Goal: Task Accomplishment & Management: Manage account settings

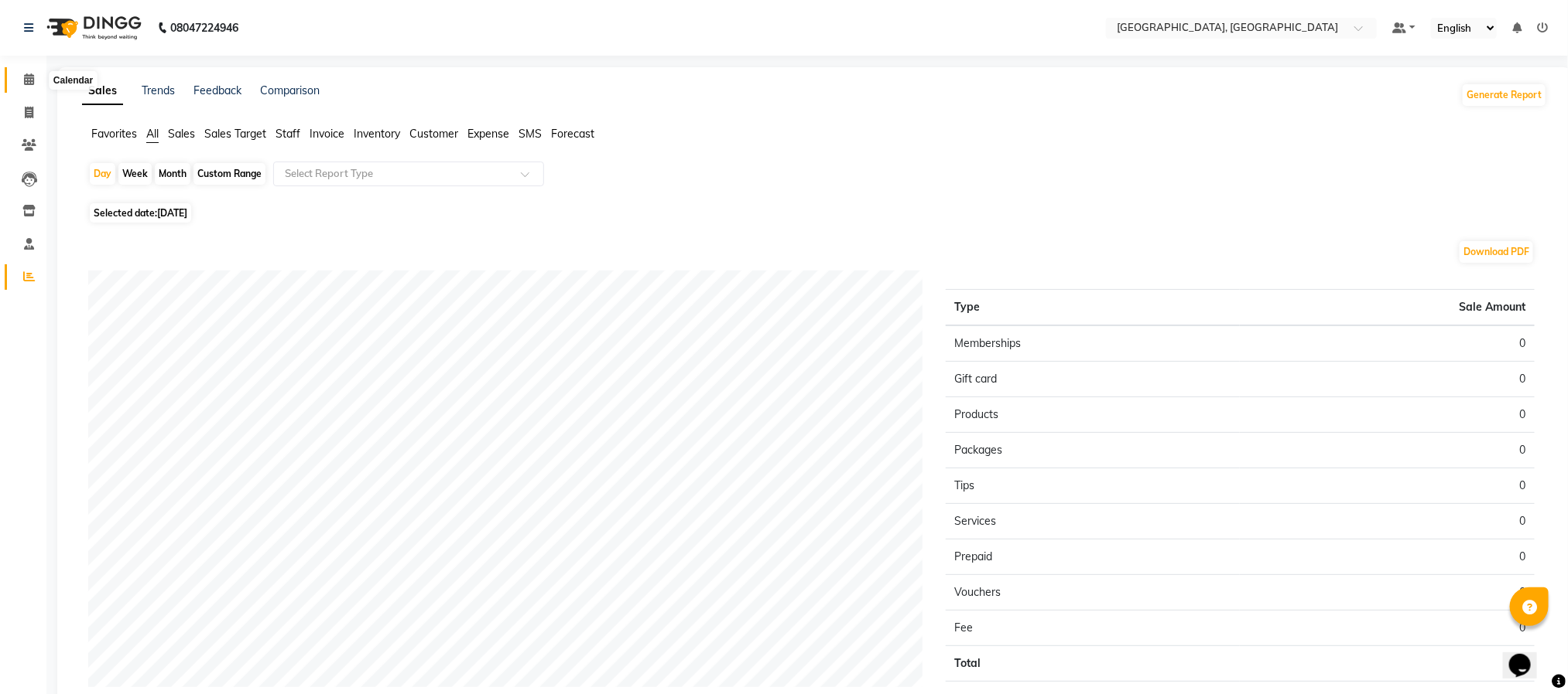
click at [37, 82] on span at bounding box center [29, 80] width 27 height 17
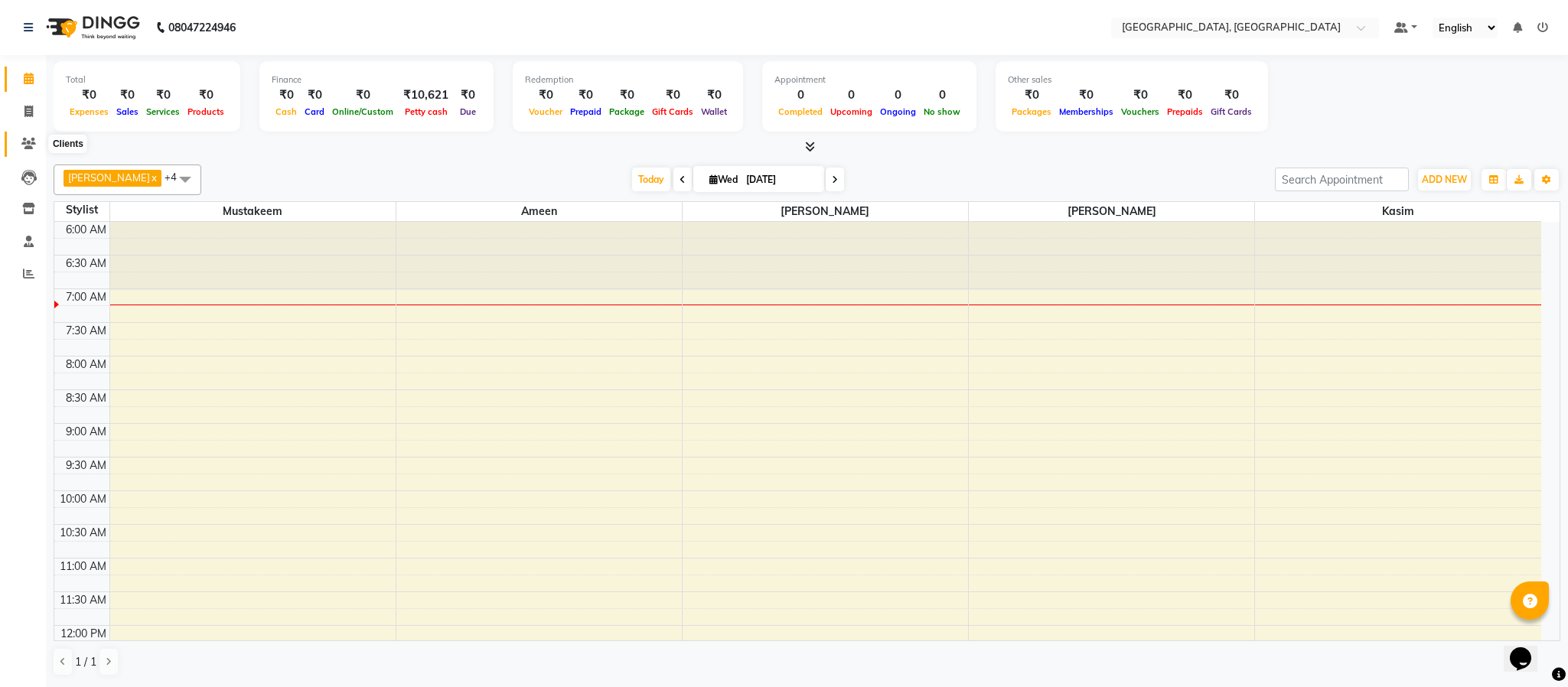
click at [21, 143] on icon at bounding box center [29, 143] width 15 height 11
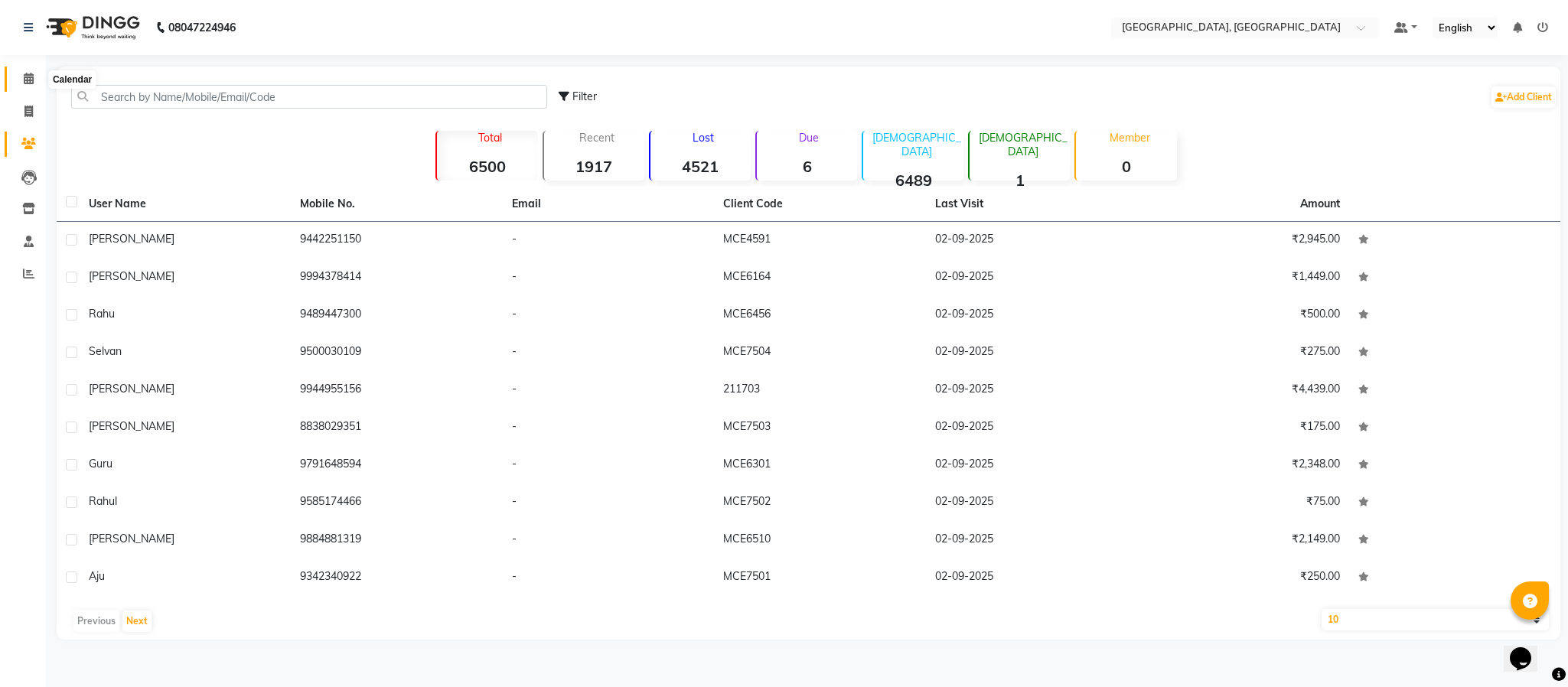
click at [25, 73] on icon at bounding box center [29, 79] width 10 height 11
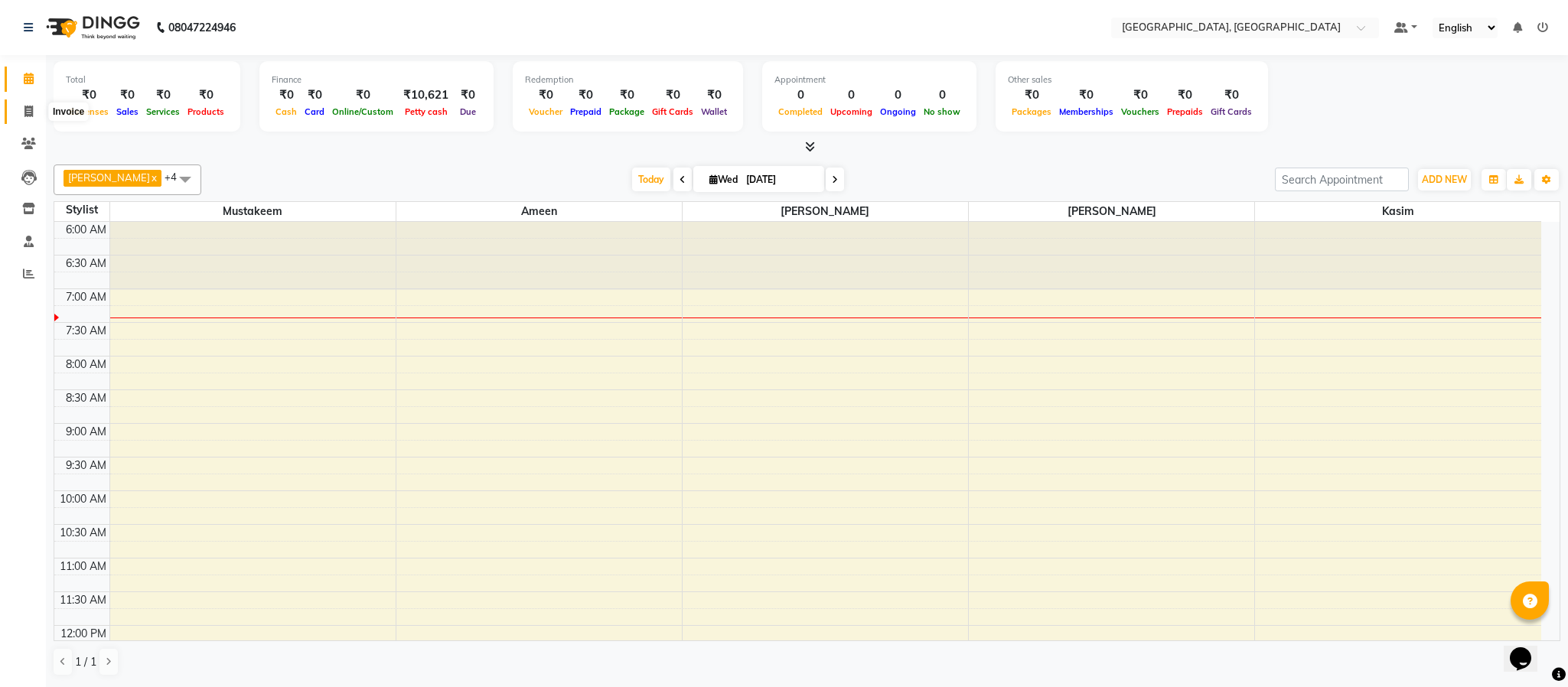
click at [23, 117] on span at bounding box center [29, 111] width 27 height 17
select select "service"
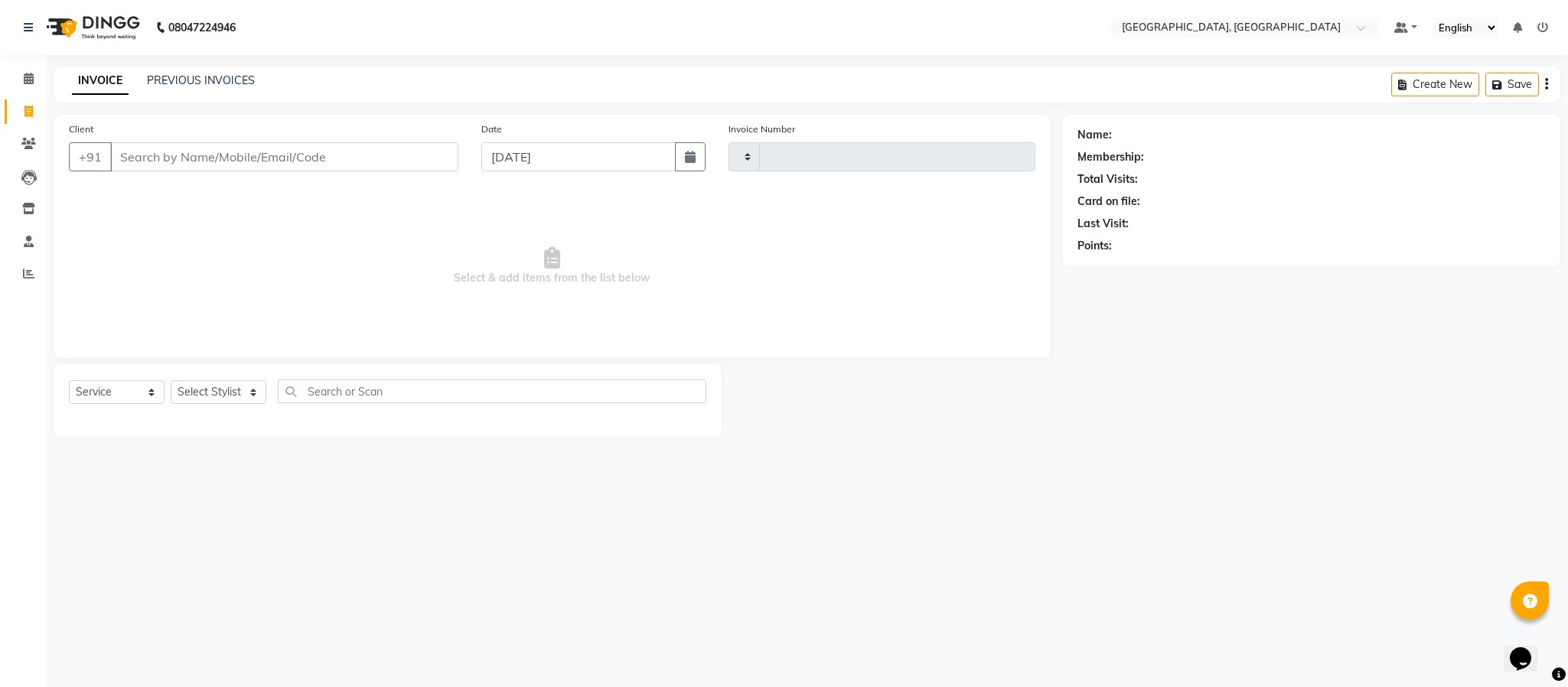
type input "5626"
select select "4977"
click at [198, 389] on select "Select Stylist Ameen House Keeping [PERSON_NAME] [PERSON_NAME] Prathiswar [PERS…" at bounding box center [218, 392] width 96 height 24
select select "84531"
click at [170, 381] on select "Select Stylist Ameen House Keeping [PERSON_NAME] [PERSON_NAME] Prathiswar [PERS…" at bounding box center [218, 392] width 96 height 24
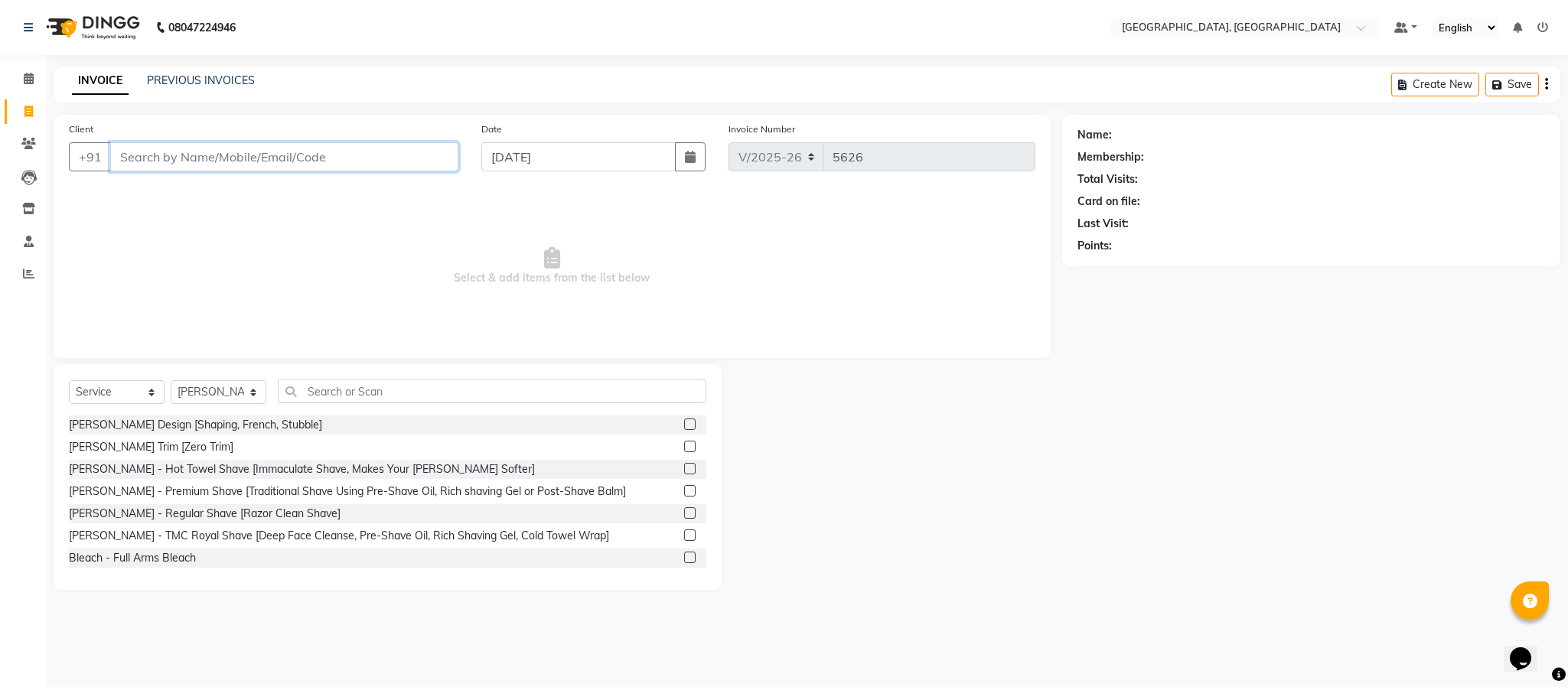
click at [275, 143] on input "Client" at bounding box center [284, 157] width 348 height 29
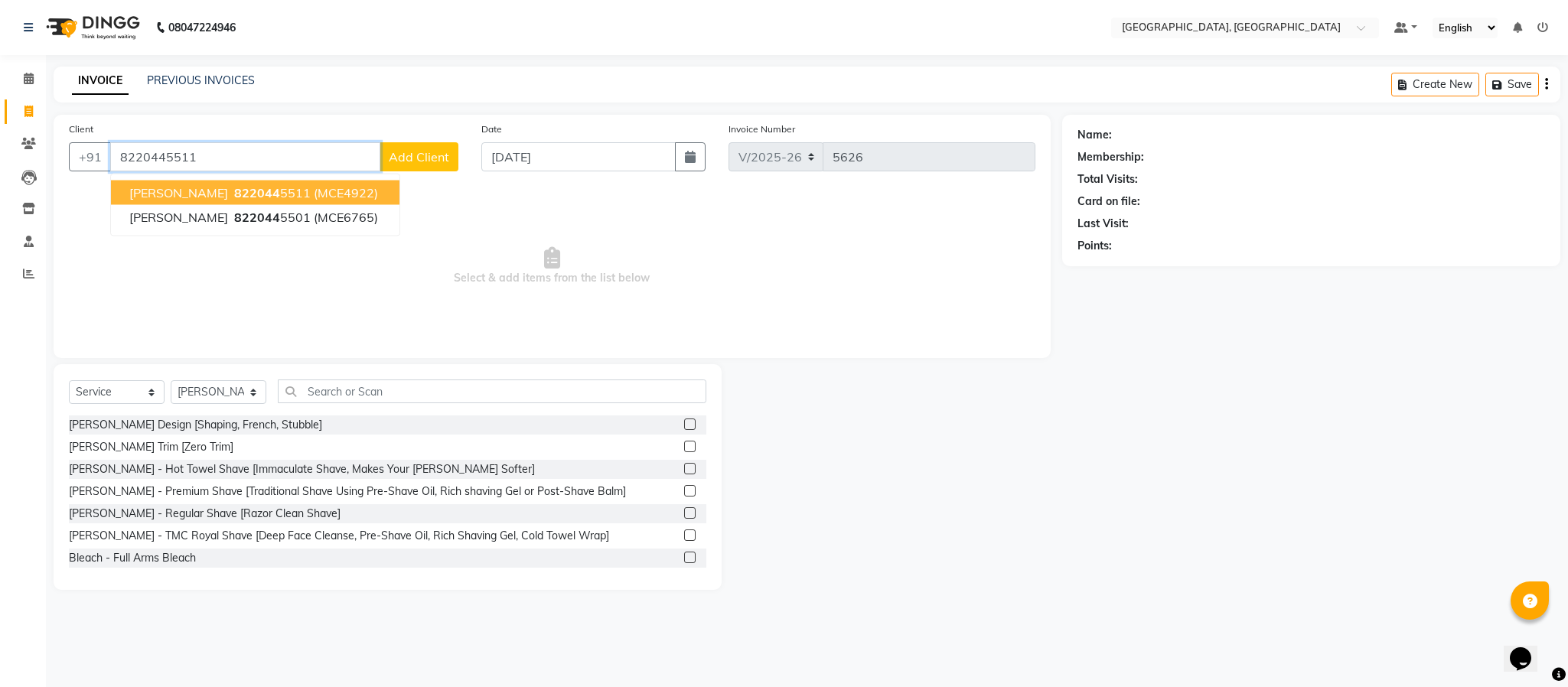
type input "8220445511"
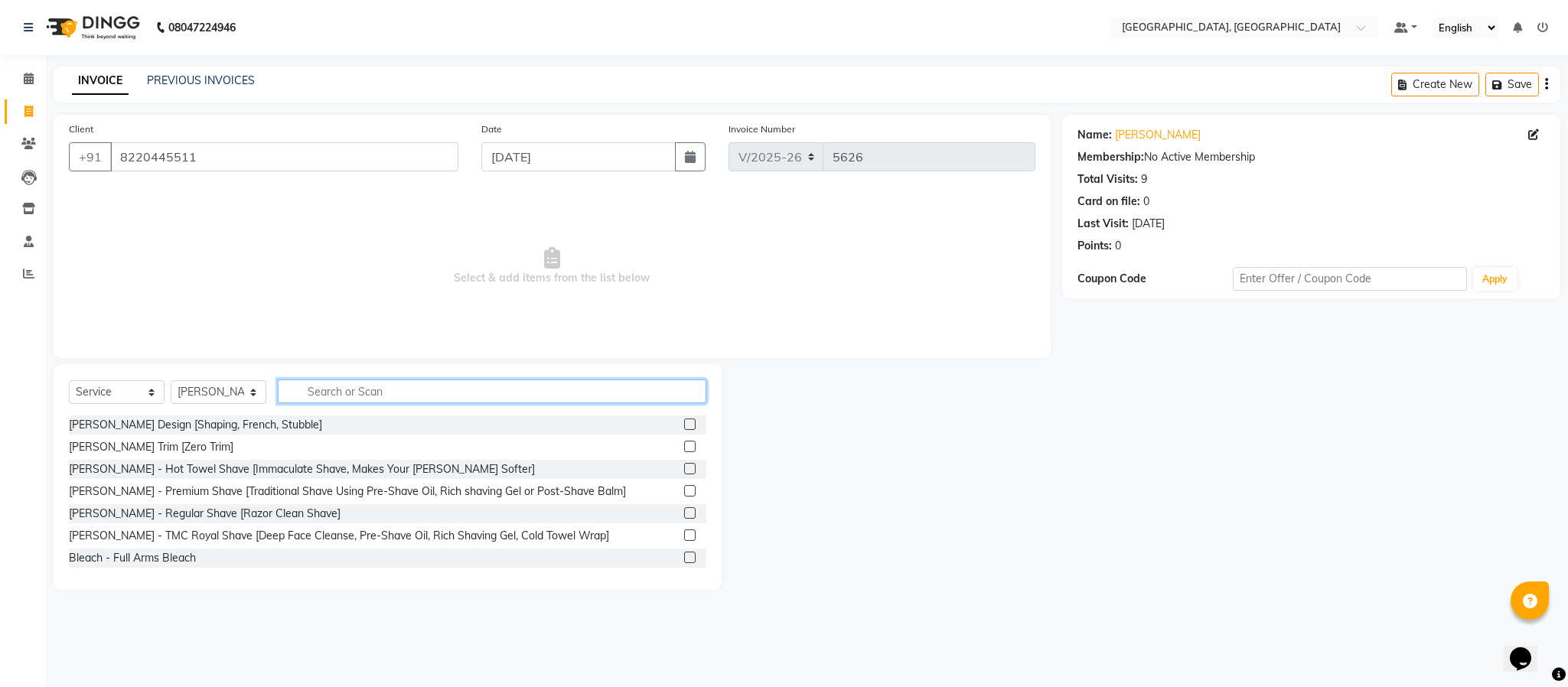
click at [402, 388] on input "text" at bounding box center [492, 391] width 429 height 24
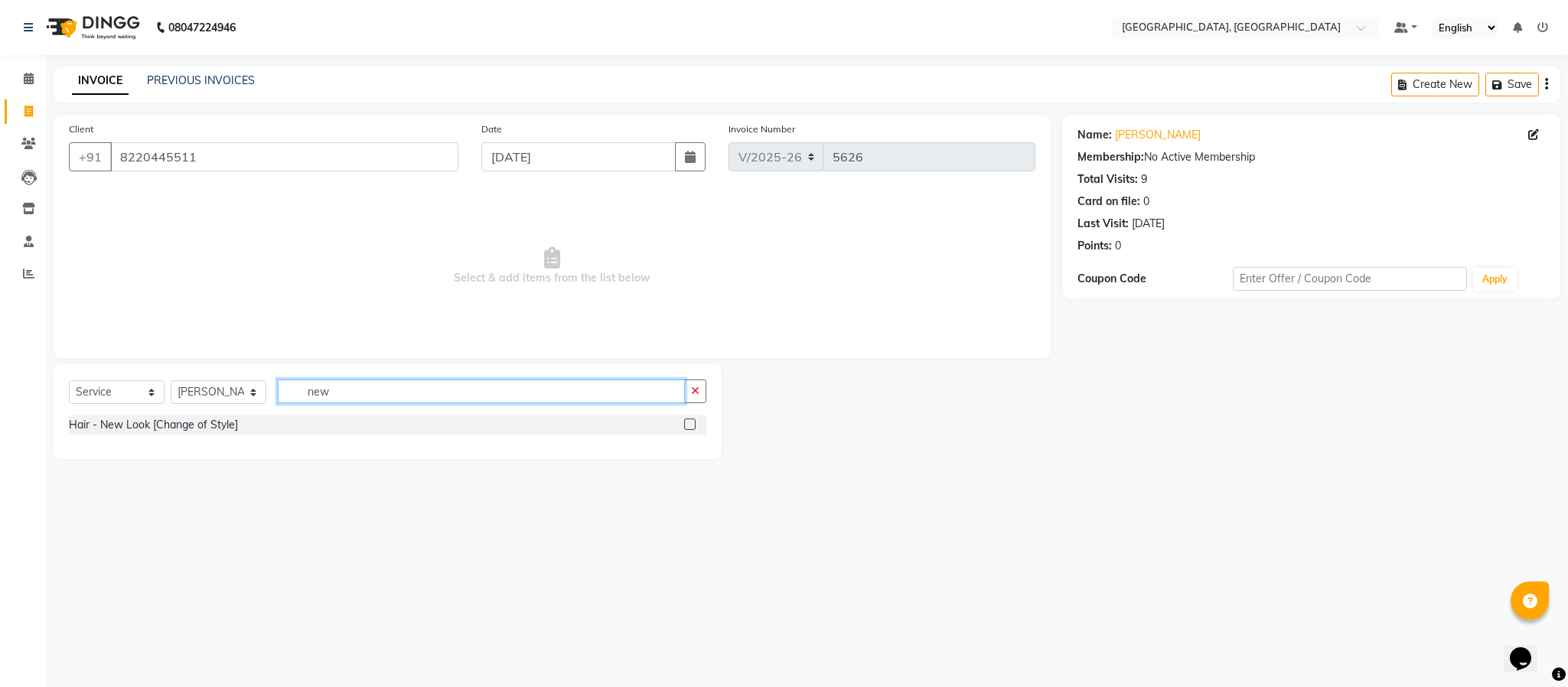
type input "new"
click at [689, 423] on label at bounding box center [690, 425] width 11 height 11
click at [689, 423] on input "checkbox" at bounding box center [689, 425] width 10 height 10
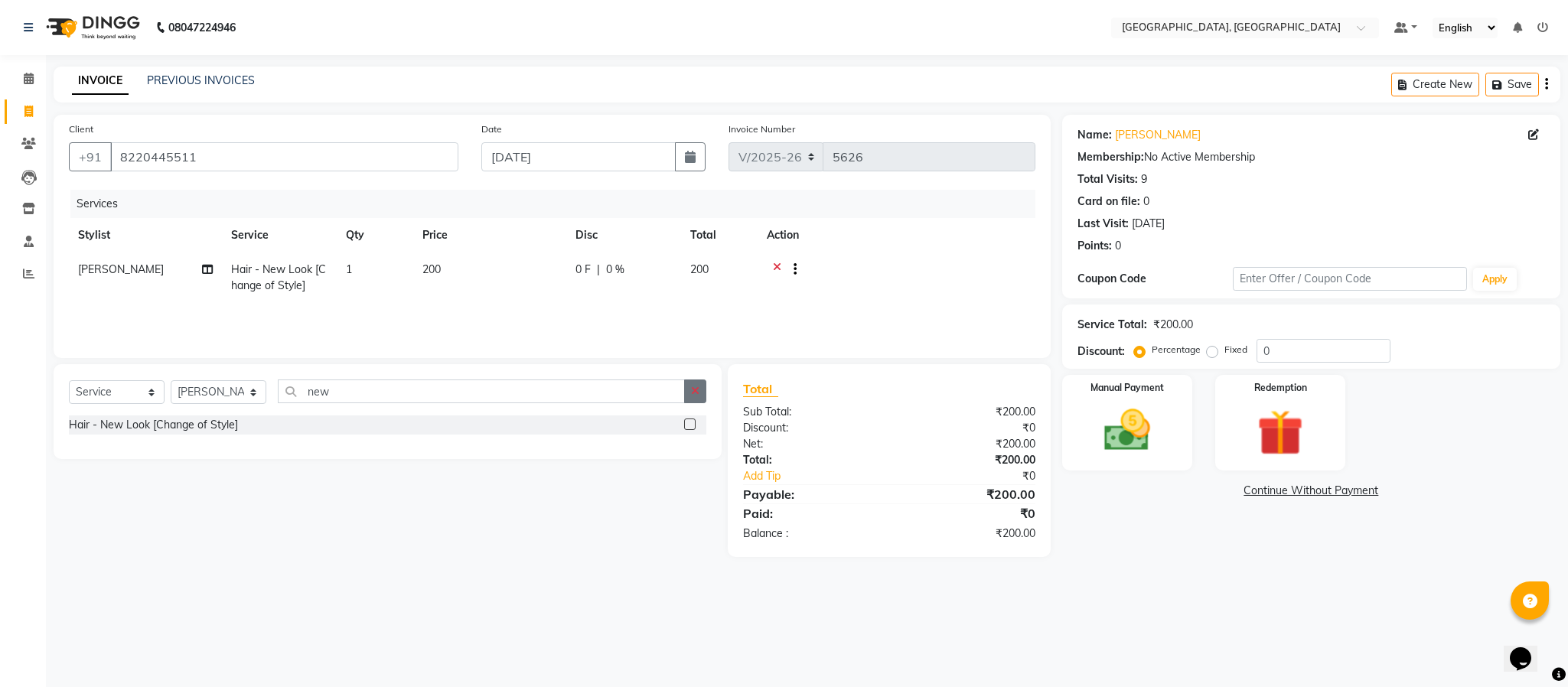
checkbox input "false"
click at [693, 398] on button "button" at bounding box center [695, 391] width 22 height 24
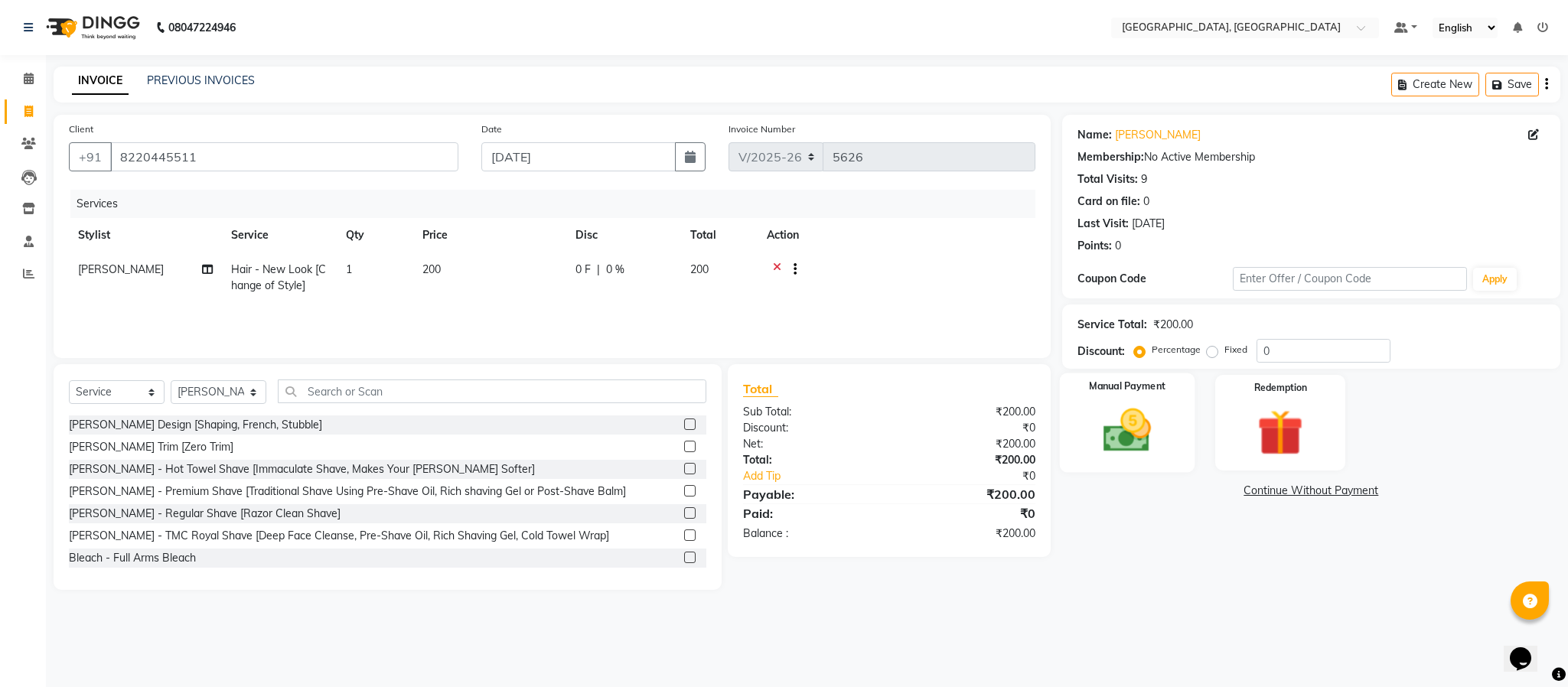
click at [1134, 405] on img at bounding box center [1127, 430] width 78 height 55
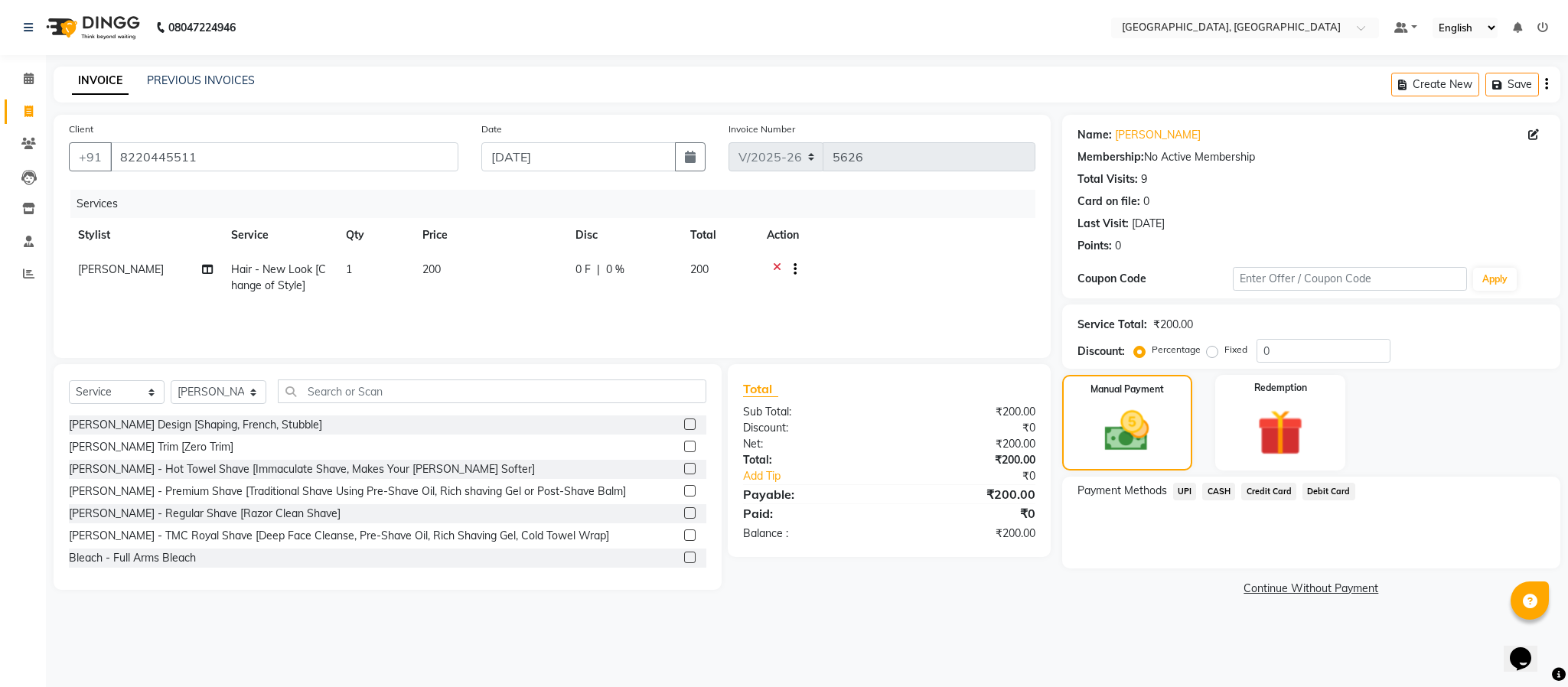
click at [1176, 494] on span "UPI" at bounding box center [1184, 491] width 24 height 17
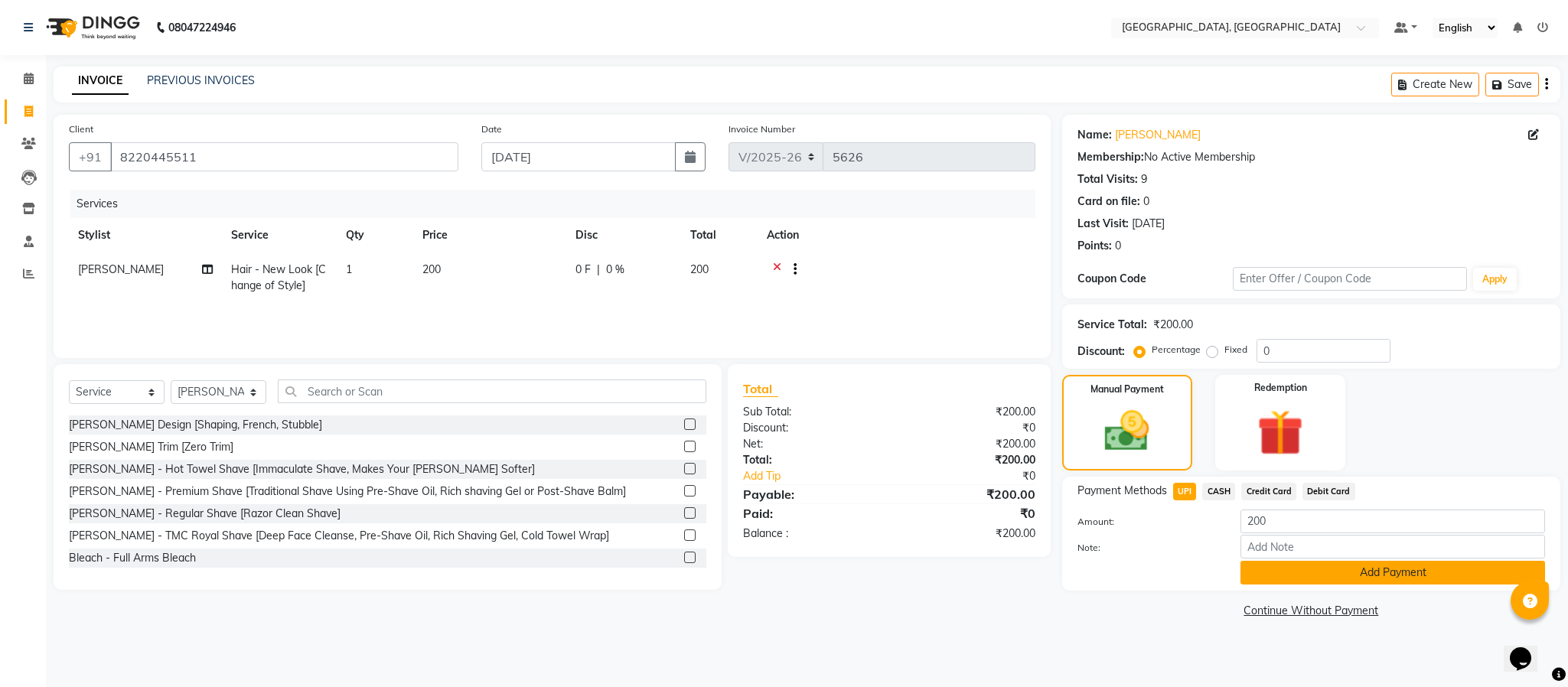
click at [1279, 571] on button "Add Payment" at bounding box center [1393, 572] width 305 height 24
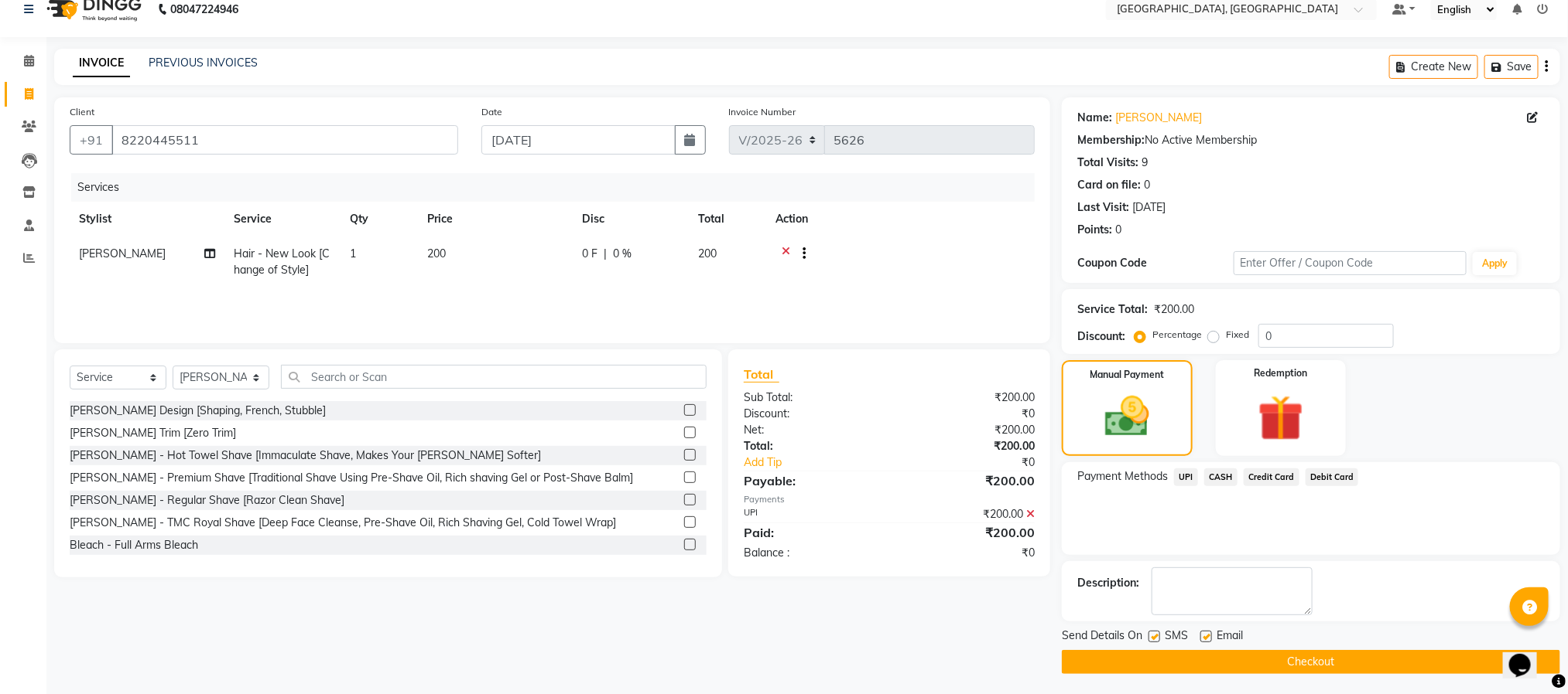
scroll to position [23, 0]
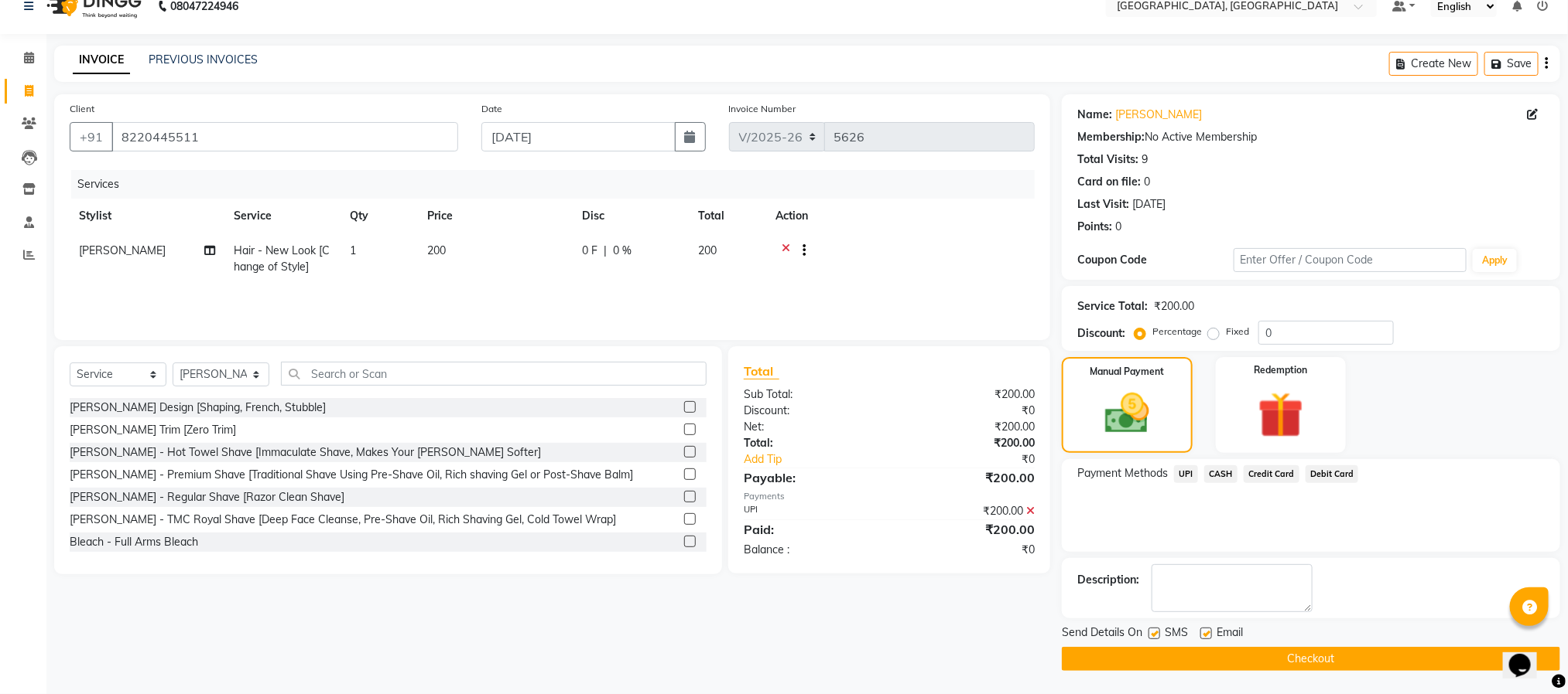
click at [1284, 664] on button "Checkout" at bounding box center [1310, 659] width 498 height 24
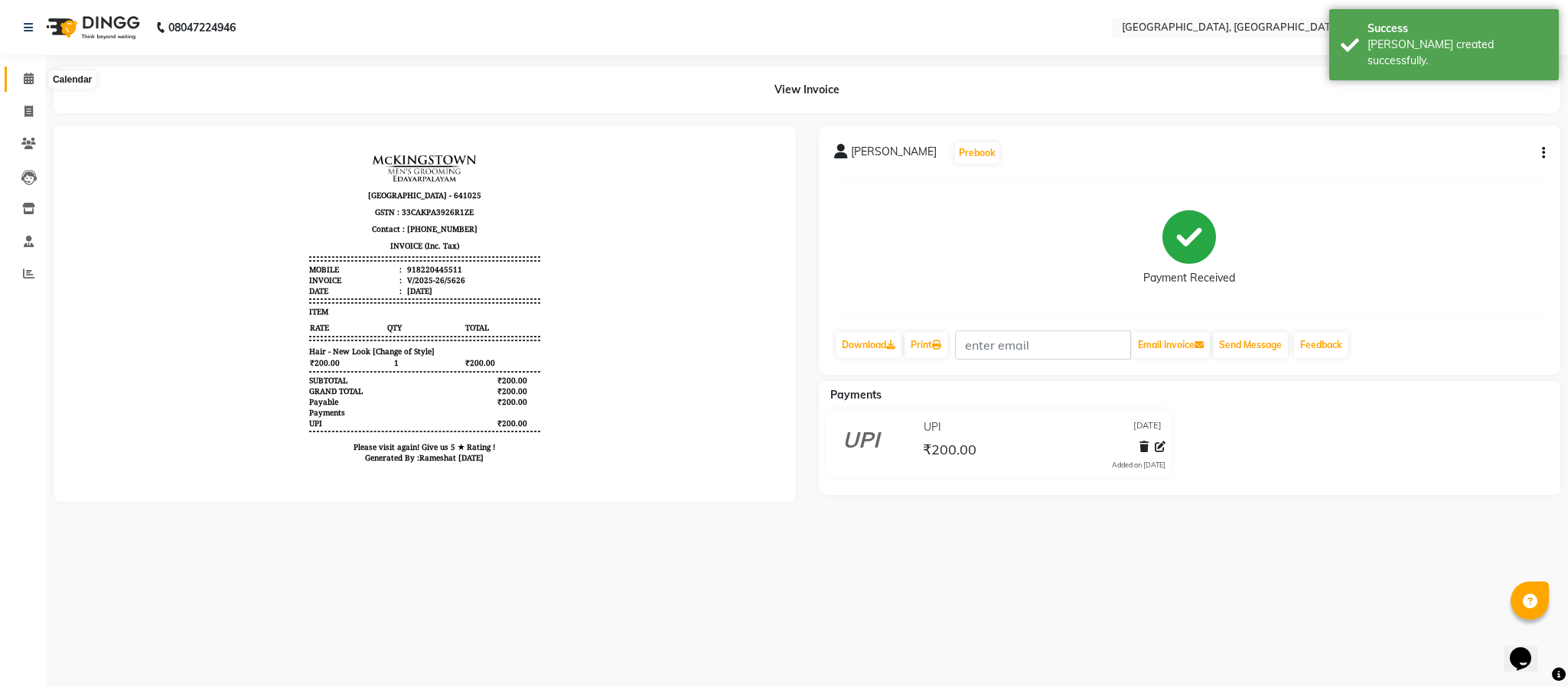
click at [19, 79] on span at bounding box center [29, 79] width 27 height 17
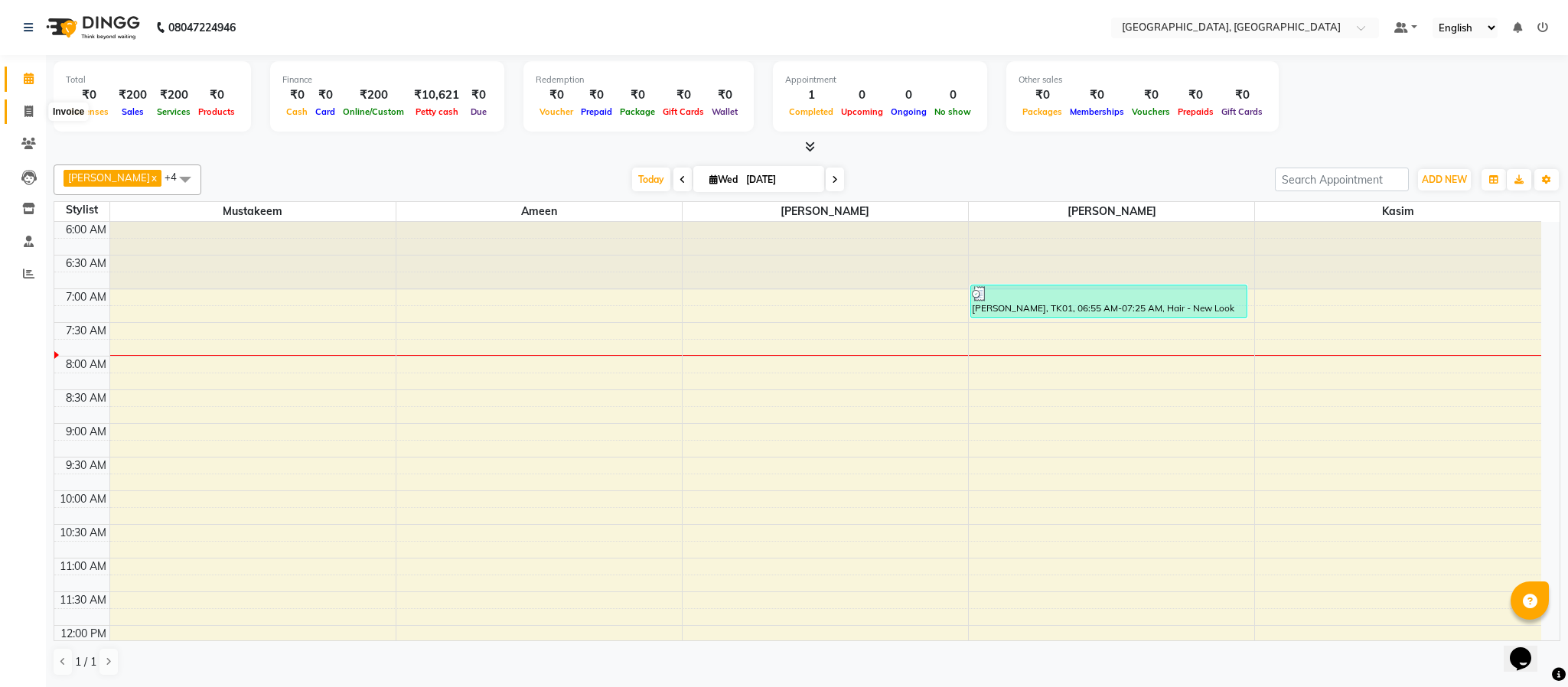
click at [19, 110] on span at bounding box center [29, 111] width 27 height 17
select select "service"
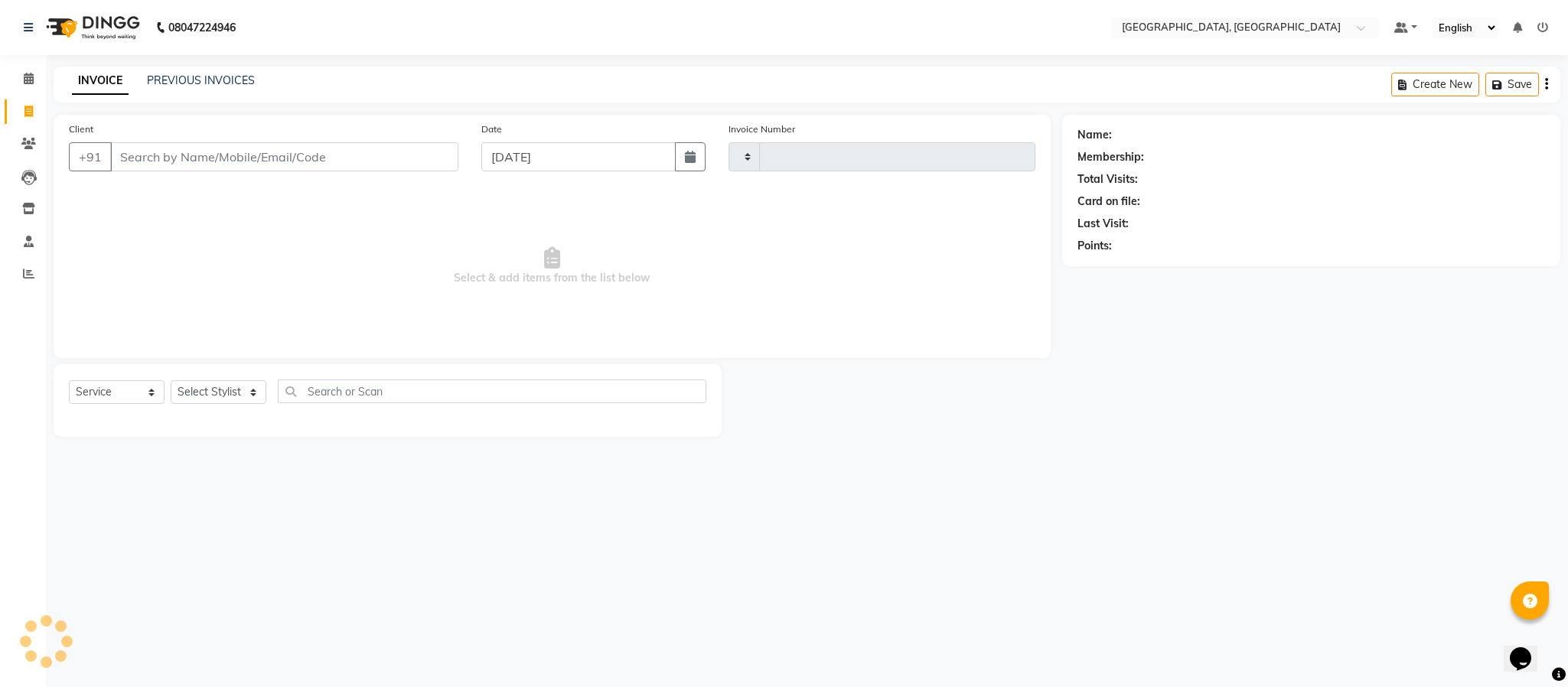
type input "5627"
select select "4977"
click at [220, 399] on select "Select Stylist Ameen House Keeping [PERSON_NAME] [PERSON_NAME] Prathiswar [PERS…" at bounding box center [218, 392] width 96 height 24
select select "84531"
click at [170, 381] on select "Select Stylist Ameen House Keeping [PERSON_NAME] [PERSON_NAME] Prathiswar [PERS…" at bounding box center [218, 392] width 96 height 24
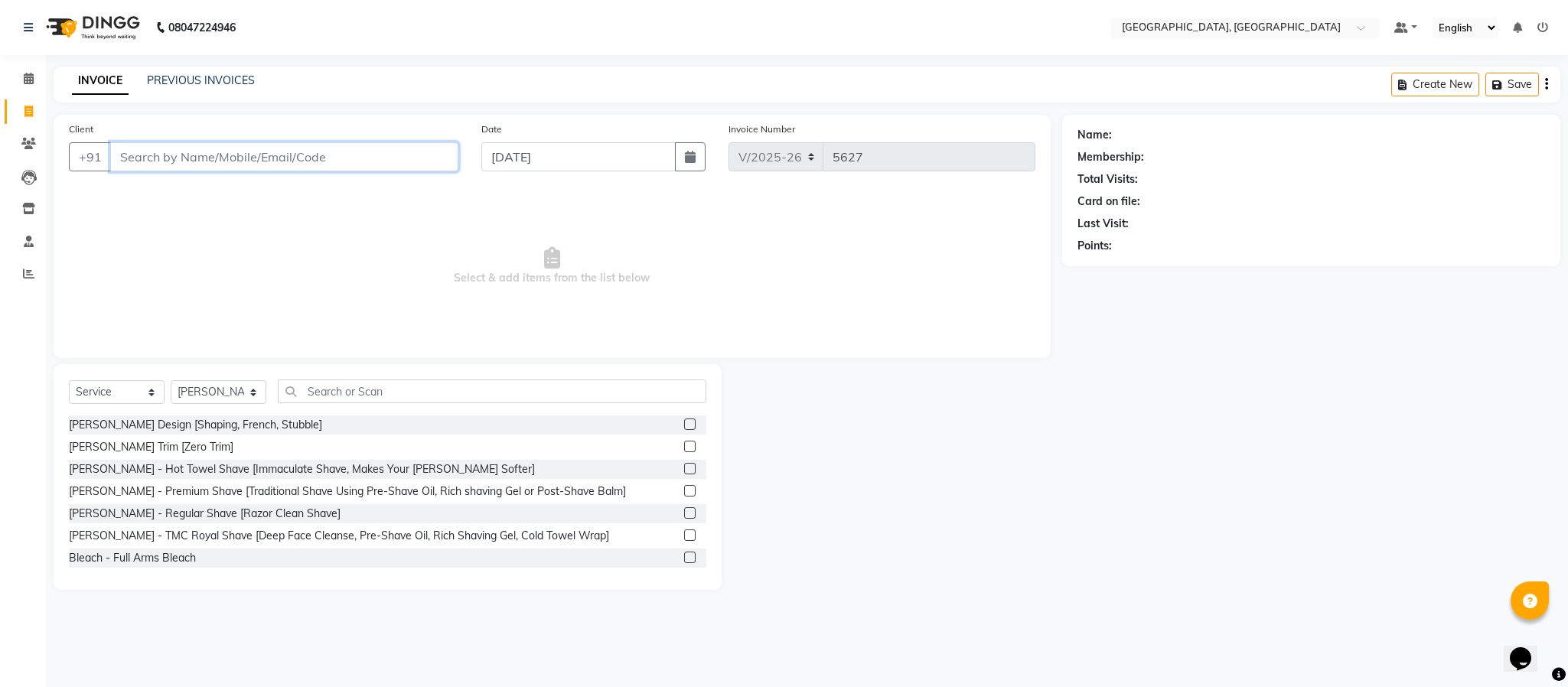
click at [322, 145] on input "Client" at bounding box center [284, 157] width 348 height 29
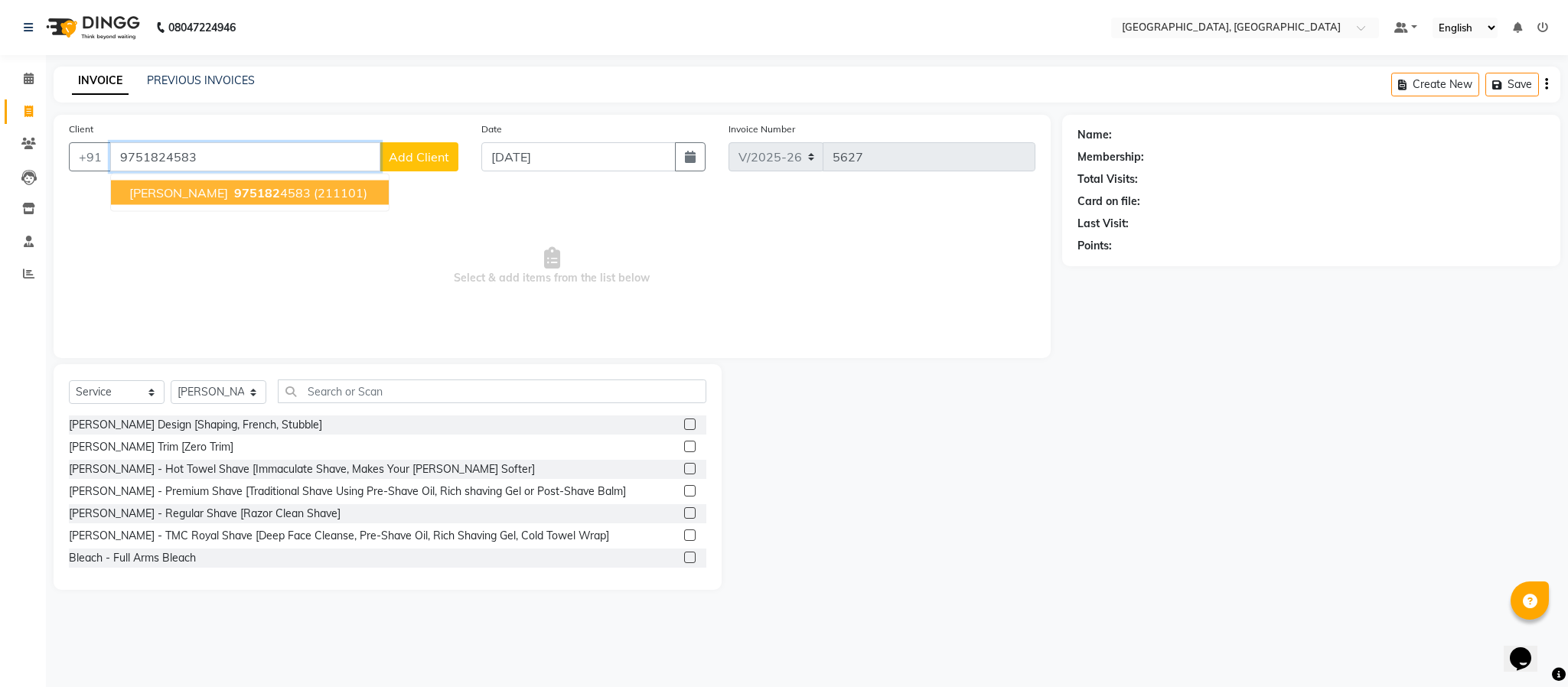
type input "9751824583"
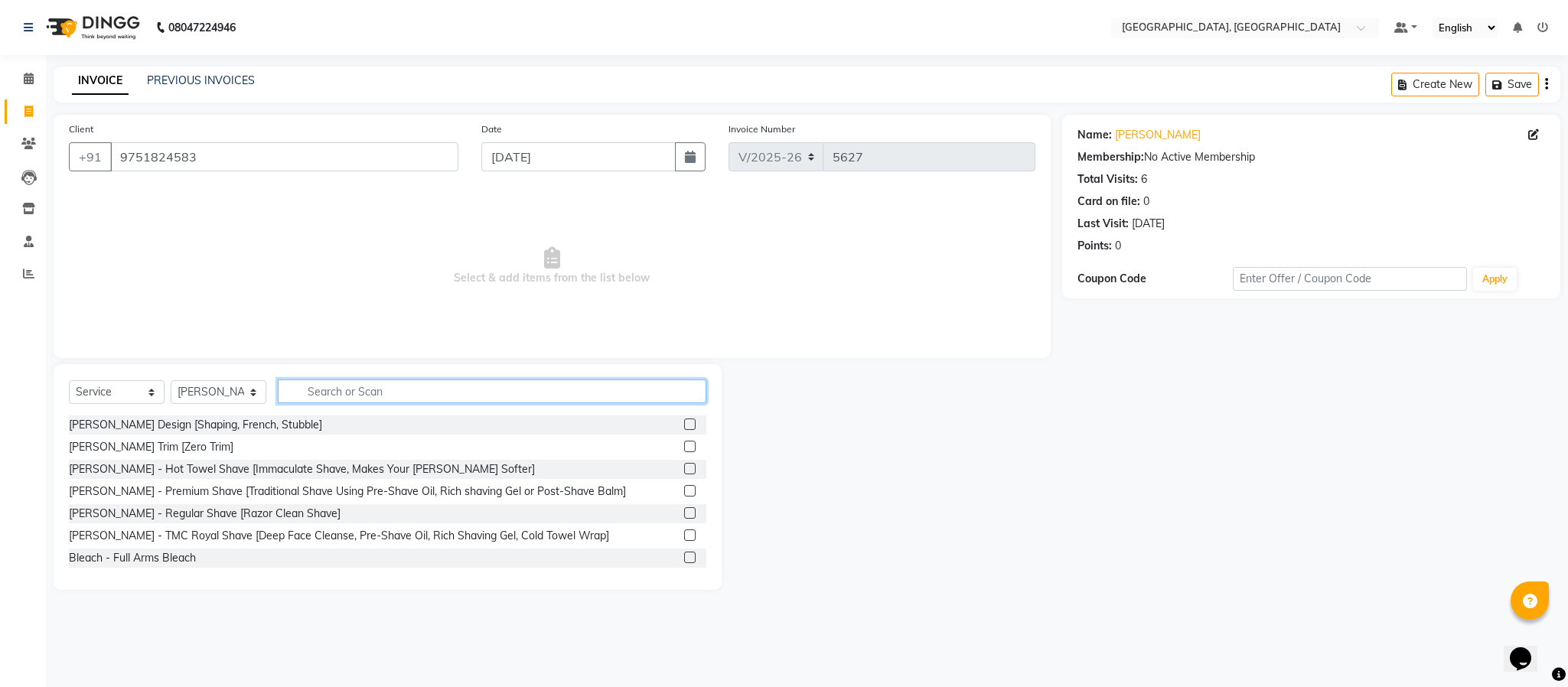
click at [434, 384] on input "text" at bounding box center [492, 391] width 429 height 24
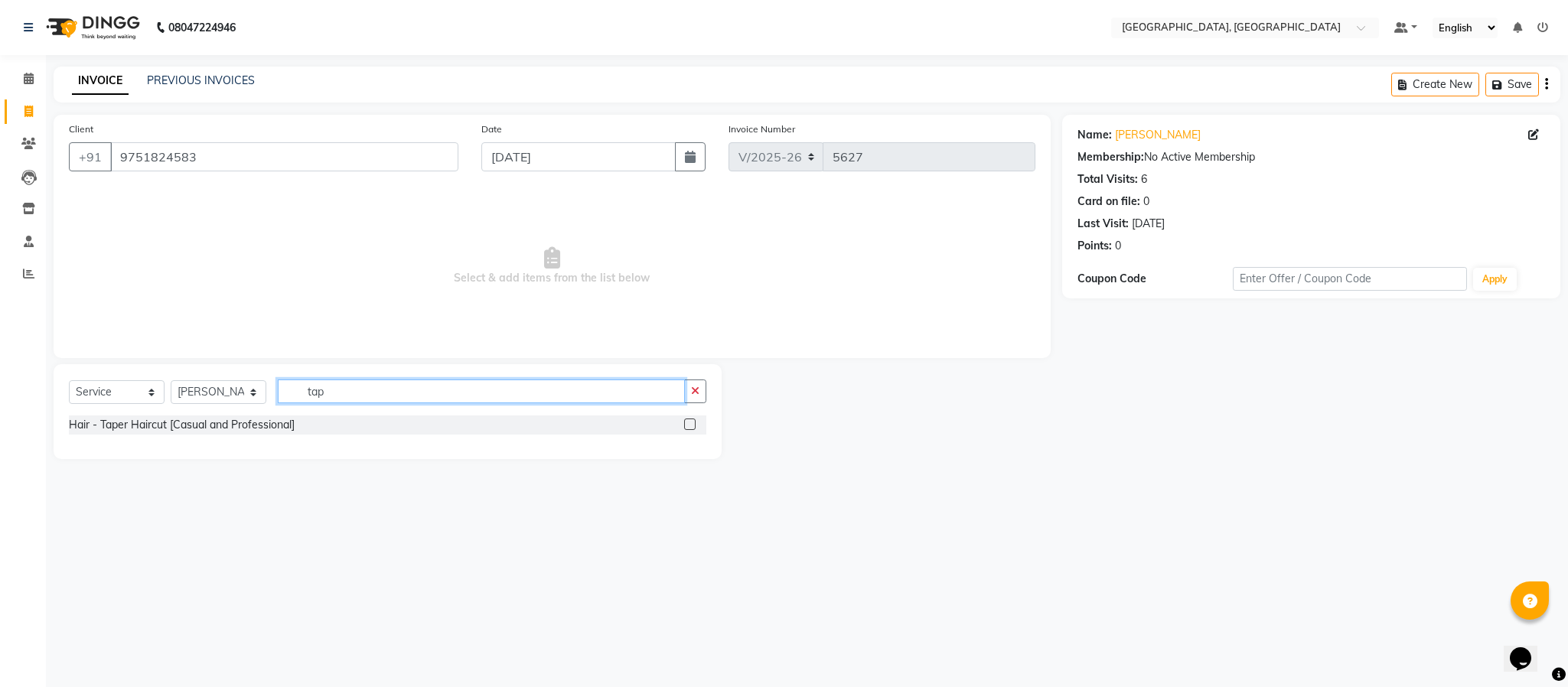
type input "tap"
click at [684, 416] on div at bounding box center [695, 425] width 22 height 19
click at [687, 425] on label at bounding box center [690, 425] width 11 height 11
click at [687, 425] on input "checkbox" at bounding box center [689, 425] width 10 height 10
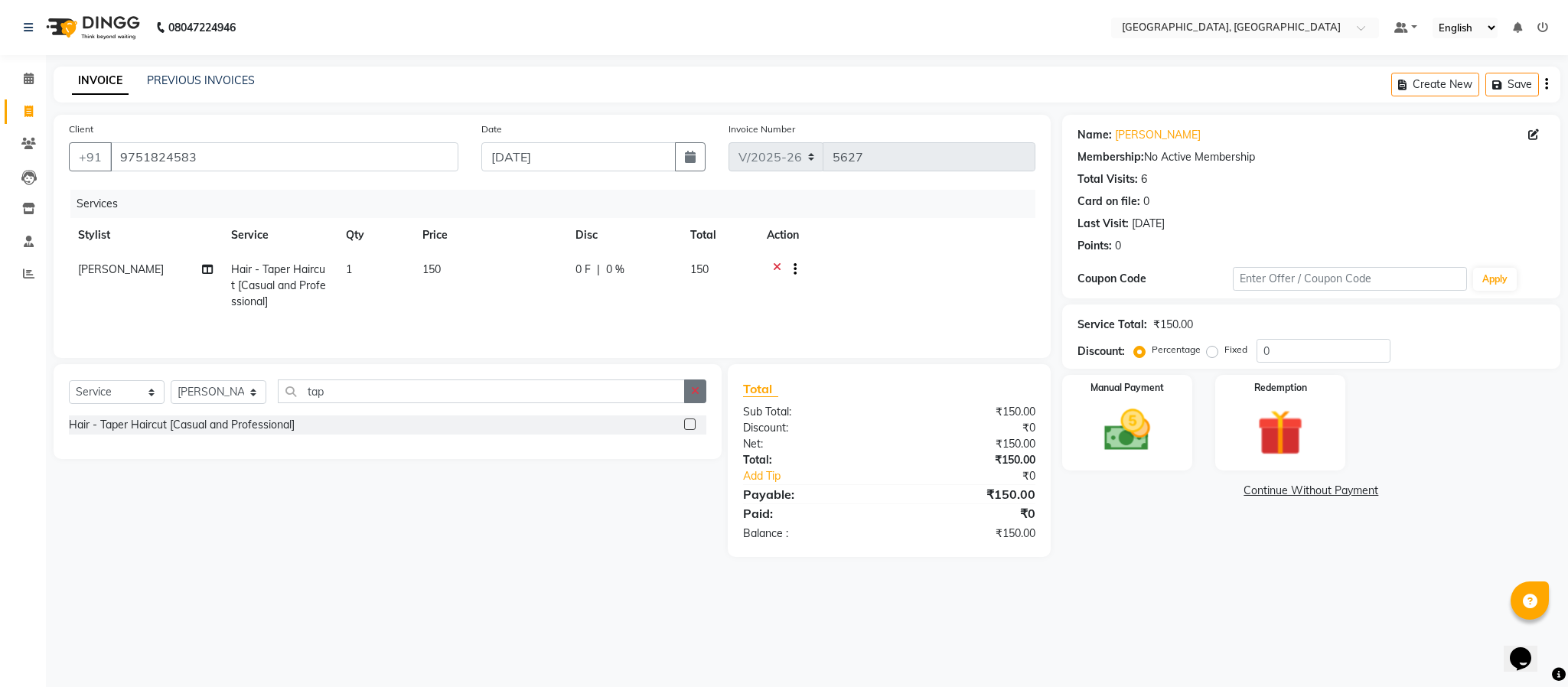
checkbox input "false"
click at [693, 396] on icon "button" at bounding box center [695, 391] width 8 height 11
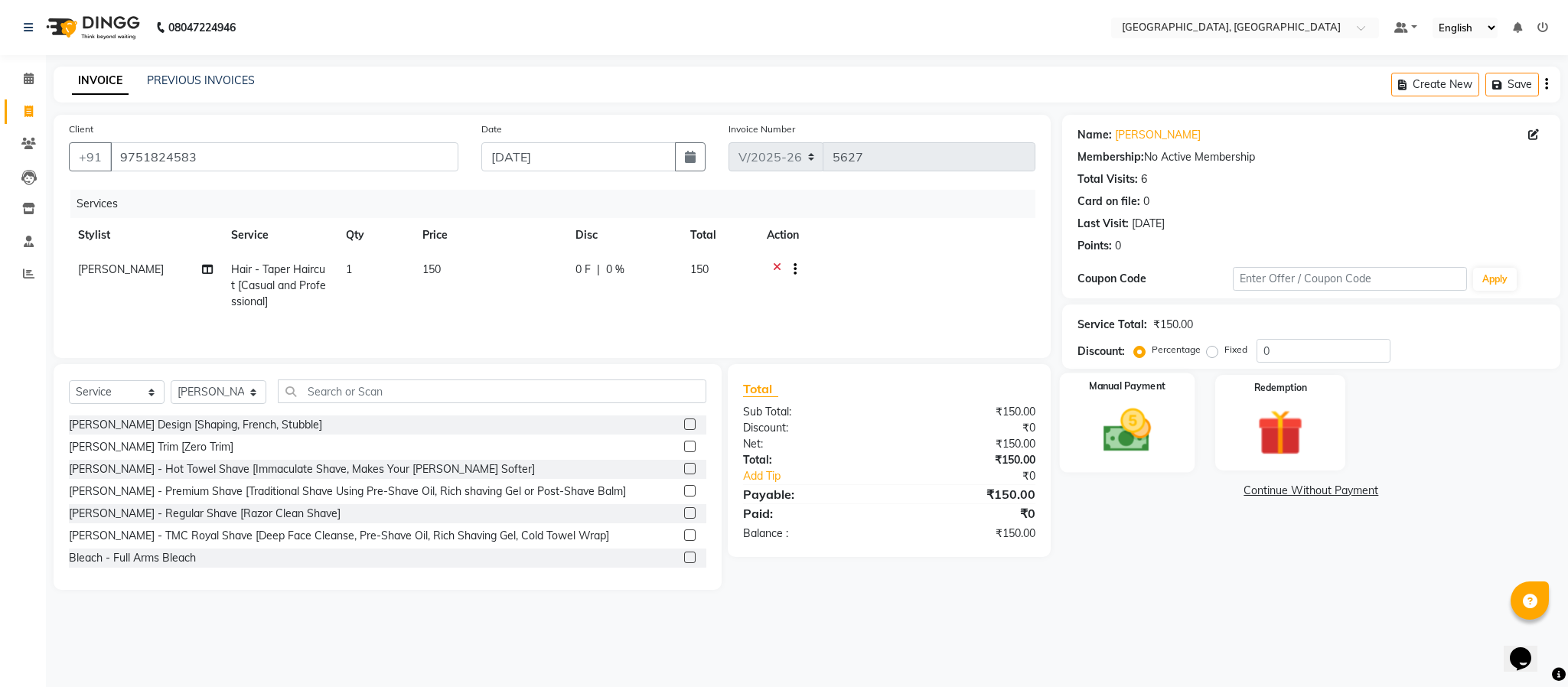
click at [1151, 425] on img at bounding box center [1127, 430] width 78 height 55
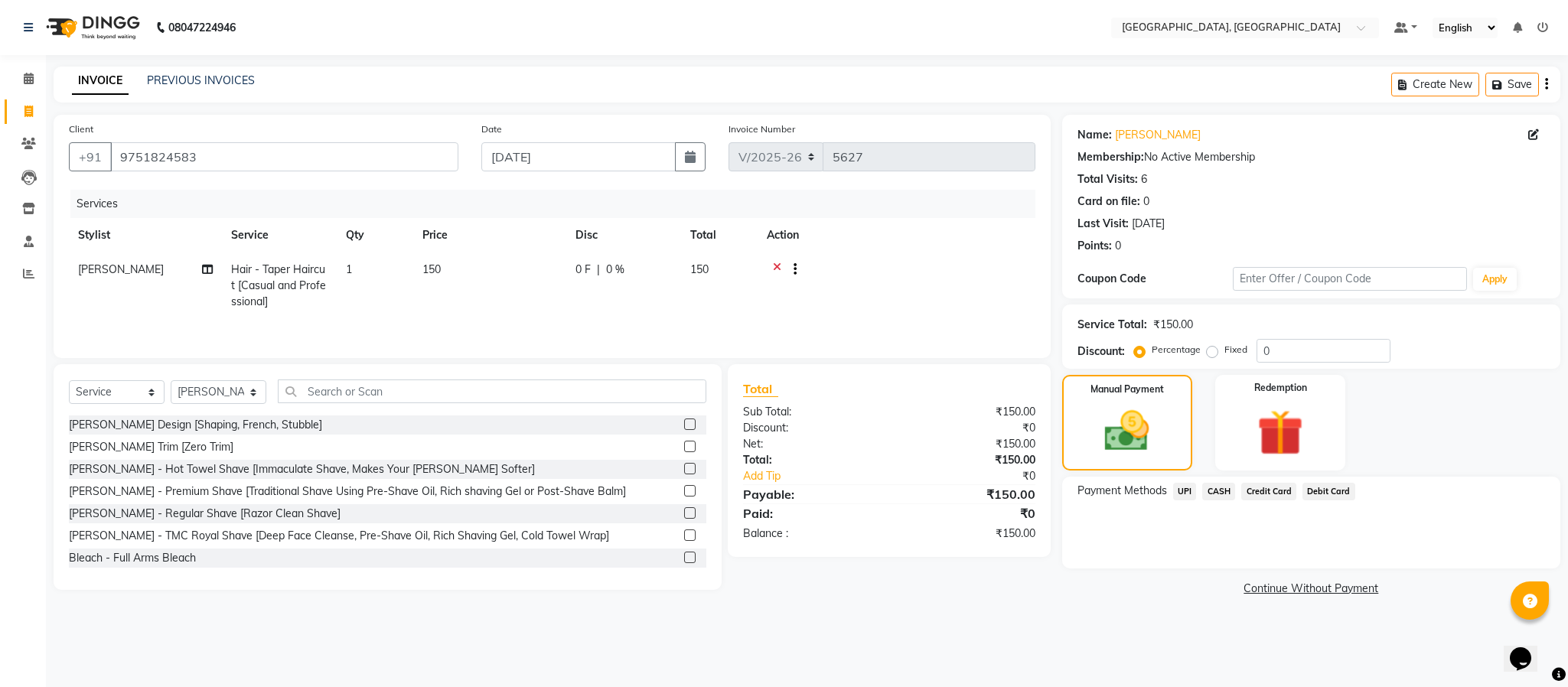
click at [1217, 491] on span "CASH" at bounding box center [1219, 491] width 33 height 17
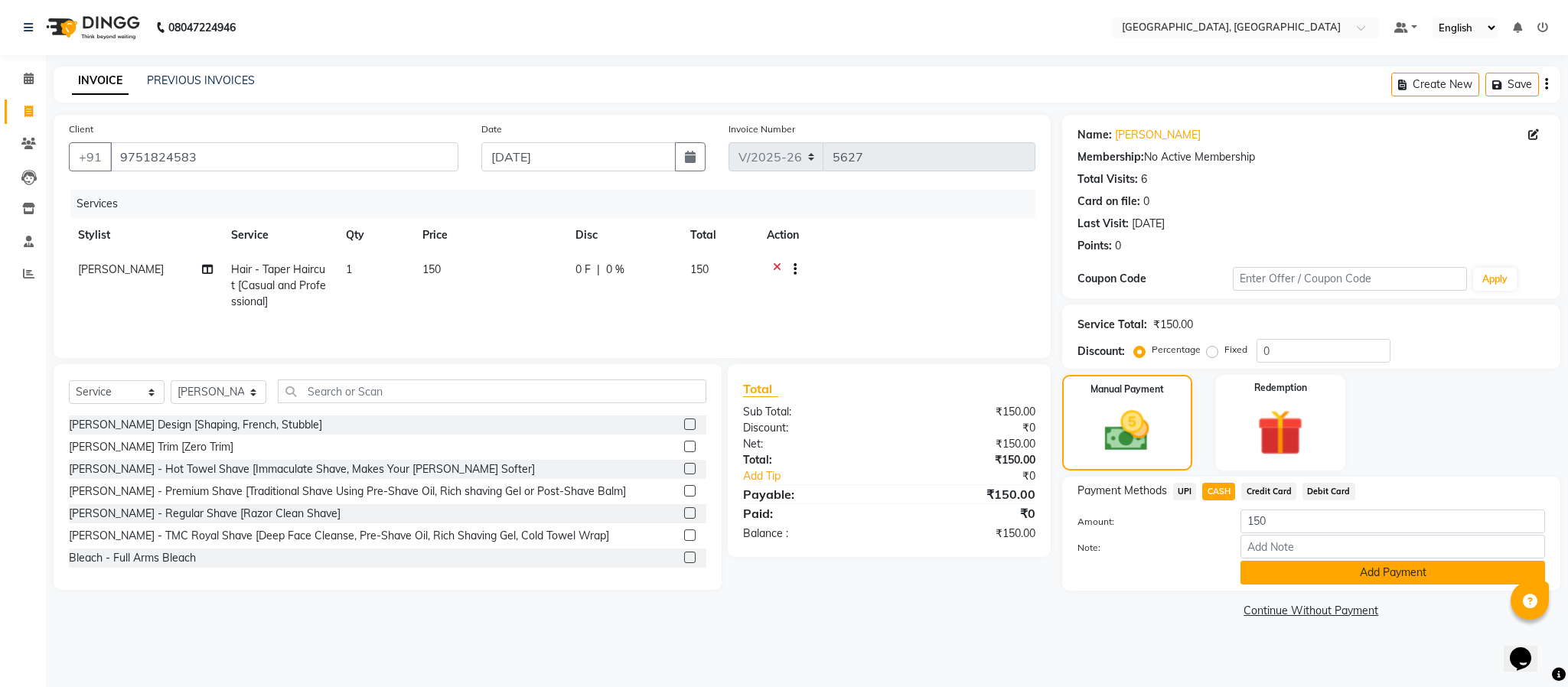
click at [1336, 570] on button "Add Payment" at bounding box center [1393, 572] width 305 height 24
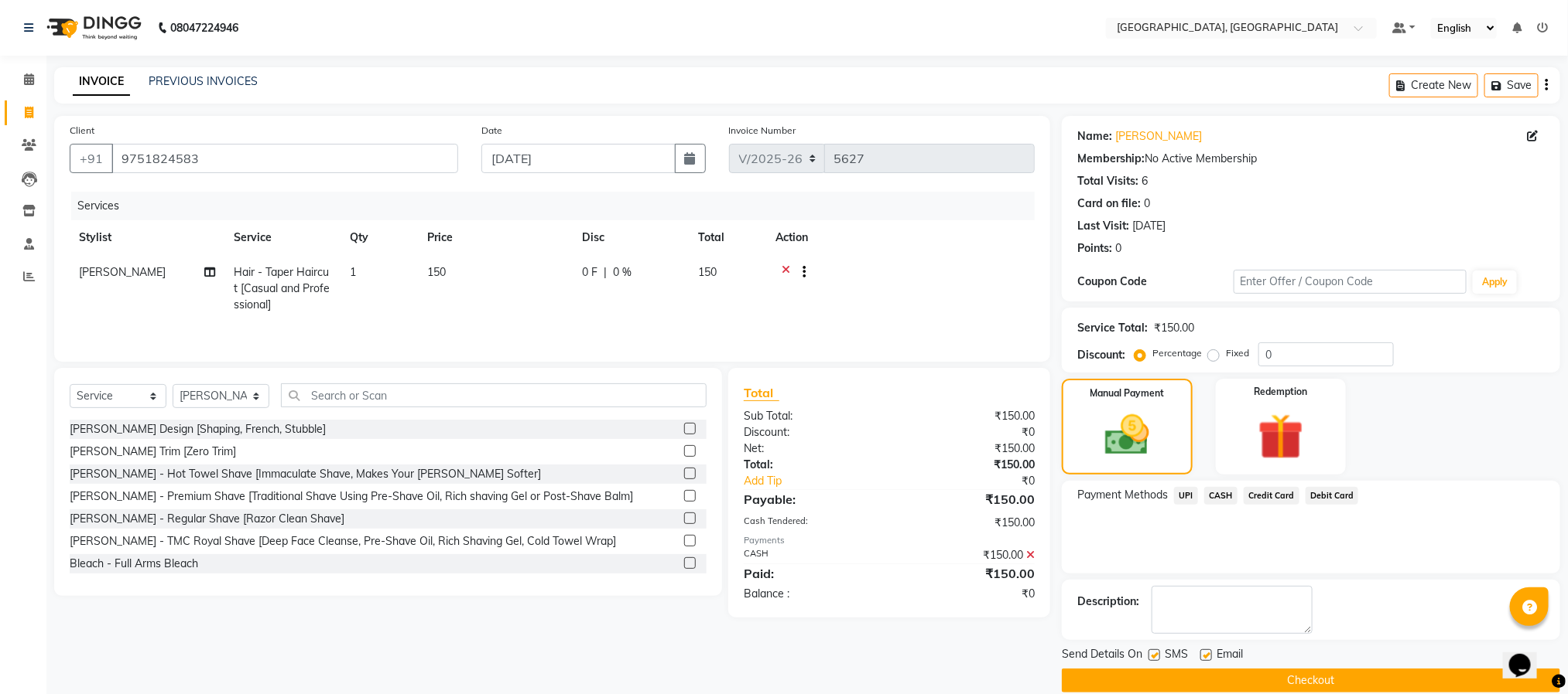
scroll to position [23, 0]
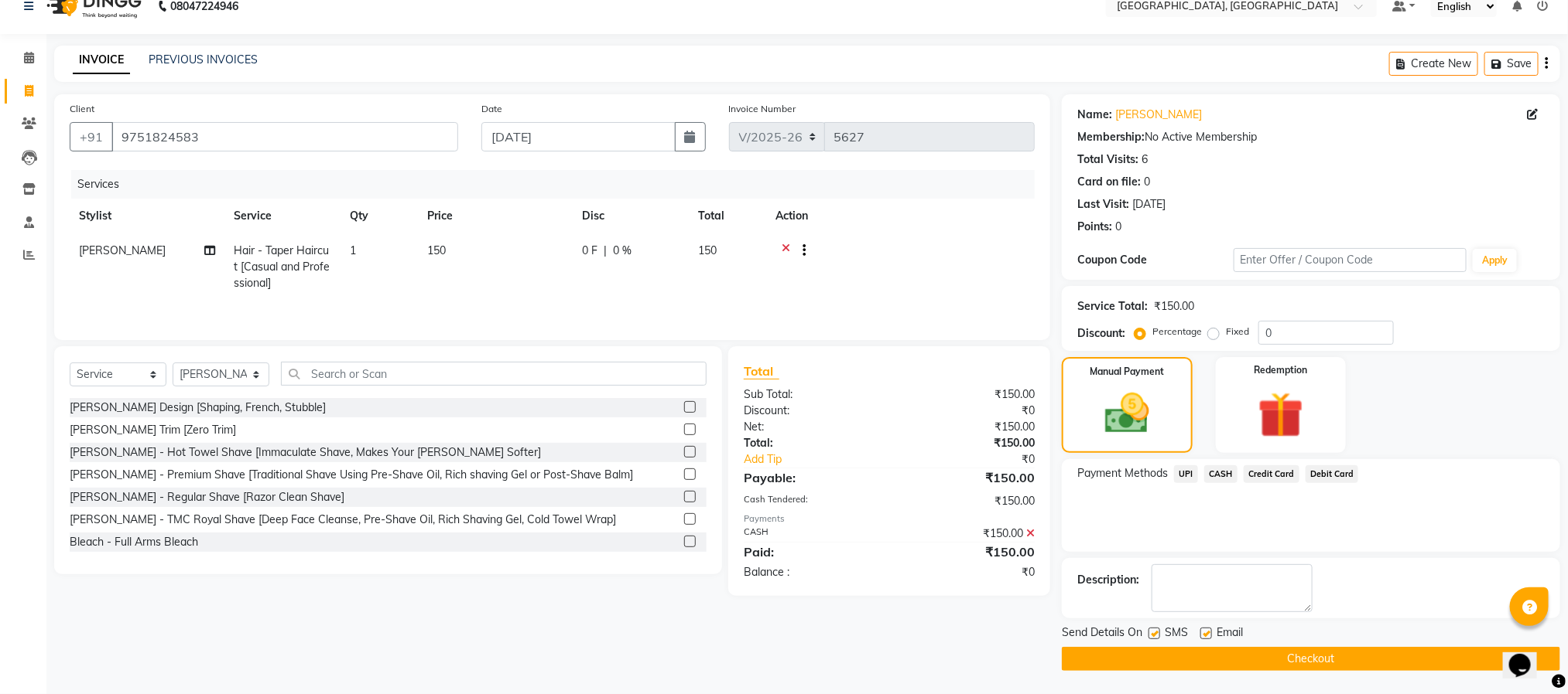
click at [1352, 650] on button "Checkout" at bounding box center [1310, 659] width 498 height 24
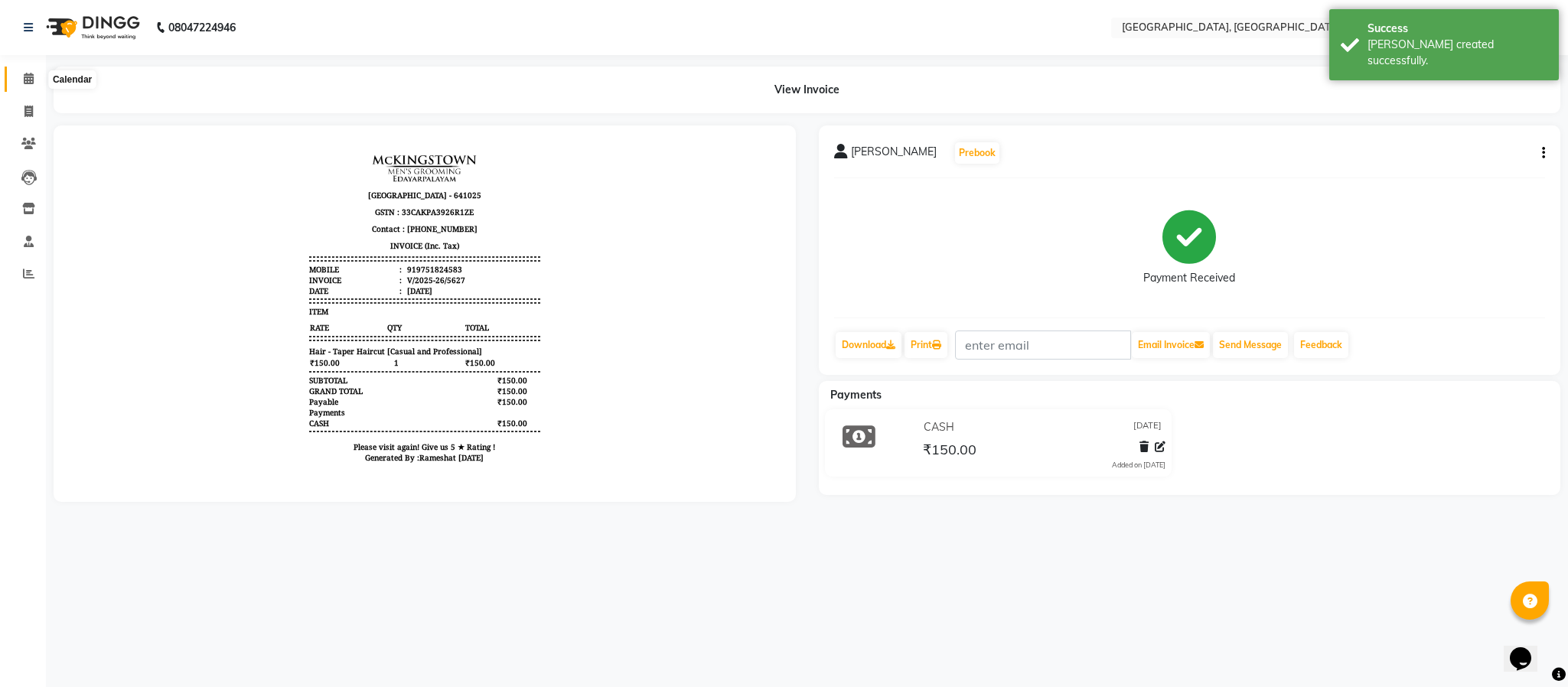
click at [34, 75] on span at bounding box center [29, 79] width 27 height 17
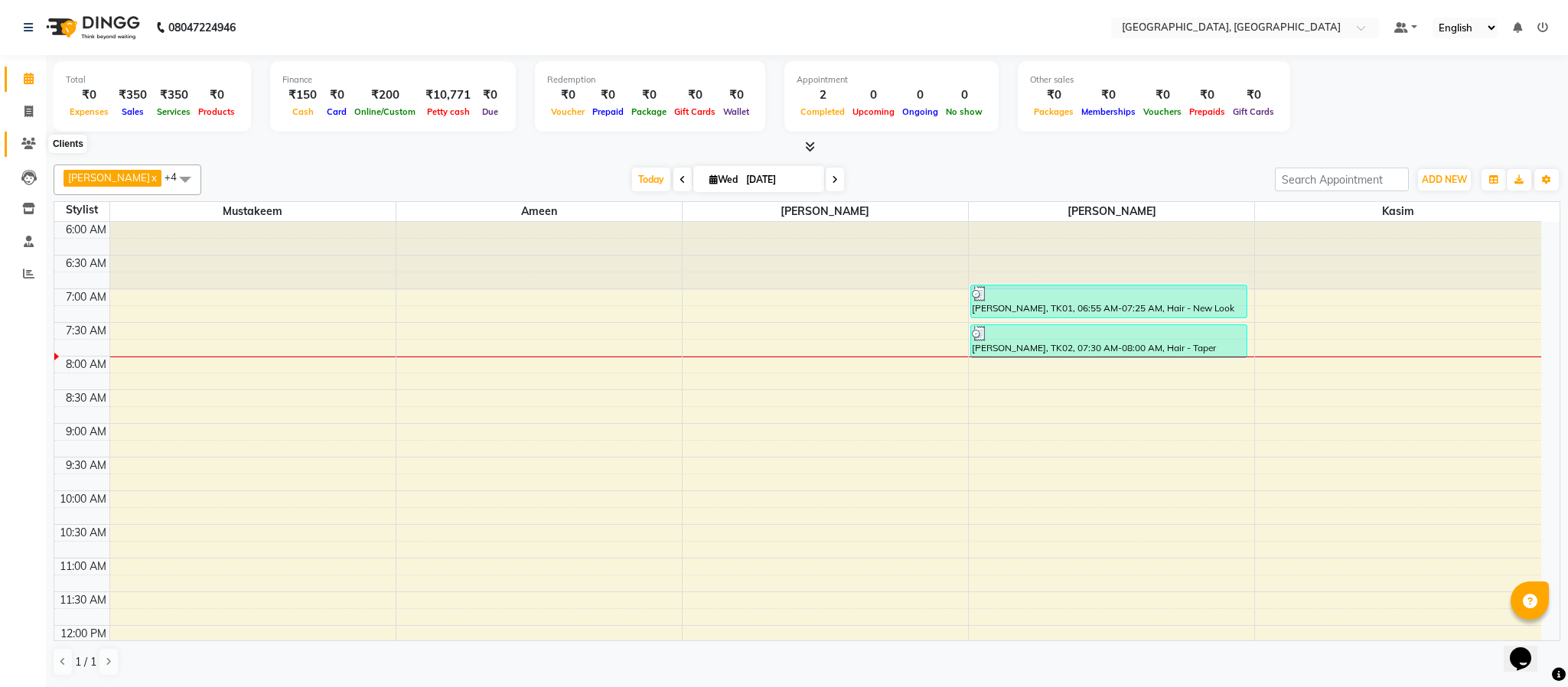
click at [23, 143] on icon at bounding box center [29, 143] width 15 height 11
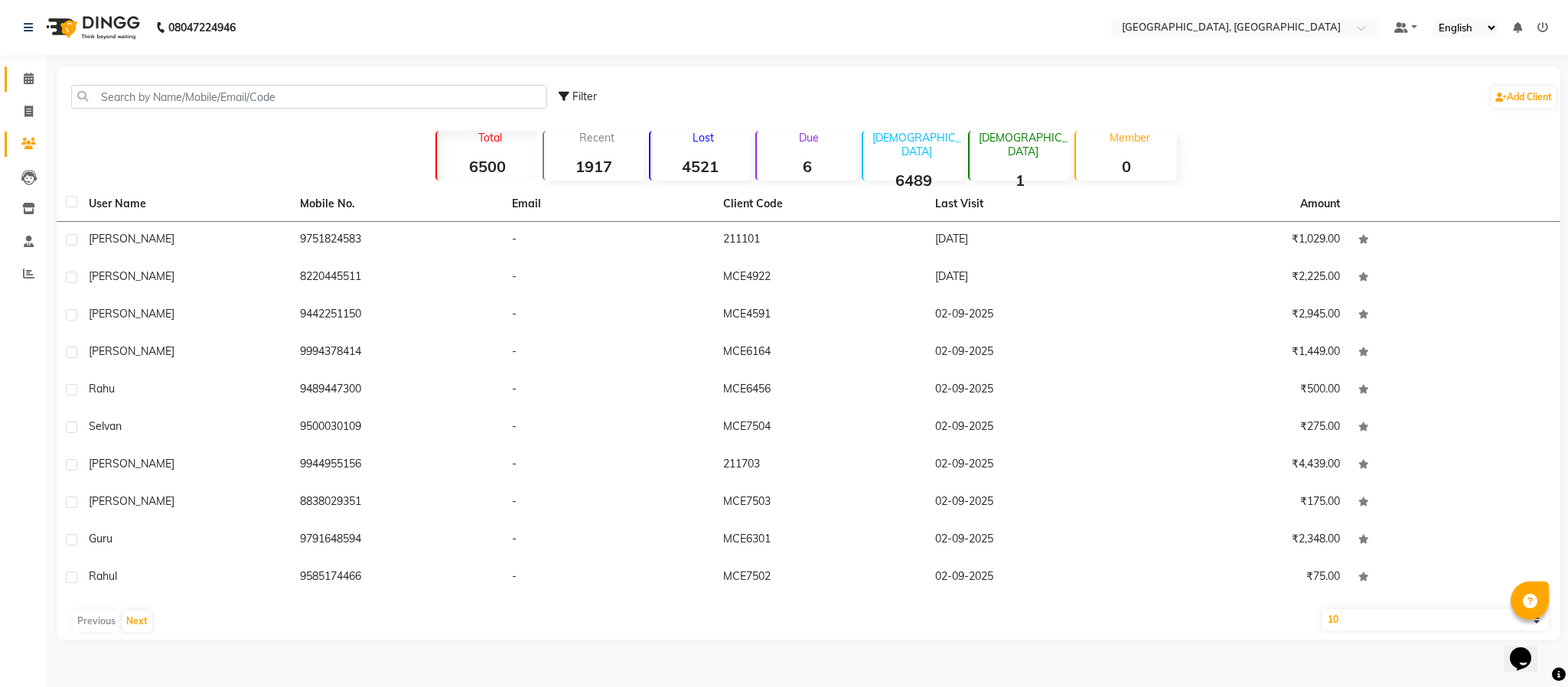
click at [21, 72] on span at bounding box center [29, 79] width 27 height 17
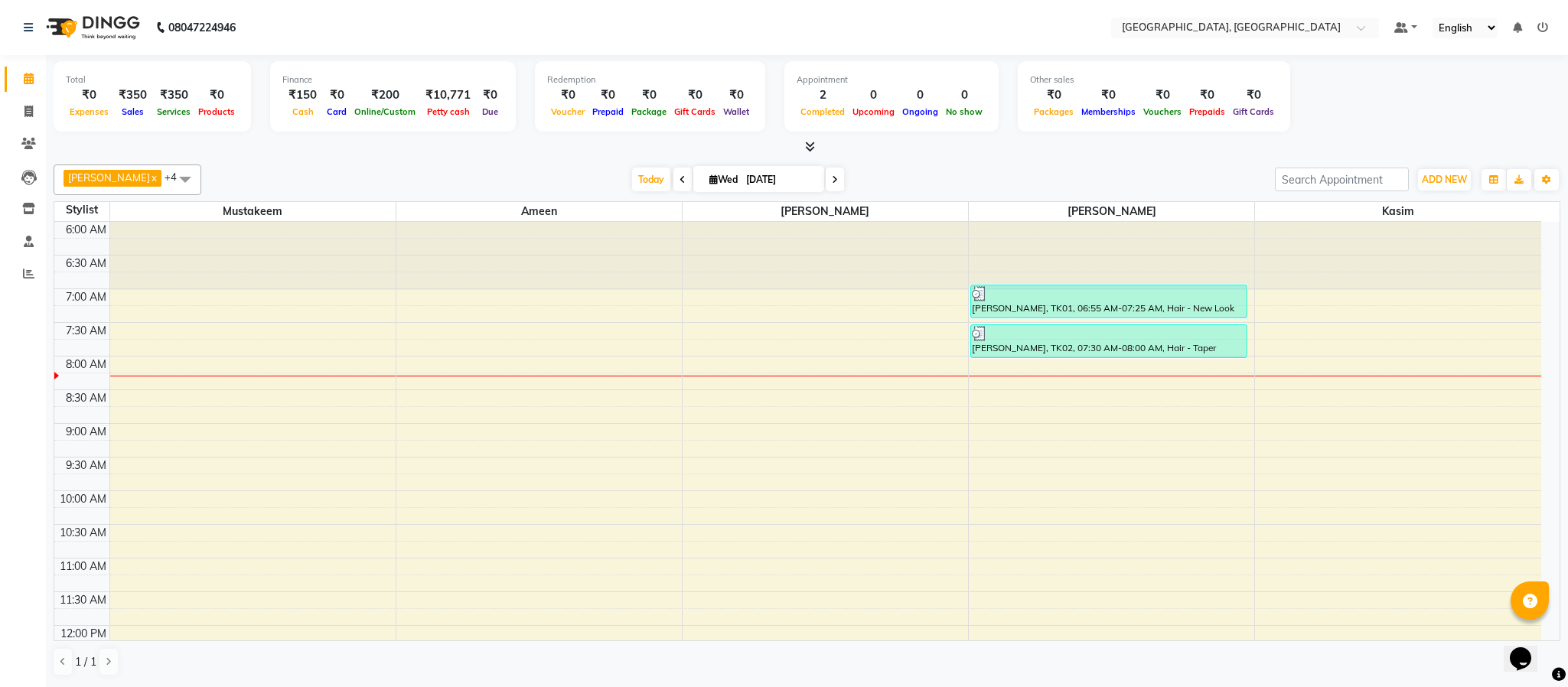
drag, startPoint x: 784, startPoint y: 302, endPoint x: 627, endPoint y: 140, distance: 225.6
click at [627, 158] on div "[PERSON_NAME] x [PERSON_NAME] x Kasim x +4 Select All [PERSON_NAME] McKingstown…" at bounding box center [807, 421] width 1507 height 525
click at [237, 166] on div "[PERSON_NAME] x [PERSON_NAME] x Kasim x +4 Select All [PERSON_NAME] McKingstown…" at bounding box center [807, 180] width 1507 height 30
click at [25, 112] on icon at bounding box center [29, 111] width 8 height 11
select select "4977"
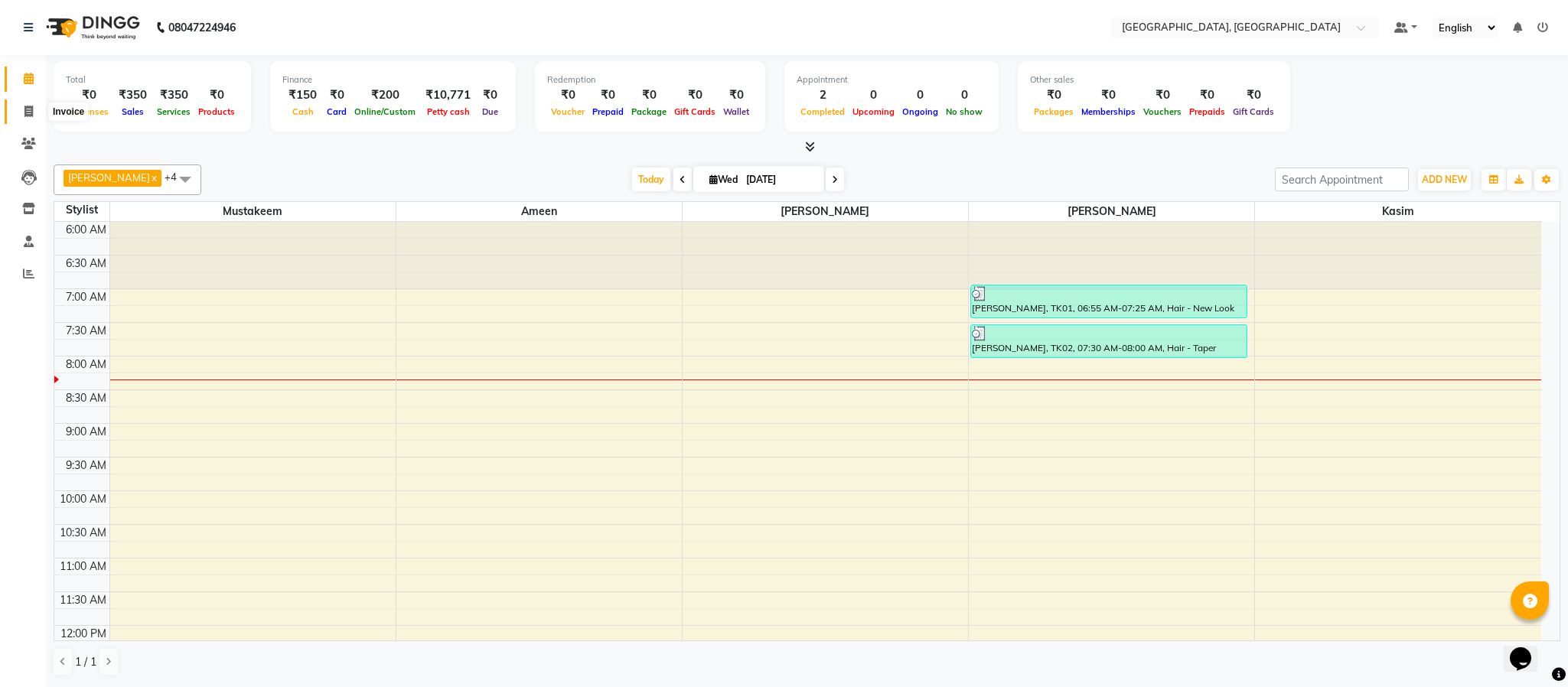
select select "service"
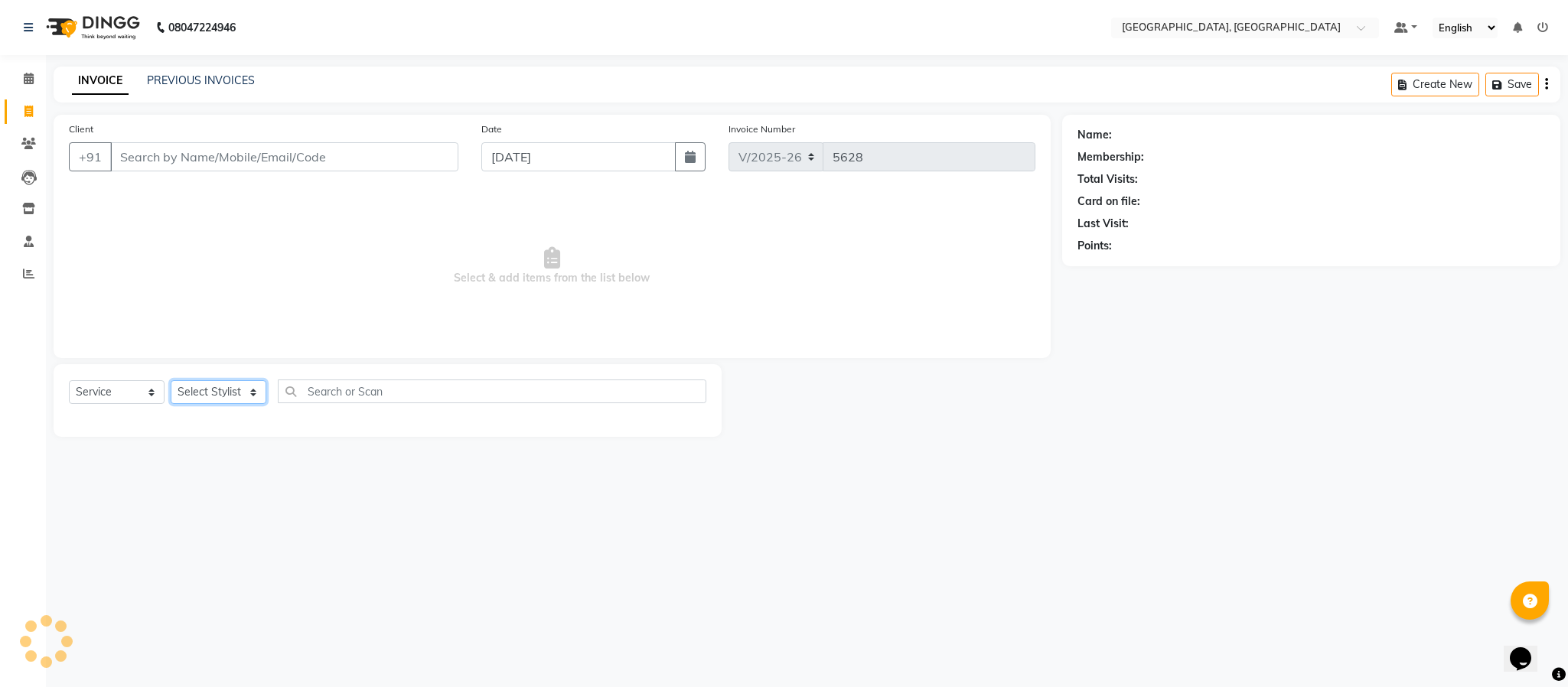
click at [225, 388] on select "Select Stylist Ameen House Keeping [PERSON_NAME] [PERSON_NAME] Prathiswar [PERS…" at bounding box center [218, 392] width 96 height 24
select select "84531"
click at [170, 381] on select "Select Stylist Ameen House Keeping [PERSON_NAME] [PERSON_NAME] Prathiswar [PERS…" at bounding box center [218, 392] width 96 height 24
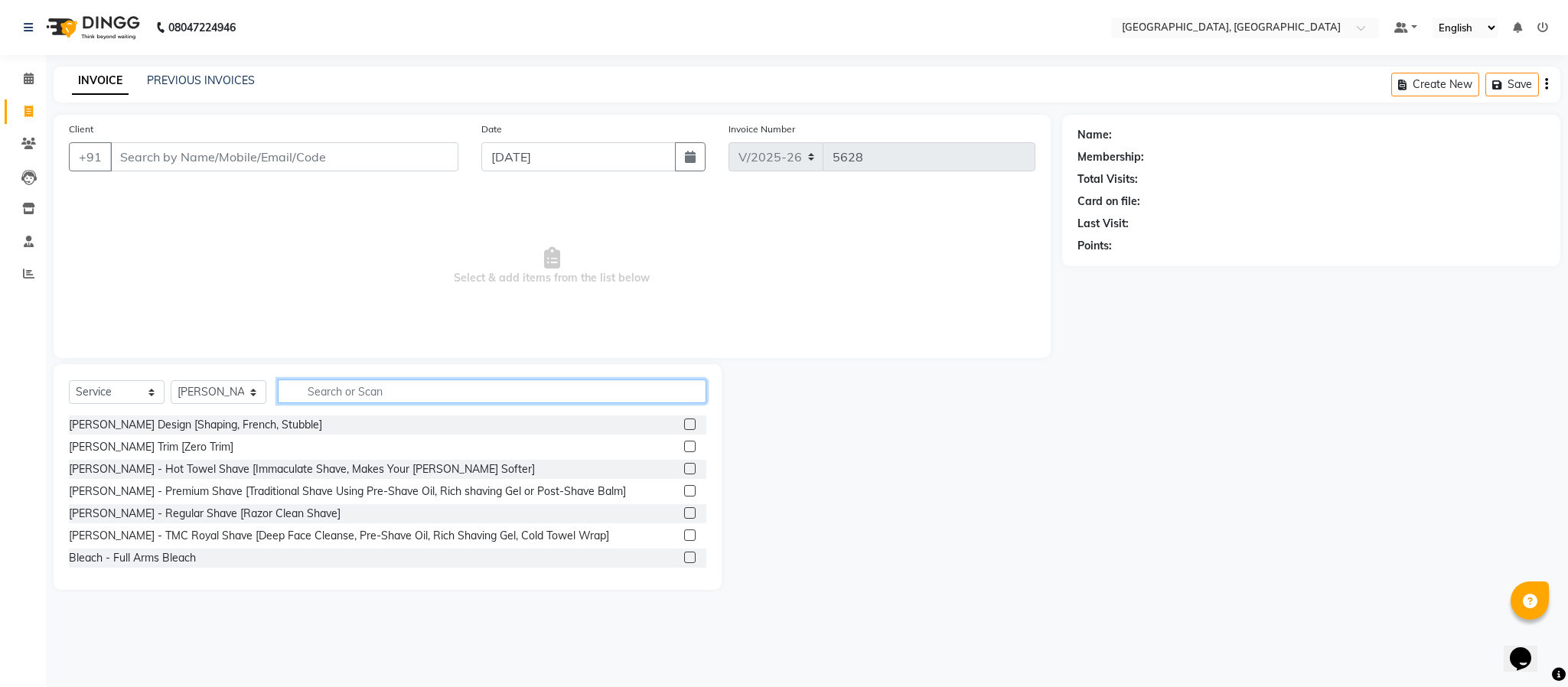
click at [379, 394] on input "text" at bounding box center [492, 391] width 429 height 24
click at [684, 423] on label at bounding box center [690, 425] width 11 height 11
click at [684, 423] on input "checkbox" at bounding box center [689, 425] width 10 height 10
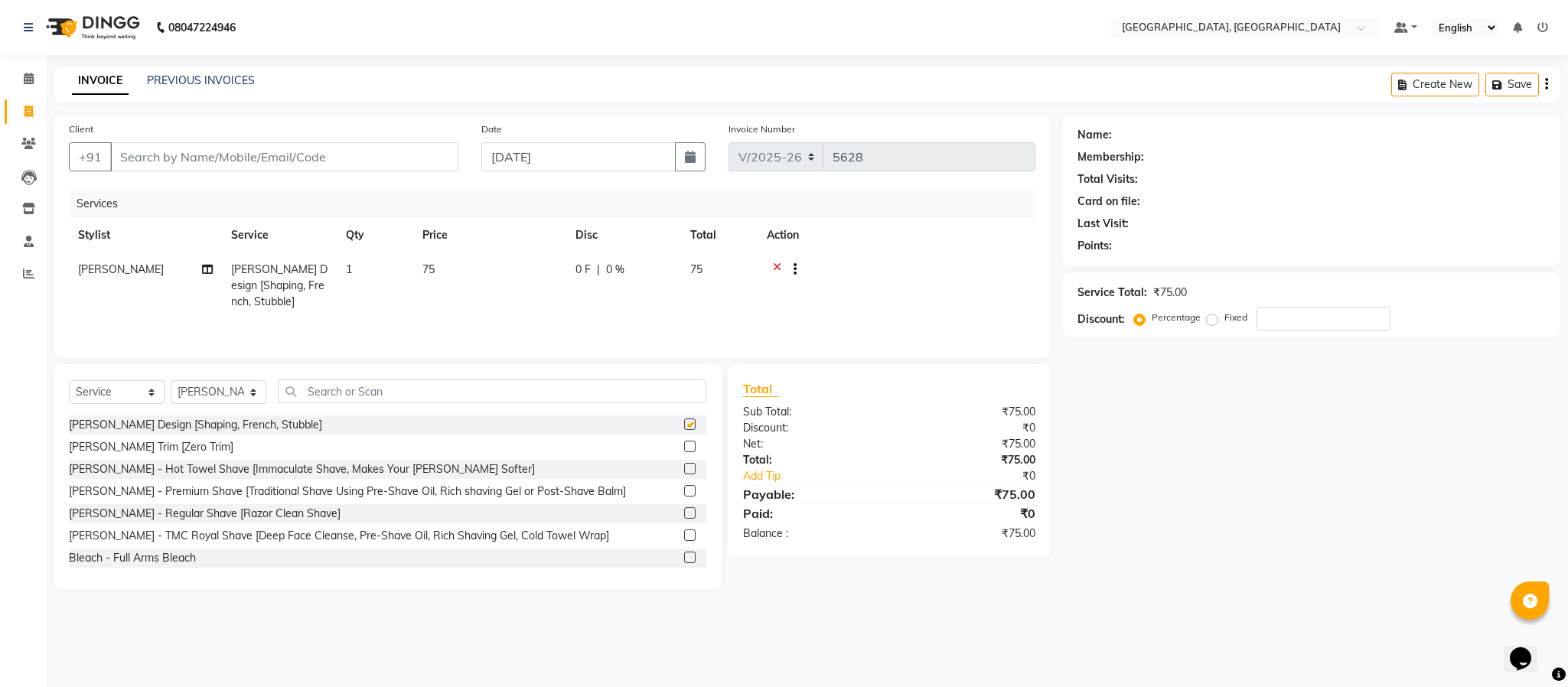
click at [684, 423] on label at bounding box center [690, 425] width 11 height 11
click at [684, 423] on input "checkbox" at bounding box center [689, 425] width 10 height 10
click at [684, 425] on label at bounding box center [690, 425] width 11 height 11
click at [684, 425] on input "checkbox" at bounding box center [689, 425] width 10 height 10
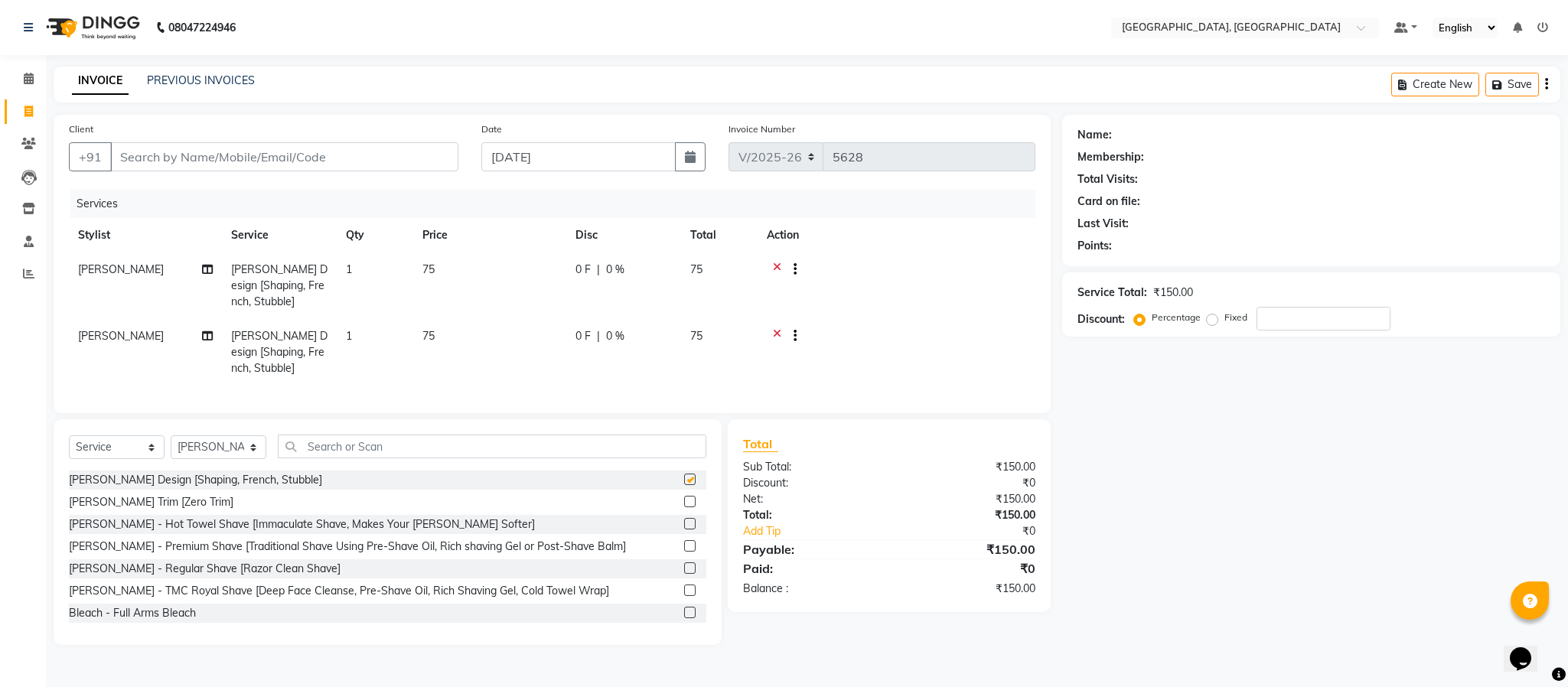
checkbox input "false"
click at [639, 458] on input "text" at bounding box center [492, 446] width 429 height 24
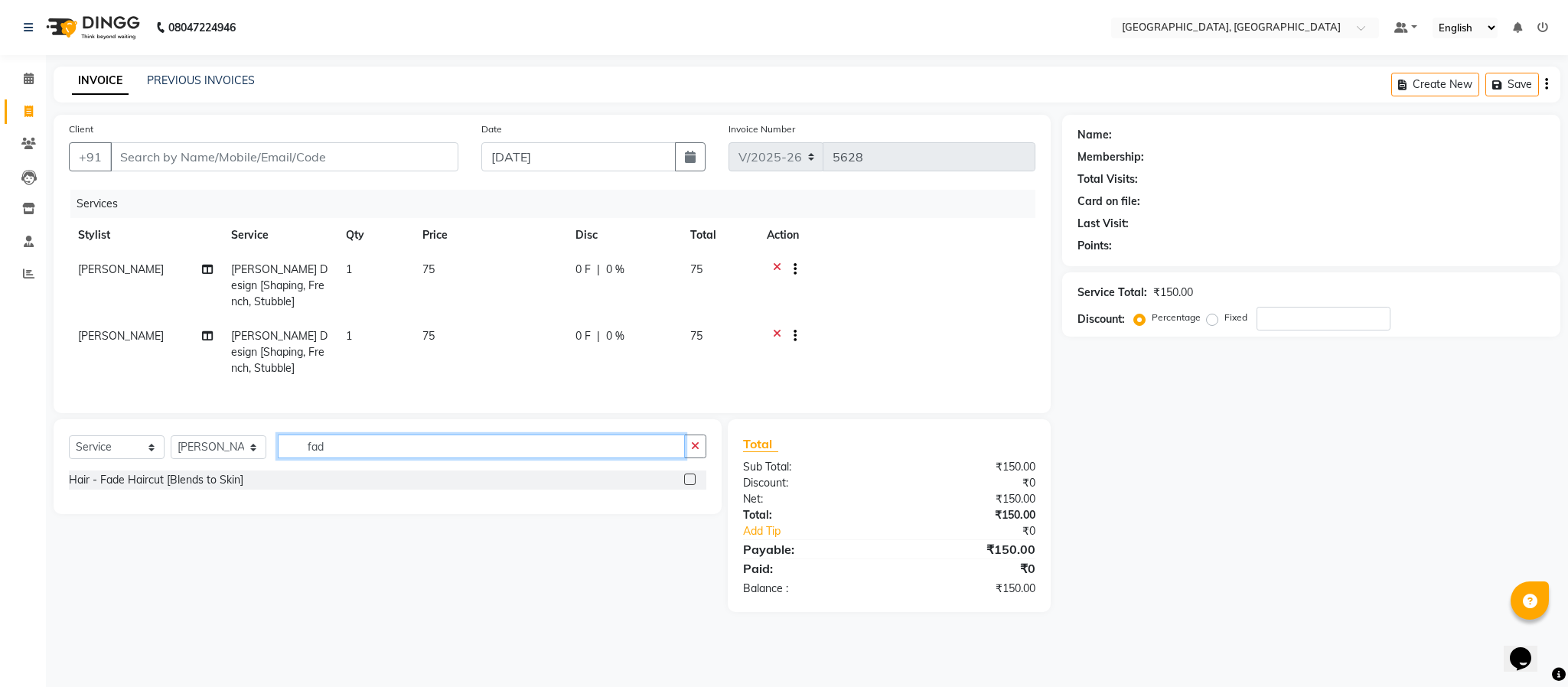
type input "fad"
click at [687, 485] on label at bounding box center [690, 480] width 11 height 11
click at [687, 485] on input "checkbox" at bounding box center [689, 480] width 10 height 10
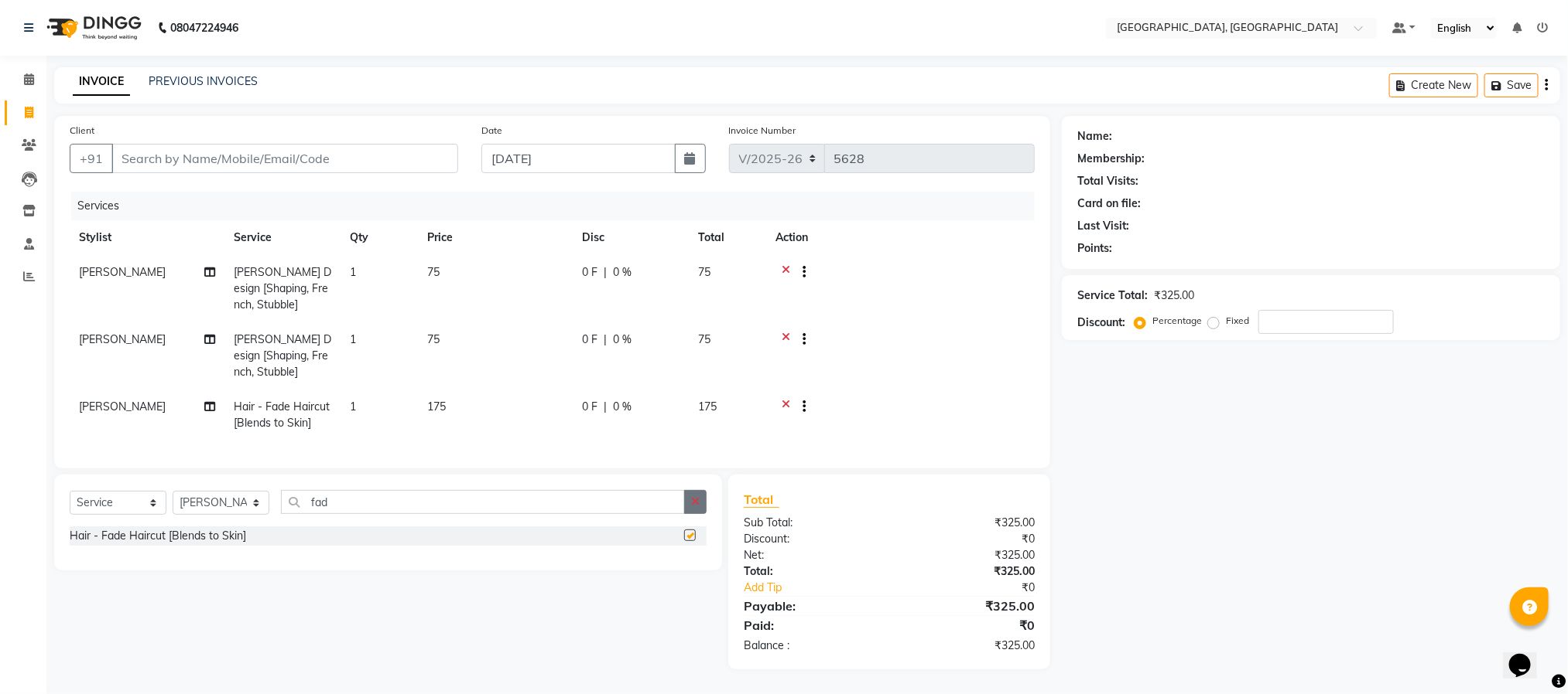
checkbox input "false"
click at [699, 514] on button "button" at bounding box center [694, 502] width 22 height 24
type input "new"
click at [688, 542] on label at bounding box center [690, 536] width 12 height 12
click at [688, 542] on input "checkbox" at bounding box center [689, 536] width 10 height 10
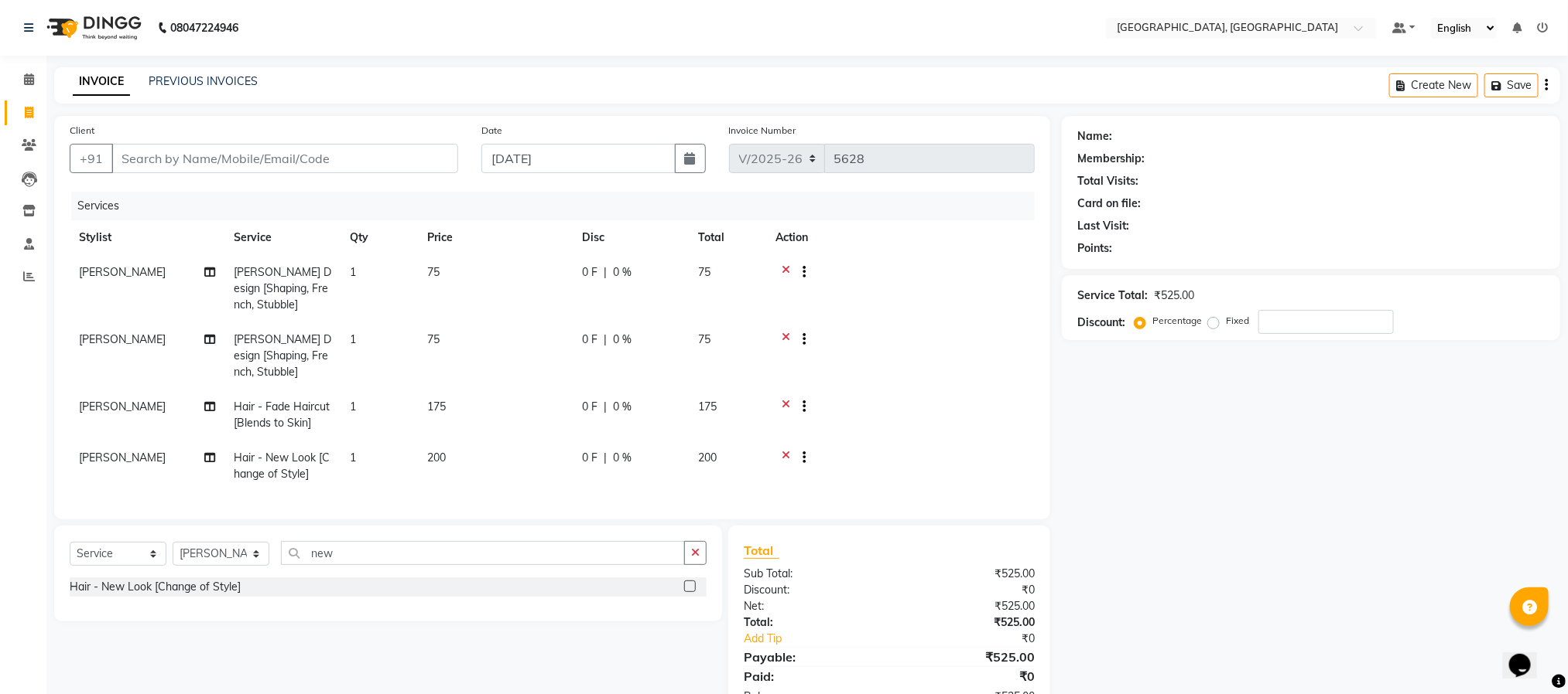
checkbox input "false"
click at [1212, 536] on div "Name: Membership: Total Visits: Card on file: Last Visit: Points: Service Total…" at bounding box center [1316, 418] width 510 height 605
click at [402, 158] on input "Client" at bounding box center [284, 158] width 346 height 29
type input "8"
type input "0"
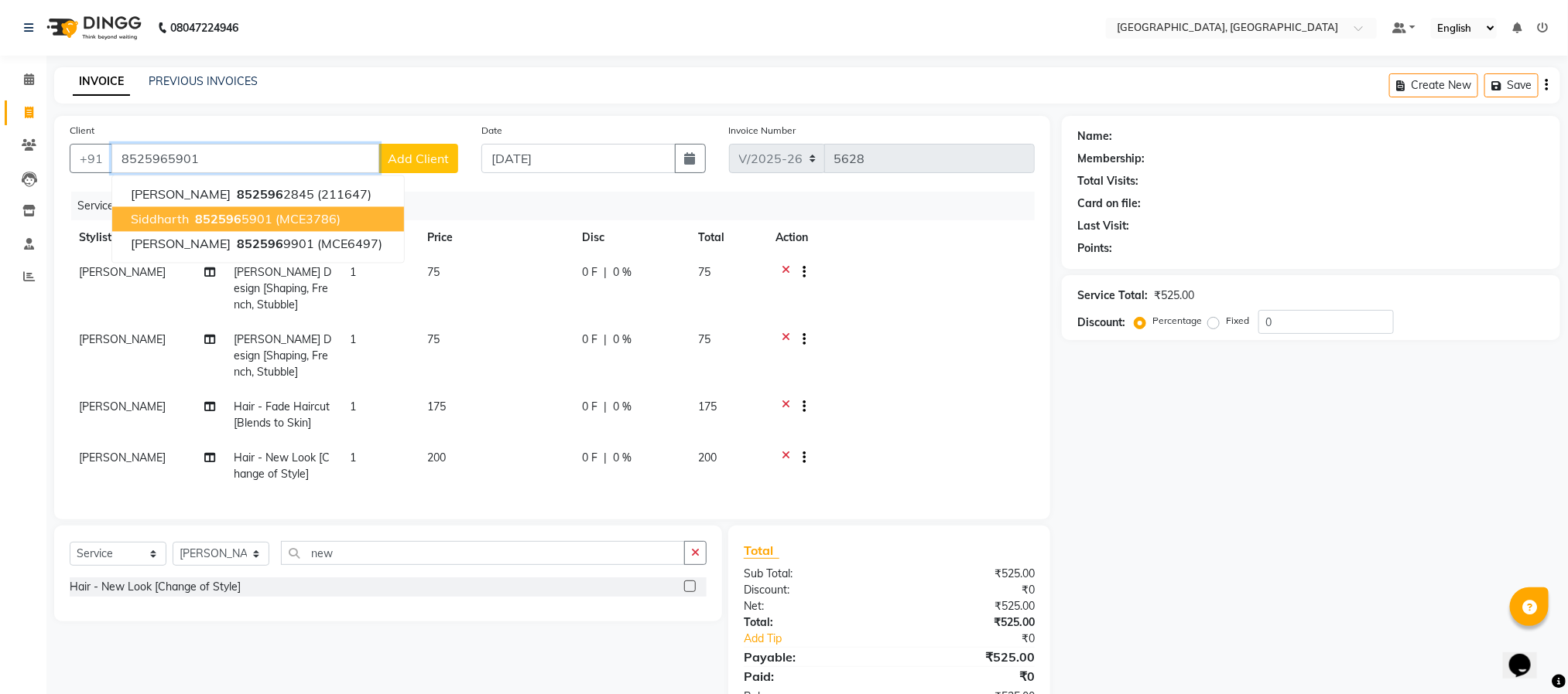
type input "8525965901"
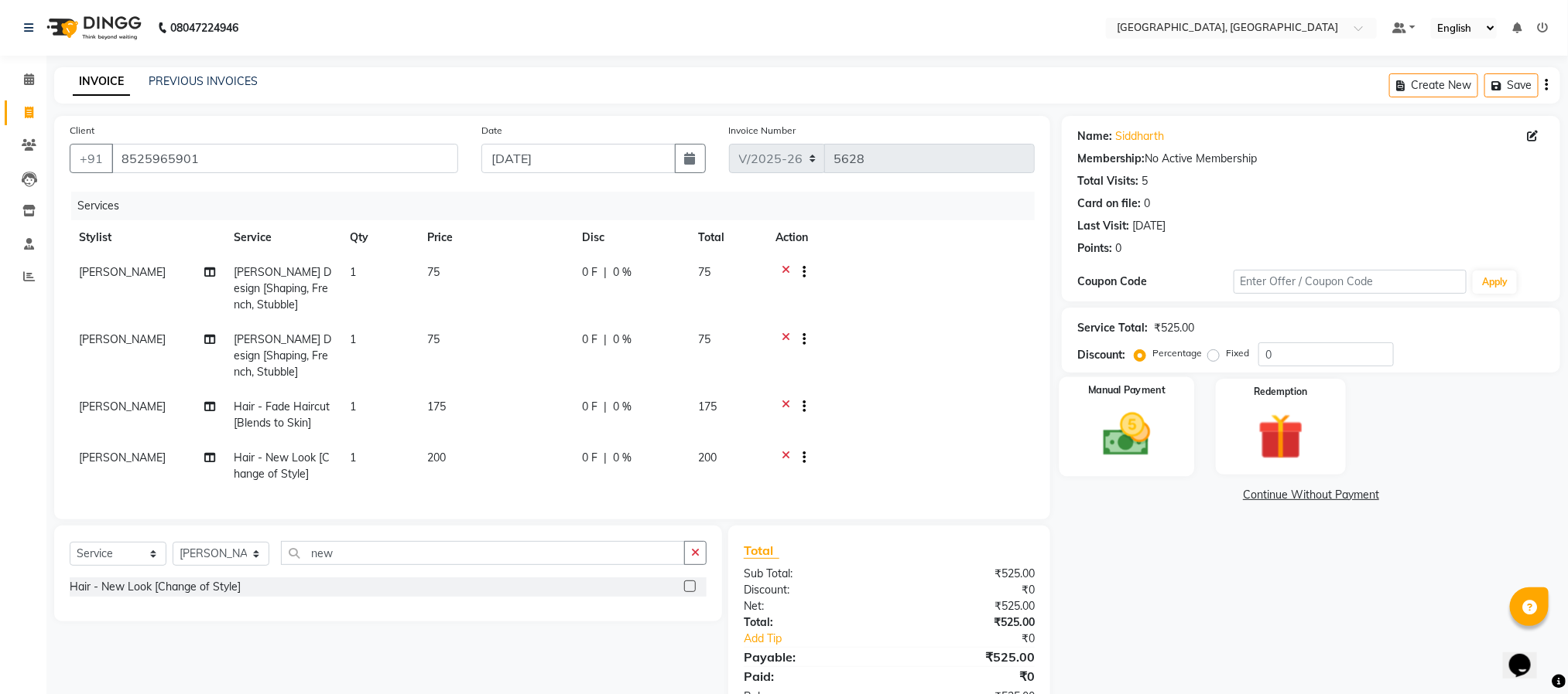
click at [1147, 436] on img at bounding box center [1126, 435] width 77 height 55
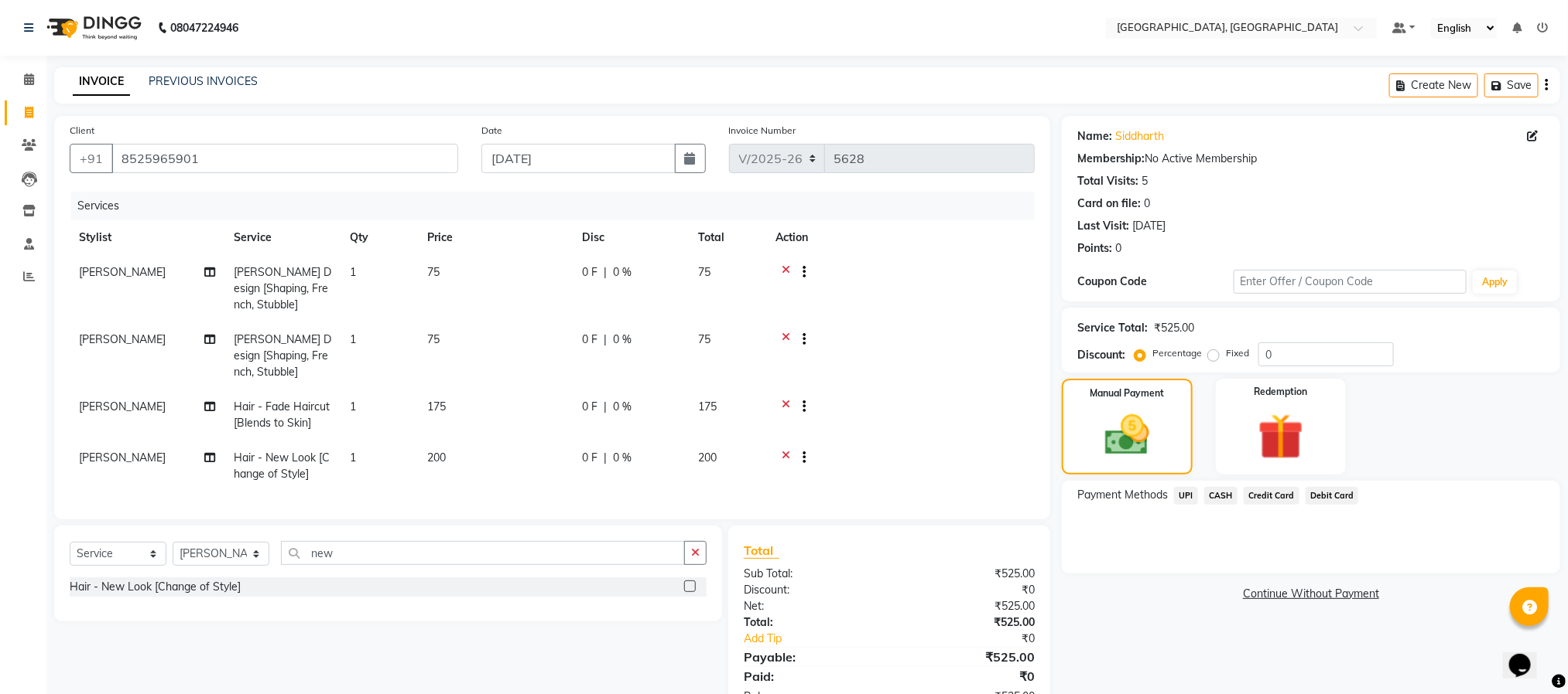
click at [1186, 494] on span "UPI" at bounding box center [1185, 495] width 24 height 17
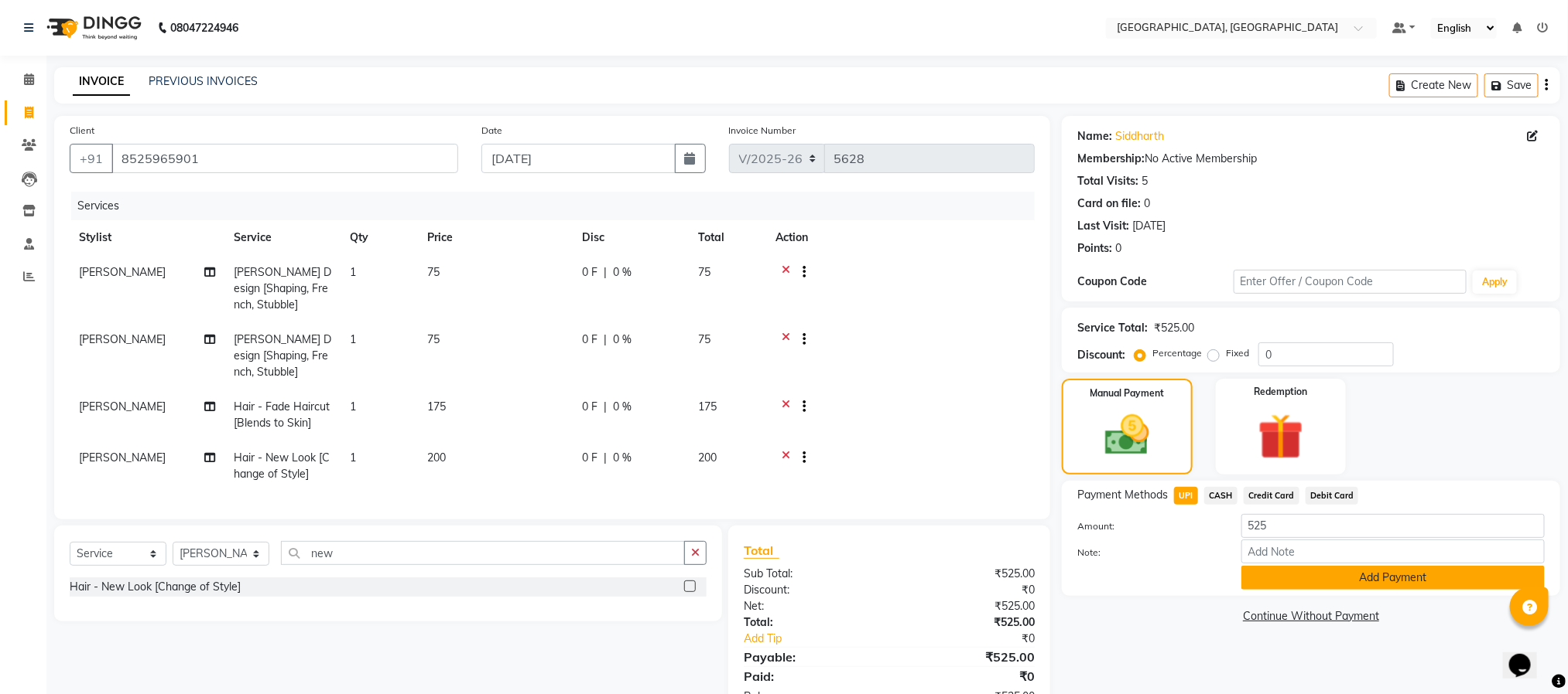
click at [1333, 574] on button "Add Payment" at bounding box center [1393, 577] width 303 height 24
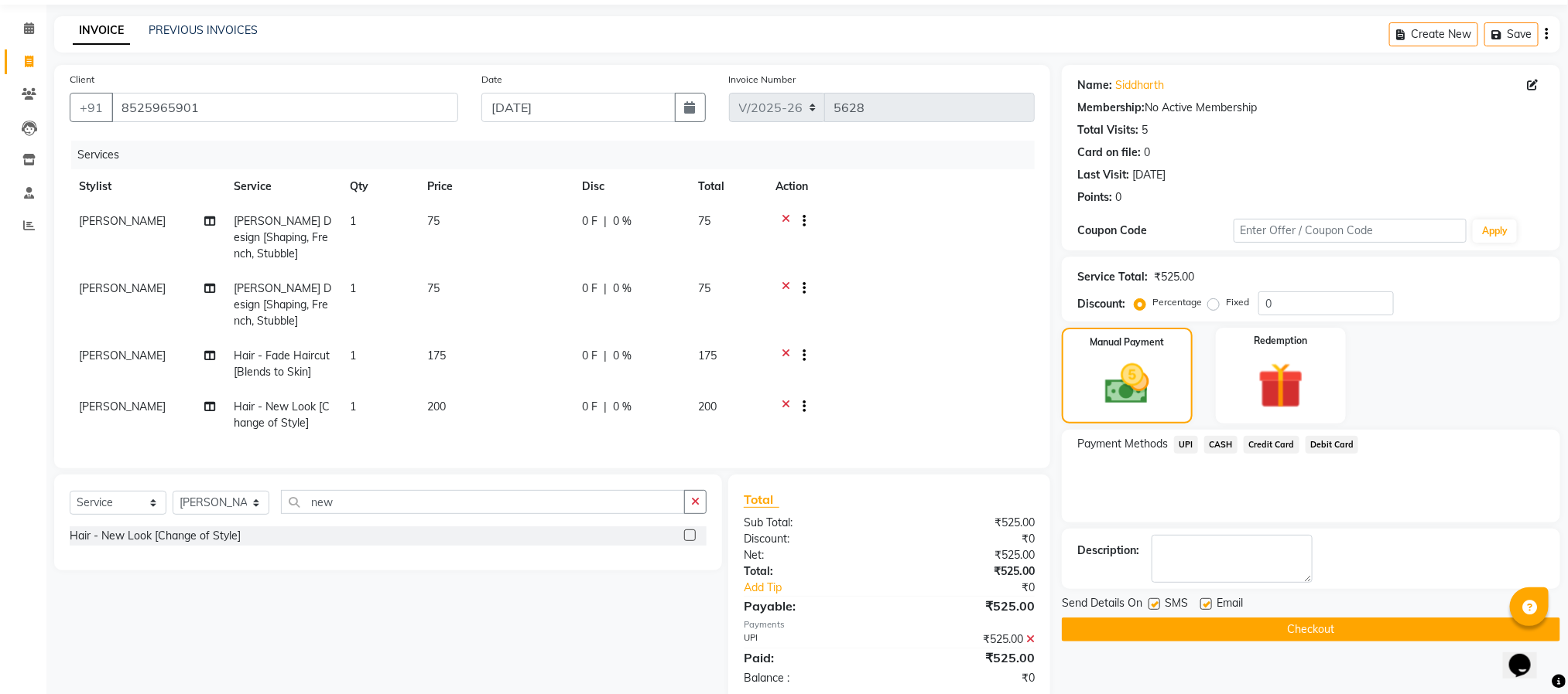
scroll to position [99, 0]
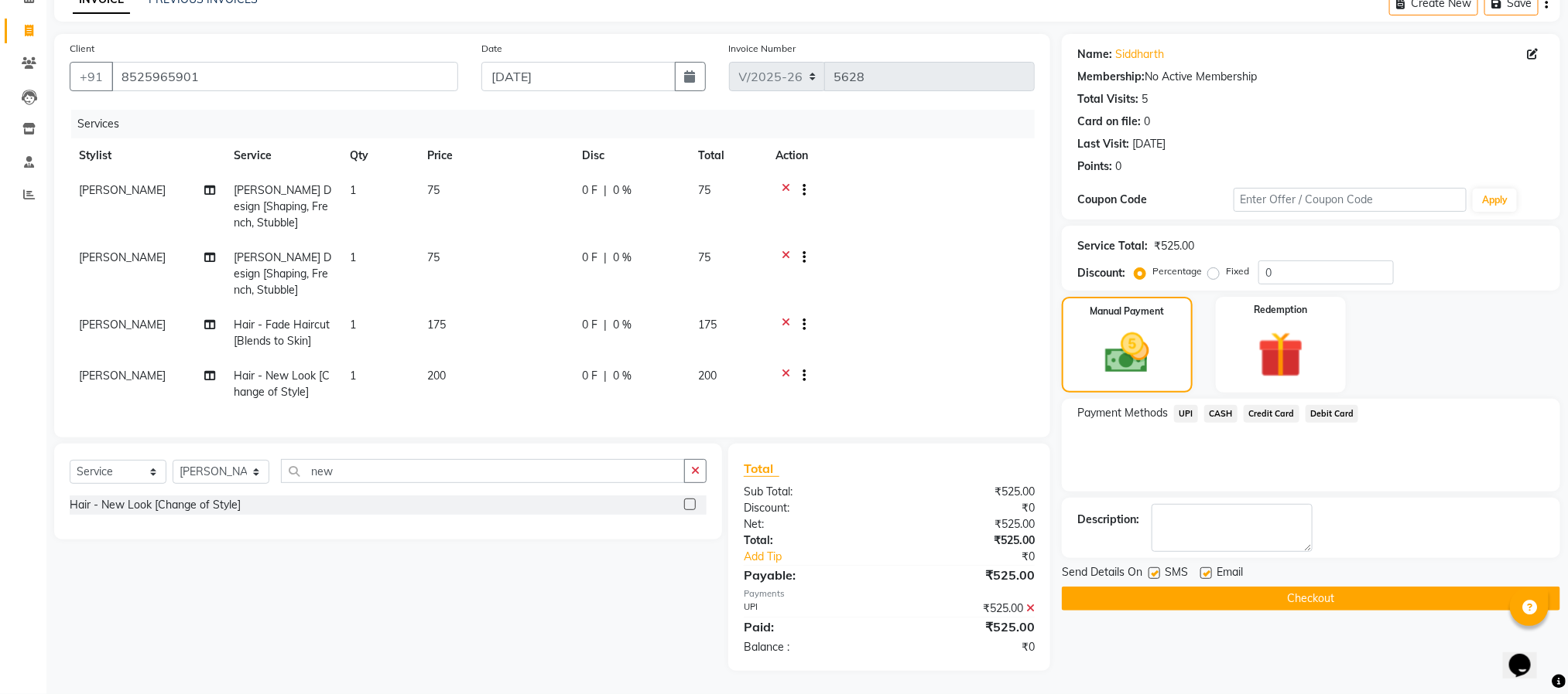
click at [1388, 587] on button "Checkout" at bounding box center [1310, 599] width 498 height 24
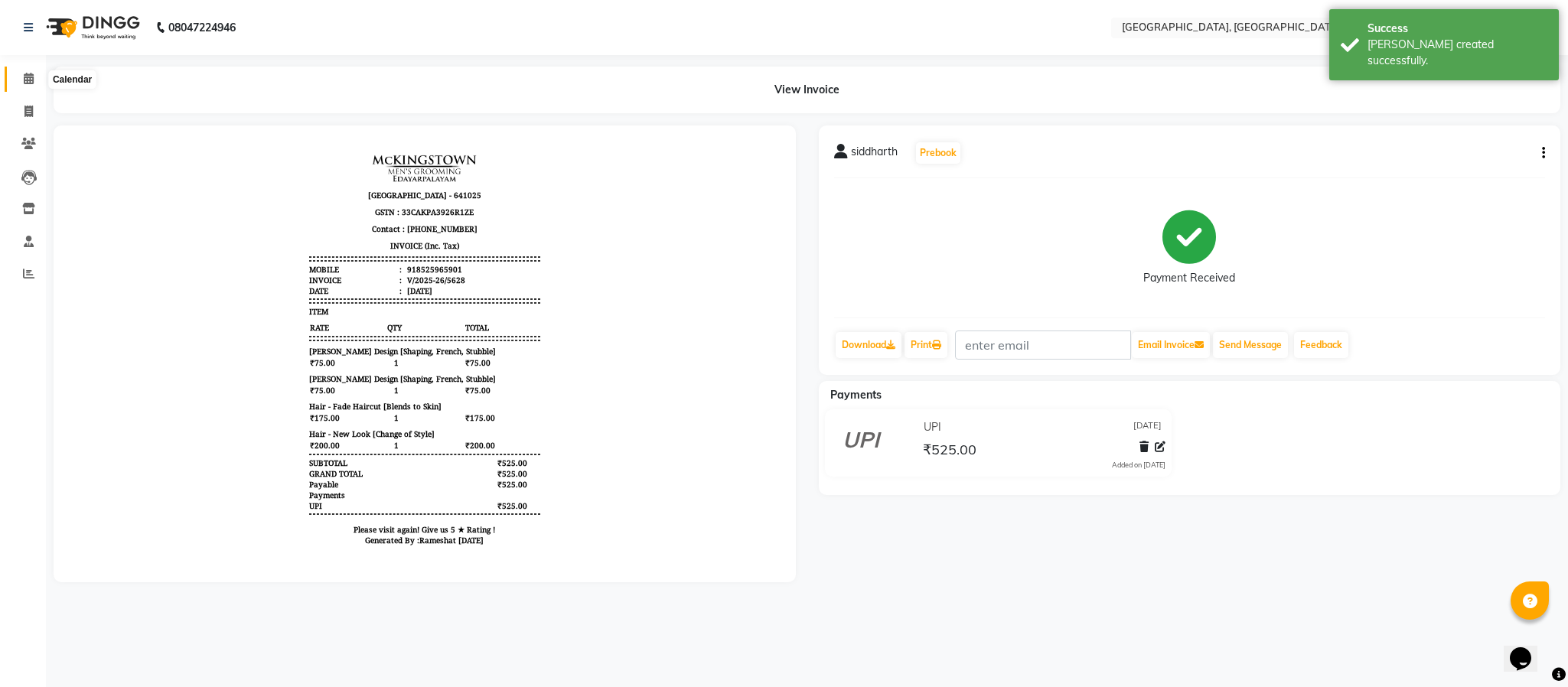
click at [38, 75] on span at bounding box center [29, 79] width 27 height 17
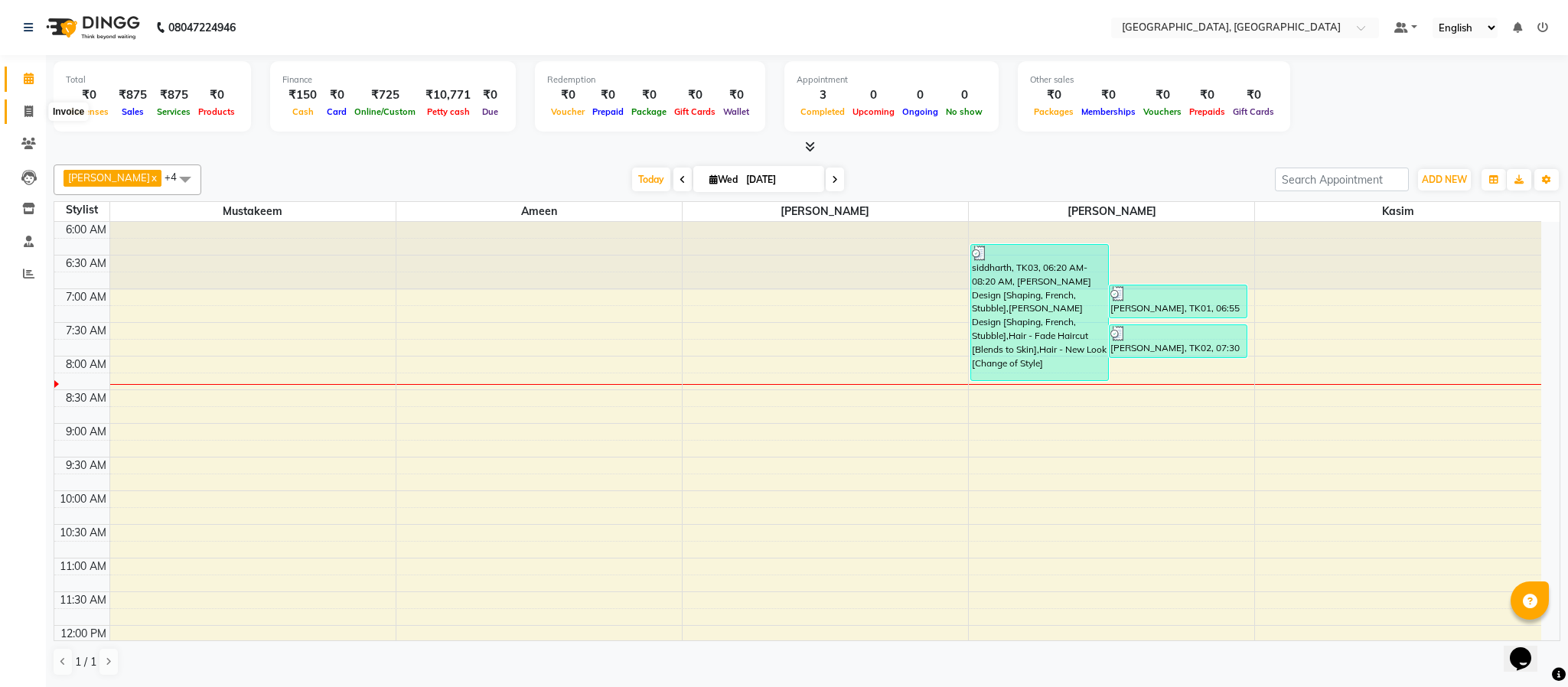
drag, startPoint x: 37, startPoint y: 104, endPoint x: 30, endPoint y: 121, distance: 18.4
click at [37, 104] on span at bounding box center [29, 111] width 27 height 17
select select "4977"
select select "service"
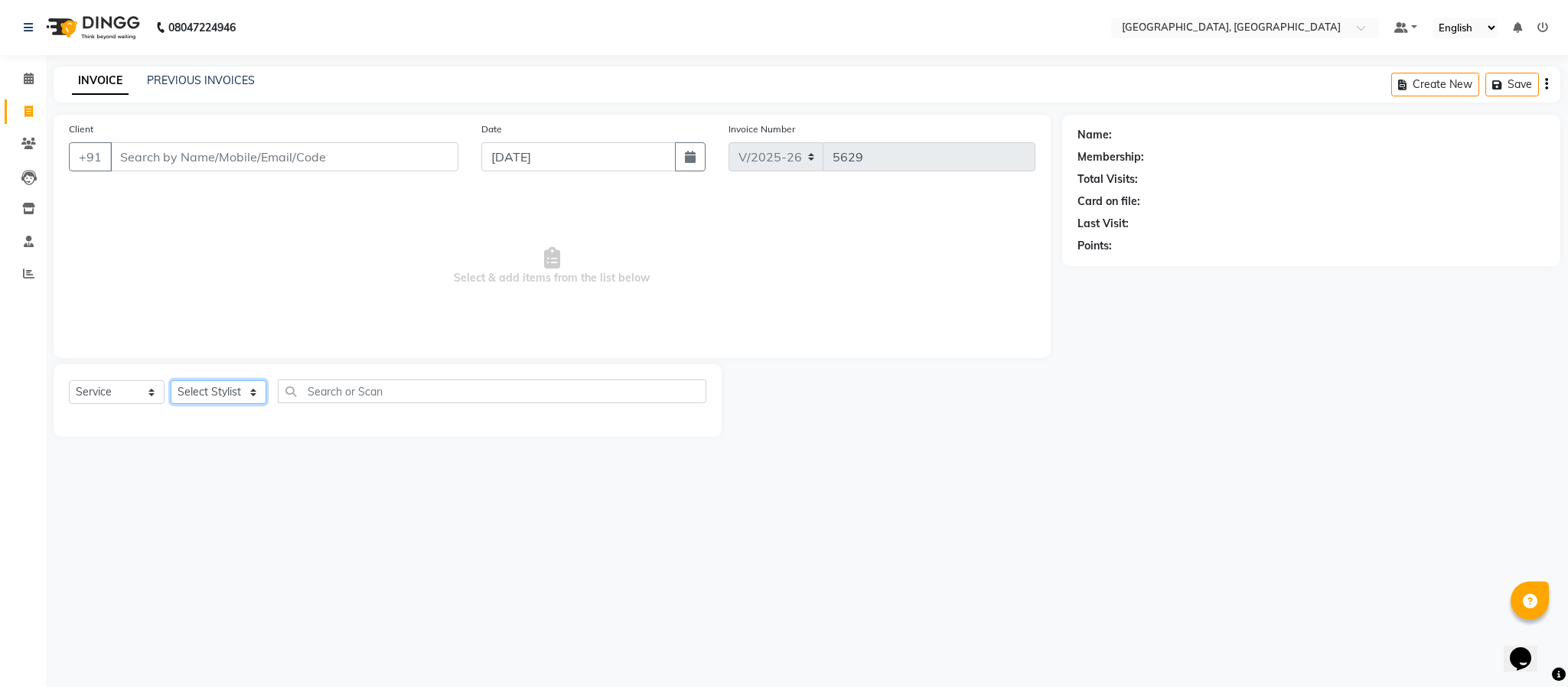
click at [210, 394] on select "Select Stylist Ameen House Keeping [PERSON_NAME] [PERSON_NAME] Prathiswar [PERS…" at bounding box center [218, 392] width 96 height 24
select select "59056"
click at [170, 381] on select "Select Stylist Ameen House Keeping [PERSON_NAME] [PERSON_NAME] Prathiswar [PERS…" at bounding box center [218, 392] width 96 height 24
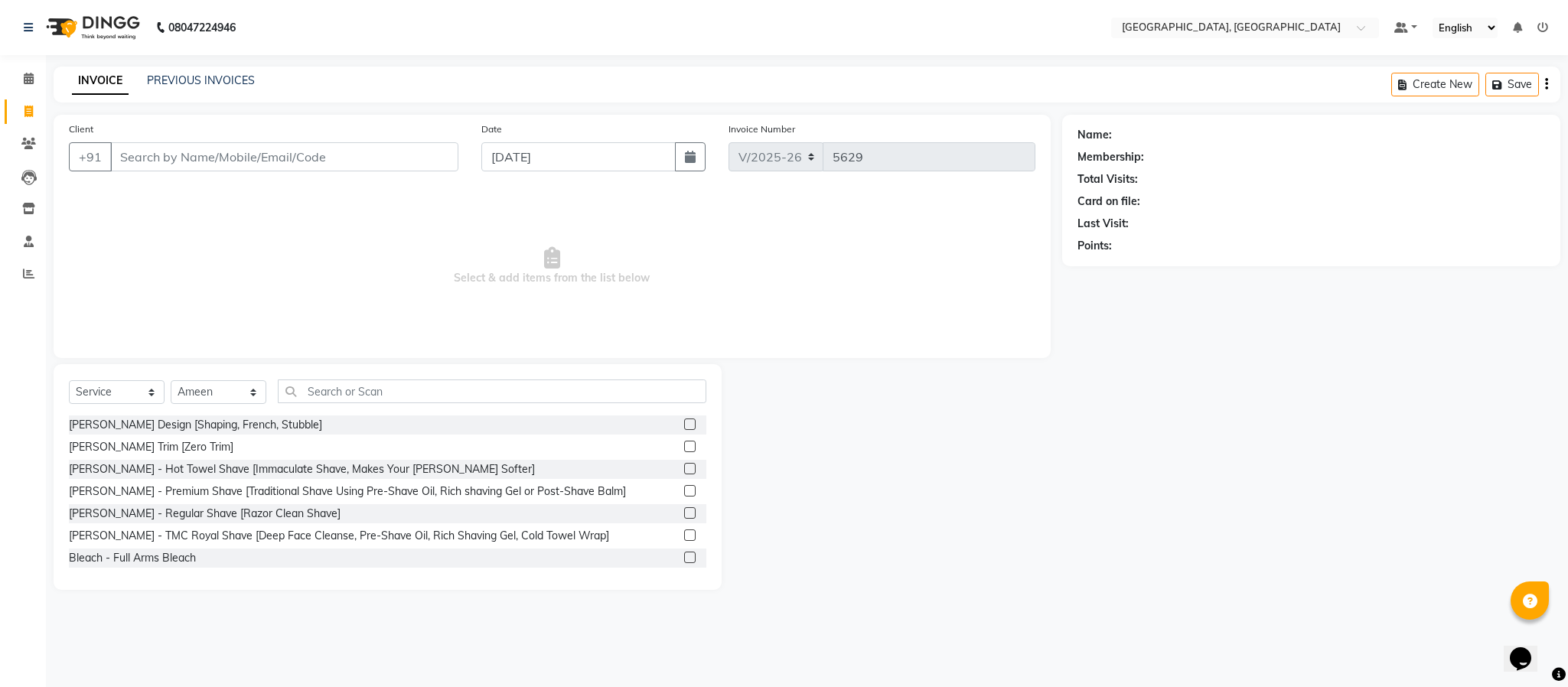
click at [684, 423] on label at bounding box center [690, 425] width 11 height 11
click at [684, 423] on input "checkbox" at bounding box center [689, 425] width 10 height 10
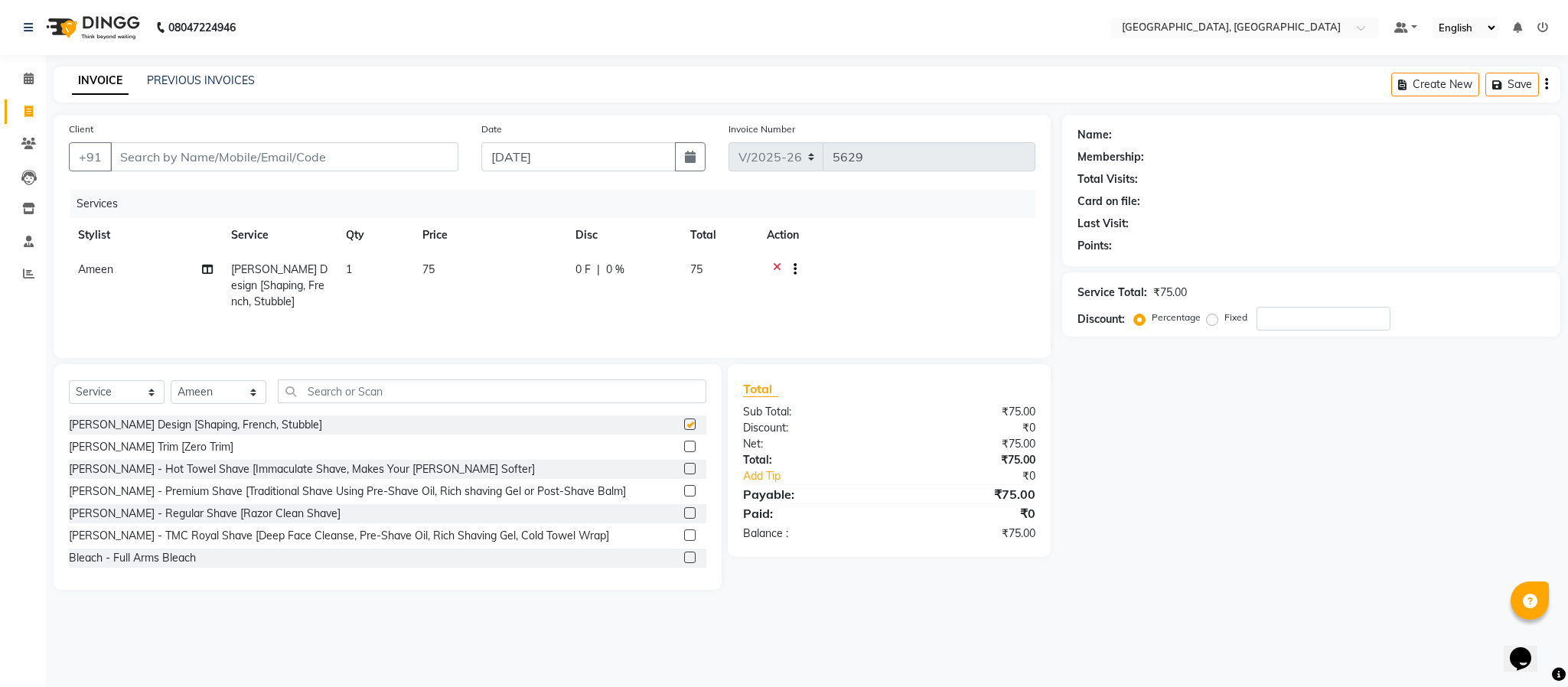
checkbox input "false"
click at [390, 171] on input "Client" at bounding box center [284, 157] width 348 height 29
click at [388, 152] on input "Client" at bounding box center [284, 157] width 348 height 29
type input "9"
type input "0"
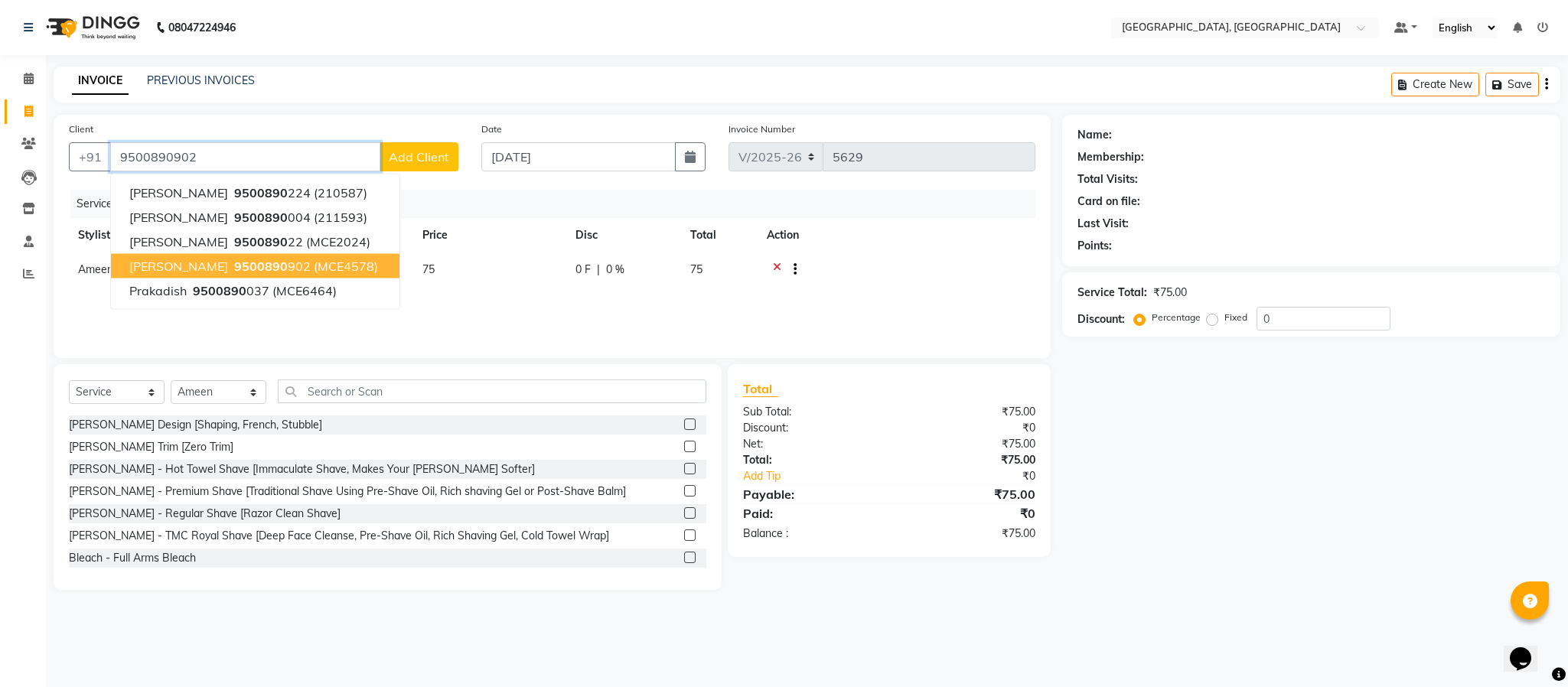
type input "9500890902"
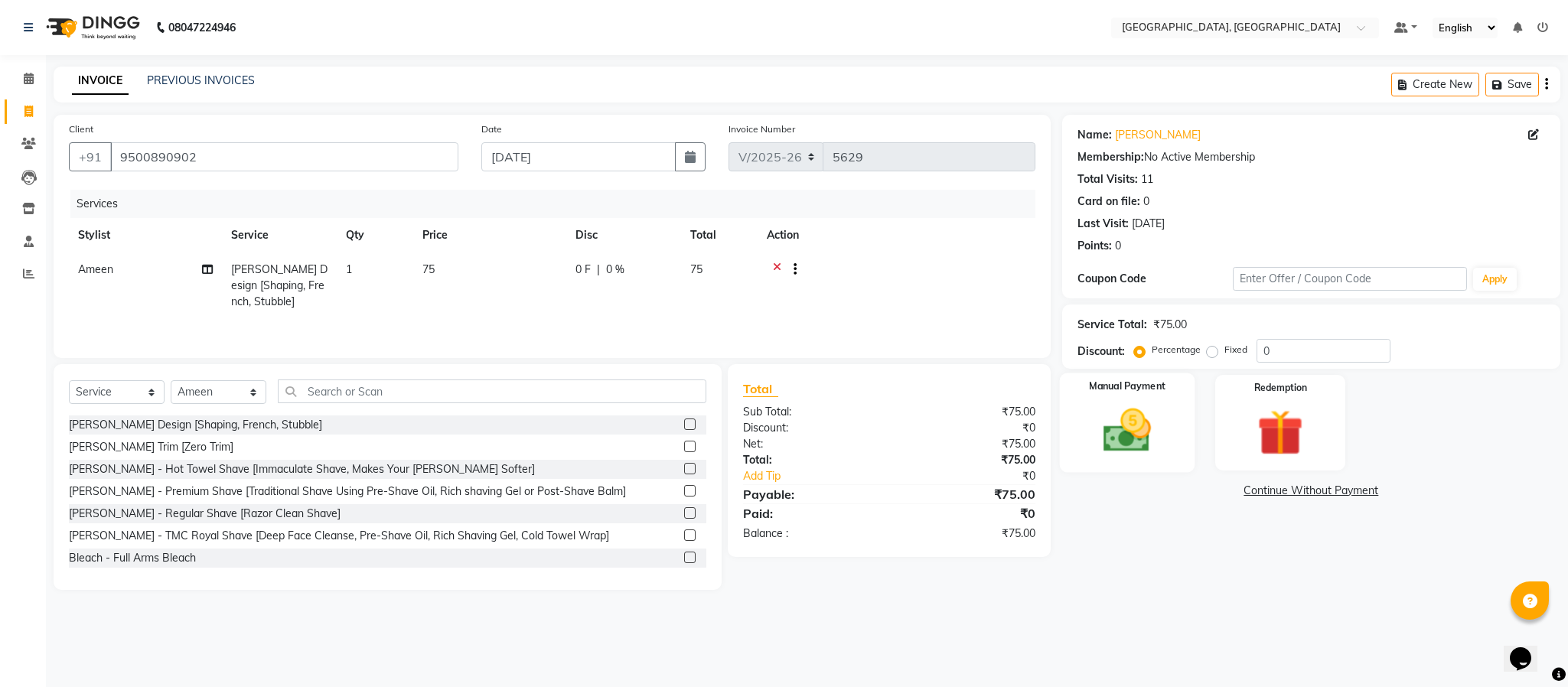
click at [1151, 412] on img at bounding box center [1127, 430] width 78 height 55
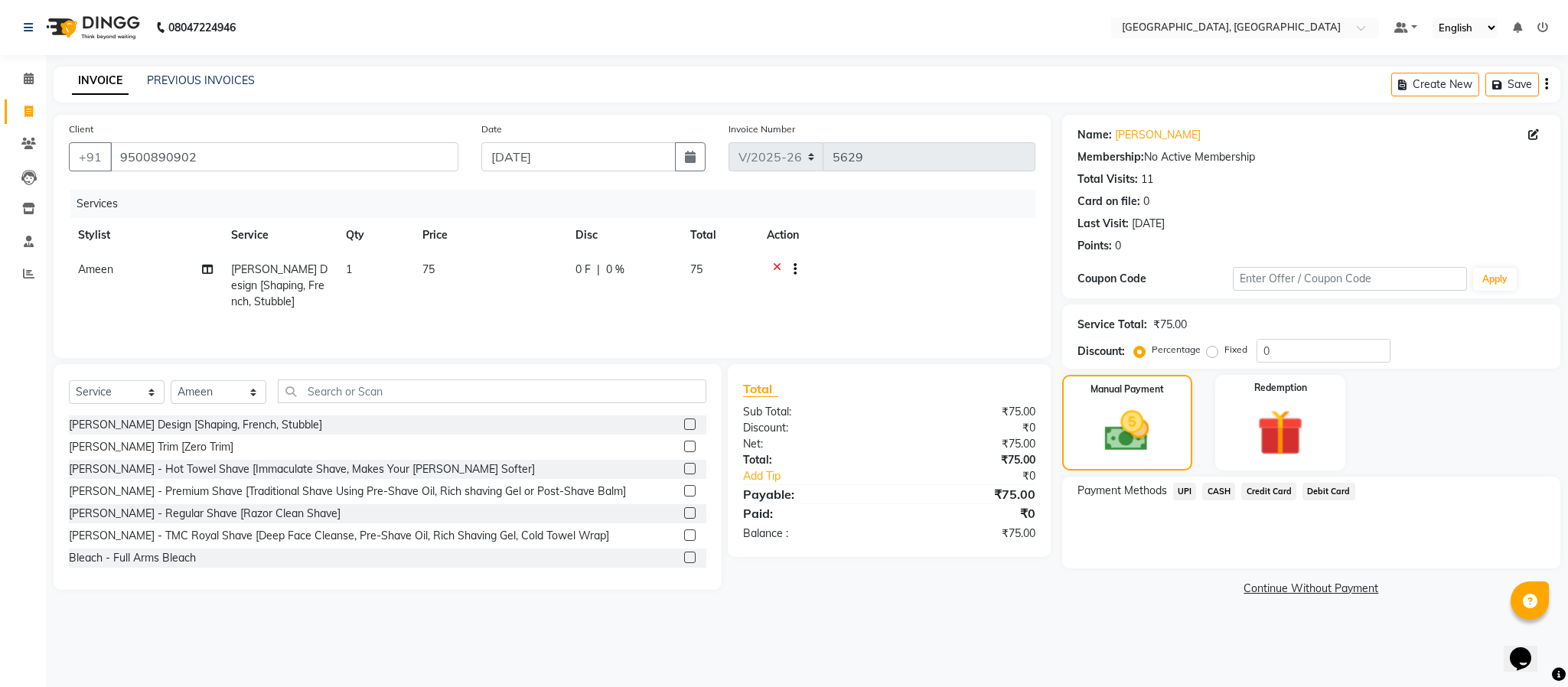
click at [1216, 485] on span "CASH" at bounding box center [1219, 491] width 33 height 17
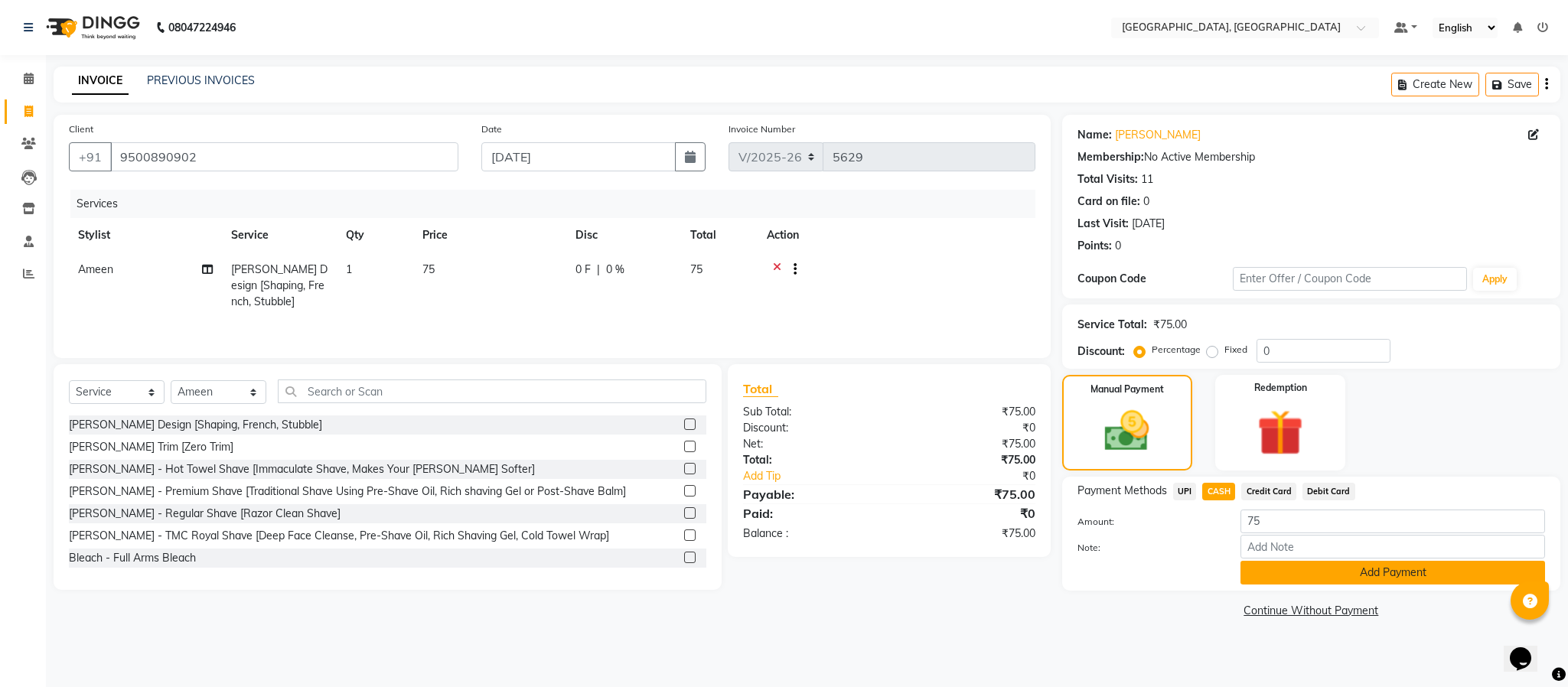
click at [1334, 575] on button "Add Payment" at bounding box center [1393, 572] width 305 height 24
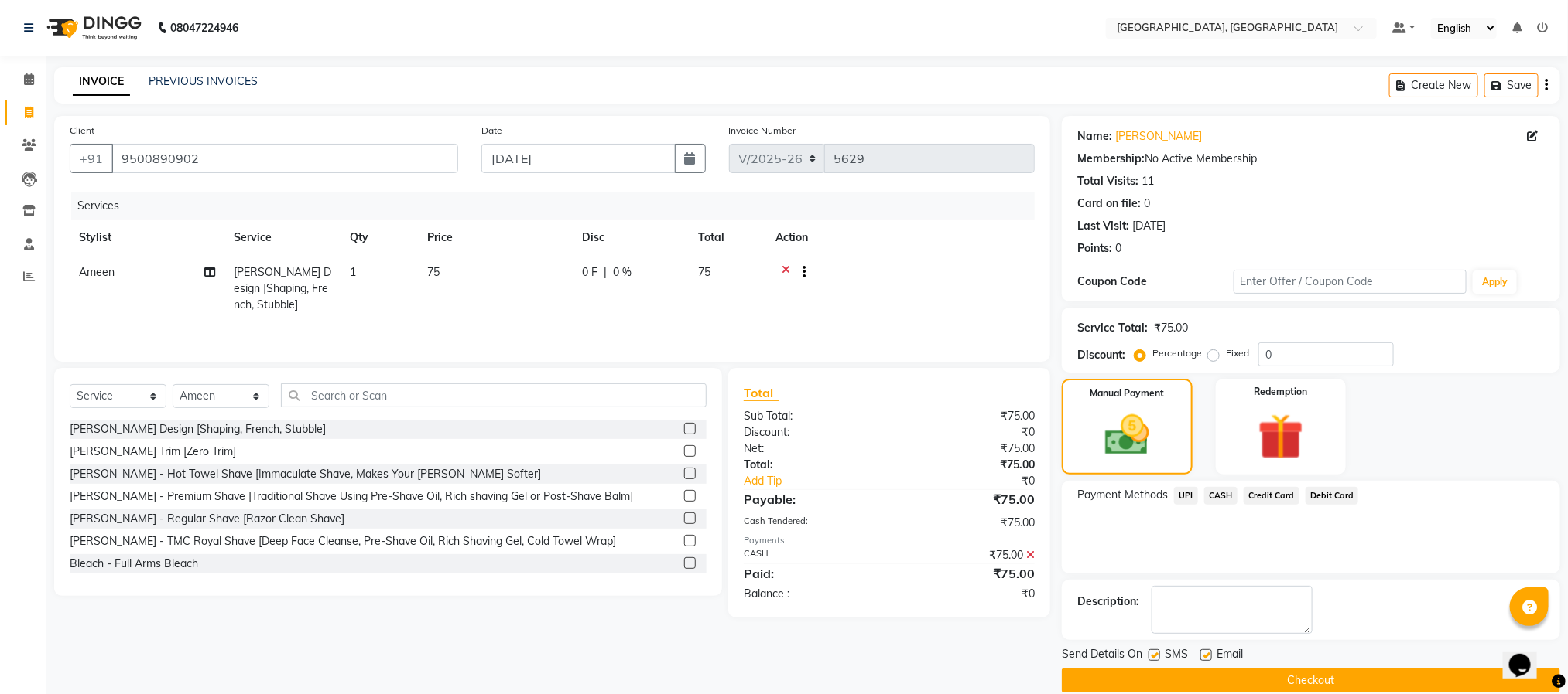
click at [1354, 681] on button "Checkout" at bounding box center [1310, 681] width 498 height 24
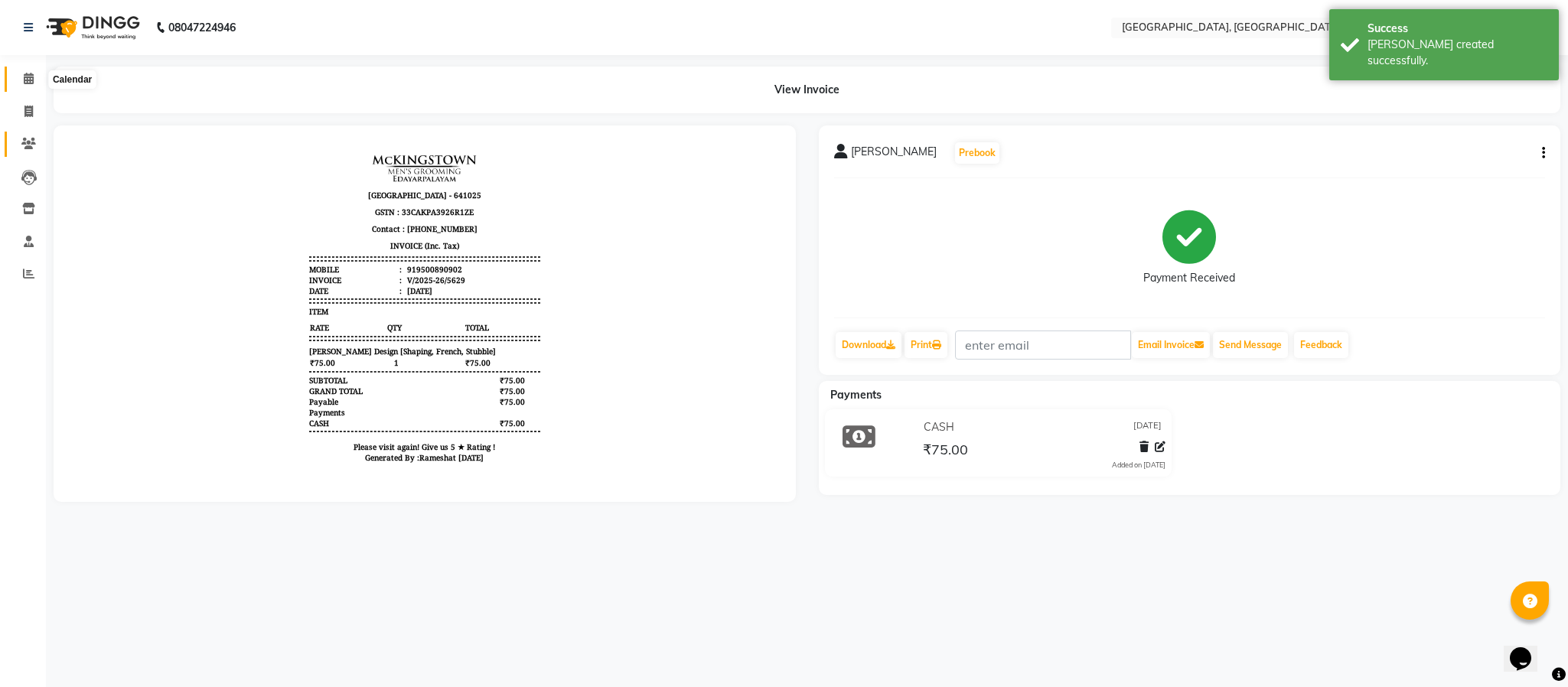
drag, startPoint x: 21, startPoint y: 75, endPoint x: 29, endPoint y: 138, distance: 63.5
click at [21, 75] on span at bounding box center [29, 79] width 27 height 17
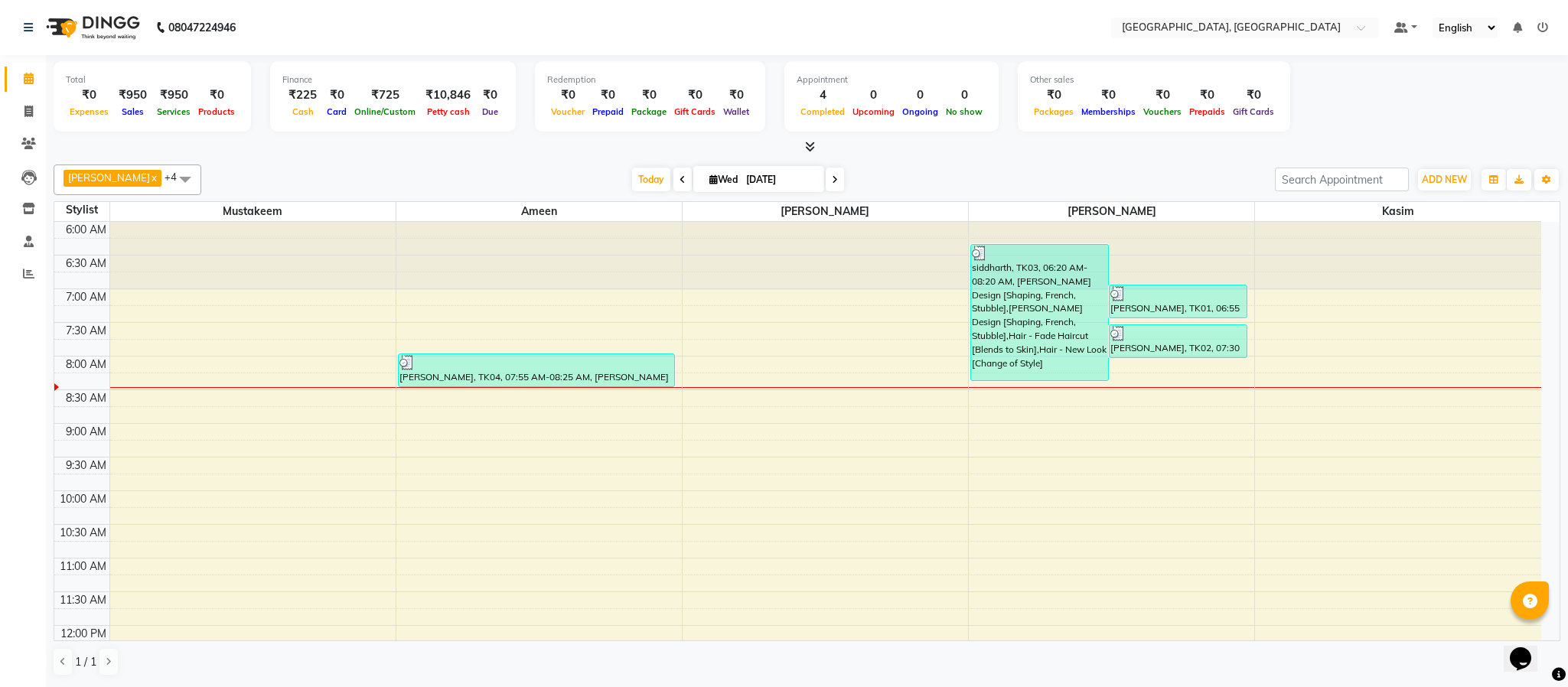
click at [1084, 172] on div "[DATE] [DATE]" at bounding box center [738, 180] width 1058 height 23
click at [26, 111] on icon at bounding box center [29, 111] width 8 height 11
select select "service"
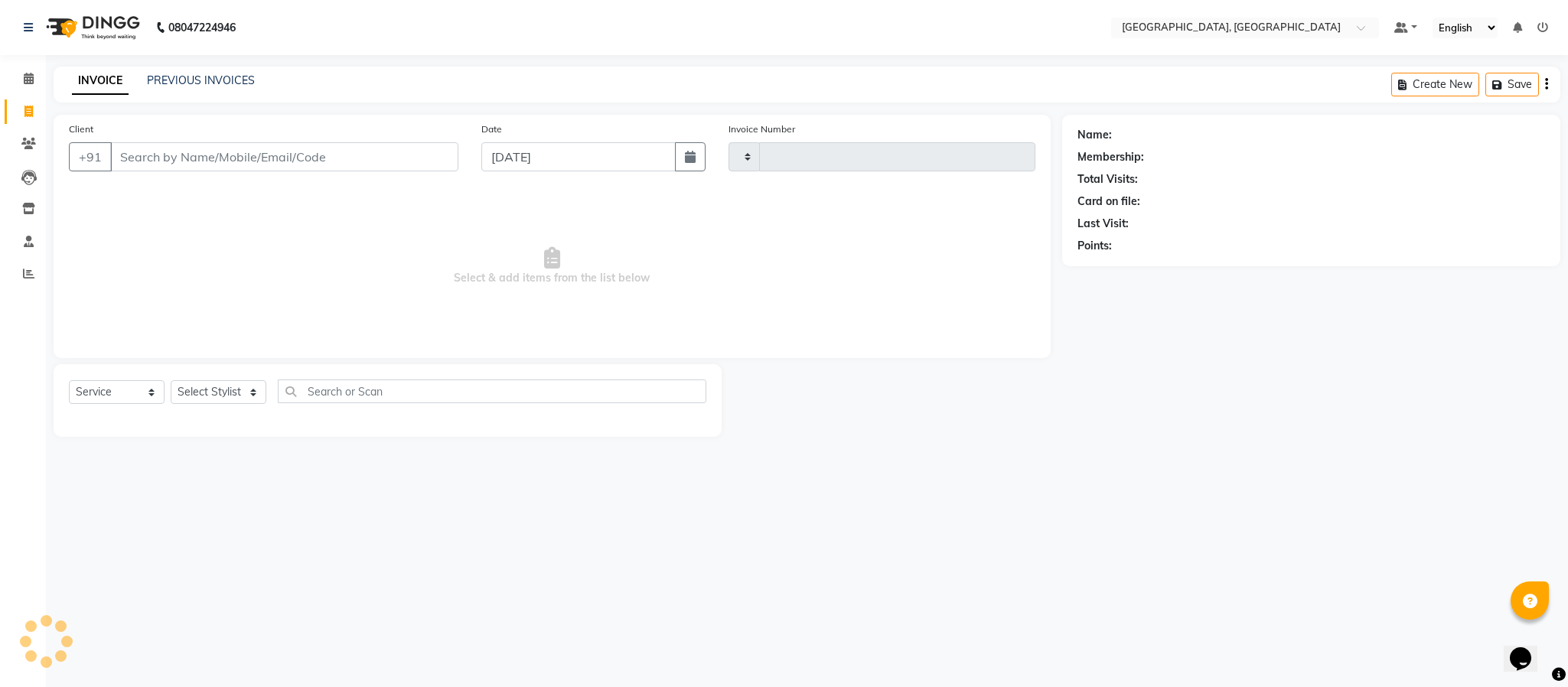
type input "5630"
select select "4977"
click at [232, 396] on select "Select Stylist Ameen House Keeping [PERSON_NAME] [PERSON_NAME] Prathiswar [PERS…" at bounding box center [218, 392] width 96 height 24
select select "84531"
click at [170, 381] on select "Select Stylist Ameen House Keeping [PERSON_NAME] [PERSON_NAME] Prathiswar [PERS…" at bounding box center [218, 392] width 96 height 24
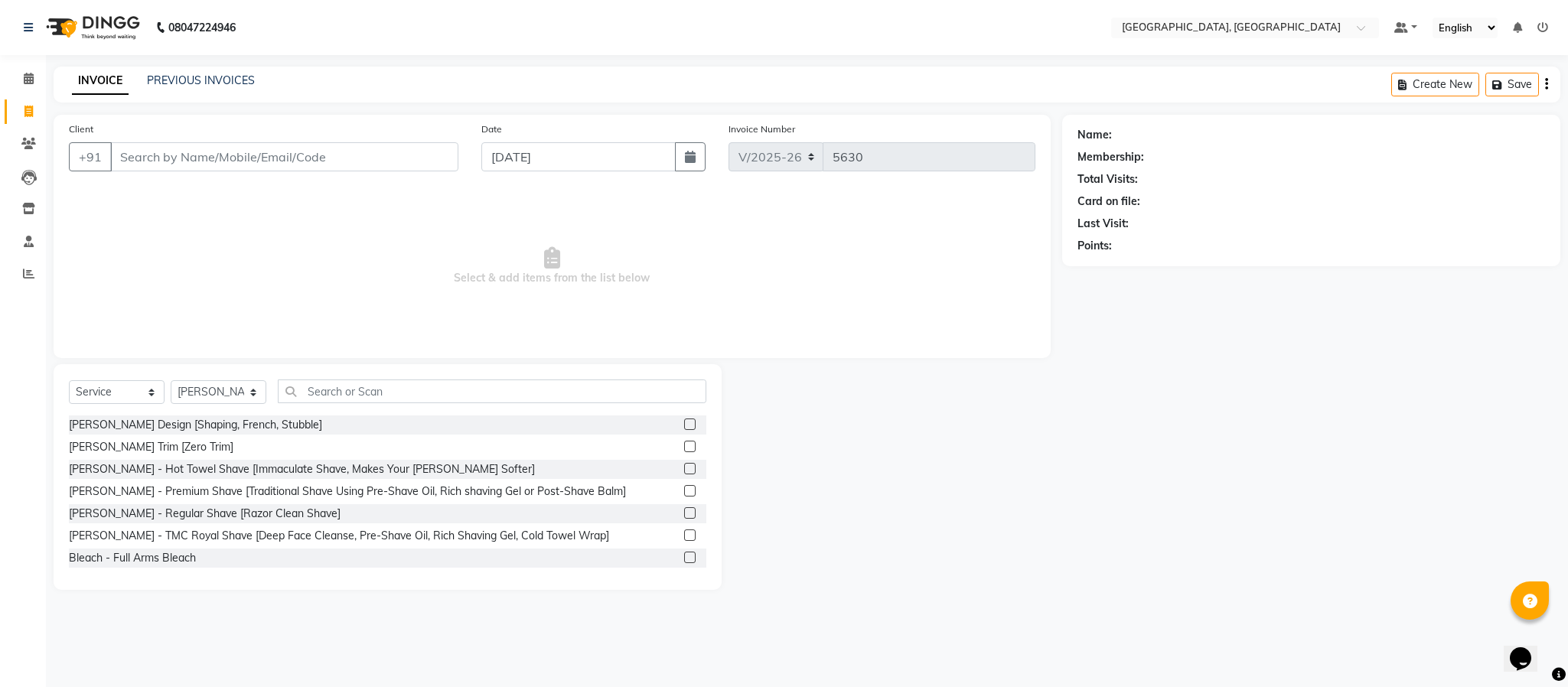
click at [684, 421] on label at bounding box center [690, 425] width 11 height 11
click at [684, 421] on input "checkbox" at bounding box center [689, 425] width 10 height 10
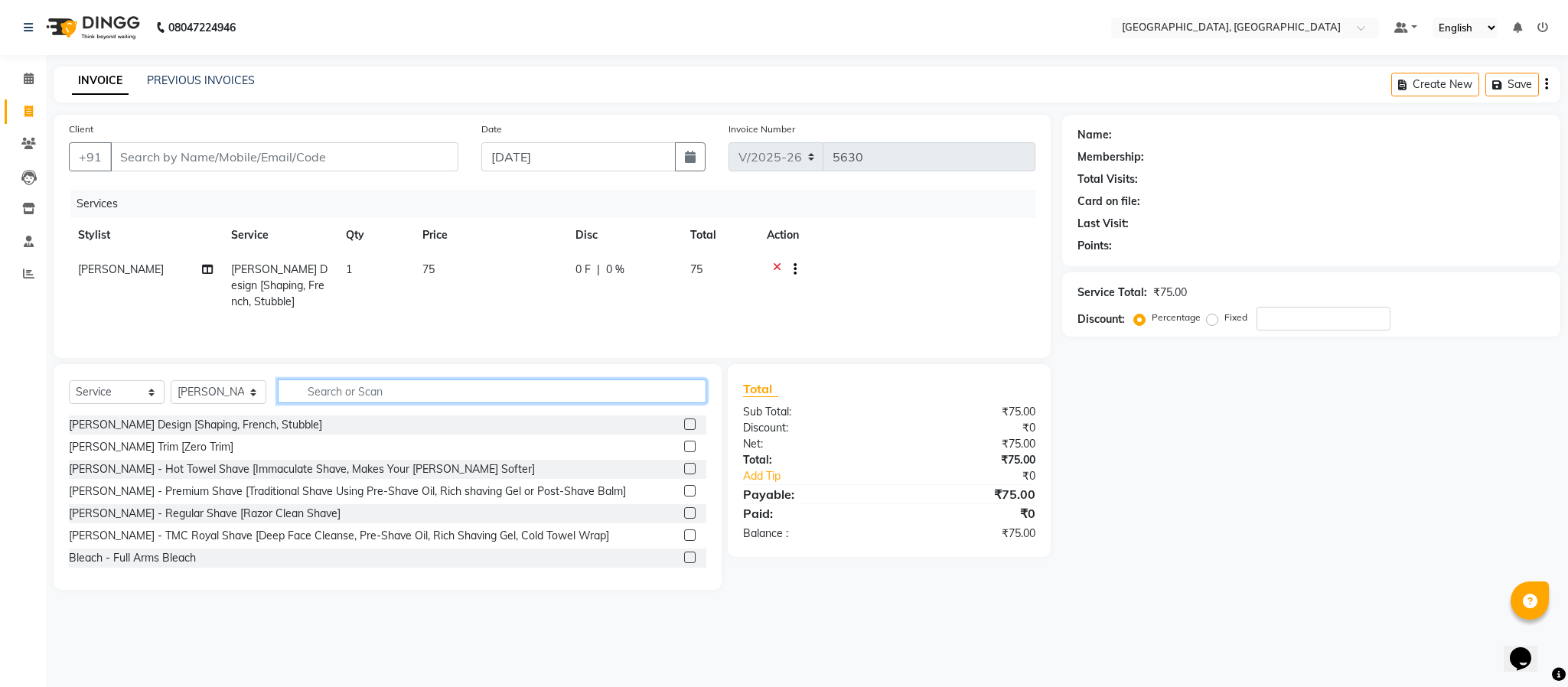
checkbox input "false"
click at [669, 396] on input "text" at bounding box center [492, 391] width 429 height 24
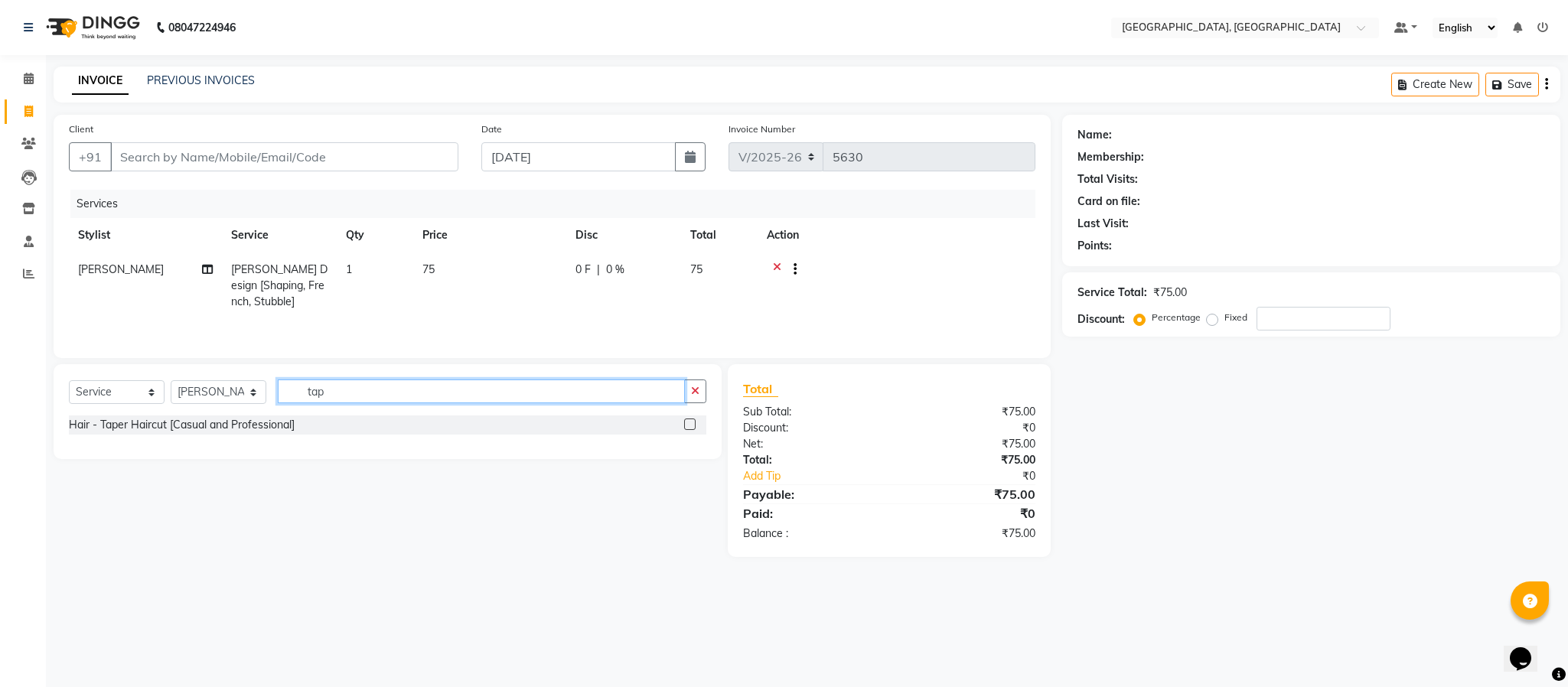
type input "tap"
click at [689, 427] on label at bounding box center [690, 425] width 11 height 11
click at [689, 427] on input "checkbox" at bounding box center [689, 425] width 10 height 10
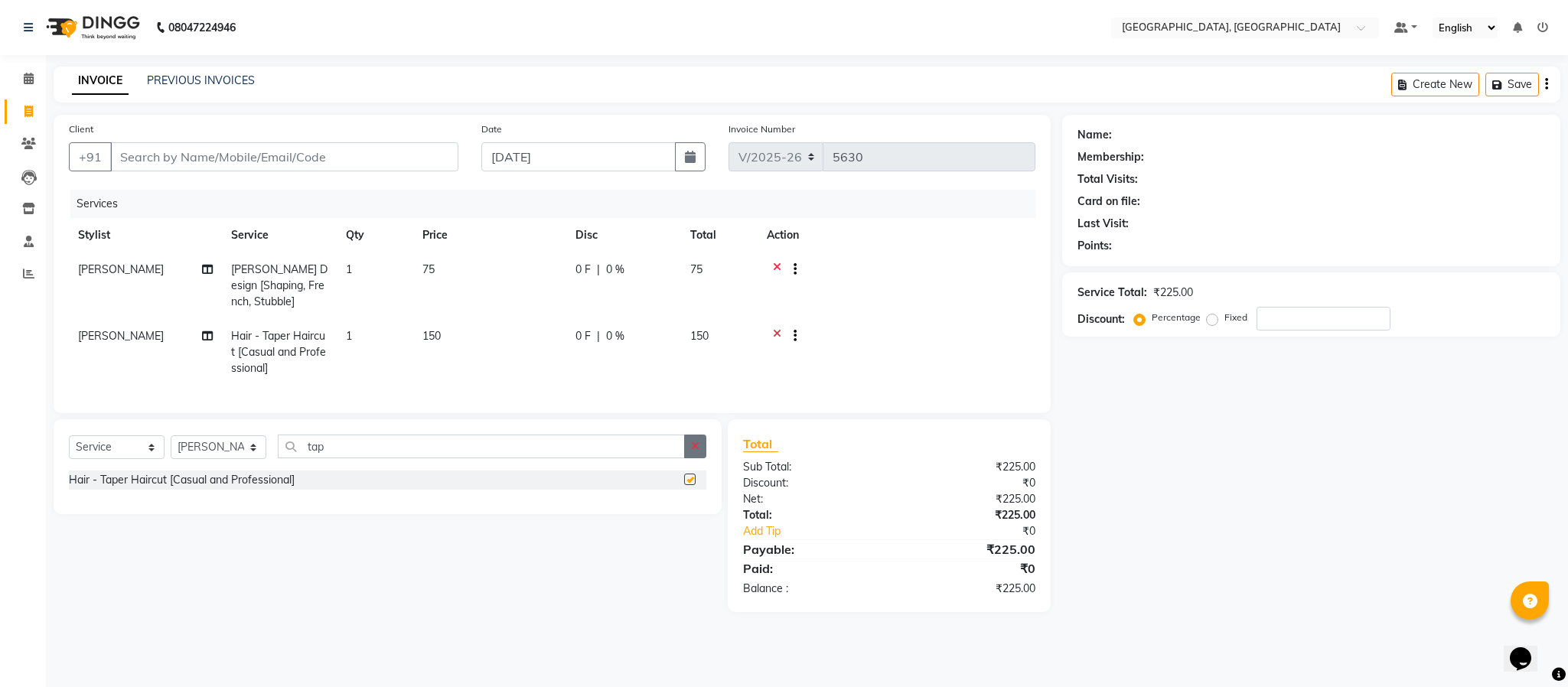
checkbox input "false"
click at [691, 452] on icon "button" at bounding box center [695, 446] width 8 height 11
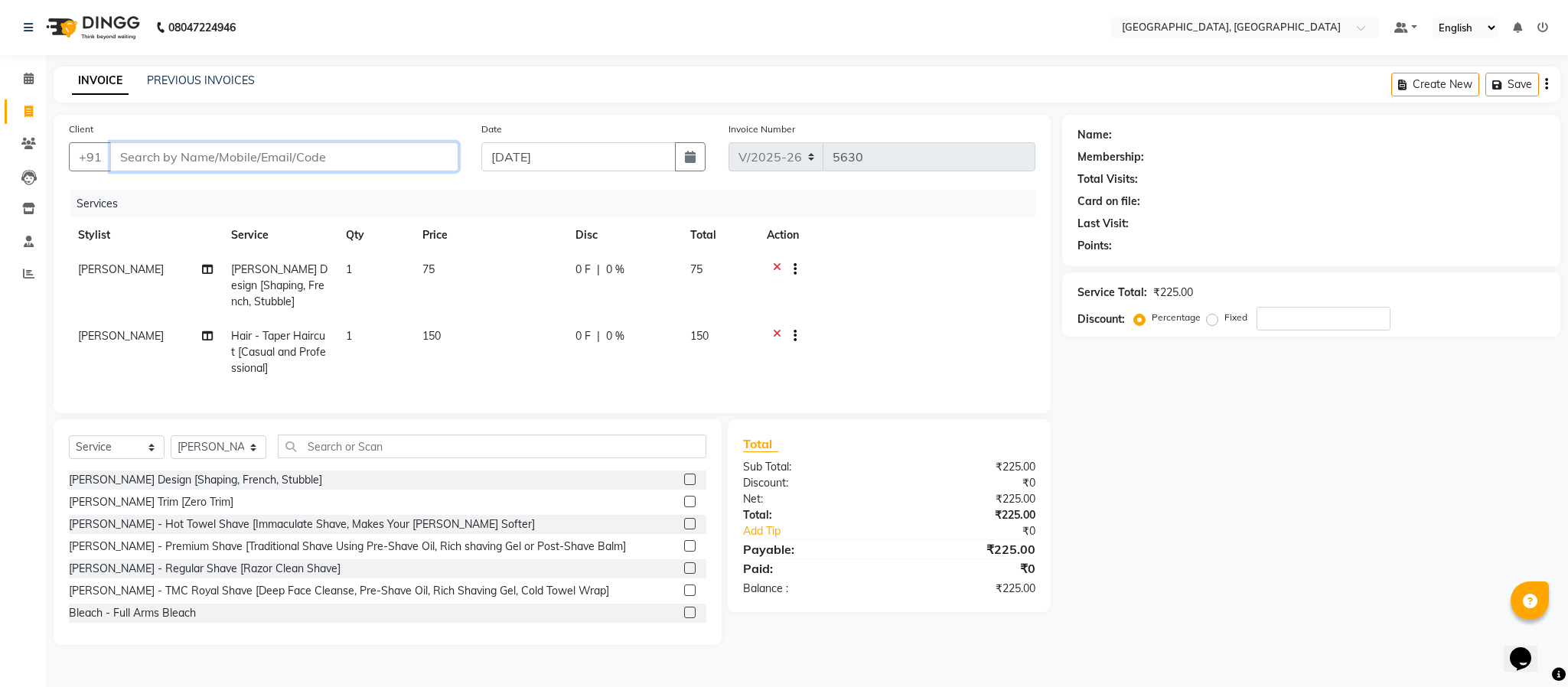
click at [379, 159] on input "Client" at bounding box center [284, 157] width 348 height 29
type input "9"
type input "0"
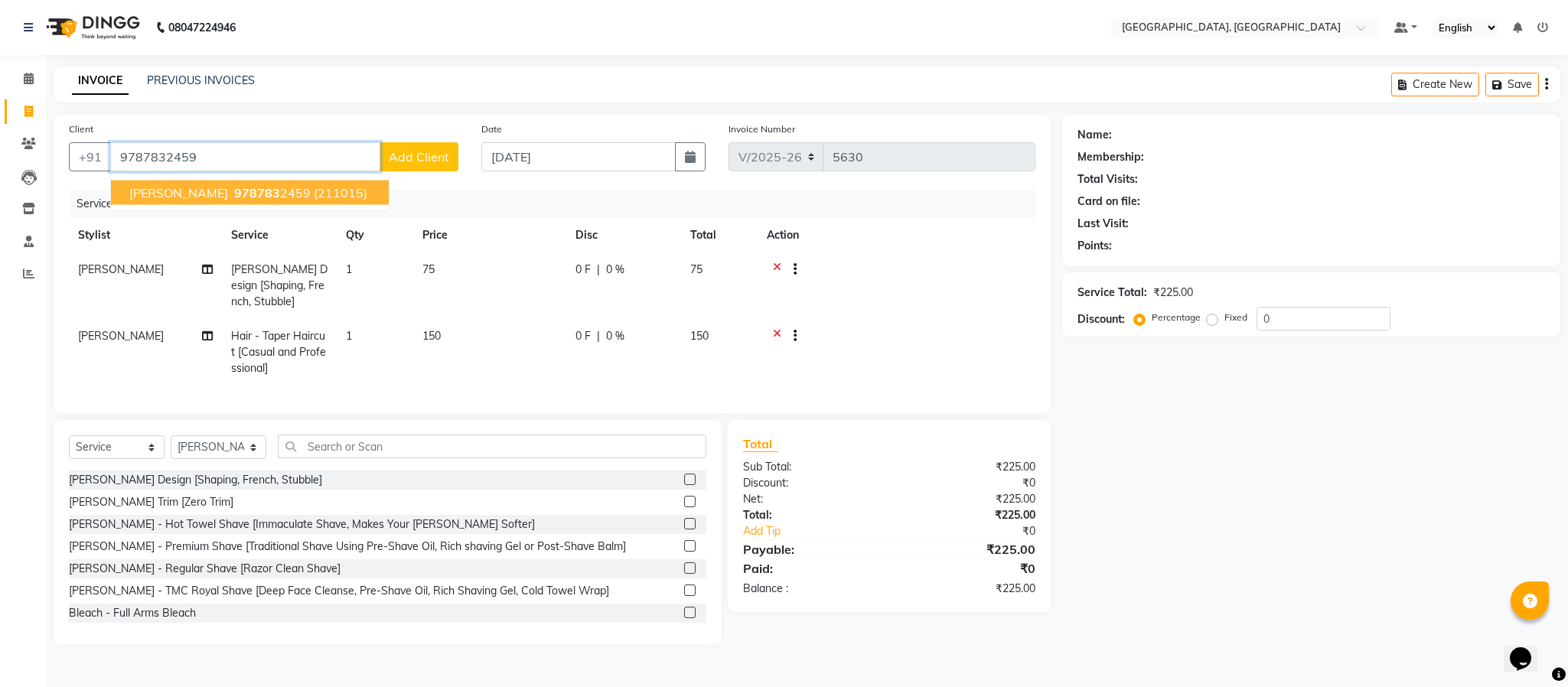
type input "9787832459"
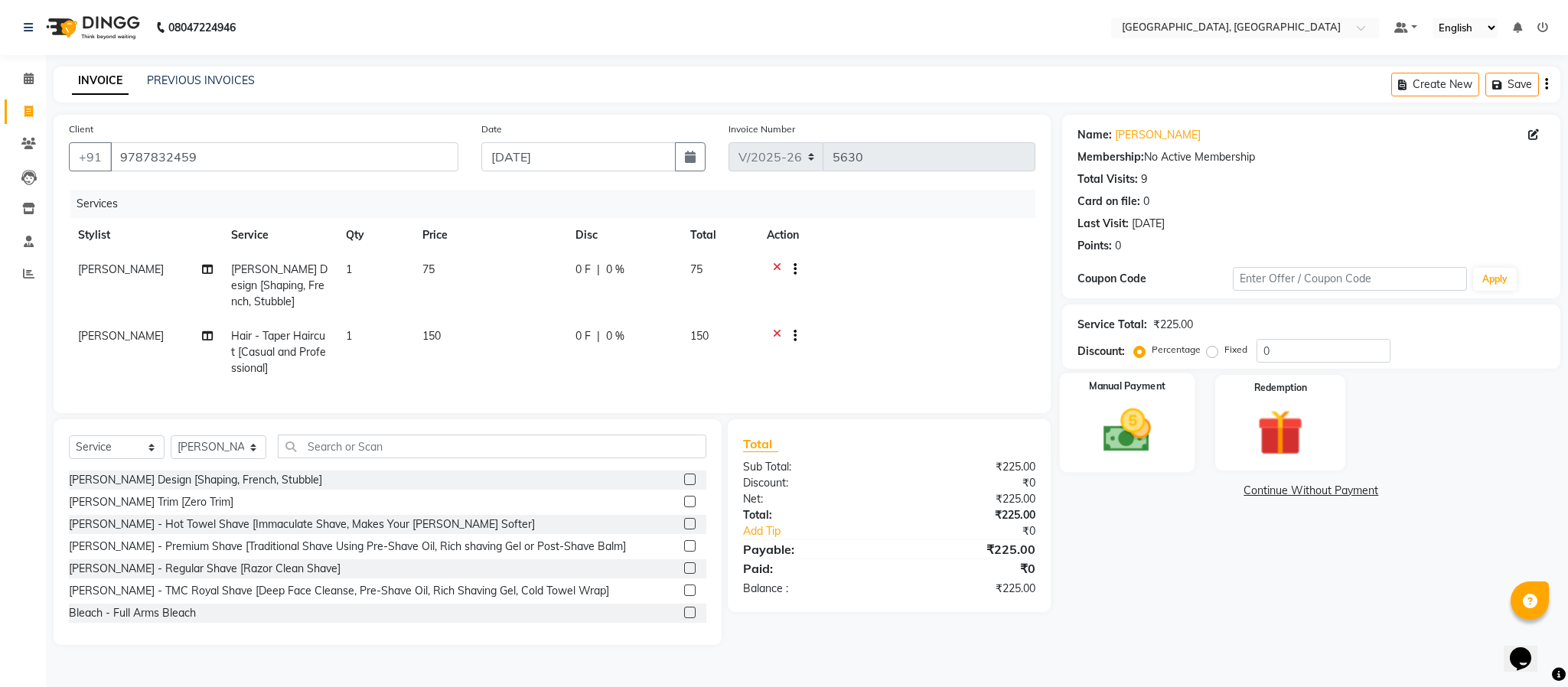
click at [1146, 400] on div "Manual Payment" at bounding box center [1126, 423] width 135 height 99
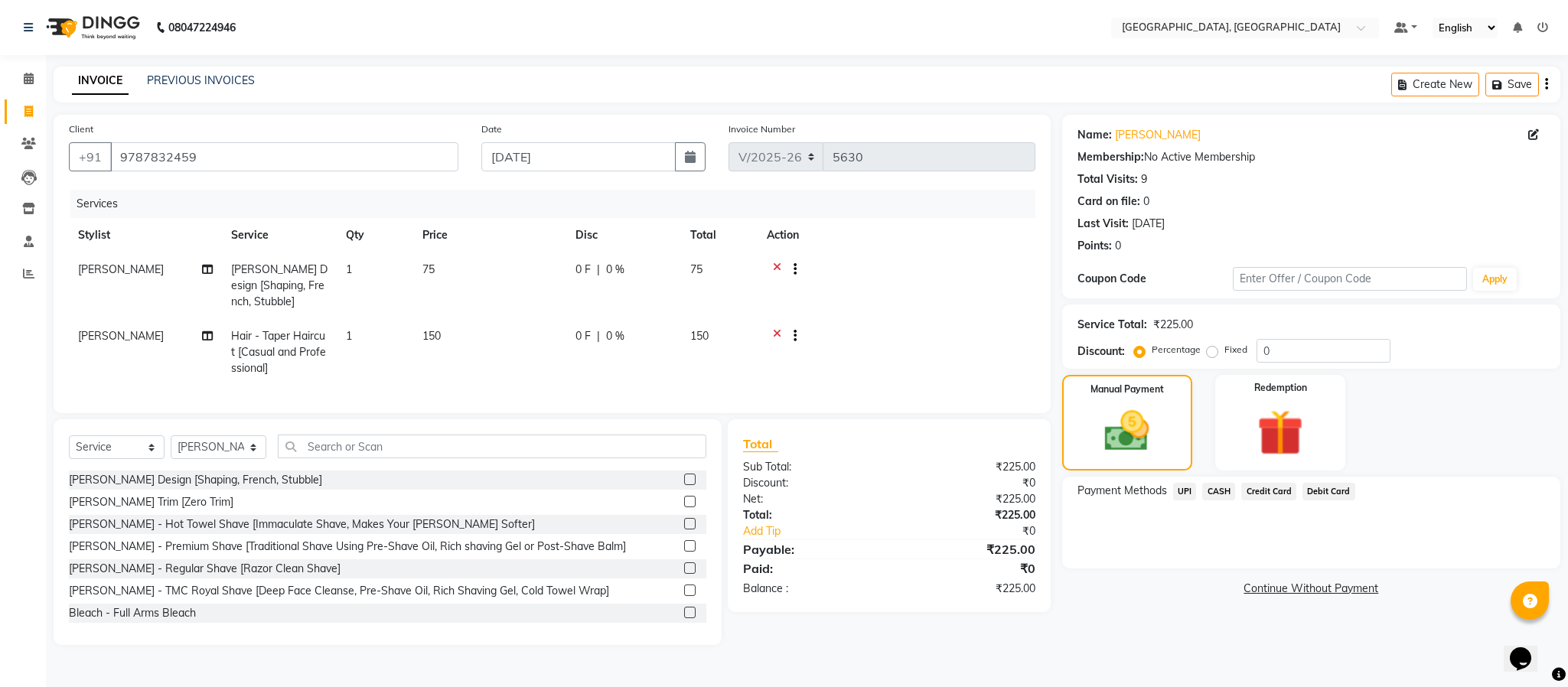
click at [1193, 489] on span "UPI" at bounding box center [1184, 491] width 24 height 17
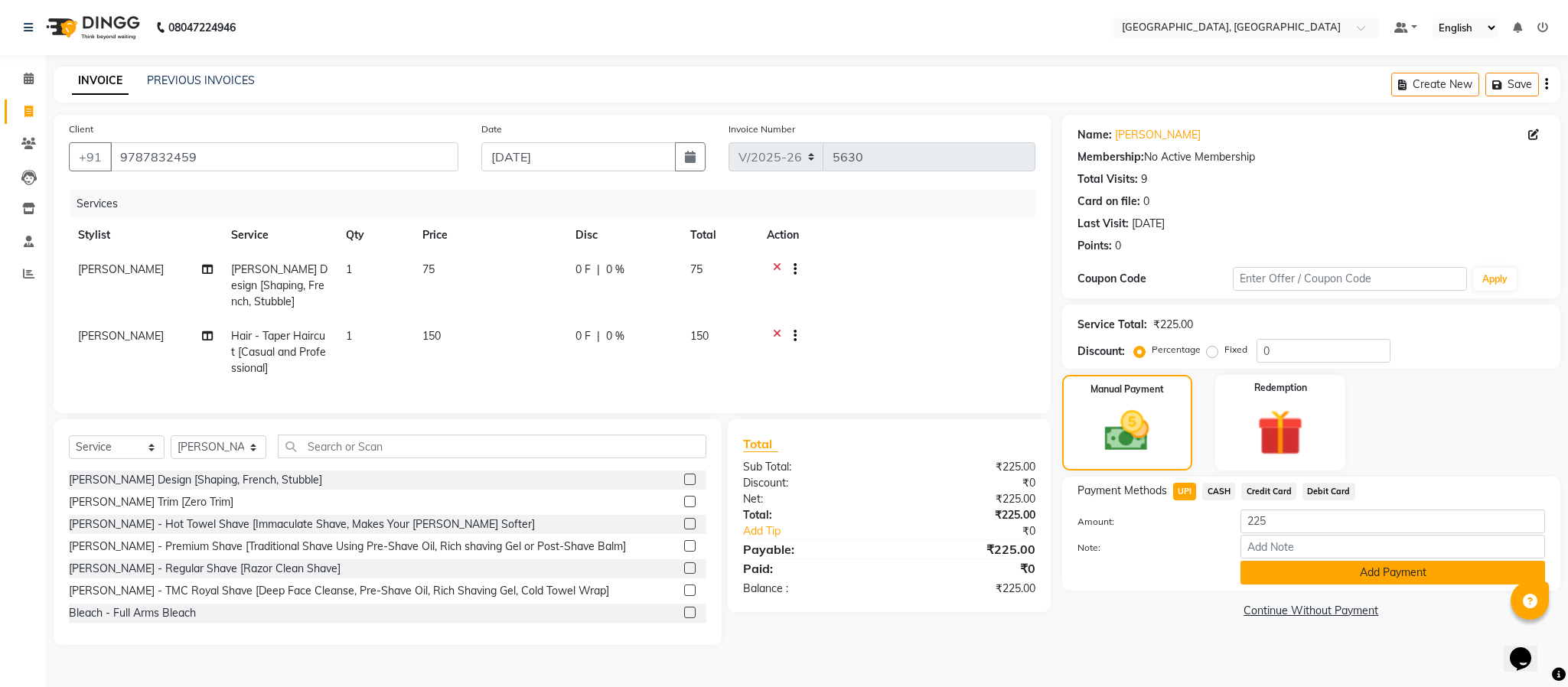
click at [1299, 572] on button "Add Payment" at bounding box center [1393, 572] width 305 height 24
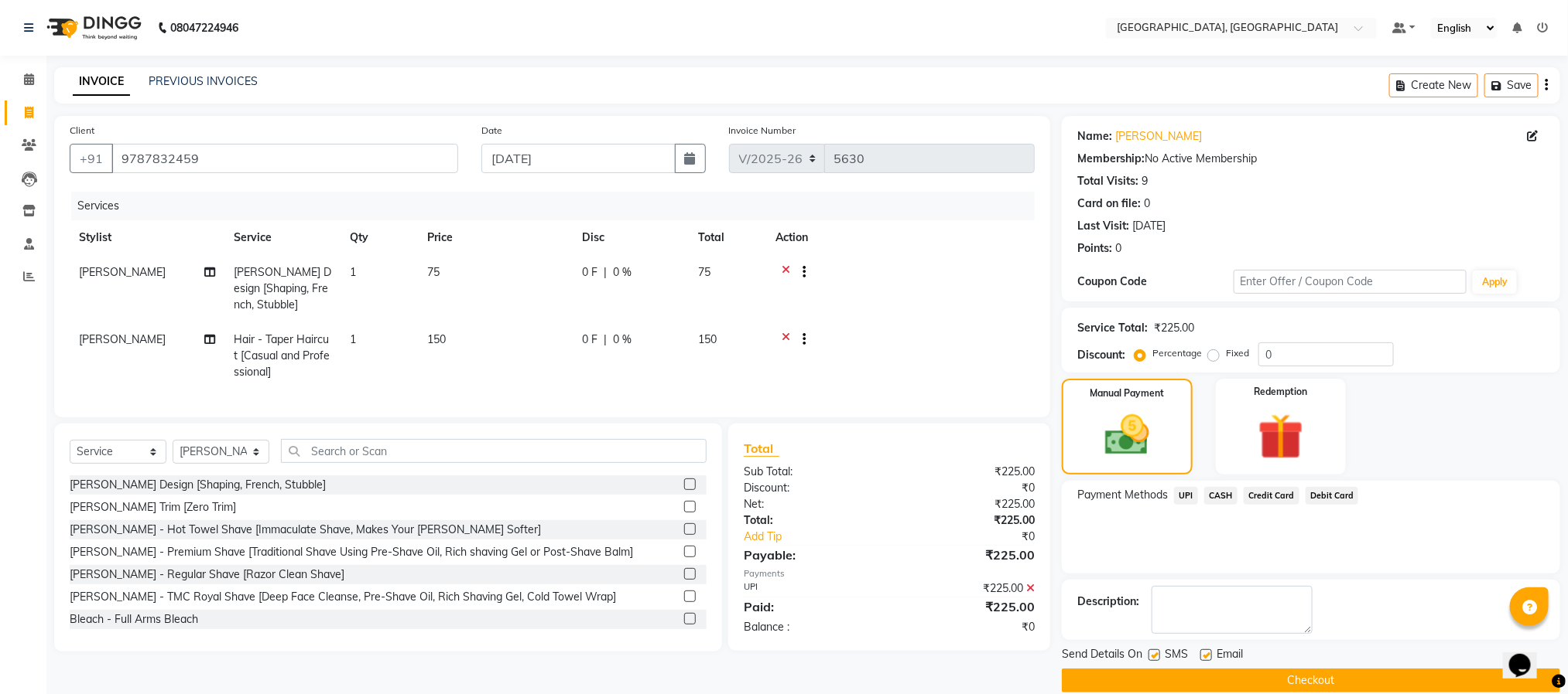
scroll to position [23, 0]
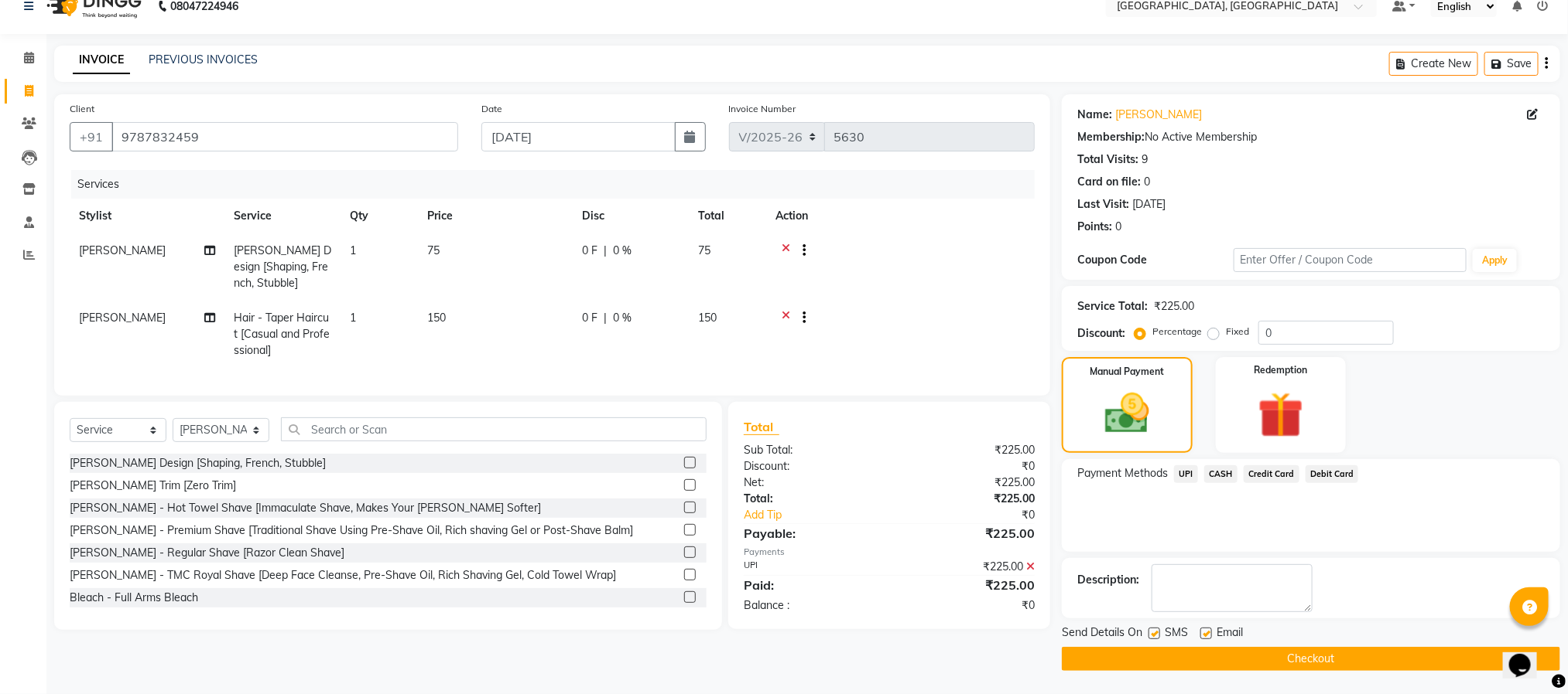
click at [1328, 655] on button "Checkout" at bounding box center [1310, 659] width 498 height 24
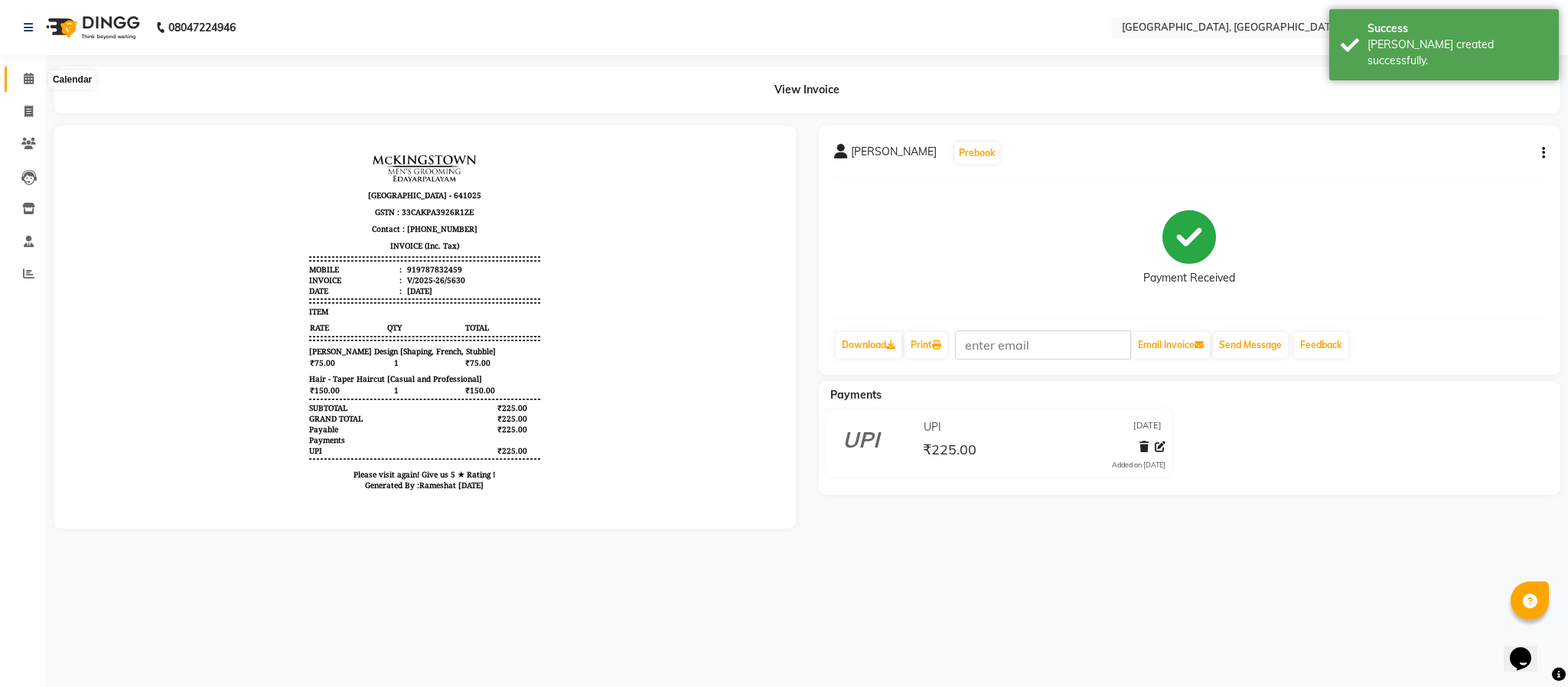
drag, startPoint x: 28, startPoint y: 74, endPoint x: 3, endPoint y: 69, distance: 25.5
click at [28, 74] on icon at bounding box center [29, 79] width 10 height 11
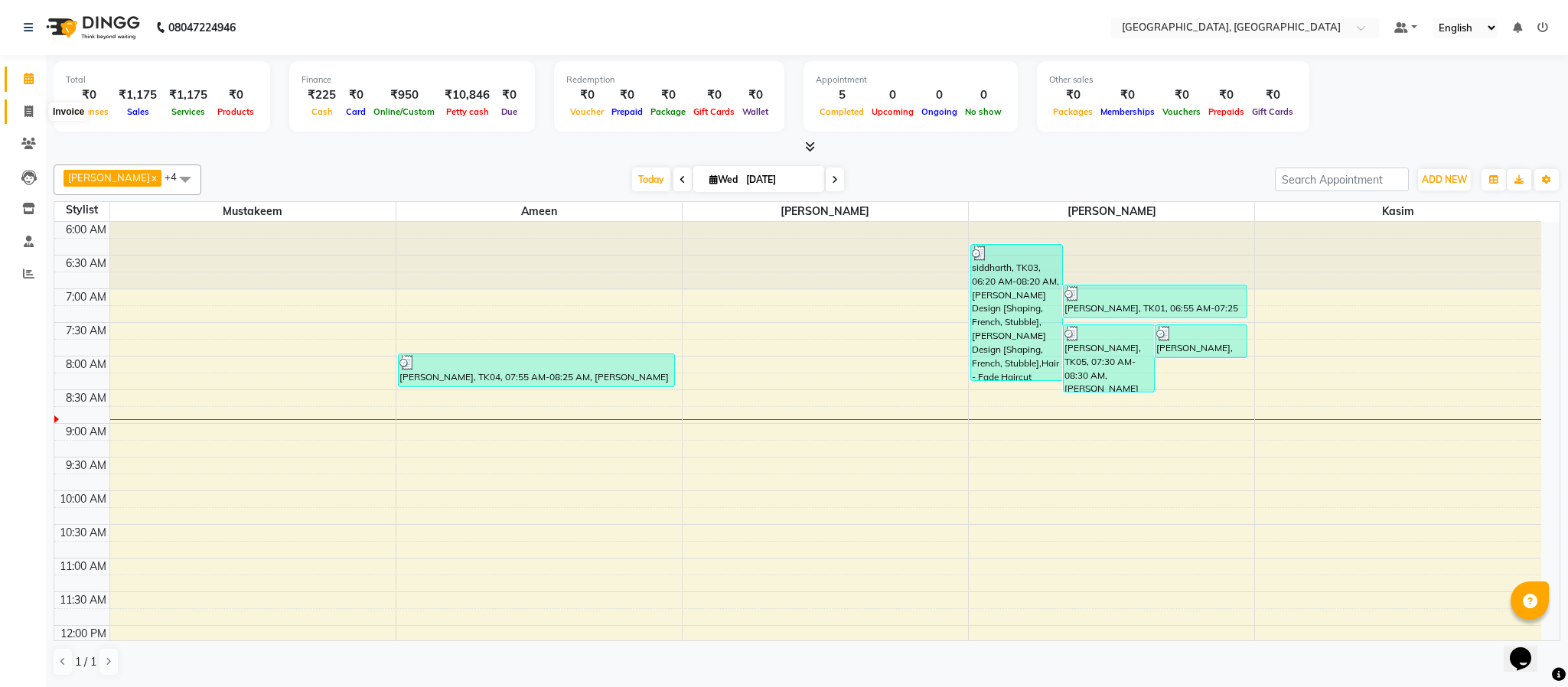
click at [29, 103] on span at bounding box center [29, 111] width 27 height 17
select select "service"
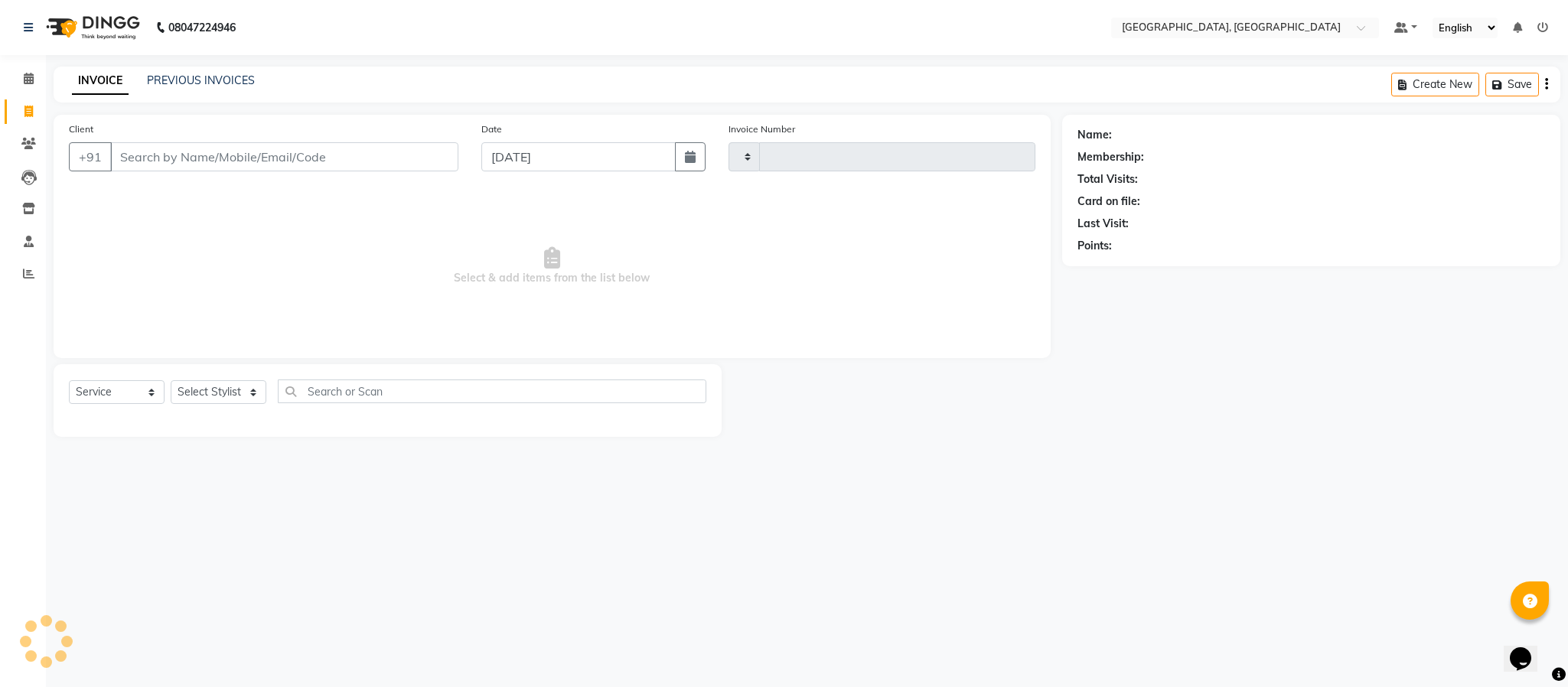
type input "5631"
select select "4977"
click at [214, 391] on select "Select Stylist" at bounding box center [218, 392] width 96 height 24
select select "84531"
click at [170, 381] on select "Select Stylist Ameen House Keeping [PERSON_NAME] [PERSON_NAME] Prathiswar [PERS…" at bounding box center [218, 392] width 96 height 24
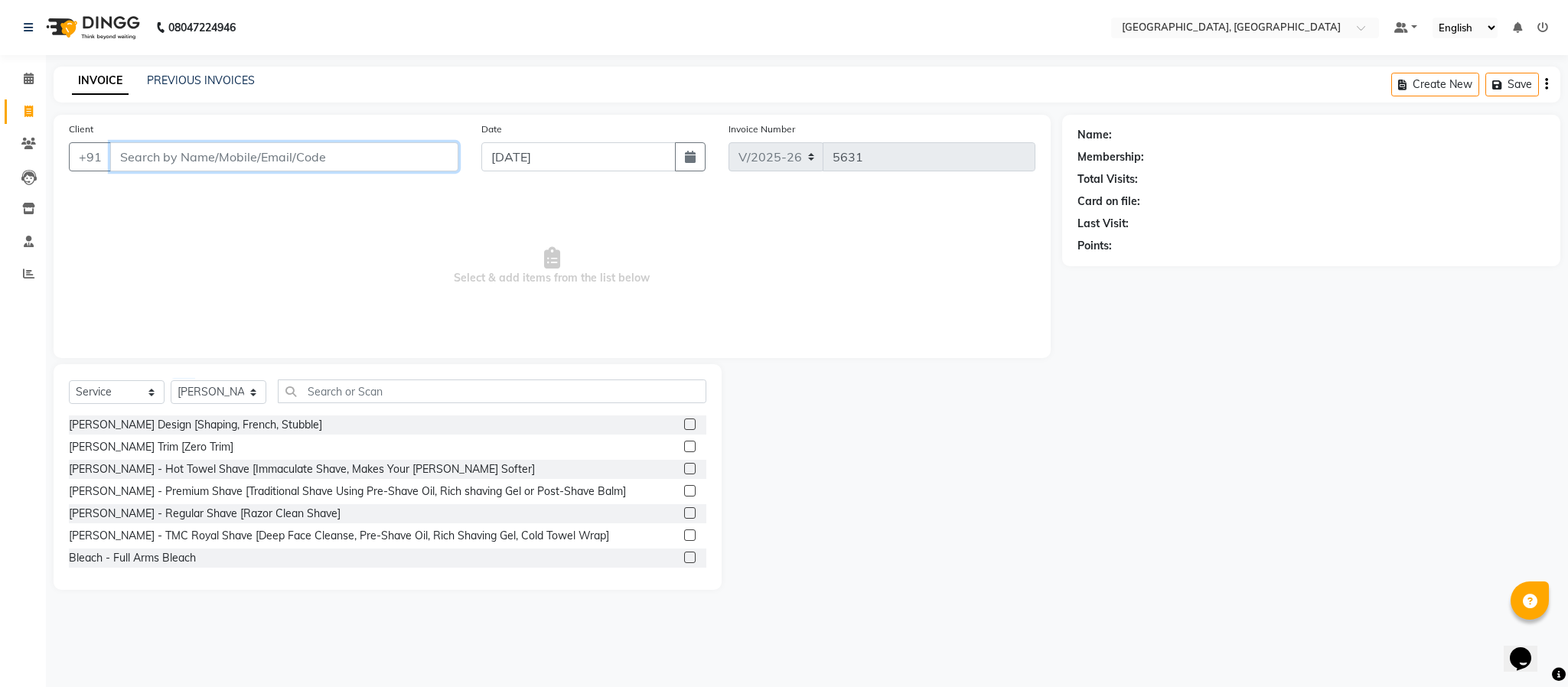
click at [372, 143] on input "Client" at bounding box center [284, 157] width 348 height 29
click at [684, 423] on label at bounding box center [690, 425] width 11 height 11
click at [684, 423] on input "checkbox" at bounding box center [689, 425] width 10 height 10
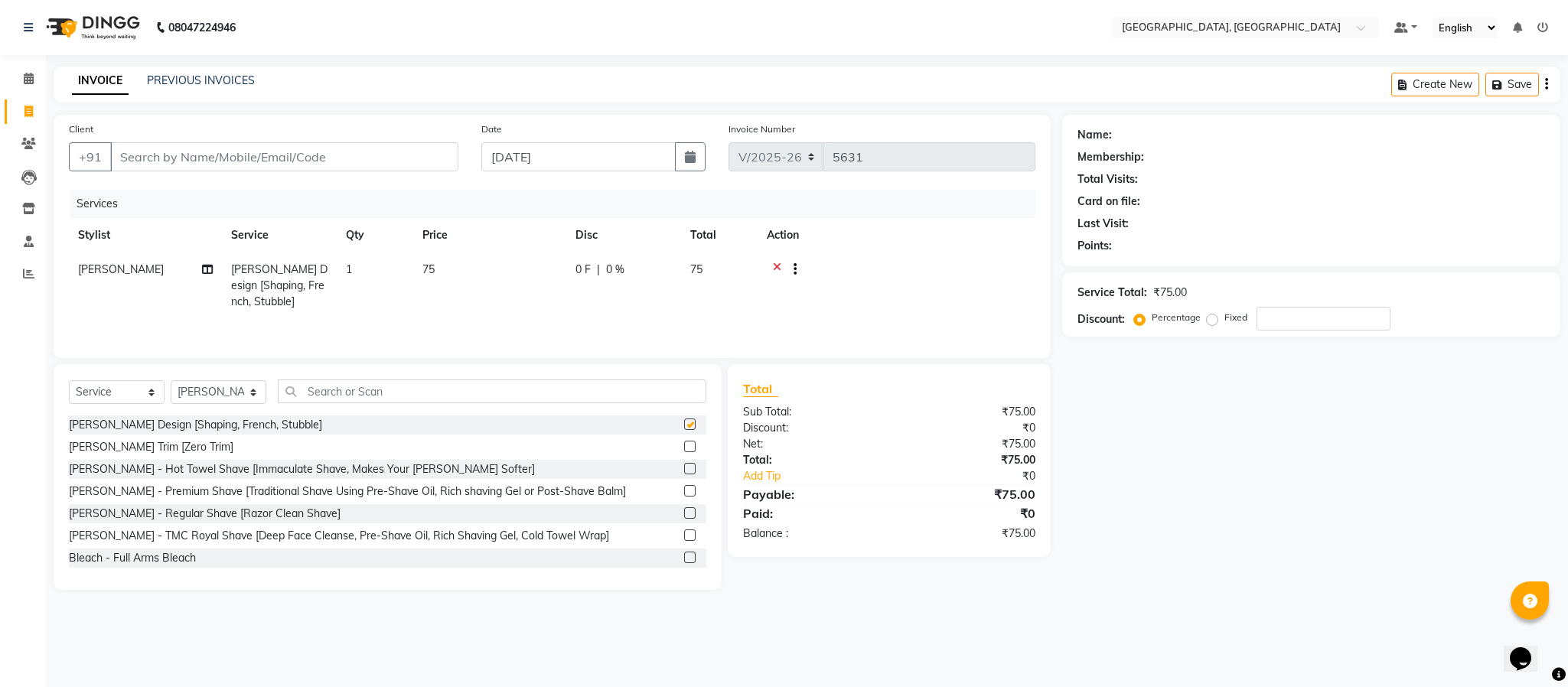
checkbox input "false"
click at [775, 264] on icon at bounding box center [777, 271] width 8 height 19
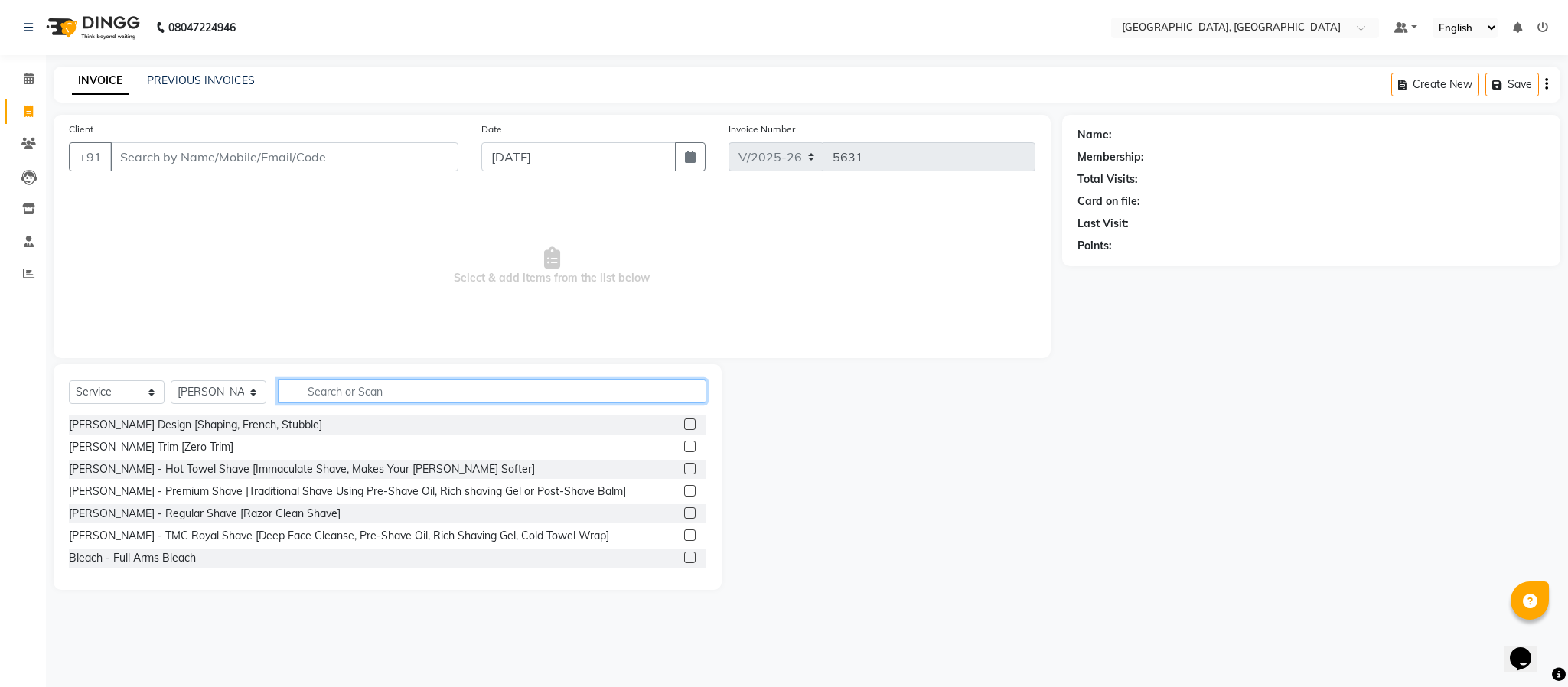
click at [457, 390] on input "text" at bounding box center [492, 391] width 429 height 24
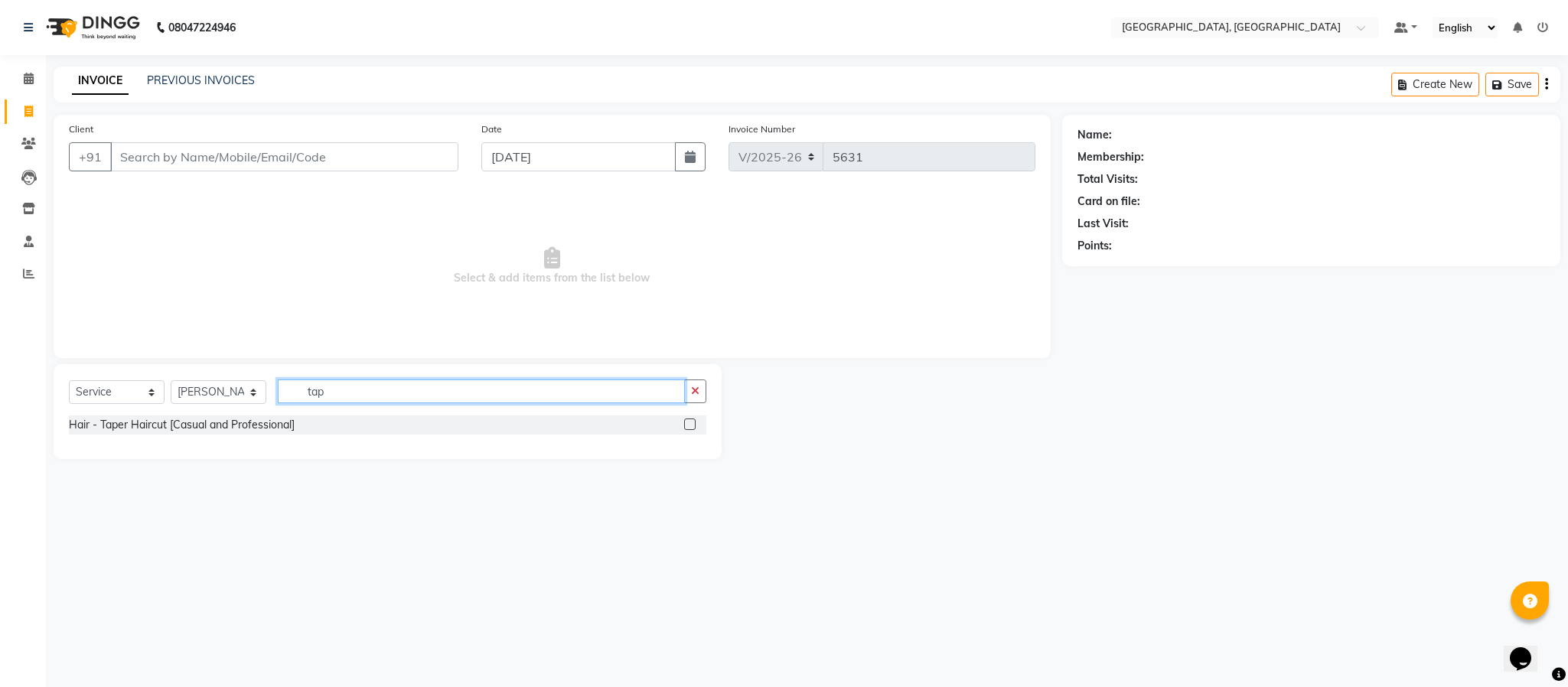
type input "tap"
click at [687, 425] on label at bounding box center [690, 425] width 11 height 11
click at [687, 425] on input "checkbox" at bounding box center [689, 425] width 10 height 10
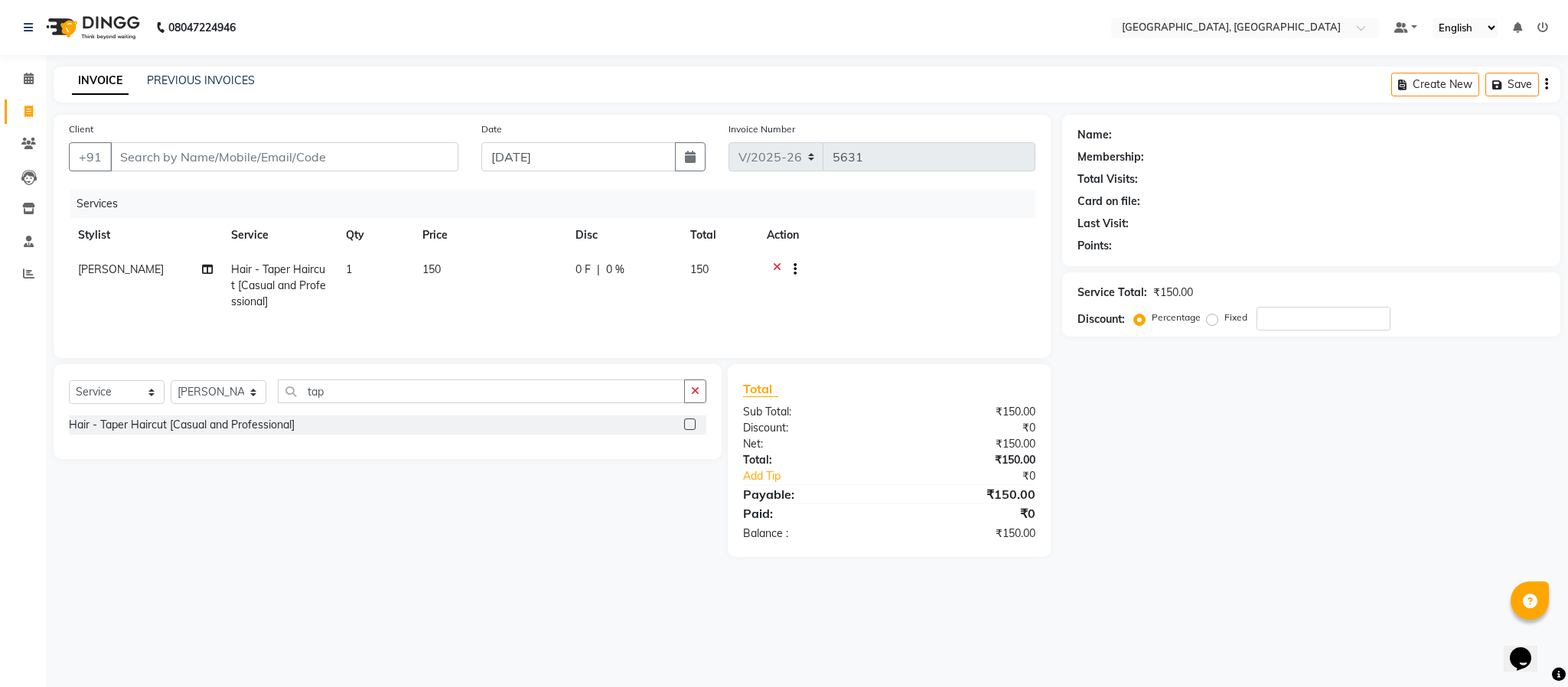
click at [687, 427] on label at bounding box center [690, 425] width 11 height 11
click at [687, 427] on input "checkbox" at bounding box center [689, 425] width 10 height 10
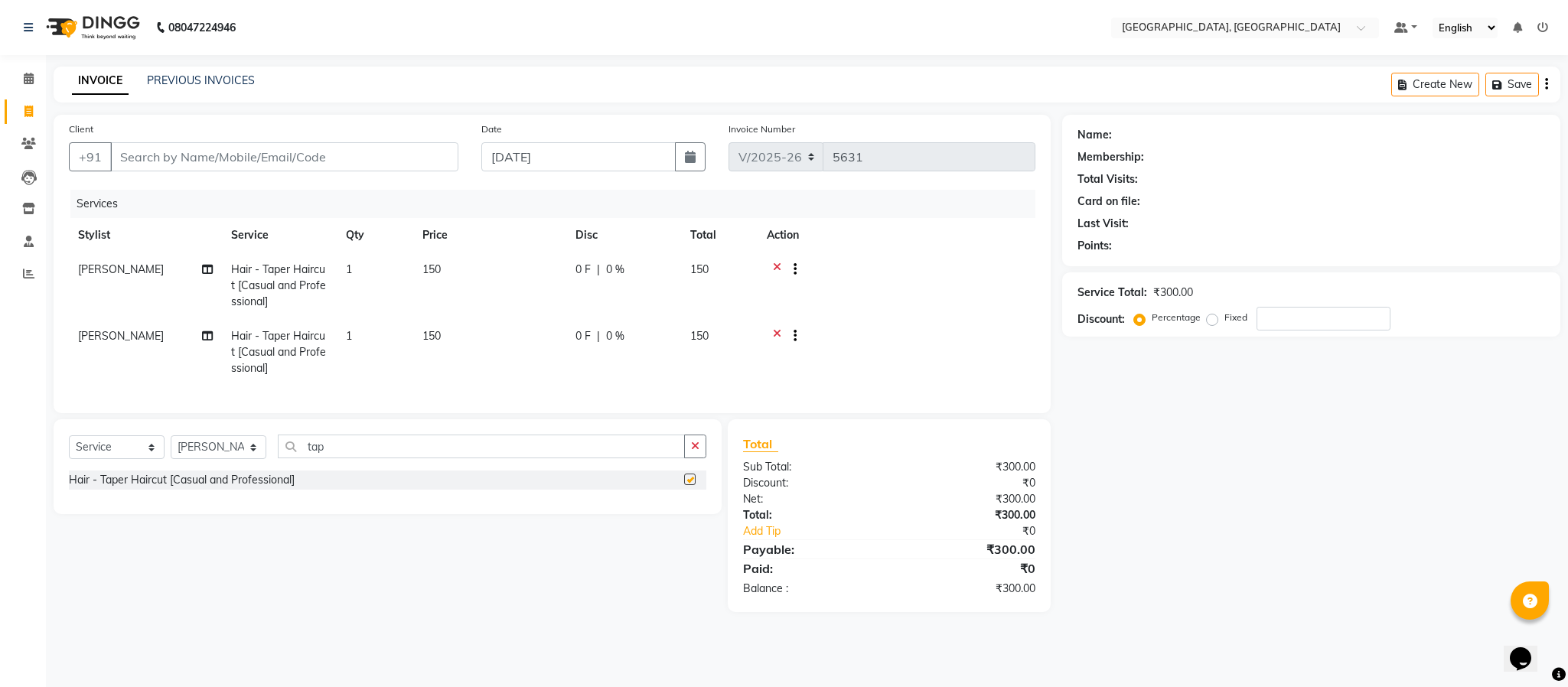
checkbox input "false"
click at [689, 457] on button "button" at bounding box center [695, 446] width 22 height 24
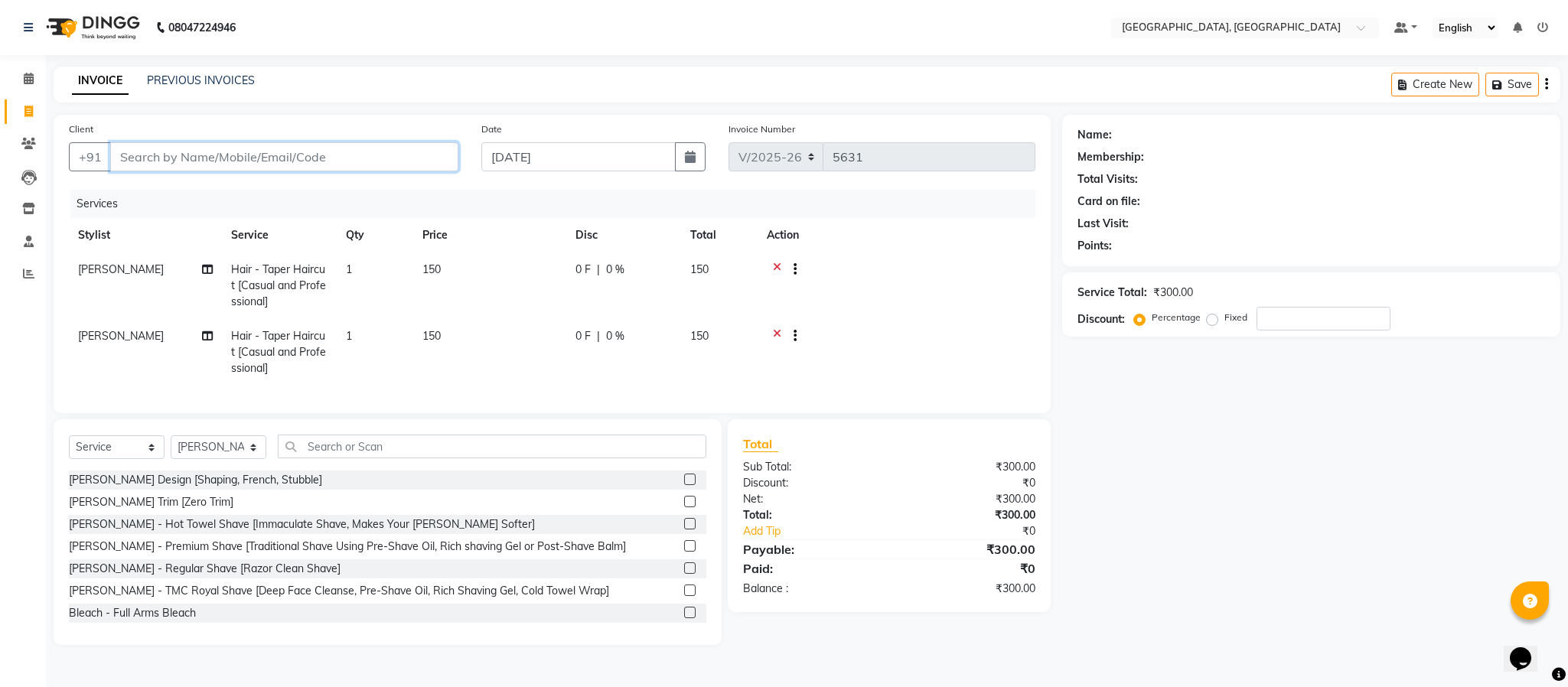
click at [410, 164] on input "Client" at bounding box center [284, 157] width 348 height 29
type input "8"
type input "0"
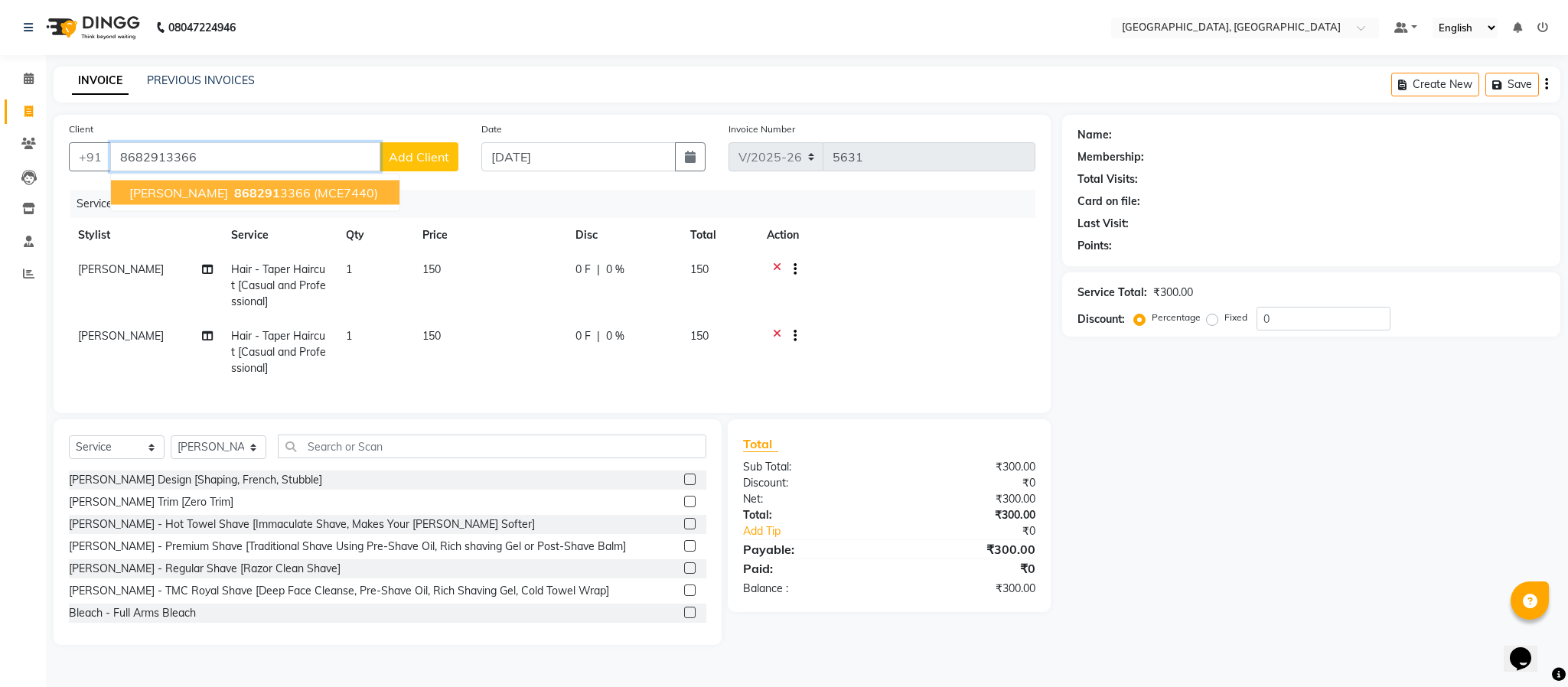
type input "8682913366"
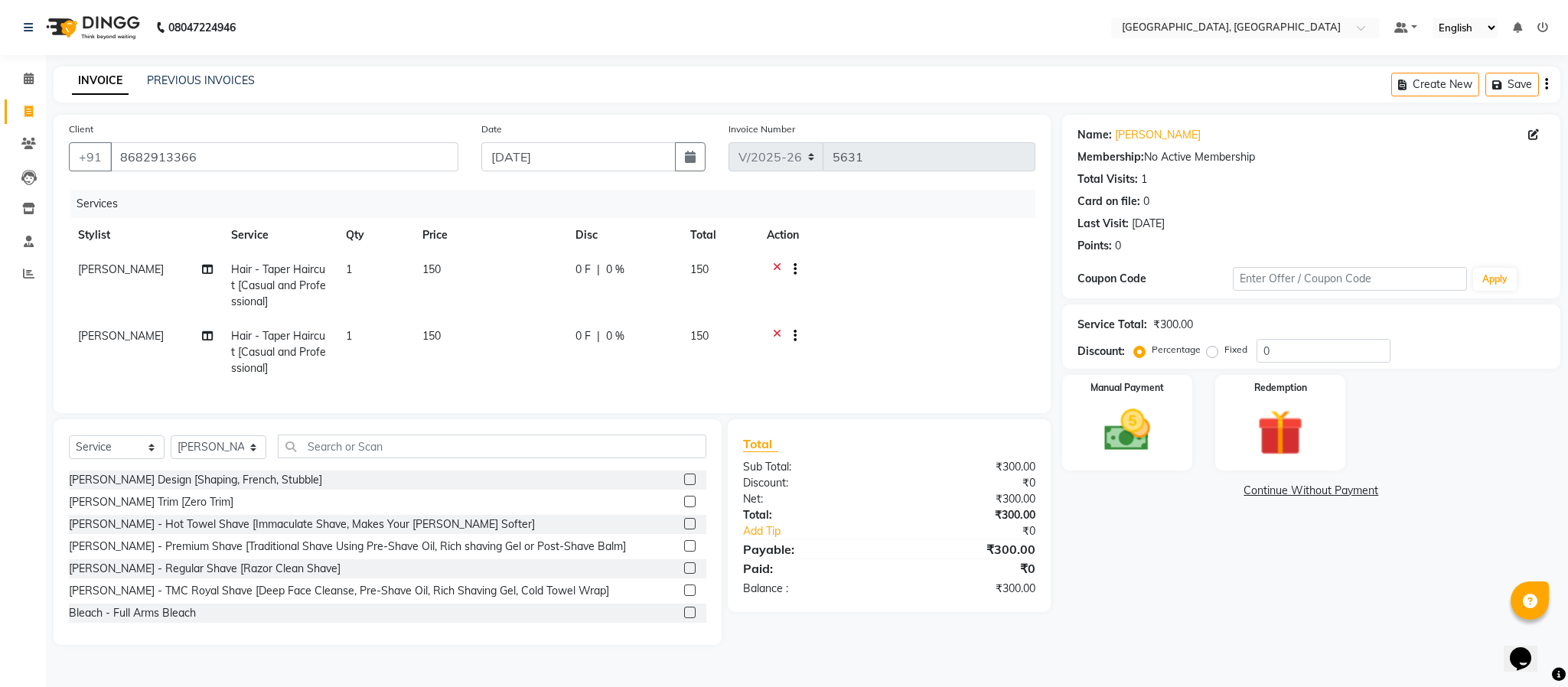
drag, startPoint x: 784, startPoint y: 302, endPoint x: 3, endPoint y: 594, distance: 833.8
click at [779, 386] on div "Client [PHONE_NUMBER] Date [DATE] Invoice Number V/2025 V/[PHONE_NUMBER] Servic…" at bounding box center [552, 264] width 998 height 298
click at [0, 598] on div "Calendar Invoice Clients Leads Inventory Staff Reports Completed InProgress Upc…" at bounding box center [103, 353] width 207 height 621
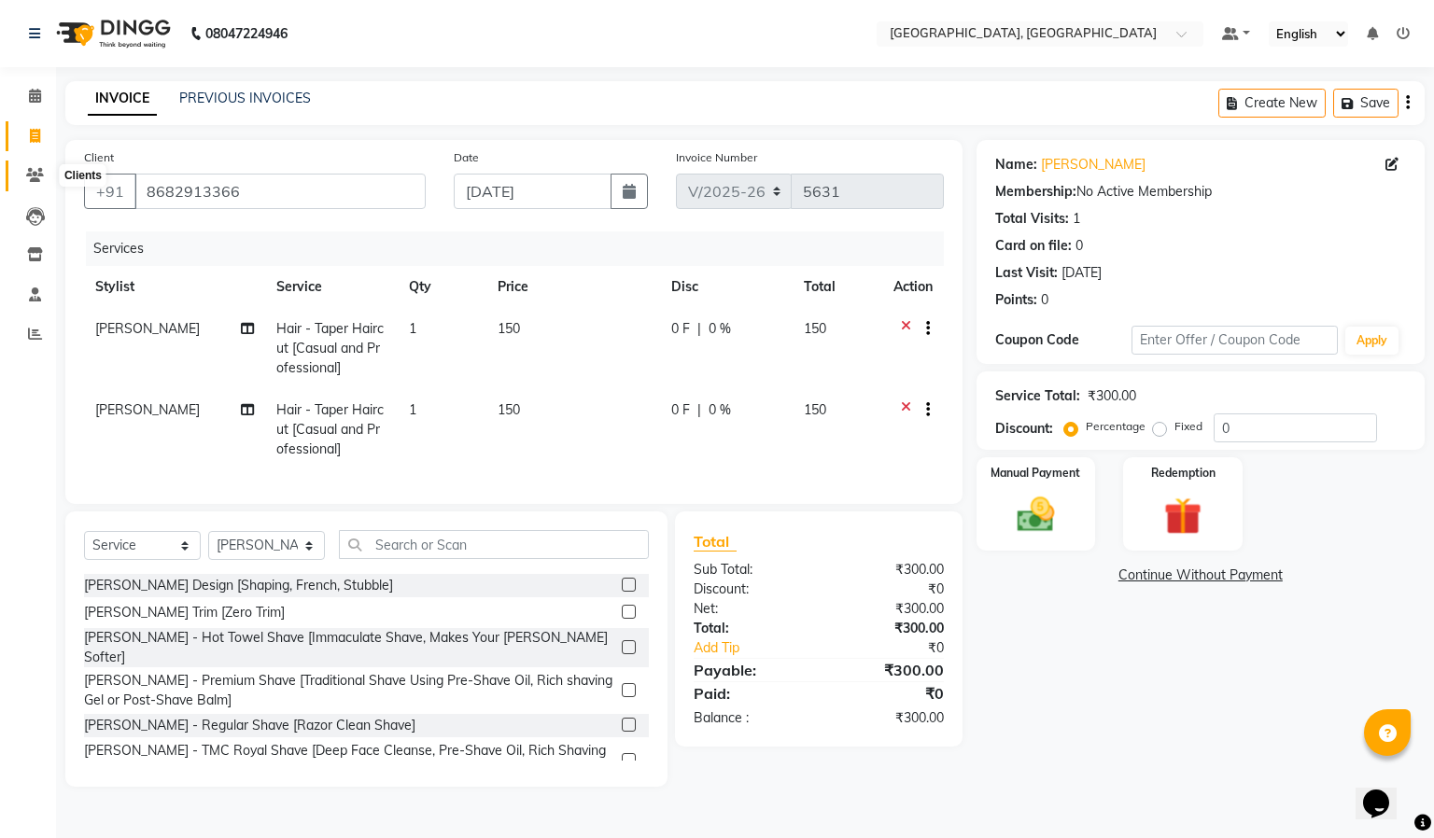
click at [35, 180] on icon at bounding box center [35, 175] width 18 height 14
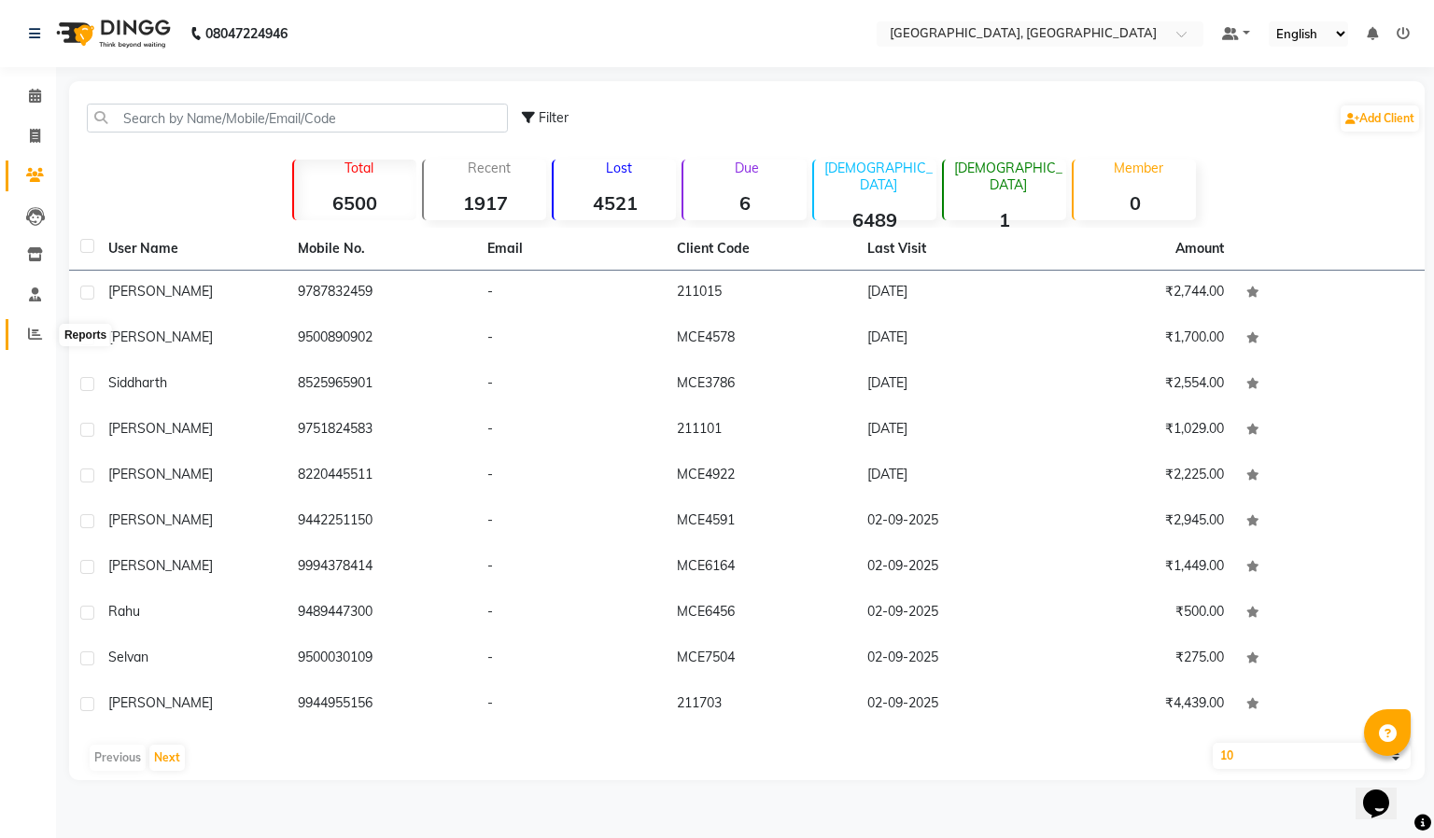
click at [26, 322] on link "Reports" at bounding box center [28, 334] width 45 height 31
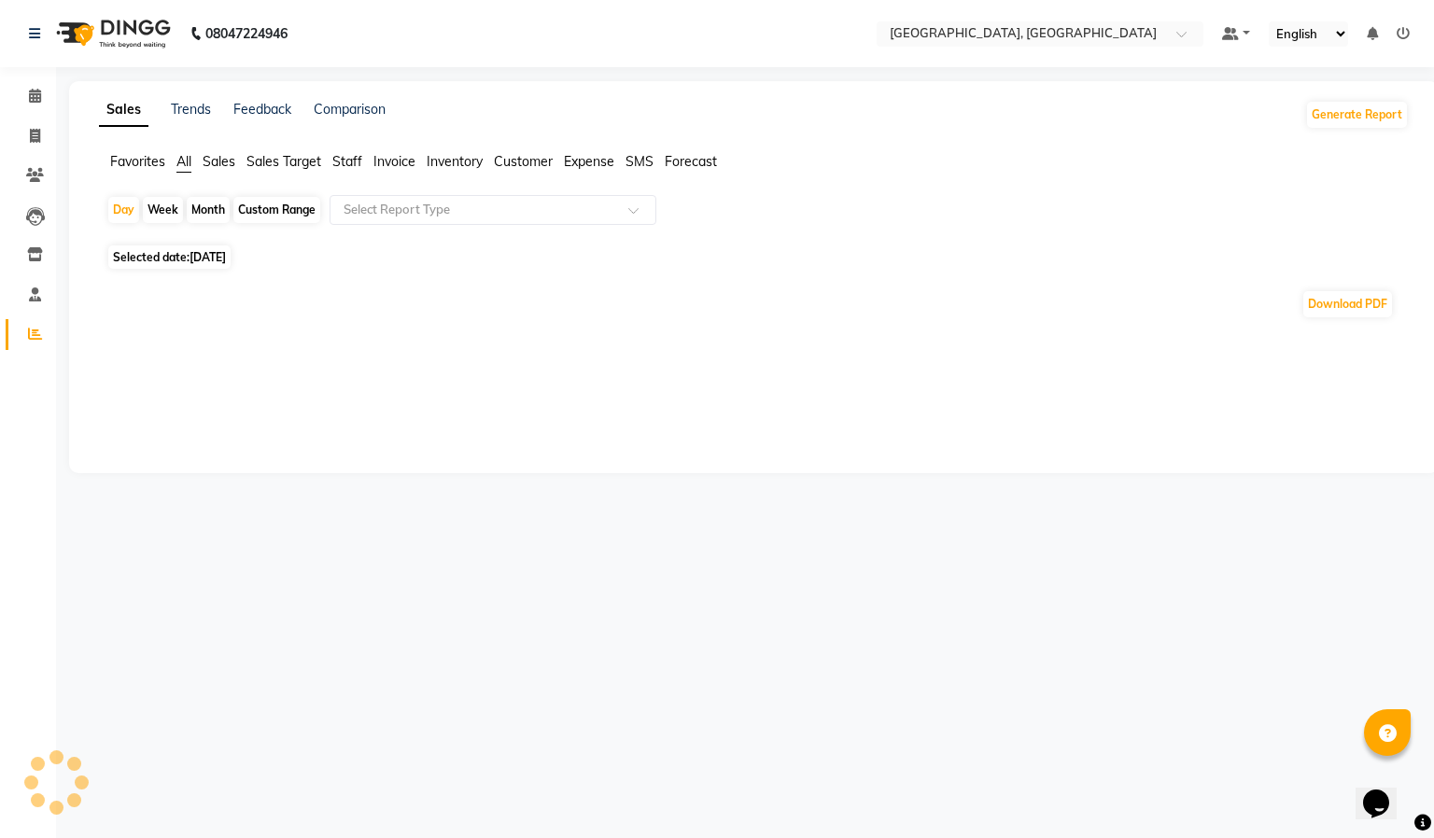
click at [345, 166] on span "Staff" at bounding box center [347, 161] width 30 height 17
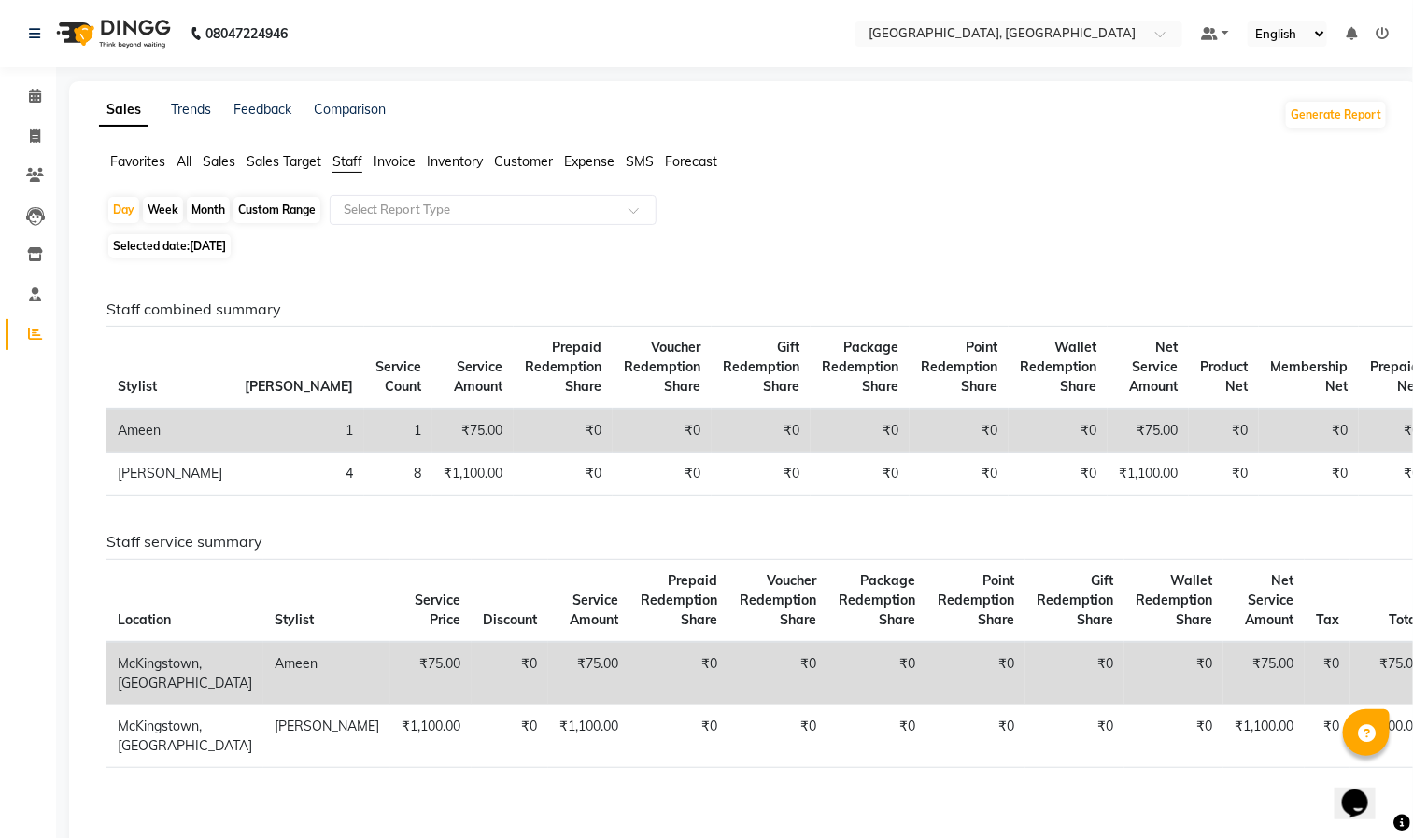
click at [854, 81] on div "Sales Trends Feedback Comparison Generate Report Favorites All Sales Sales Targ…" at bounding box center [743, 471] width 1348 height 781
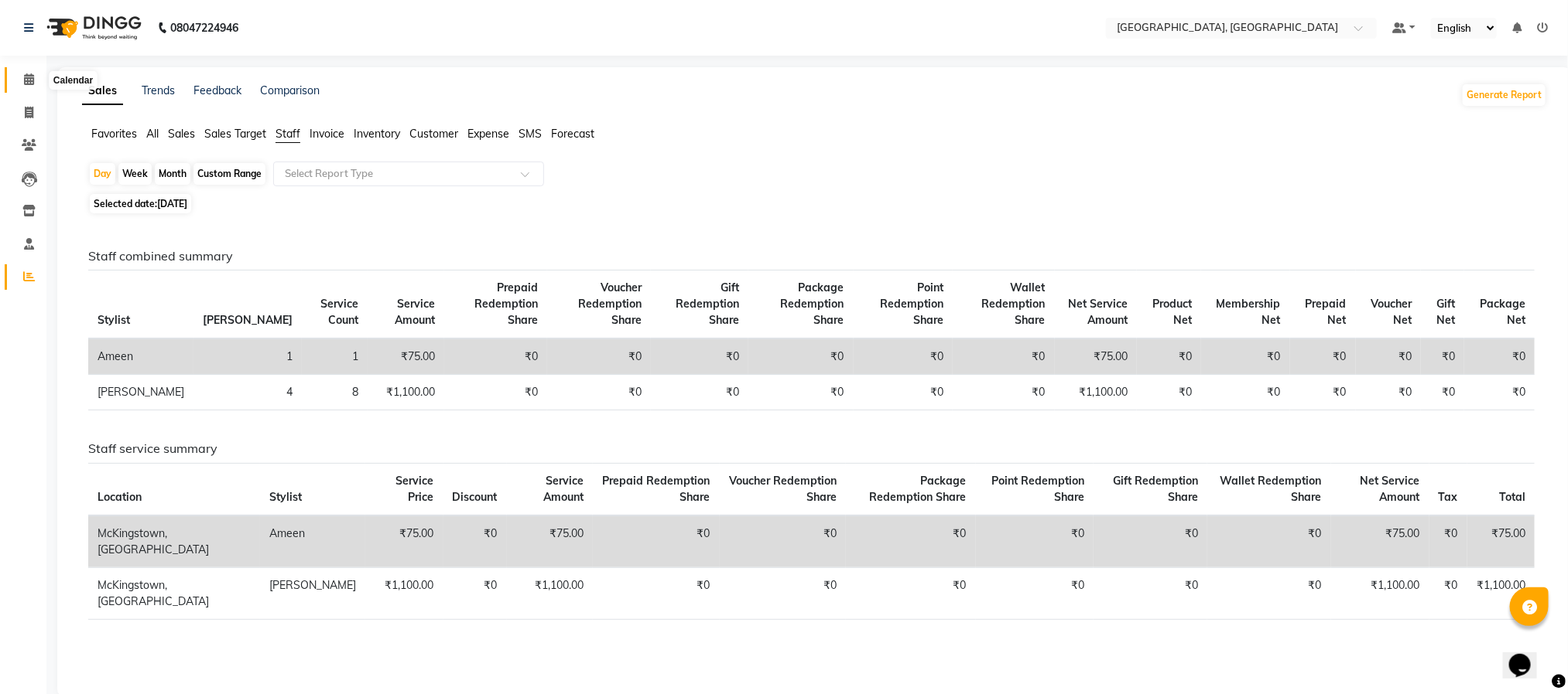
click at [29, 76] on icon at bounding box center [29, 80] width 10 height 12
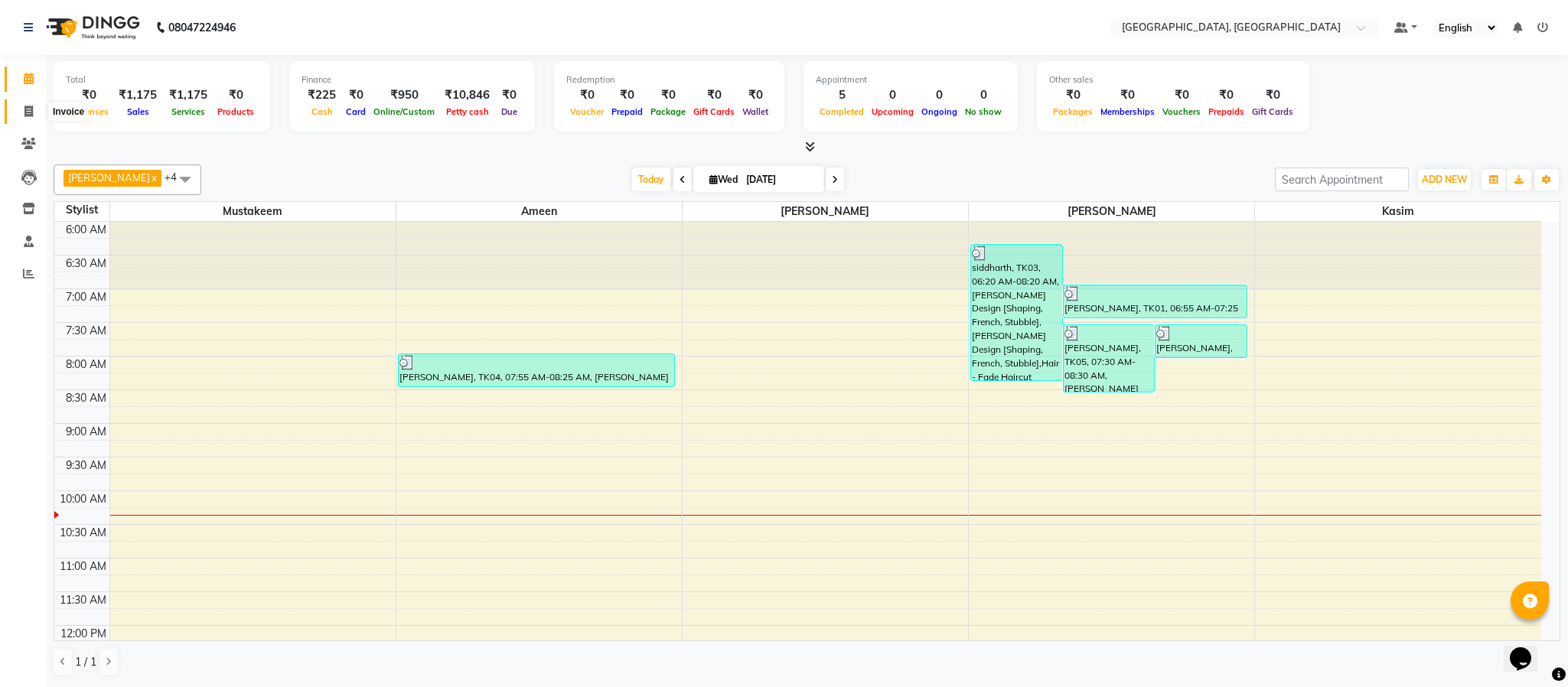
click at [29, 113] on icon at bounding box center [29, 111] width 8 height 11
select select "4977"
select select "service"
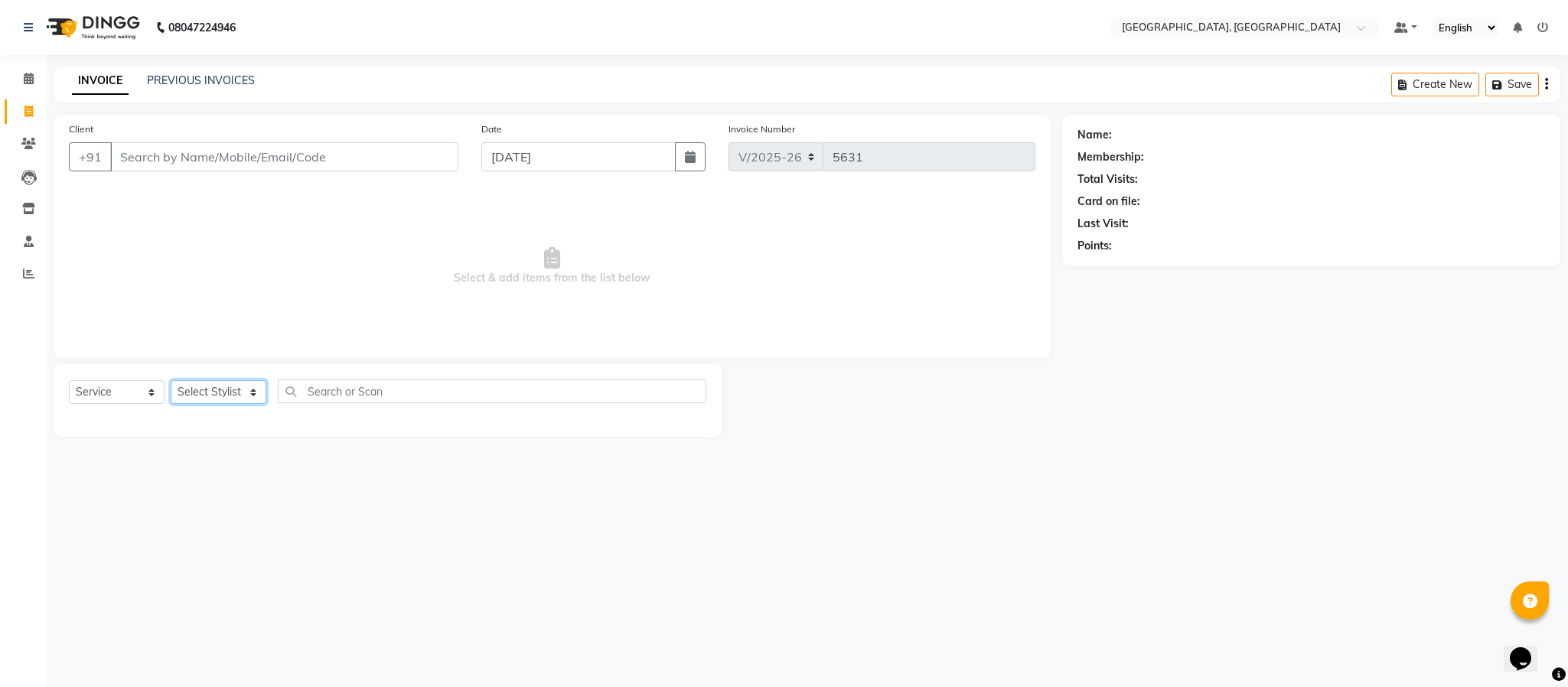
drag, startPoint x: 224, startPoint y: 393, endPoint x: 225, endPoint y: 402, distance: 9.1
click at [224, 393] on select "Select Stylist Ameen House Keeping [PERSON_NAME] [PERSON_NAME] Prathiswar [PERS…" at bounding box center [218, 392] width 96 height 24
select select "84531"
click at [170, 381] on select "Select Stylist Ameen House Keeping [PERSON_NAME] [PERSON_NAME] Prathiswar [PERS…" at bounding box center [218, 392] width 96 height 24
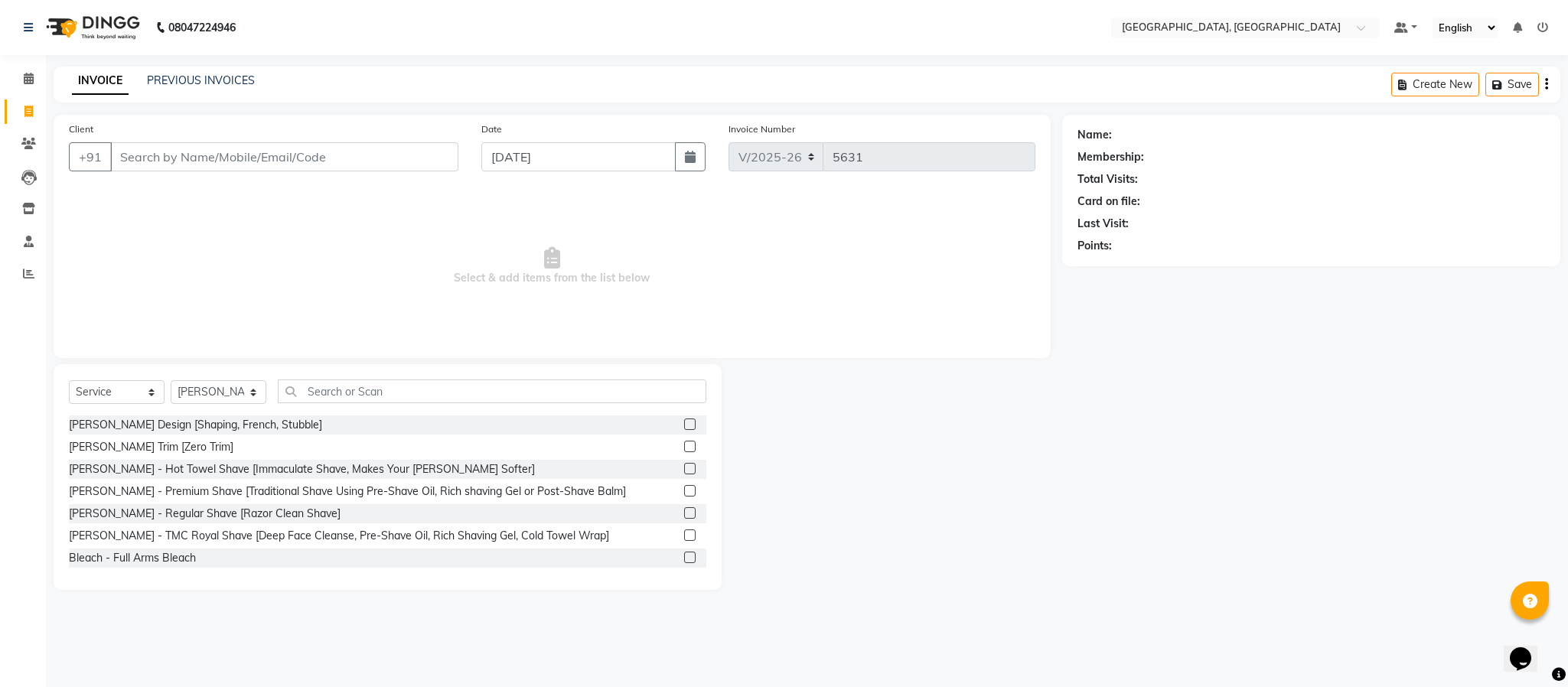
click at [684, 444] on label at bounding box center [690, 447] width 11 height 11
click at [684, 444] on input "checkbox" at bounding box center [689, 448] width 10 height 10
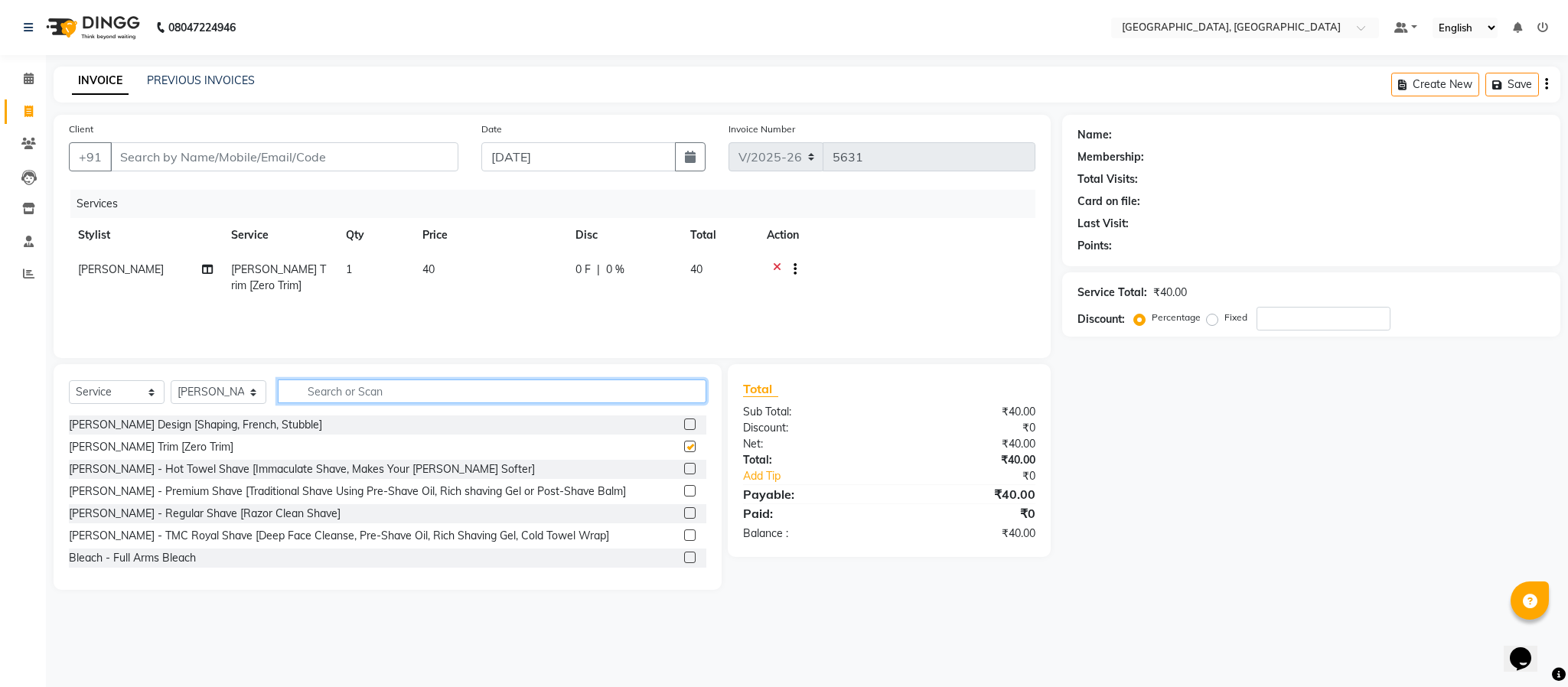
click at [666, 391] on input "text" at bounding box center [492, 391] width 429 height 24
checkbox input "false"
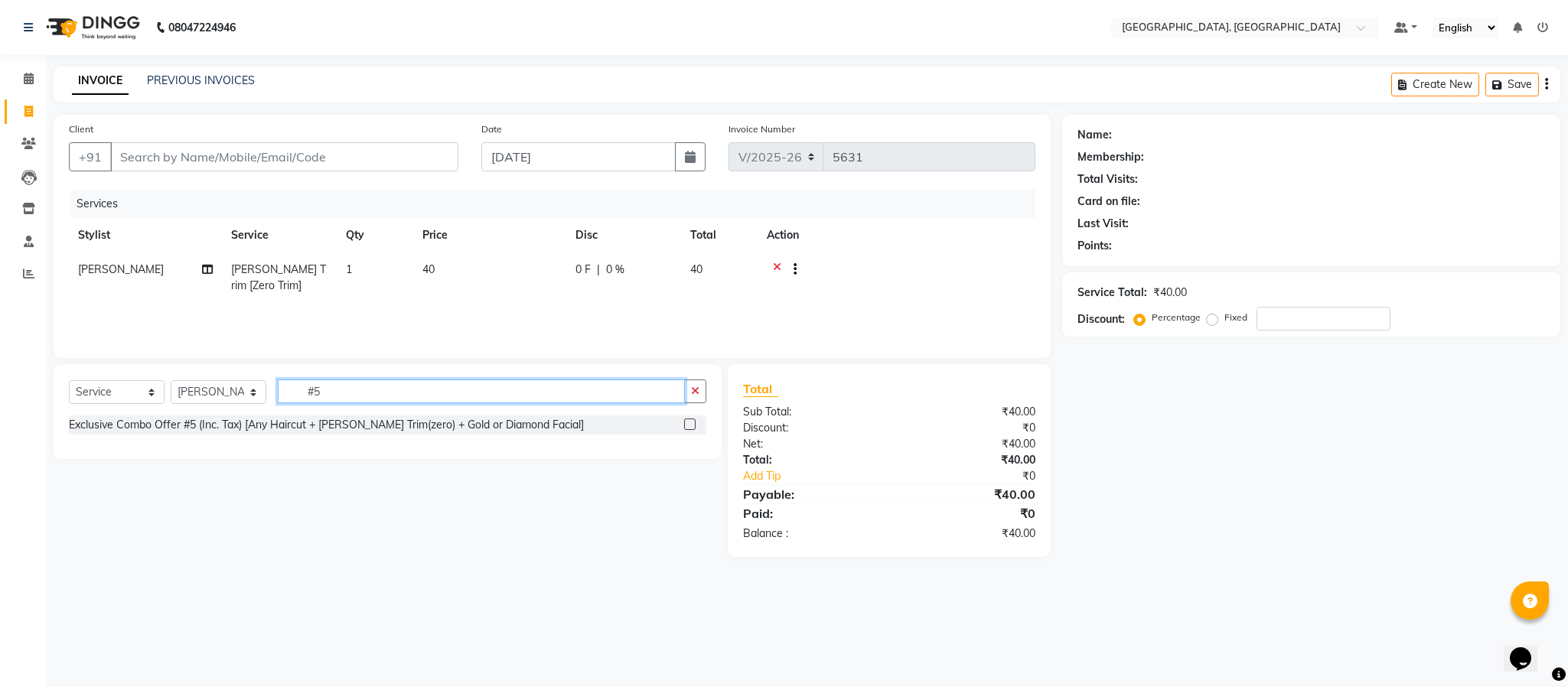
type input "#5"
click at [691, 421] on label at bounding box center [690, 425] width 11 height 11
click at [691, 421] on input "checkbox" at bounding box center [689, 425] width 10 height 10
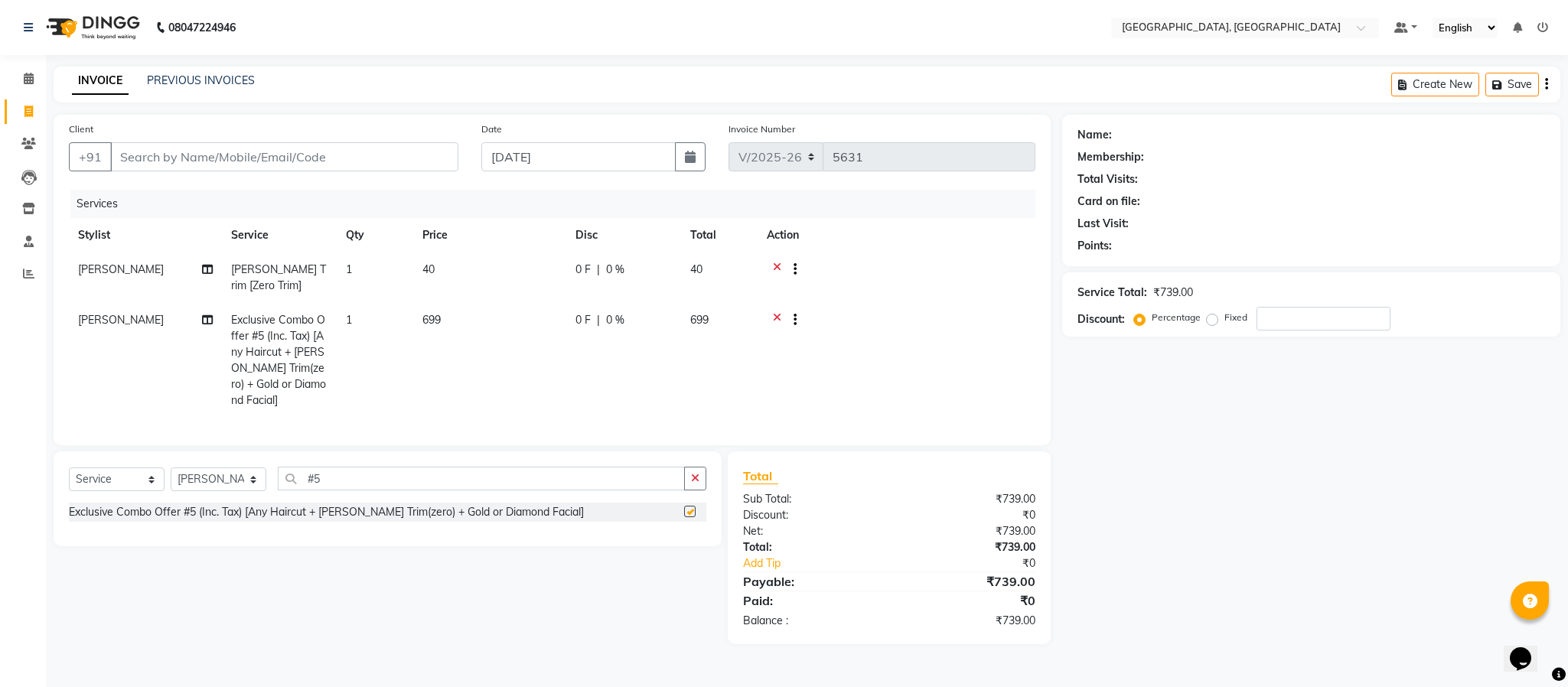
checkbox input "false"
click at [409, 157] on input "Client" at bounding box center [284, 157] width 348 height 29
type input "9"
type input "0"
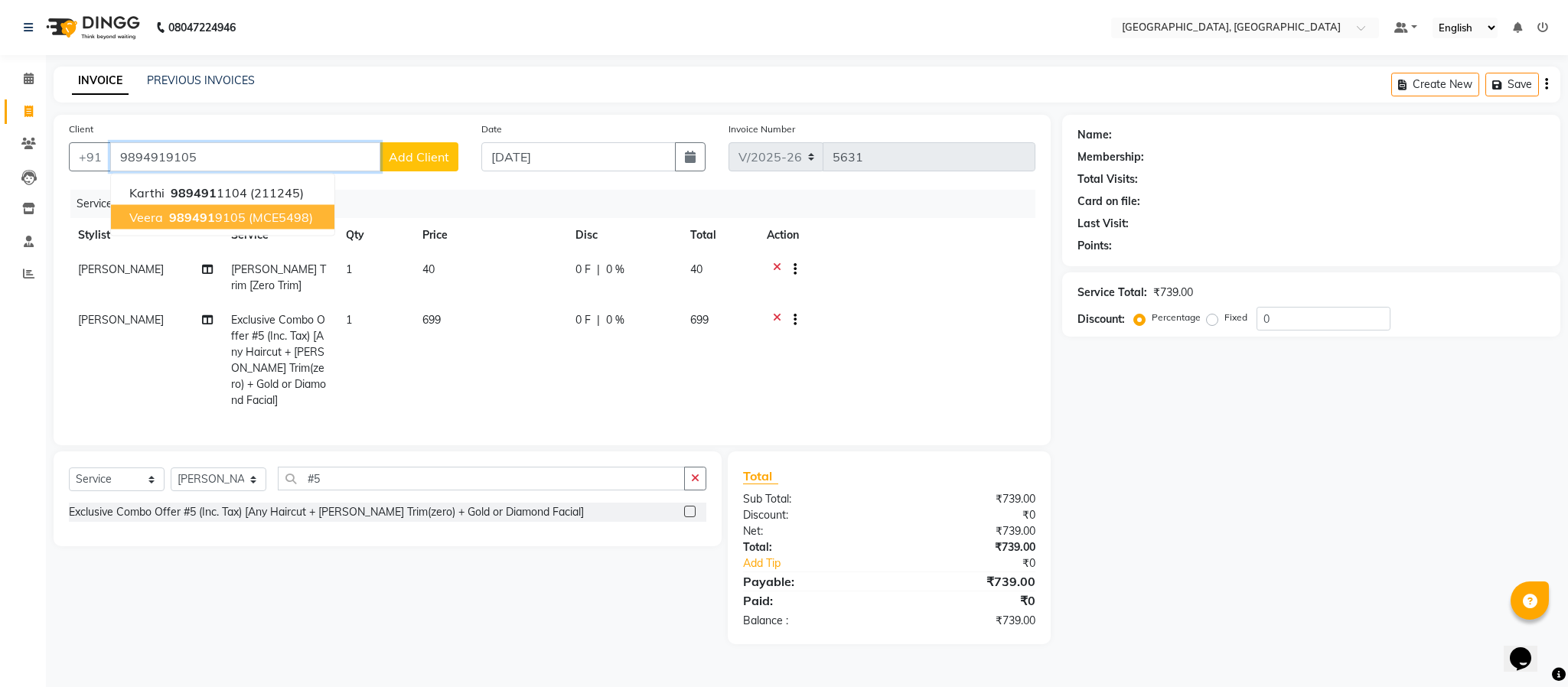
type input "9894919105"
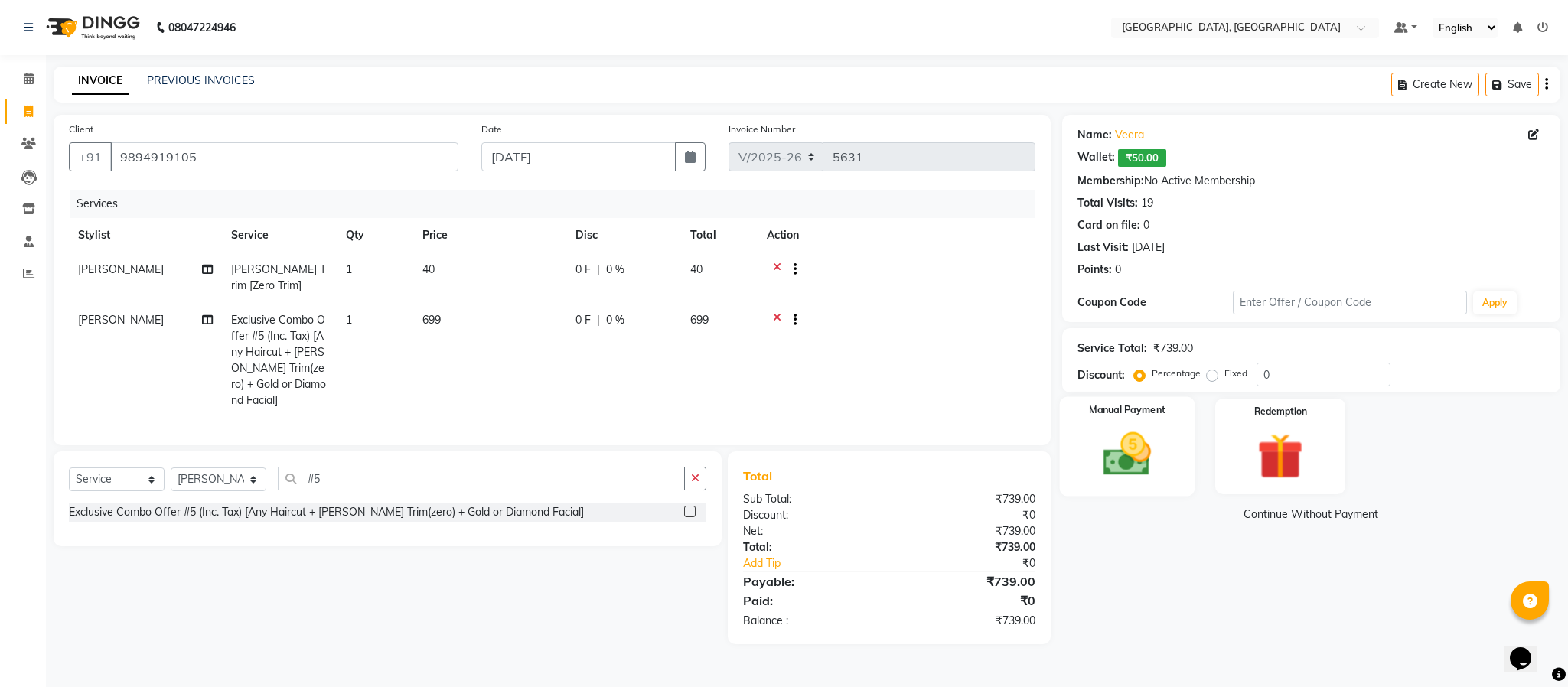
click at [1167, 439] on div "Manual Payment" at bounding box center [1126, 447] width 135 height 99
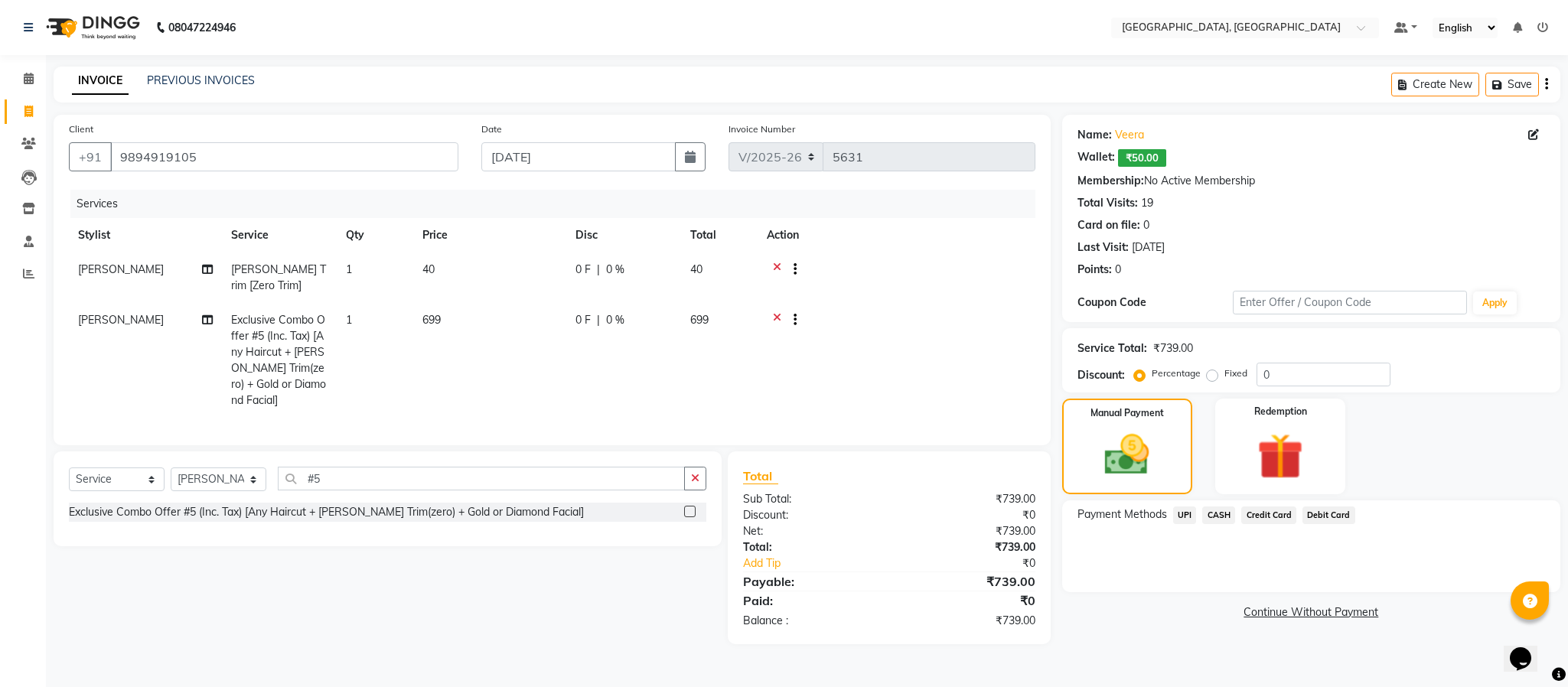
click at [1202, 519] on span "CASH" at bounding box center [1219, 515] width 33 height 17
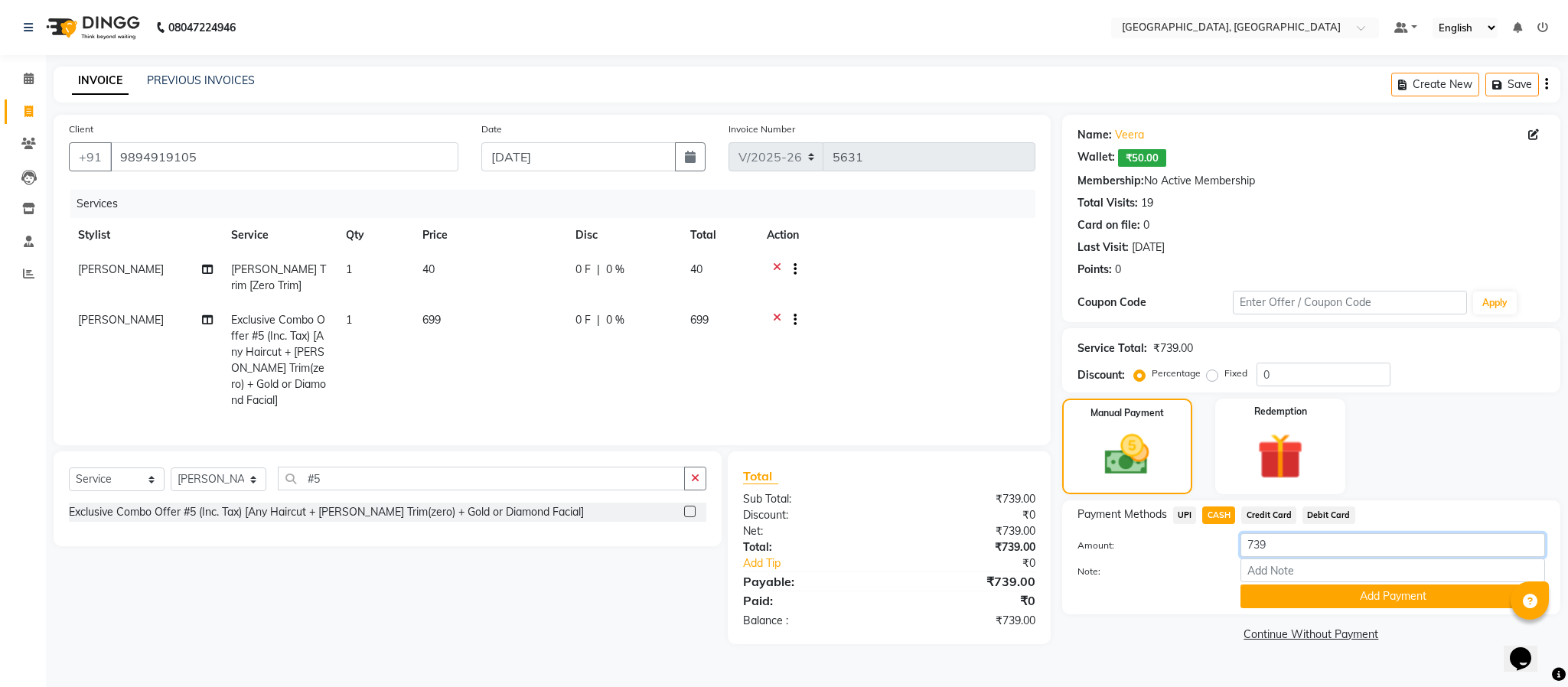
click at [1307, 553] on input "739" at bounding box center [1393, 545] width 305 height 24
click at [1305, 552] on input "739" at bounding box center [1393, 545] width 305 height 24
type input "250"
click at [1305, 594] on button "Add Payment" at bounding box center [1393, 596] width 305 height 24
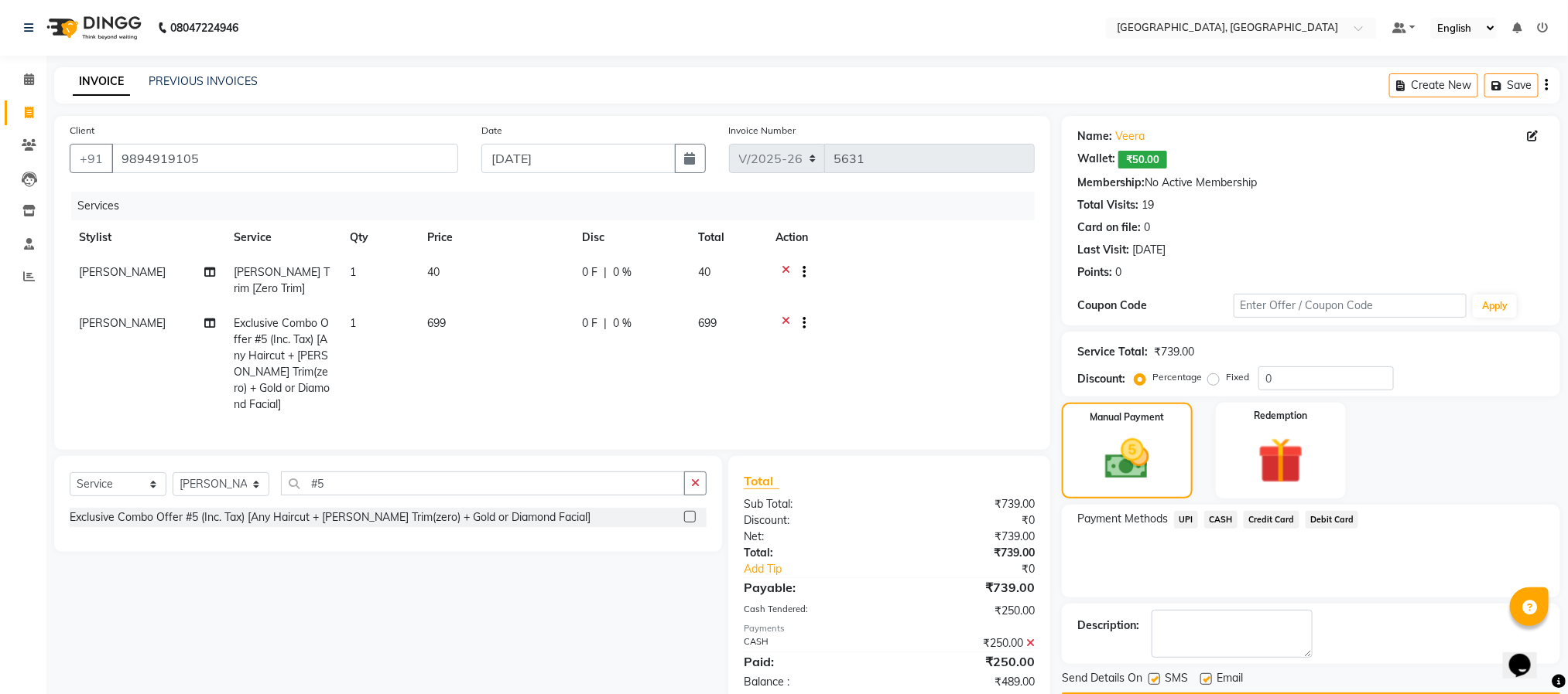
click at [1185, 516] on span "UPI" at bounding box center [1185, 519] width 24 height 17
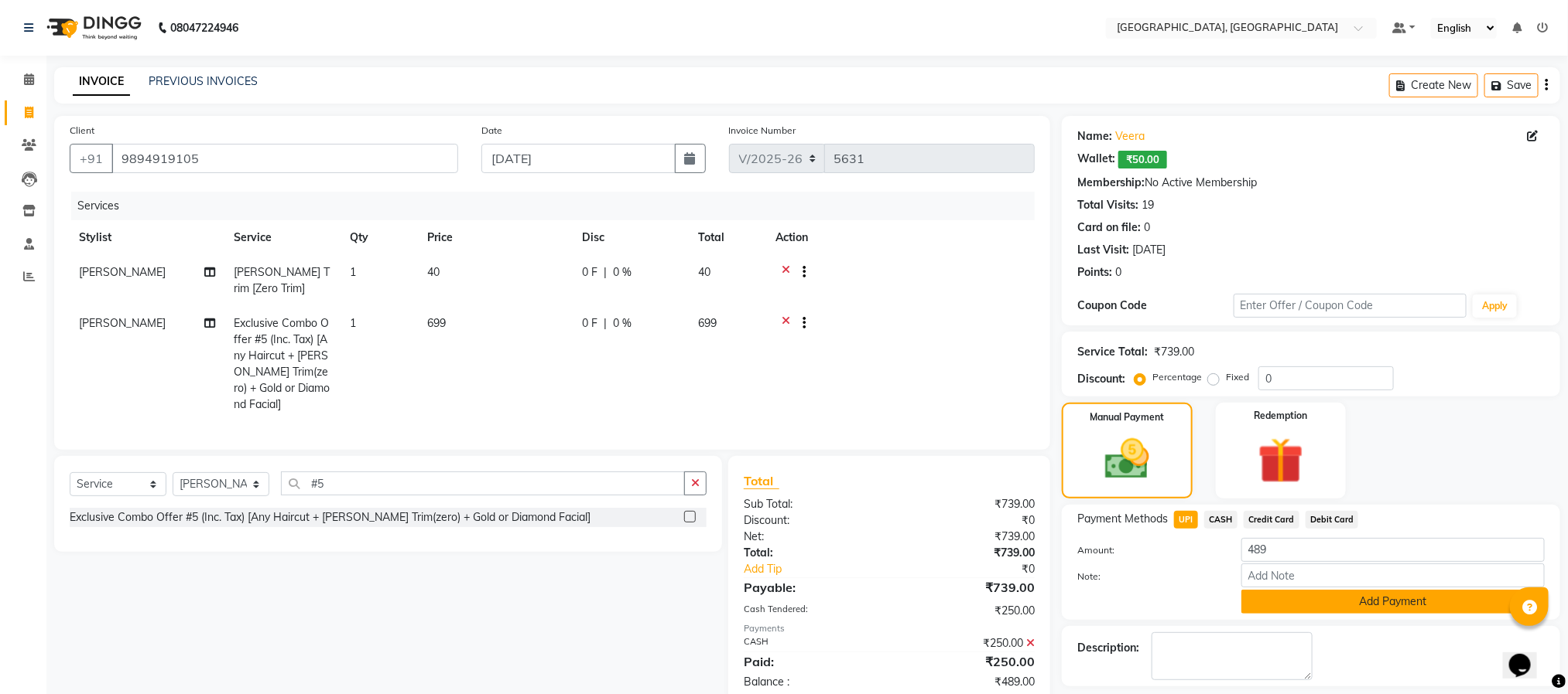
click at [1308, 595] on button "Add Payment" at bounding box center [1393, 601] width 303 height 24
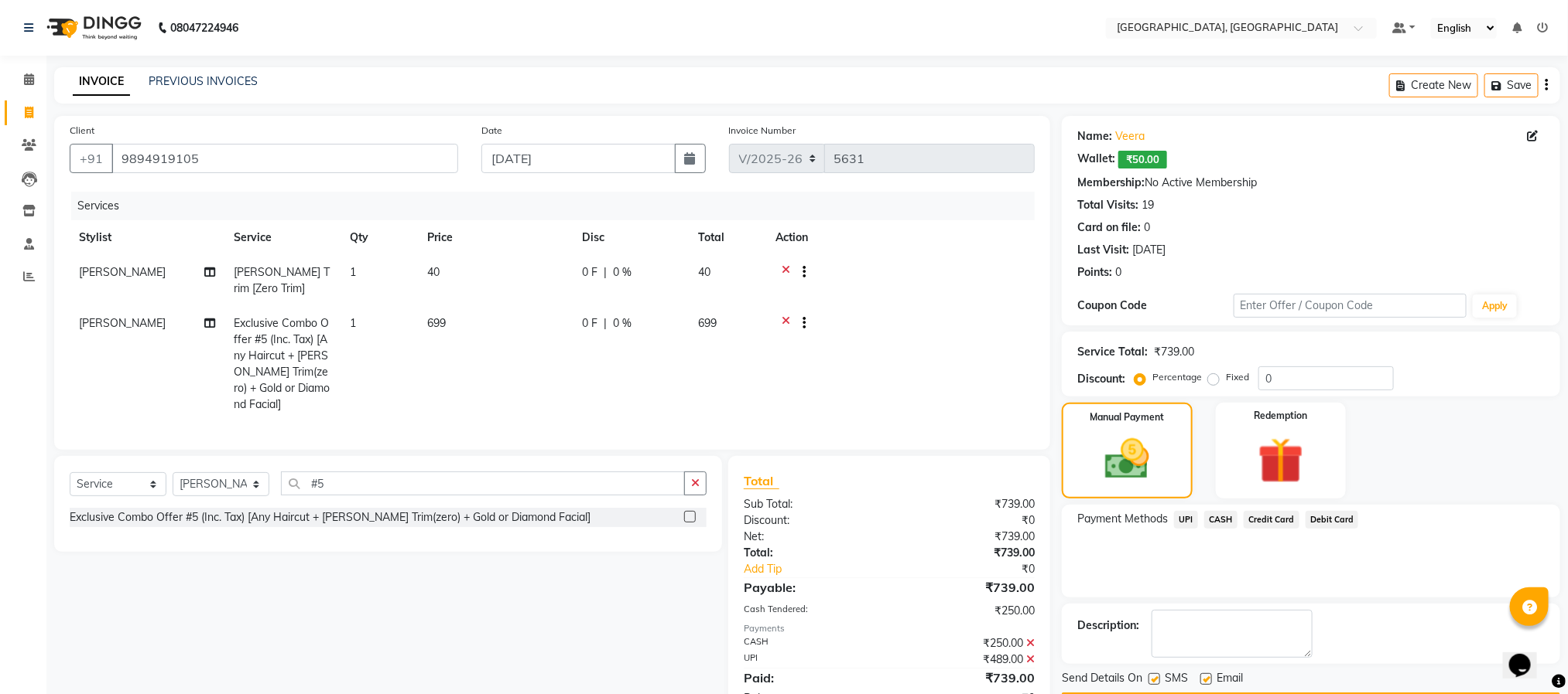
scroll to position [52, 0]
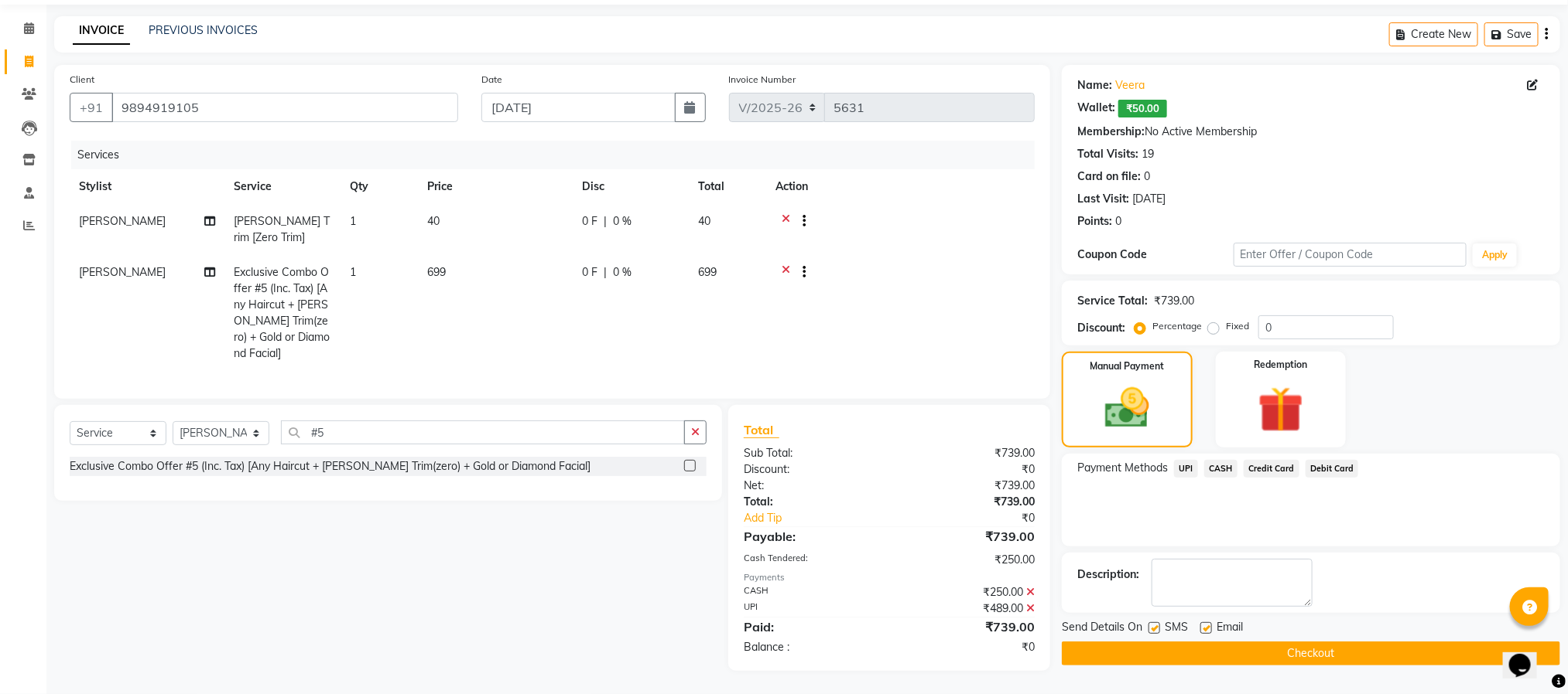
click at [1342, 649] on button "Checkout" at bounding box center [1310, 653] width 498 height 24
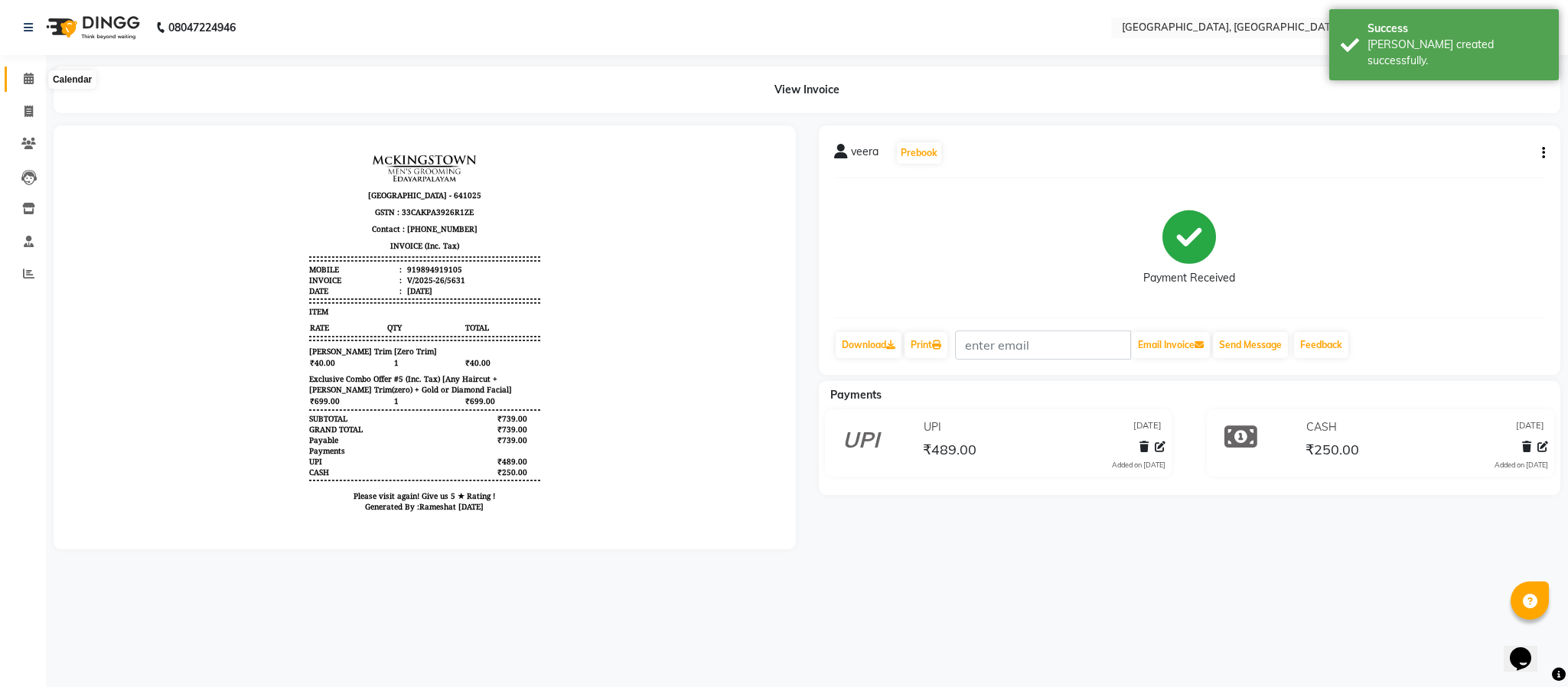
click at [24, 78] on icon at bounding box center [29, 79] width 10 height 11
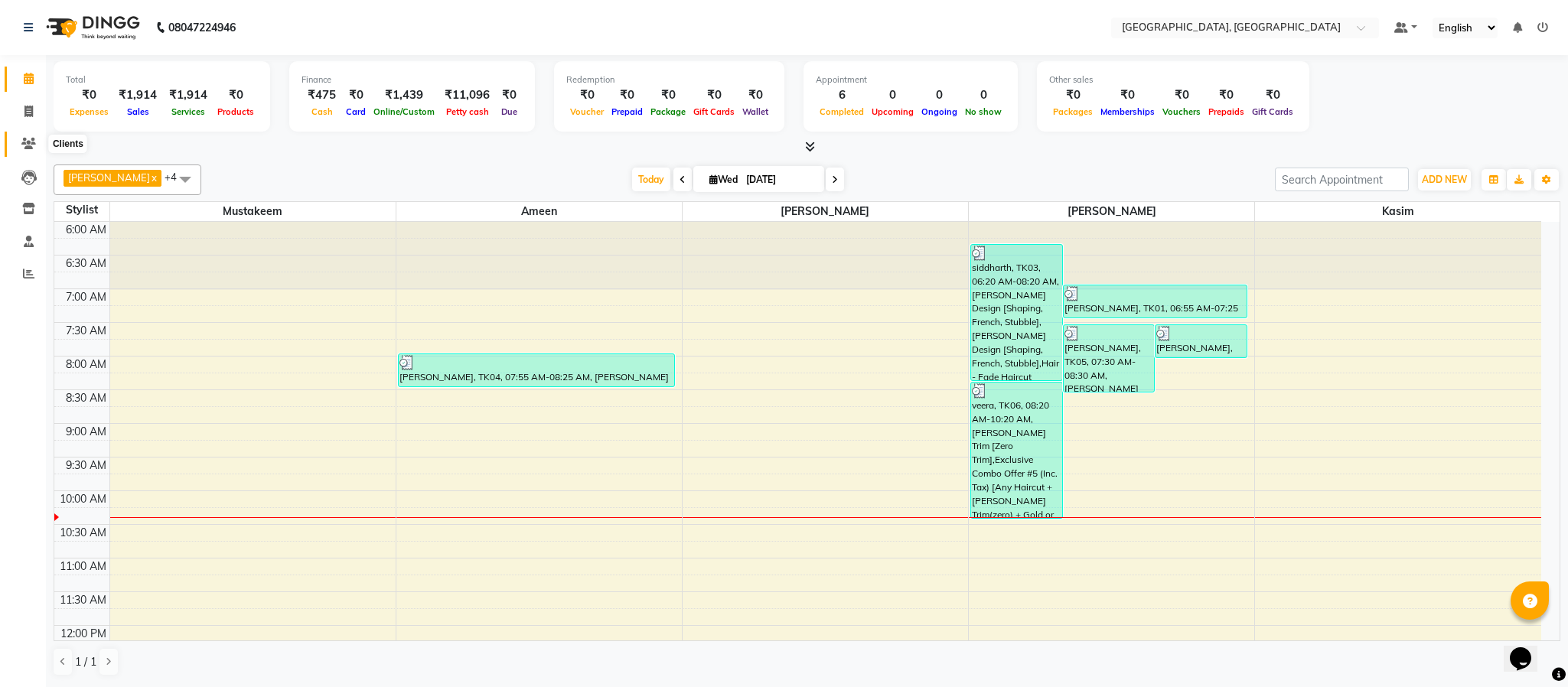
click at [35, 140] on span at bounding box center [29, 143] width 27 height 17
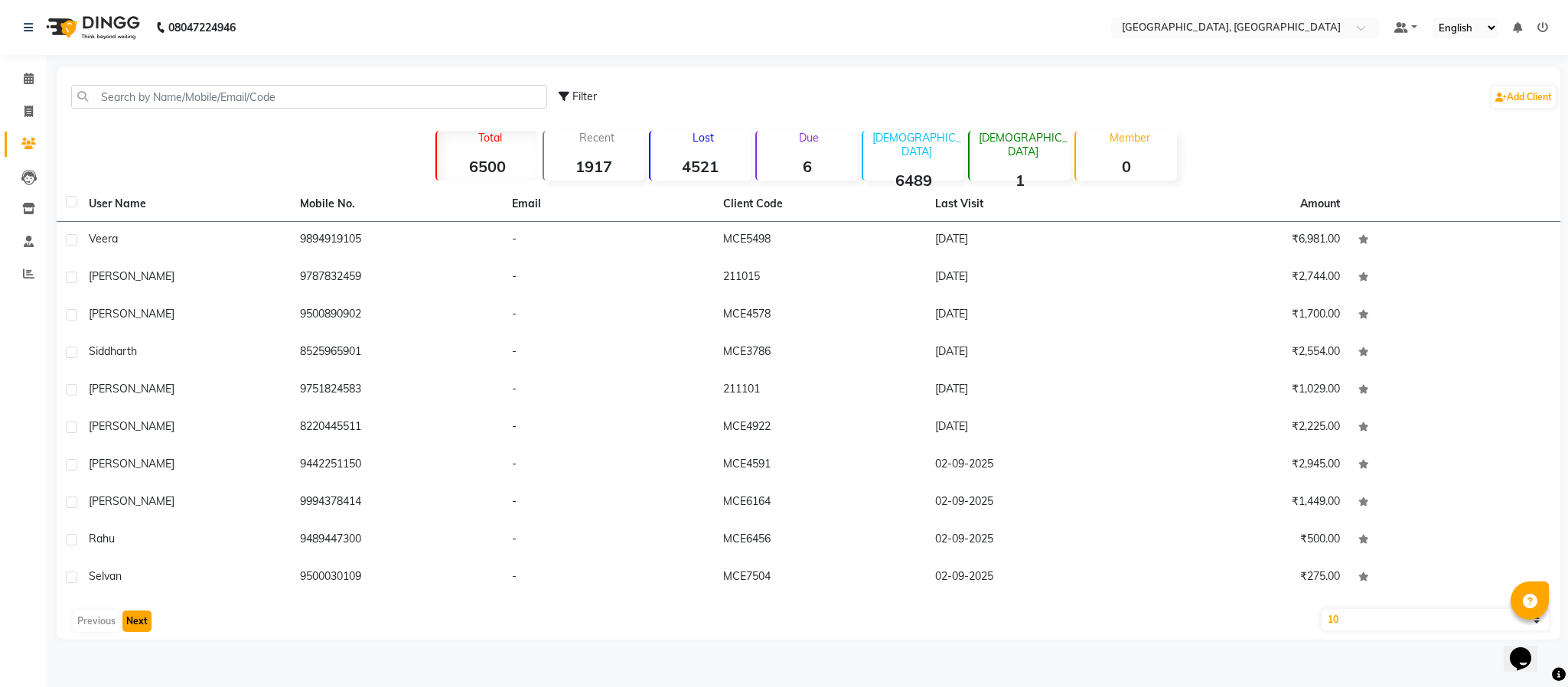
click at [134, 620] on button "Next" at bounding box center [136, 621] width 29 height 21
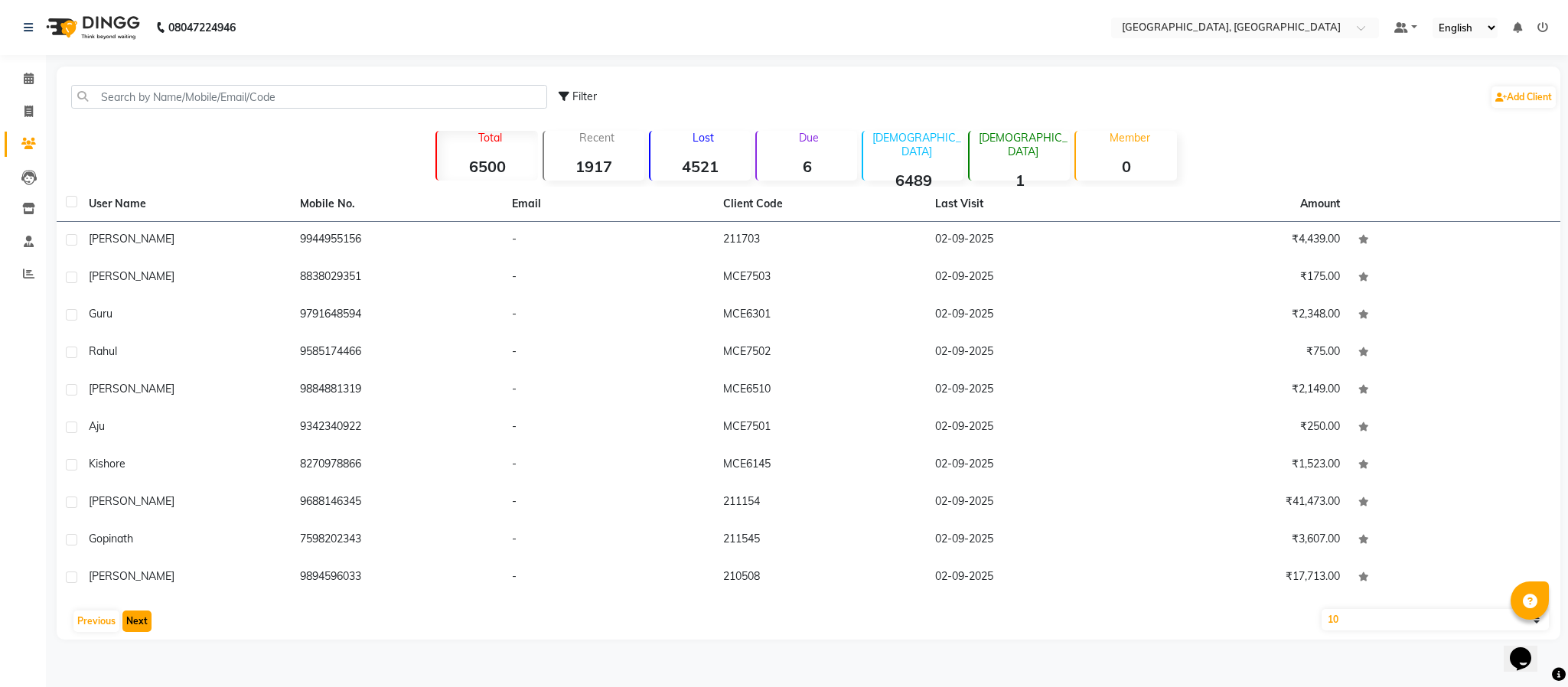
click at [139, 623] on button "Next" at bounding box center [136, 621] width 29 height 21
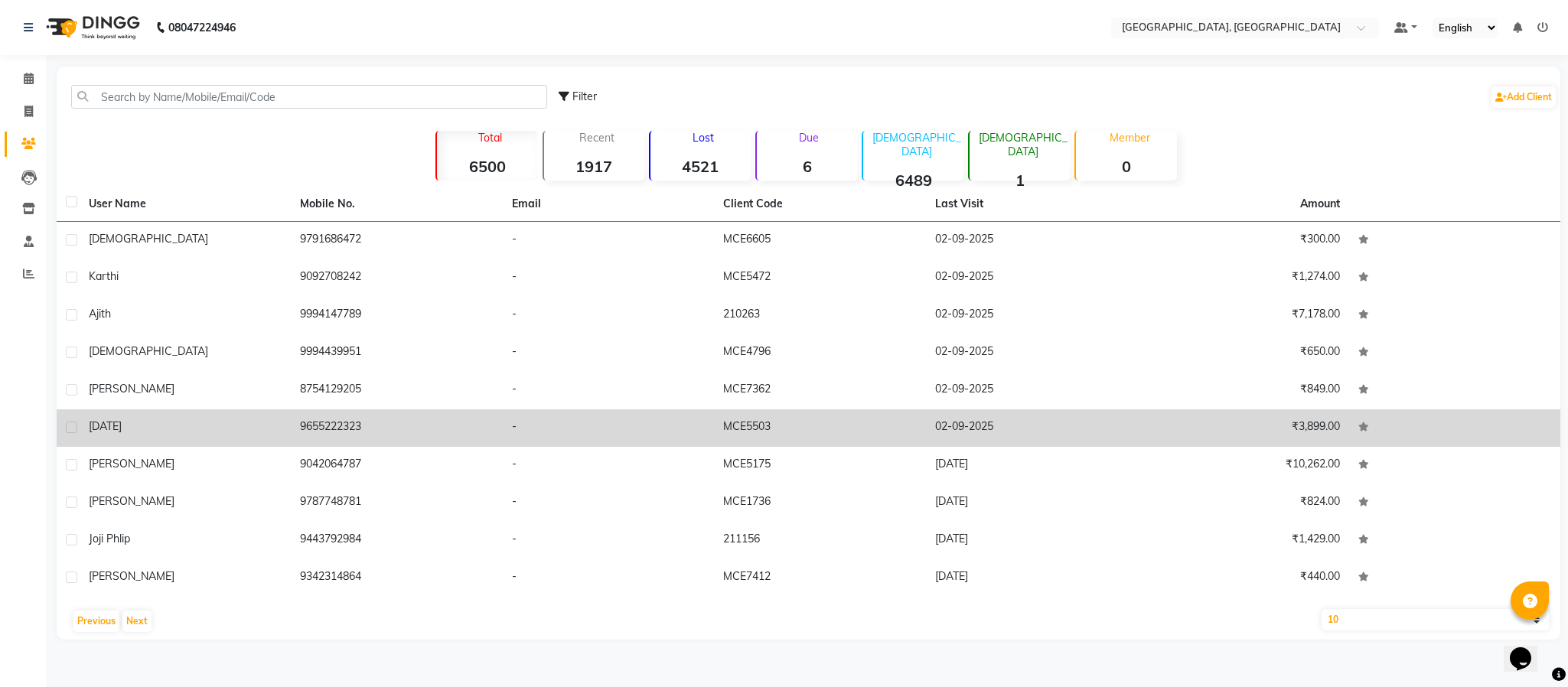
click at [329, 427] on td "9655222323" at bounding box center [397, 429] width 211 height 38
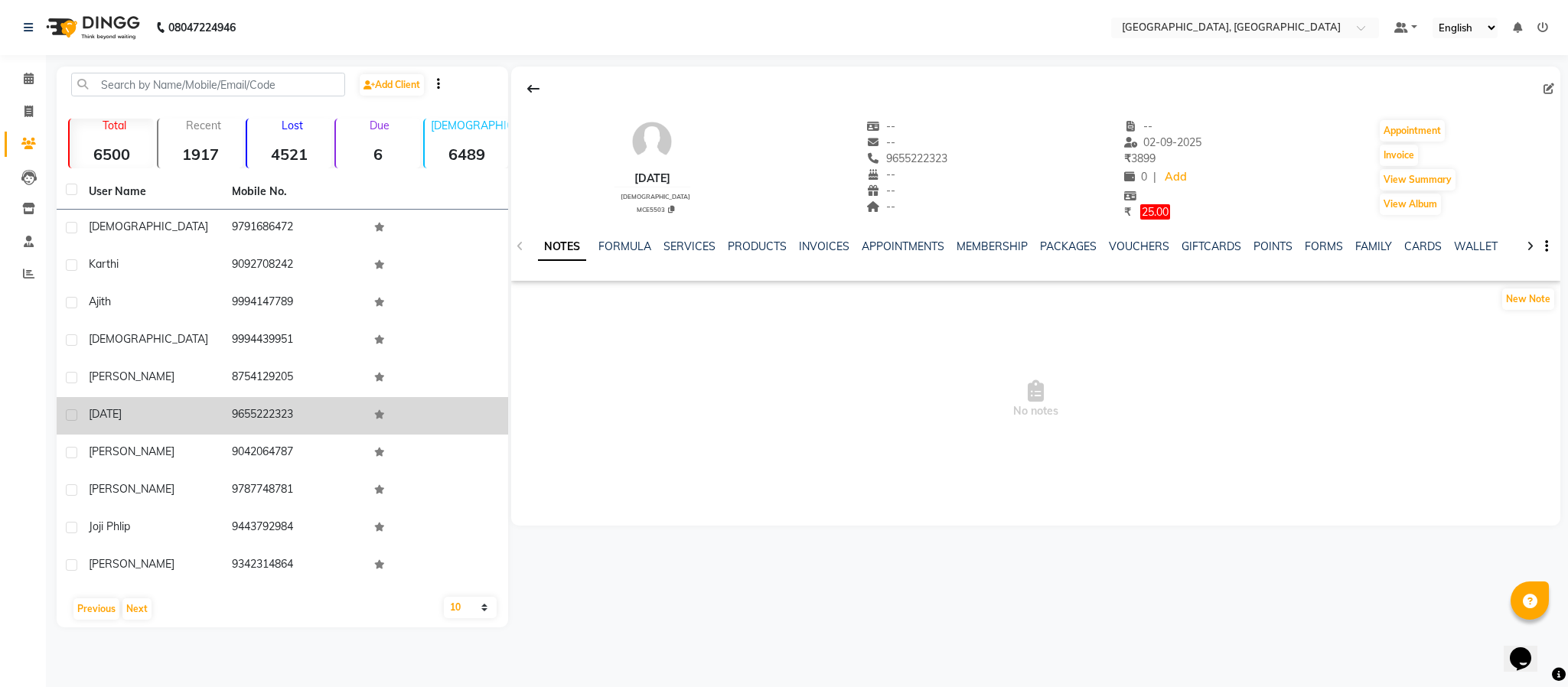
click at [262, 411] on td "9655222323" at bounding box center [294, 416] width 143 height 38
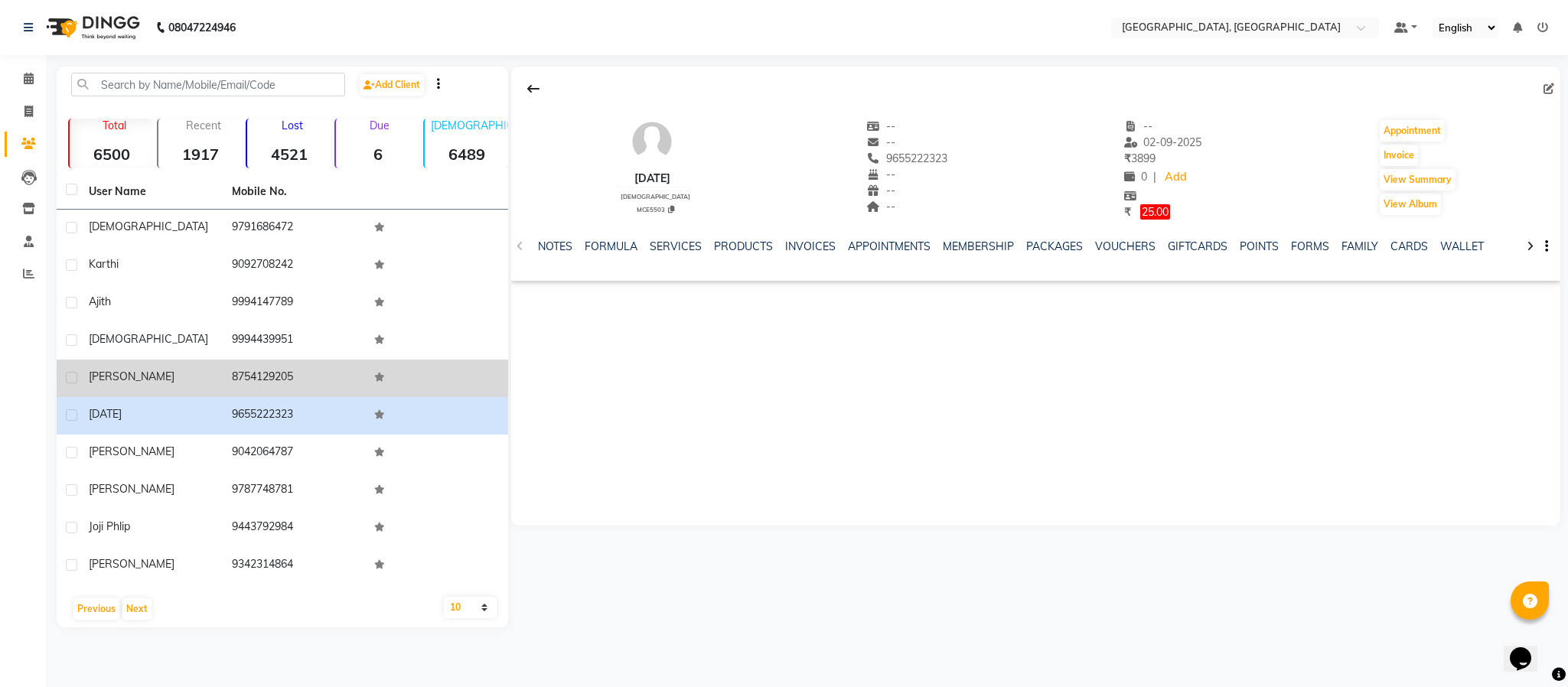
click at [284, 373] on td "8754129205" at bounding box center [294, 379] width 143 height 38
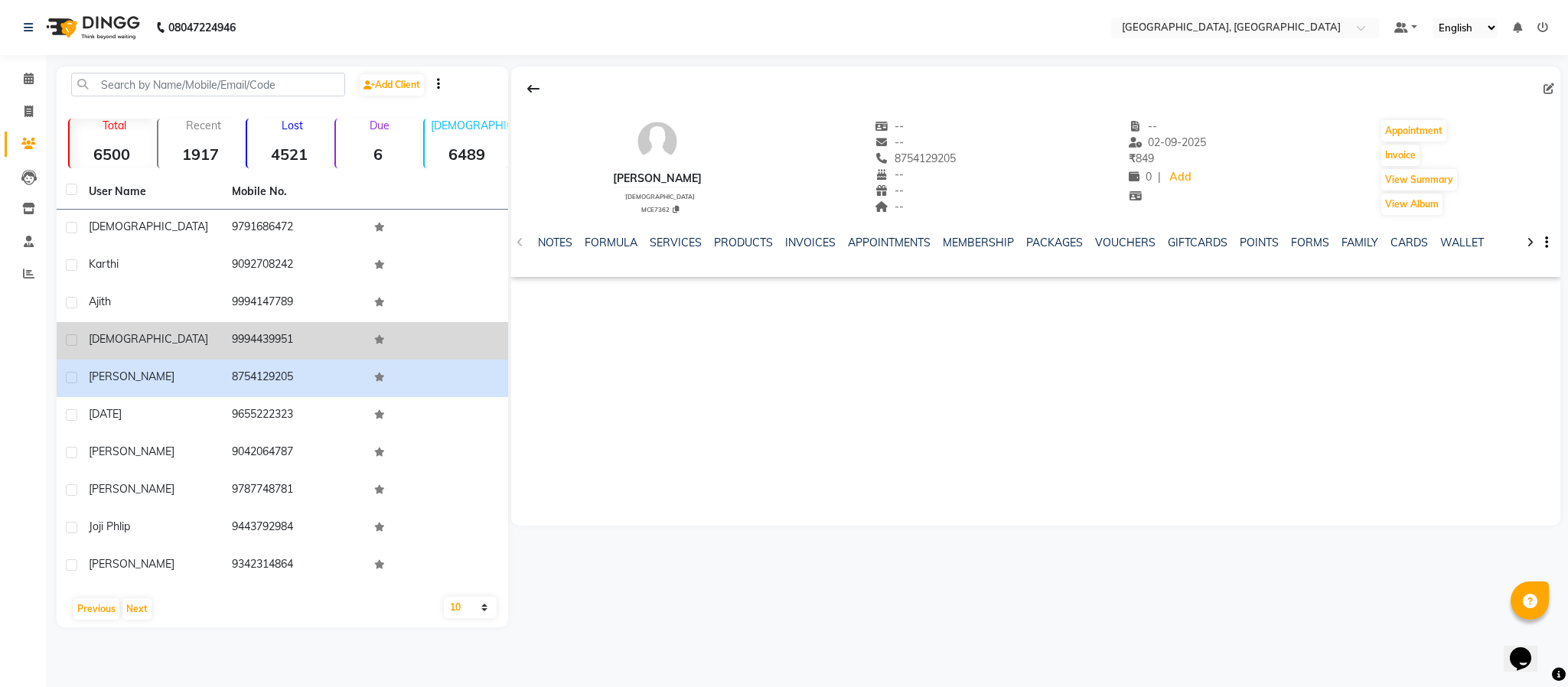
click at [265, 339] on td "9994439951" at bounding box center [294, 341] width 143 height 38
click at [264, 340] on td "9994439951" at bounding box center [294, 341] width 143 height 38
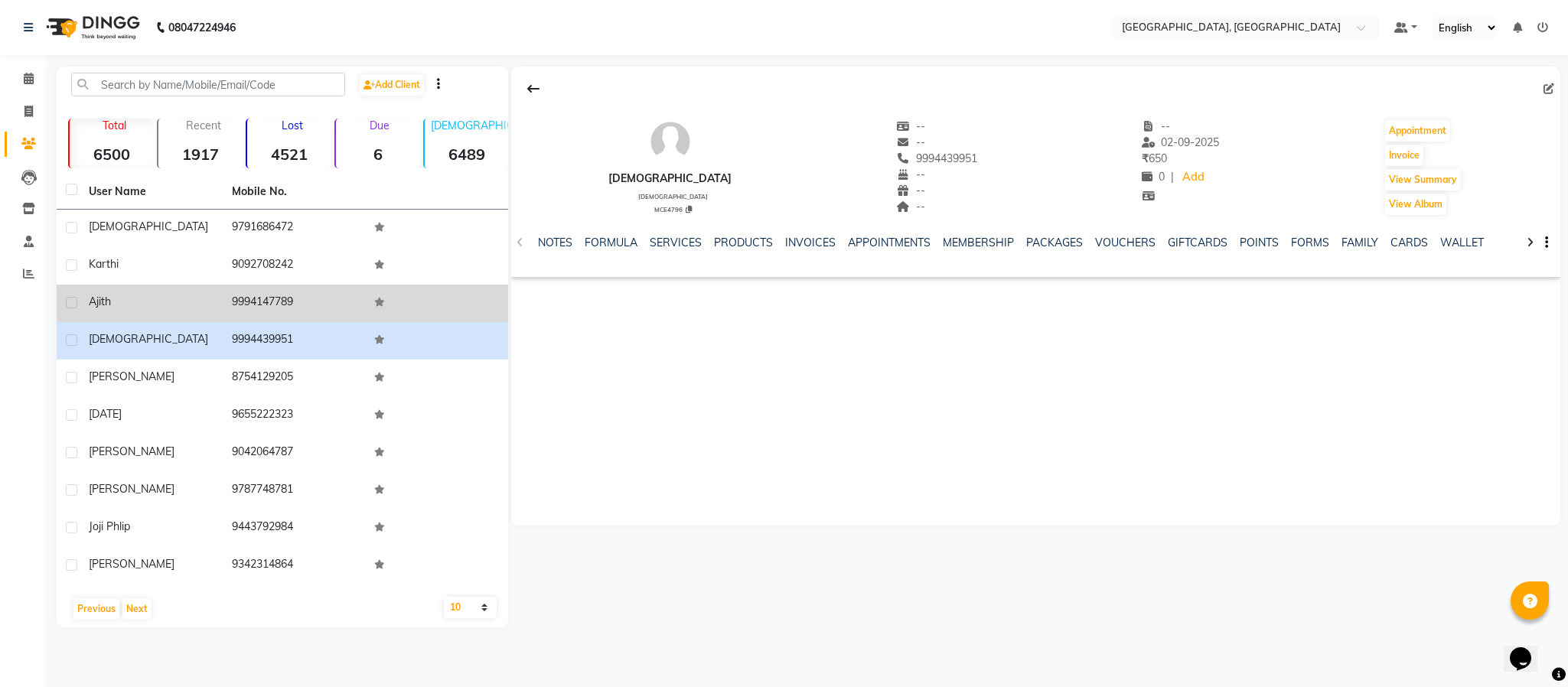
click at [280, 299] on td "9994147789" at bounding box center [294, 303] width 143 height 38
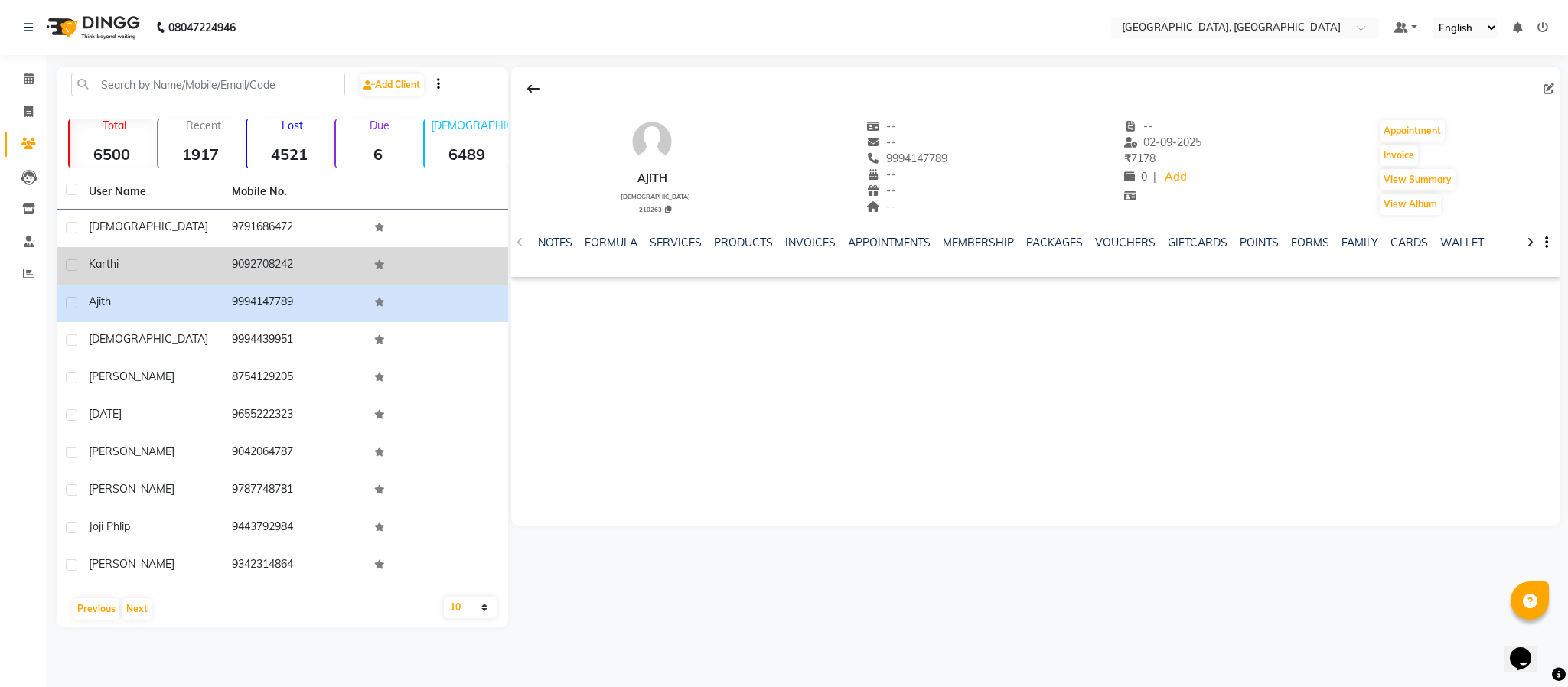
click at [255, 262] on td "9092708242" at bounding box center [294, 266] width 143 height 38
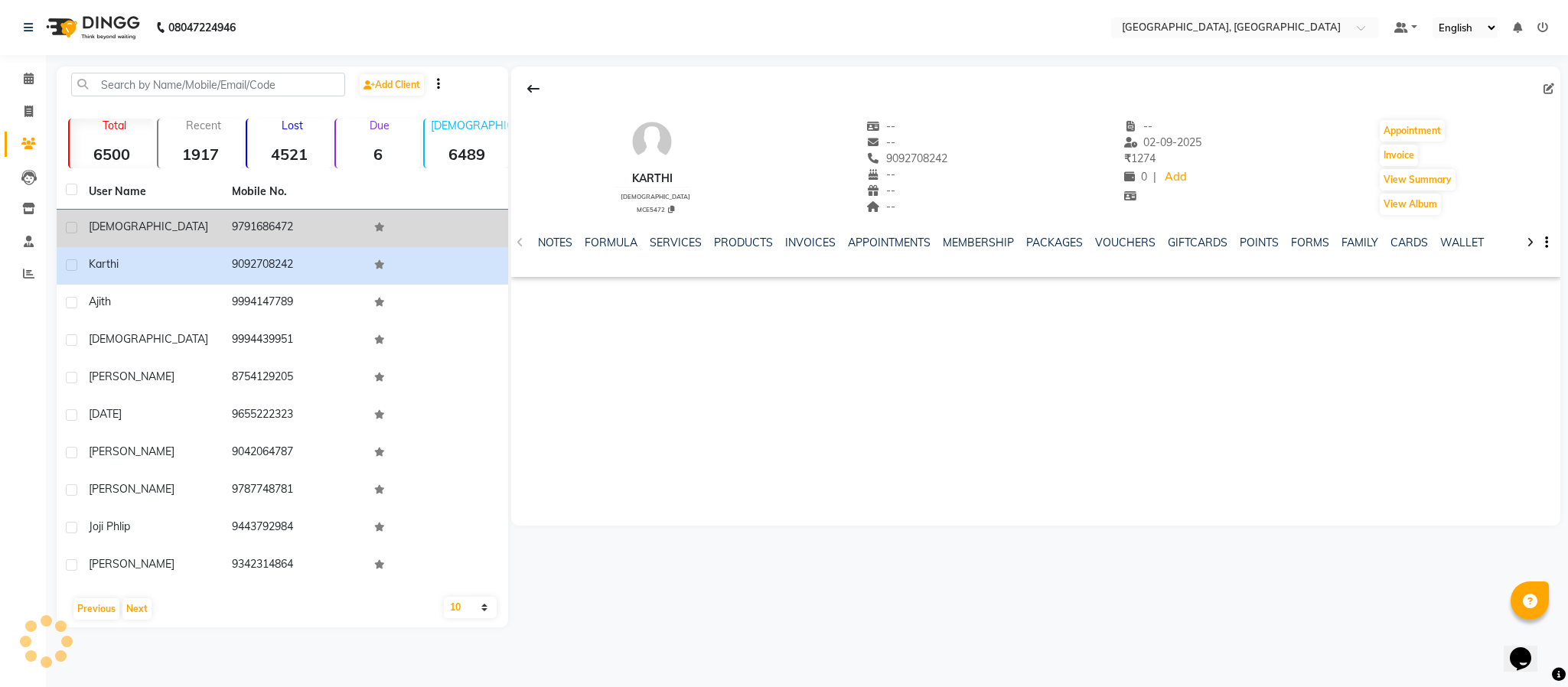
click at [257, 228] on td "9791686472" at bounding box center [294, 229] width 143 height 38
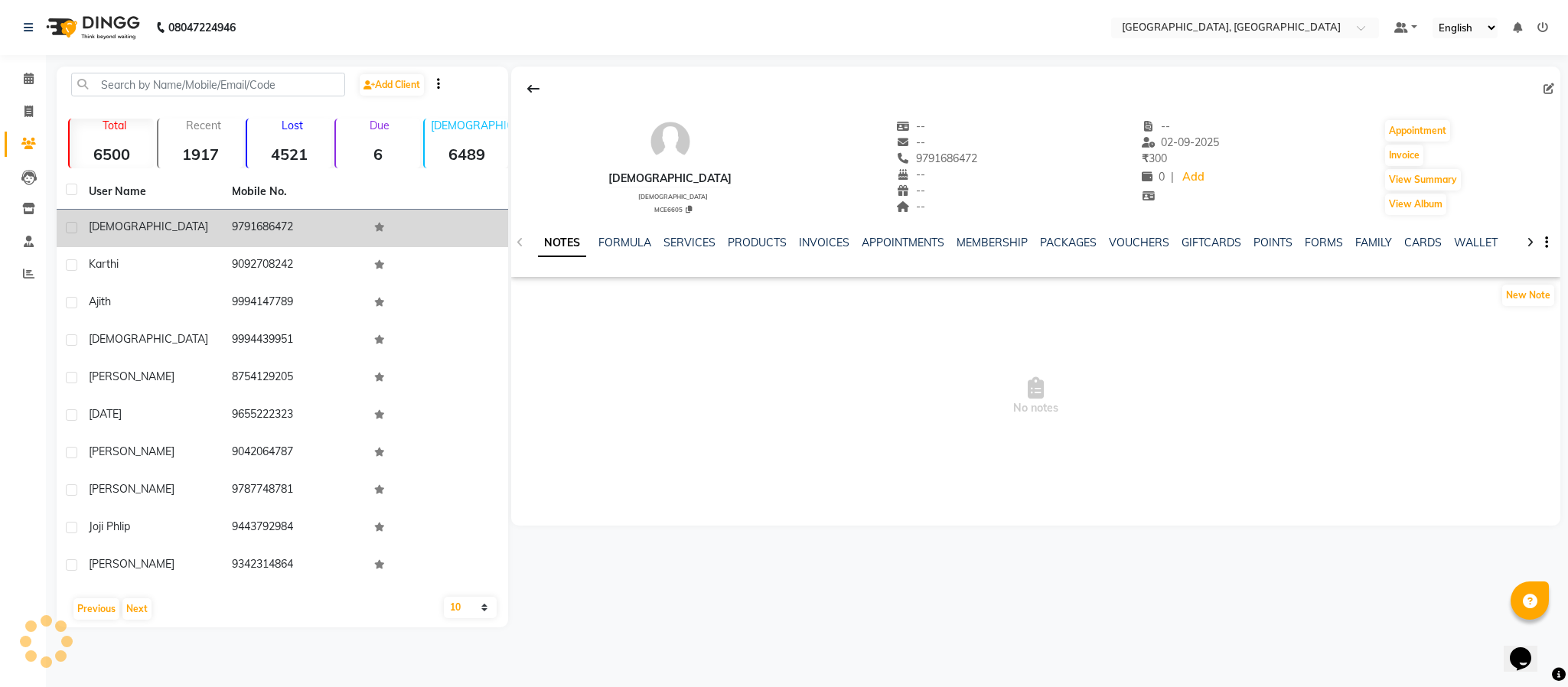
click at [257, 228] on td "9791686472" at bounding box center [294, 229] width 143 height 38
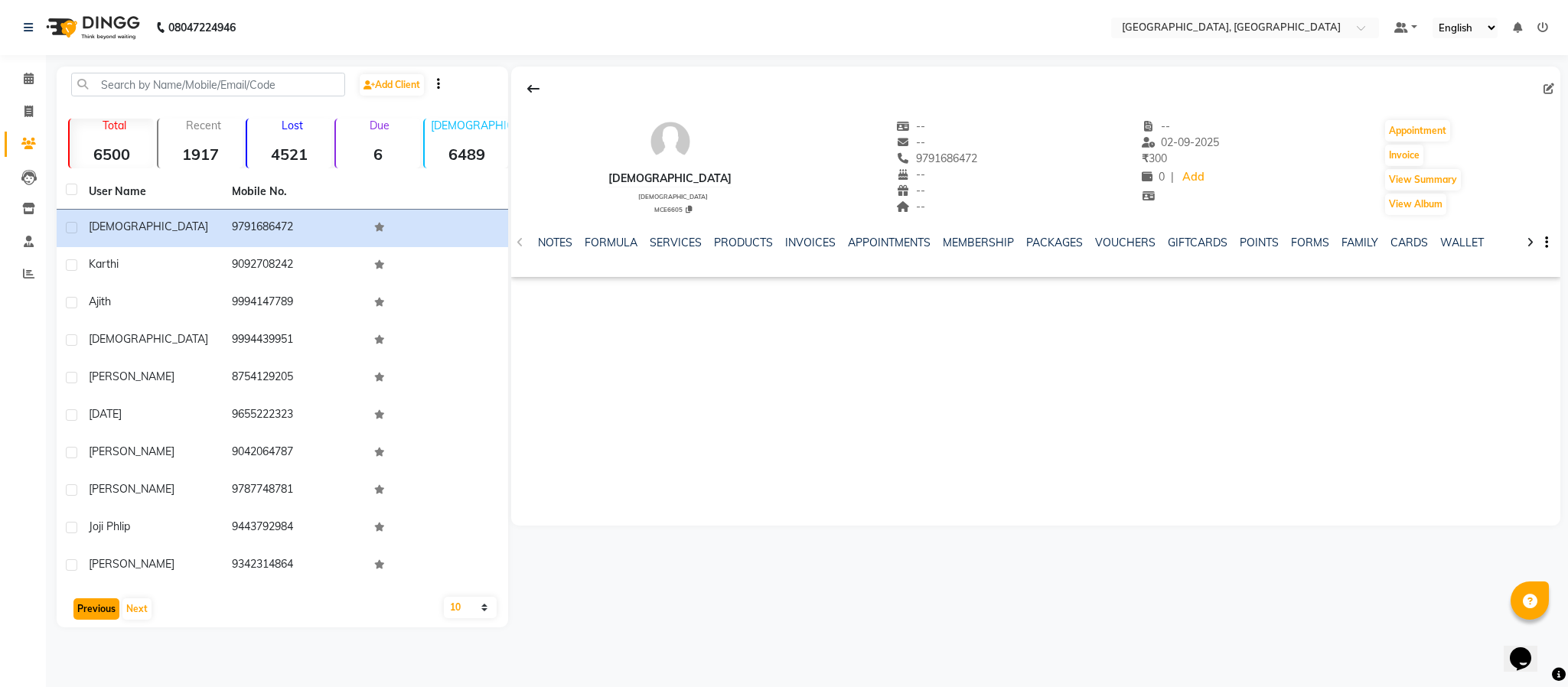
click at [101, 607] on button "Previous" at bounding box center [97, 609] width 46 height 21
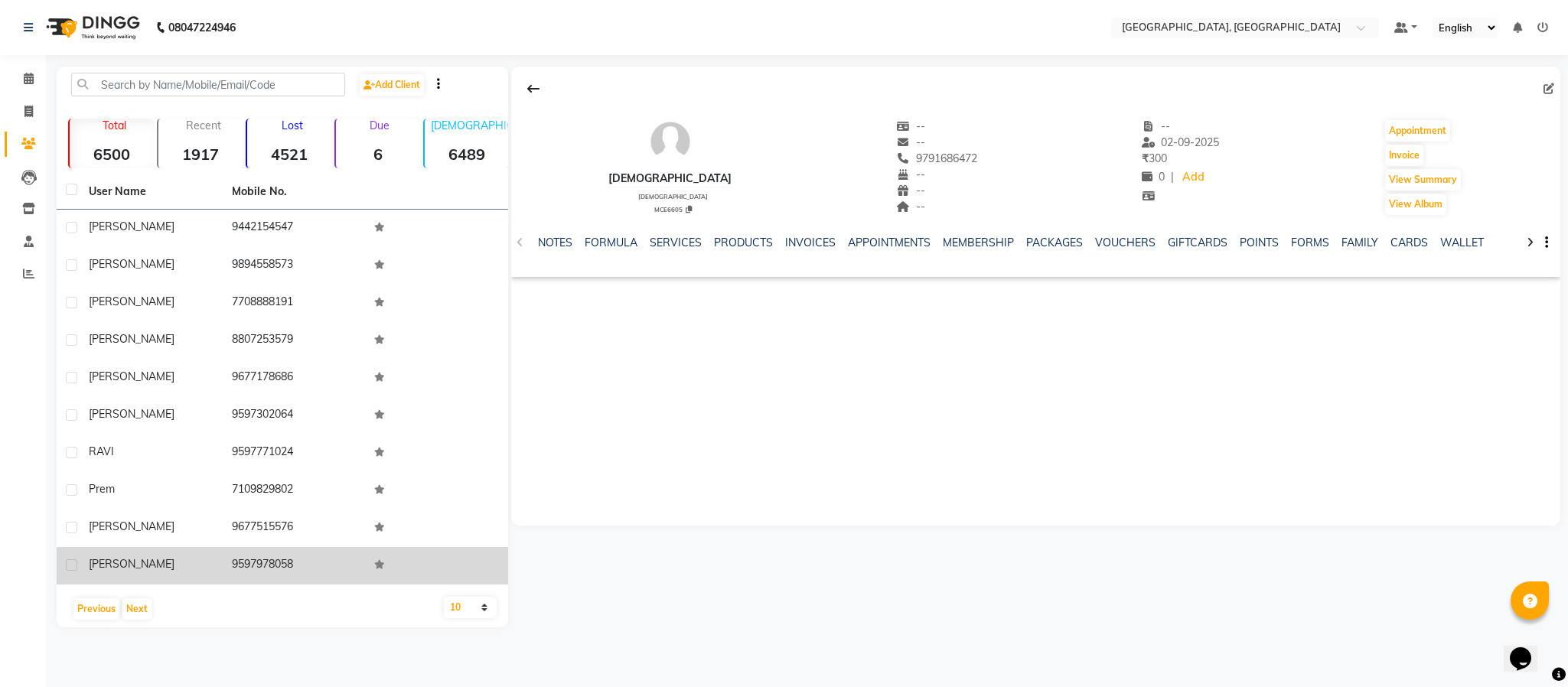
click at [244, 567] on td "9597978058" at bounding box center [294, 566] width 143 height 38
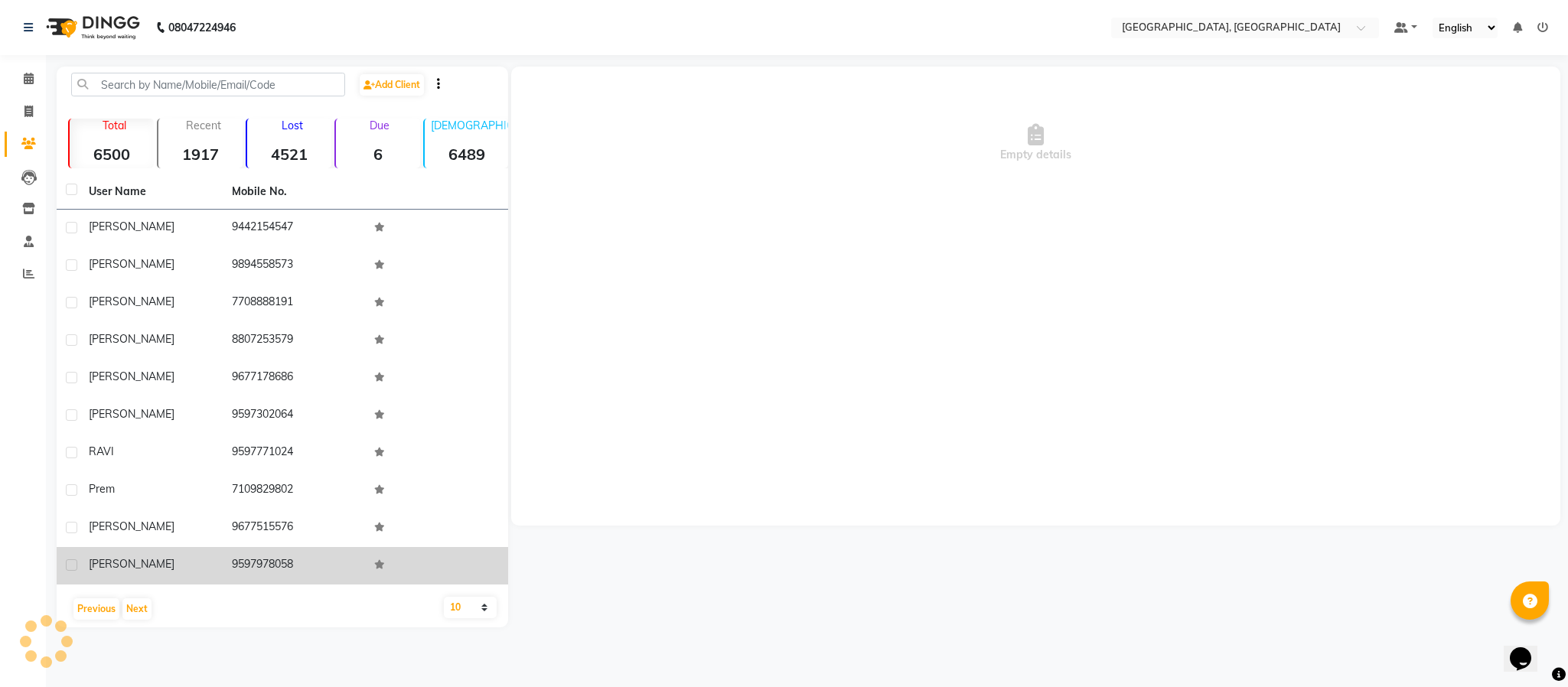
click at [247, 567] on td "9597978058" at bounding box center [294, 566] width 143 height 38
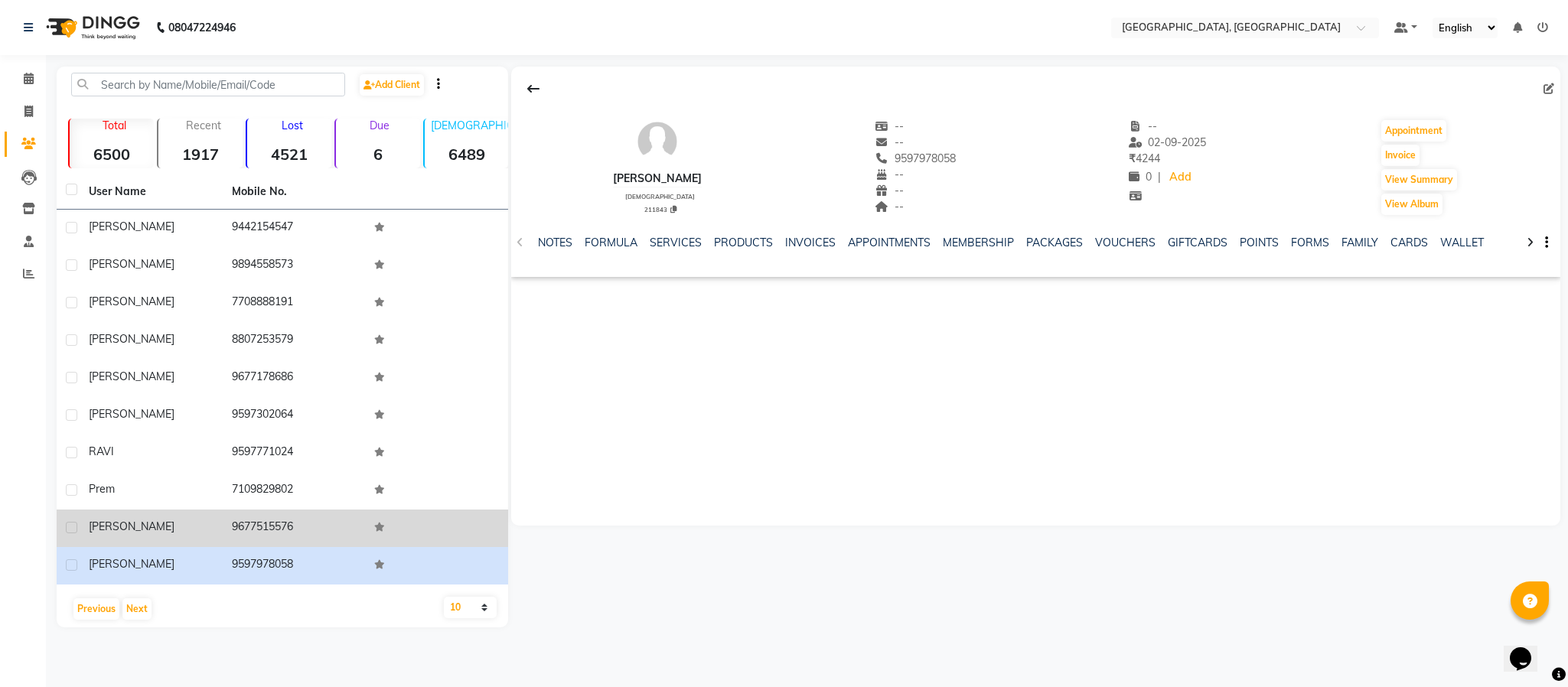
click at [274, 528] on td "9677515576" at bounding box center [294, 529] width 143 height 38
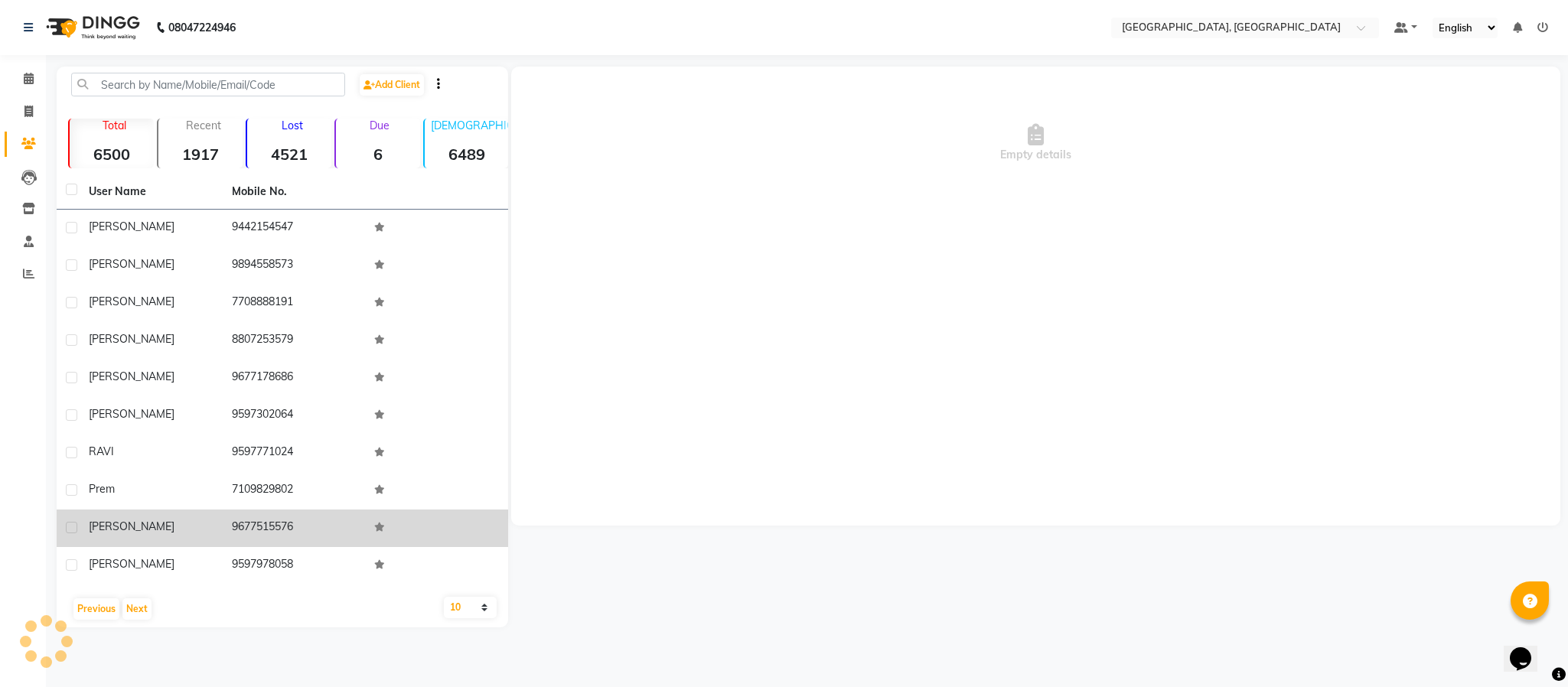
click at [274, 528] on td "9677515576" at bounding box center [294, 529] width 143 height 38
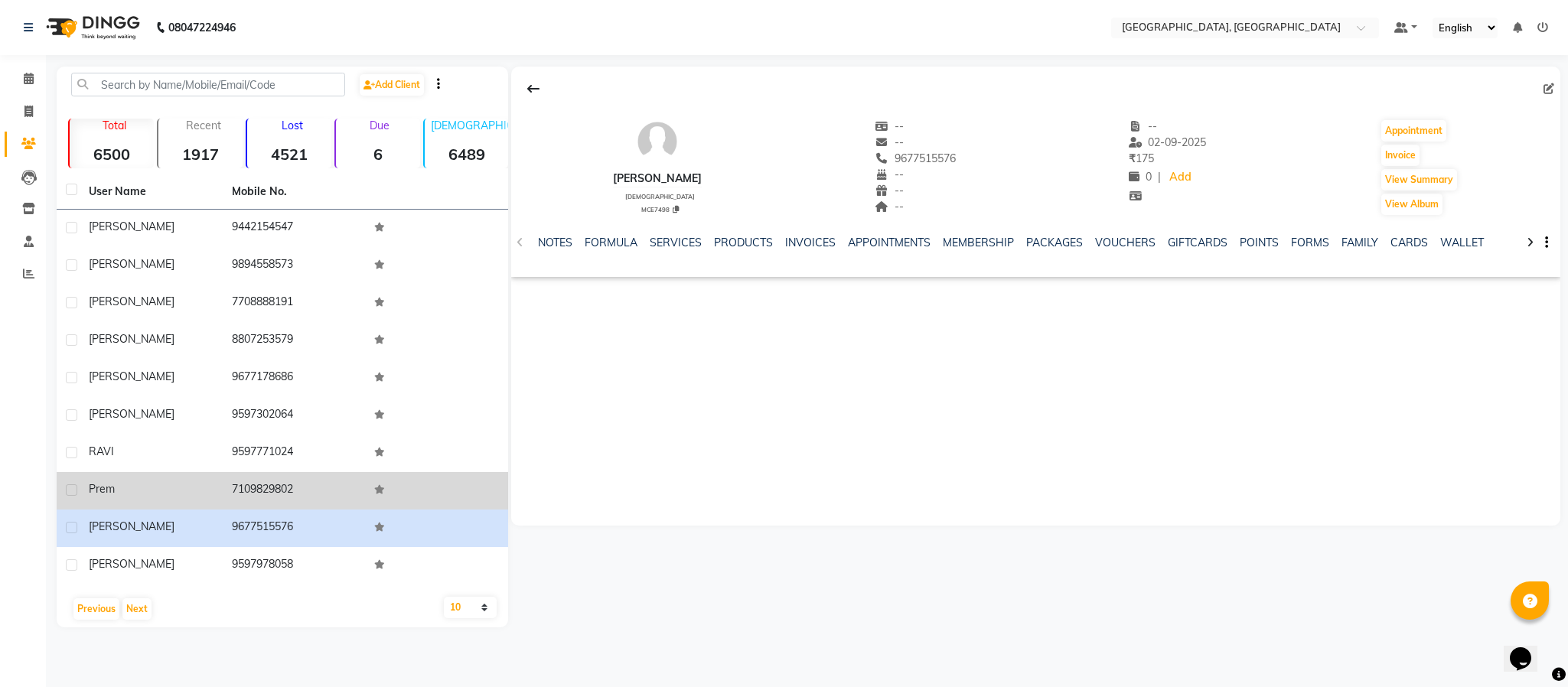
click at [269, 483] on td "7109829802" at bounding box center [294, 491] width 143 height 38
click at [267, 483] on td "7109829802" at bounding box center [294, 491] width 143 height 38
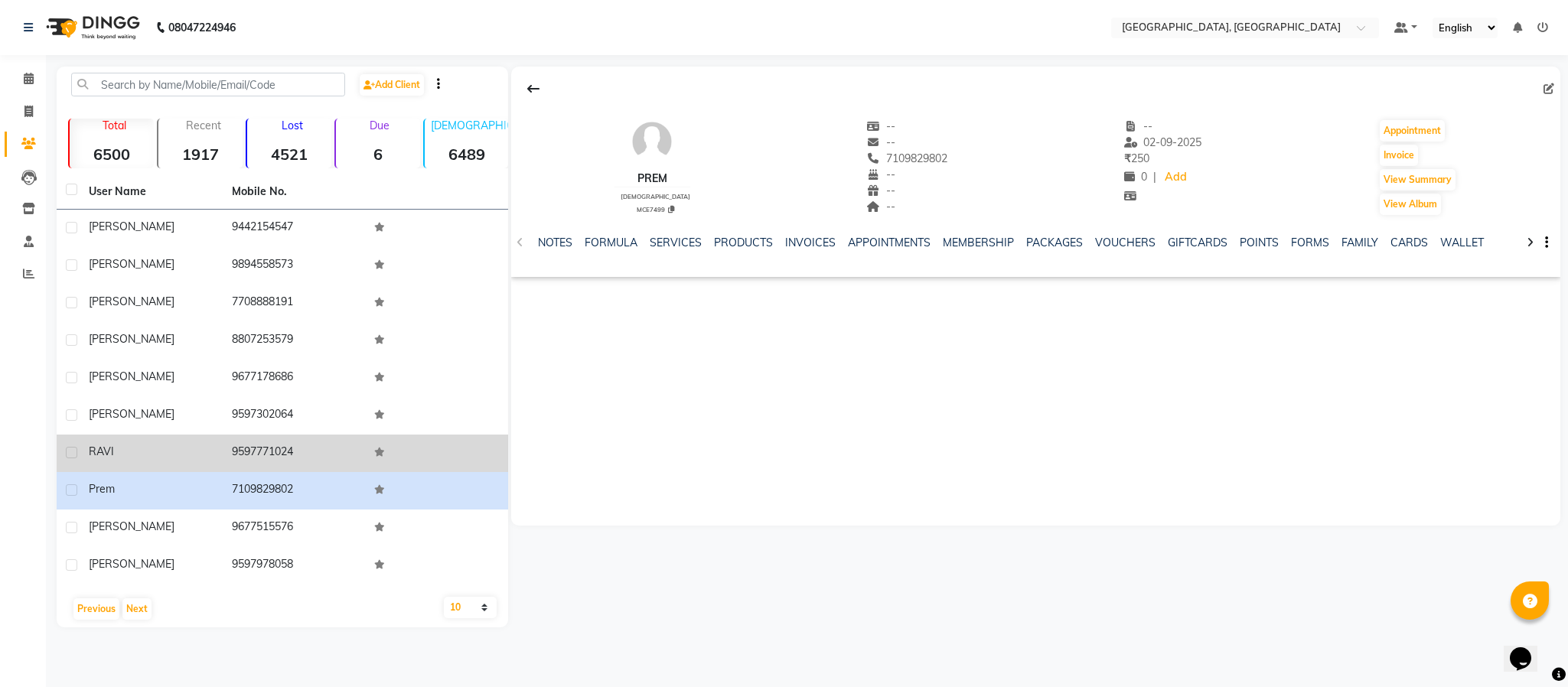
click at [252, 450] on td "9597771024" at bounding box center [294, 453] width 143 height 38
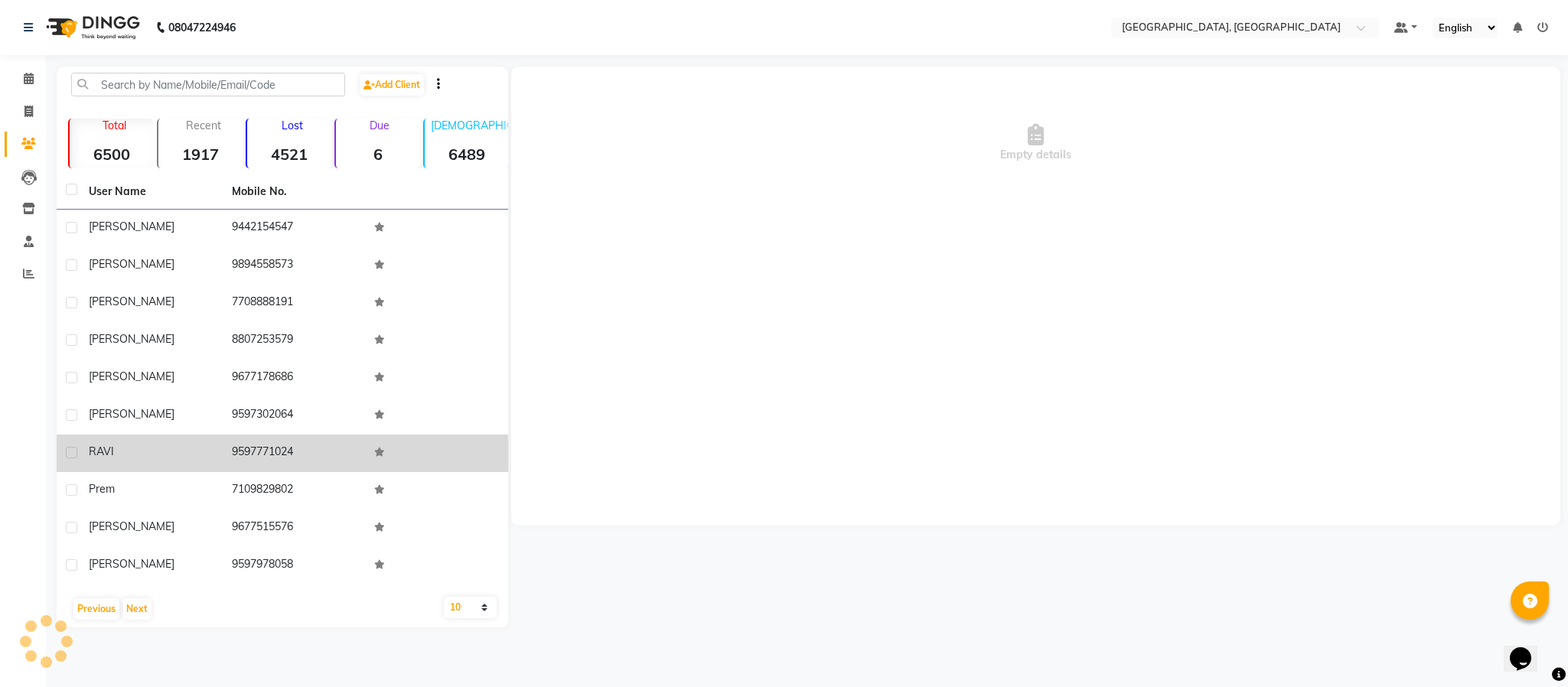
click at [251, 448] on td "9597771024" at bounding box center [294, 453] width 143 height 38
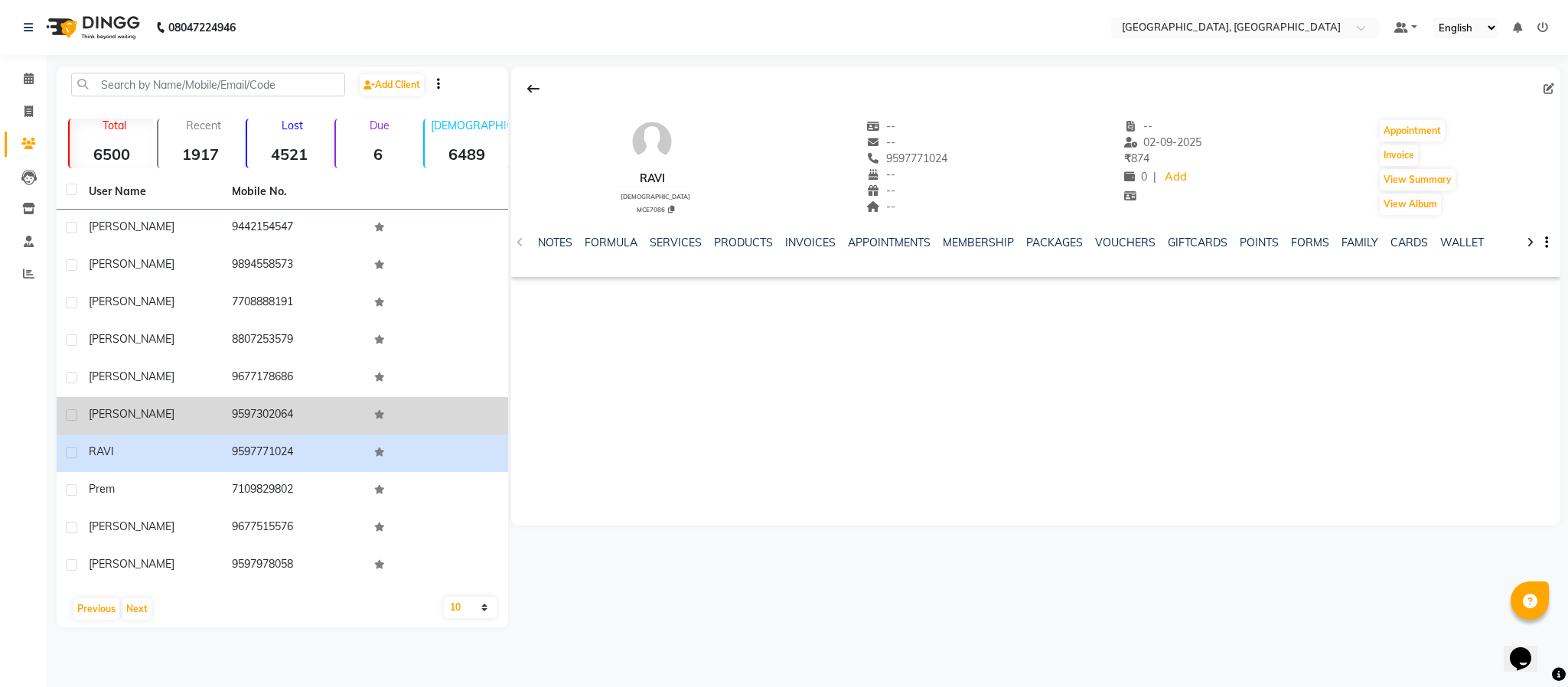
click at [270, 413] on td "9597302064" at bounding box center [294, 416] width 143 height 38
click at [267, 416] on td "9597302064" at bounding box center [294, 416] width 143 height 38
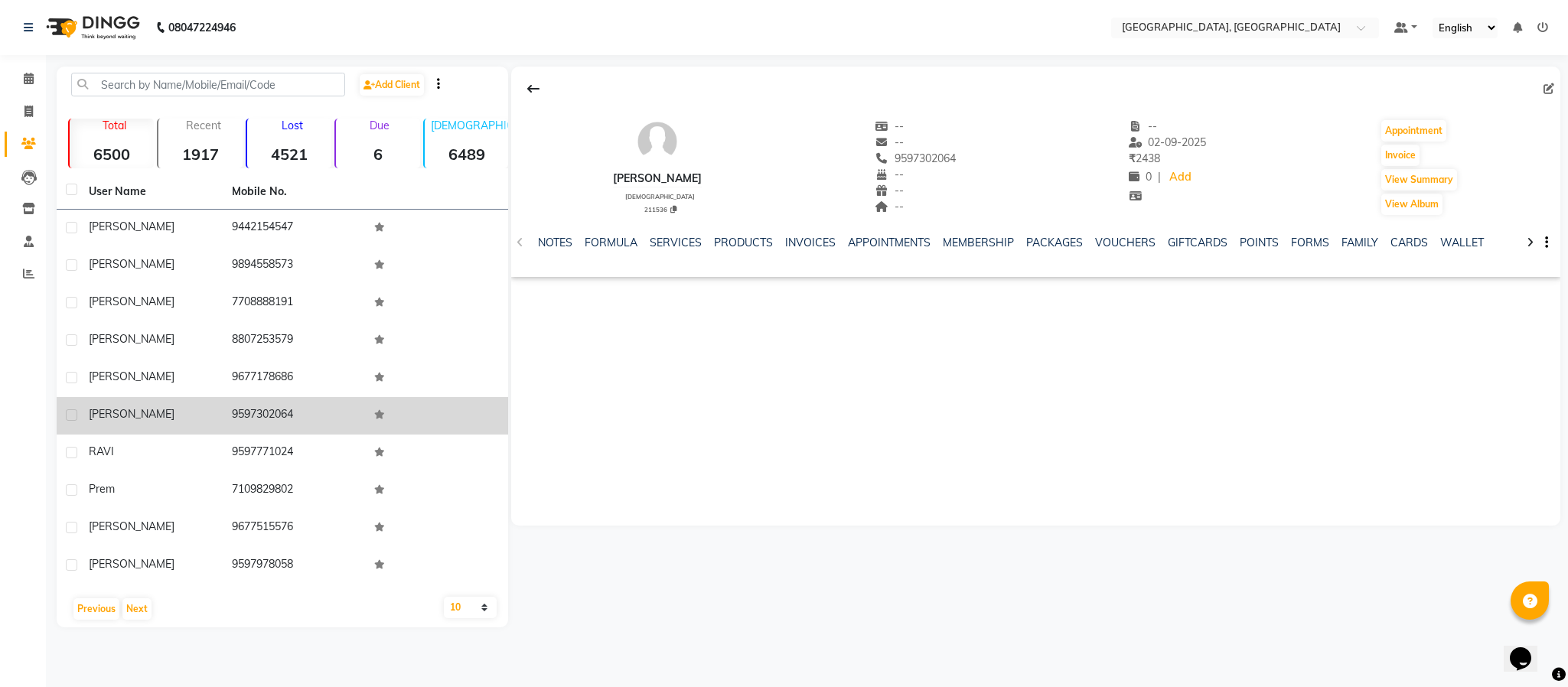
click at [270, 407] on td "9597302064" at bounding box center [294, 416] width 143 height 38
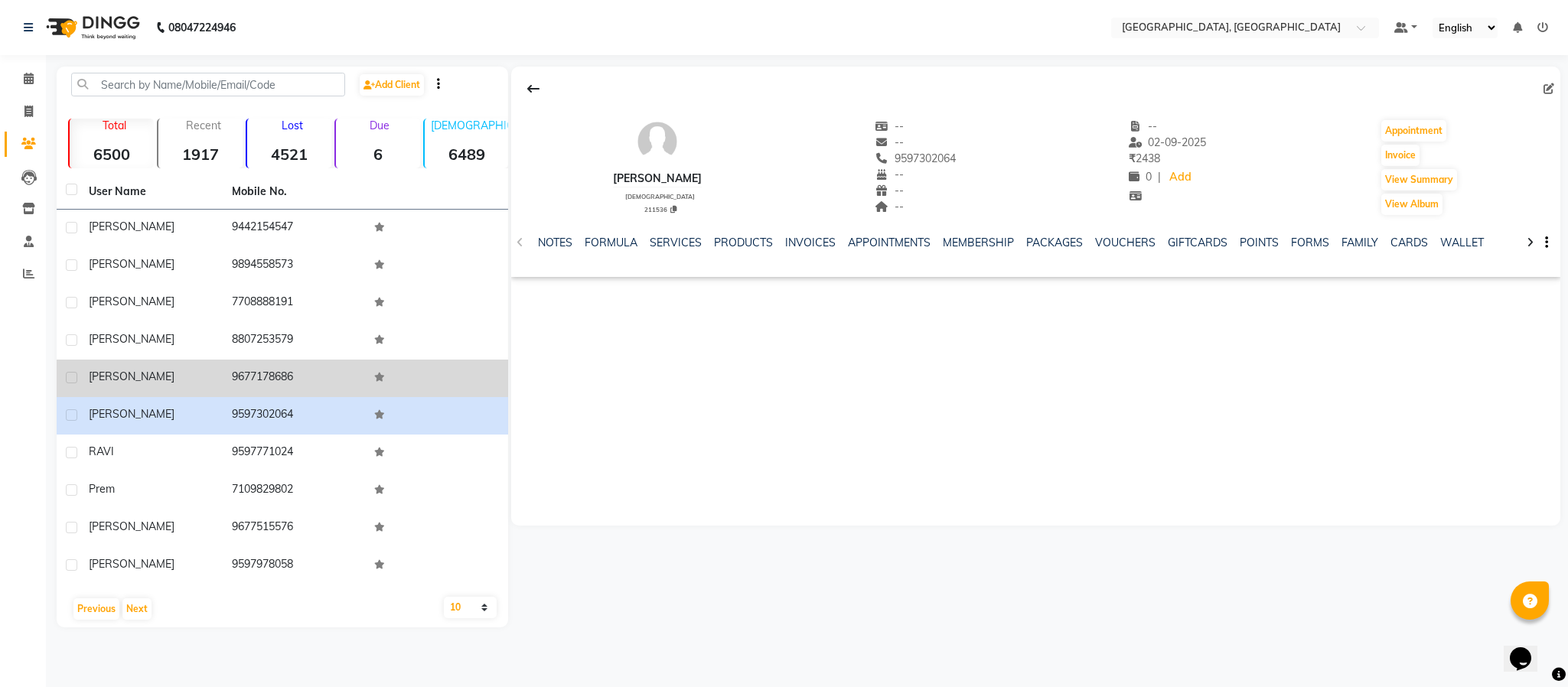
click at [257, 373] on td "9677178686" at bounding box center [294, 379] width 143 height 38
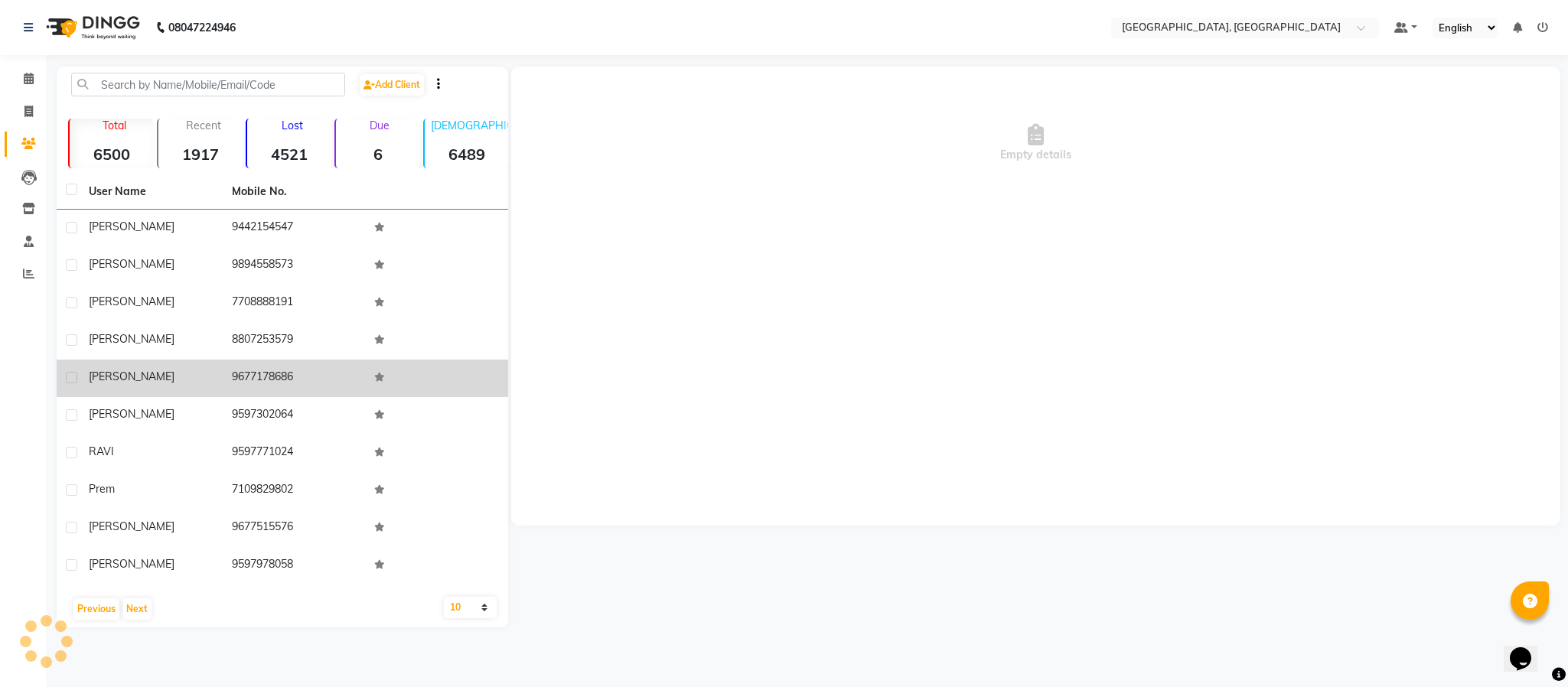
click at [256, 375] on td "9677178686" at bounding box center [294, 379] width 143 height 38
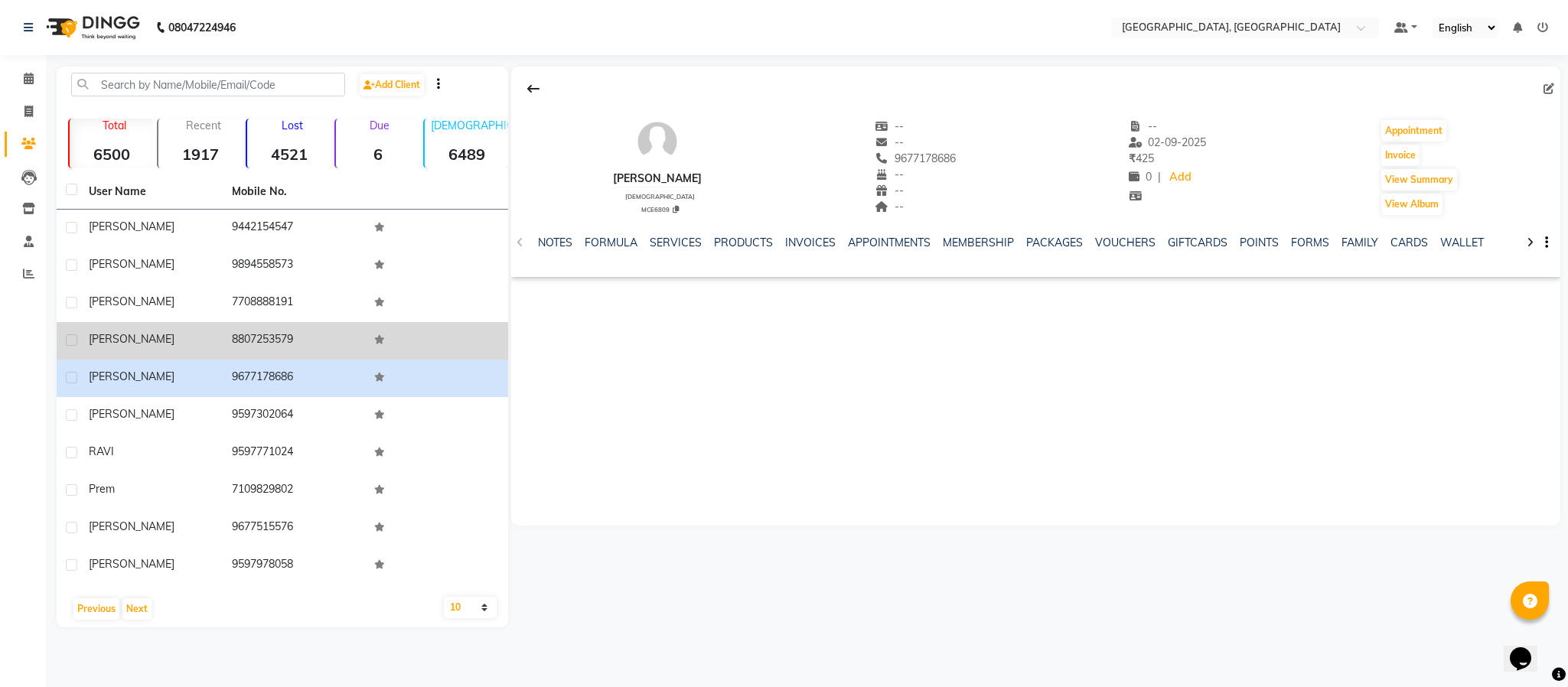
click at [262, 340] on td "8807253579" at bounding box center [294, 341] width 143 height 38
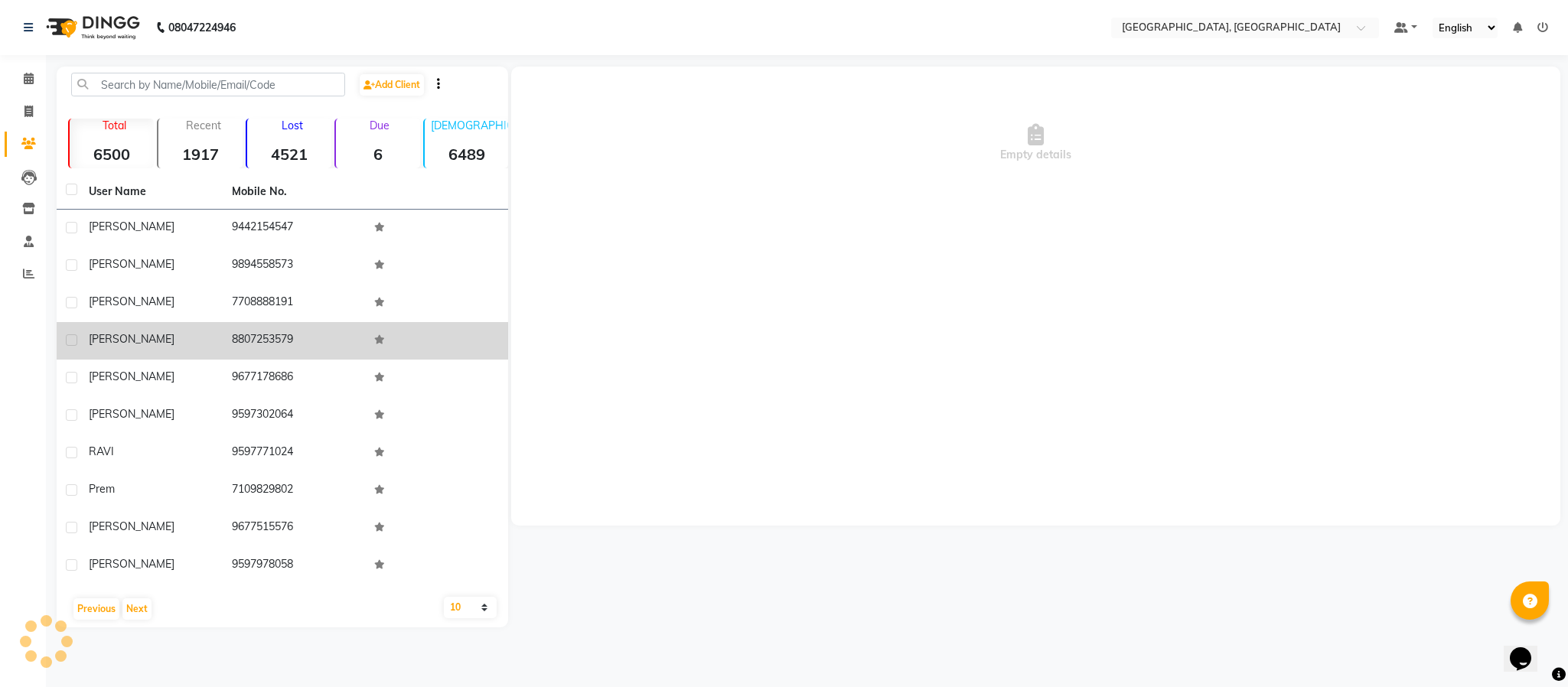
click at [262, 340] on td "8807253579" at bounding box center [294, 341] width 143 height 38
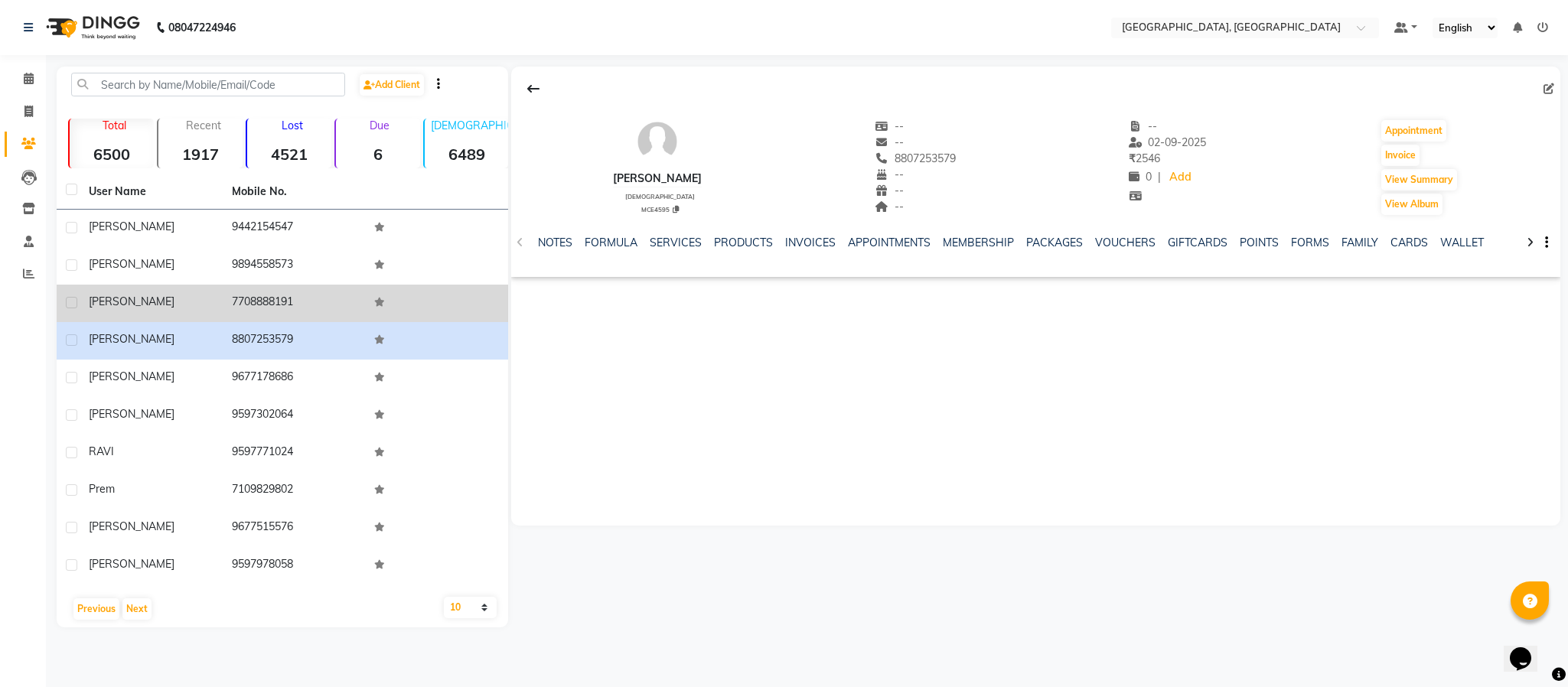
click at [267, 298] on td "7708888191" at bounding box center [294, 303] width 143 height 38
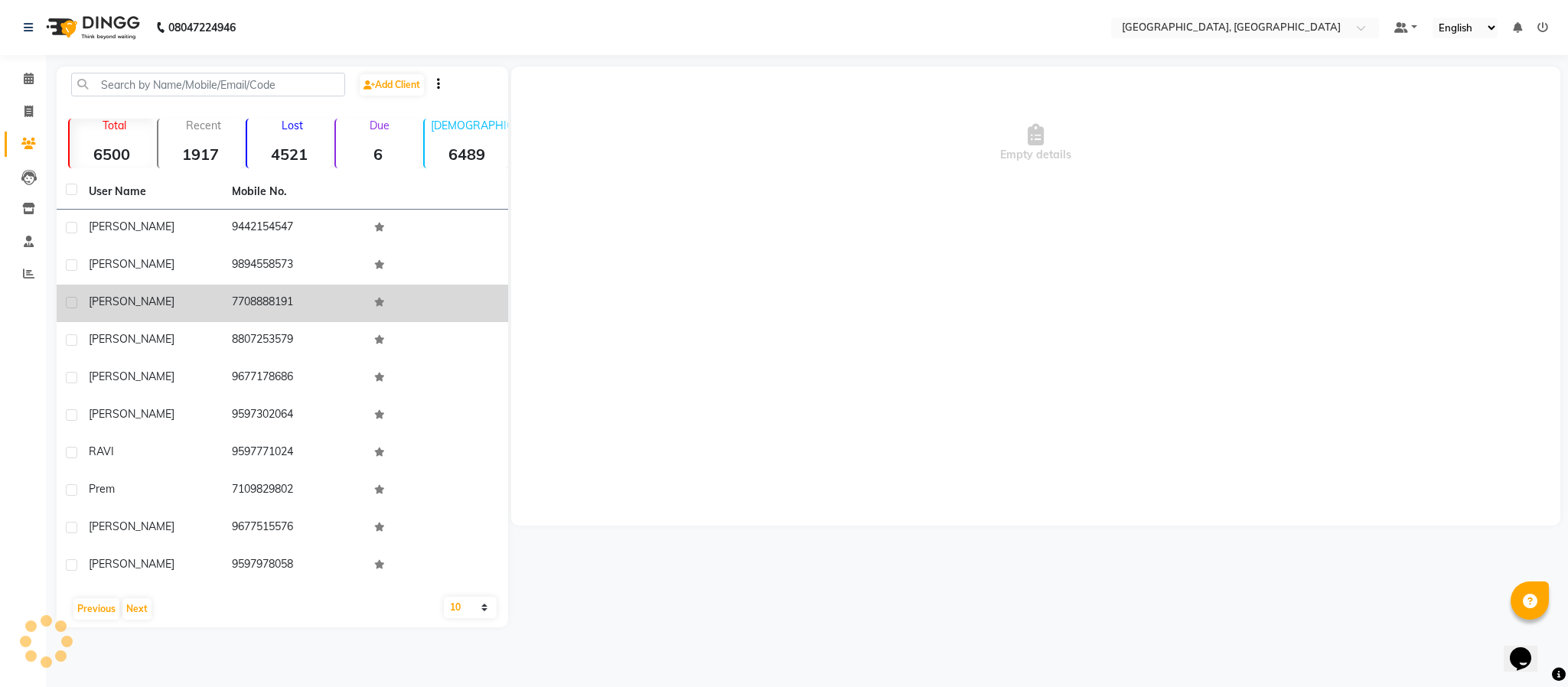
click at [267, 298] on td "7708888191" at bounding box center [294, 303] width 143 height 38
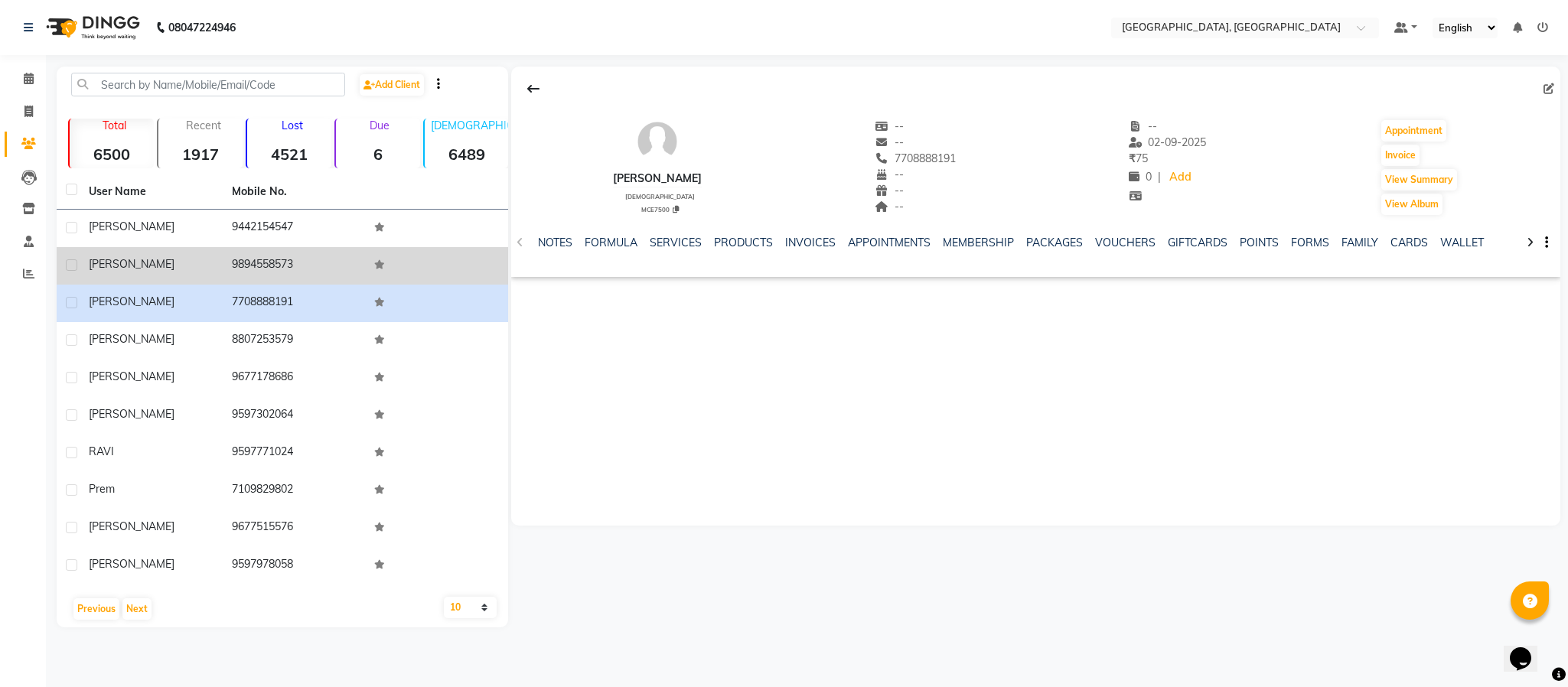
click at [248, 266] on td "9894558573" at bounding box center [294, 266] width 143 height 38
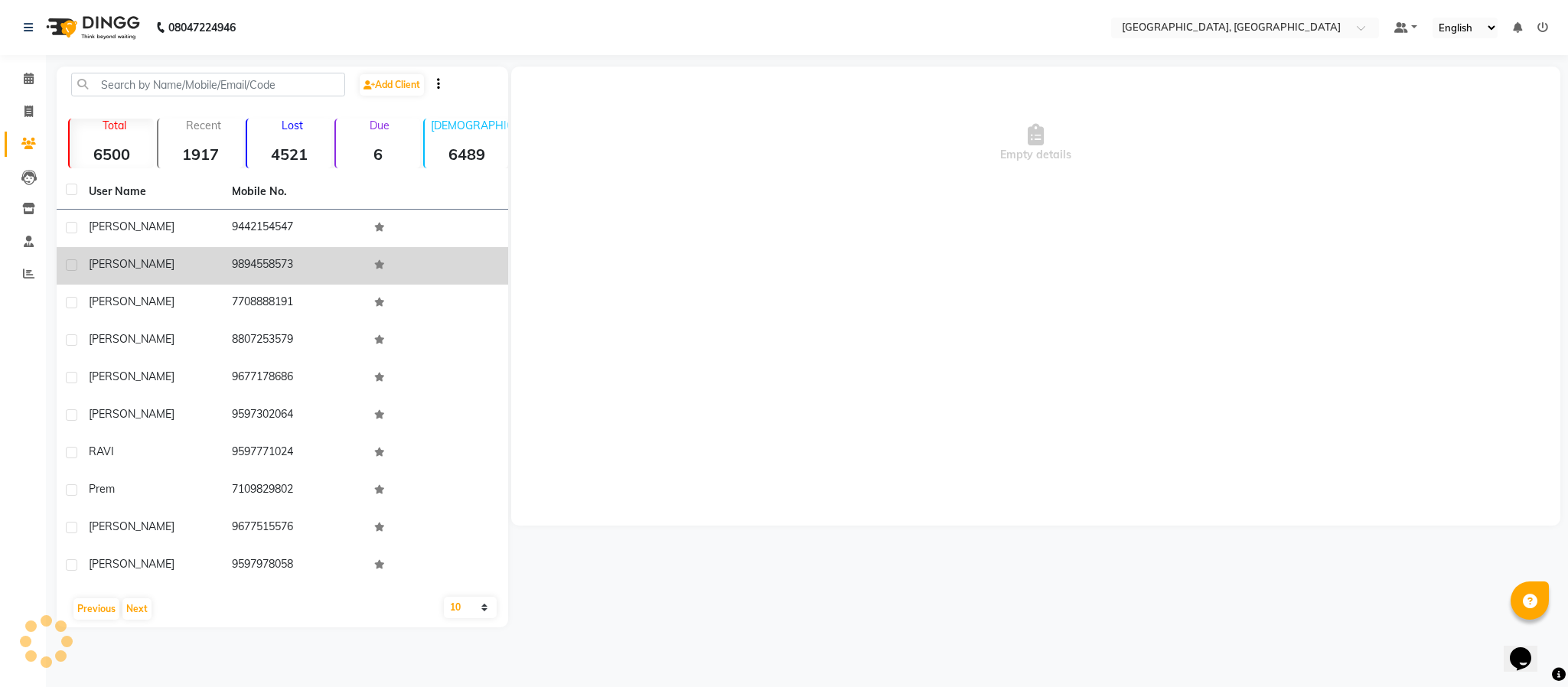
click at [248, 266] on td "9894558573" at bounding box center [294, 266] width 143 height 38
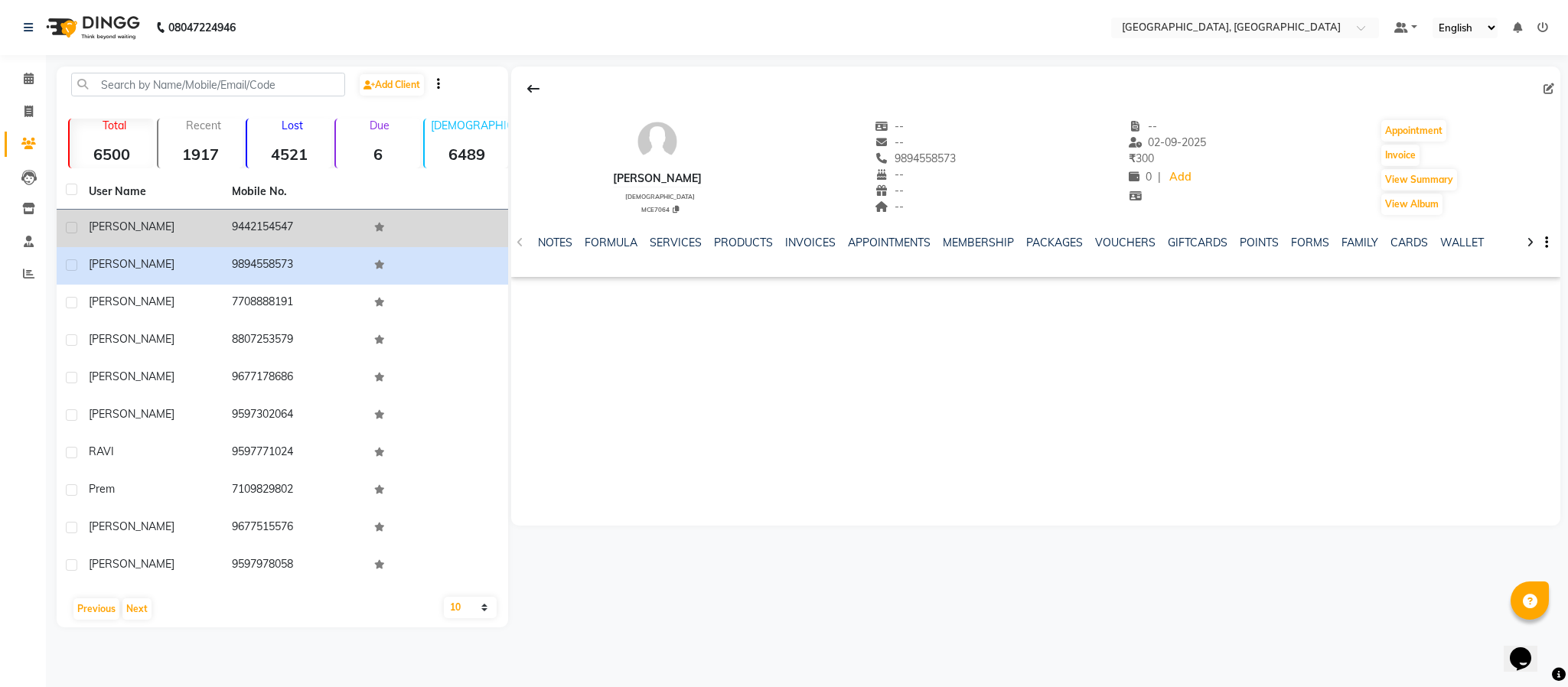
click at [262, 230] on td "9442154547" at bounding box center [294, 229] width 143 height 38
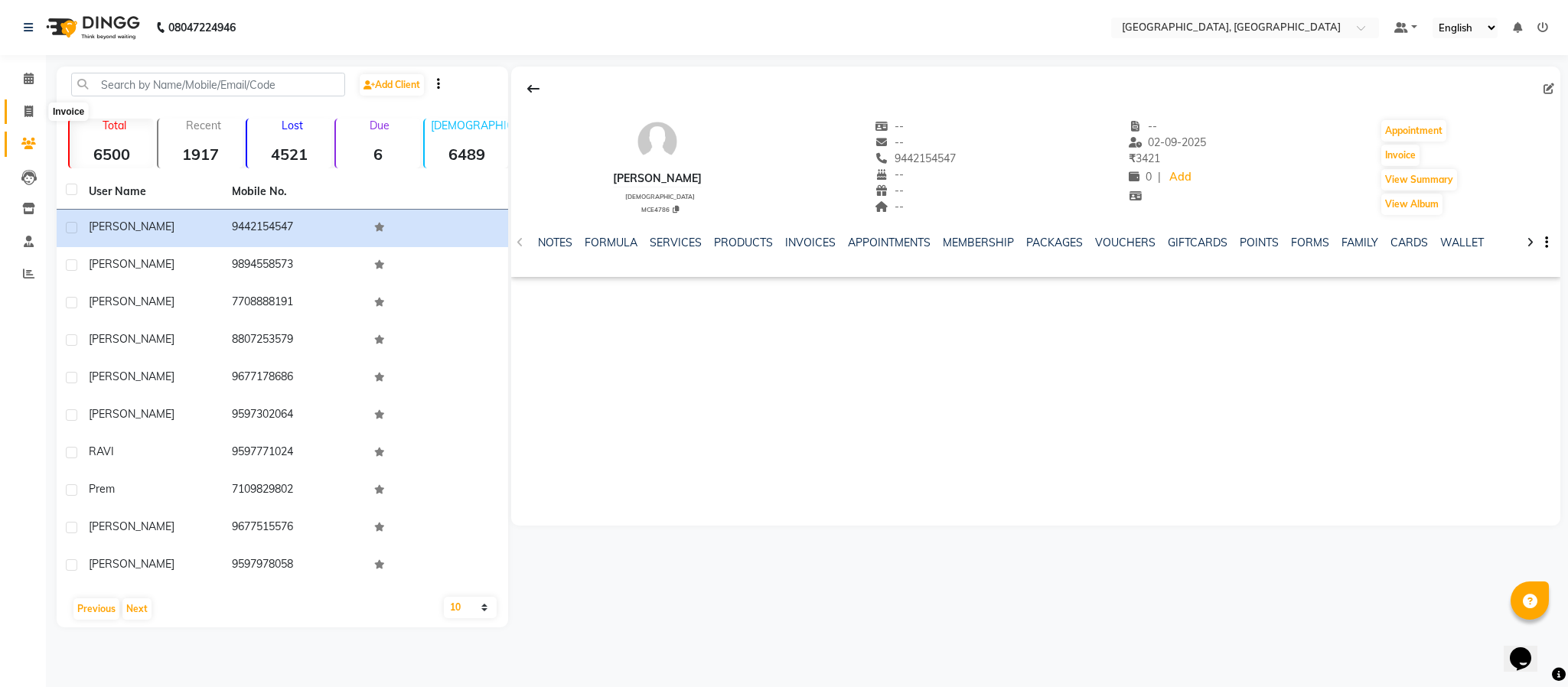
click at [29, 109] on icon at bounding box center [29, 111] width 8 height 11
select select "service"
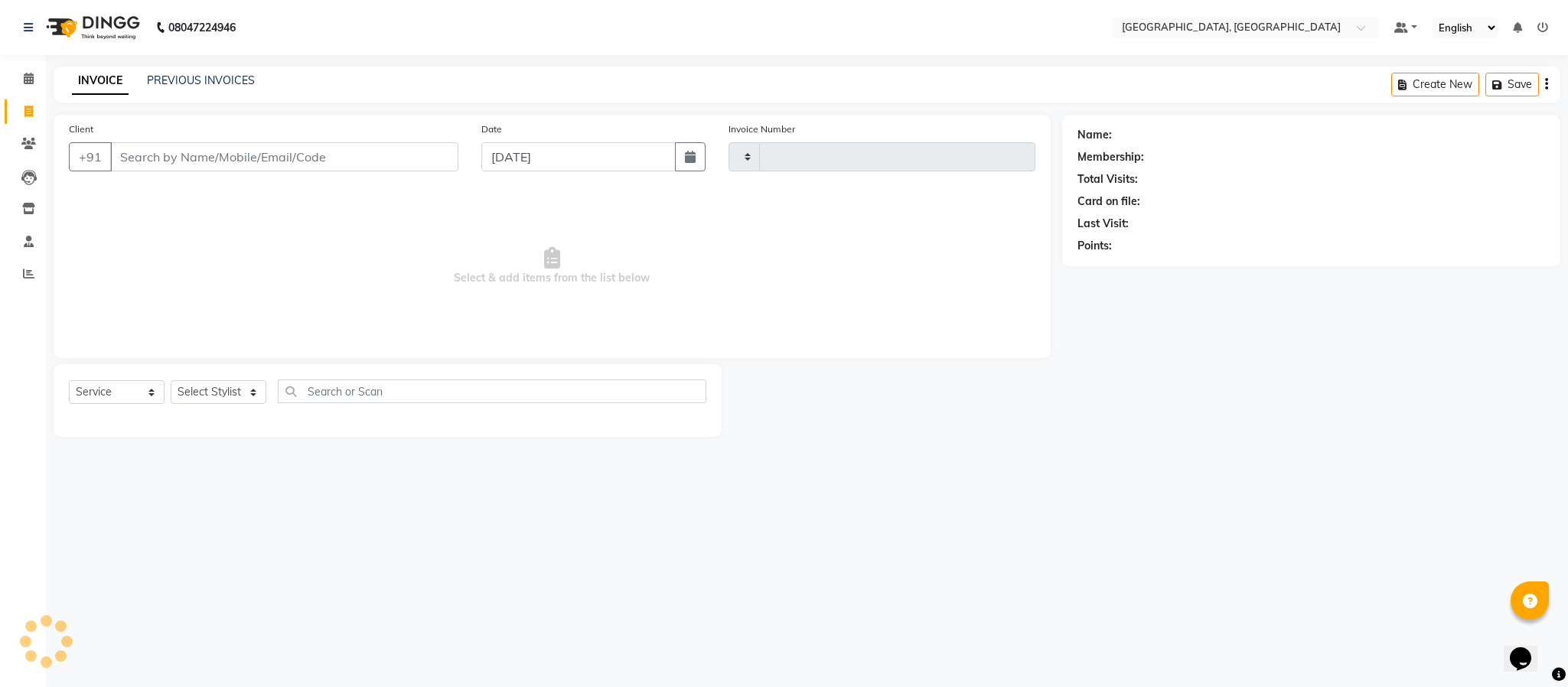
type input "5632"
select select "4977"
click at [210, 395] on select "Select Stylist" at bounding box center [218, 392] width 96 height 24
select select "39027"
click at [170, 381] on select "Select Stylist Ameen House Keeping [PERSON_NAME] [PERSON_NAME] Prathiswar [PERS…" at bounding box center [218, 392] width 96 height 24
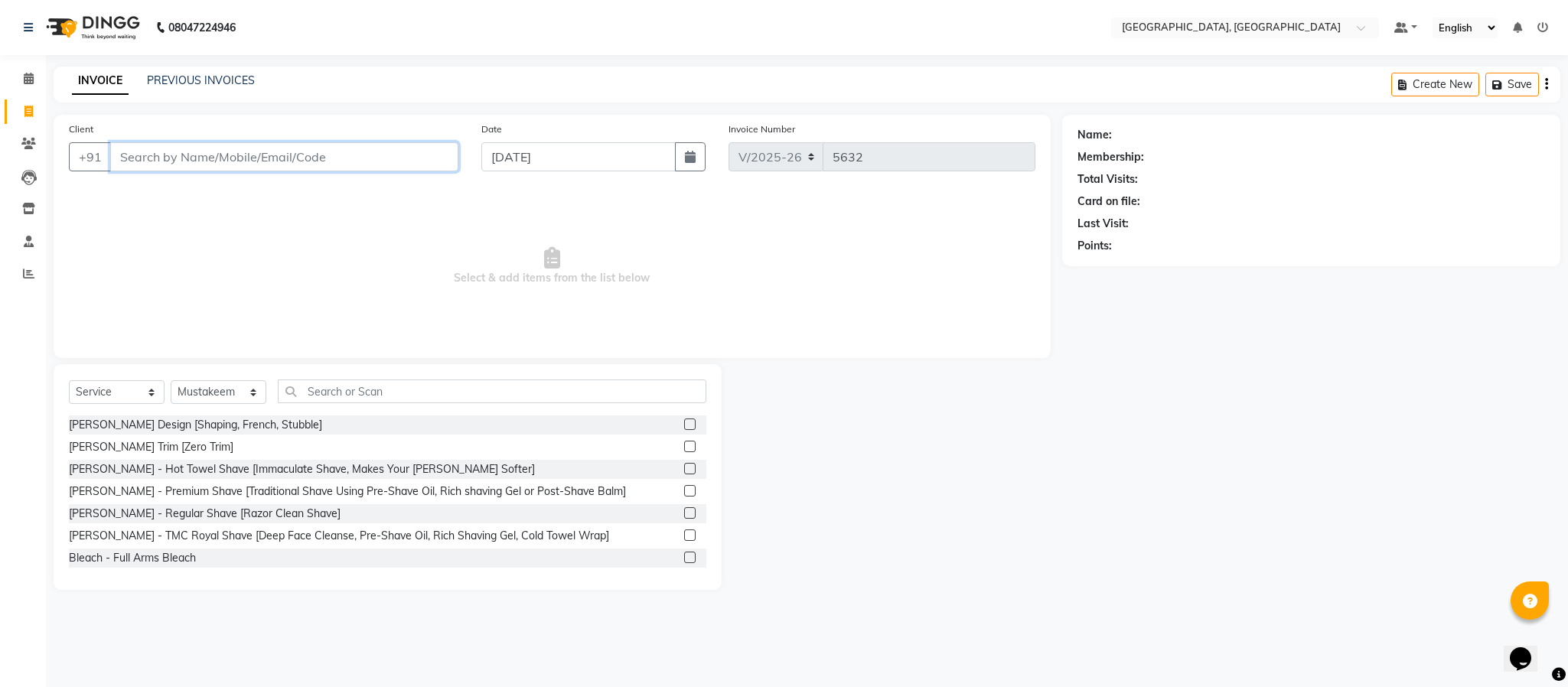
click at [330, 148] on input "Client" at bounding box center [284, 157] width 348 height 29
type input "9944961271"
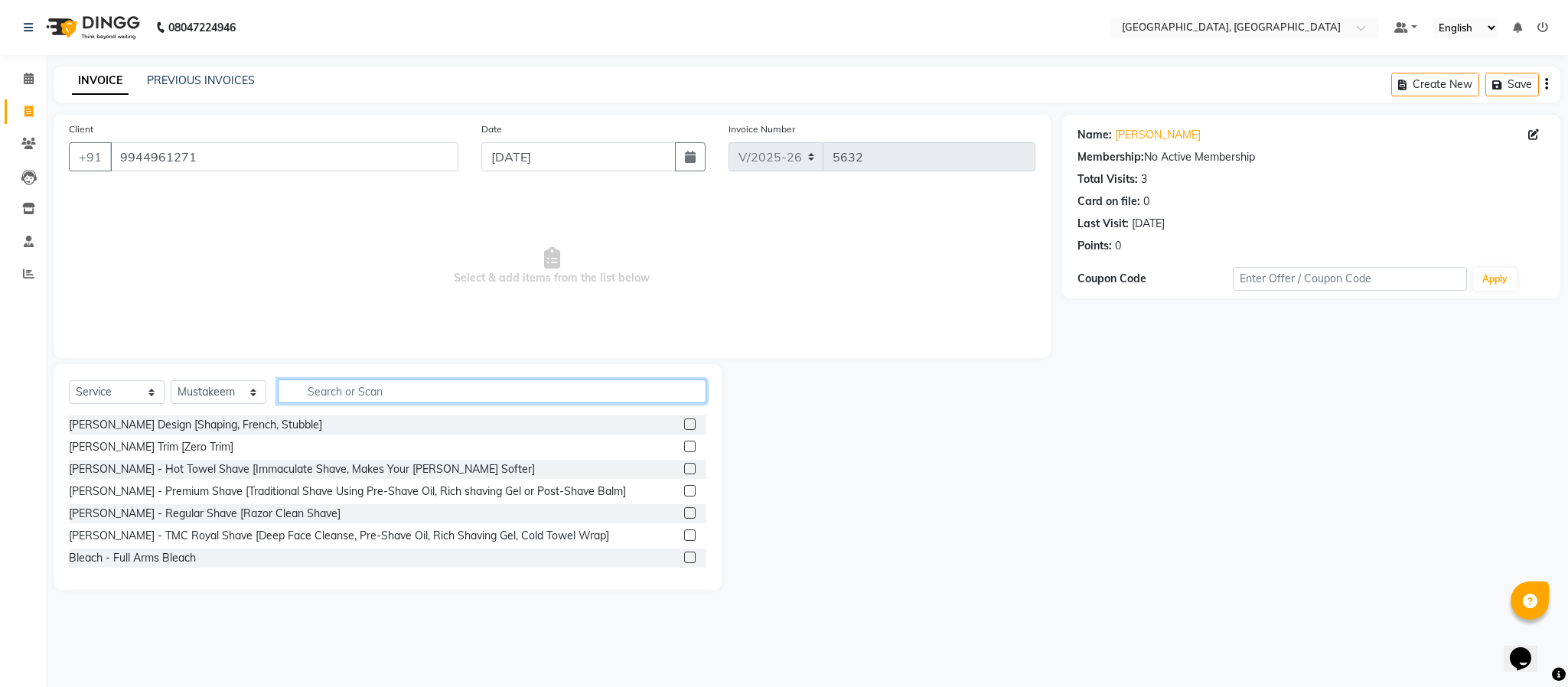
click at [416, 399] on input "text" at bounding box center [492, 391] width 429 height 24
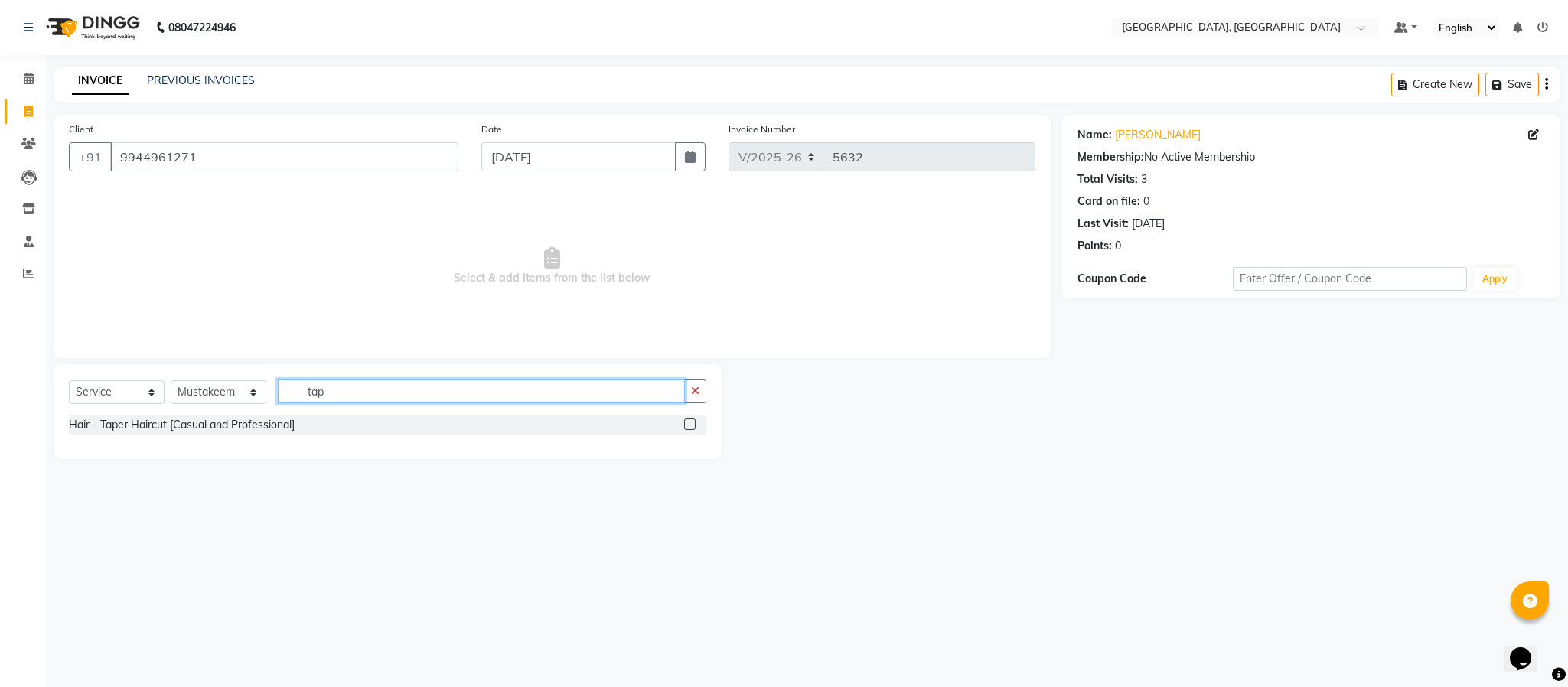
type input "tap"
click at [685, 423] on label at bounding box center [690, 425] width 11 height 11
click at [685, 423] on input "checkbox" at bounding box center [689, 425] width 10 height 10
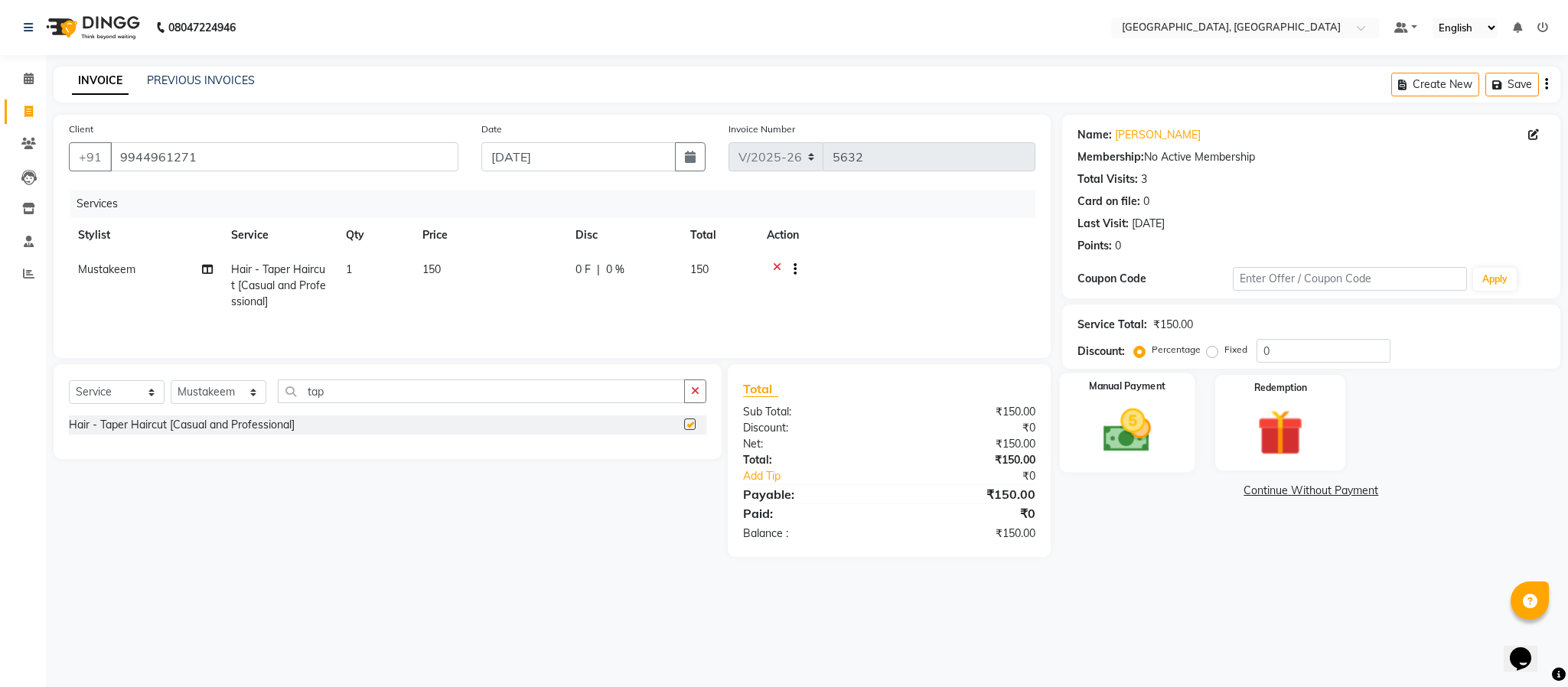
checkbox input "false"
click at [1123, 398] on div "Manual Payment" at bounding box center [1126, 423] width 135 height 99
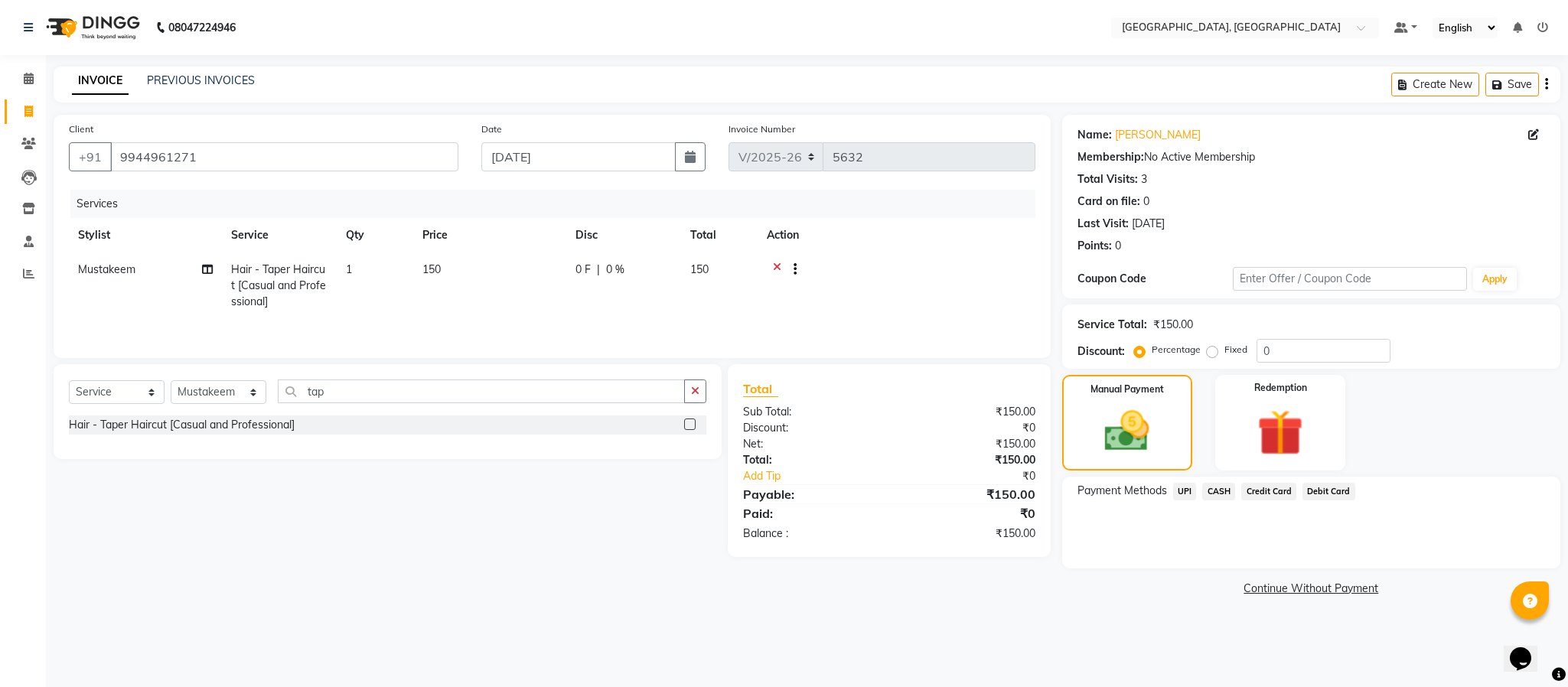
click at [1181, 494] on span "UPI" at bounding box center [1184, 491] width 24 height 17
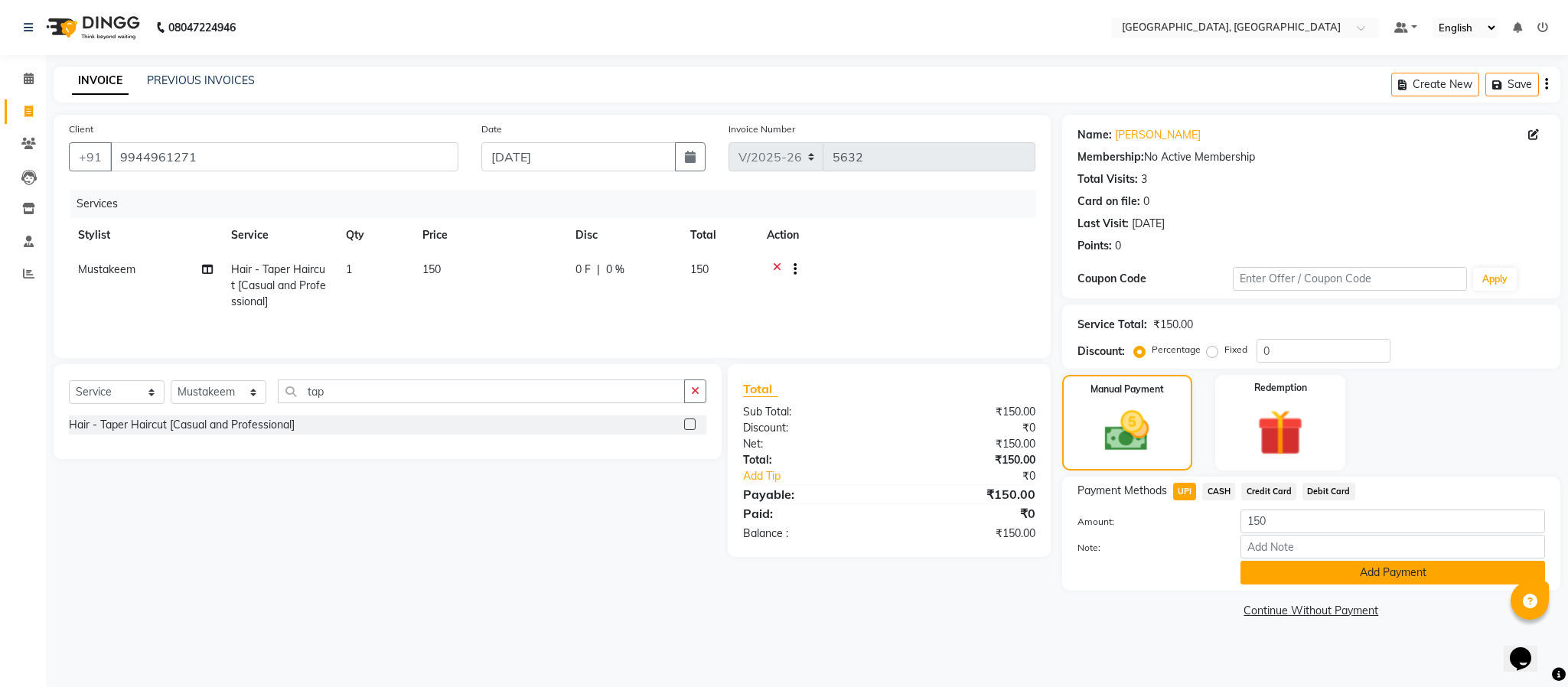
click at [1282, 574] on button "Add Payment" at bounding box center [1393, 572] width 305 height 24
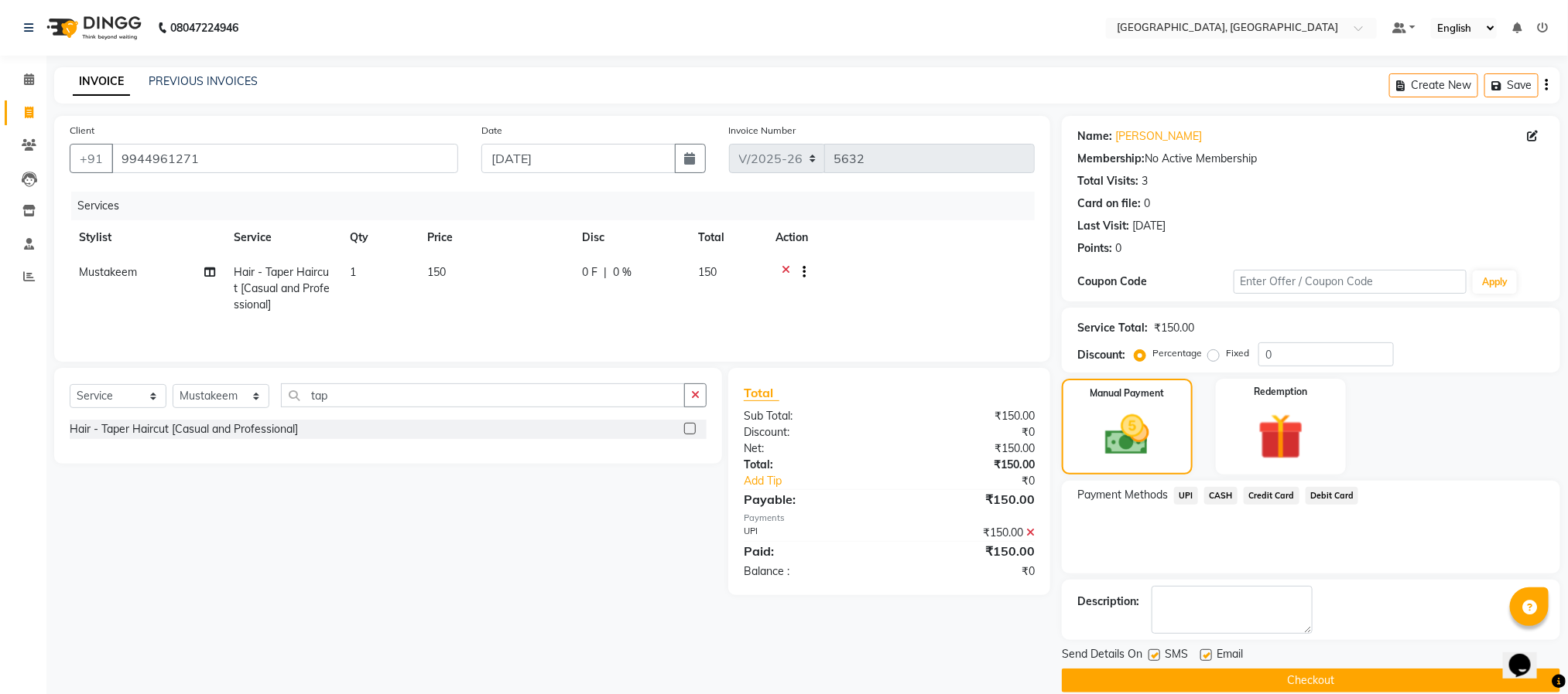
click at [1312, 681] on button "Checkout" at bounding box center [1310, 681] width 498 height 24
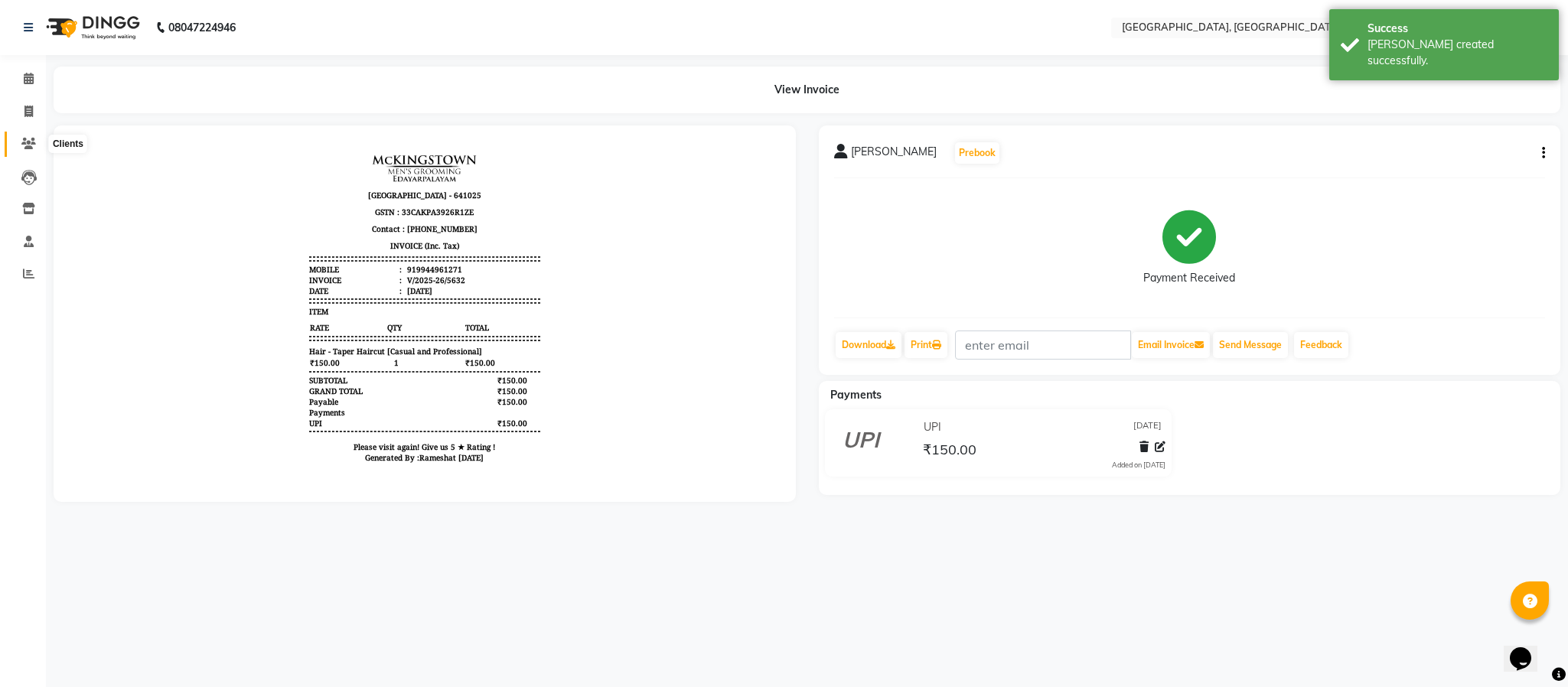
click at [39, 141] on span at bounding box center [29, 143] width 27 height 17
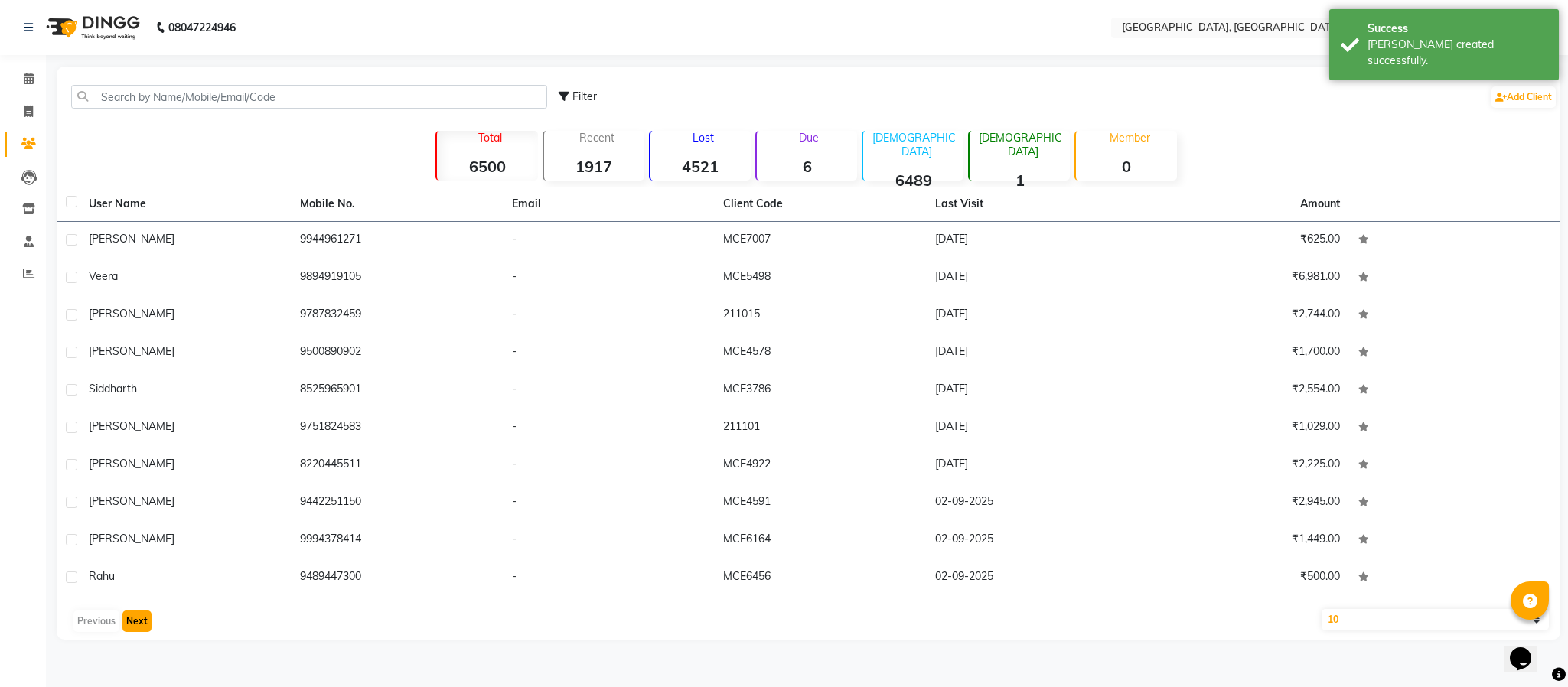
click at [148, 613] on button "Next" at bounding box center [136, 621] width 29 height 21
click at [135, 611] on button "Next" at bounding box center [136, 621] width 29 height 21
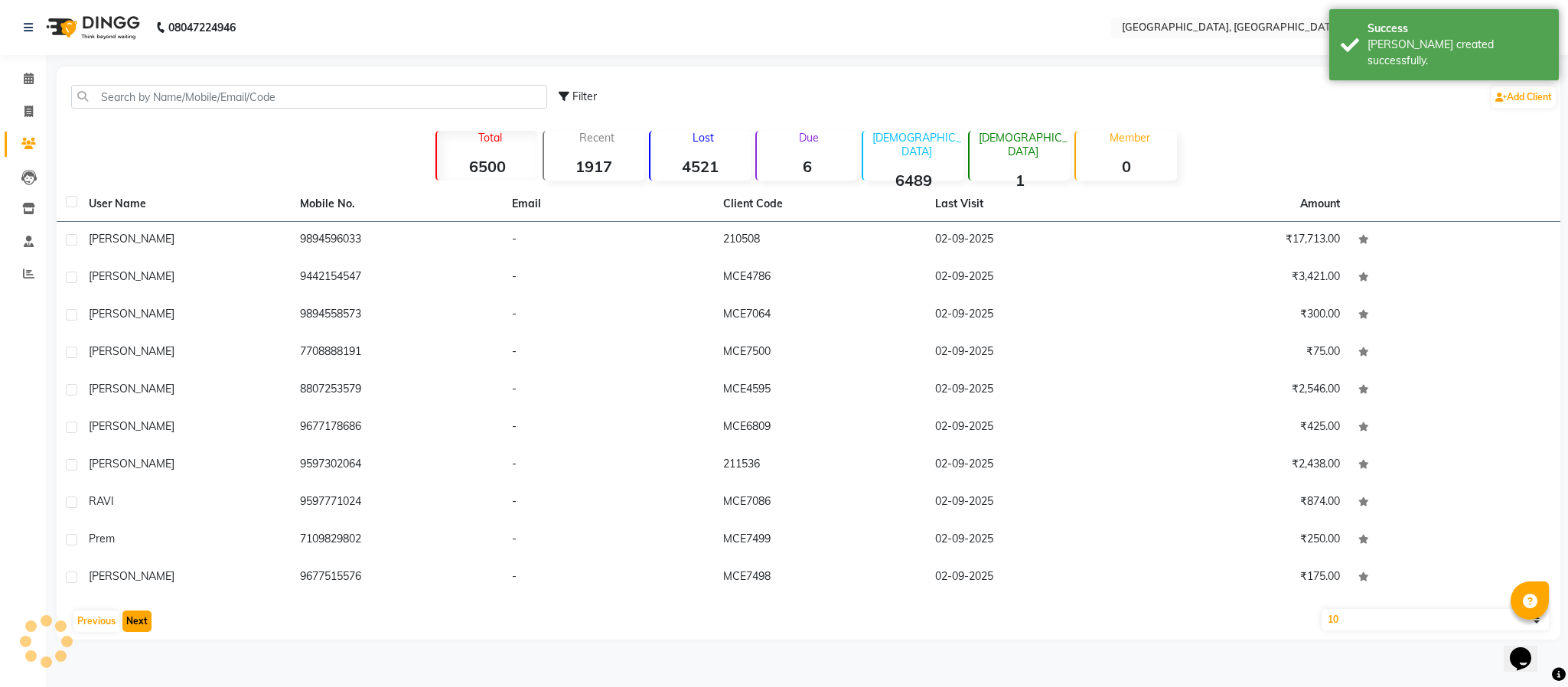
click at [138, 616] on button "Next" at bounding box center [136, 621] width 29 height 21
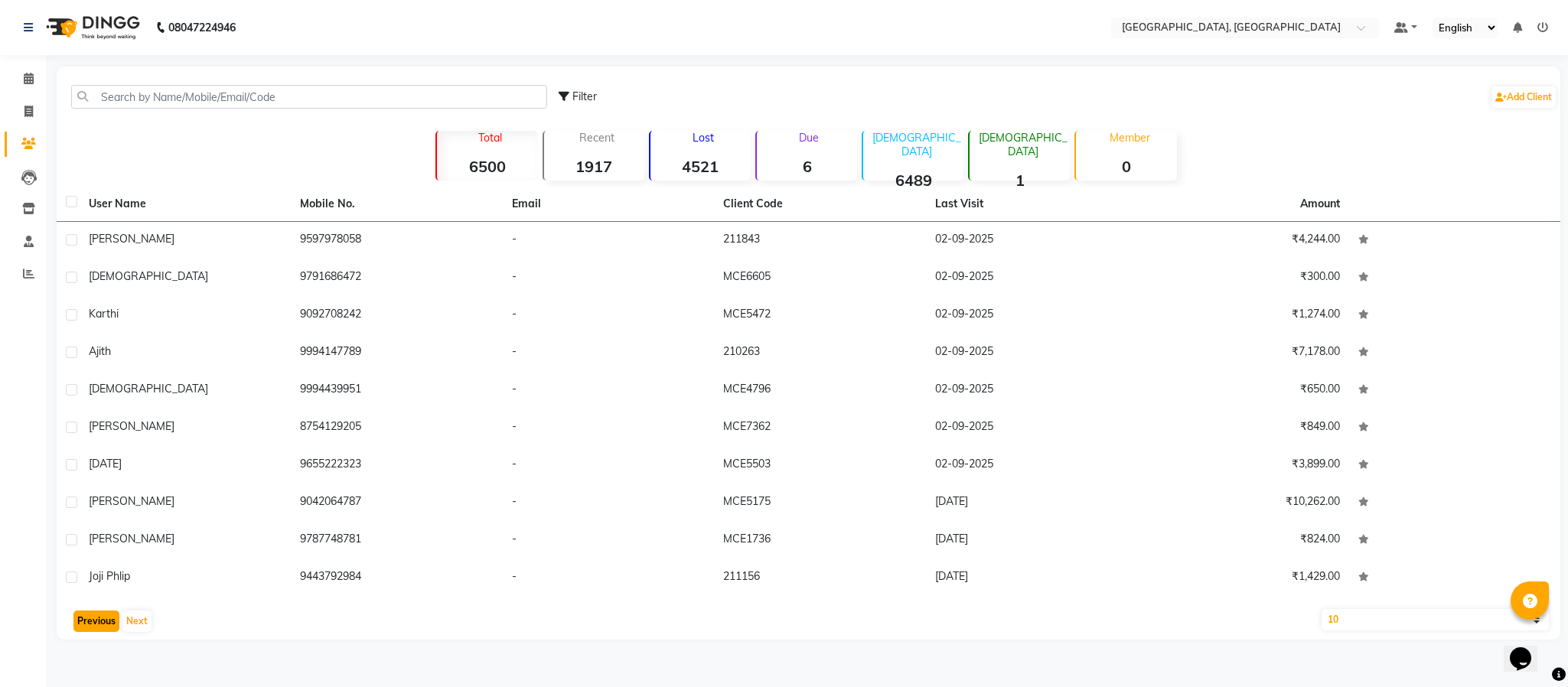
click at [74, 627] on button "Previous" at bounding box center [97, 621] width 46 height 21
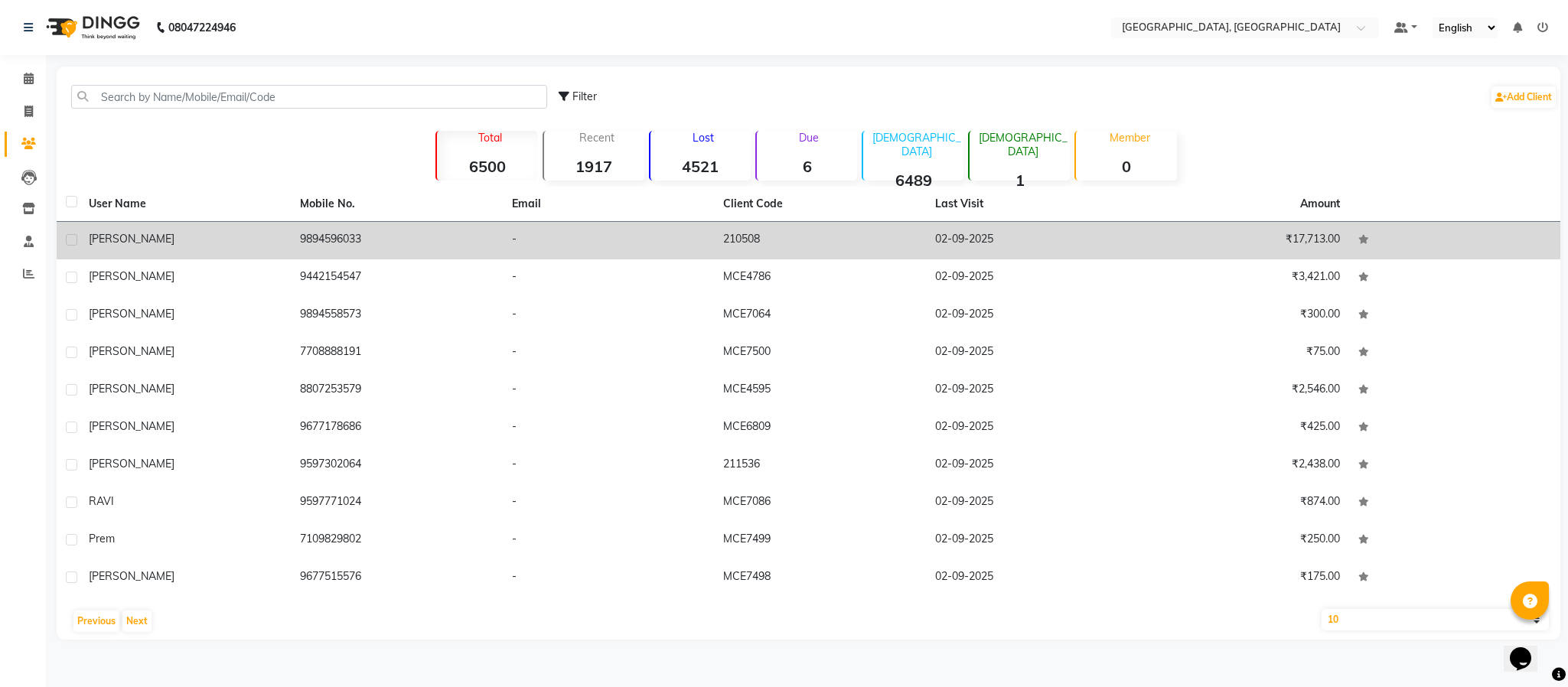
click at [319, 237] on td "9894596033" at bounding box center [397, 241] width 211 height 38
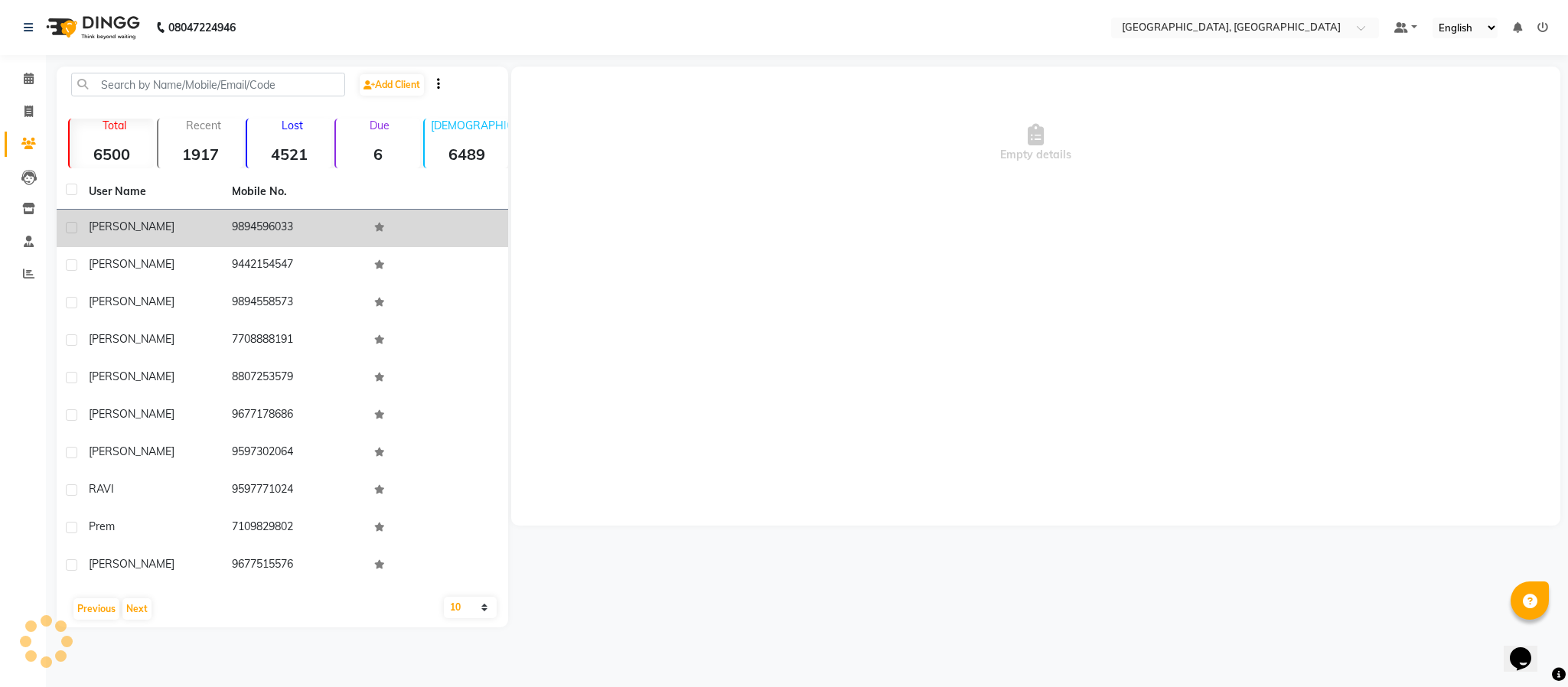
click at [319, 237] on td "9894596033" at bounding box center [294, 229] width 143 height 38
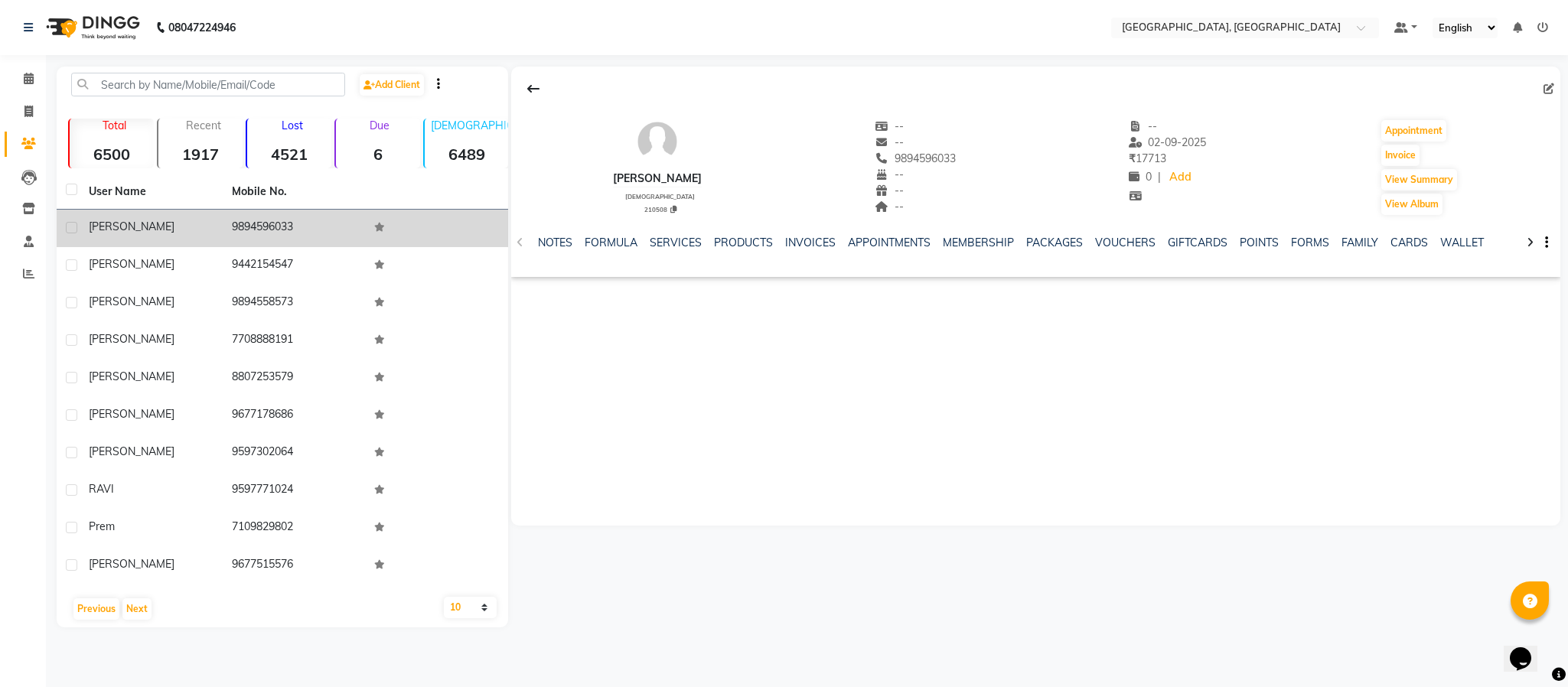
click at [271, 224] on td "9894596033" at bounding box center [294, 229] width 143 height 38
copy td "9894596033"
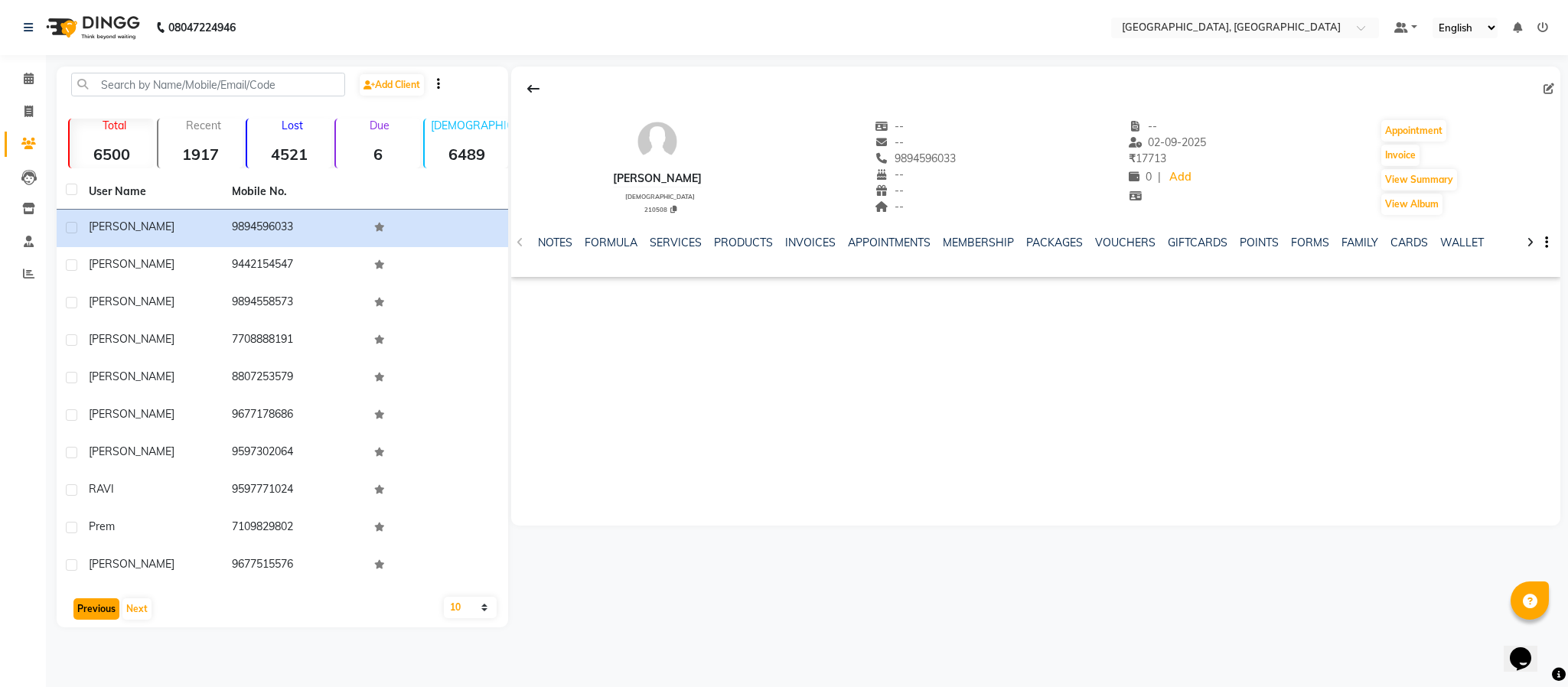
click at [104, 611] on button "Previous" at bounding box center [97, 609] width 46 height 21
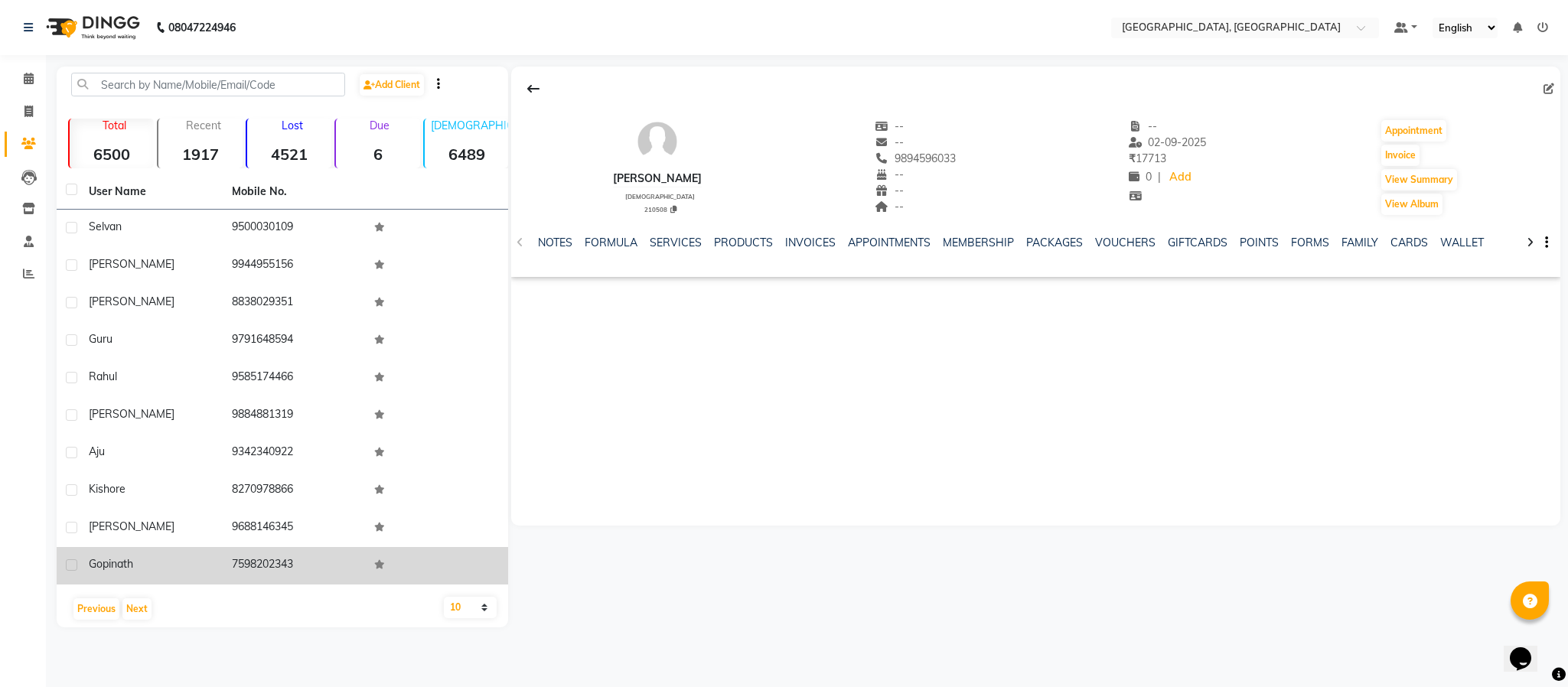
click at [265, 563] on td "7598202343" at bounding box center [294, 566] width 143 height 38
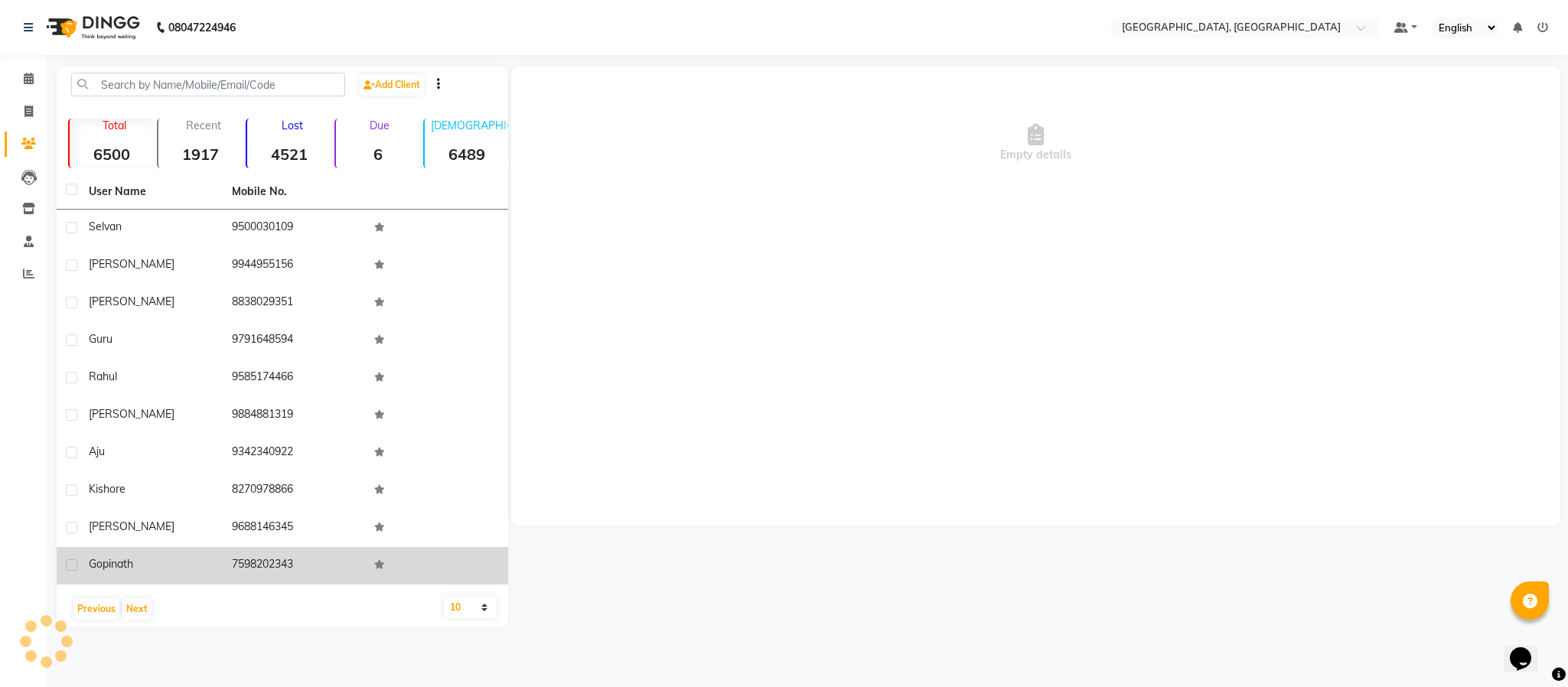
click at [265, 563] on td "7598202343" at bounding box center [294, 566] width 143 height 38
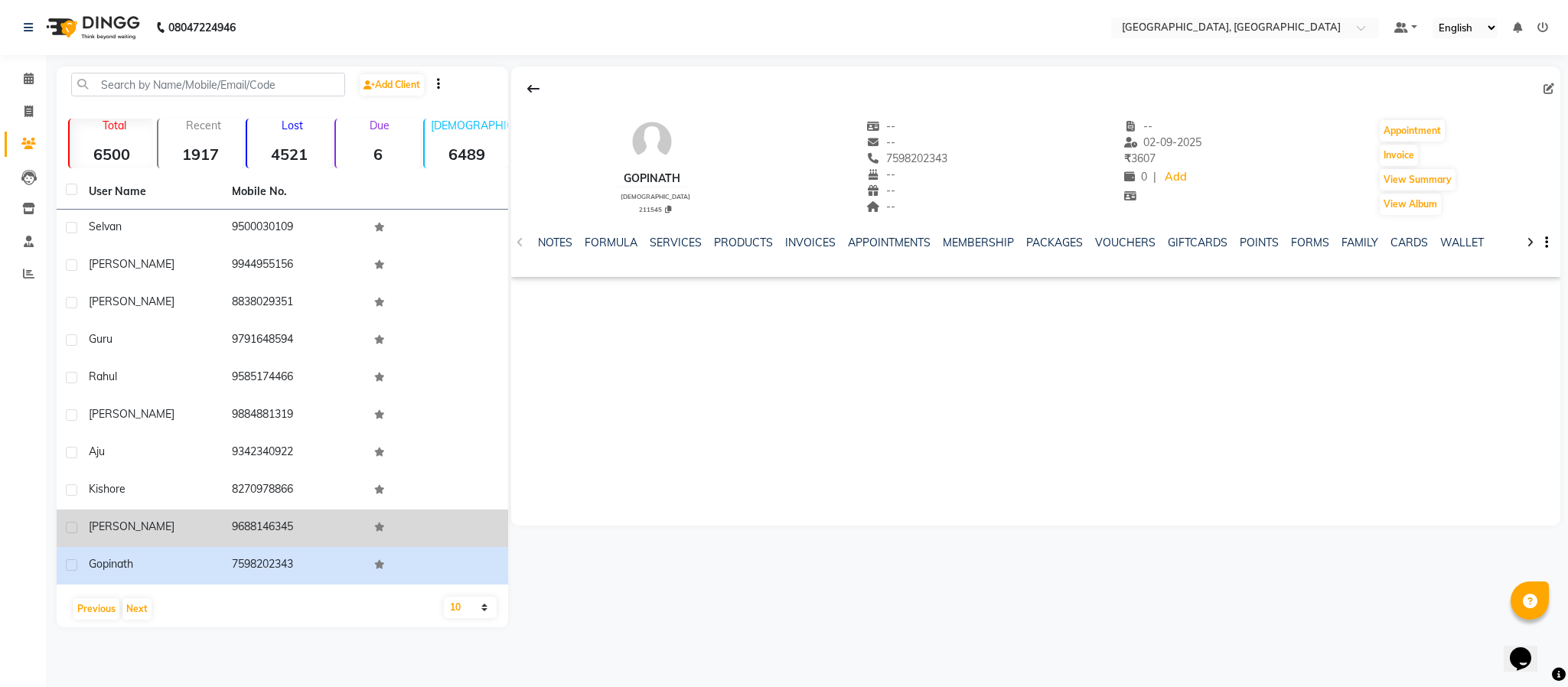
click at [270, 521] on td "9688146345" at bounding box center [294, 529] width 143 height 38
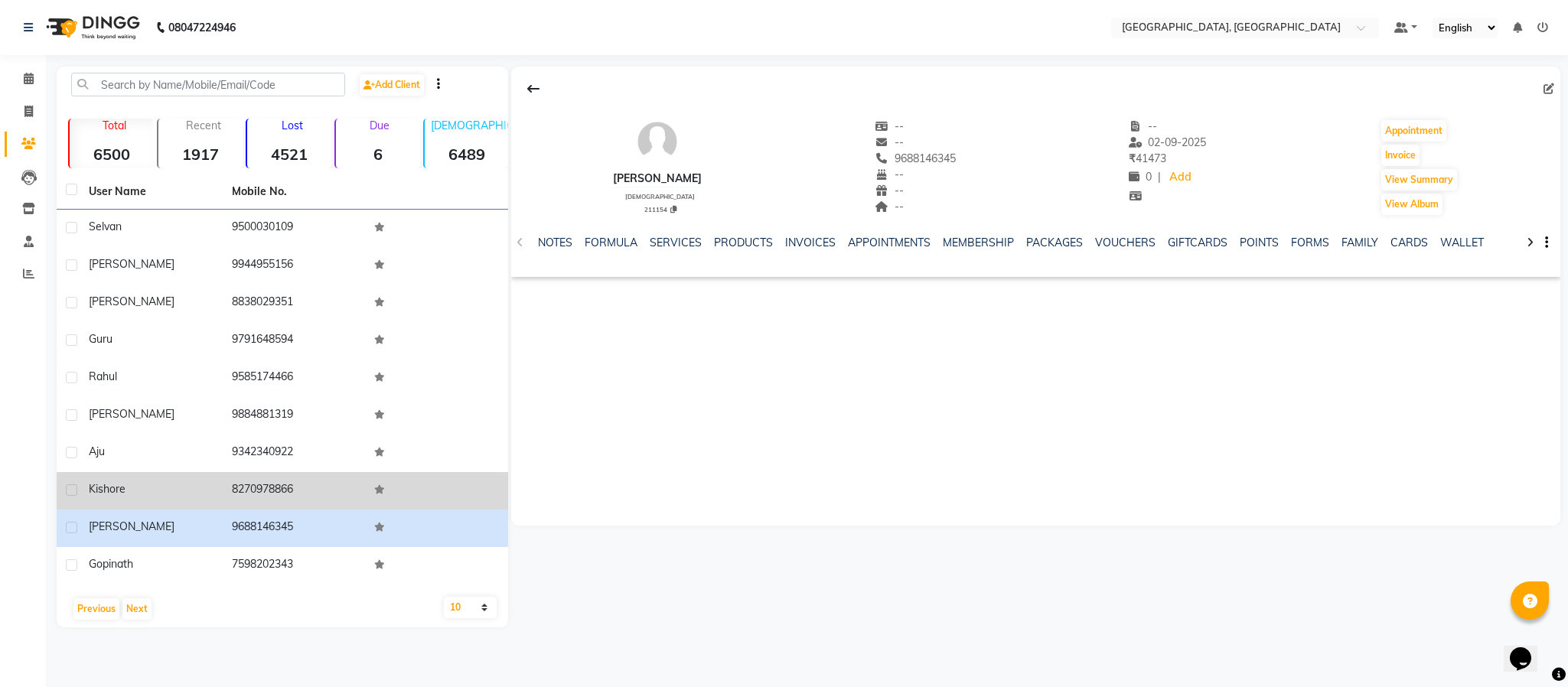
click at [275, 489] on td "8270978866" at bounding box center [294, 491] width 143 height 38
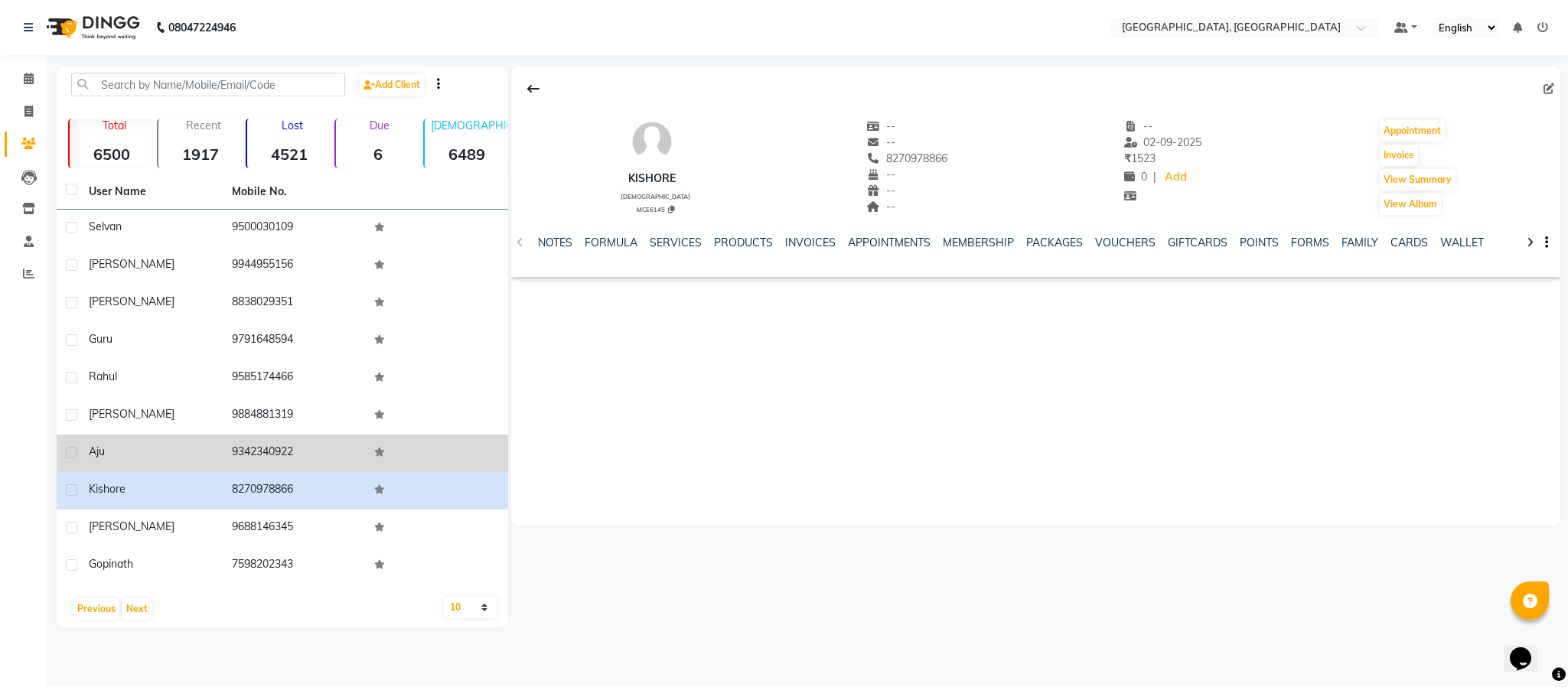
click at [279, 448] on td "9342340922" at bounding box center [294, 453] width 143 height 38
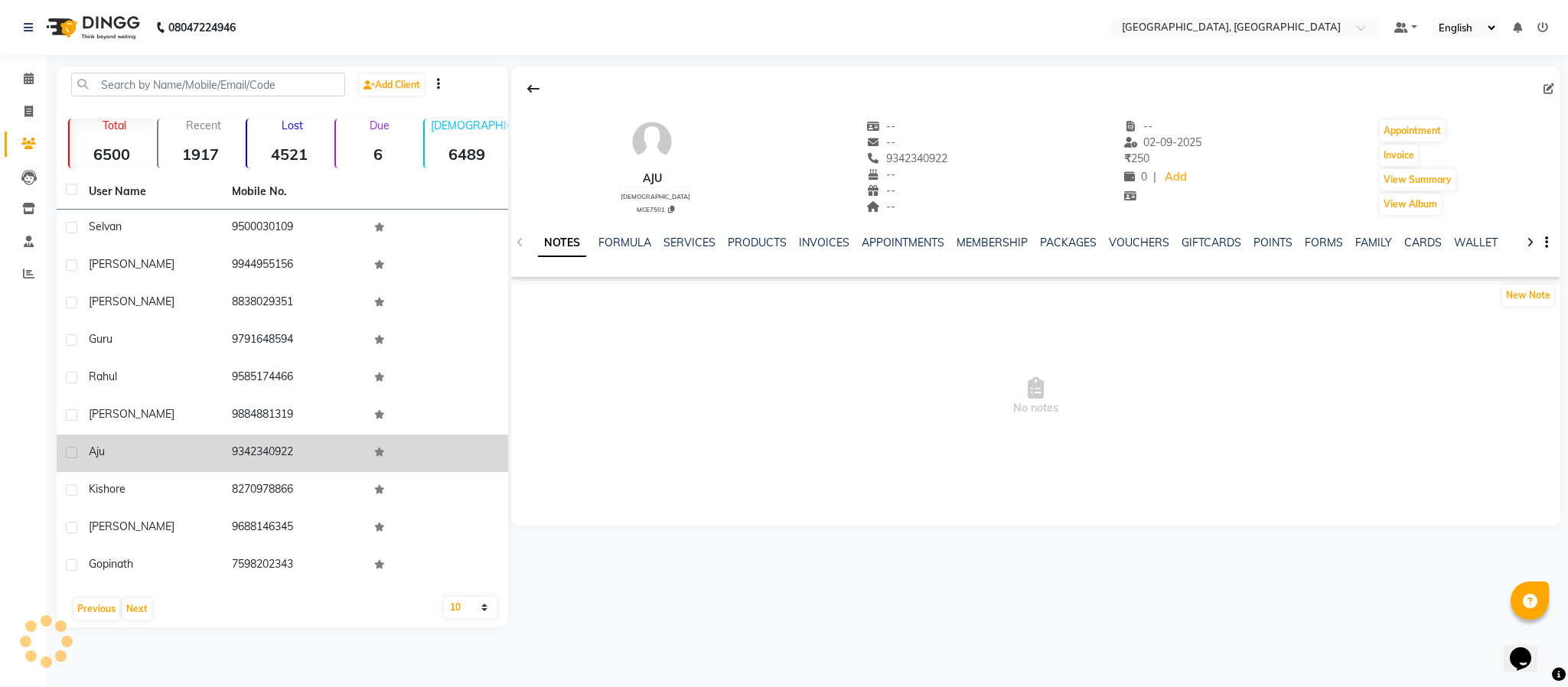
click at [279, 448] on td "9342340922" at bounding box center [294, 453] width 143 height 38
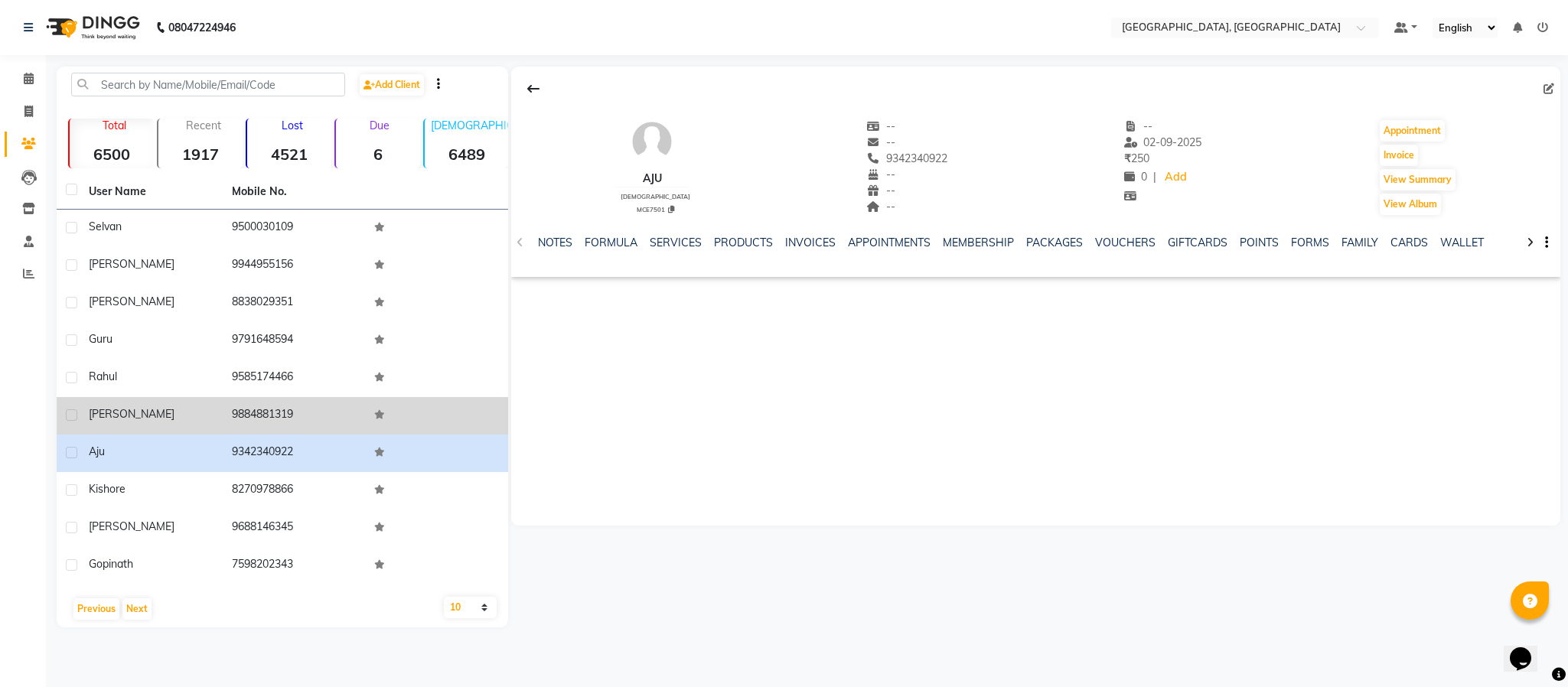
click at [248, 411] on td "9884881319" at bounding box center [294, 416] width 143 height 38
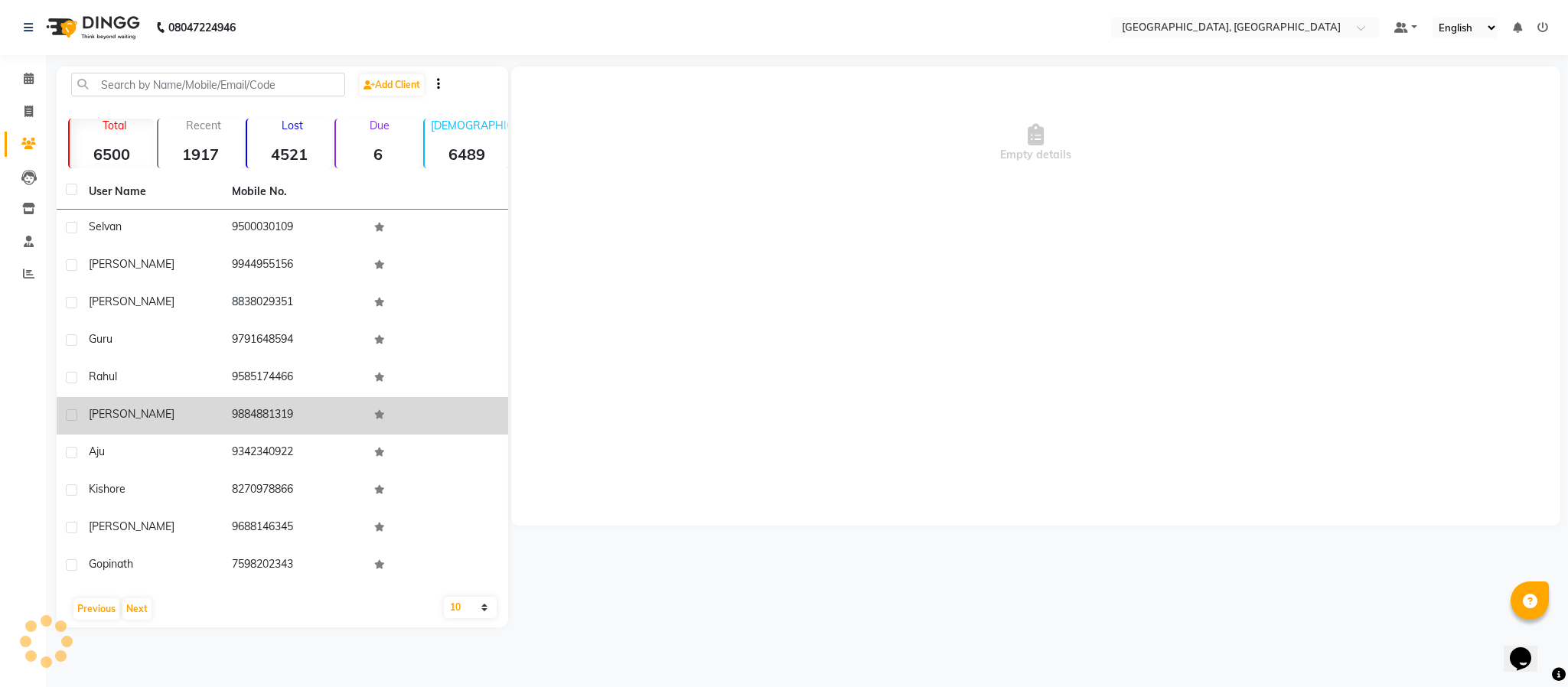
click at [247, 411] on td "9884881319" at bounding box center [294, 416] width 143 height 38
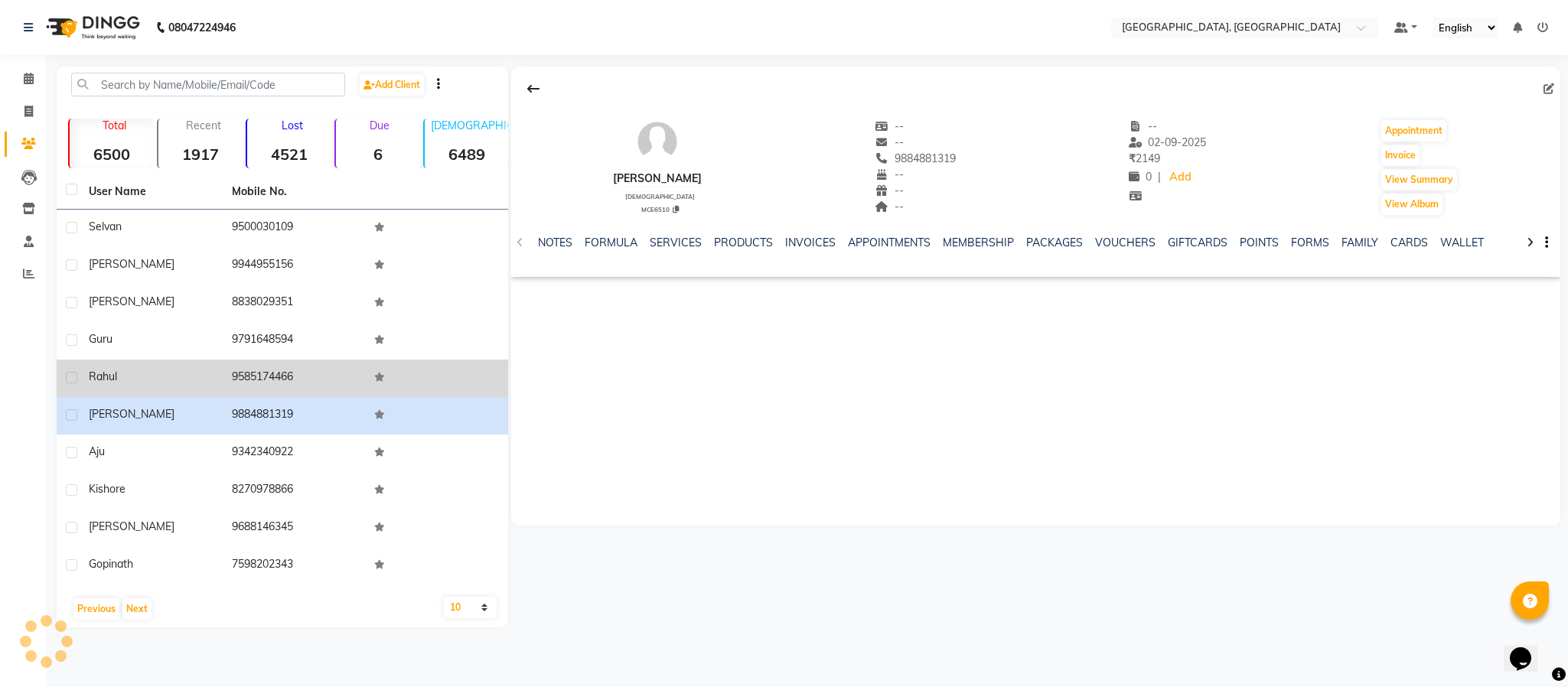
click at [252, 375] on td "9585174466" at bounding box center [294, 379] width 143 height 38
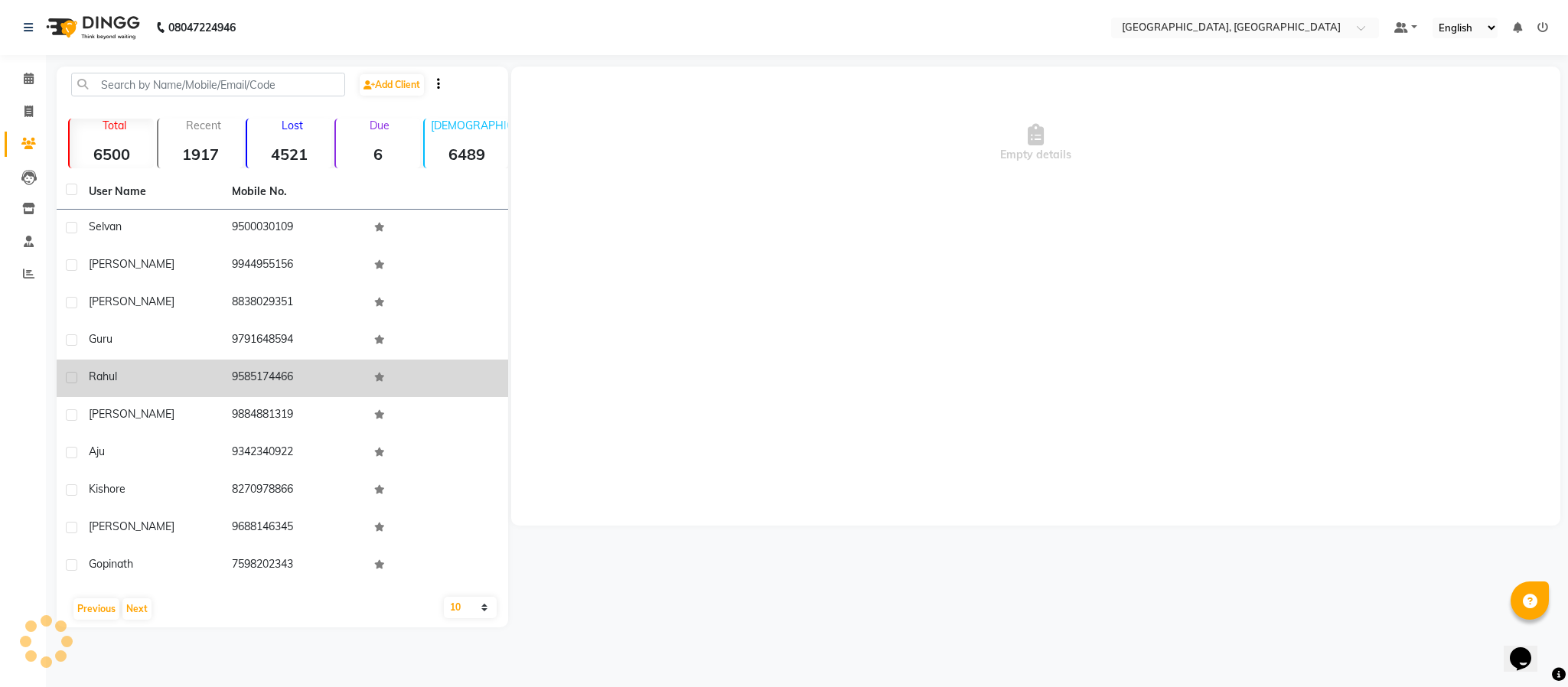
click at [252, 375] on td "9585174466" at bounding box center [294, 379] width 143 height 38
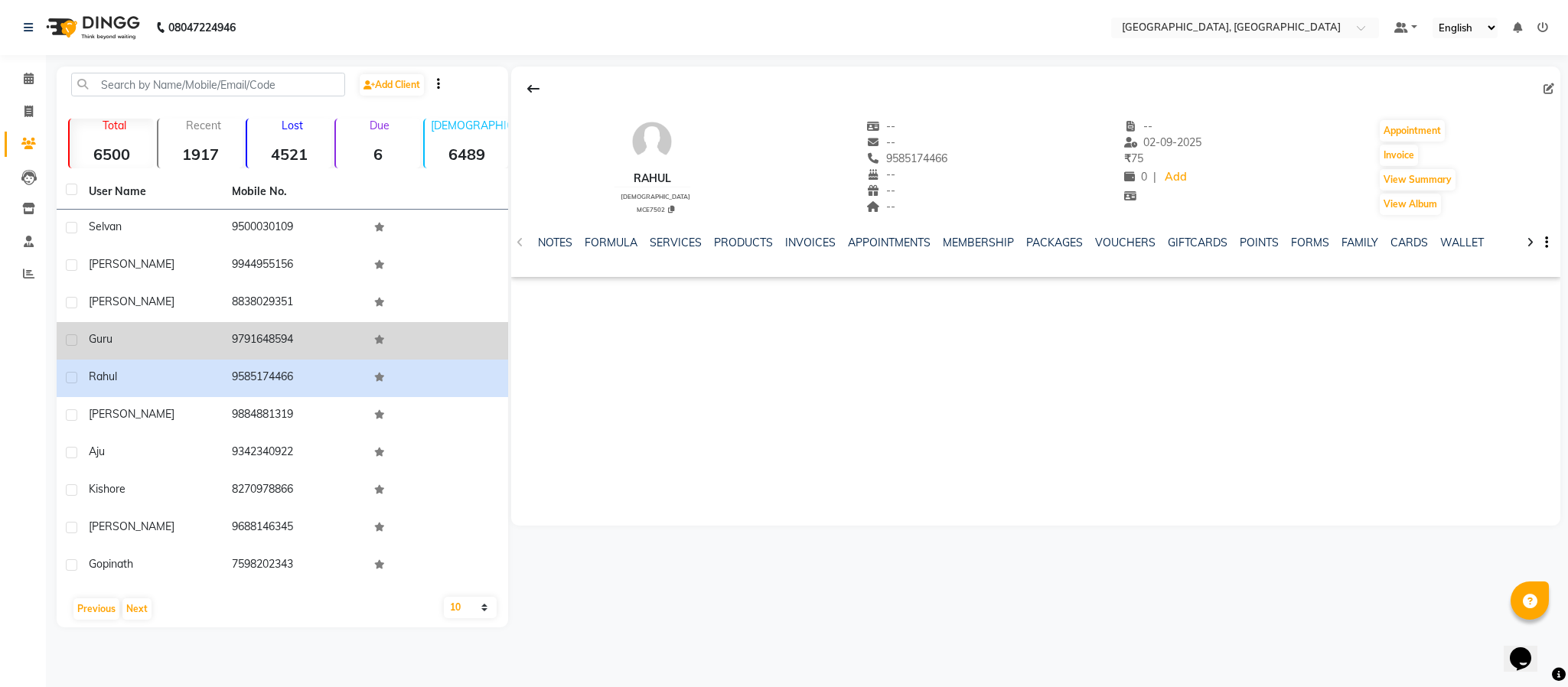
click at [262, 343] on td "9791648594" at bounding box center [294, 341] width 143 height 38
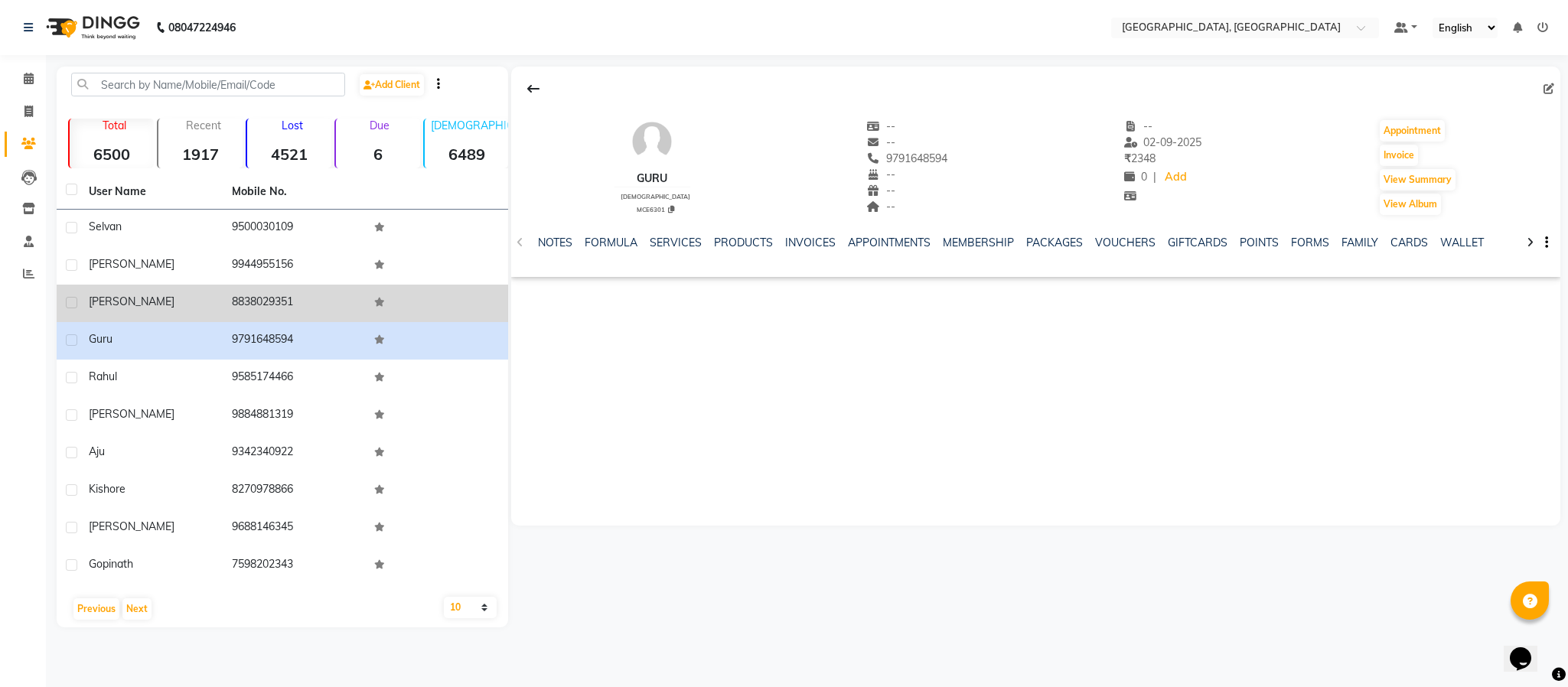
click at [262, 299] on td "8838029351" at bounding box center [294, 303] width 143 height 38
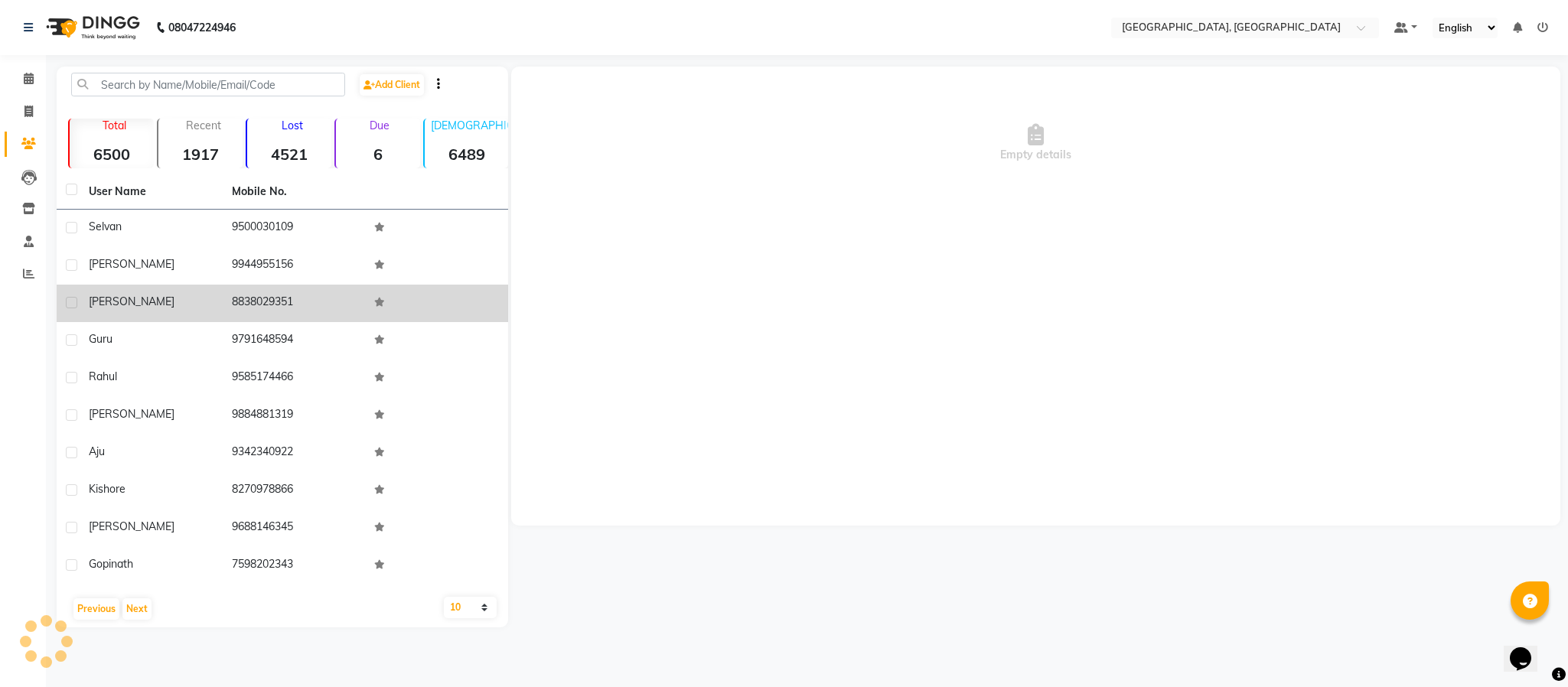
click at [262, 299] on td "8838029351" at bounding box center [294, 303] width 143 height 38
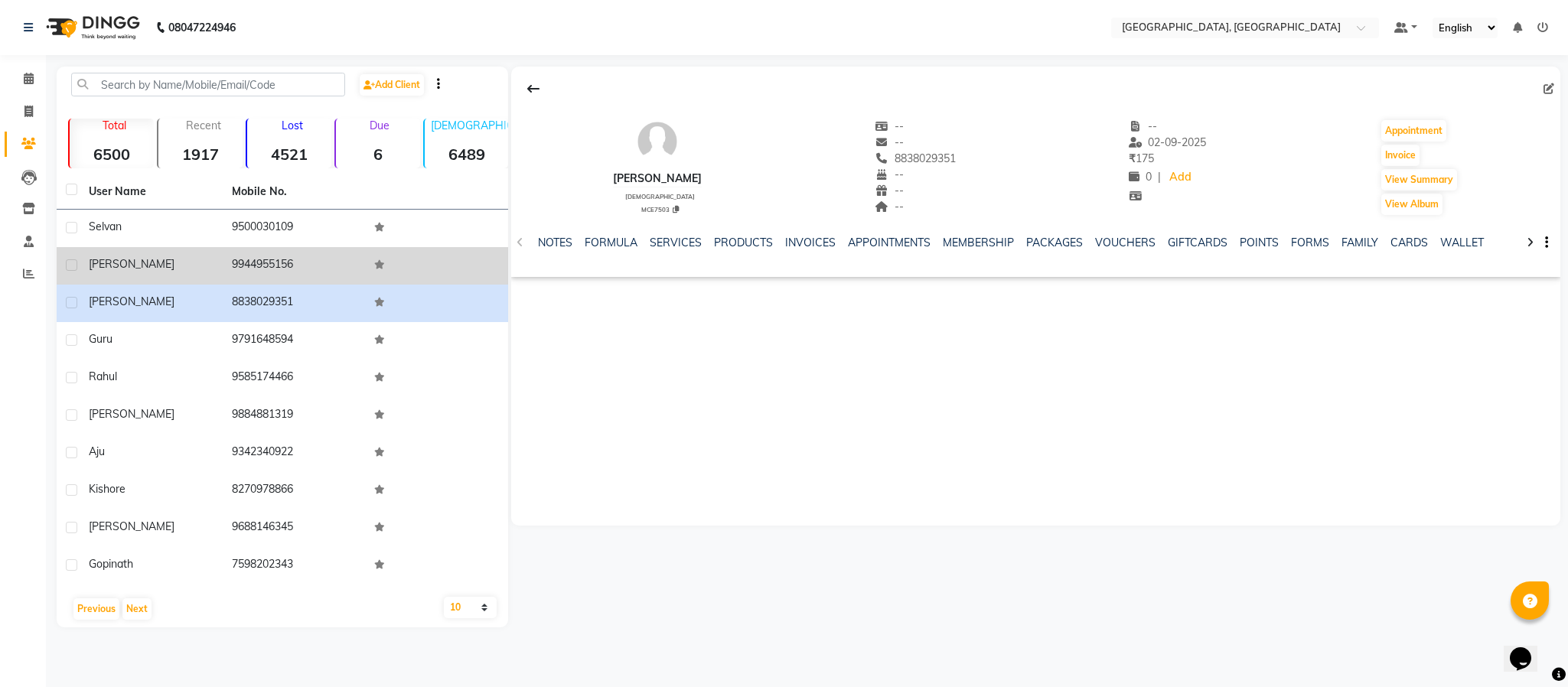
click at [256, 262] on td "9944955156" at bounding box center [294, 266] width 143 height 38
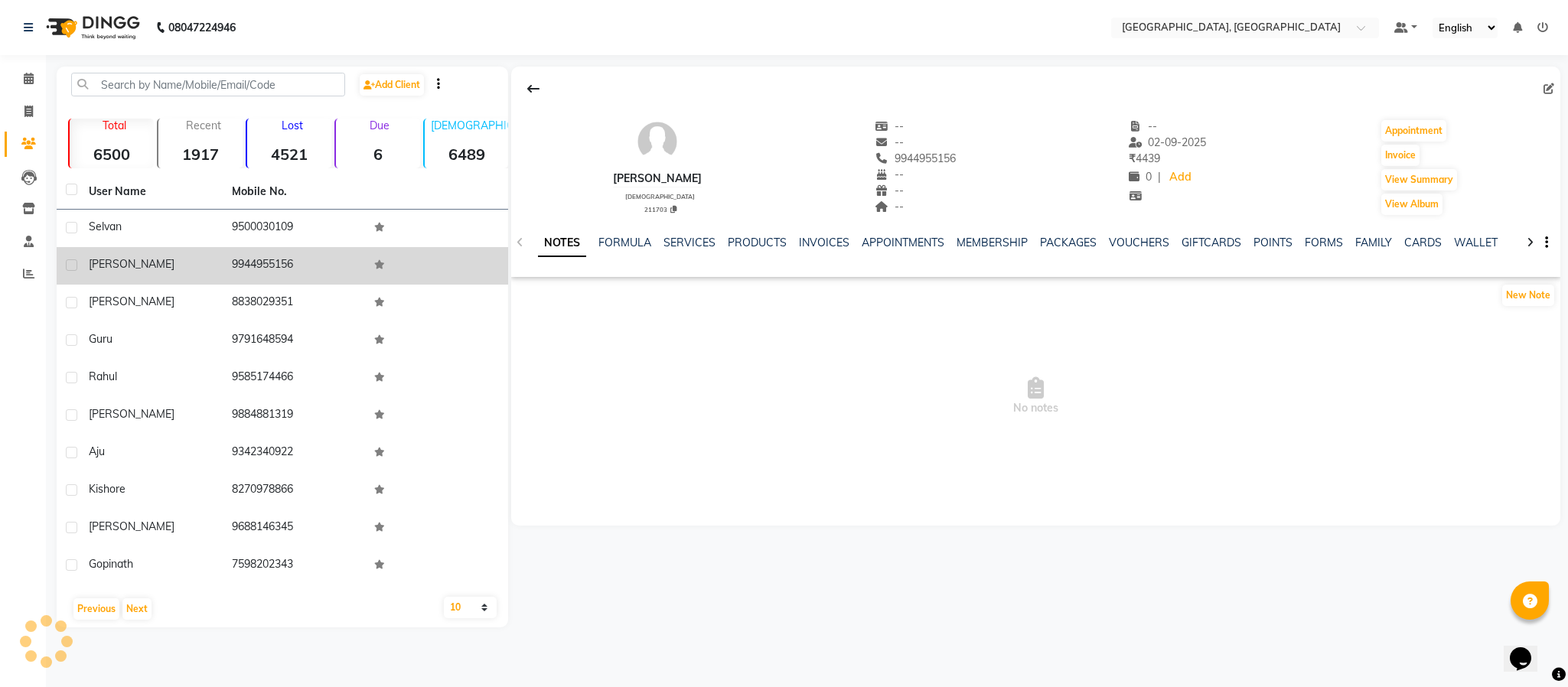
click at [256, 262] on td "9944955156" at bounding box center [294, 266] width 143 height 38
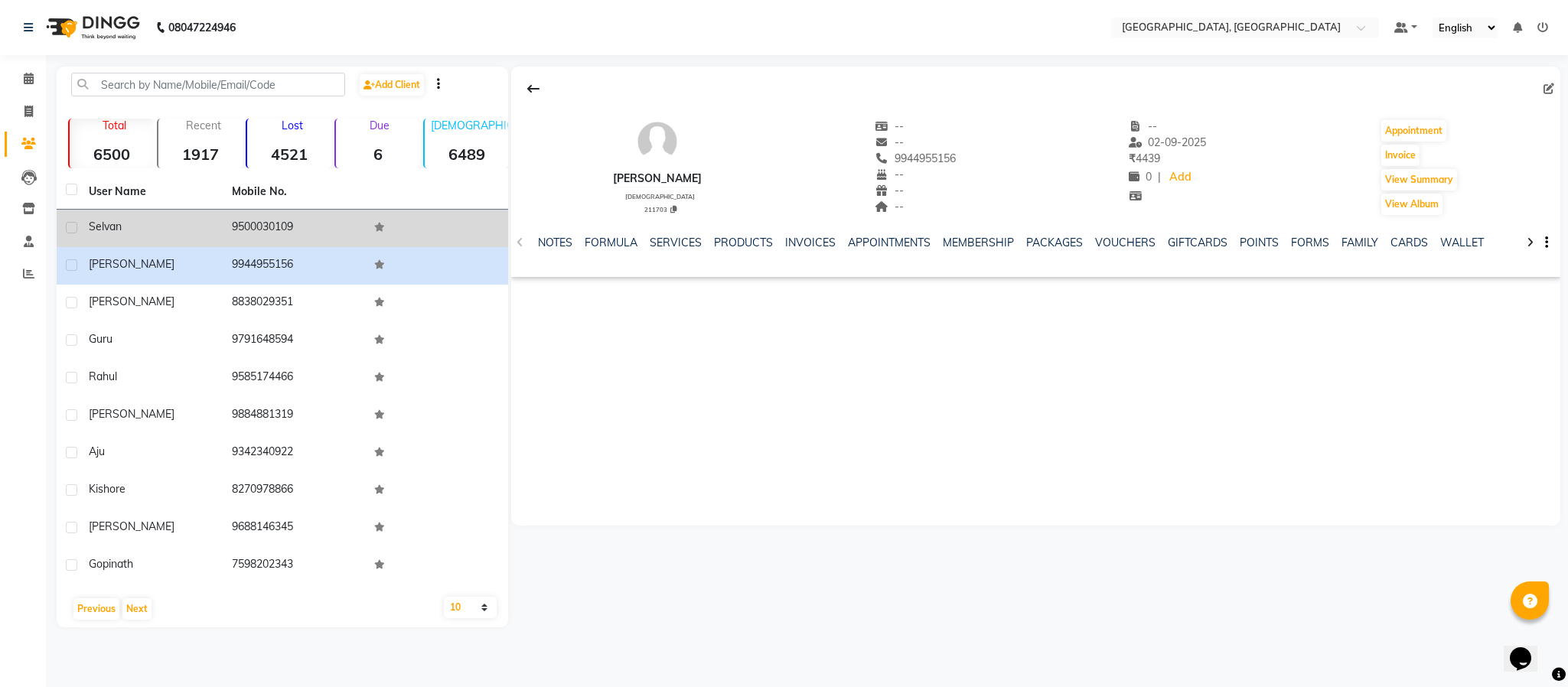
click at [269, 225] on td "9500030109" at bounding box center [294, 229] width 143 height 38
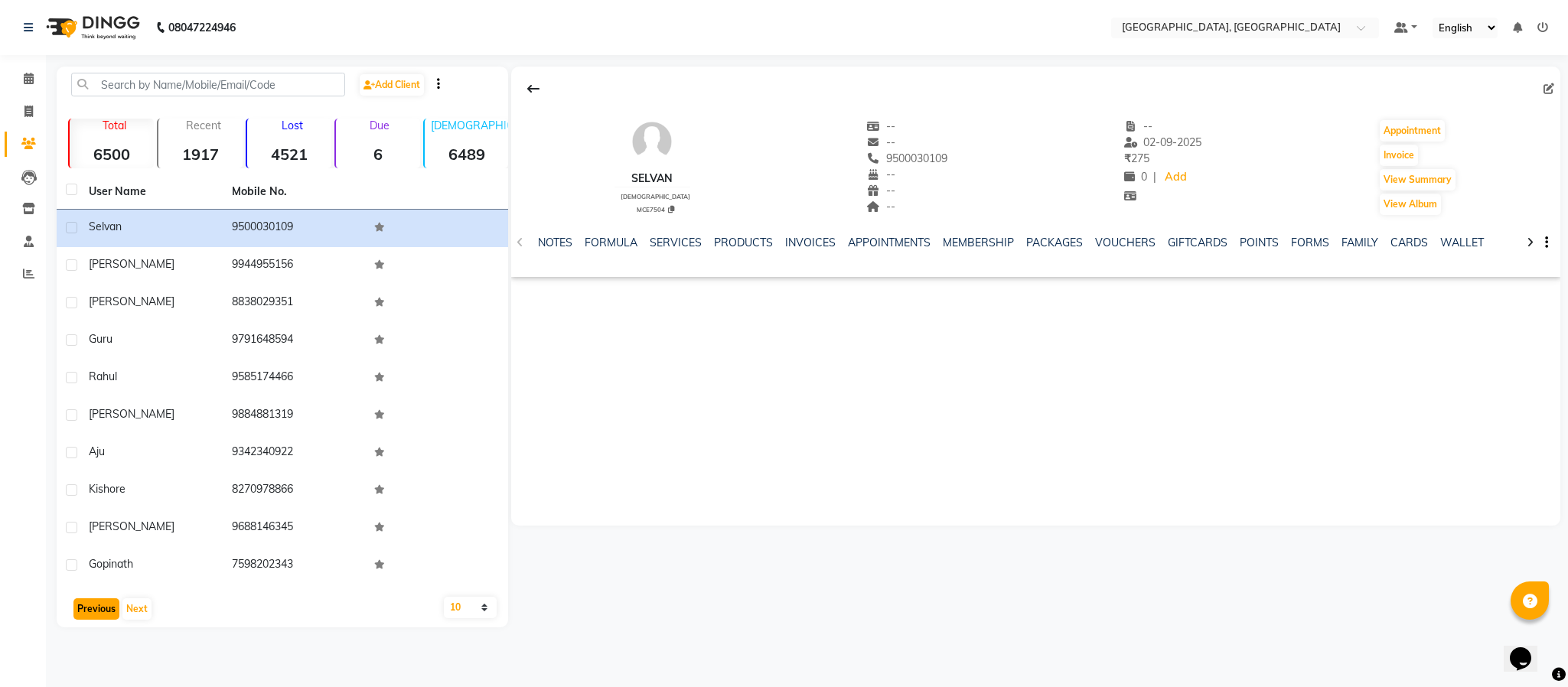
click at [103, 611] on button "Previous" at bounding box center [97, 609] width 46 height 21
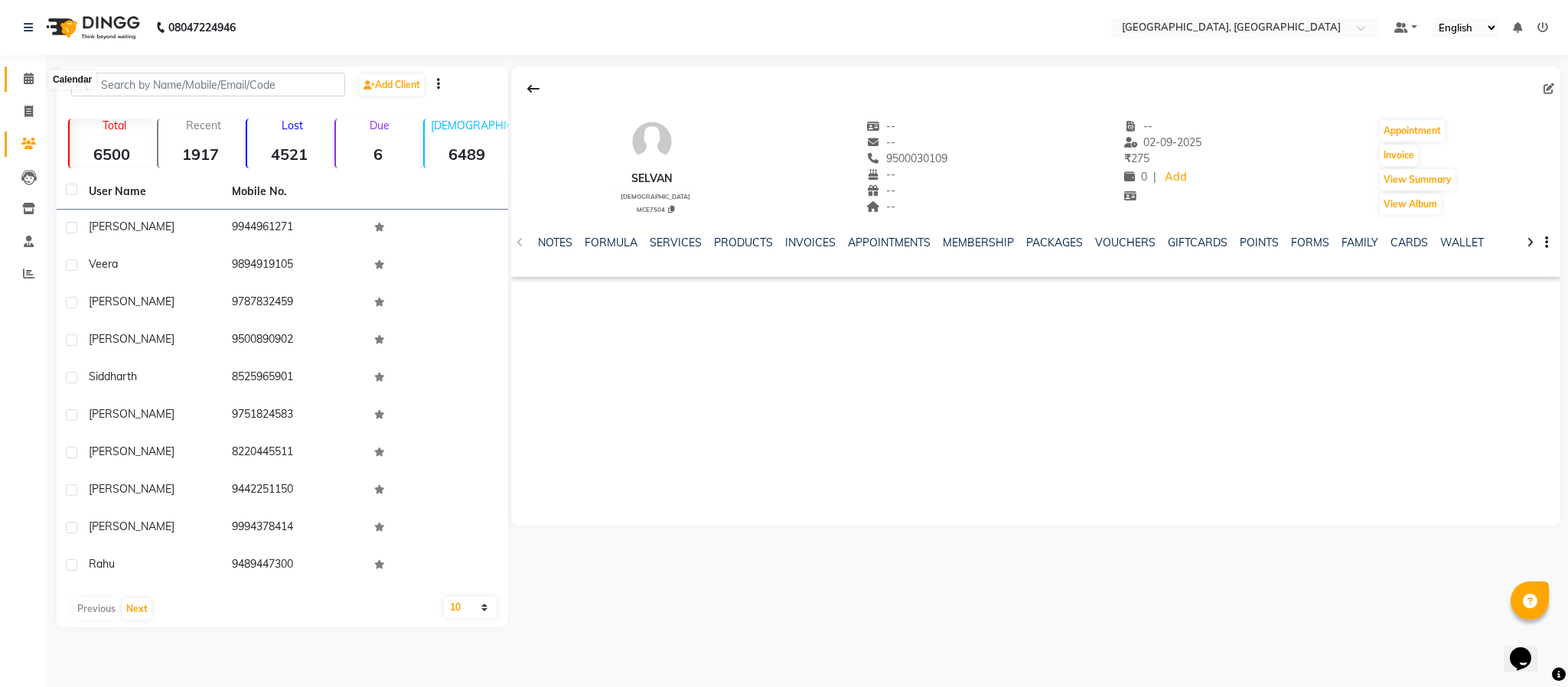
drag, startPoint x: 23, startPoint y: 72, endPoint x: 43, endPoint y: 121, distance: 52.9
click at [24, 73] on icon at bounding box center [29, 79] width 10 height 11
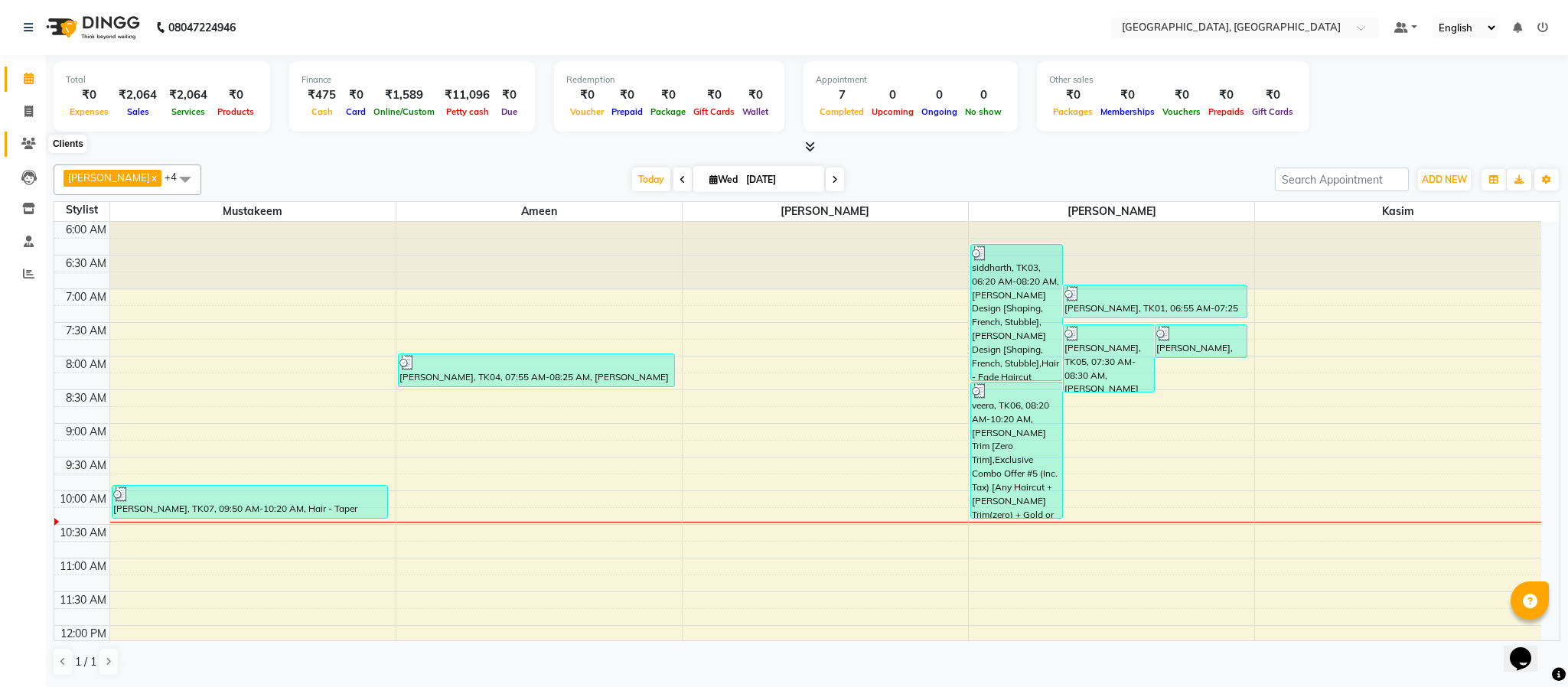
click at [30, 143] on icon at bounding box center [29, 143] width 15 height 11
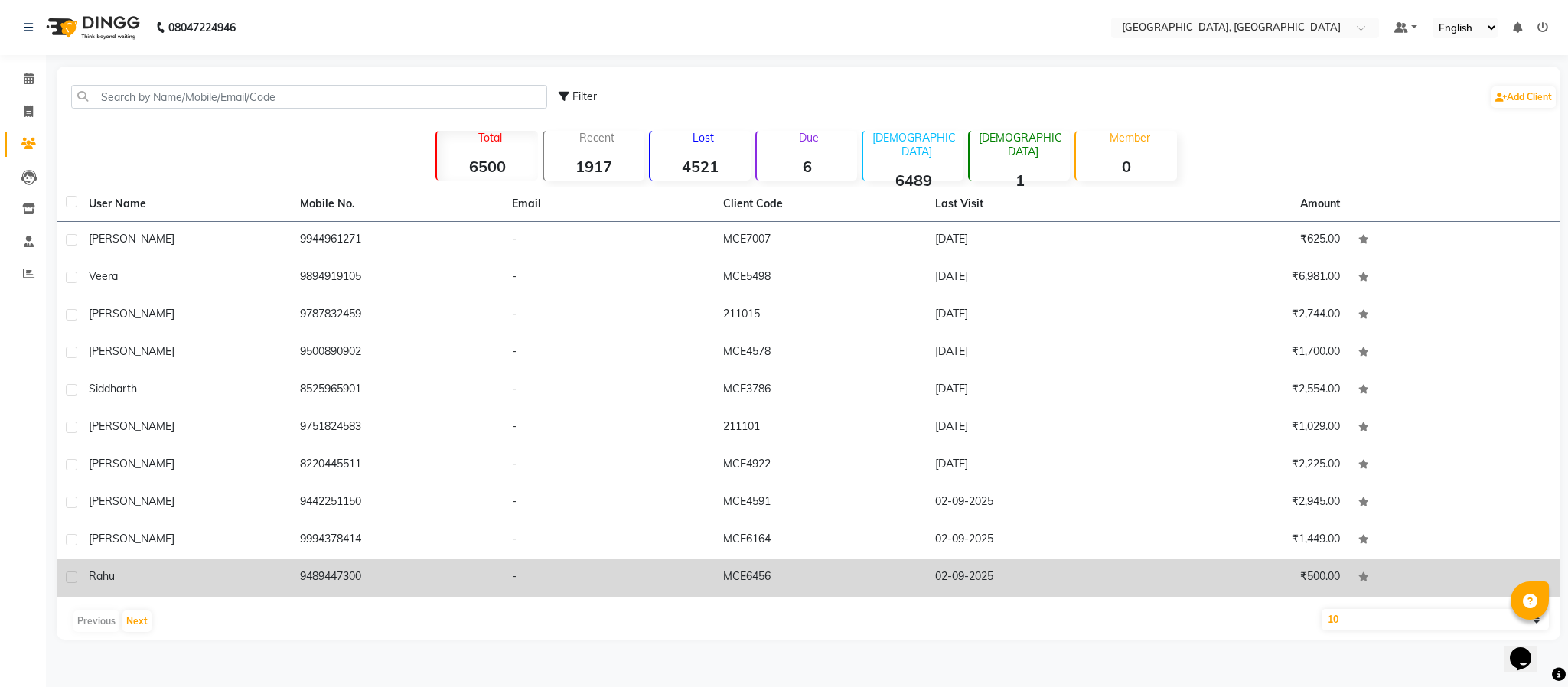
click at [319, 577] on td "9489447300" at bounding box center [397, 579] width 211 height 38
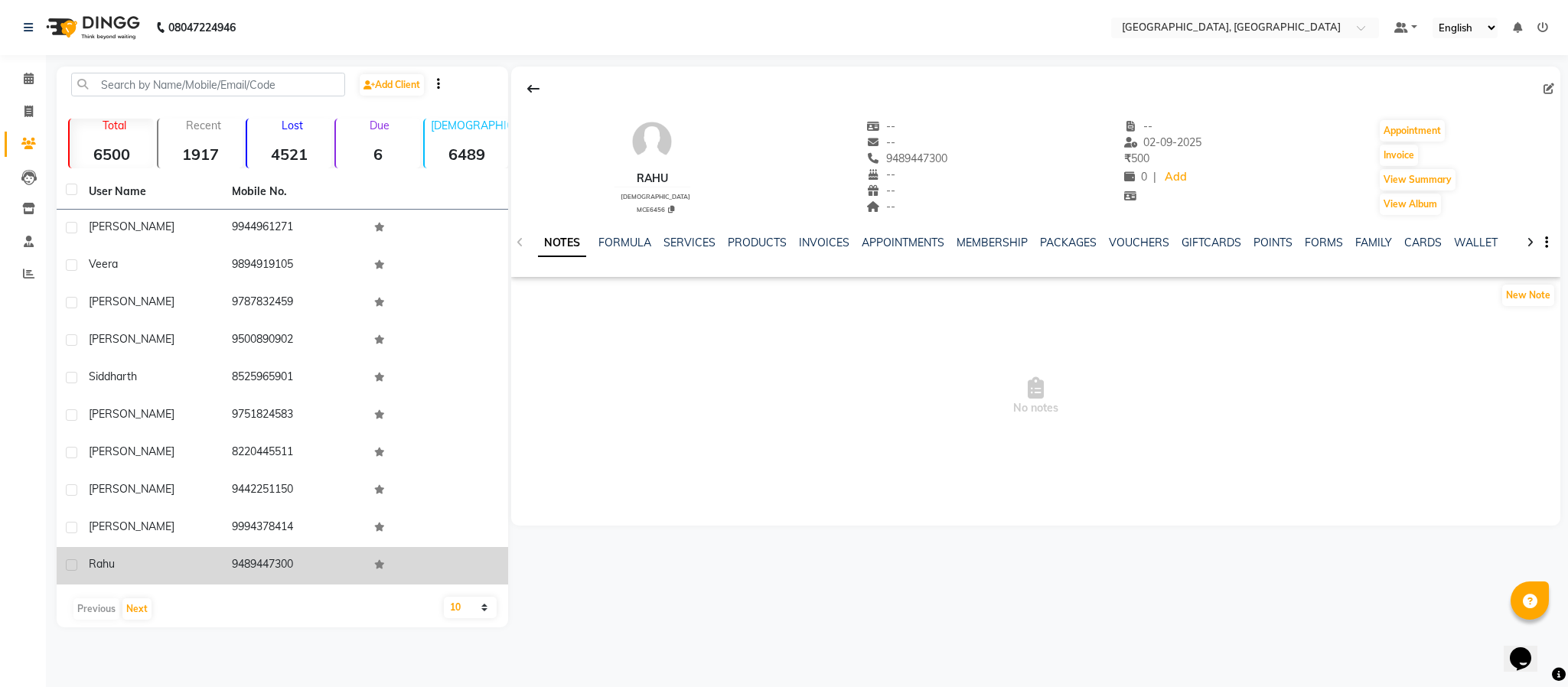
click at [257, 562] on td "9489447300" at bounding box center [294, 566] width 143 height 38
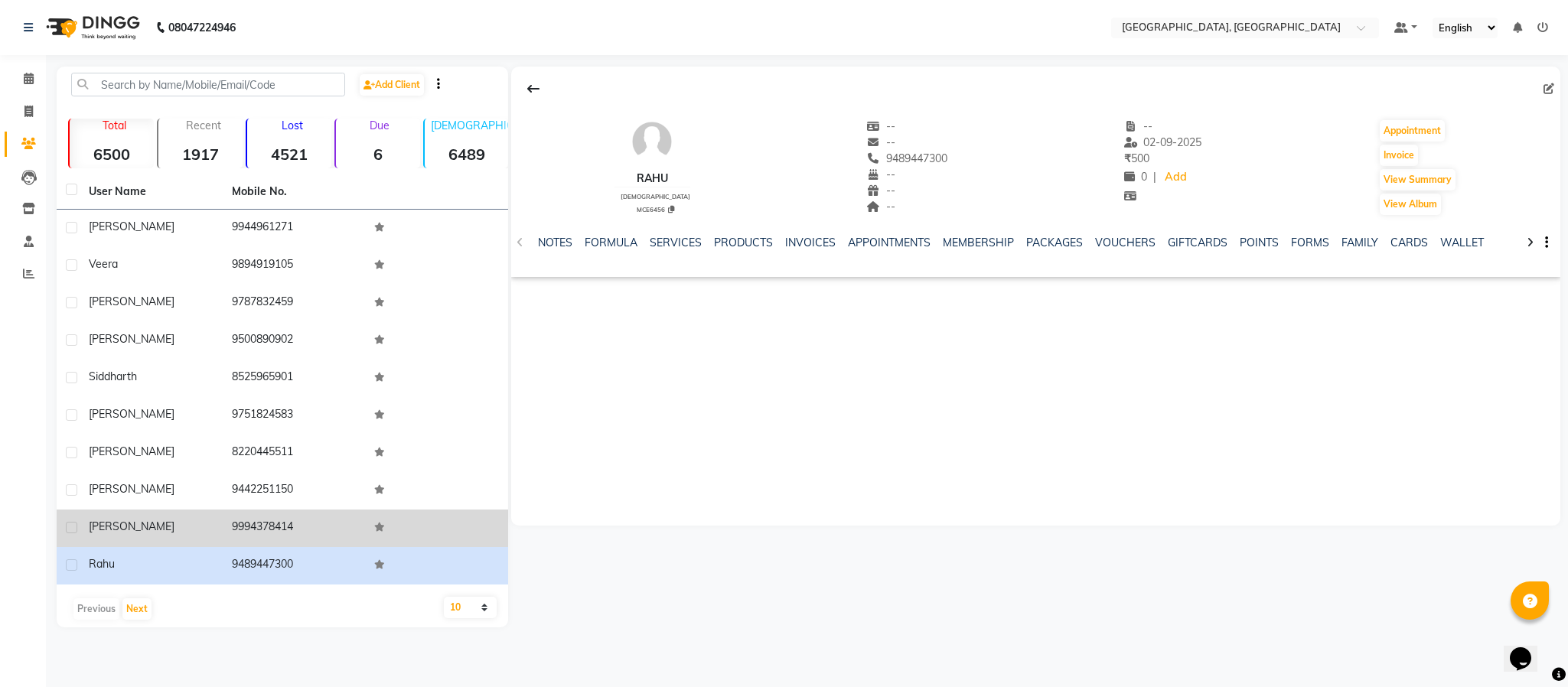
click at [260, 520] on td "9994378414" at bounding box center [294, 529] width 143 height 38
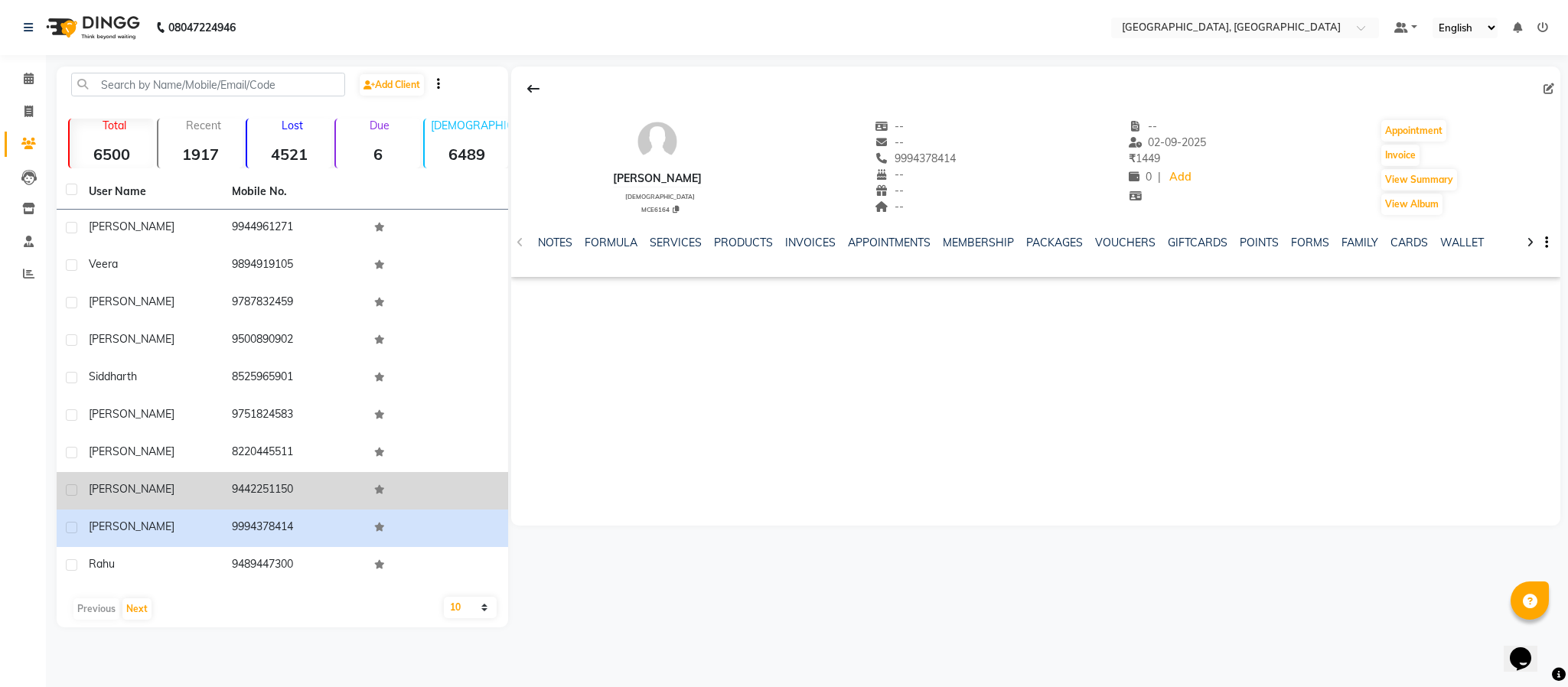
click at [269, 494] on td "9442251150" at bounding box center [294, 491] width 143 height 38
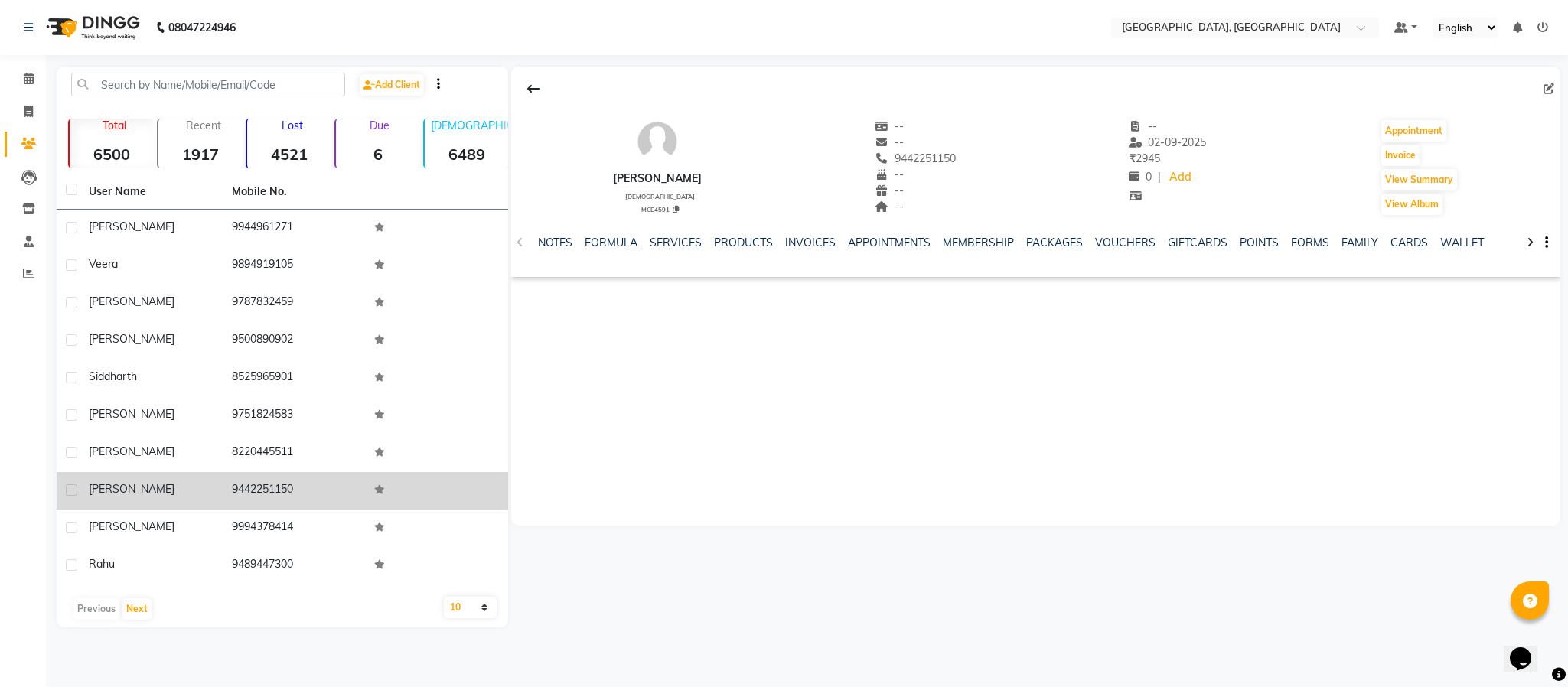
click at [111, 490] on span "[PERSON_NAME]" at bounding box center [131, 489] width 86 height 14
copy span "[PERSON_NAME]"
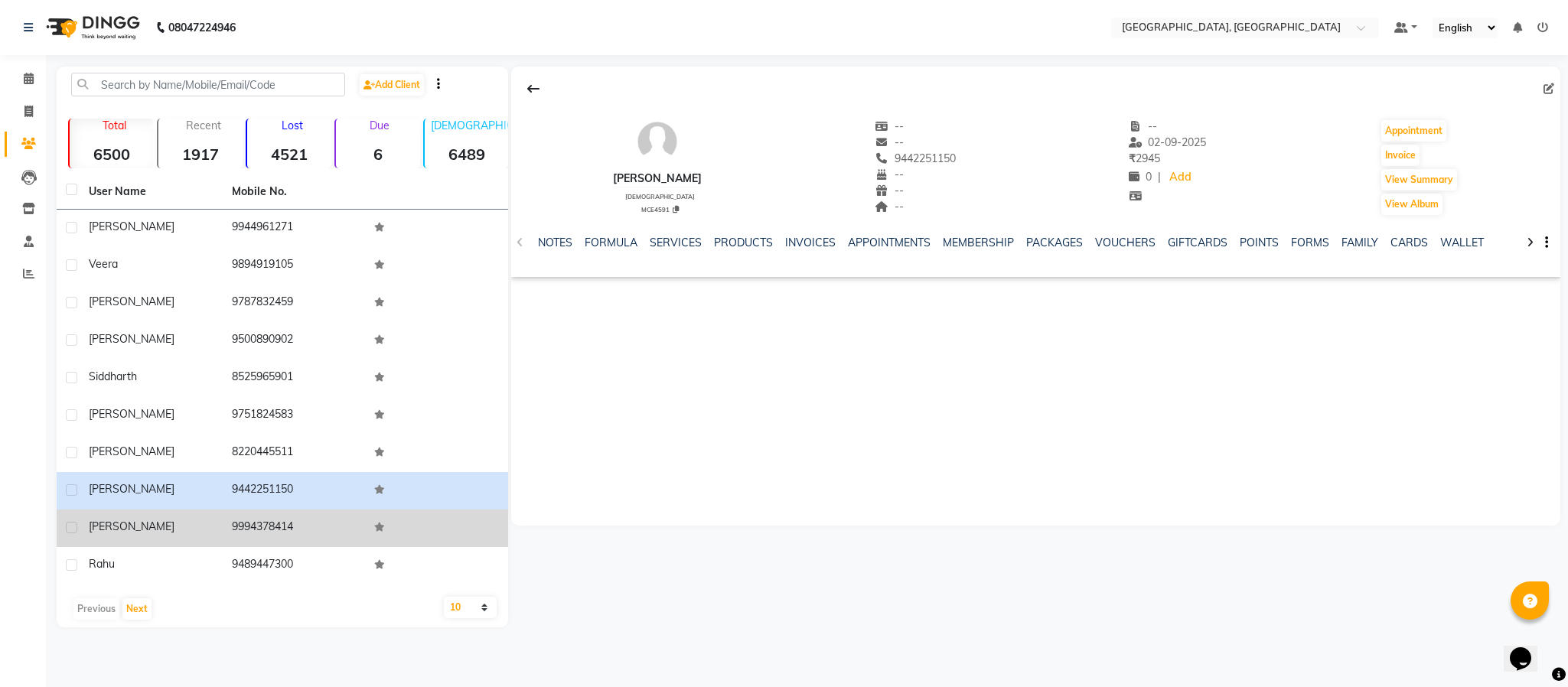
click at [124, 526] on span "[PERSON_NAME]" at bounding box center [131, 526] width 86 height 14
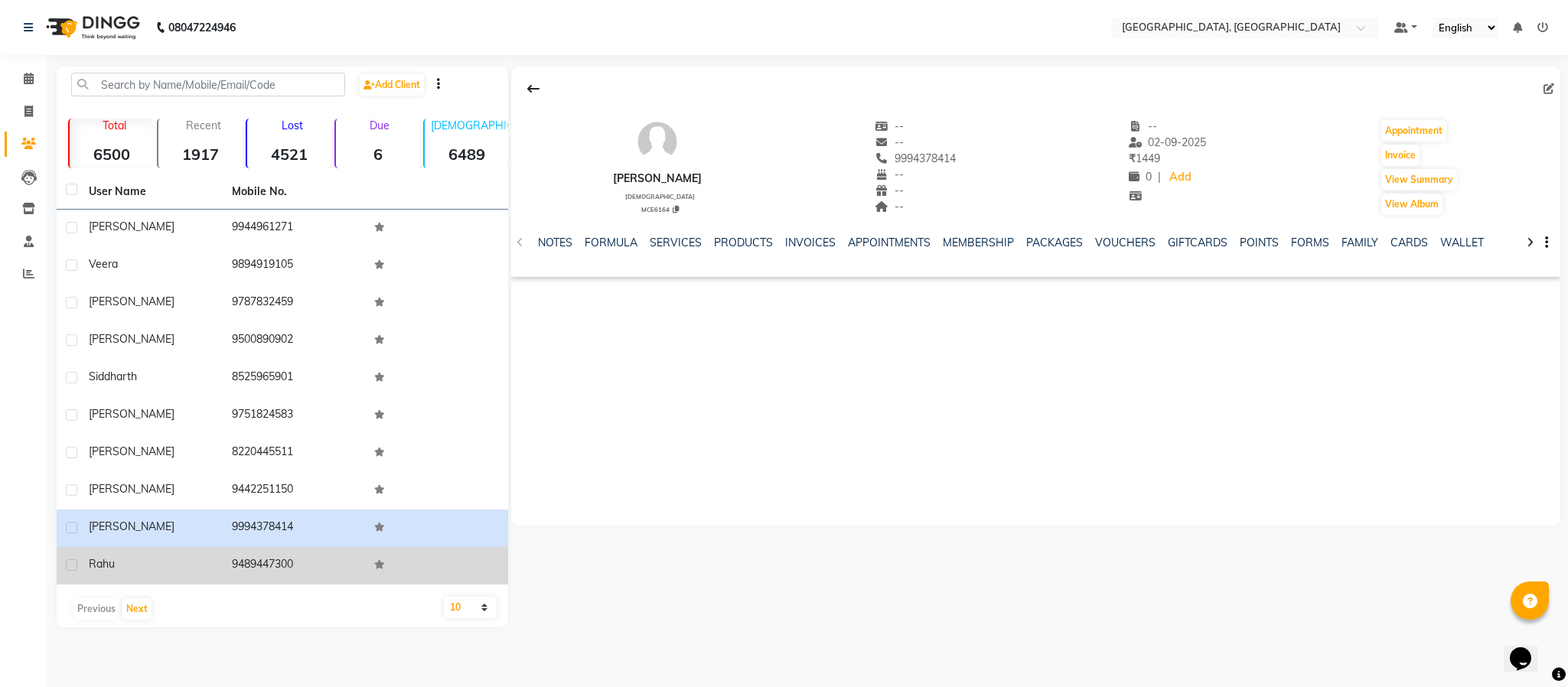
click at [101, 565] on span "Rahu" at bounding box center [102, 564] width 26 height 14
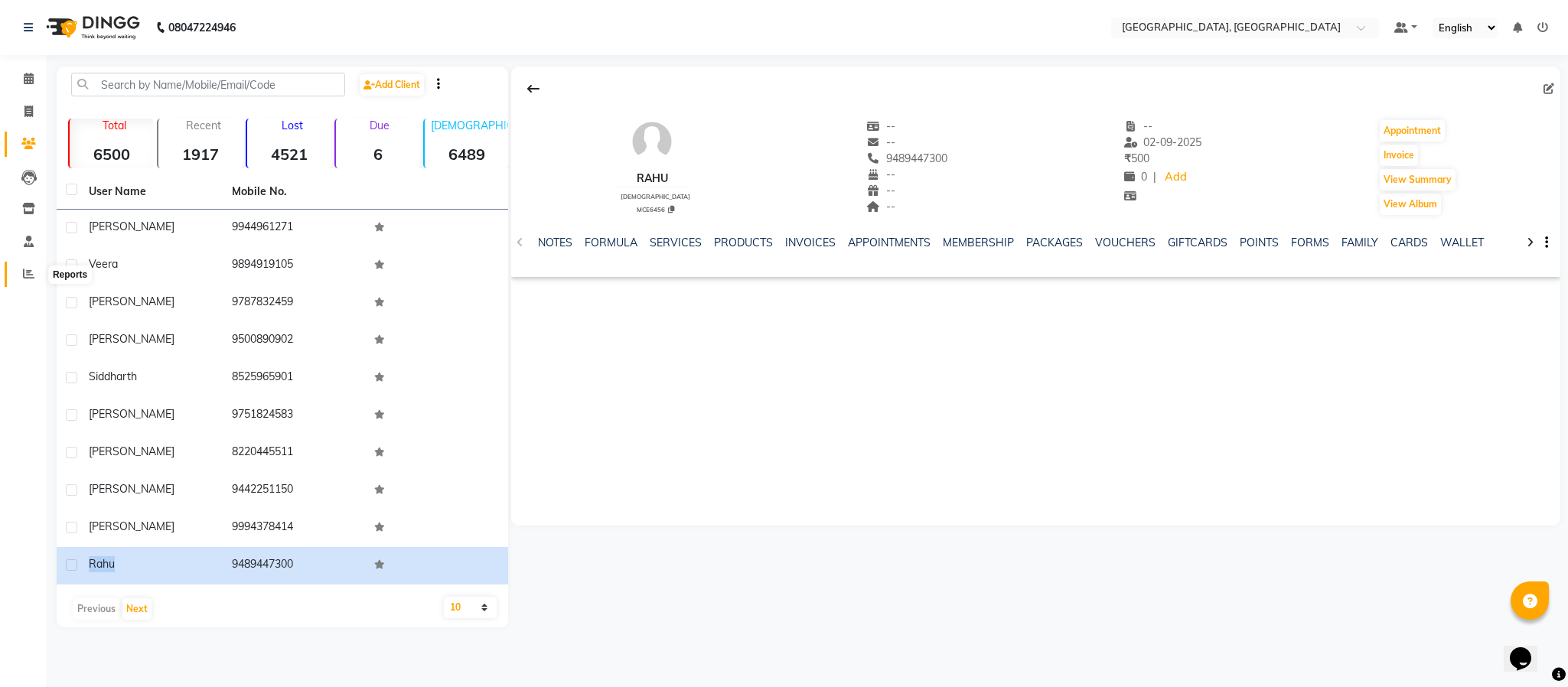
click at [28, 271] on icon at bounding box center [29, 274] width 11 height 11
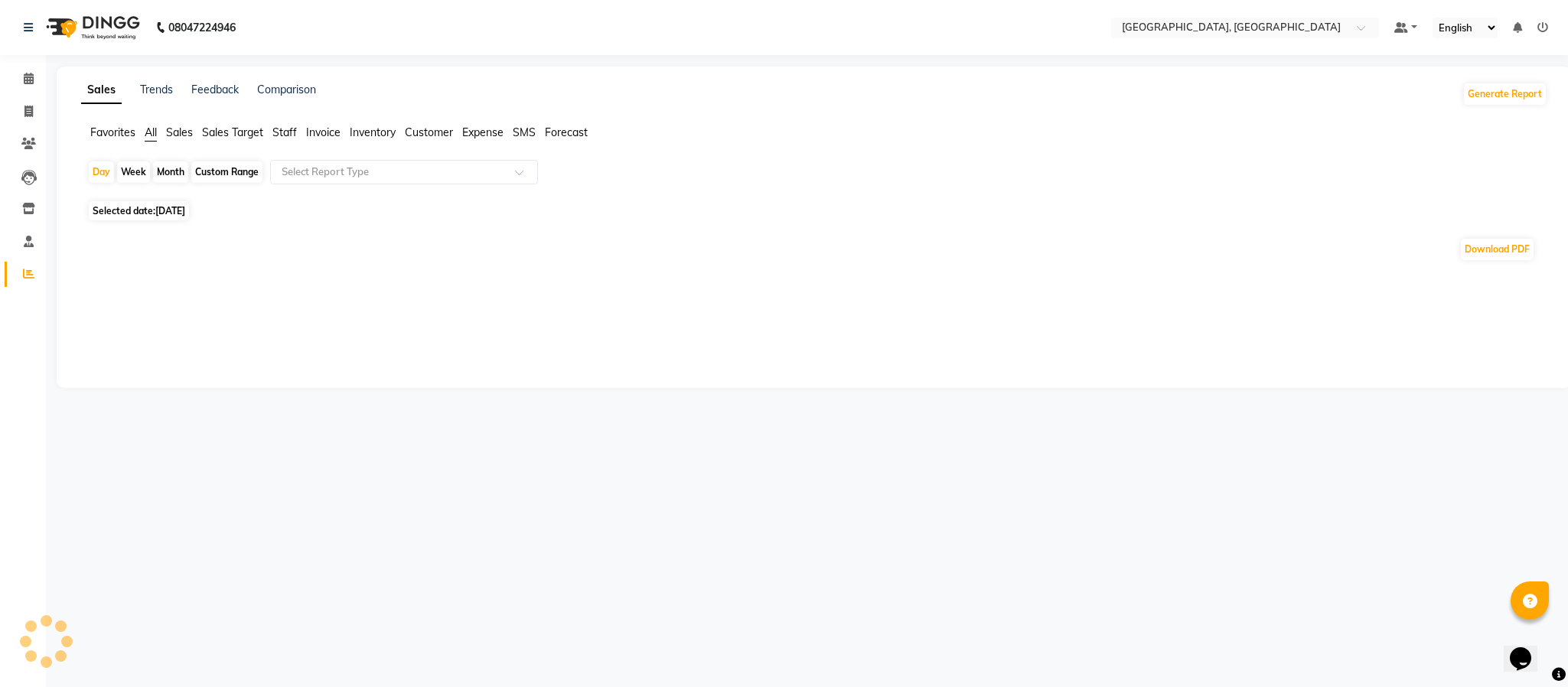
click at [288, 129] on span "Staff" at bounding box center [284, 132] width 25 height 14
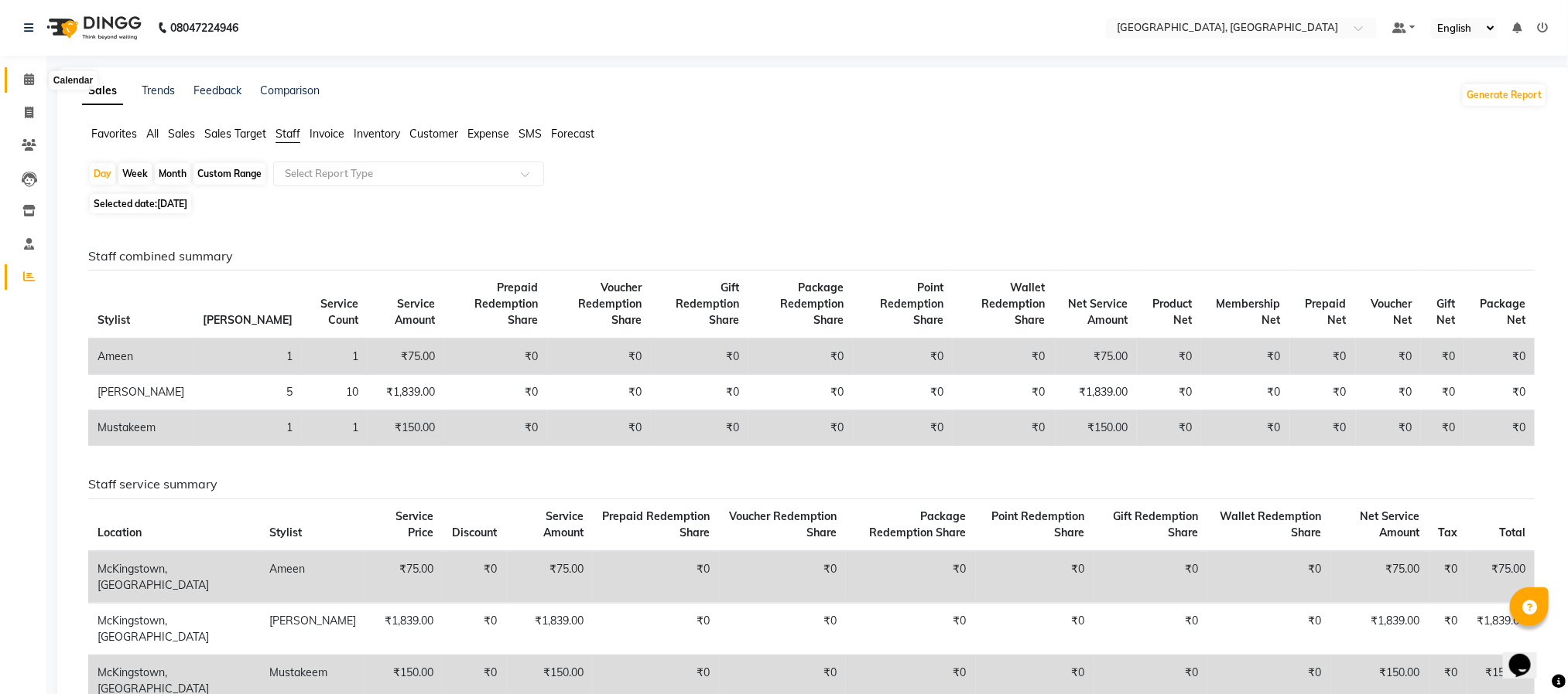
click at [31, 75] on icon at bounding box center [29, 80] width 10 height 12
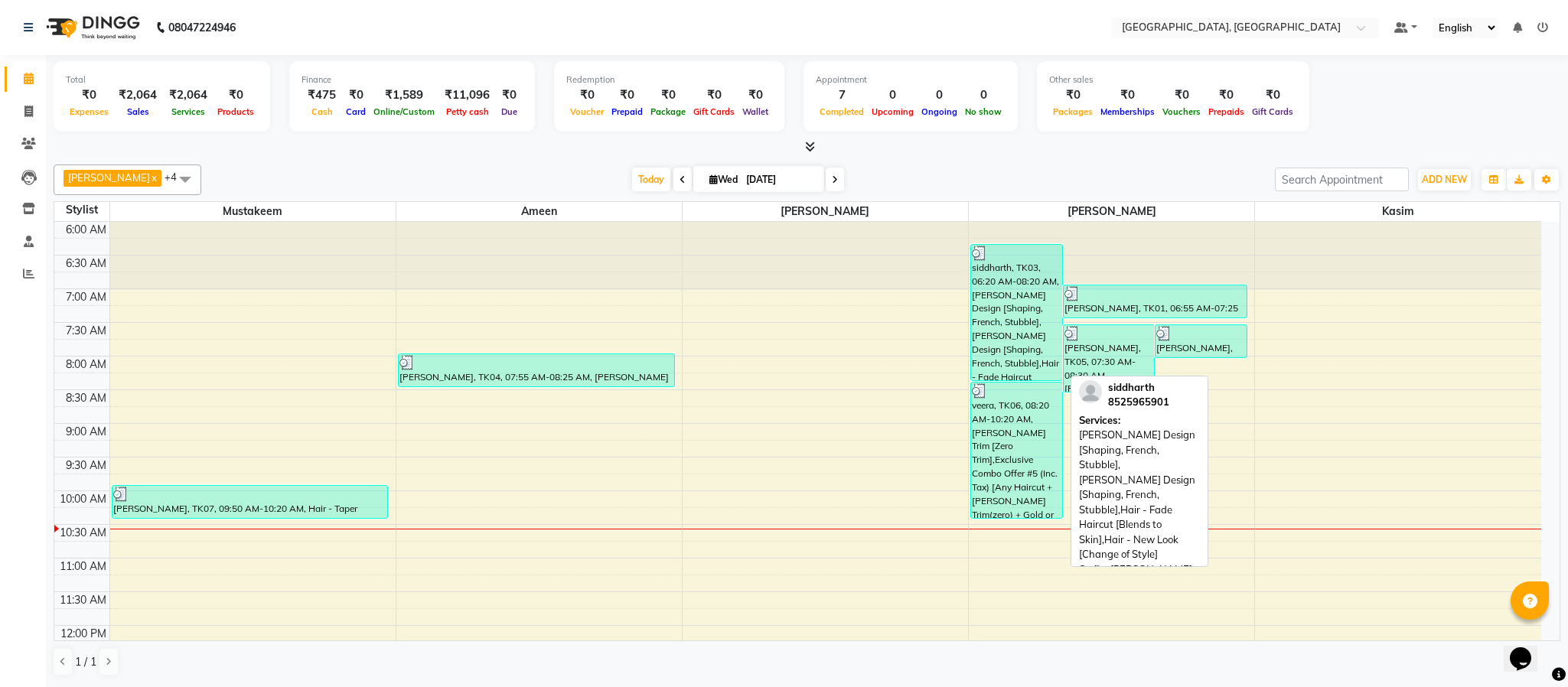
click at [1018, 308] on div "siddharth, TK03, 06:20 AM-08:20 AM, [PERSON_NAME] Design [Shaping, French, Stub…" at bounding box center [1016, 312] width 91 height 135
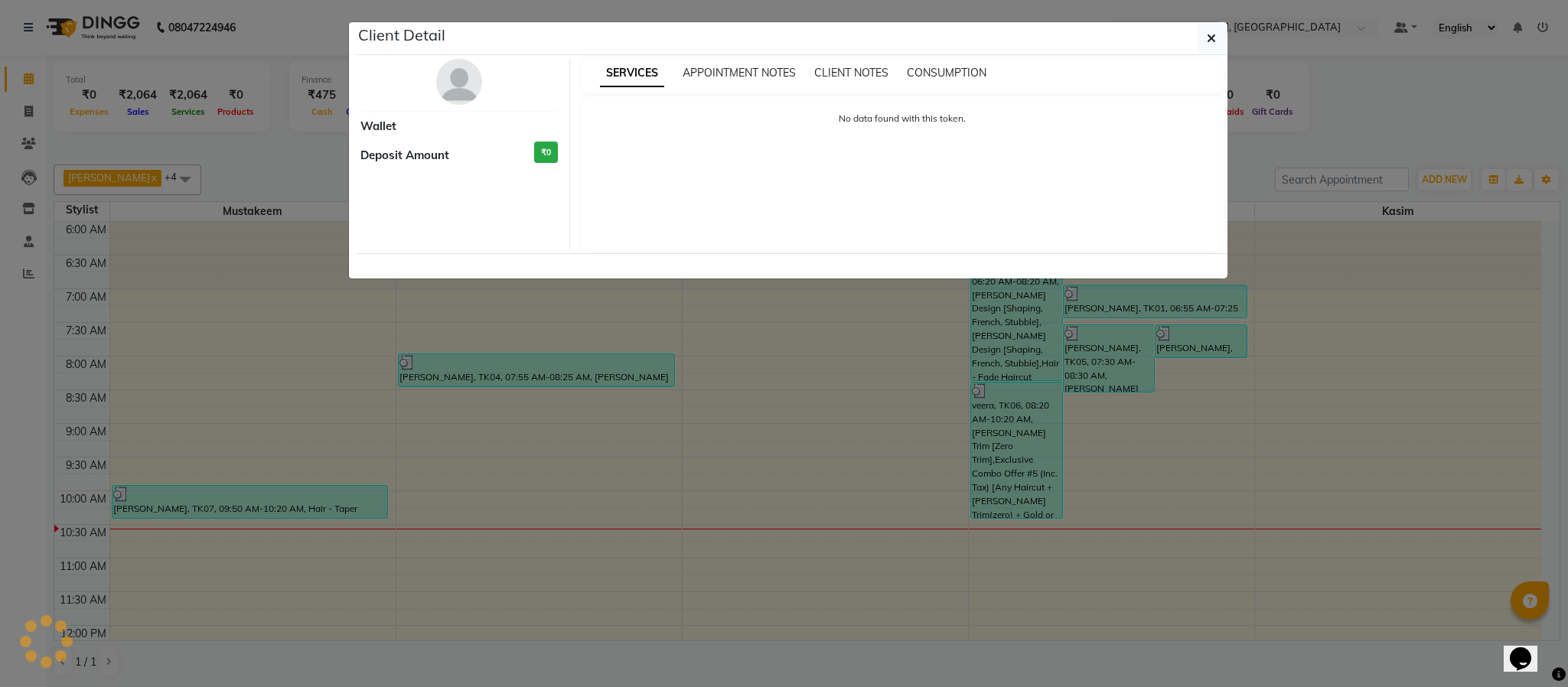
select select "3"
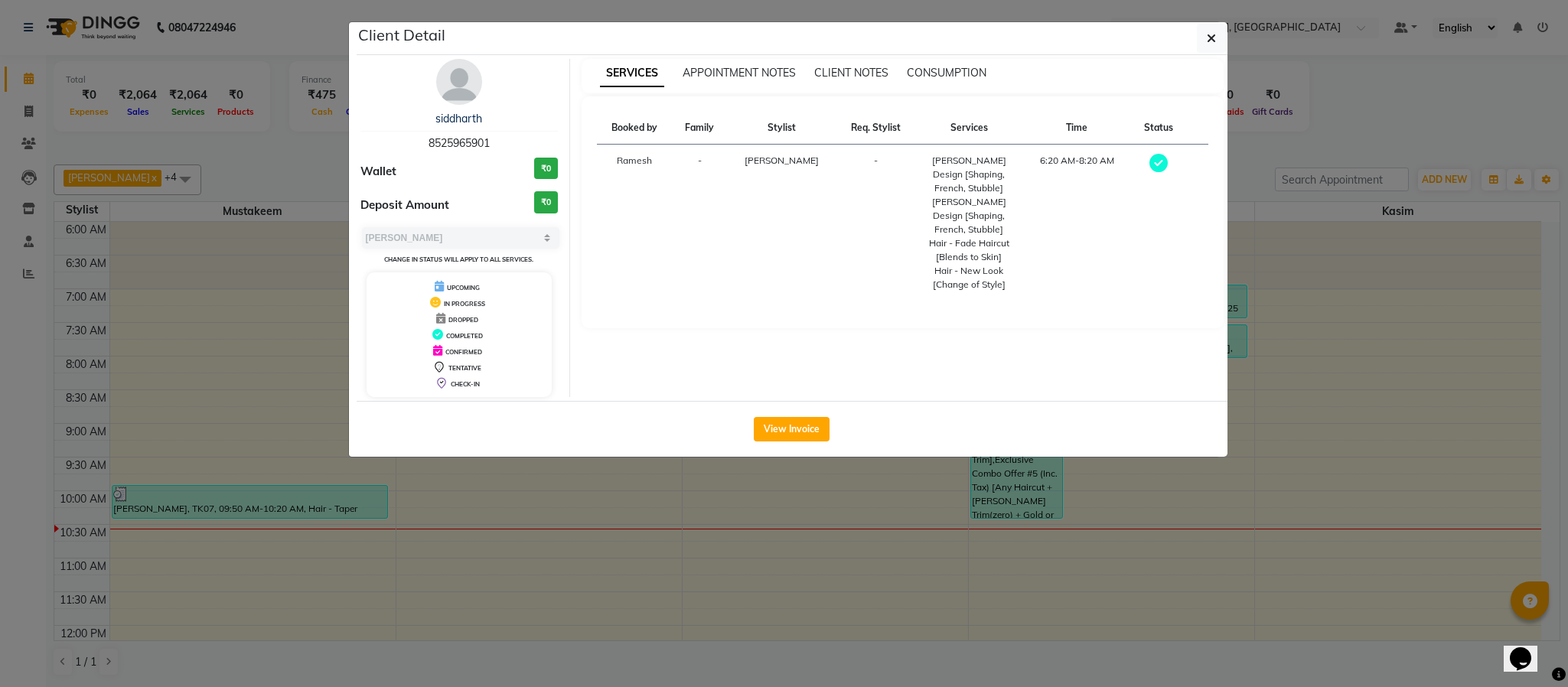
click at [1361, 112] on ngb-modal-window "Client Detail siddharth 8525965901 Wallet ₹0 Deposit Amount ₹0 Select MARK DONE…" at bounding box center [784, 344] width 1568 height 687
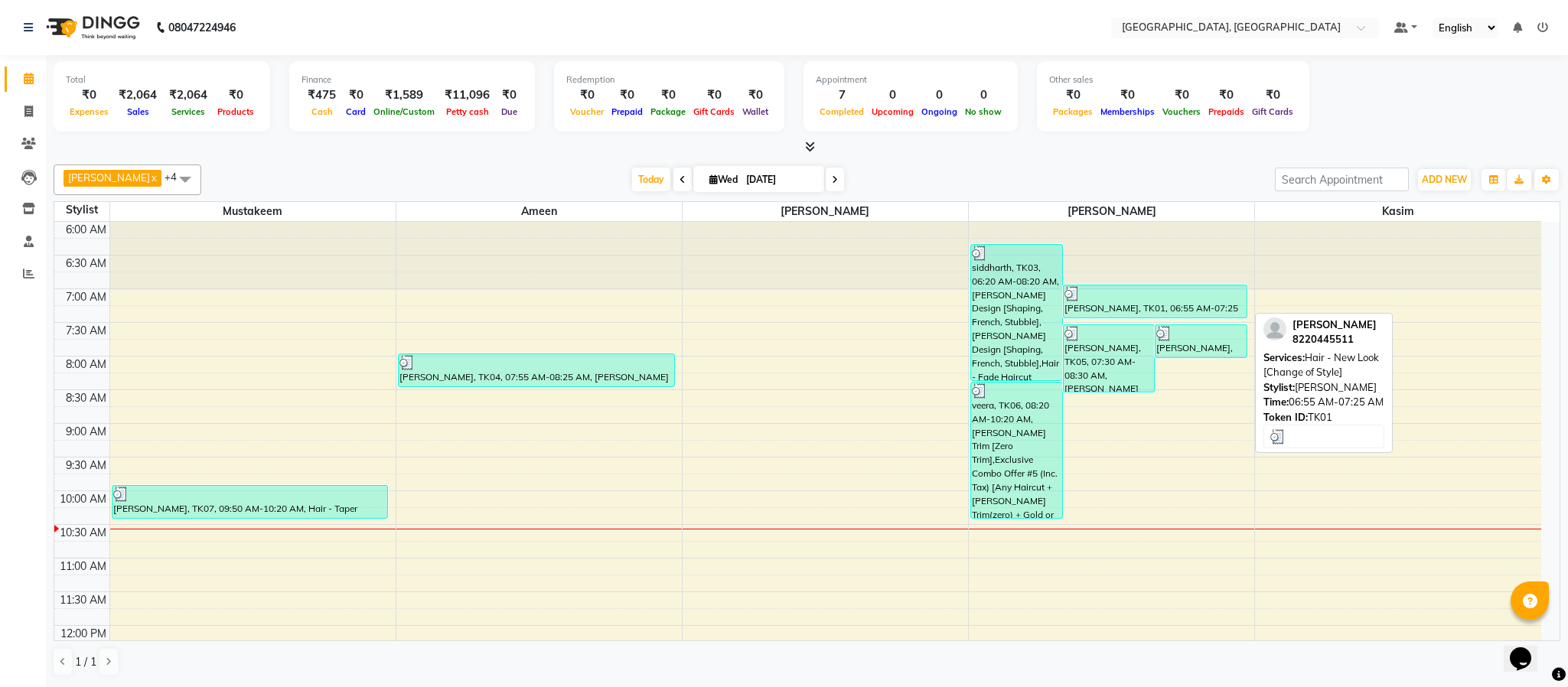
click at [1111, 304] on div "[PERSON_NAME], TK01, 06:55 AM-07:25 AM, Hair - New Look [Change of Style]" at bounding box center [1155, 301] width 183 height 32
select select "3"
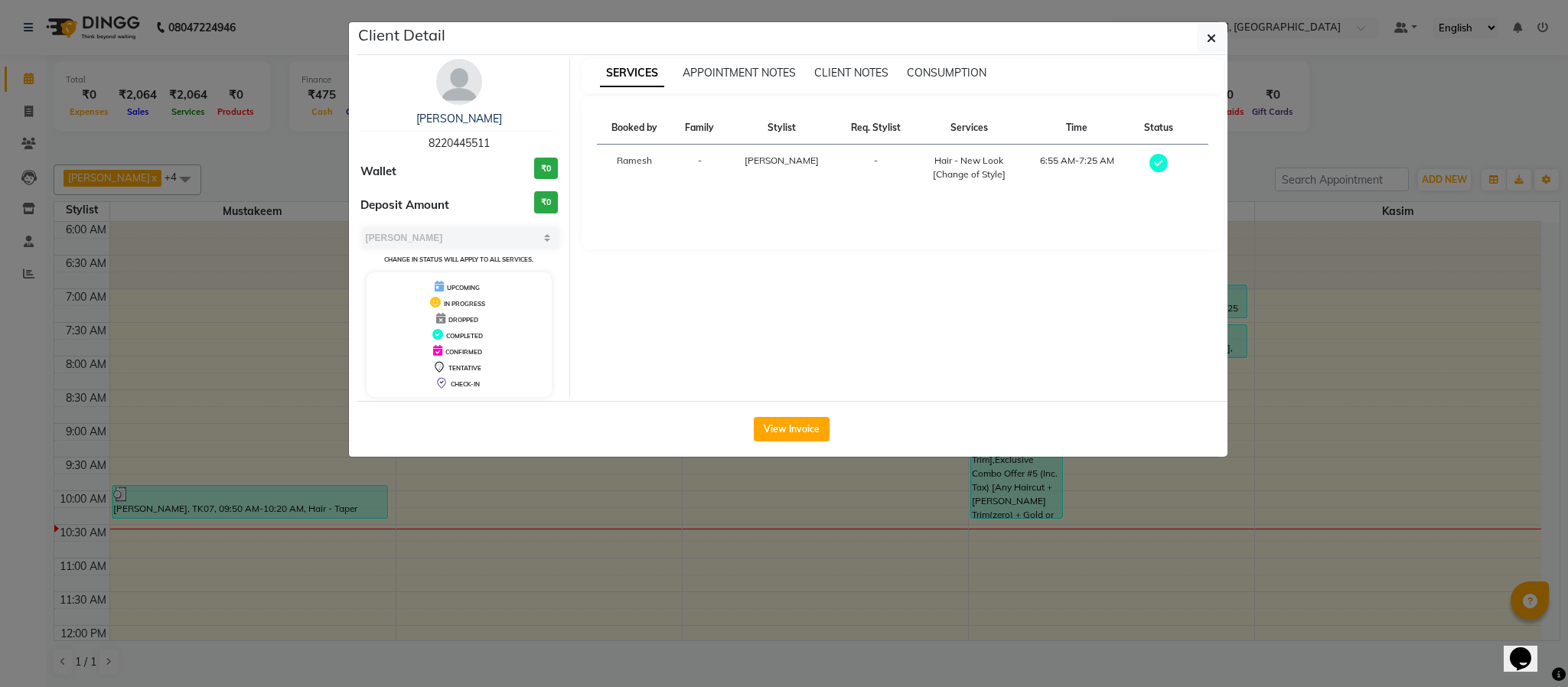
click at [1344, 120] on ngb-modal-window "Client Detail [PERSON_NAME] 8220445511 Wallet ₹0 Deposit Amount ₹0 Select MARK …" at bounding box center [784, 344] width 1568 height 687
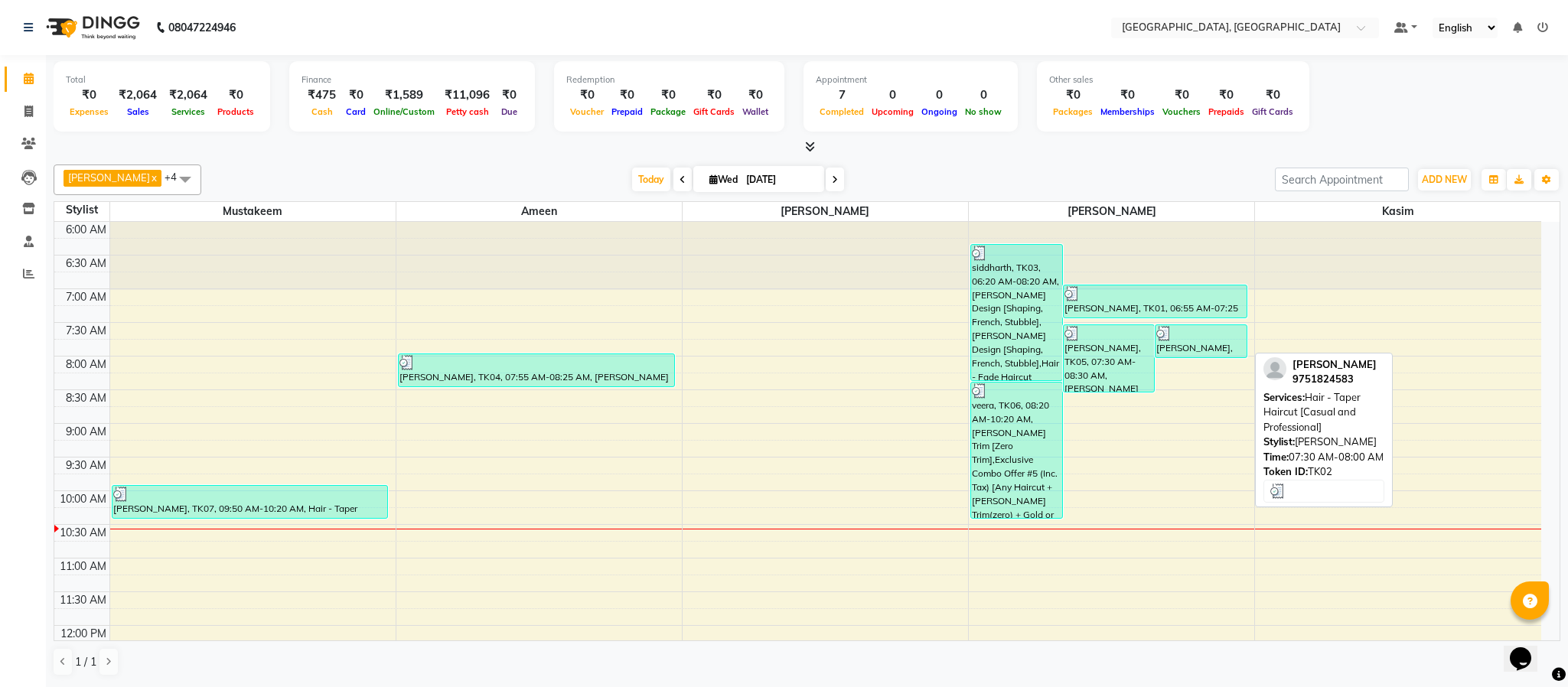
click at [1199, 336] on div at bounding box center [1201, 334] width 89 height 16
select select "3"
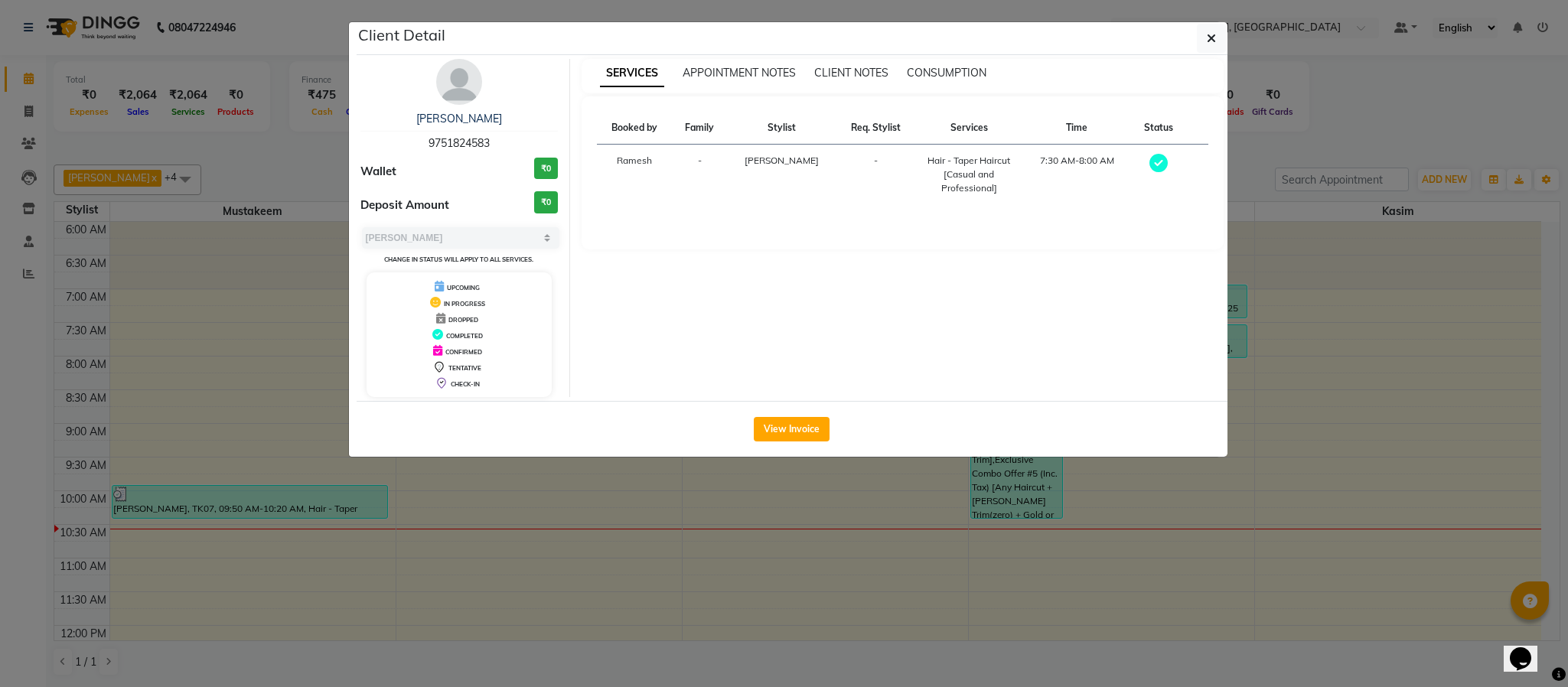
click at [1322, 110] on ngb-modal-window "Client Detail [PERSON_NAME] 9751824583 Wallet ₹0 Deposit Amount ₹0 Select MARK …" at bounding box center [784, 344] width 1568 height 687
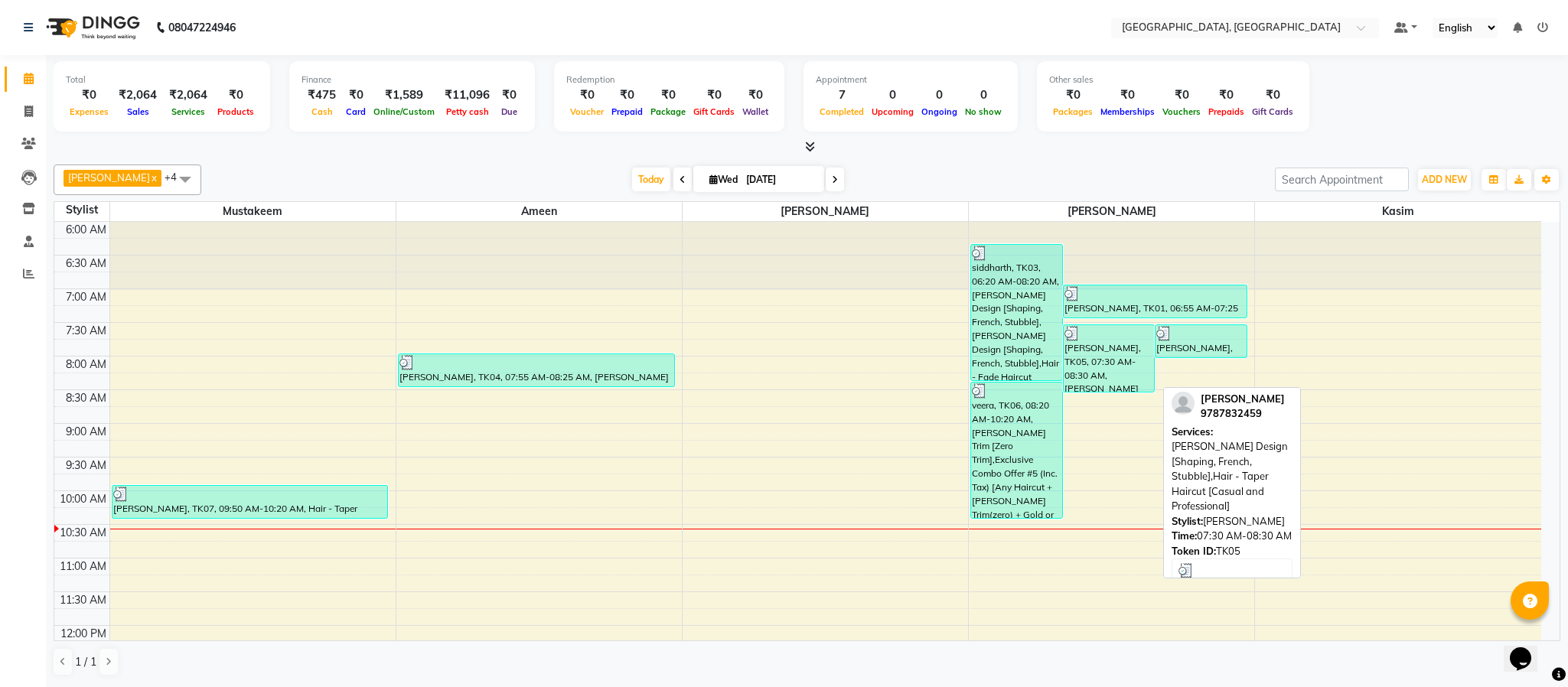
click at [1116, 353] on div "[PERSON_NAME], TK05, 07:30 AM-08:30 AM, [PERSON_NAME] Design [Shaping, French, …" at bounding box center [1109, 358] width 91 height 66
select select "3"
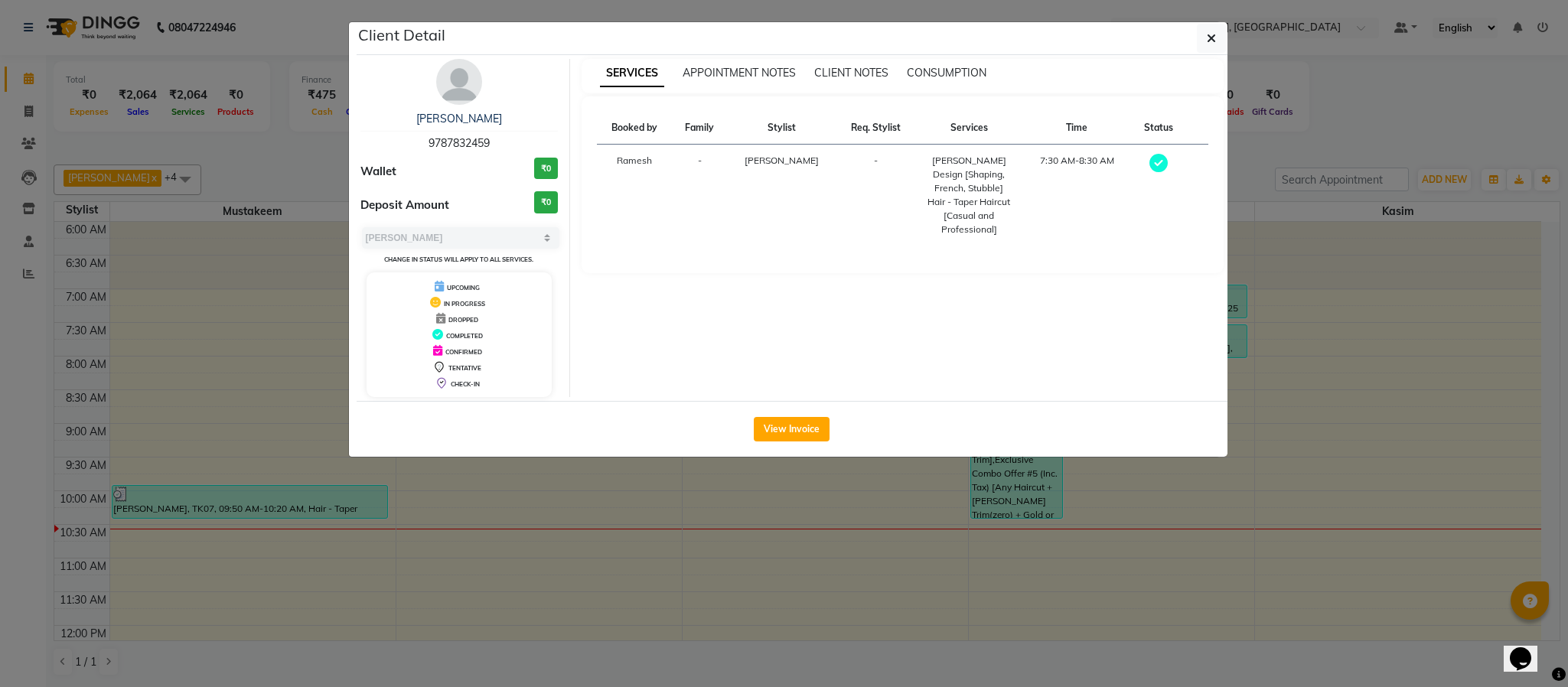
click at [1332, 125] on ngb-modal-window "Client Detail [PERSON_NAME] 9787832459 Wallet ₹0 Deposit Amount ₹0 Select MARK …" at bounding box center [784, 344] width 1568 height 687
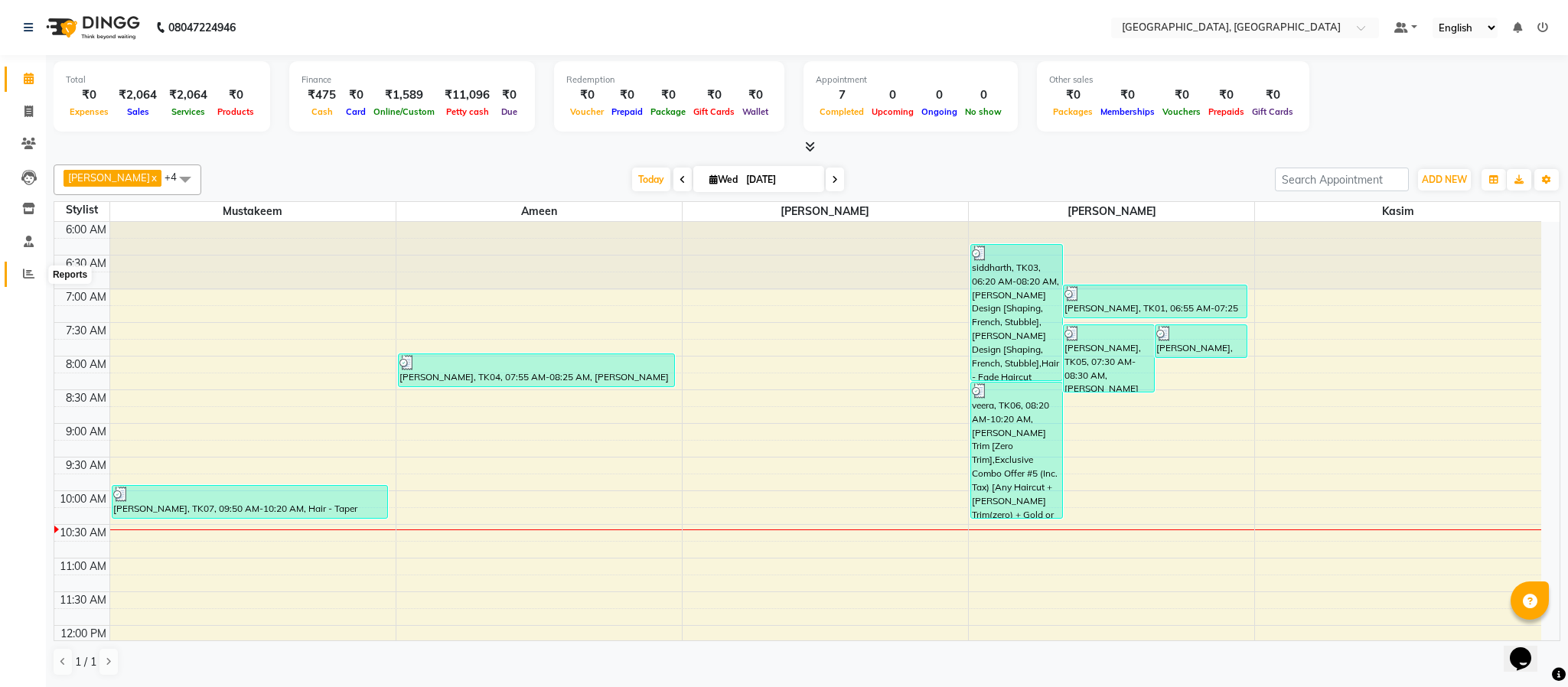
click at [30, 266] on span at bounding box center [29, 274] width 27 height 17
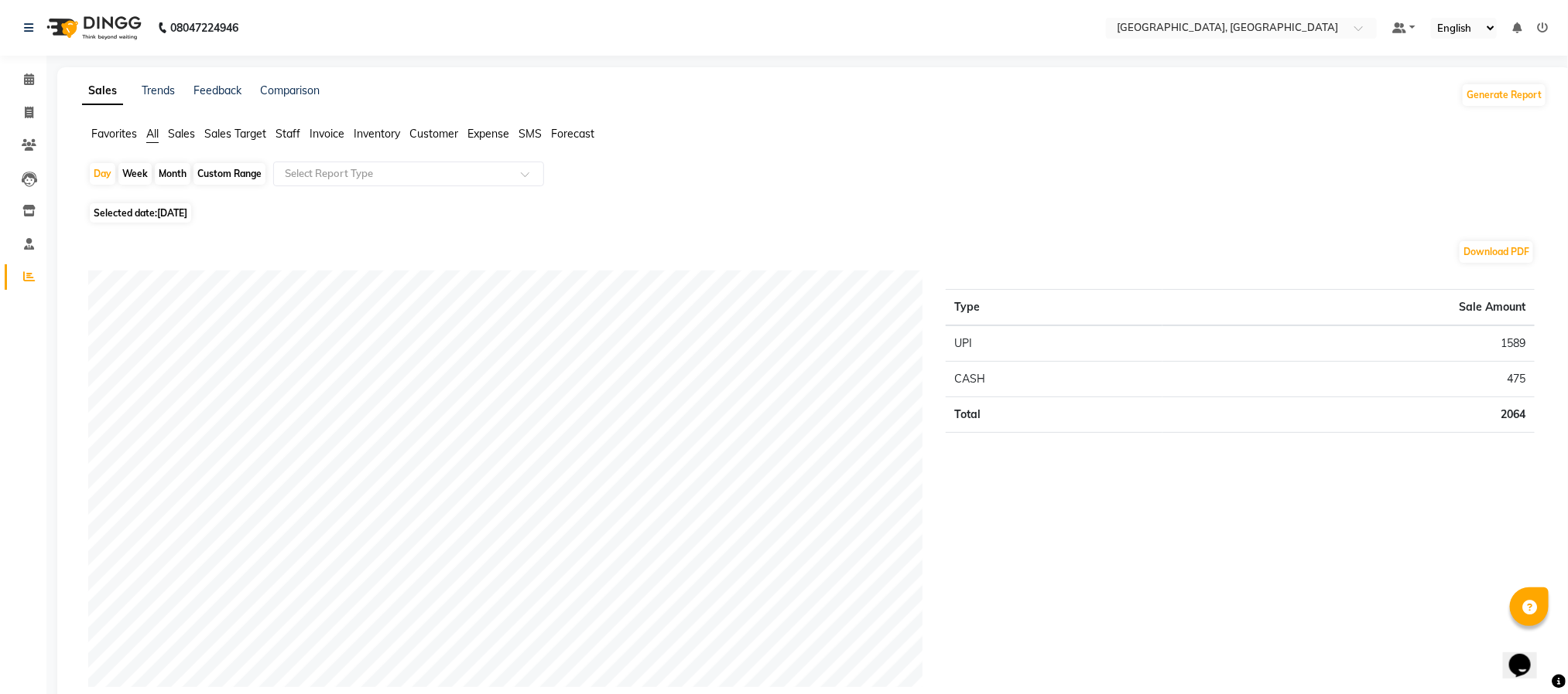
click at [290, 135] on span "Staff" at bounding box center [288, 133] width 25 height 14
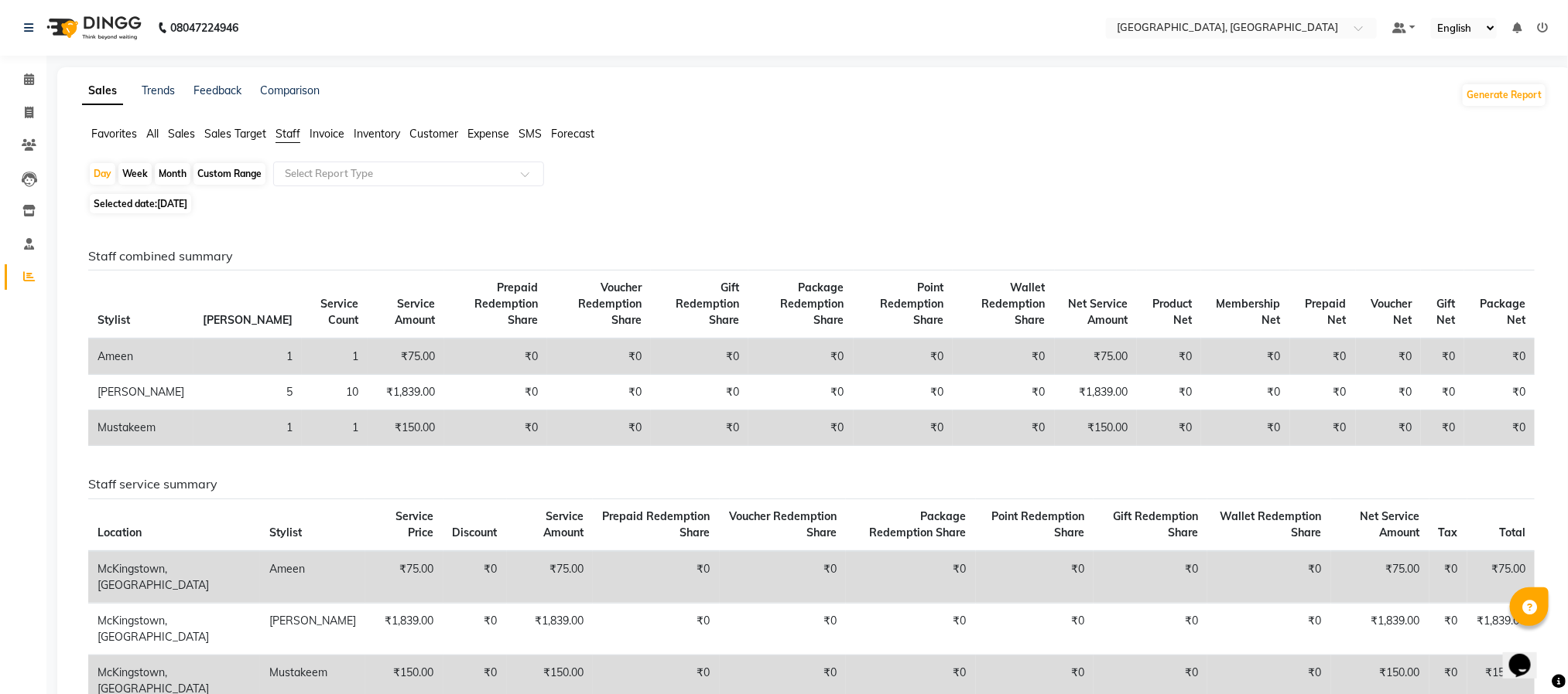
click at [1082, 170] on div "Day Week Month Custom Range Select Report Type" at bounding box center [814, 176] width 1453 height 28
click at [28, 79] on icon at bounding box center [29, 80] width 10 height 12
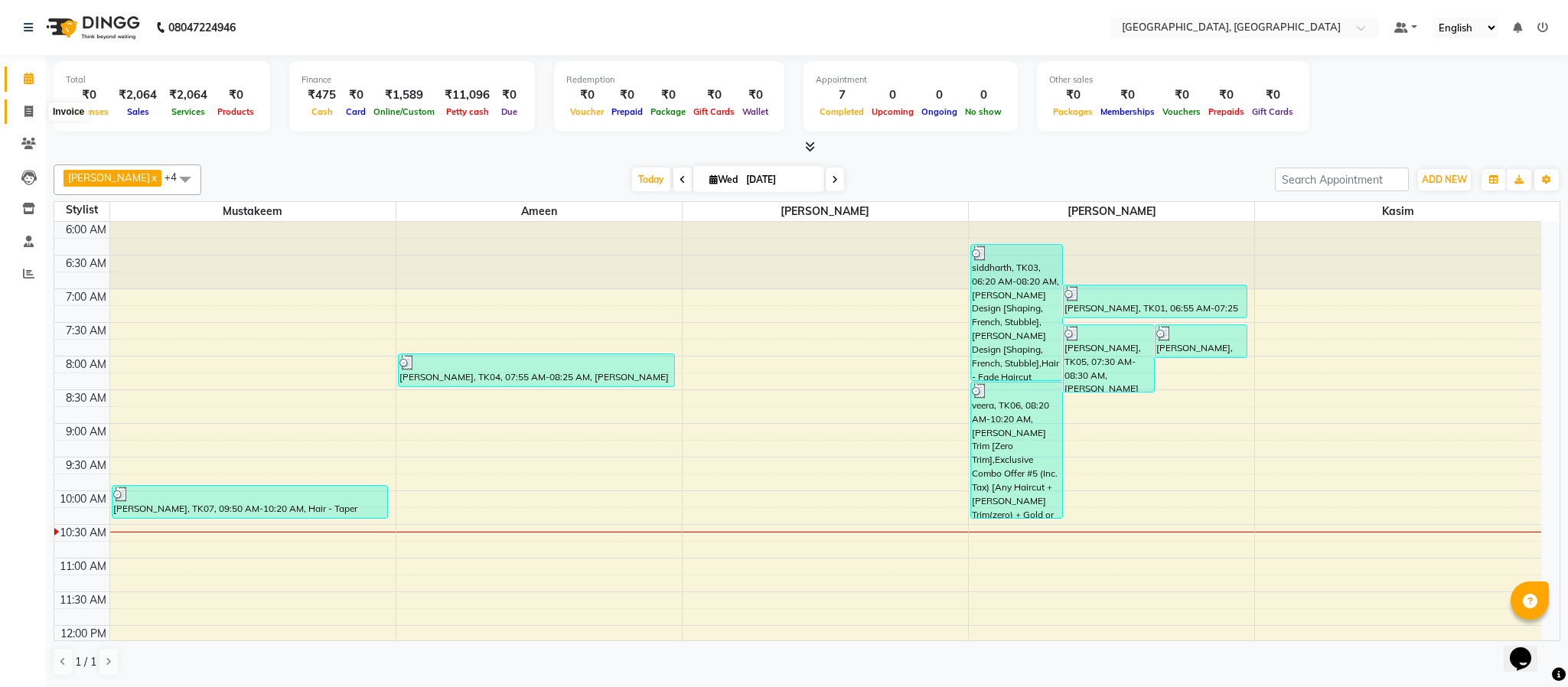
click at [33, 110] on span at bounding box center [29, 111] width 27 height 17
select select "service"
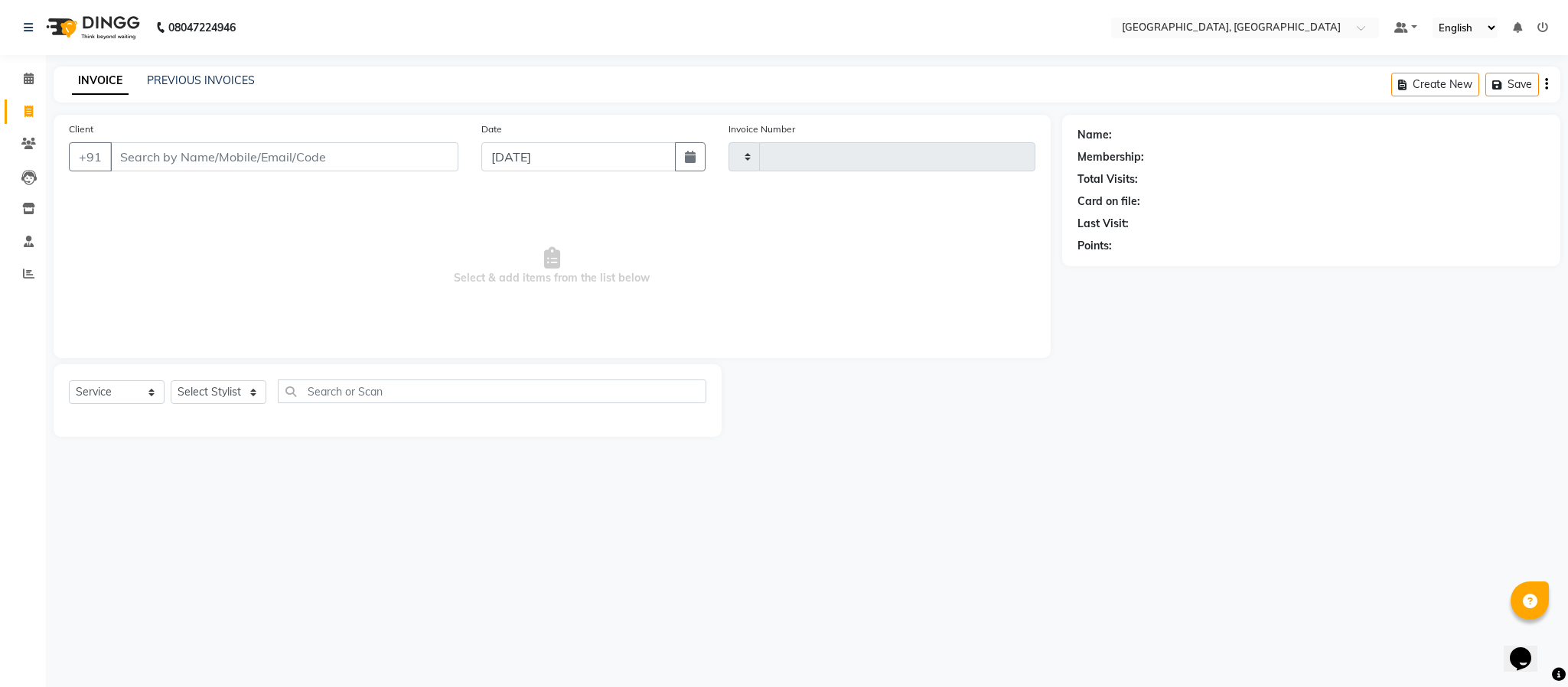
type input "5633"
select select "4977"
click at [214, 390] on select "Select Stylist Ameen House Keeping [PERSON_NAME] [PERSON_NAME] Prathiswar [PERS…" at bounding box center [218, 392] width 96 height 24
select select "84531"
click at [170, 381] on select "Select Stylist Ameen House Keeping [PERSON_NAME] [PERSON_NAME] Prathiswar [PERS…" at bounding box center [218, 392] width 96 height 24
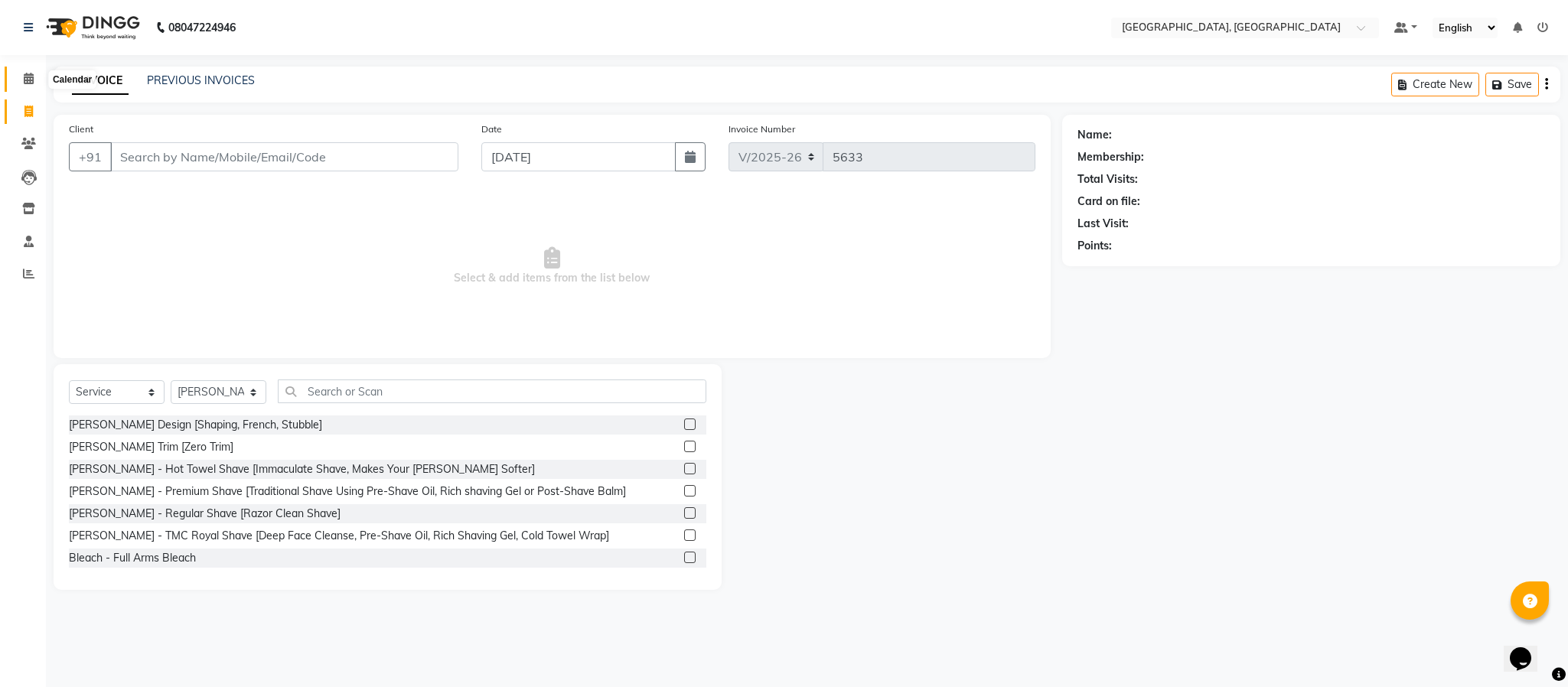
click at [25, 78] on icon at bounding box center [29, 79] width 10 height 11
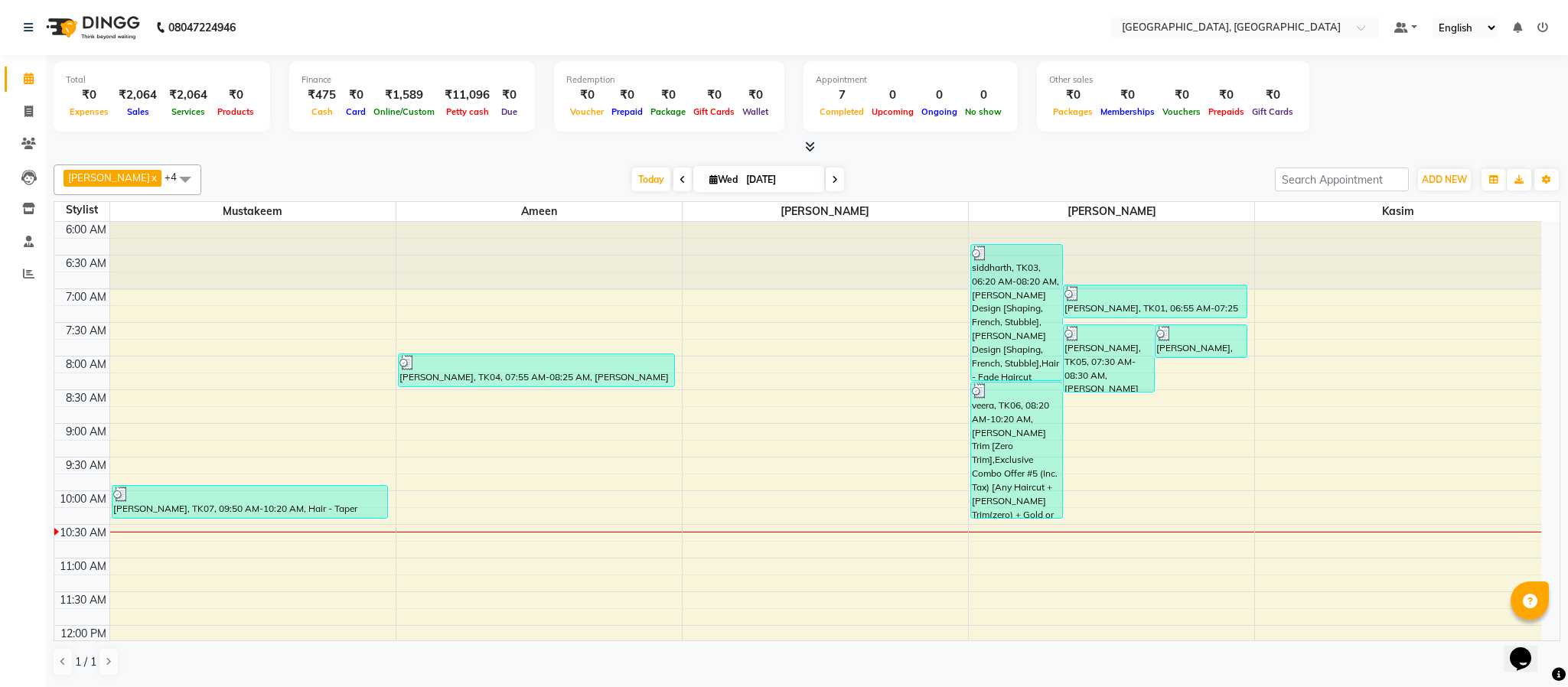
click at [1125, 143] on div at bounding box center [807, 148] width 1507 height 16
click at [29, 115] on icon at bounding box center [29, 111] width 8 height 11
select select "service"
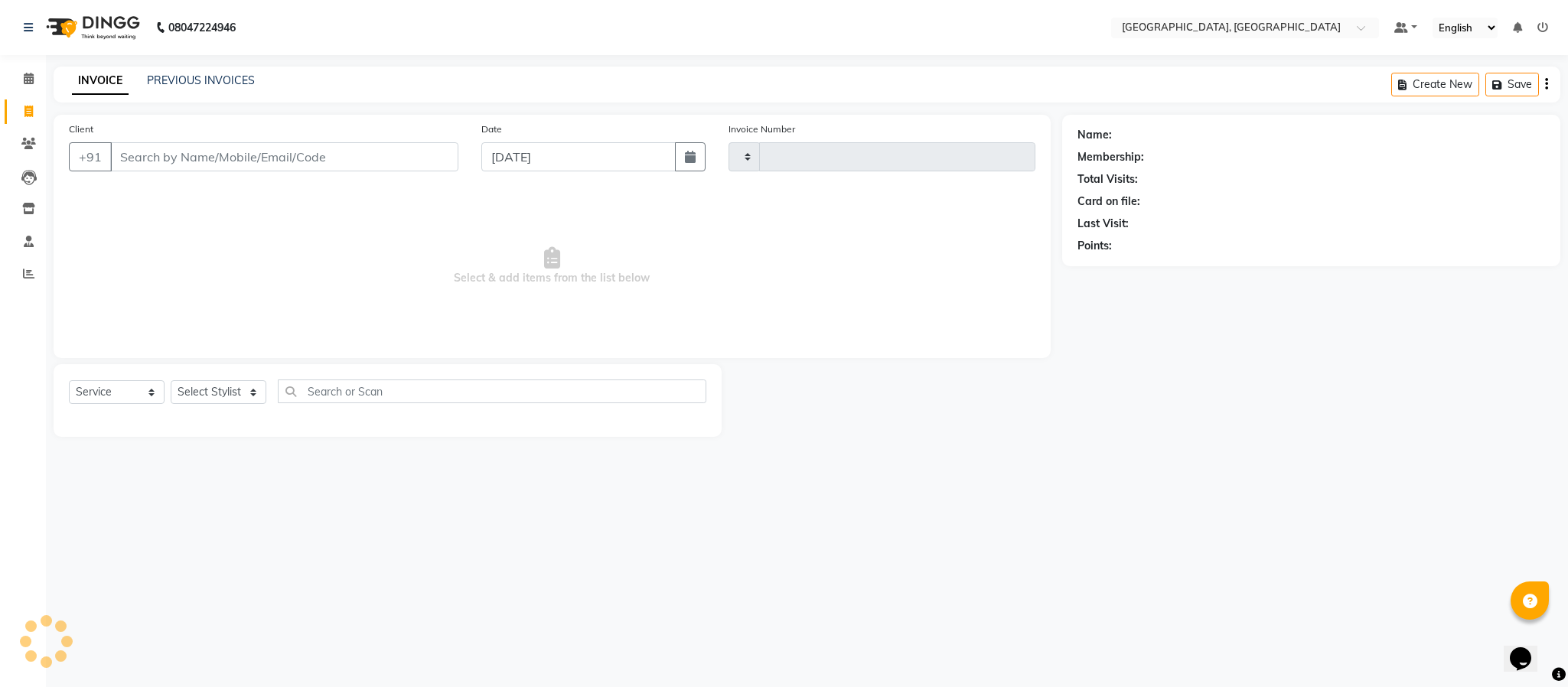
type input "5633"
select select "4977"
click at [216, 389] on select "Select Stylist Ameen House Keeping [PERSON_NAME] [PERSON_NAME] Prathiswar [PERS…" at bounding box center [218, 392] width 96 height 24
select select "84531"
click at [170, 381] on select "Select Stylist Ameen House Keeping [PERSON_NAME] [PERSON_NAME] Prathiswar [PERS…" at bounding box center [218, 392] width 96 height 24
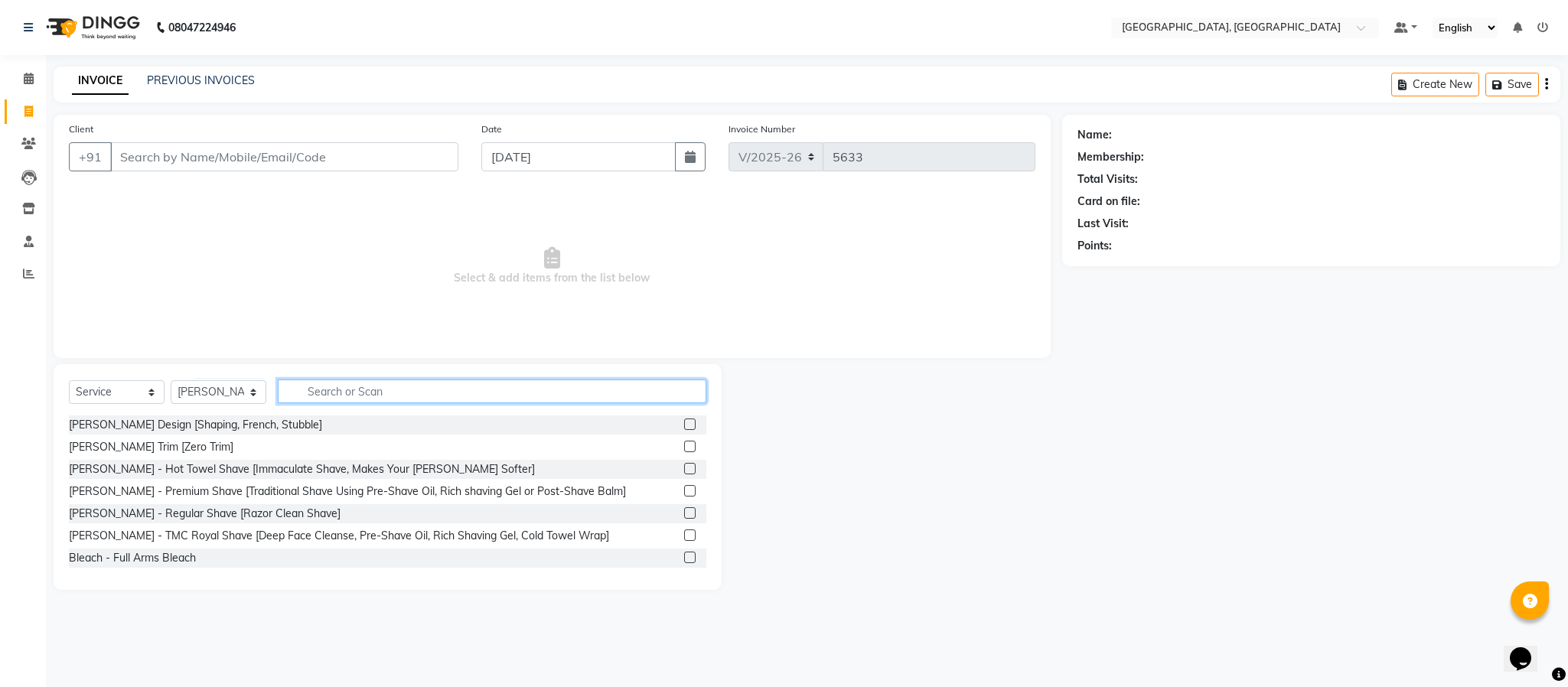
click at [373, 380] on input "text" at bounding box center [492, 391] width 429 height 24
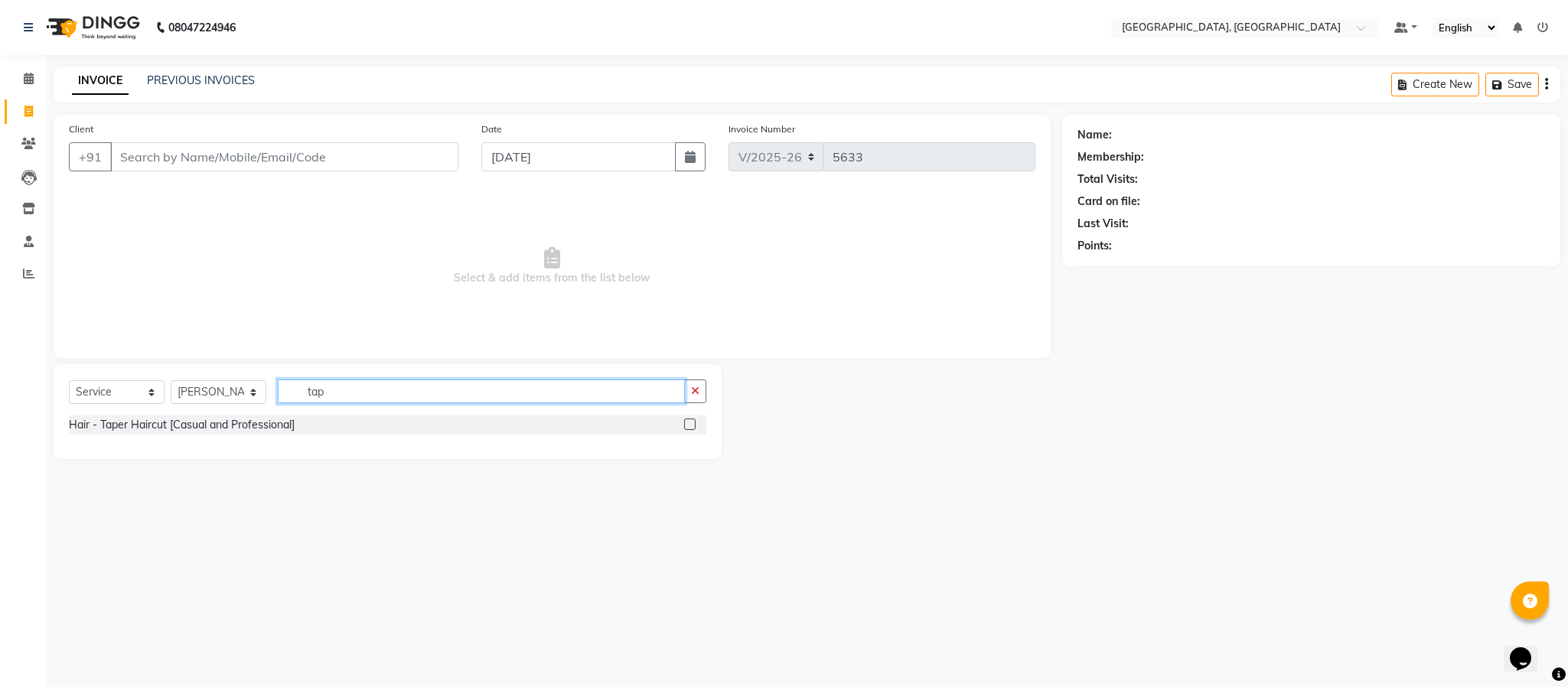
type input "tap"
click at [691, 427] on label at bounding box center [690, 425] width 11 height 11
click at [691, 427] on input "checkbox" at bounding box center [689, 425] width 10 height 10
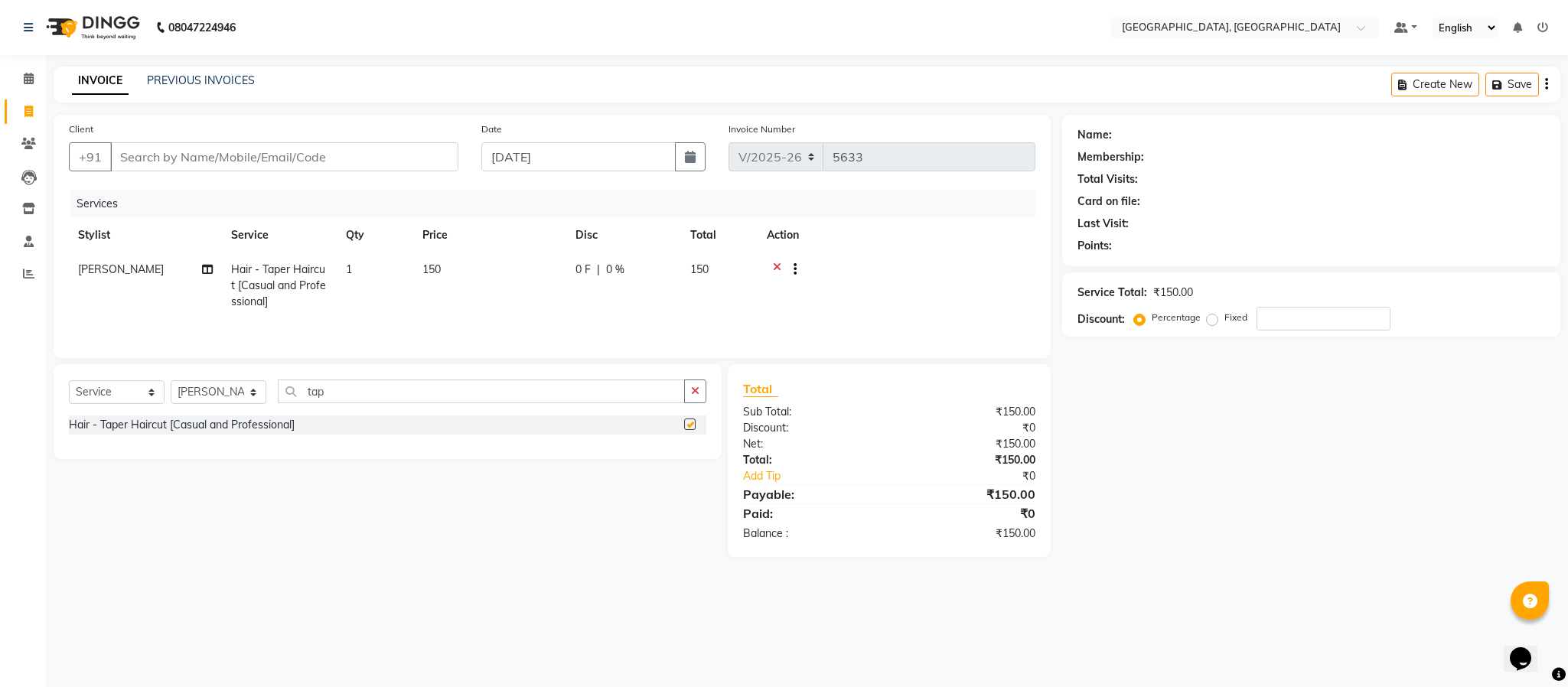
click at [691, 427] on label at bounding box center [690, 425] width 11 height 11
click at [691, 427] on input "checkbox" at bounding box center [689, 425] width 10 height 10
click at [687, 430] on label at bounding box center [690, 425] width 11 height 11
click at [687, 430] on input "checkbox" at bounding box center [689, 425] width 10 height 10
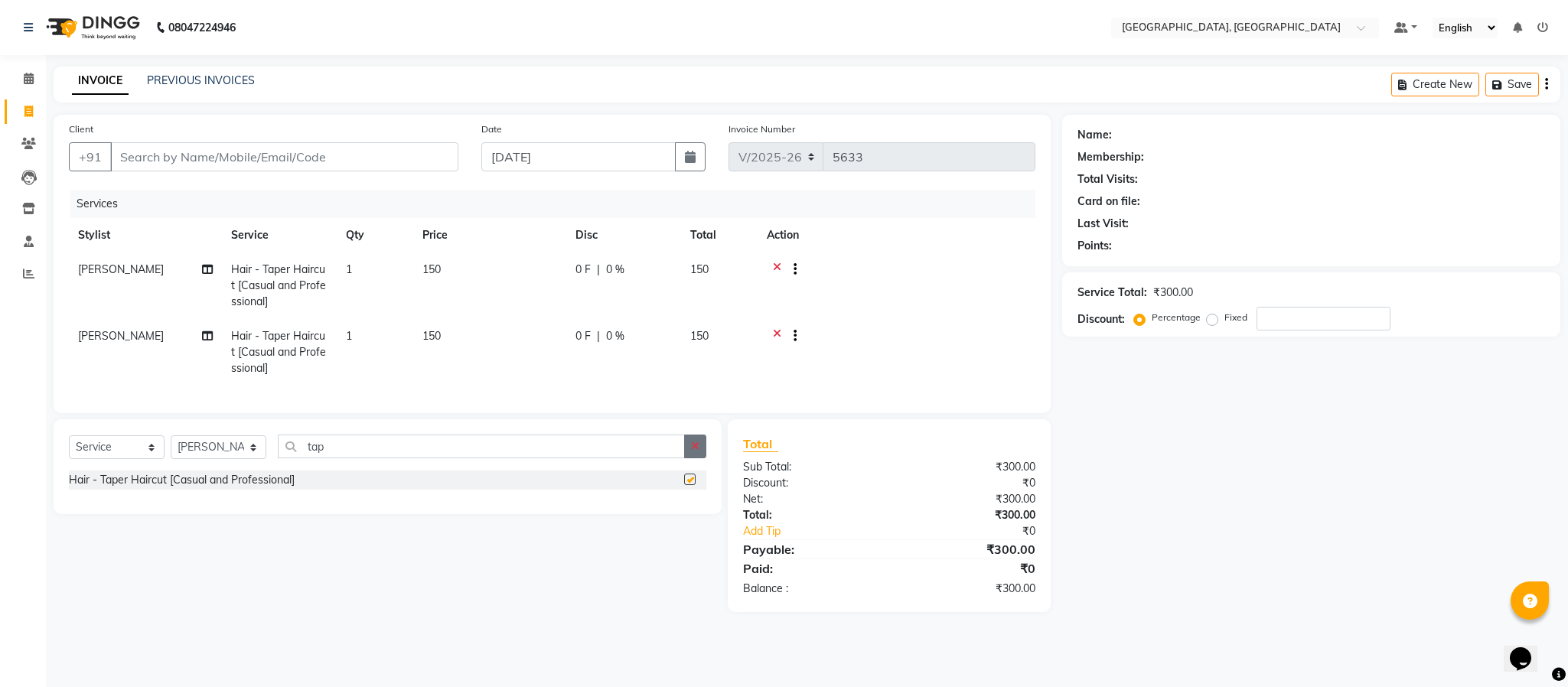
checkbox input "false"
click at [689, 458] on button "button" at bounding box center [695, 446] width 22 height 24
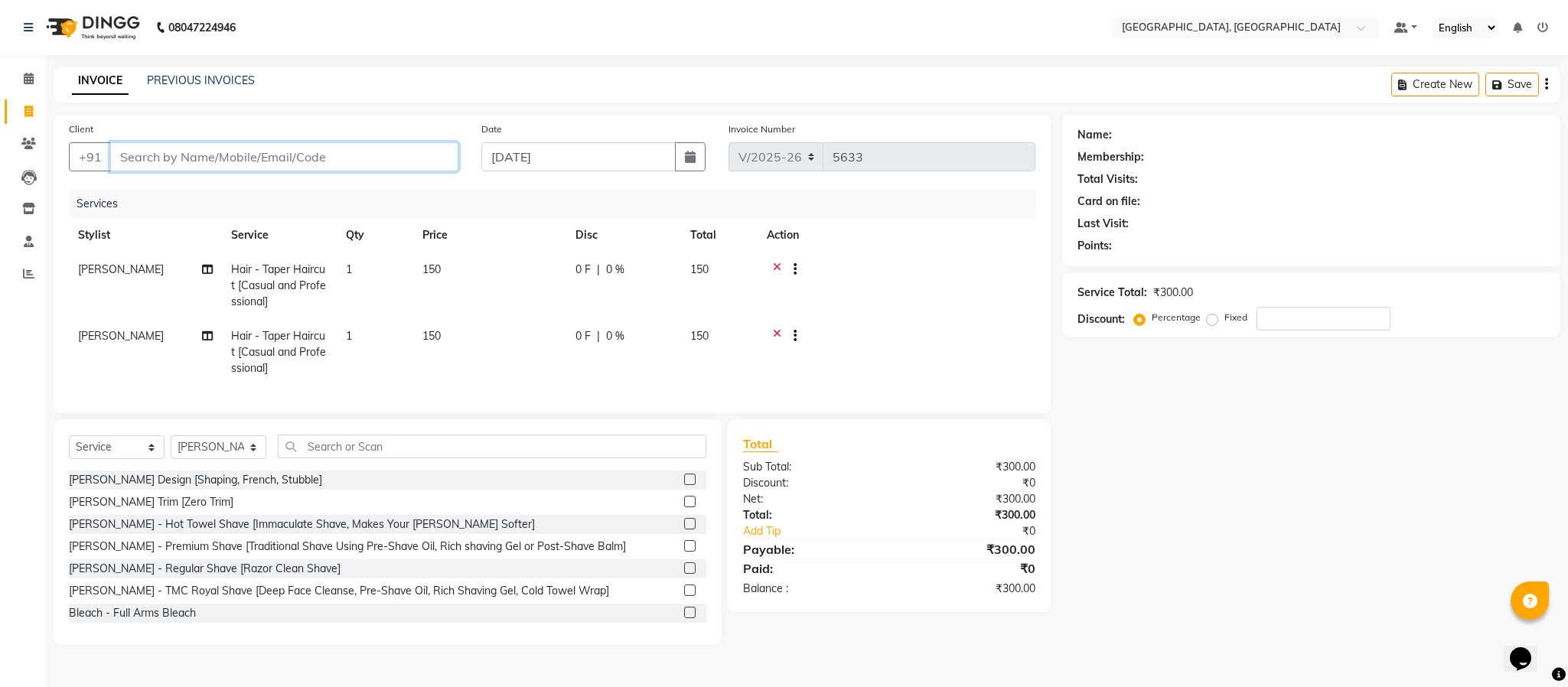
click at [329, 156] on input "Client" at bounding box center [284, 157] width 348 height 29
type input "7"
type input "0"
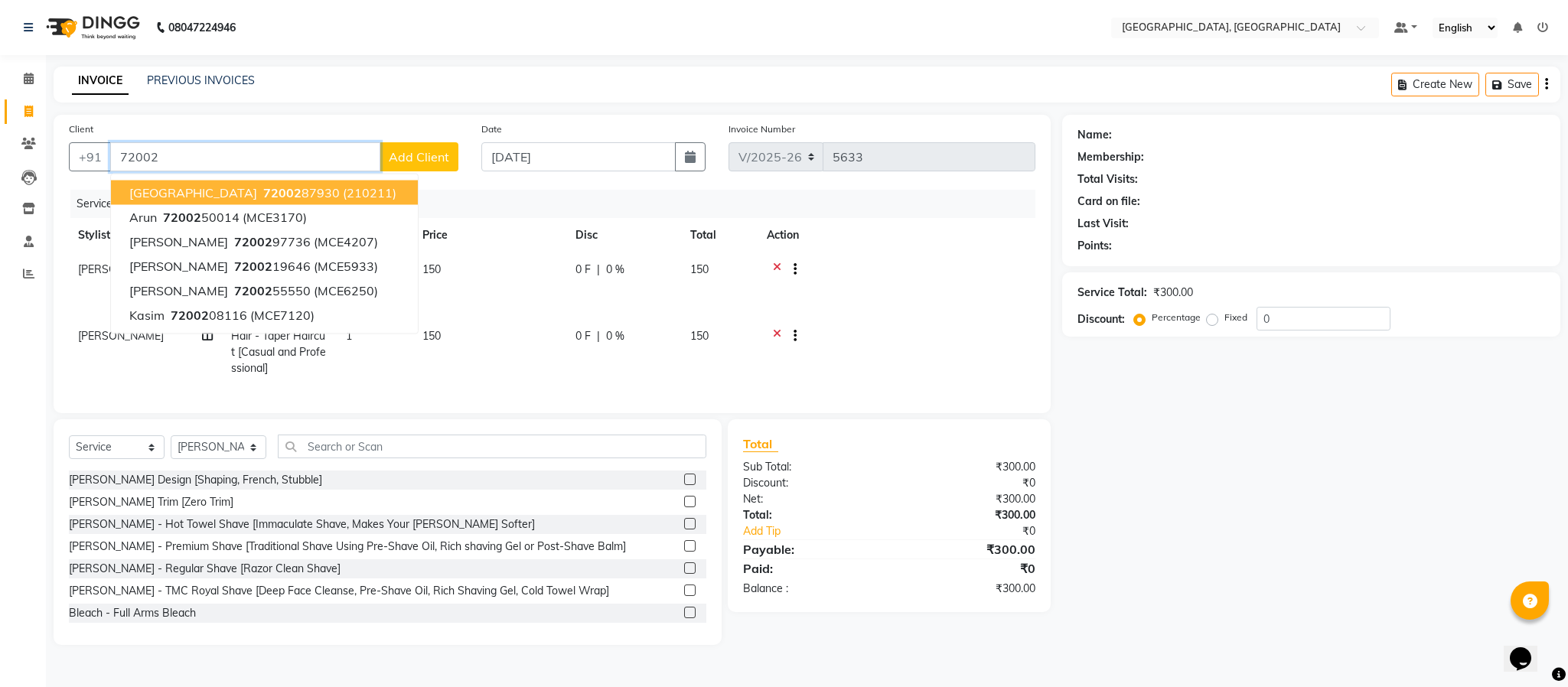
click at [343, 187] on span "(210211)" at bounding box center [369, 193] width 53 height 16
type input "7200287930"
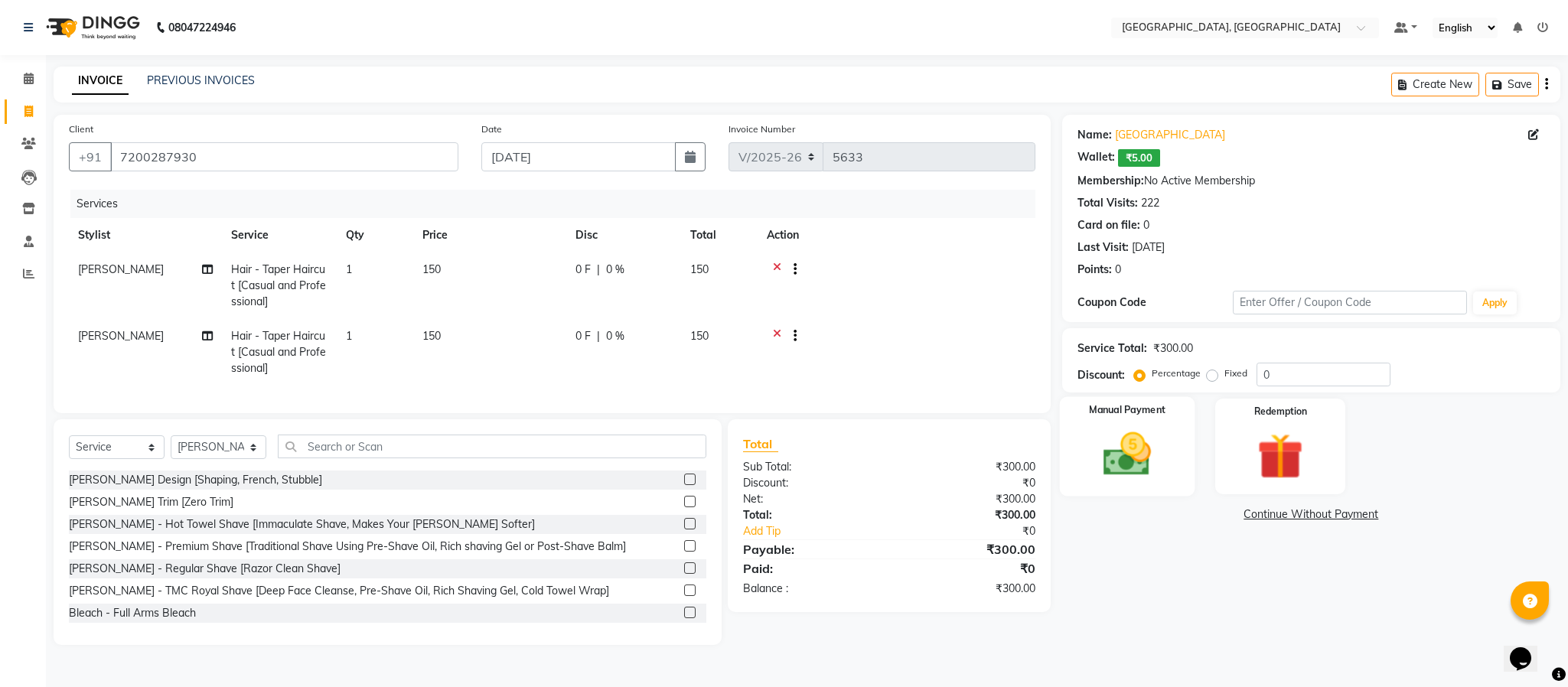
click at [1112, 412] on label "Manual Payment" at bounding box center [1127, 411] width 76 height 15
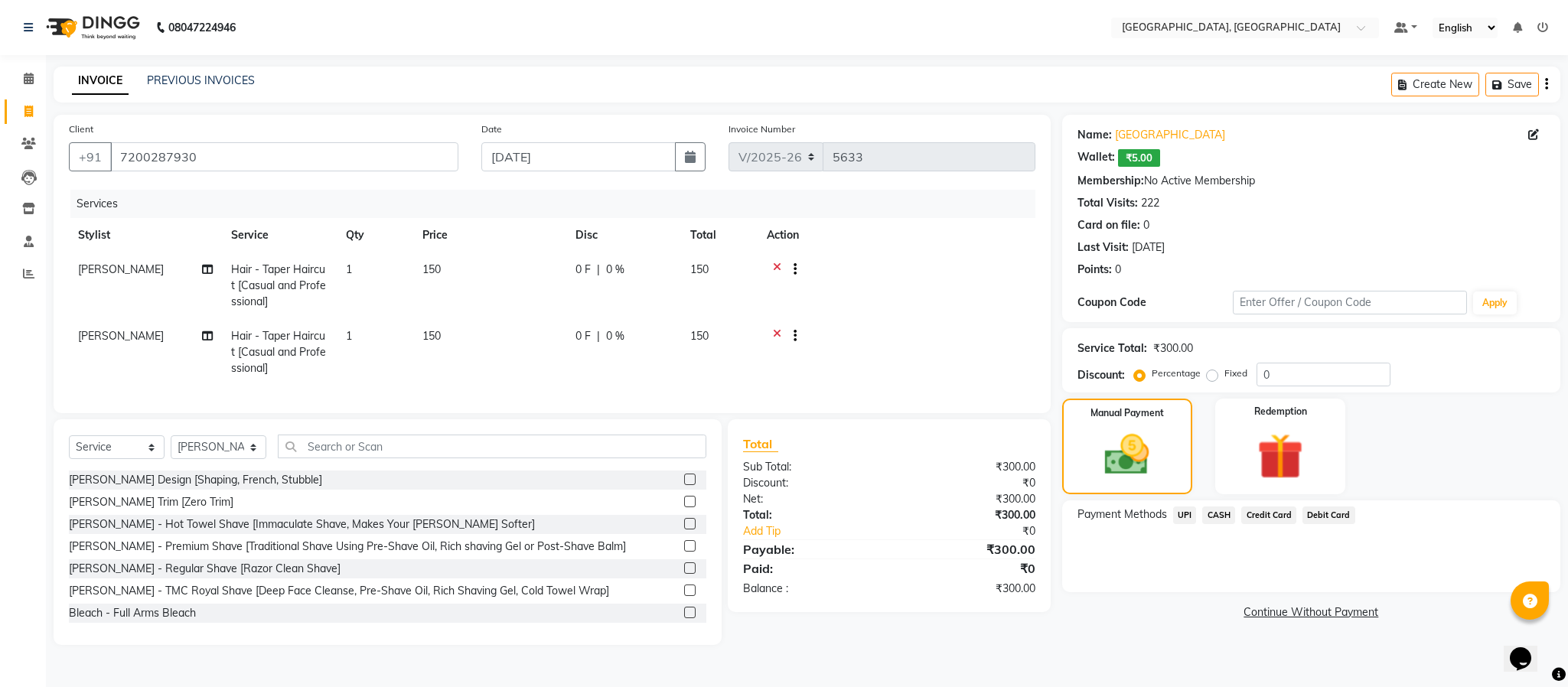
click at [1185, 514] on span "UPI" at bounding box center [1184, 515] width 24 height 17
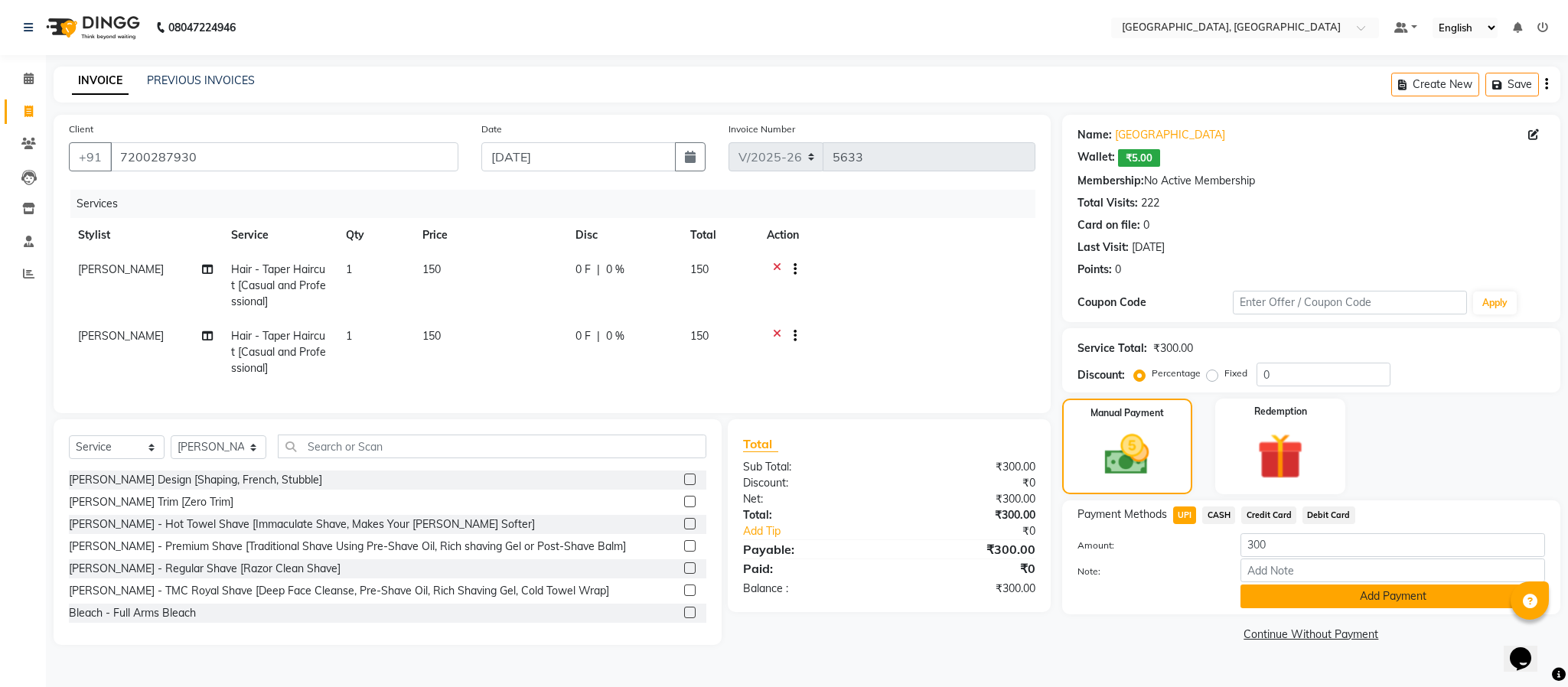
click at [1316, 588] on button "Add Payment" at bounding box center [1393, 596] width 305 height 24
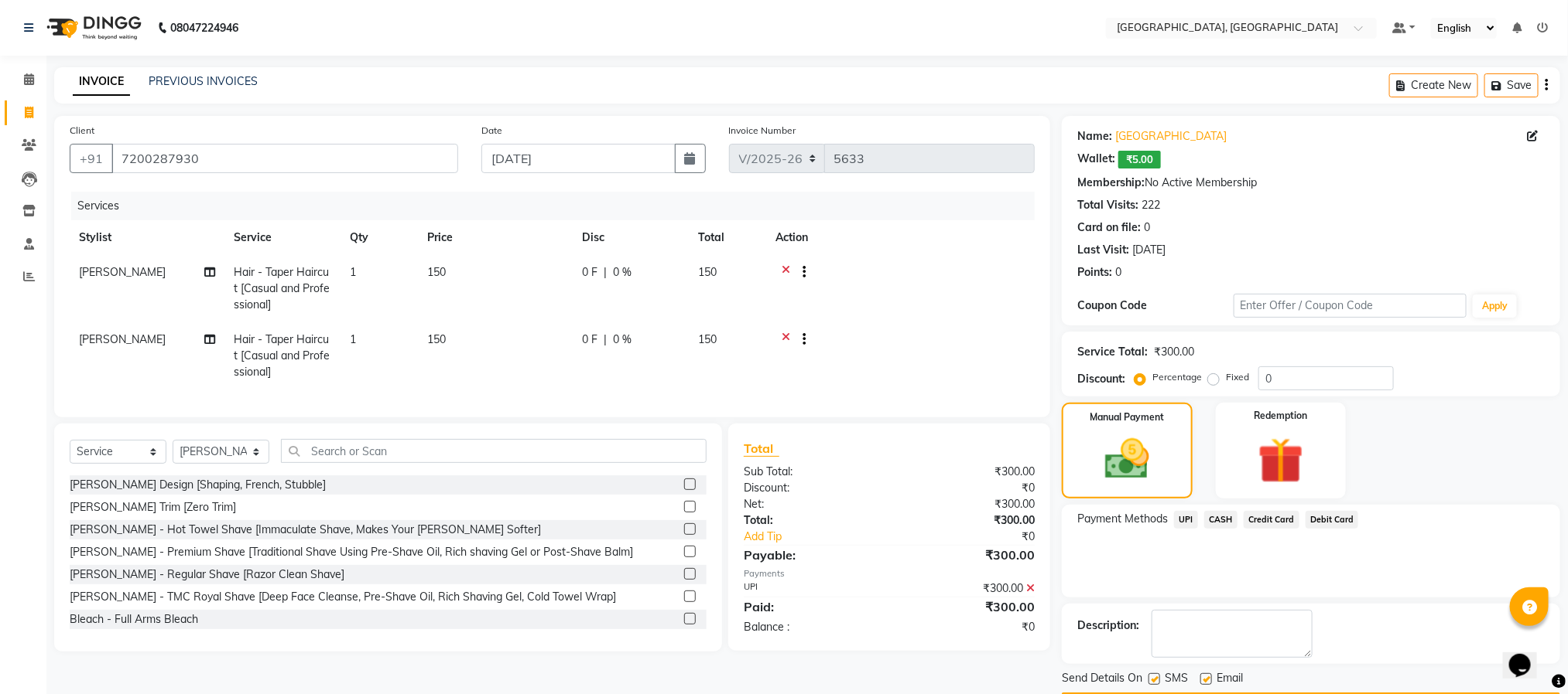
scroll to position [46, 0]
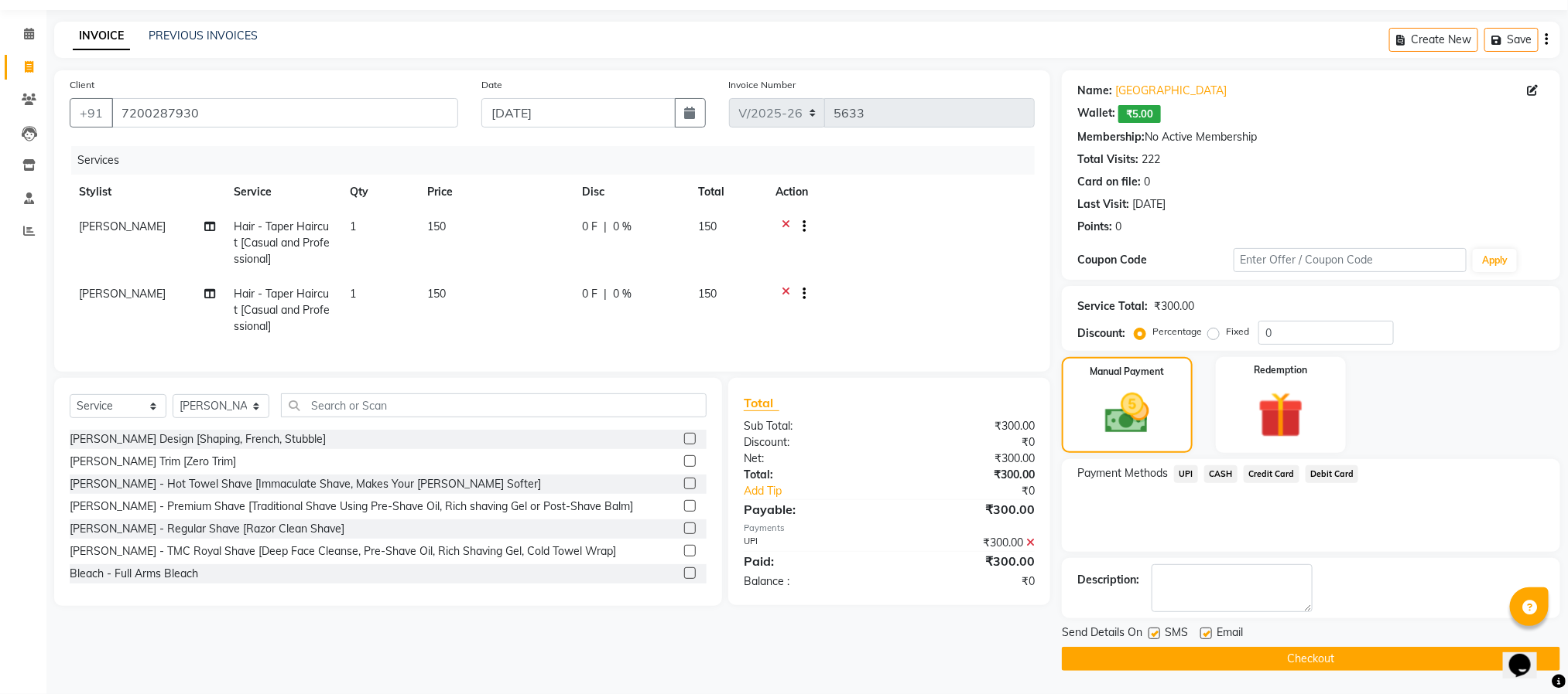
click at [1333, 661] on button "Checkout" at bounding box center [1310, 659] width 498 height 24
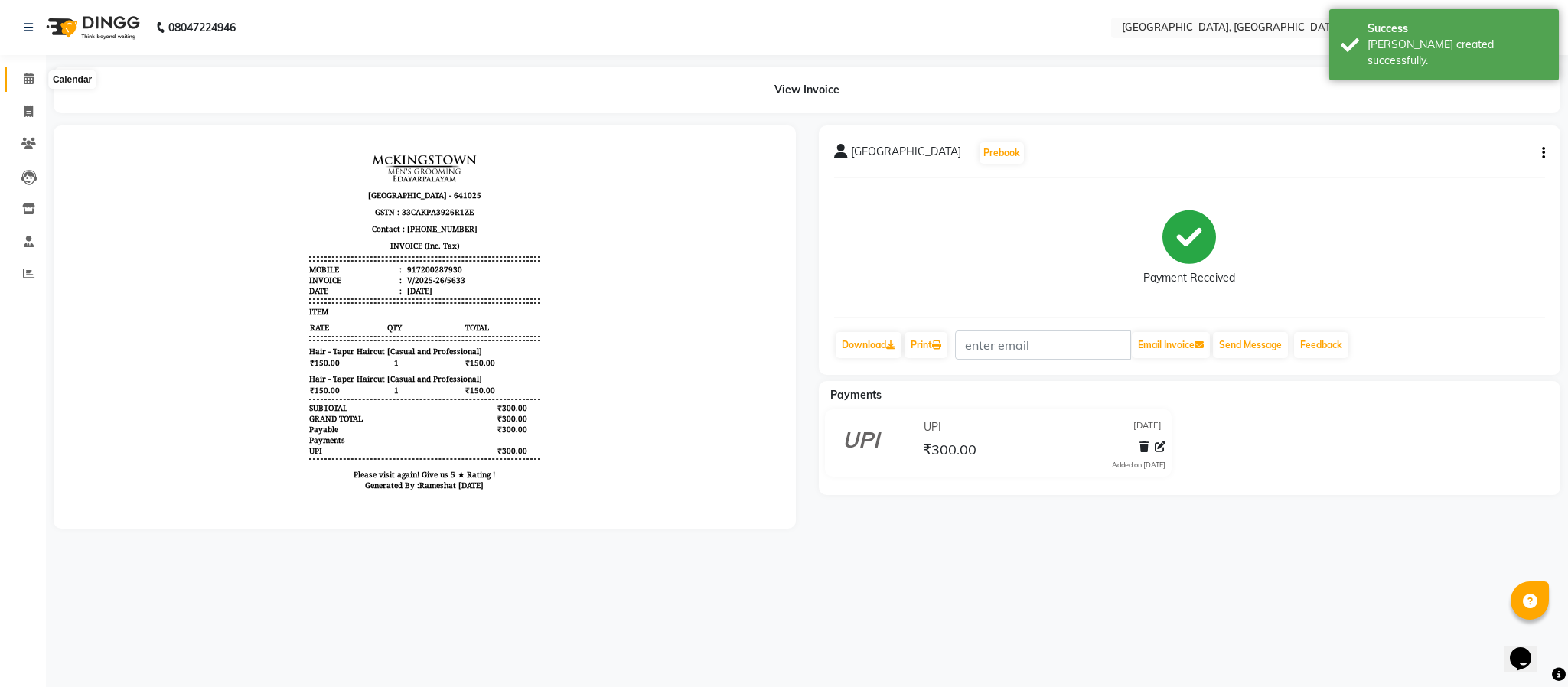
click at [30, 81] on icon at bounding box center [29, 79] width 10 height 11
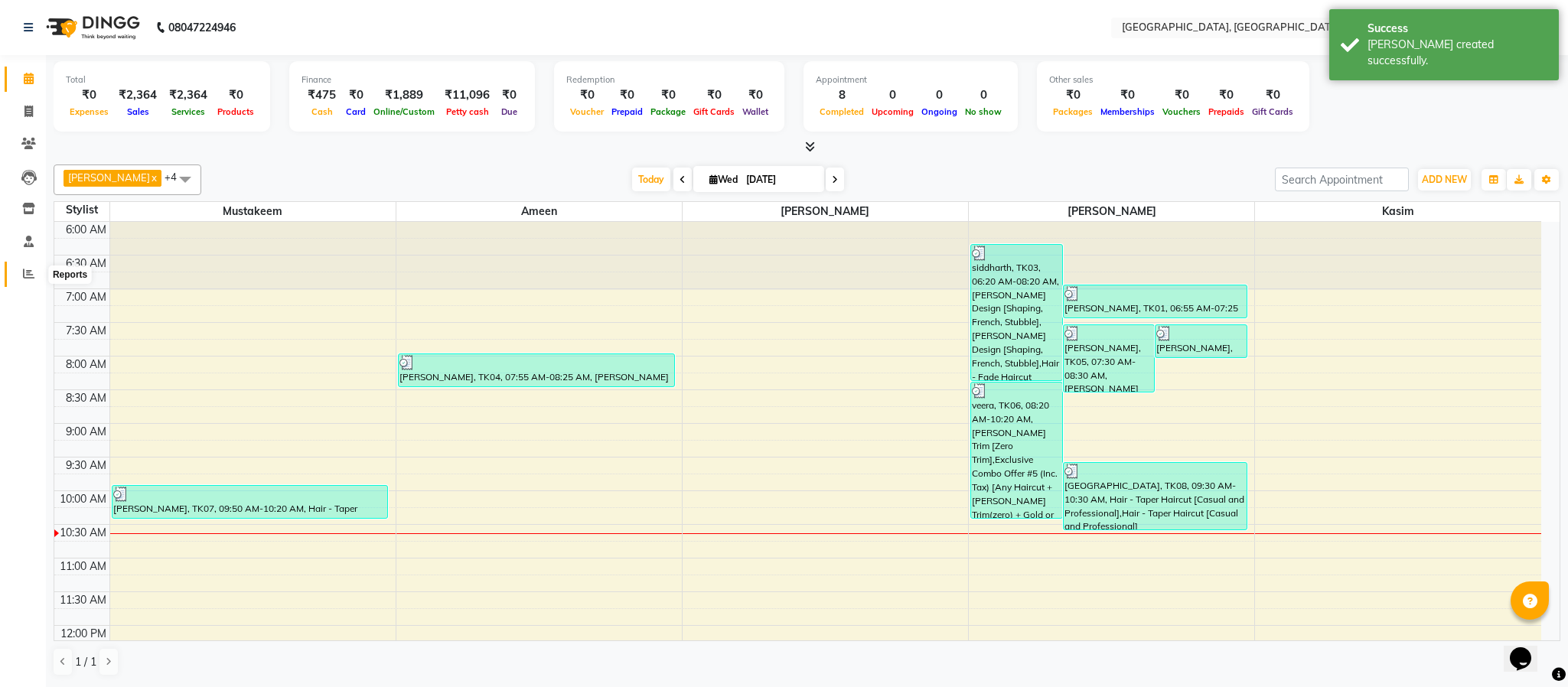
click at [24, 266] on span at bounding box center [29, 274] width 27 height 17
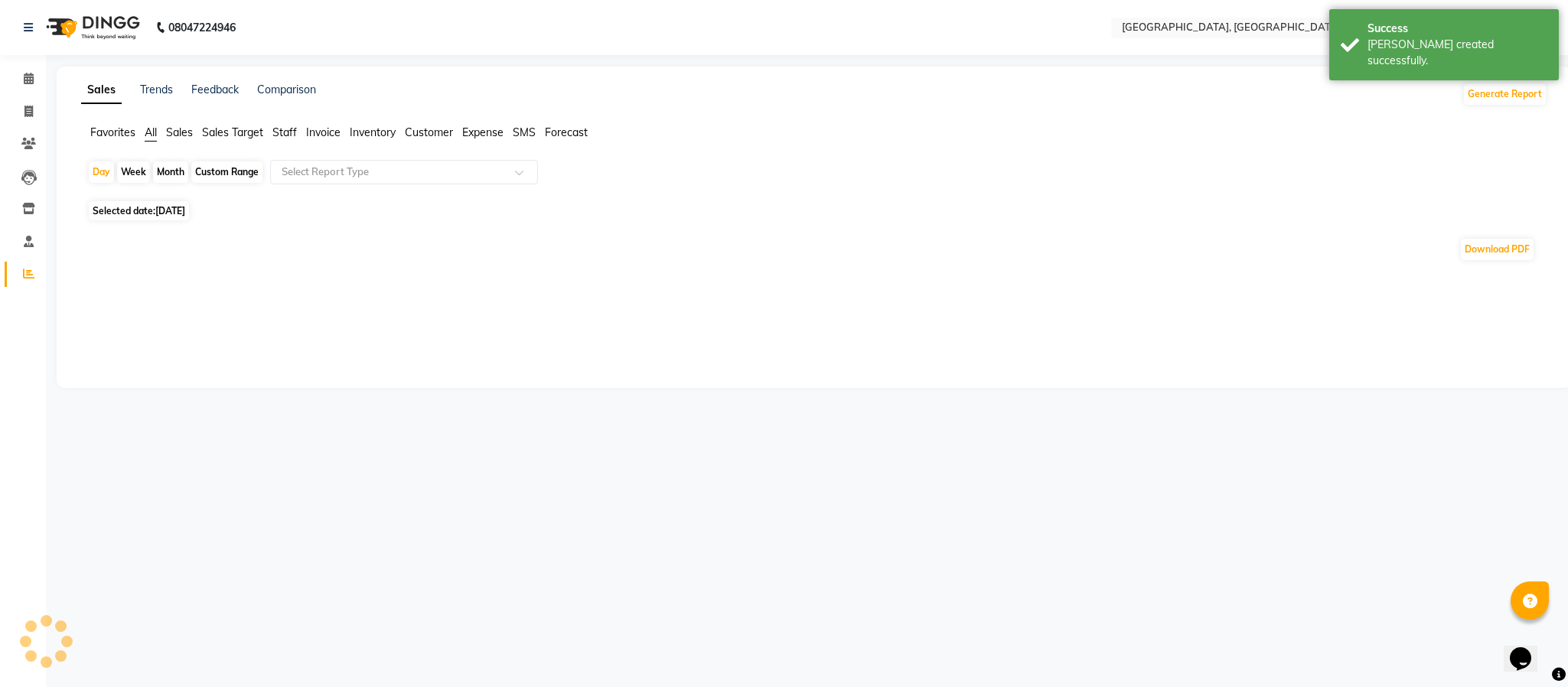
click at [290, 125] on span "Staff" at bounding box center [284, 132] width 25 height 14
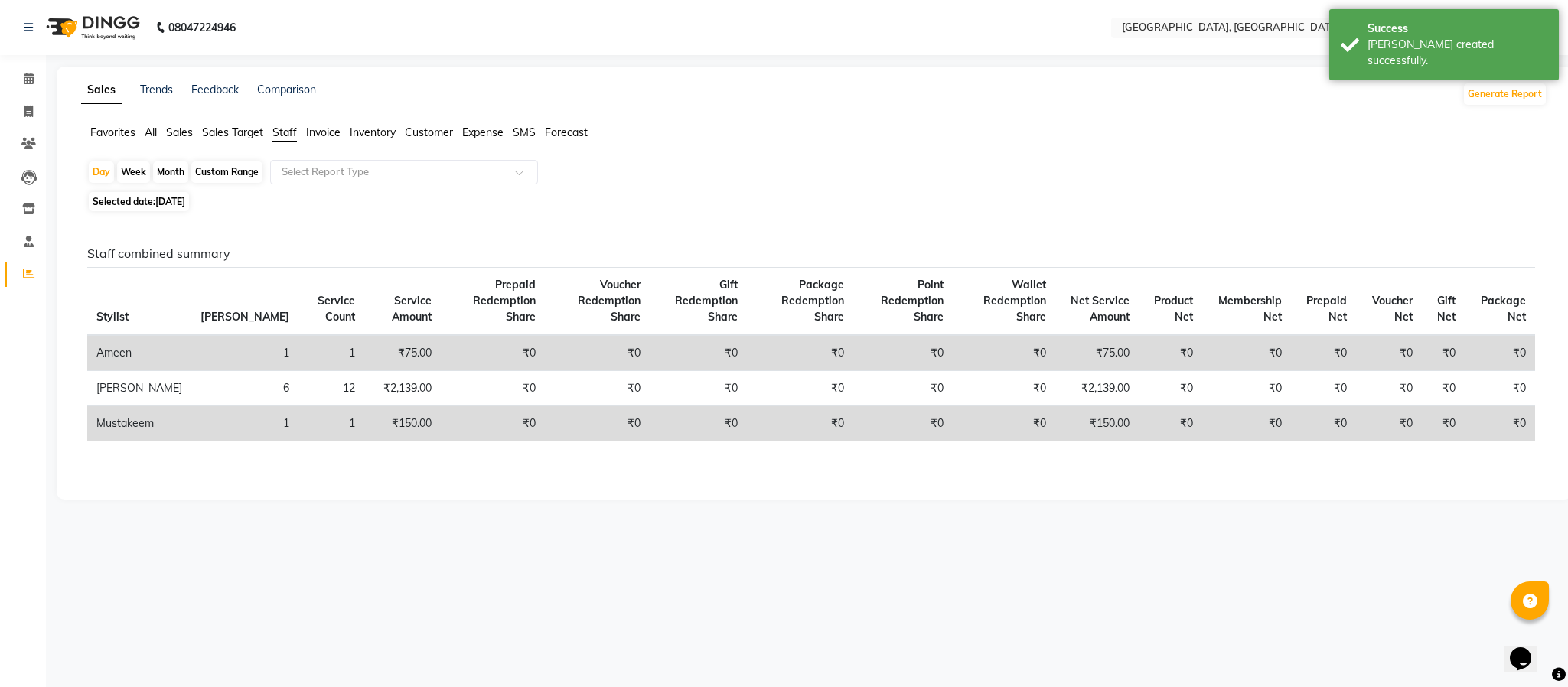
click at [652, 156] on app-reports "Favorites All Sales Sales Target Staff Invoice Inventory Customer Expense SMS F…" at bounding box center [814, 304] width 1484 height 360
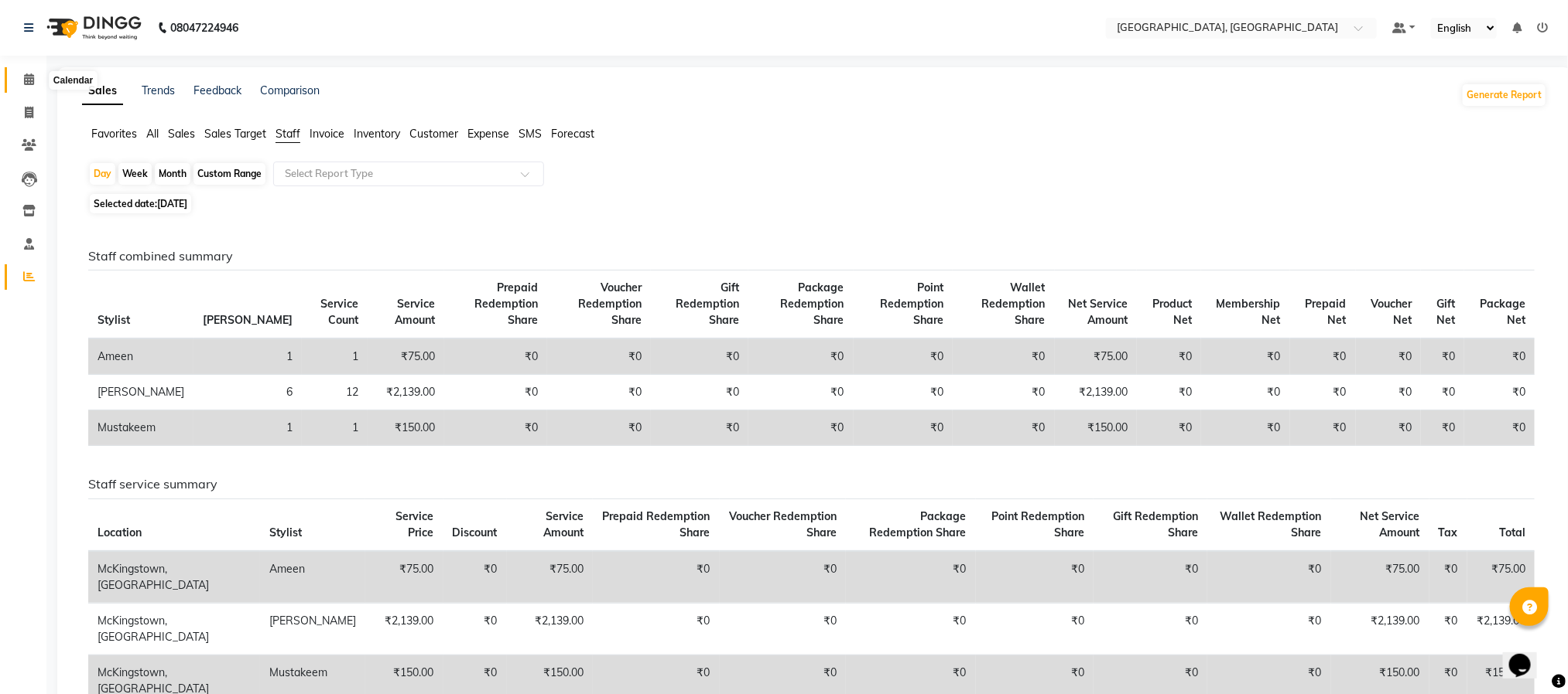
click at [27, 75] on icon at bounding box center [29, 80] width 10 height 12
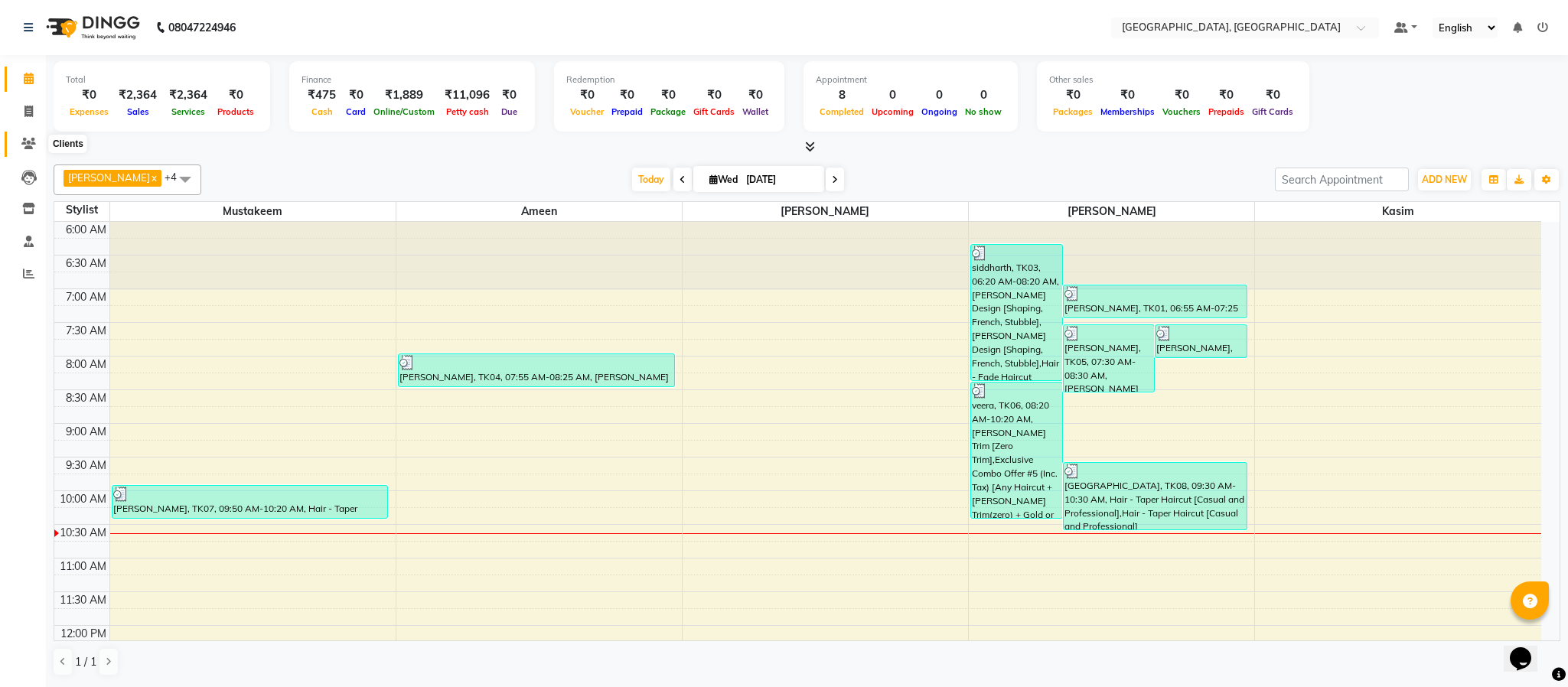
click at [30, 147] on icon at bounding box center [29, 143] width 15 height 11
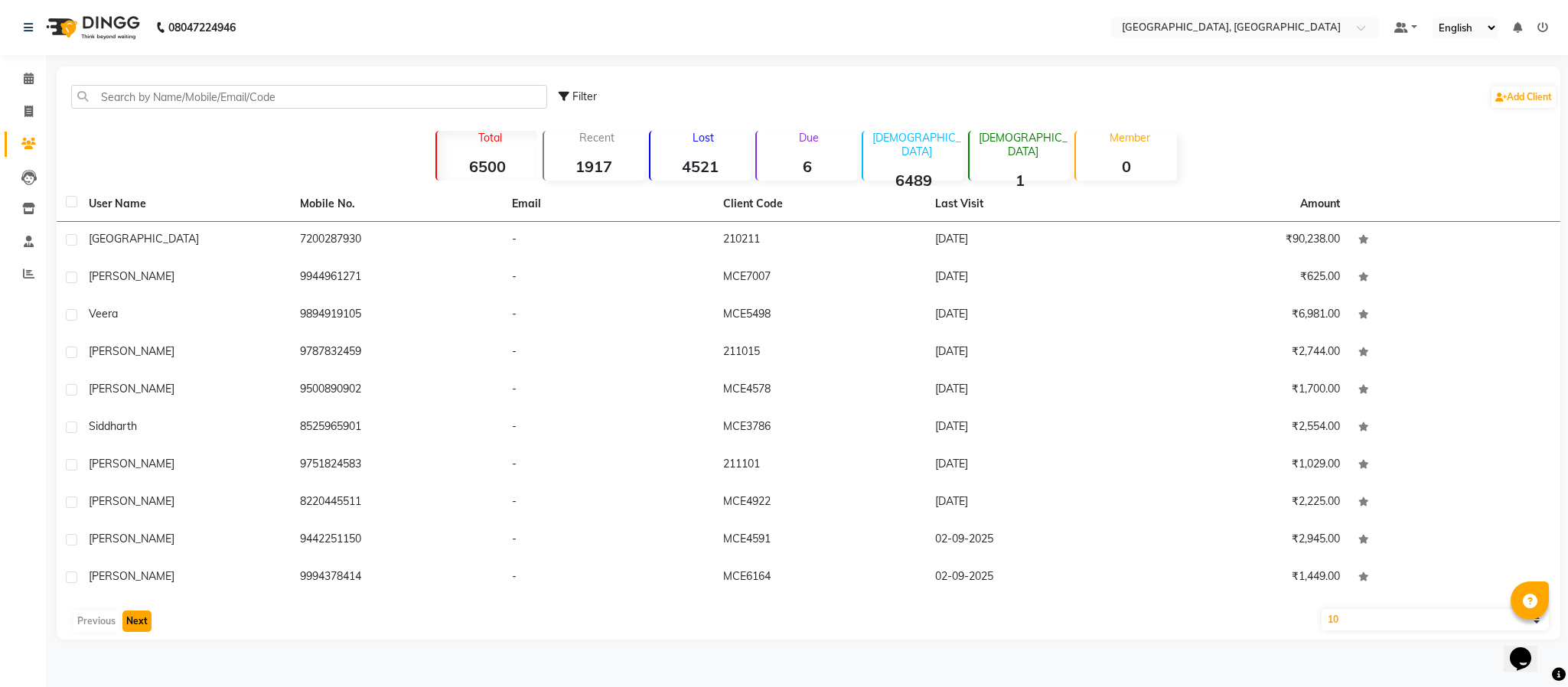
click at [143, 625] on button "Next" at bounding box center [136, 621] width 29 height 21
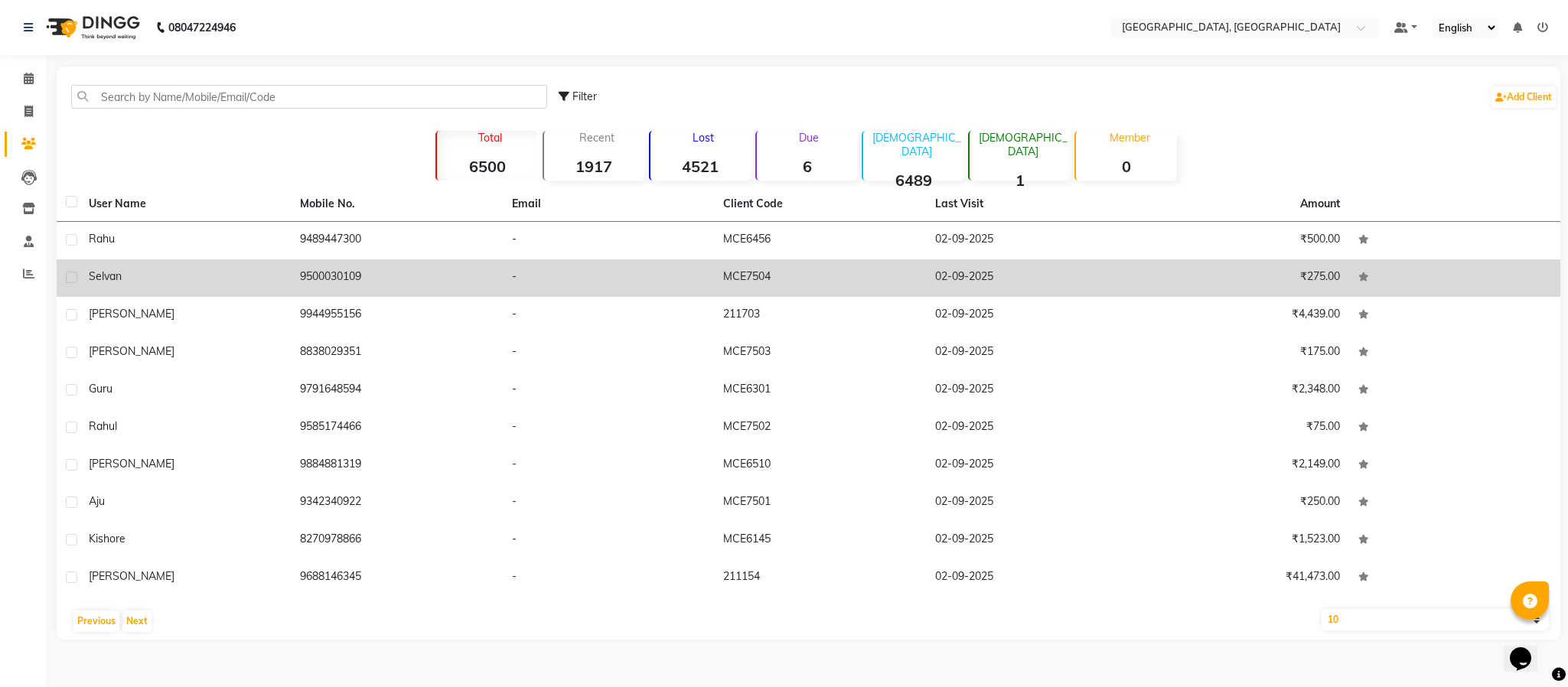
click at [97, 273] on span "selvan" at bounding box center [105, 276] width 33 height 14
click at [97, 273] on td "selvan" at bounding box center [185, 279] width 211 height 38
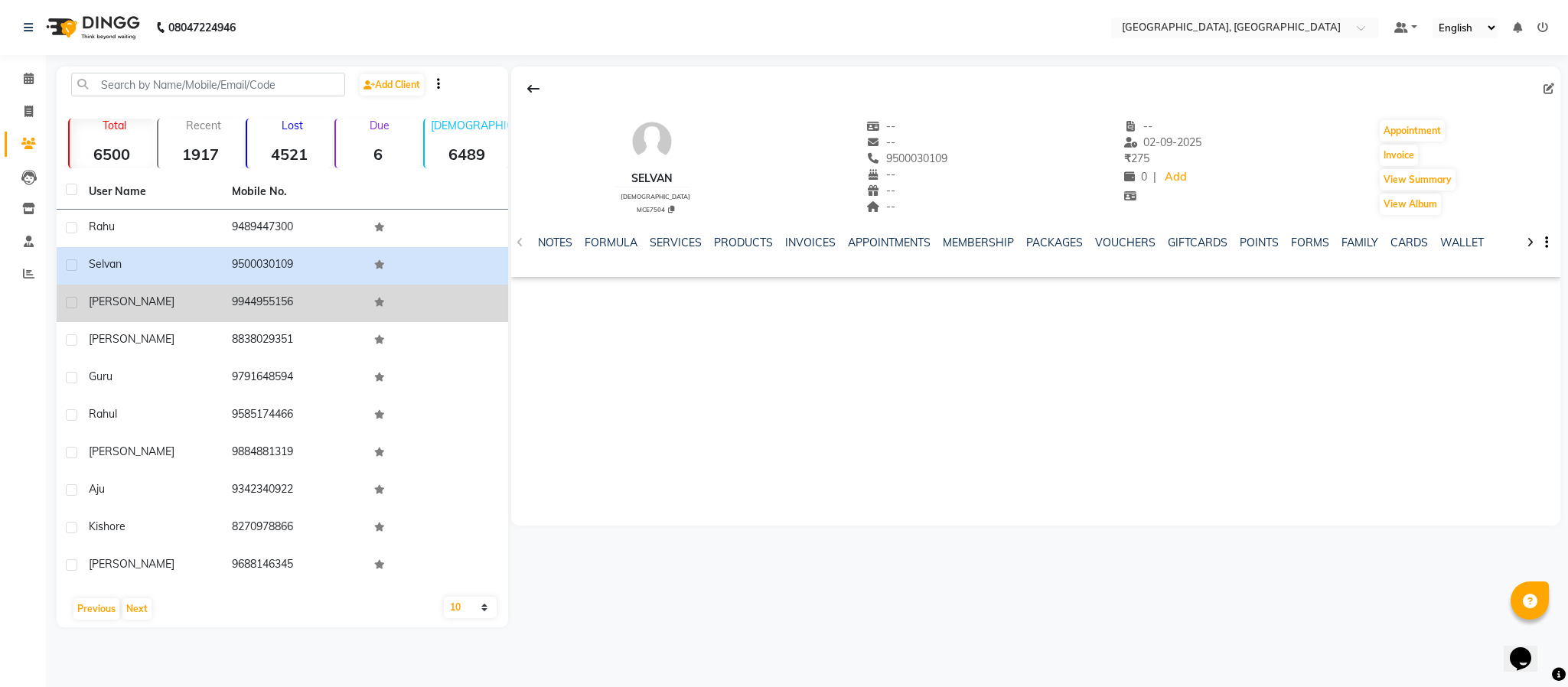
click at [115, 294] on span "[PERSON_NAME]" at bounding box center [131, 301] width 86 height 14
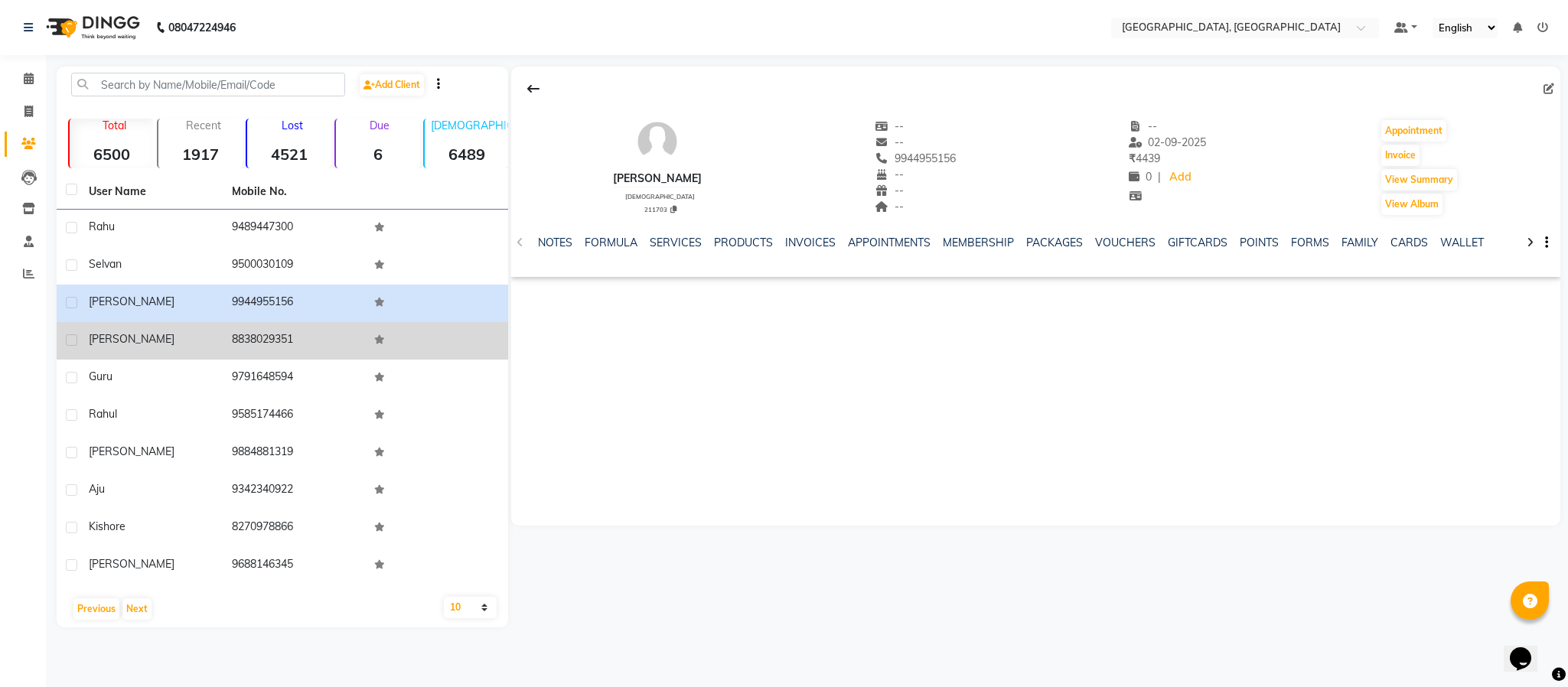
click at [104, 341] on span "[PERSON_NAME]" at bounding box center [131, 339] width 86 height 14
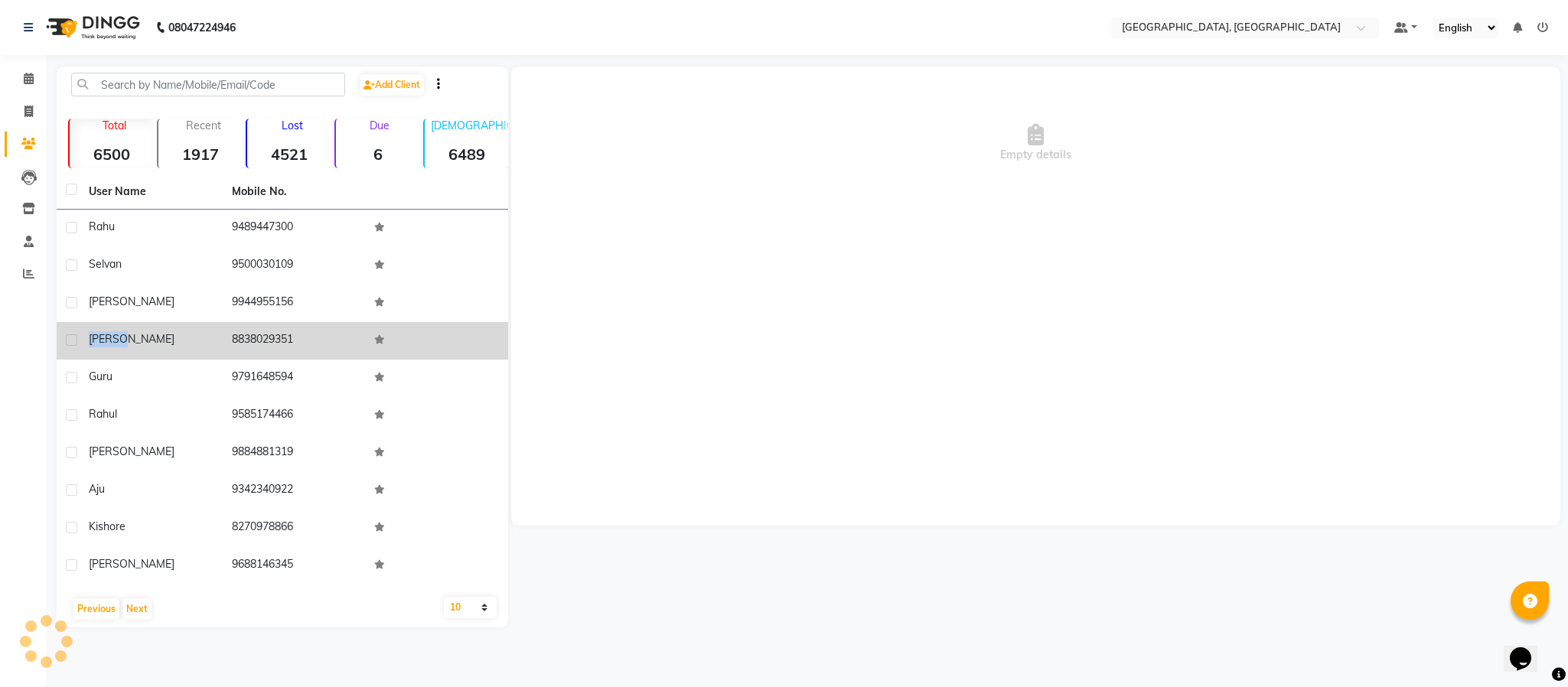
click at [104, 341] on span "[PERSON_NAME]" at bounding box center [131, 339] width 86 height 14
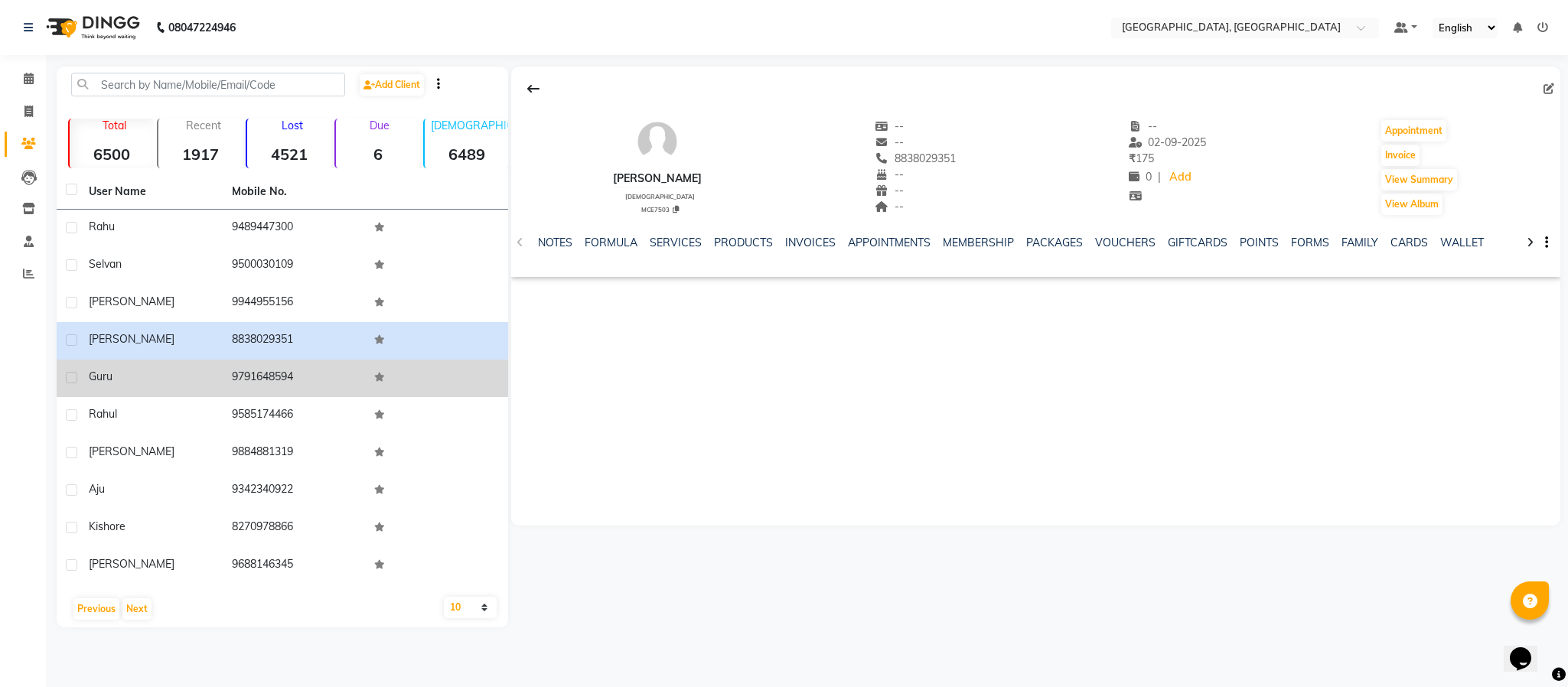
click at [95, 375] on span "guru" at bounding box center [100, 376] width 24 height 14
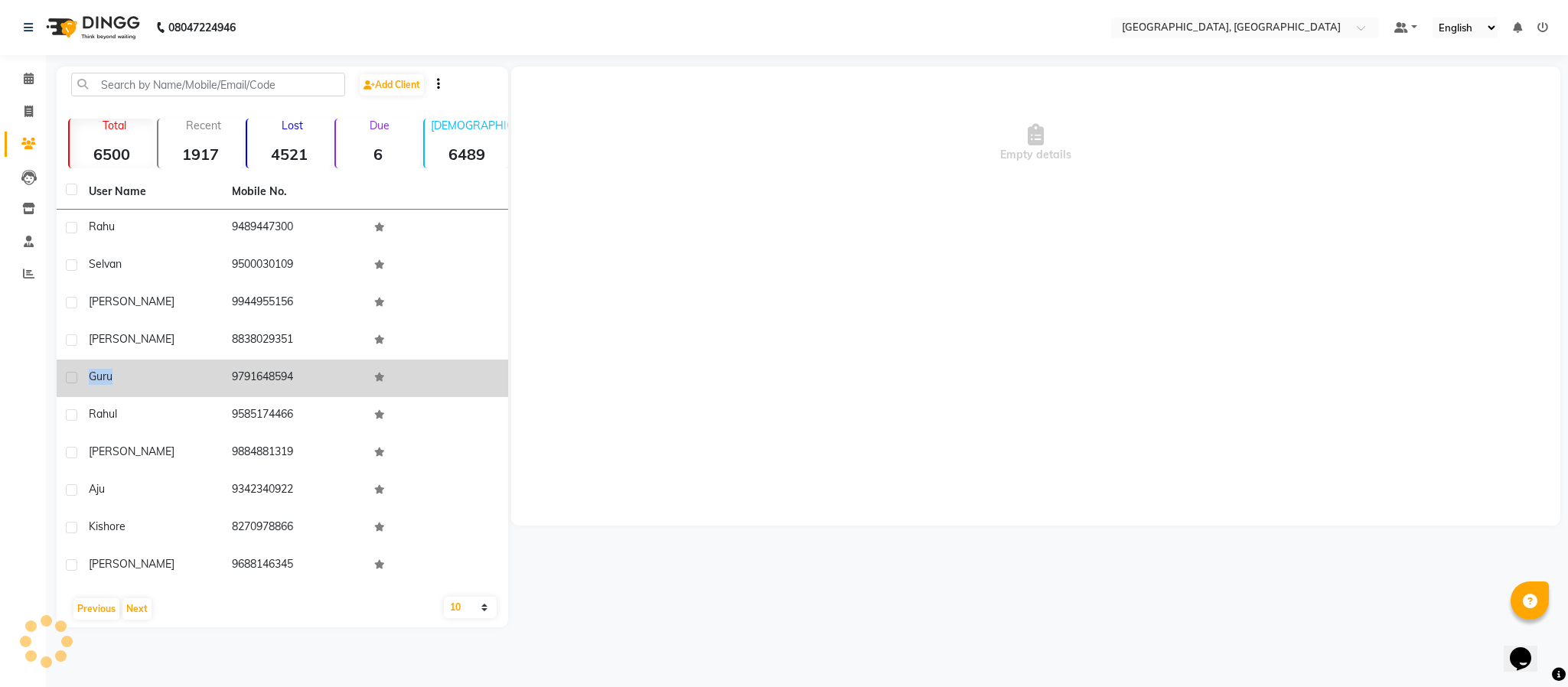
click at [95, 375] on span "guru" at bounding box center [100, 376] width 24 height 14
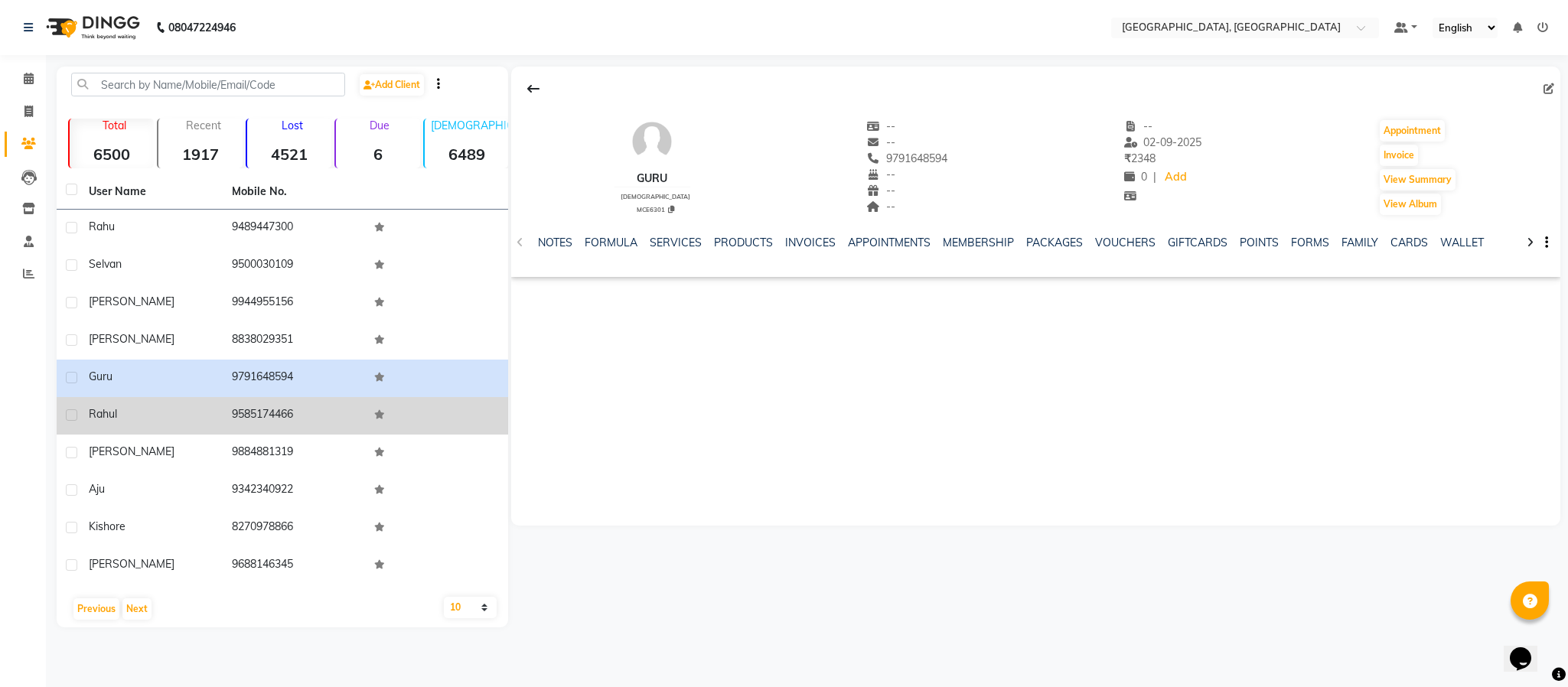
click at [102, 413] on span "rahul" at bounding box center [102, 414] width 29 height 14
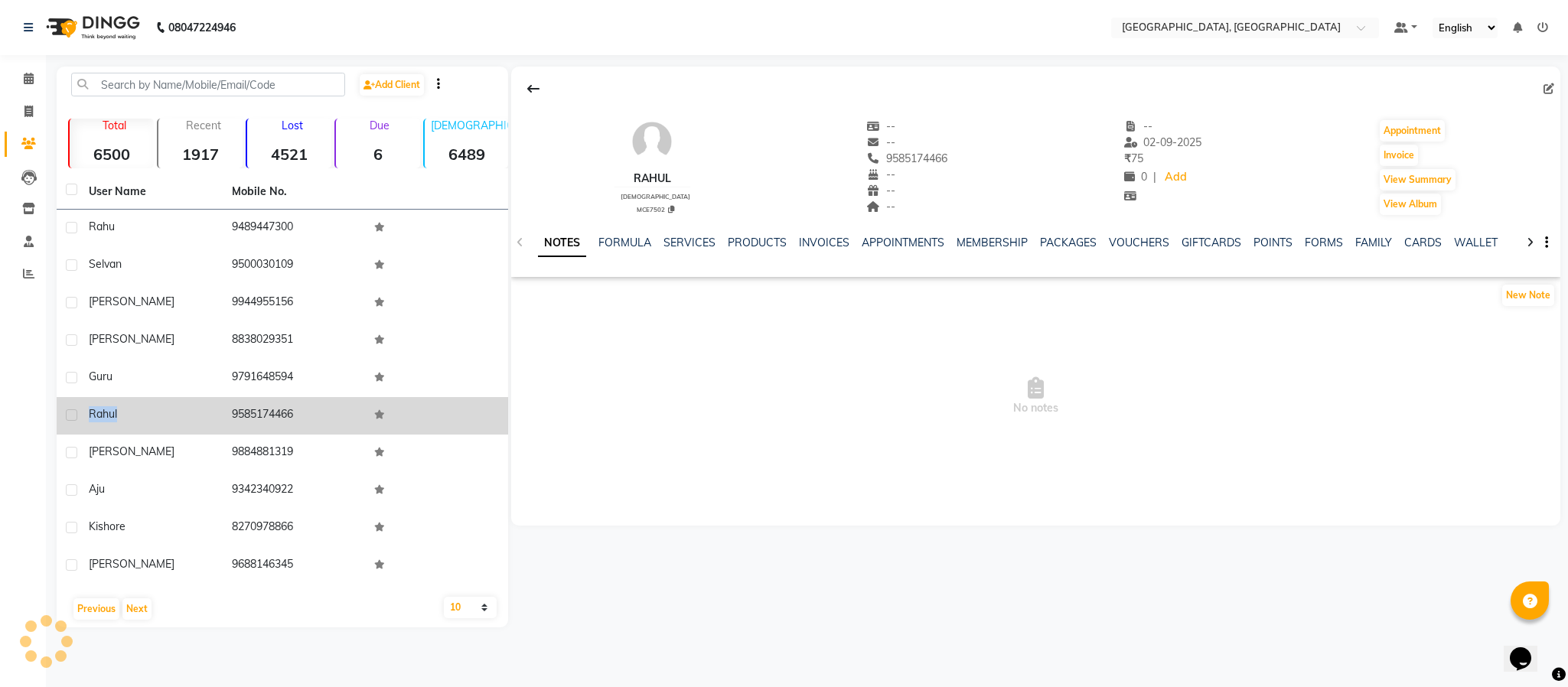
click at [102, 413] on span "rahul" at bounding box center [102, 414] width 29 height 14
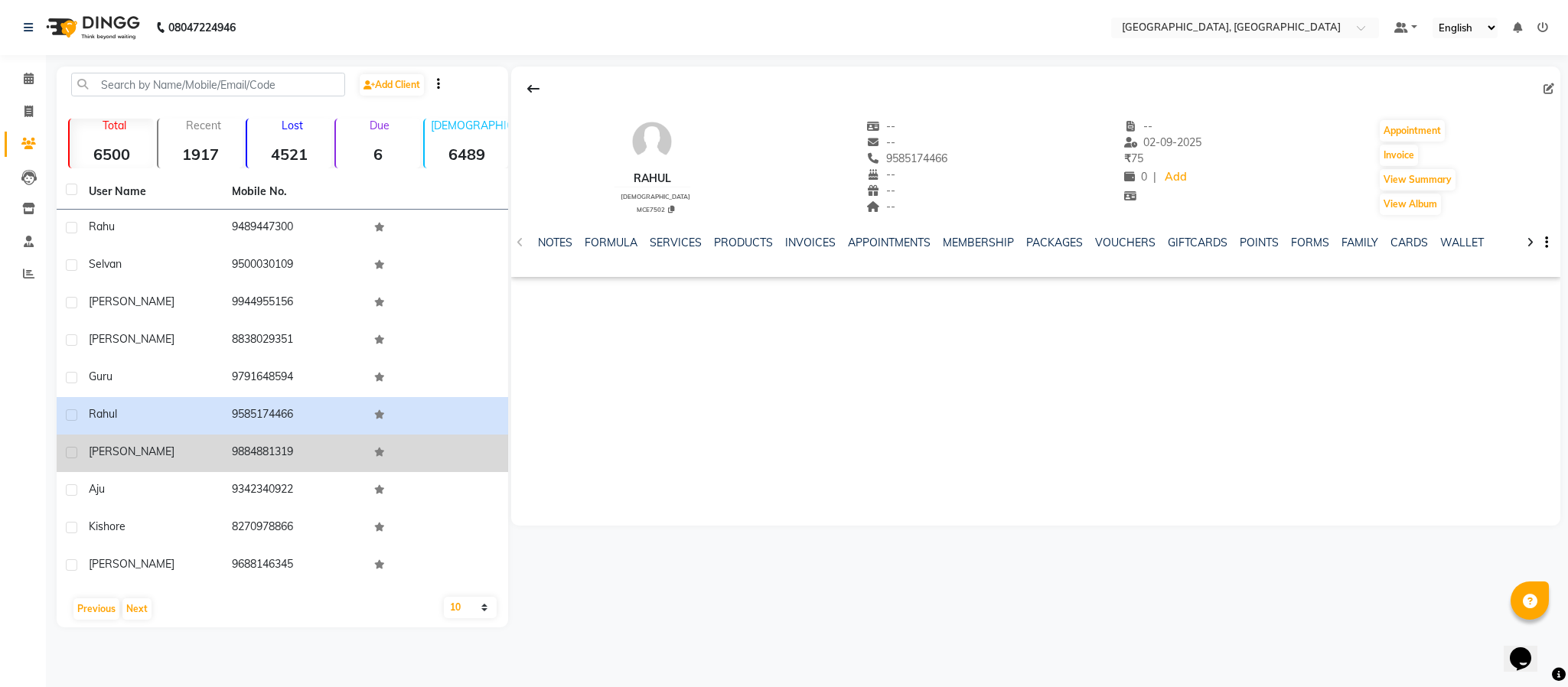
click at [116, 450] on span "[PERSON_NAME]" at bounding box center [131, 451] width 86 height 14
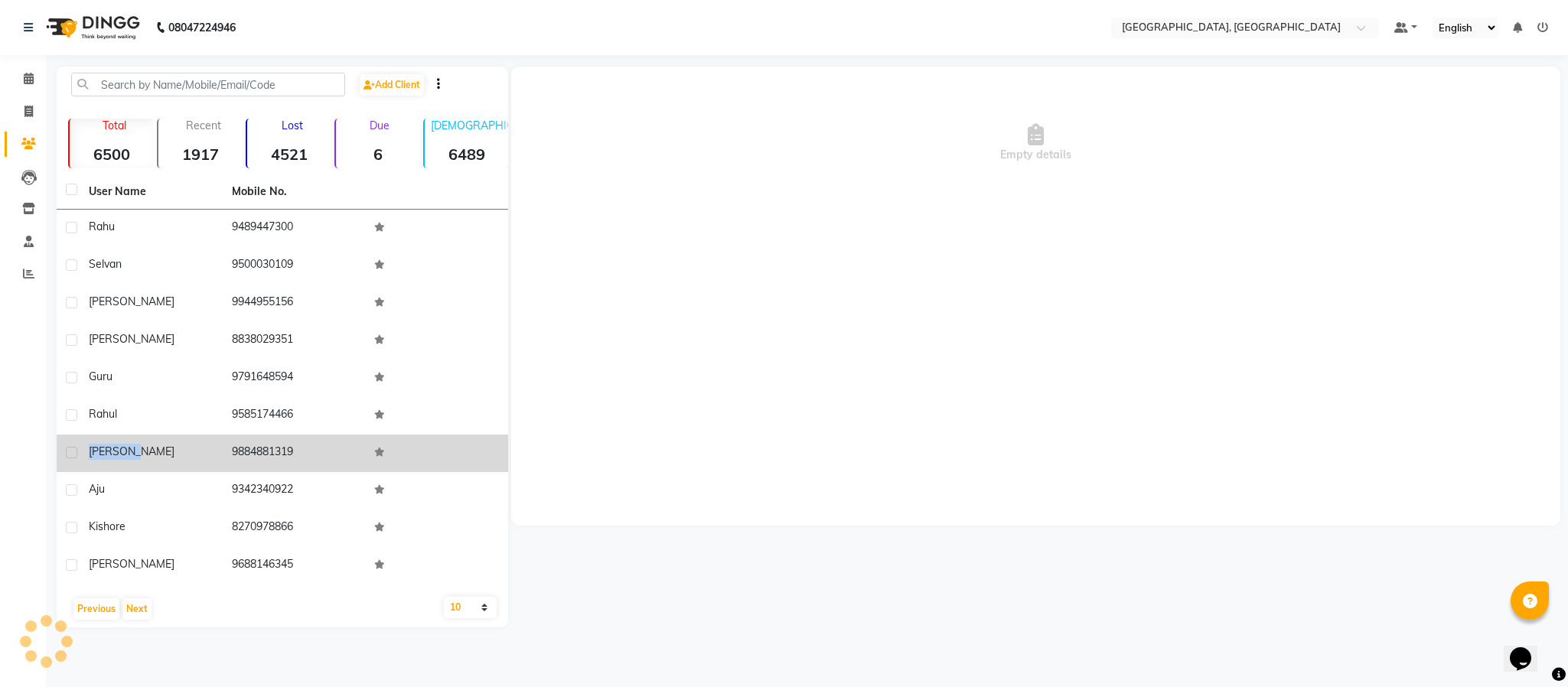
click at [116, 450] on span "[PERSON_NAME]" at bounding box center [131, 451] width 86 height 14
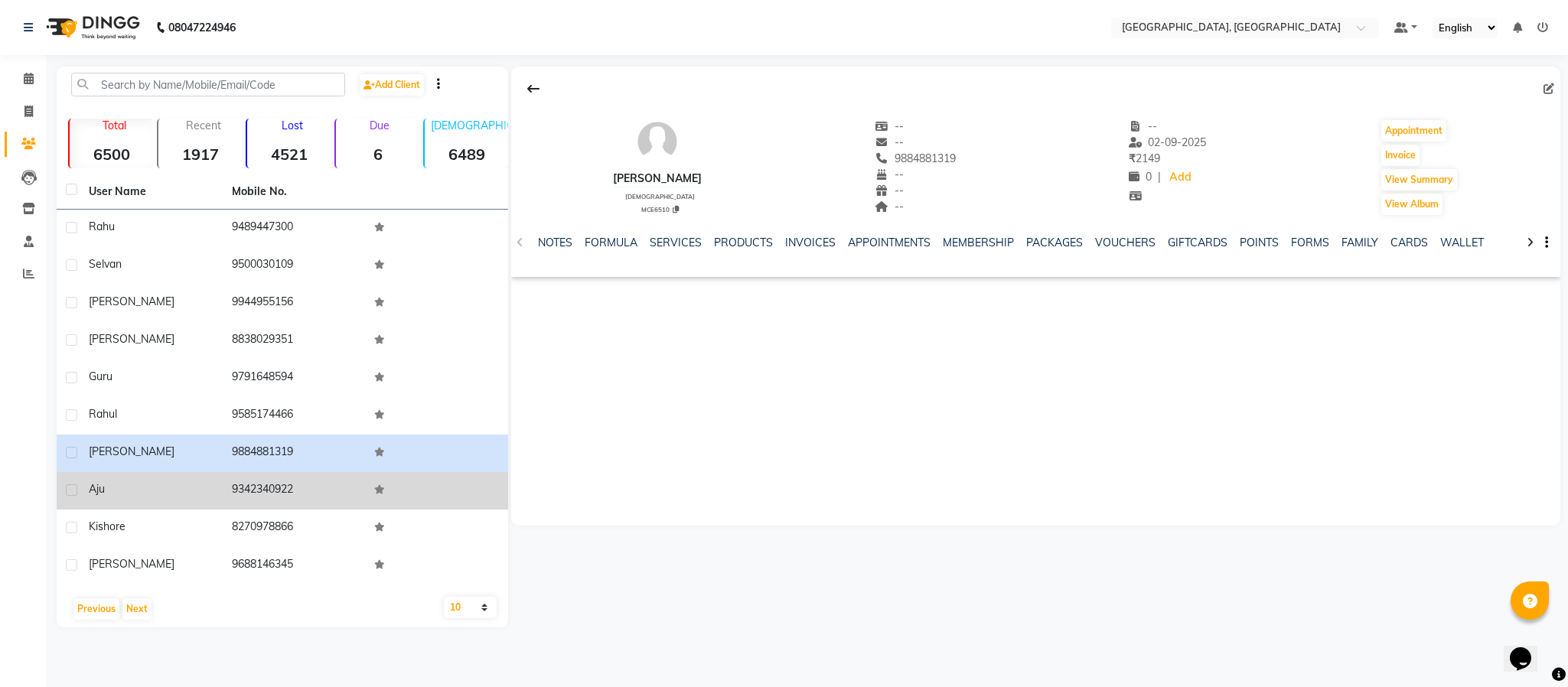
click at [90, 480] on td "aju" at bounding box center [151, 491] width 143 height 38
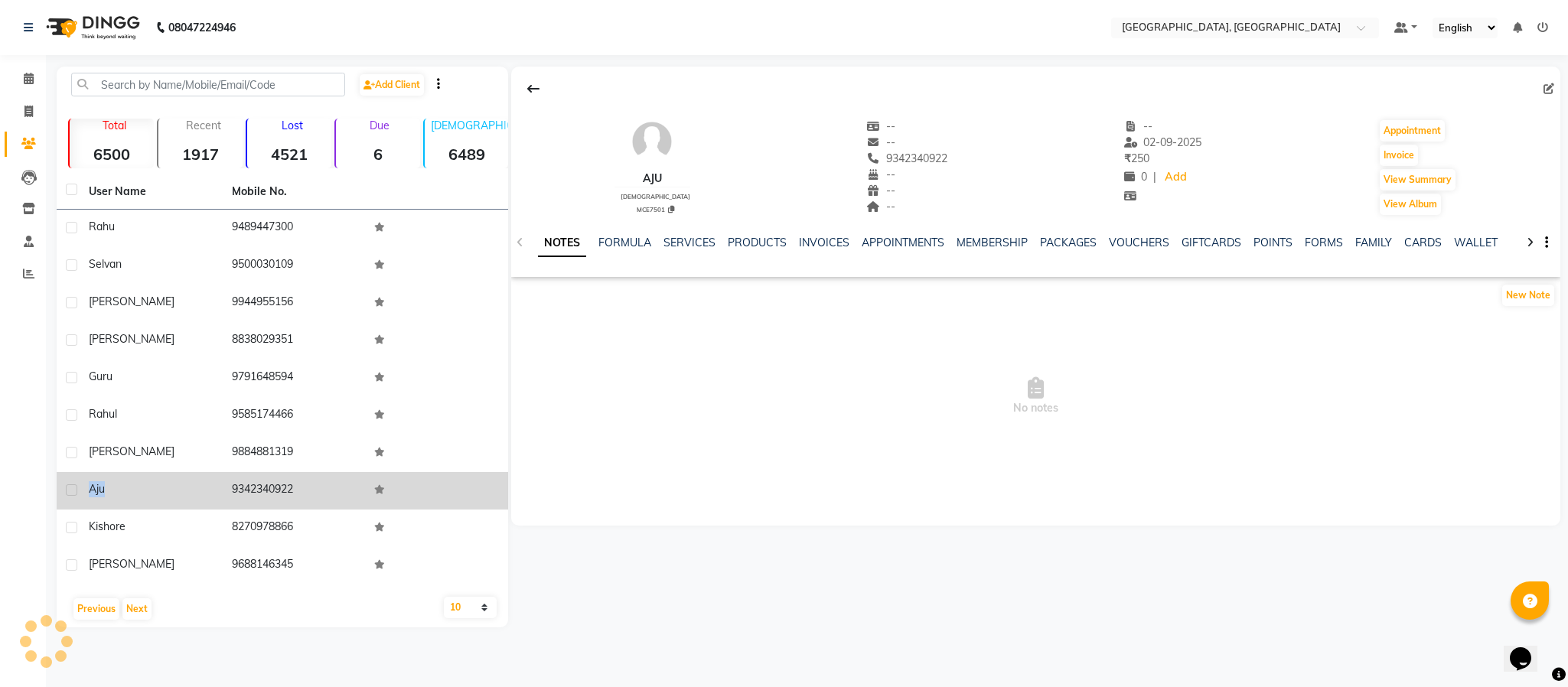
click at [90, 480] on td "aju" at bounding box center [151, 491] width 143 height 38
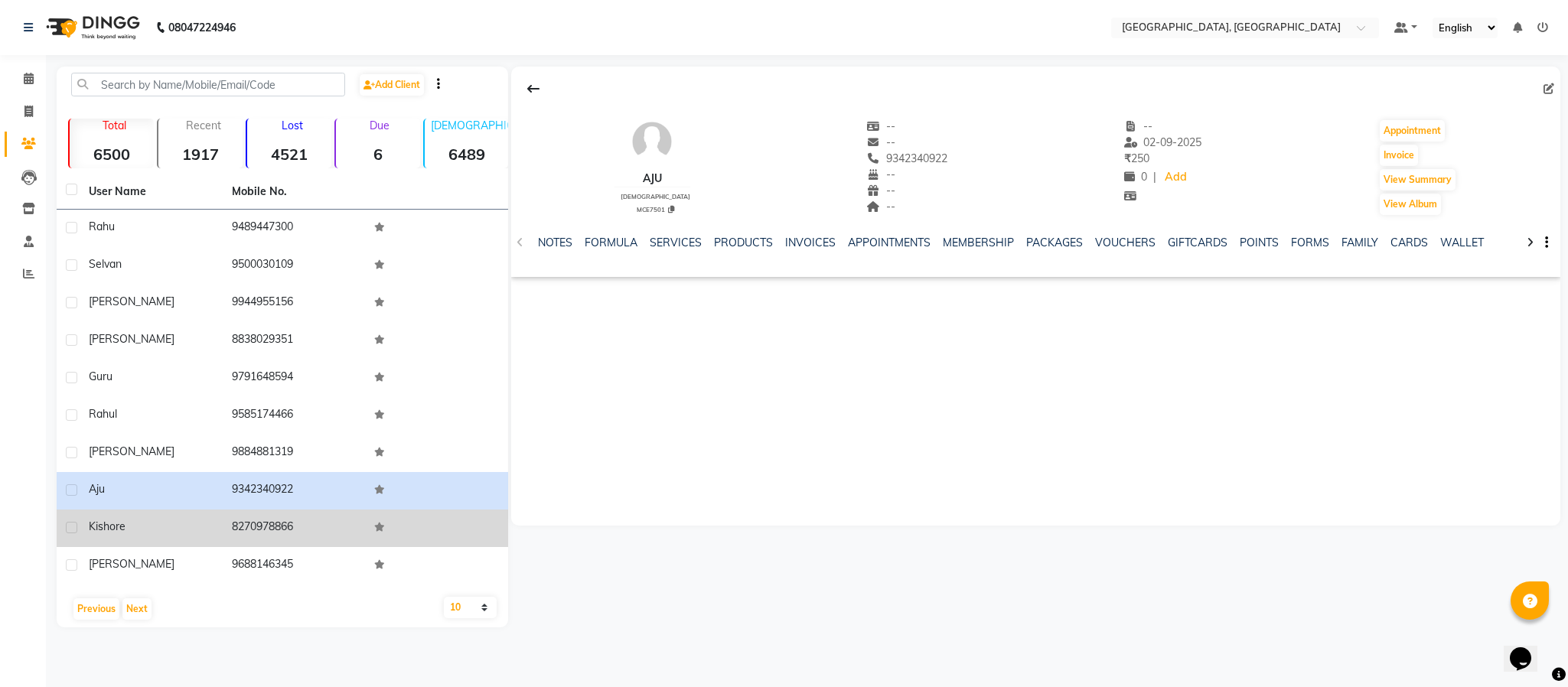
click at [99, 525] on span "kishore" at bounding box center [107, 526] width 37 height 14
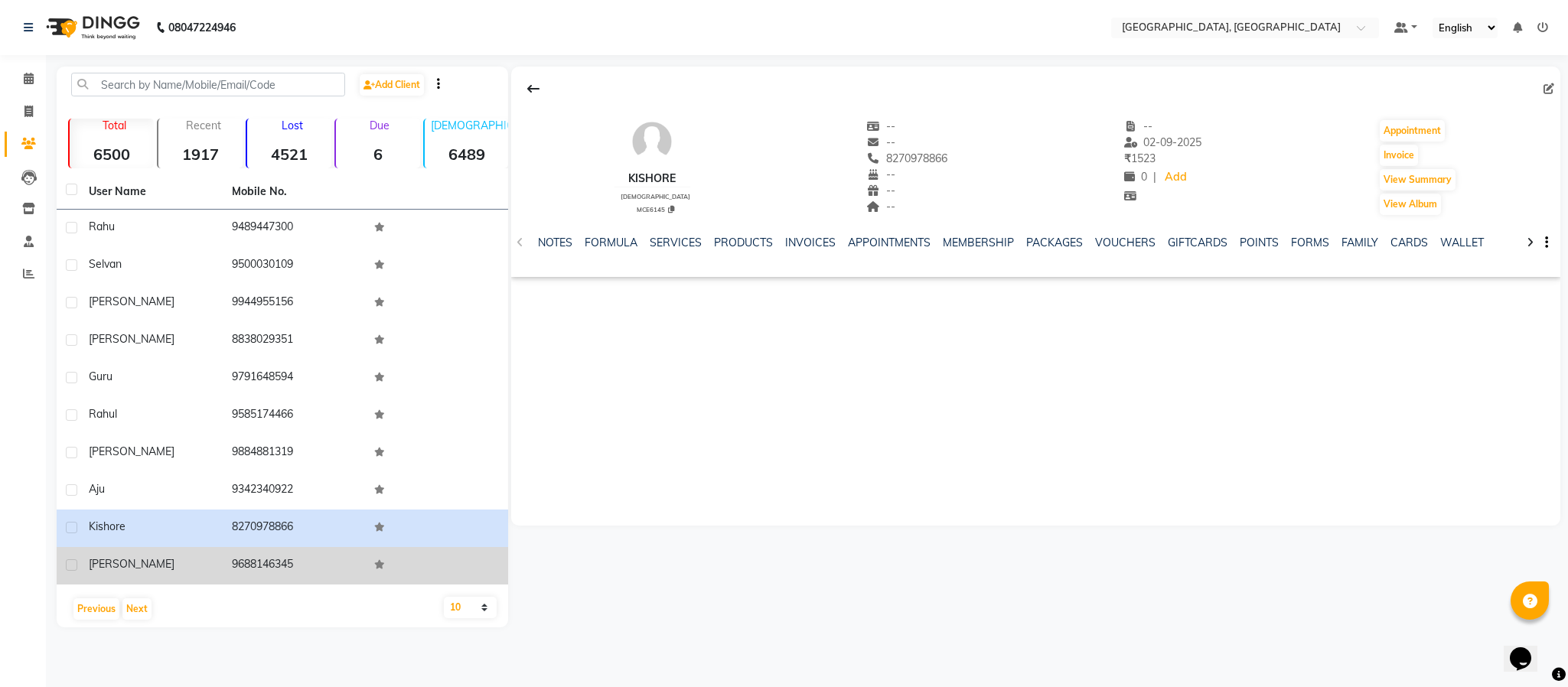
click at [101, 559] on span "[PERSON_NAME]" at bounding box center [131, 564] width 86 height 14
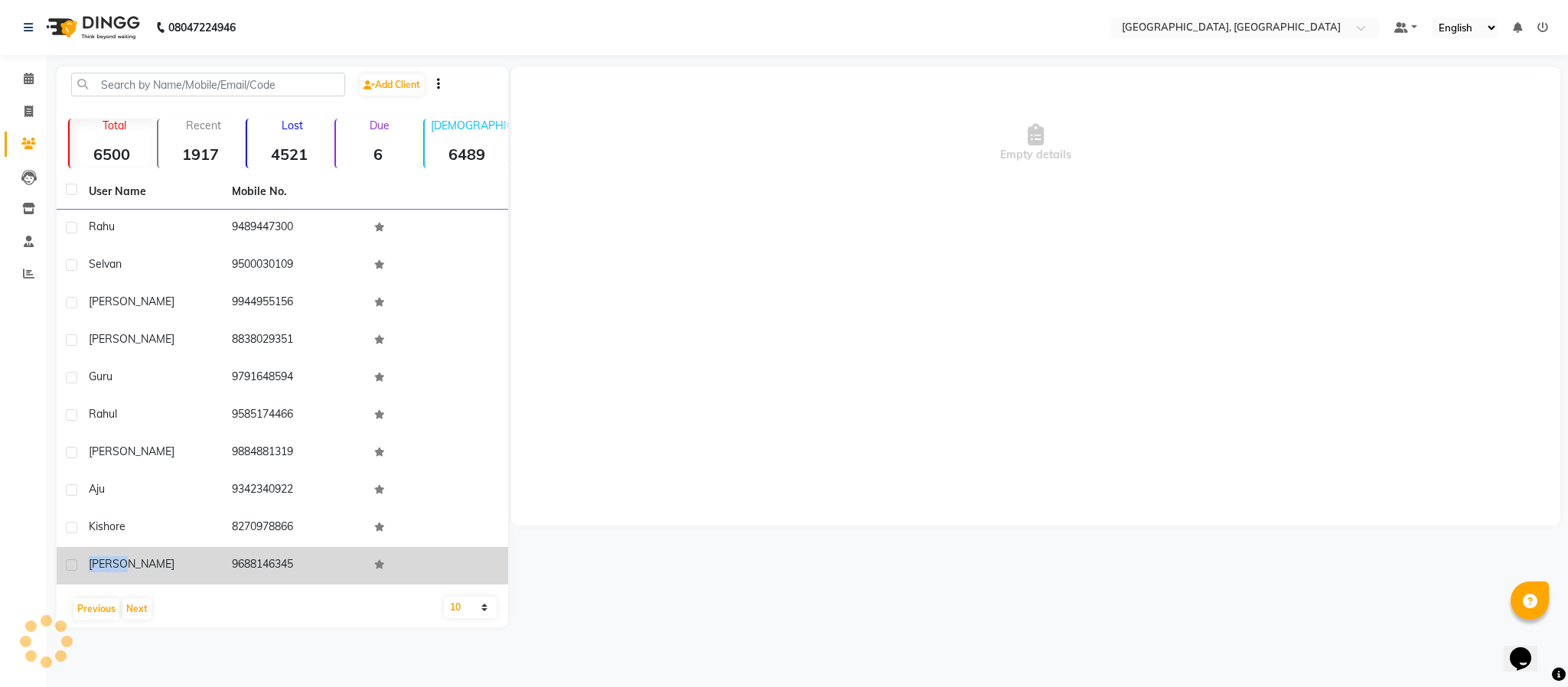
click at [101, 559] on span "[PERSON_NAME]" at bounding box center [131, 564] width 86 height 14
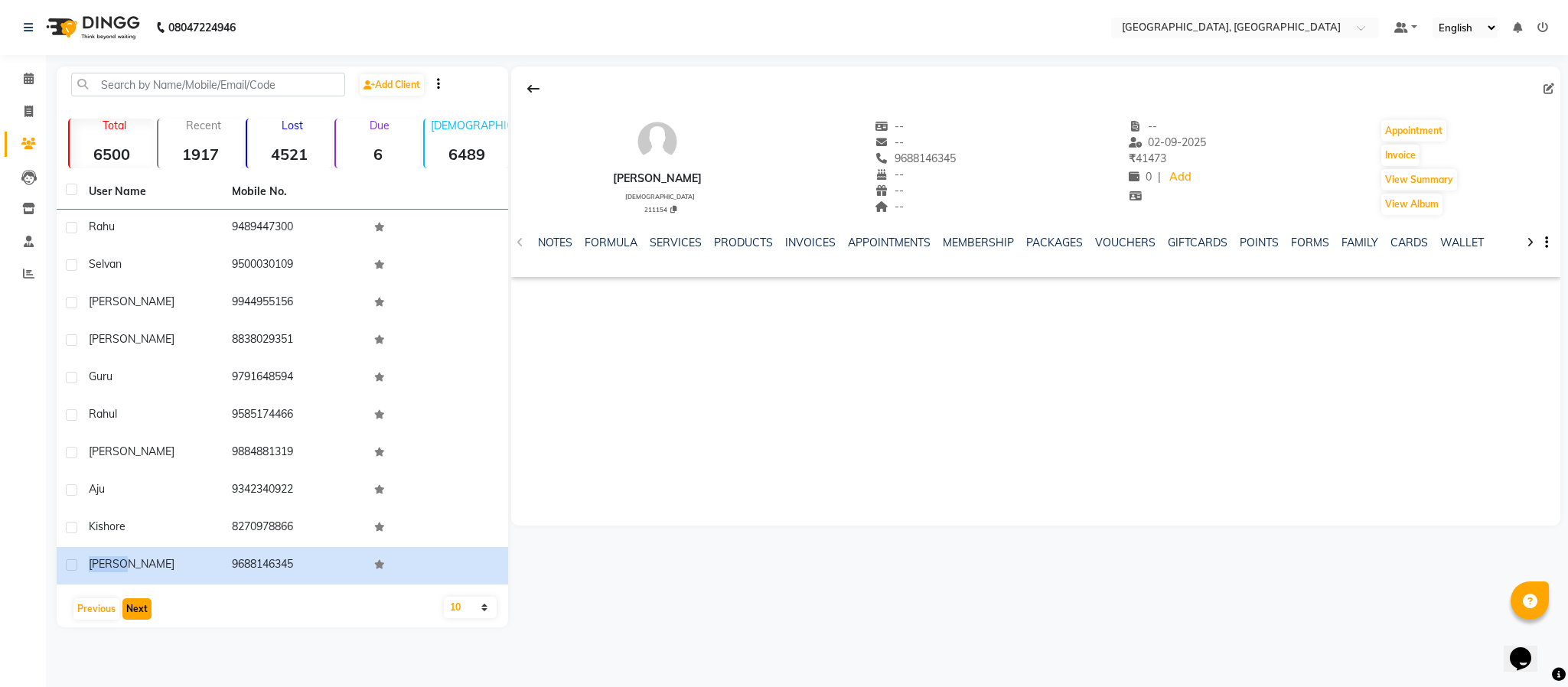
click at [133, 604] on button "Next" at bounding box center [136, 609] width 29 height 21
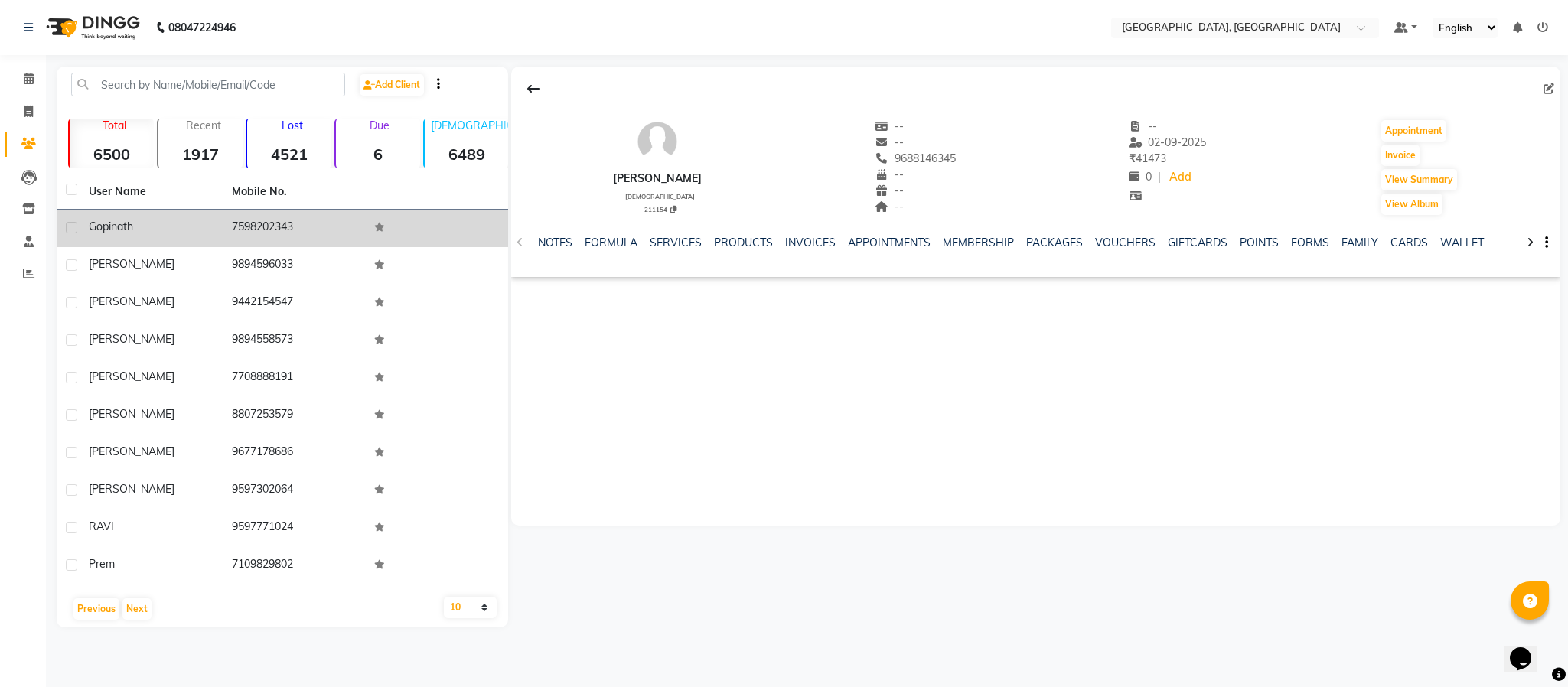
click at [112, 223] on span "Gopinath" at bounding box center [111, 226] width 44 height 14
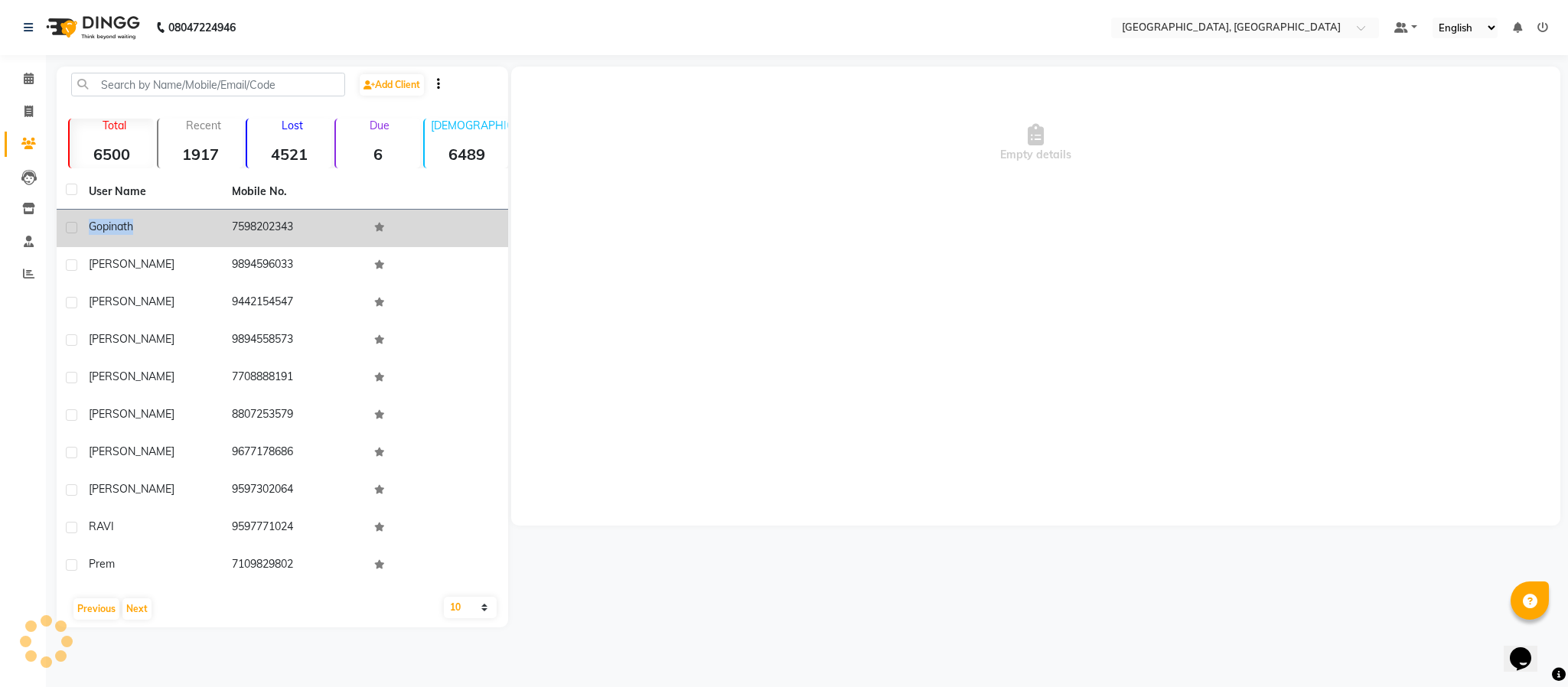
click at [112, 223] on span "Gopinath" at bounding box center [111, 226] width 44 height 14
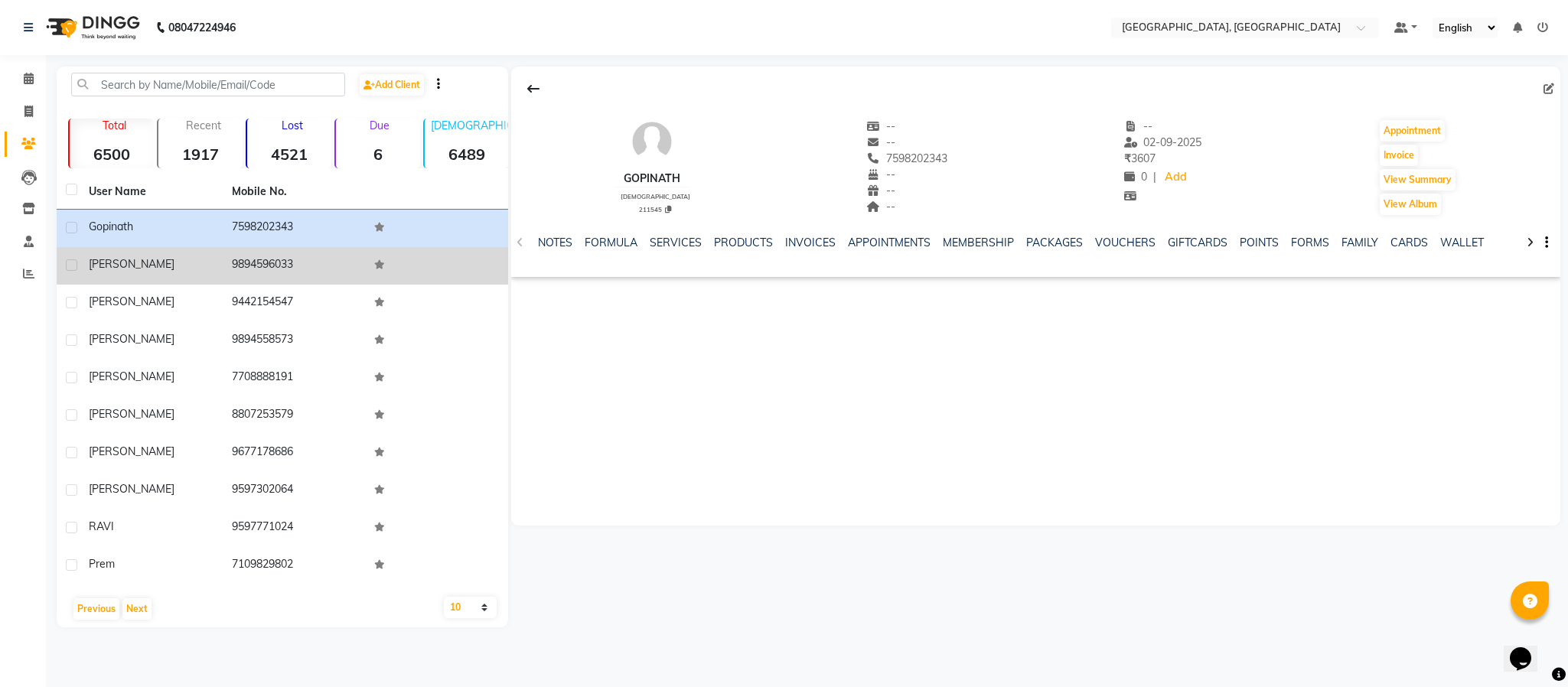
click at [93, 267] on span "[PERSON_NAME]" at bounding box center [131, 264] width 86 height 14
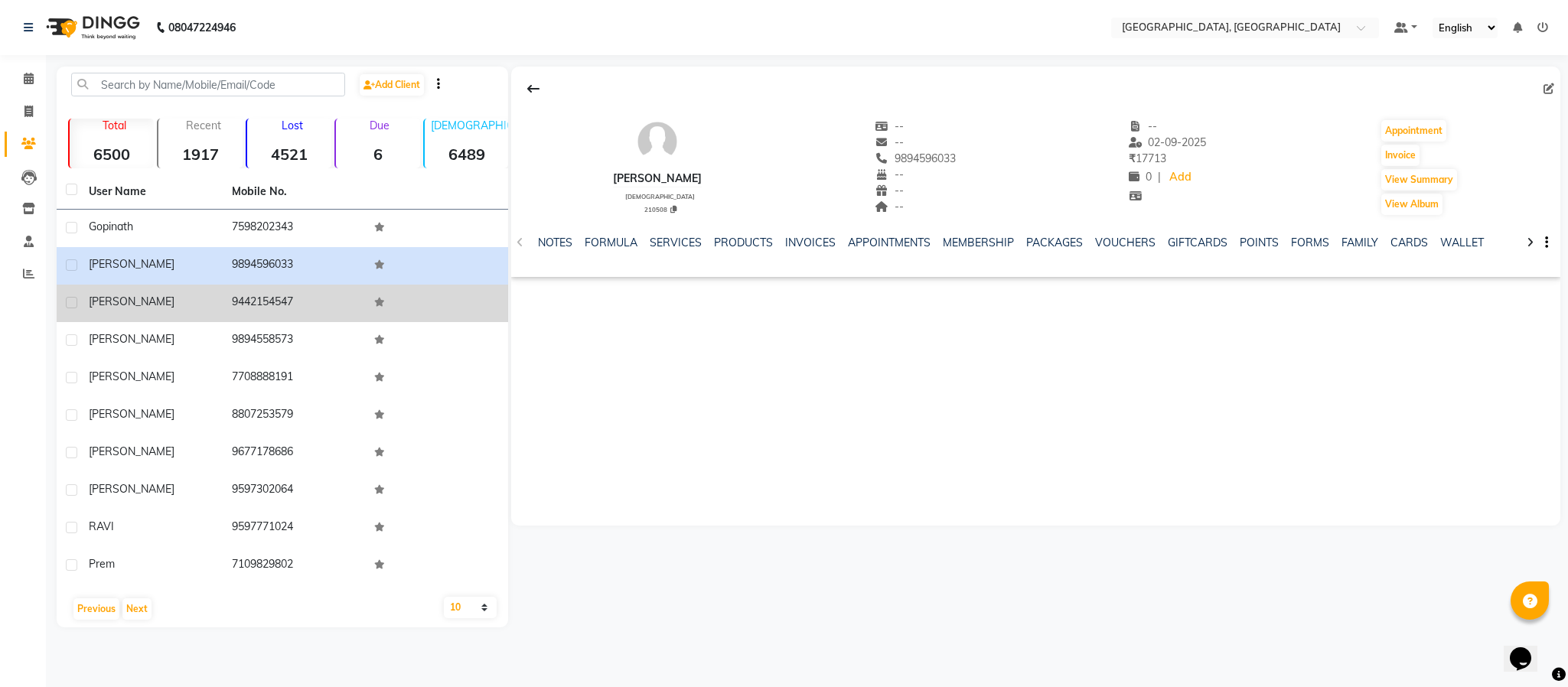
click at [117, 299] on span "[PERSON_NAME]" at bounding box center [131, 301] width 86 height 14
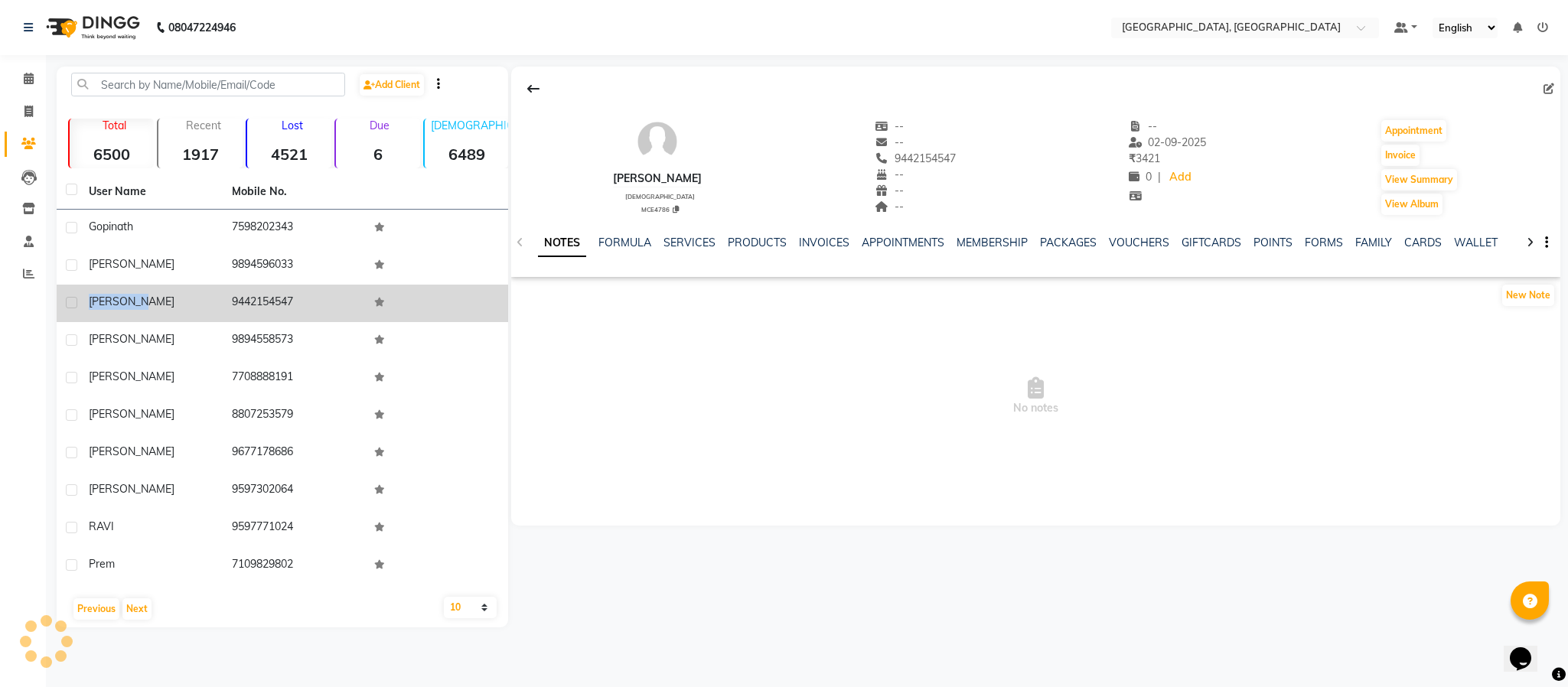
click at [117, 299] on span "[PERSON_NAME]" at bounding box center [131, 301] width 86 height 14
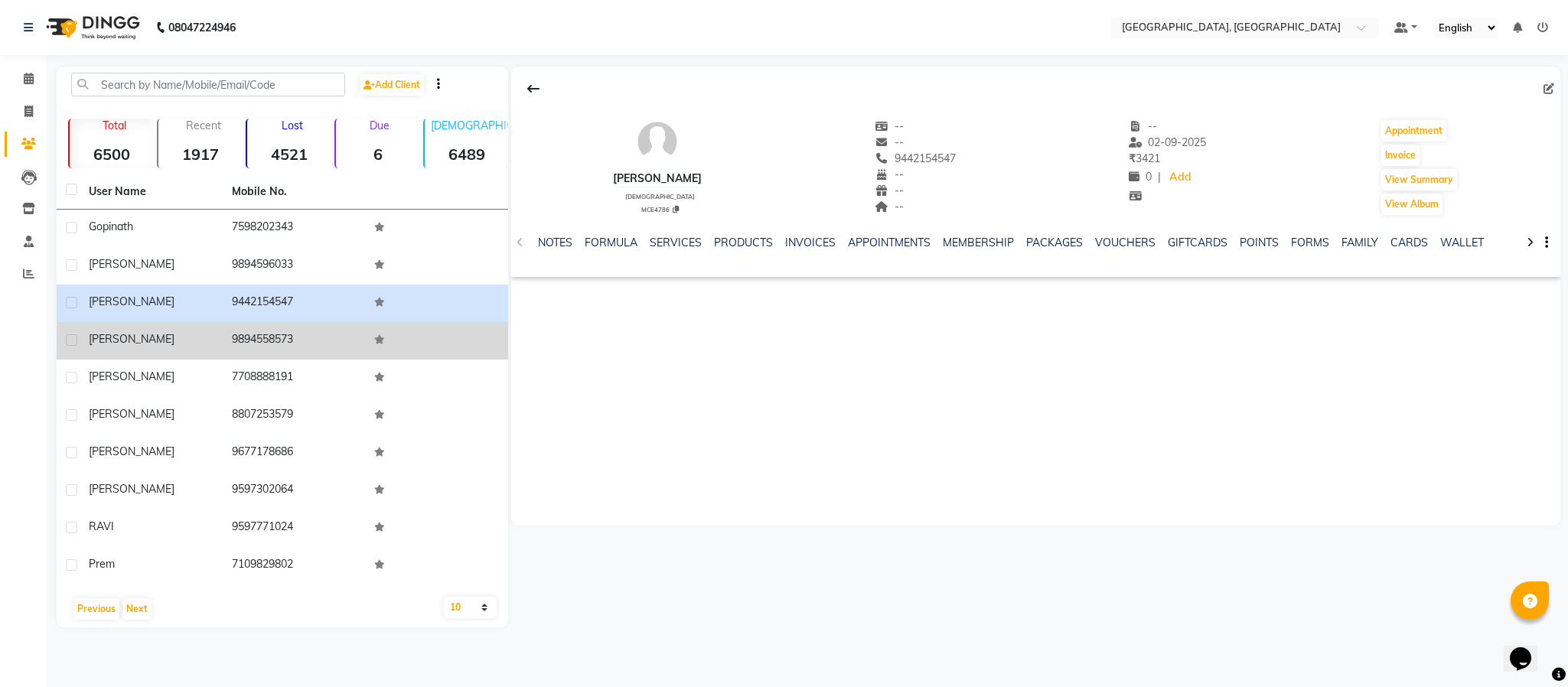
click at [110, 335] on span "[PERSON_NAME]" at bounding box center [131, 339] width 86 height 14
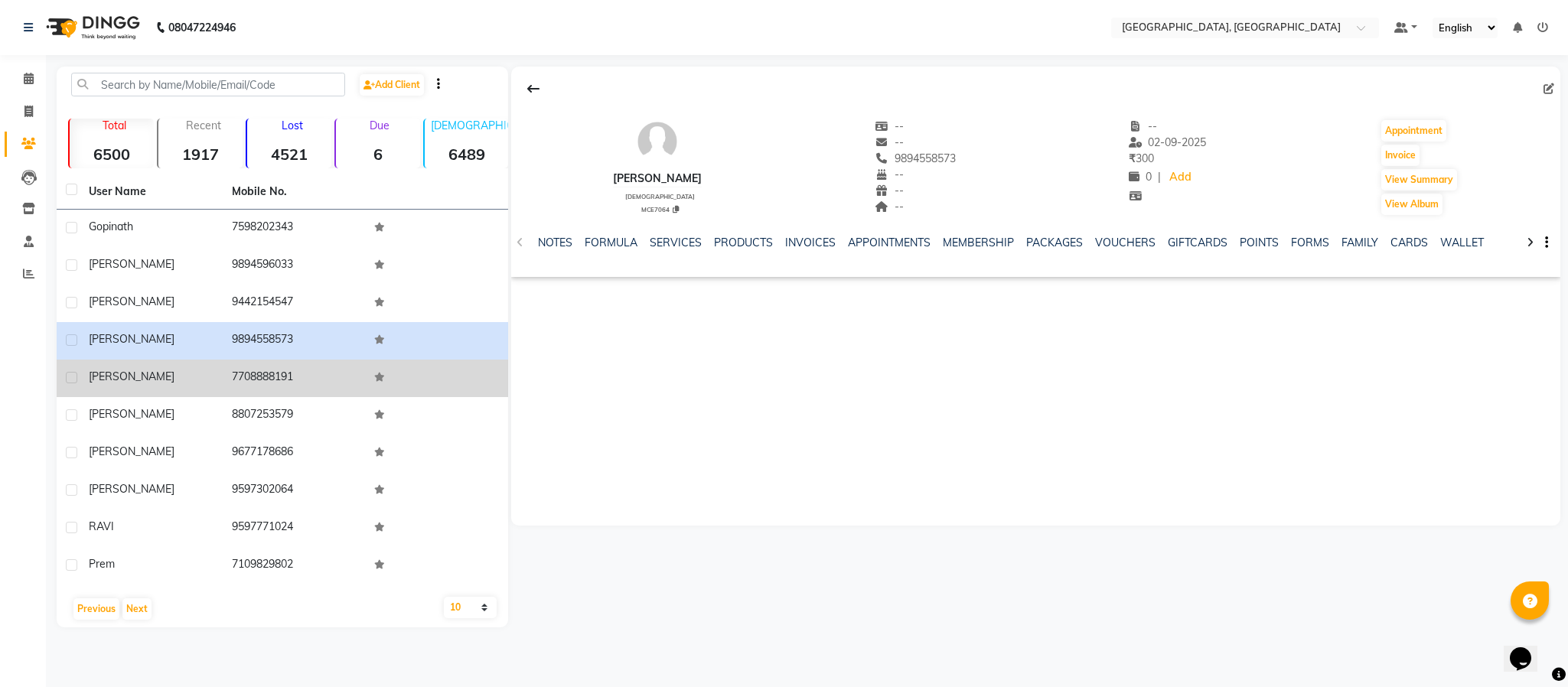
click at [113, 373] on span "[PERSON_NAME]" at bounding box center [131, 376] width 86 height 14
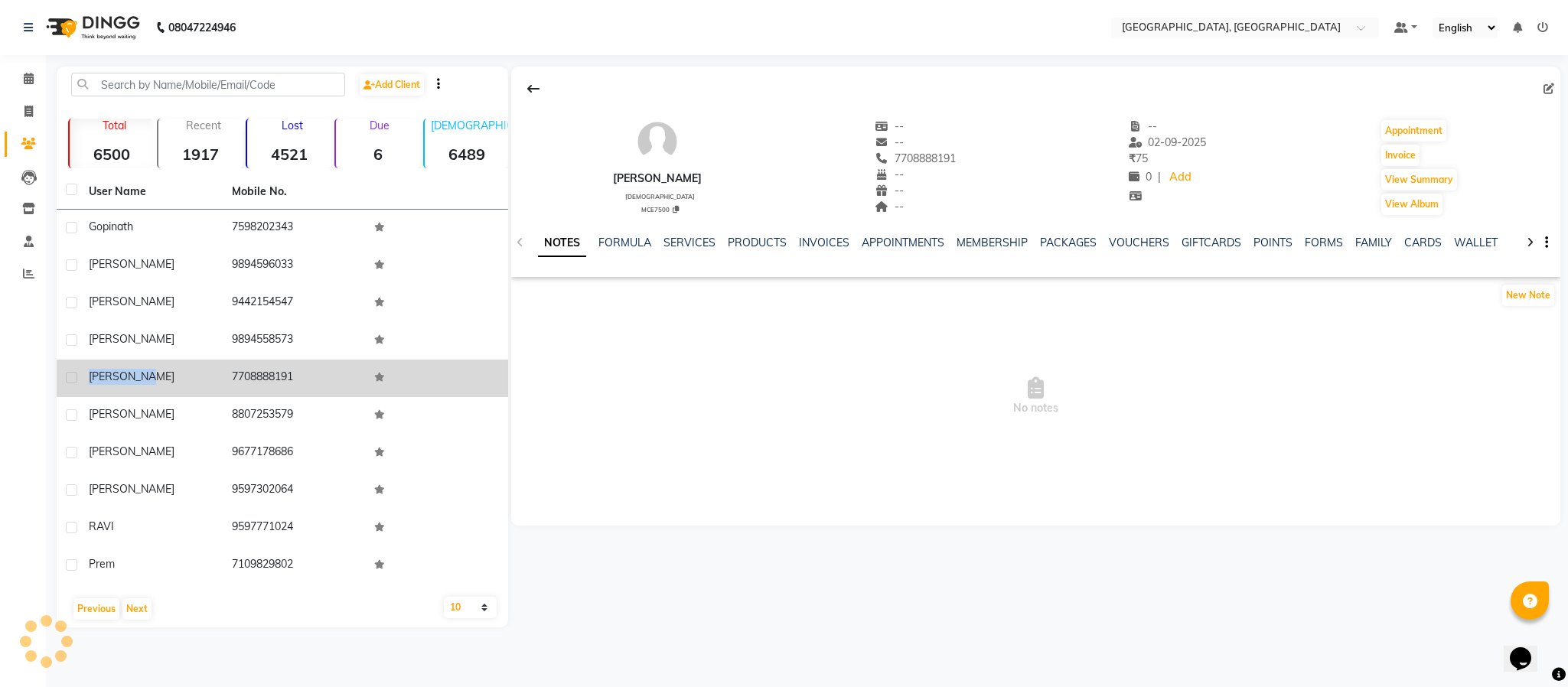
click at [113, 373] on span "[PERSON_NAME]" at bounding box center [131, 376] width 86 height 14
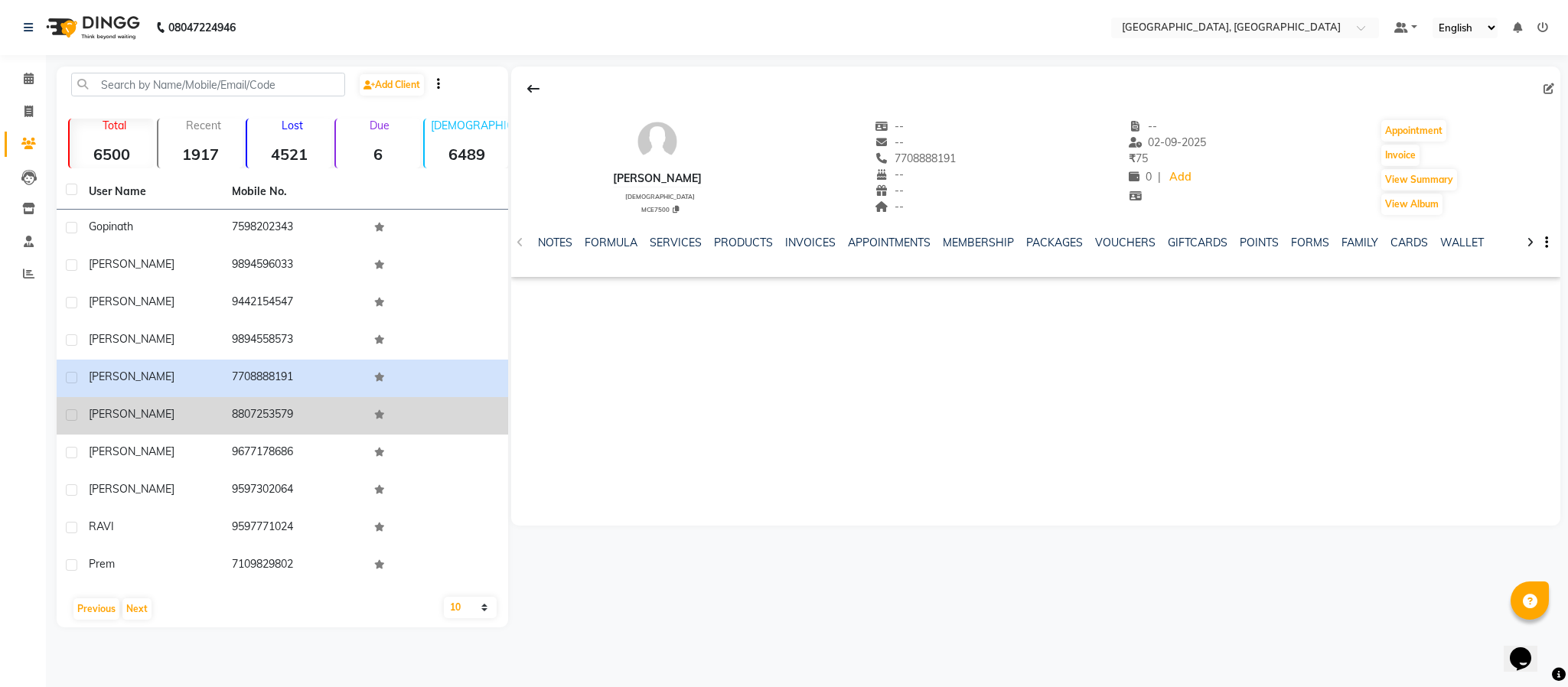
click at [110, 410] on span "[PERSON_NAME]" at bounding box center [131, 414] width 86 height 14
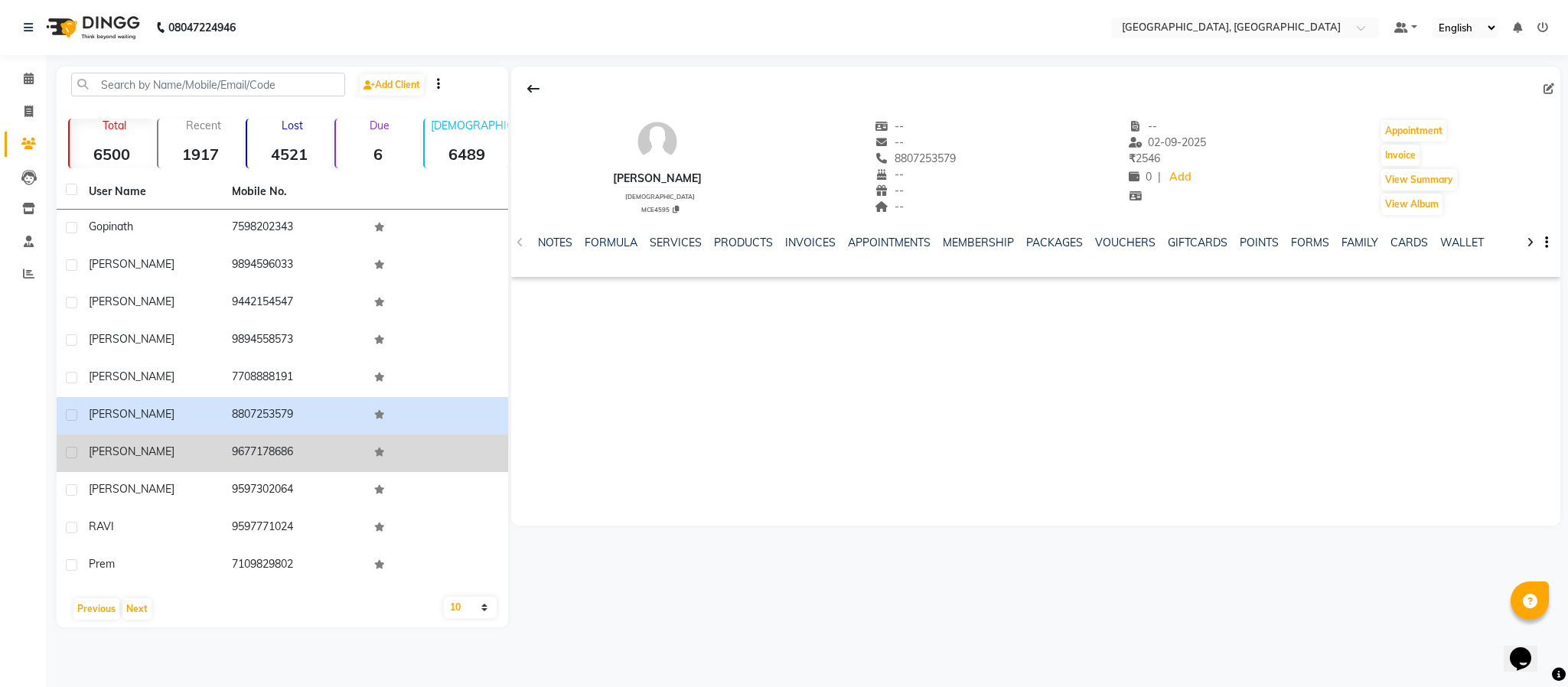
click at [107, 457] on div "[PERSON_NAME]" at bounding box center [151, 453] width 125 height 16
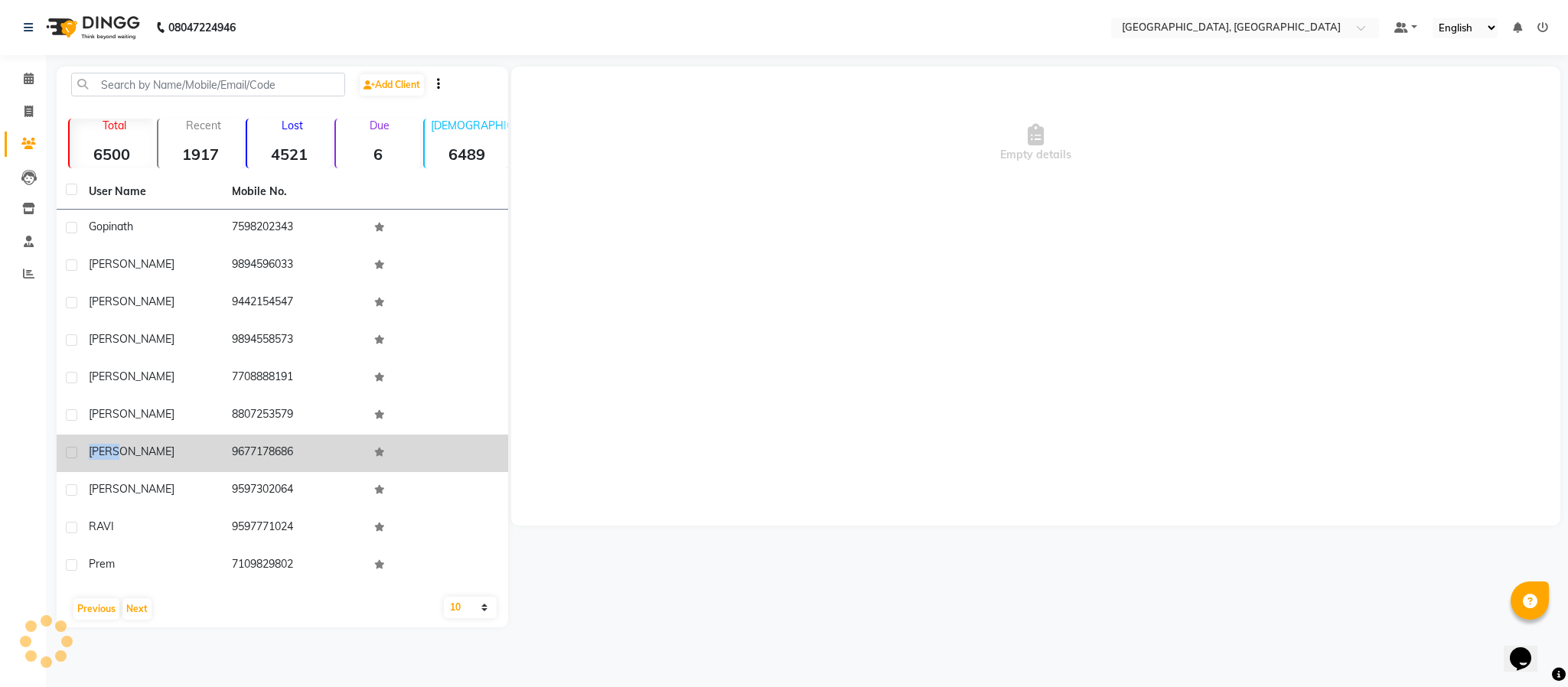
click at [107, 457] on span "[PERSON_NAME]" at bounding box center [131, 451] width 86 height 14
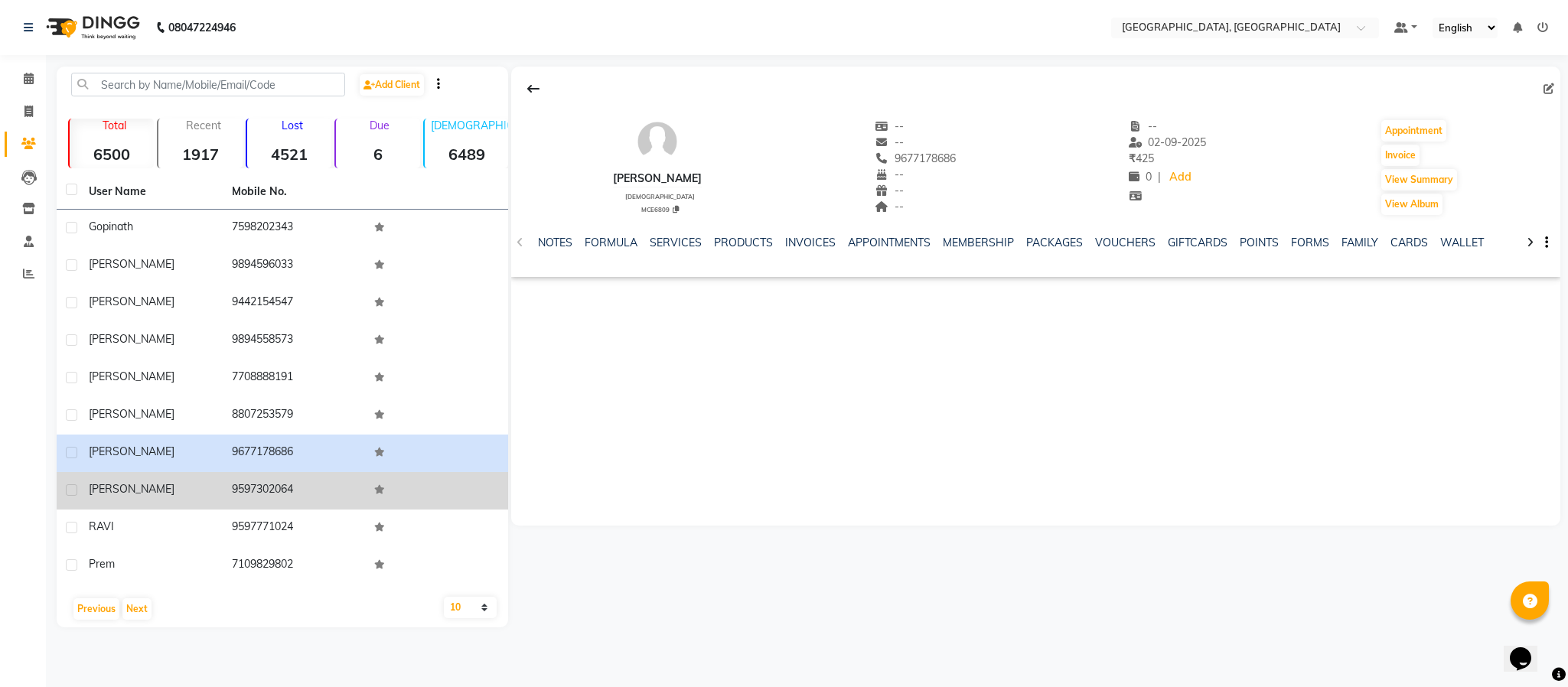
click at [98, 482] on span "[PERSON_NAME]" at bounding box center [131, 489] width 86 height 14
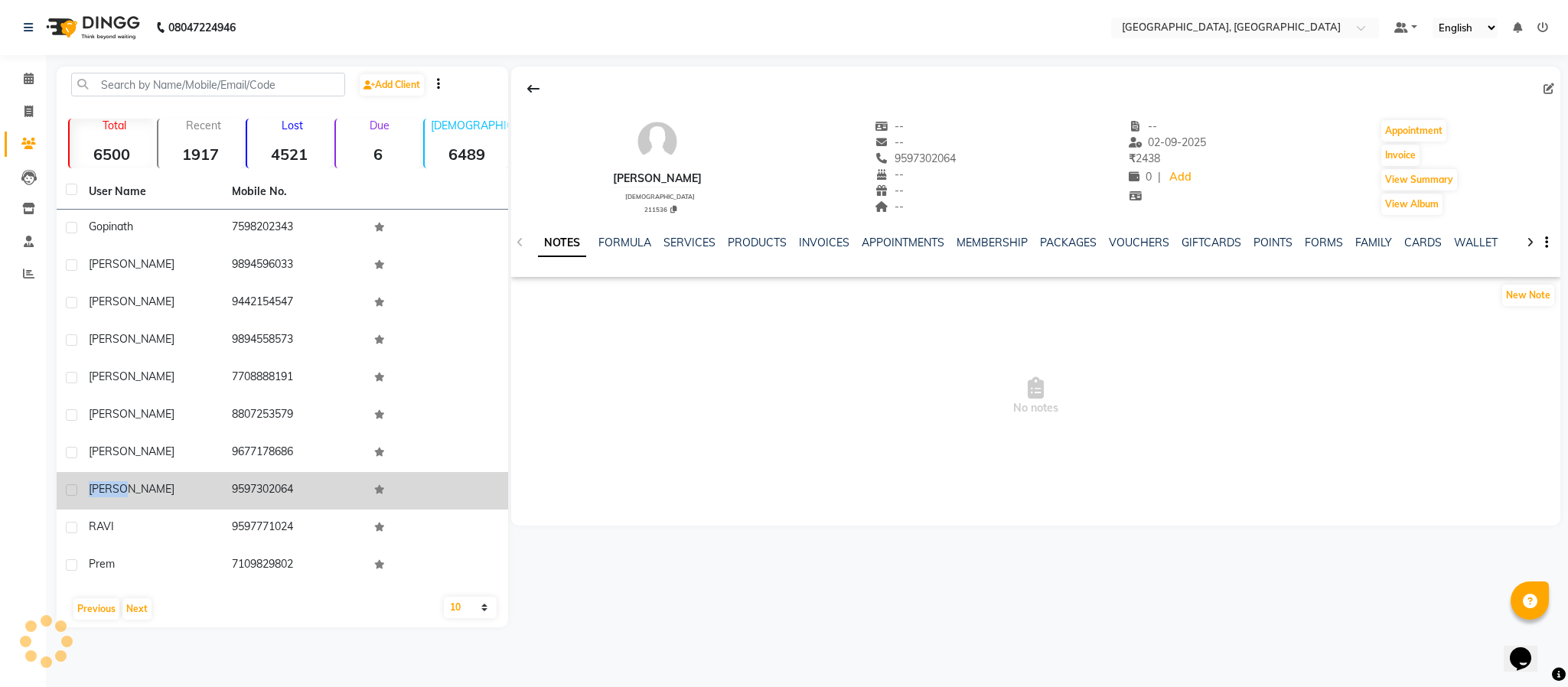
click at [98, 482] on span "[PERSON_NAME]" at bounding box center [131, 489] width 86 height 14
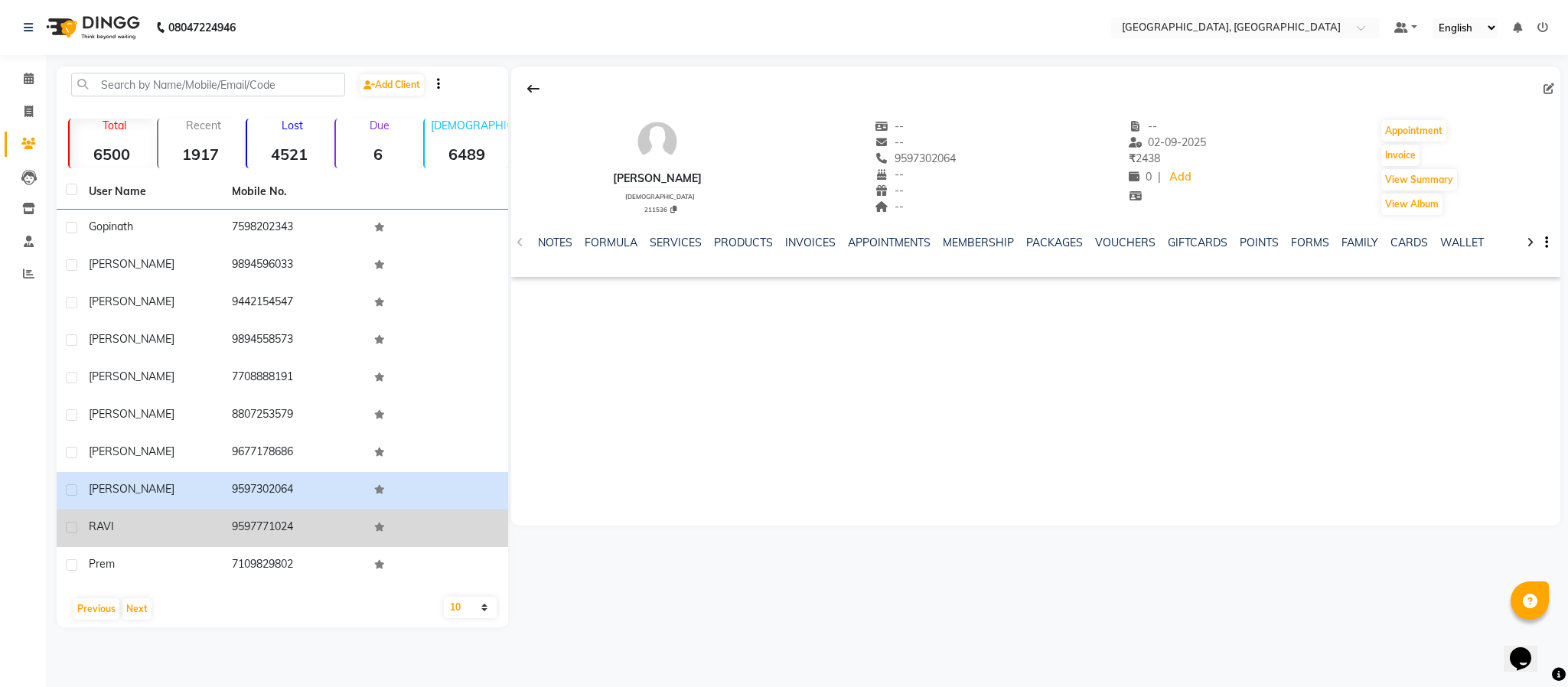
click at [101, 529] on span "RAVI" at bounding box center [101, 526] width 25 height 14
click at [101, 528] on span "RAVI" at bounding box center [101, 526] width 25 height 14
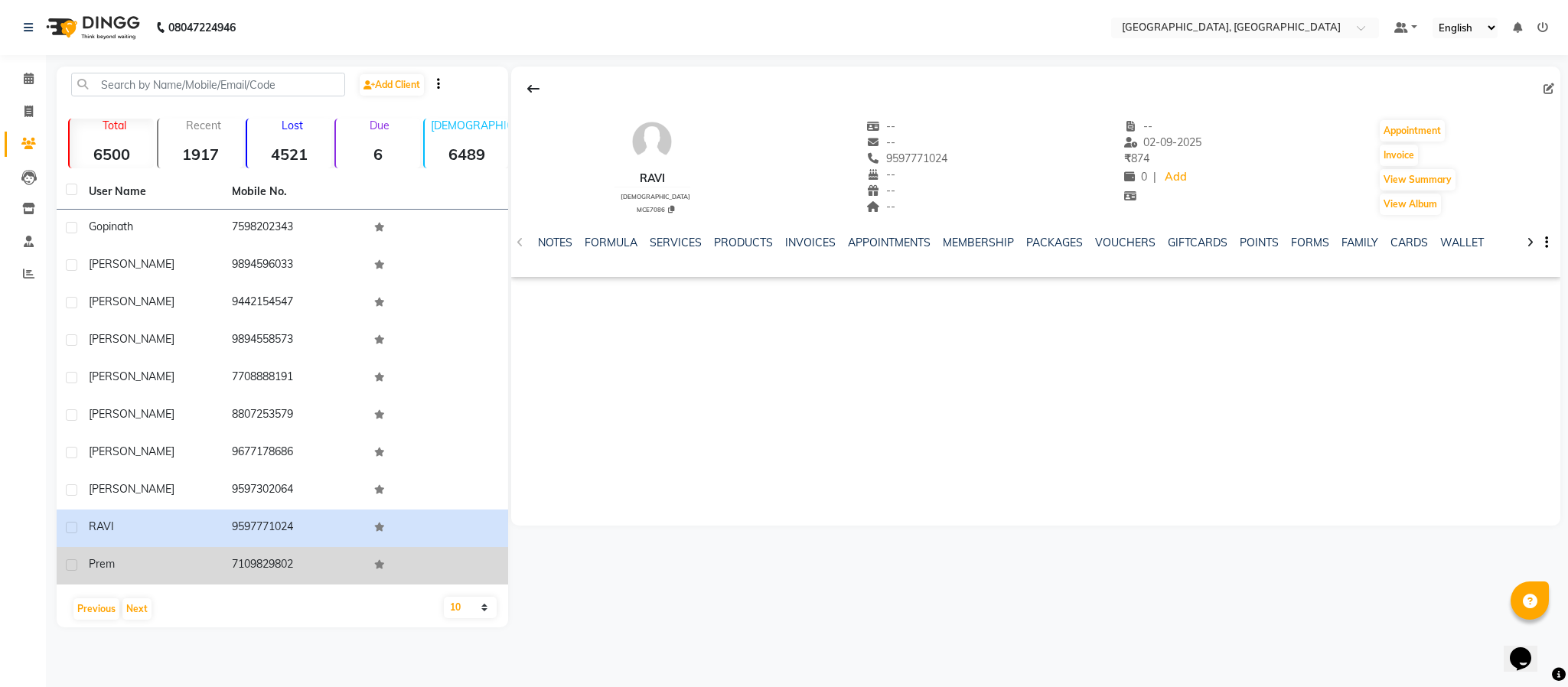
click at [98, 565] on span "prem" at bounding box center [102, 564] width 26 height 14
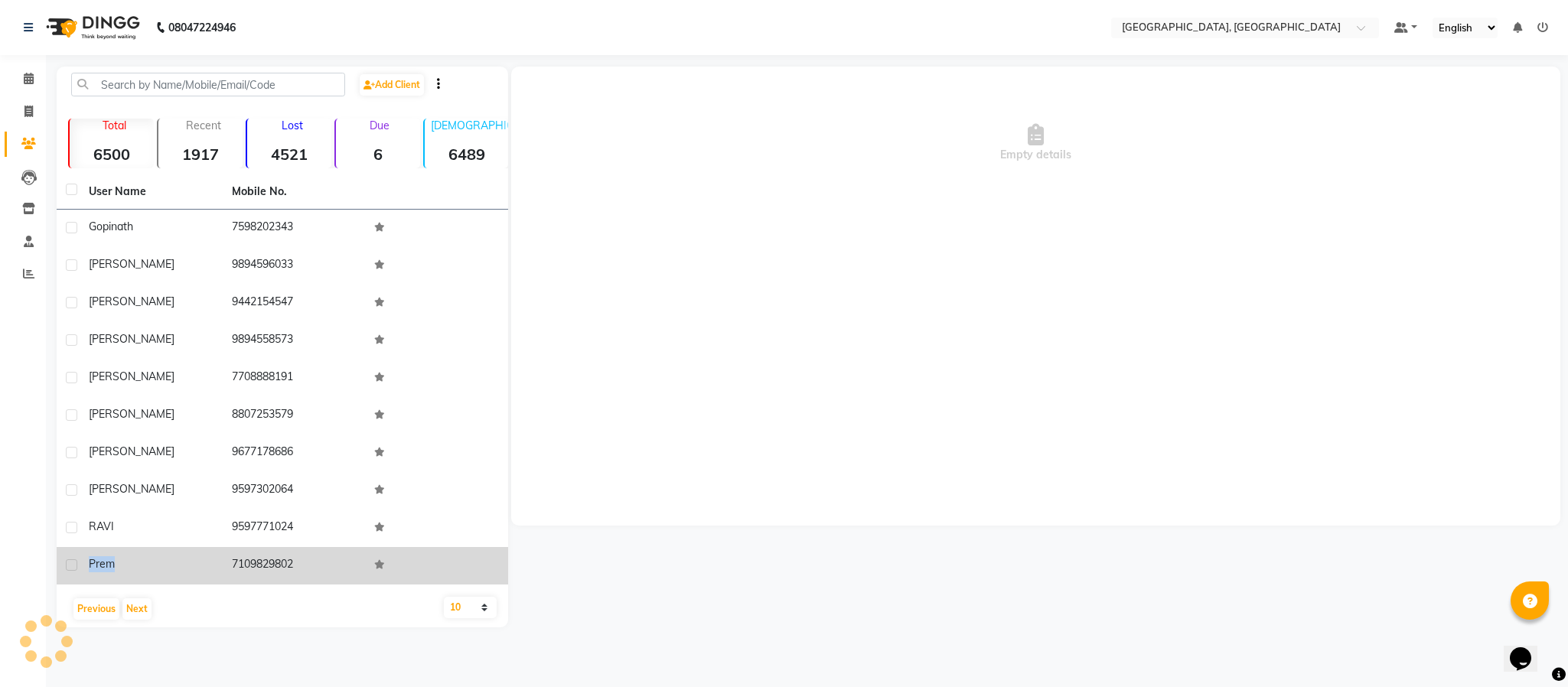
click at [98, 565] on span "prem" at bounding box center [102, 564] width 26 height 14
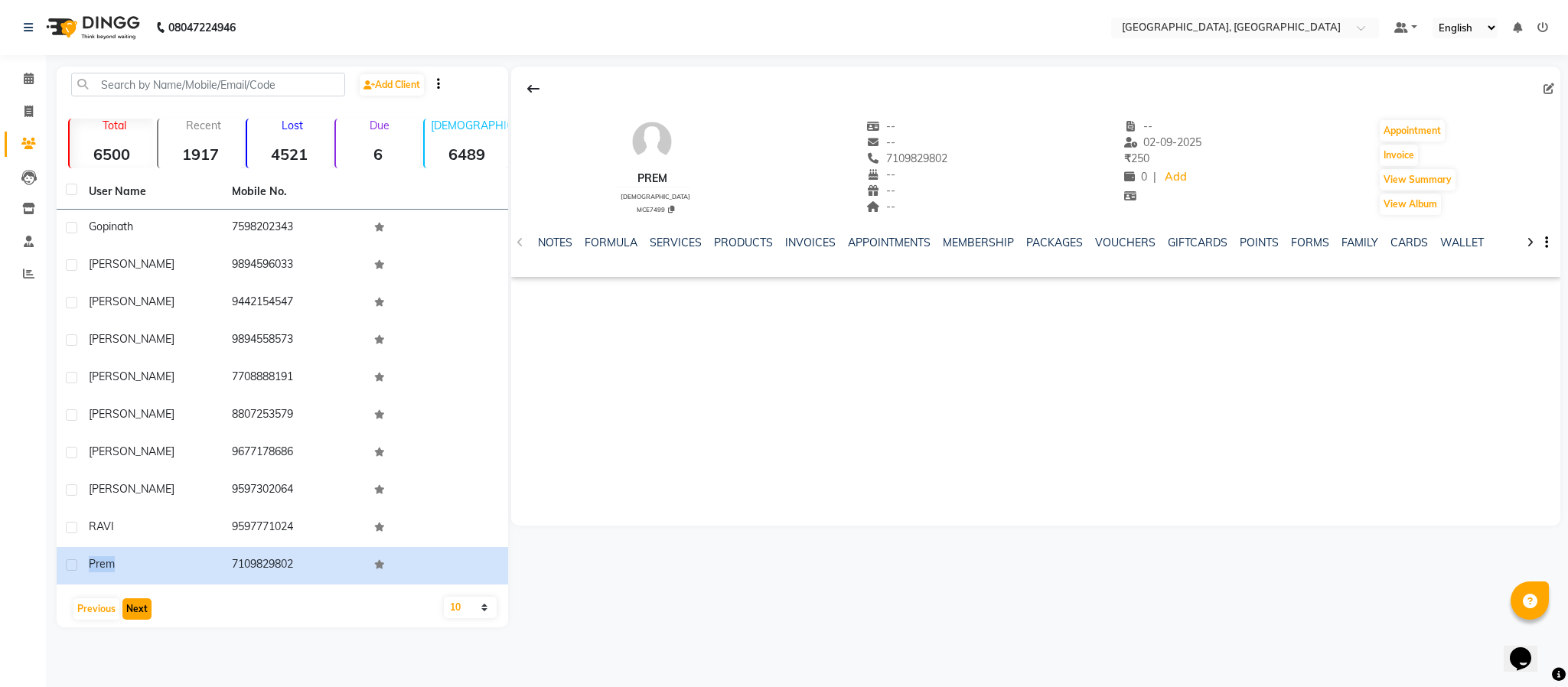
click at [143, 600] on button "Next" at bounding box center [136, 609] width 29 height 21
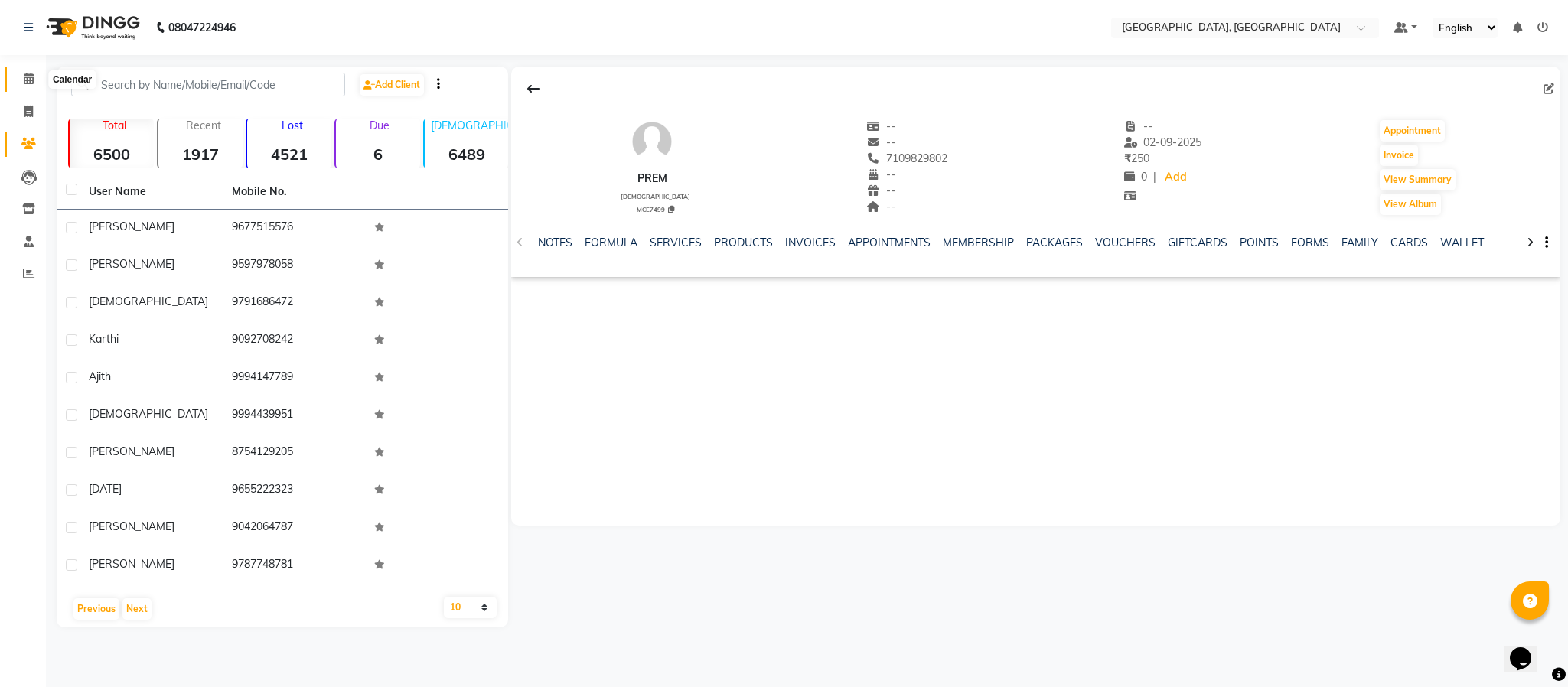
click at [30, 71] on span at bounding box center [29, 79] width 27 height 17
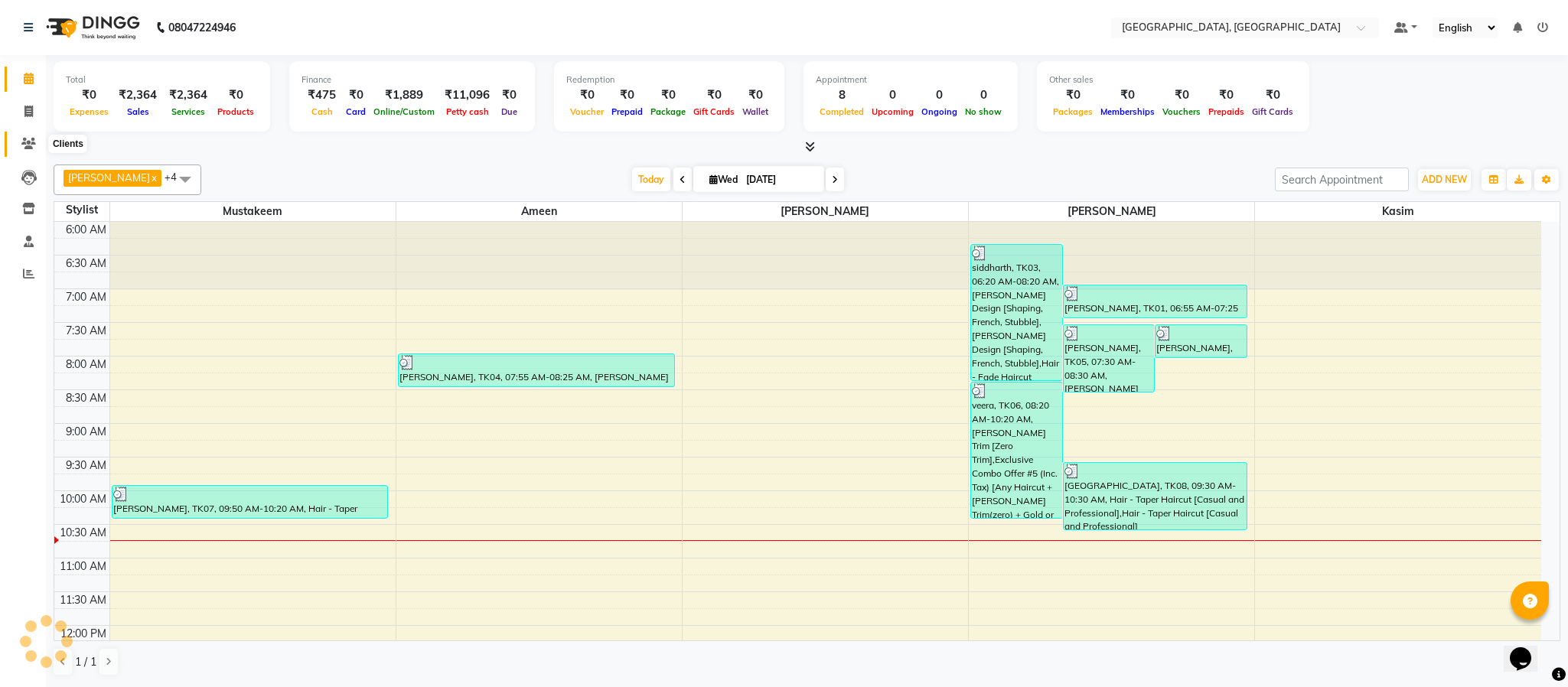
click at [32, 141] on icon at bounding box center [29, 143] width 15 height 11
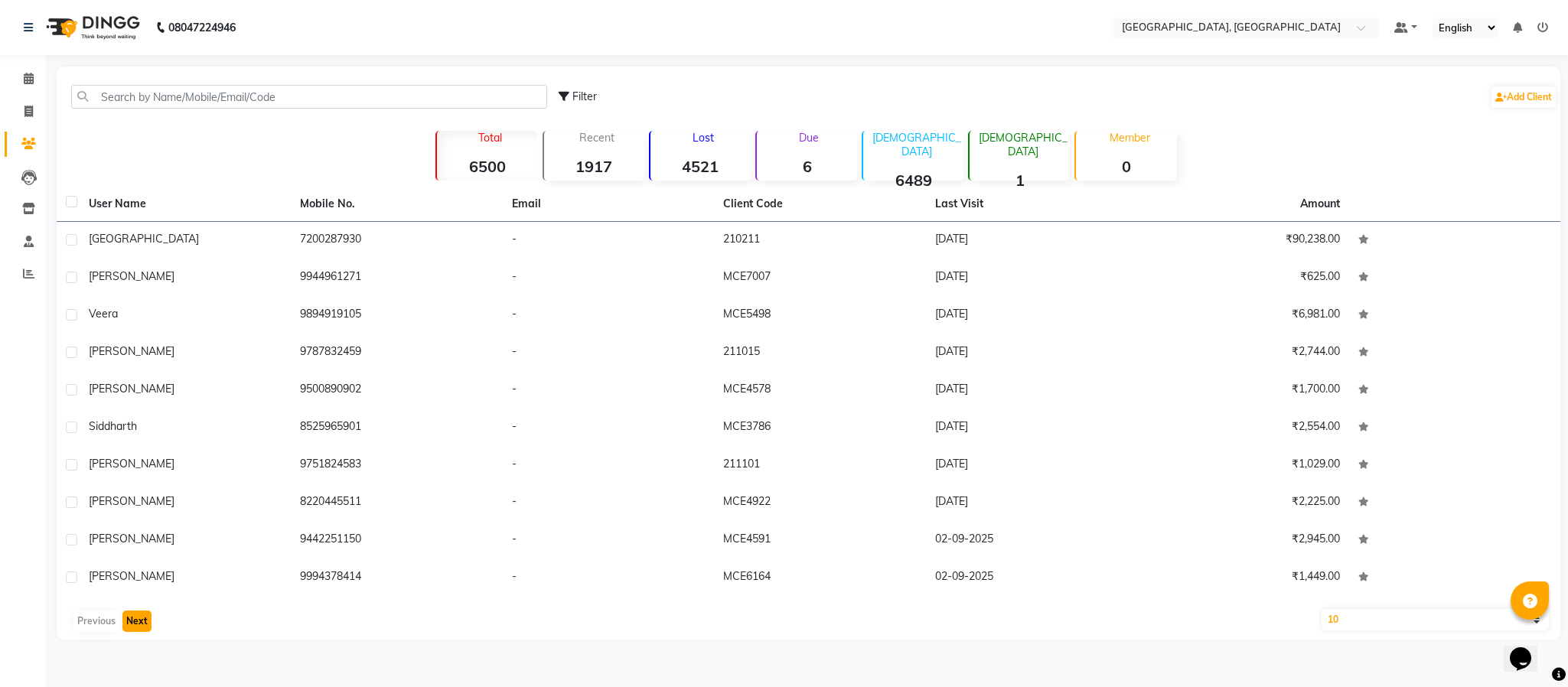
click at [139, 618] on button "Next" at bounding box center [136, 621] width 29 height 21
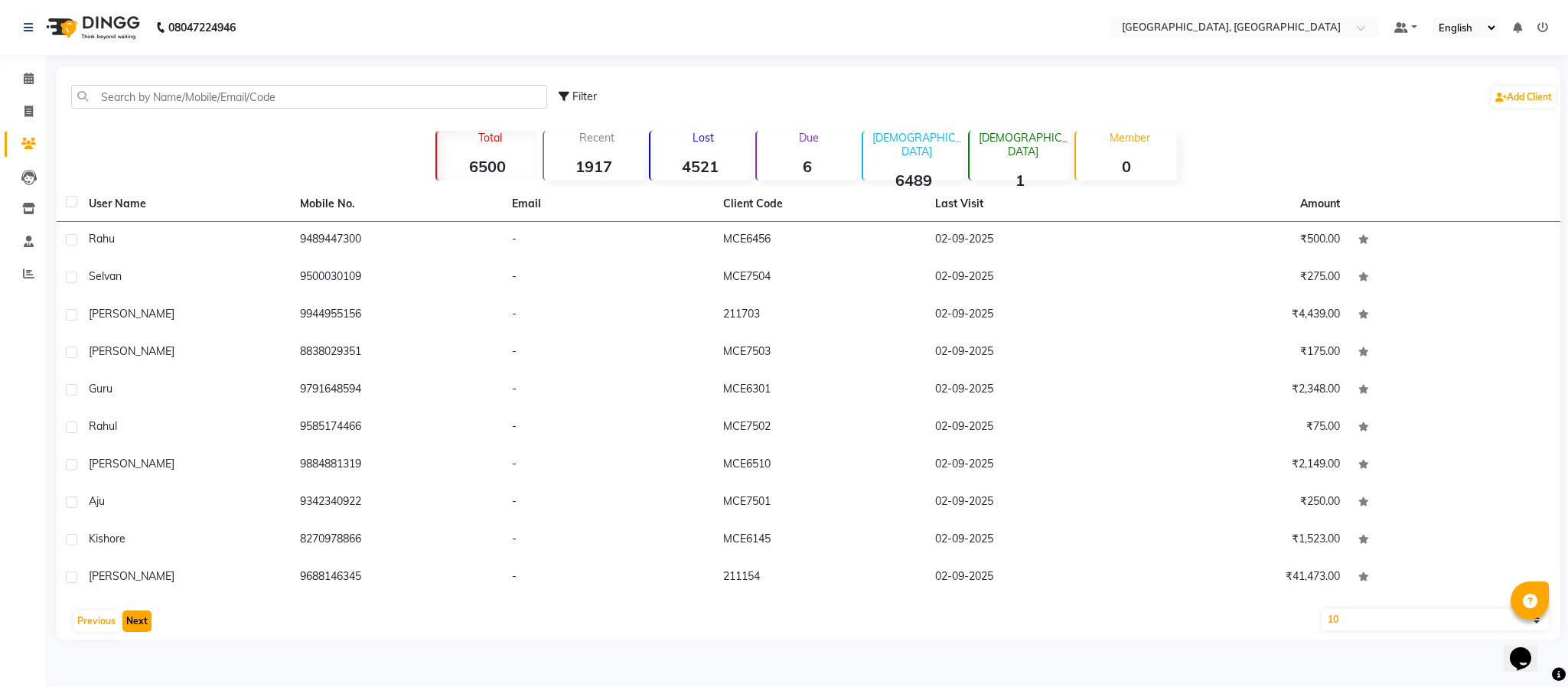
click at [139, 618] on button "Next" at bounding box center [136, 621] width 29 height 21
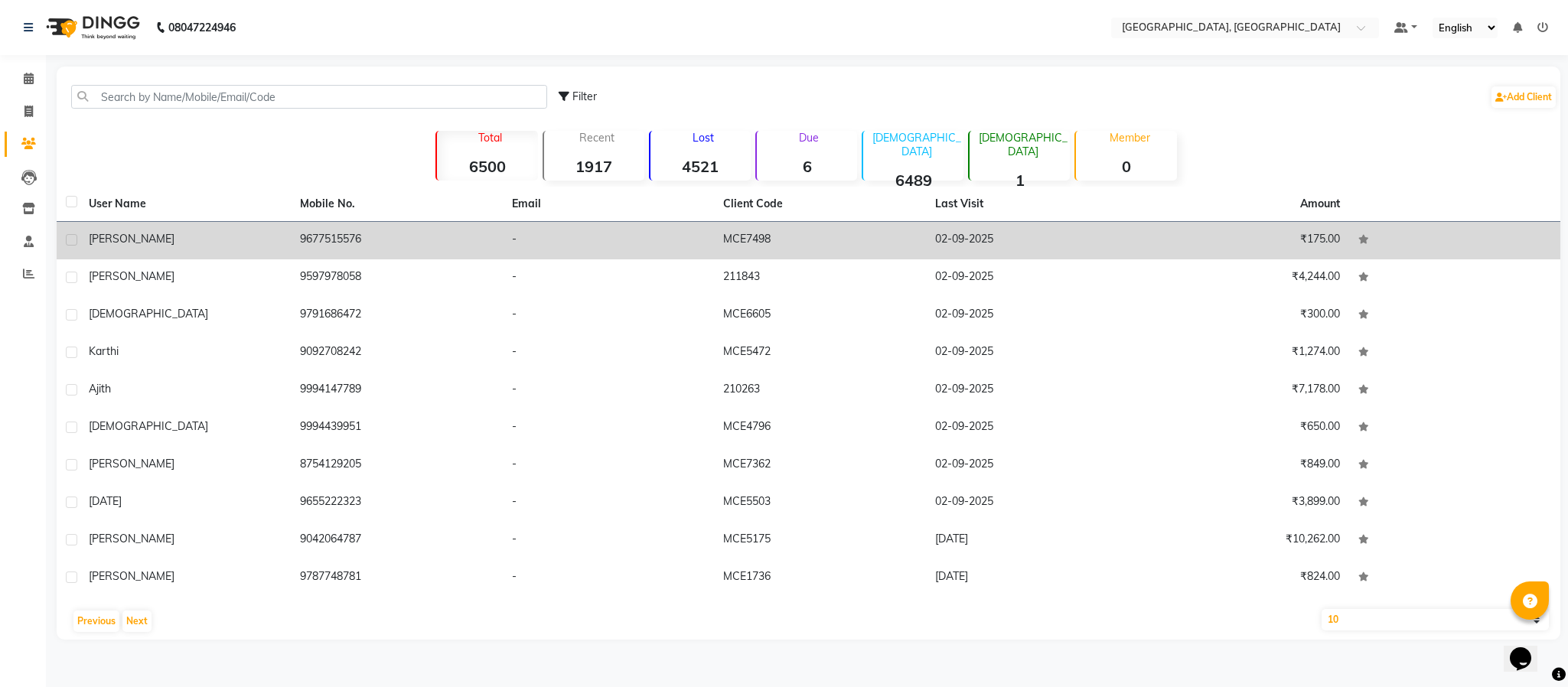
click at [98, 237] on span "[PERSON_NAME]" at bounding box center [131, 239] width 86 height 14
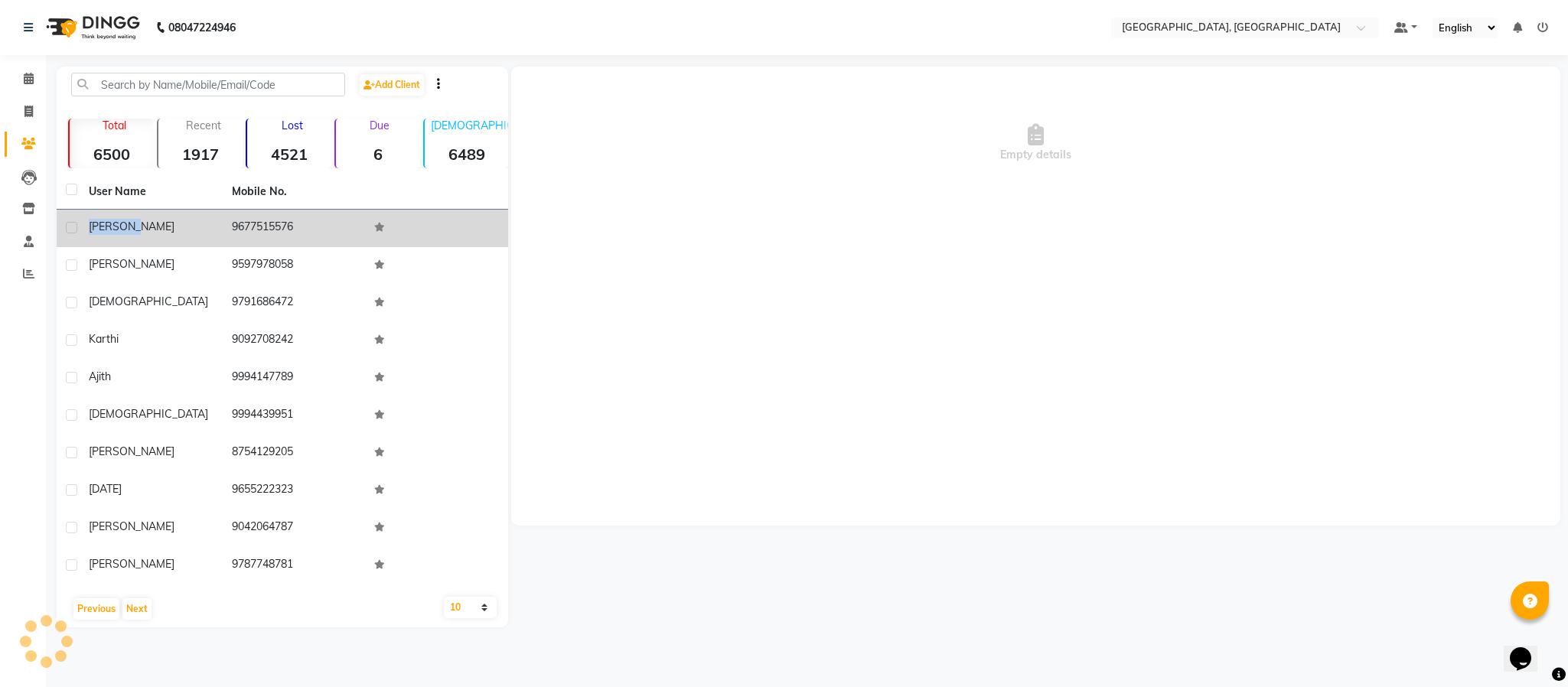
click at [98, 237] on td "[PERSON_NAME]" at bounding box center [151, 229] width 143 height 38
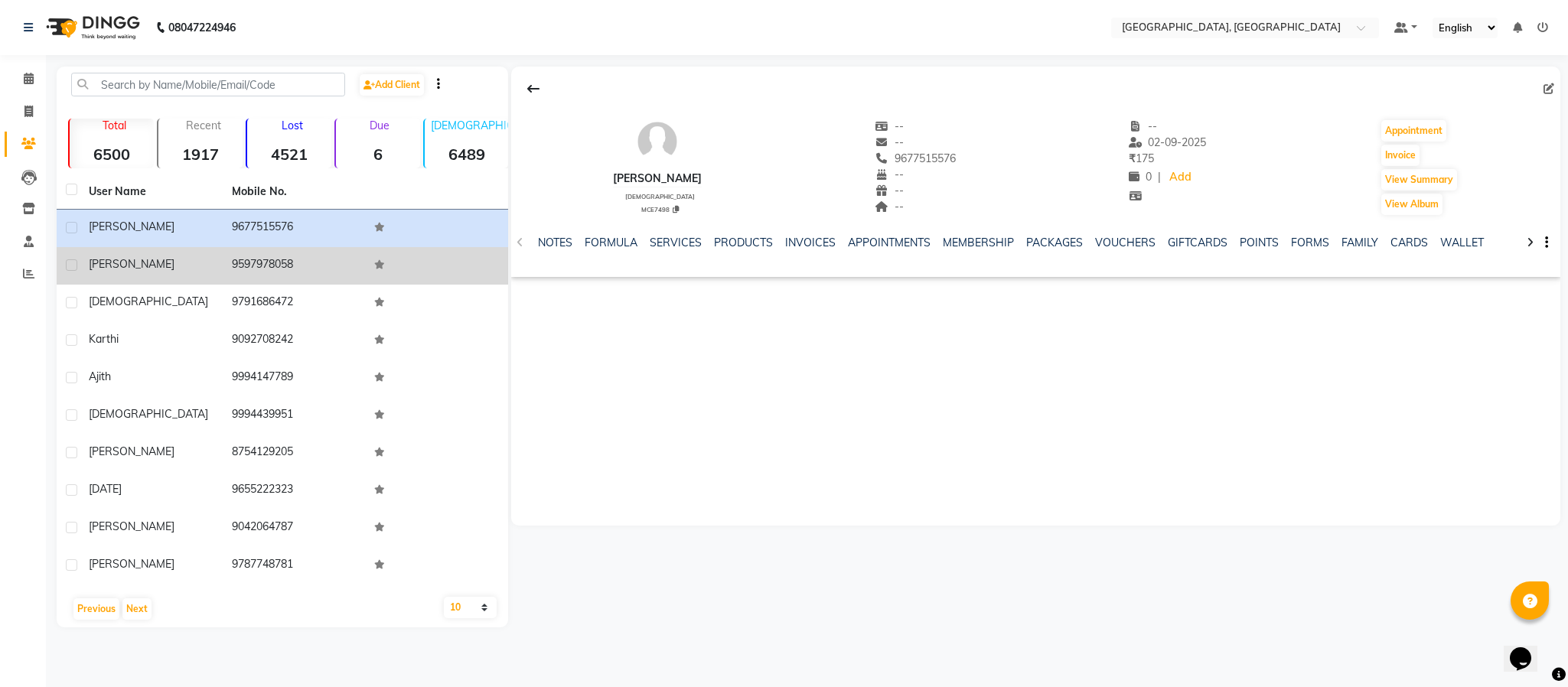
click at [120, 270] on span "[PERSON_NAME]" at bounding box center [131, 264] width 86 height 14
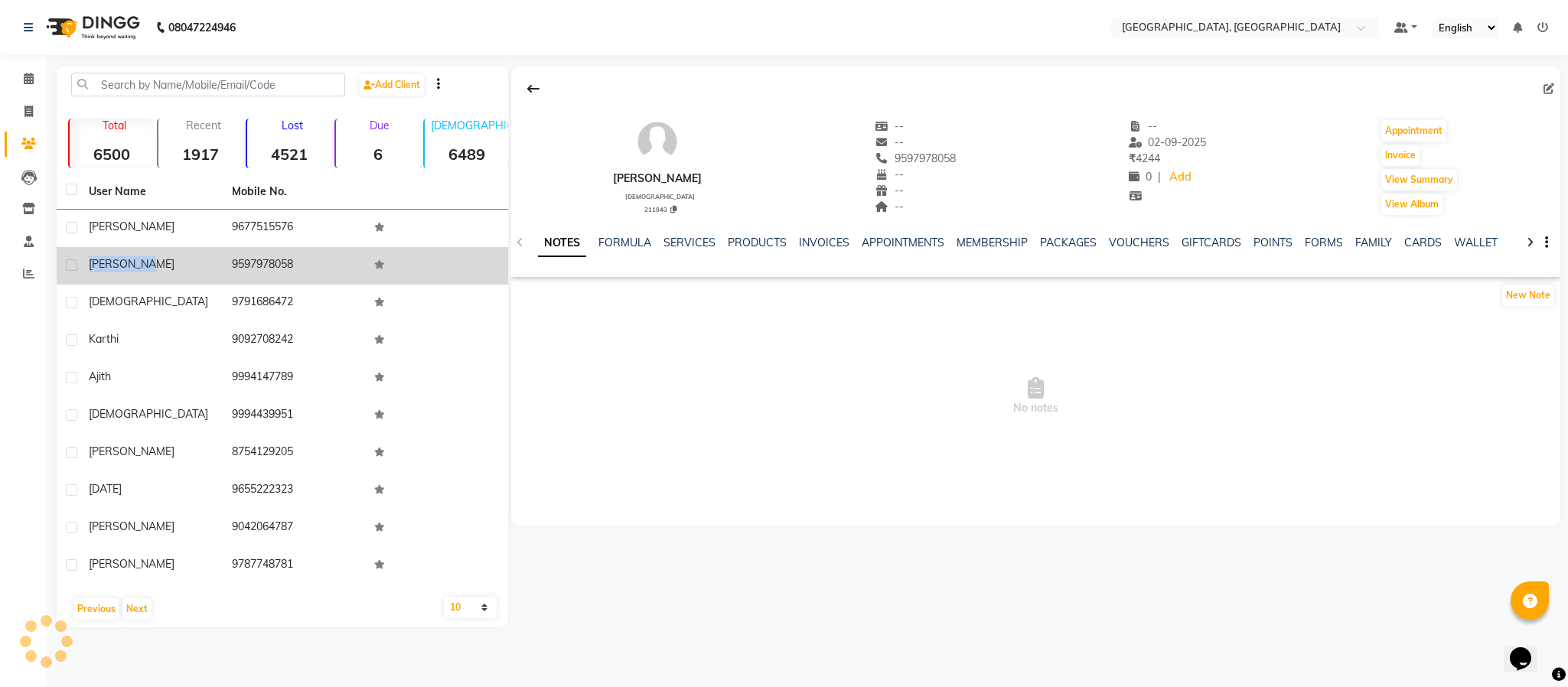
click at [120, 269] on span "[PERSON_NAME]" at bounding box center [131, 264] width 86 height 14
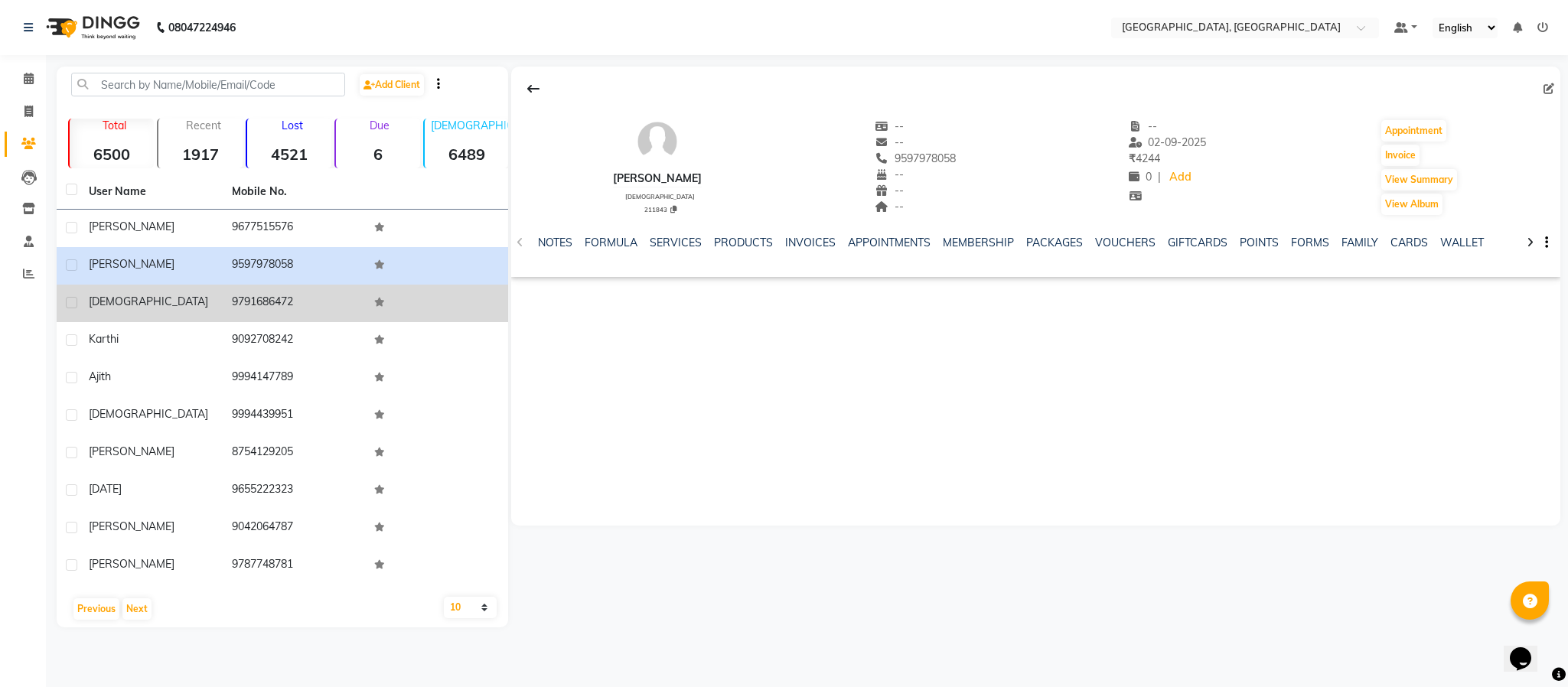
click at [108, 306] on span "[DEMOGRAPHIC_DATA]" at bounding box center [148, 301] width 120 height 14
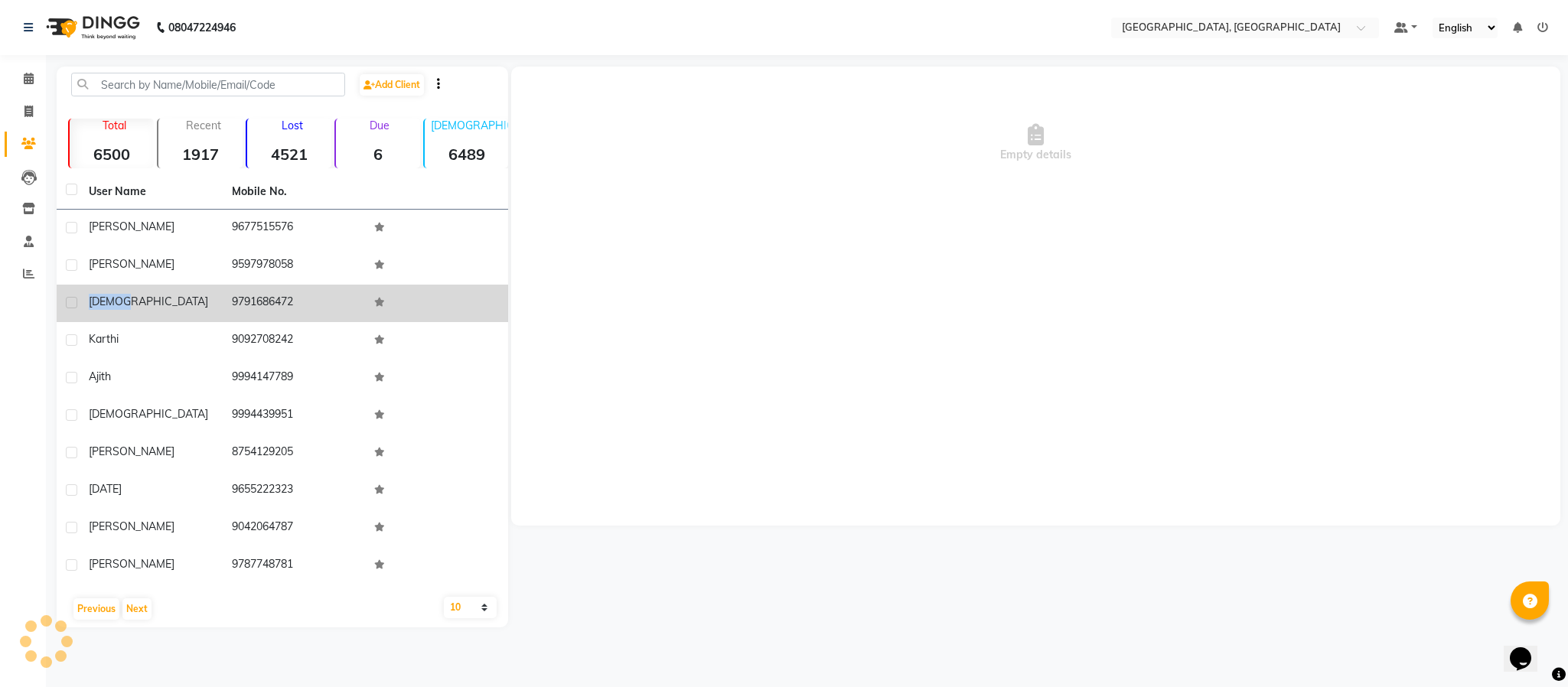
click at [108, 306] on span "[DEMOGRAPHIC_DATA]" at bounding box center [148, 301] width 120 height 14
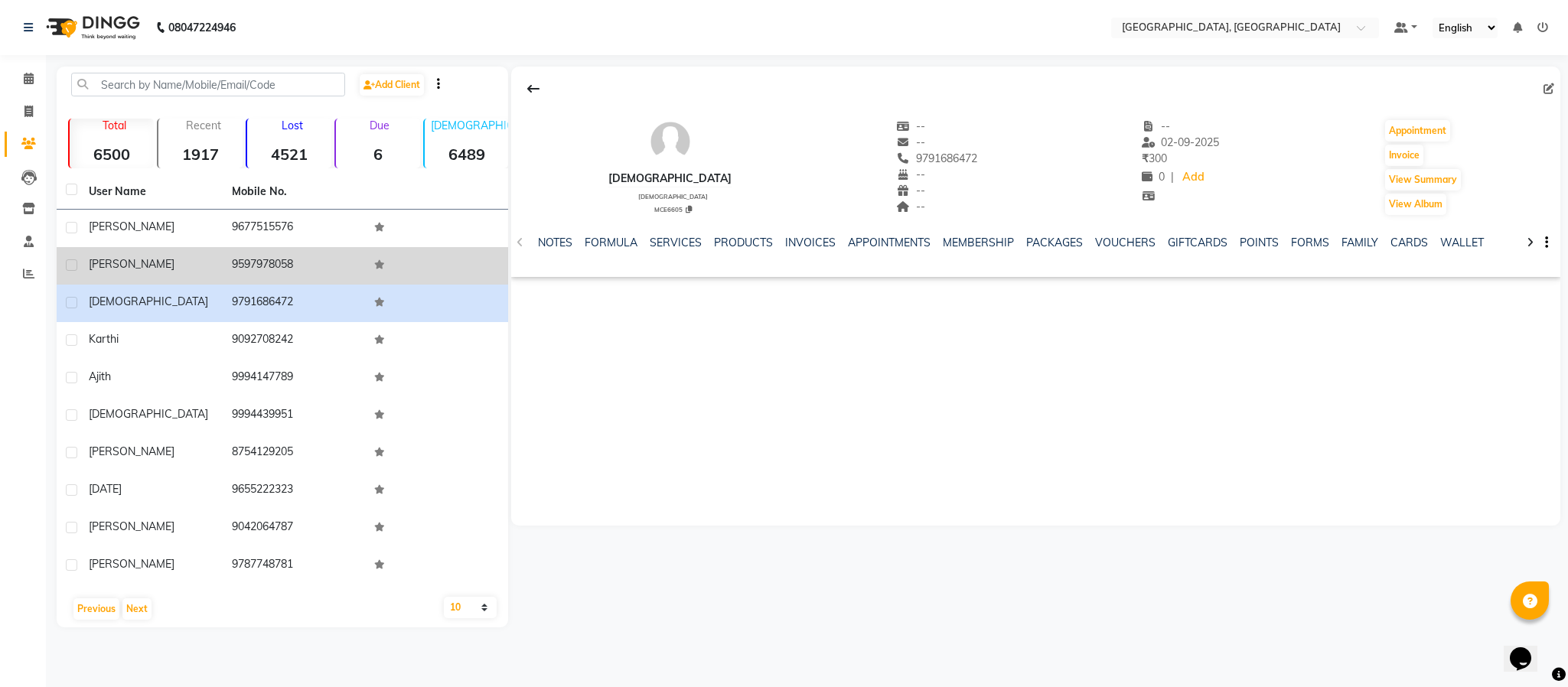
click at [106, 264] on span "[PERSON_NAME]" at bounding box center [131, 264] width 86 height 14
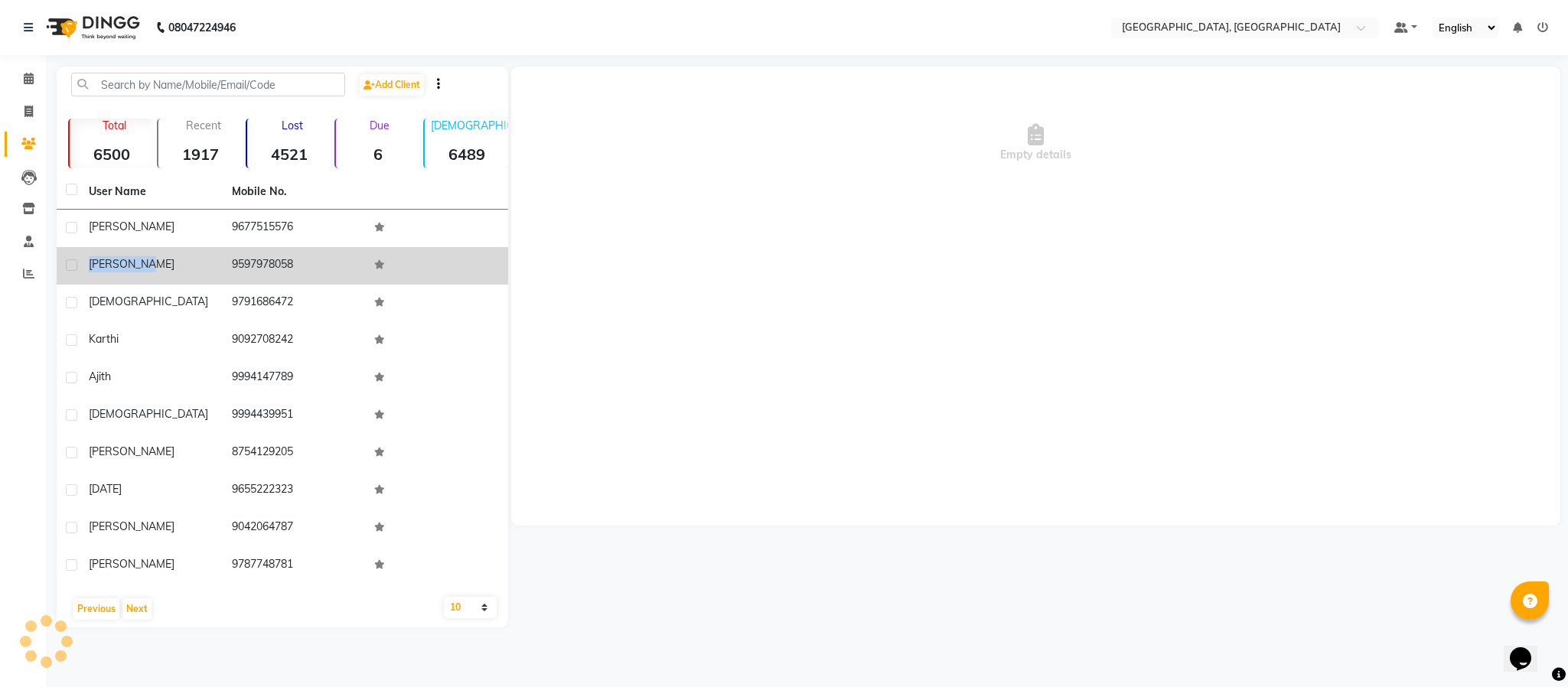
click at [106, 264] on span "[PERSON_NAME]" at bounding box center [131, 264] width 86 height 14
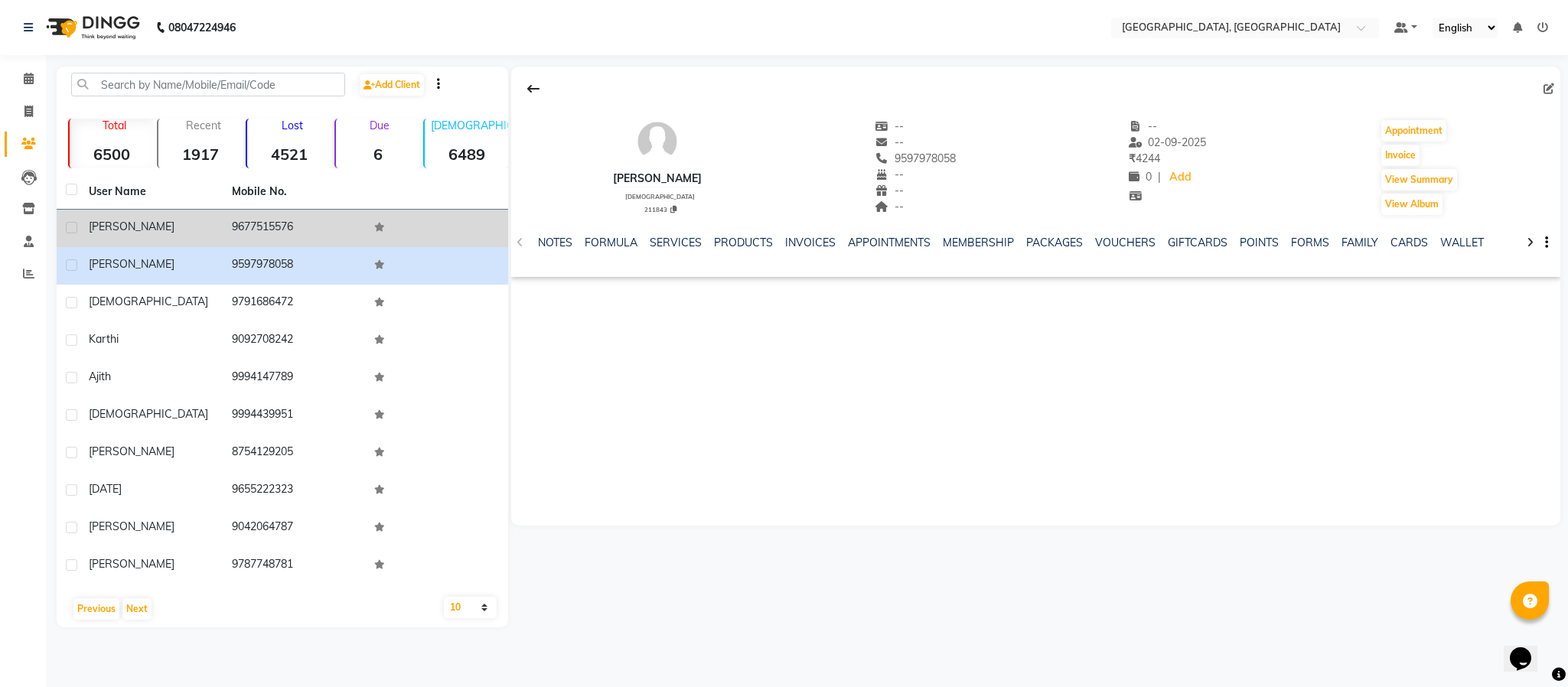
click at [98, 221] on span "[PERSON_NAME]" at bounding box center [131, 226] width 86 height 14
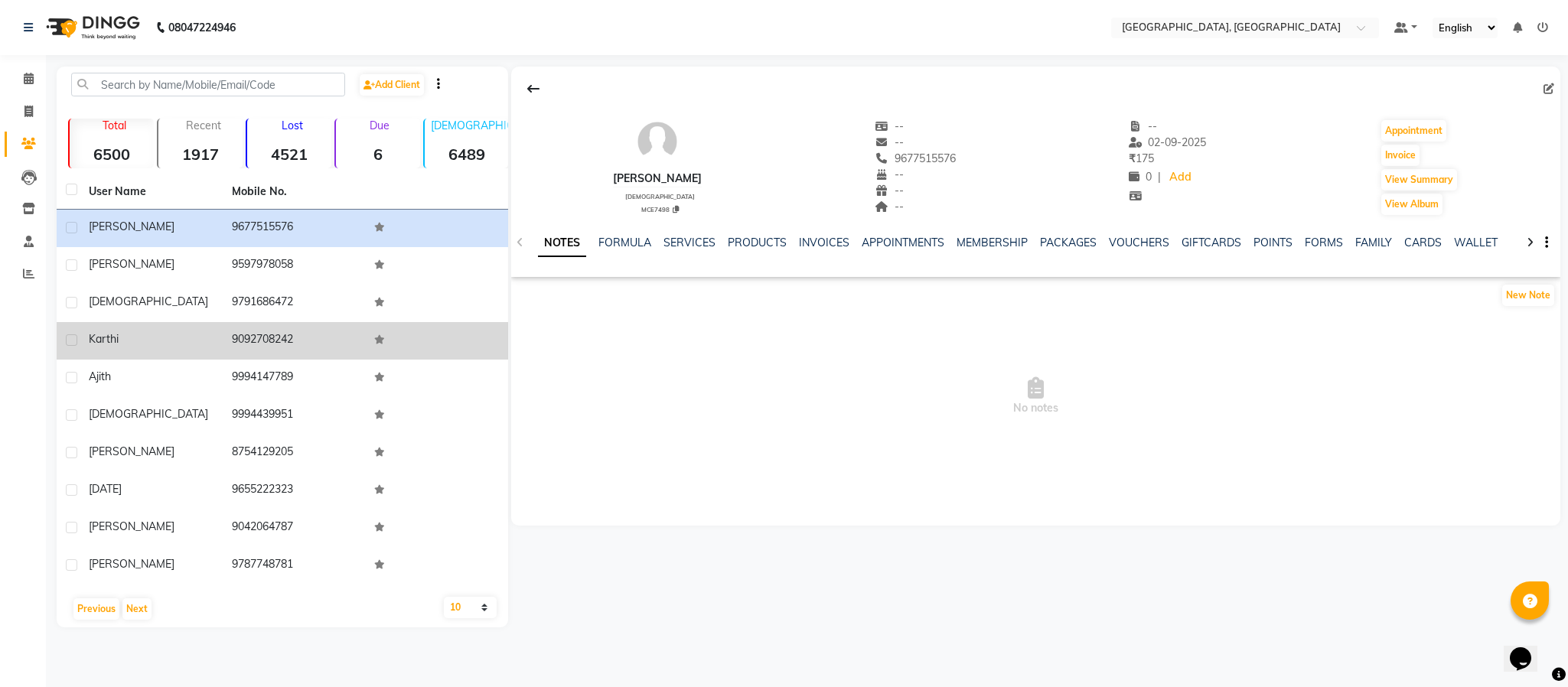
click at [99, 335] on span "karthi" at bounding box center [103, 339] width 30 height 14
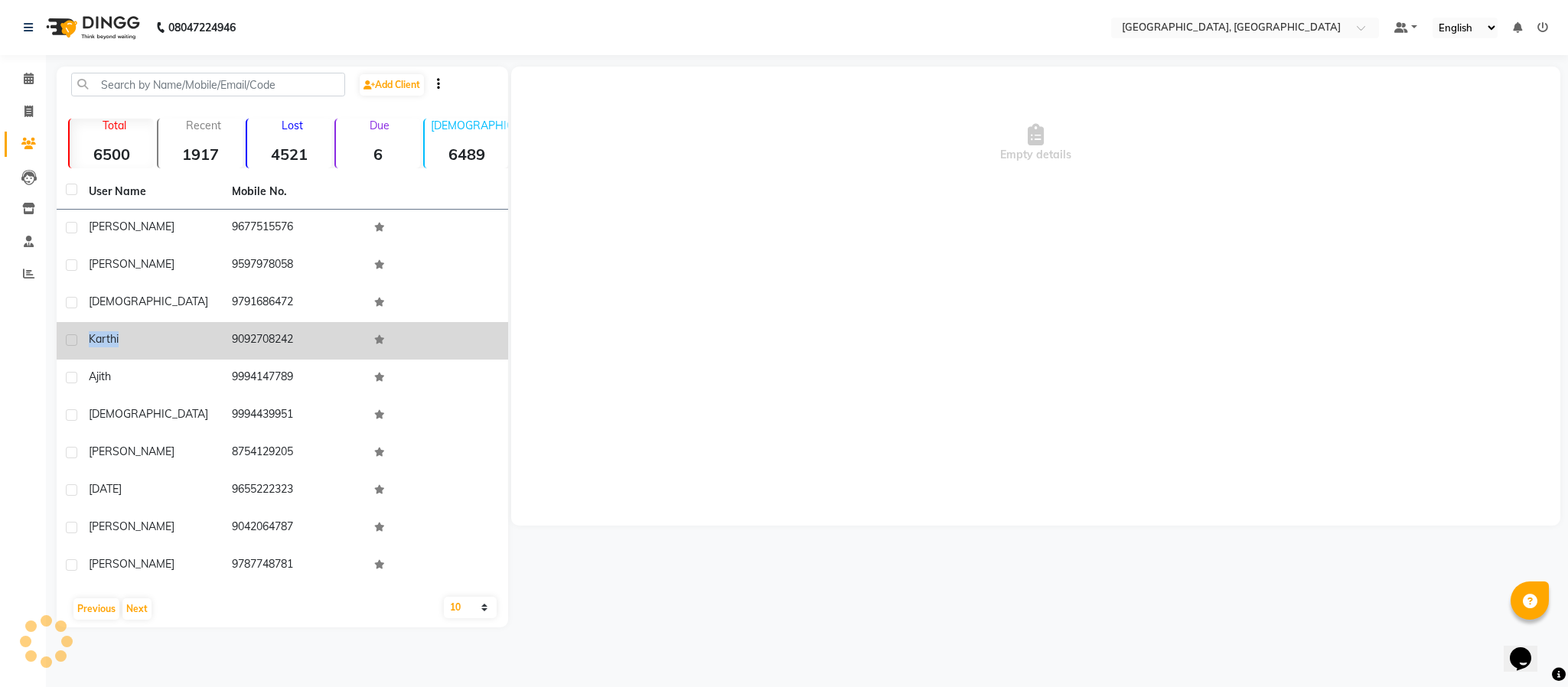
click at [99, 335] on span "karthi" at bounding box center [103, 339] width 30 height 14
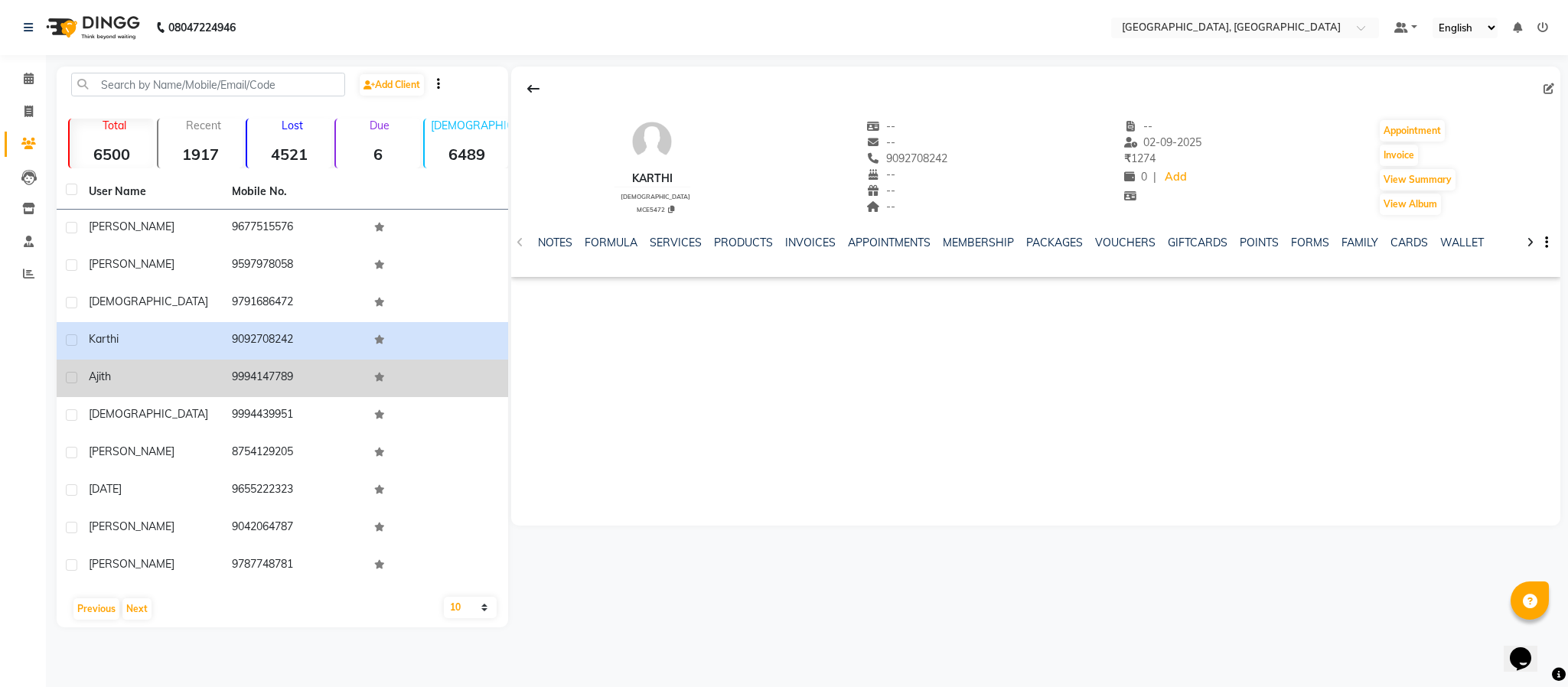
click at [101, 384] on div "Ajith" at bounding box center [151, 377] width 125 height 16
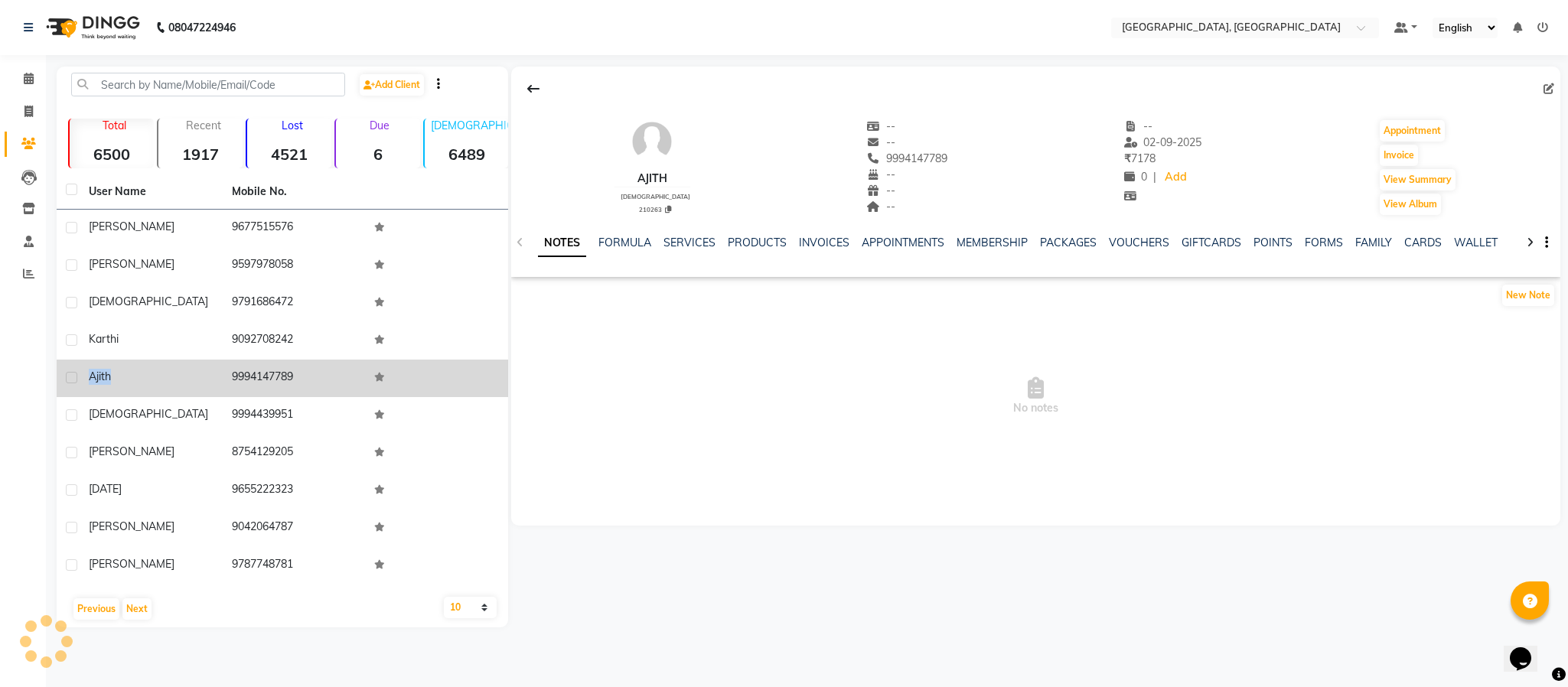
click at [101, 384] on div "Ajith" at bounding box center [151, 377] width 125 height 16
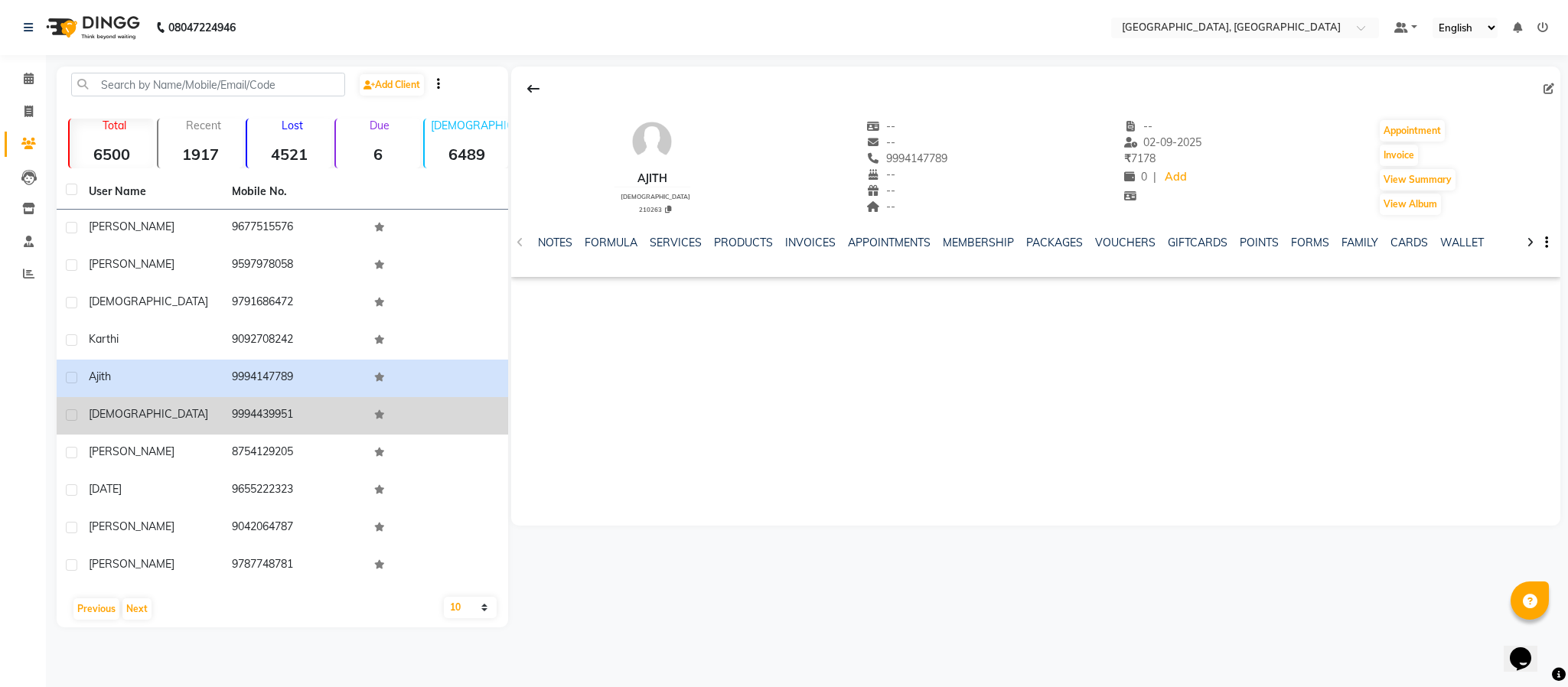
click at [112, 413] on span "[DEMOGRAPHIC_DATA]" at bounding box center [148, 414] width 120 height 14
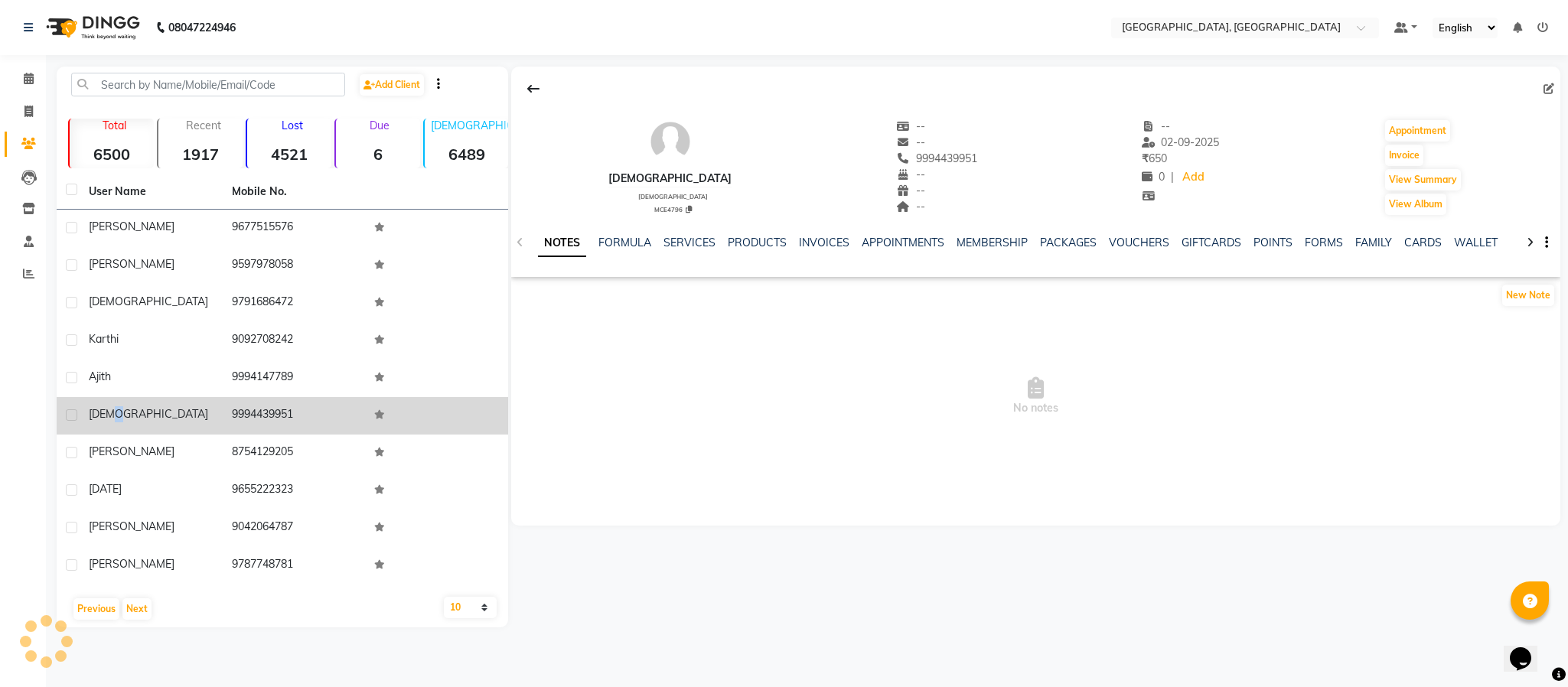
click at [112, 413] on span "[DEMOGRAPHIC_DATA]" at bounding box center [148, 414] width 120 height 14
click at [112, 409] on span "[DEMOGRAPHIC_DATA]" at bounding box center [148, 414] width 120 height 14
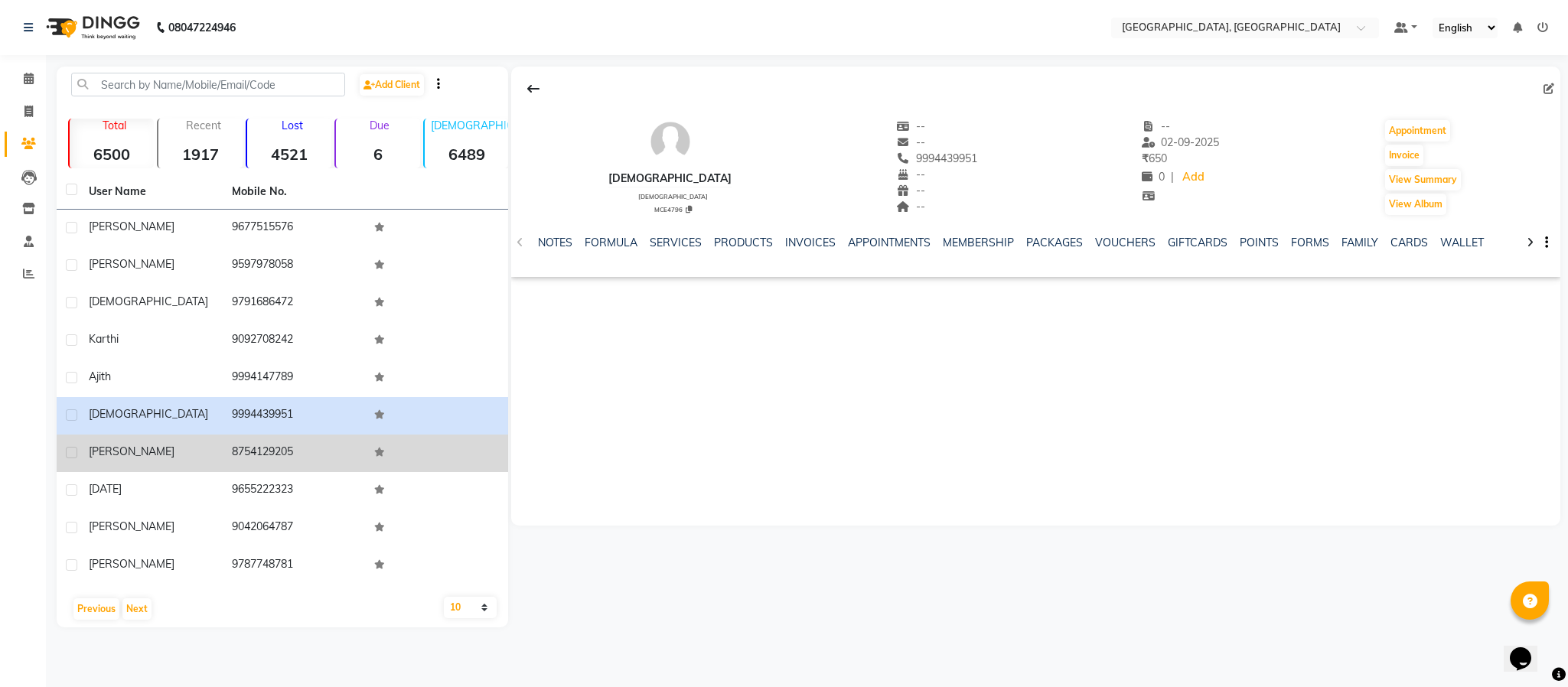
click at [129, 453] on span "[PERSON_NAME]" at bounding box center [131, 451] width 86 height 14
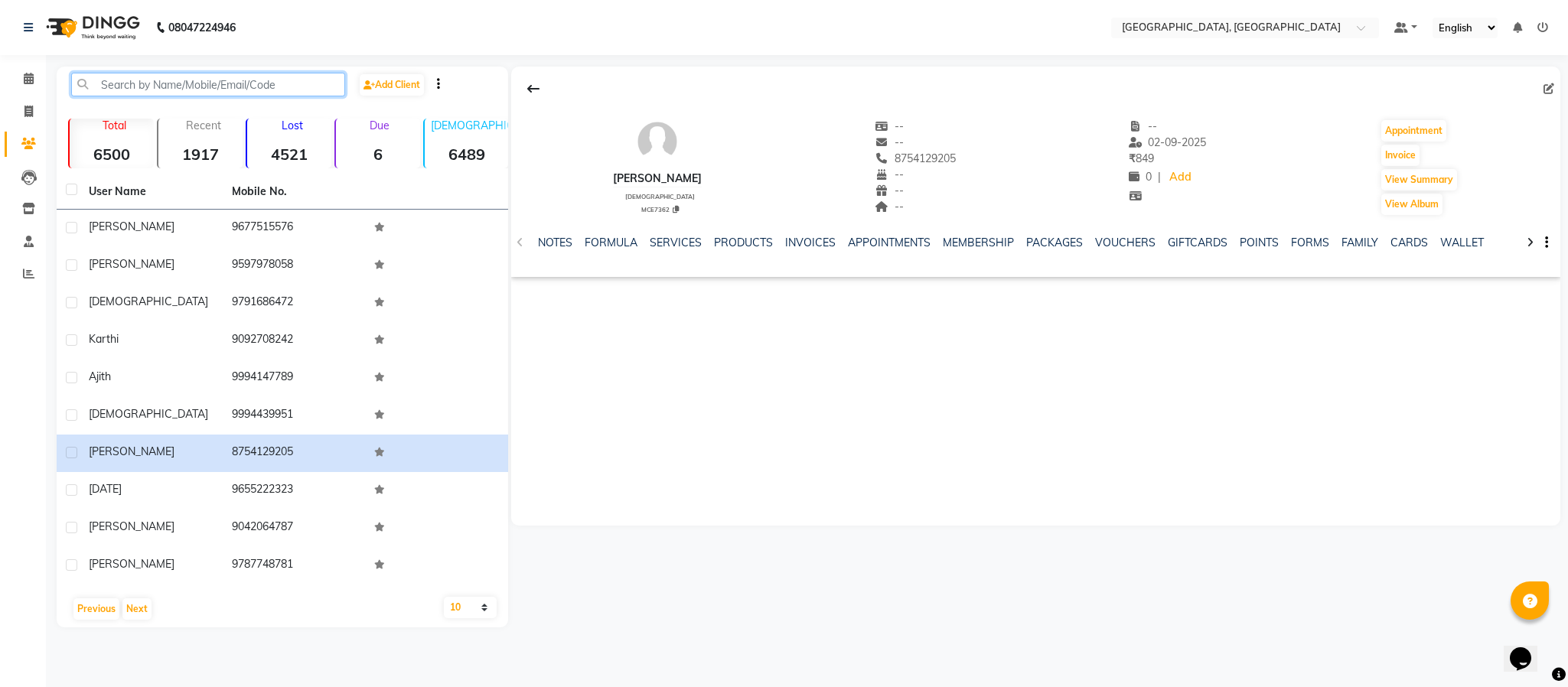
click at [211, 78] on input "text" at bounding box center [208, 84] width 274 height 24
paste input "9655222323"
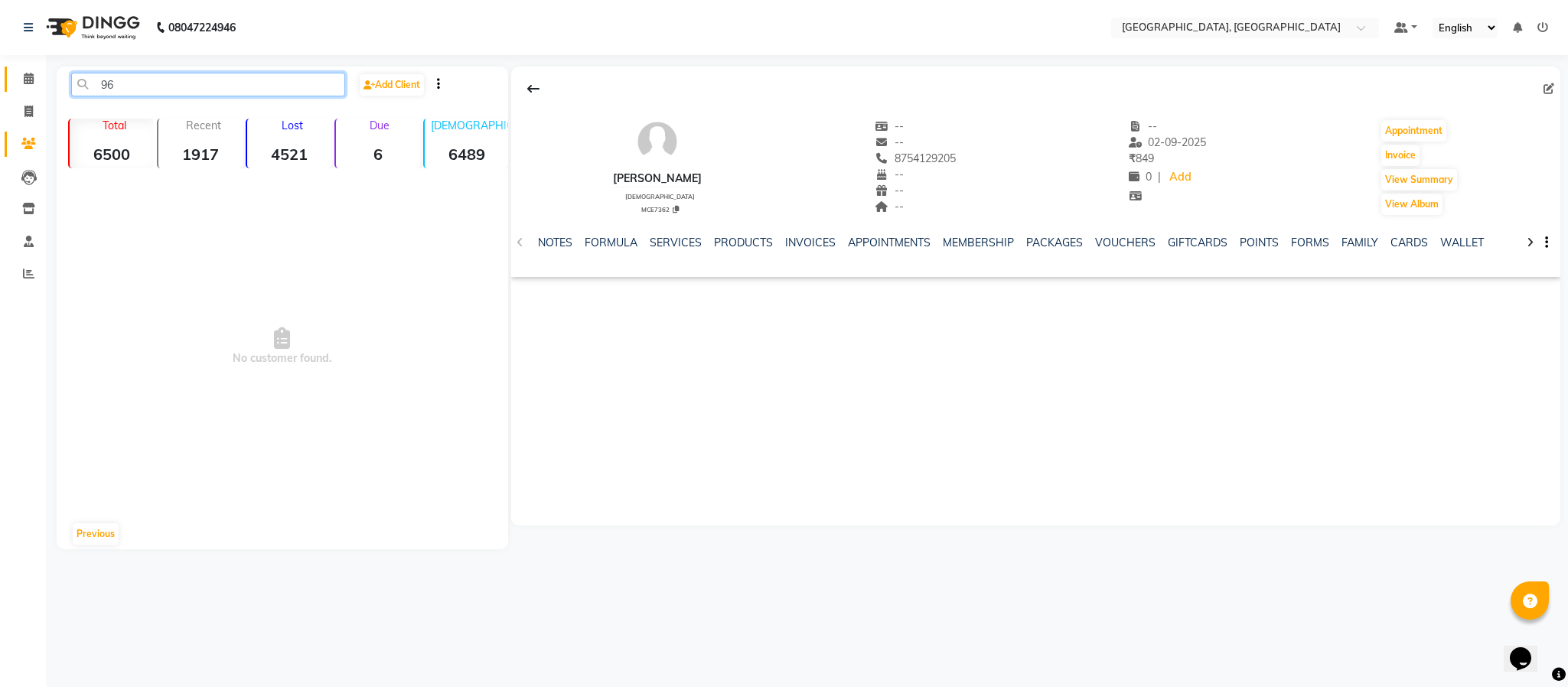
type input "9"
drag, startPoint x: 19, startPoint y: 71, endPoint x: 64, endPoint y: 71, distance: 45.0
click at [19, 71] on span at bounding box center [29, 79] width 27 height 17
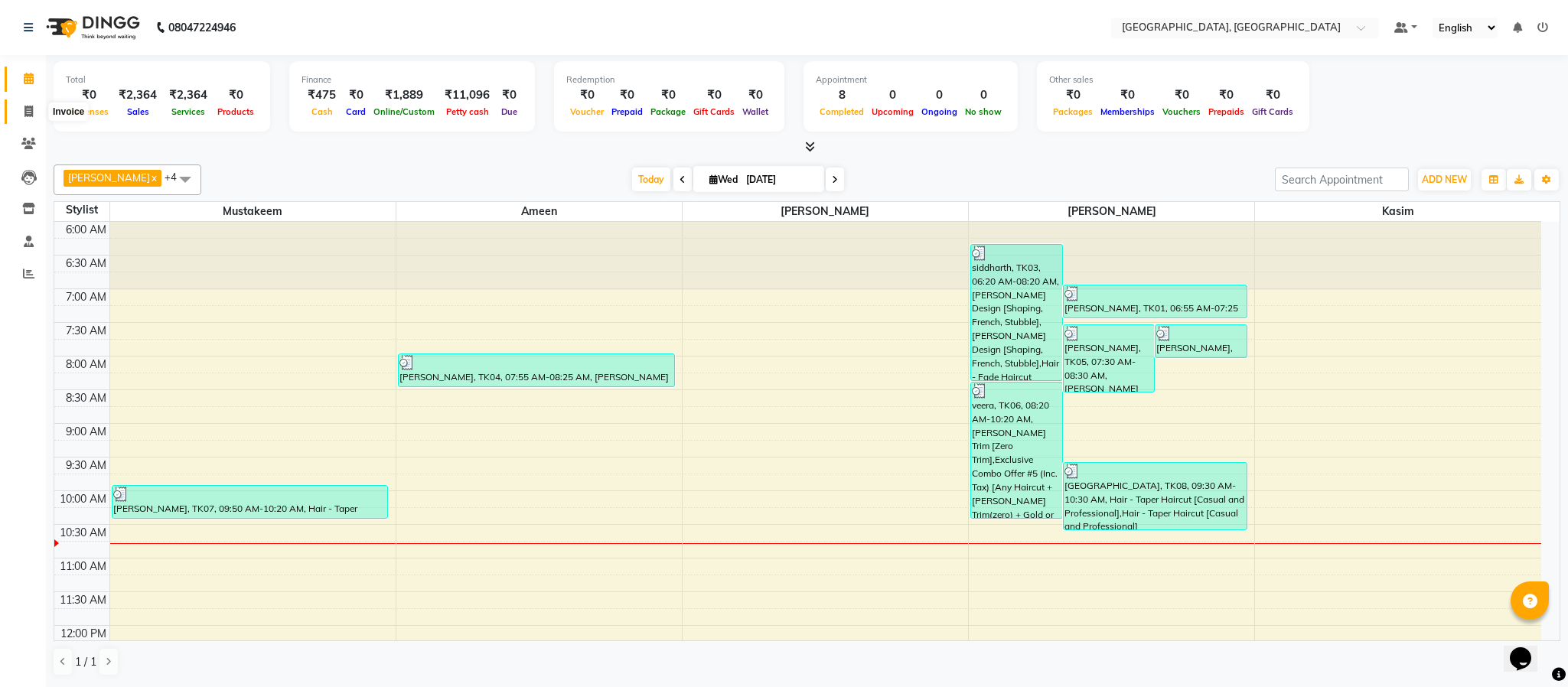
click at [33, 111] on span at bounding box center [29, 111] width 27 height 17
select select "service"
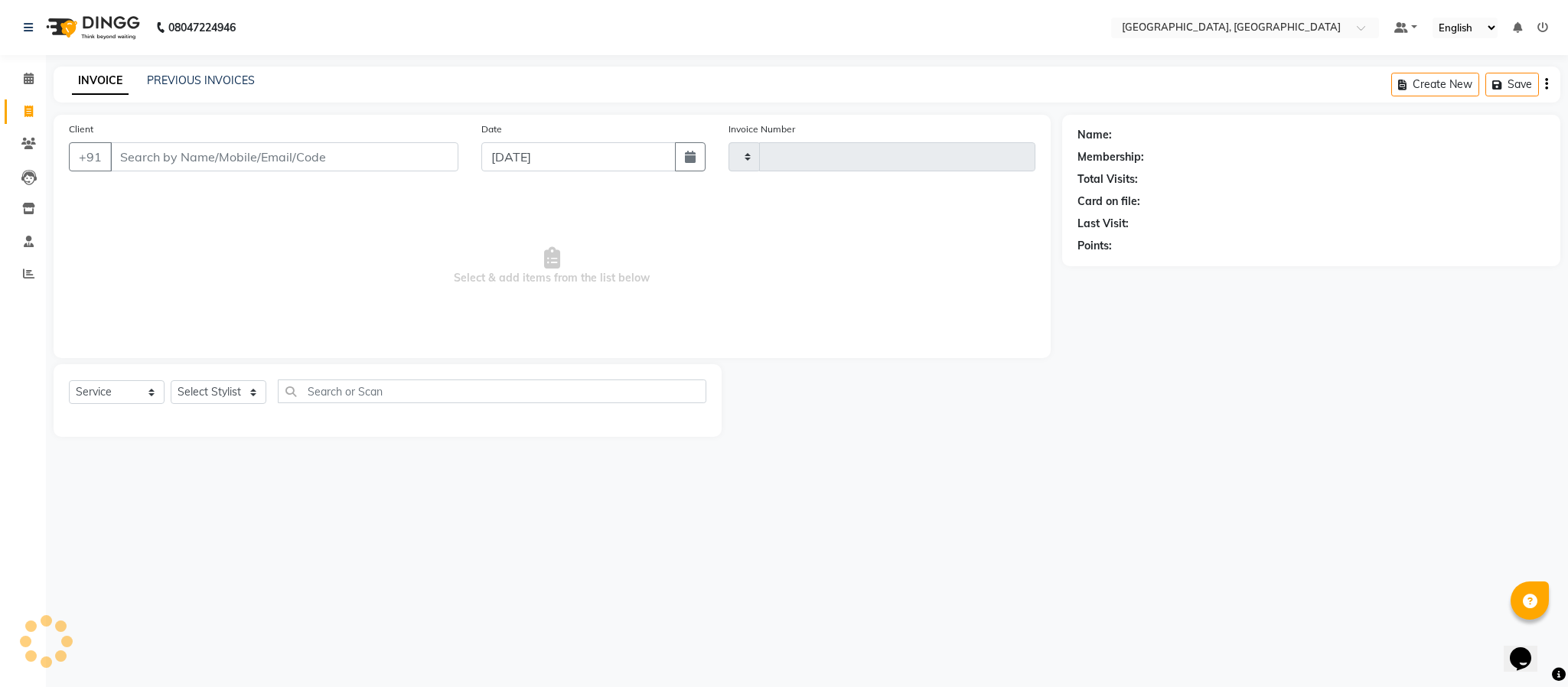
type input "5634"
select select "4977"
click at [211, 393] on select "Select Stylist Ameen House Keeping [PERSON_NAME] [PERSON_NAME] Prathiswar [PERS…" at bounding box center [218, 392] width 96 height 24
select select "59056"
click at [170, 381] on select "Select Stylist Ameen House Keeping [PERSON_NAME] [PERSON_NAME] Prathiswar [PERS…" at bounding box center [218, 392] width 96 height 24
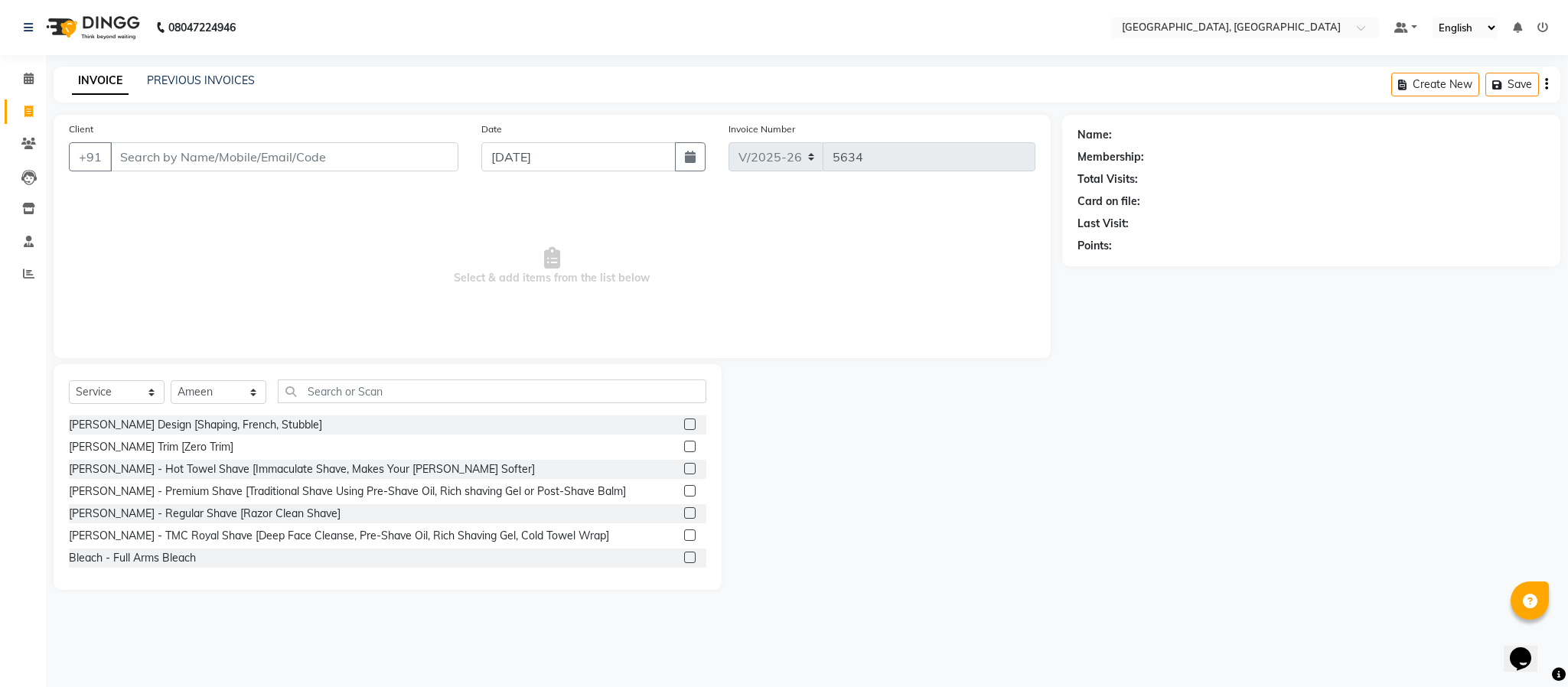
click at [684, 425] on label at bounding box center [690, 425] width 11 height 11
click at [684, 425] on input "checkbox" at bounding box center [689, 425] width 10 height 10
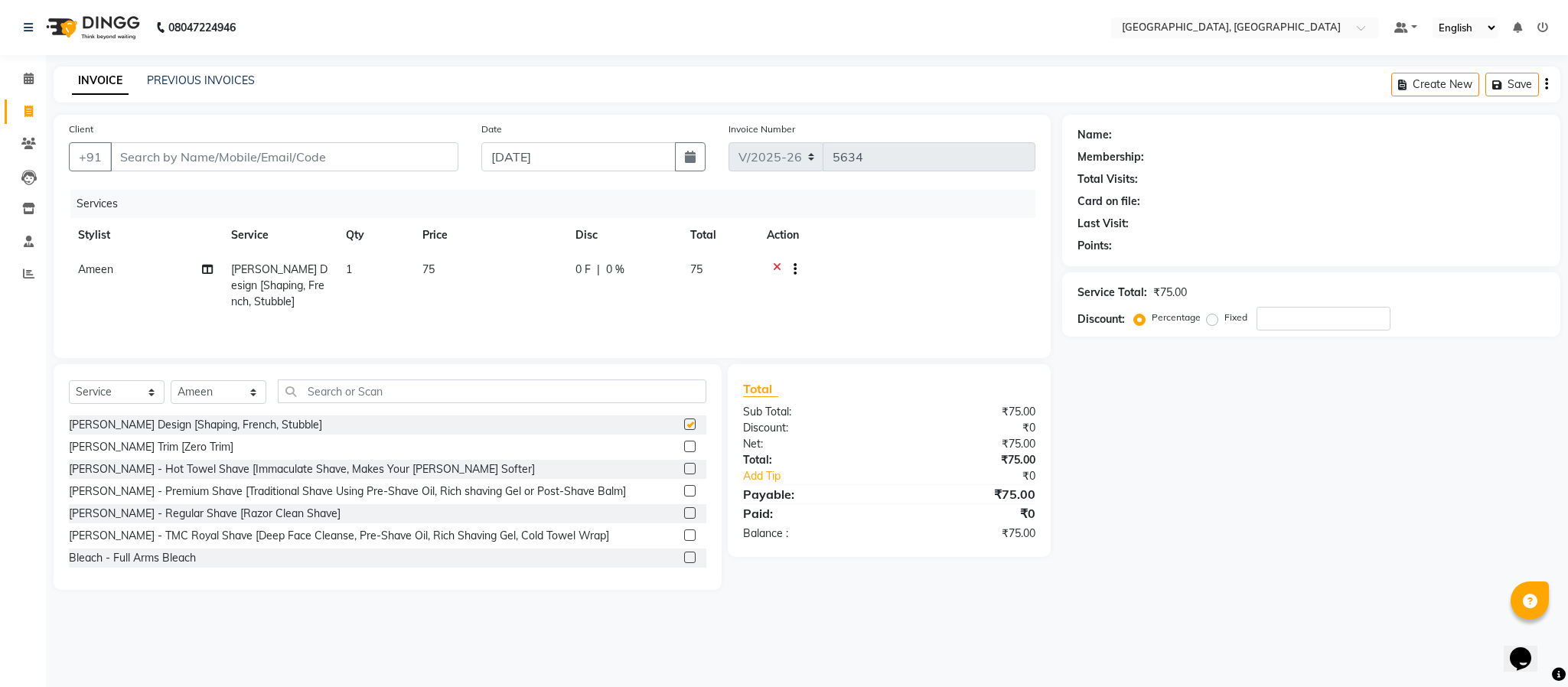
checkbox input "false"
click at [432, 162] on input "Client" at bounding box center [284, 157] width 348 height 29
type input "9"
type input "0"
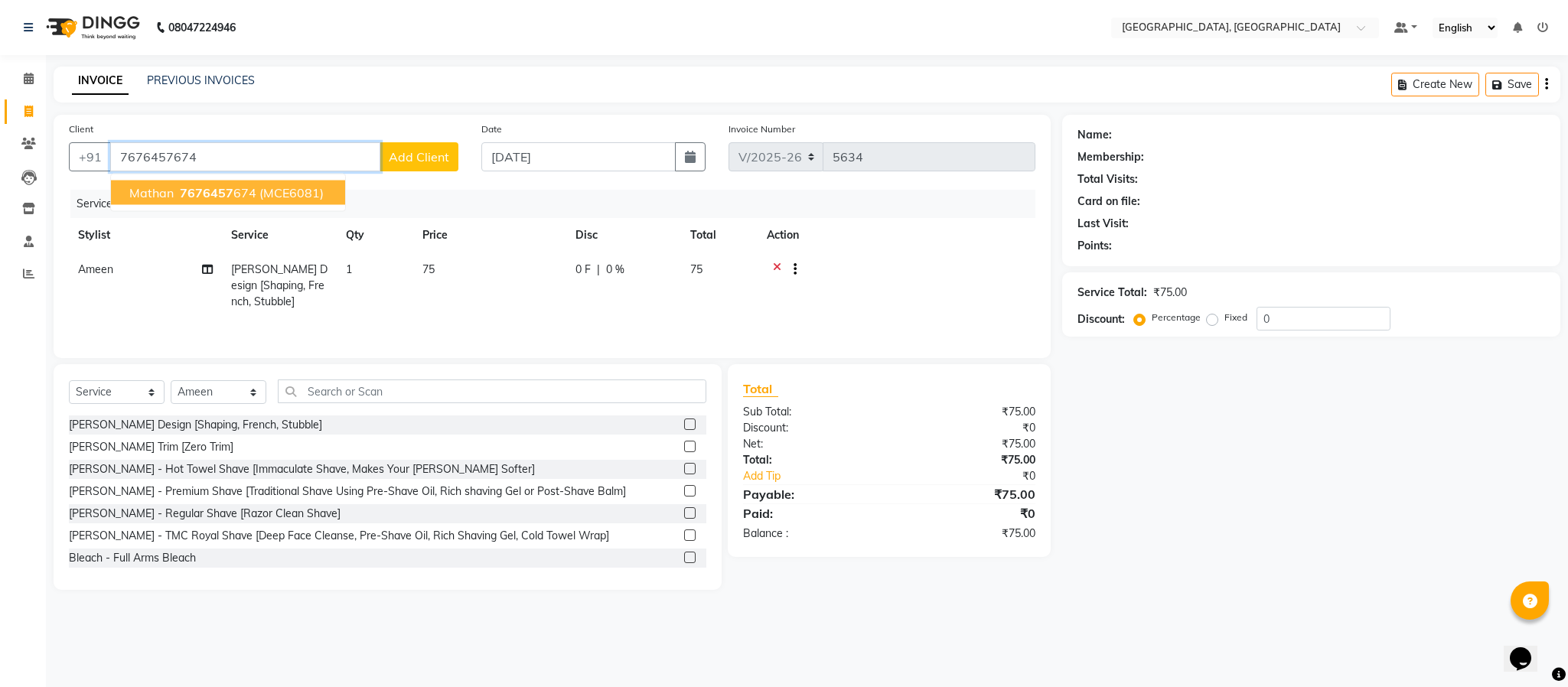
type input "7676457674"
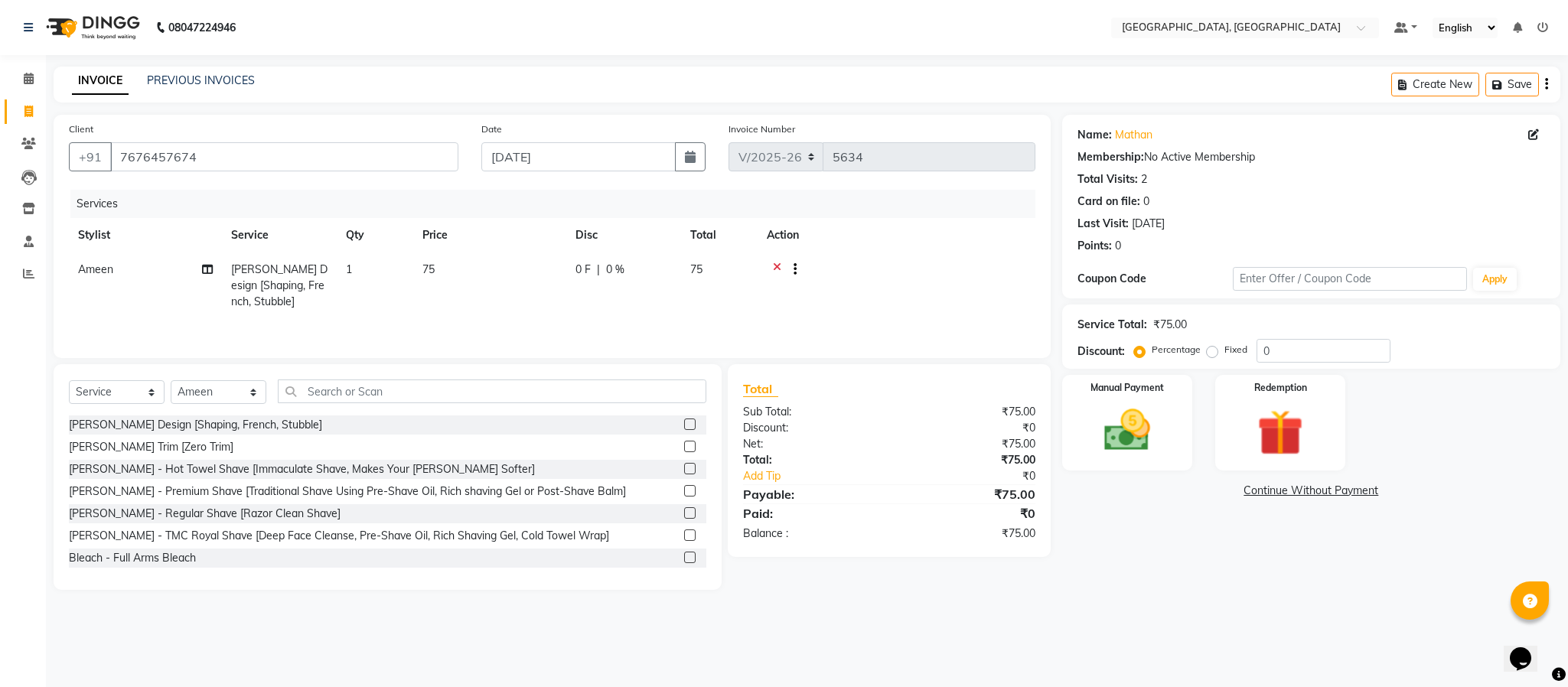
click at [684, 516] on label at bounding box center [690, 513] width 11 height 11
click at [684, 516] on input "checkbox" at bounding box center [689, 514] width 10 height 10
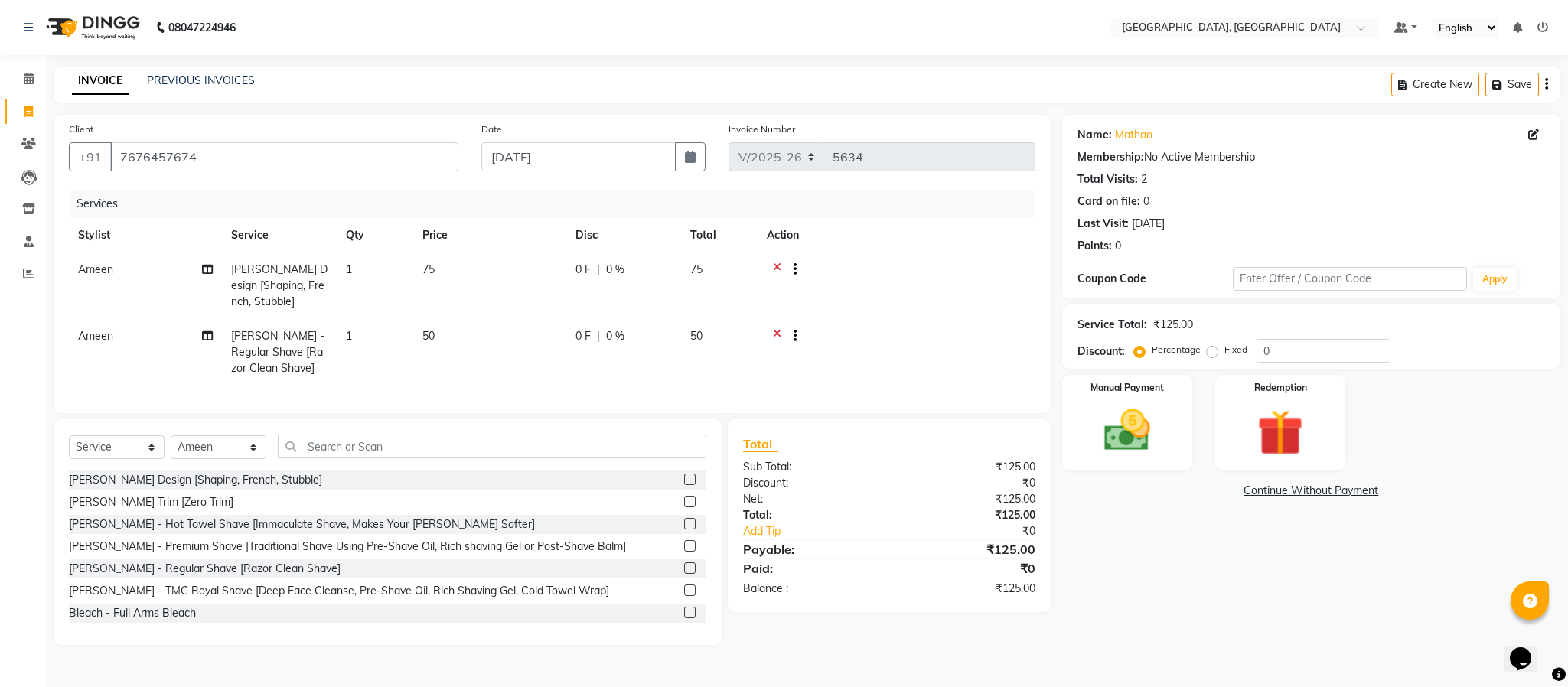
click at [684, 574] on label at bounding box center [690, 568] width 11 height 11
click at [684, 574] on input "checkbox" at bounding box center [689, 569] width 10 height 10
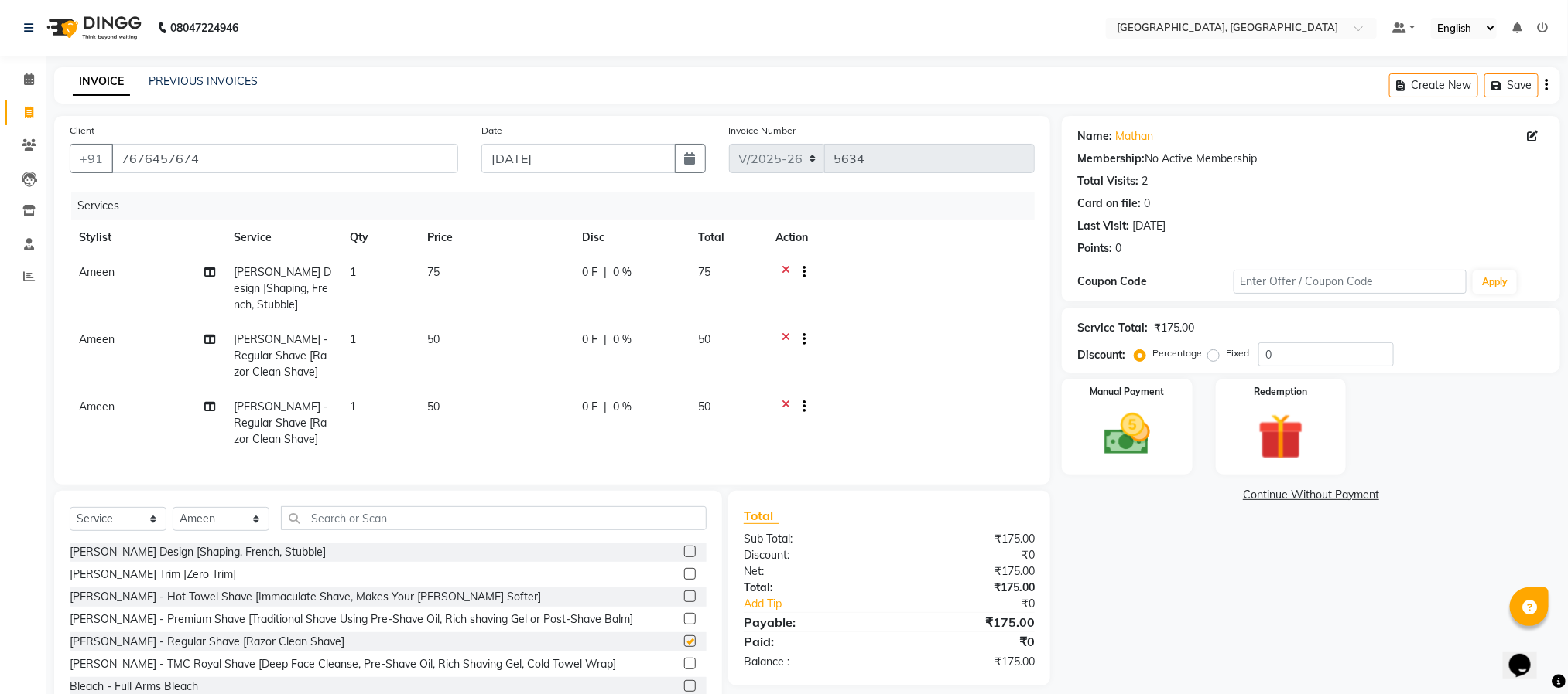
checkbox input "false"
click at [1140, 423] on img at bounding box center [1126, 435] width 77 height 55
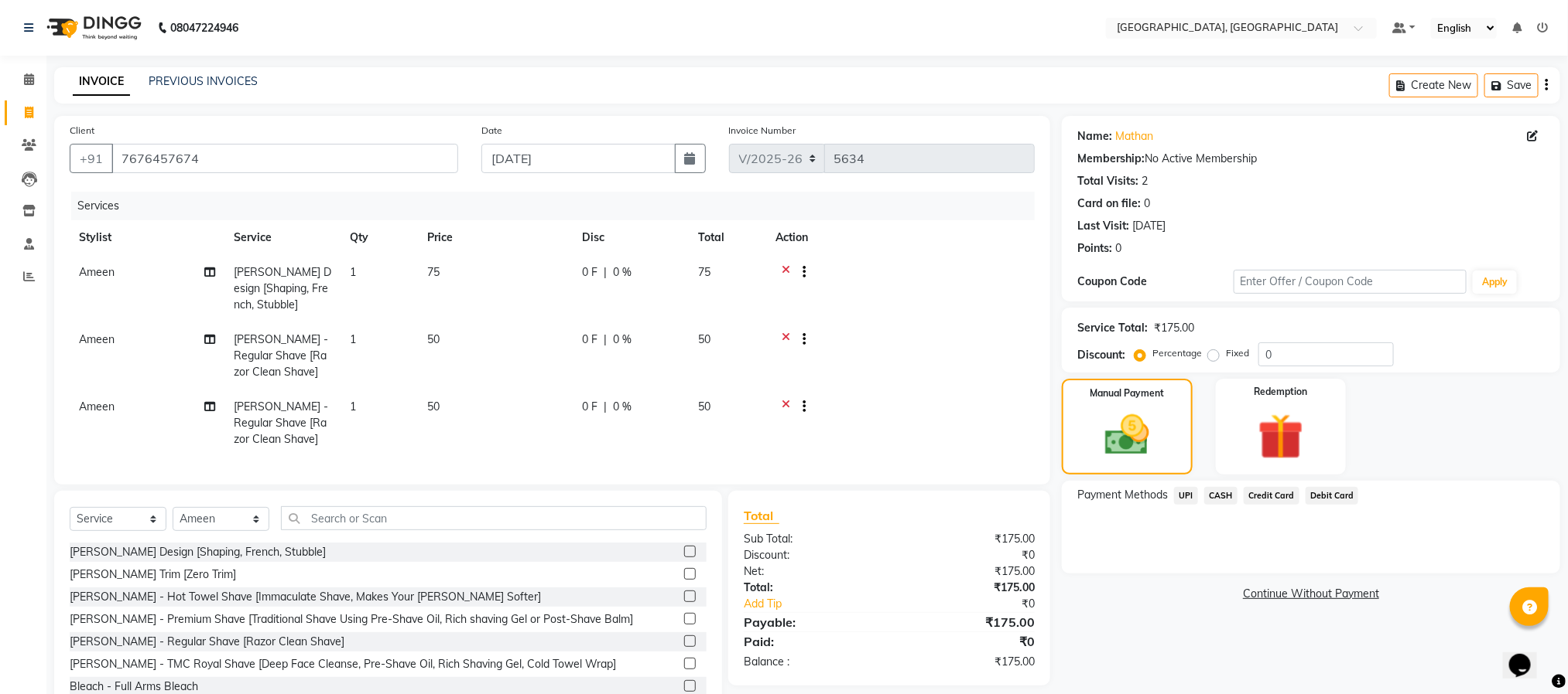
click at [785, 334] on icon at bounding box center [786, 341] width 8 height 19
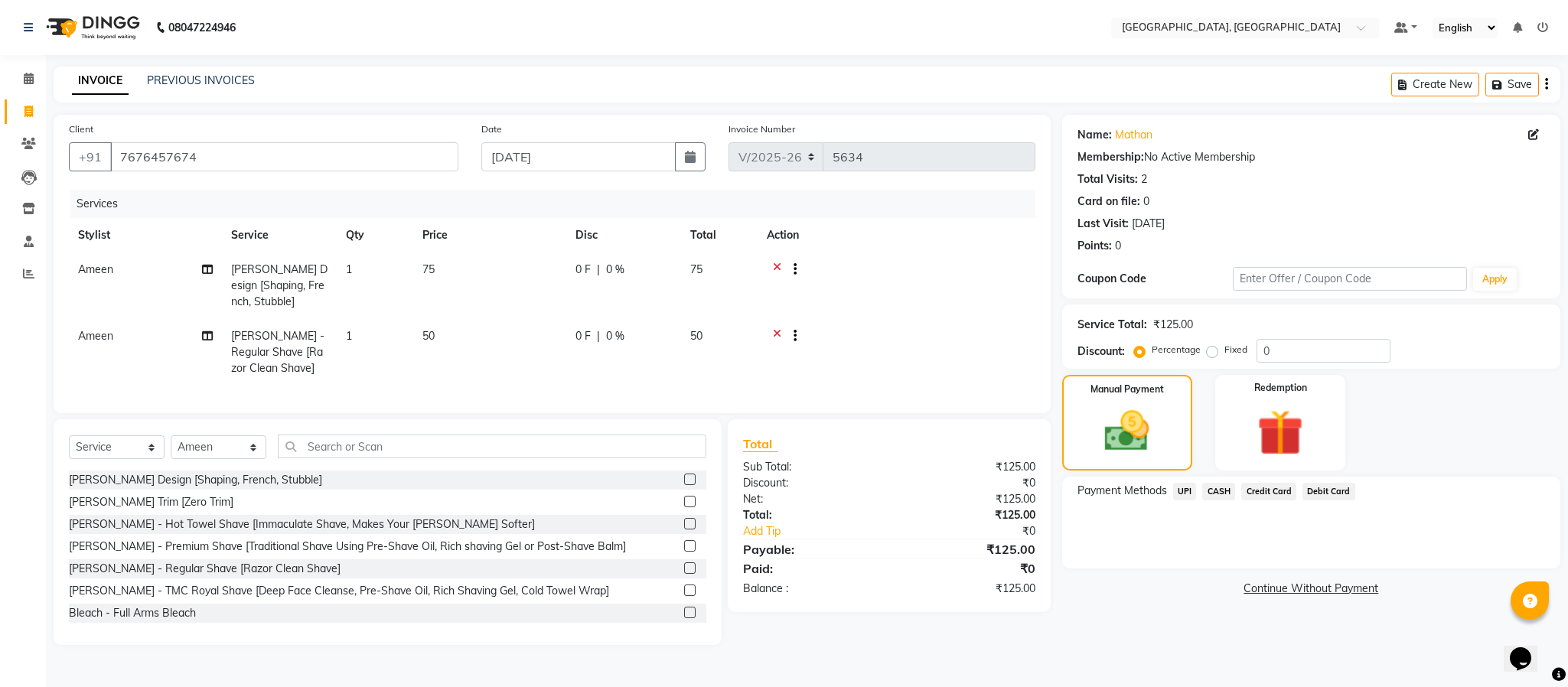
click at [777, 330] on icon at bounding box center [777, 338] width 8 height 19
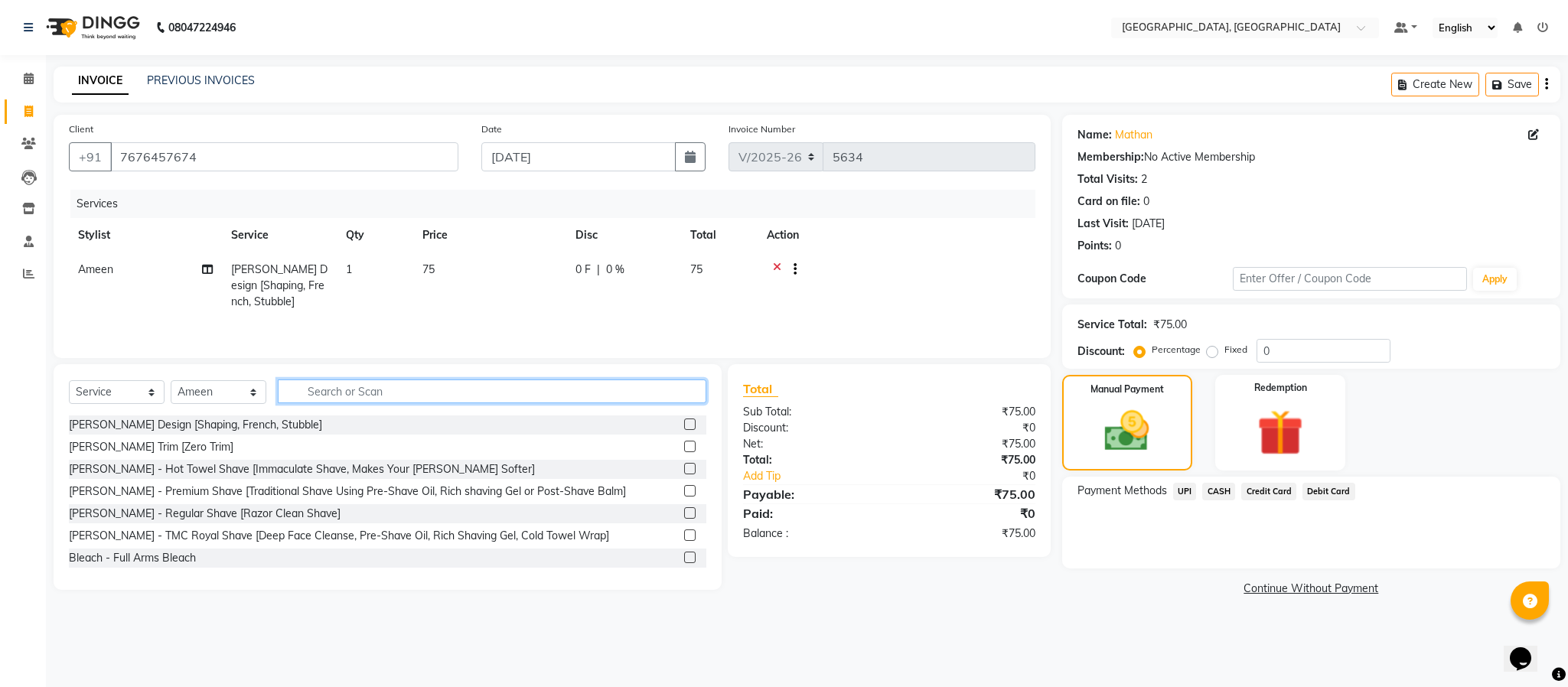
click at [499, 403] on input "text" at bounding box center [492, 391] width 429 height 24
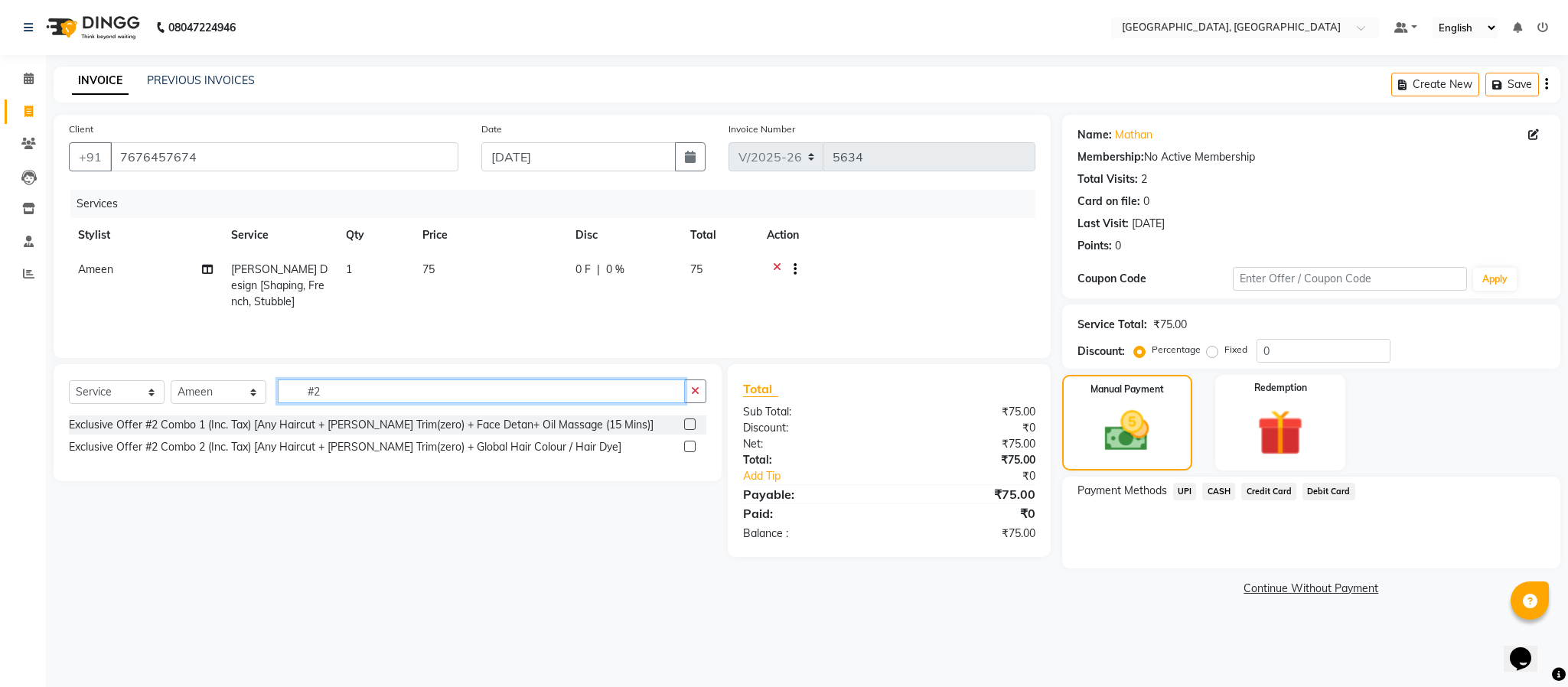
type input "#2"
click at [684, 430] on label at bounding box center [690, 425] width 11 height 11
click at [684, 430] on input "checkbox" at bounding box center [689, 425] width 10 height 10
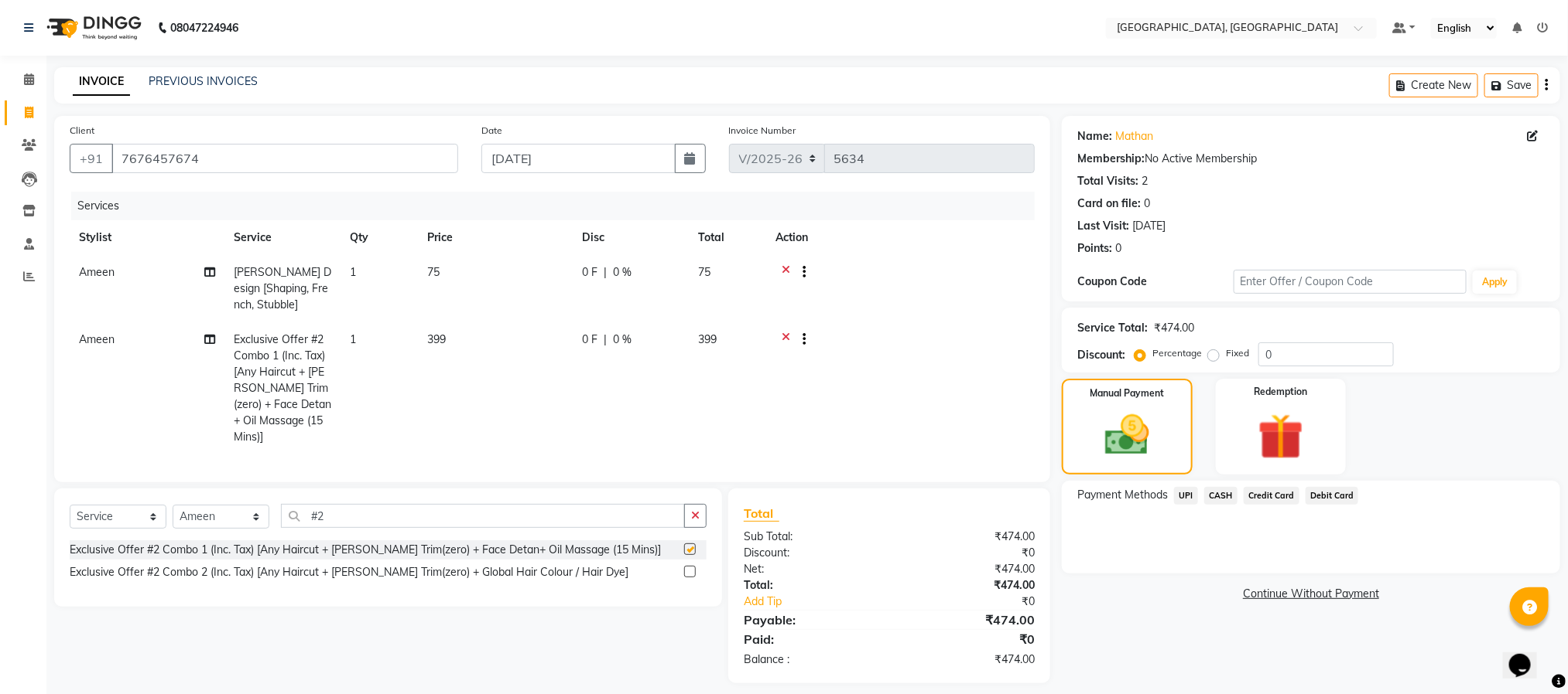
checkbox input "false"
click at [1217, 495] on span "CASH" at bounding box center [1221, 495] width 33 height 17
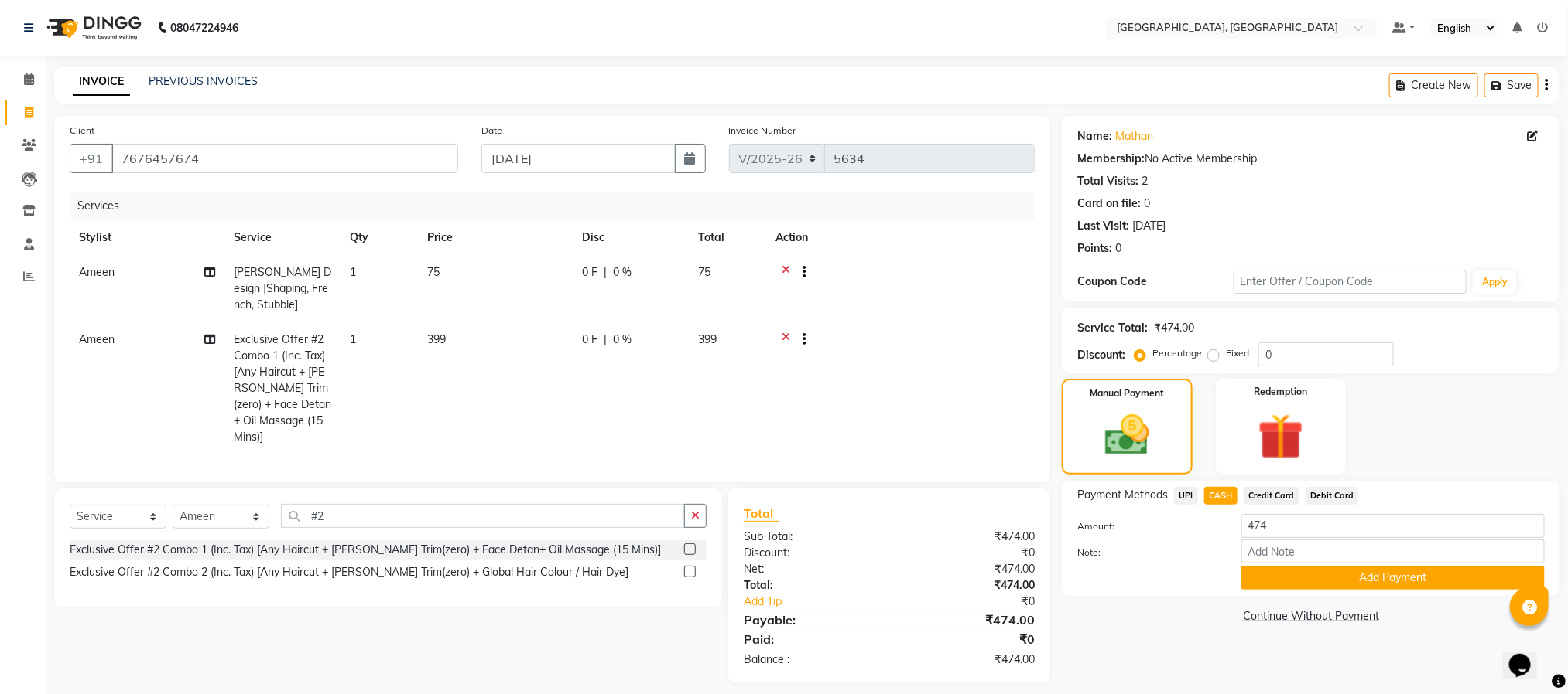
click at [1189, 494] on span "UPI" at bounding box center [1185, 495] width 24 height 17
click at [1280, 531] on input "474" at bounding box center [1393, 526] width 303 height 24
type input "75"
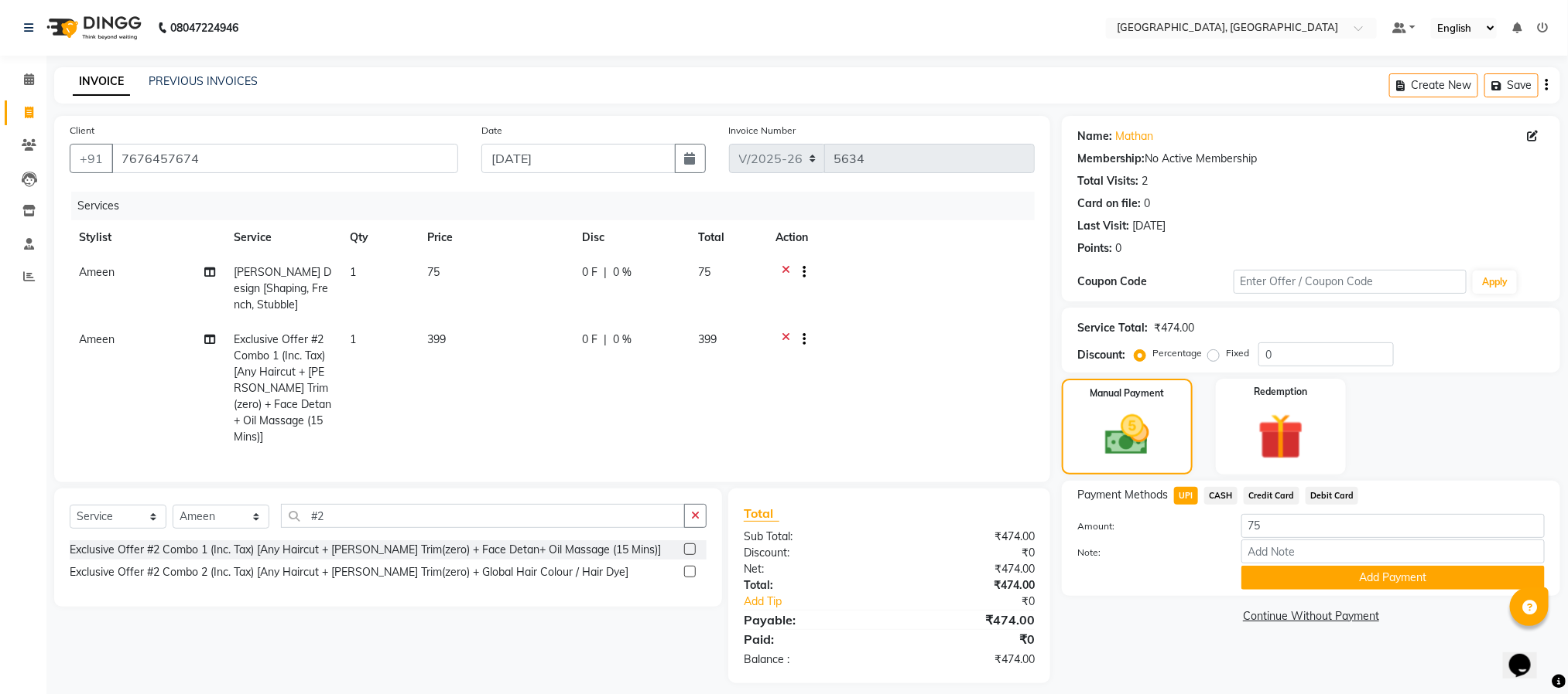
drag, startPoint x: 1298, startPoint y: 581, endPoint x: 1277, endPoint y: 537, distance: 48.8
click at [1299, 580] on button "Add Payment" at bounding box center [1393, 577] width 303 height 24
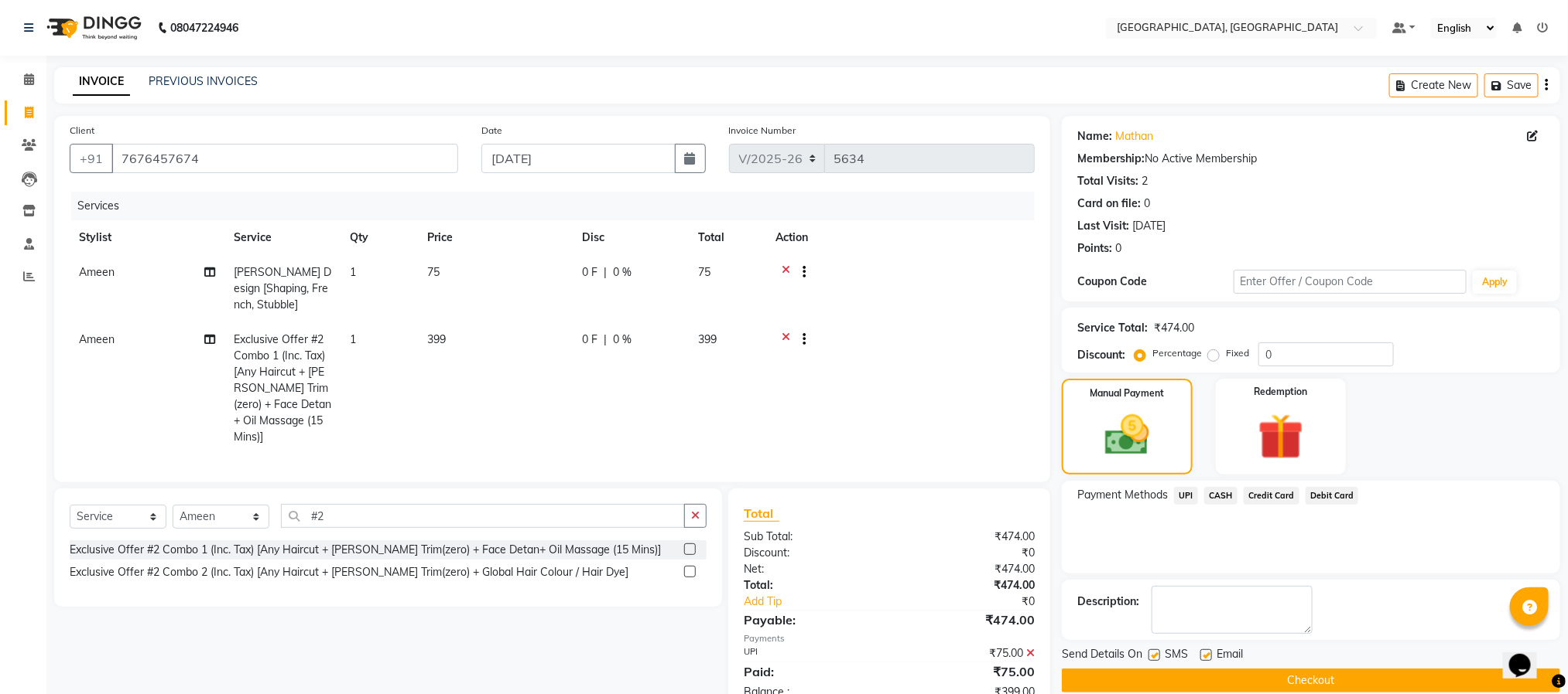
drag, startPoint x: 1222, startPoint y: 488, endPoint x: 1242, endPoint y: 510, distance: 29.7
click at [1221, 488] on span "CASH" at bounding box center [1221, 495] width 33 height 17
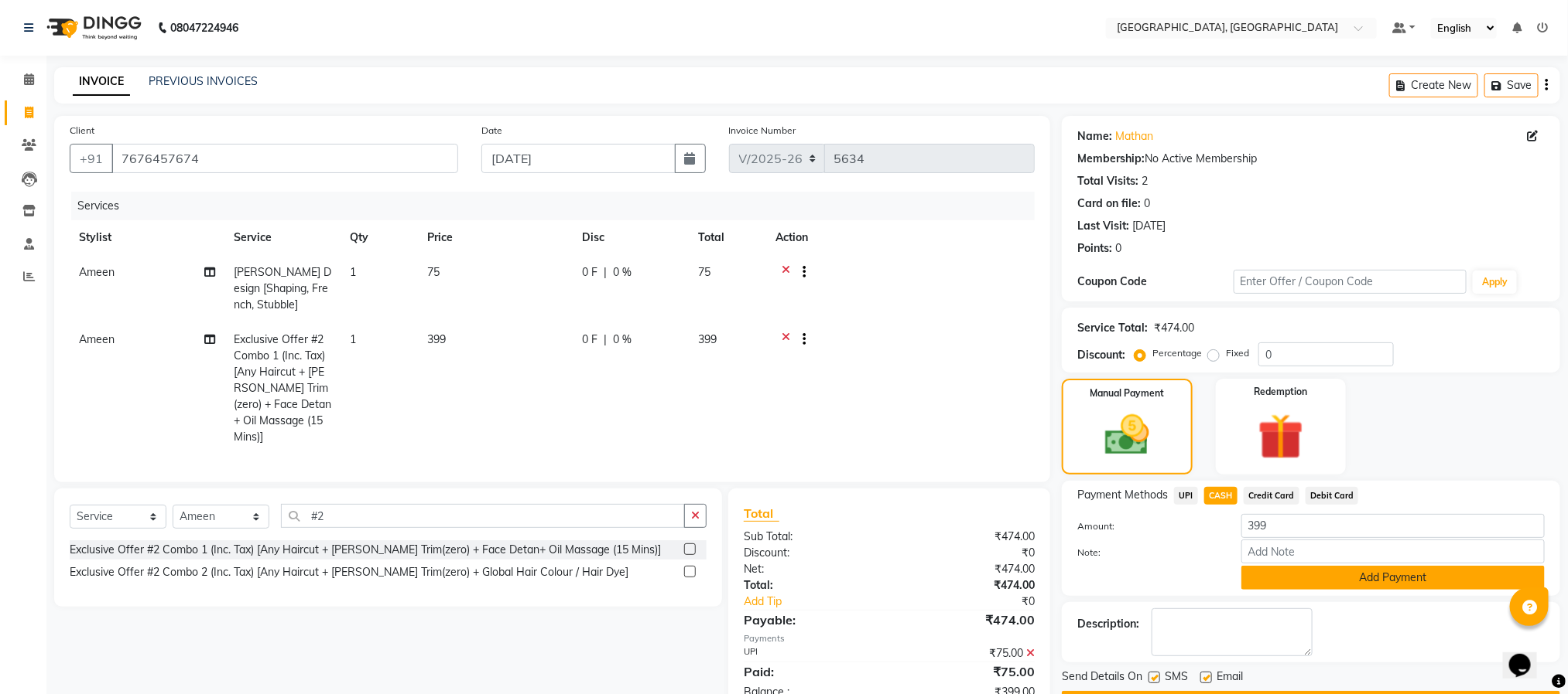
click at [1319, 573] on button "Add Payment" at bounding box center [1393, 577] width 303 height 24
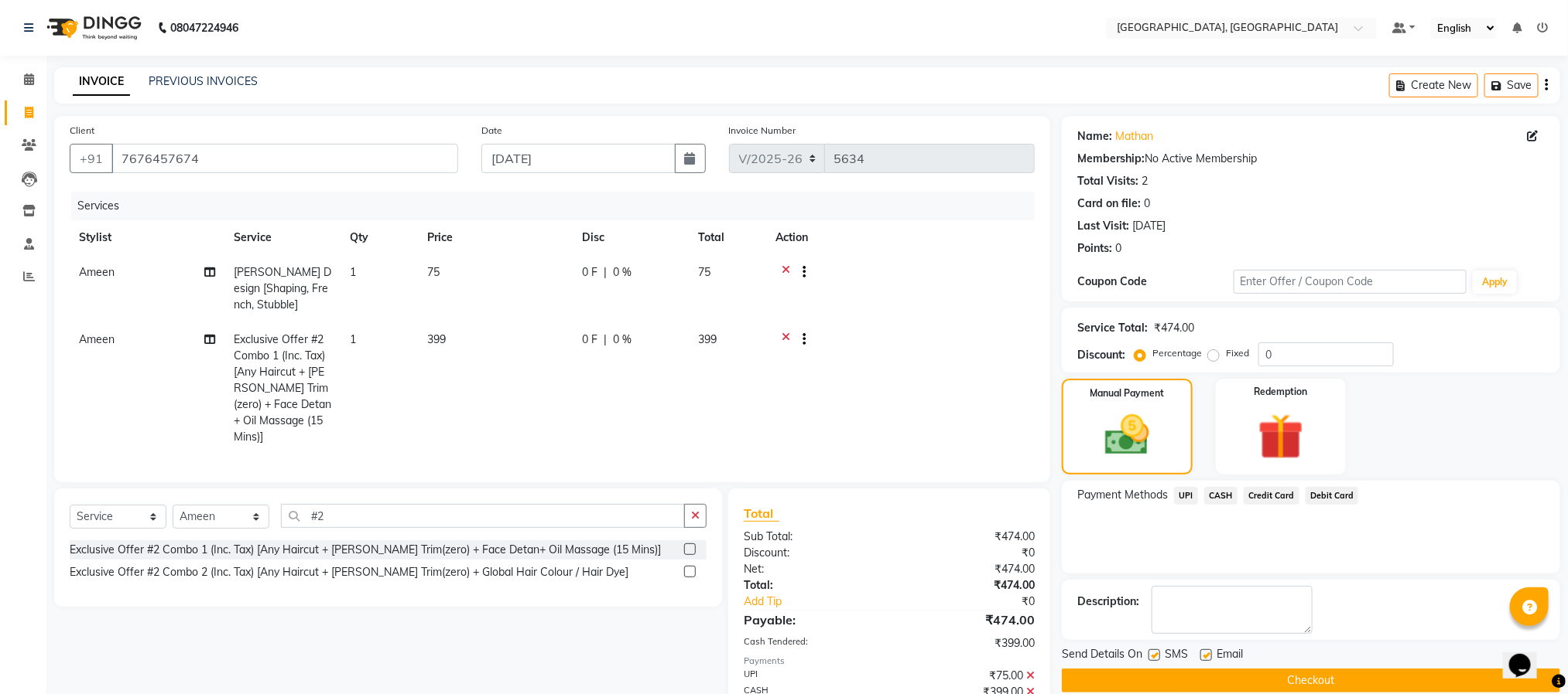
scroll to position [84, 0]
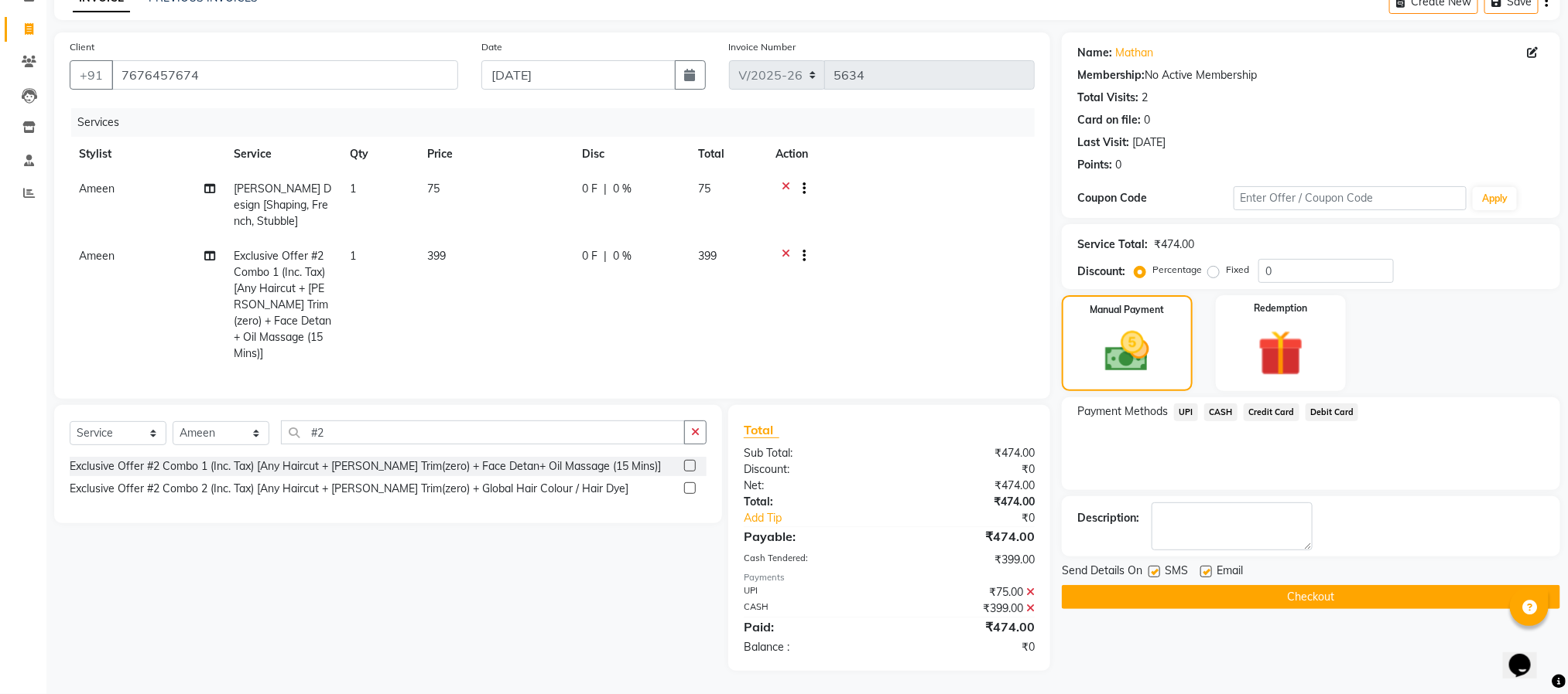
click at [1330, 597] on button "Checkout" at bounding box center [1310, 597] width 498 height 24
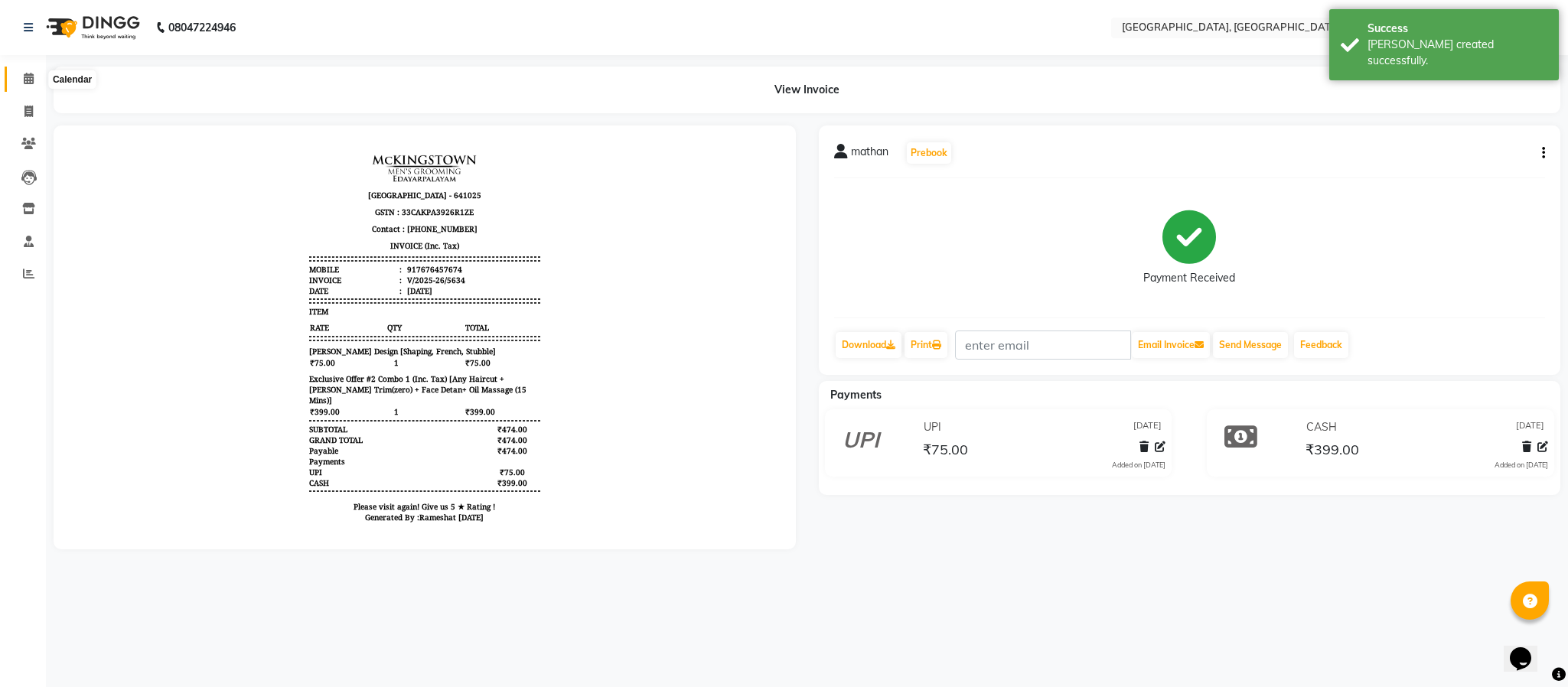
drag, startPoint x: 32, startPoint y: 79, endPoint x: 42, endPoint y: 86, distance: 12.2
click at [32, 79] on icon at bounding box center [29, 79] width 10 height 11
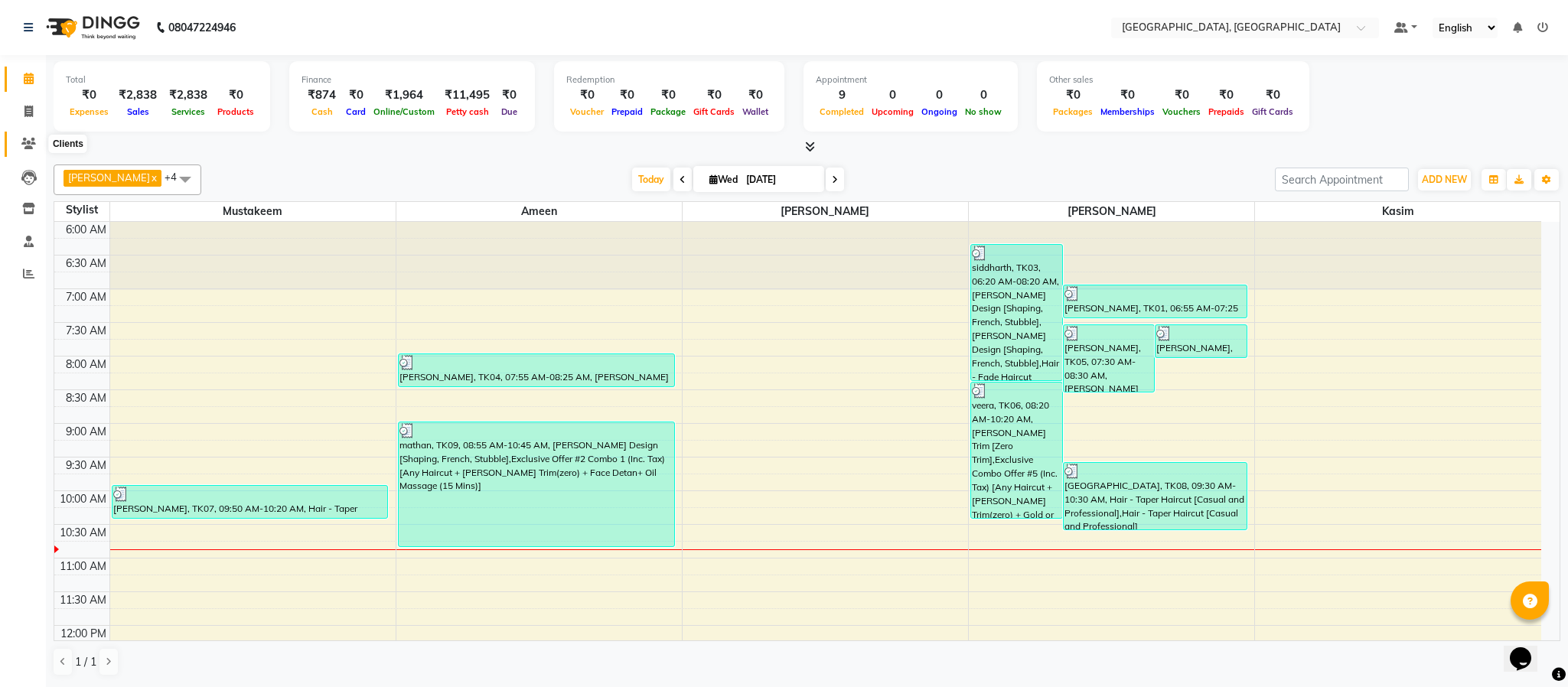
drag, startPoint x: 33, startPoint y: 143, endPoint x: 52, endPoint y: 155, distance: 22.5
click at [33, 143] on icon at bounding box center [29, 143] width 15 height 11
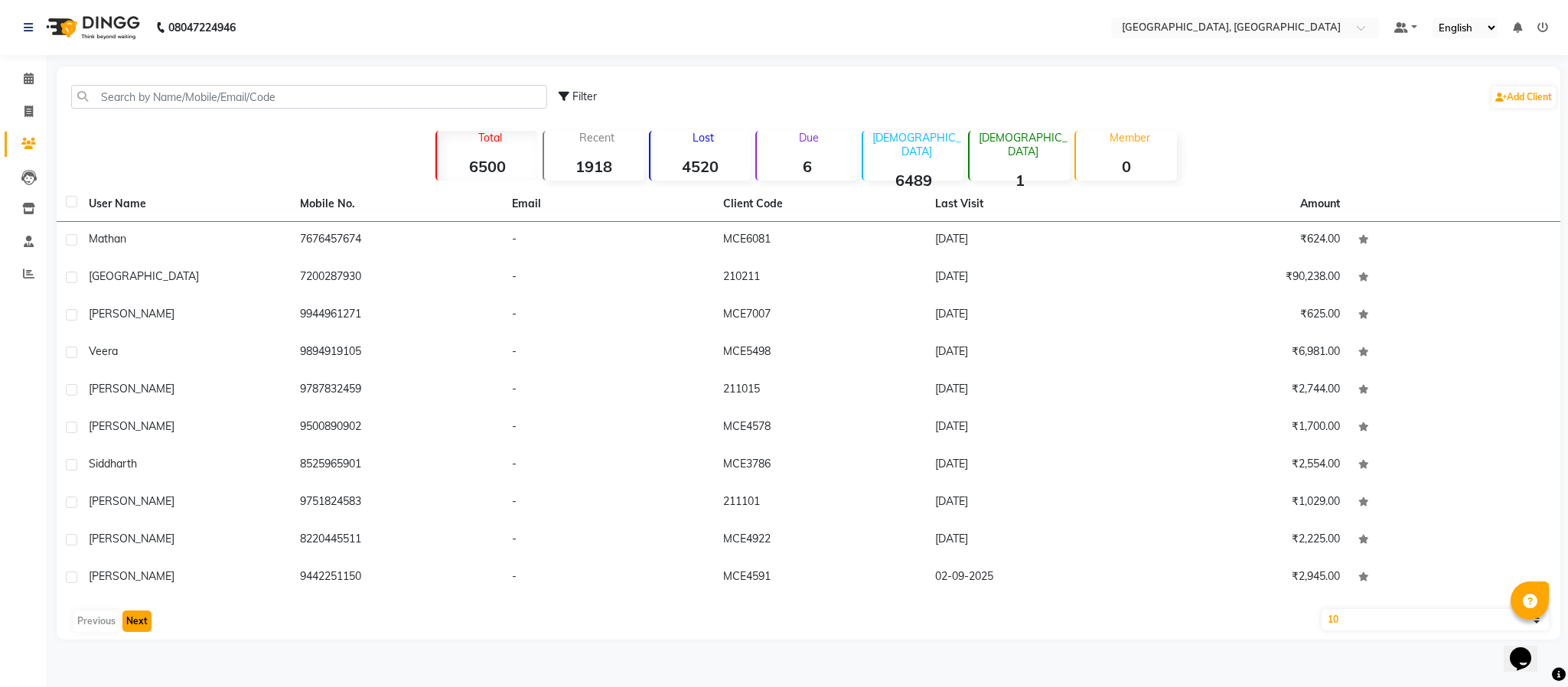
click at [131, 616] on button "Next" at bounding box center [136, 621] width 29 height 21
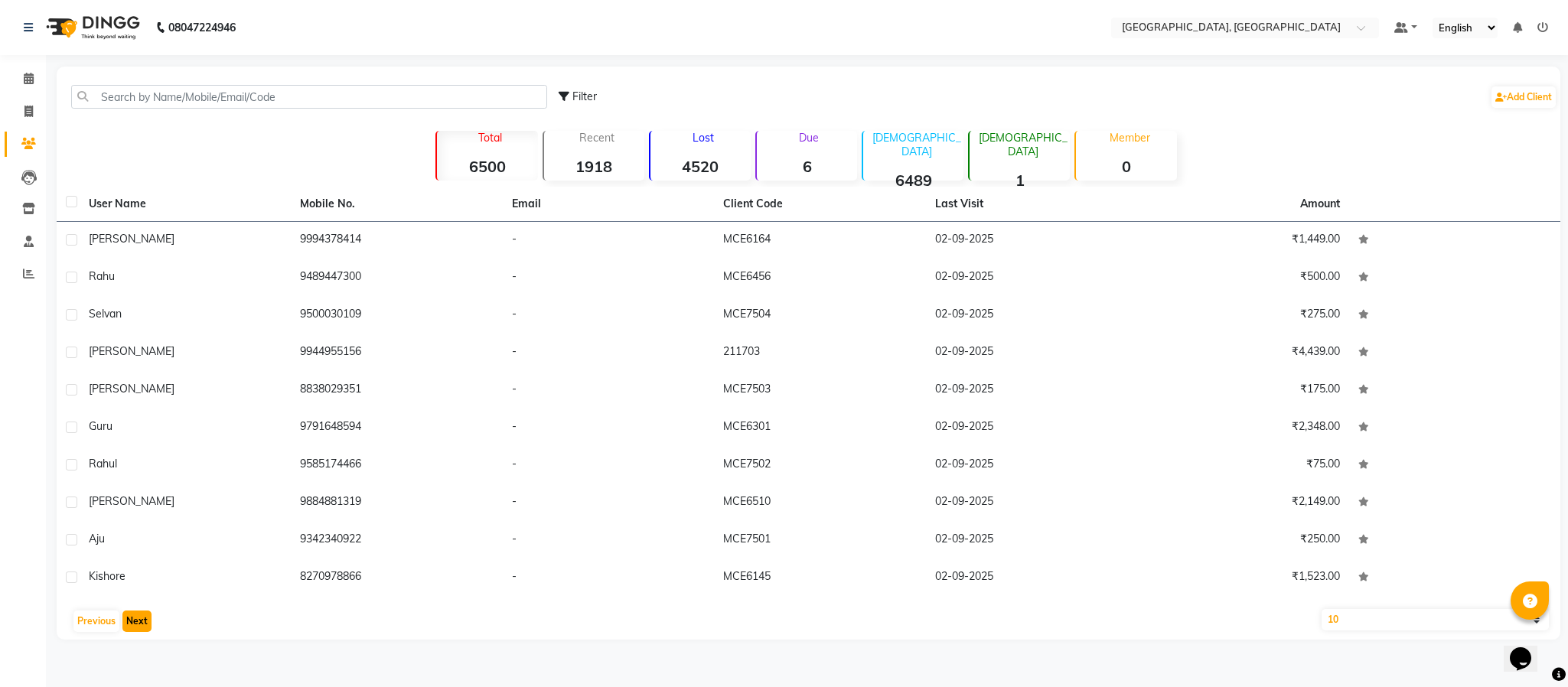
click at [132, 618] on button "Next" at bounding box center [136, 621] width 29 height 21
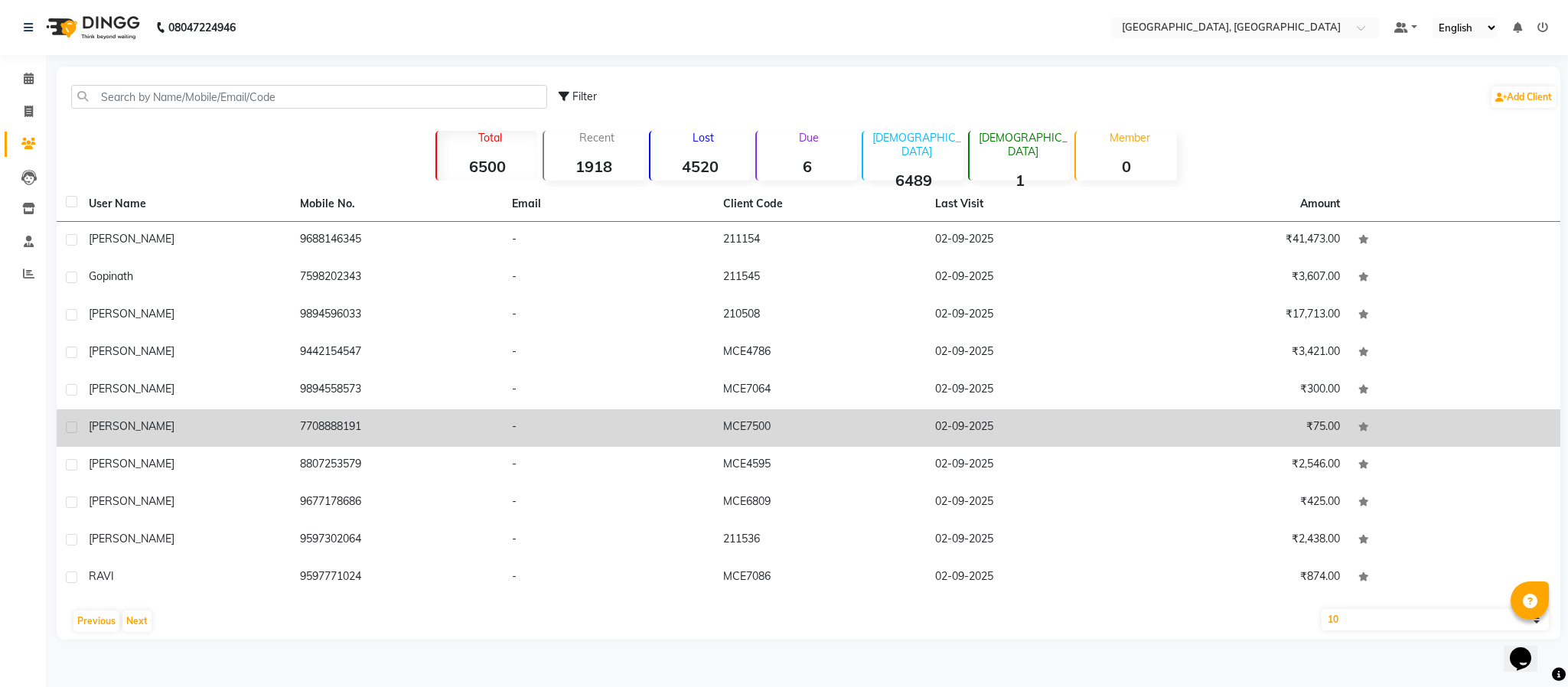
click at [327, 425] on td "7708888191" at bounding box center [397, 429] width 211 height 38
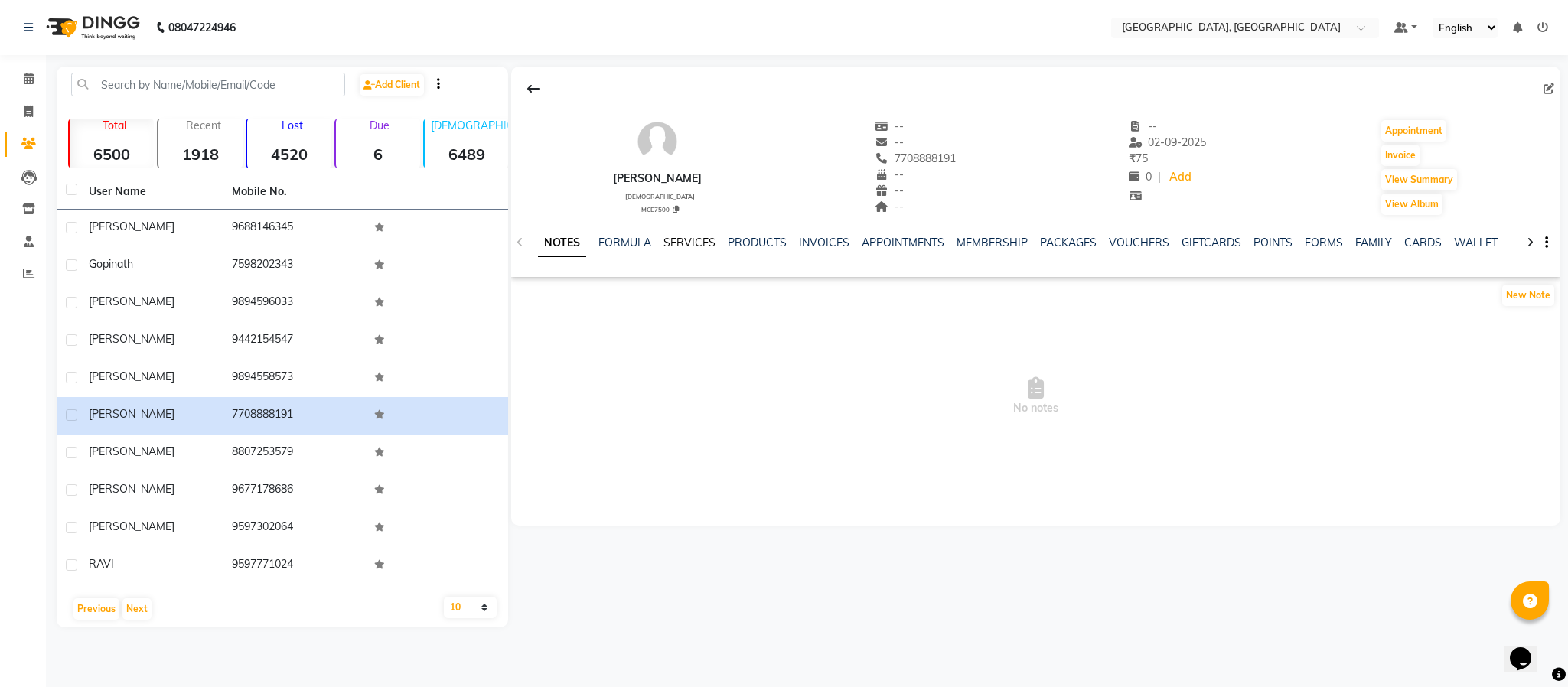
click at [677, 244] on link "SERVICES" at bounding box center [689, 243] width 52 height 14
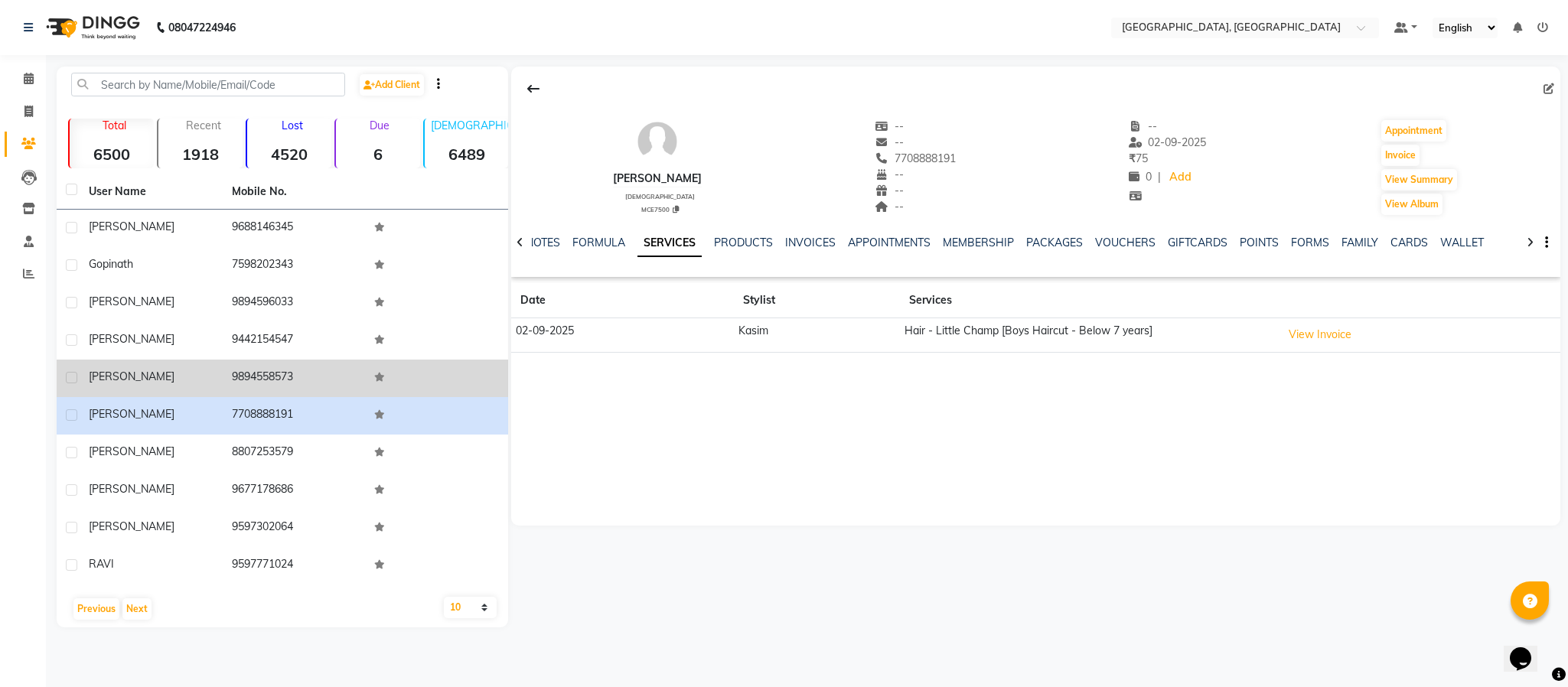
drag, startPoint x: 264, startPoint y: 370, endPoint x: 339, endPoint y: 358, distance: 76.0
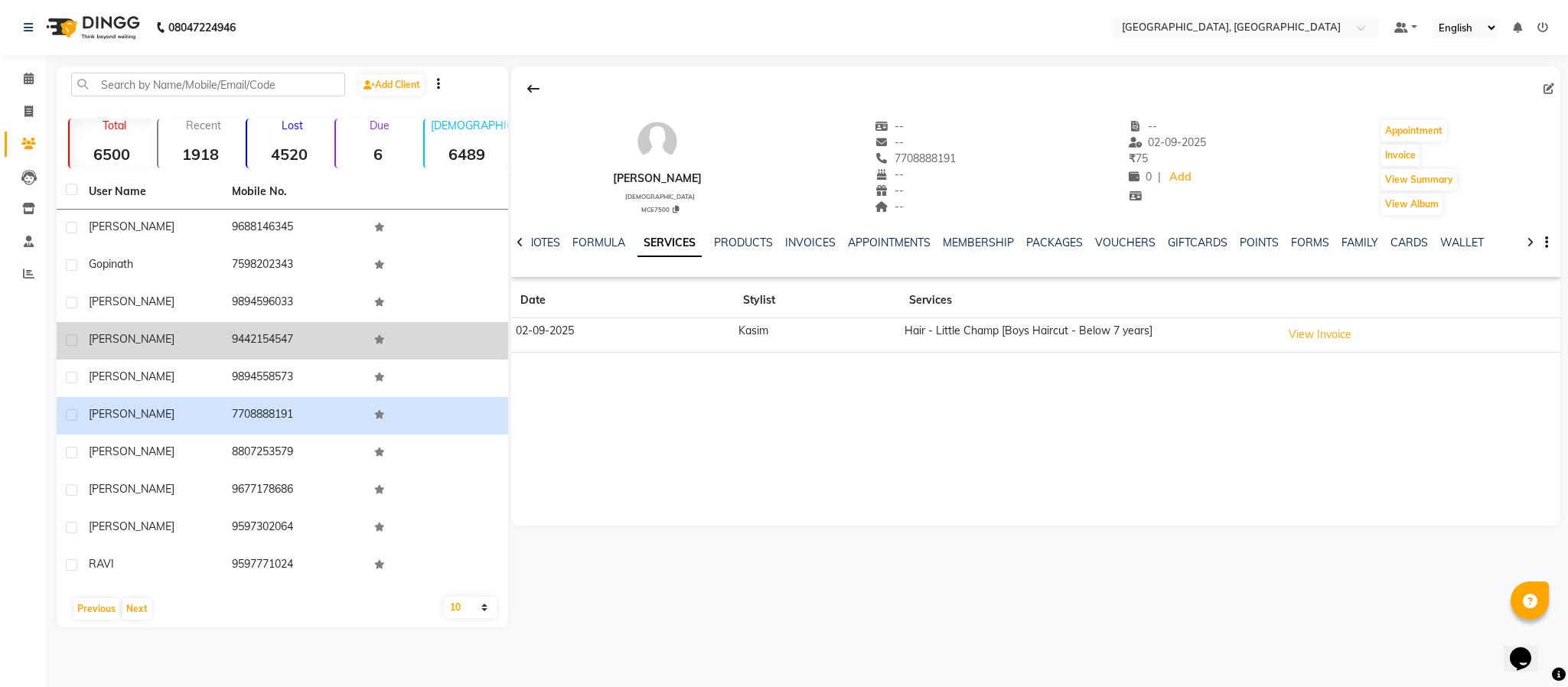
click at [265, 368] on td "9894558573" at bounding box center [294, 379] width 143 height 38
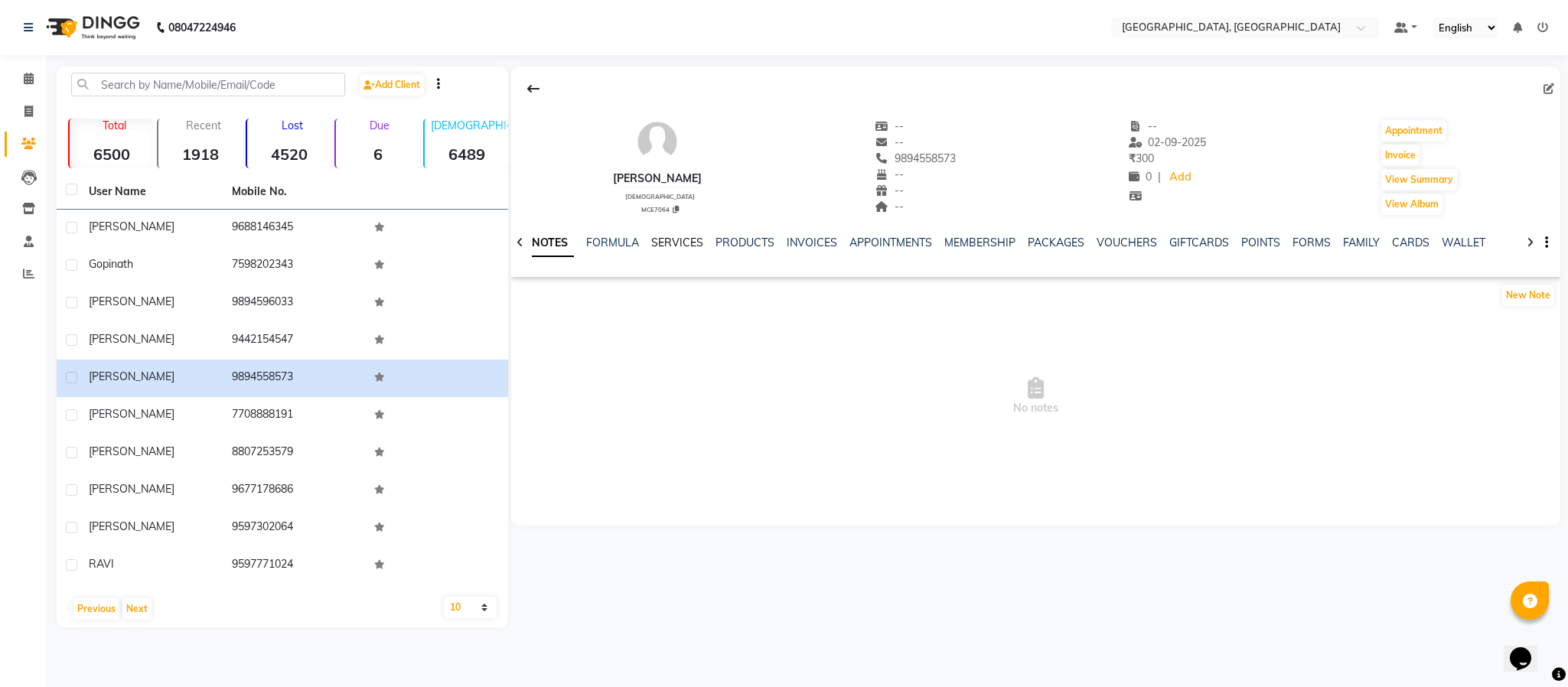
click at [675, 241] on link "SERVICES" at bounding box center [677, 243] width 52 height 14
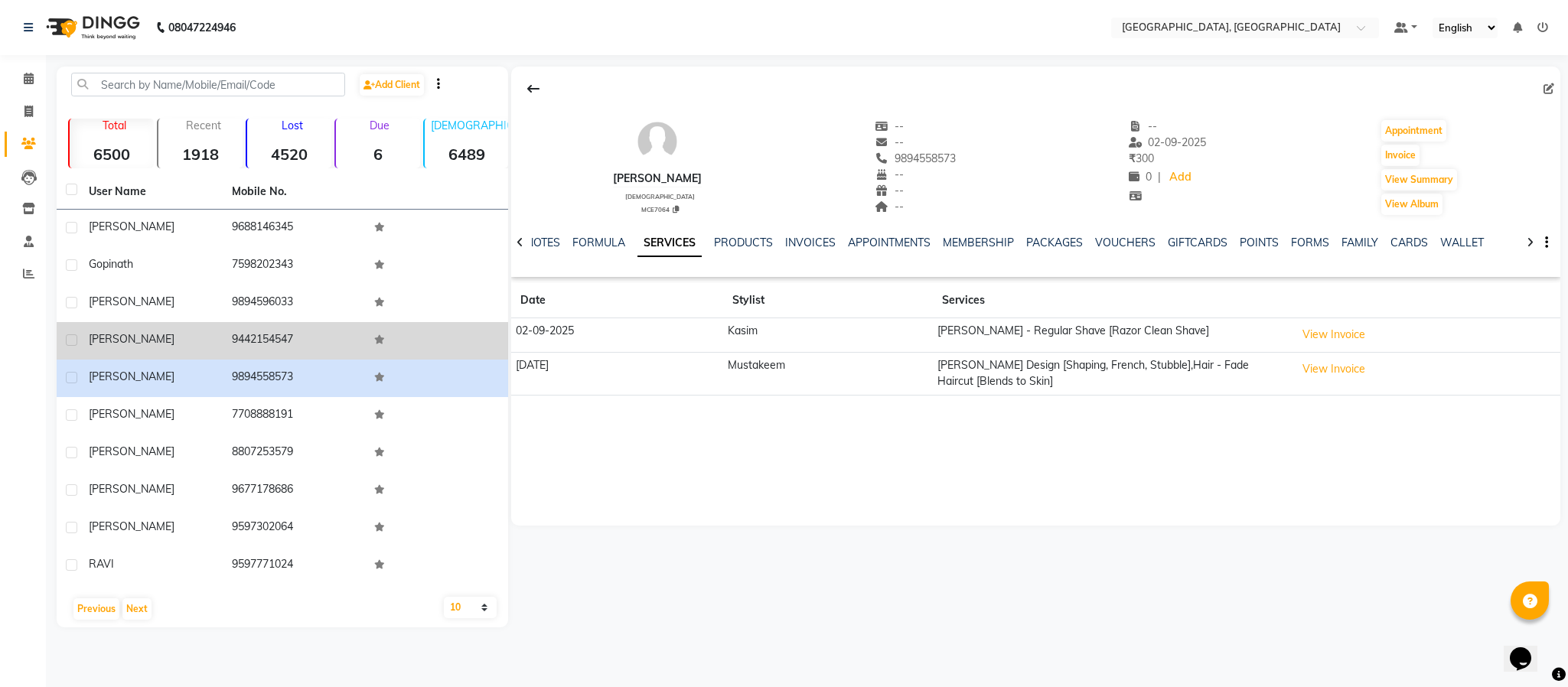
click at [269, 343] on td "9442154547" at bounding box center [294, 341] width 143 height 38
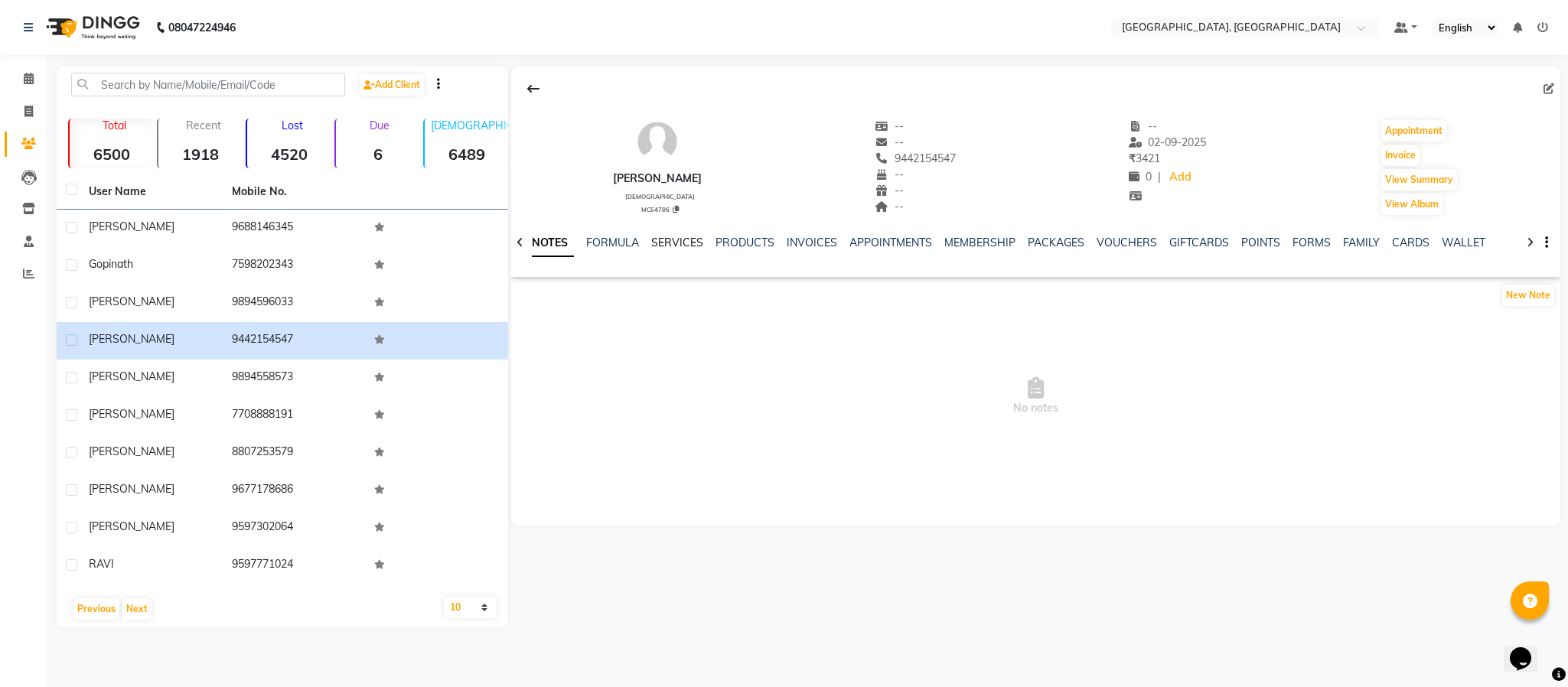
click at [669, 242] on link "SERVICES" at bounding box center [677, 243] width 52 height 14
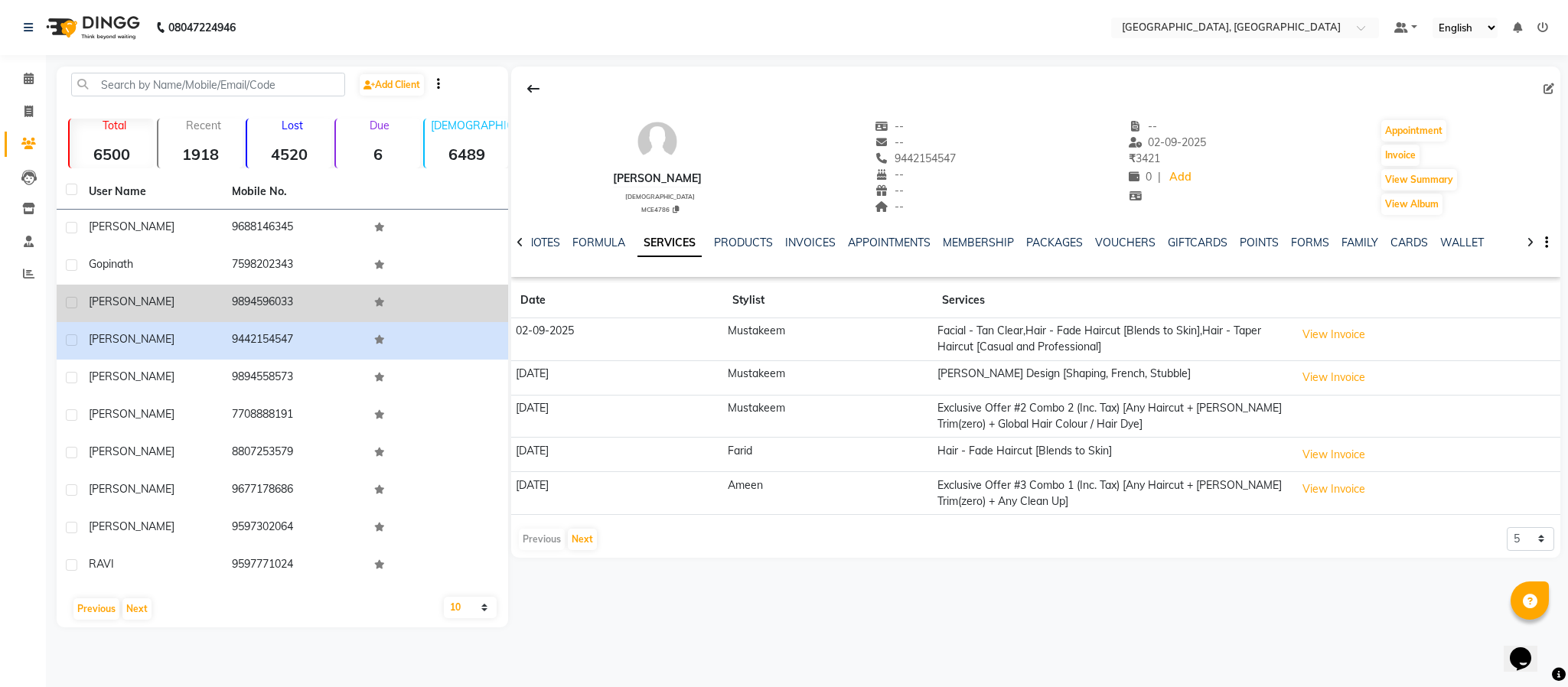
click at [252, 304] on td "9894596033" at bounding box center [294, 303] width 143 height 38
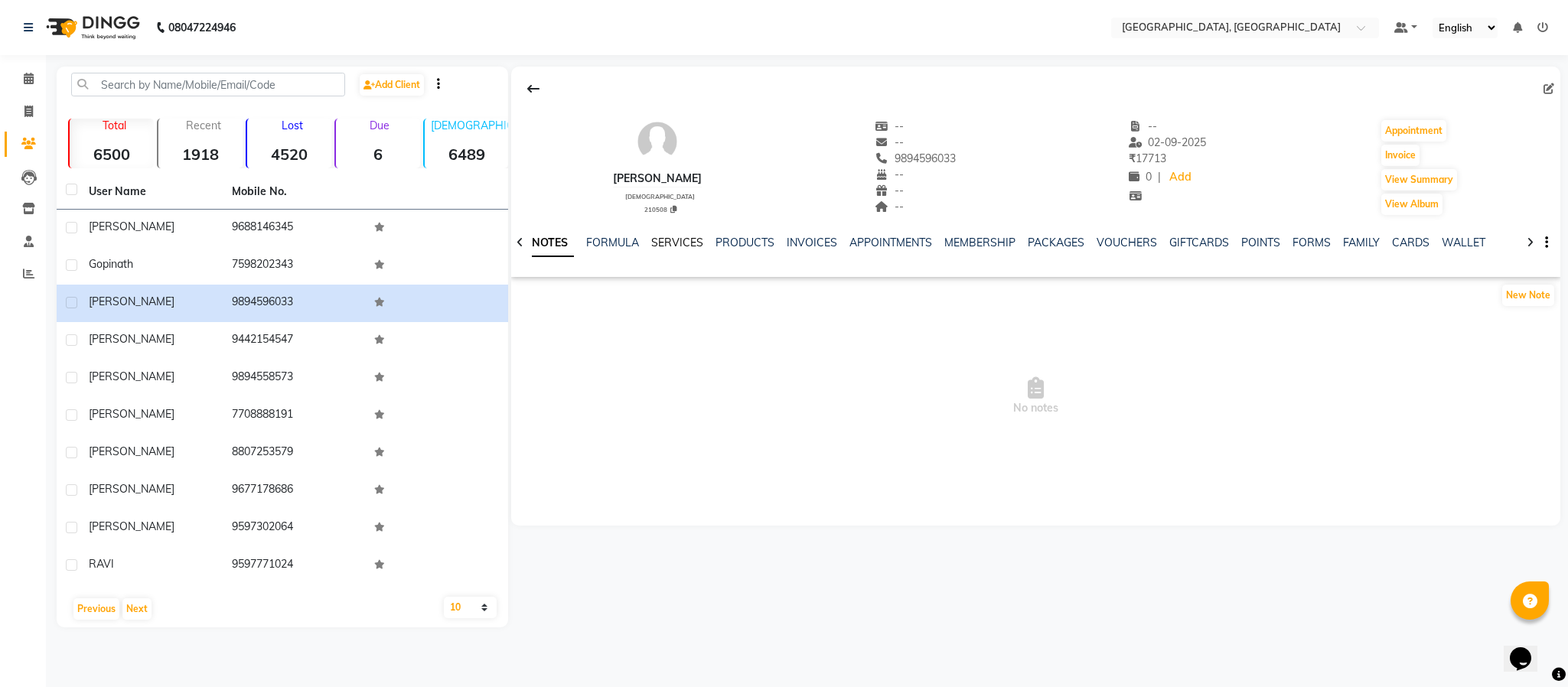
click at [670, 244] on link "SERVICES" at bounding box center [677, 243] width 52 height 14
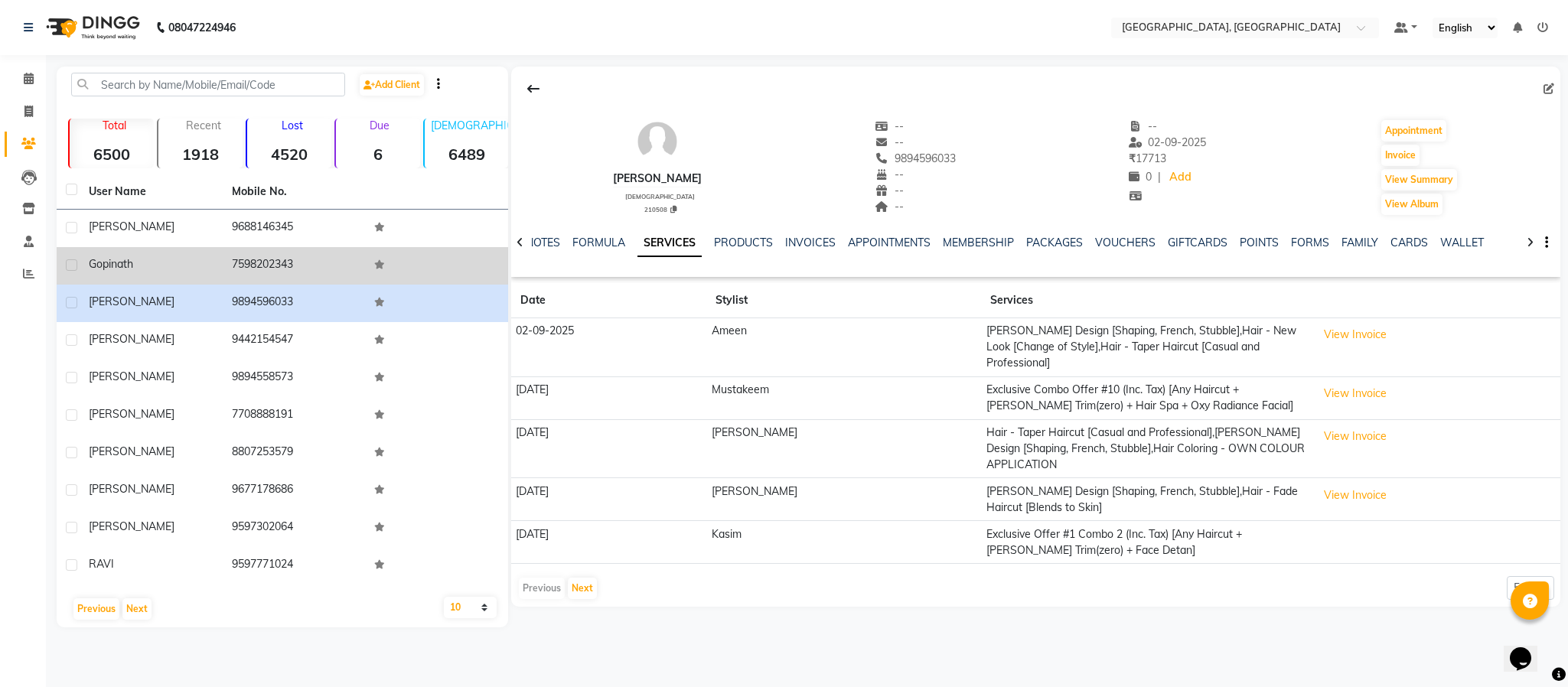
click at [287, 250] on td "7598202343" at bounding box center [294, 266] width 143 height 38
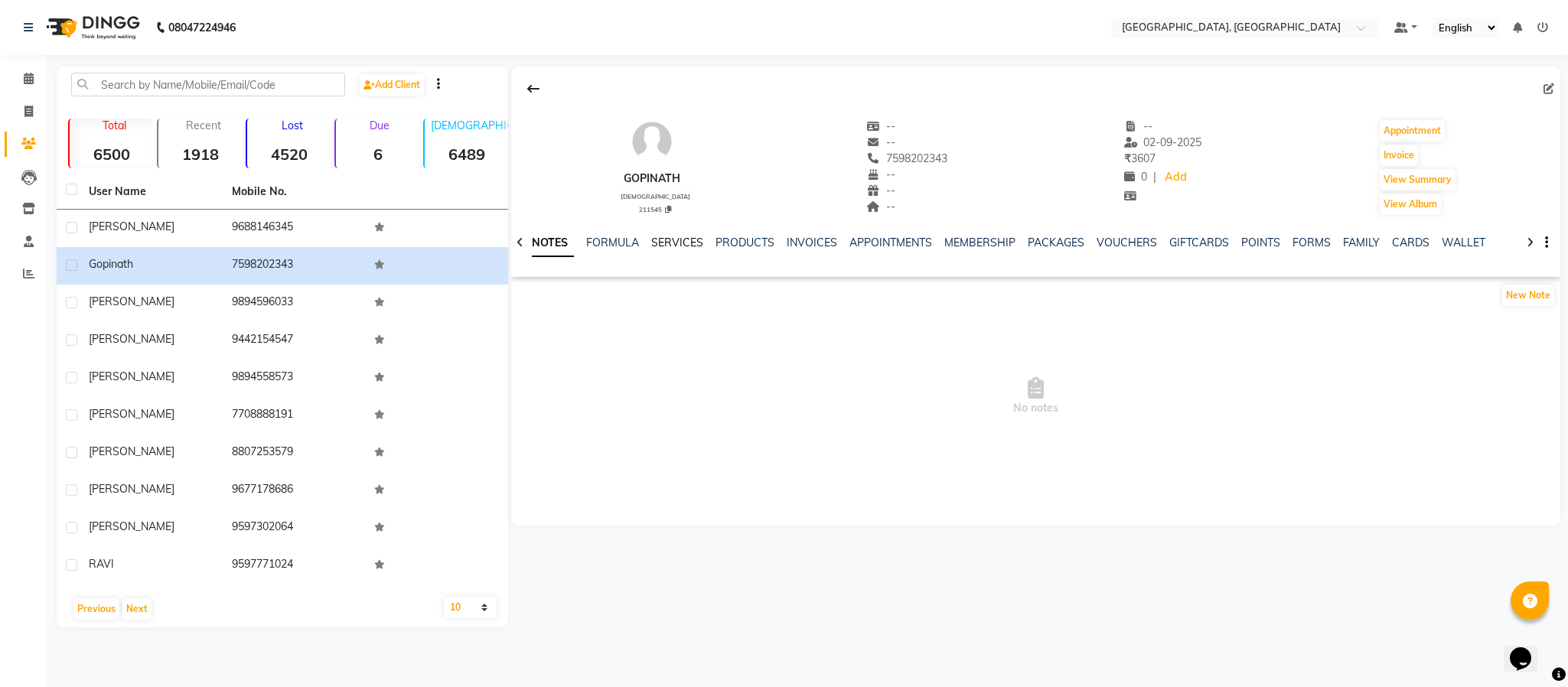
click at [683, 239] on link "SERVICES" at bounding box center [677, 243] width 52 height 14
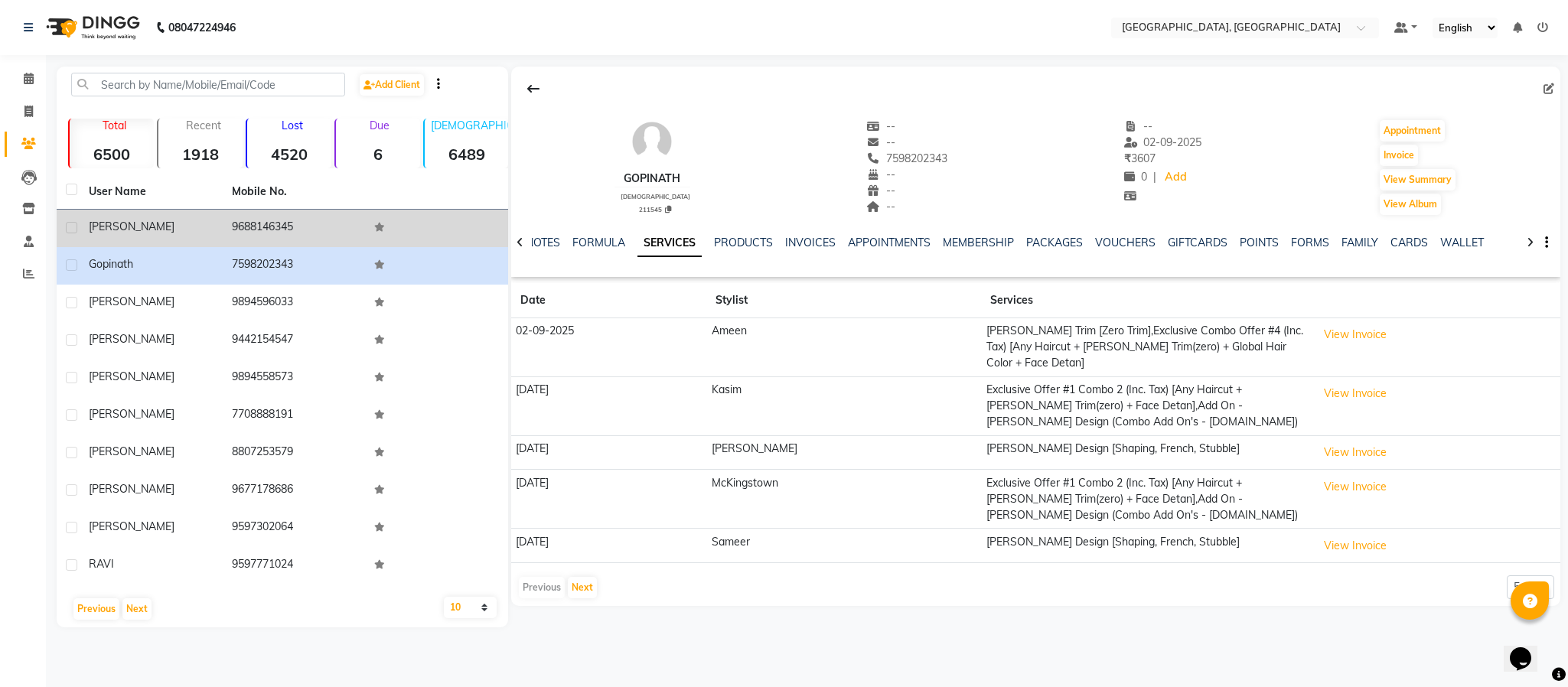
click at [244, 223] on td "9688146345" at bounding box center [294, 229] width 143 height 38
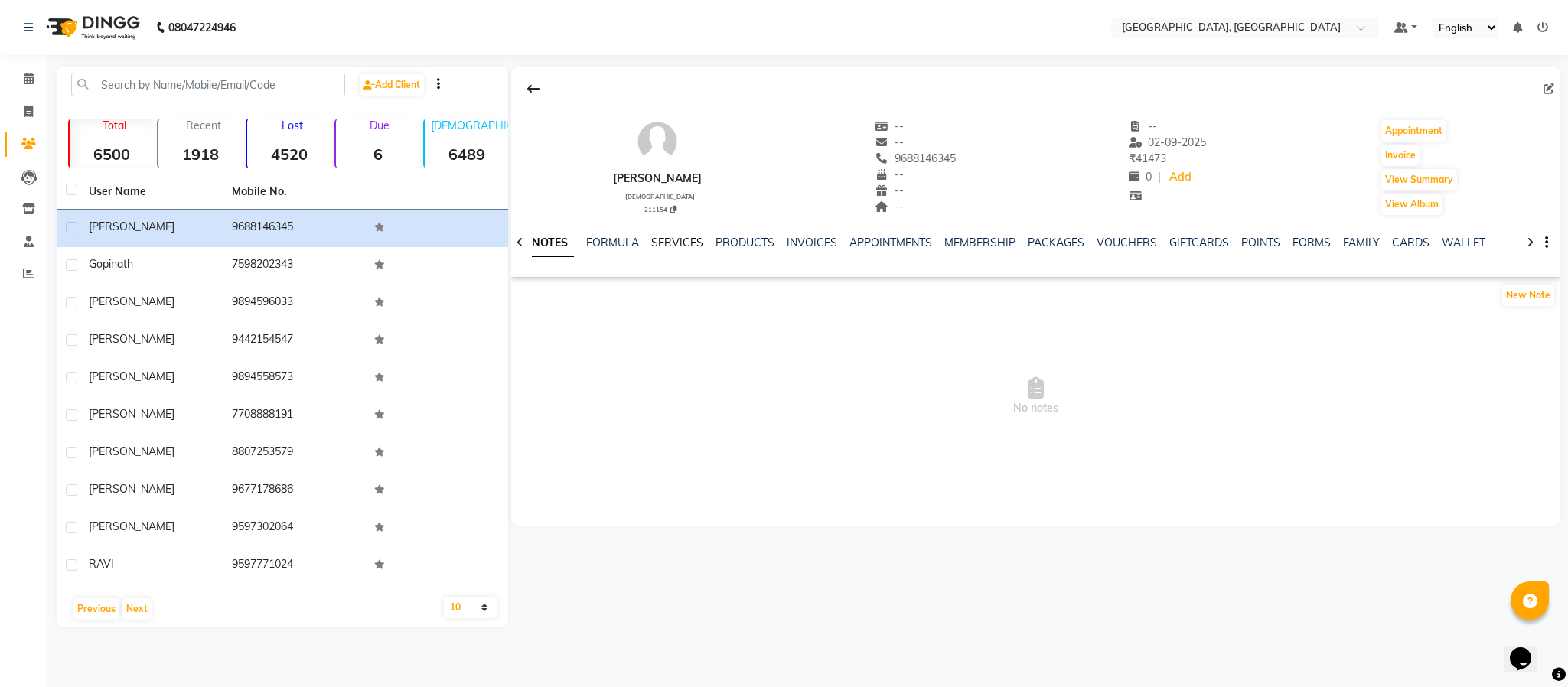
click at [674, 242] on link "SERVICES" at bounding box center [677, 243] width 52 height 14
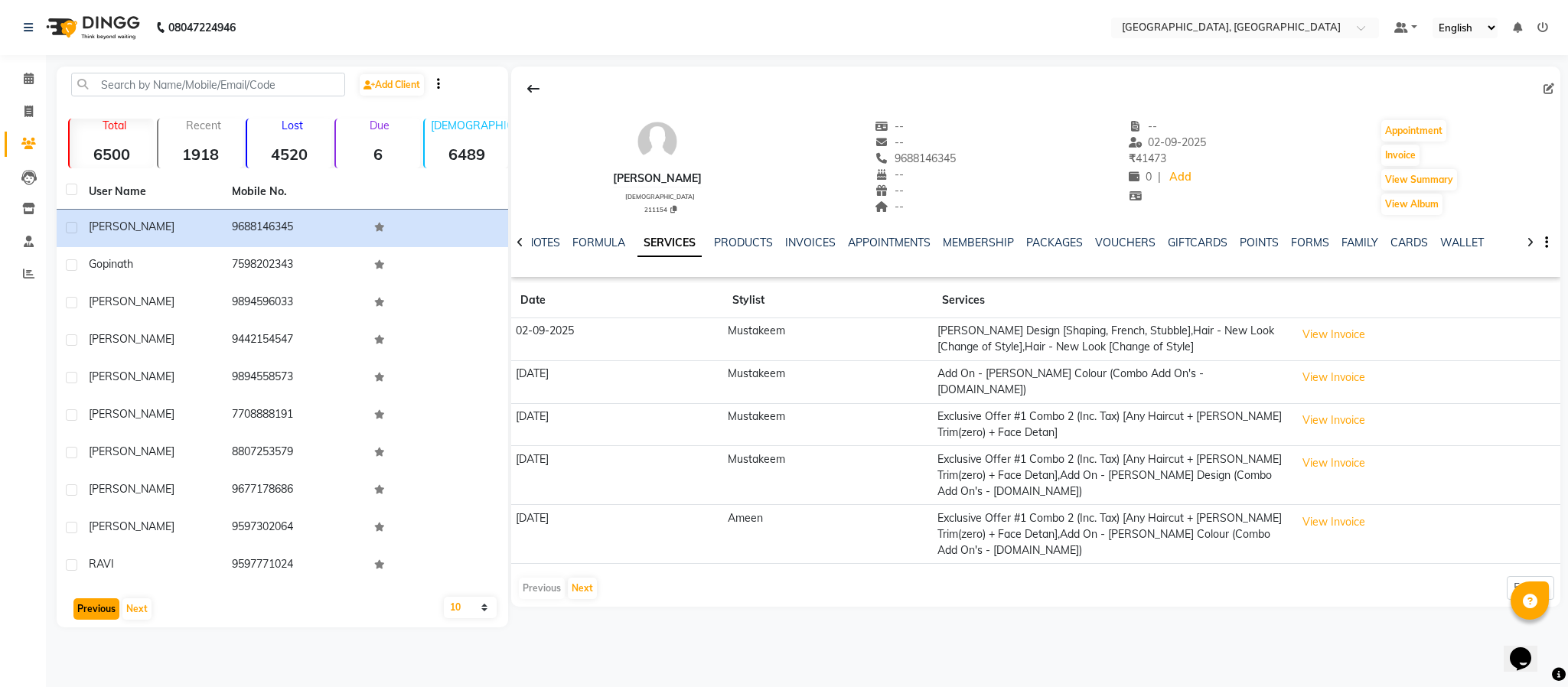
click at [99, 607] on button "Previous" at bounding box center [97, 609] width 46 height 21
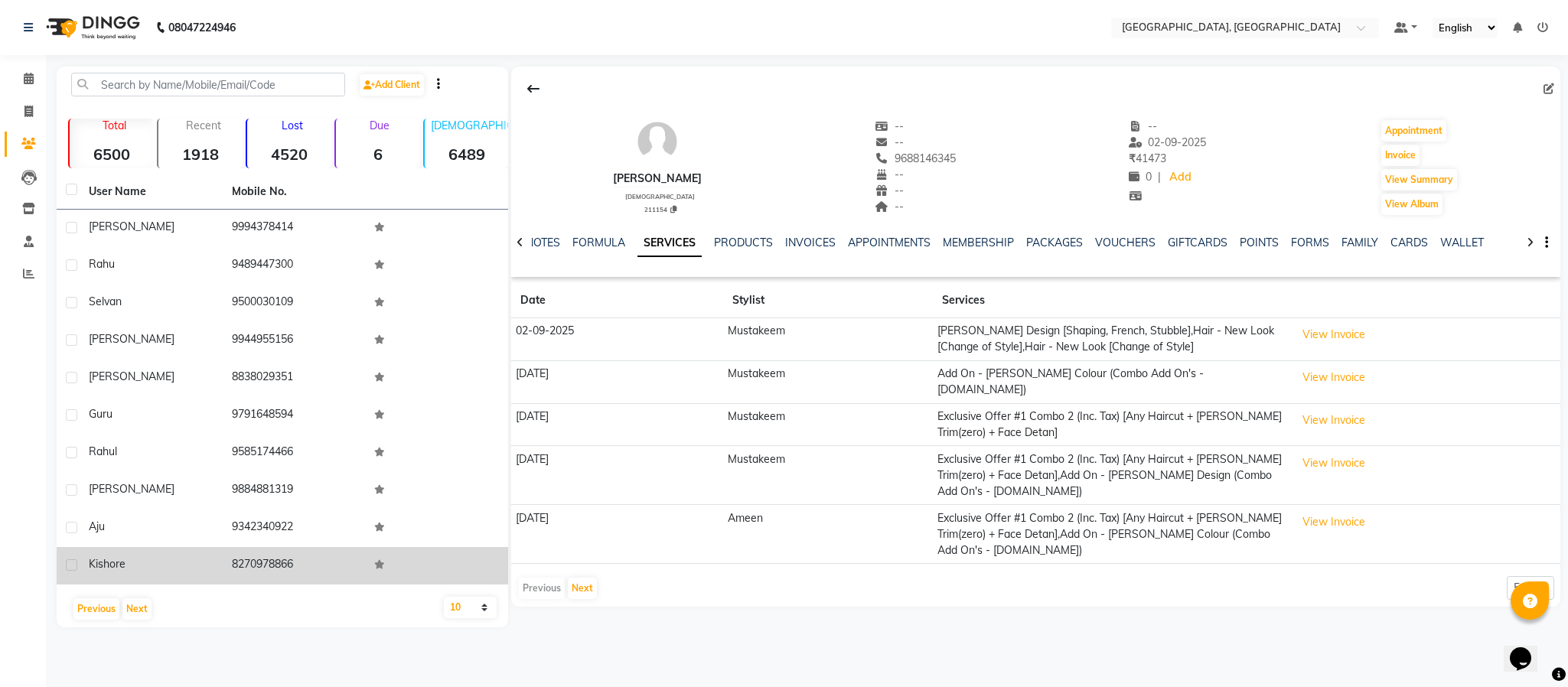
click at [258, 563] on td "8270978866" at bounding box center [294, 566] width 143 height 38
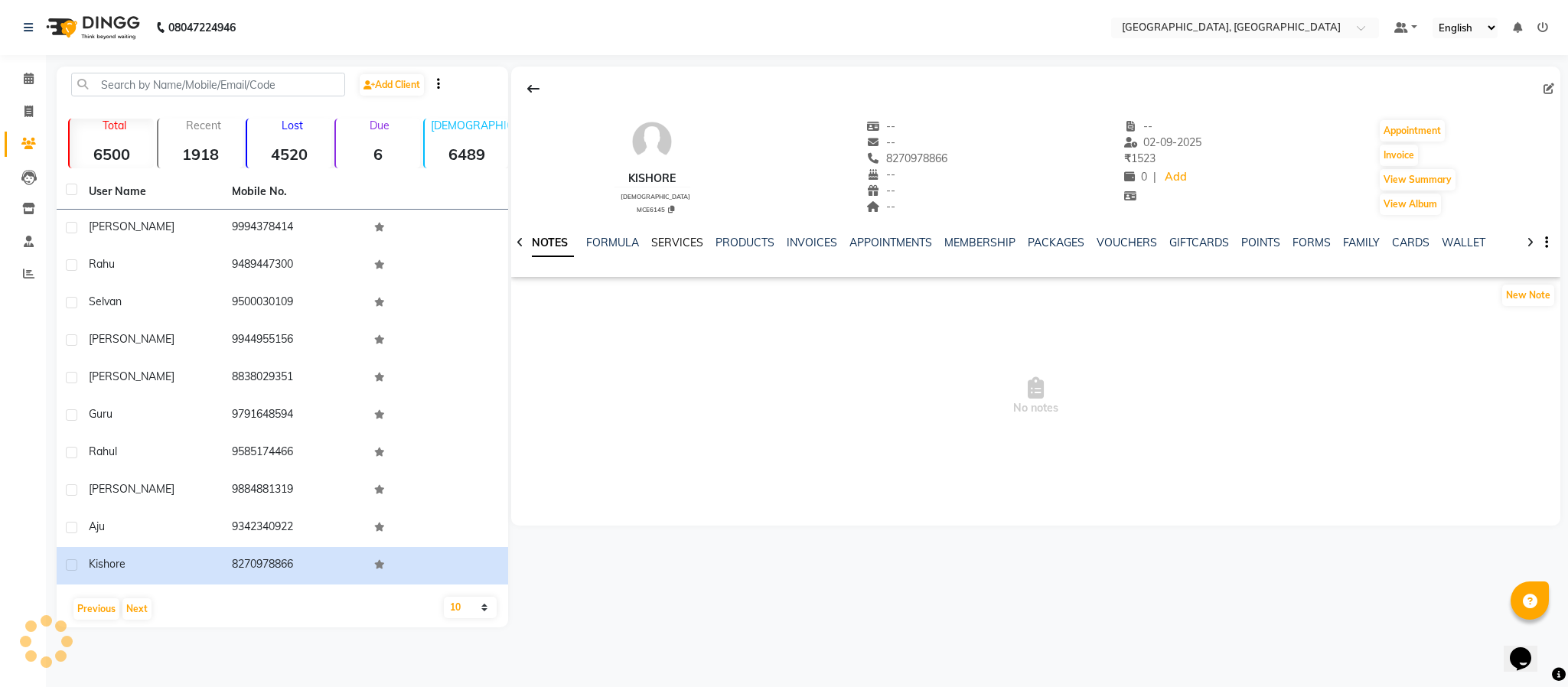
drag, startPoint x: 687, startPoint y: 239, endPoint x: 697, endPoint y: 239, distance: 10.0
click at [687, 237] on link "SERVICES" at bounding box center [677, 243] width 52 height 14
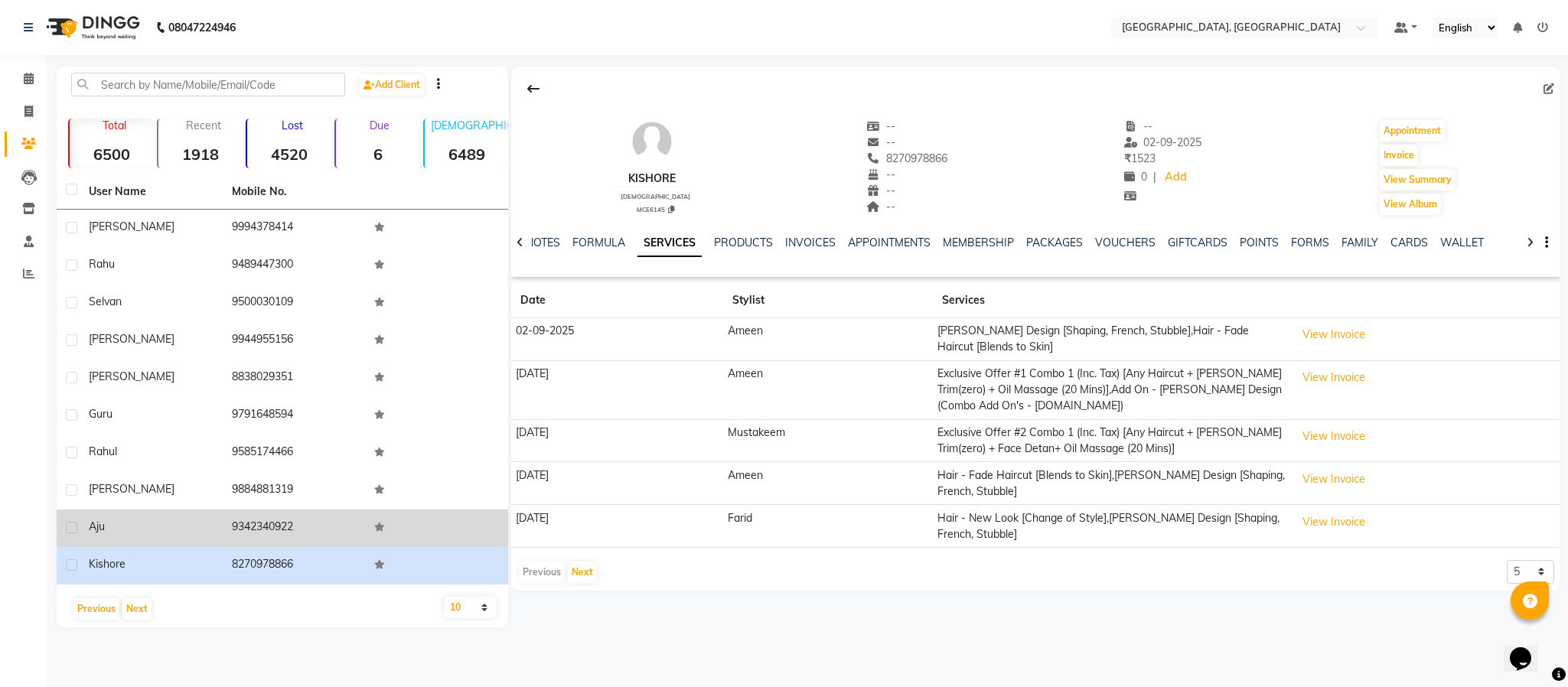
click at [288, 528] on td "9342340922" at bounding box center [294, 529] width 143 height 38
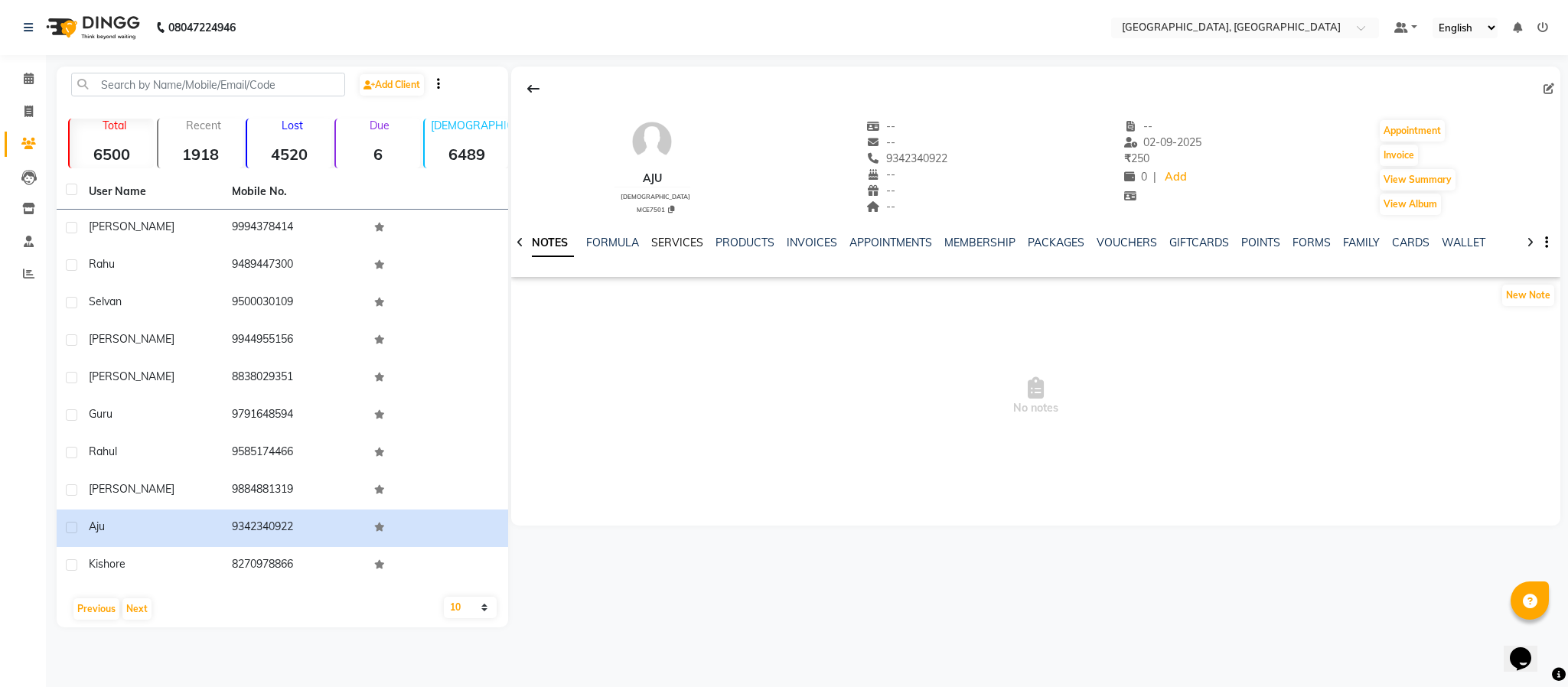
click at [679, 243] on link "SERVICES" at bounding box center [677, 243] width 52 height 14
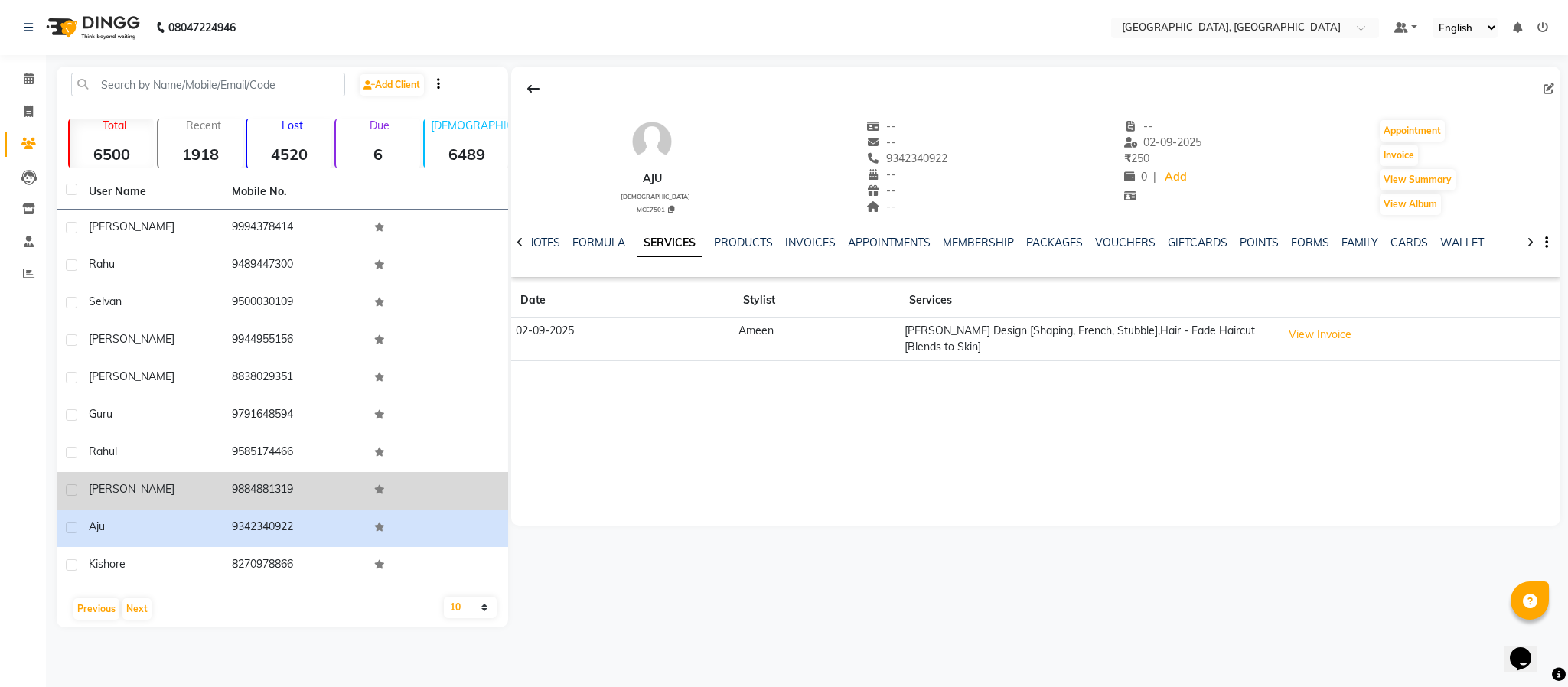
click at [280, 472] on td "9884881319" at bounding box center [294, 491] width 143 height 38
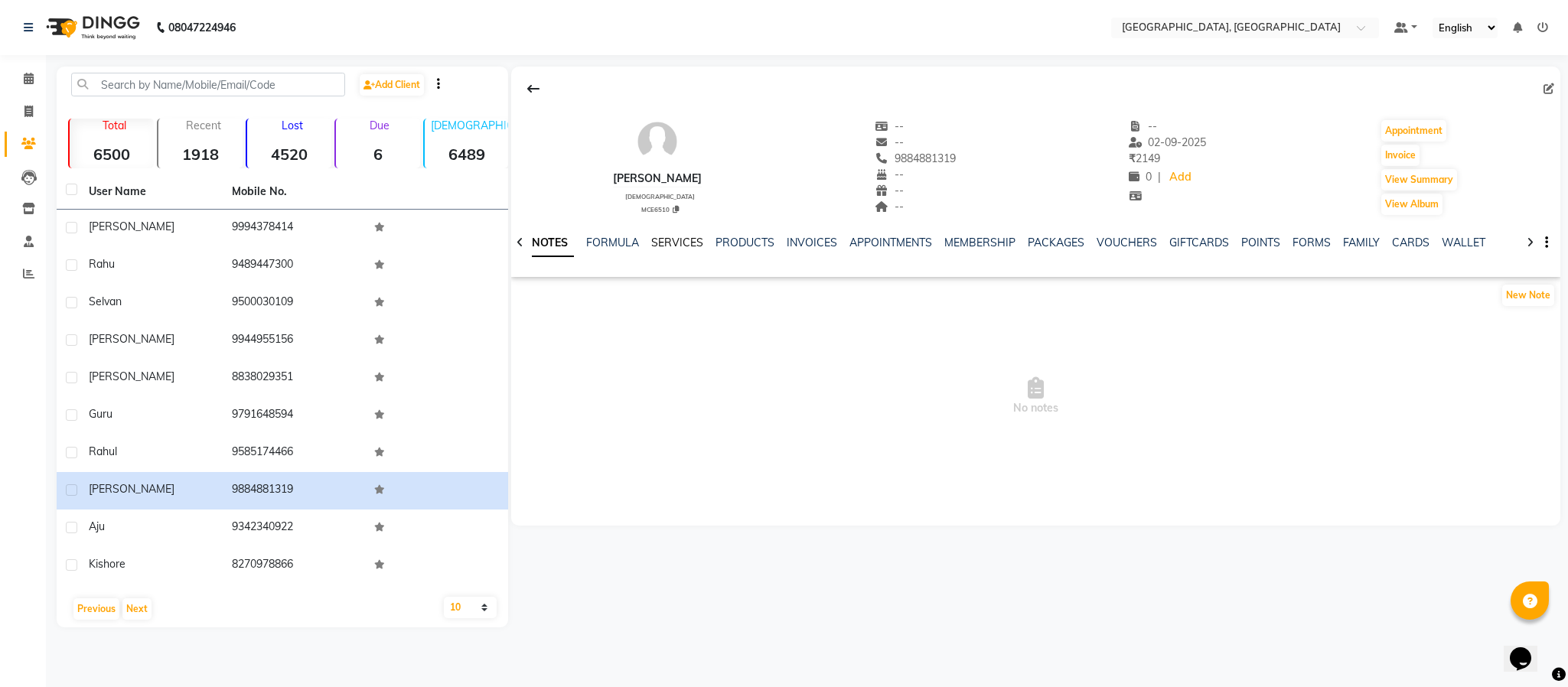
click at [698, 239] on link "SERVICES" at bounding box center [677, 243] width 52 height 14
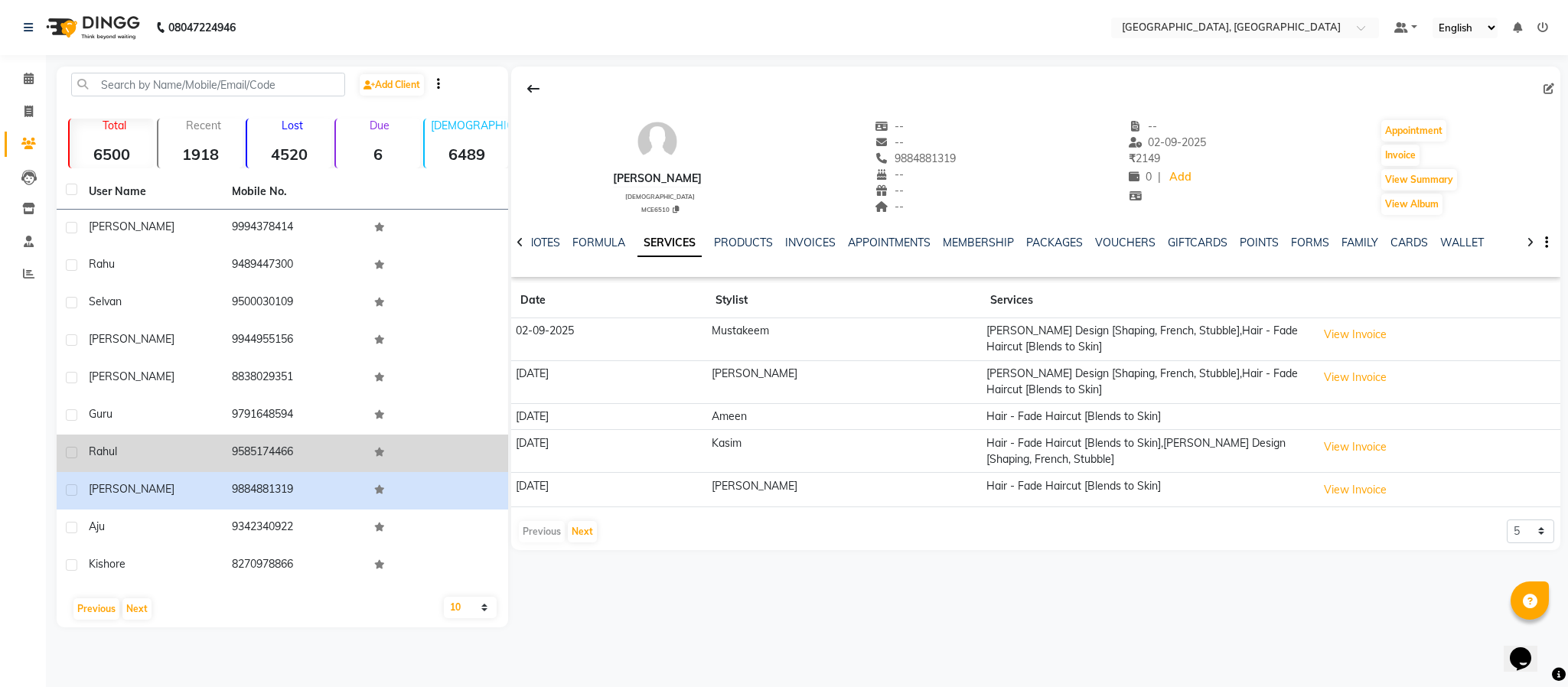
click at [271, 446] on td "9585174466" at bounding box center [294, 453] width 143 height 38
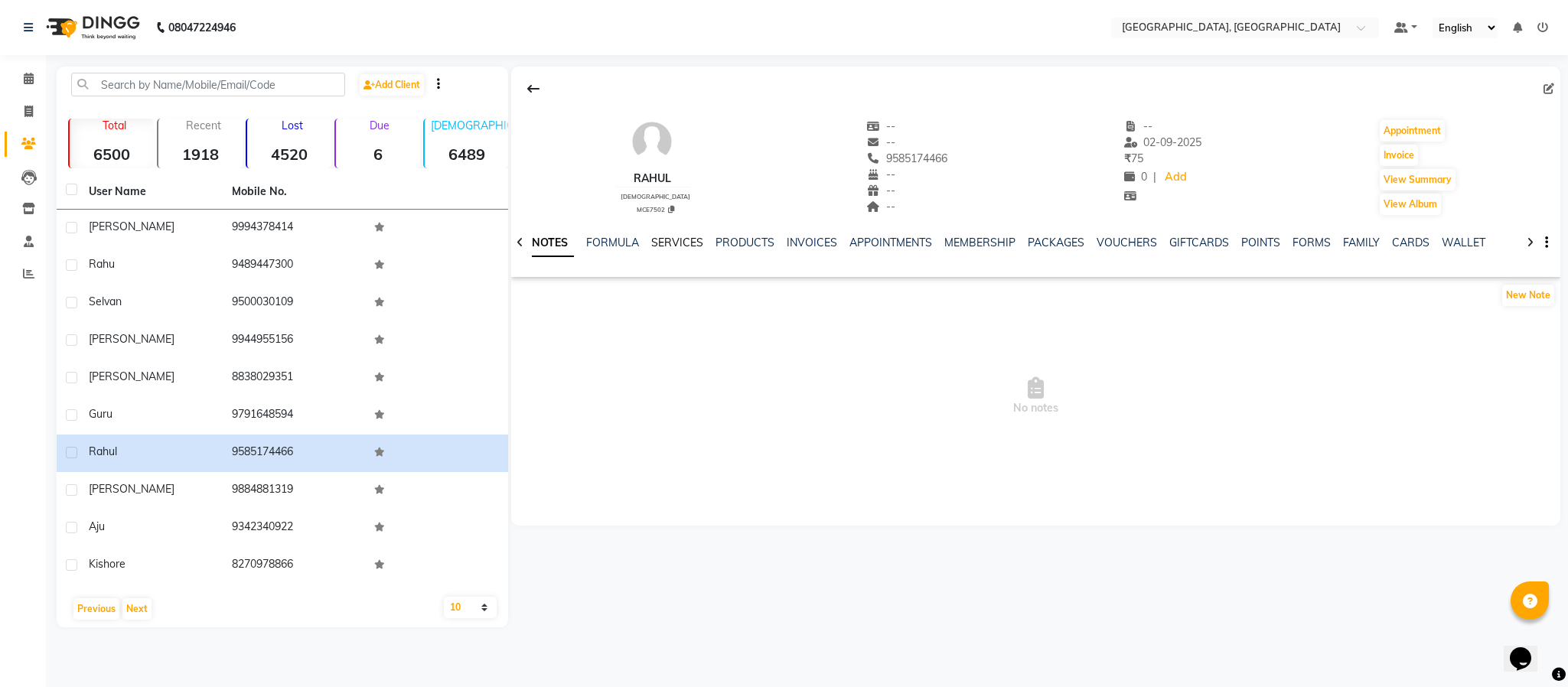
click at [657, 244] on link "SERVICES" at bounding box center [677, 243] width 52 height 14
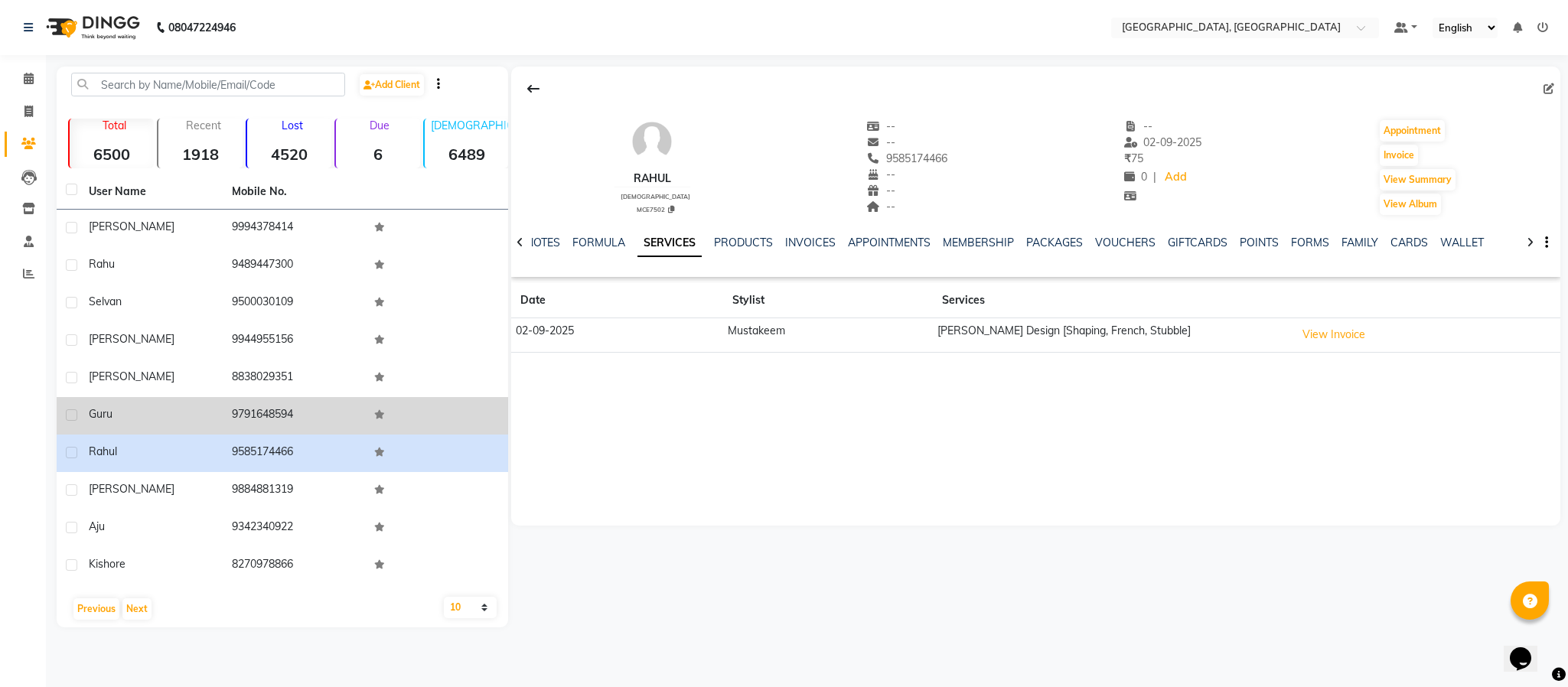
click at [265, 416] on td "9791648594" at bounding box center [294, 416] width 143 height 38
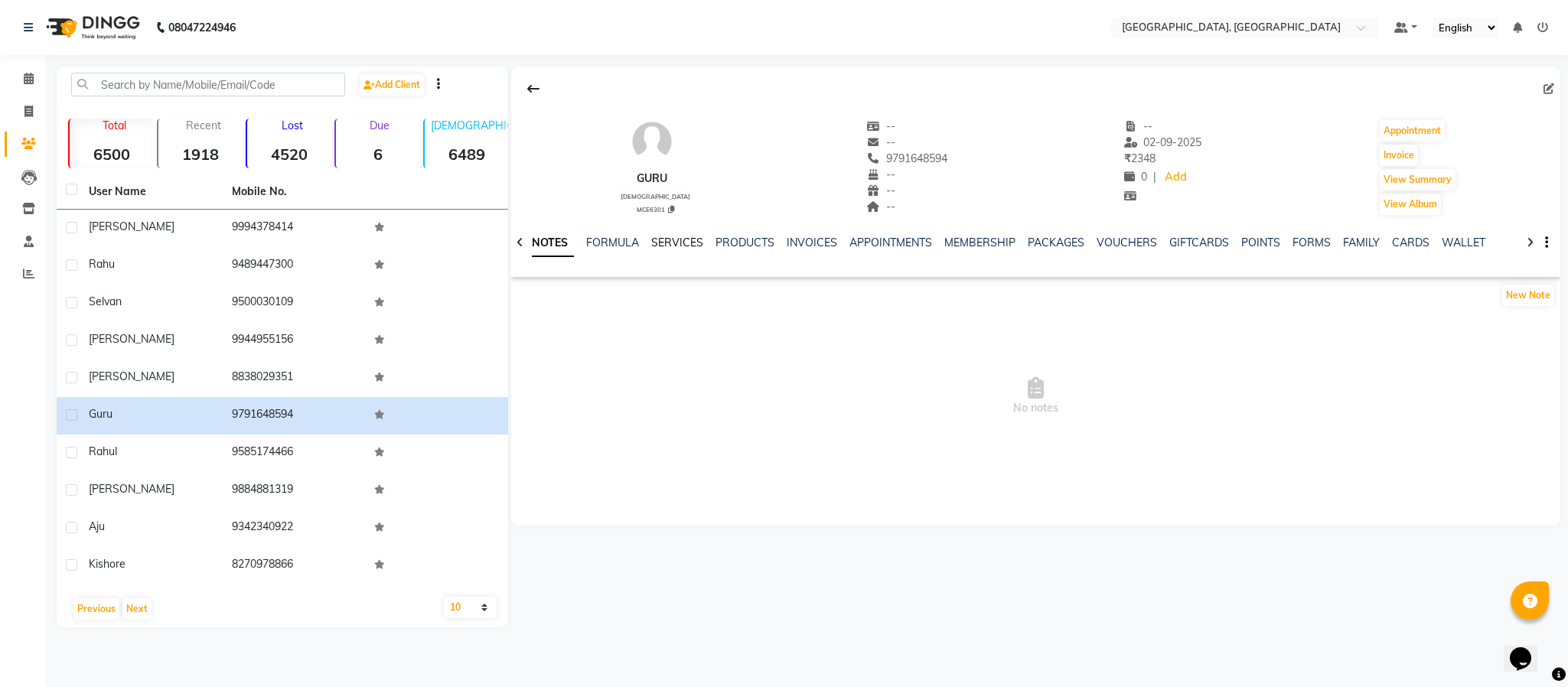
click at [677, 248] on link "SERVICES" at bounding box center [677, 243] width 52 height 14
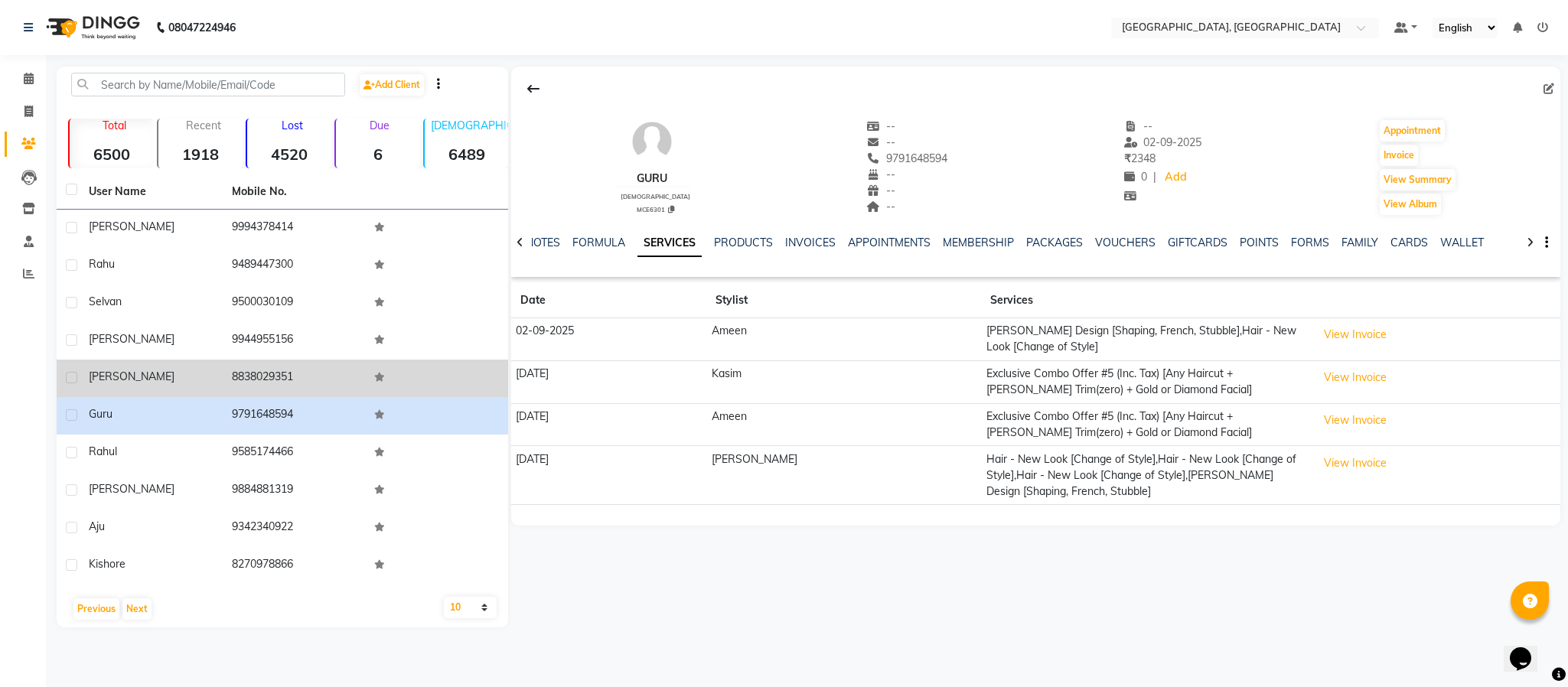
click at [247, 382] on td "8838029351" at bounding box center [294, 379] width 143 height 38
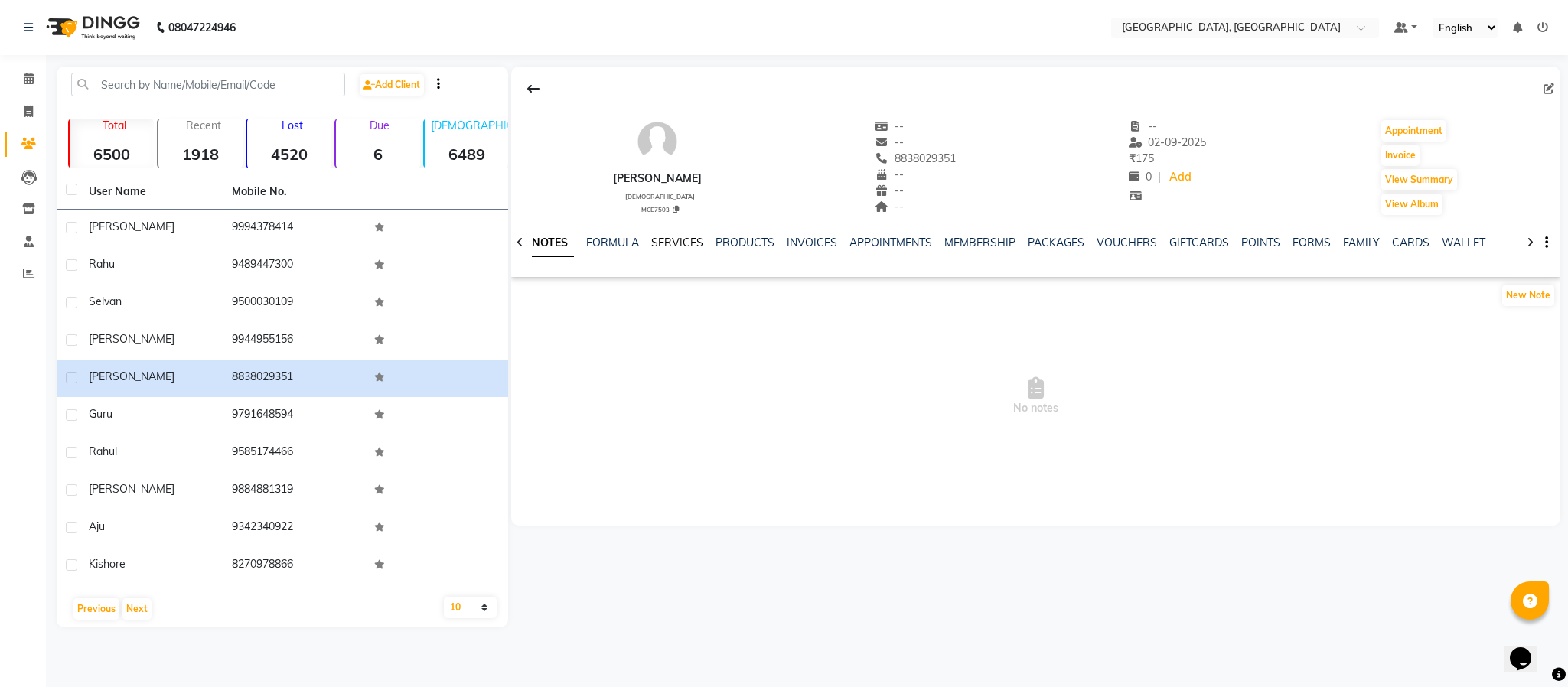
click at [675, 244] on link "SERVICES" at bounding box center [677, 243] width 52 height 14
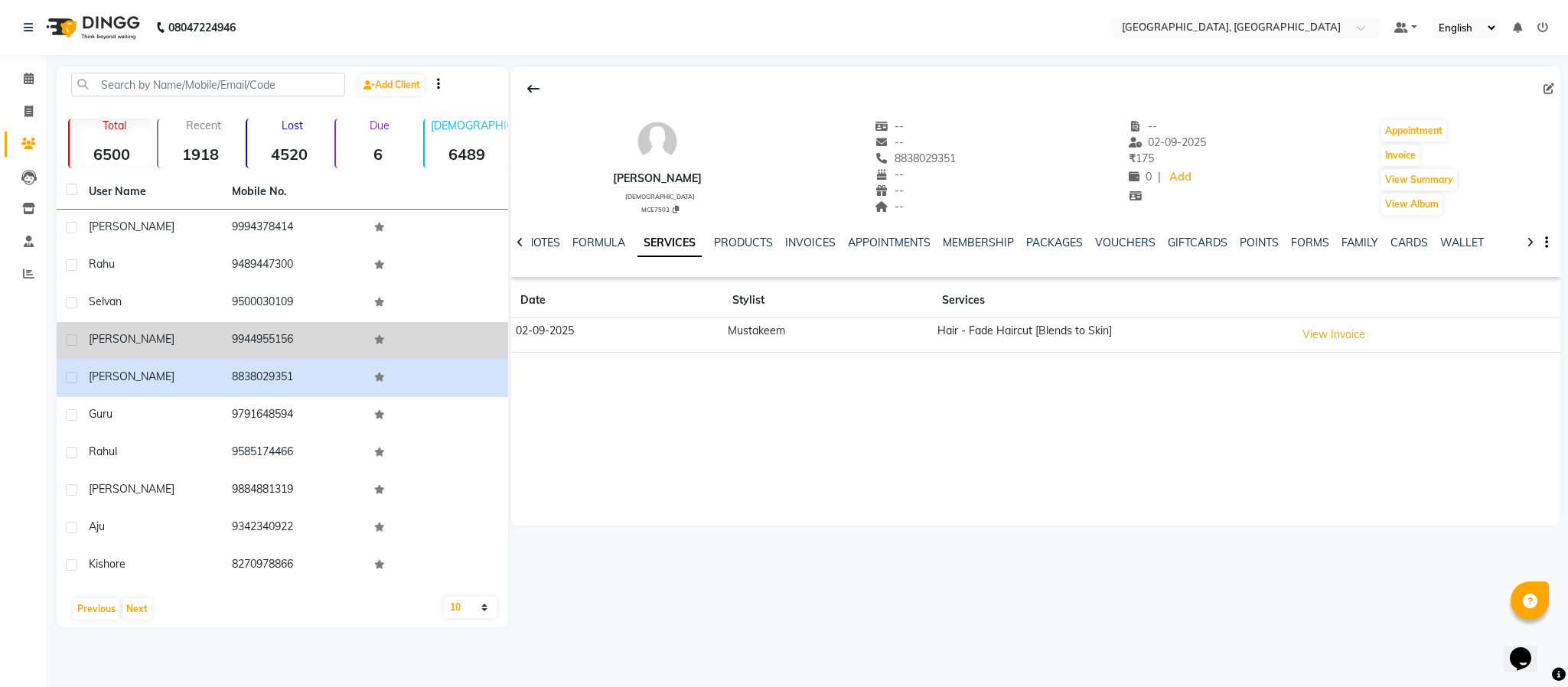
click at [285, 339] on td "9944955156" at bounding box center [294, 341] width 143 height 38
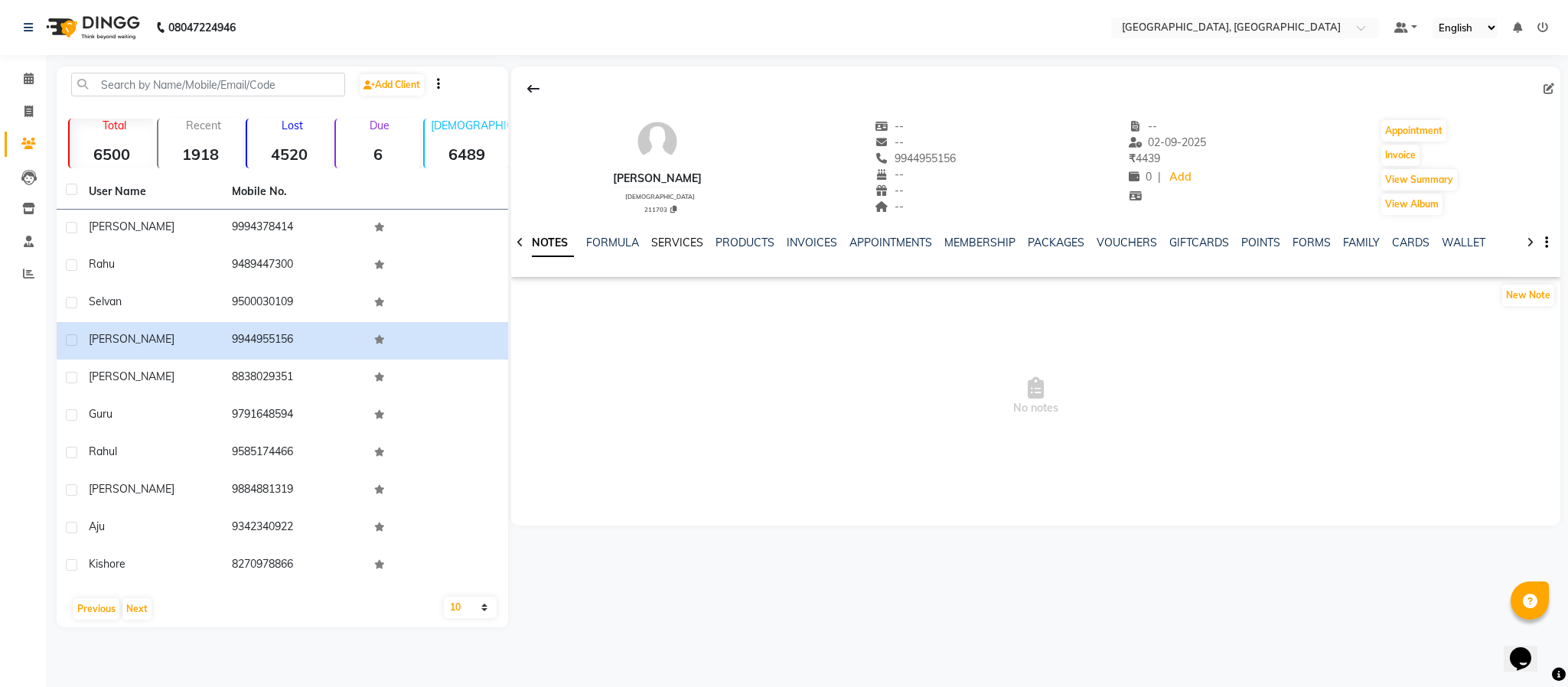
click at [679, 243] on link "SERVICES" at bounding box center [677, 243] width 52 height 14
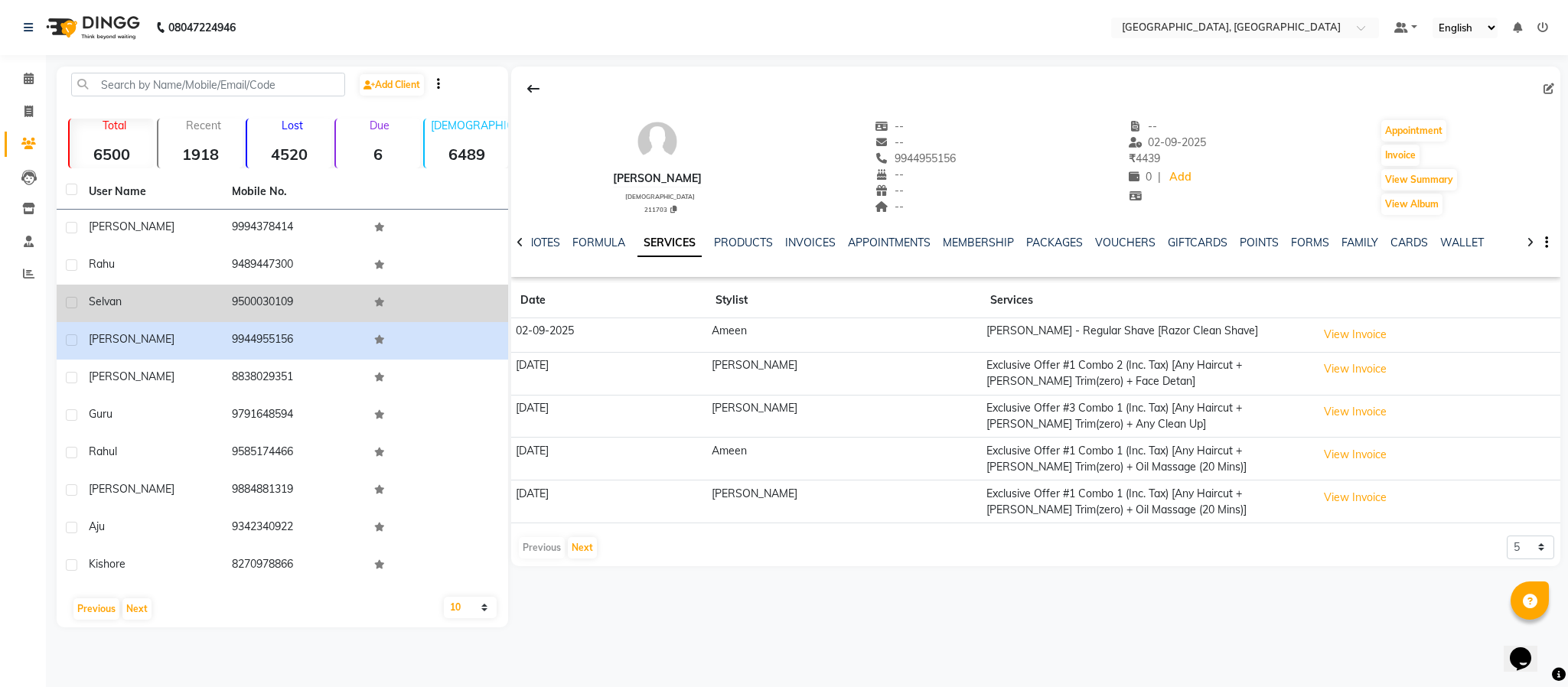
click at [285, 301] on td "9500030109" at bounding box center [294, 303] width 143 height 38
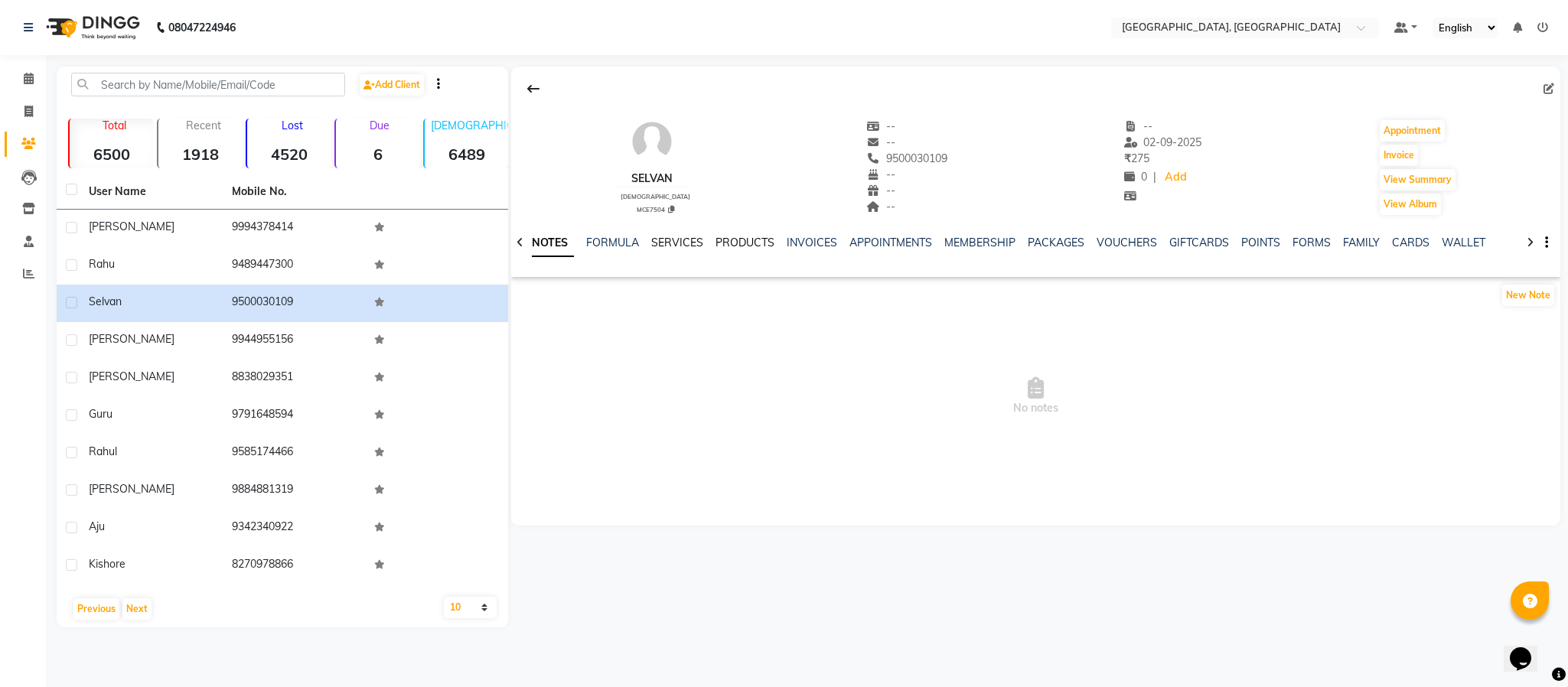
drag, startPoint x: 689, startPoint y: 237, endPoint x: 717, endPoint y: 243, distance: 28.6
click at [689, 237] on link "SERVICES" at bounding box center [677, 243] width 52 height 14
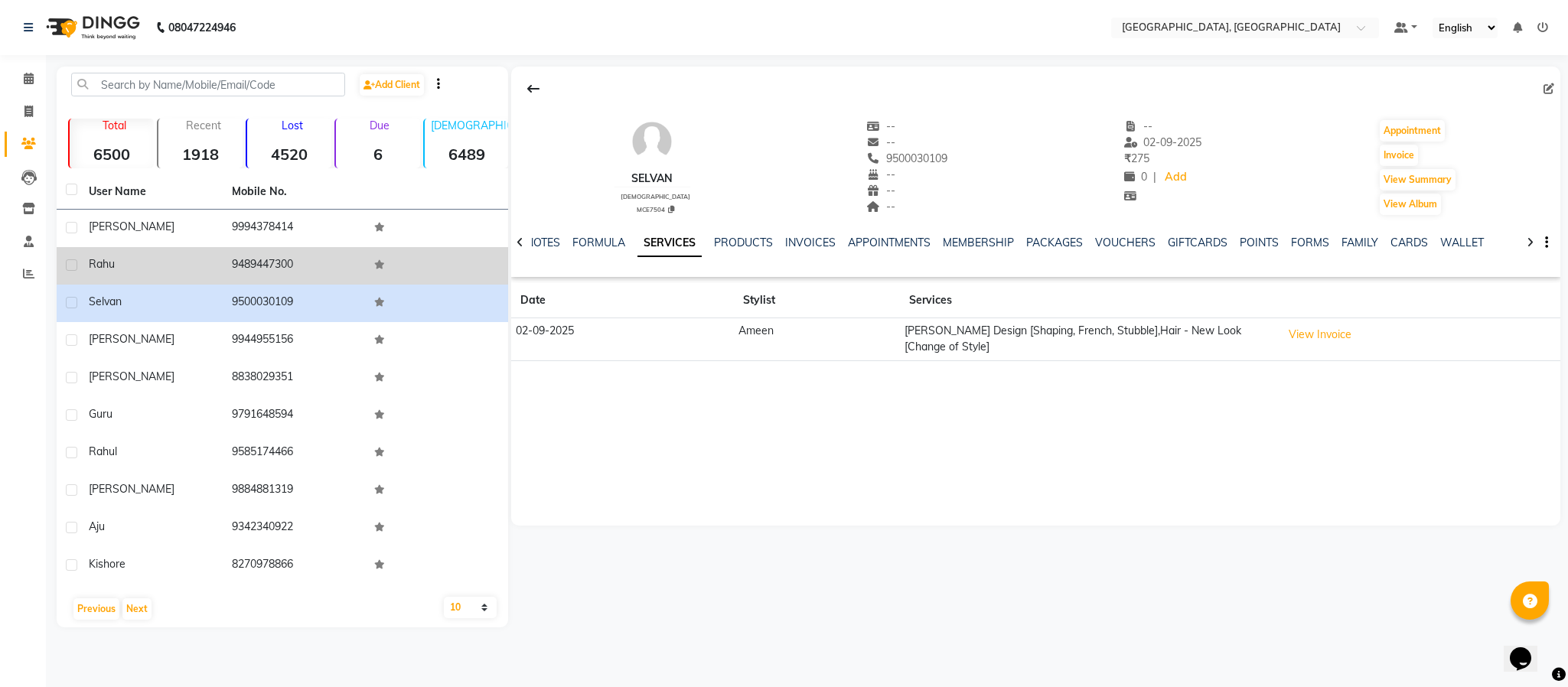
click at [271, 262] on td "9489447300" at bounding box center [294, 266] width 143 height 38
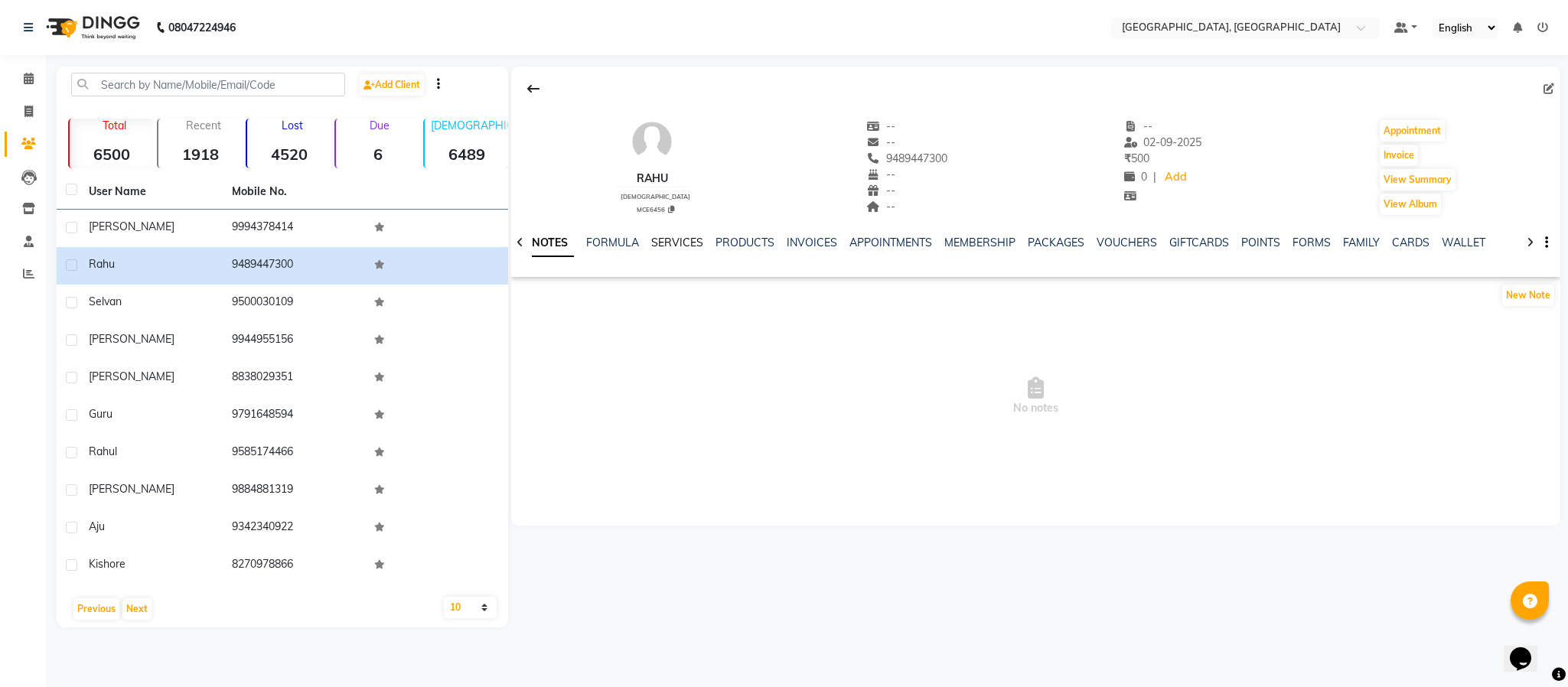
click at [673, 239] on link "SERVICES" at bounding box center [677, 243] width 52 height 14
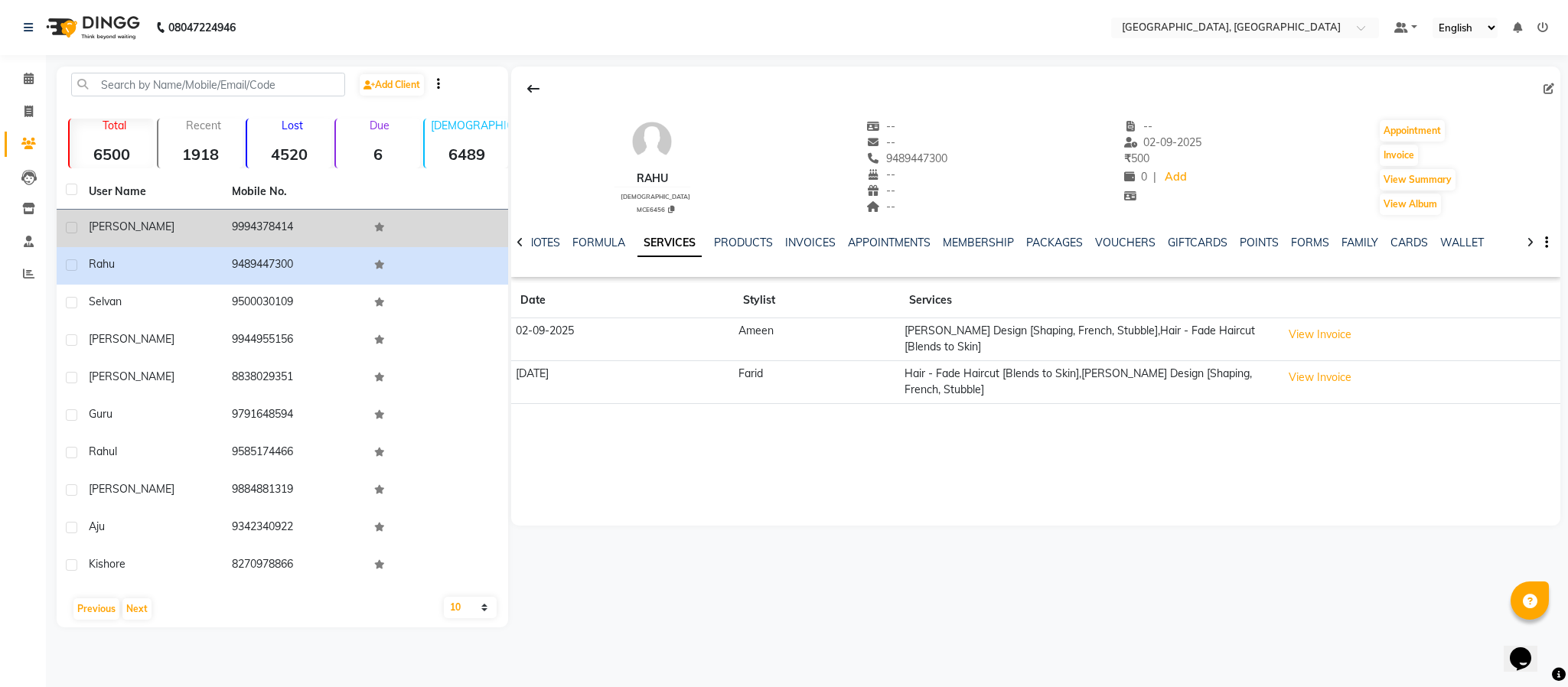
click at [275, 224] on td "9994378414" at bounding box center [294, 229] width 143 height 38
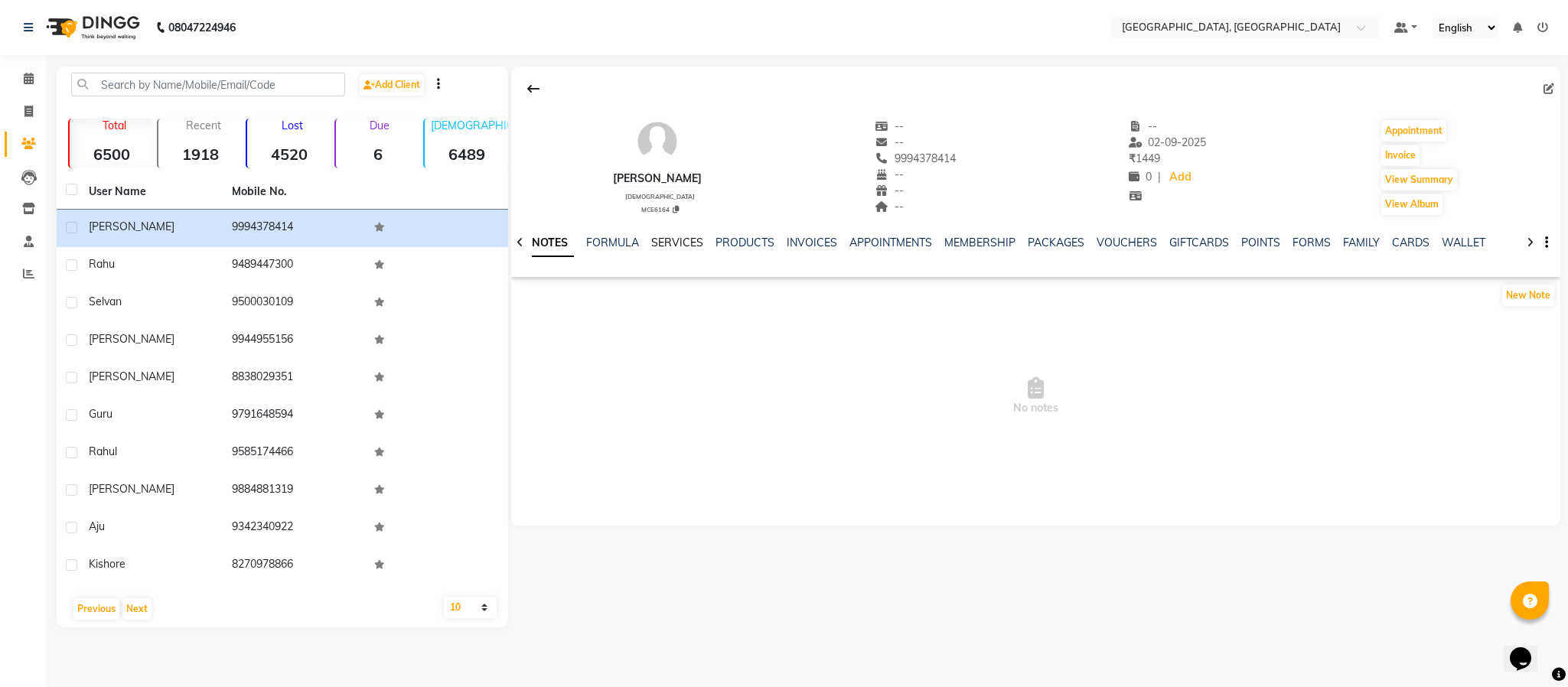
click at [697, 237] on link "SERVICES" at bounding box center [677, 243] width 52 height 14
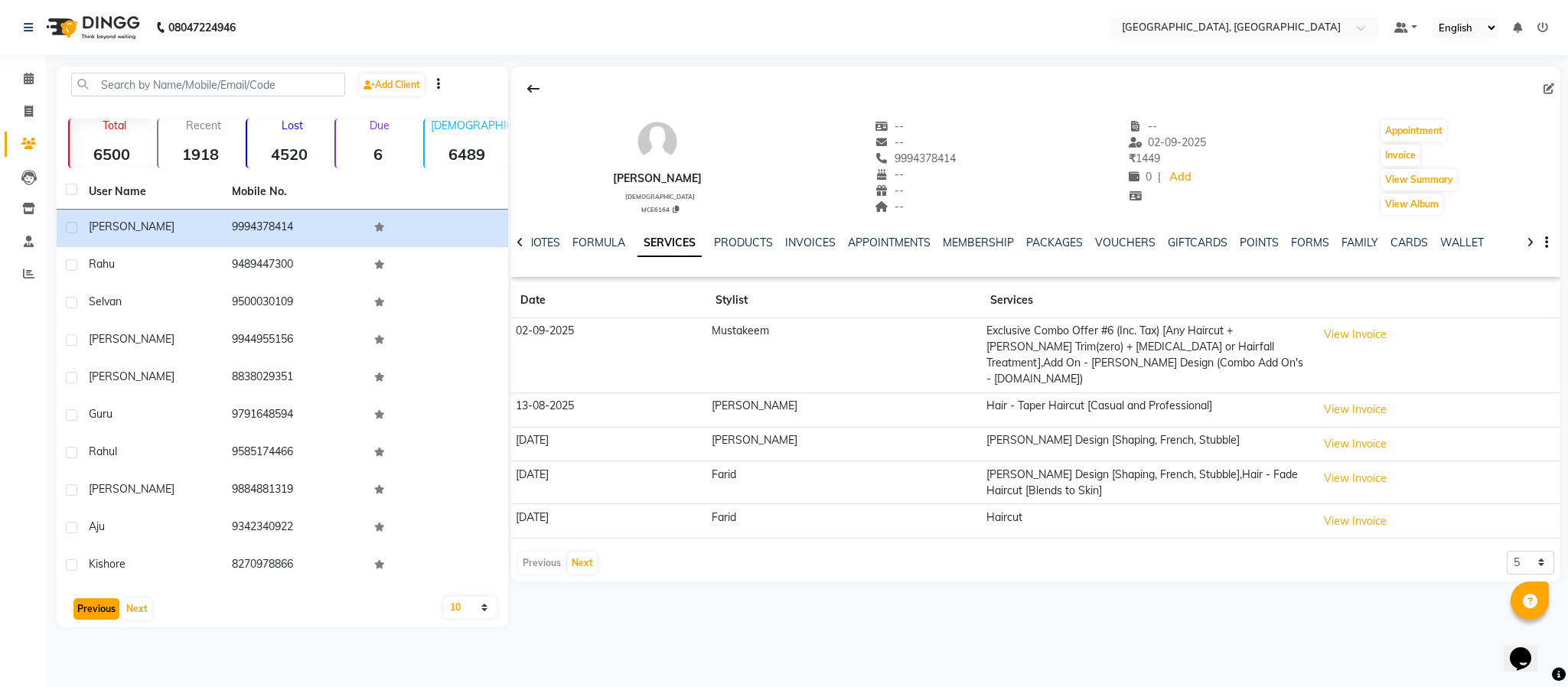
click at [108, 599] on button "Previous" at bounding box center [97, 609] width 46 height 21
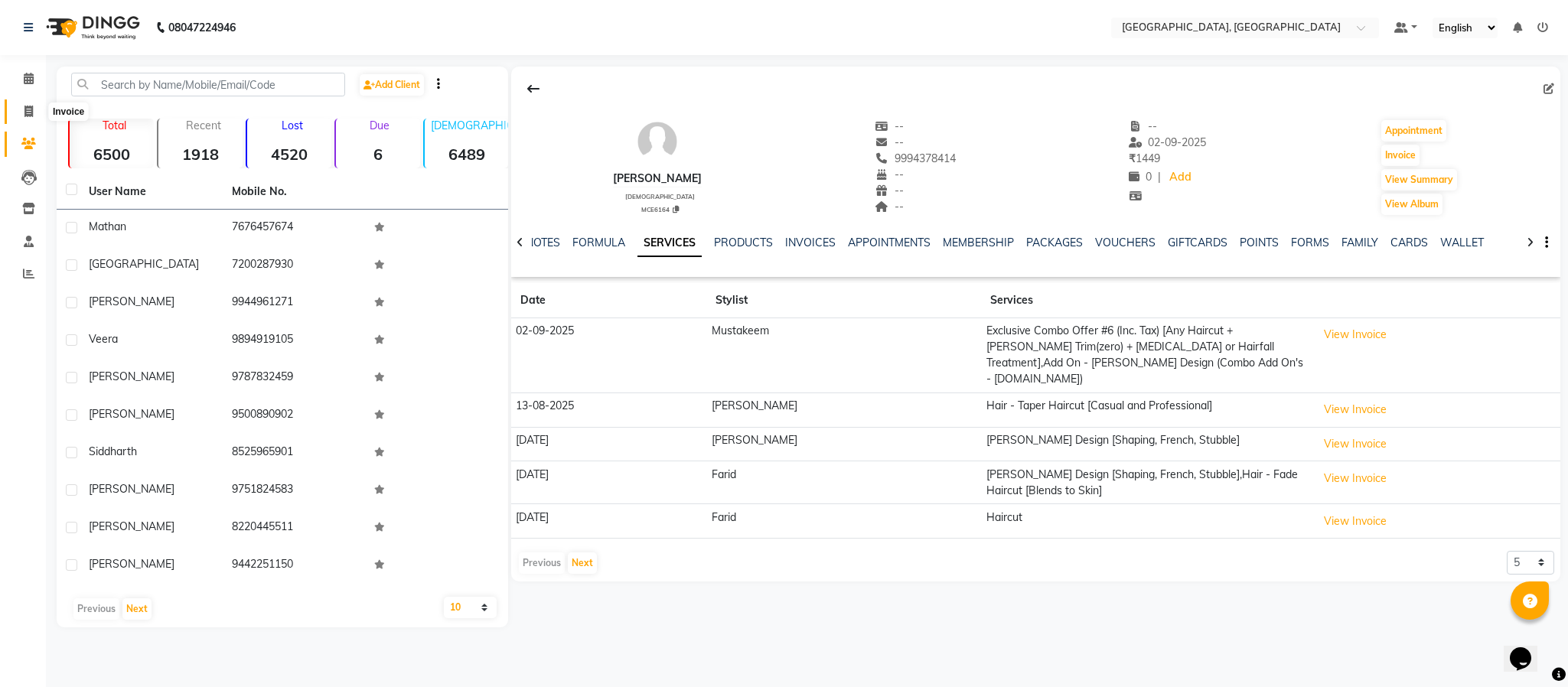
click at [25, 110] on icon at bounding box center [29, 111] width 8 height 11
select select "service"
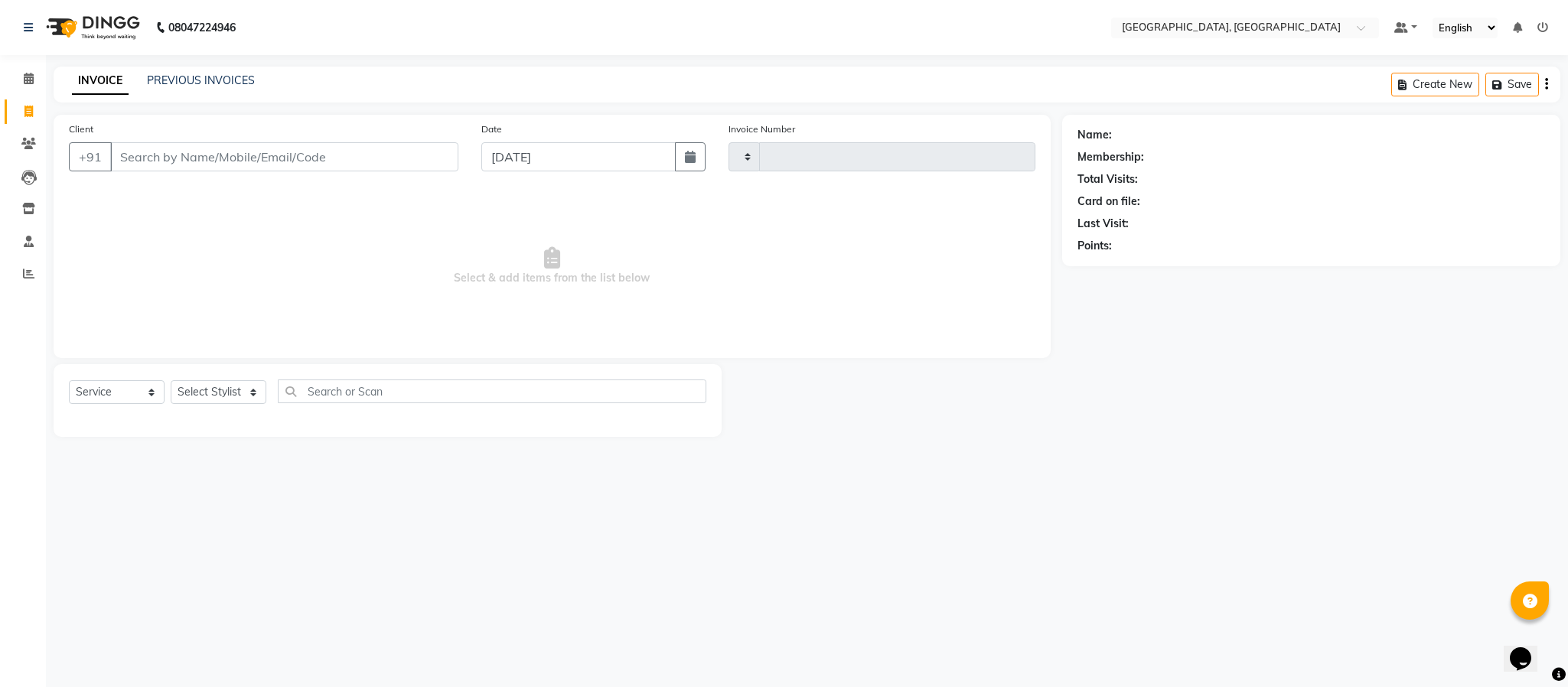
type input "5635"
select select "4977"
type input "9789235141"
click at [225, 388] on select "Select Stylist Ameen House Keeping [PERSON_NAME] [PERSON_NAME] Prathiswar [PERS…" at bounding box center [218, 392] width 96 height 24
select select "39027"
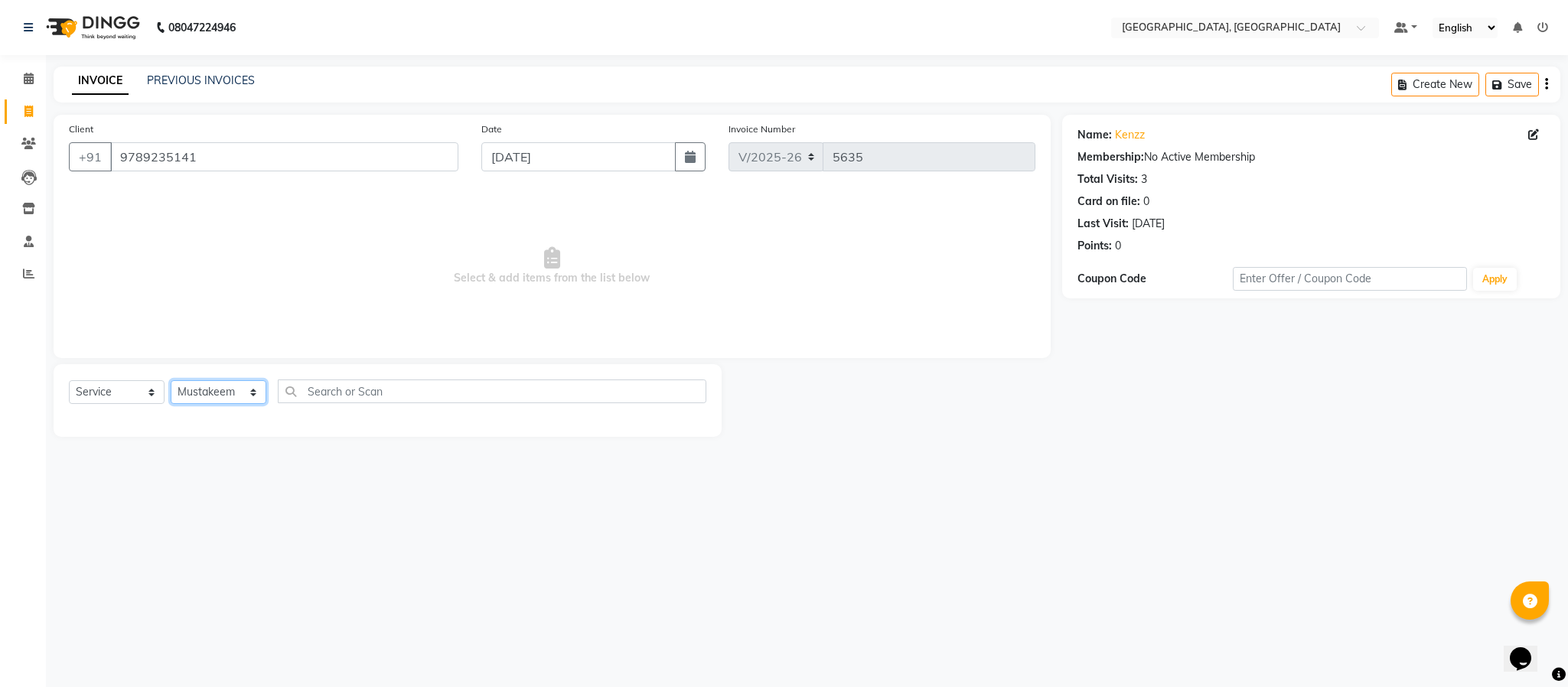
click at [170, 381] on select "Select Stylist Ameen House Keeping [PERSON_NAME] [PERSON_NAME] Prathiswar [PERS…" at bounding box center [218, 392] width 96 height 24
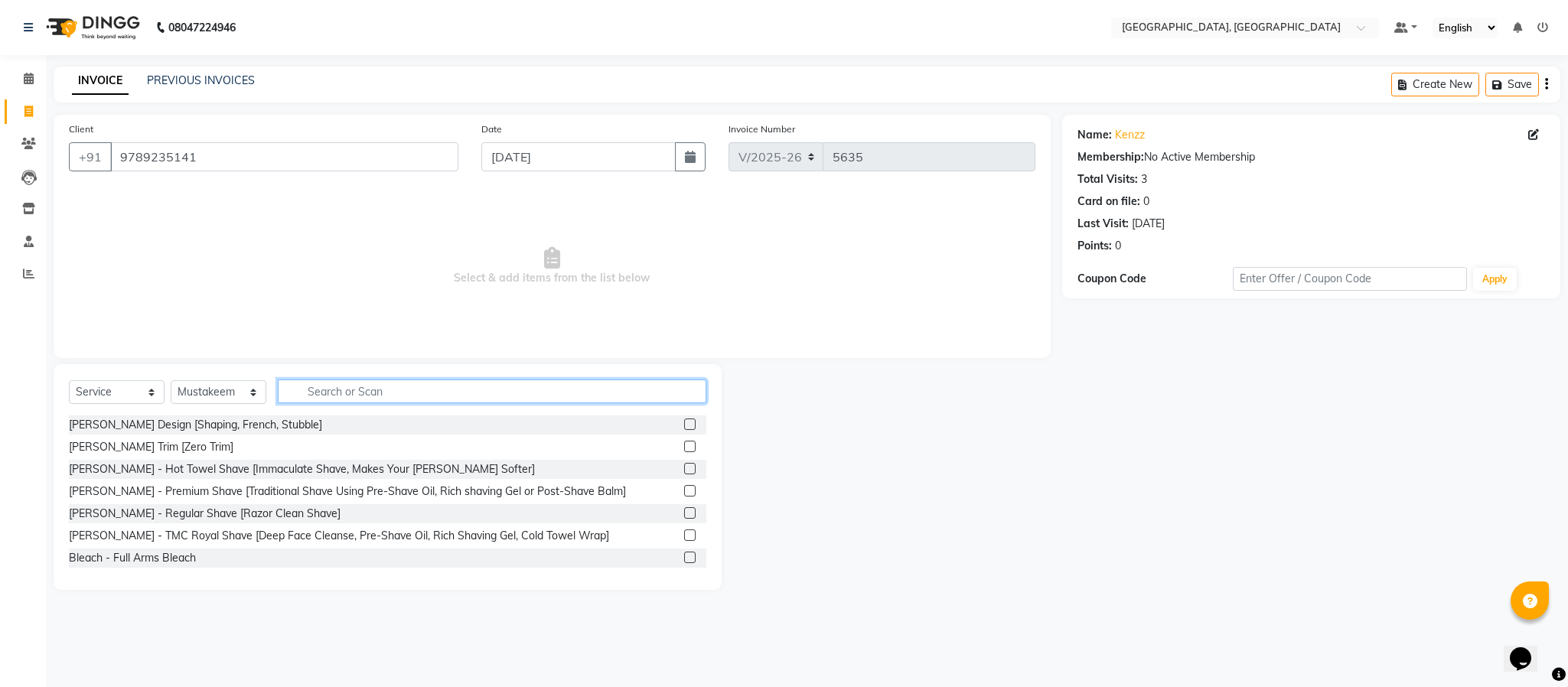
click at [345, 388] on input "text" at bounding box center [492, 391] width 429 height 24
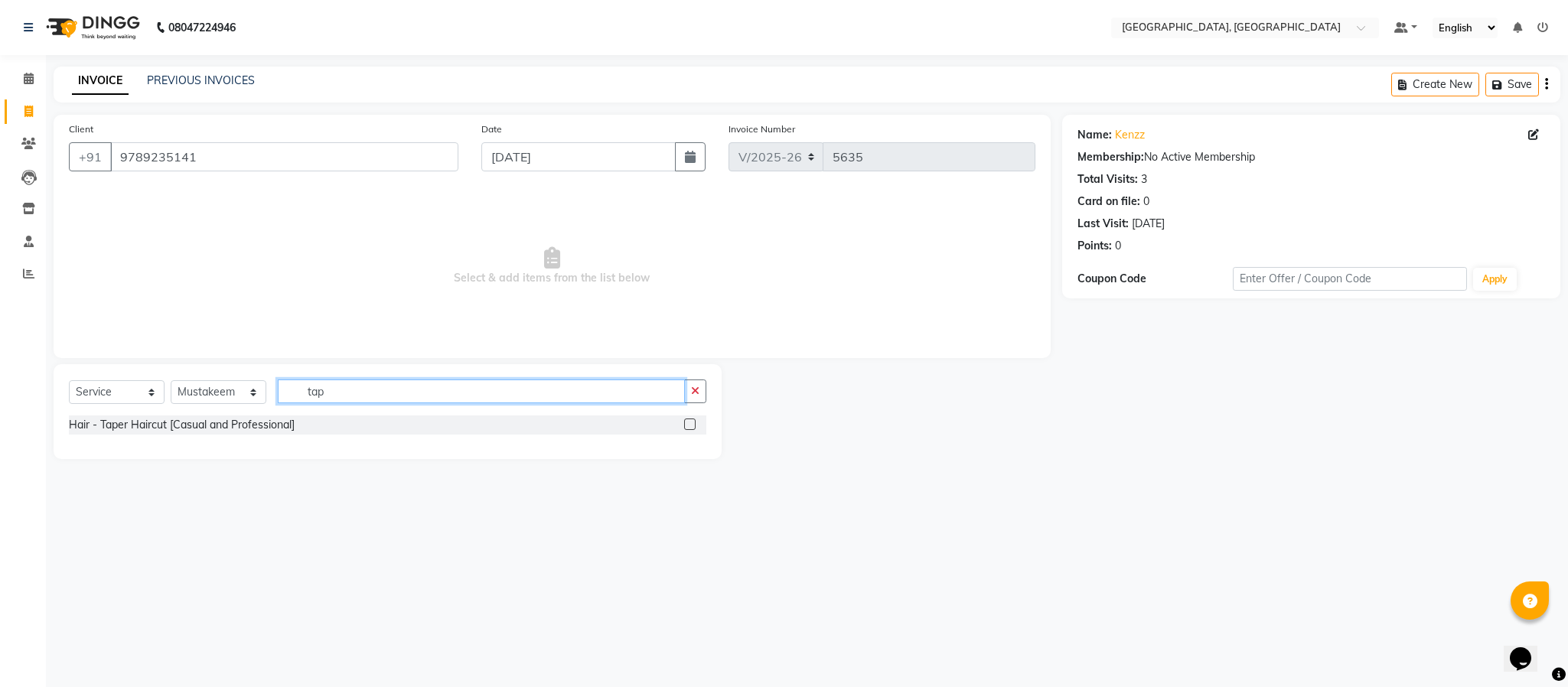
type input "tap"
click at [691, 421] on label at bounding box center [690, 425] width 11 height 11
click at [691, 421] on input "checkbox" at bounding box center [689, 425] width 10 height 10
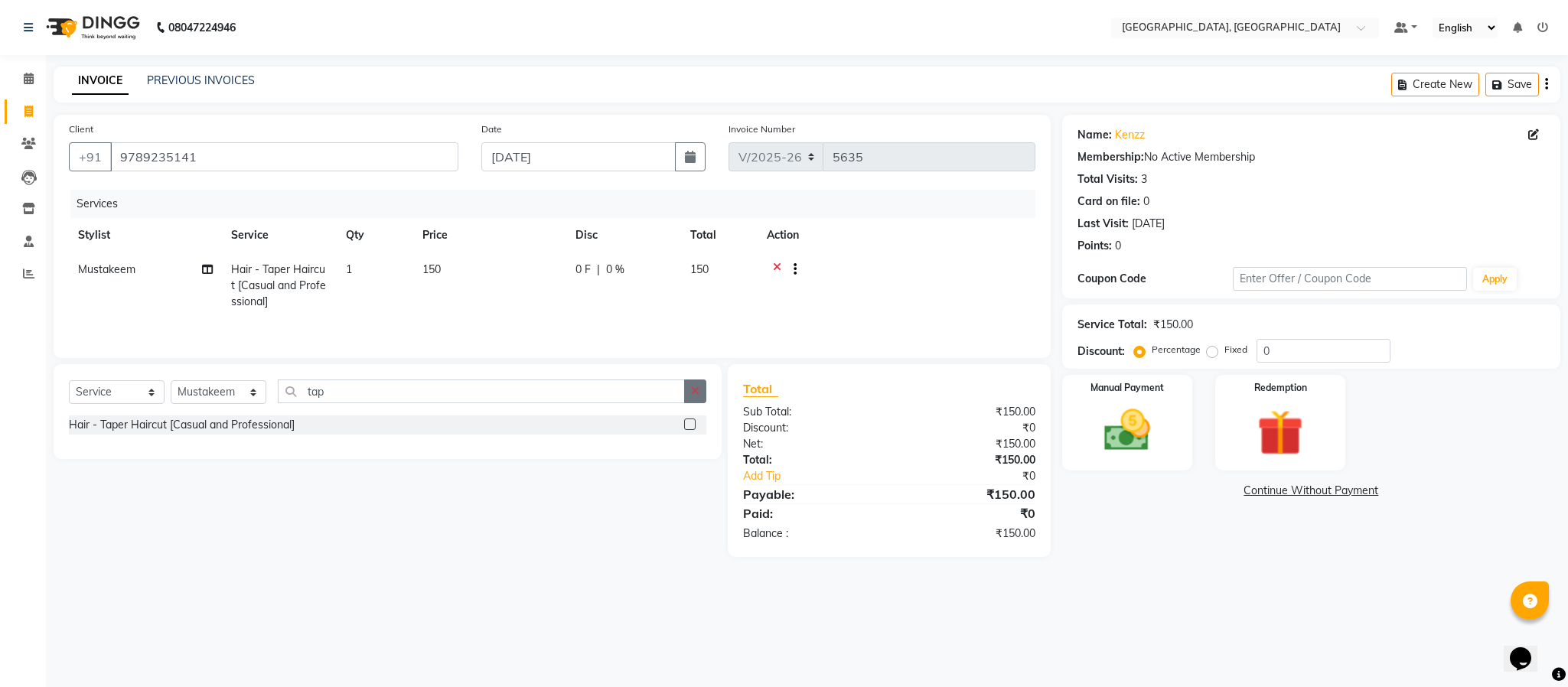
checkbox input "false"
click at [697, 403] on button "button" at bounding box center [695, 391] width 22 height 24
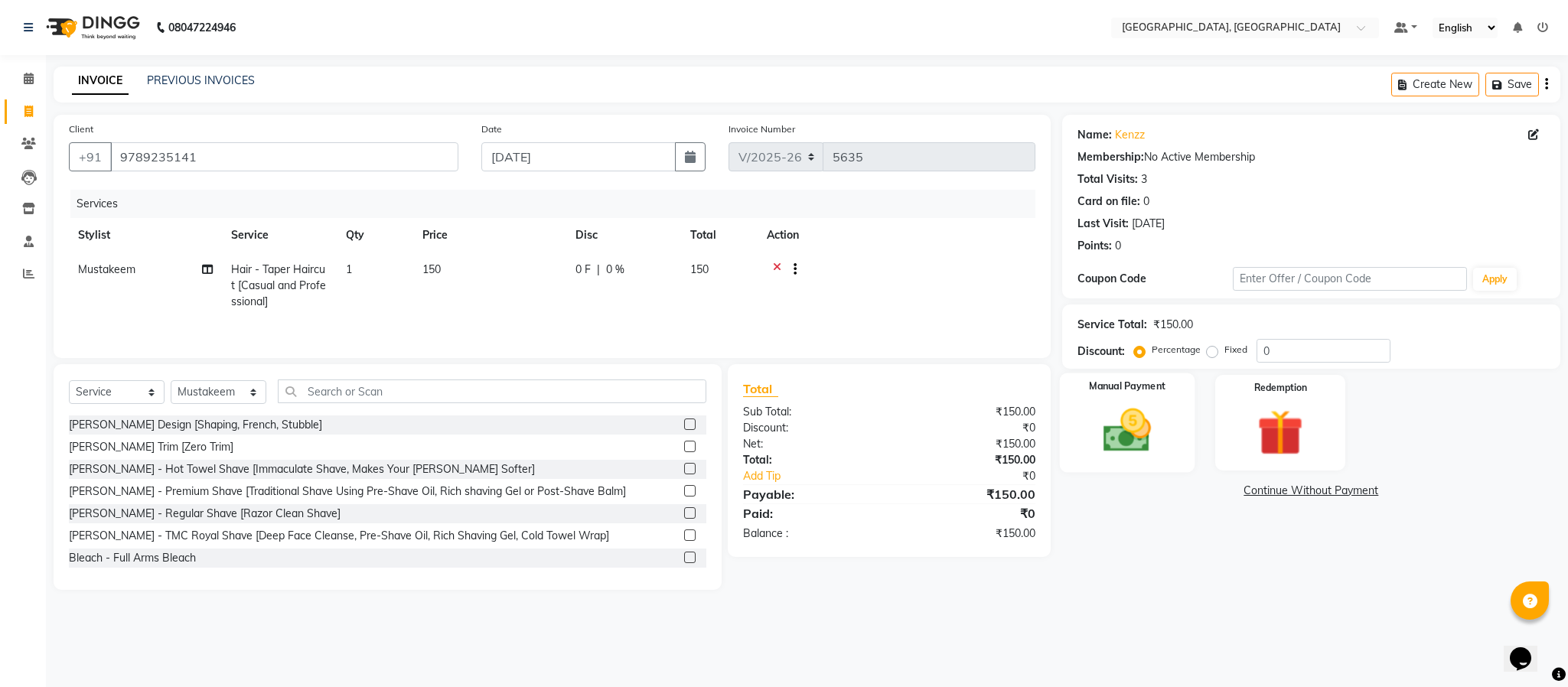
click at [1123, 425] on img at bounding box center [1127, 430] width 78 height 55
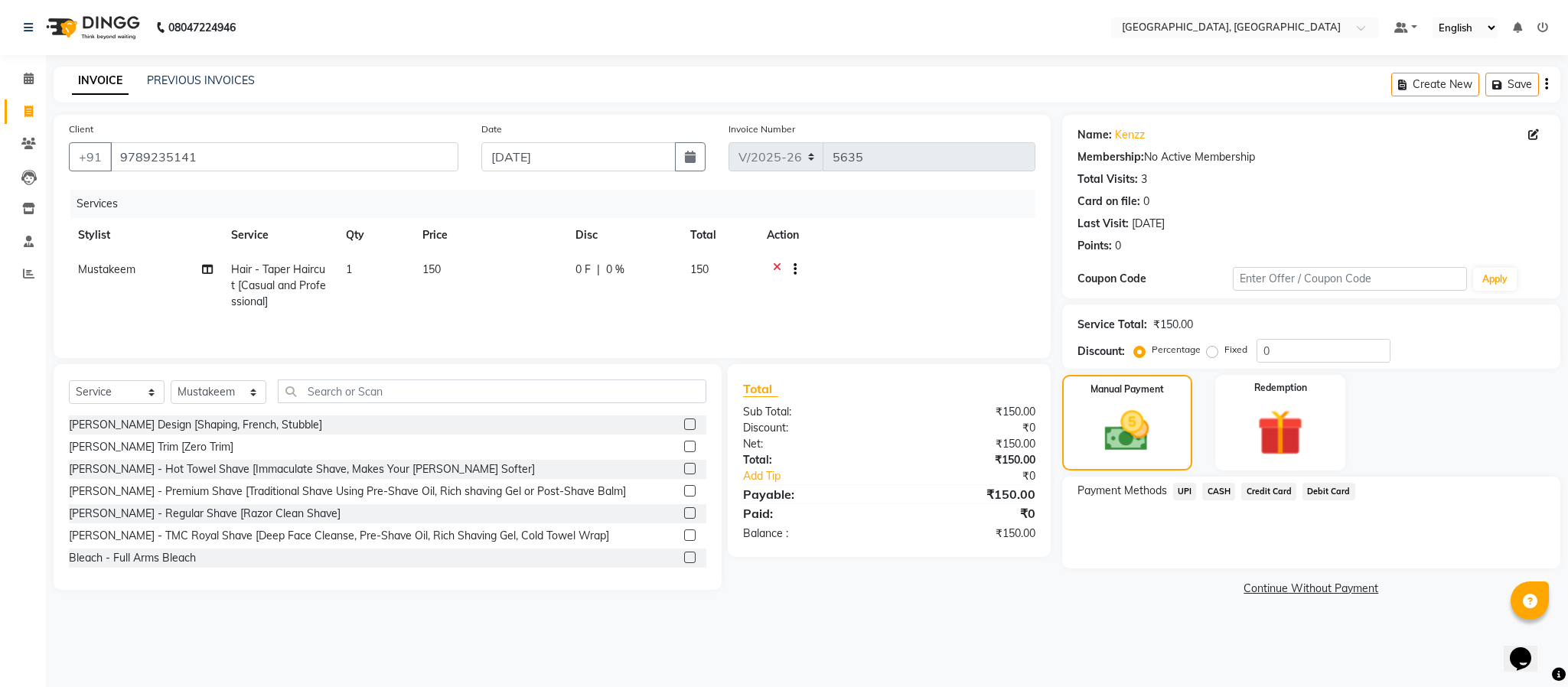
click at [1183, 489] on span "UPI" at bounding box center [1184, 491] width 24 height 17
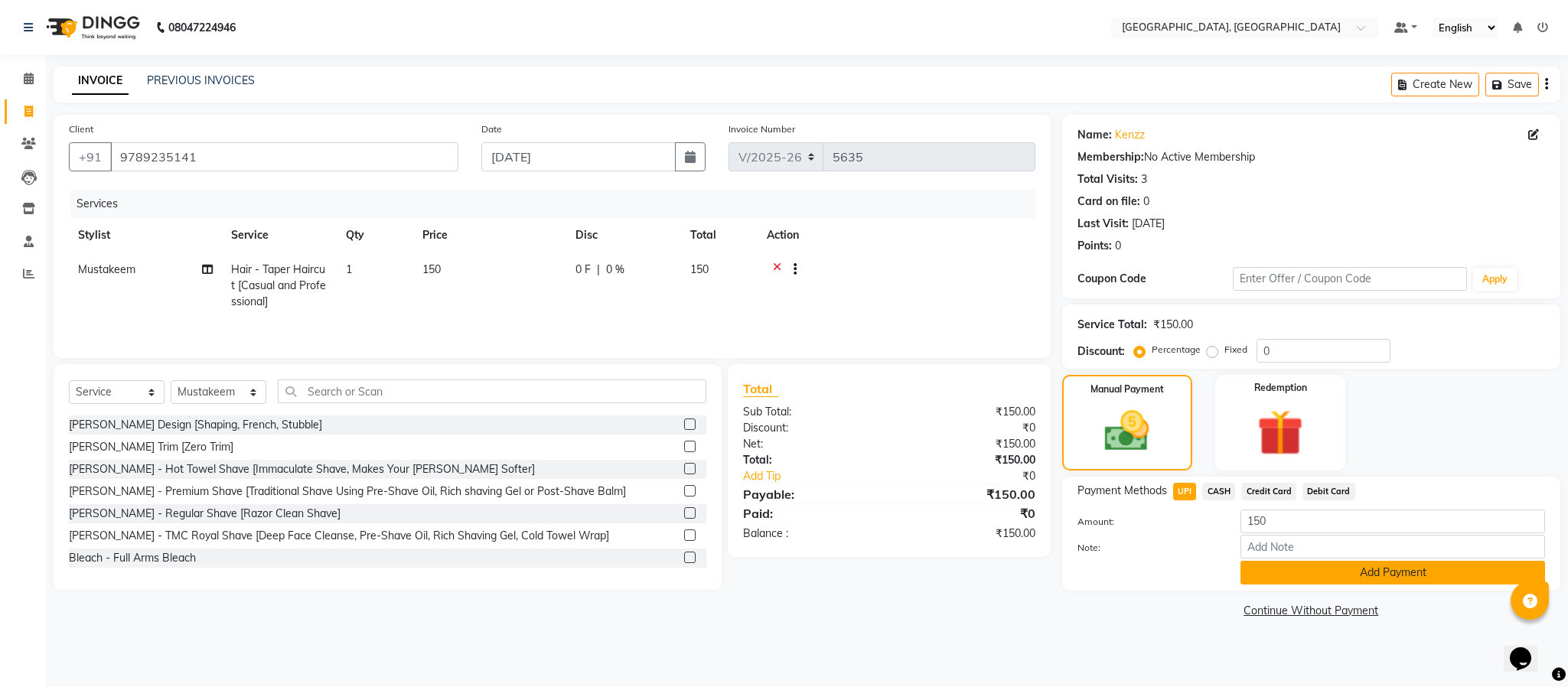
click at [1385, 571] on button "Add Payment" at bounding box center [1393, 572] width 305 height 24
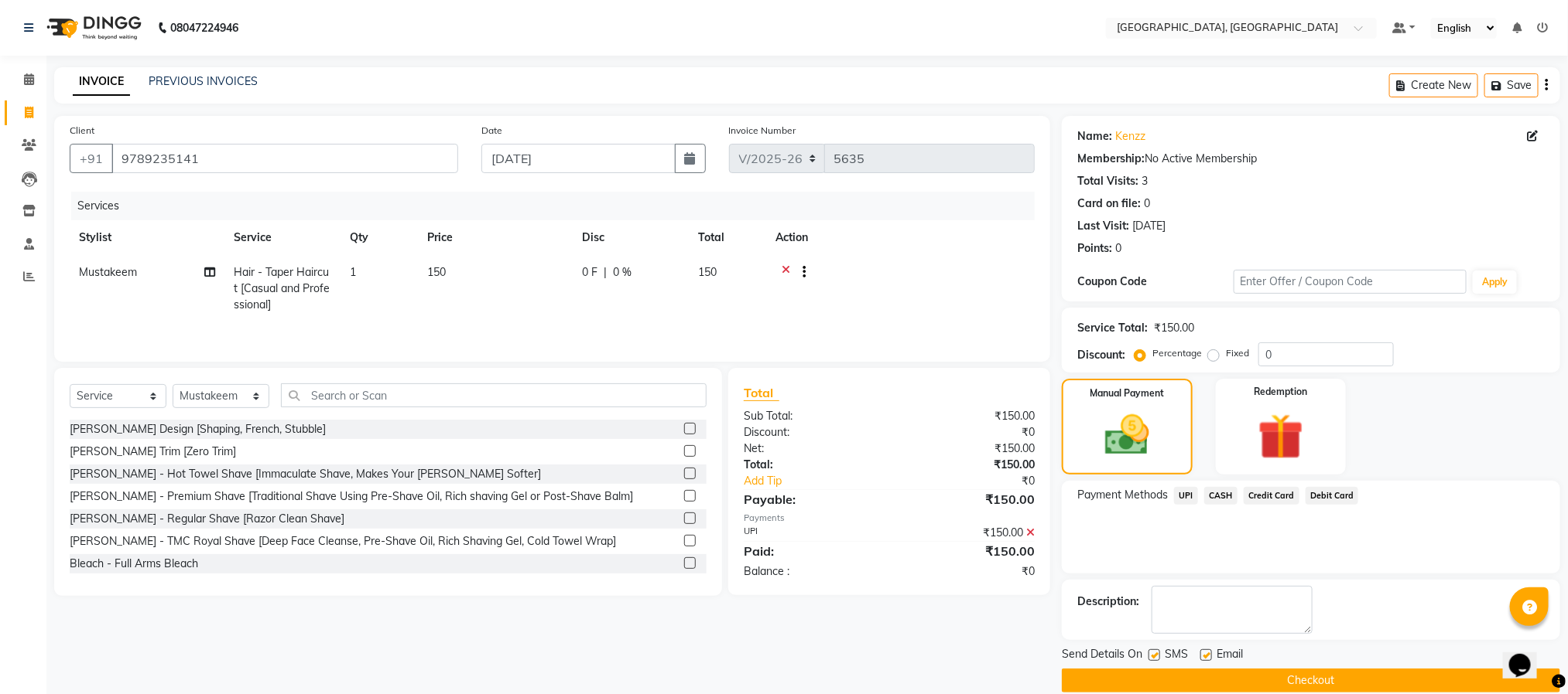
click at [1371, 680] on button "Checkout" at bounding box center [1310, 681] width 498 height 24
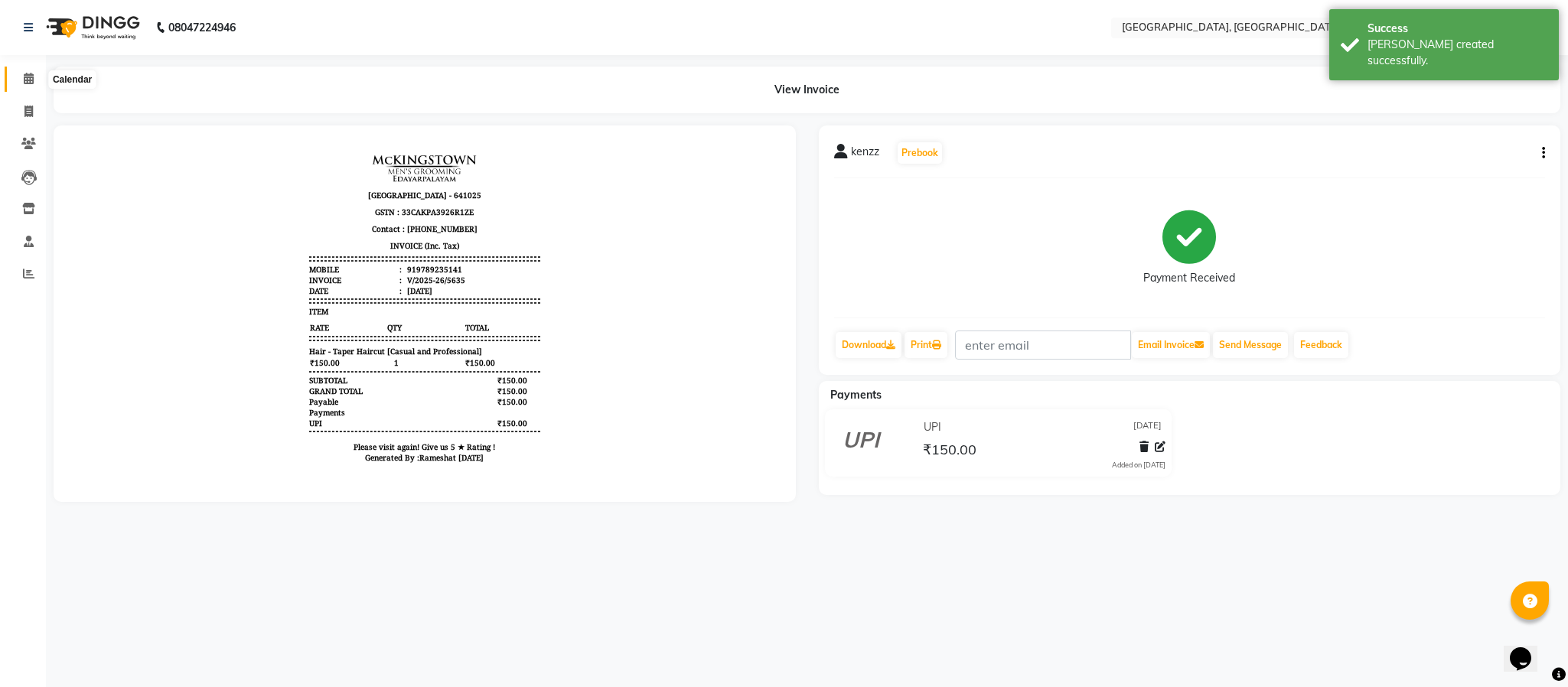
click at [33, 73] on icon at bounding box center [29, 79] width 10 height 11
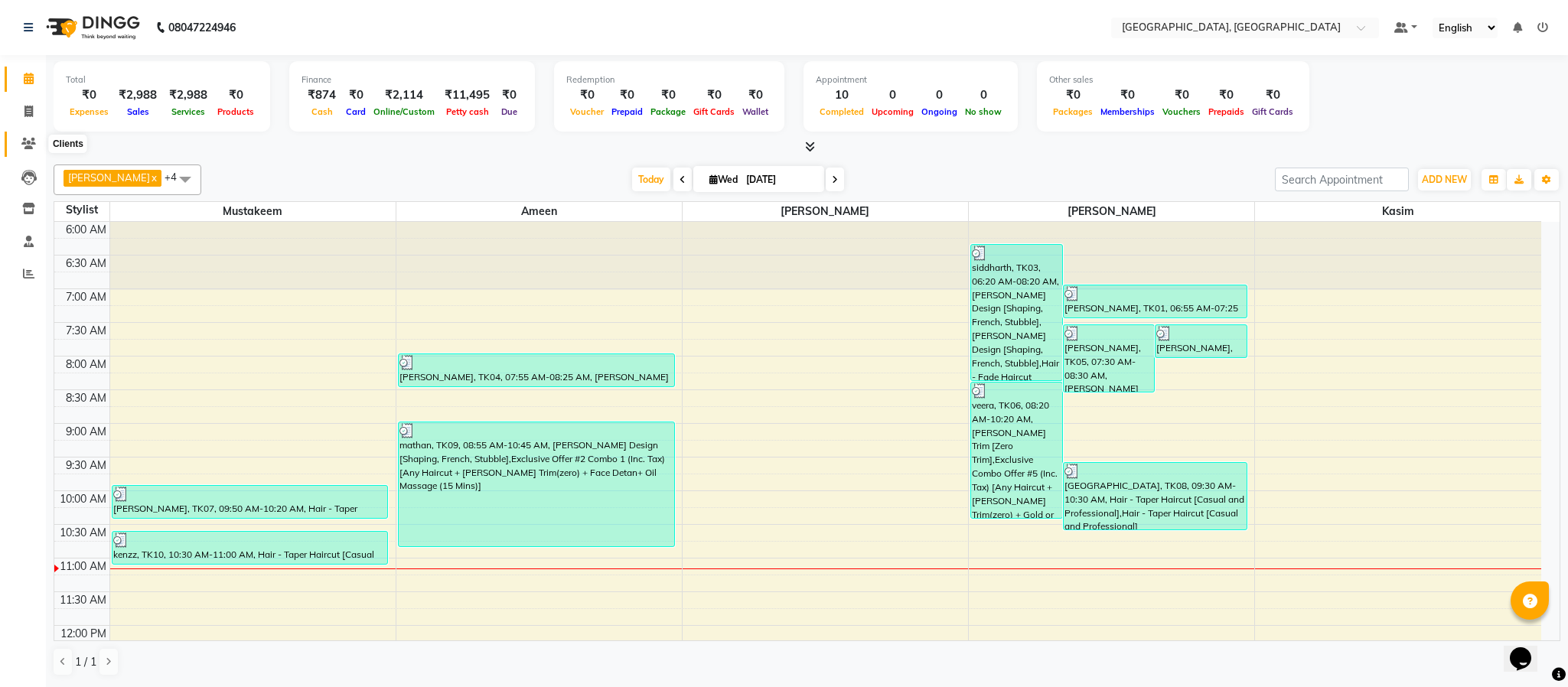
click at [26, 141] on icon at bounding box center [29, 143] width 15 height 11
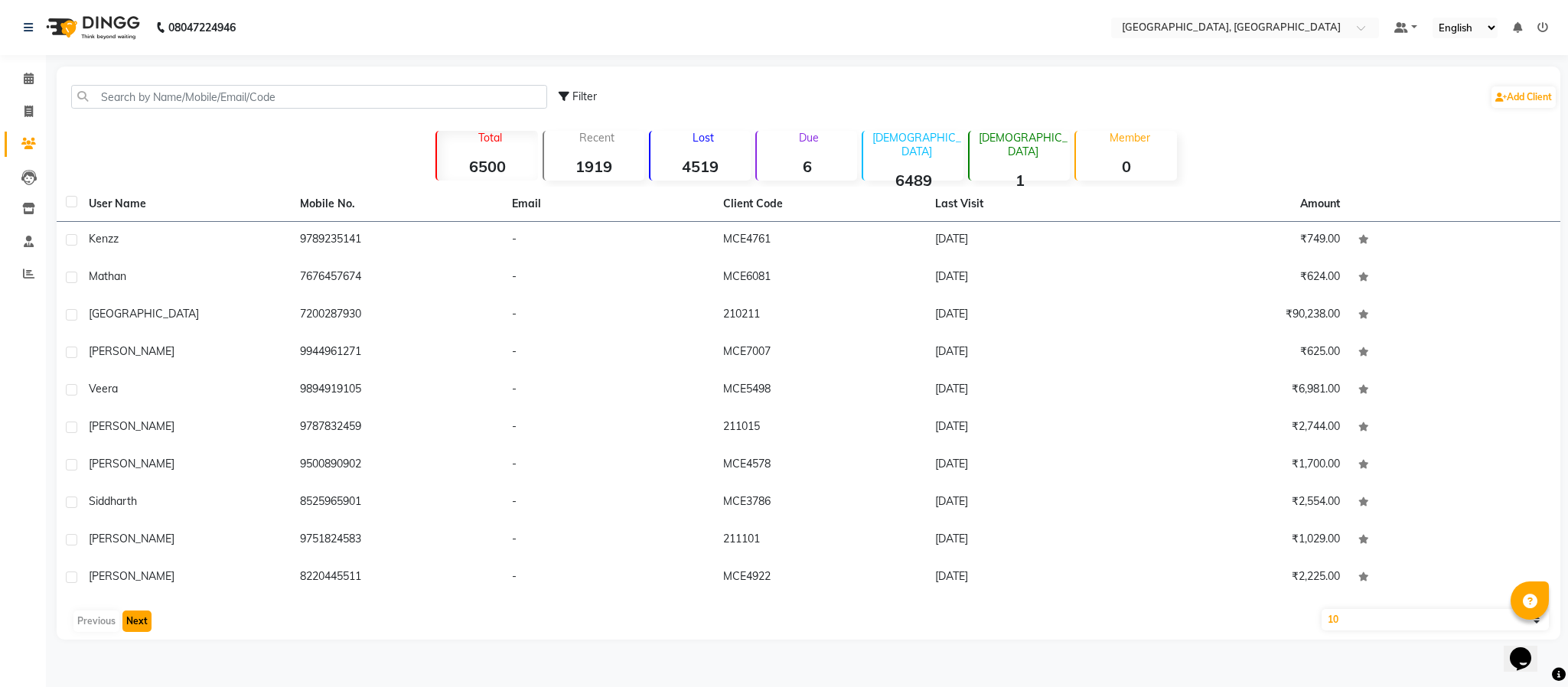
click at [143, 612] on button "Next" at bounding box center [136, 621] width 29 height 21
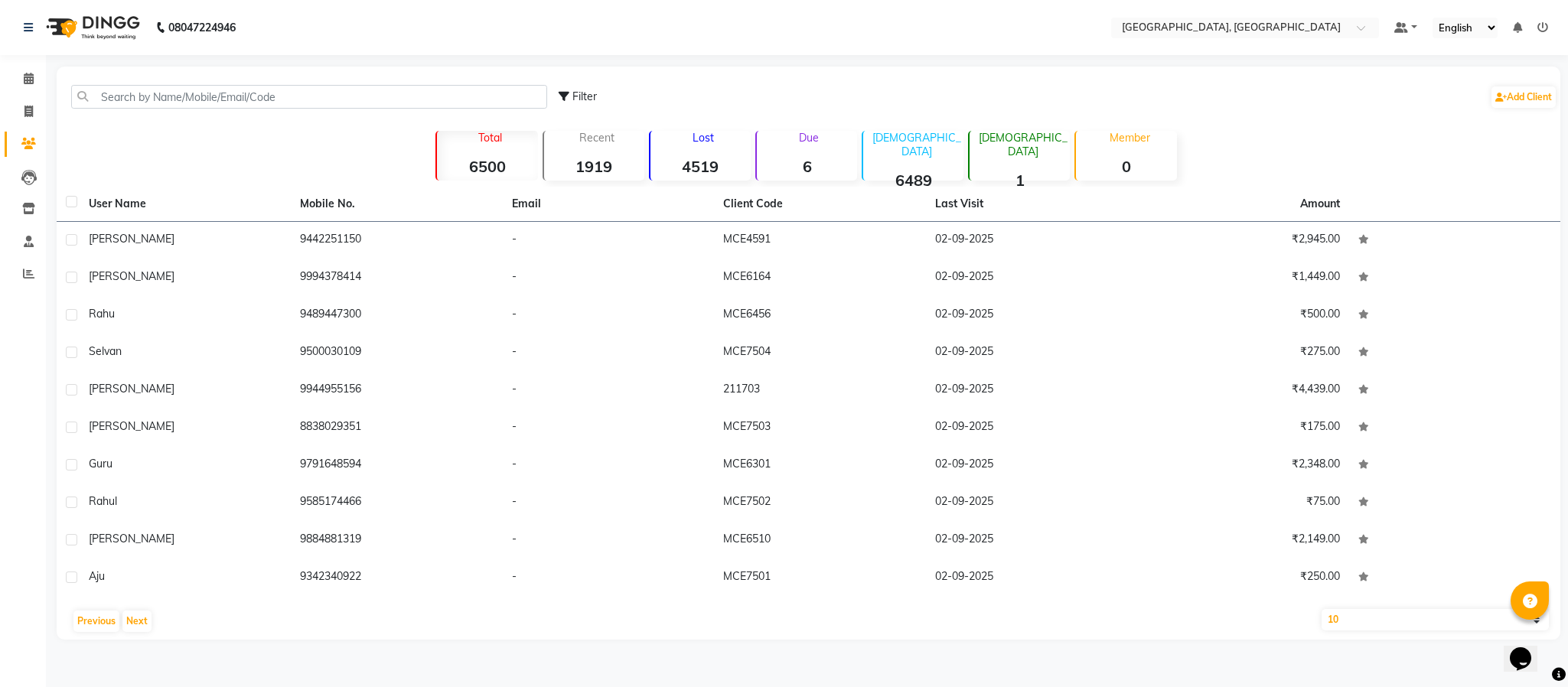
click at [58, 609] on div "User Name Mobile No. Email Client Code Last Visit Amount [PERSON_NAME] 94422511…" at bounding box center [808, 413] width 1504 height 453
click at [99, 618] on button "Previous" at bounding box center [97, 621] width 46 height 21
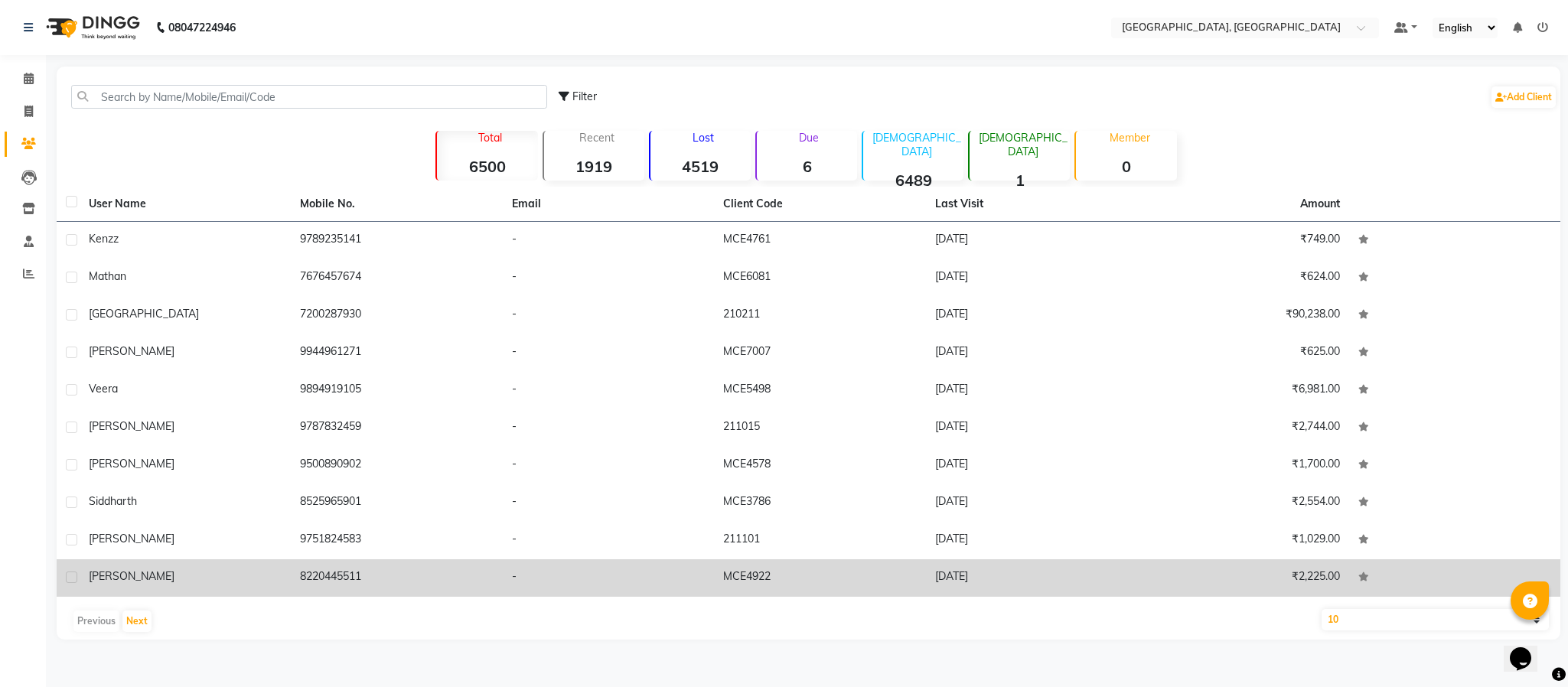
click at [321, 574] on td "8220445511" at bounding box center [397, 579] width 211 height 38
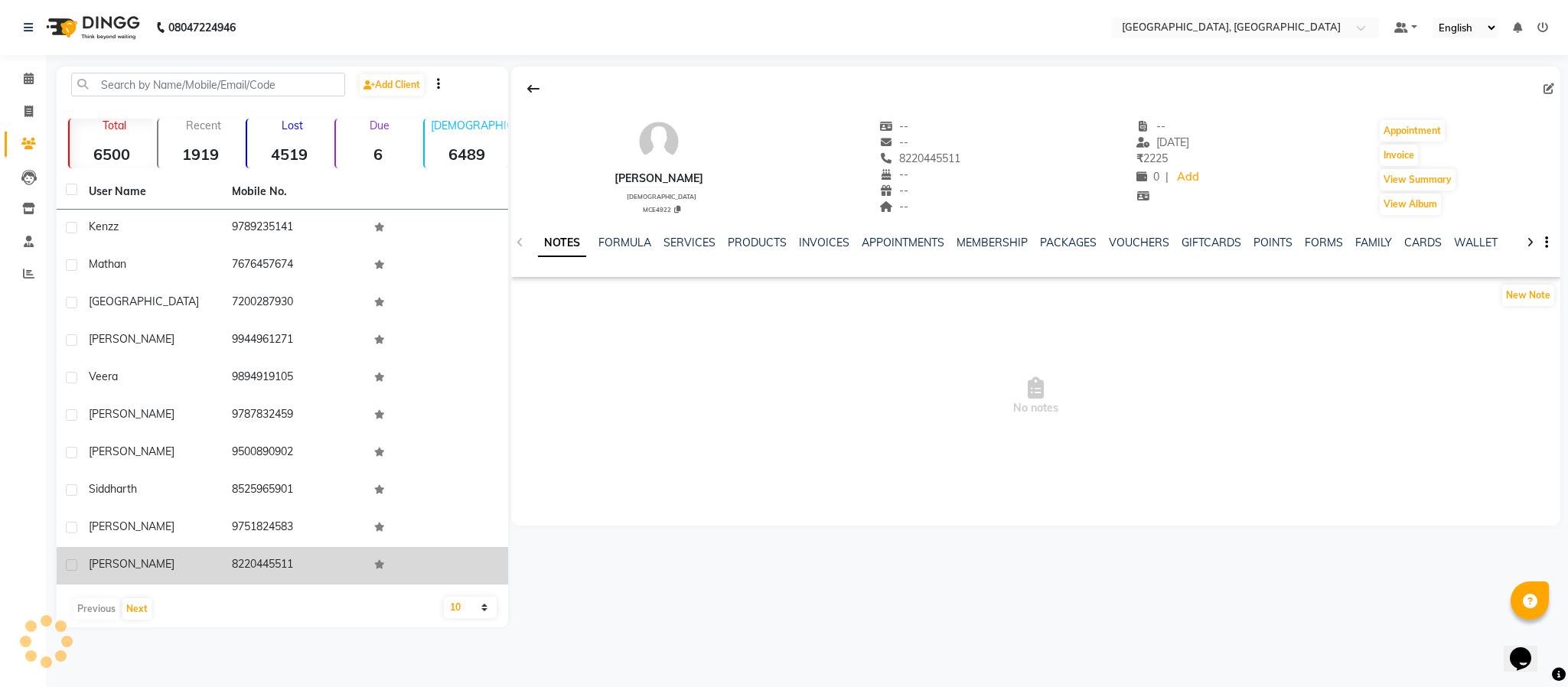
click at [321, 574] on td "8220445511" at bounding box center [294, 566] width 143 height 38
click at [264, 563] on td "8220445511" at bounding box center [294, 566] width 143 height 38
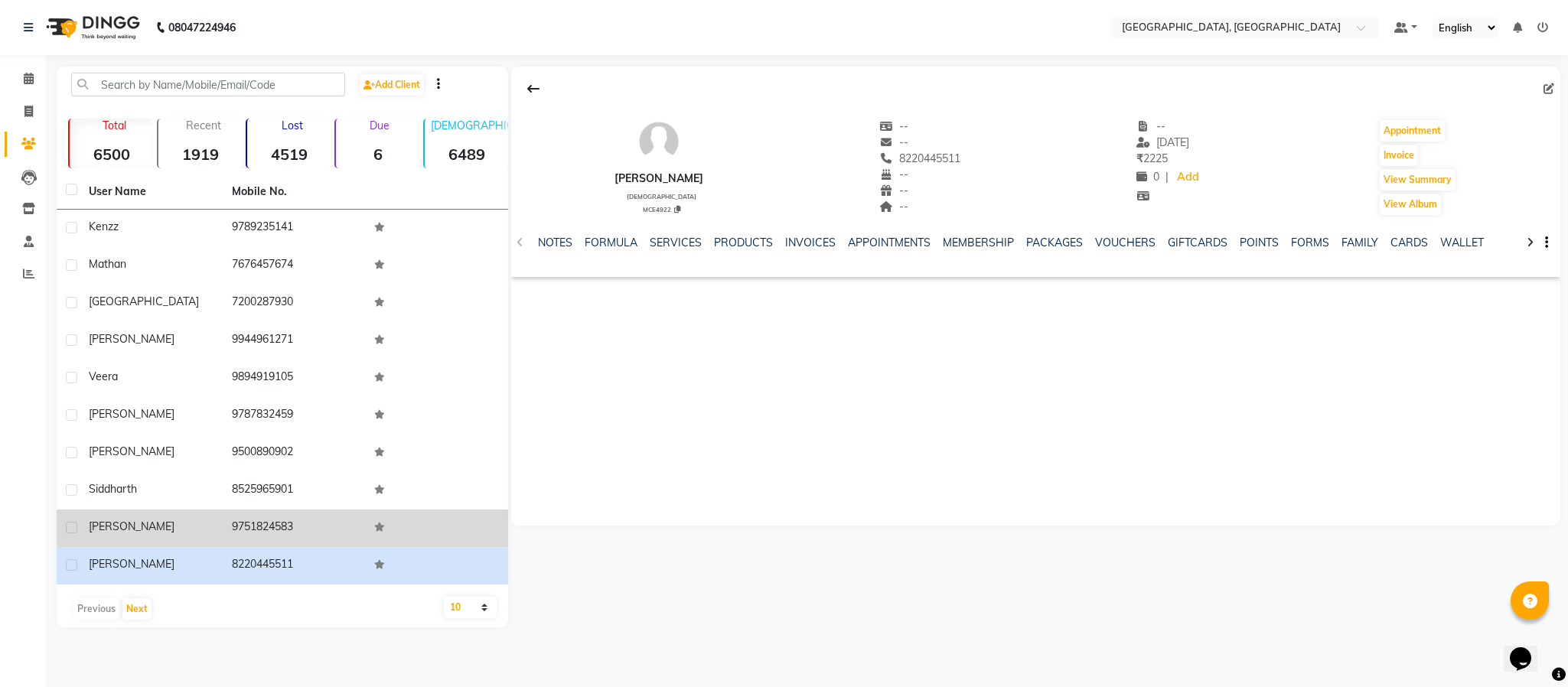
copy td "8220445511"
click at [247, 525] on td "9751824583" at bounding box center [294, 529] width 143 height 38
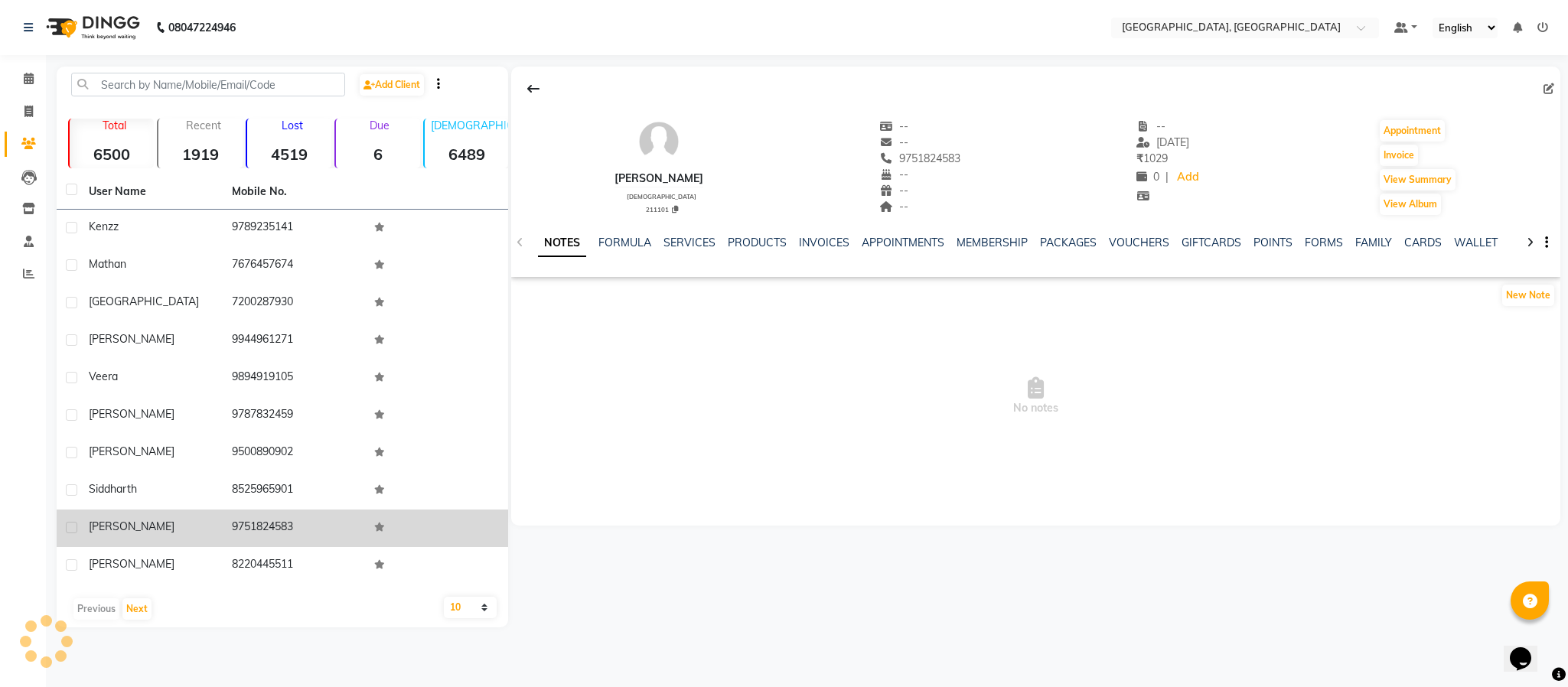
click at [247, 525] on td "9751824583" at bounding box center [294, 529] width 143 height 38
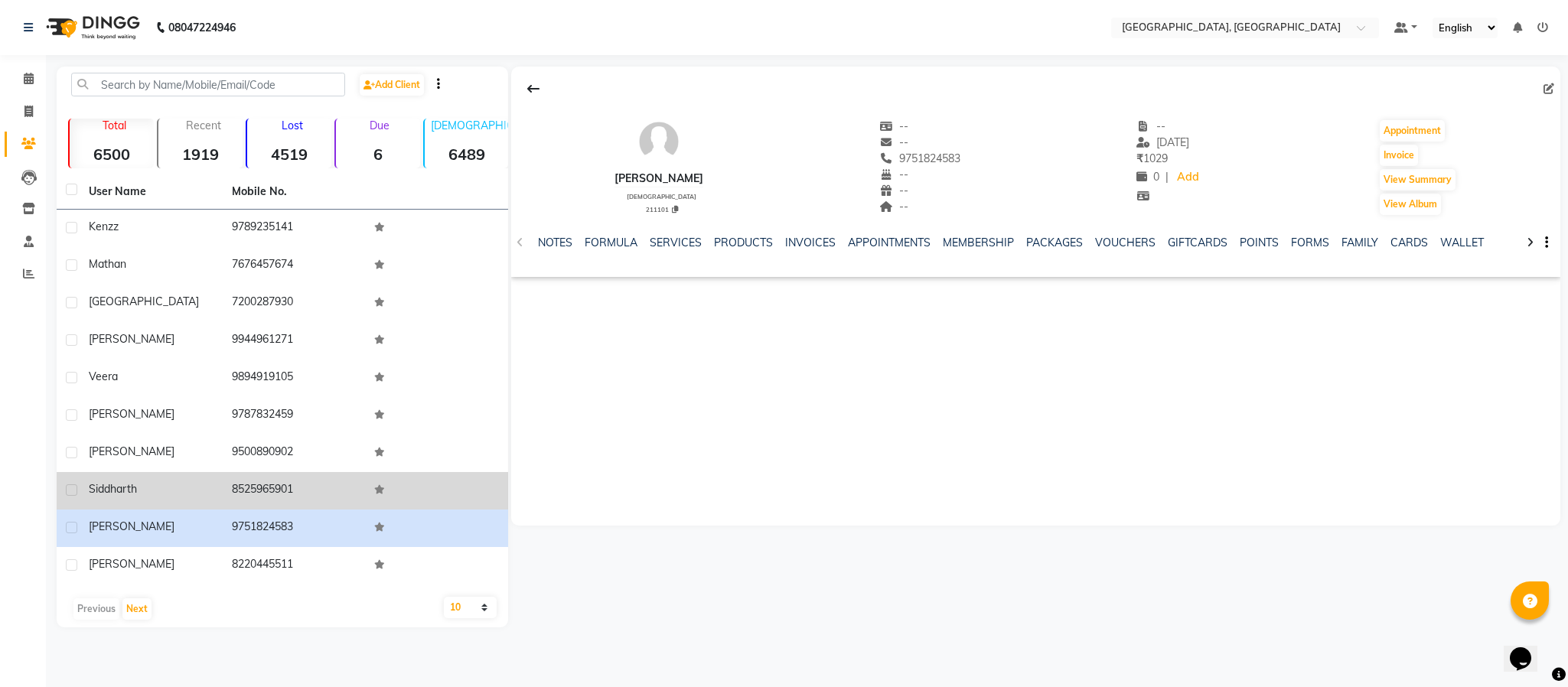
click at [258, 490] on td "8525965901" at bounding box center [294, 491] width 143 height 38
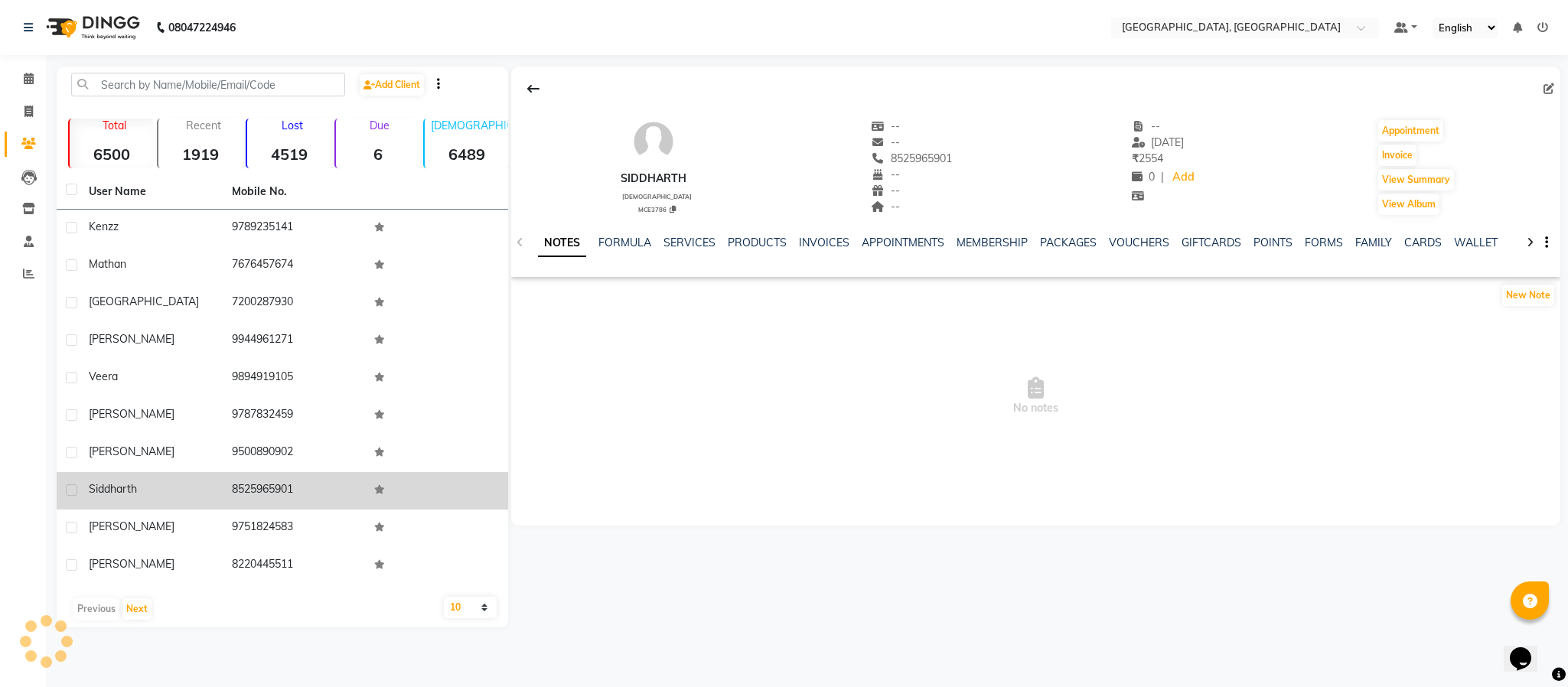
click at [258, 490] on td "8525965901" at bounding box center [294, 491] width 143 height 38
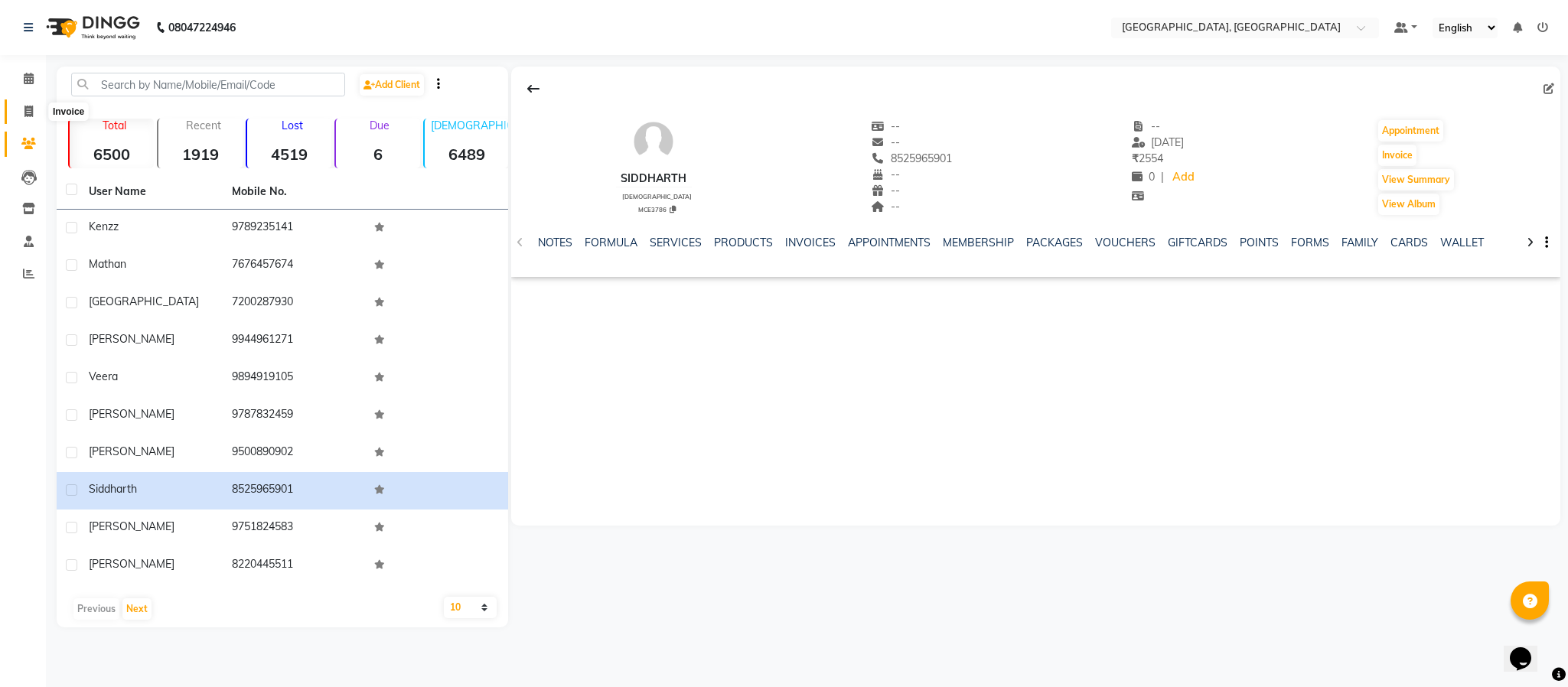
click at [30, 112] on icon at bounding box center [29, 111] width 8 height 11
select select "4977"
select select "service"
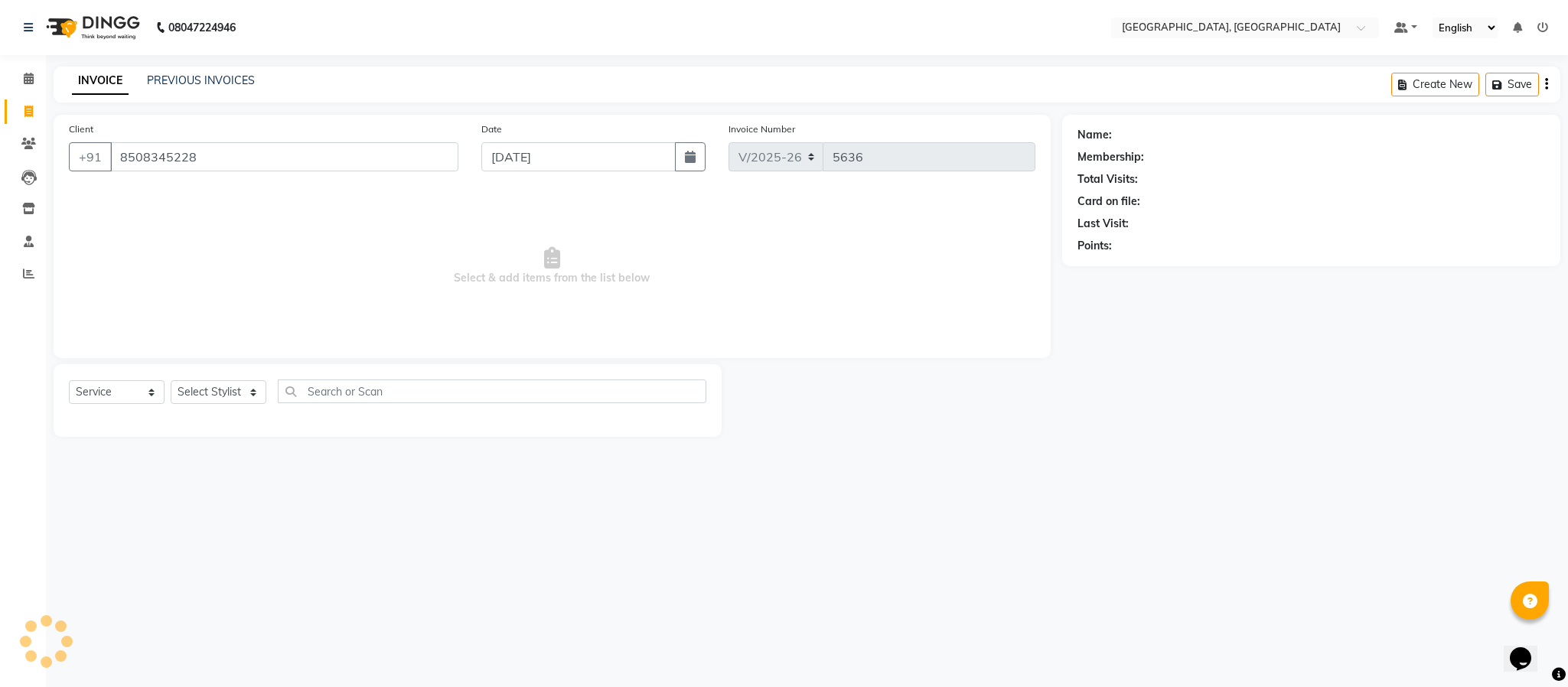
type input "8508345228"
click at [214, 396] on select "Select Stylist Ameen House Keeping [PERSON_NAME] [PERSON_NAME] Prathiswar [PERS…" at bounding box center [218, 392] width 96 height 24
select select "59056"
click at [170, 381] on select "Select Stylist Ameen House Keeping [PERSON_NAME] [PERSON_NAME] Prathiswar [PERS…" at bounding box center [218, 392] width 96 height 24
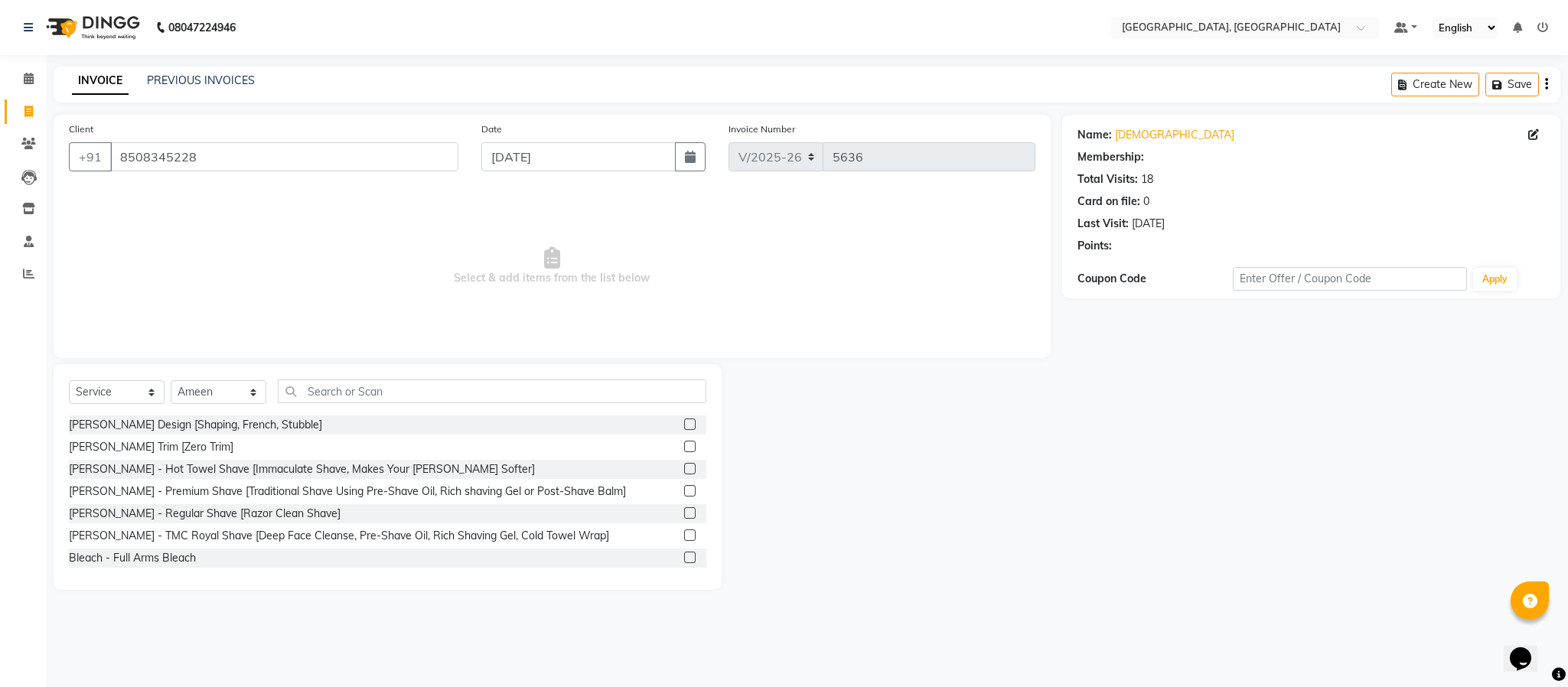
click at [684, 425] on label at bounding box center [690, 425] width 11 height 11
click at [684, 425] on input "checkbox" at bounding box center [689, 425] width 10 height 10
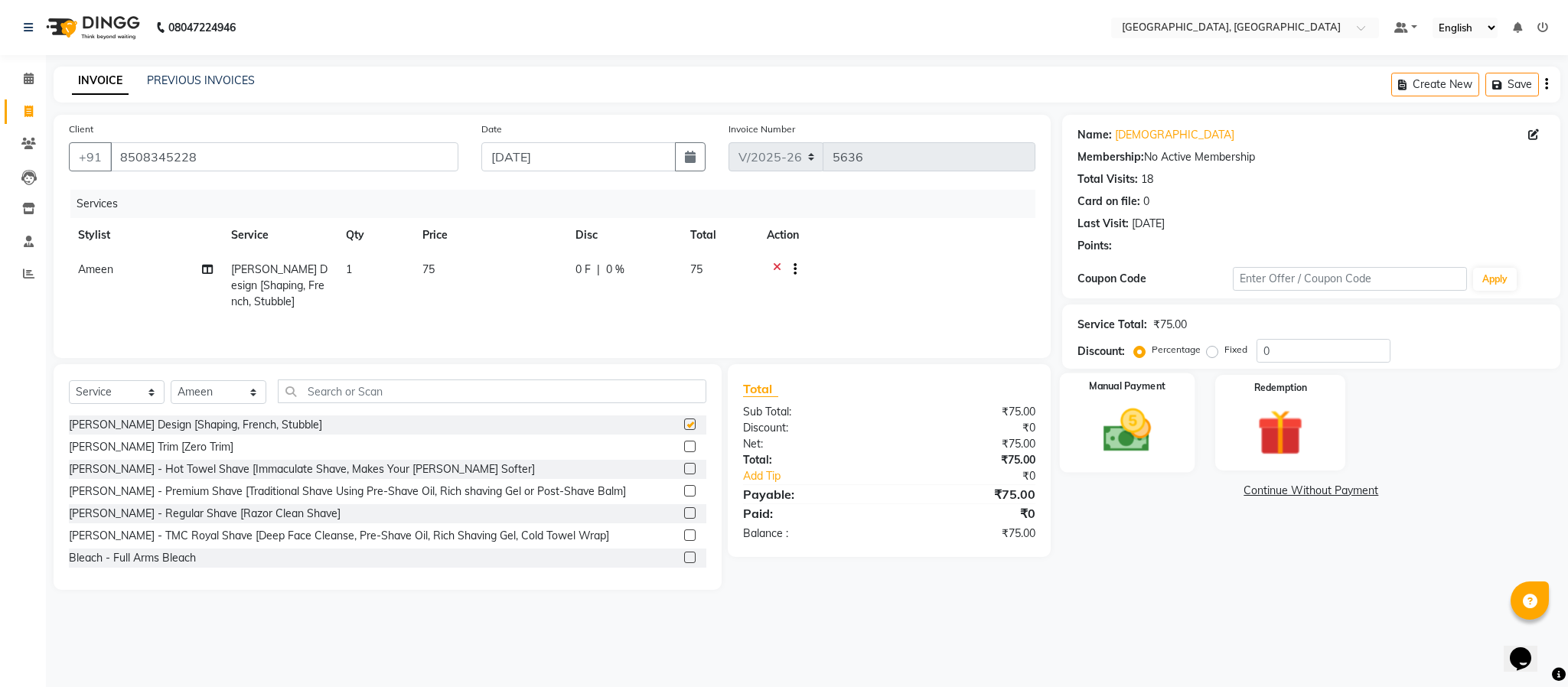
checkbox input "false"
click at [1133, 422] on img at bounding box center [1127, 430] width 78 height 55
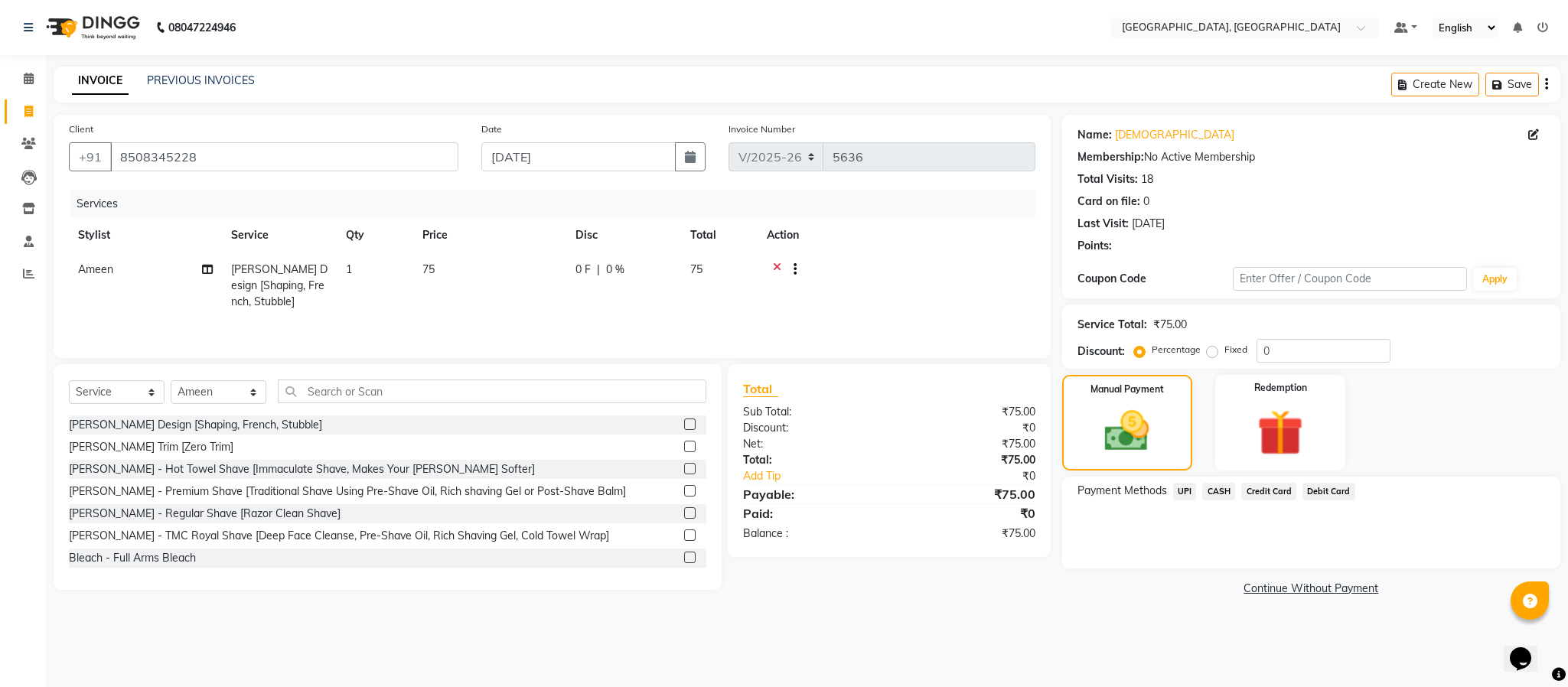
click at [1185, 490] on span "UPI" at bounding box center [1184, 491] width 24 height 17
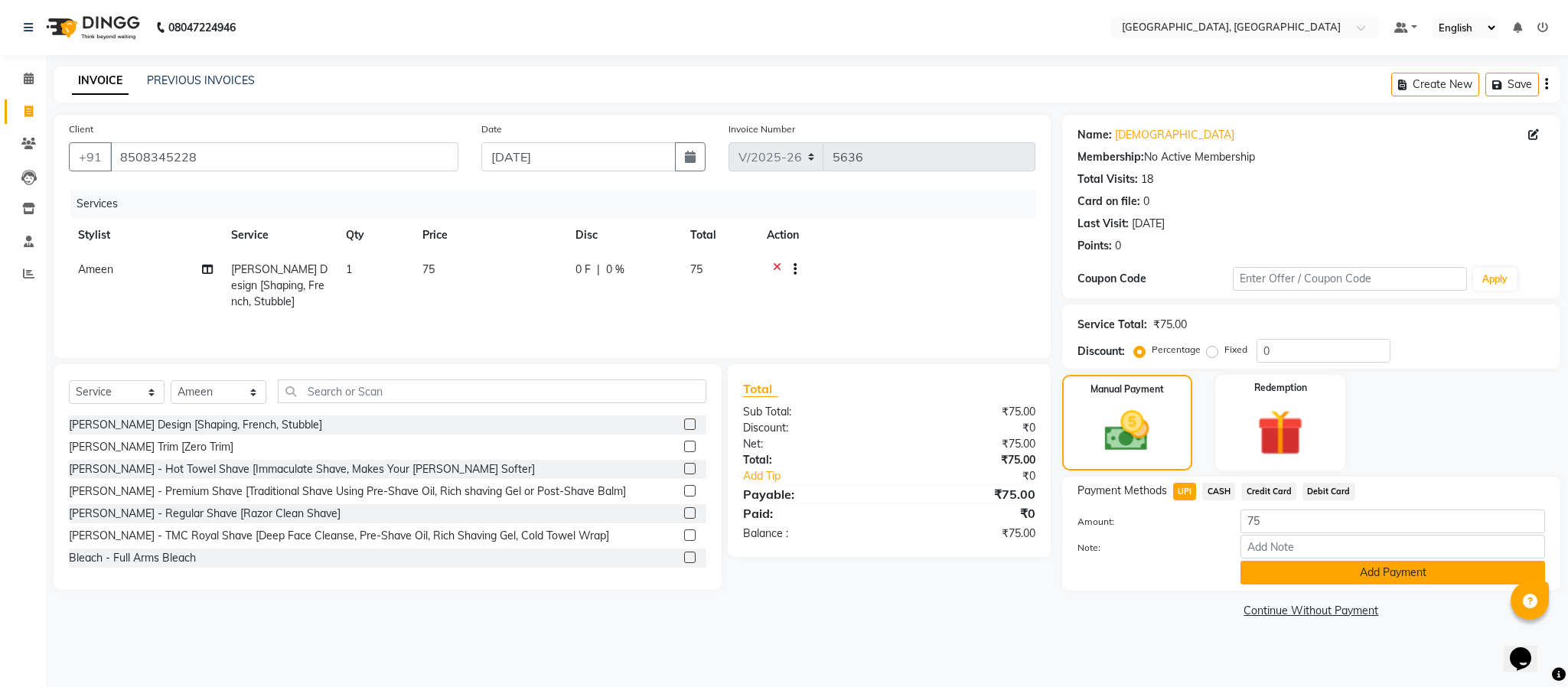
click at [1287, 567] on button "Add Payment" at bounding box center [1393, 572] width 305 height 24
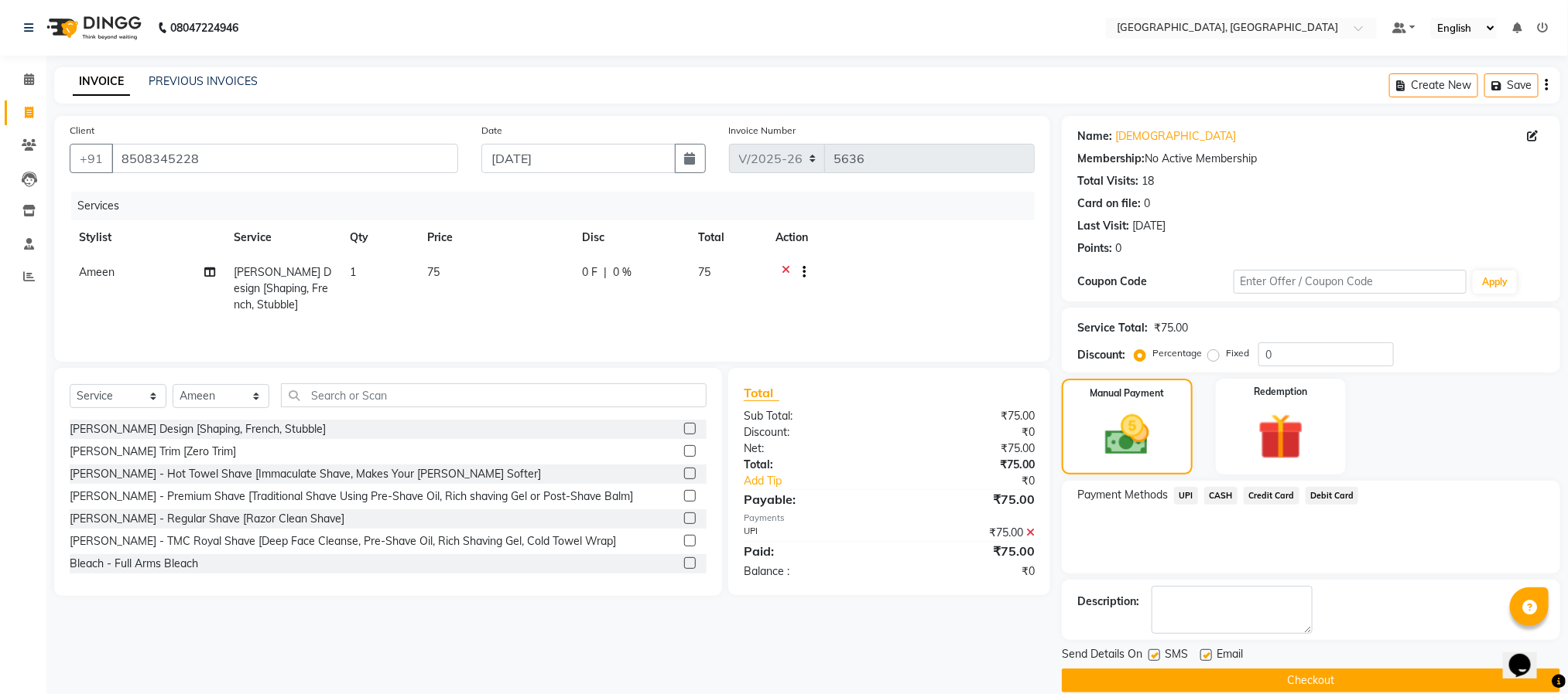
scroll to position [23, 0]
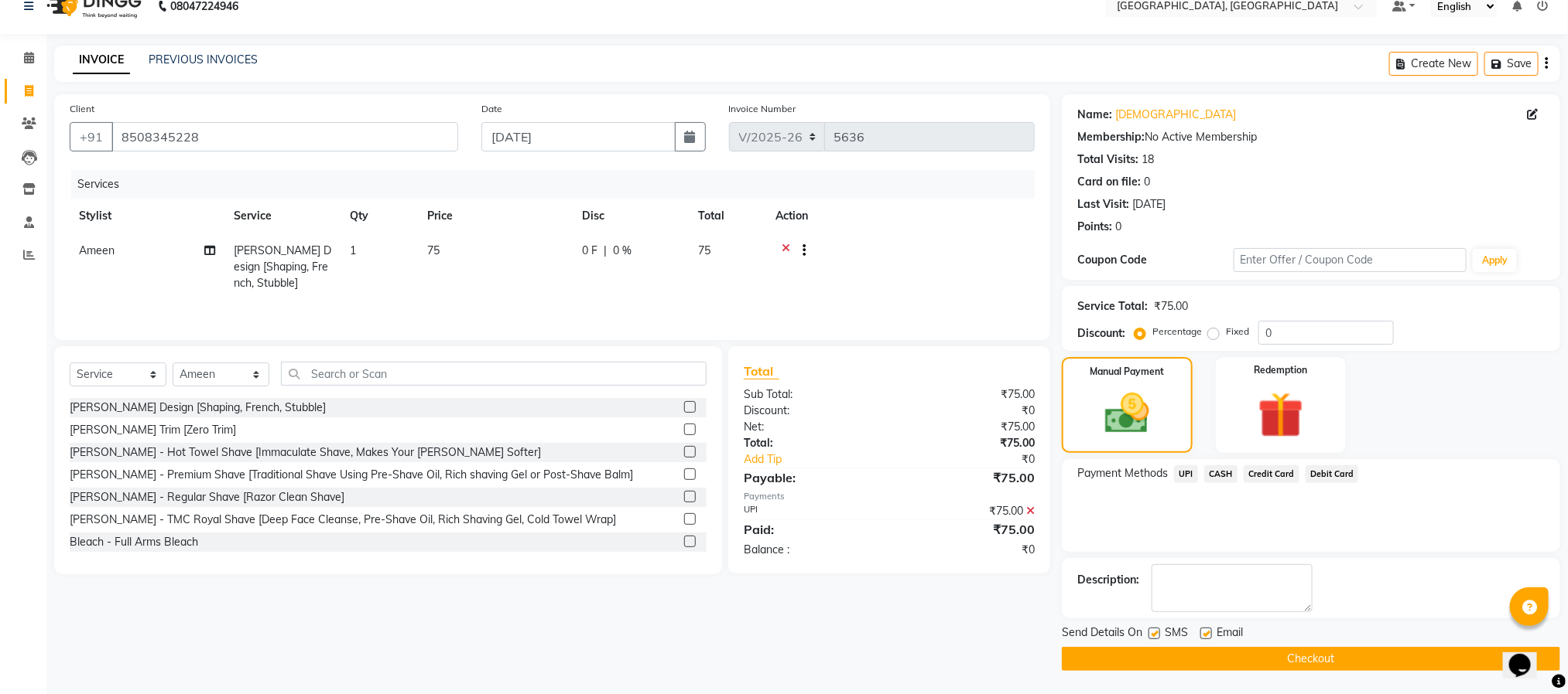
click at [1326, 655] on button "Checkout" at bounding box center [1310, 659] width 498 height 24
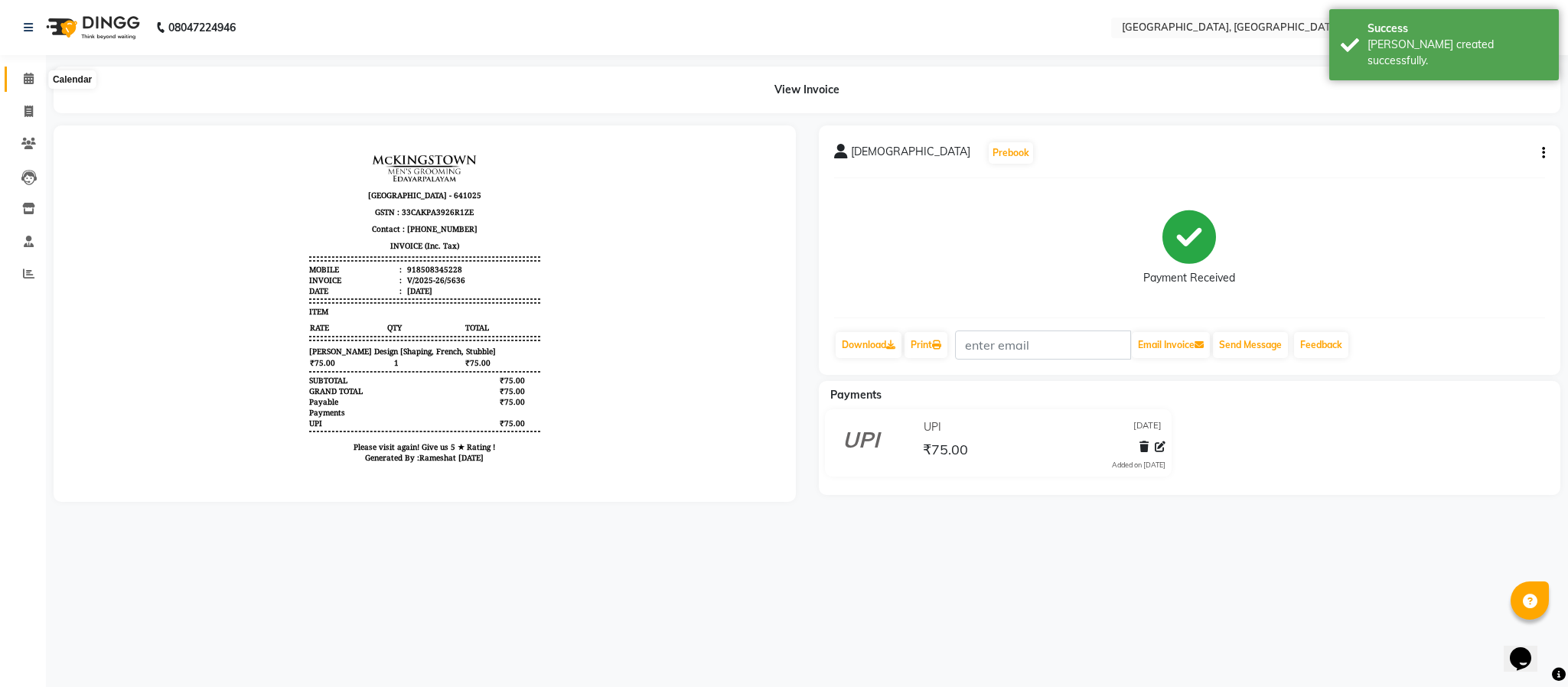
click at [28, 83] on icon at bounding box center [29, 79] width 10 height 11
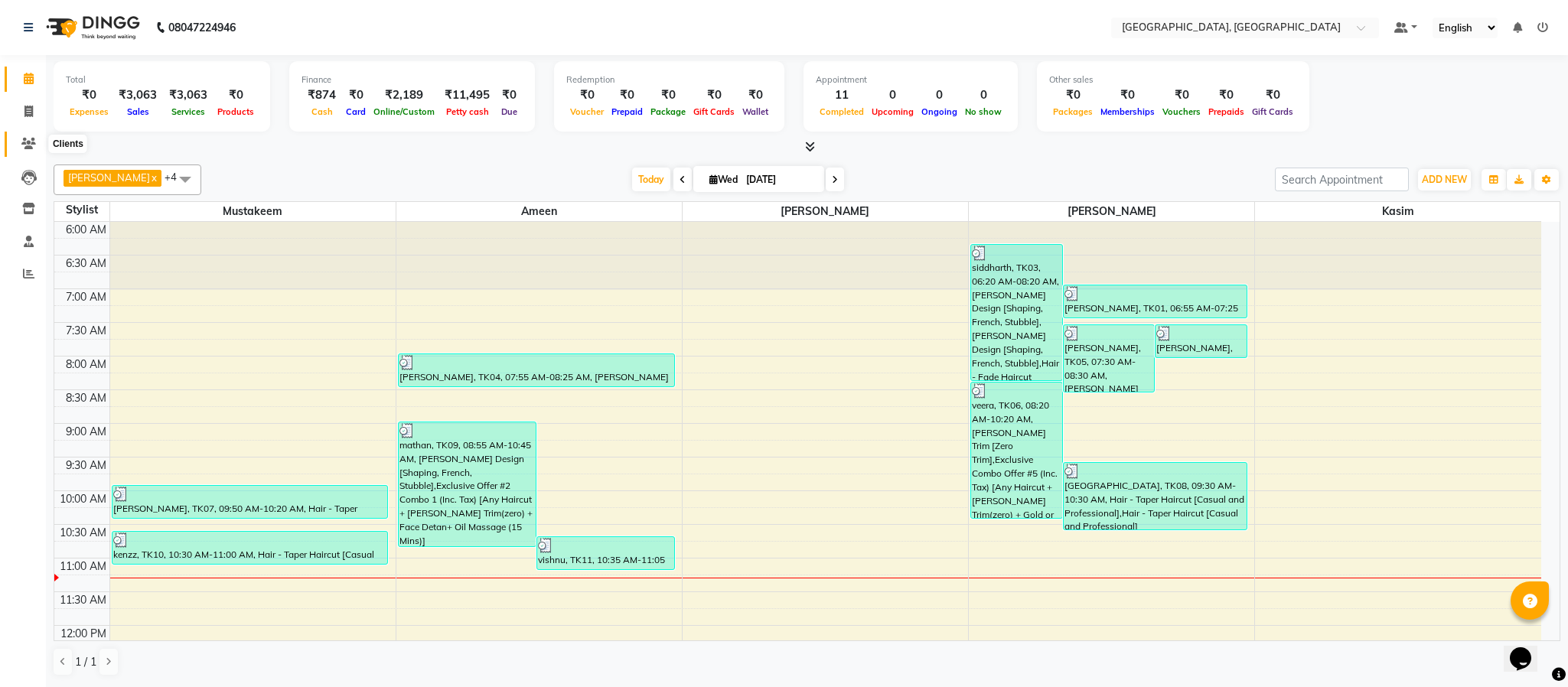
click at [28, 139] on icon at bounding box center [29, 143] width 15 height 11
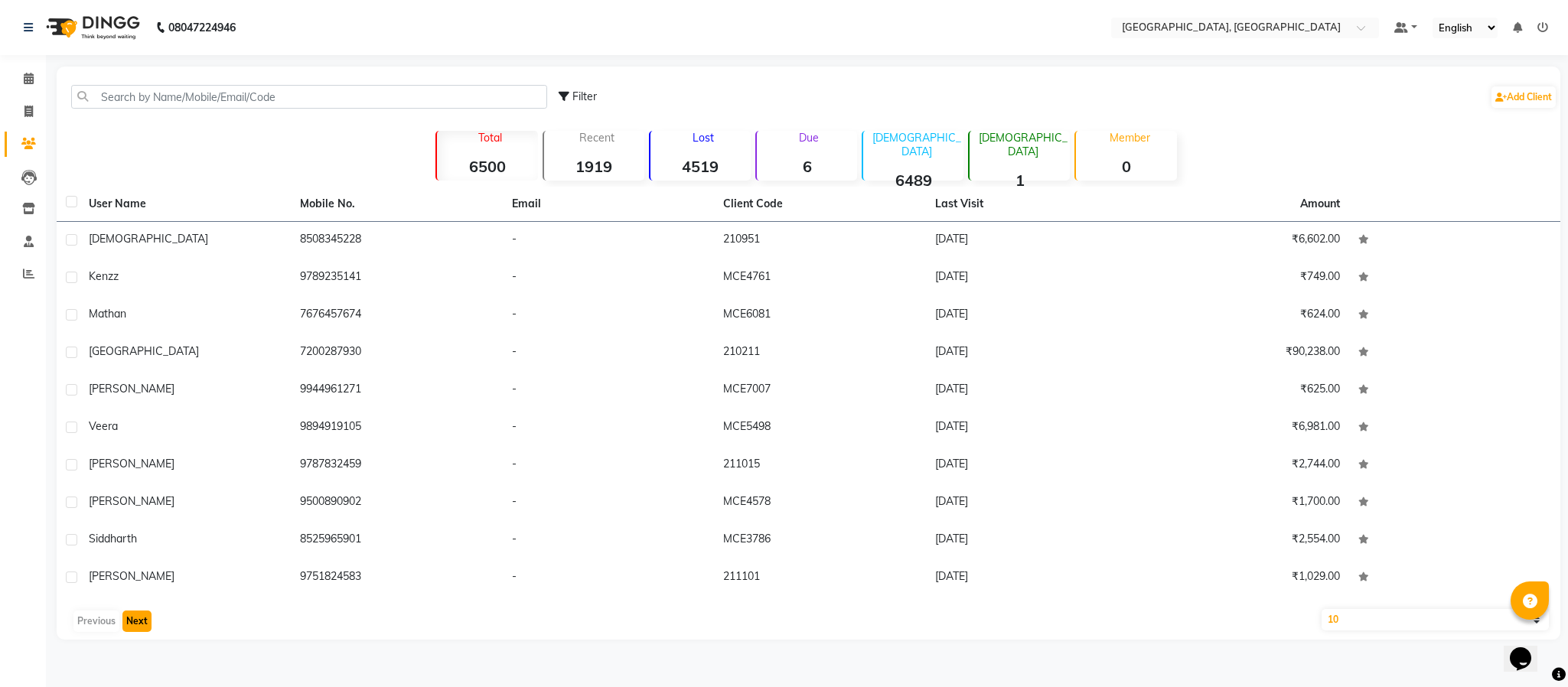
click at [130, 622] on button "Next" at bounding box center [136, 621] width 29 height 21
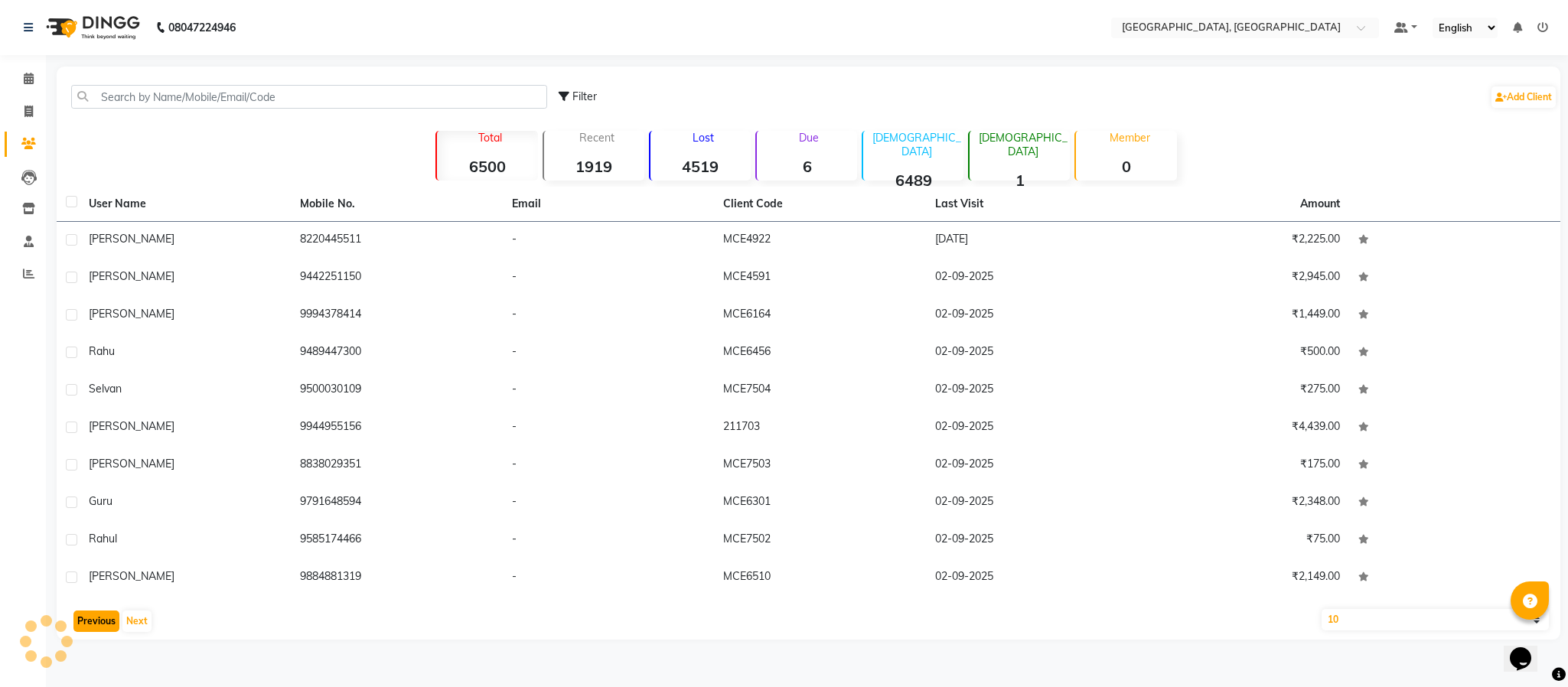
click at [106, 625] on button "Previous" at bounding box center [97, 621] width 46 height 21
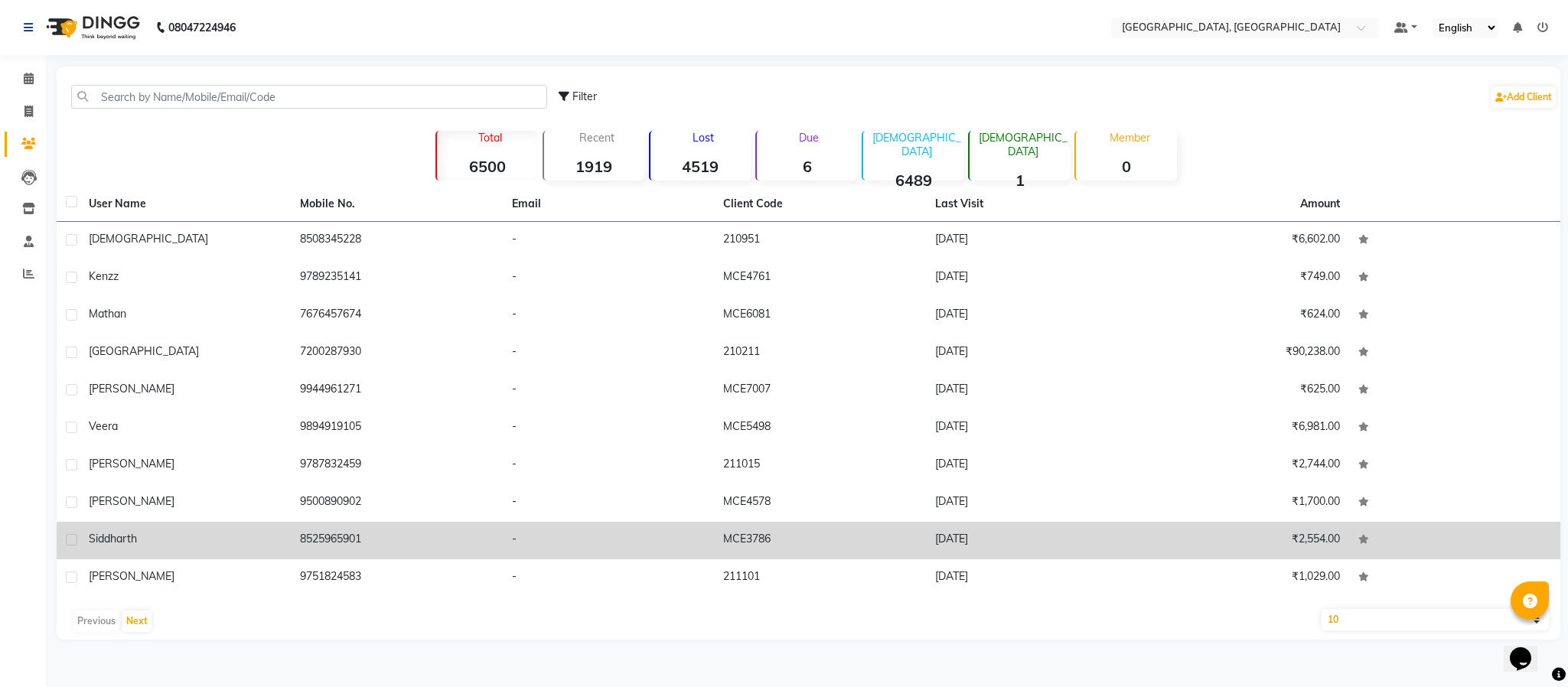
click at [319, 543] on td "8525965901" at bounding box center [397, 541] width 211 height 38
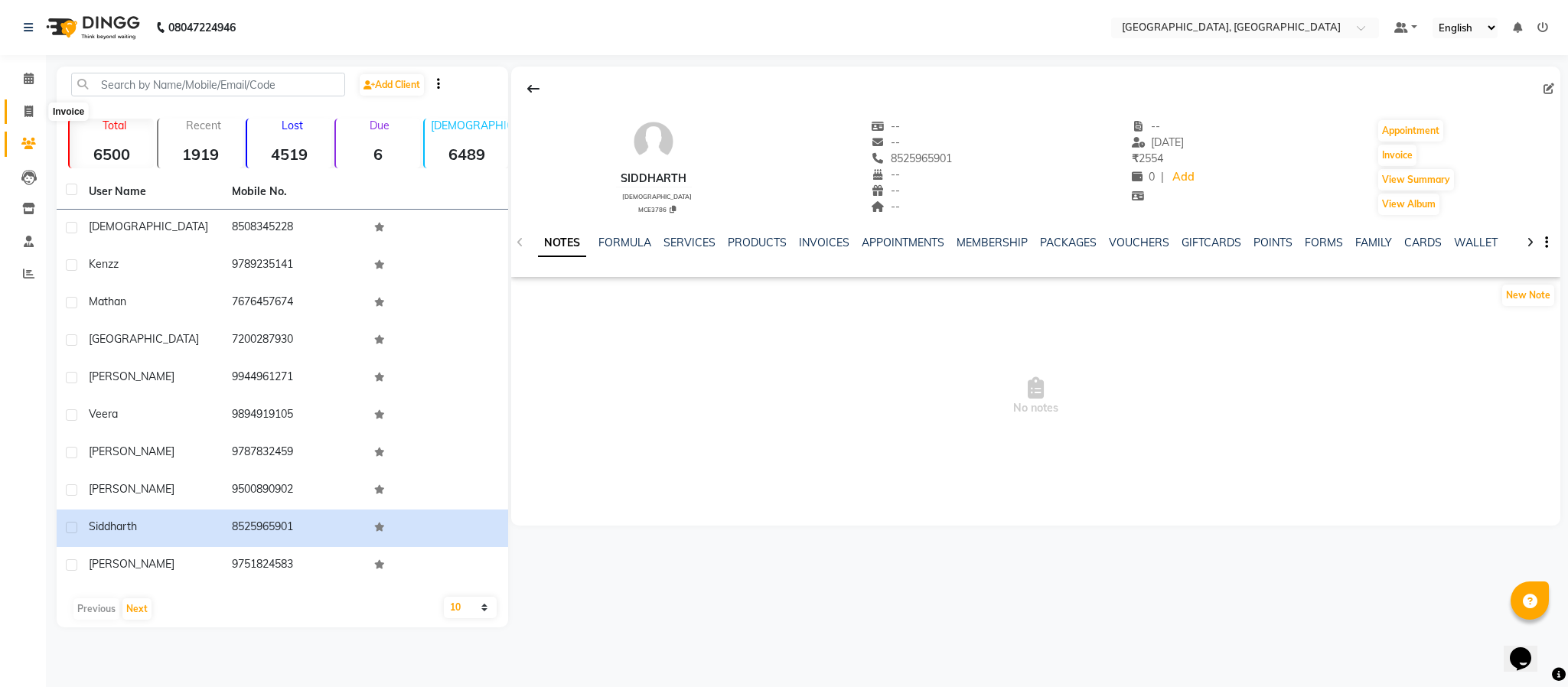
click at [28, 108] on icon at bounding box center [29, 111] width 8 height 11
select select "service"
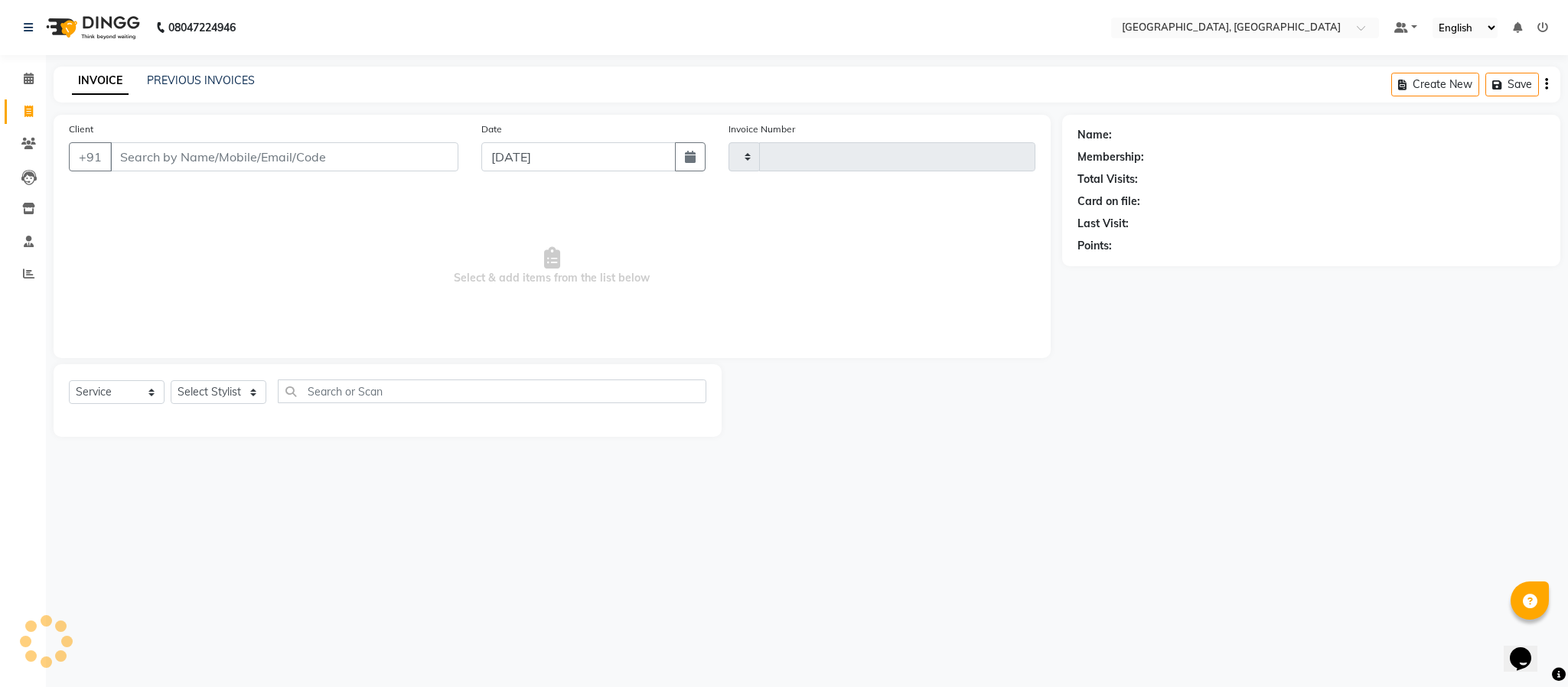
type input "5637"
select select "4977"
click at [207, 391] on select "Select Stylist Ameen House Keeping [PERSON_NAME] [PERSON_NAME] Prathiswar [PERS…" at bounding box center [218, 392] width 96 height 24
select select "84531"
click at [170, 381] on select "Select Stylist Ameen House Keeping [PERSON_NAME] [PERSON_NAME] Prathiswar [PERS…" at bounding box center [218, 392] width 96 height 24
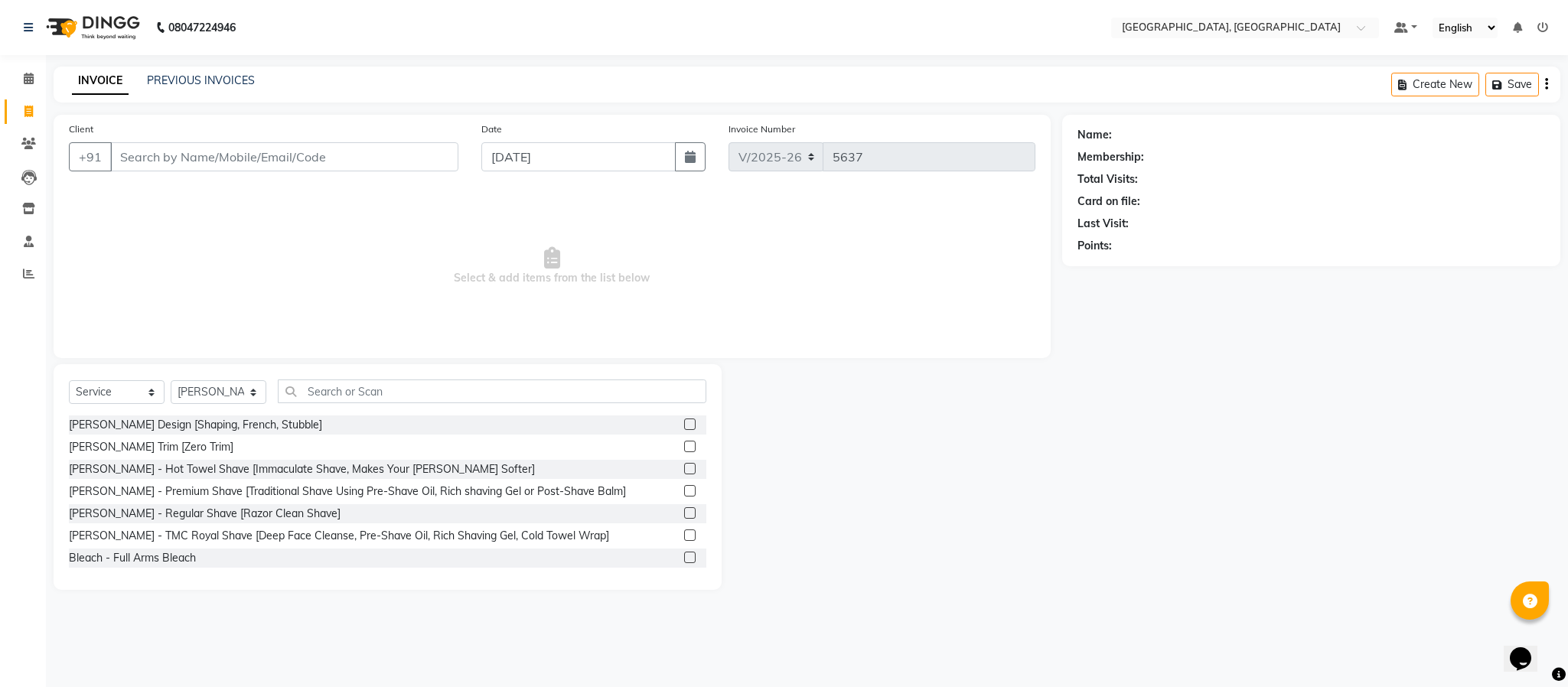
click at [684, 423] on label at bounding box center [690, 425] width 11 height 11
click at [684, 423] on input "checkbox" at bounding box center [689, 425] width 10 height 10
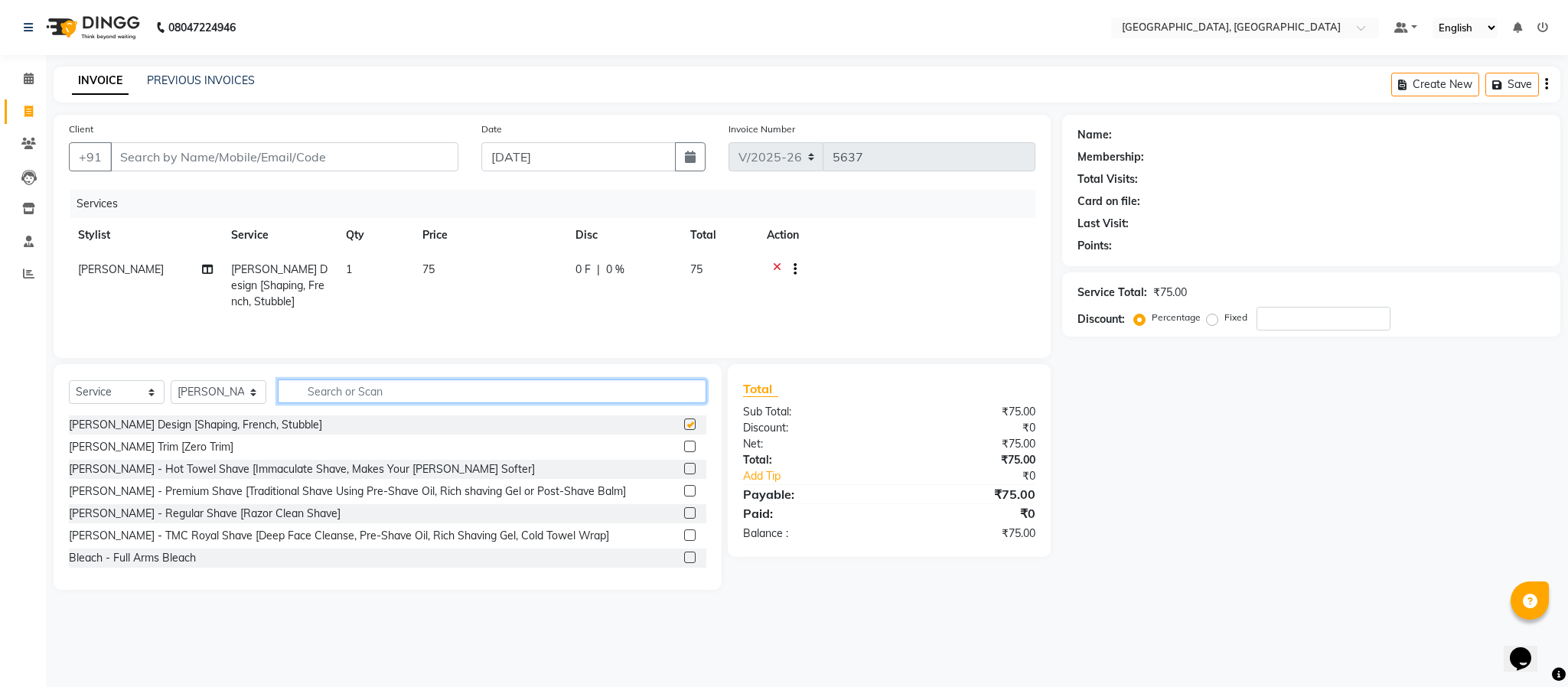
click at [677, 394] on input "text" at bounding box center [492, 391] width 429 height 24
checkbox input "false"
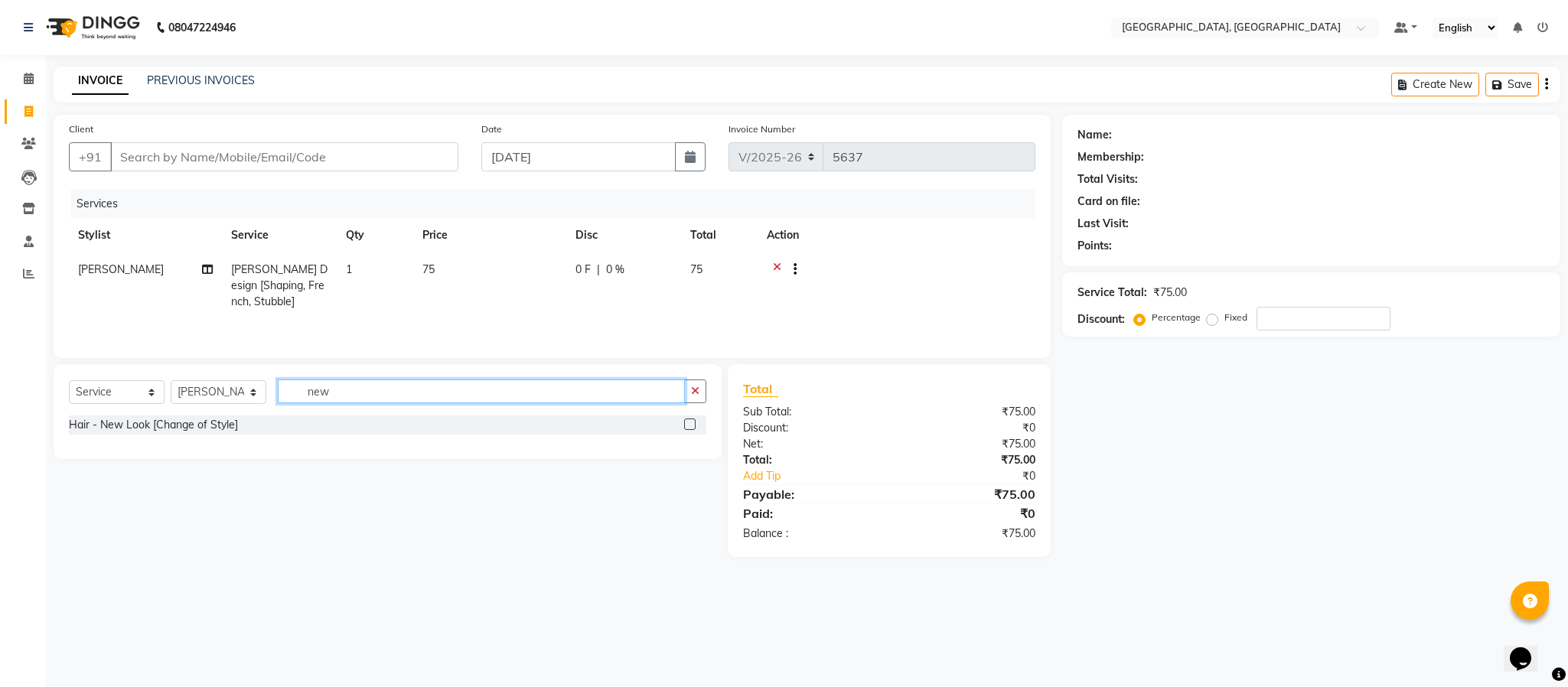
type input "new"
click at [689, 430] on label at bounding box center [690, 425] width 11 height 11
click at [689, 430] on input "checkbox" at bounding box center [689, 425] width 10 height 10
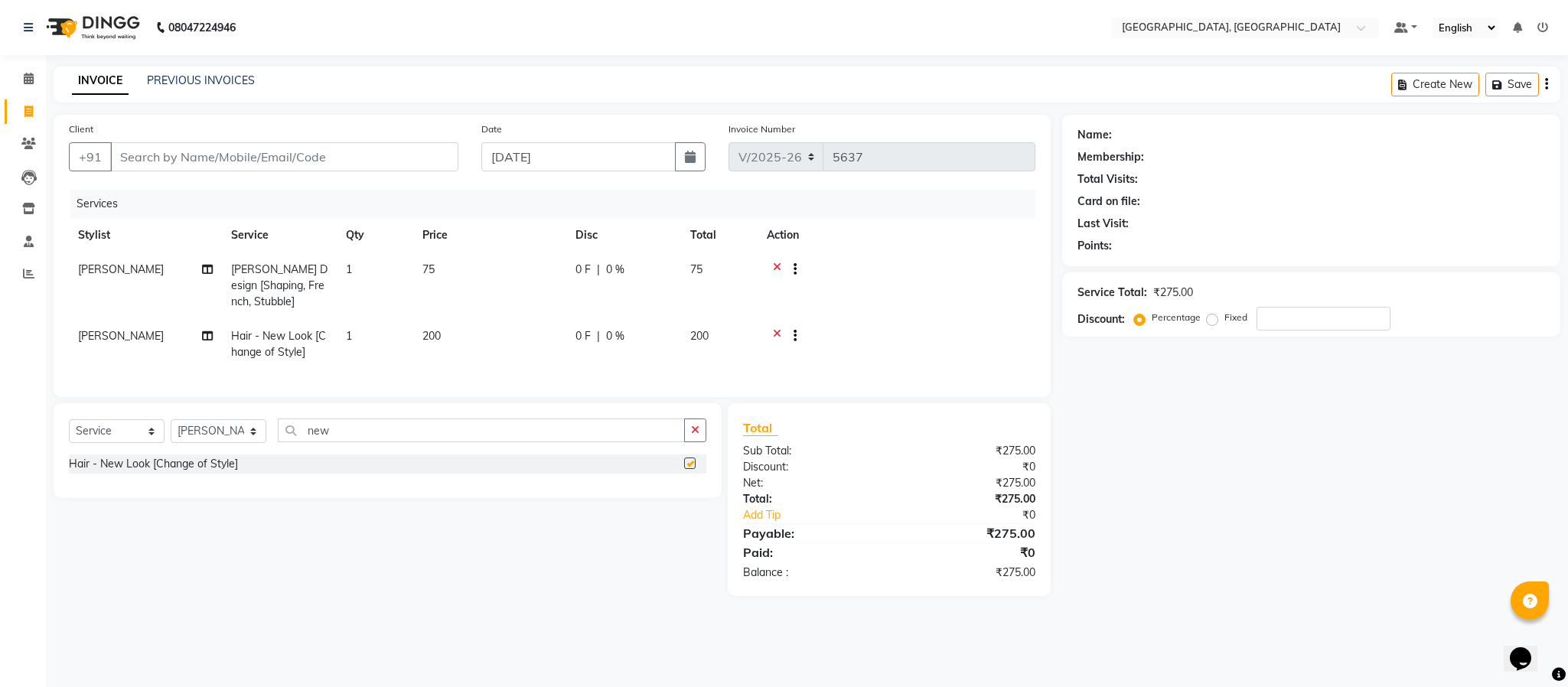
checkbox input "false"
click at [334, 152] on input "Client" at bounding box center [284, 157] width 348 height 29
type input "9"
type input "0"
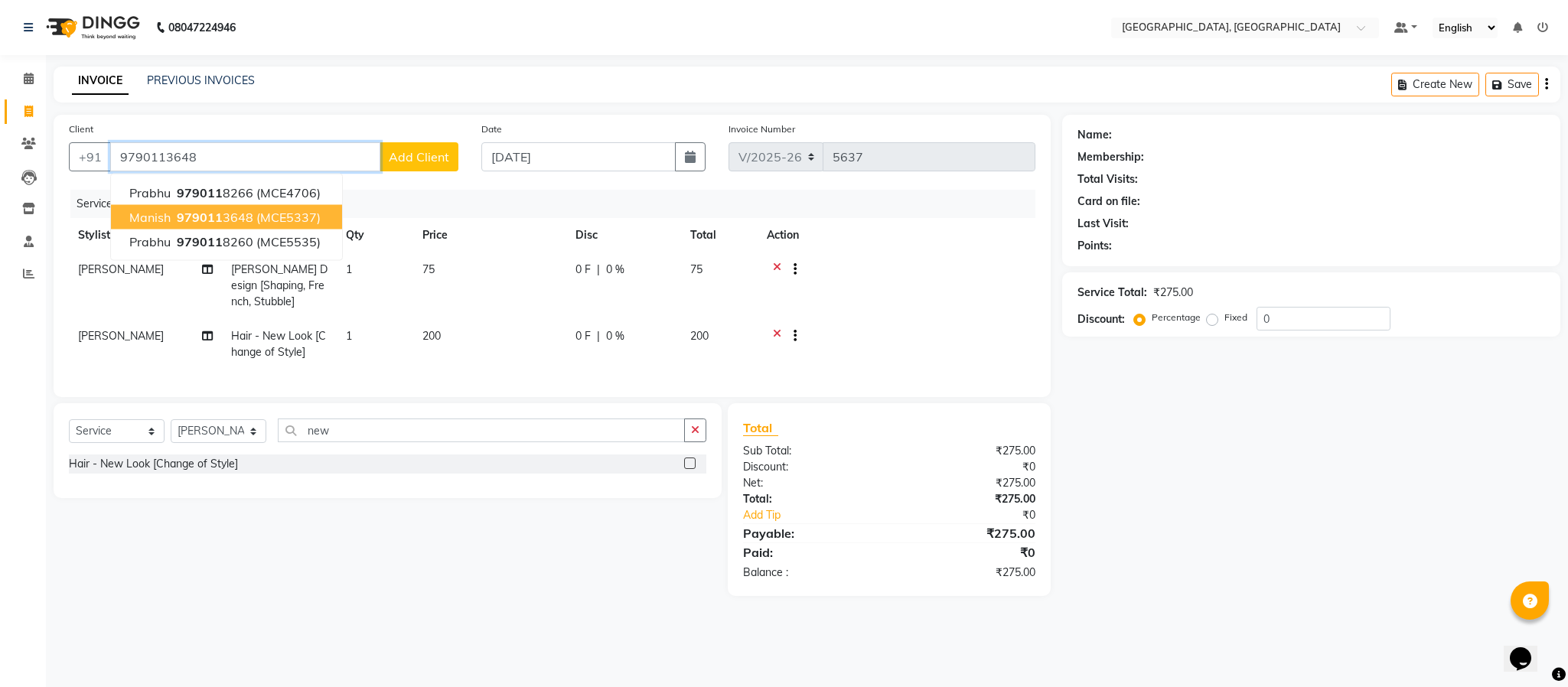
type input "9790113648"
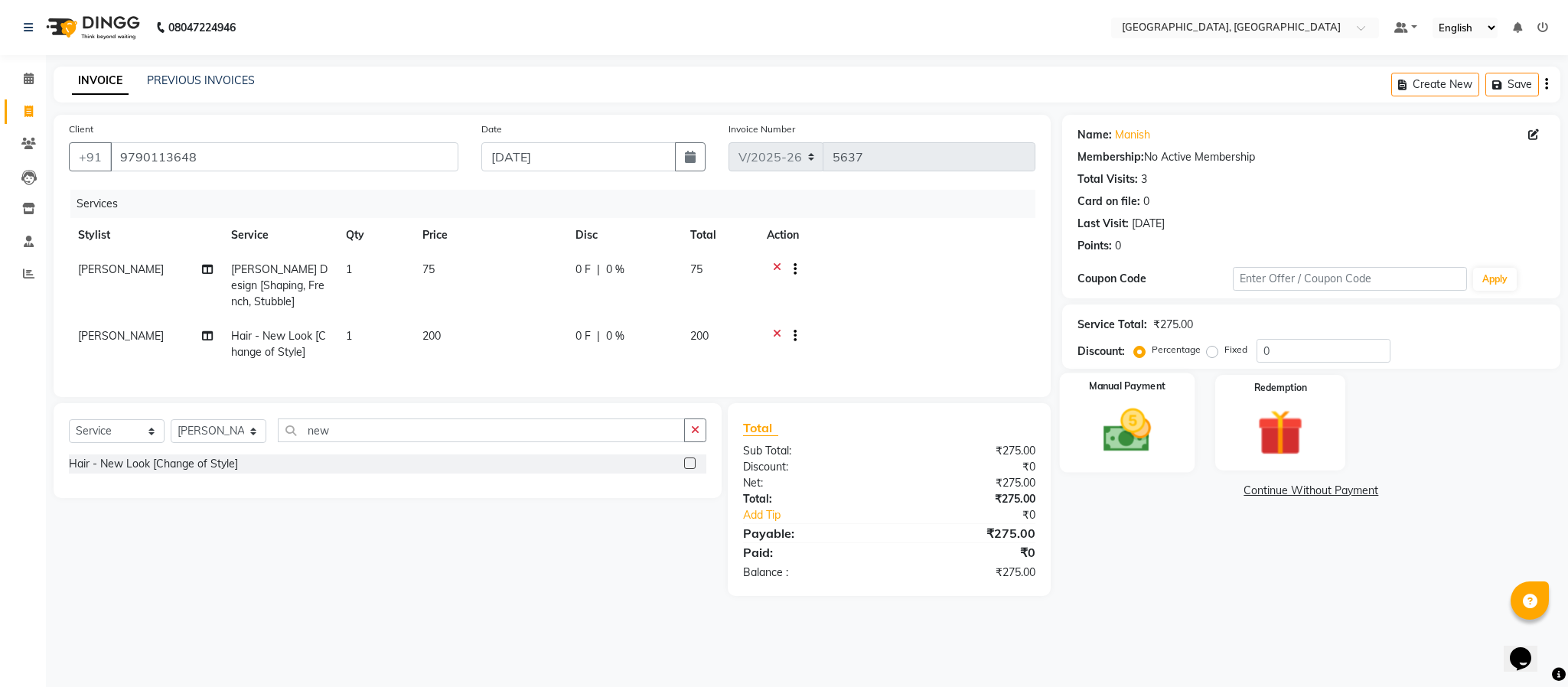
click at [1162, 432] on img at bounding box center [1127, 430] width 78 height 55
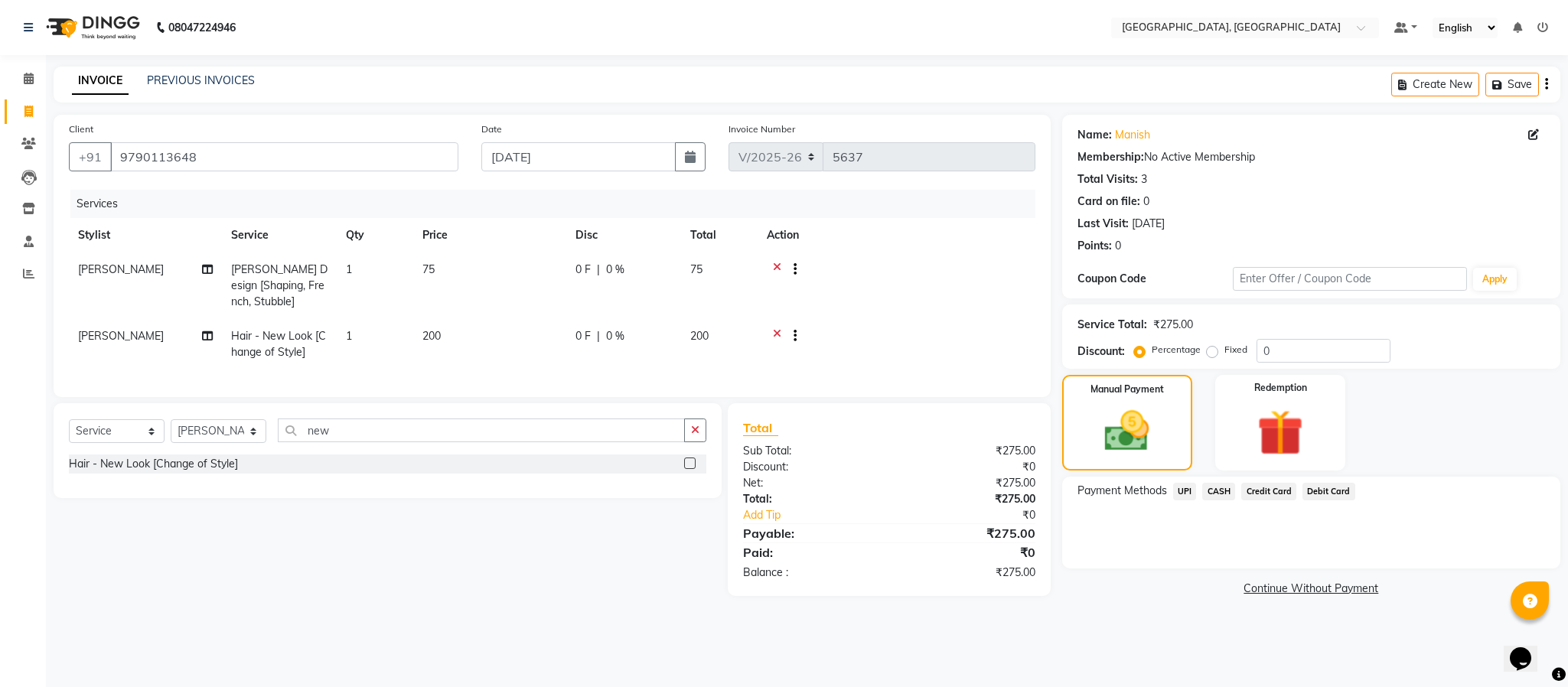
drag, startPoint x: 1187, startPoint y: 488, endPoint x: 1202, endPoint y: 502, distance: 20.5
click at [1187, 489] on span "UPI" at bounding box center [1184, 491] width 24 height 17
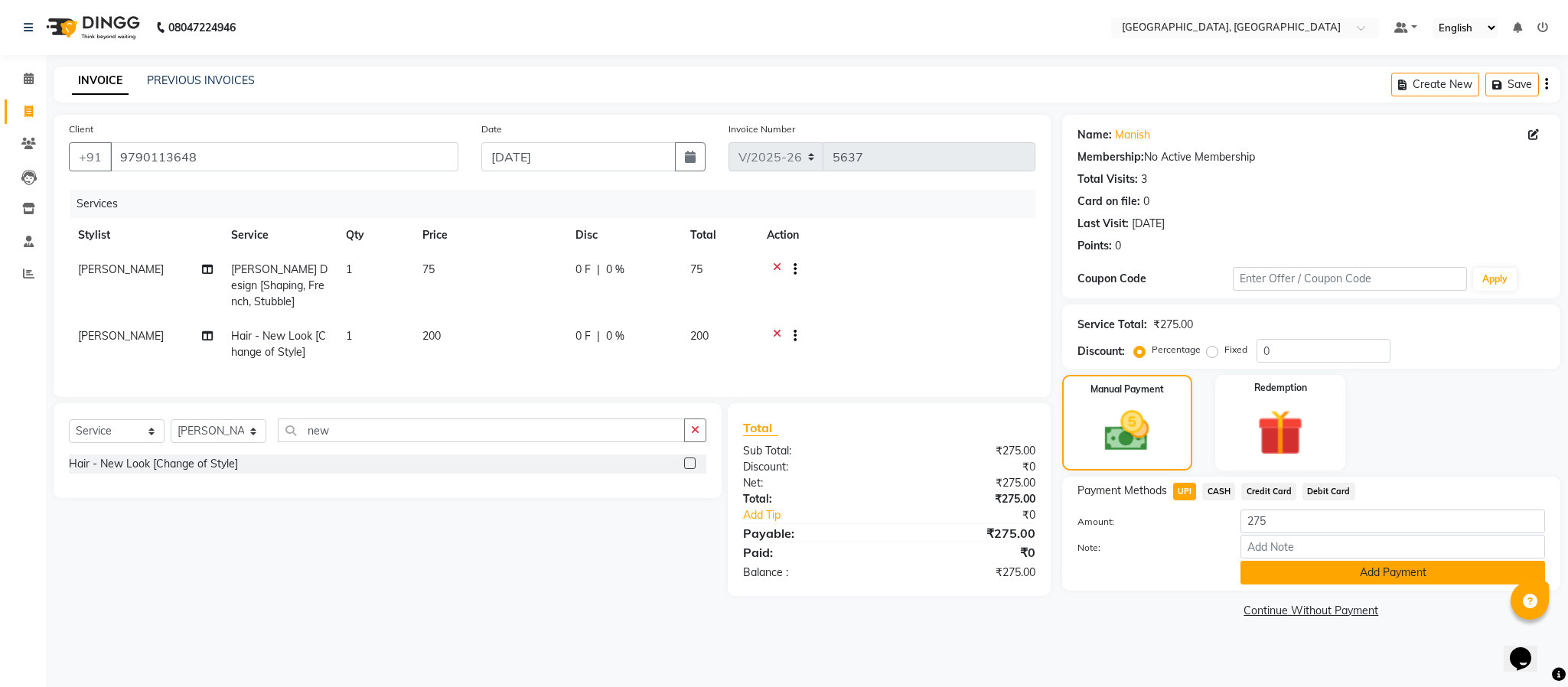
click at [1275, 574] on button "Add Payment" at bounding box center [1393, 572] width 305 height 24
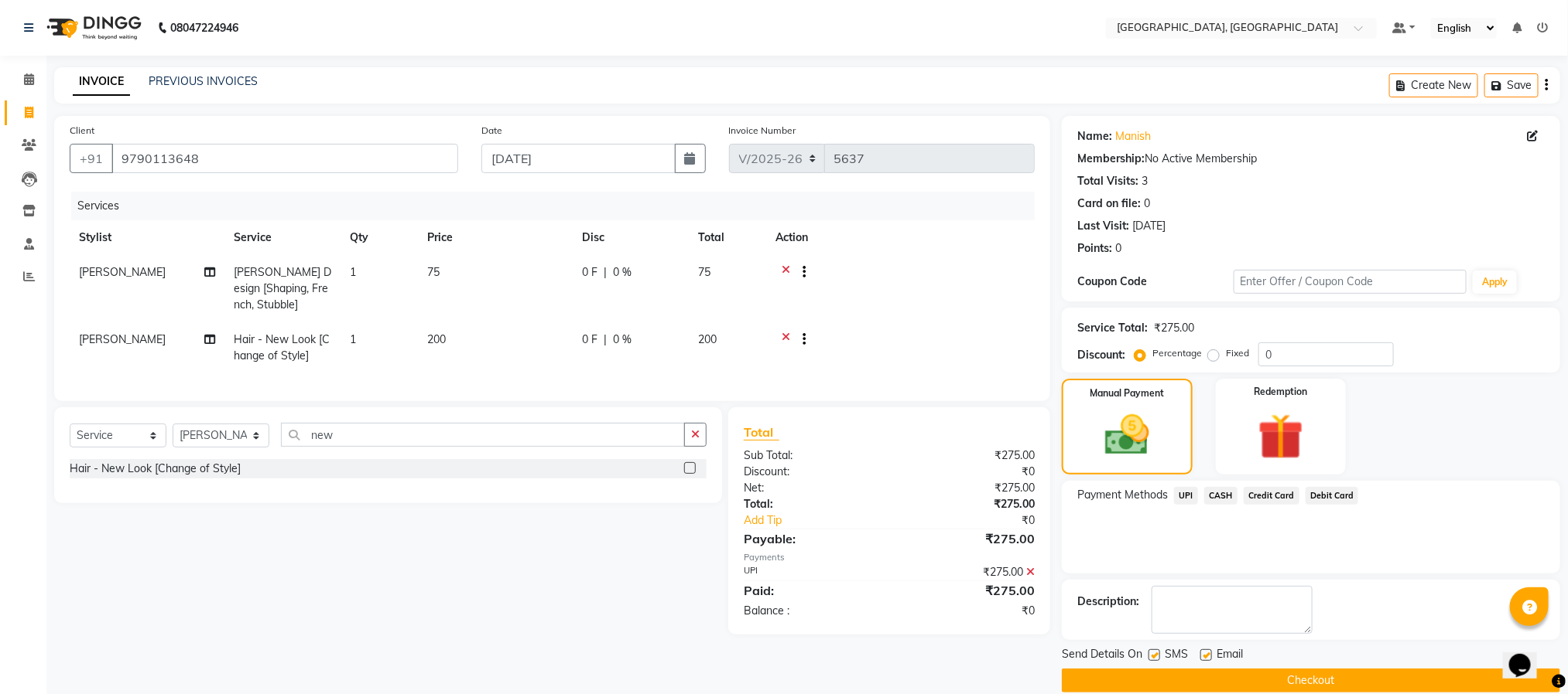
scroll to position [23, 0]
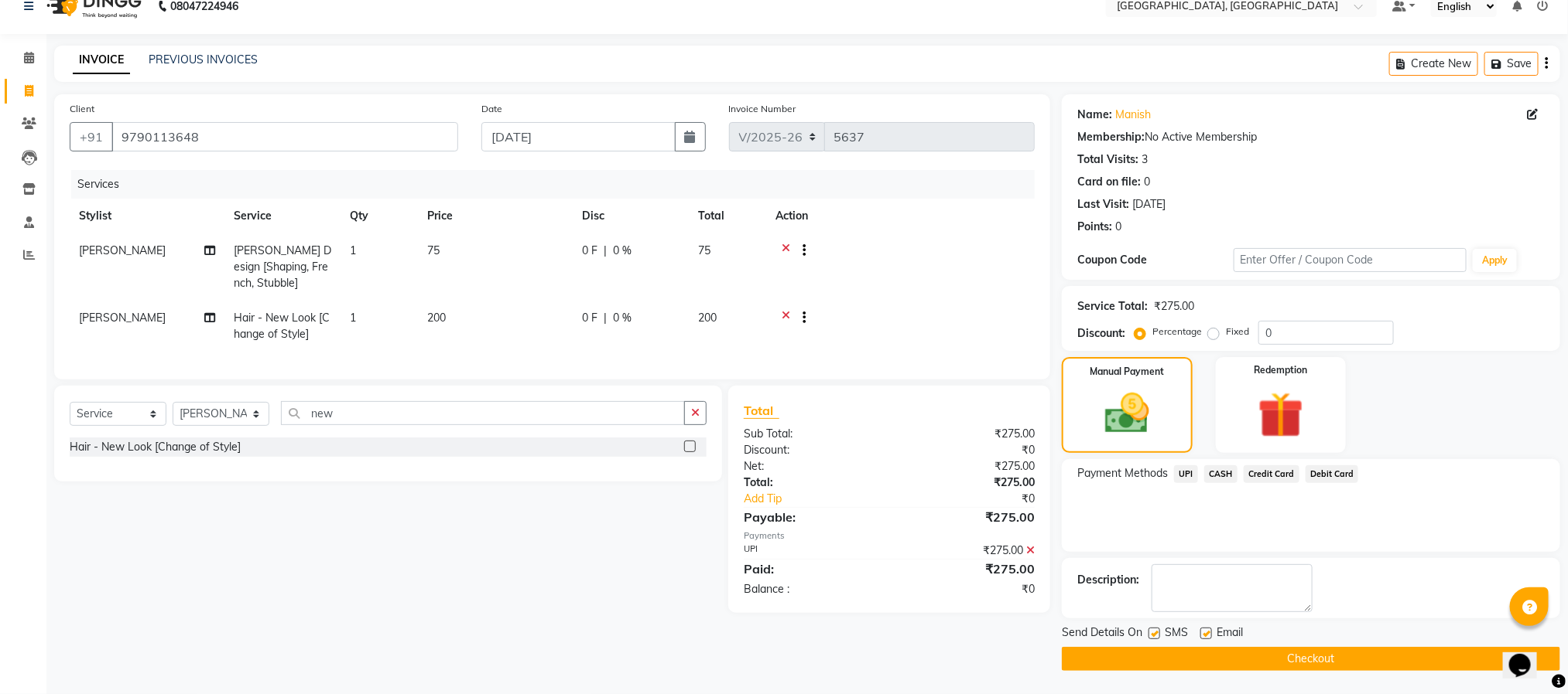
click at [1333, 654] on button "Checkout" at bounding box center [1310, 659] width 498 height 24
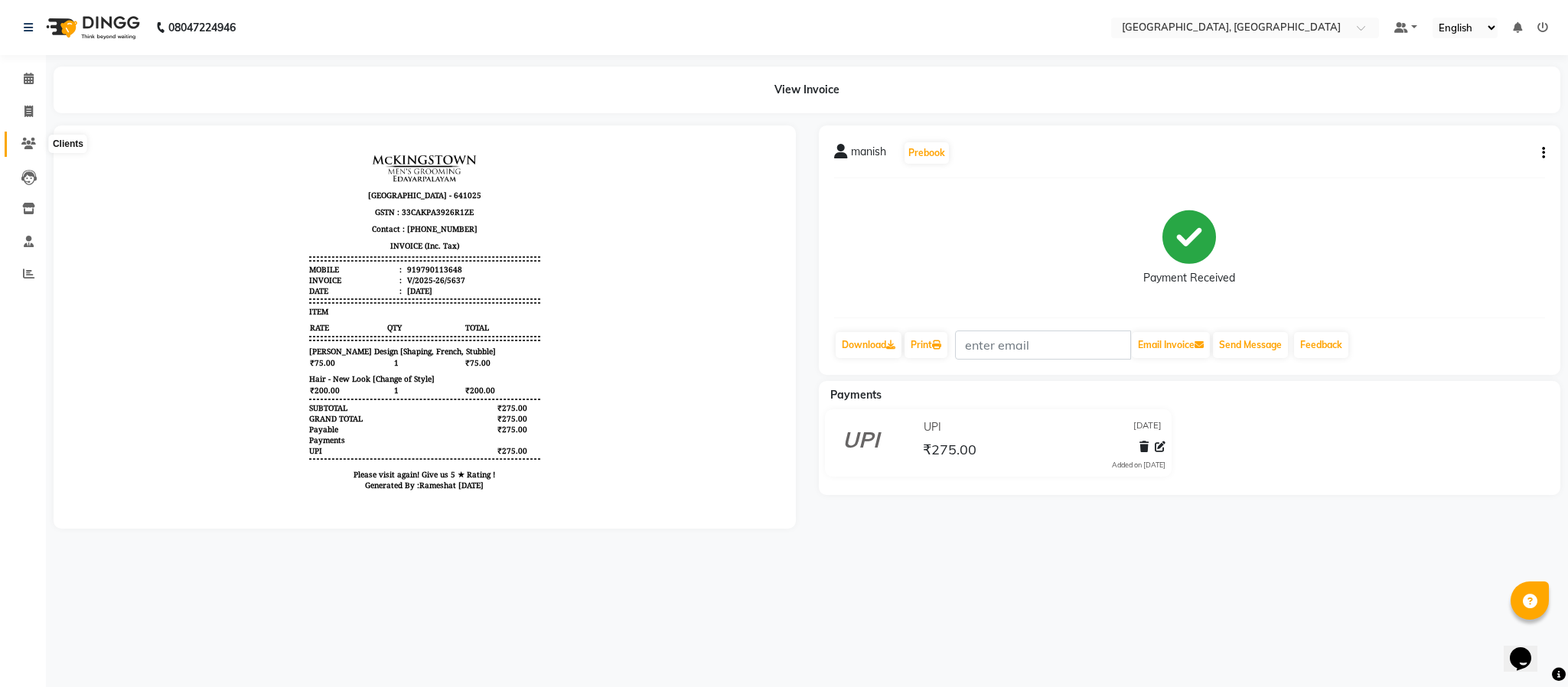
click at [21, 145] on icon at bounding box center [29, 143] width 15 height 11
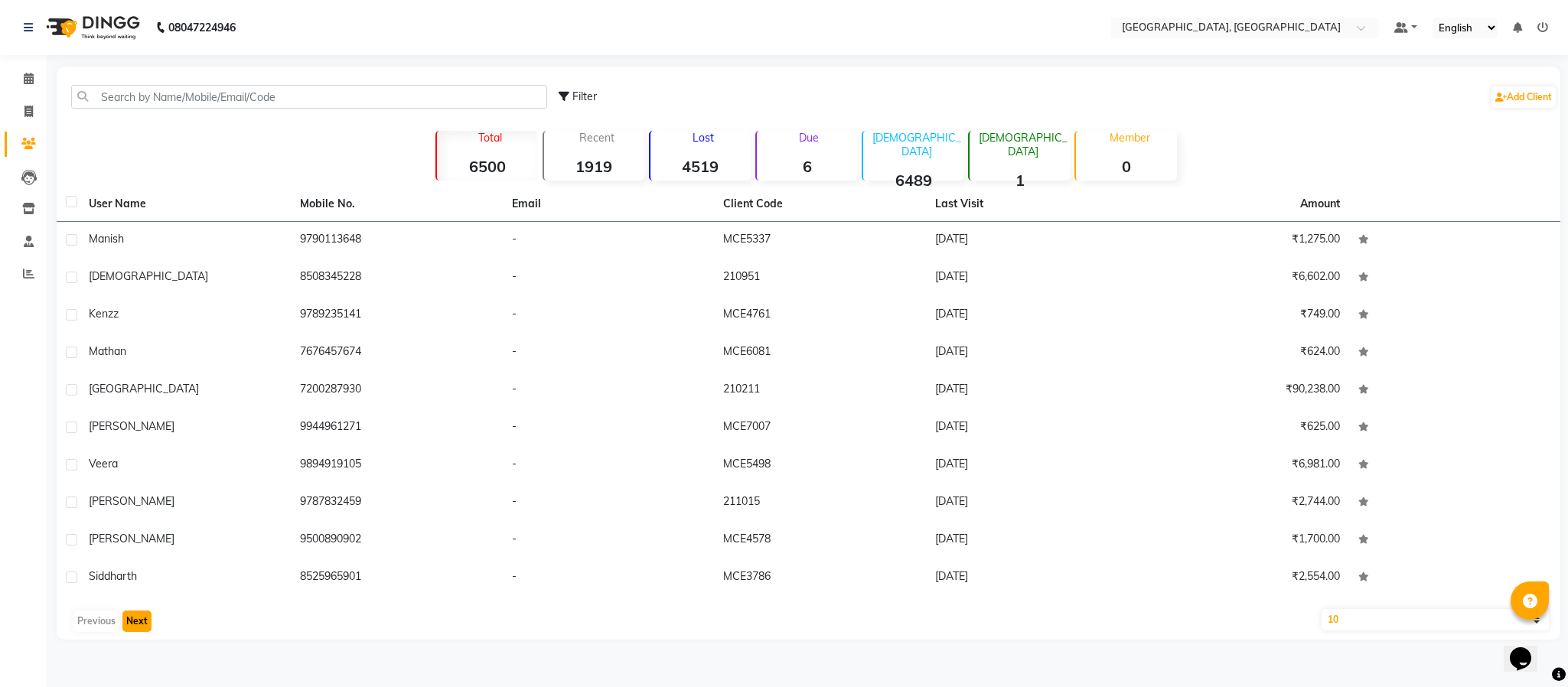
click at [126, 622] on button "Next" at bounding box center [136, 621] width 29 height 21
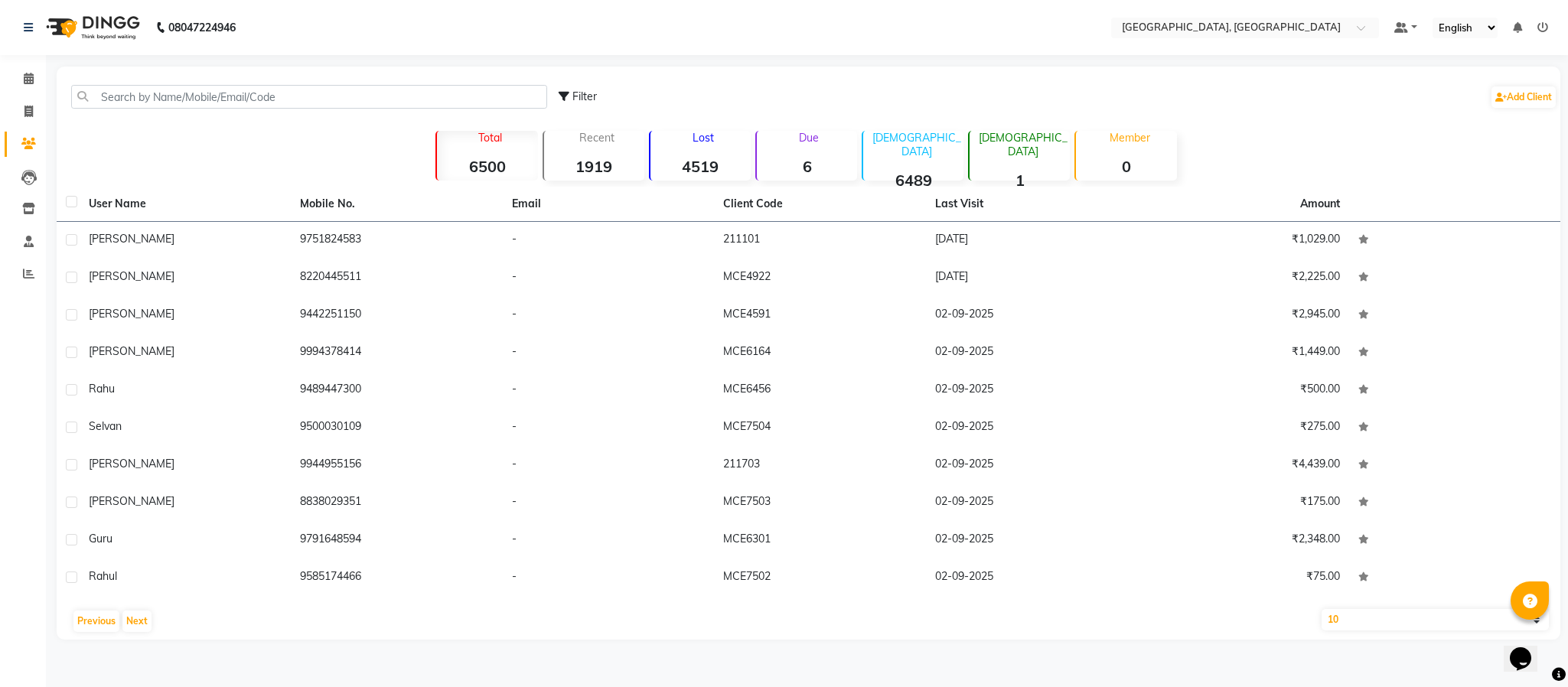
click at [57, 630] on div at bounding box center [46, 641] width 46 height 46
click at [101, 623] on button "Previous" at bounding box center [97, 621] width 46 height 21
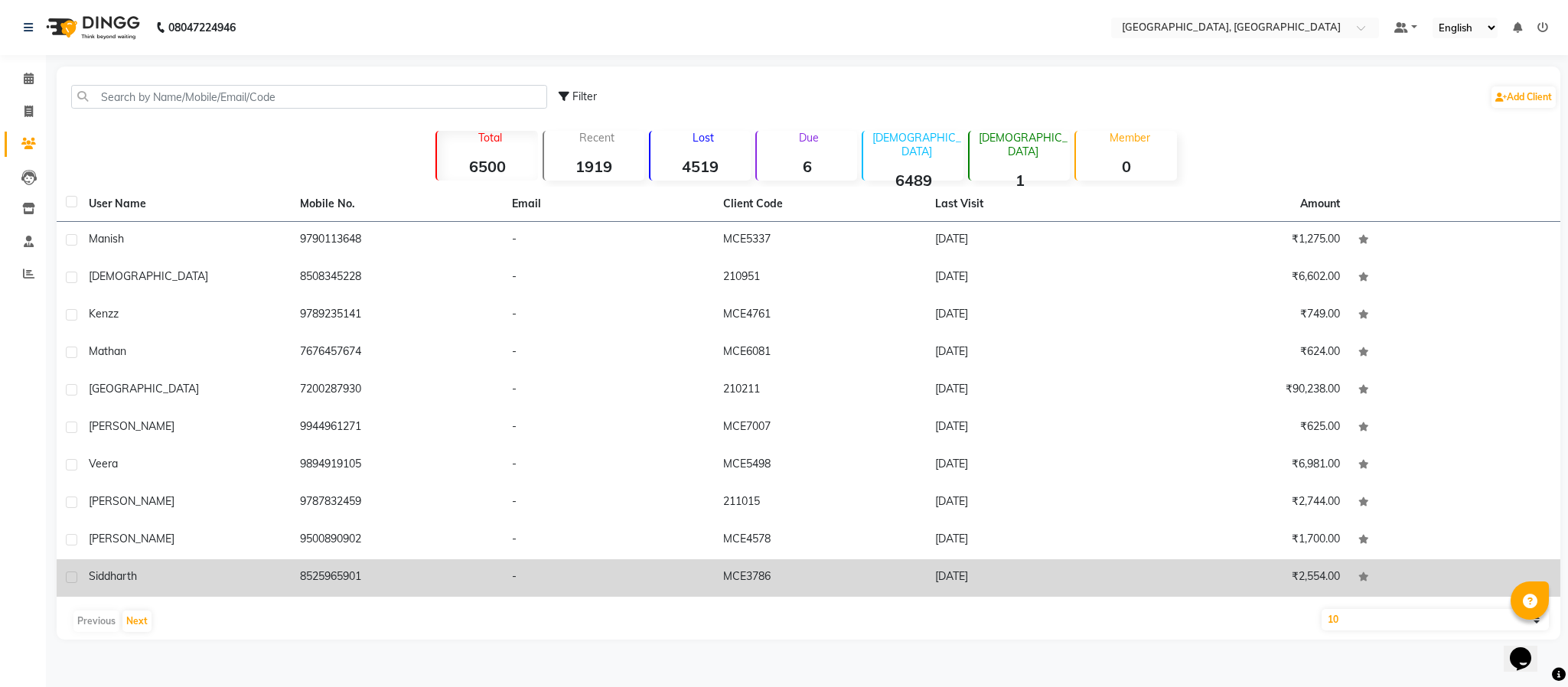
click at [317, 568] on td "8525965901" at bounding box center [397, 579] width 211 height 38
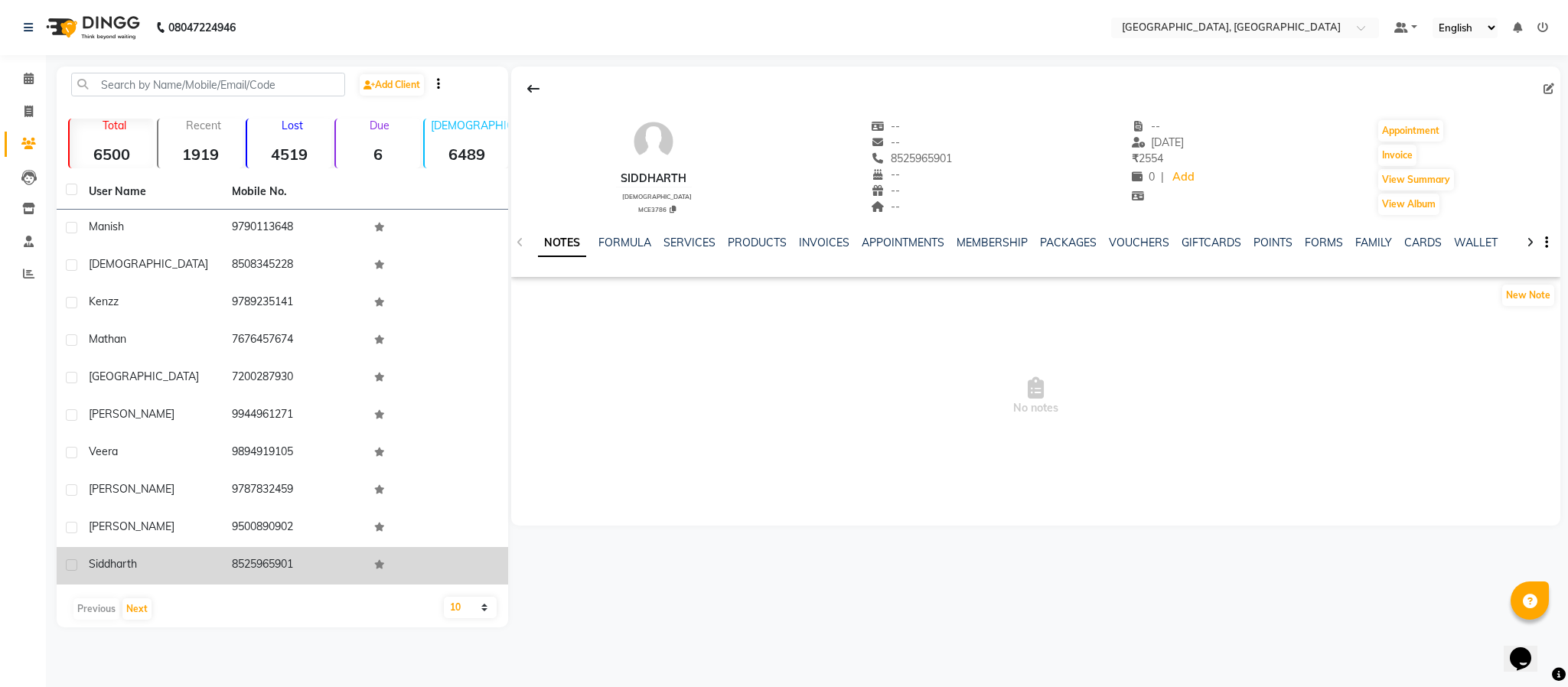
click at [258, 563] on td "8525965901" at bounding box center [294, 566] width 143 height 38
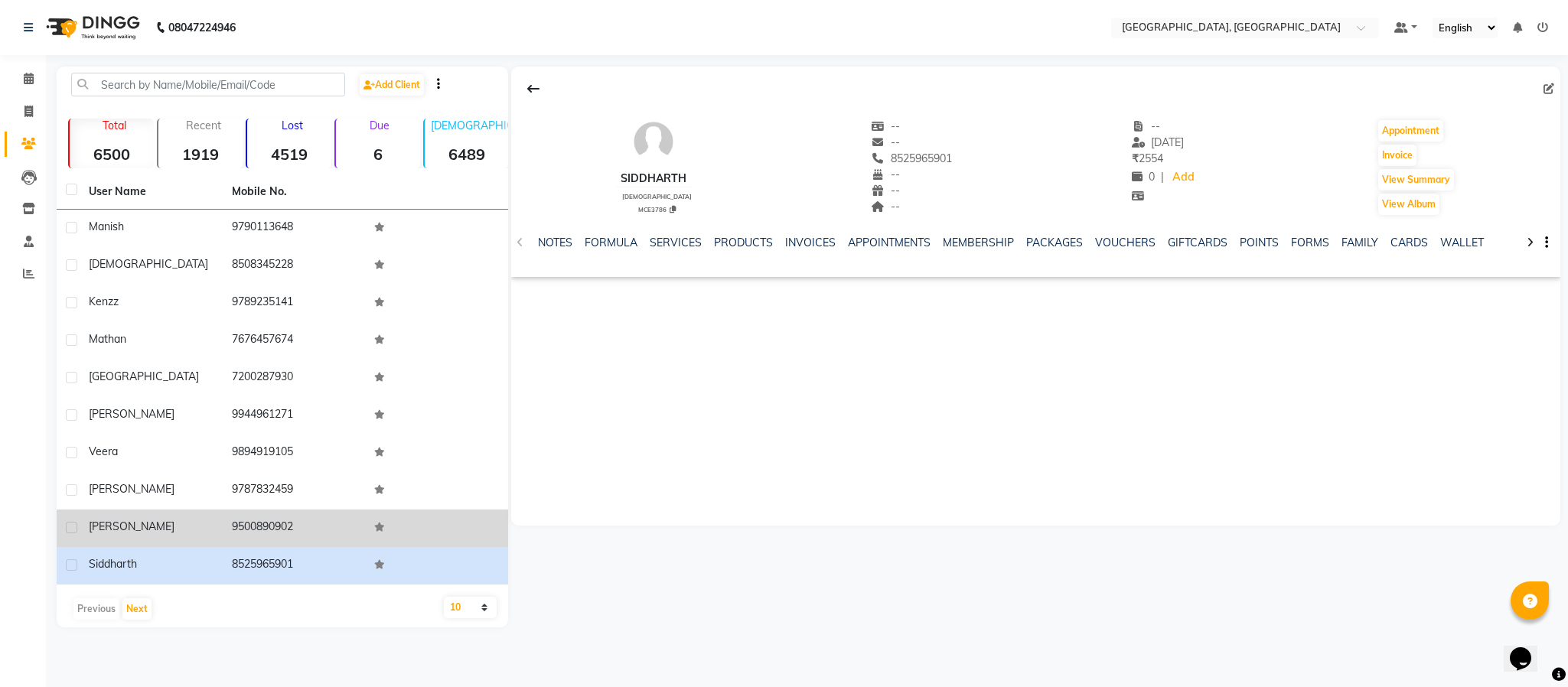
click at [260, 525] on td "9500890902" at bounding box center [294, 529] width 143 height 38
click at [260, 525] on td "9500890902" at bounding box center [294, 529] width 143 height 38
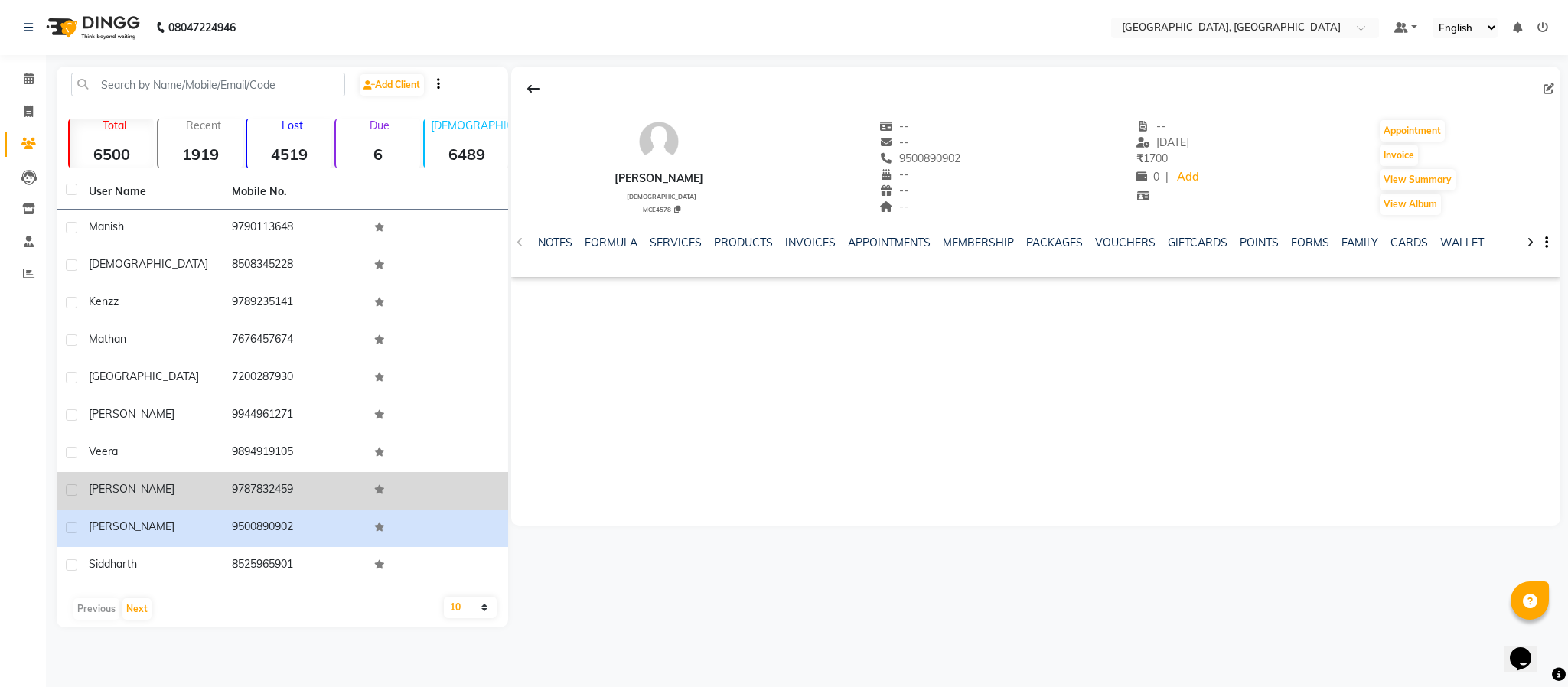
click at [256, 485] on td "9787832459" at bounding box center [294, 491] width 143 height 38
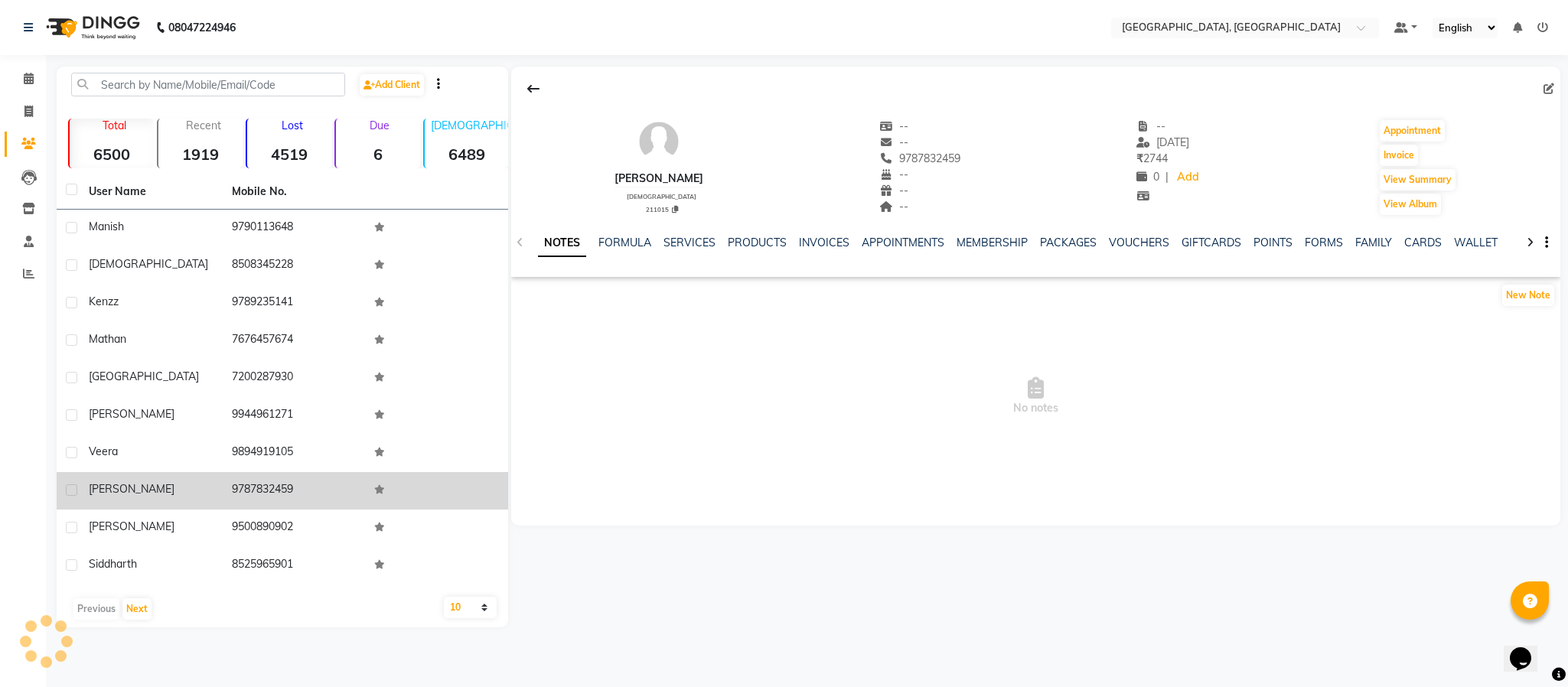
click at [256, 485] on td "9787832459" at bounding box center [294, 491] width 143 height 38
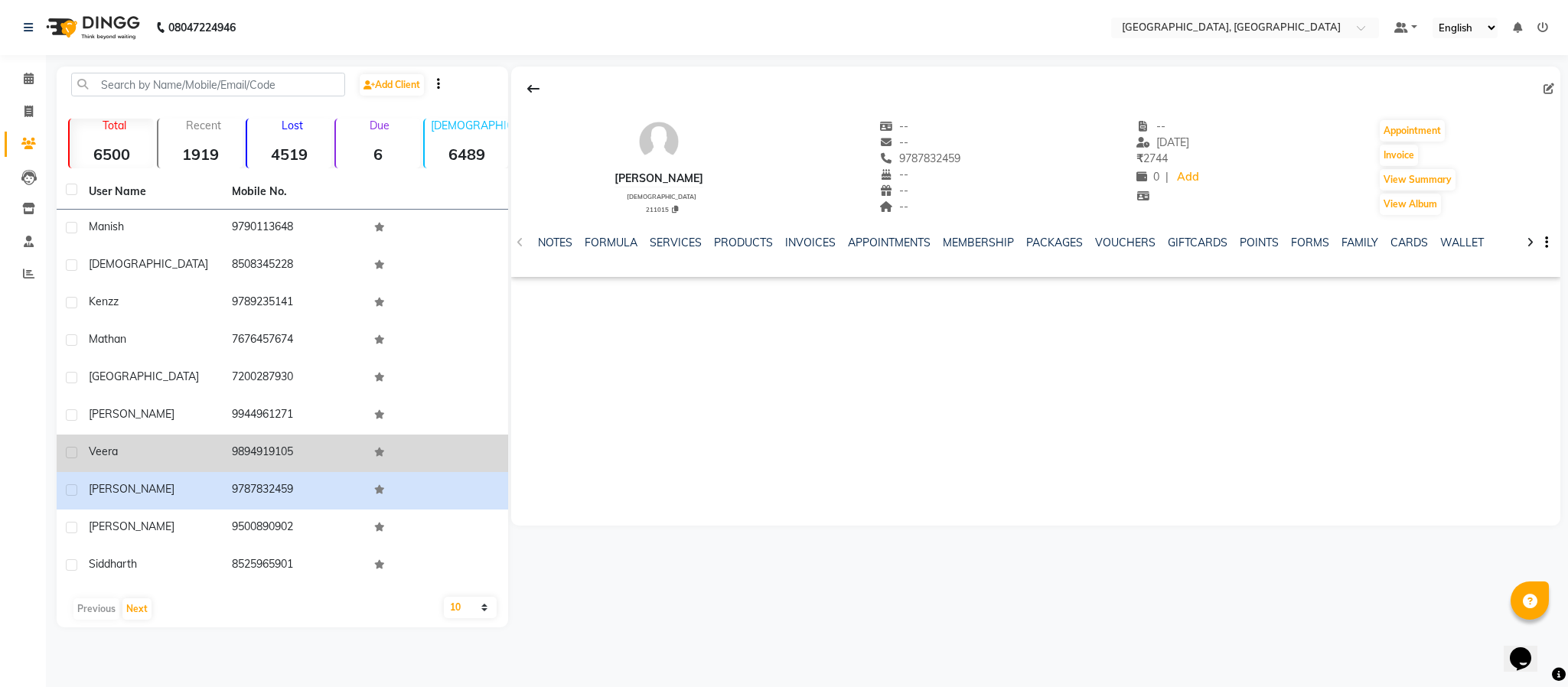
click at [269, 448] on td "9894919105" at bounding box center [294, 453] width 143 height 38
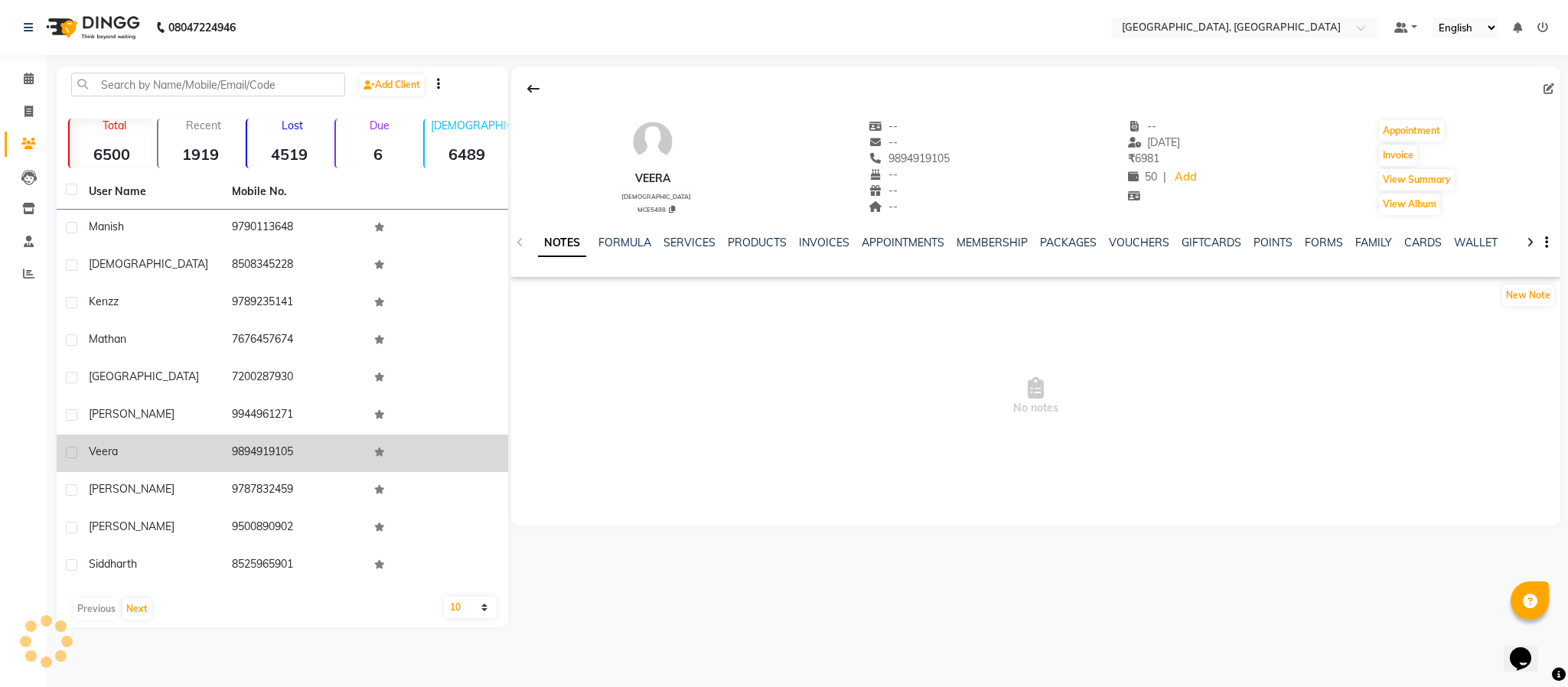
click at [269, 448] on td "9894919105" at bounding box center [294, 453] width 143 height 38
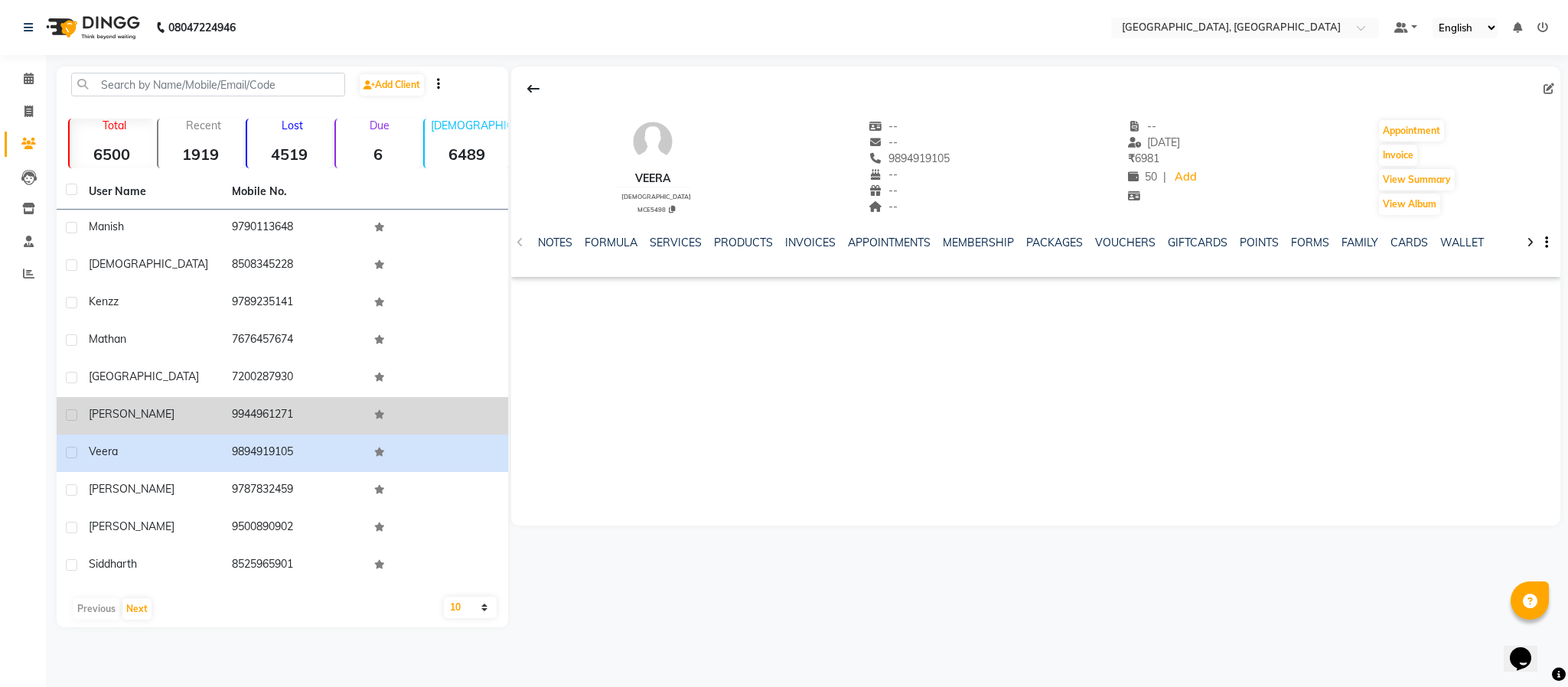
click at [270, 409] on td "9944961271" at bounding box center [294, 416] width 143 height 38
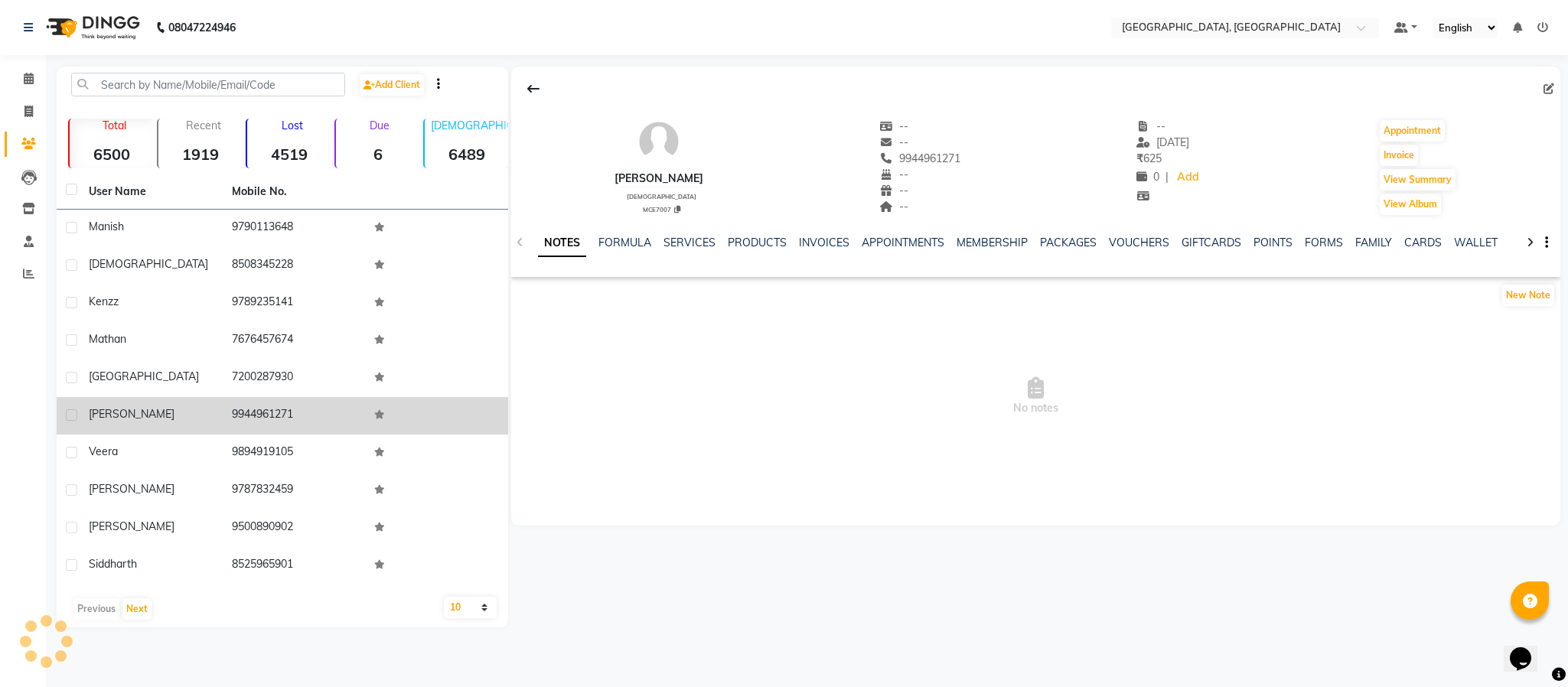
click at [270, 409] on td "9944961271" at bounding box center [294, 416] width 143 height 38
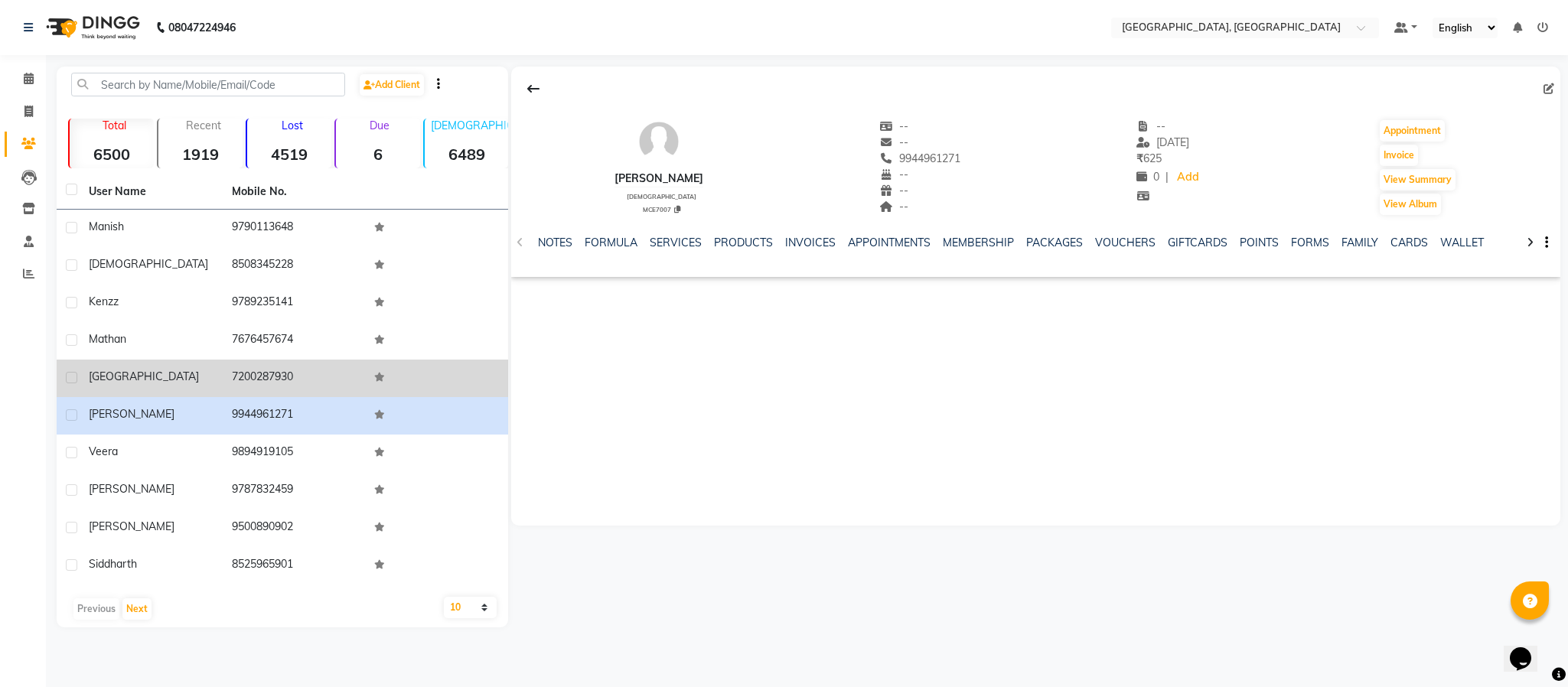
click at [253, 375] on td "7200287930" at bounding box center [294, 379] width 143 height 38
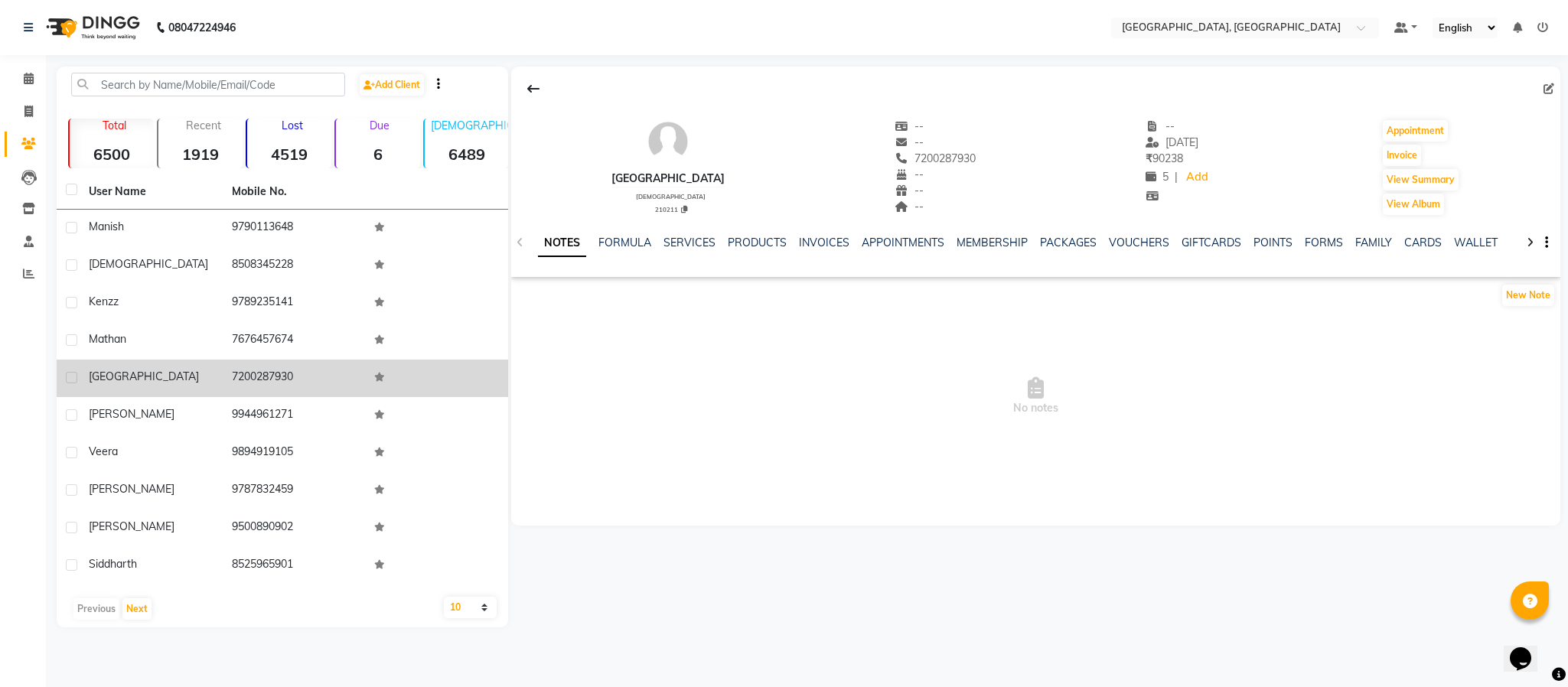
click at [253, 375] on td "7200287930" at bounding box center [294, 379] width 143 height 38
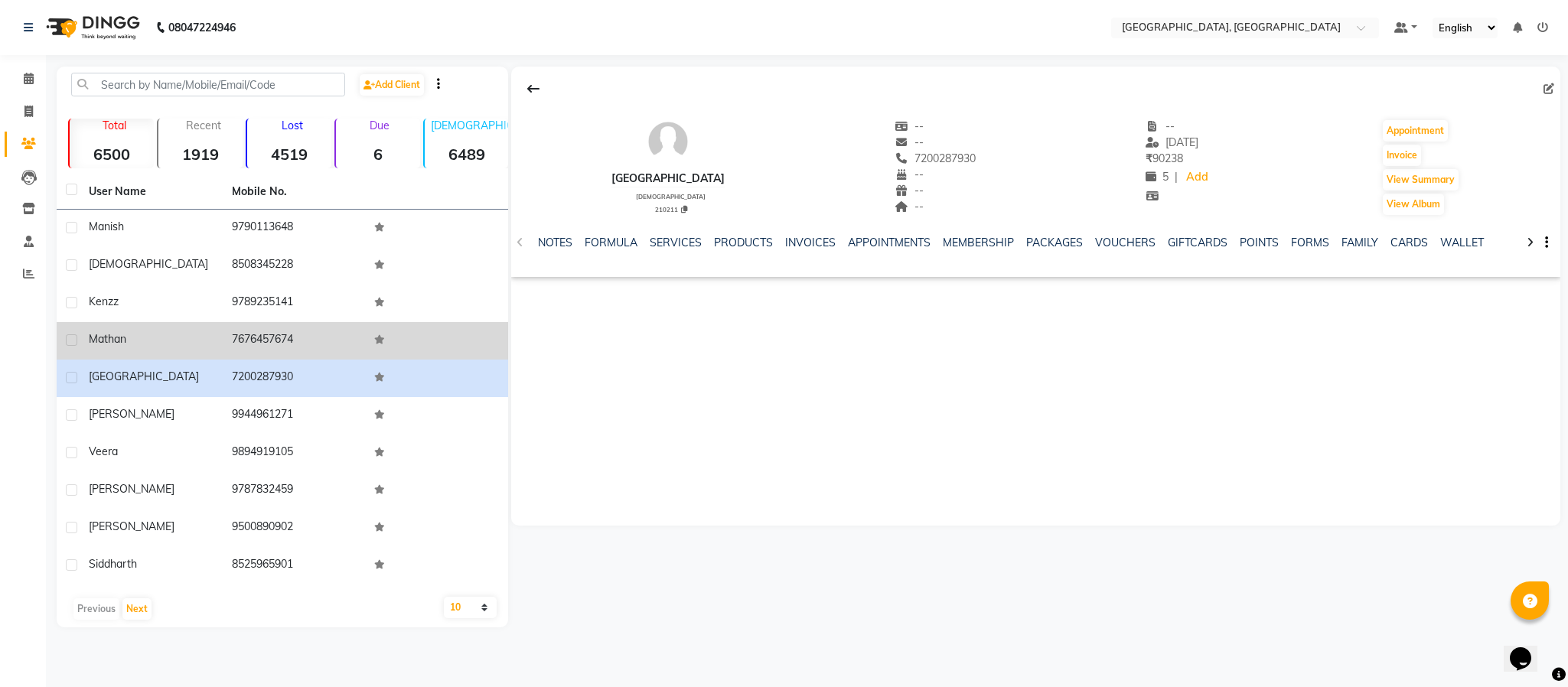
click at [255, 336] on td "7676457674" at bounding box center [294, 341] width 143 height 38
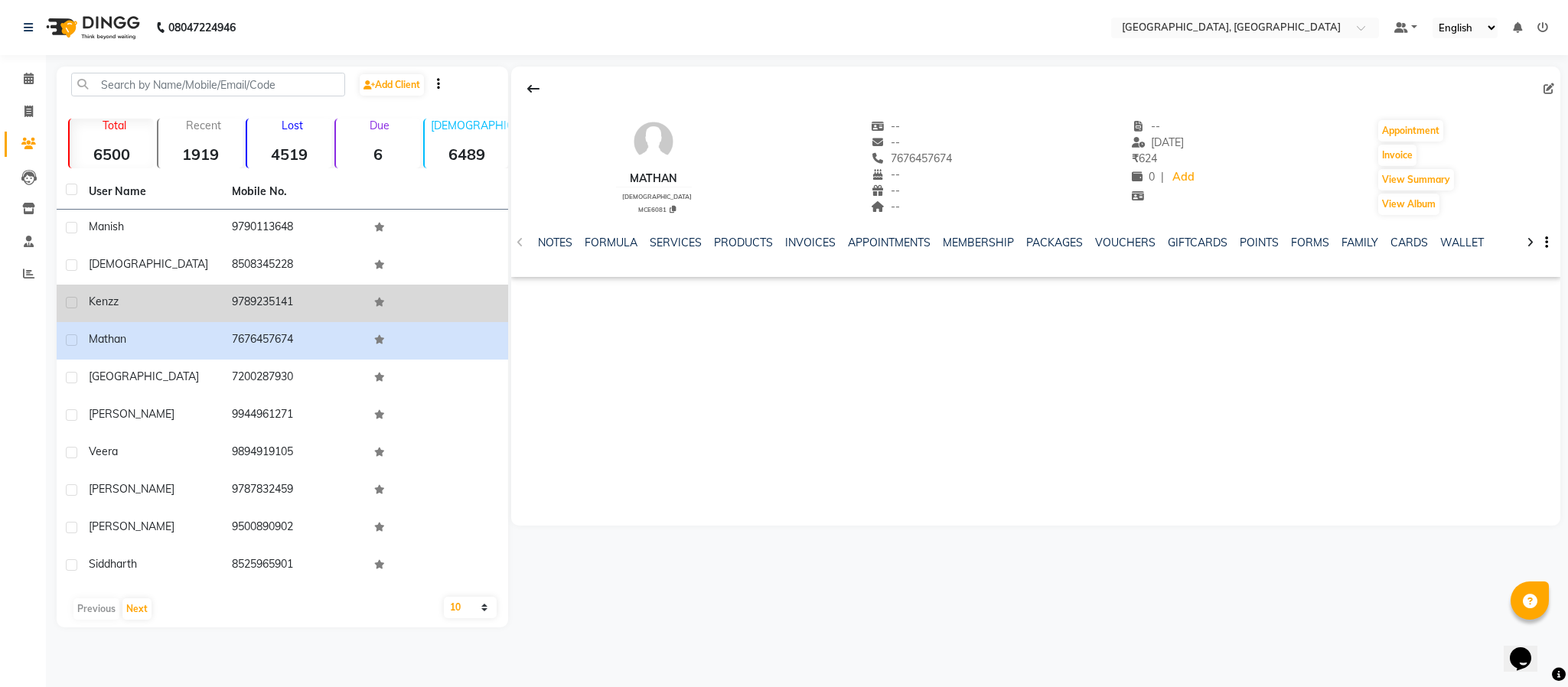
click at [257, 306] on td "9789235141" at bounding box center [294, 303] width 143 height 38
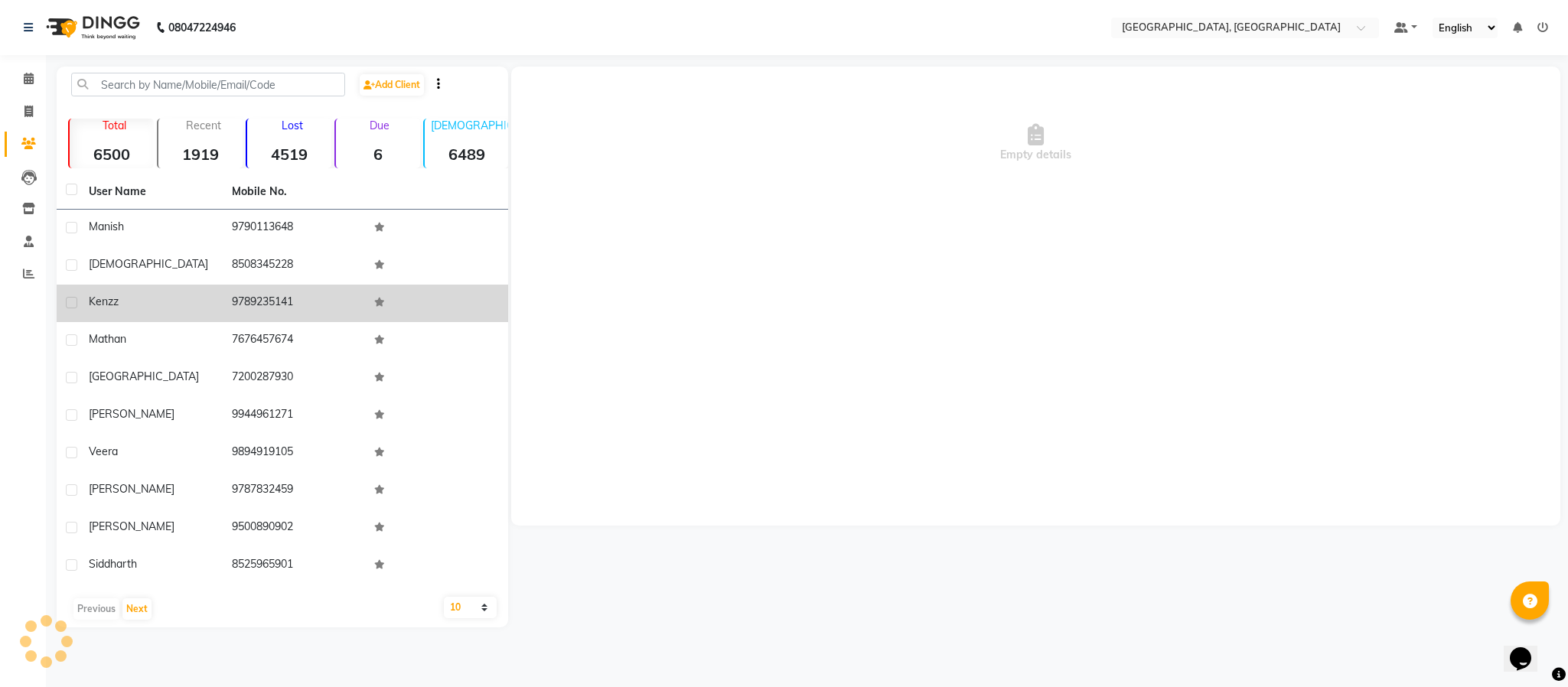
click at [256, 304] on td "9789235141" at bounding box center [294, 303] width 143 height 38
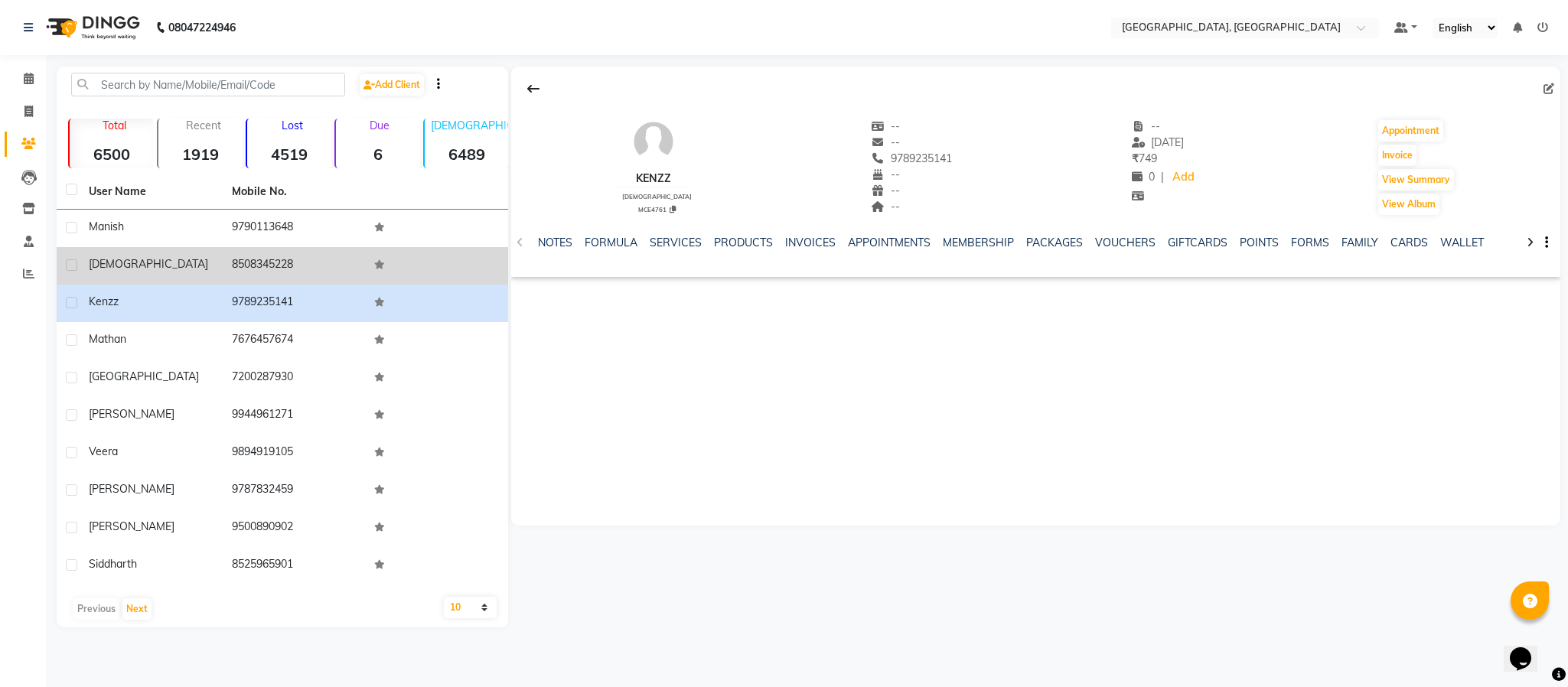
click at [260, 262] on td "8508345228" at bounding box center [294, 266] width 143 height 38
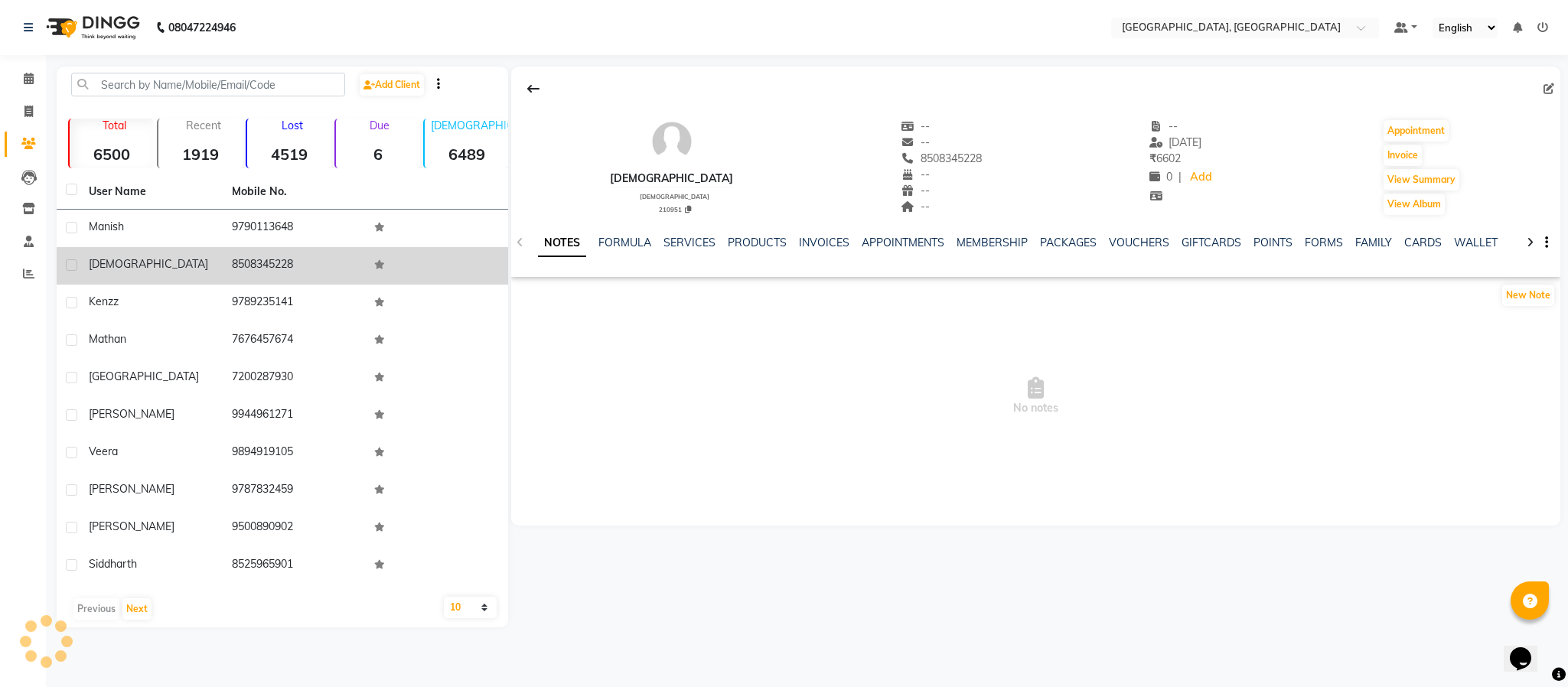
click at [260, 262] on td "8508345228" at bounding box center [294, 266] width 143 height 38
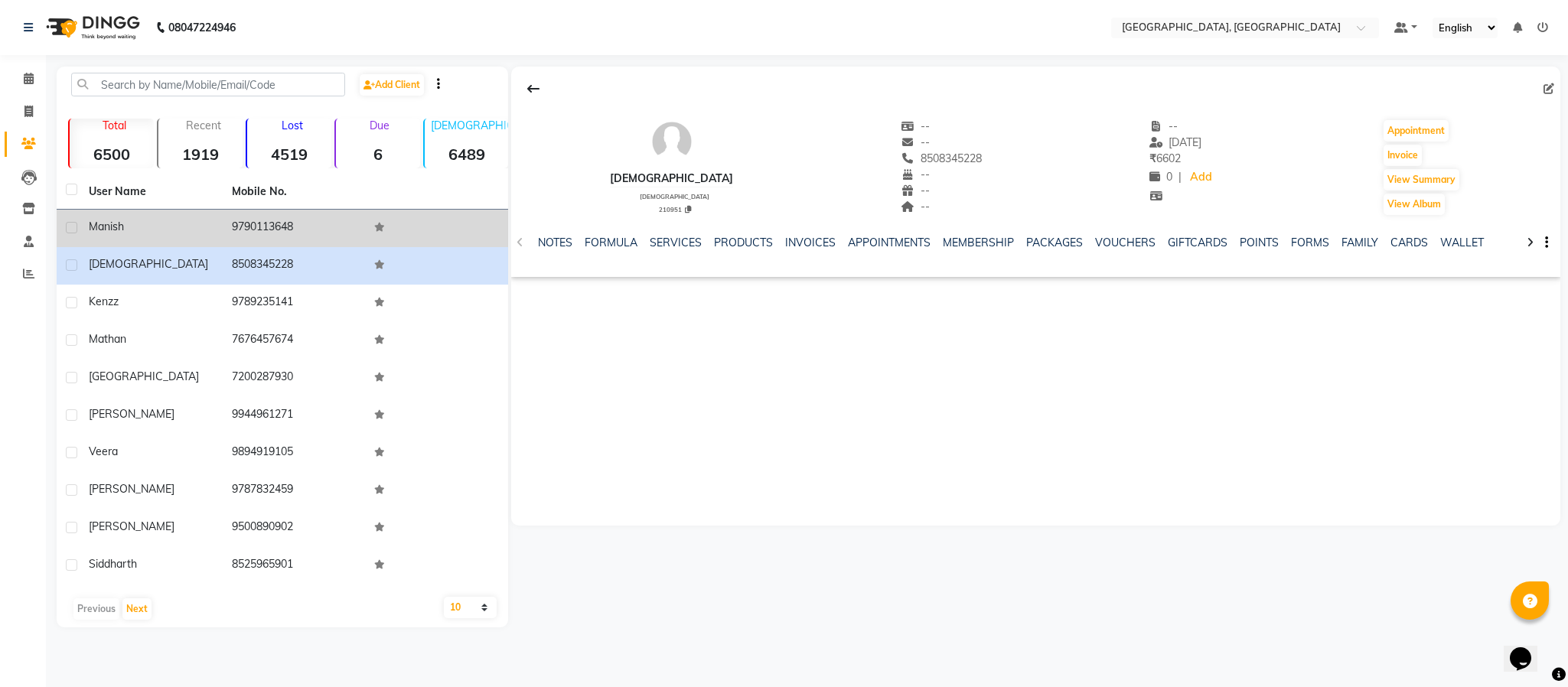
click at [239, 223] on td "9790113648" at bounding box center [294, 229] width 143 height 38
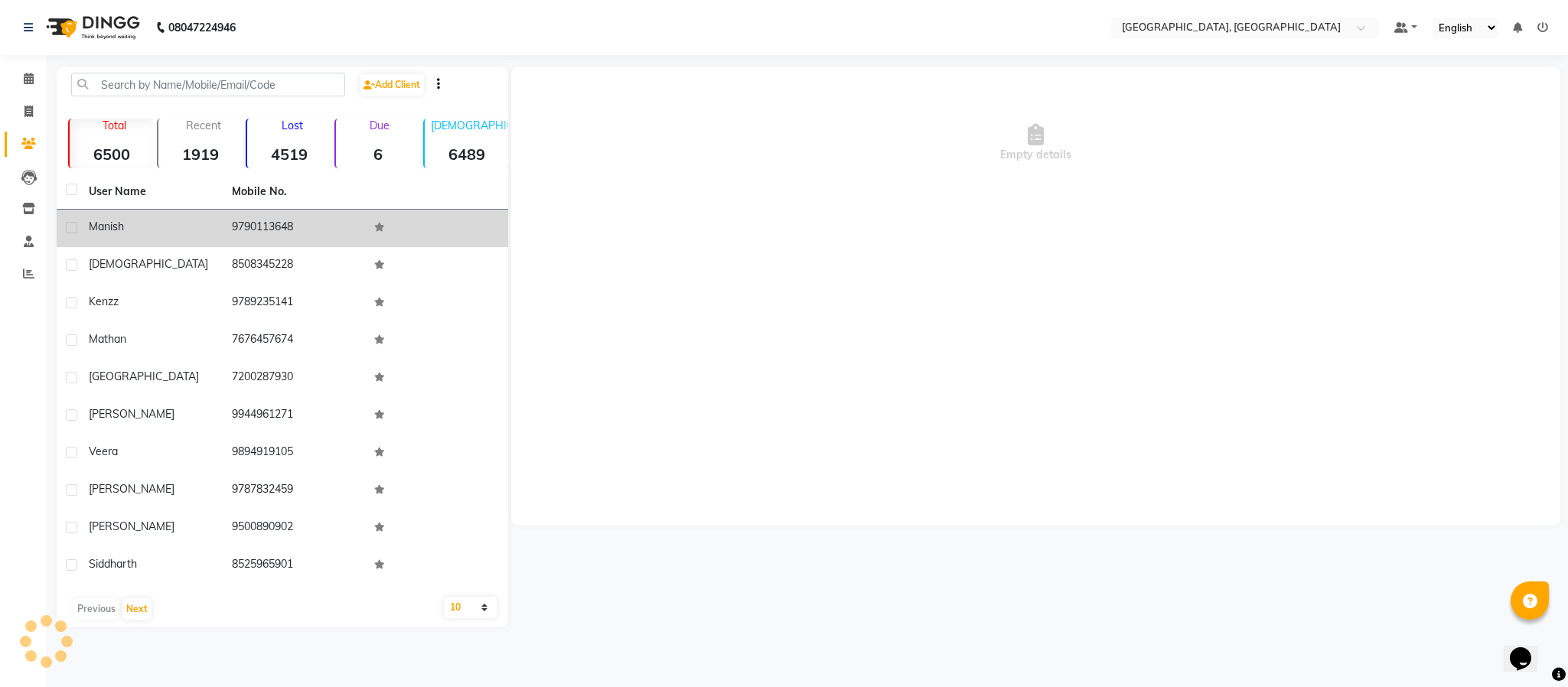
click at [239, 223] on td "9790113648" at bounding box center [294, 229] width 143 height 38
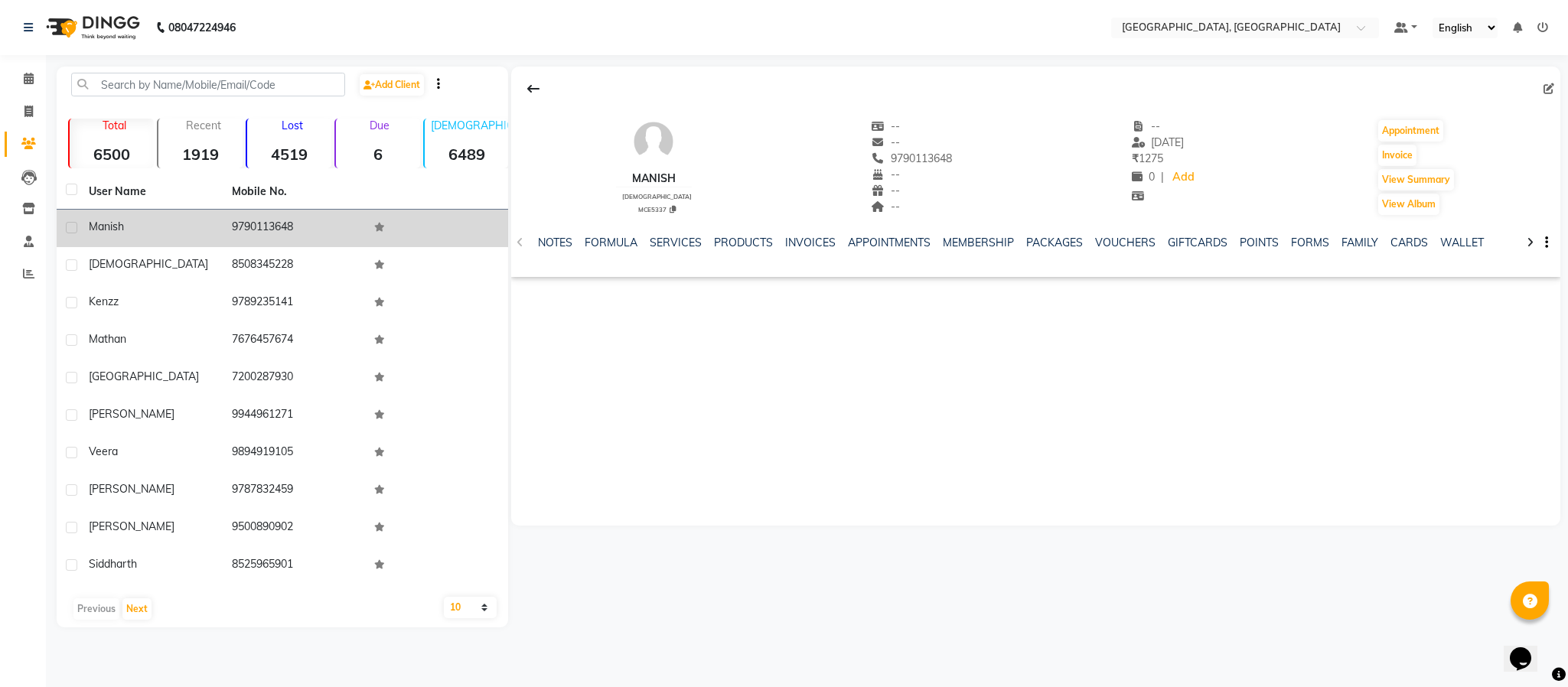
click at [101, 223] on span "manish" at bounding box center [106, 226] width 35 height 14
copy span "manish"
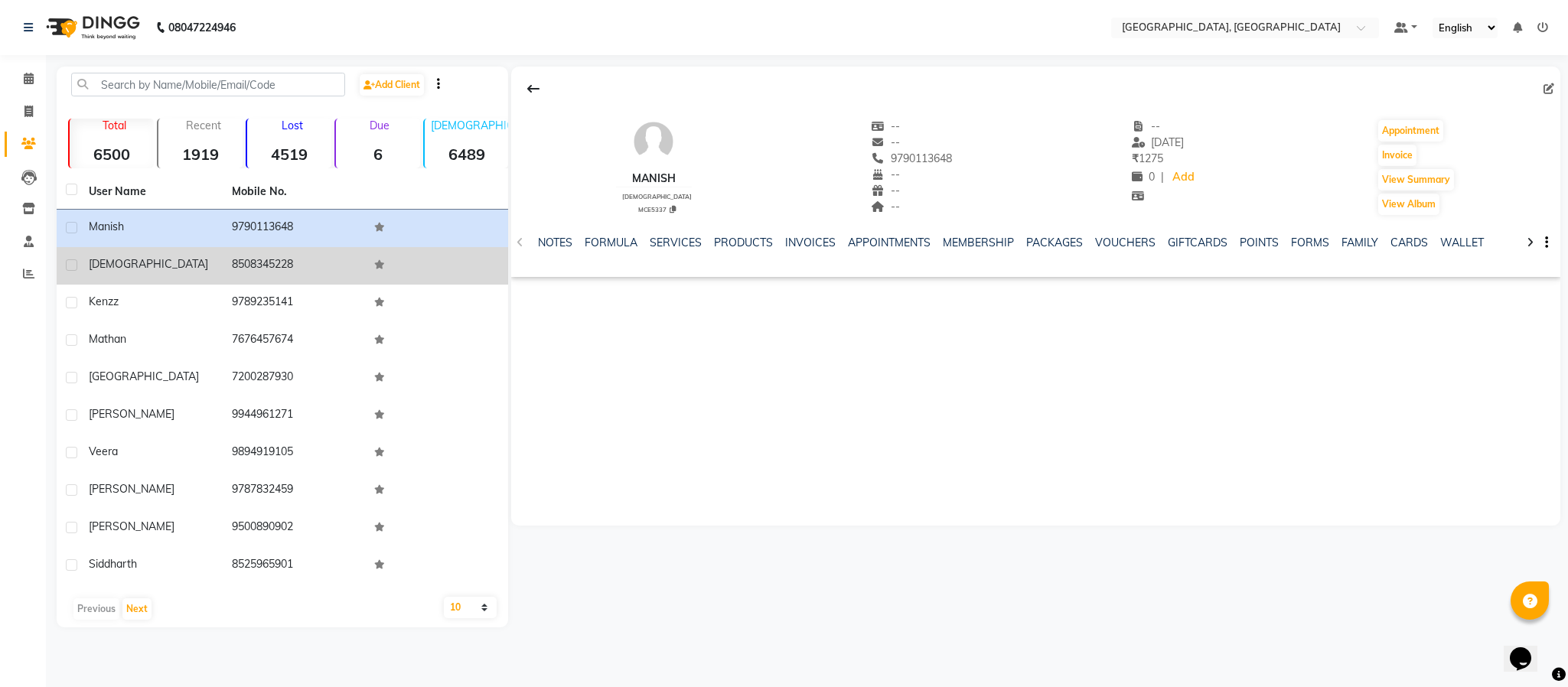
click at [110, 257] on span "[DEMOGRAPHIC_DATA]" at bounding box center [148, 264] width 120 height 14
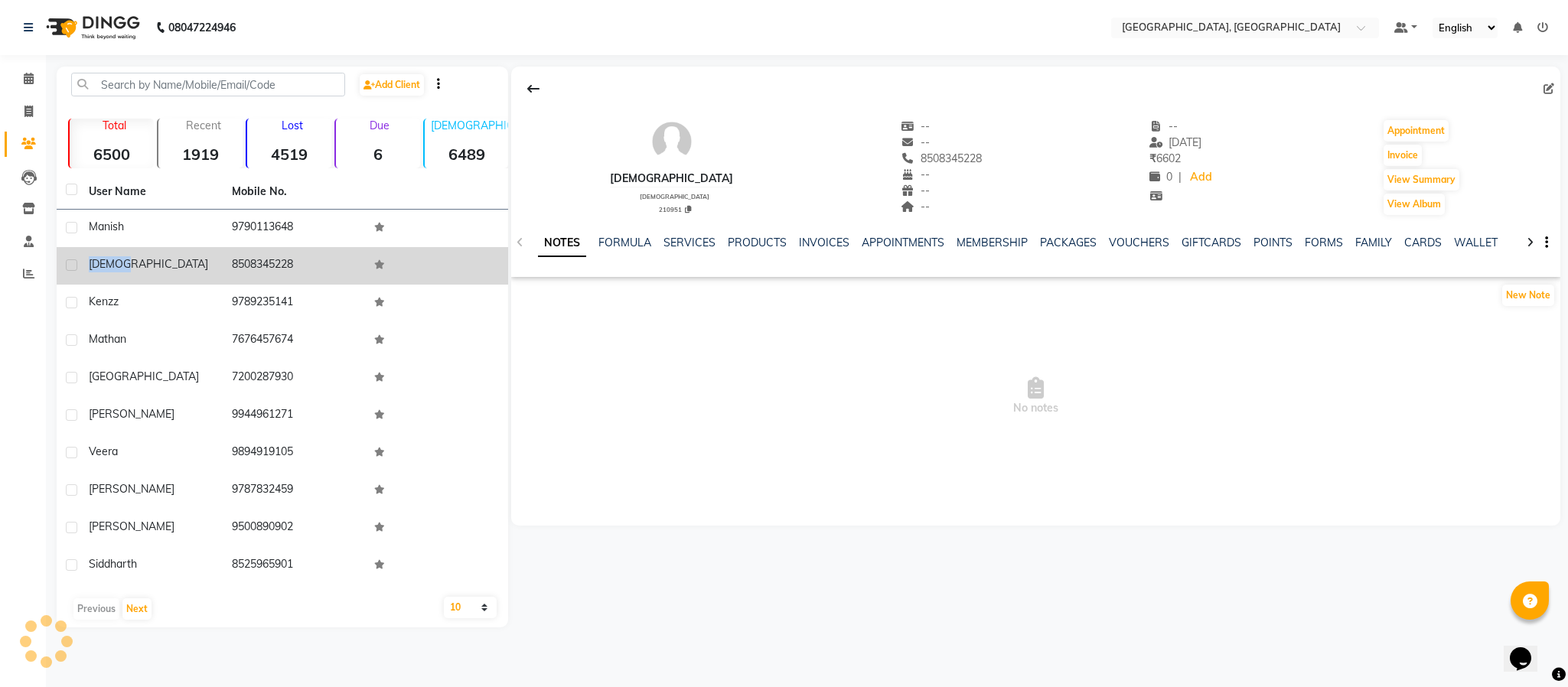
click at [110, 257] on span "[DEMOGRAPHIC_DATA]" at bounding box center [148, 264] width 120 height 14
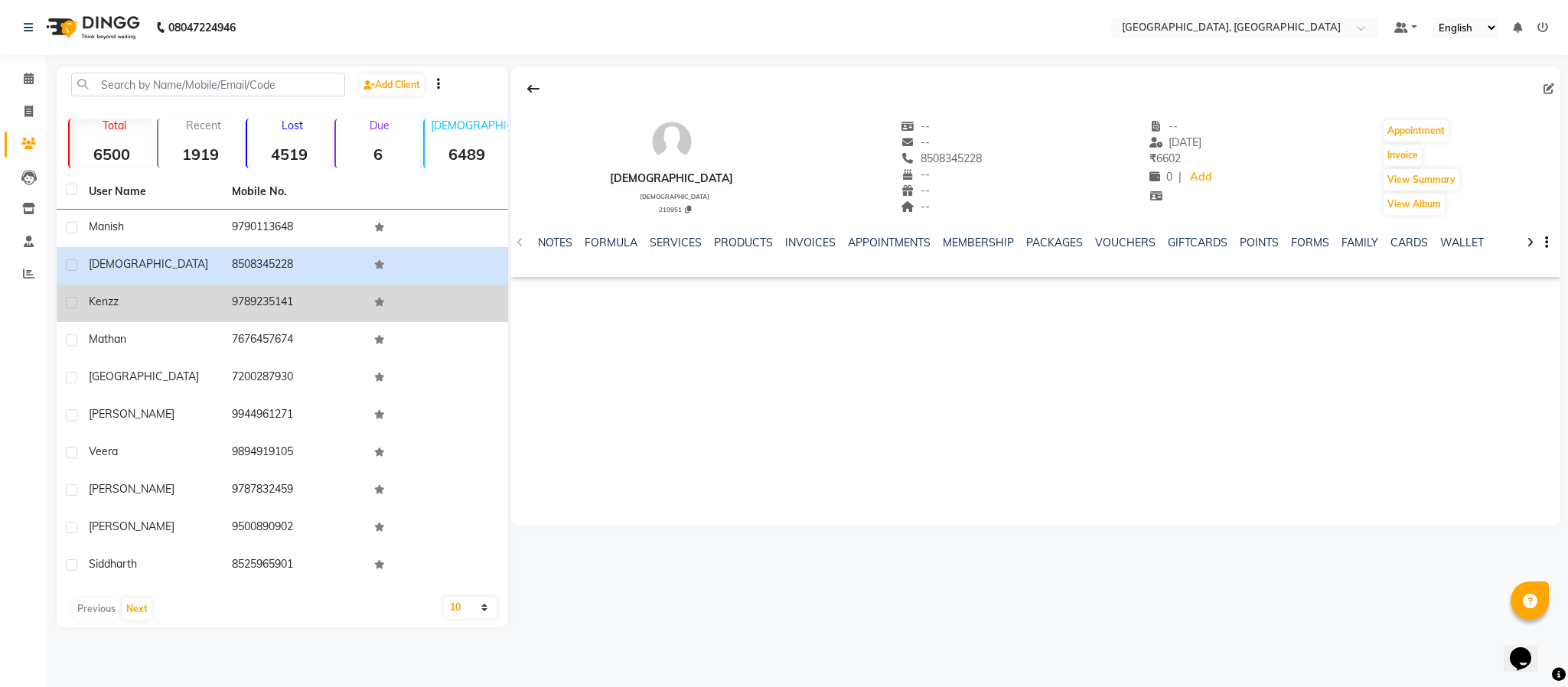
click at [251, 297] on td "9789235141" at bounding box center [294, 303] width 143 height 38
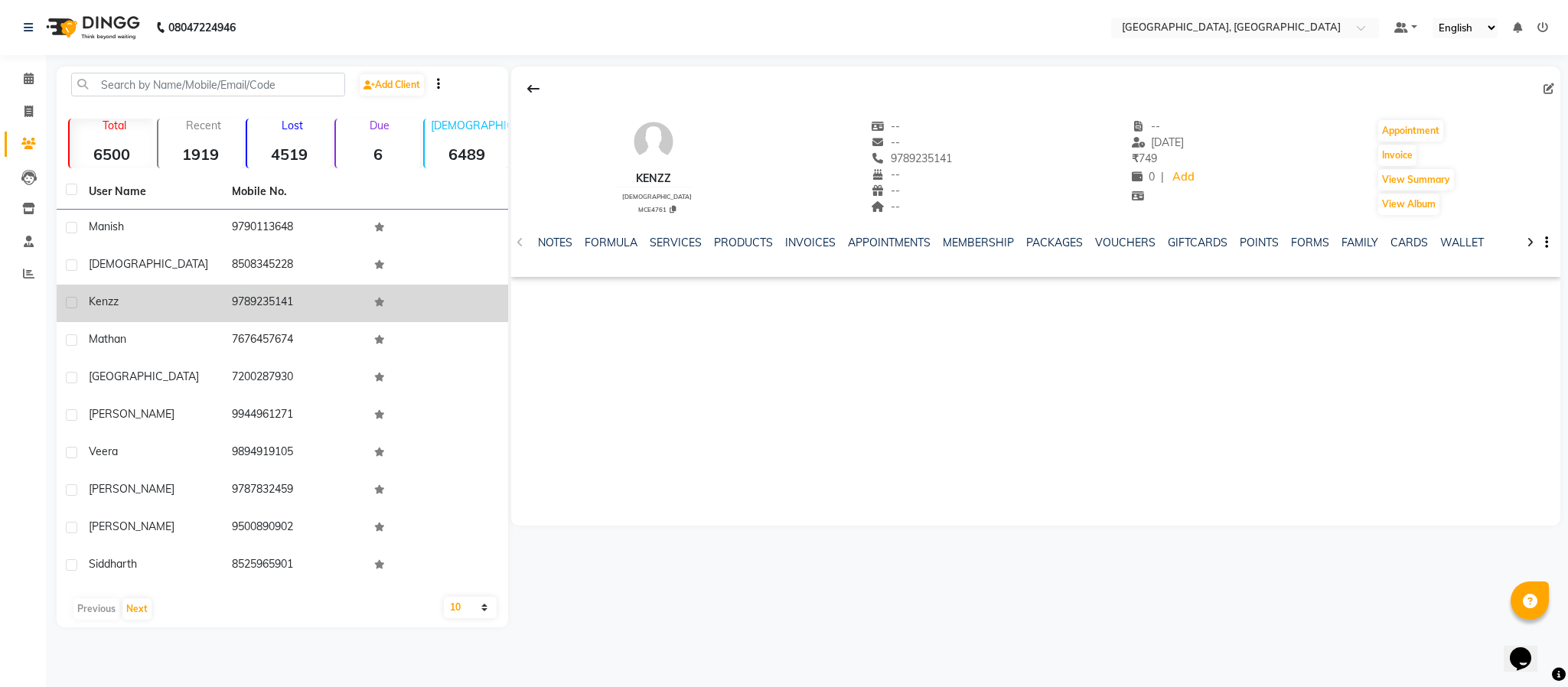
click at [109, 294] on span "kenzz" at bounding box center [103, 301] width 30 height 14
copy span "kenzz"
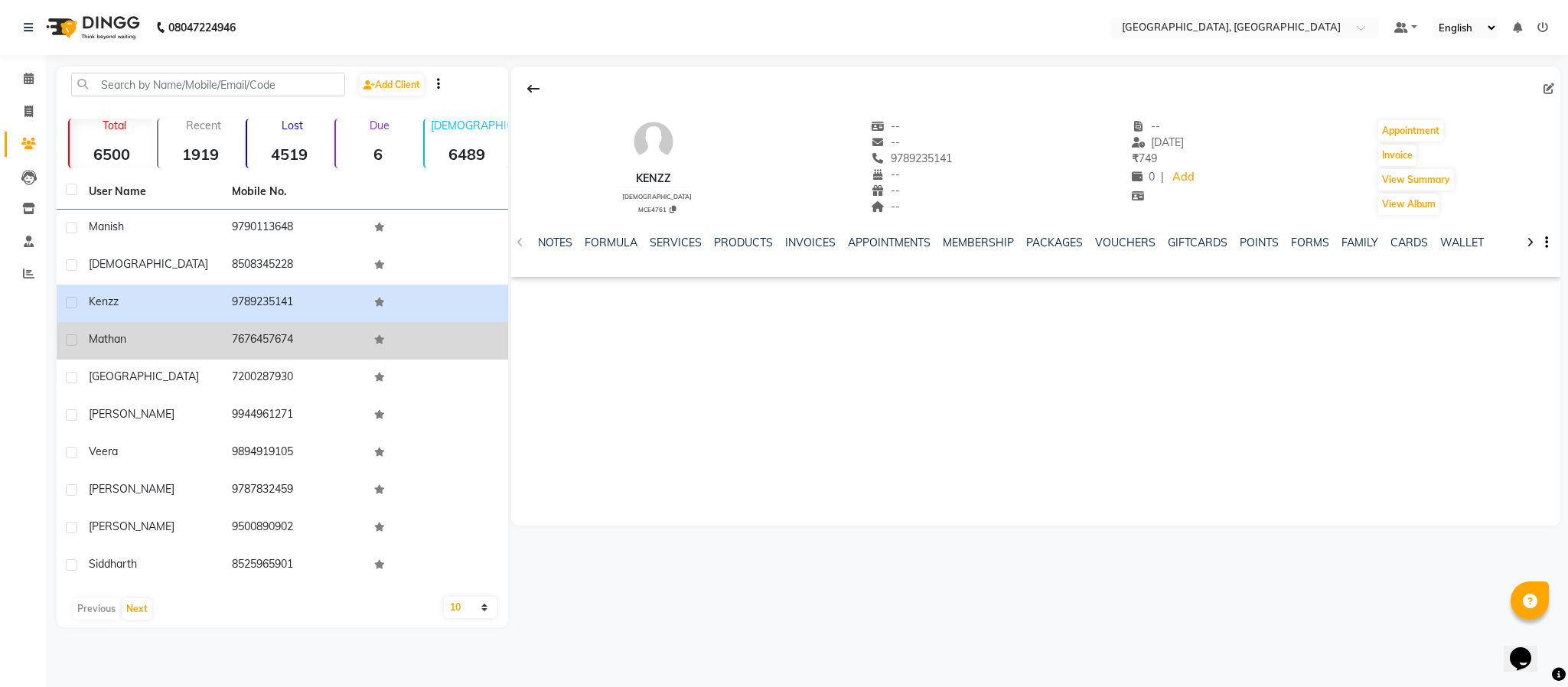
click at [120, 336] on span "mathan" at bounding box center [107, 339] width 38 height 14
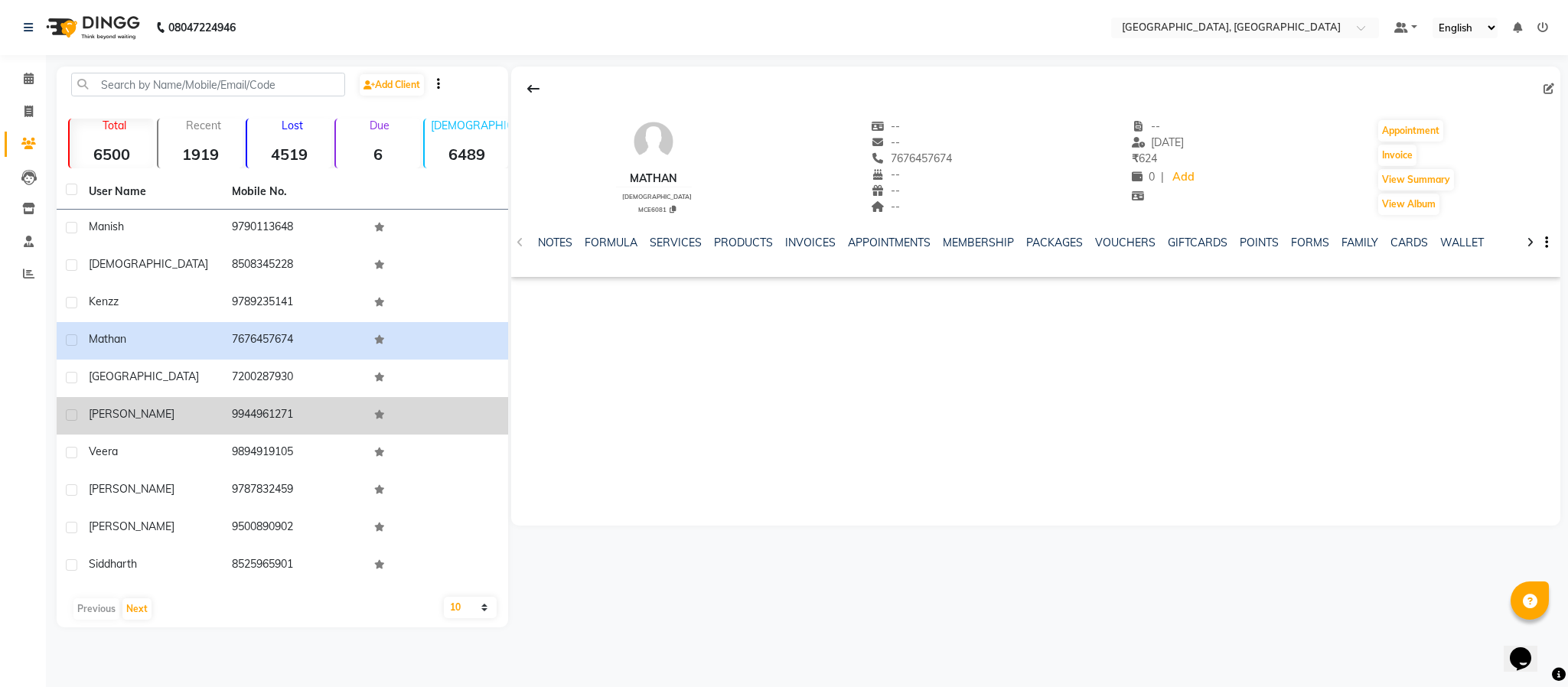
click at [107, 410] on span "[PERSON_NAME]" at bounding box center [131, 414] width 86 height 14
click at [106, 410] on span "[PERSON_NAME]" at bounding box center [131, 414] width 86 height 14
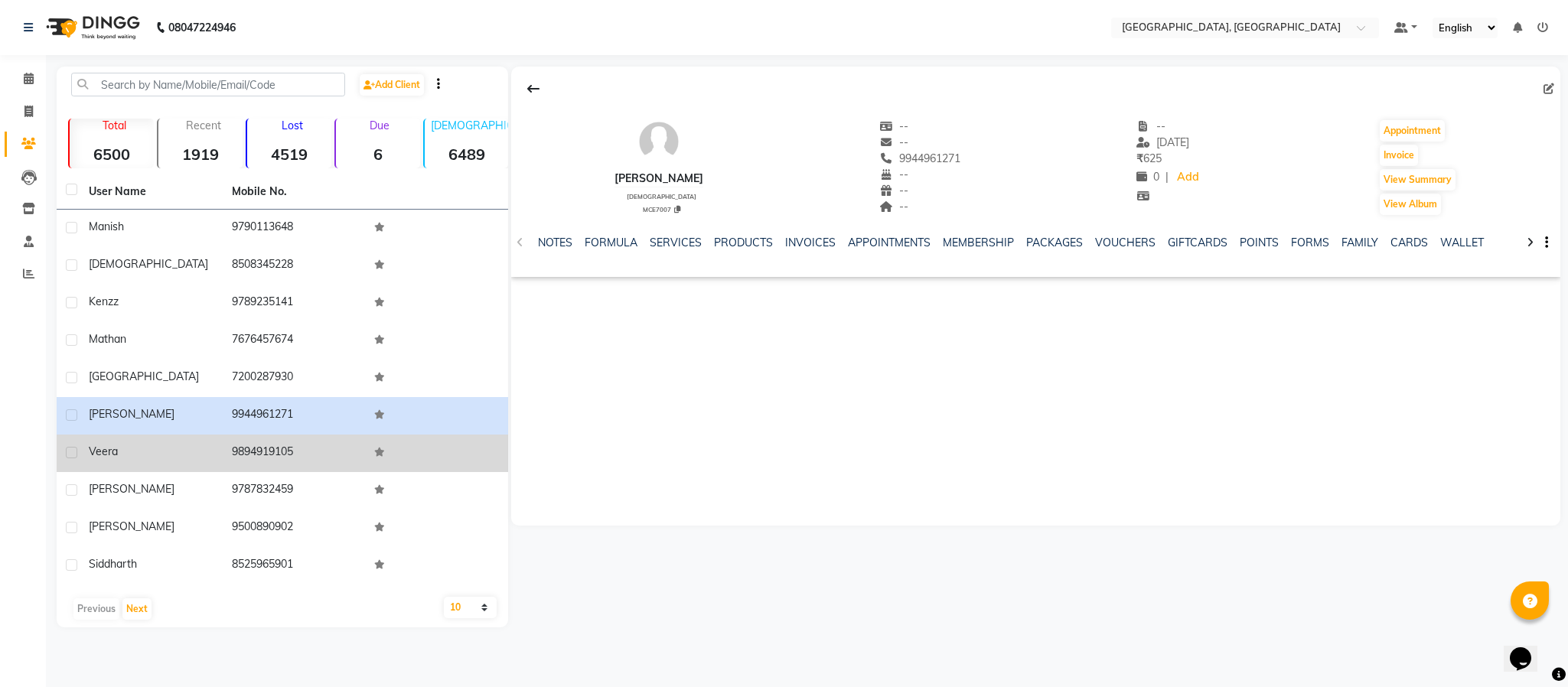
click at [109, 453] on span "veera" at bounding box center [102, 451] width 29 height 14
click at [109, 451] on span "veera" at bounding box center [102, 451] width 29 height 14
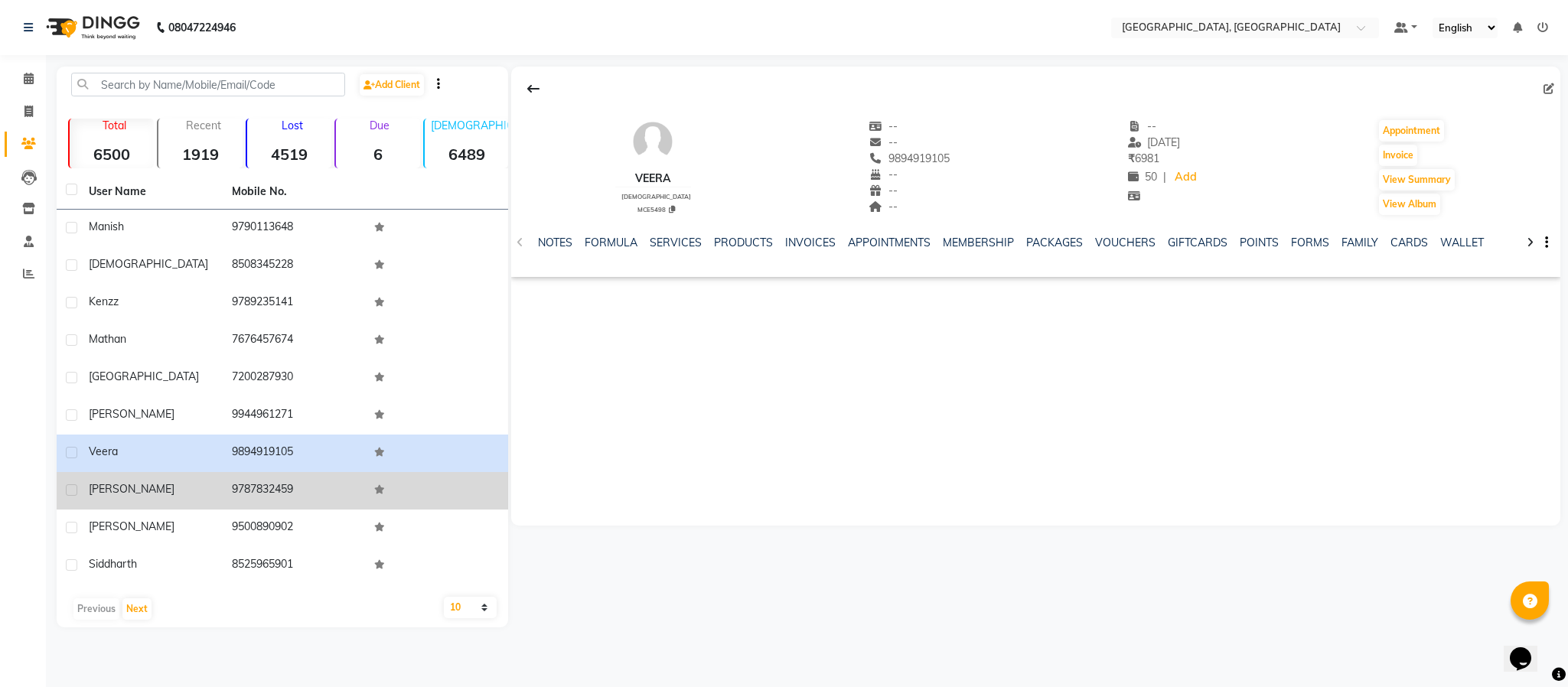
click at [97, 483] on span "[PERSON_NAME]" at bounding box center [131, 489] width 86 height 14
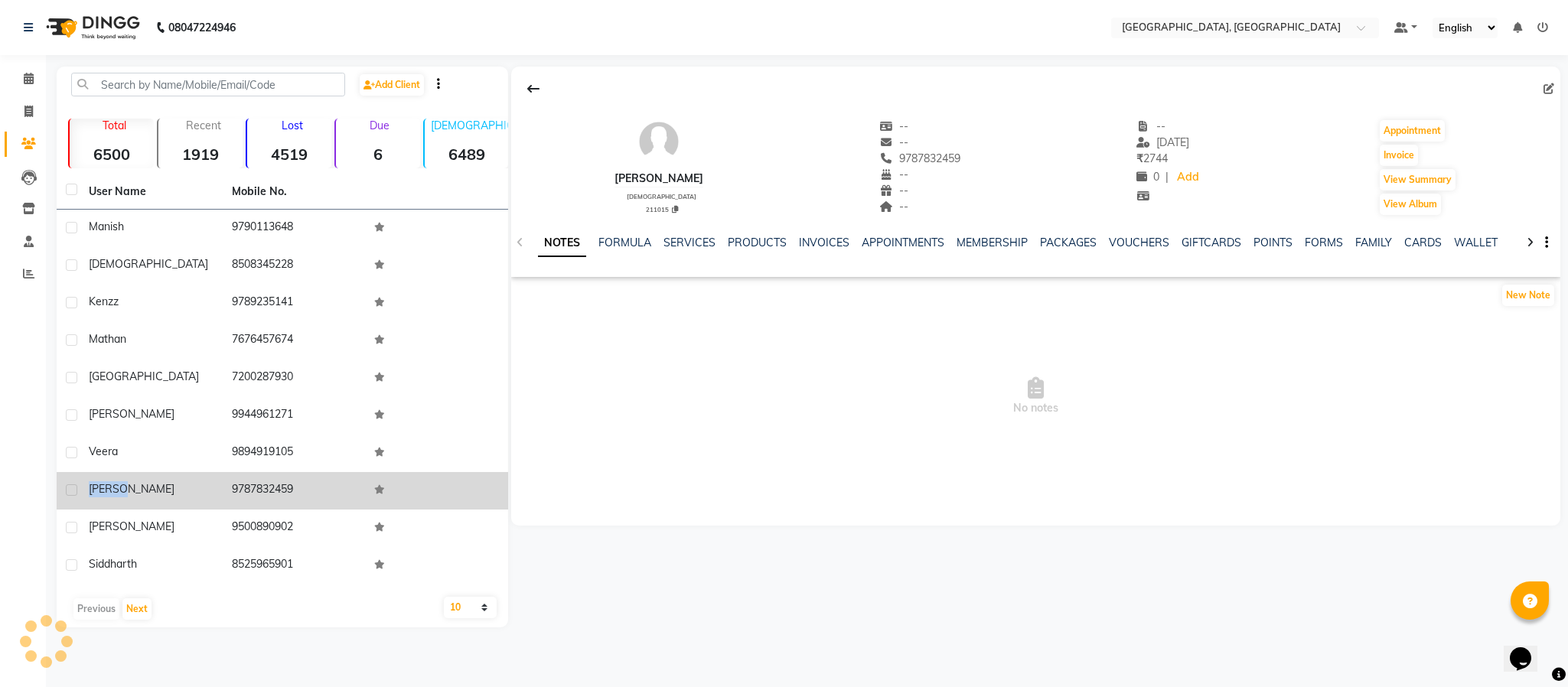
click at [97, 485] on span "[PERSON_NAME]" at bounding box center [131, 489] width 86 height 14
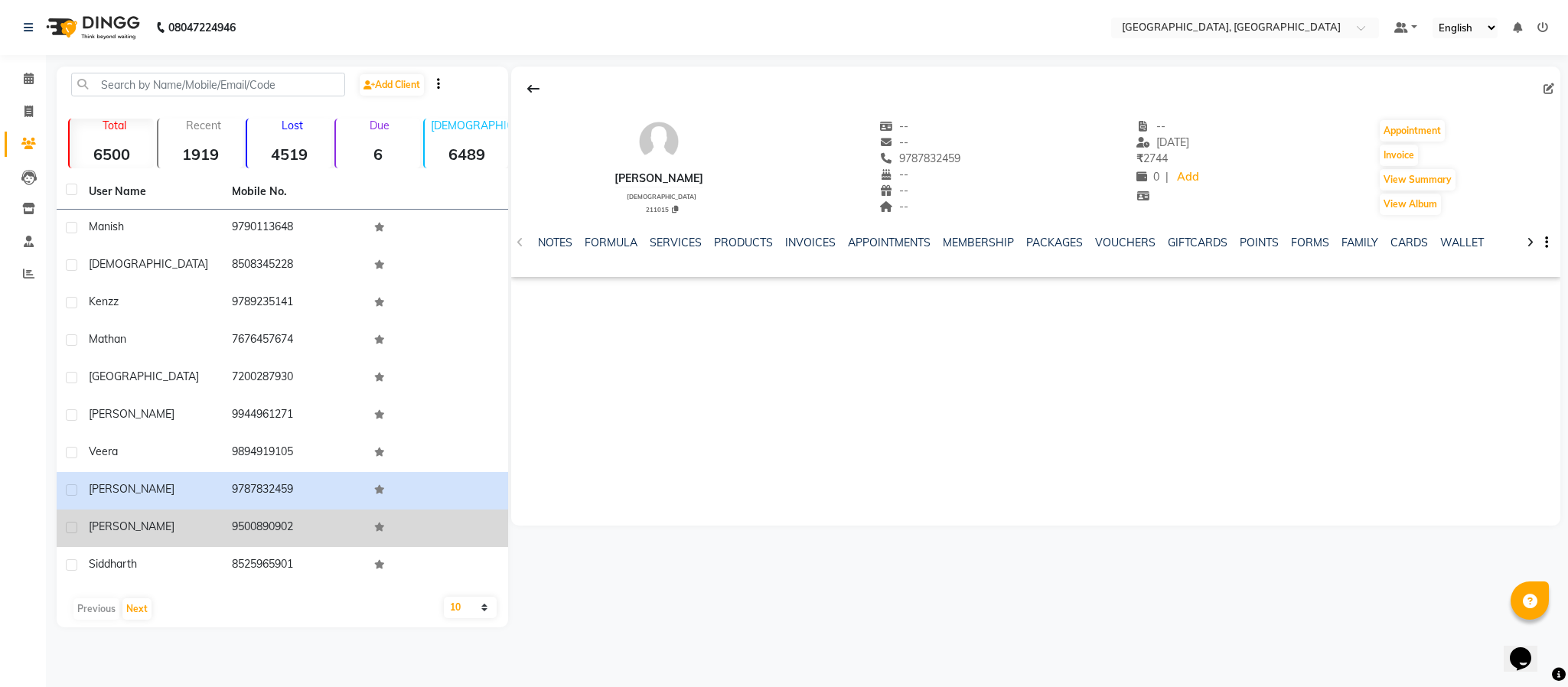
click at [110, 524] on span "[PERSON_NAME]" at bounding box center [131, 526] width 86 height 14
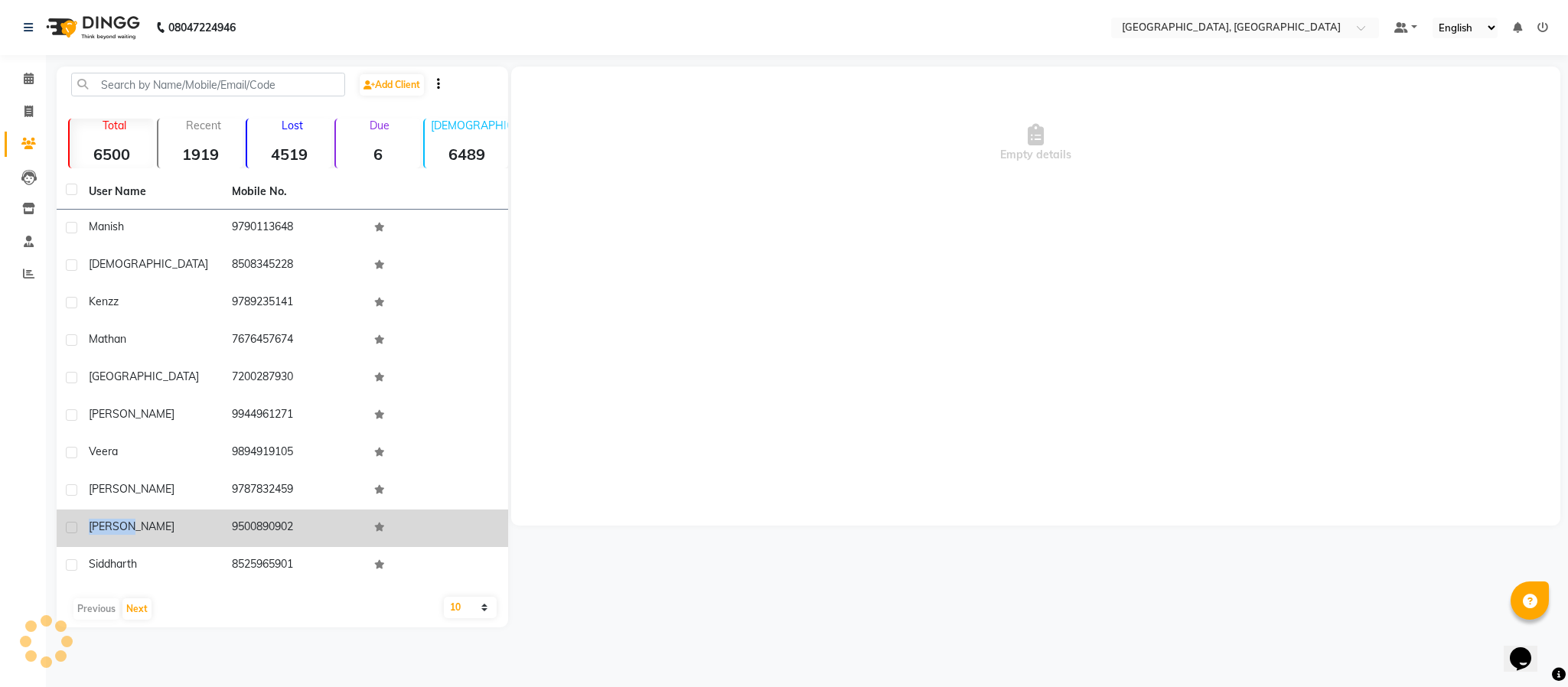
click at [110, 524] on span "[PERSON_NAME]" at bounding box center [131, 526] width 86 height 14
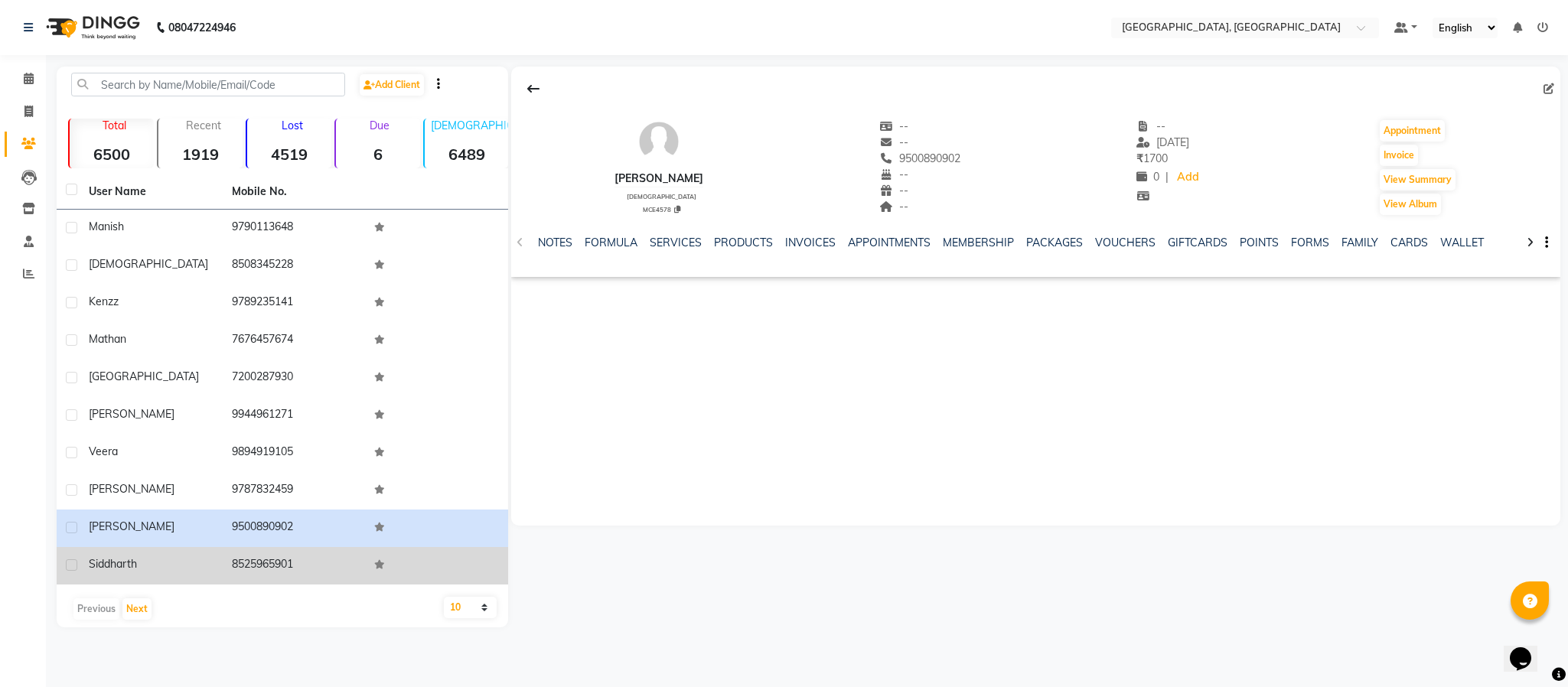
click at [94, 561] on span "siddharth" at bounding box center [112, 564] width 48 height 14
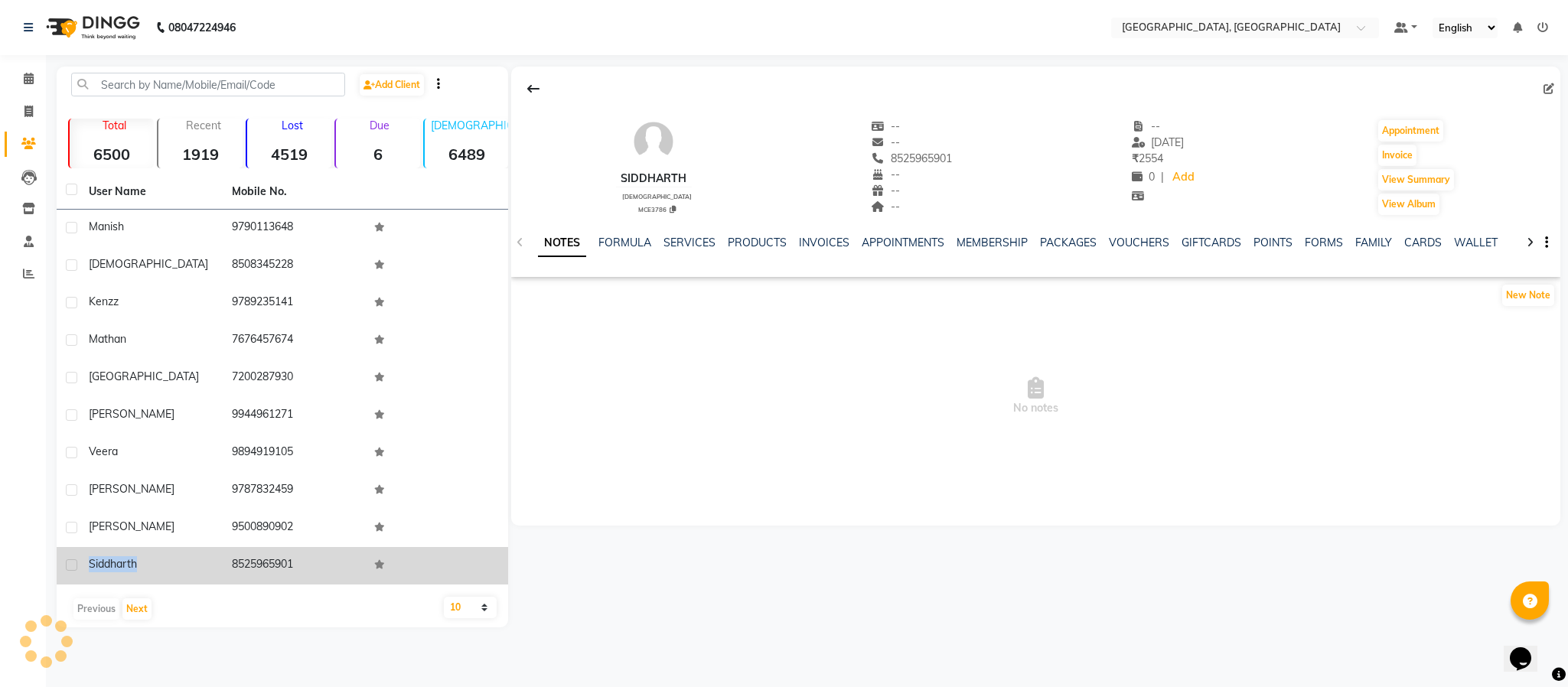
click at [94, 561] on span "siddharth" at bounding box center [112, 564] width 48 height 14
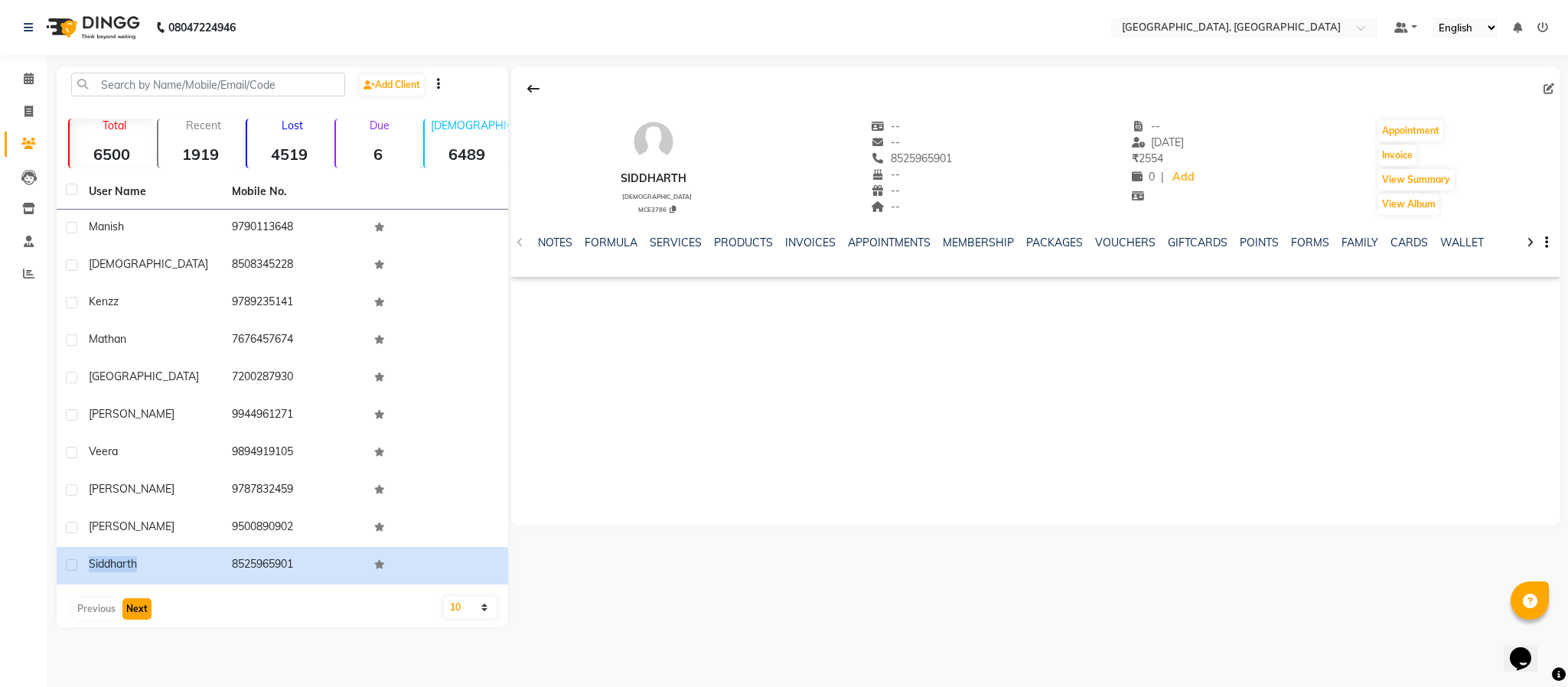
click at [140, 602] on button "Next" at bounding box center [136, 609] width 29 height 21
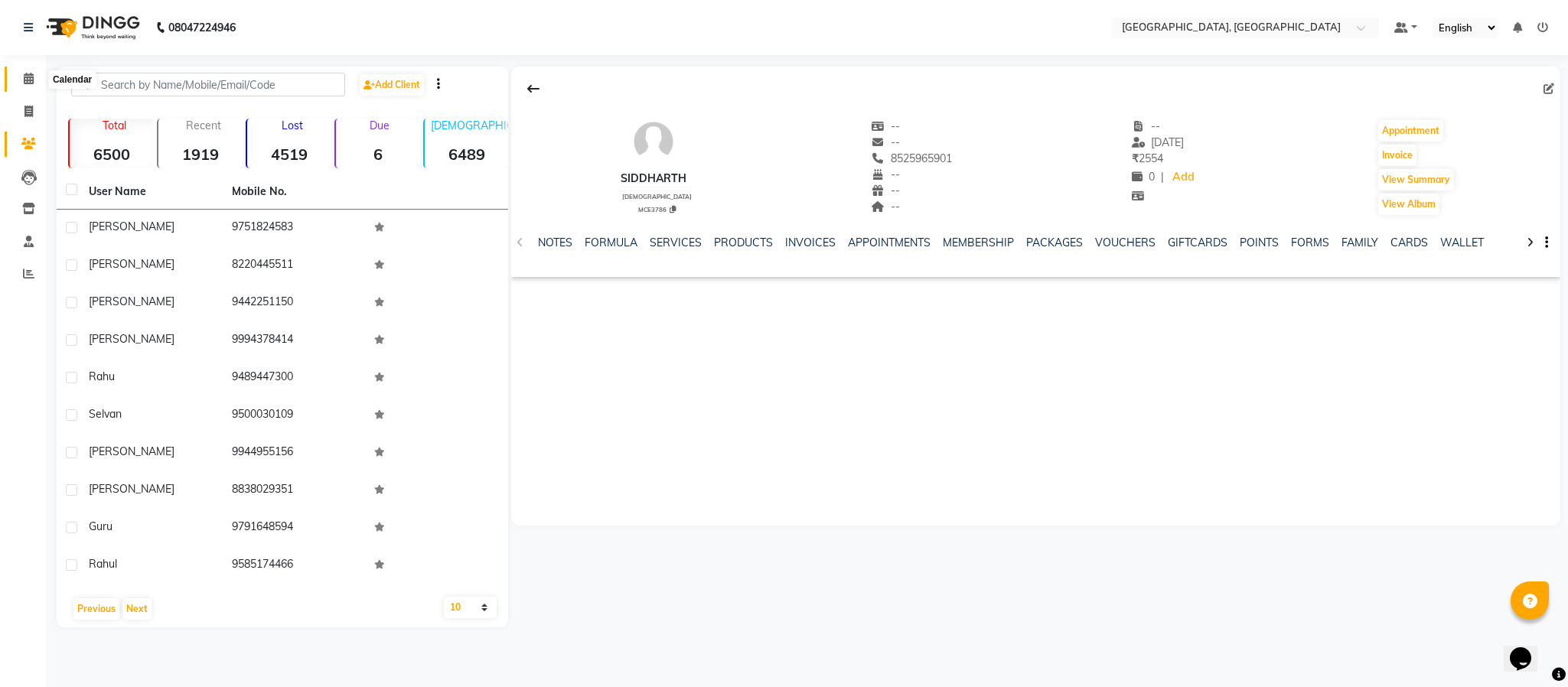
drag, startPoint x: 28, startPoint y: 81, endPoint x: 34, endPoint y: 157, distance: 76.2
click at [28, 81] on icon at bounding box center [29, 79] width 10 height 11
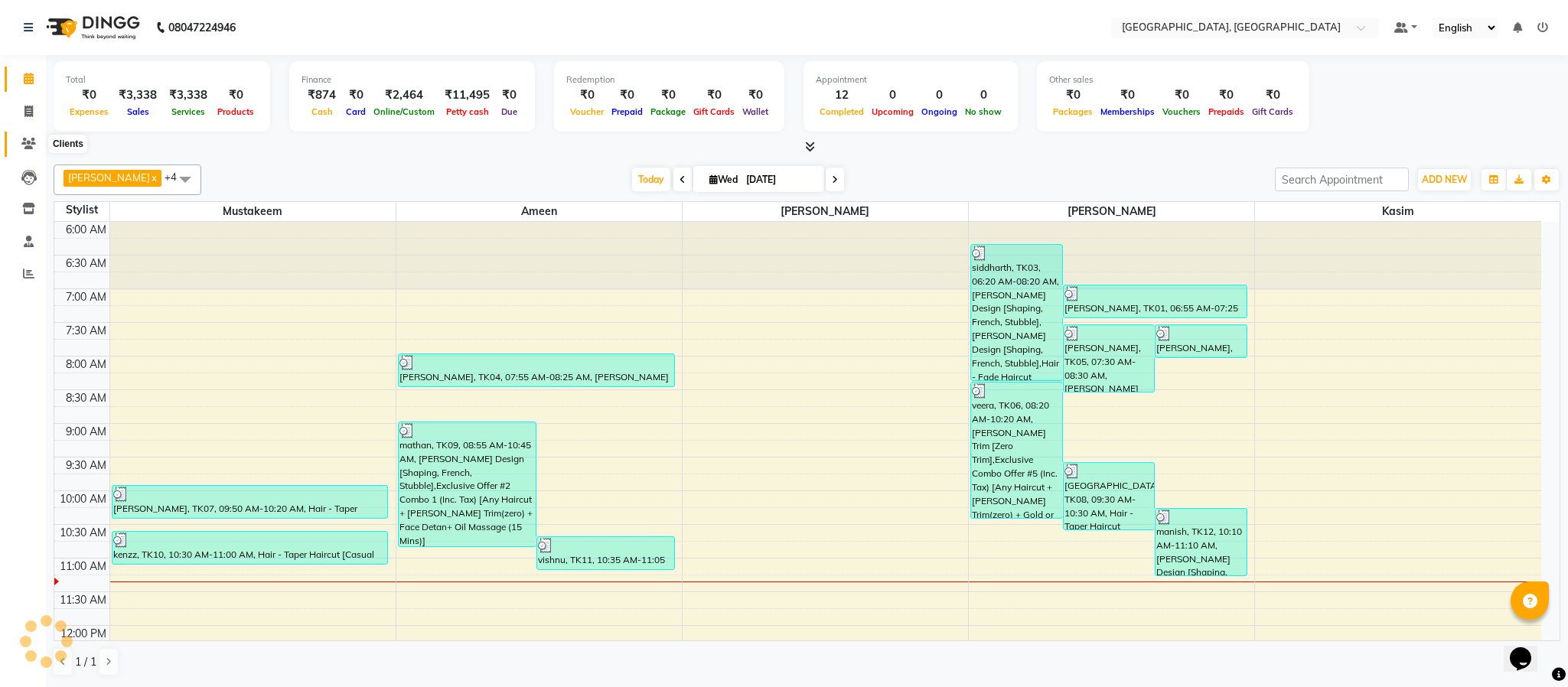
click at [18, 138] on span at bounding box center [29, 143] width 27 height 17
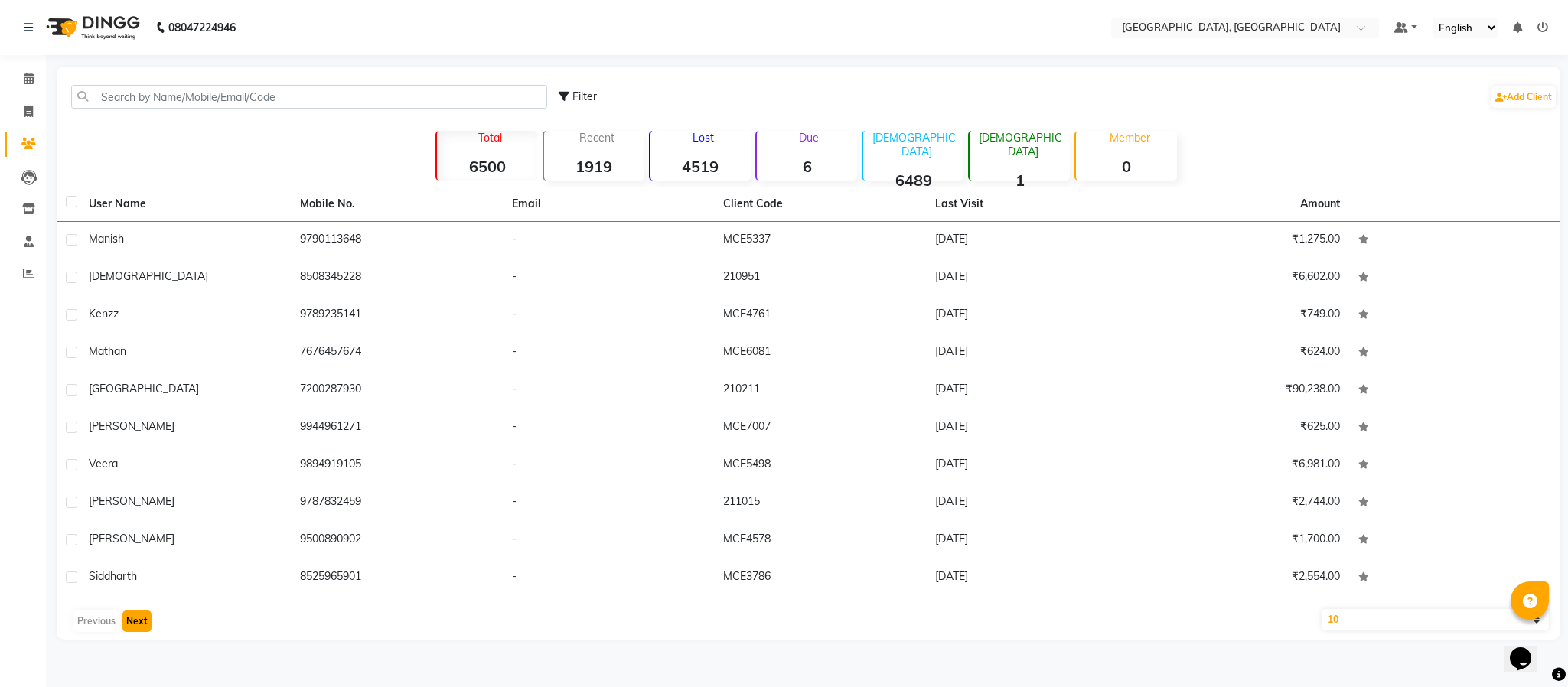
click at [140, 611] on button "Next" at bounding box center [136, 621] width 29 height 21
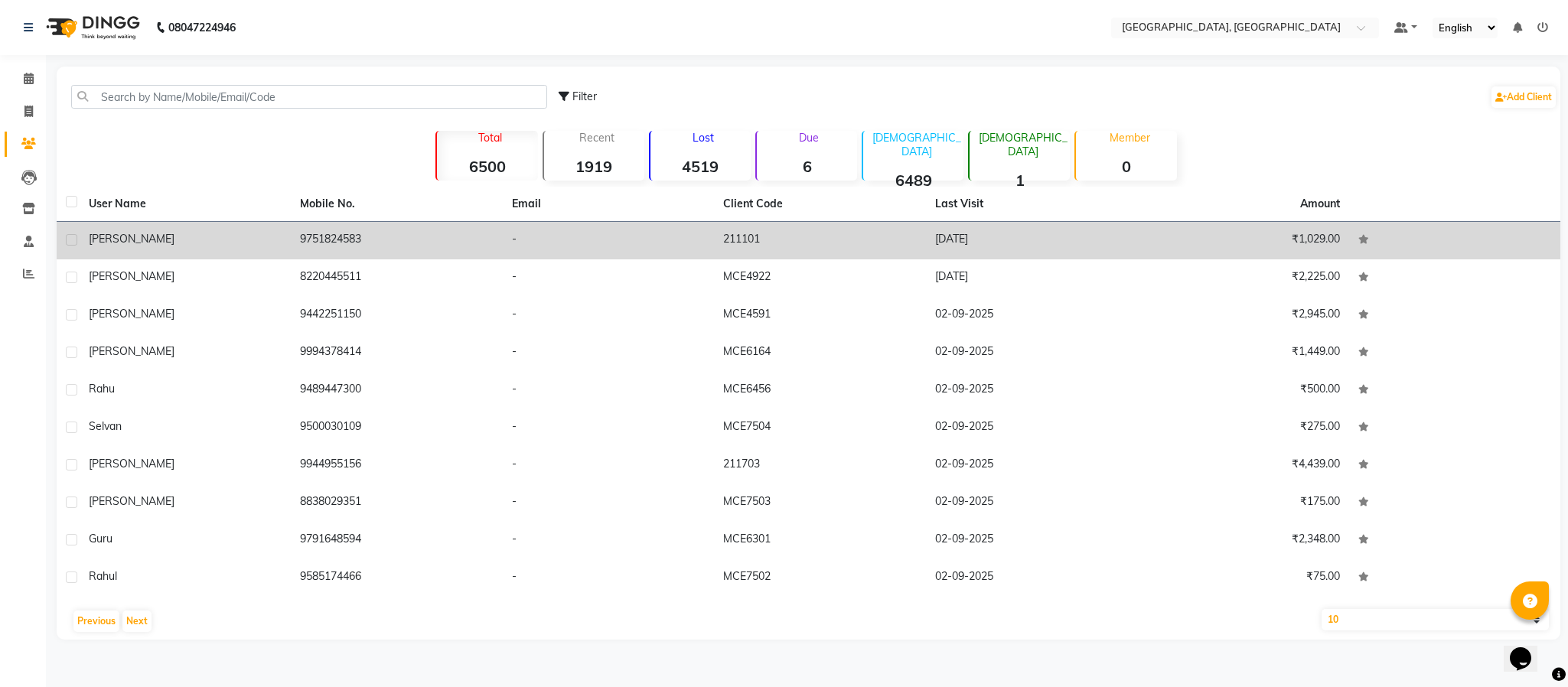
click at [124, 239] on span "[PERSON_NAME]" at bounding box center [131, 239] width 86 height 14
click at [124, 239] on td "[PERSON_NAME]" at bounding box center [185, 241] width 211 height 38
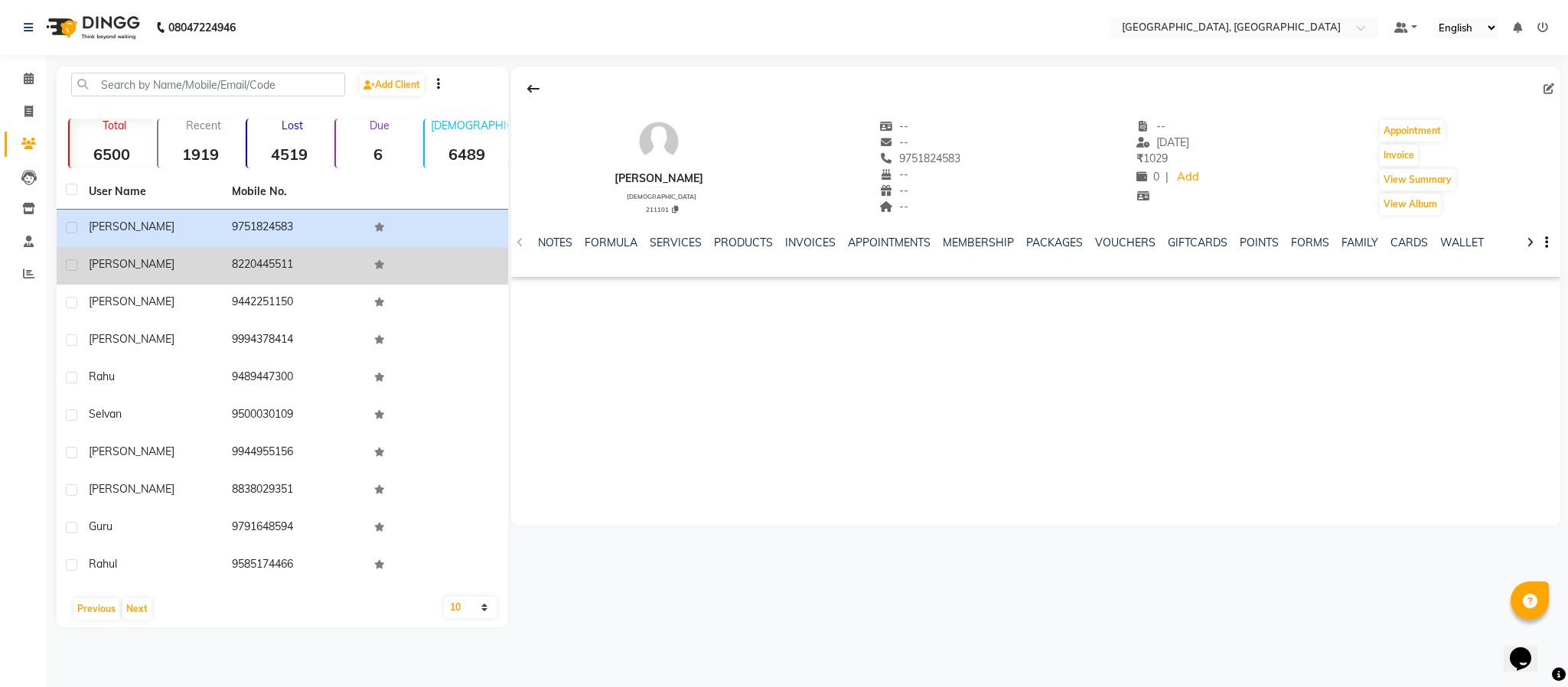
click at [90, 255] on td "[PERSON_NAME]" at bounding box center [151, 266] width 143 height 38
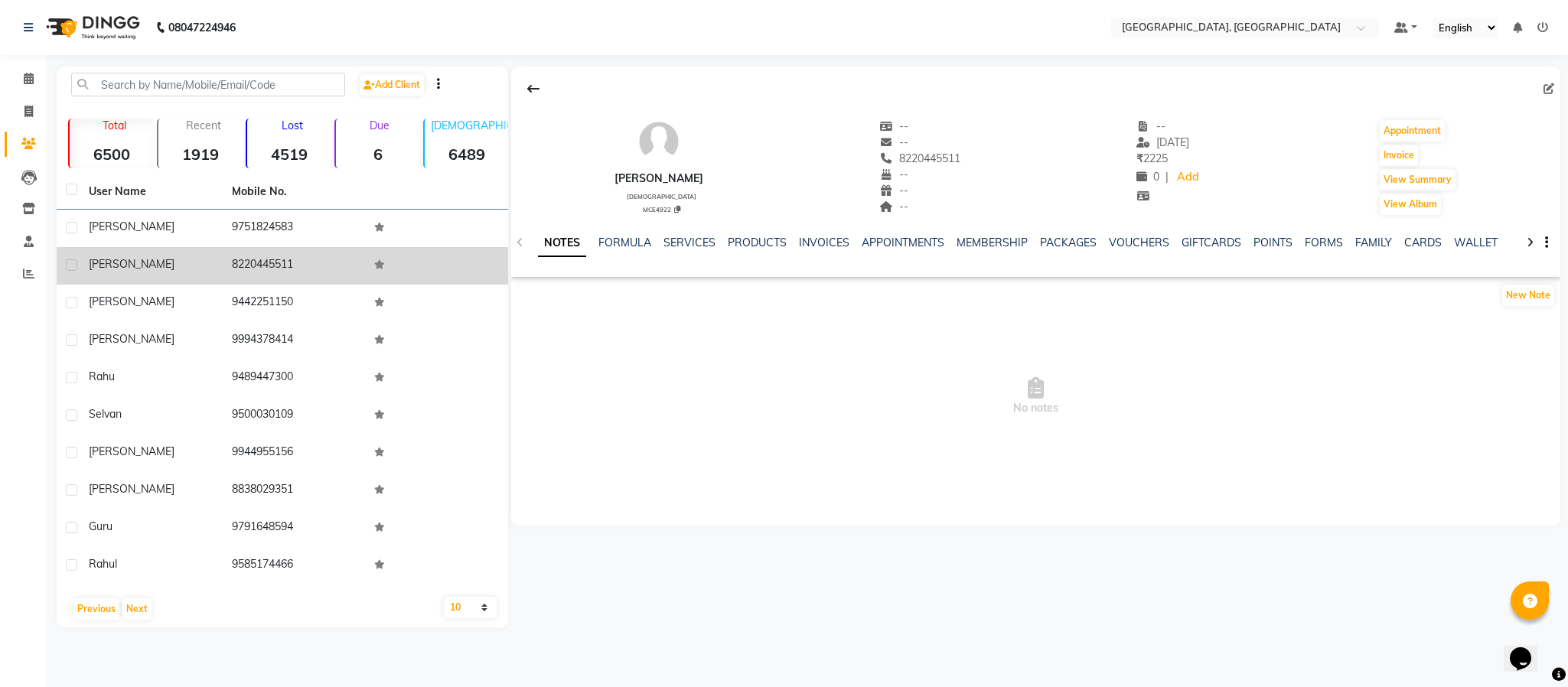
click at [94, 258] on span "[PERSON_NAME]" at bounding box center [131, 264] width 86 height 14
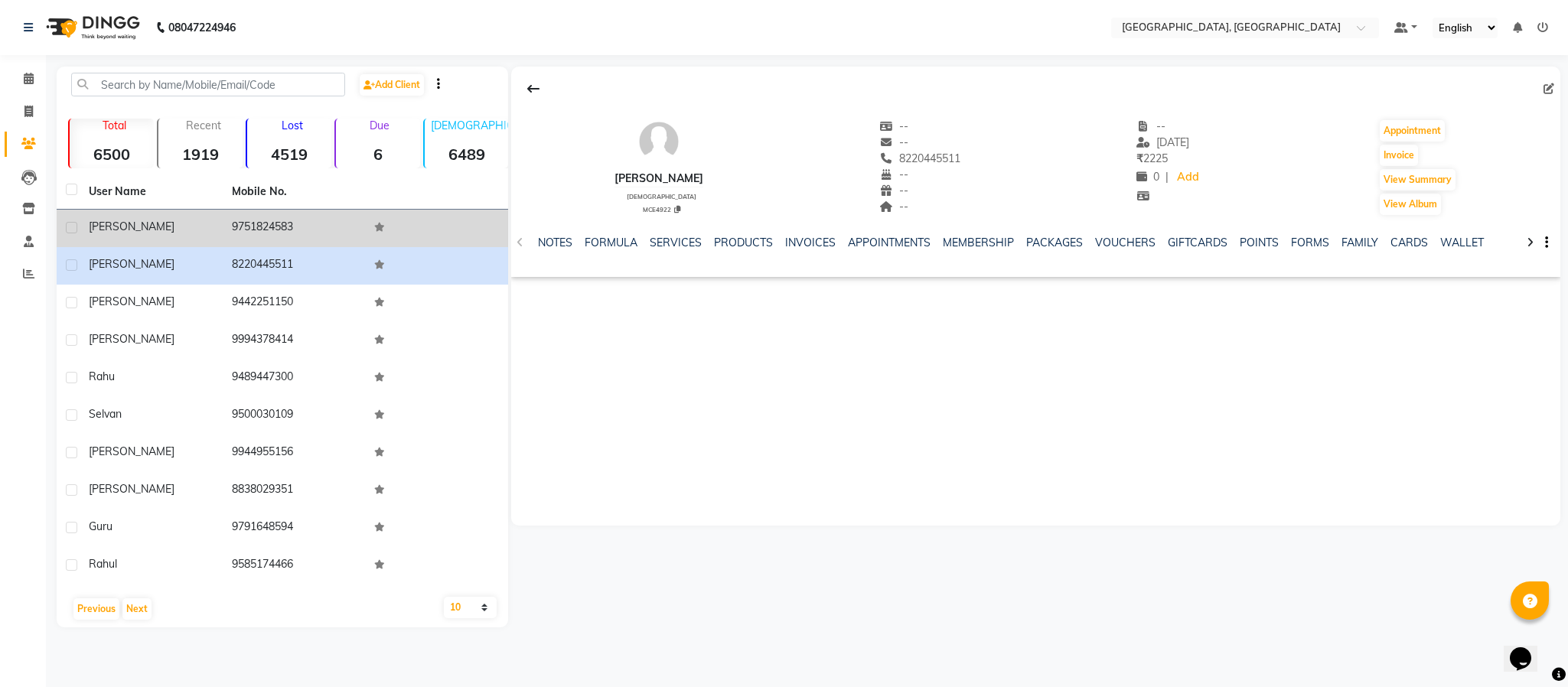
click at [273, 225] on td "9751824583" at bounding box center [294, 229] width 143 height 38
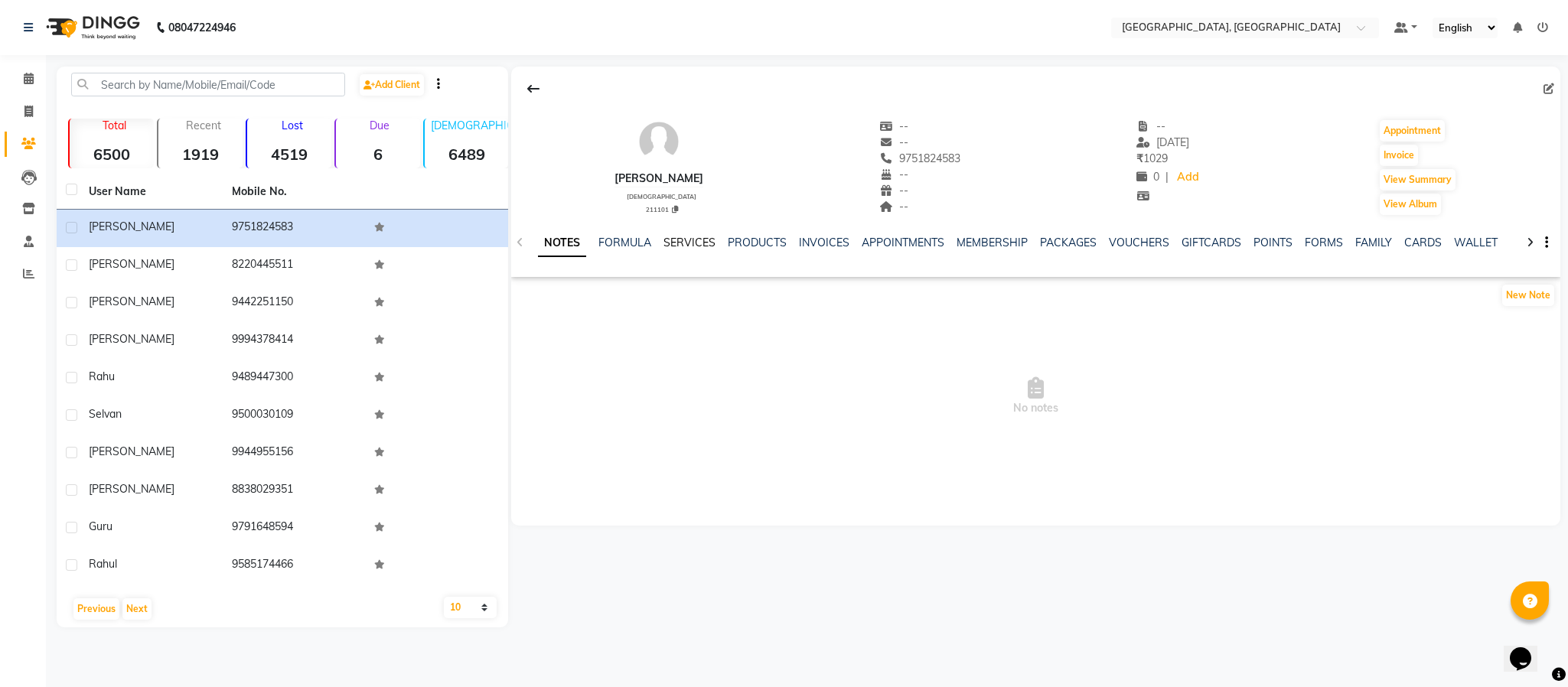
click at [683, 241] on link "SERVICES" at bounding box center [689, 243] width 52 height 14
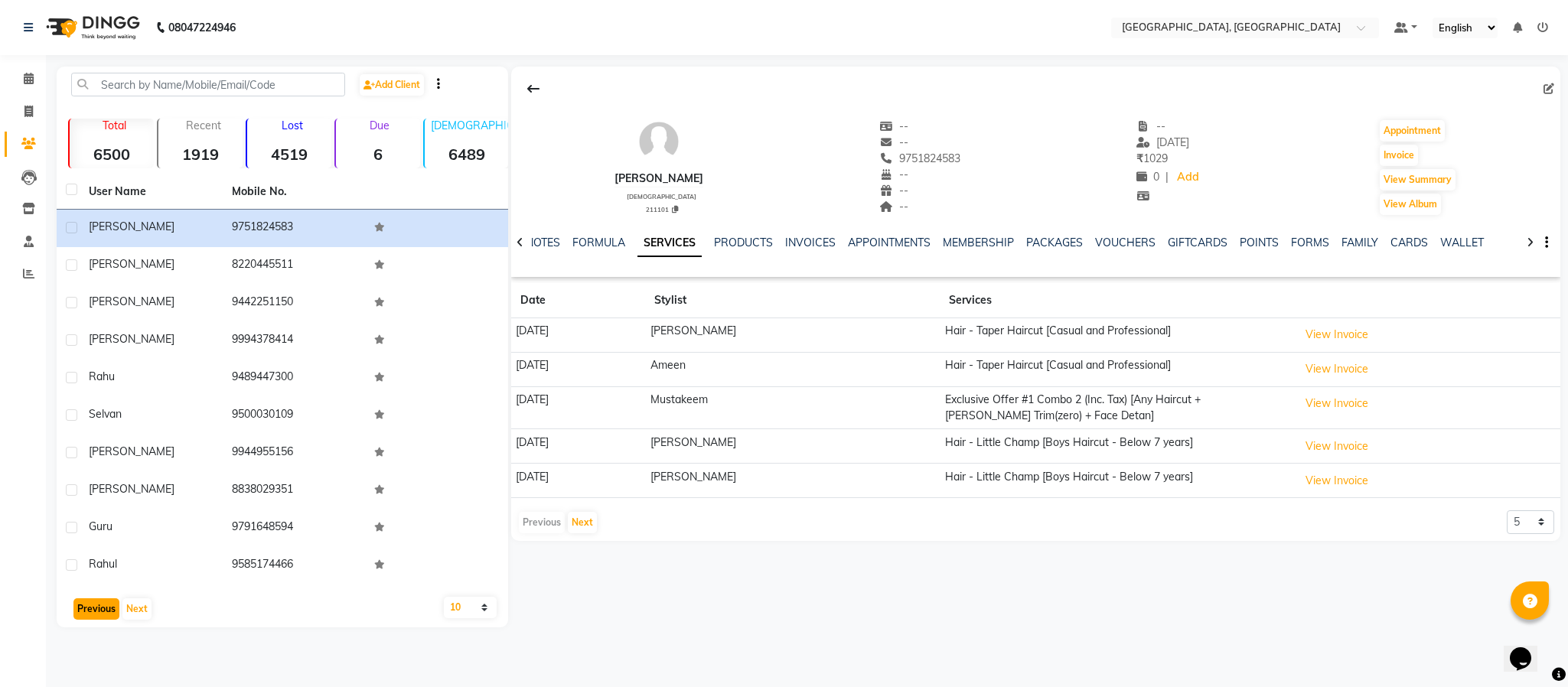
click at [92, 608] on button "Previous" at bounding box center [97, 609] width 46 height 21
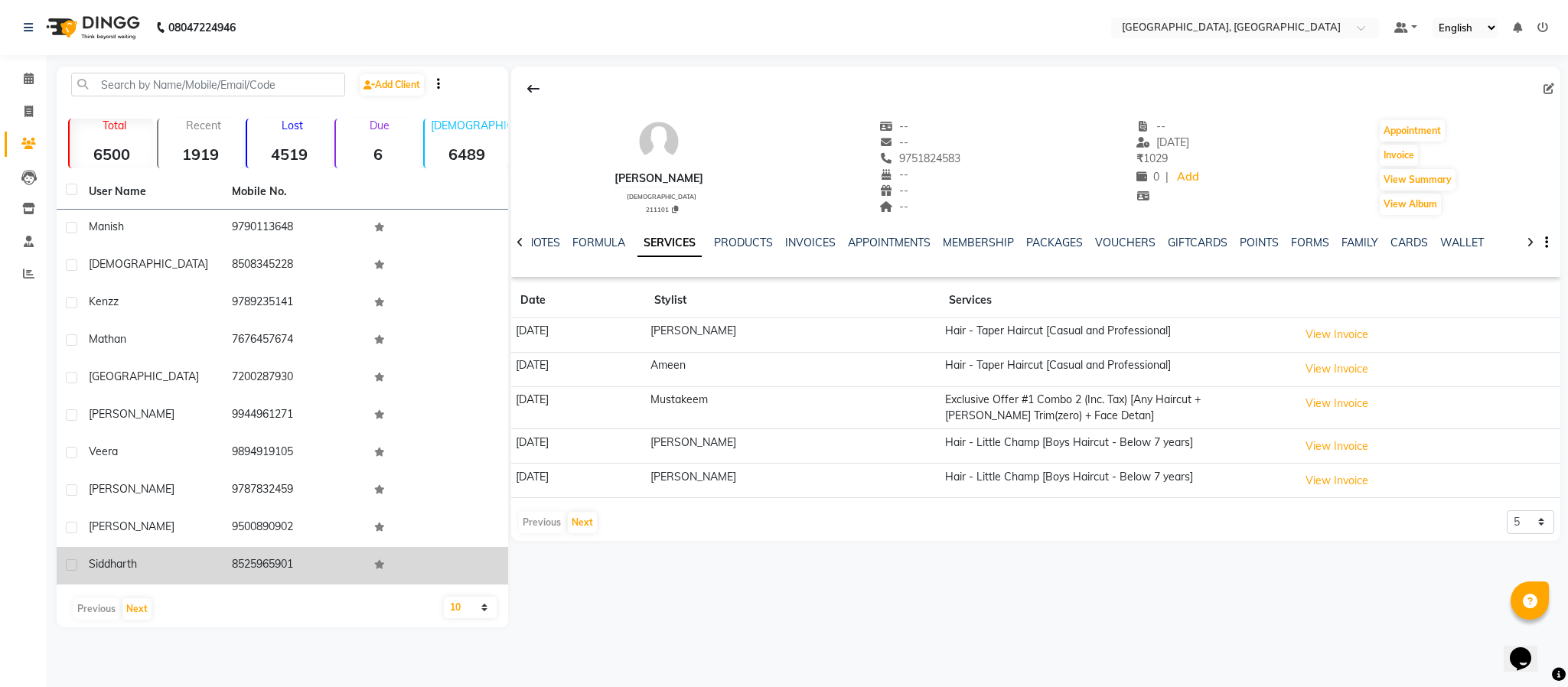
drag, startPoint x: 270, startPoint y: 566, endPoint x: 280, endPoint y: 557, distance: 13.5
click at [270, 565] on td "8525965901" at bounding box center [294, 566] width 143 height 38
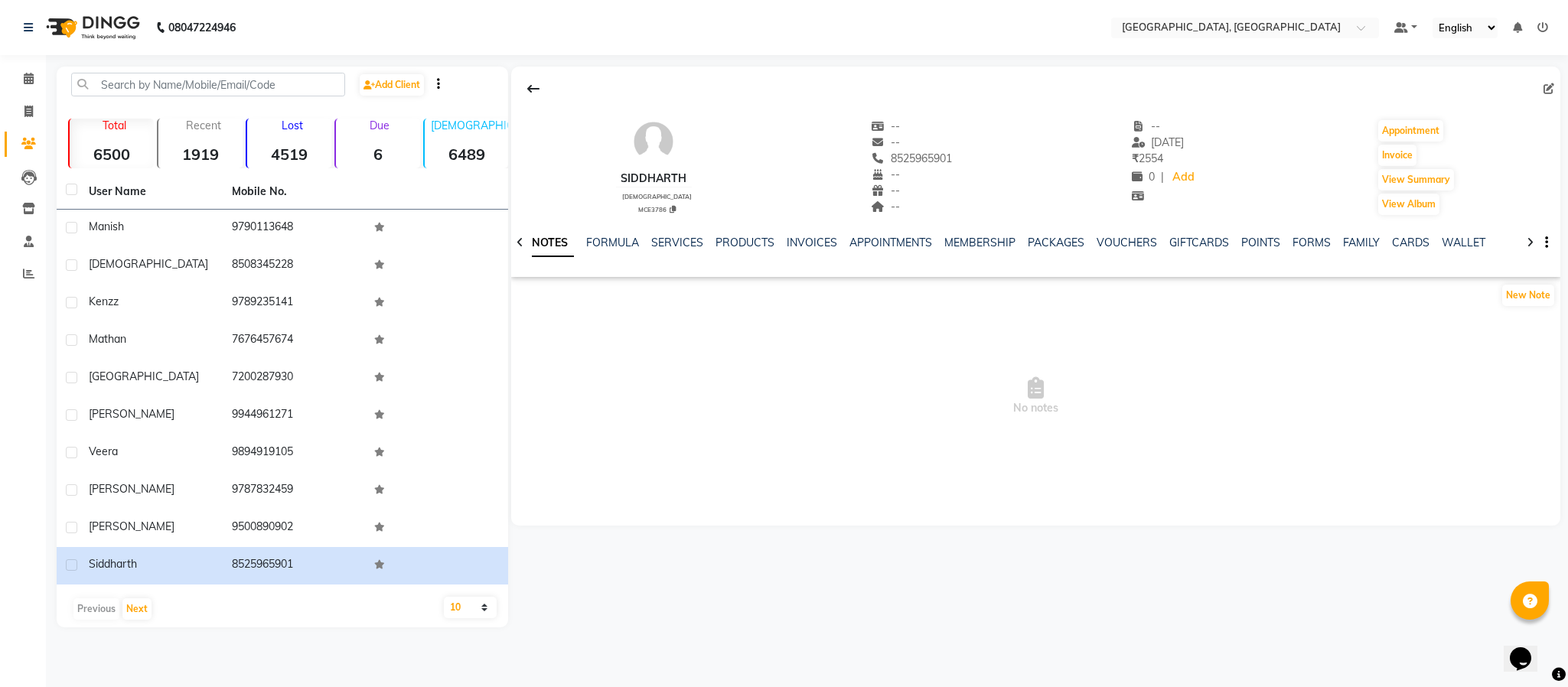
click at [666, 235] on div "SERVICES" at bounding box center [677, 243] width 52 height 16
click at [666, 241] on link "SERVICES" at bounding box center [677, 243] width 52 height 14
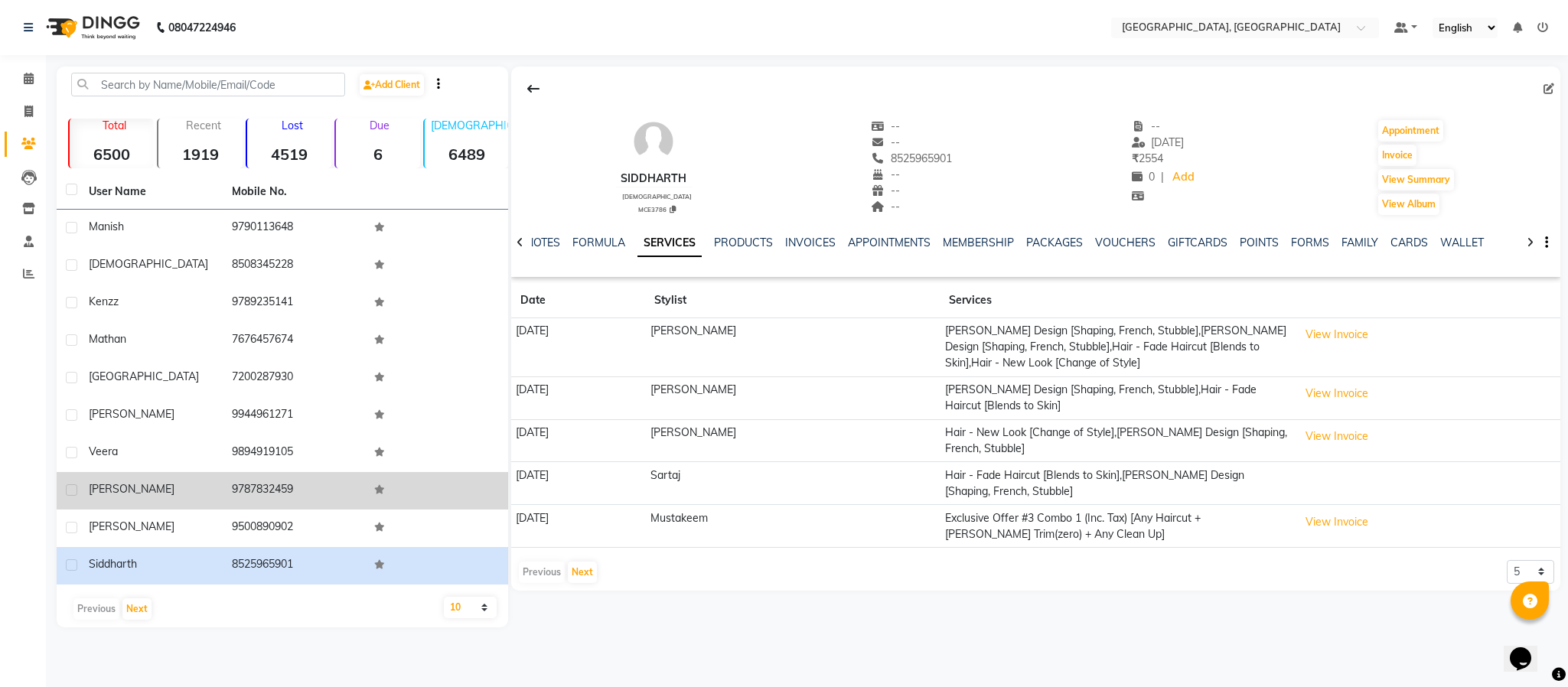
drag, startPoint x: 294, startPoint y: 519, endPoint x: 342, endPoint y: 503, distance: 50.6
click at [294, 519] on td "9500890902" at bounding box center [294, 529] width 143 height 38
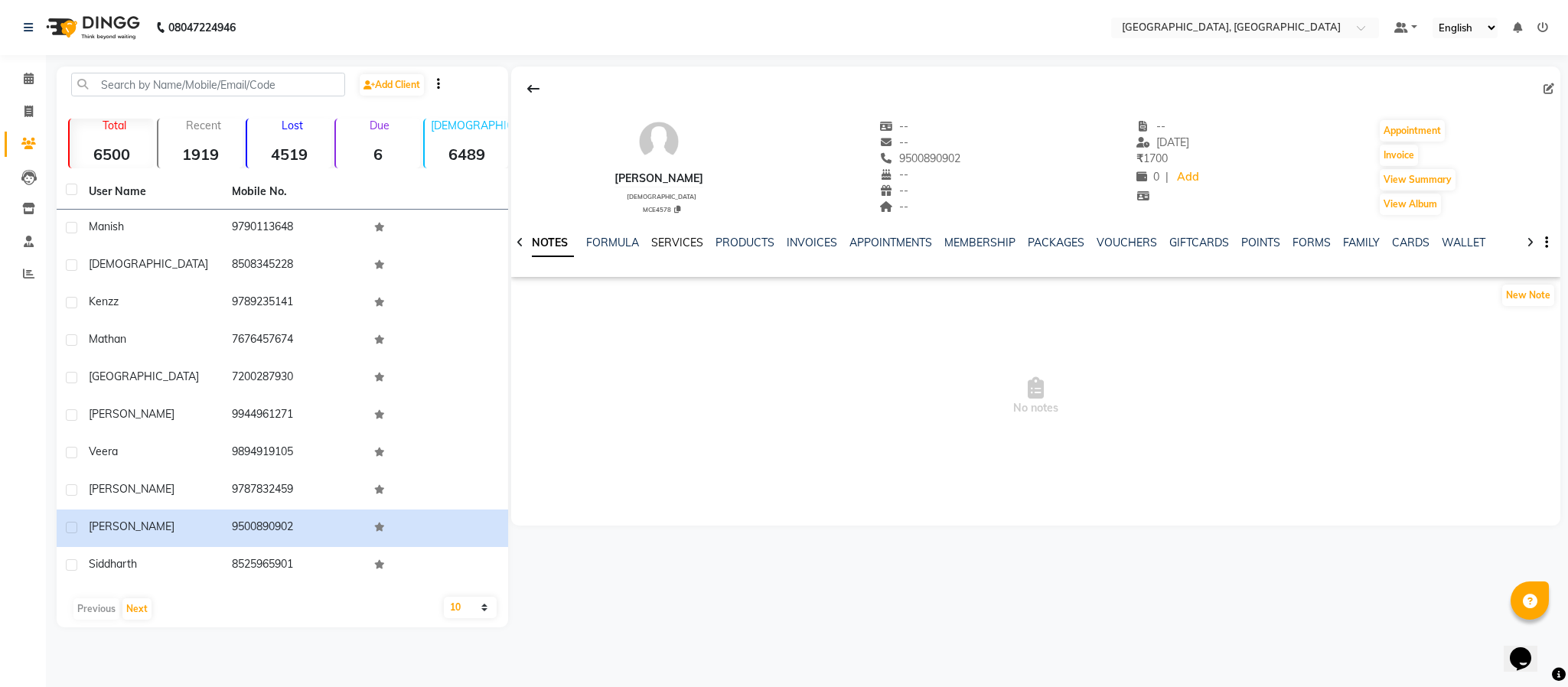
click at [679, 246] on link "SERVICES" at bounding box center [677, 243] width 52 height 14
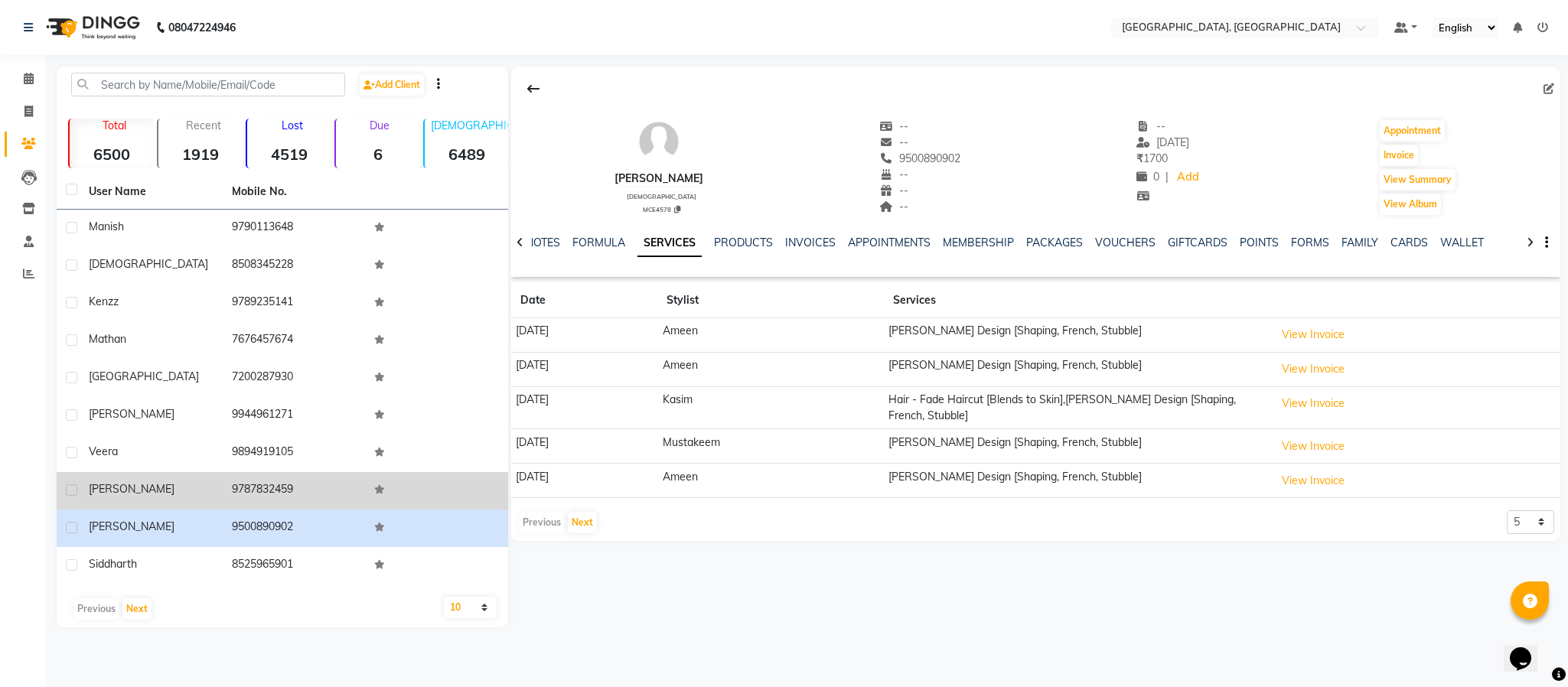
click at [248, 479] on td "9787832459" at bounding box center [294, 491] width 143 height 38
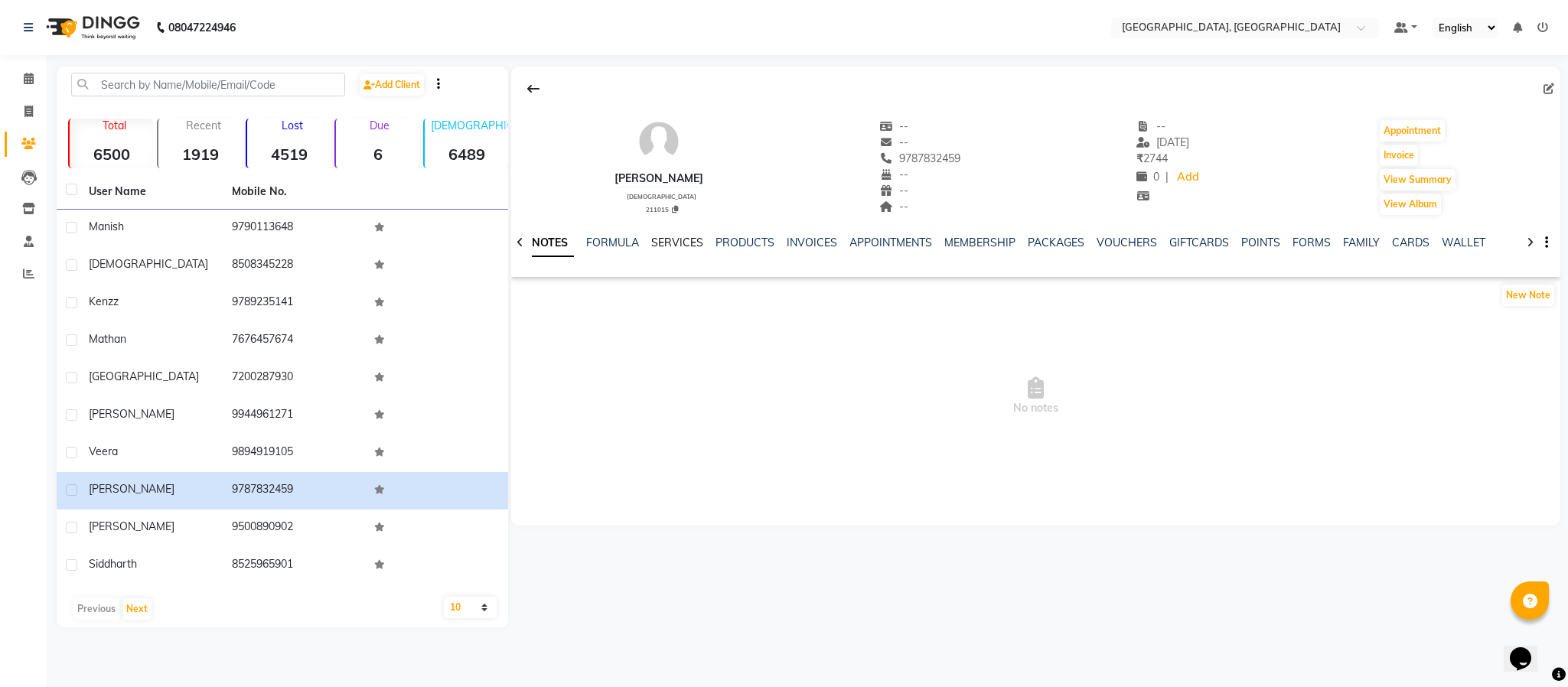
click at [675, 241] on link "SERVICES" at bounding box center [677, 243] width 52 height 14
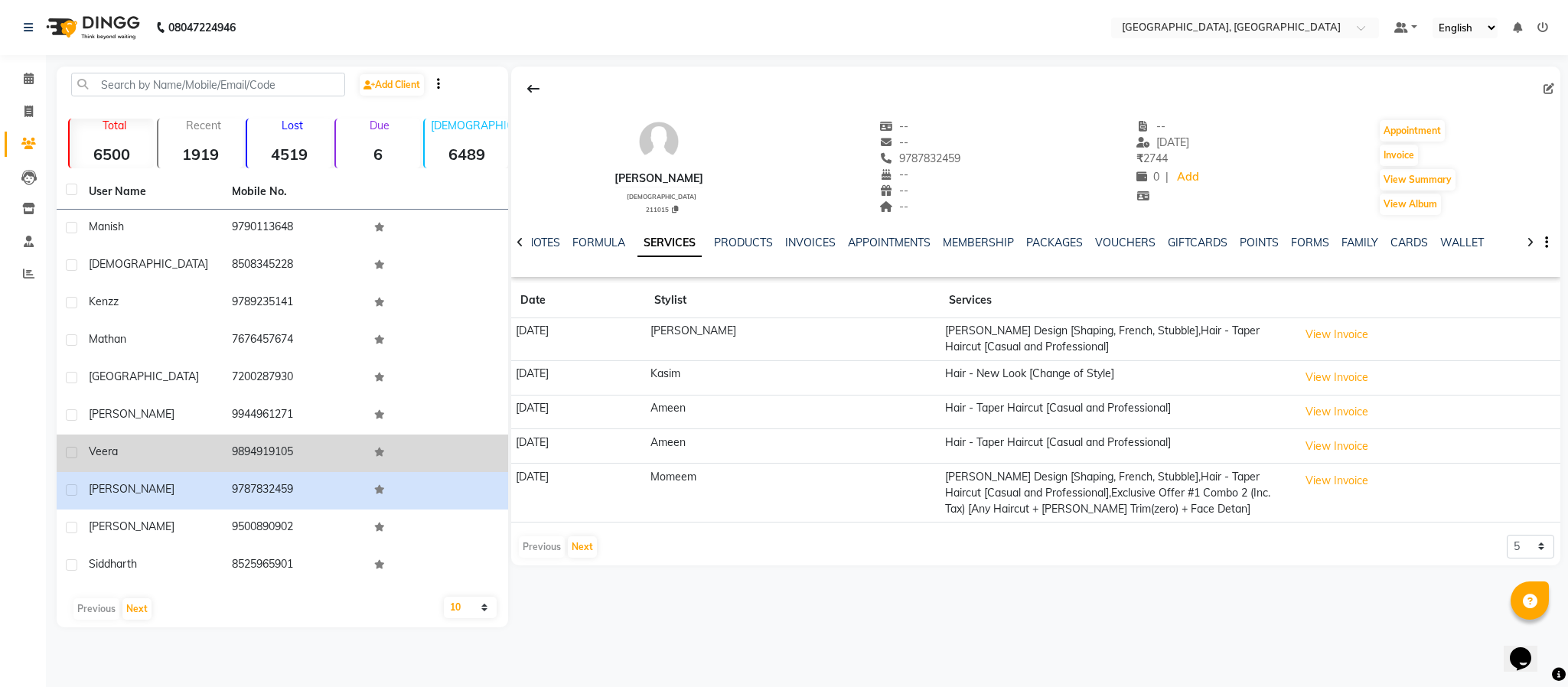
click at [329, 450] on td "9894919105" at bounding box center [294, 453] width 143 height 38
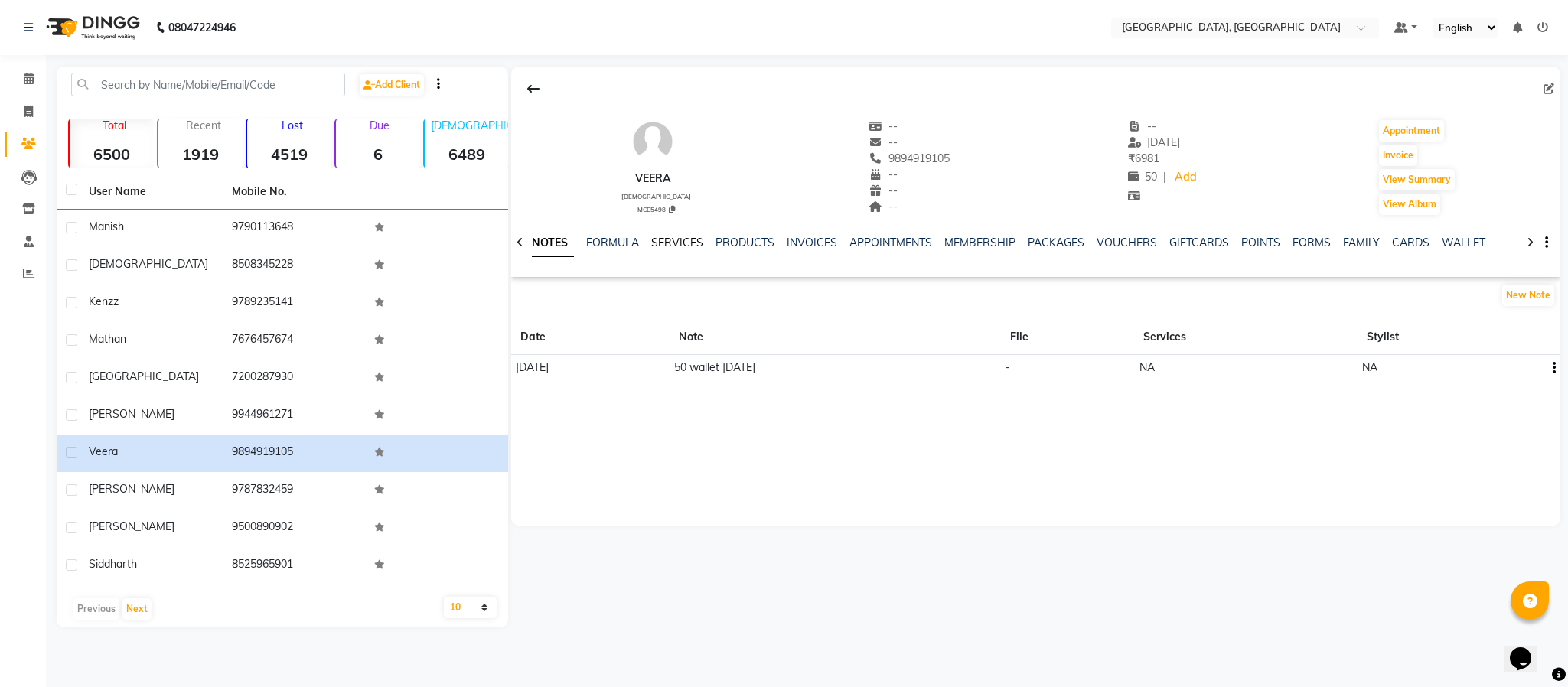
click at [689, 243] on link "SERVICES" at bounding box center [677, 243] width 52 height 14
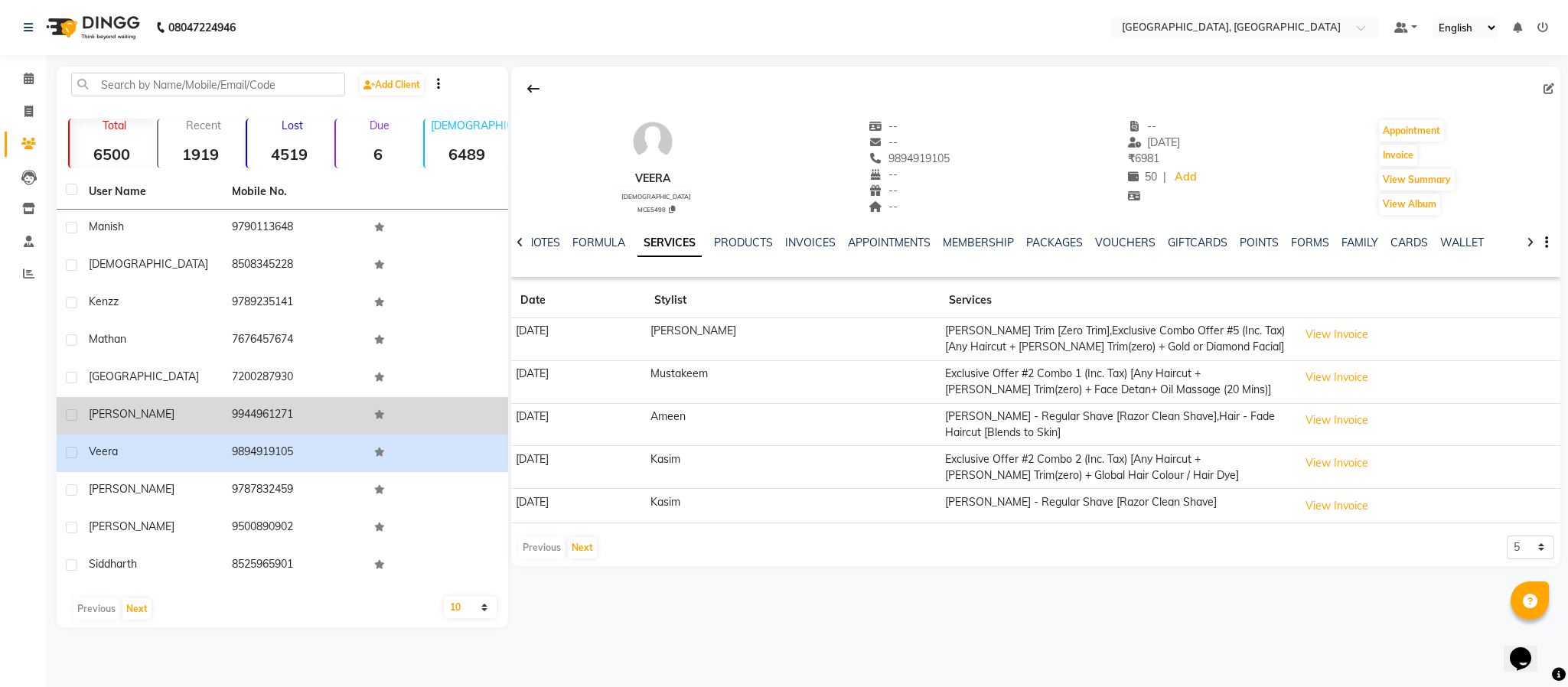
click at [260, 416] on td "9944961271" at bounding box center [294, 416] width 143 height 38
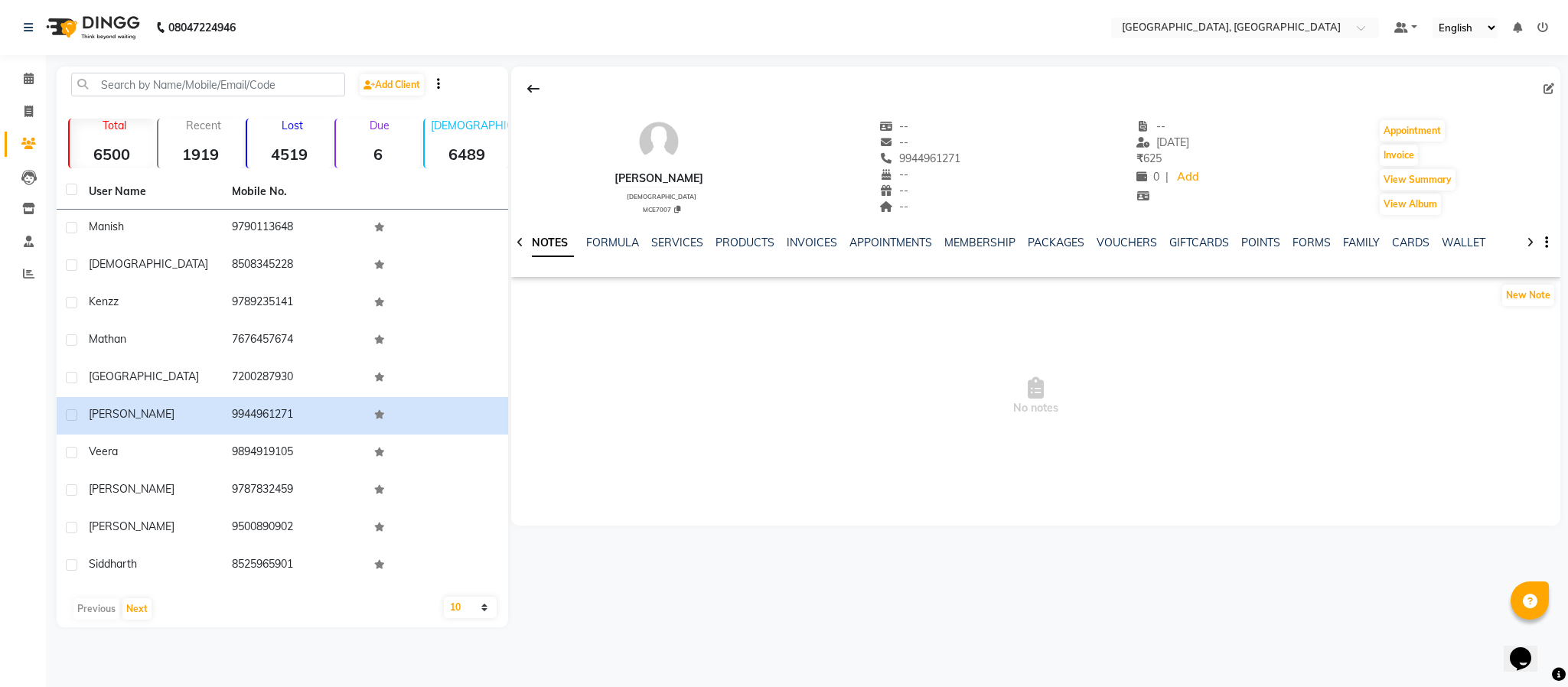
click at [671, 235] on div "SERVICES" at bounding box center [677, 243] width 52 height 16
click at [669, 239] on link "SERVICES" at bounding box center [677, 243] width 52 height 14
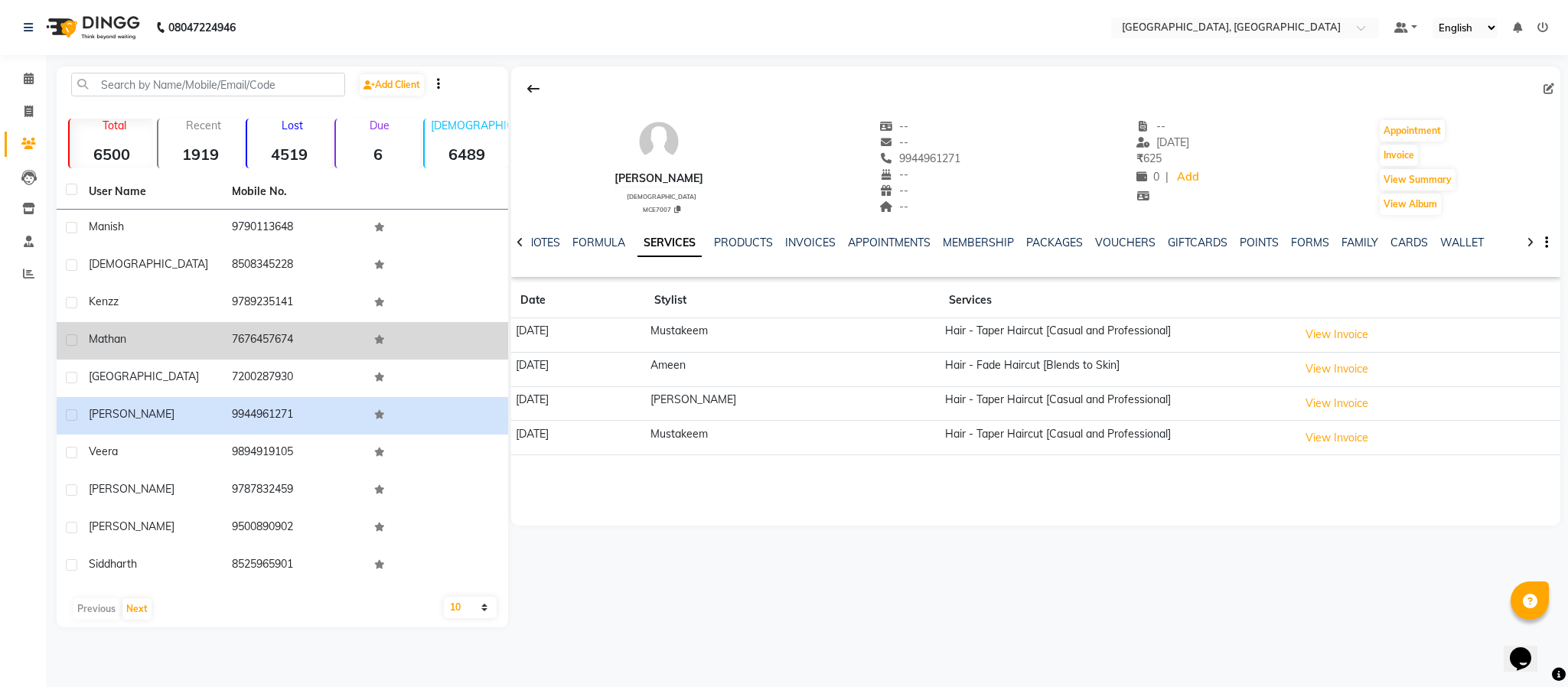
click at [279, 335] on td "7676457674" at bounding box center [294, 341] width 143 height 38
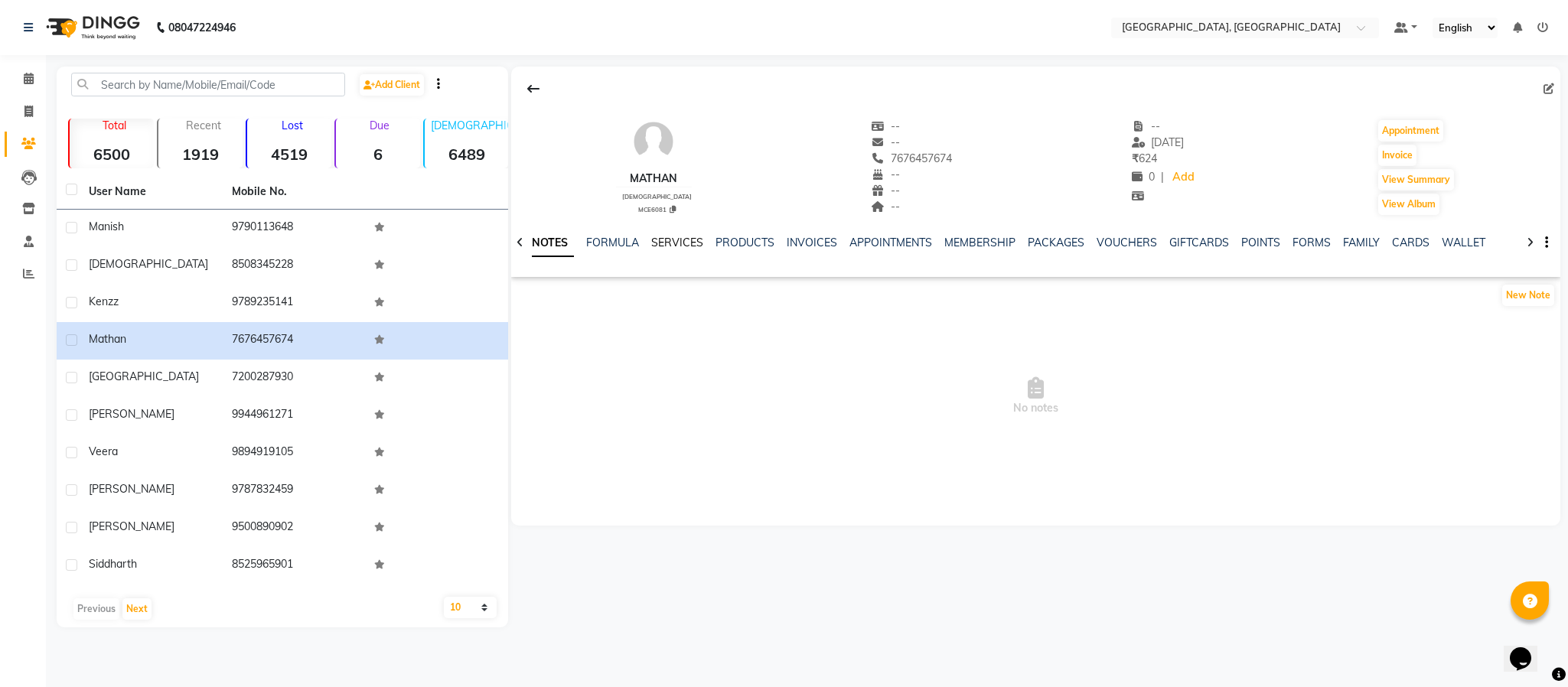
click at [669, 243] on link "SERVICES" at bounding box center [677, 243] width 52 height 14
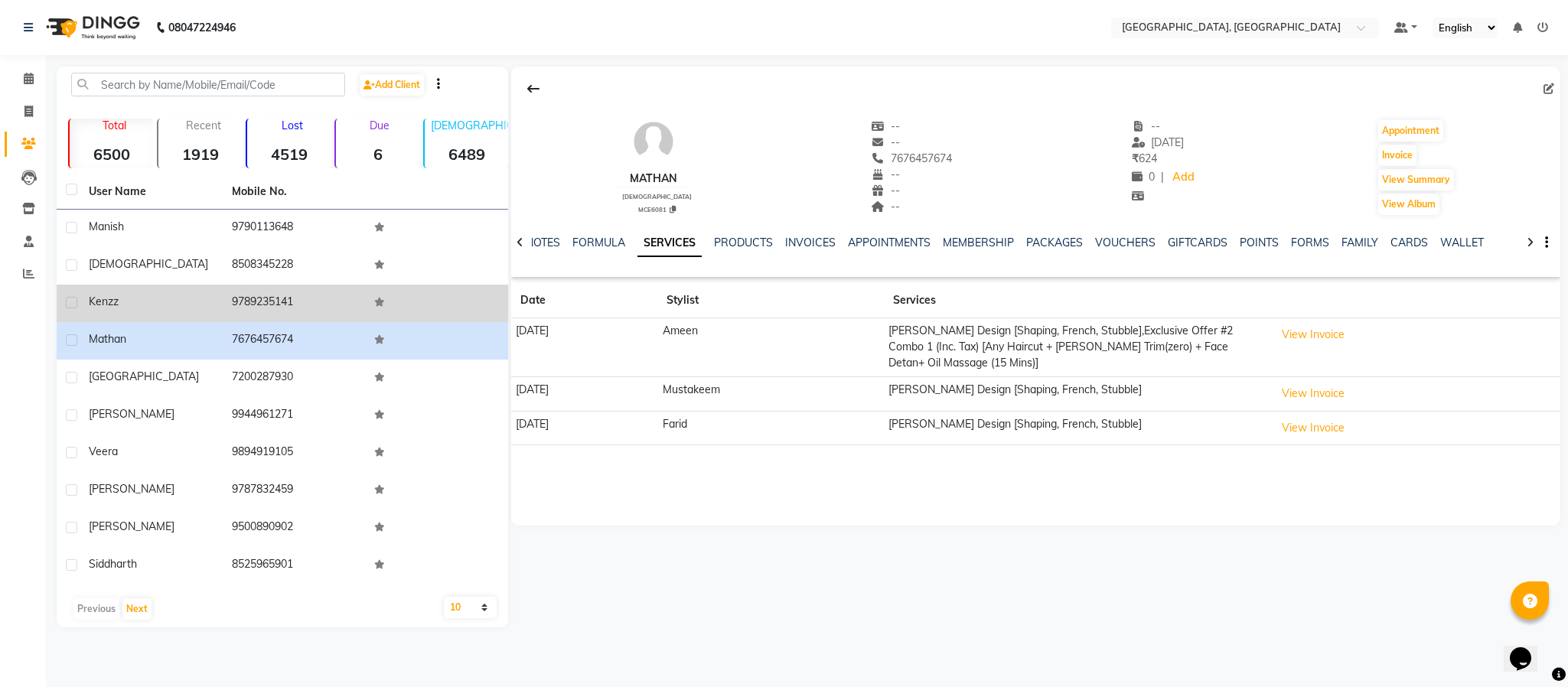
click at [271, 303] on td "9789235141" at bounding box center [294, 303] width 143 height 38
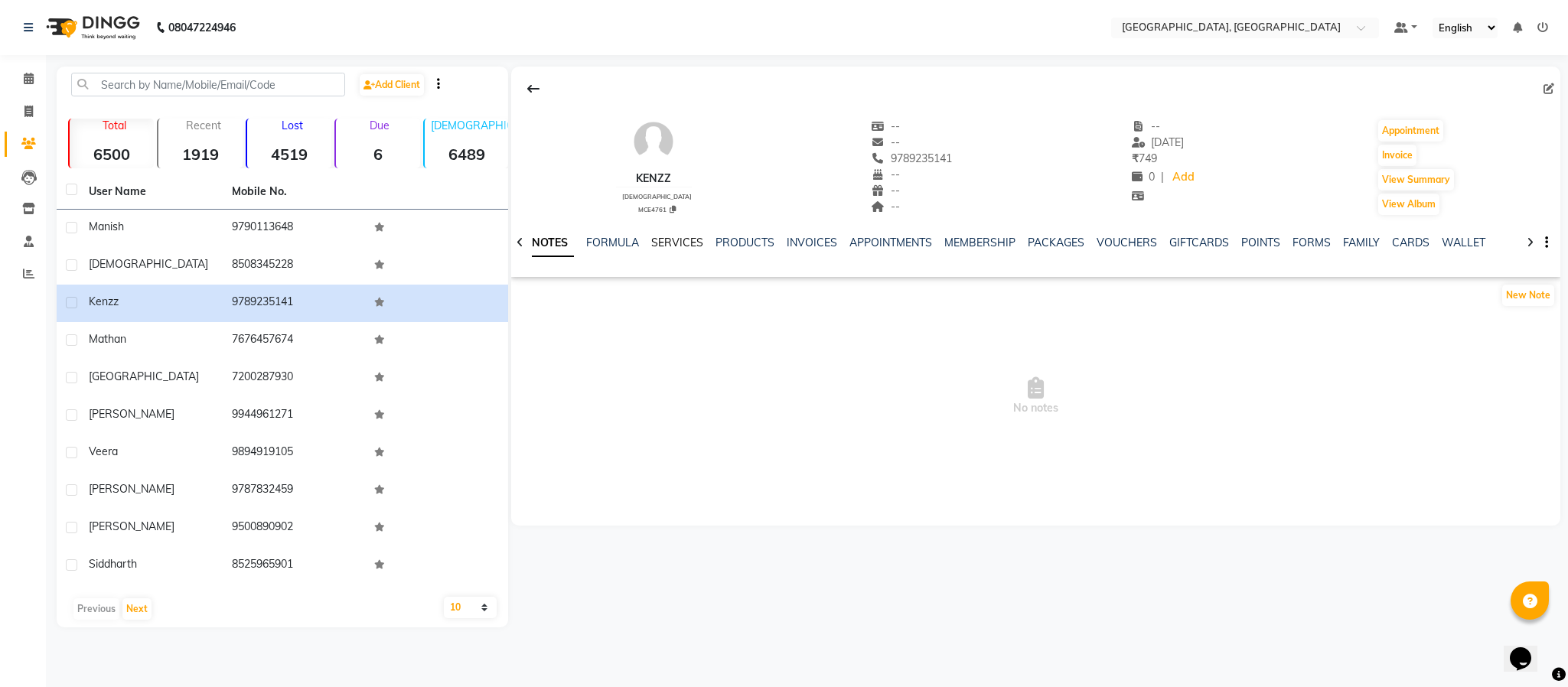
click at [674, 244] on link "SERVICES" at bounding box center [677, 243] width 52 height 14
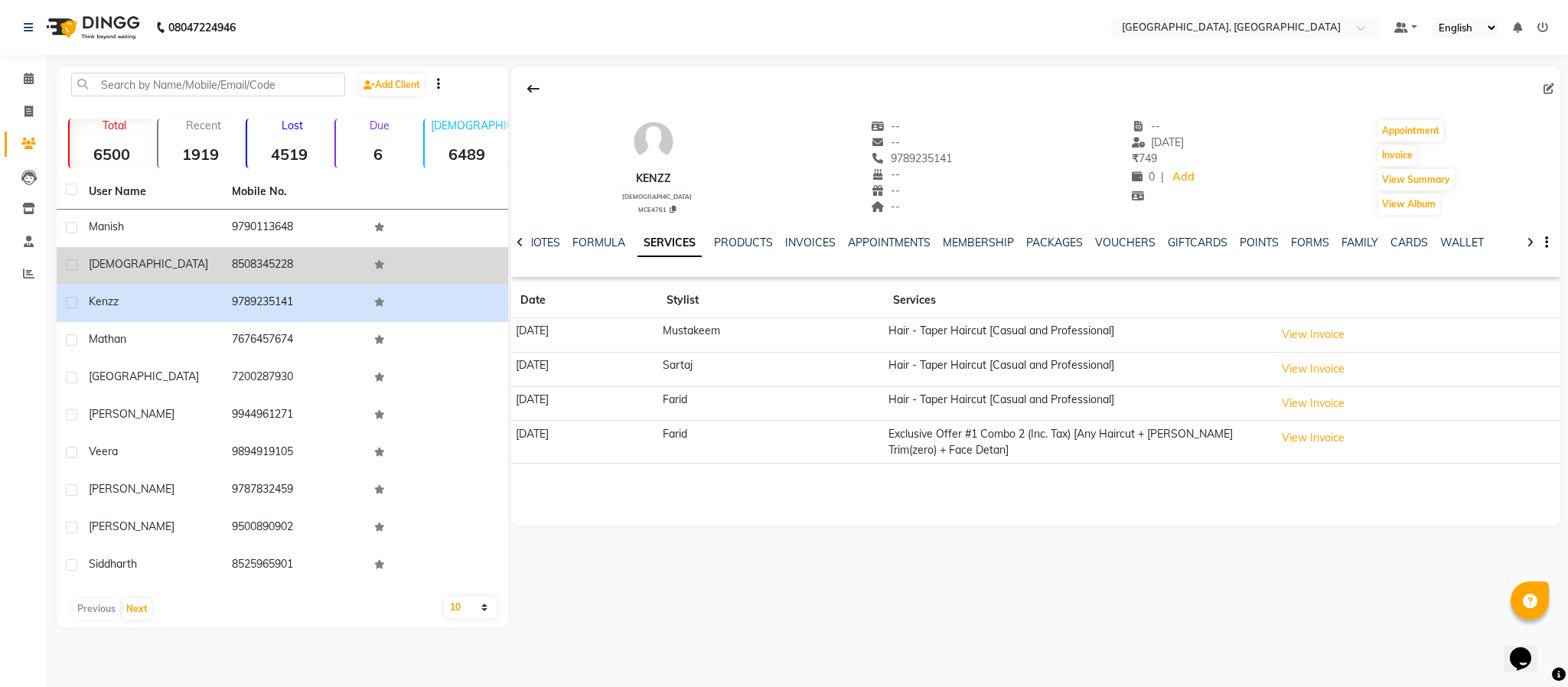
click at [269, 274] on td "8508345228" at bounding box center [294, 266] width 143 height 38
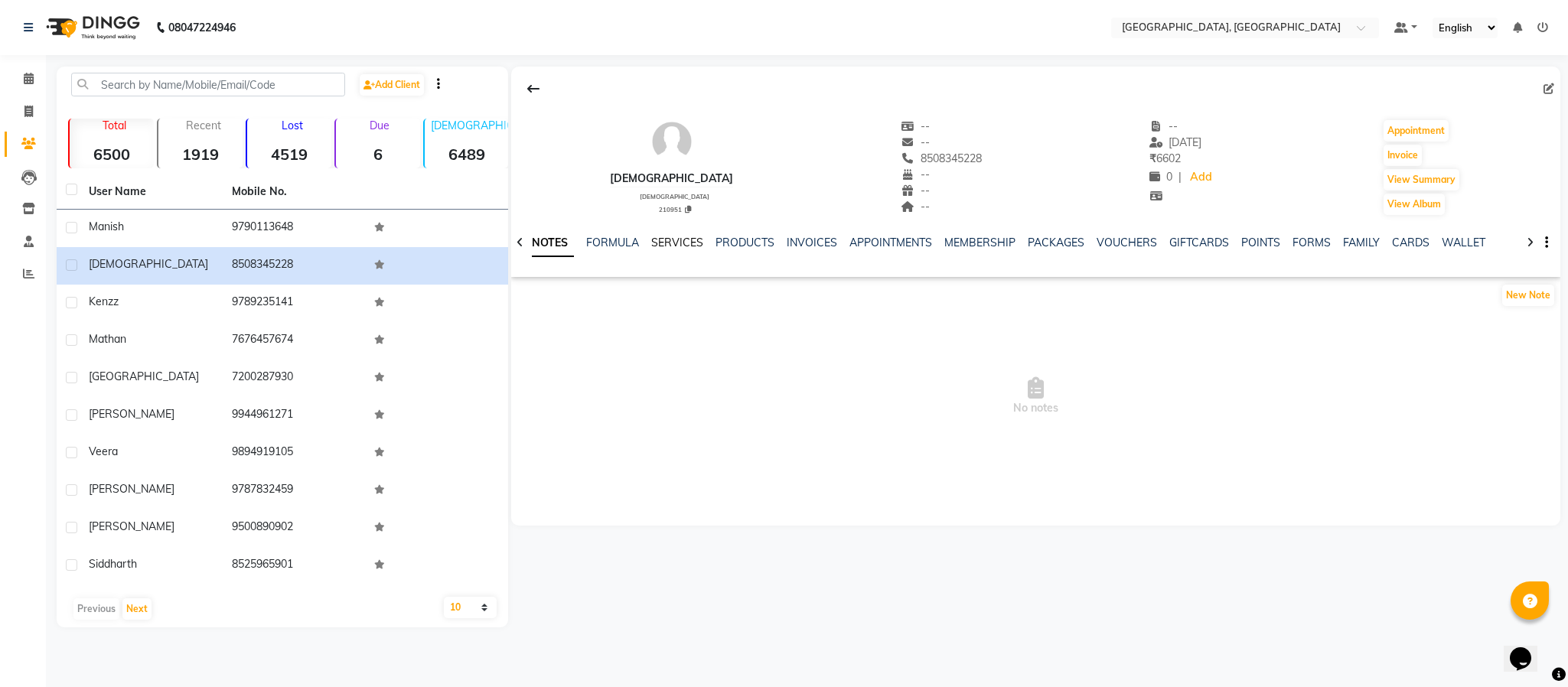
click at [683, 241] on link "SERVICES" at bounding box center [677, 243] width 52 height 14
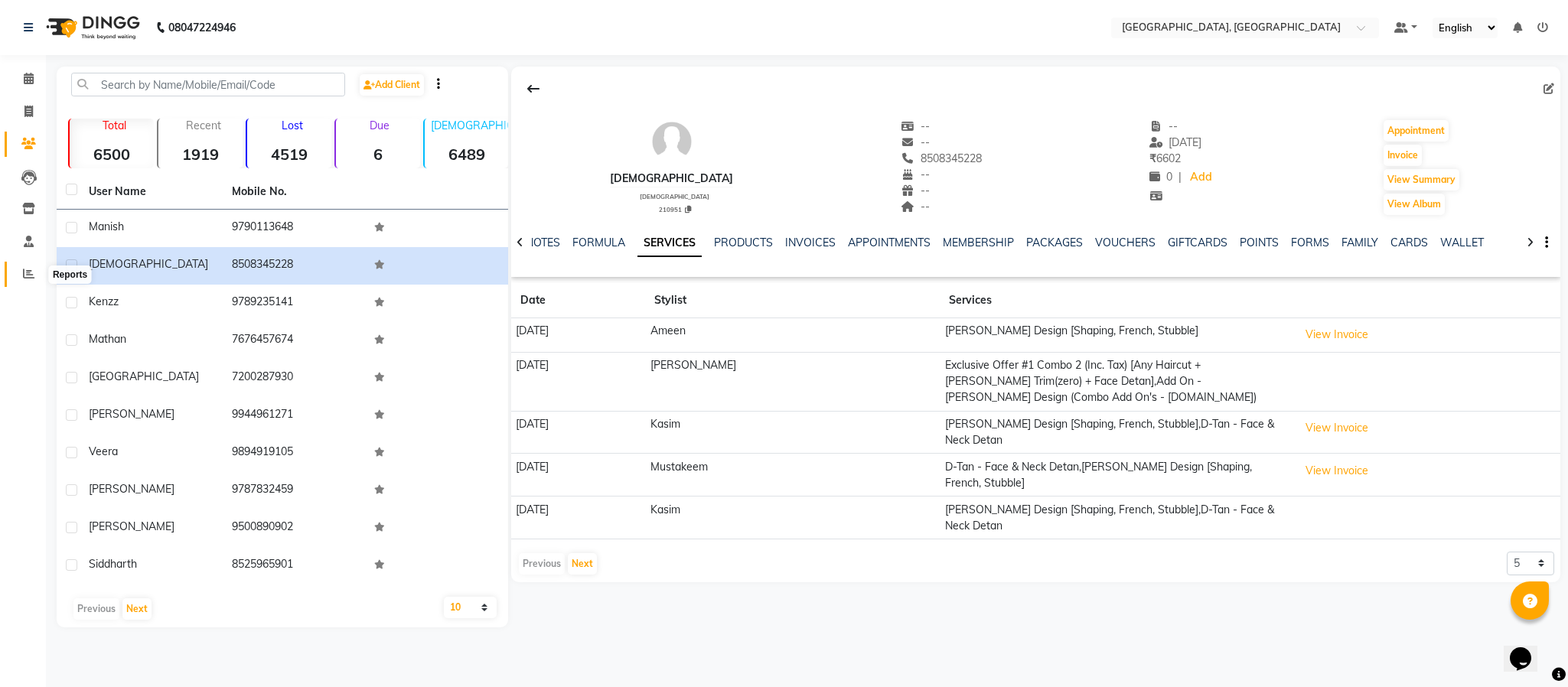
click at [28, 271] on icon at bounding box center [29, 274] width 11 height 11
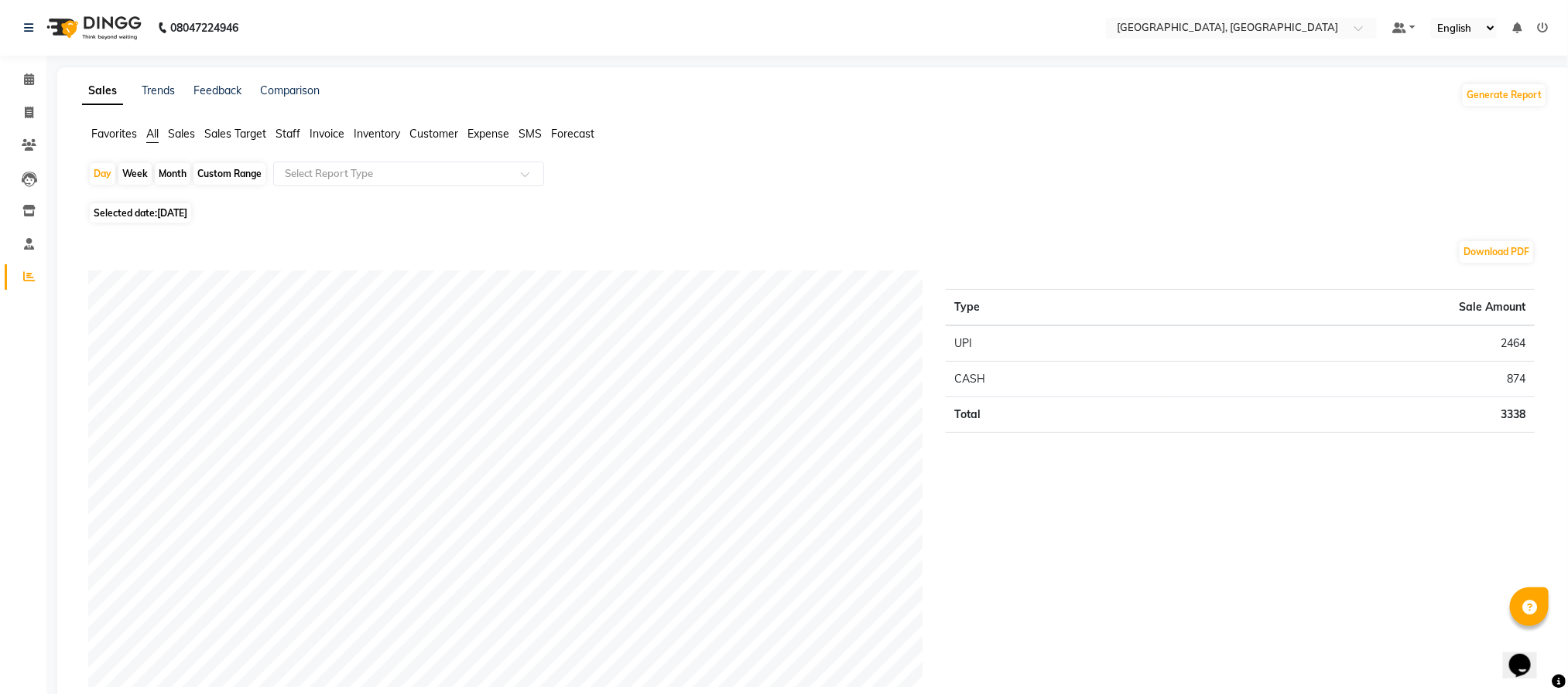
click at [496, 131] on span "Expense" at bounding box center [488, 133] width 41 height 14
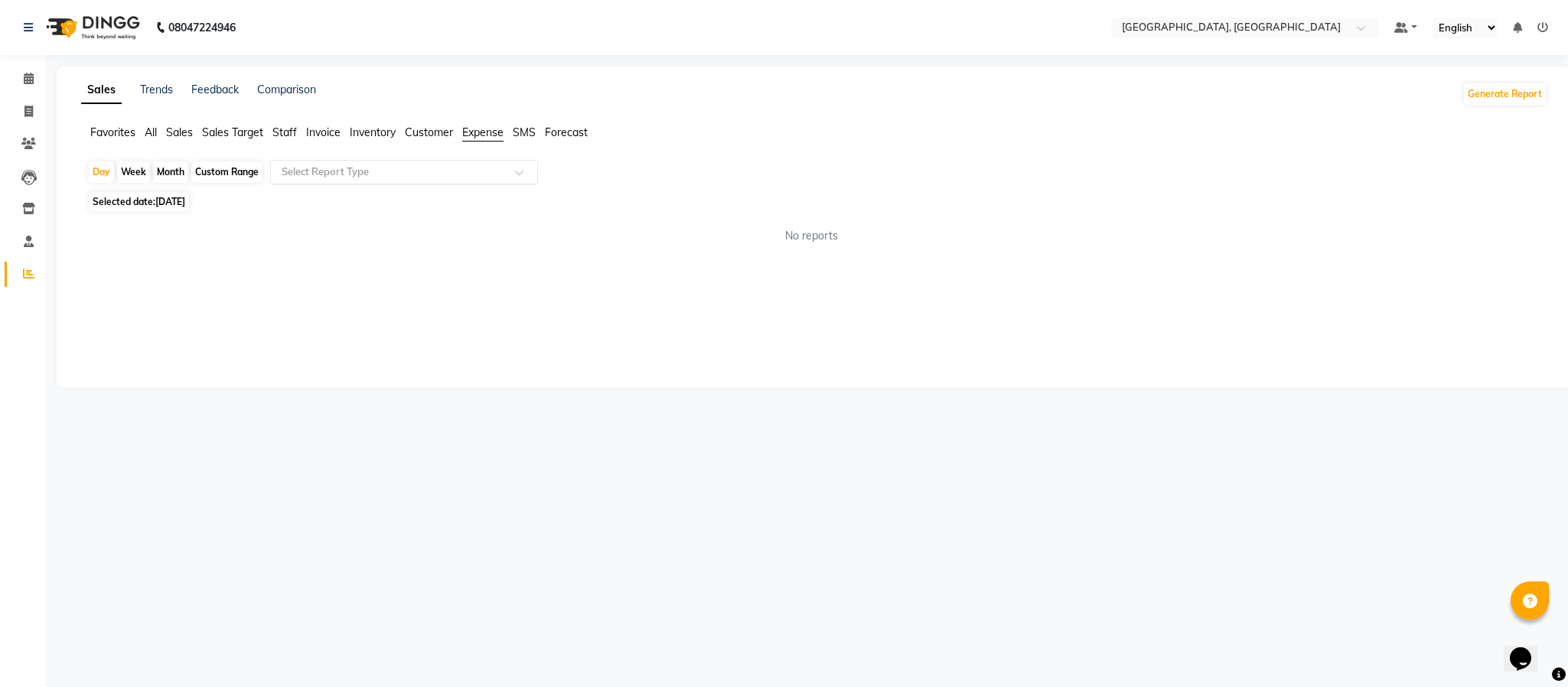
click at [465, 172] on input "text" at bounding box center [389, 172] width 220 height 16
click at [436, 227] on div "Expense" at bounding box center [404, 230] width 266 height 30
click at [175, 166] on div "Month" at bounding box center [170, 172] width 35 height 21
select select "9"
select select "2025"
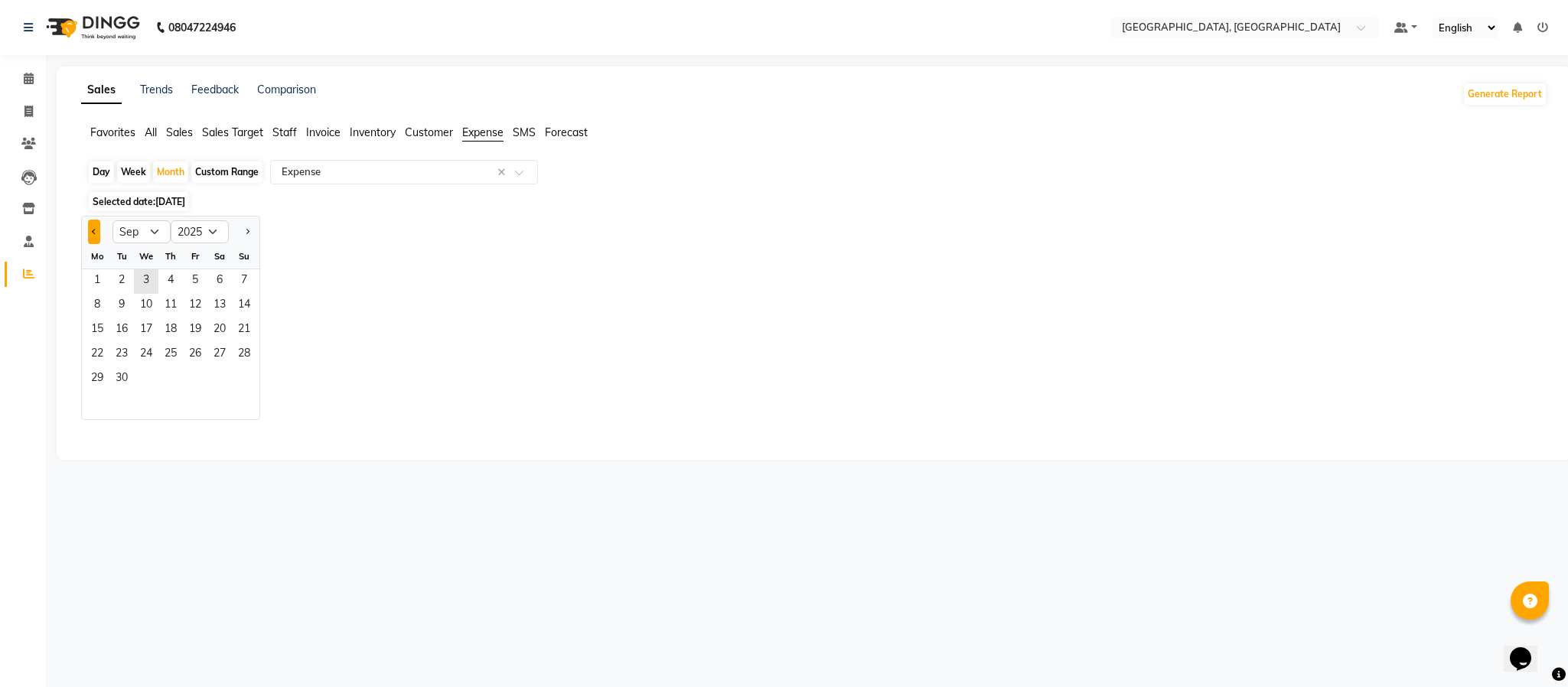
click at [93, 237] on button "Previous month" at bounding box center [93, 232] width 12 height 25
select select "8"
click at [196, 288] on span "1" at bounding box center [195, 282] width 25 height 25
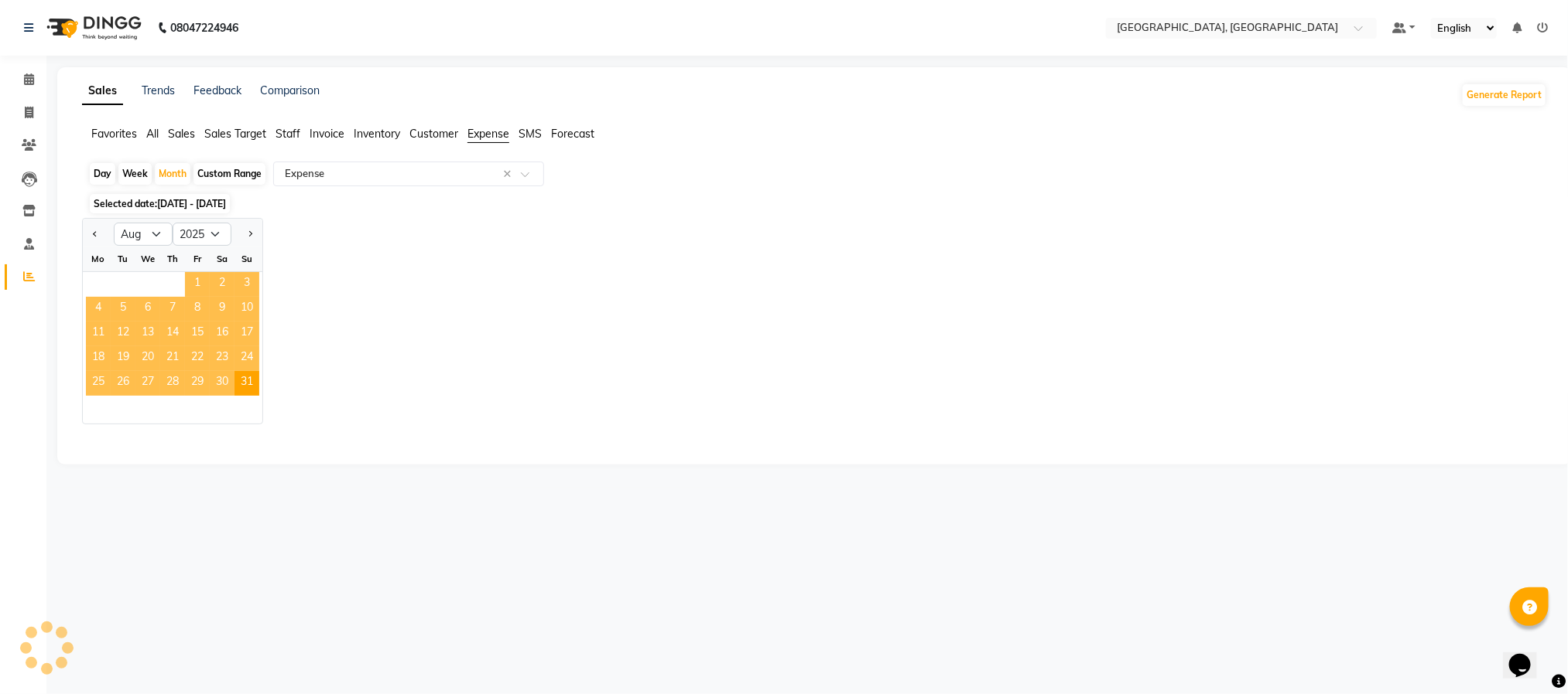
select select "full_report"
select select "csv"
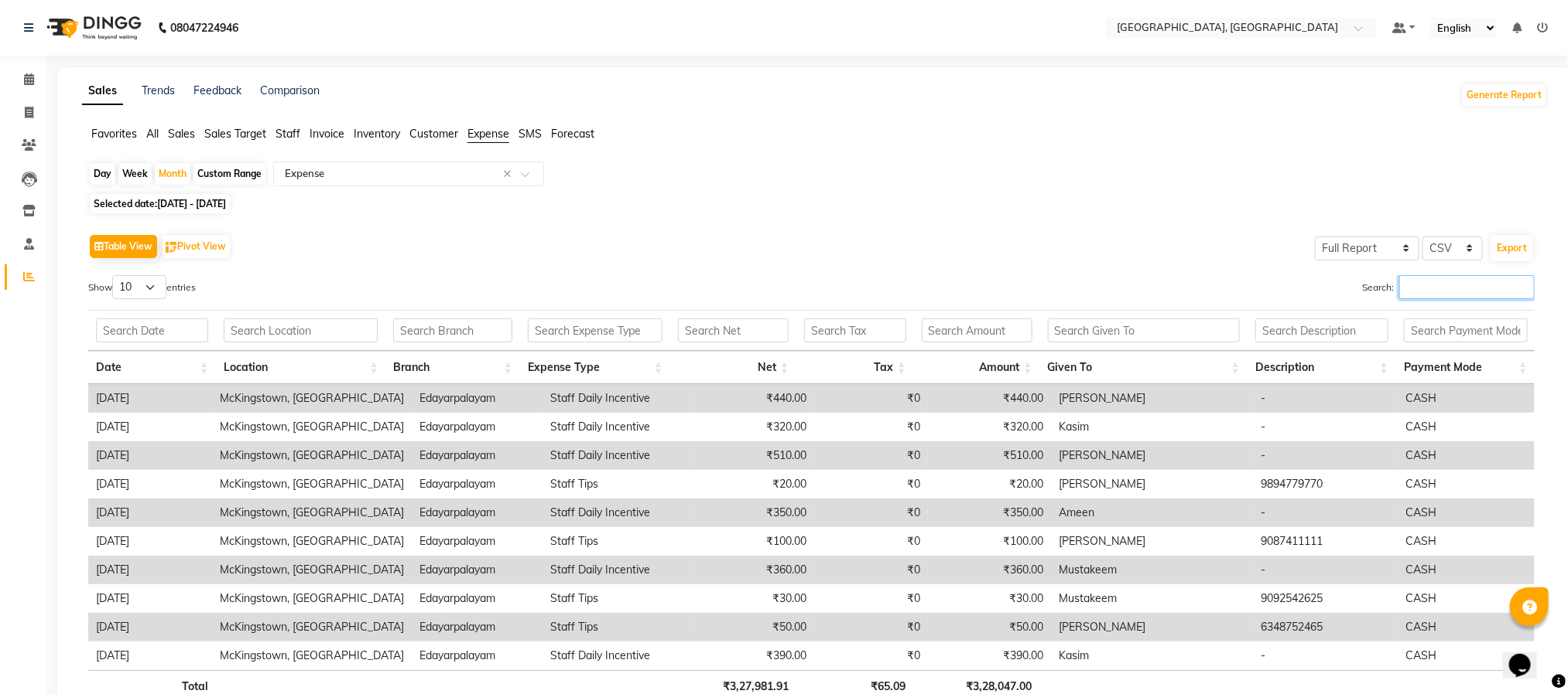
click at [1430, 283] on input "Search:" at bounding box center [1466, 287] width 135 height 24
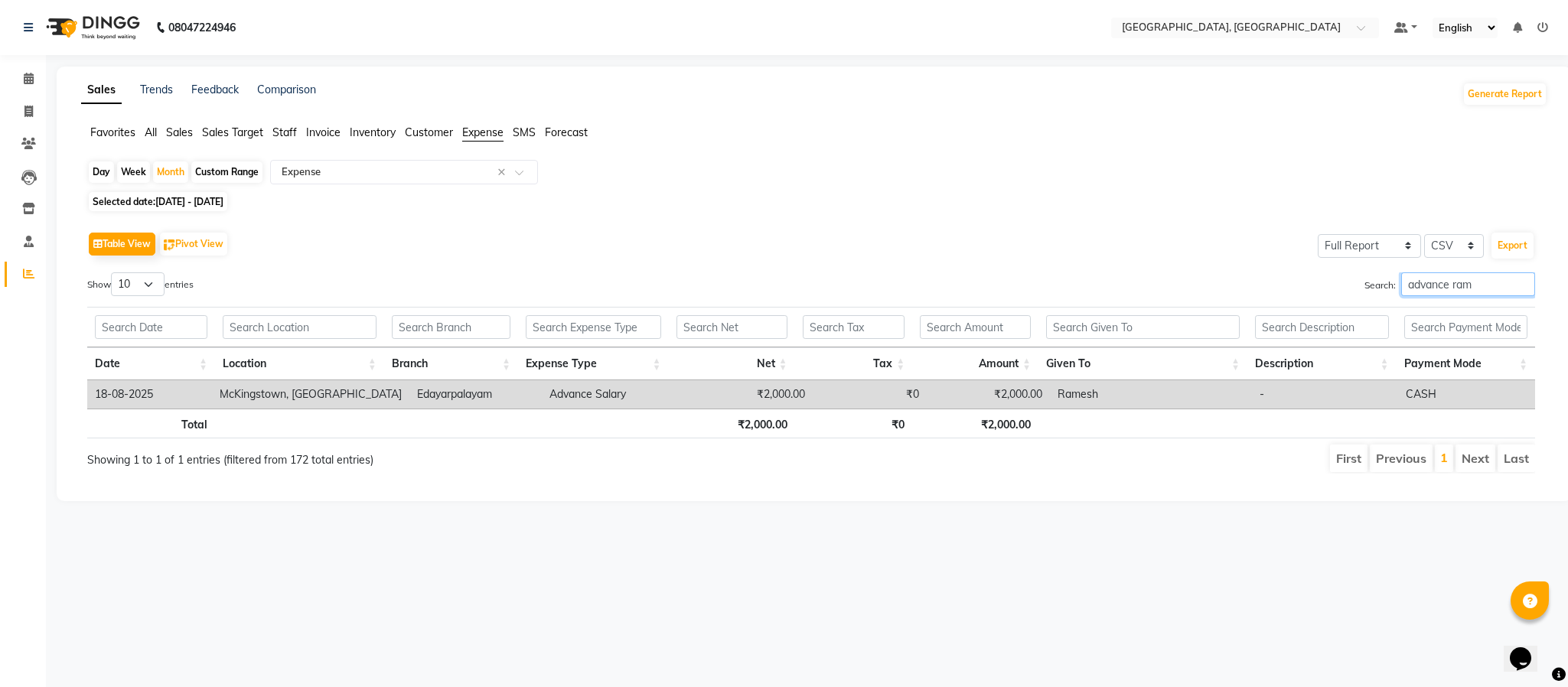
click at [1461, 287] on input "advance ram" at bounding box center [1468, 284] width 134 height 24
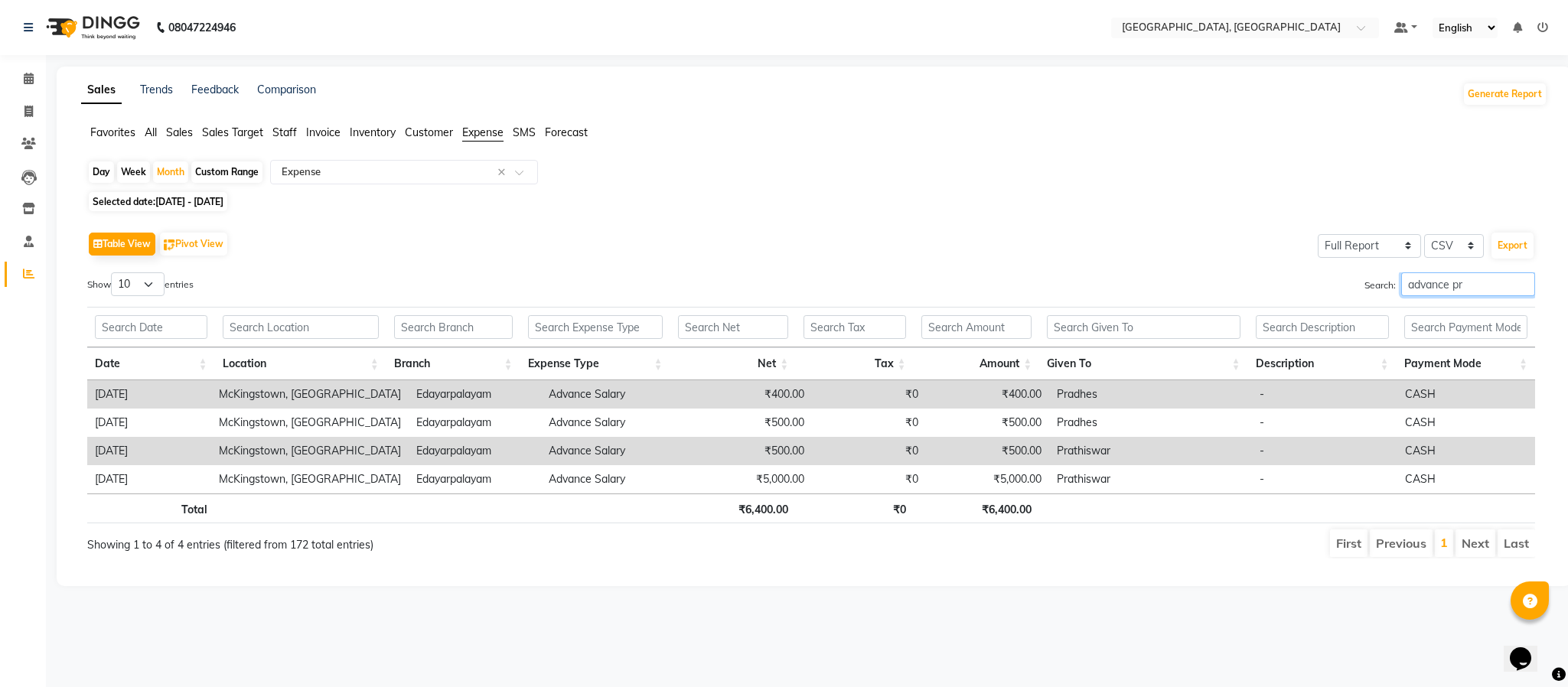
click at [1452, 285] on input "advance pr" at bounding box center [1468, 284] width 134 height 24
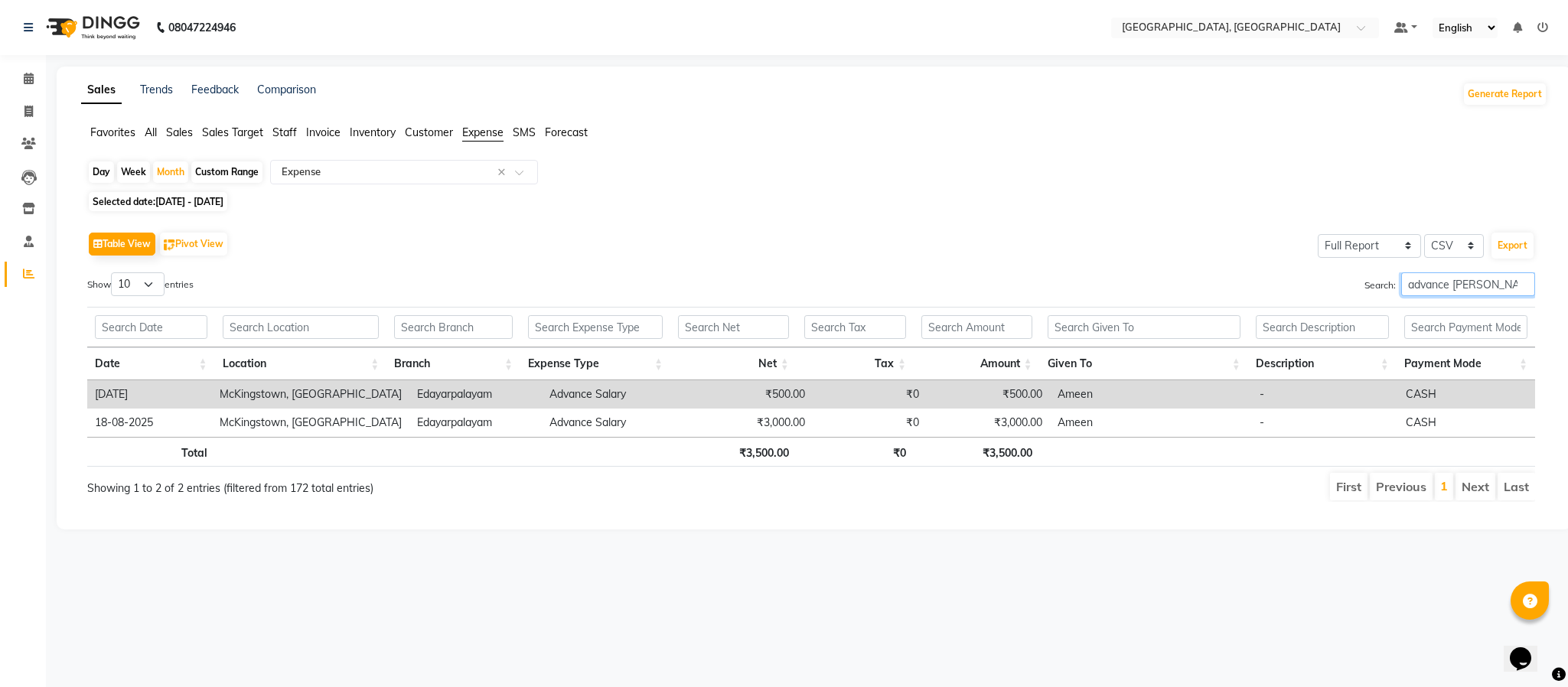
click at [1453, 281] on input "advance [PERSON_NAME]" at bounding box center [1468, 284] width 134 height 24
click at [1448, 289] on input "advance z" at bounding box center [1468, 284] width 134 height 24
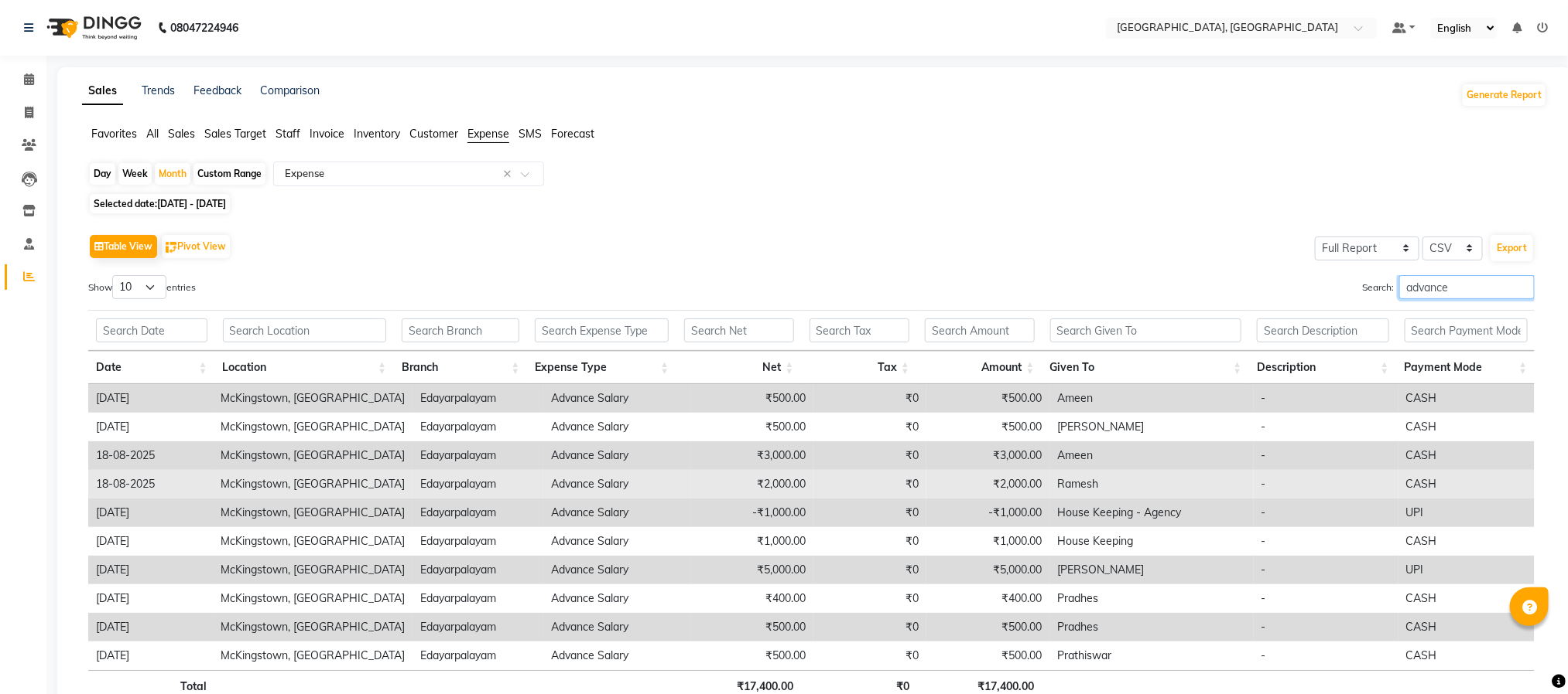
scroll to position [114, 0]
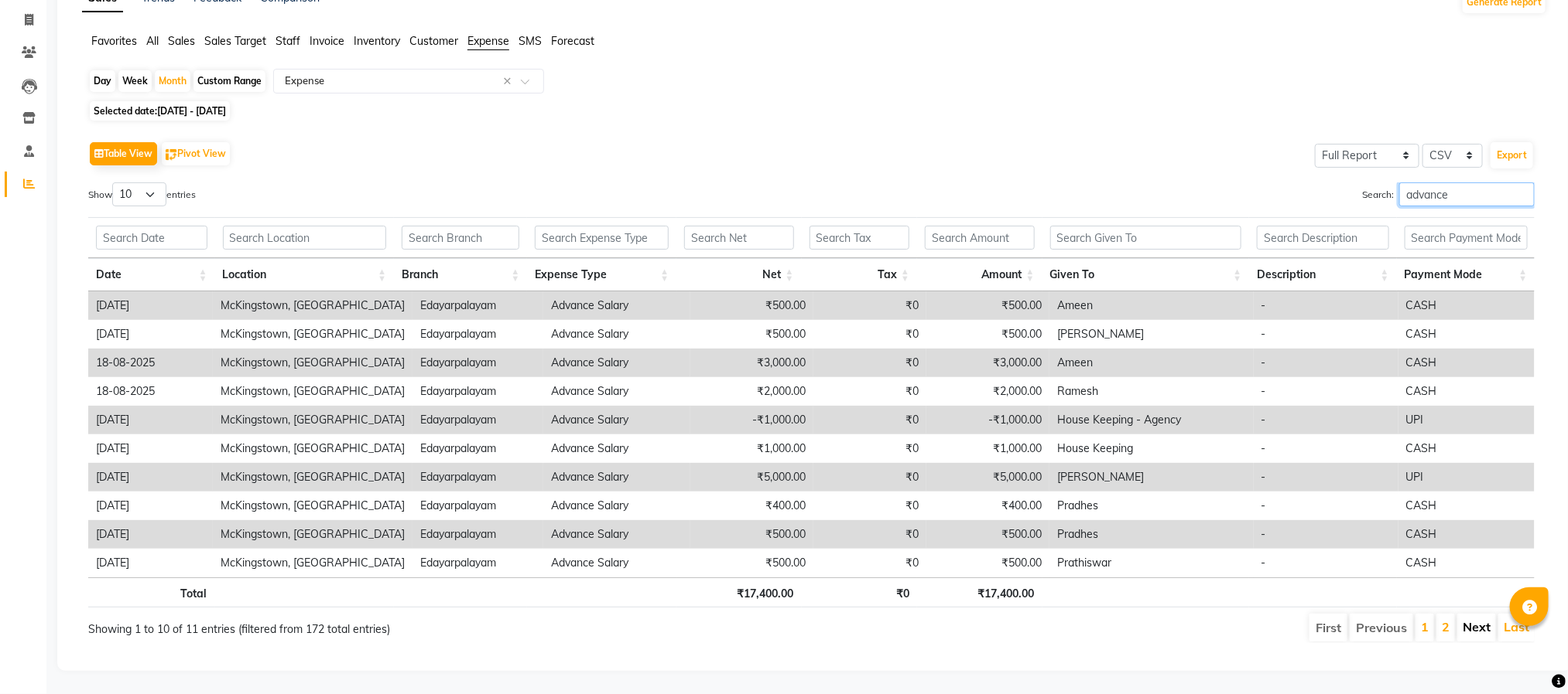
type input "advance"
click at [1475, 619] on link "Next" at bounding box center [1477, 627] width 28 height 16
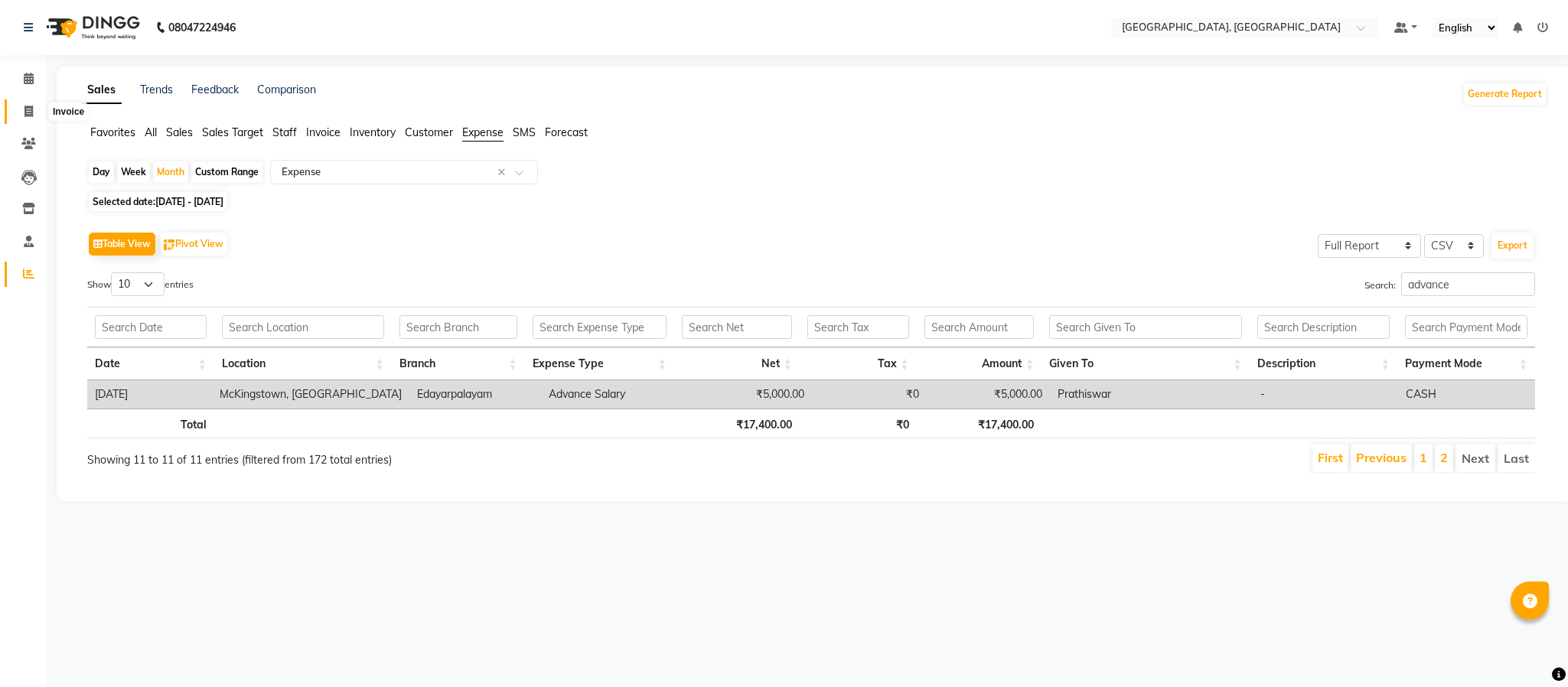
click at [33, 106] on span at bounding box center [29, 111] width 27 height 17
select select "service"
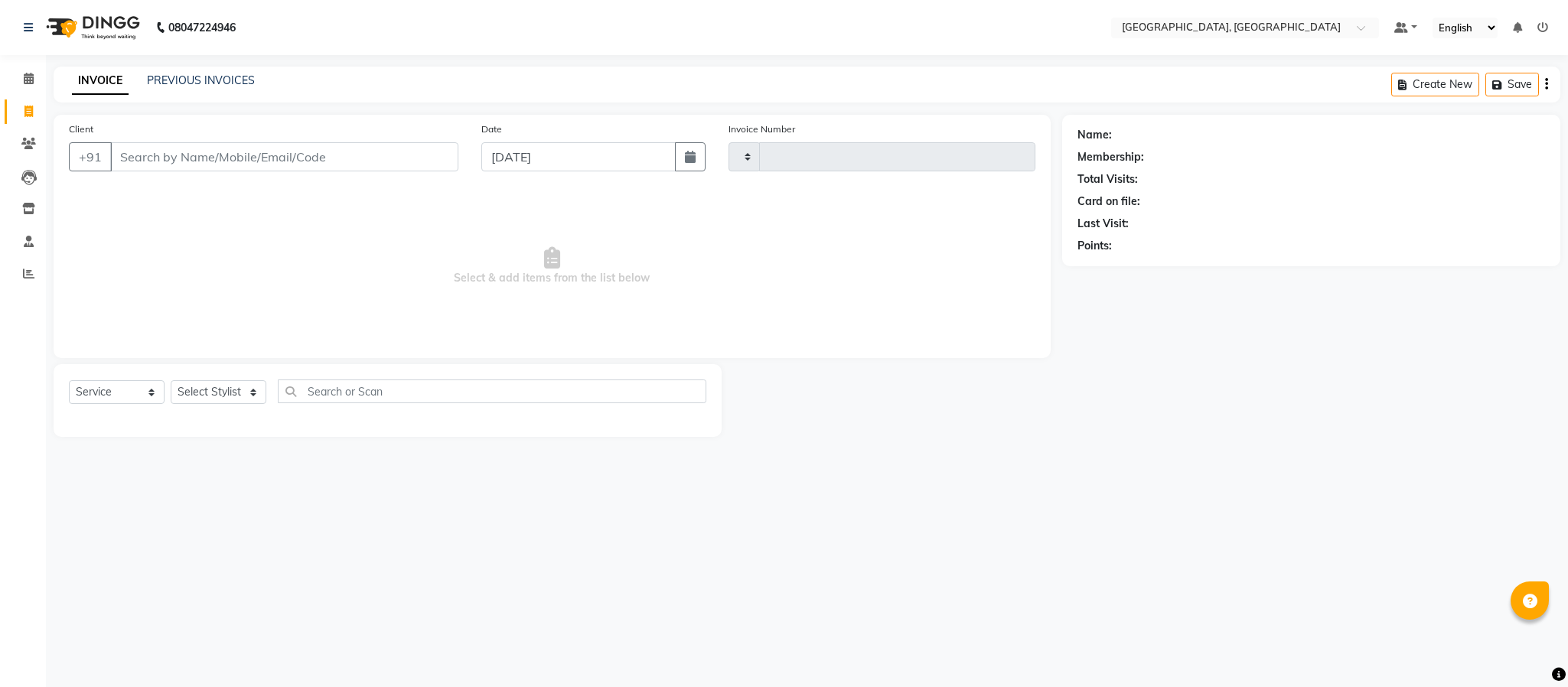
type input "5638"
select select "4977"
click at [221, 395] on select "Select Stylist" at bounding box center [218, 392] width 96 height 24
select select "39027"
click at [170, 381] on select "Select Stylist Ameen House Keeping [PERSON_NAME] [PERSON_NAME] Prathiswar [PERS…" at bounding box center [218, 392] width 96 height 24
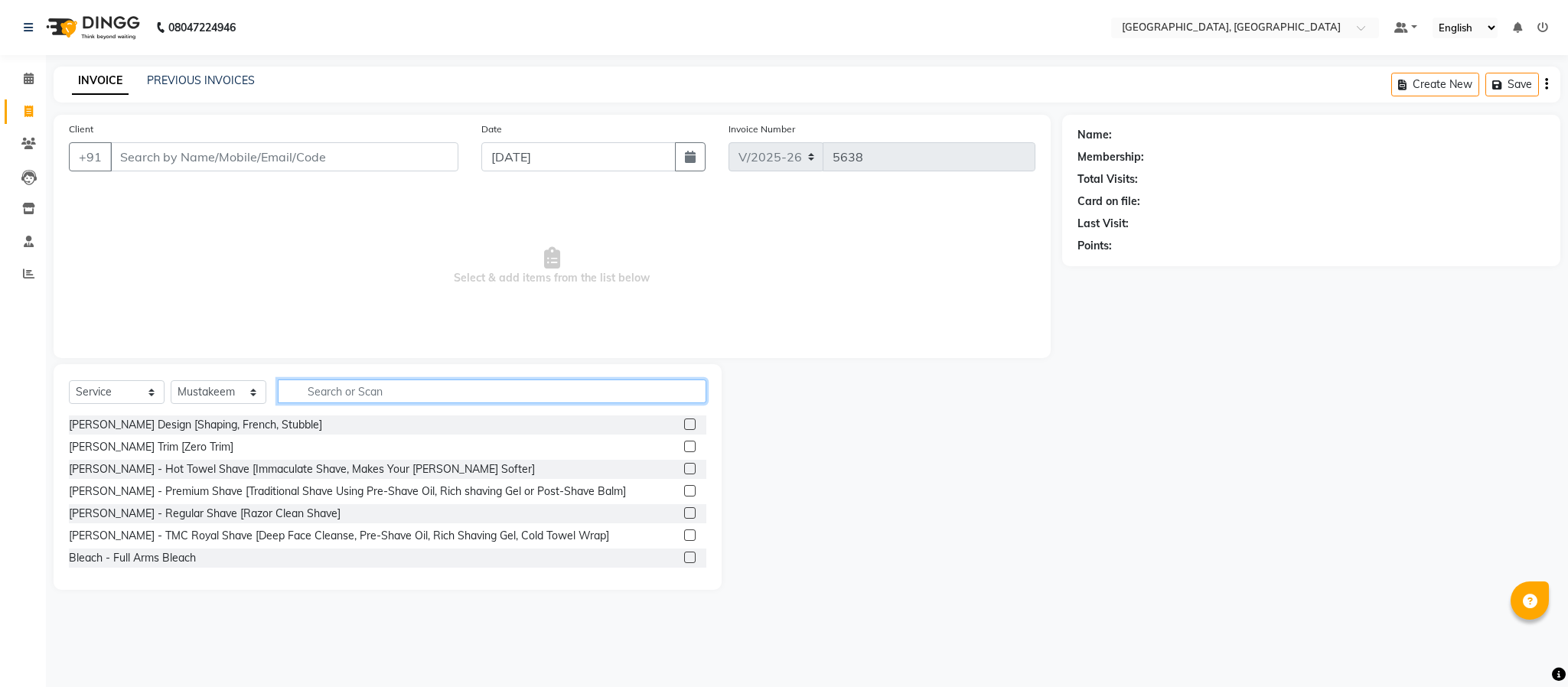
click at [327, 398] on input "text" at bounding box center [492, 391] width 429 height 24
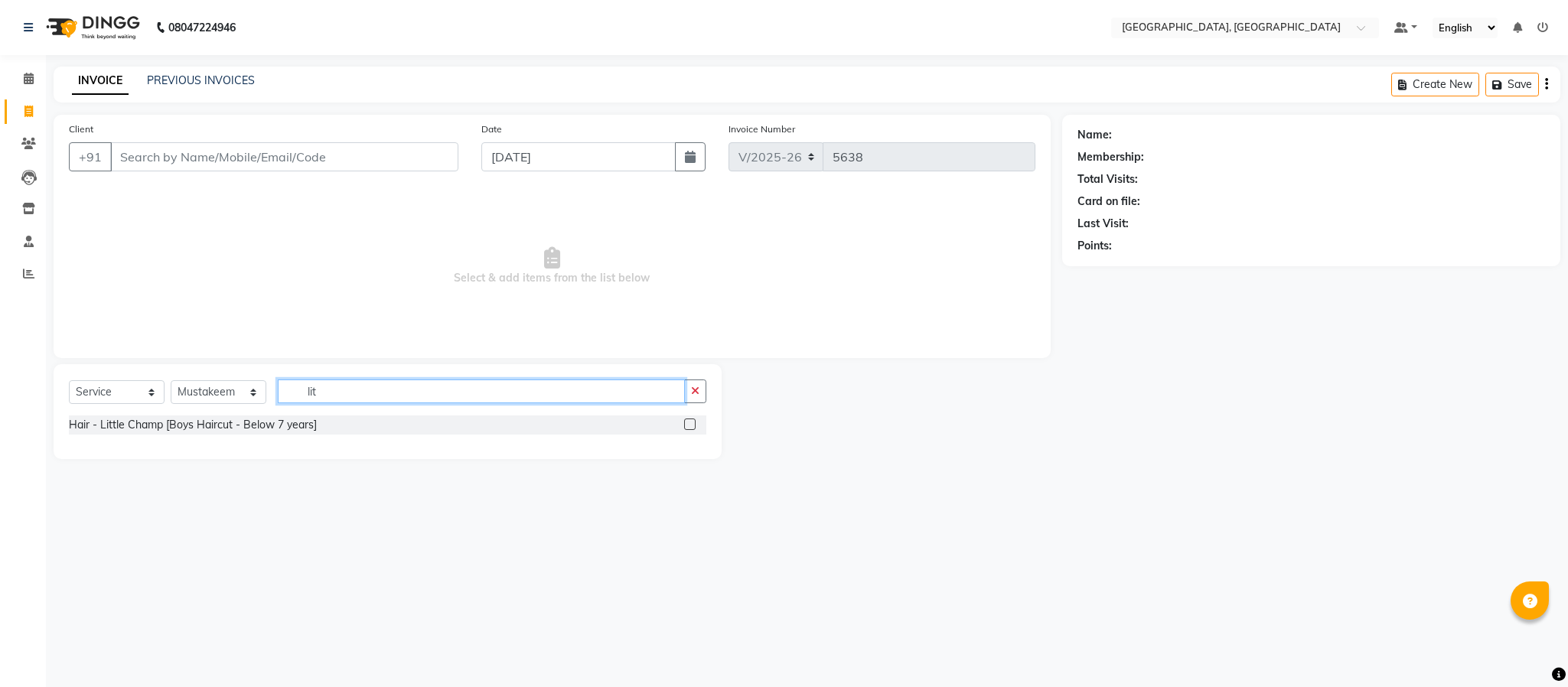
type input "lit"
click at [691, 421] on label at bounding box center [690, 425] width 11 height 11
click at [691, 421] on input "checkbox" at bounding box center [689, 425] width 10 height 10
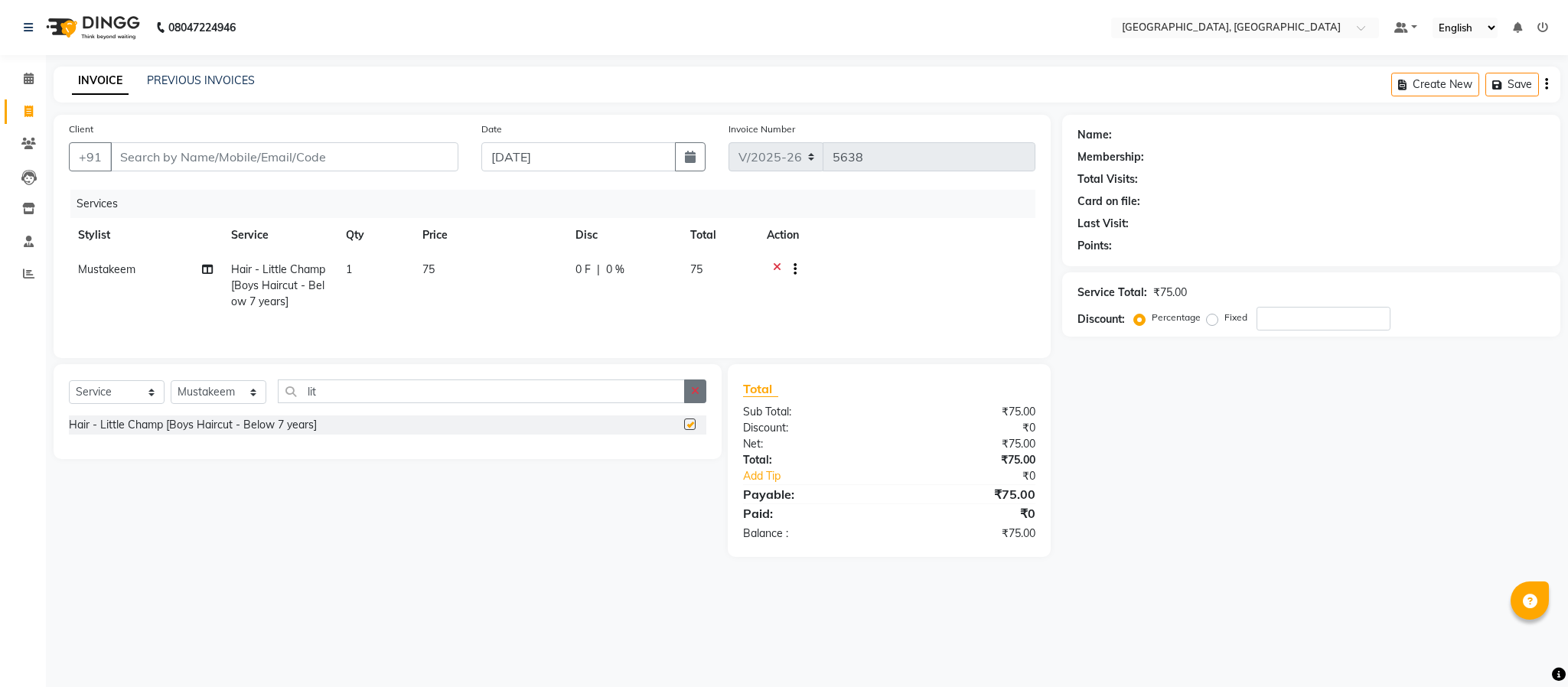
checkbox input "false"
drag, startPoint x: 693, startPoint y: 399, endPoint x: 620, endPoint y: 412, distance: 74.1
click at [694, 397] on icon "button" at bounding box center [695, 391] width 8 height 11
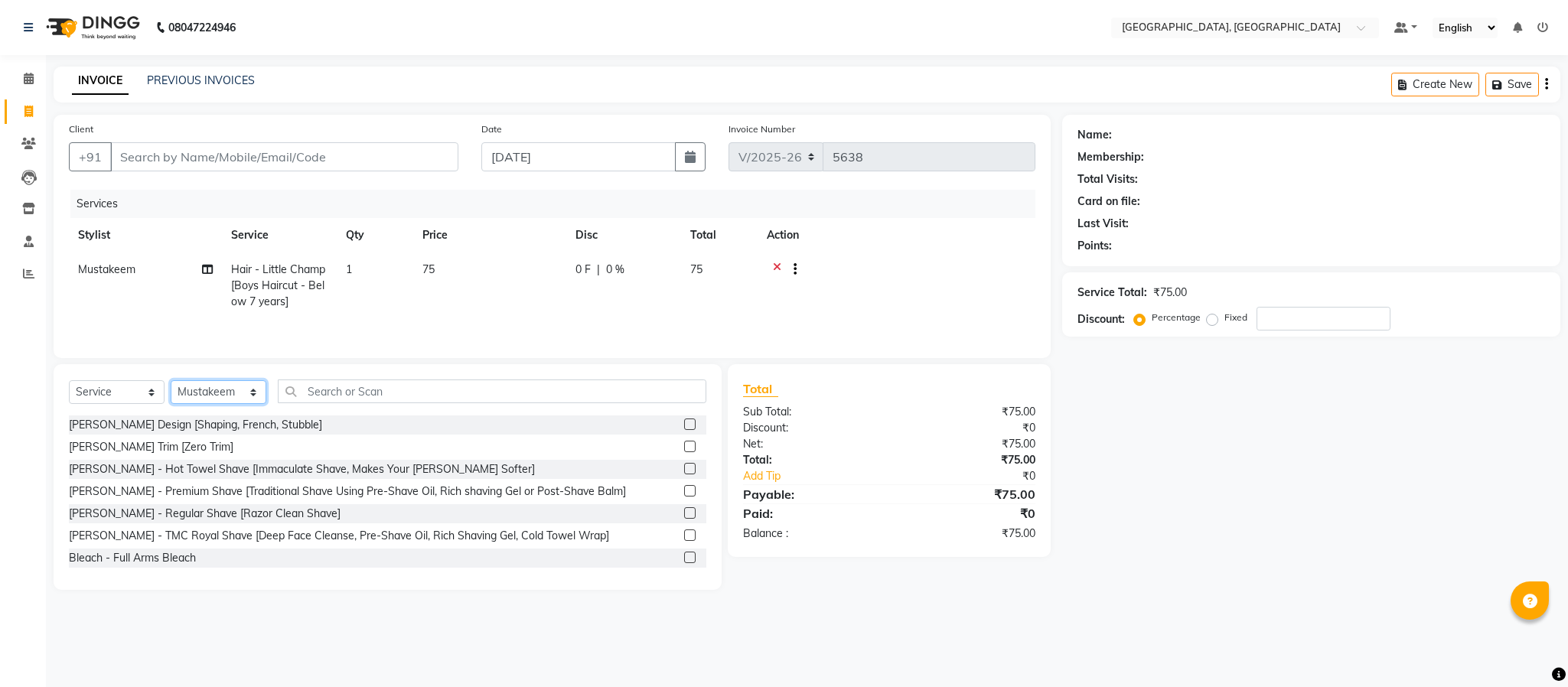
click at [243, 391] on select "Select Stylist Ameen House Keeping [PERSON_NAME] [PERSON_NAME] Prathiswar [PERS…" at bounding box center [218, 392] width 96 height 24
select select "59056"
click at [170, 387] on select "Select Stylist Ameen House Keeping [PERSON_NAME] [PERSON_NAME] Prathiswar [PERS…" at bounding box center [218, 392] width 96 height 24
click at [350, 398] on input "text" at bounding box center [492, 391] width 429 height 24
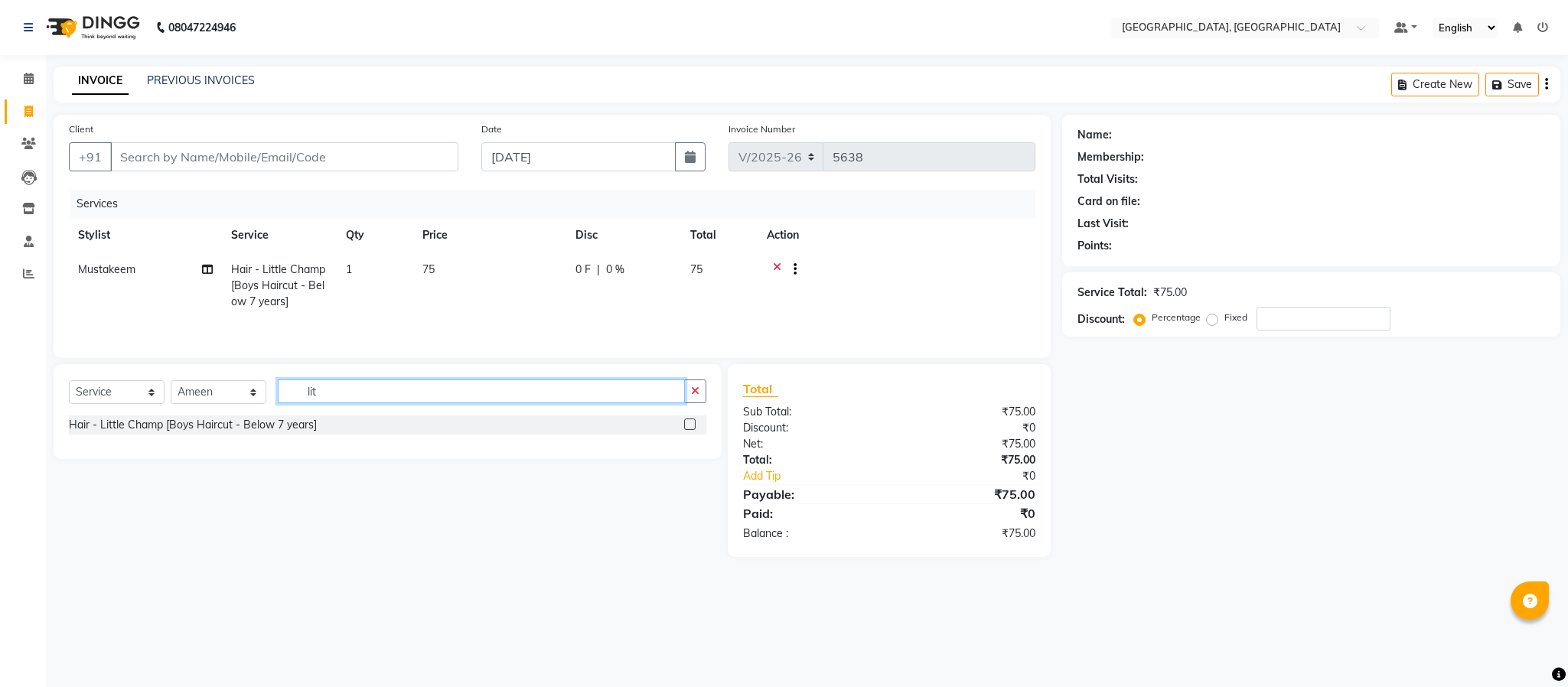
type input "lit"
click at [694, 430] on label at bounding box center [690, 425] width 11 height 11
click at [694, 430] on input "checkbox" at bounding box center [689, 425] width 10 height 10
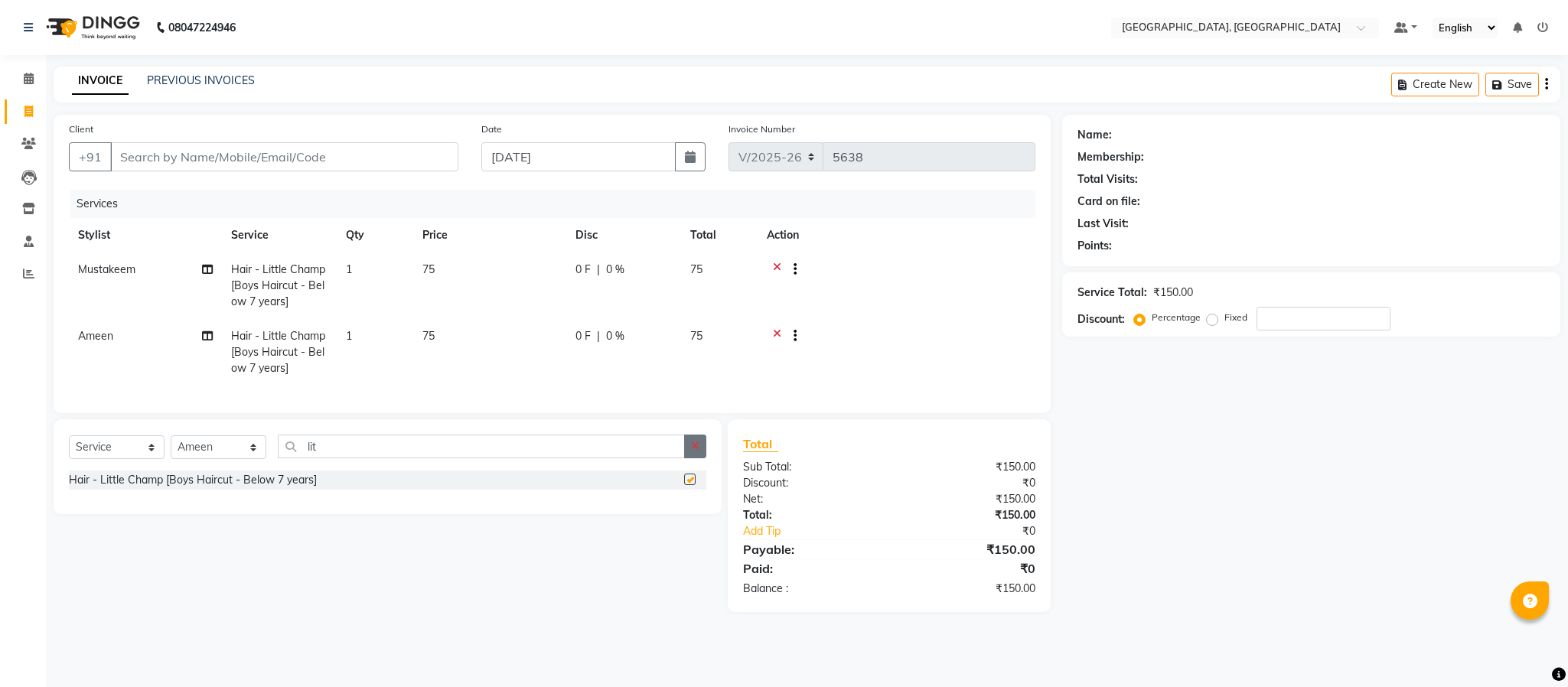
checkbox input "false"
click at [698, 452] on icon "button" at bounding box center [695, 446] width 8 height 11
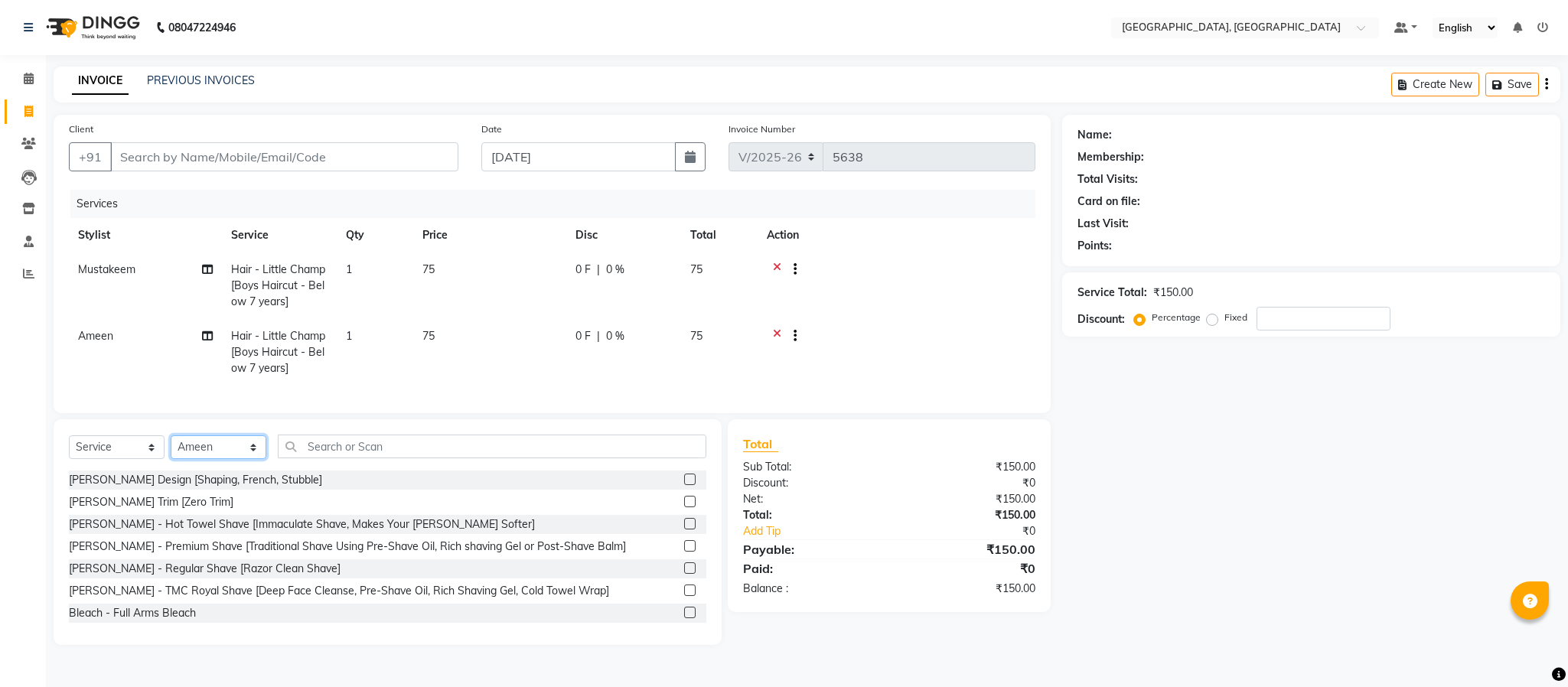
click at [200, 459] on select "Select Stylist Ameen House Keeping [PERSON_NAME] [PERSON_NAME] Prathiswar [PERS…" at bounding box center [218, 447] width 96 height 24
select select "84531"
click at [170, 453] on select "Select Stylist Ameen House Keeping [PERSON_NAME] [PERSON_NAME] Prathiswar [PERS…" at bounding box center [218, 447] width 96 height 24
click at [684, 574] on label at bounding box center [690, 568] width 11 height 11
click at [684, 574] on input "checkbox" at bounding box center [689, 569] width 10 height 10
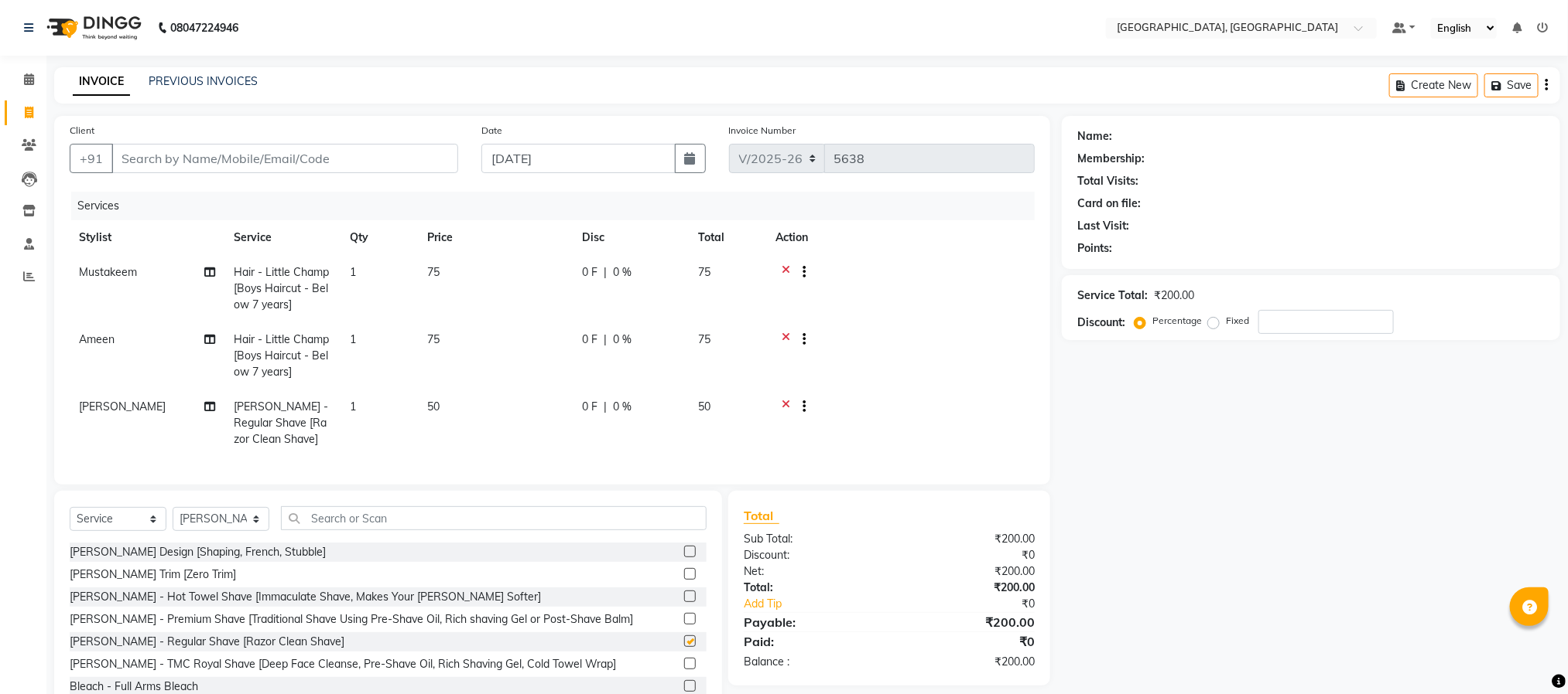
checkbox input "false"
click at [381, 140] on div "Client +91" at bounding box center [264, 154] width 412 height 64
click at [381, 142] on div "Client +91" at bounding box center [264, 154] width 412 height 64
click at [365, 160] on input "Client" at bounding box center [284, 158] width 346 height 29
type input "9"
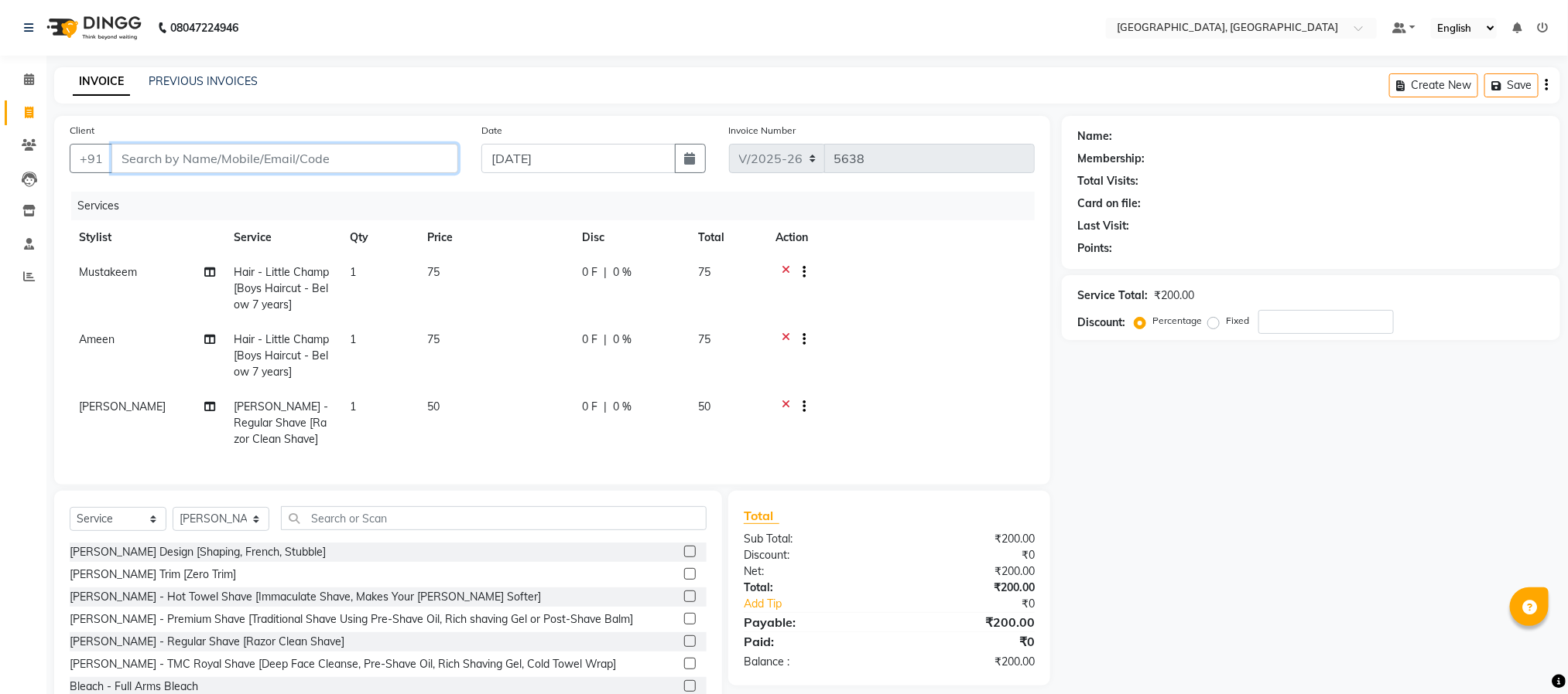
type input "0"
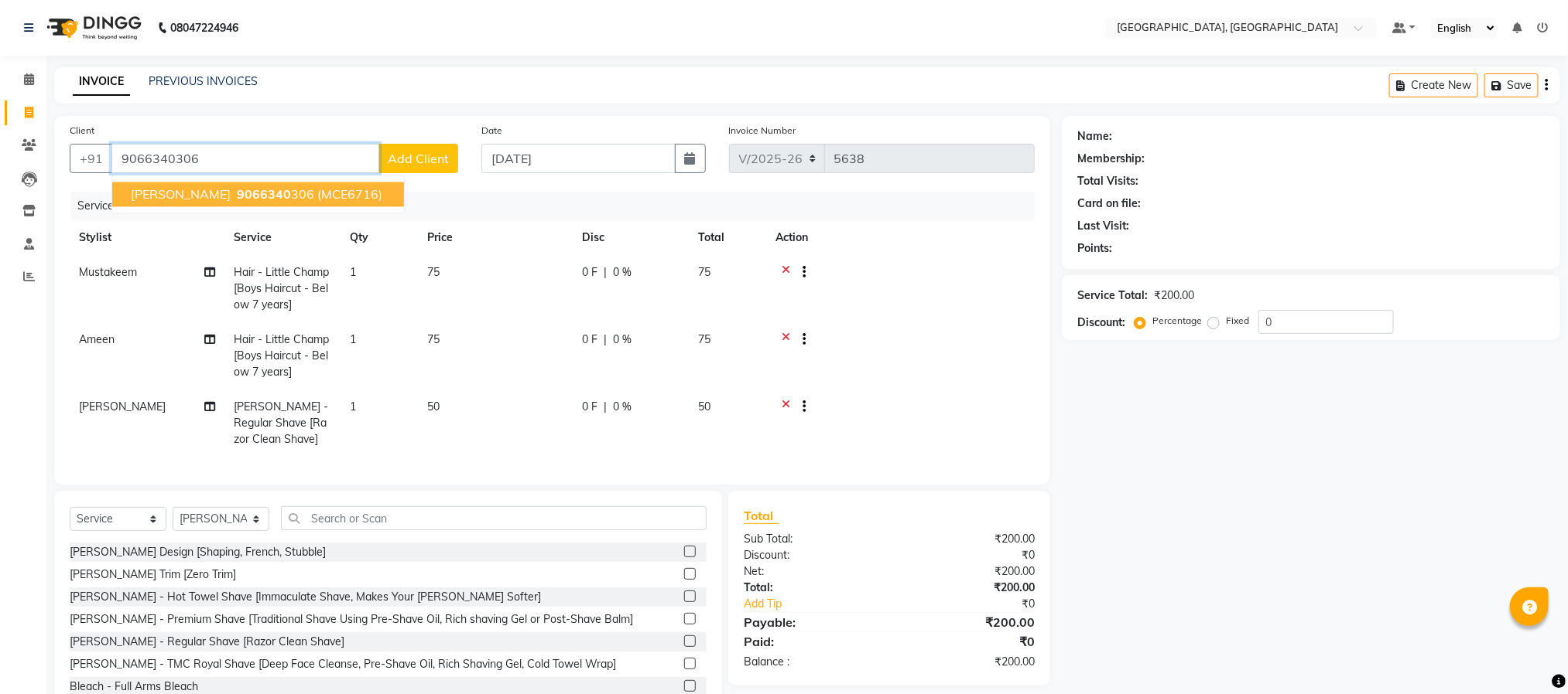
type input "9066340306"
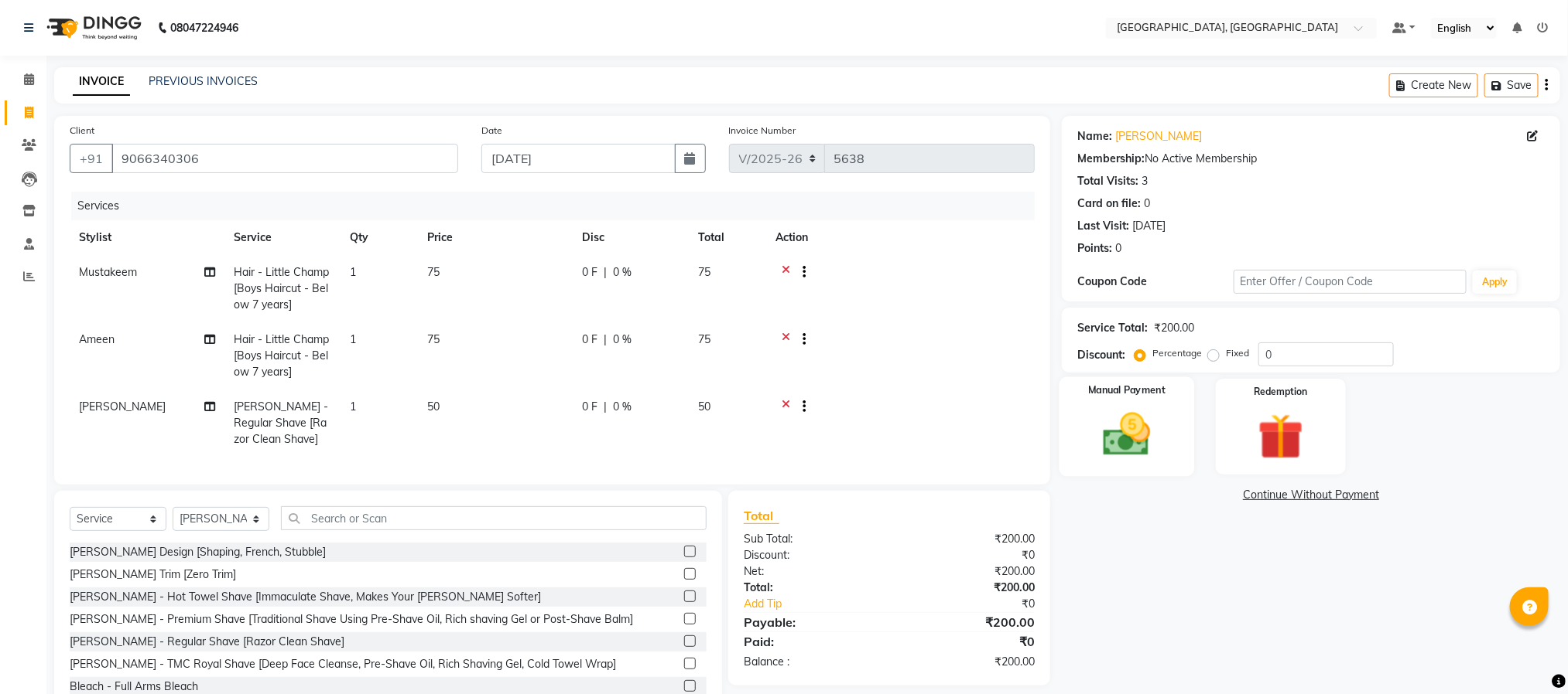
click at [1145, 444] on img at bounding box center [1126, 435] width 77 height 55
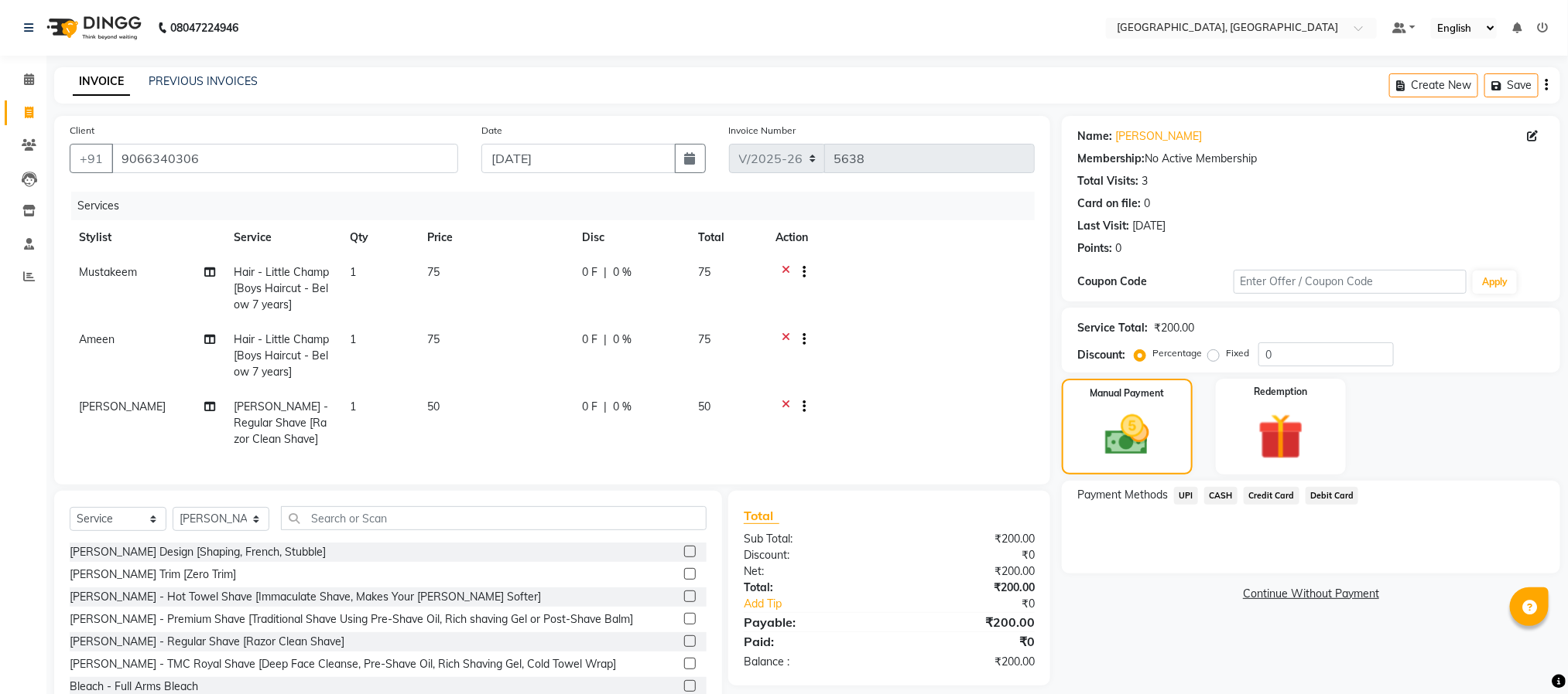
click at [1183, 497] on span "UPI" at bounding box center [1185, 495] width 24 height 17
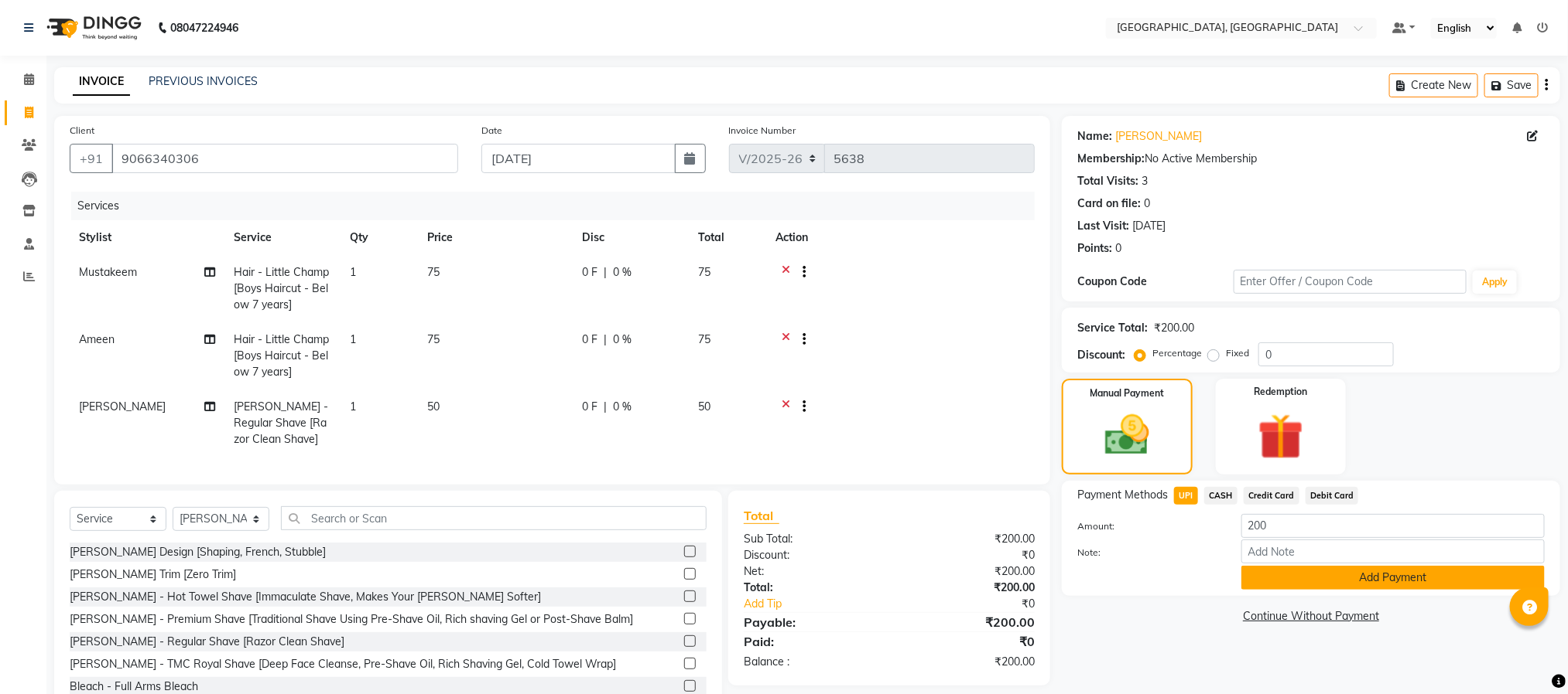
click at [1280, 576] on button "Add Payment" at bounding box center [1393, 577] width 303 height 24
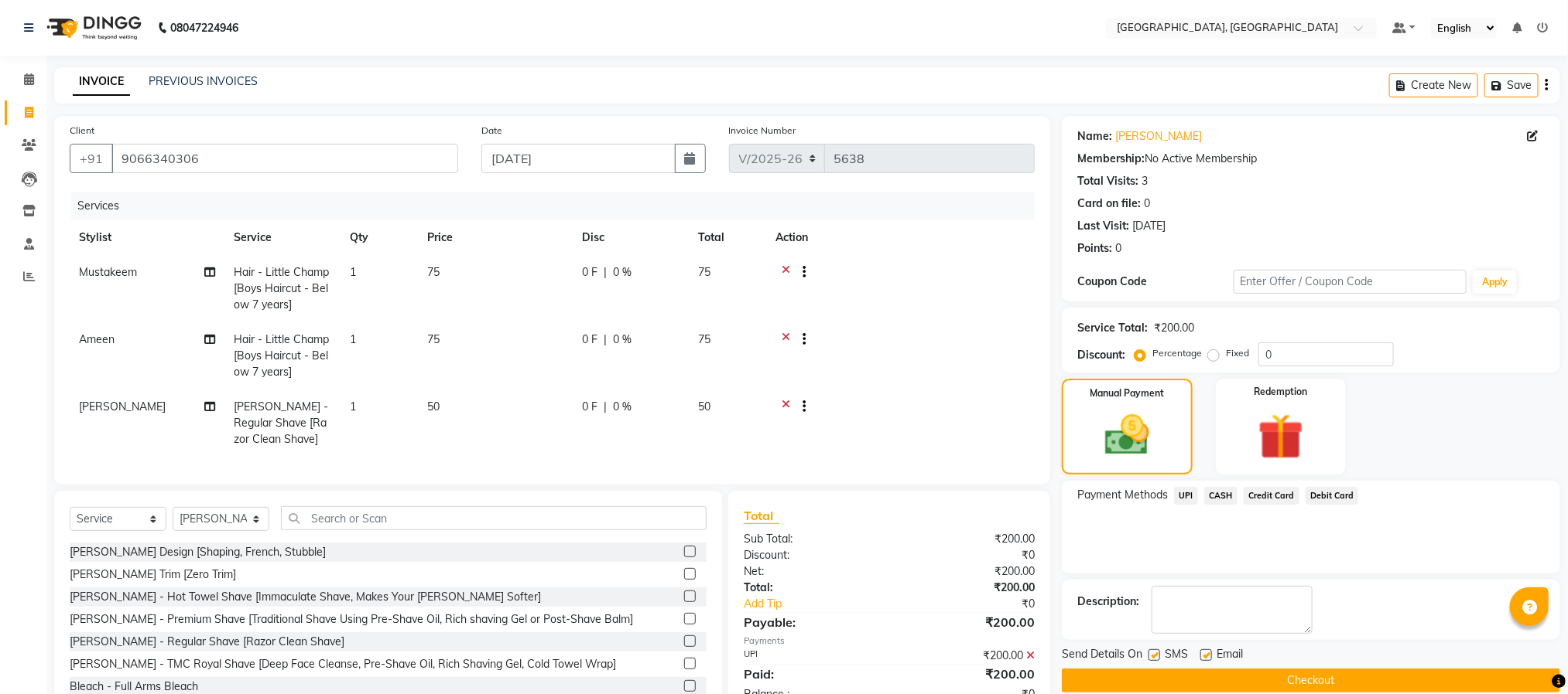
scroll to position [65, 0]
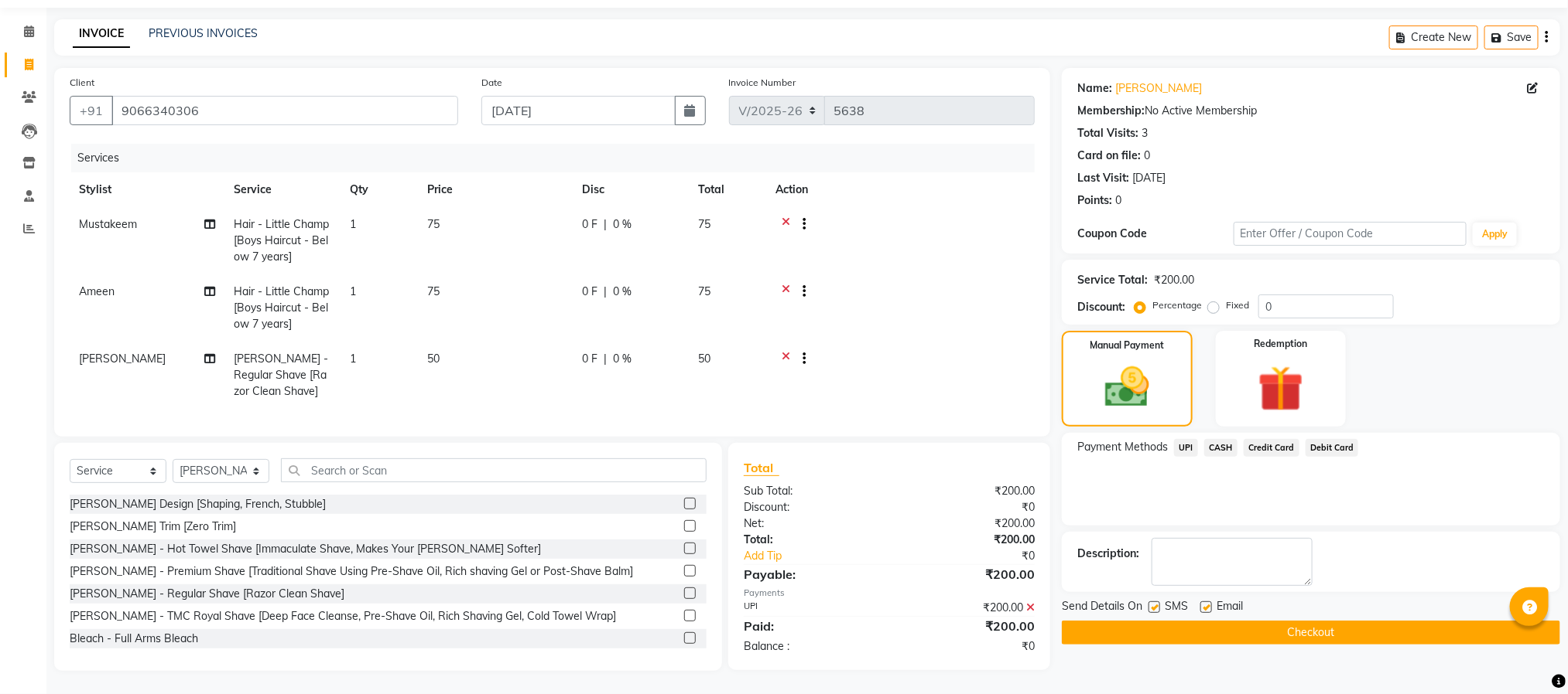
click at [1324, 621] on button "Checkout" at bounding box center [1310, 633] width 498 height 24
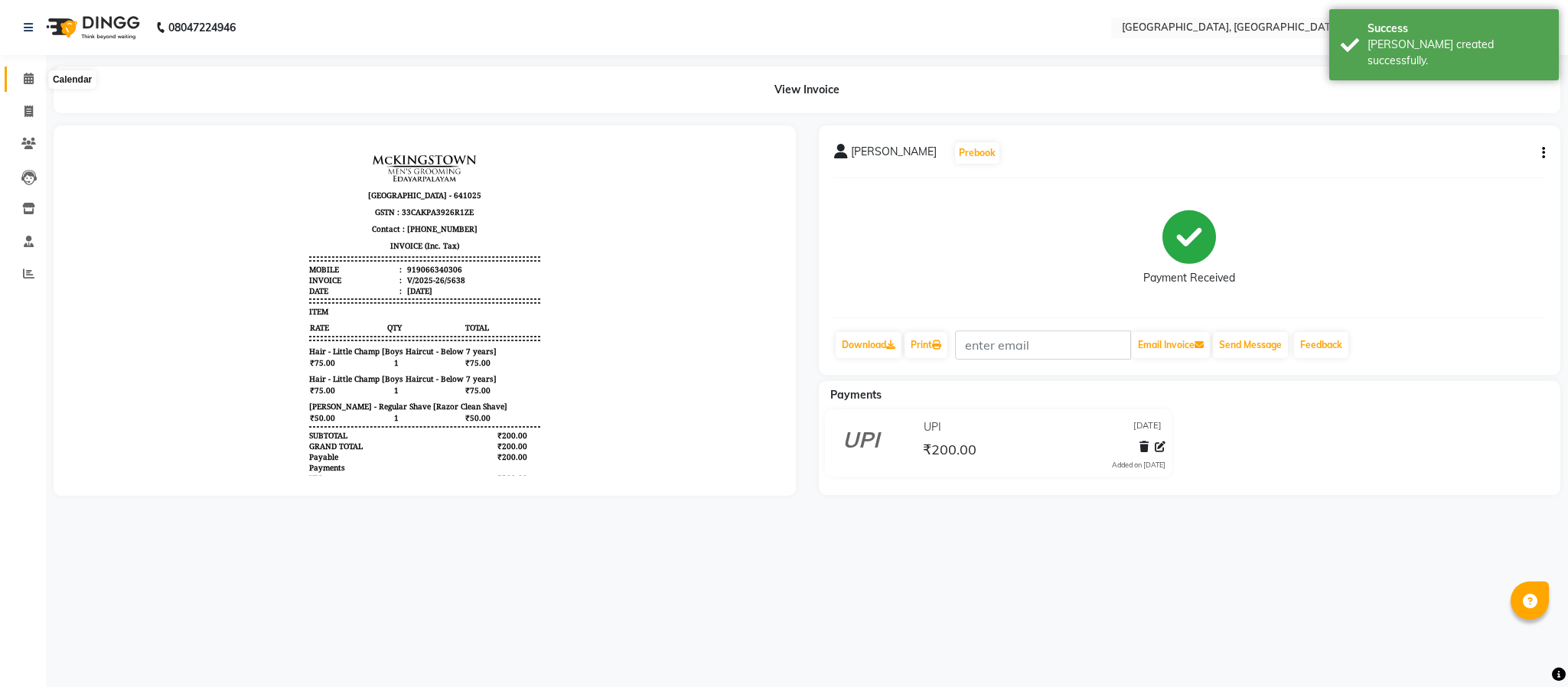
click at [35, 71] on span at bounding box center [29, 79] width 27 height 17
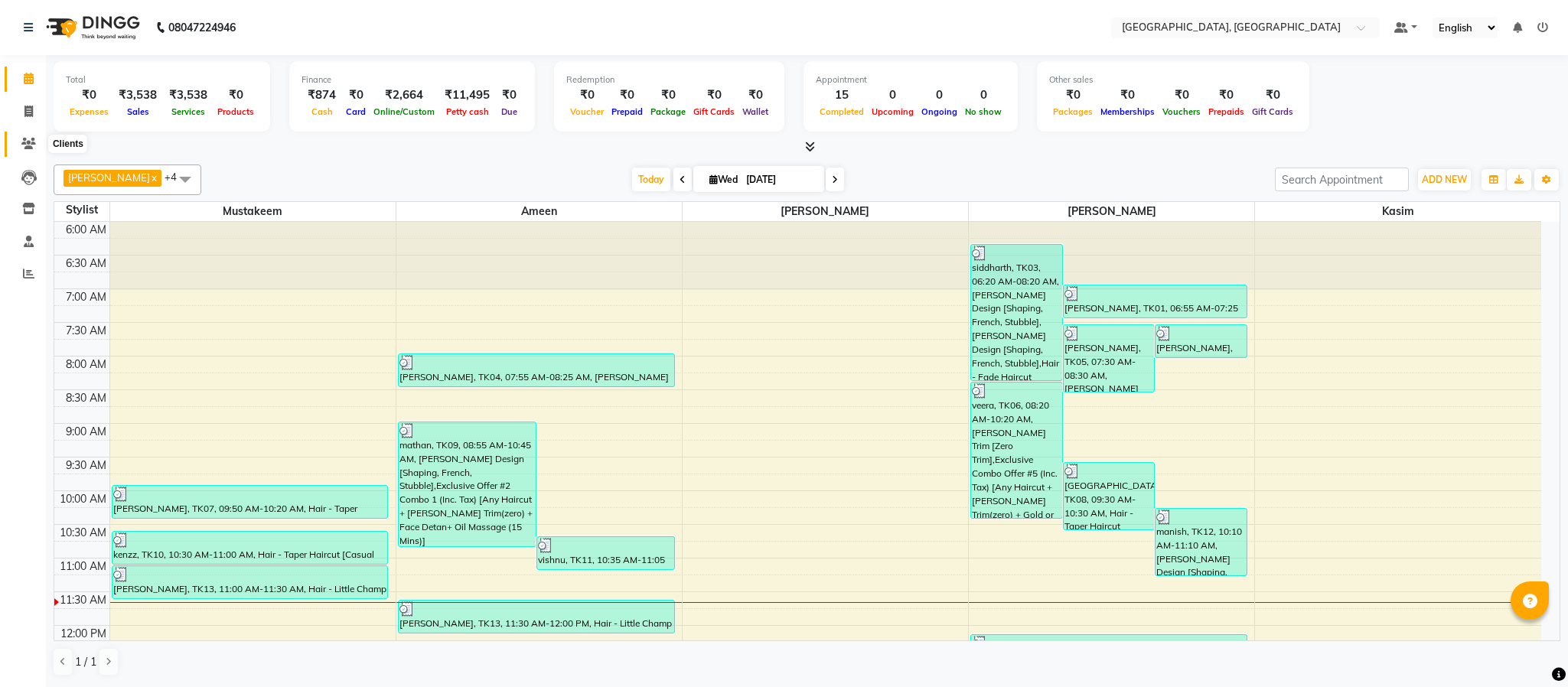
click at [26, 135] on span at bounding box center [29, 143] width 27 height 17
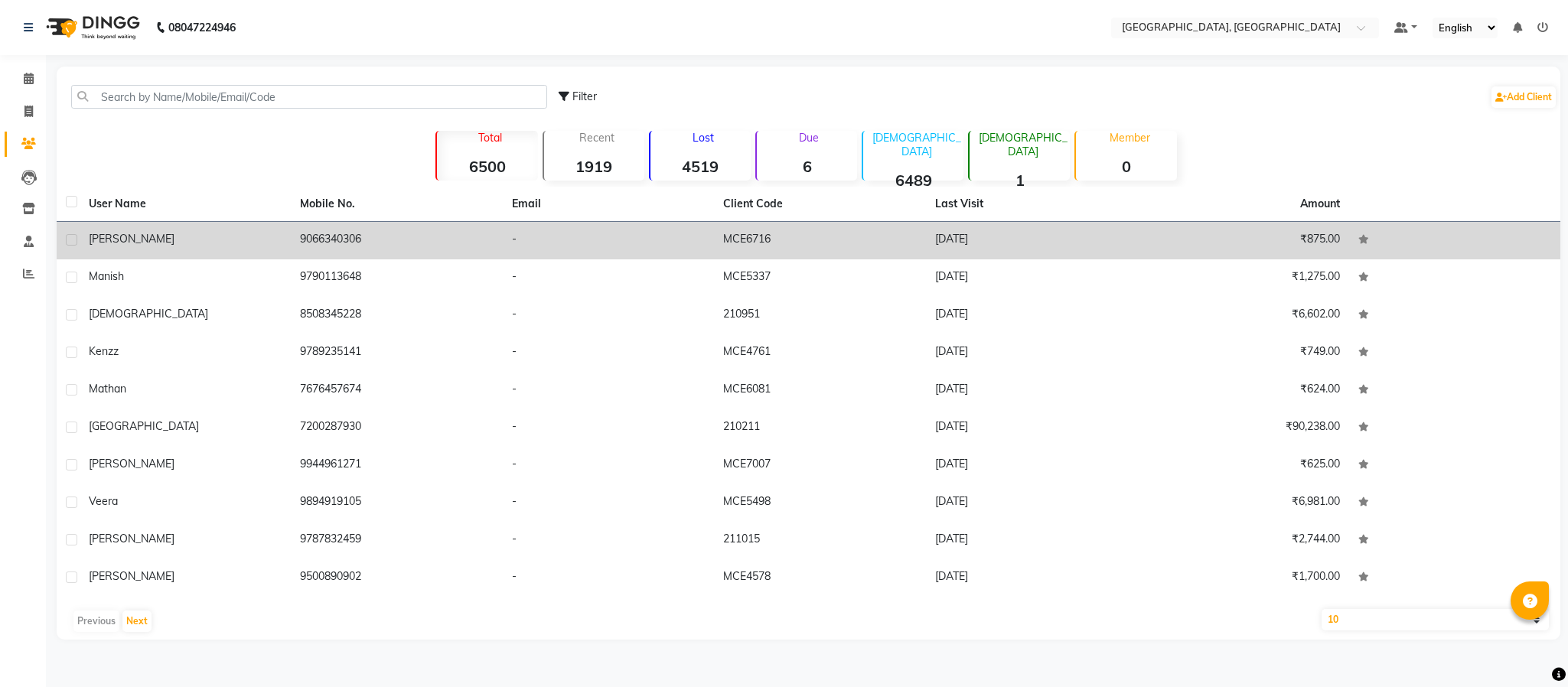
click at [311, 237] on td "9066340306" at bounding box center [397, 241] width 211 height 38
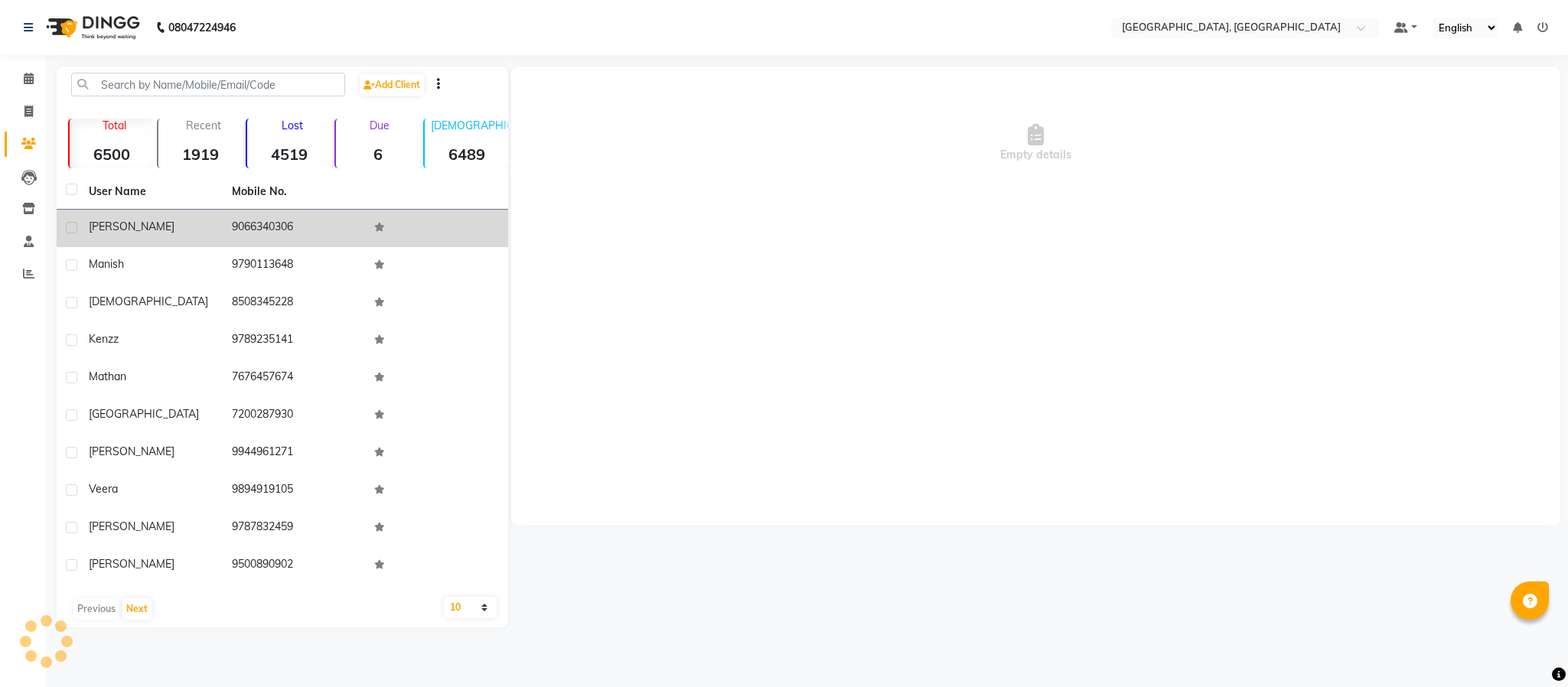
click at [311, 237] on td "9066340306" at bounding box center [294, 229] width 143 height 38
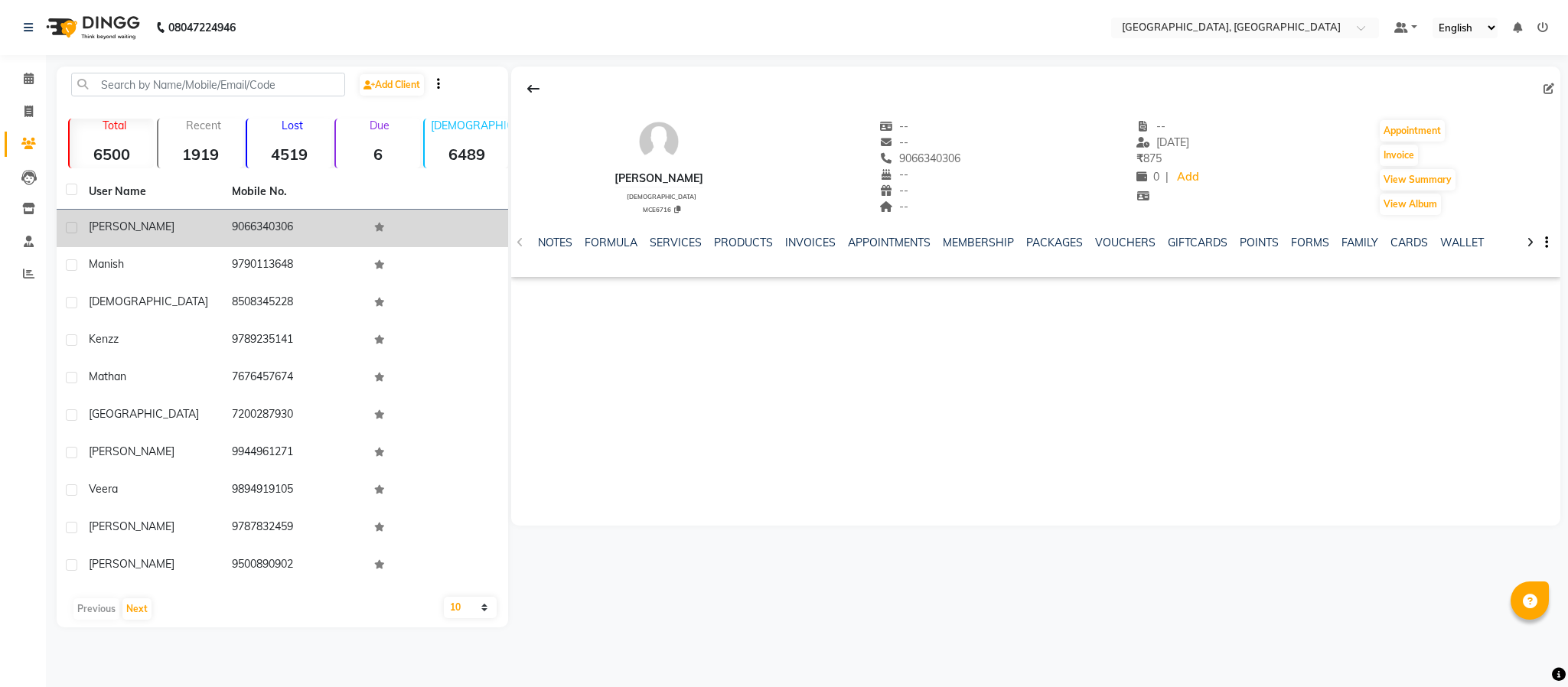
click at [280, 221] on td "9066340306" at bounding box center [294, 229] width 143 height 38
copy td "9066340306"
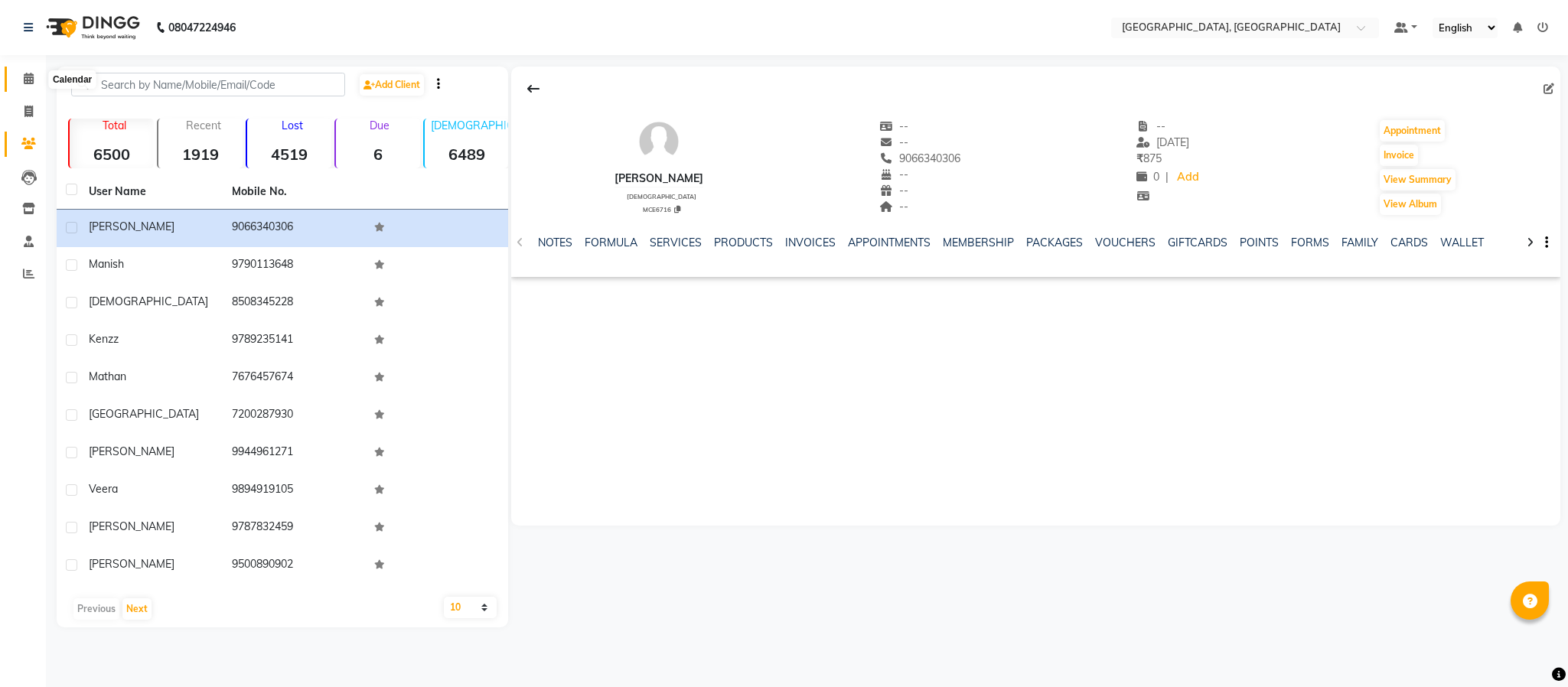
drag, startPoint x: 30, startPoint y: 81, endPoint x: 0, endPoint y: 58, distance: 37.8
click at [30, 79] on icon at bounding box center [29, 79] width 10 height 11
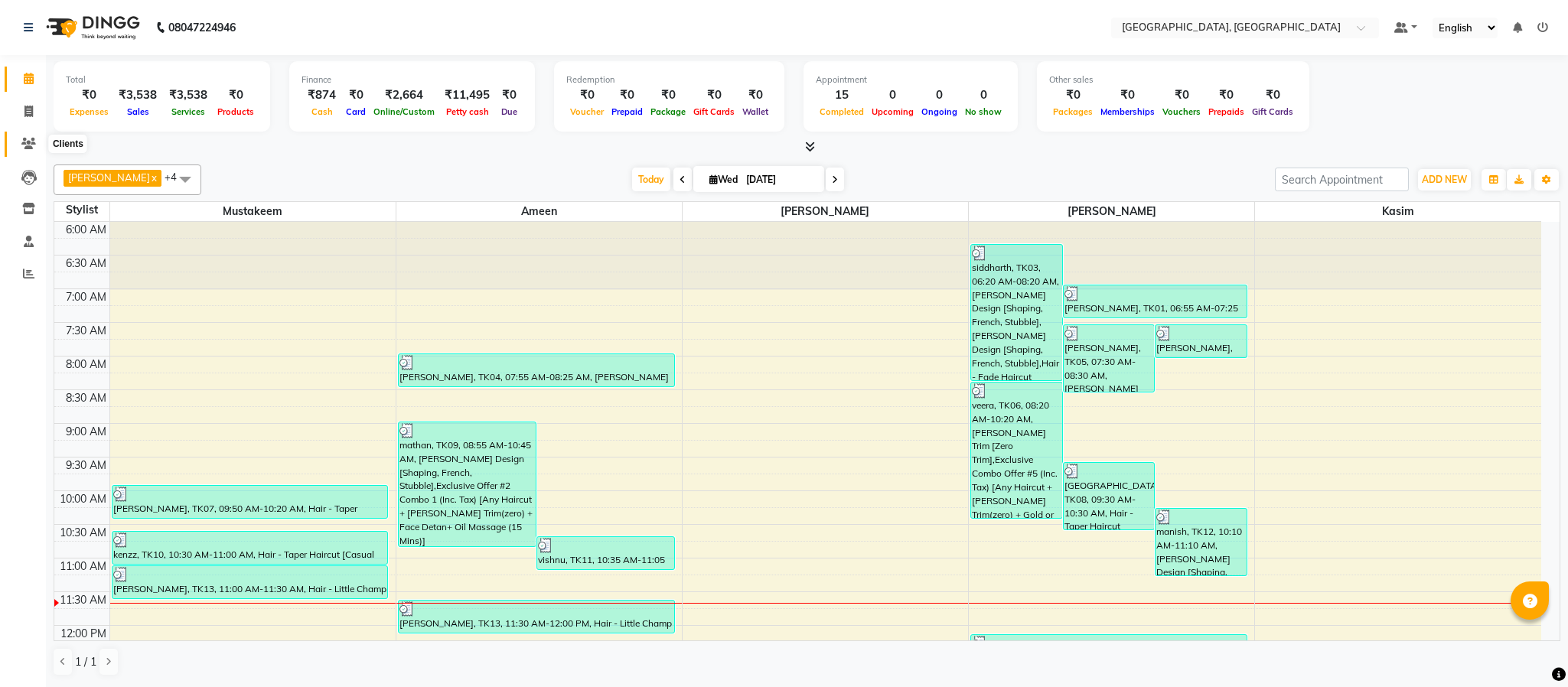
click at [30, 135] on span at bounding box center [29, 143] width 27 height 17
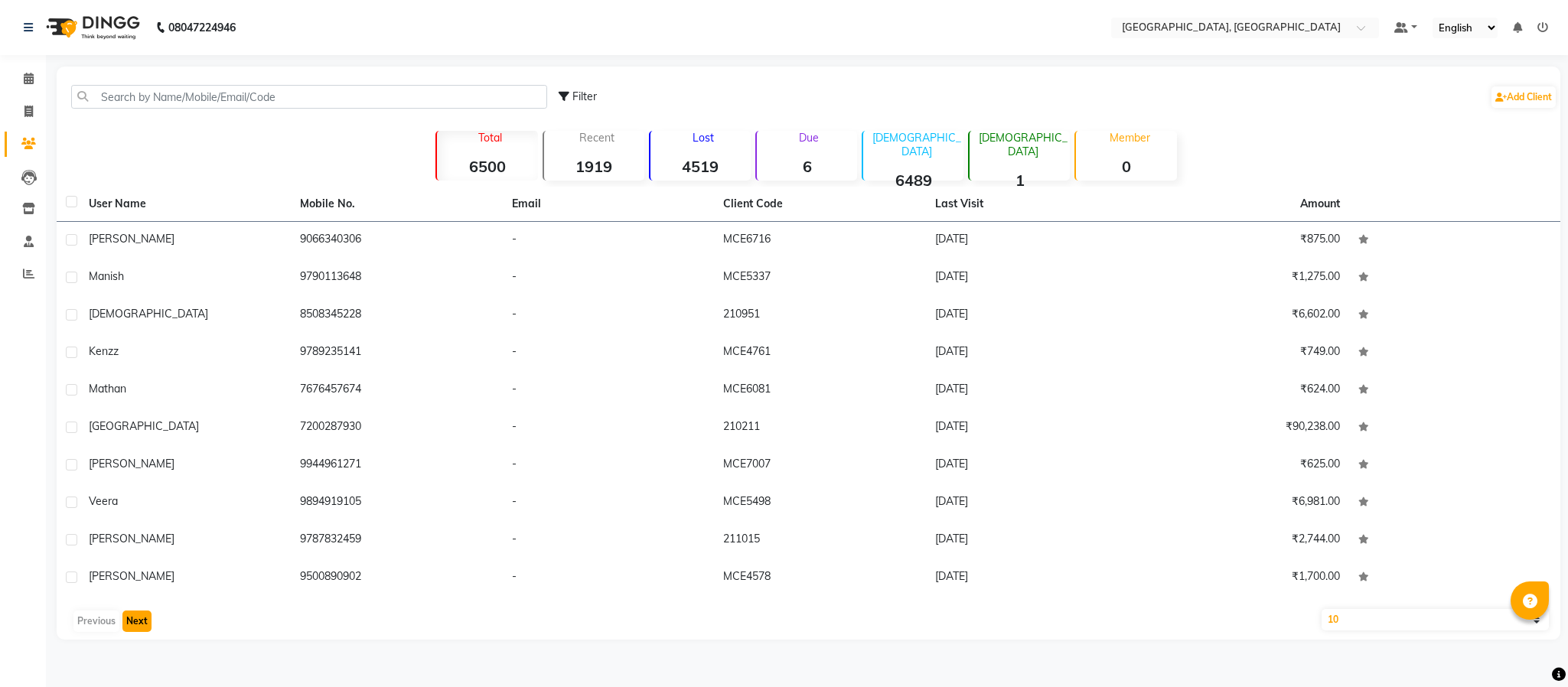
click at [136, 627] on button "Next" at bounding box center [136, 621] width 29 height 21
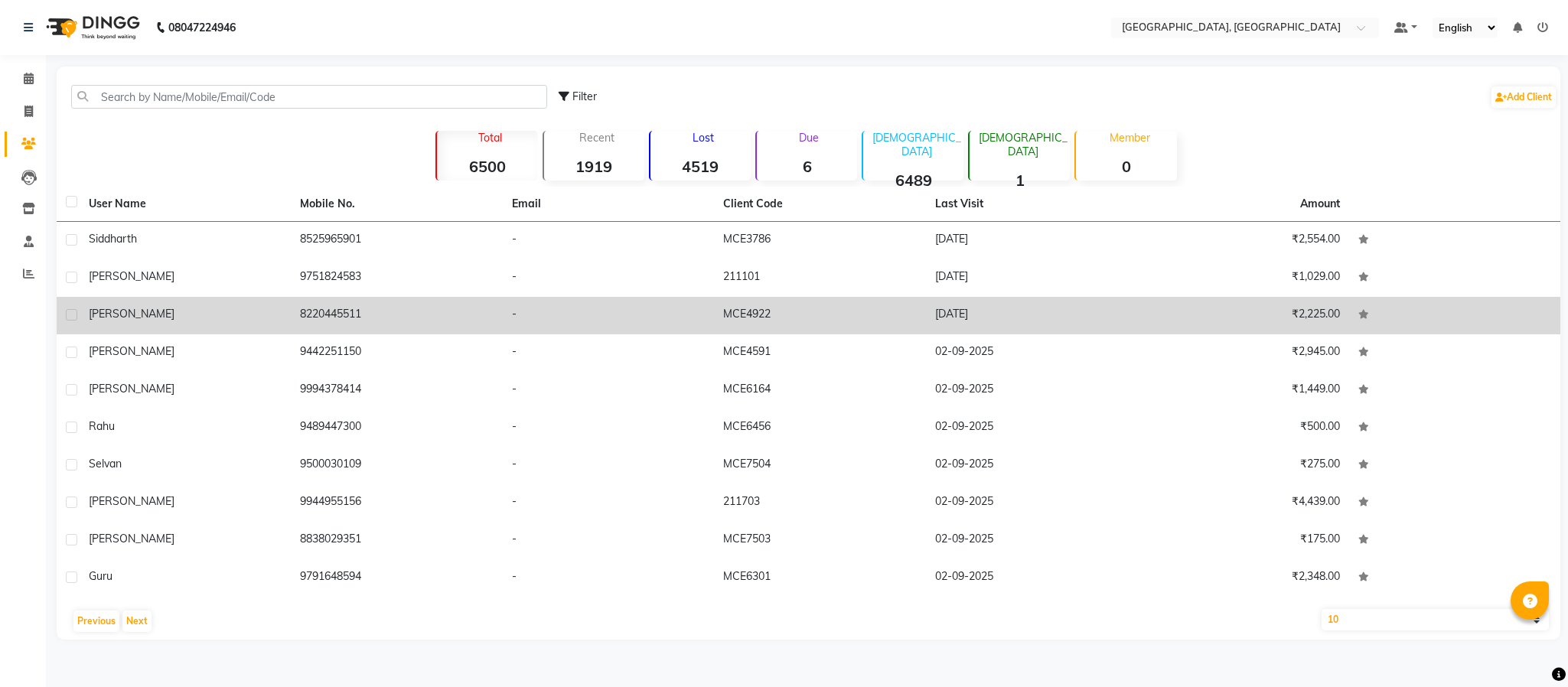
click at [326, 312] on td "8220445511" at bounding box center [397, 316] width 211 height 38
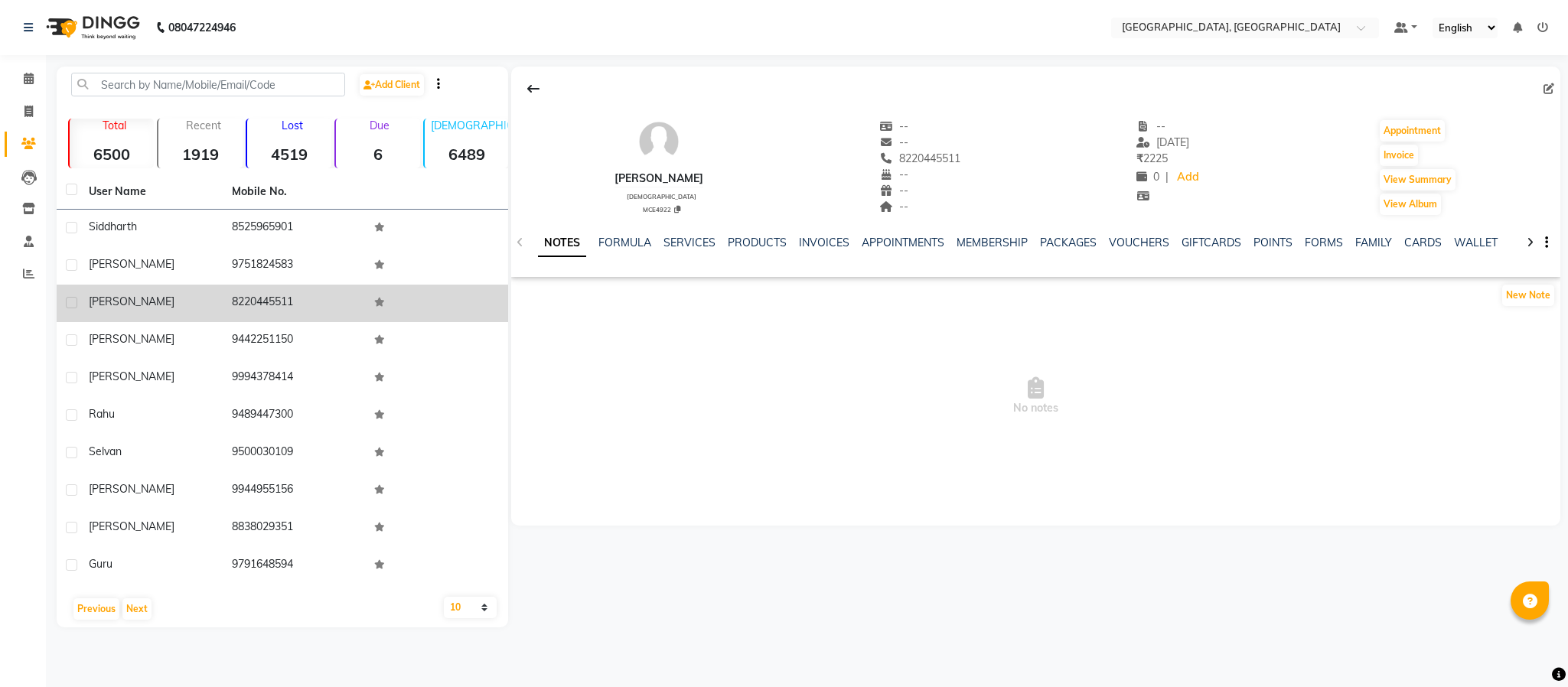
click at [266, 296] on td "8220445511" at bounding box center [294, 303] width 143 height 38
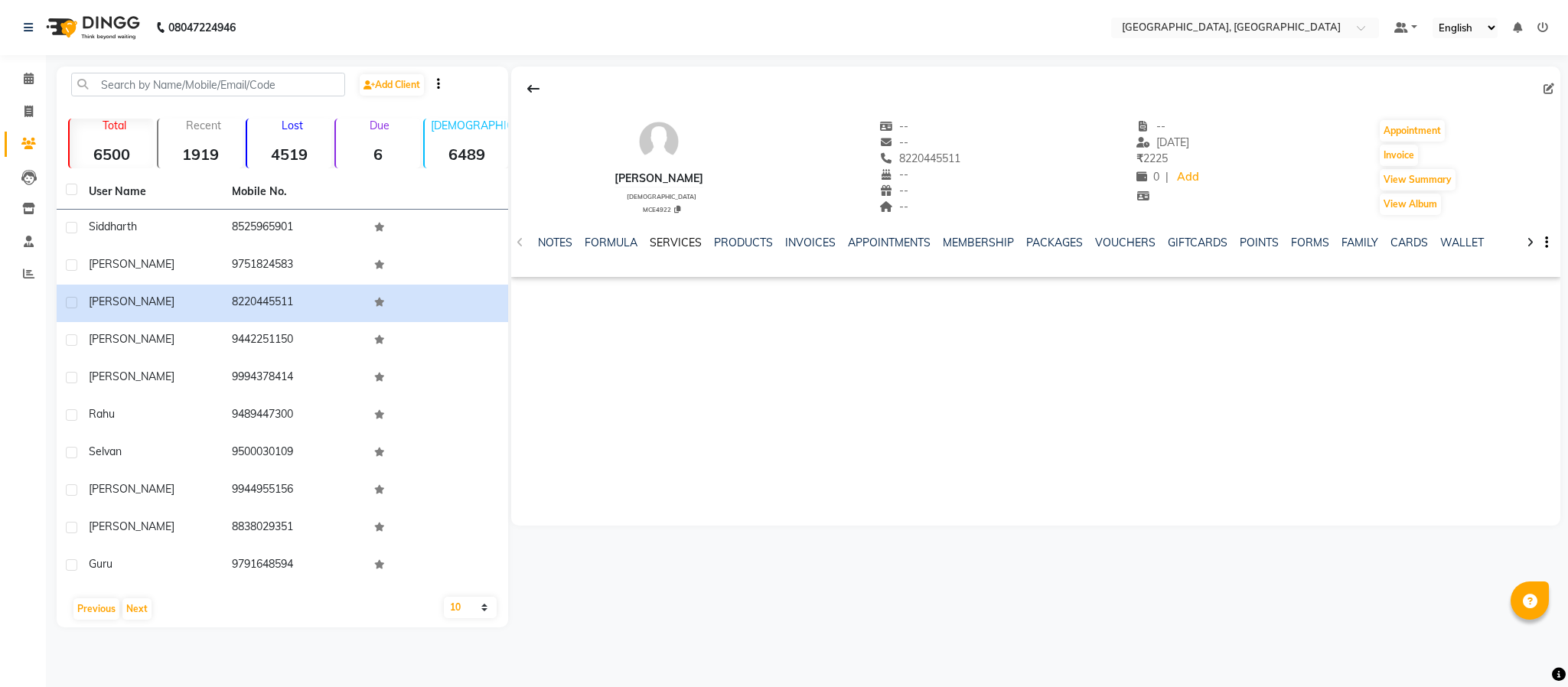
click at [666, 239] on link "SERVICES" at bounding box center [675, 243] width 52 height 14
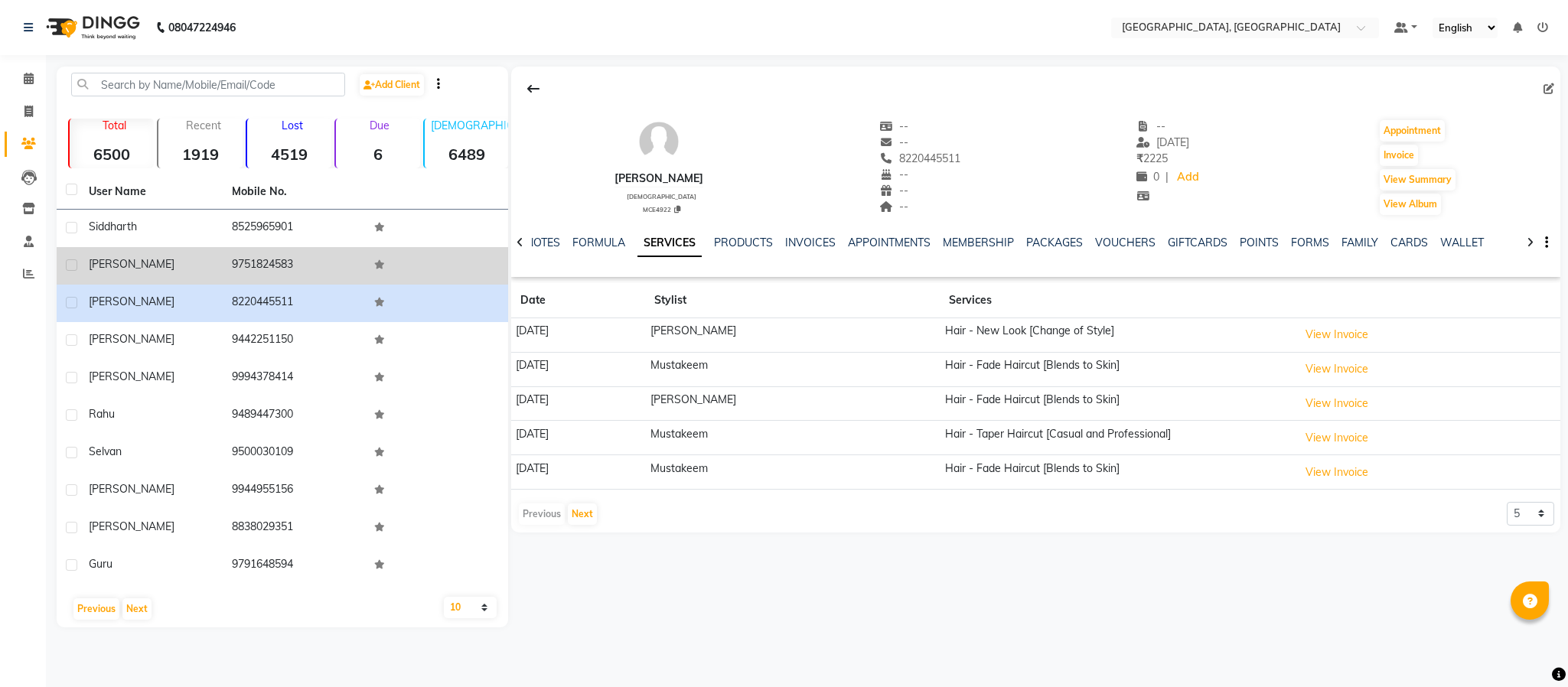
click at [261, 264] on td "9751824583" at bounding box center [294, 266] width 143 height 38
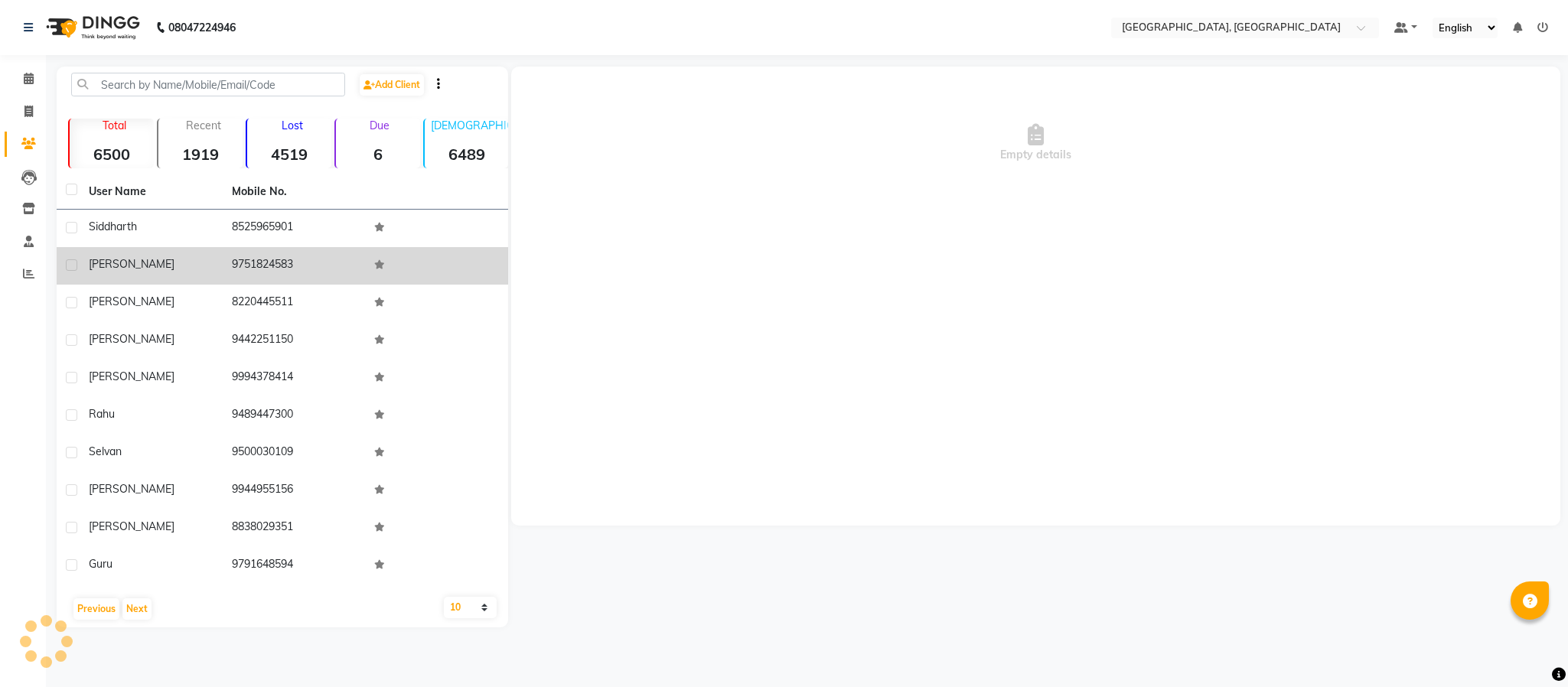
click at [261, 264] on td "9751824583" at bounding box center [294, 266] width 143 height 38
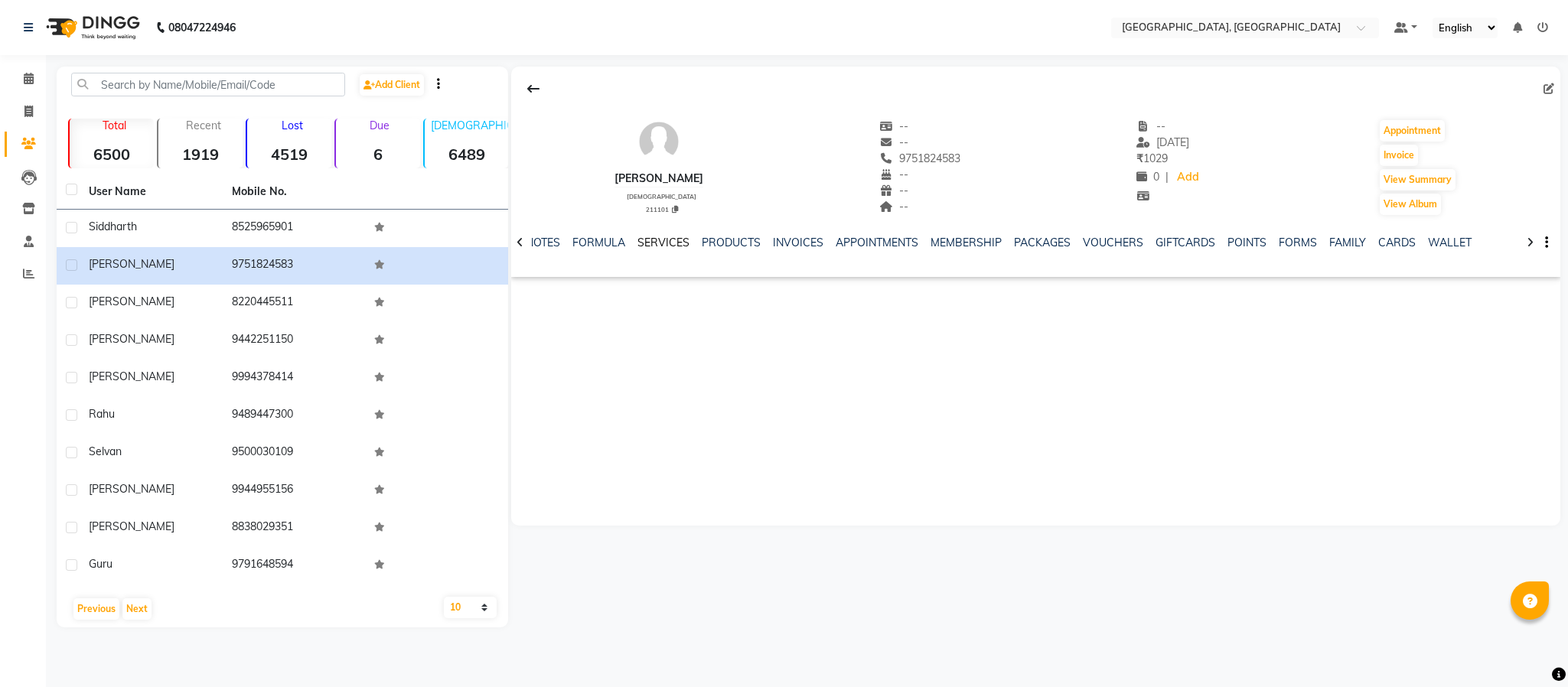
drag, startPoint x: 657, startPoint y: 237, endPoint x: 522, endPoint y: 235, distance: 135.0
click at [657, 237] on link "SERVICES" at bounding box center [663, 243] width 52 height 14
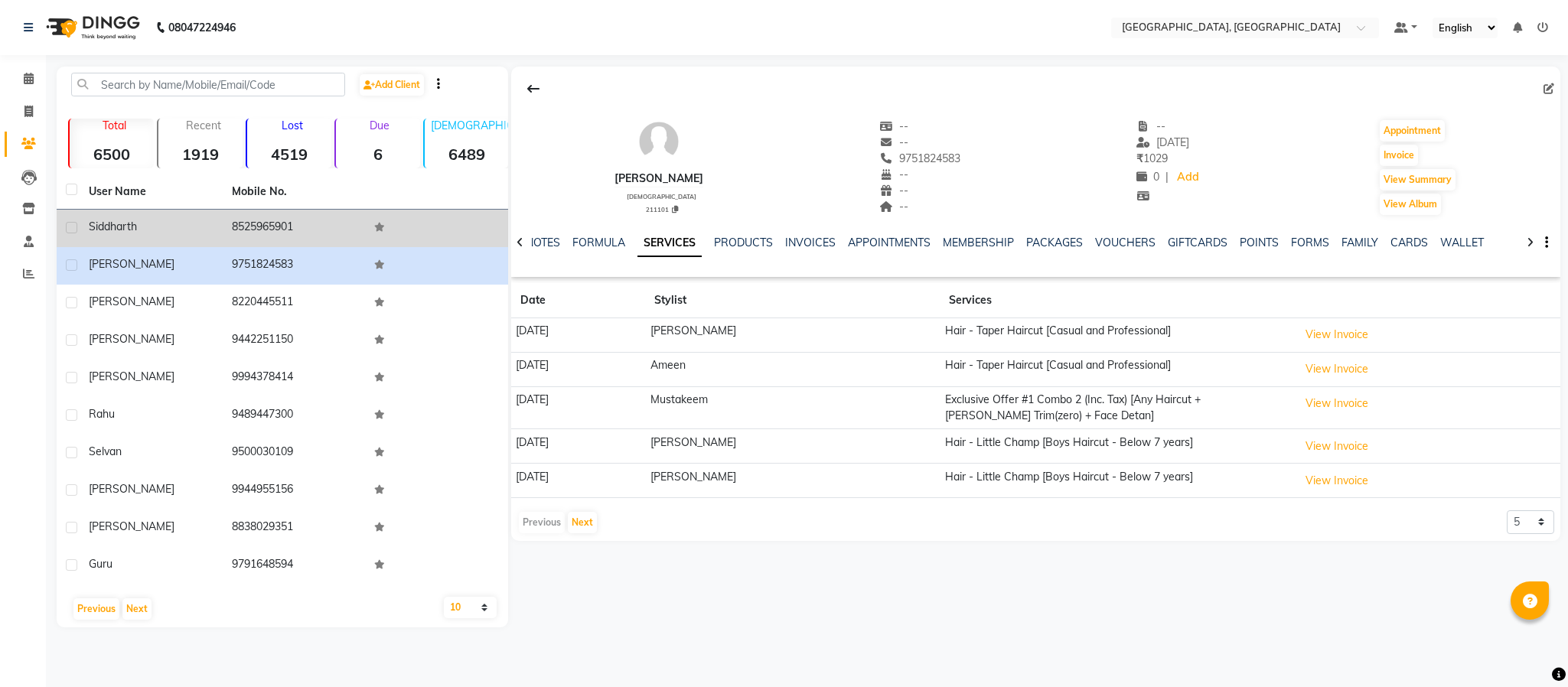
click at [269, 221] on td "8525965901" at bounding box center [294, 229] width 143 height 38
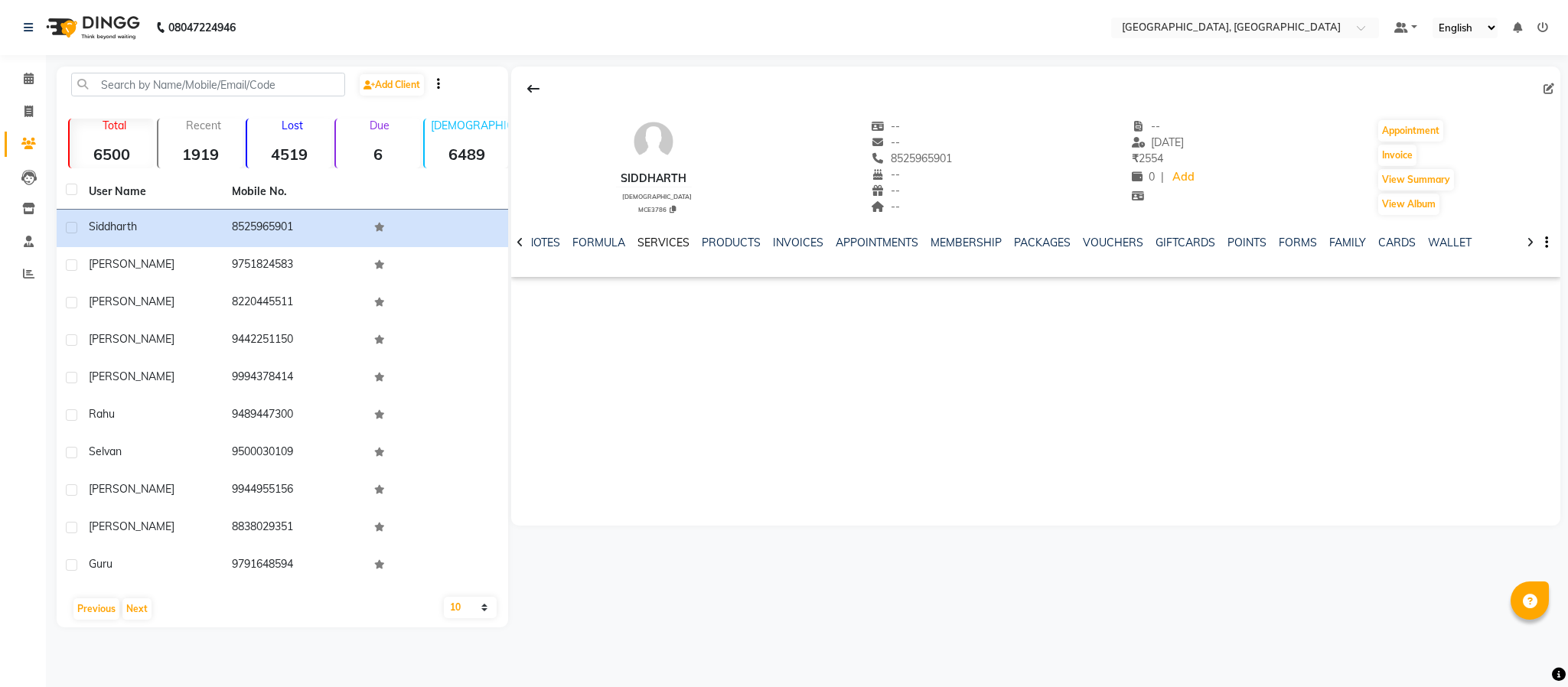
click at [669, 239] on link "SERVICES" at bounding box center [663, 243] width 52 height 14
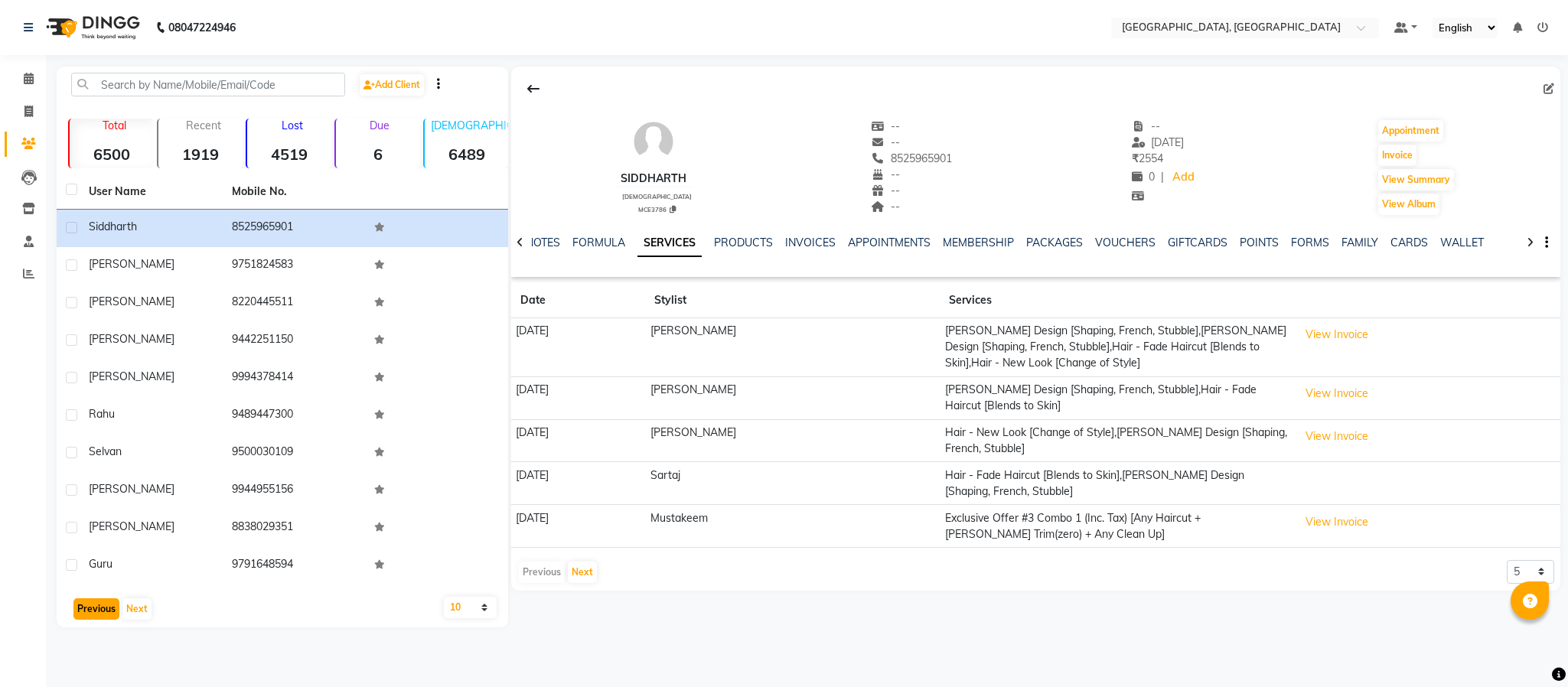
click at [81, 607] on button "Previous" at bounding box center [97, 609] width 46 height 21
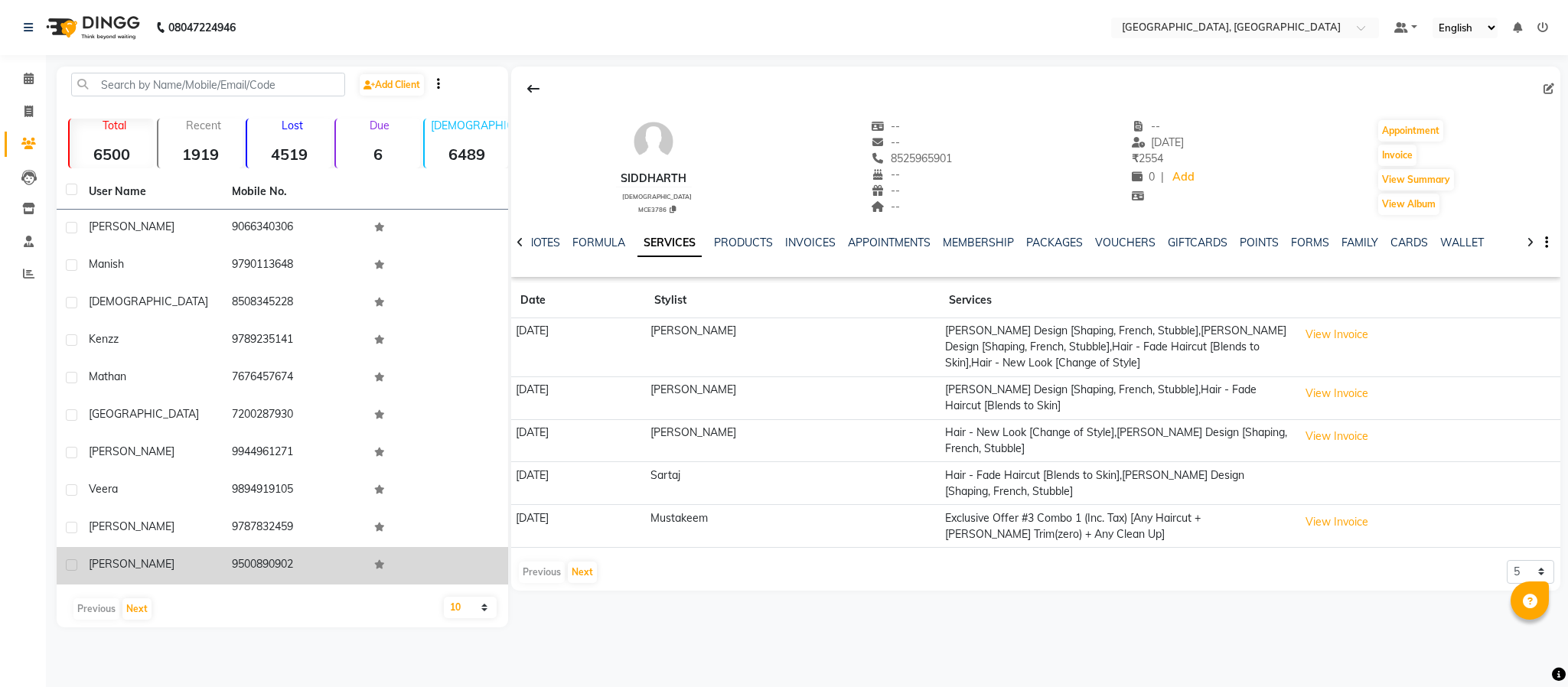
click at [265, 562] on td "9500890902" at bounding box center [294, 566] width 143 height 38
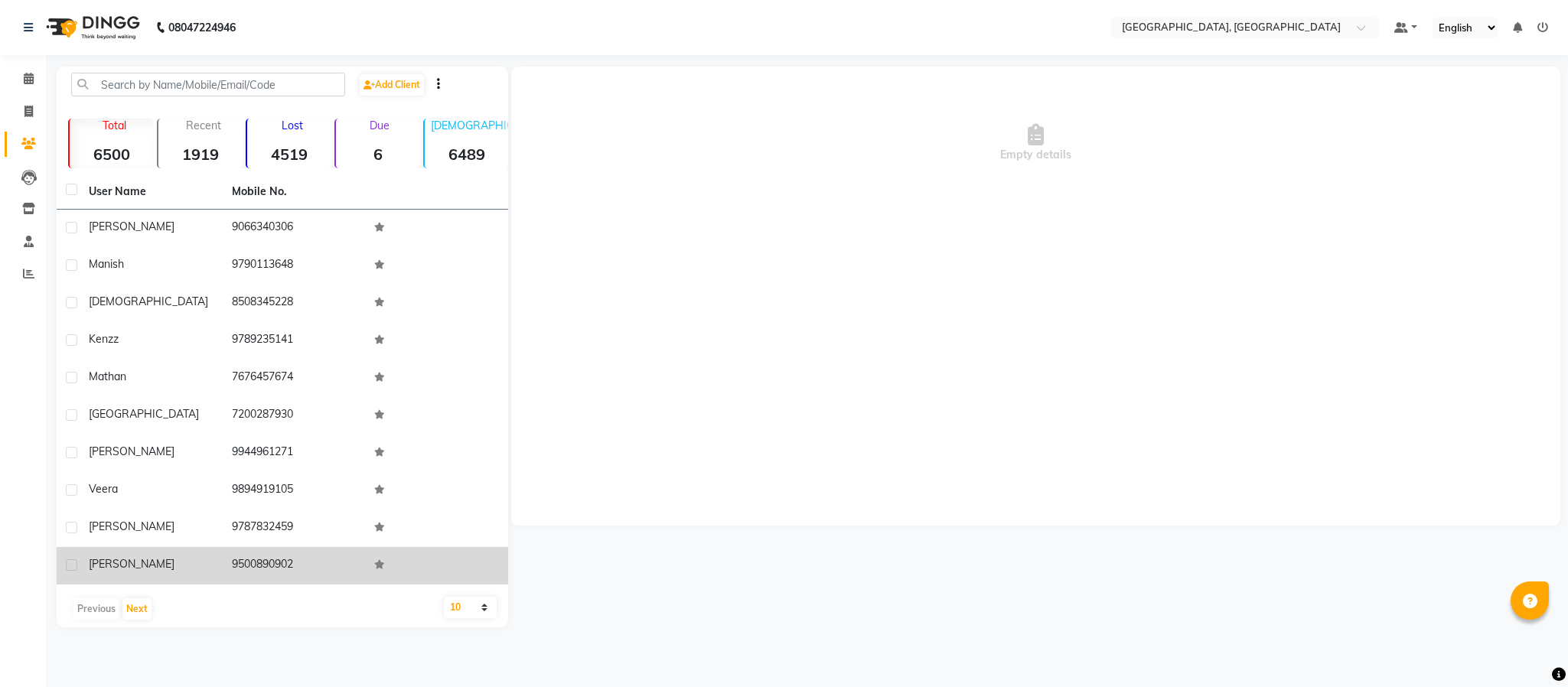
click at [265, 562] on td "9500890902" at bounding box center [294, 566] width 143 height 38
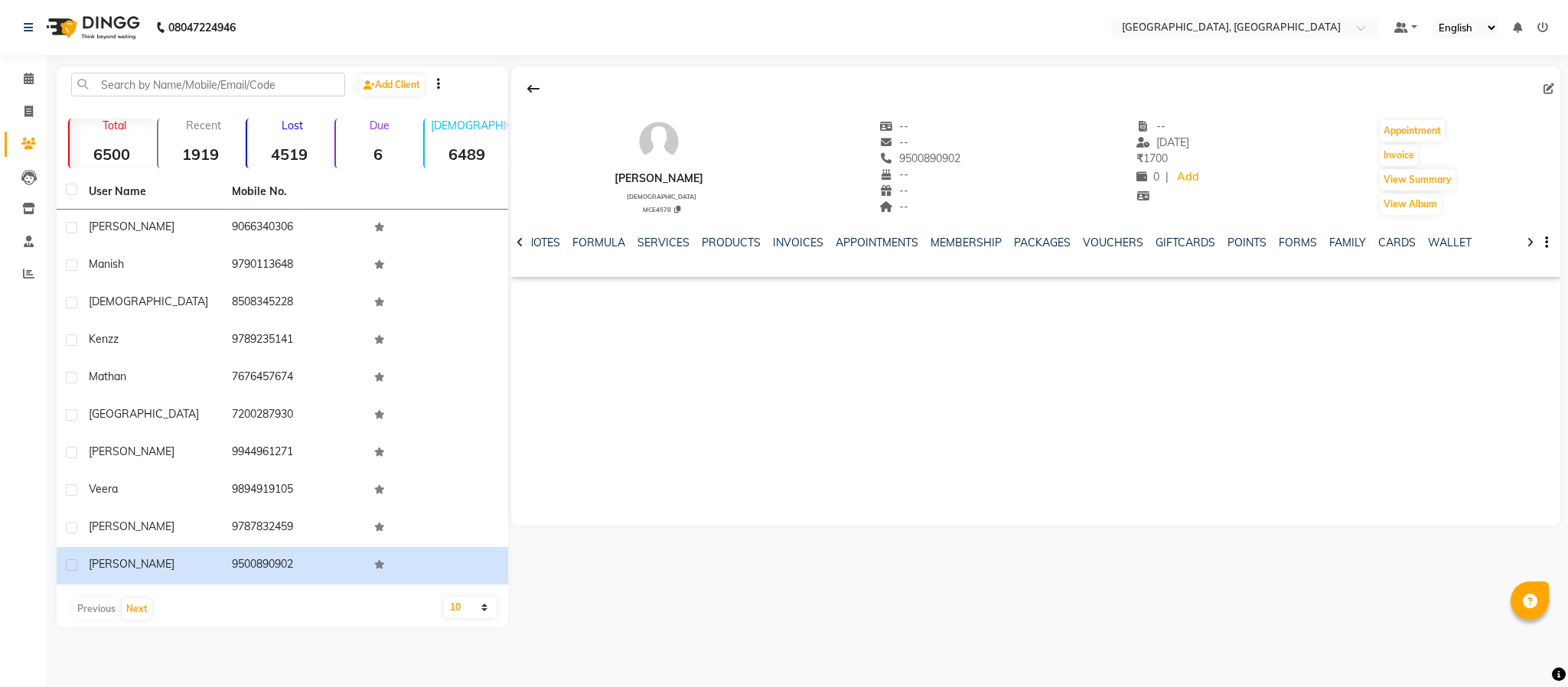
click at [657, 233] on div "NOTES FORMULA SERVICES PRODUCTS INVOICES APPOINTMENTS MEMBERSHIP PACKAGES VOUCH…" at bounding box center [1036, 243] width 1050 height 52
click at [655, 237] on link "SERVICES" at bounding box center [663, 243] width 52 height 14
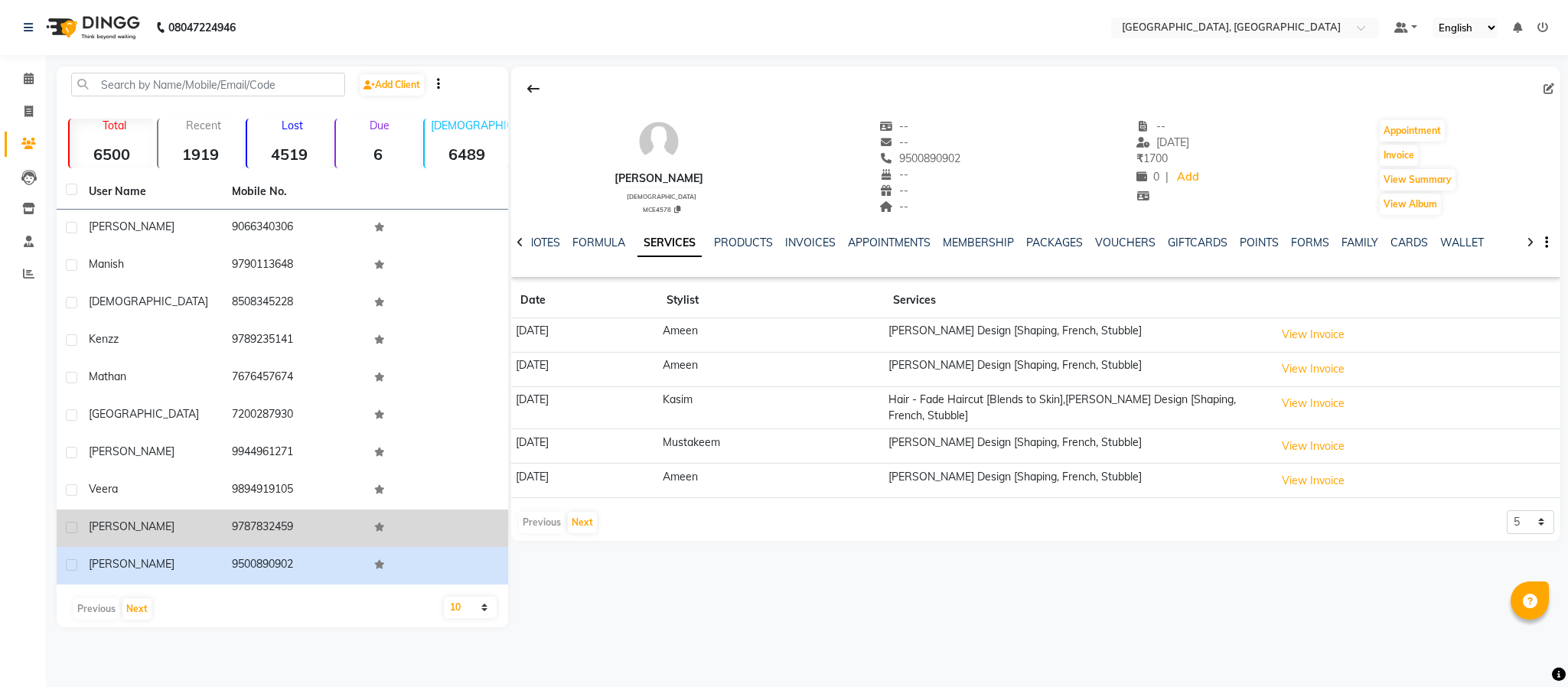
click at [256, 525] on td "9787832459" at bounding box center [294, 529] width 143 height 38
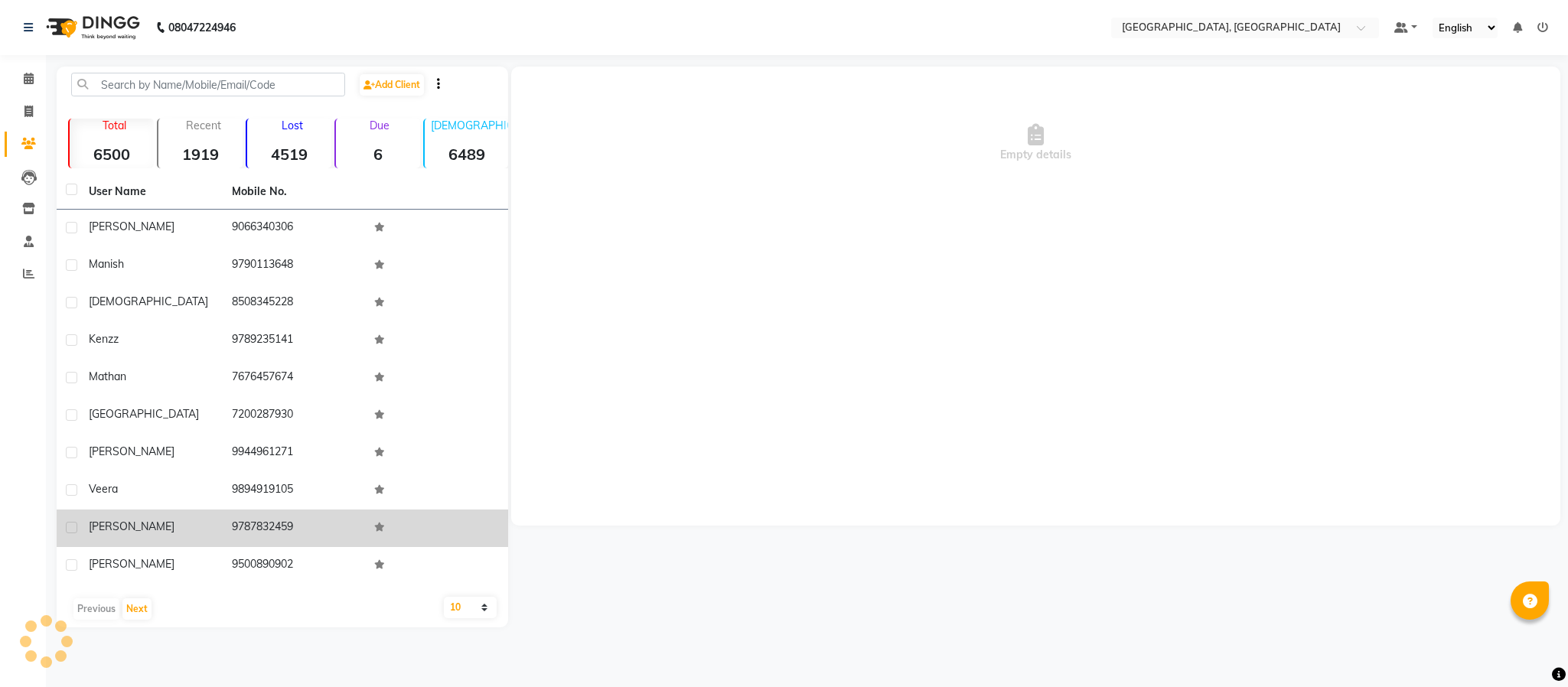
click at [256, 525] on td "9787832459" at bounding box center [294, 529] width 143 height 38
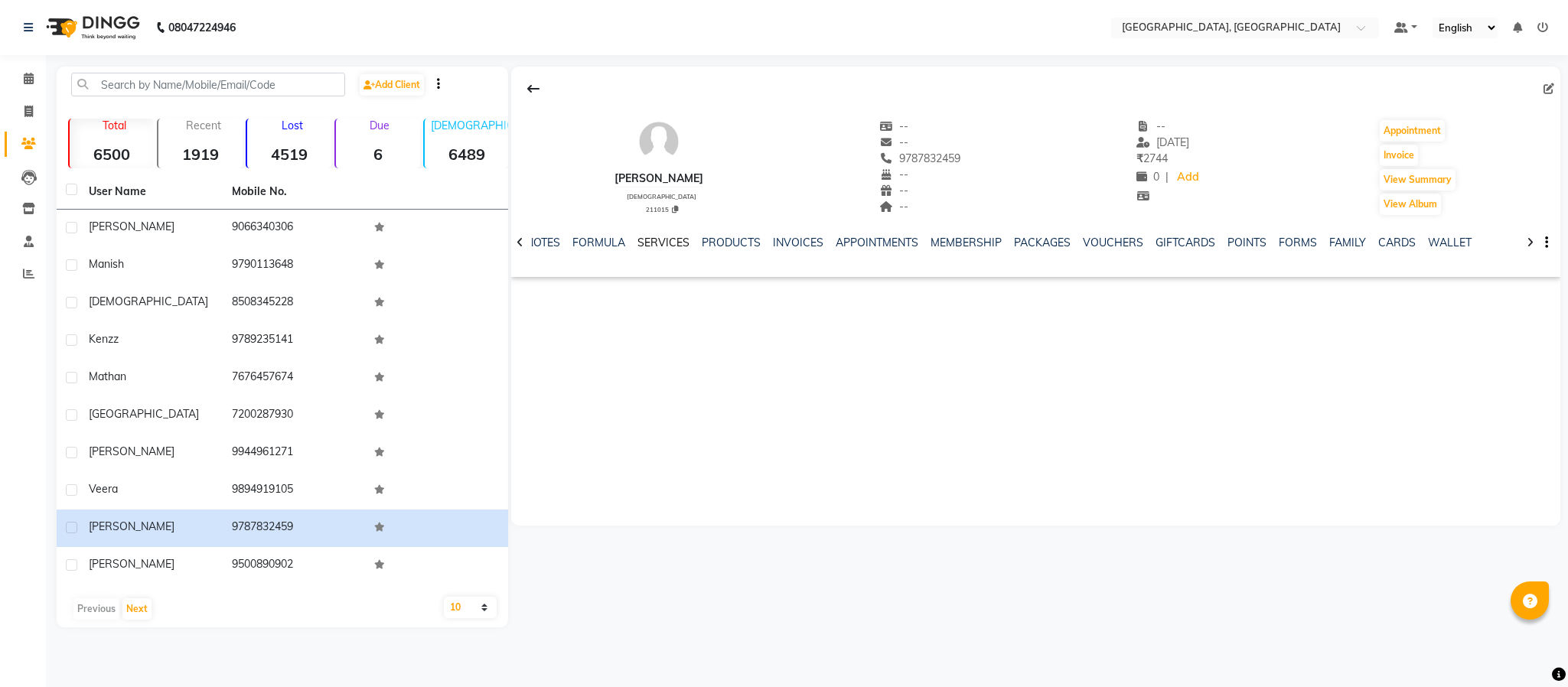
click at [646, 241] on link "SERVICES" at bounding box center [663, 243] width 52 height 14
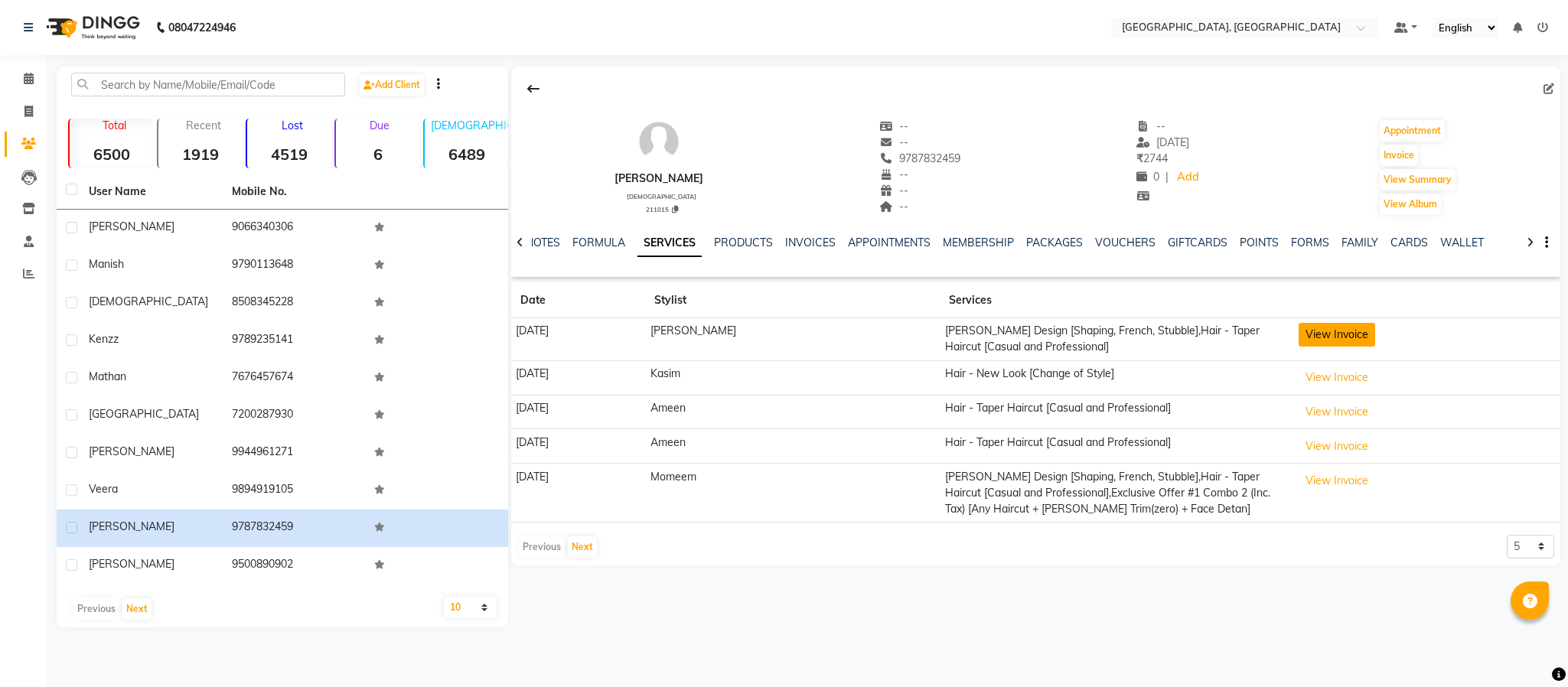
click at [1309, 329] on button "View Invoice" at bounding box center [1337, 334] width 76 height 24
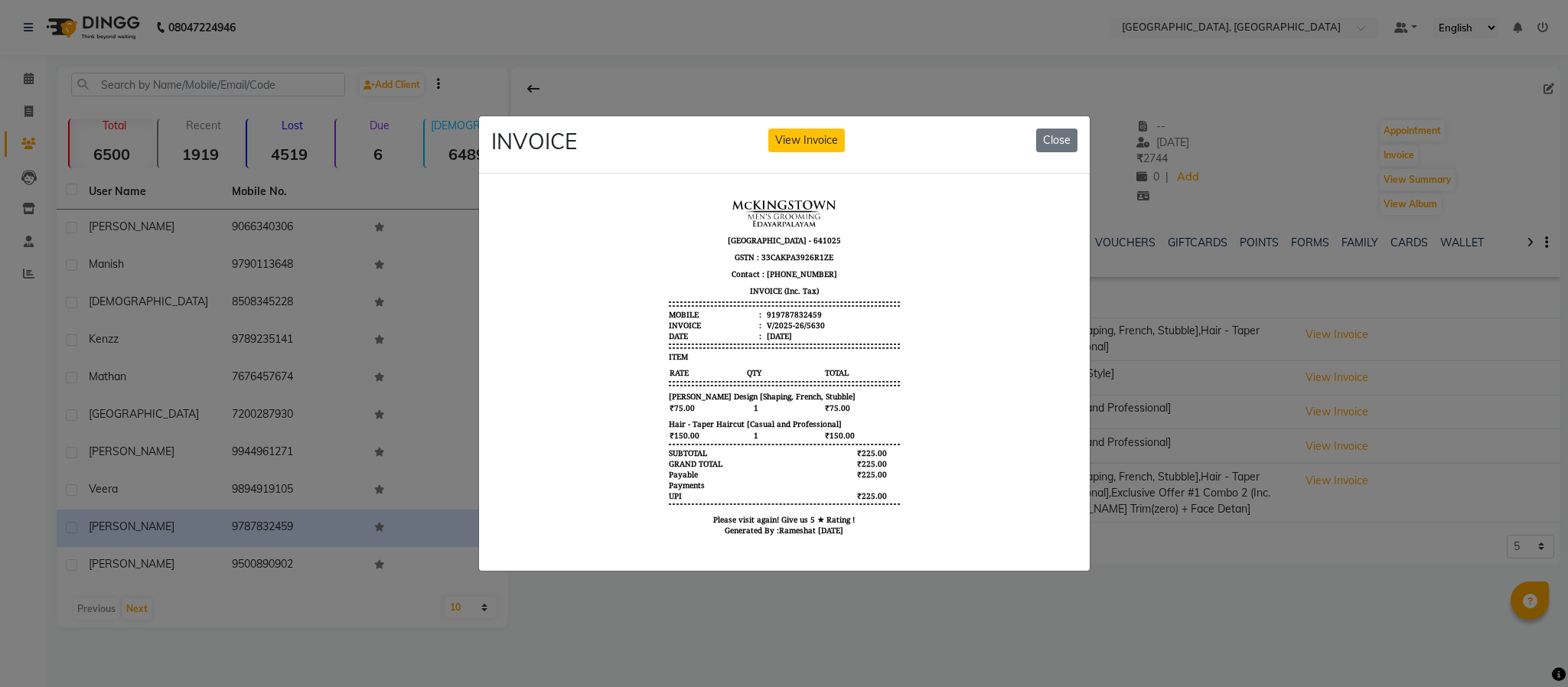
click at [1298, 189] on ngb-modal-window "INVOICE View Invoice Close" at bounding box center [784, 344] width 1568 height 687
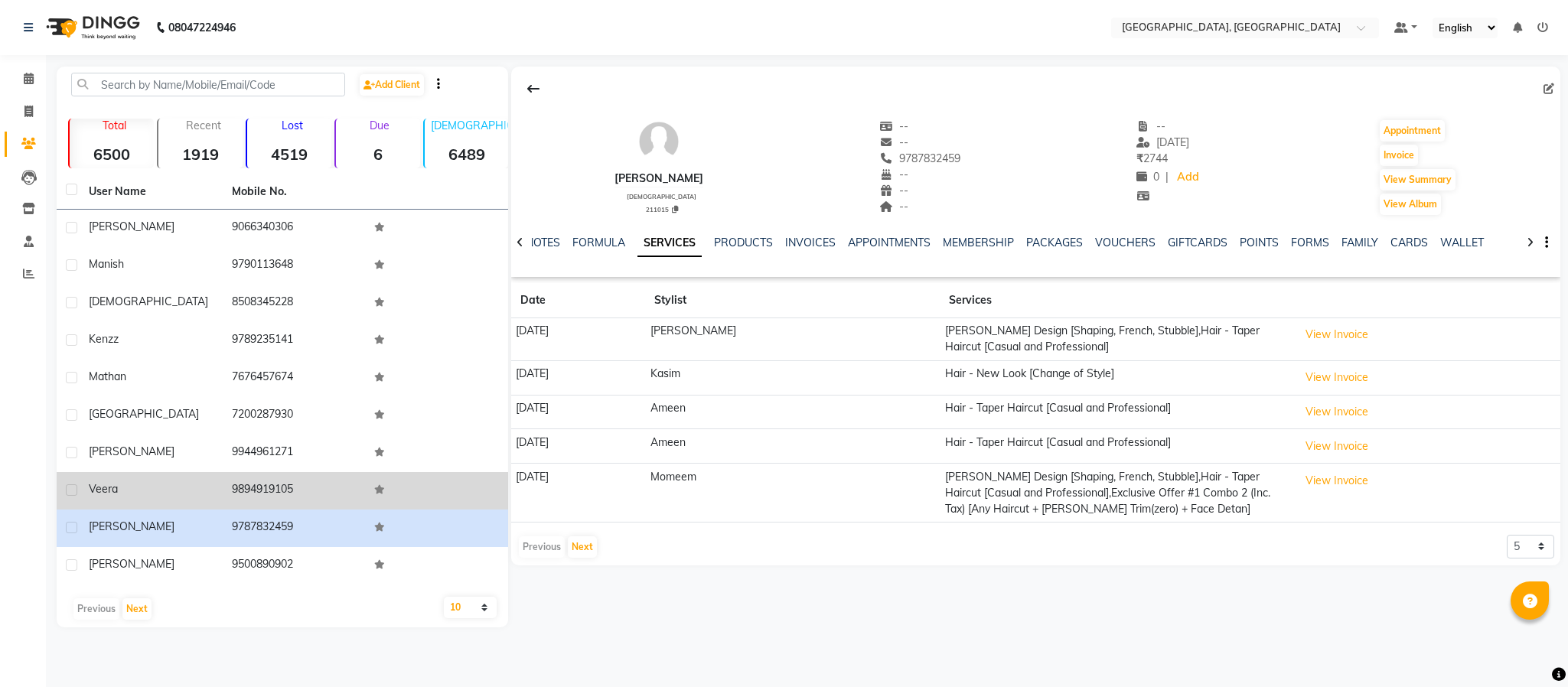
click at [261, 487] on td "9894919105" at bounding box center [294, 491] width 143 height 38
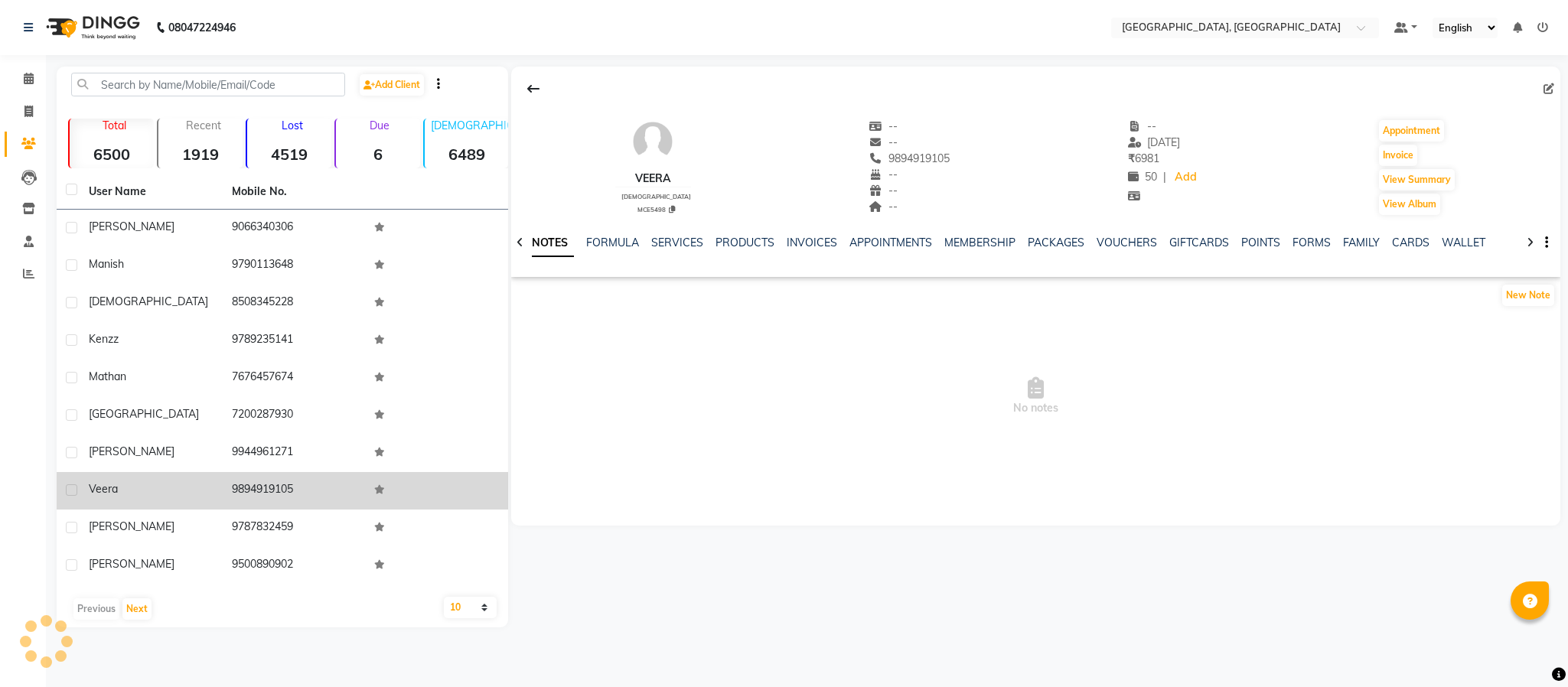
click at [261, 487] on td "9894919105" at bounding box center [294, 491] width 143 height 38
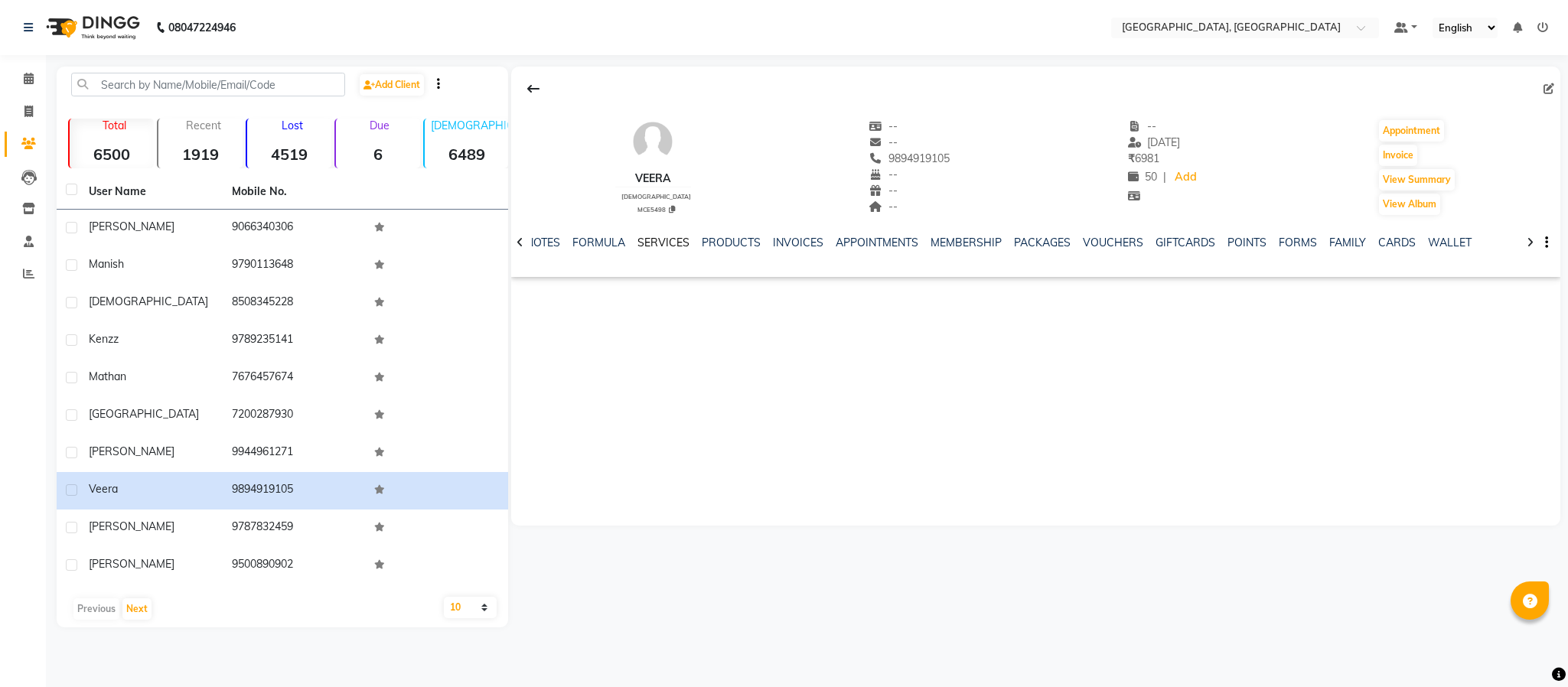
click at [675, 239] on link "SERVICES" at bounding box center [663, 243] width 52 height 14
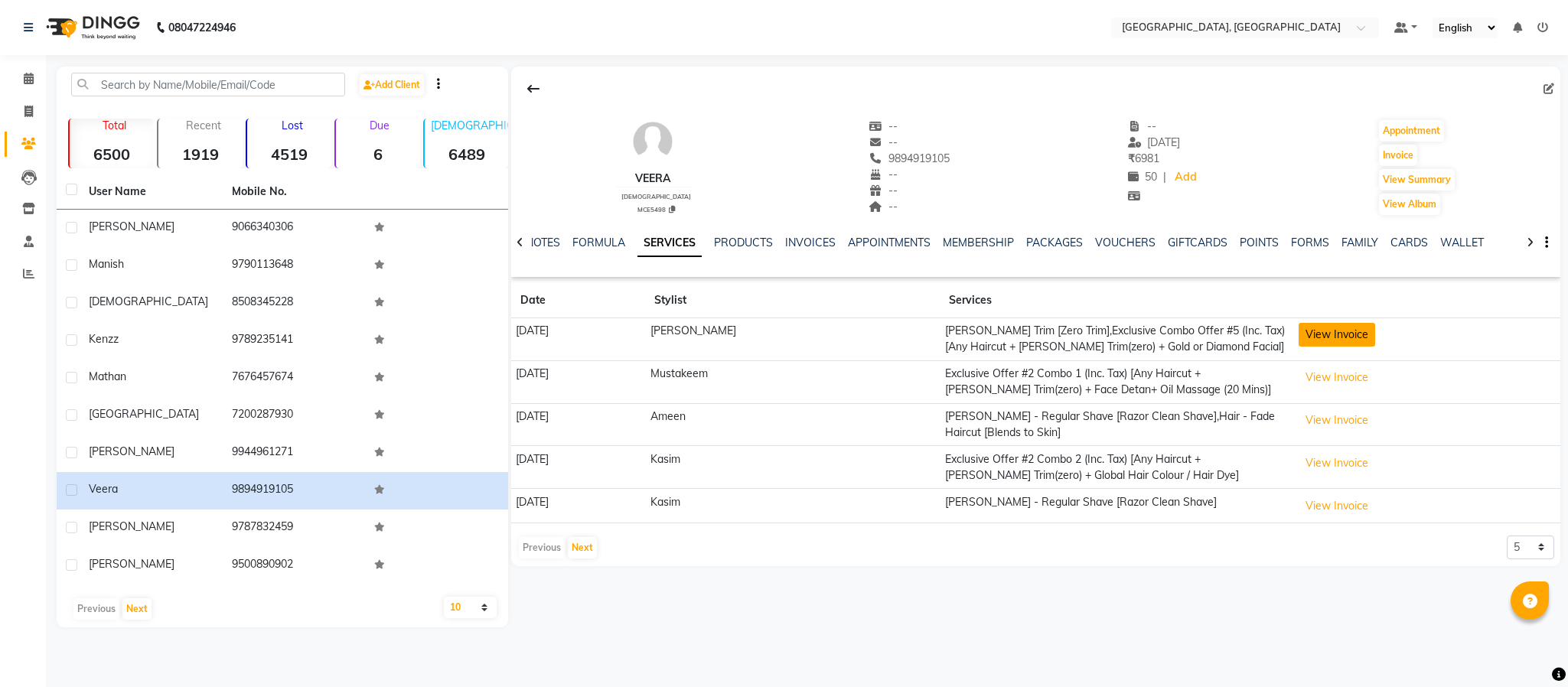
click at [1332, 333] on button "View Invoice" at bounding box center [1337, 334] width 76 height 24
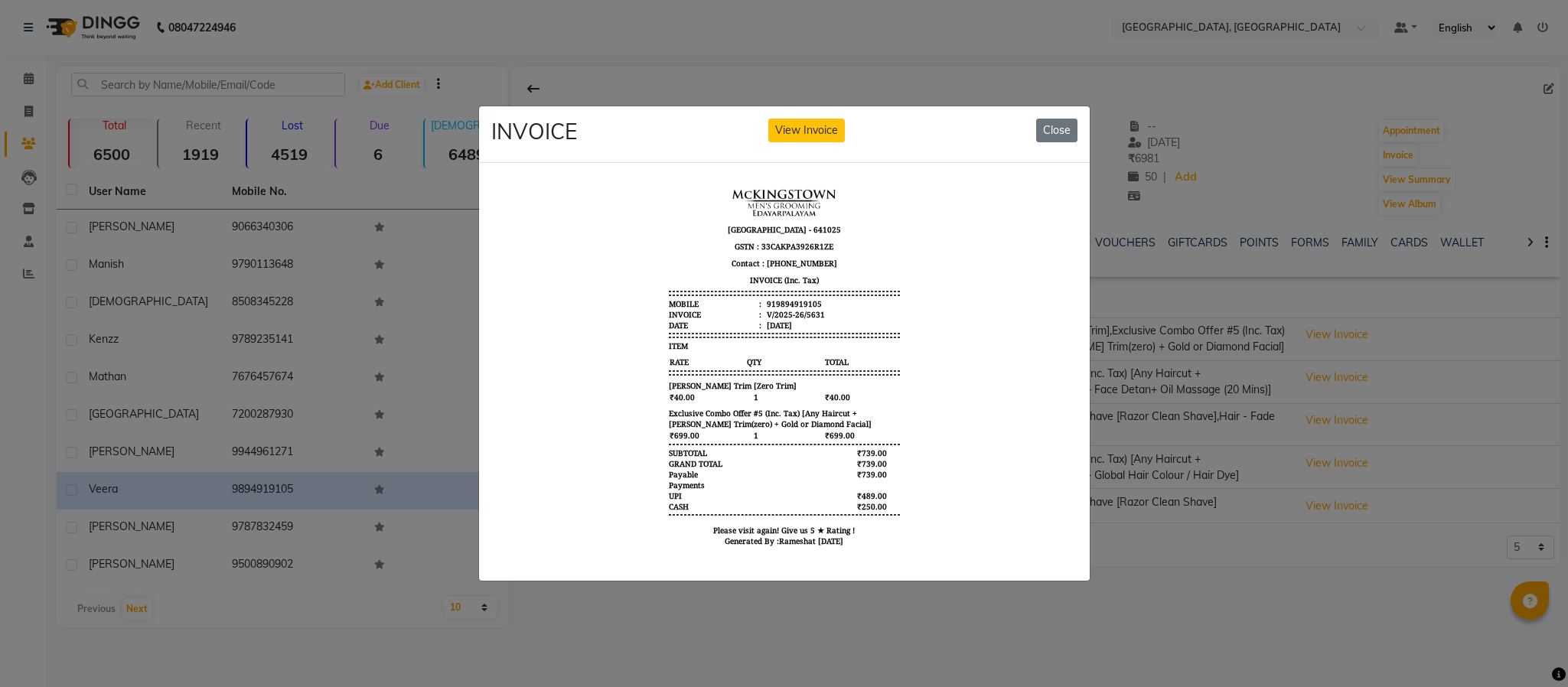
scroll to position [11, 0]
click at [1204, 198] on ngb-modal-window "INVOICE View Invoice Close" at bounding box center [784, 344] width 1568 height 687
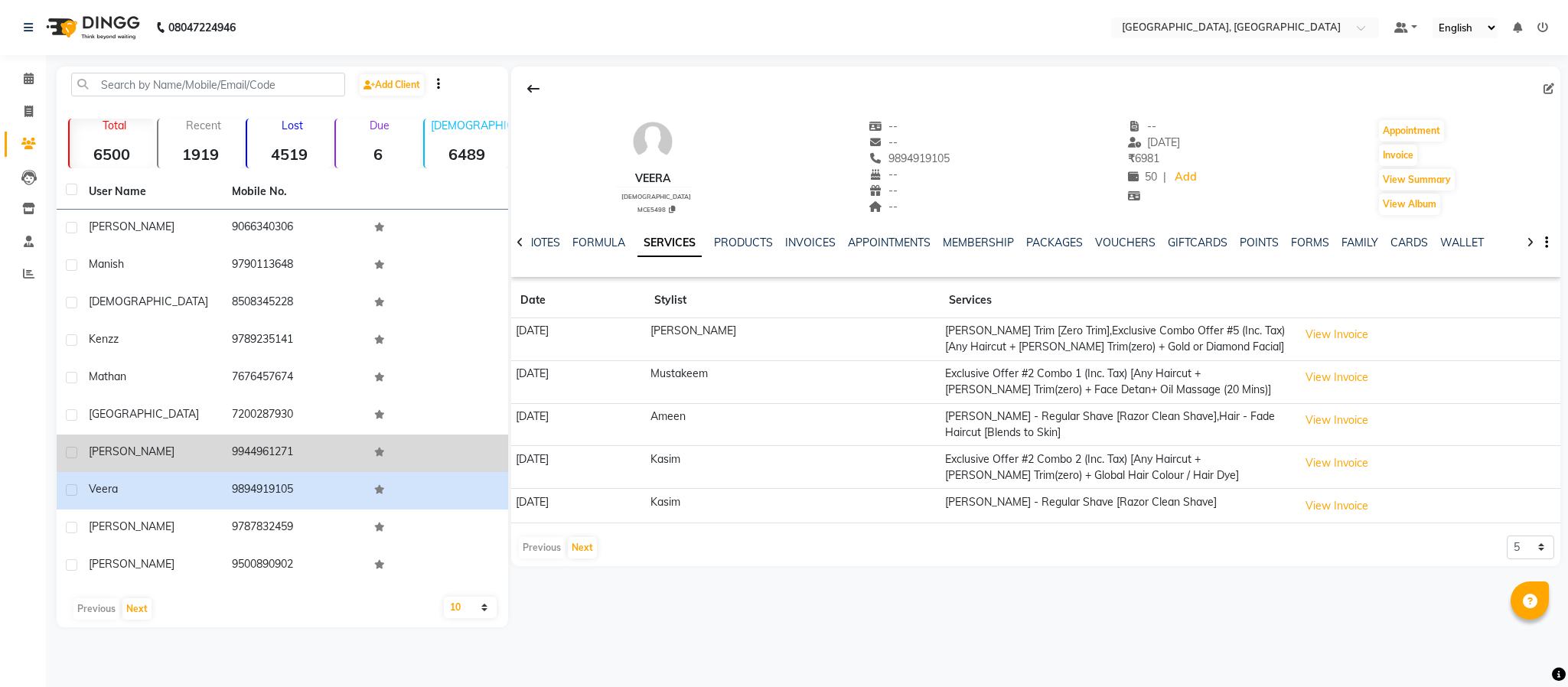
click at [266, 453] on td "9944961271" at bounding box center [294, 453] width 143 height 38
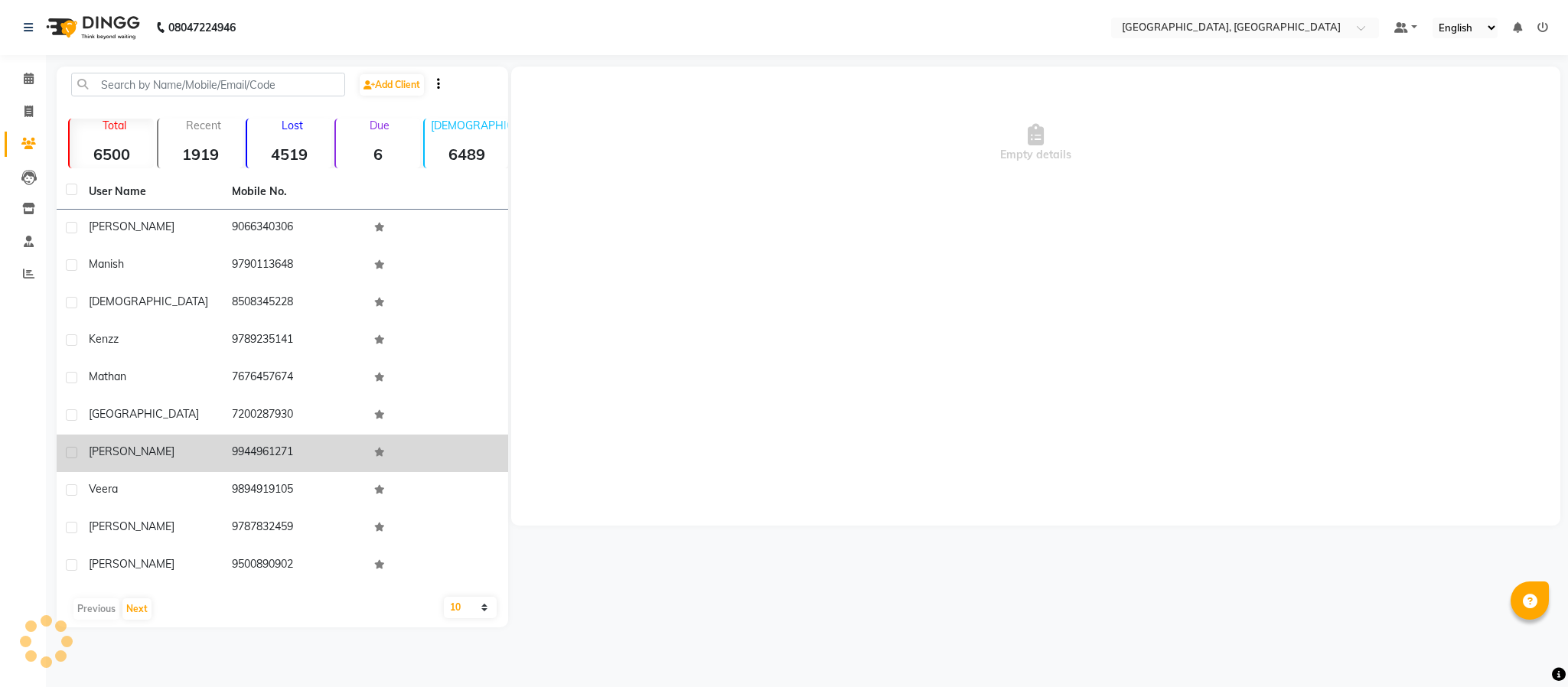
click at [266, 453] on td "9944961271" at bounding box center [294, 453] width 143 height 38
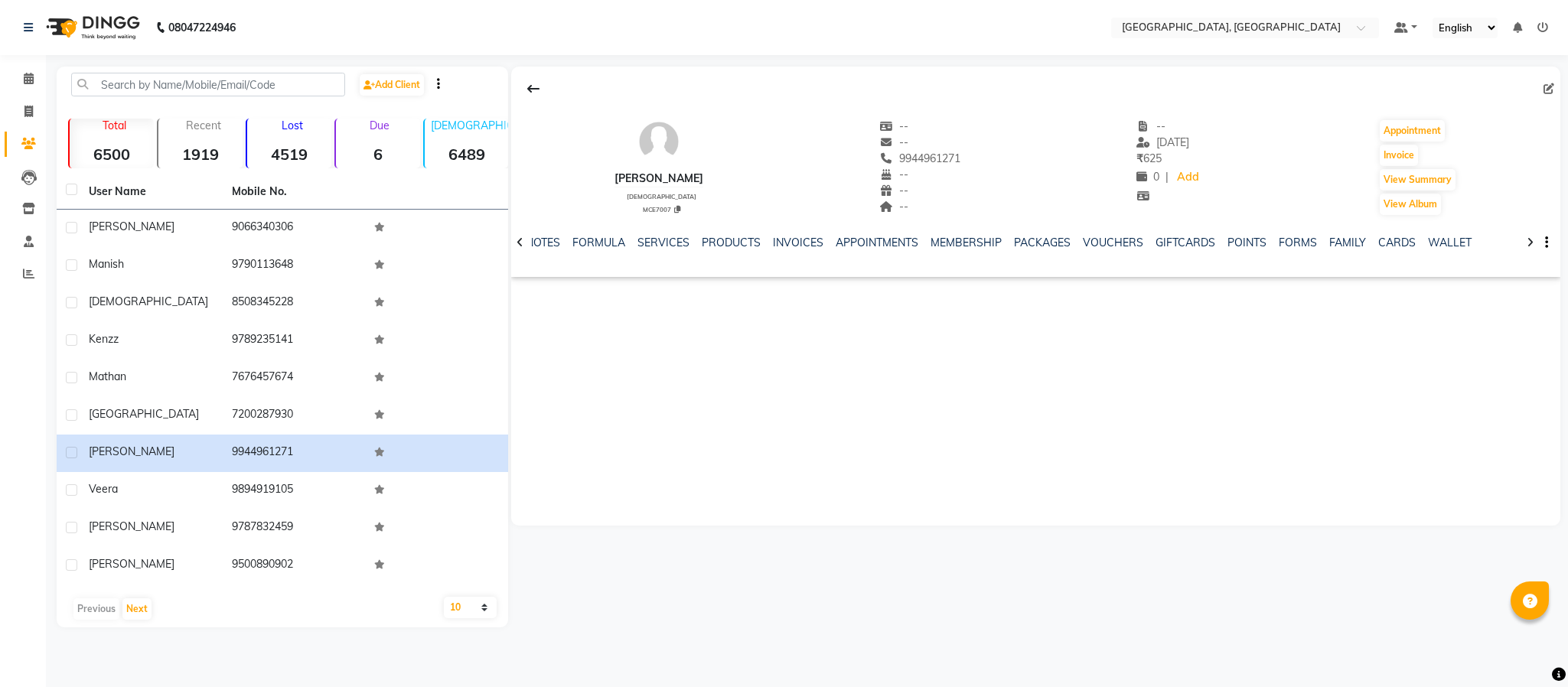
click at [664, 235] on div "SERVICES" at bounding box center [663, 243] width 52 height 16
click at [657, 242] on link "SERVICES" at bounding box center [663, 243] width 52 height 14
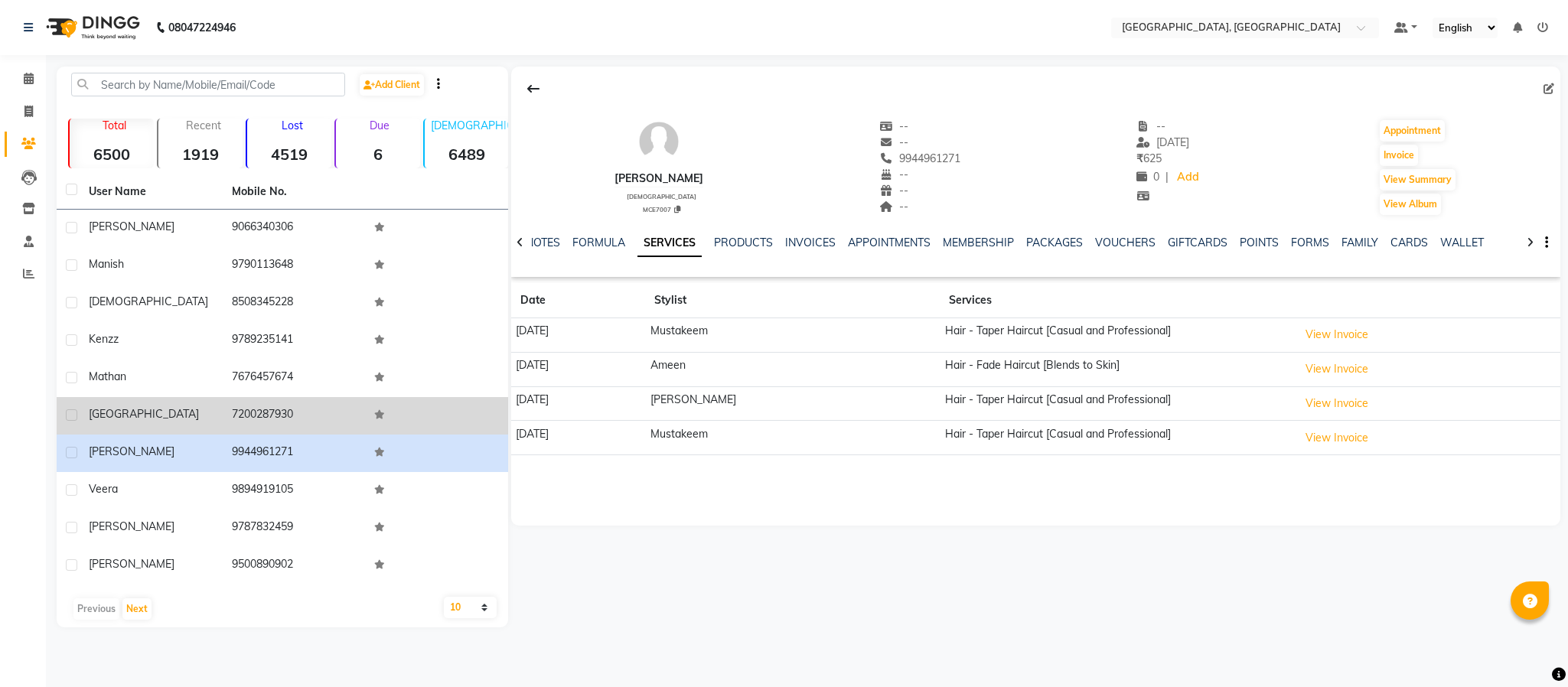
click at [261, 416] on td "7200287930" at bounding box center [294, 416] width 143 height 38
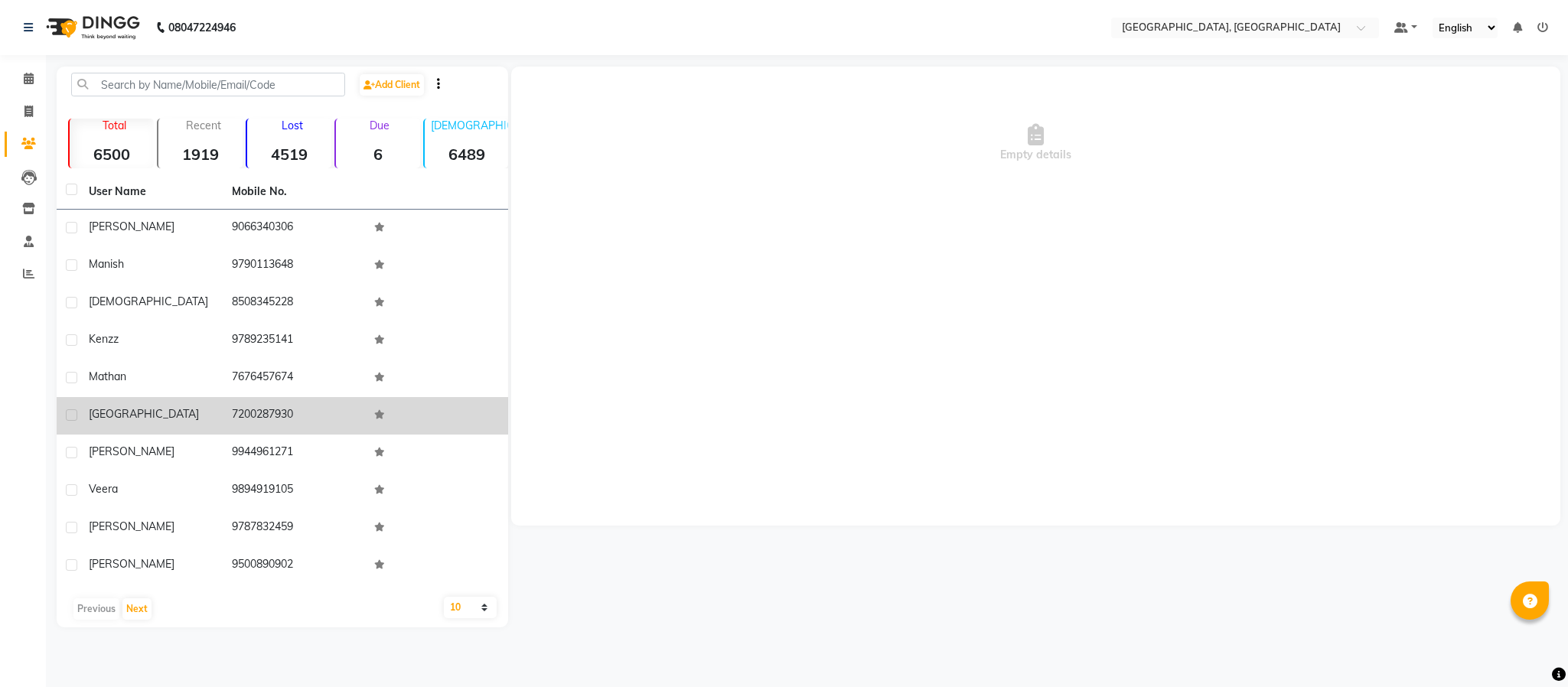
click at [261, 416] on td "7200287930" at bounding box center [294, 416] width 143 height 38
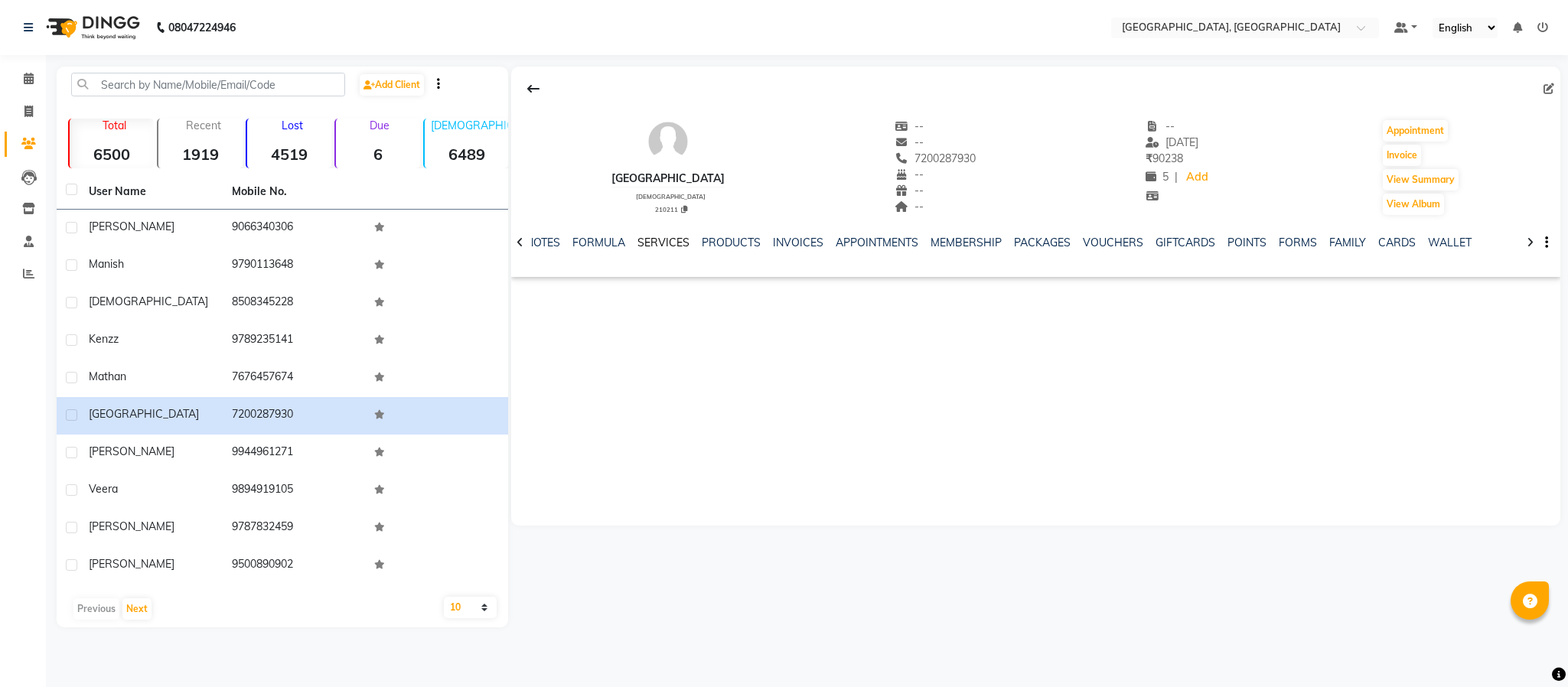
drag, startPoint x: 655, startPoint y: 246, endPoint x: 652, endPoint y: 232, distance: 14.3
click at [655, 246] on link "SERVICES" at bounding box center [663, 243] width 52 height 14
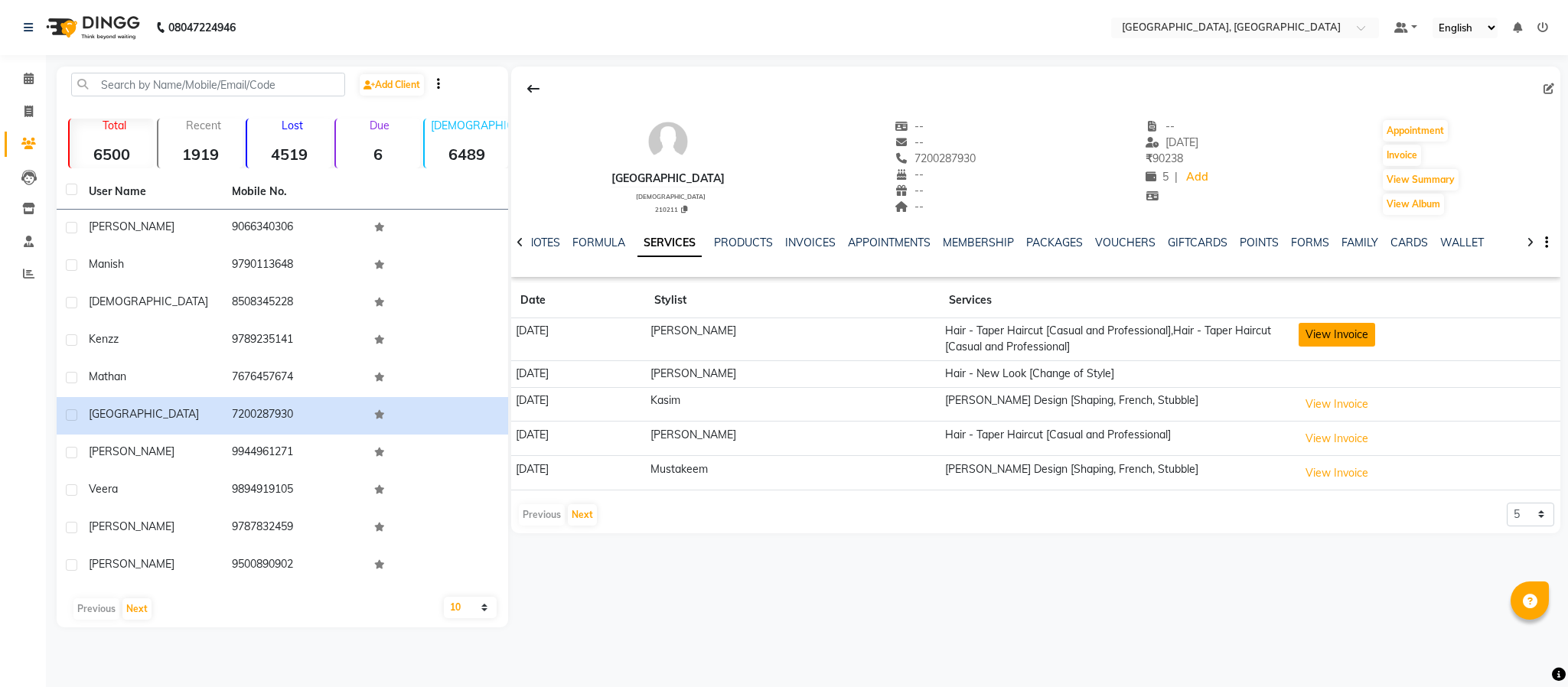
click at [1320, 340] on button "View Invoice" at bounding box center [1337, 334] width 76 height 24
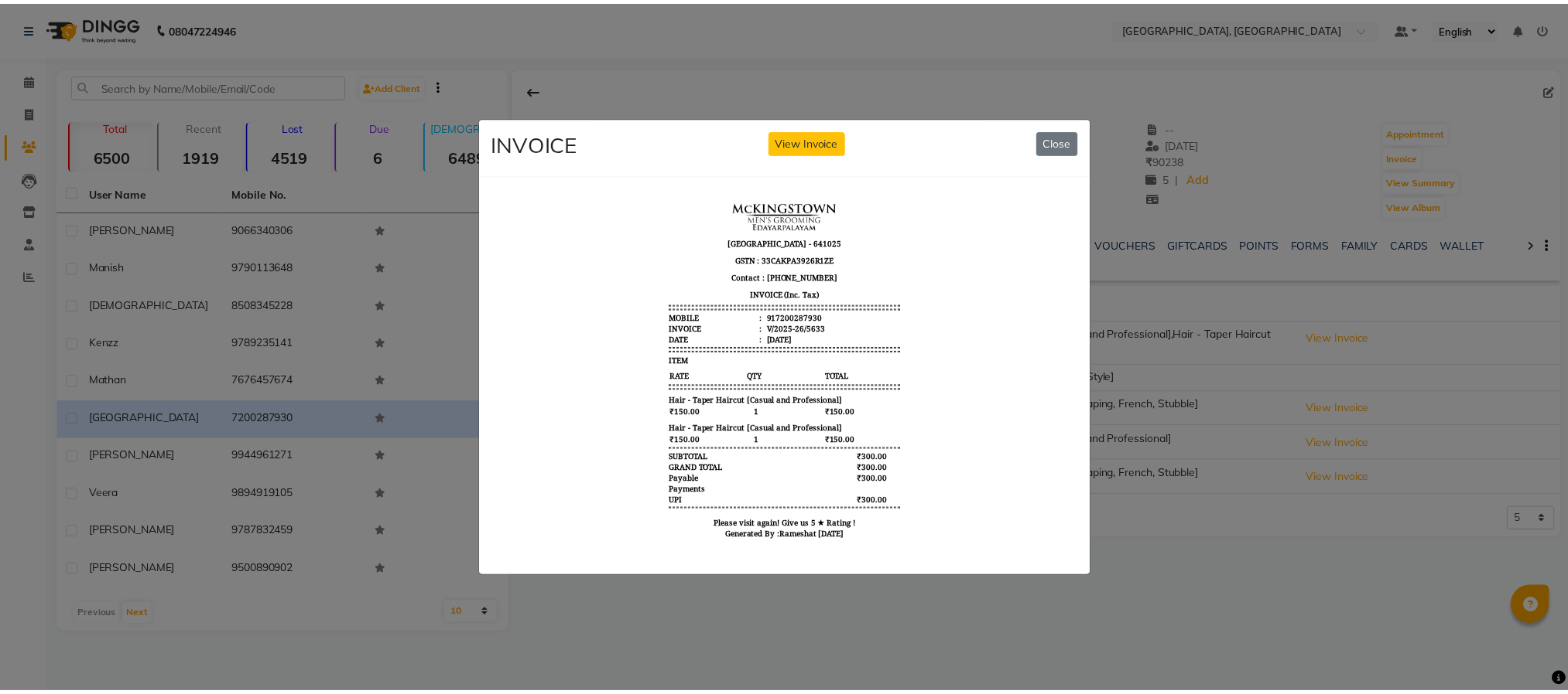
scroll to position [12, 0]
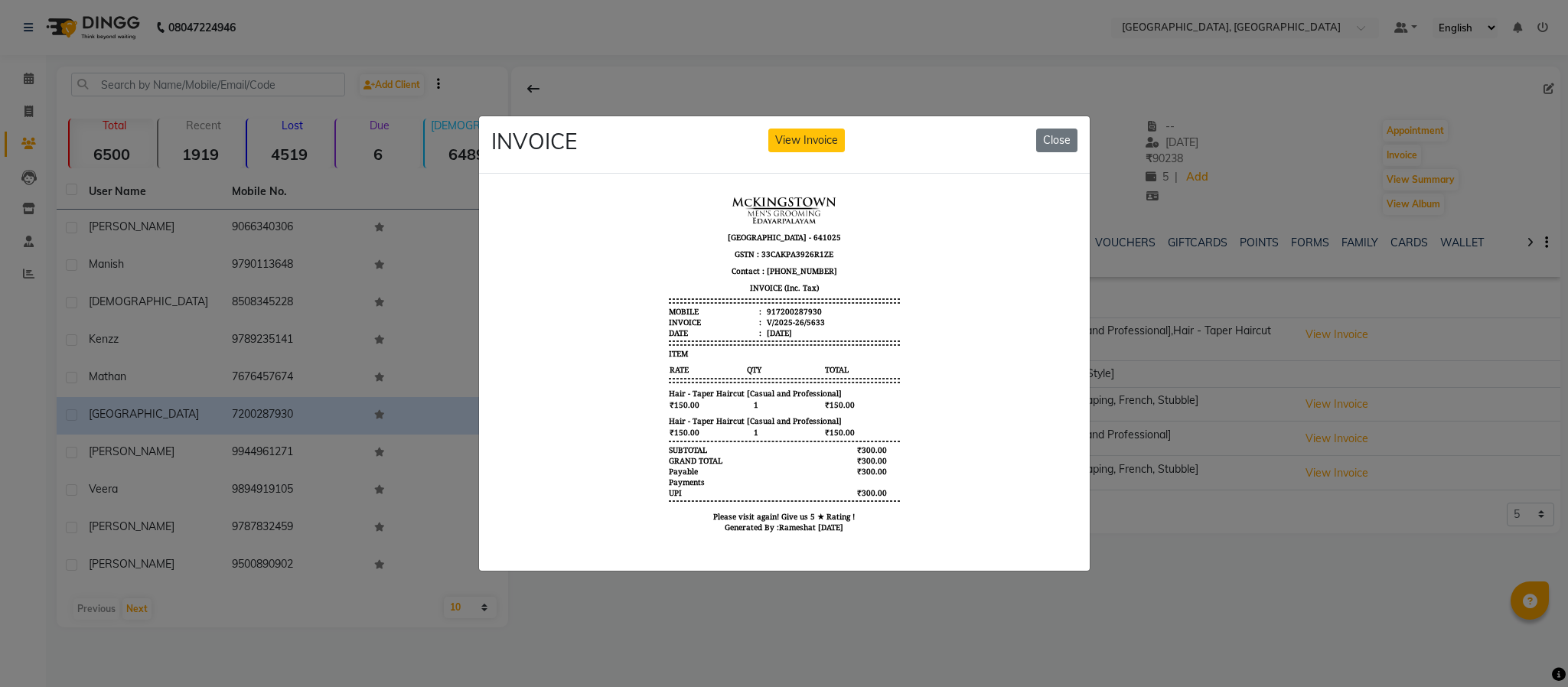
click at [1304, 161] on ngb-modal-window "INVOICE View Invoice Close" at bounding box center [784, 344] width 1568 height 687
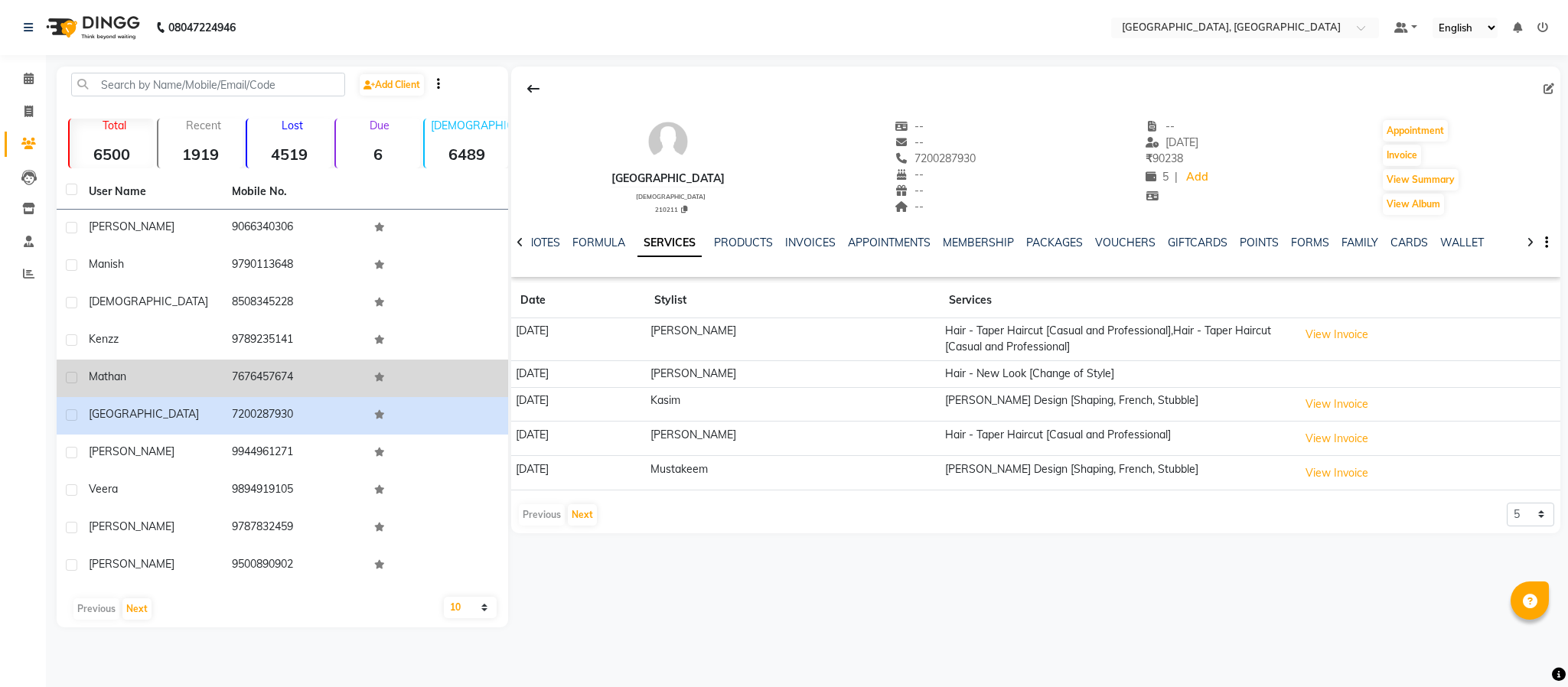
click at [276, 376] on td "7676457674" at bounding box center [294, 379] width 143 height 38
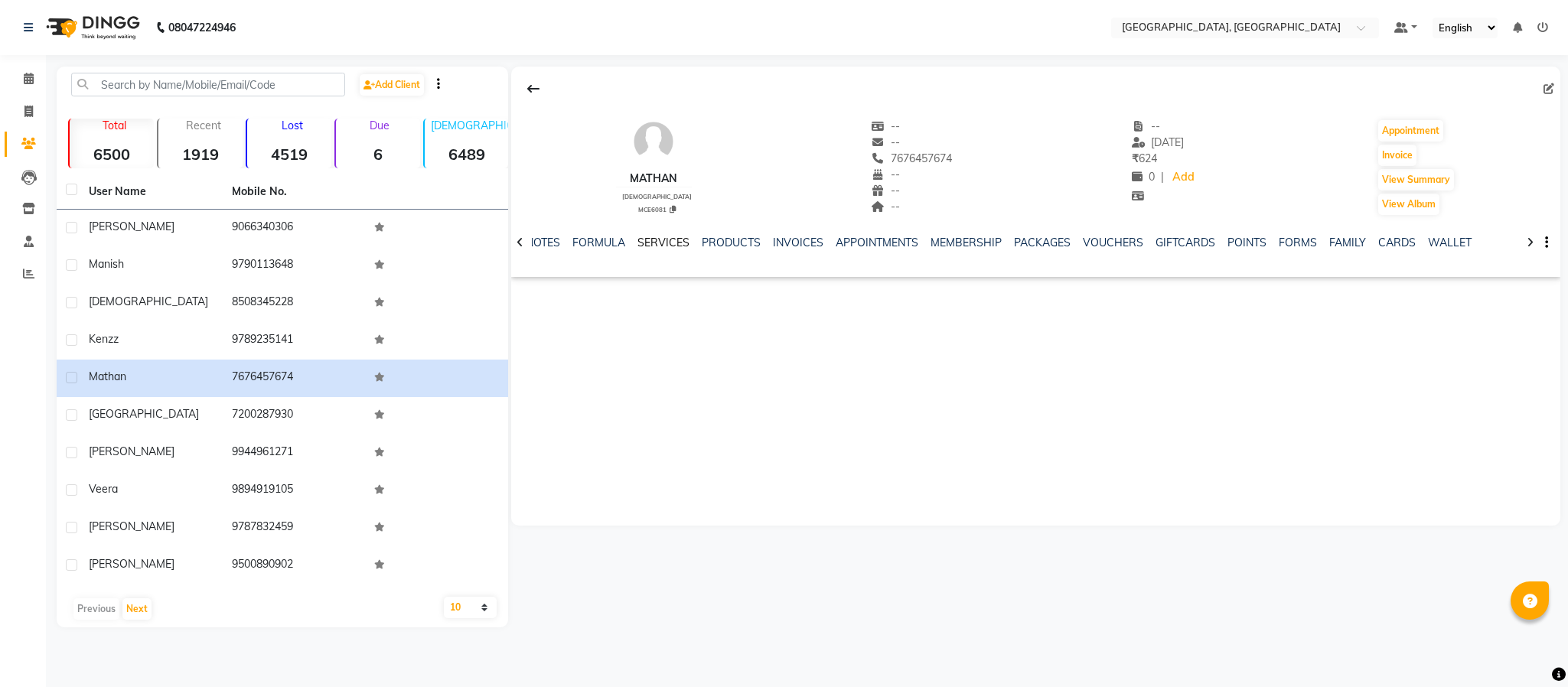
click at [670, 244] on link "SERVICES" at bounding box center [663, 243] width 52 height 14
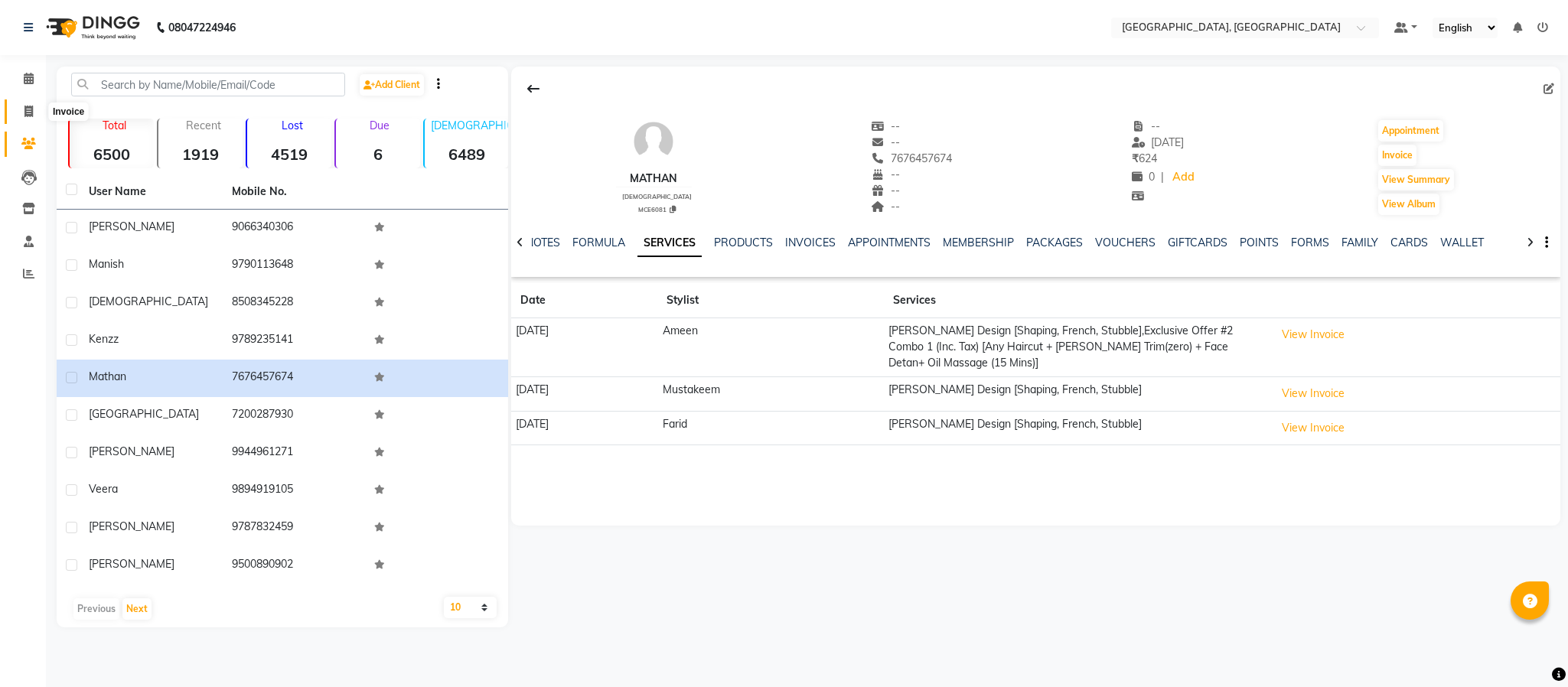
click at [25, 106] on icon at bounding box center [29, 111] width 8 height 11
select select "4977"
select select "service"
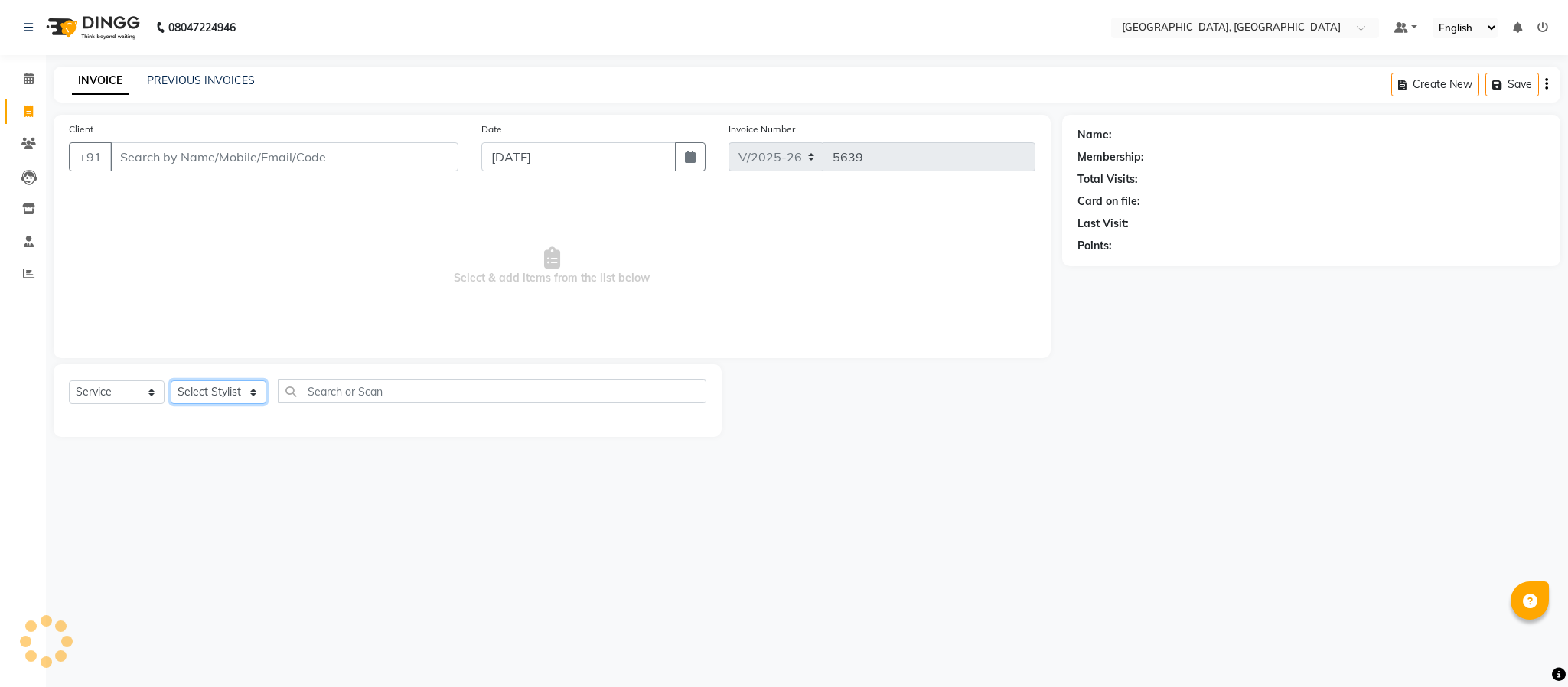
click at [189, 394] on select "Select Stylist Ameen House Keeping [PERSON_NAME] [PERSON_NAME] Prathiswar [PERS…" at bounding box center [218, 392] width 96 height 24
select select "39027"
click at [170, 381] on select "Select Stylist Ameen House Keeping [PERSON_NAME] [PERSON_NAME] Prathiswar [PERS…" at bounding box center [218, 392] width 96 height 24
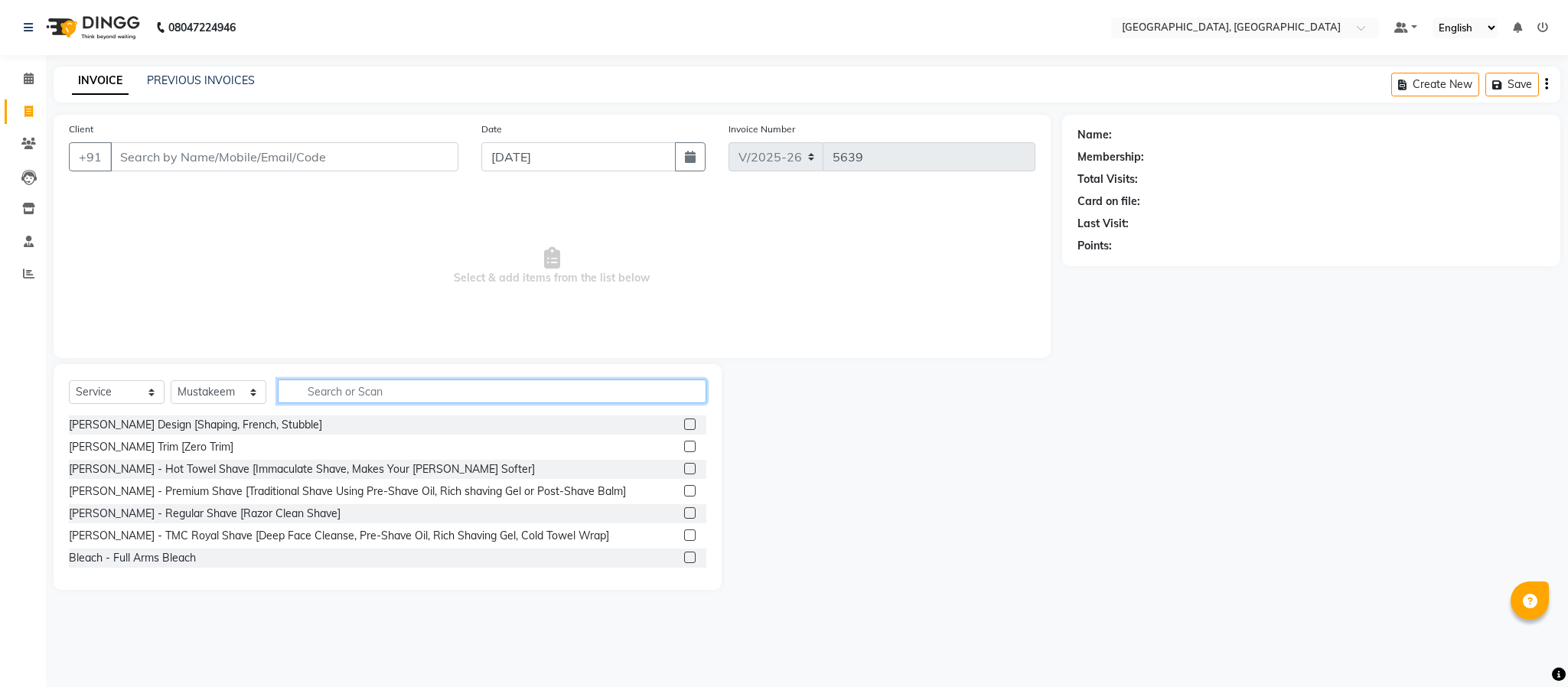
click at [330, 384] on input "text" at bounding box center [492, 391] width 429 height 24
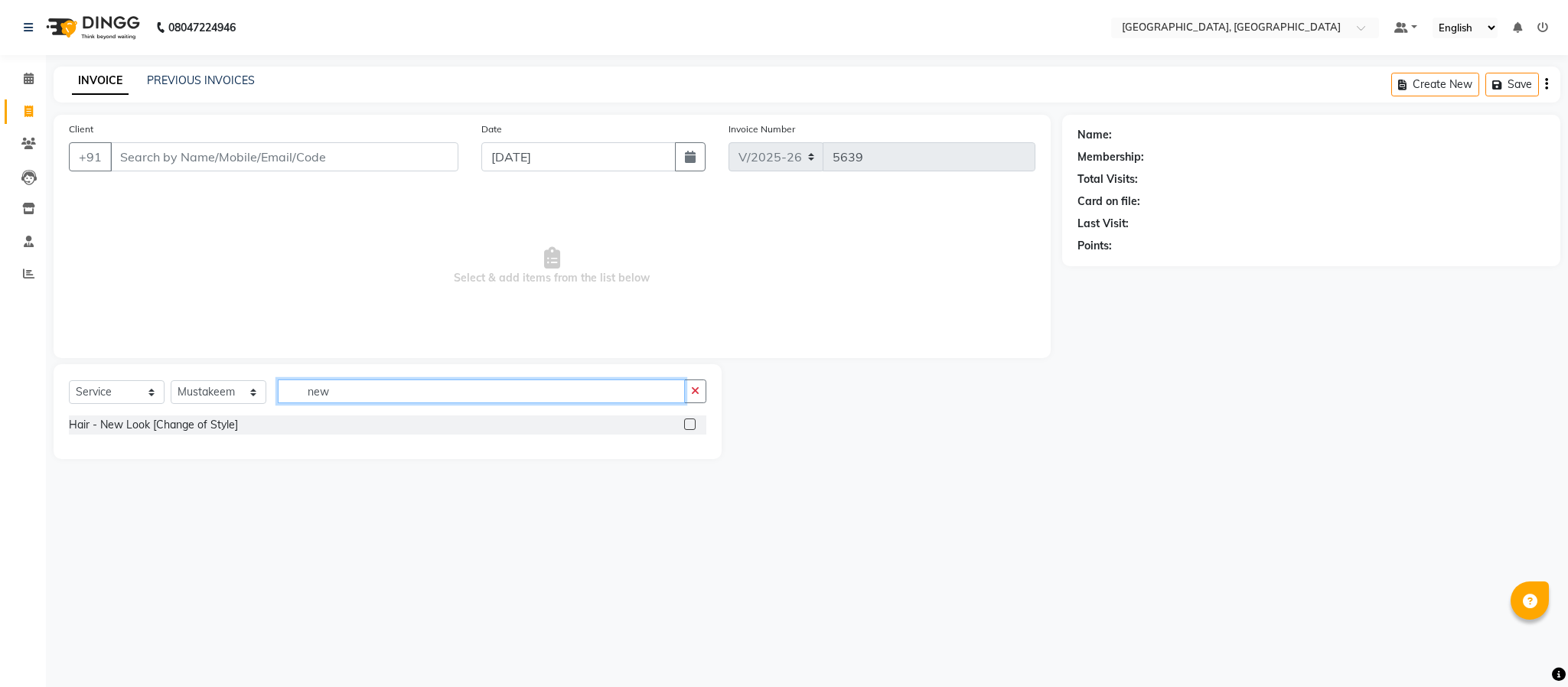
type input "new"
drag, startPoint x: 697, startPoint y: 414, endPoint x: 693, endPoint y: 422, distance: 8.9
click at [697, 416] on div "Select Service Product Membership Package Voucher Prepaid Gift Card Select Styl…" at bounding box center [387, 412] width 668 height 95
click at [691, 425] on label at bounding box center [690, 425] width 11 height 11
click at [691, 425] on input "checkbox" at bounding box center [689, 425] width 10 height 10
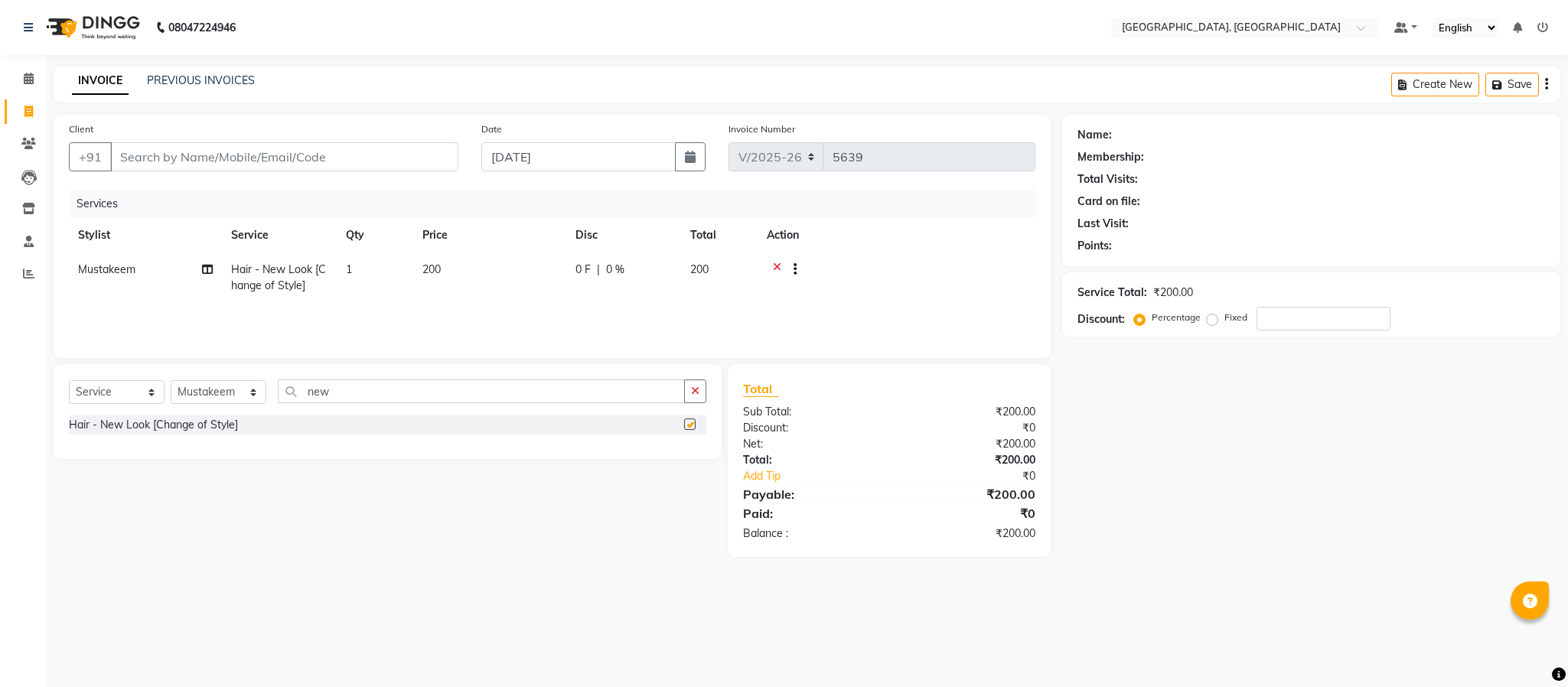
checkbox input "false"
click at [260, 156] on input "Client" at bounding box center [284, 157] width 348 height 29
type input "8"
type input "0"
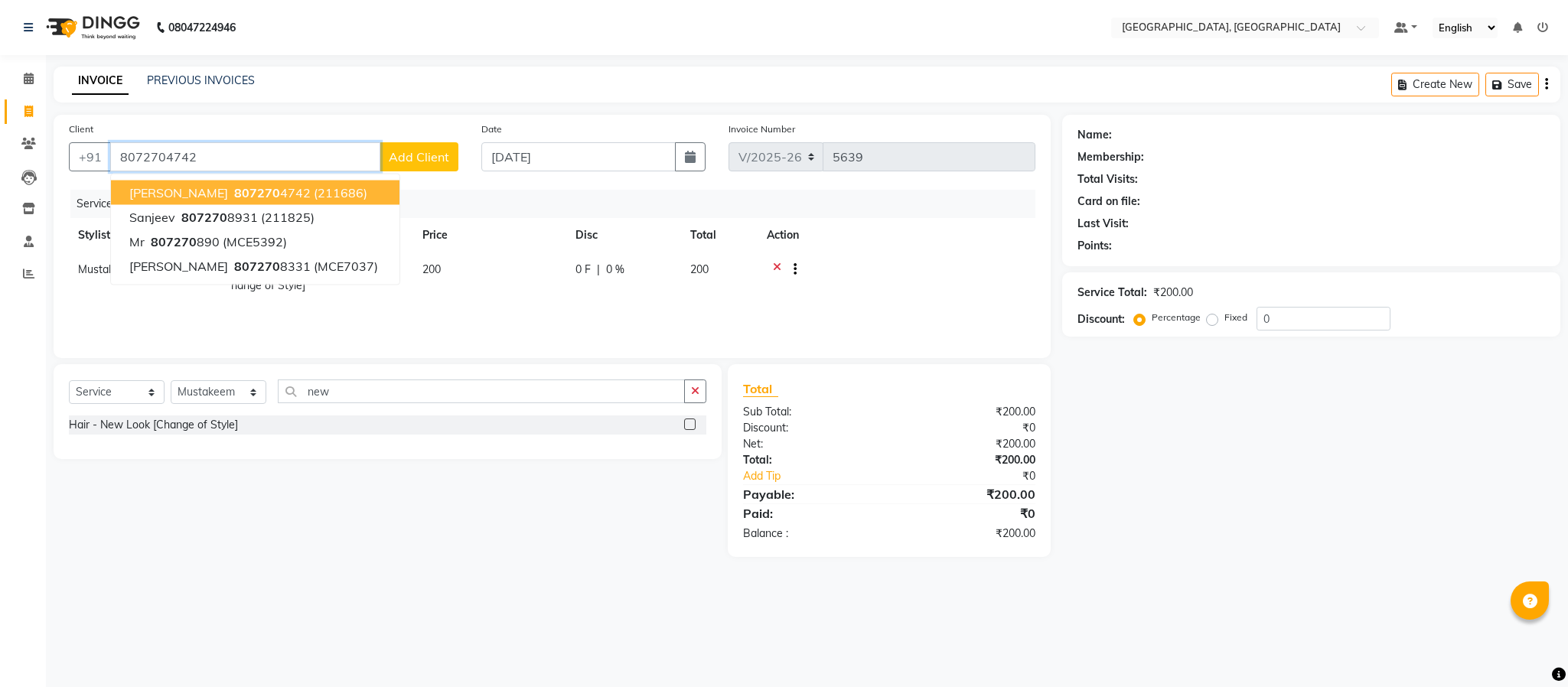
type input "8072704742"
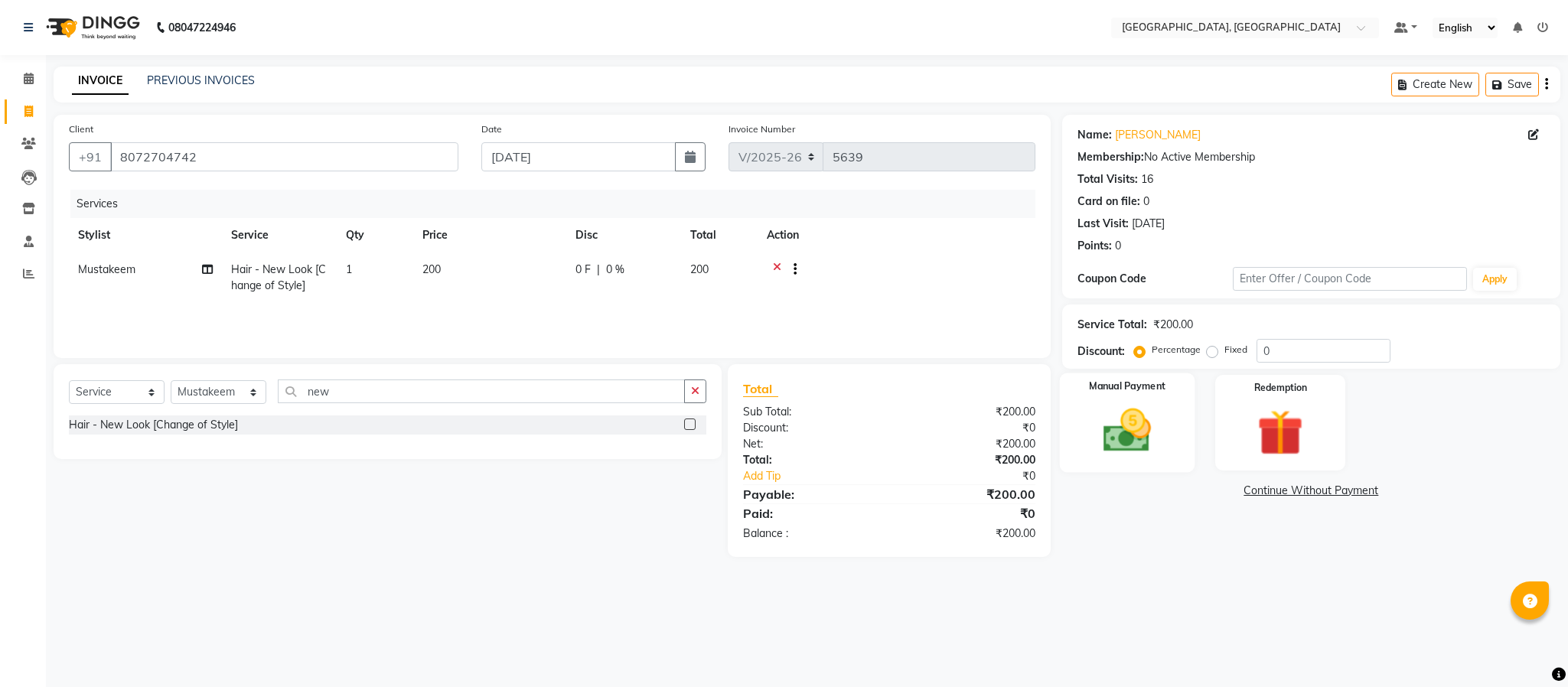
click at [1091, 432] on div "Manual Payment" at bounding box center [1126, 423] width 135 height 99
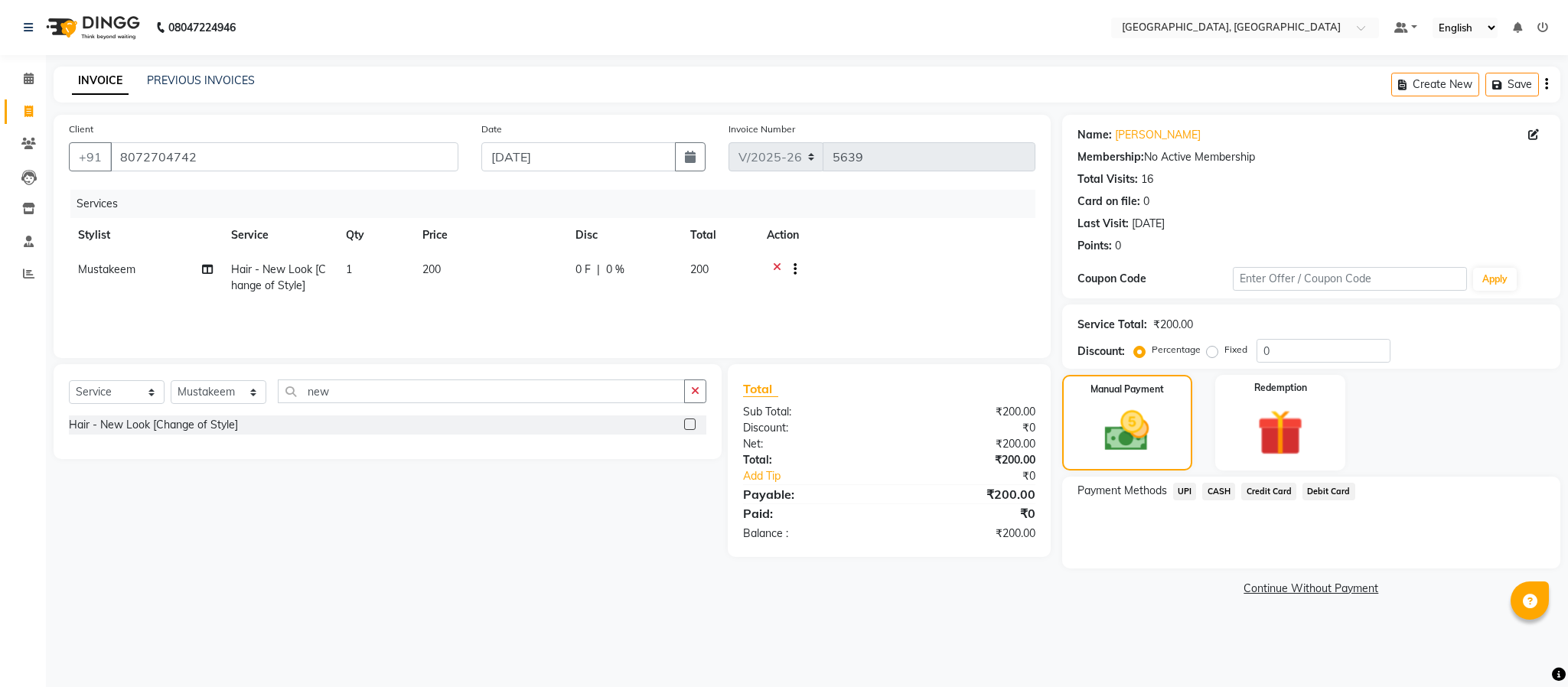
click at [1192, 494] on span "UPI" at bounding box center [1184, 491] width 24 height 17
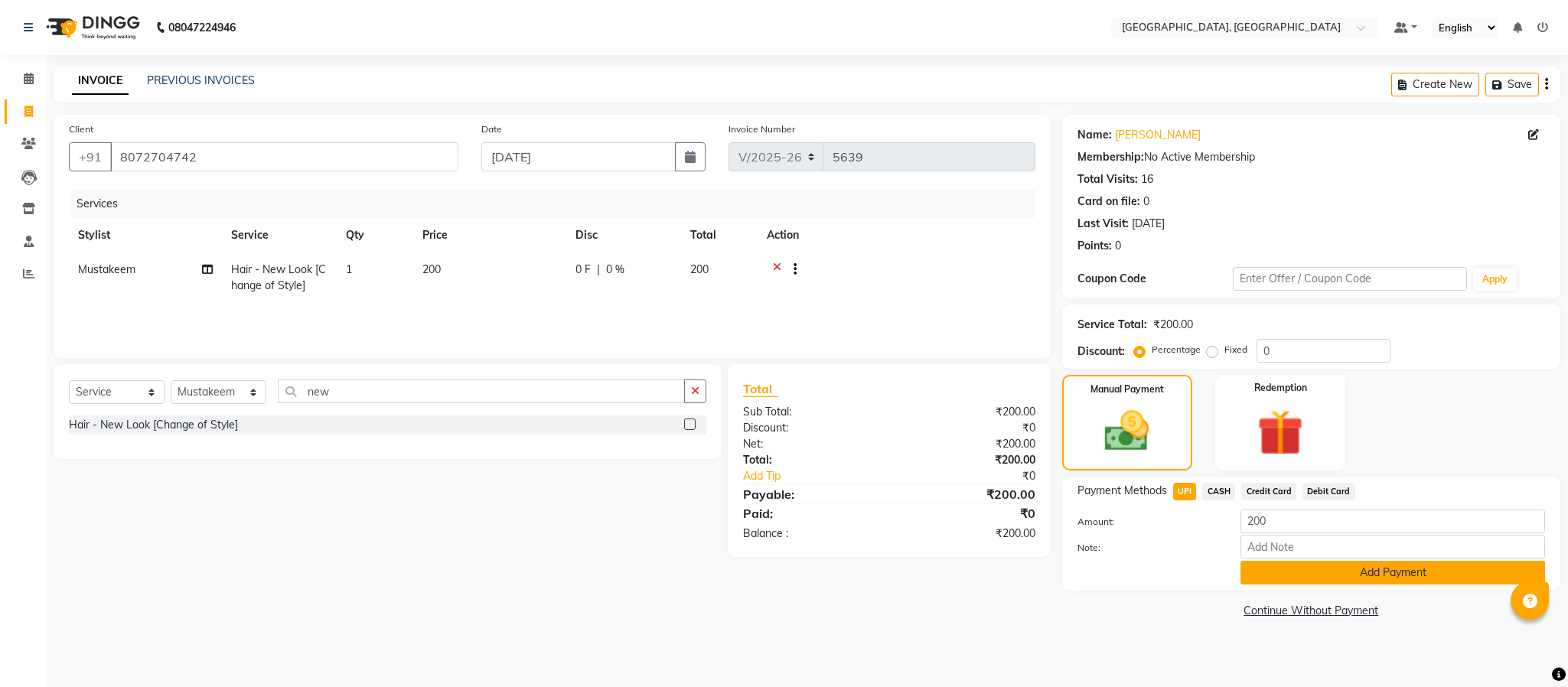
click at [1311, 571] on button "Add Payment" at bounding box center [1393, 572] width 305 height 24
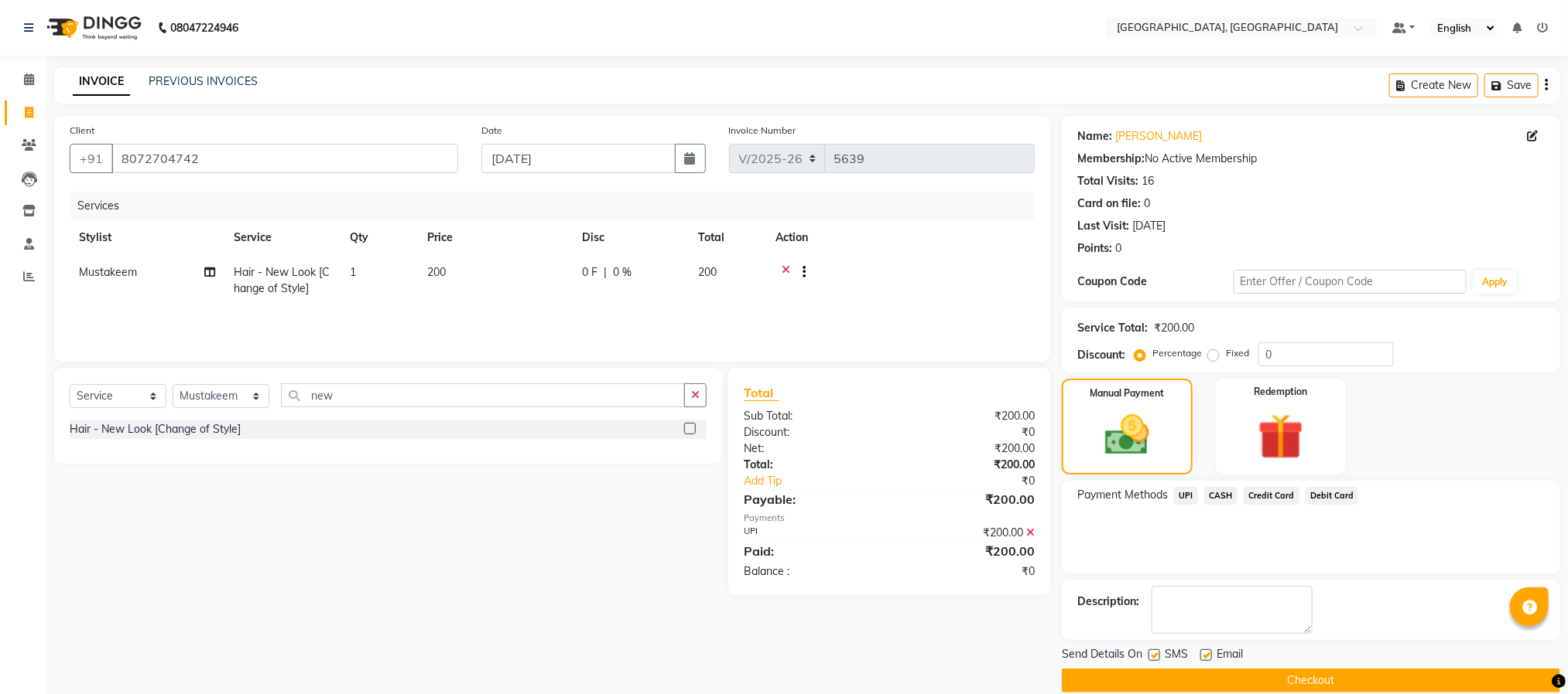
scroll to position [23, 0]
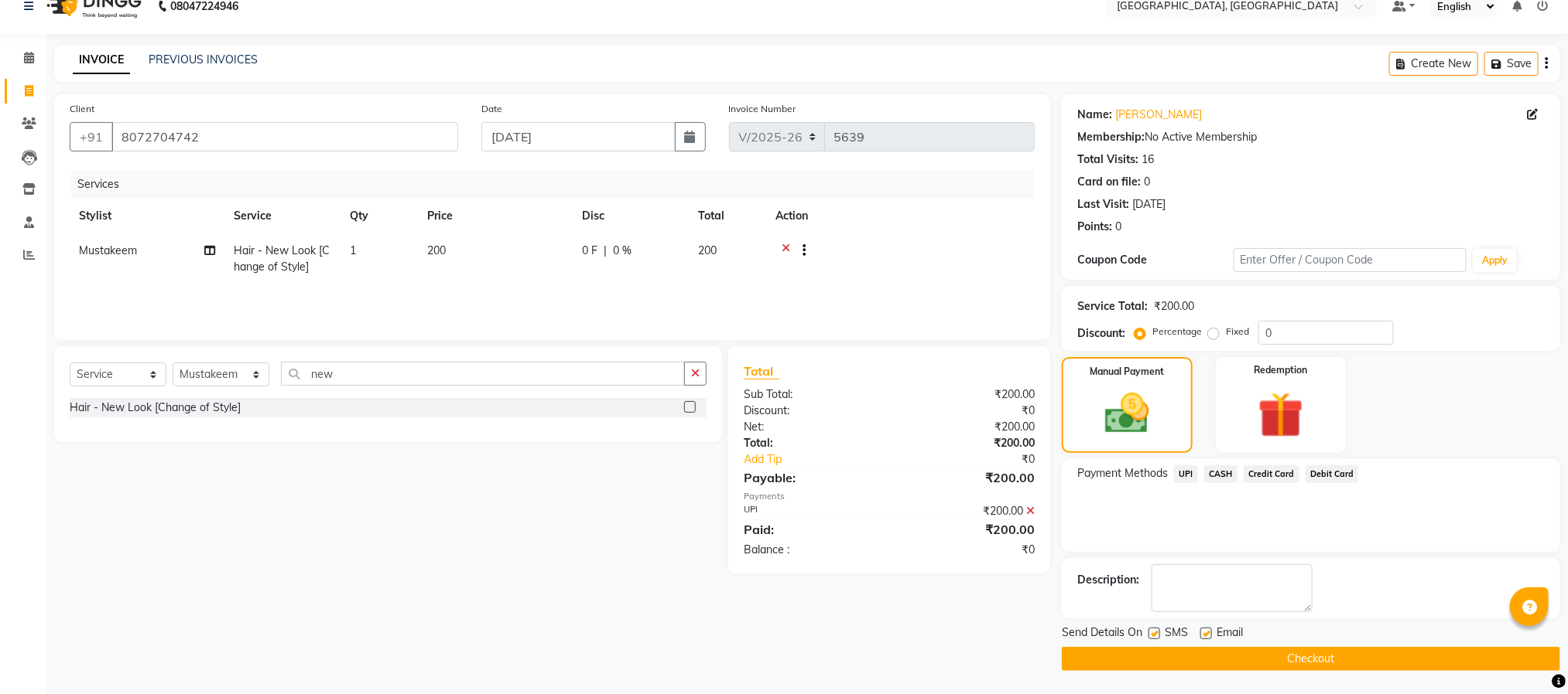
drag, startPoint x: 1305, startPoint y: 655, endPoint x: 1295, endPoint y: 655, distance: 10.0
click at [1304, 654] on button "Checkout" at bounding box center [1310, 659] width 498 height 24
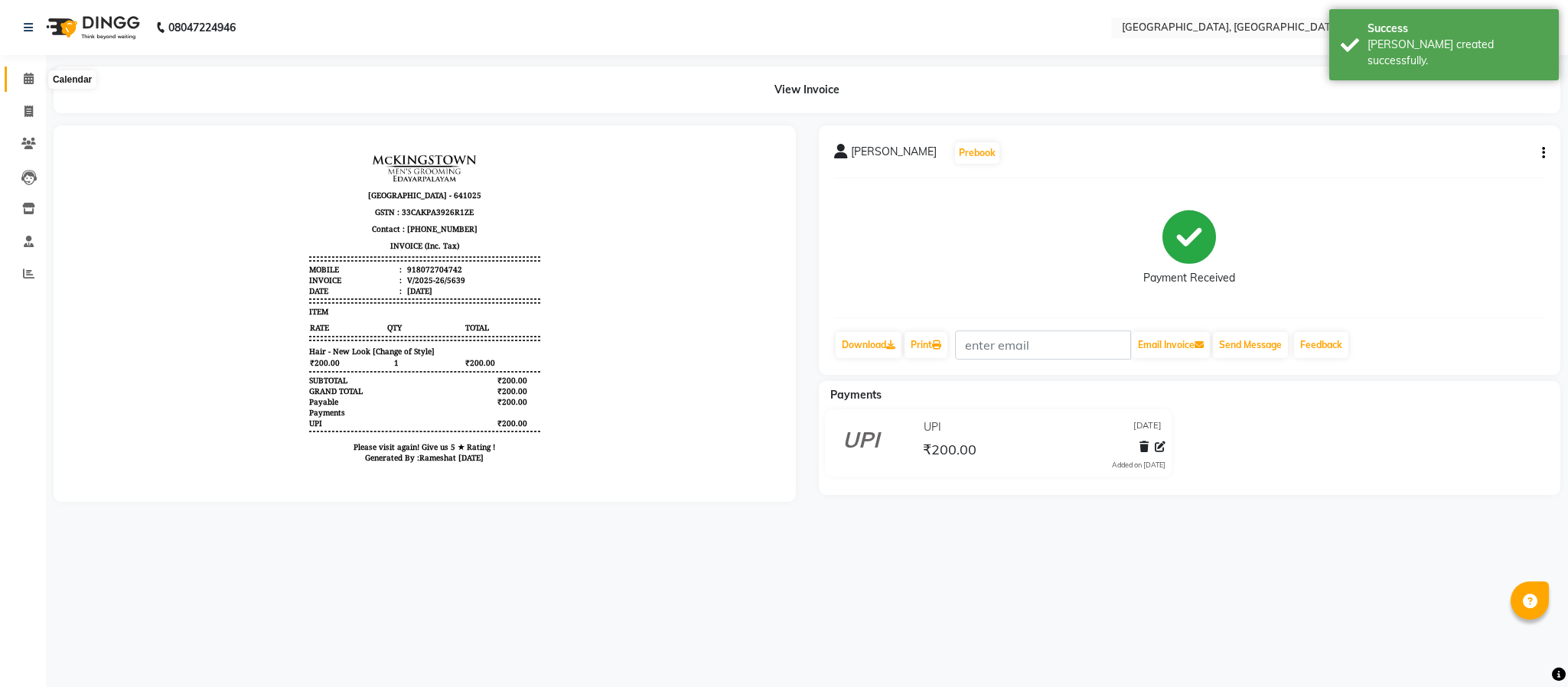
drag, startPoint x: 26, startPoint y: 71, endPoint x: 53, endPoint y: 79, distance: 28.2
click at [26, 71] on span at bounding box center [29, 79] width 27 height 17
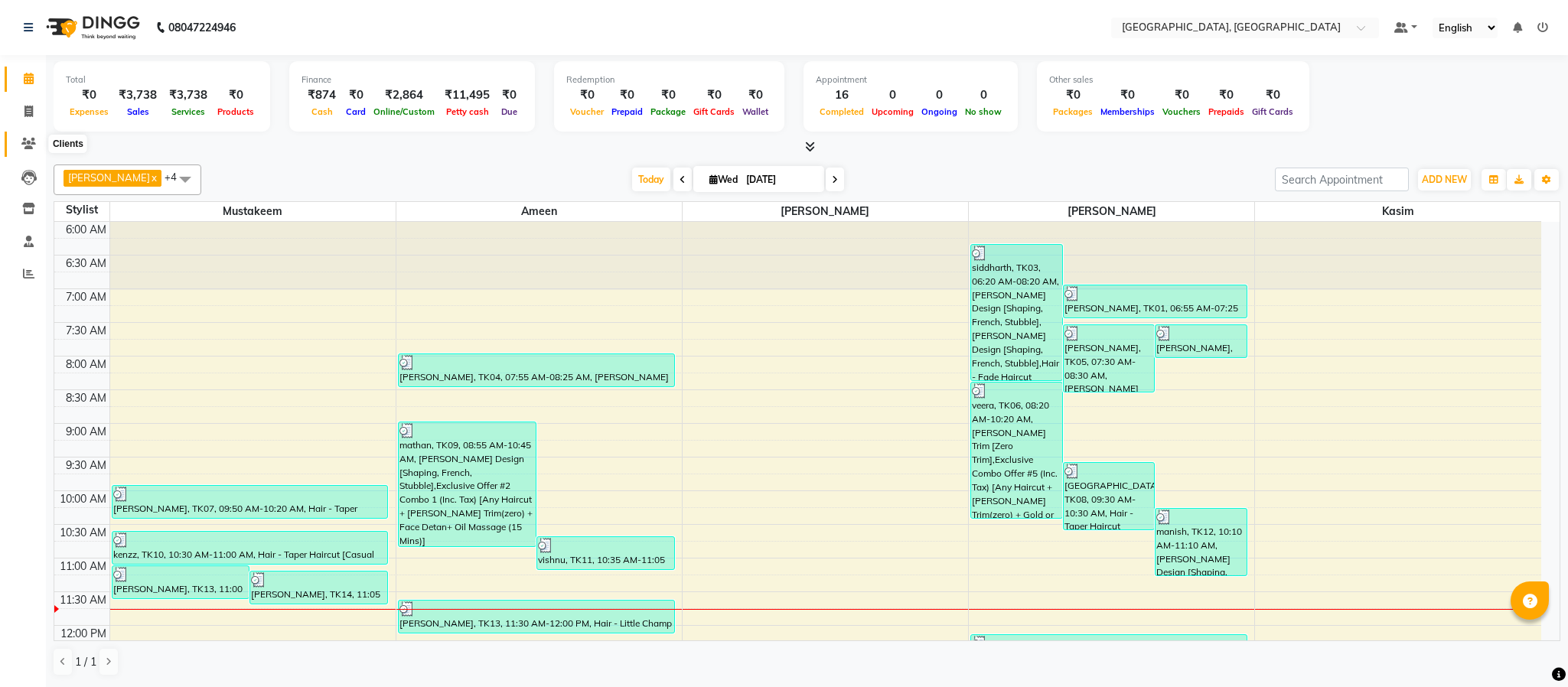
click at [26, 148] on icon at bounding box center [29, 143] width 15 height 11
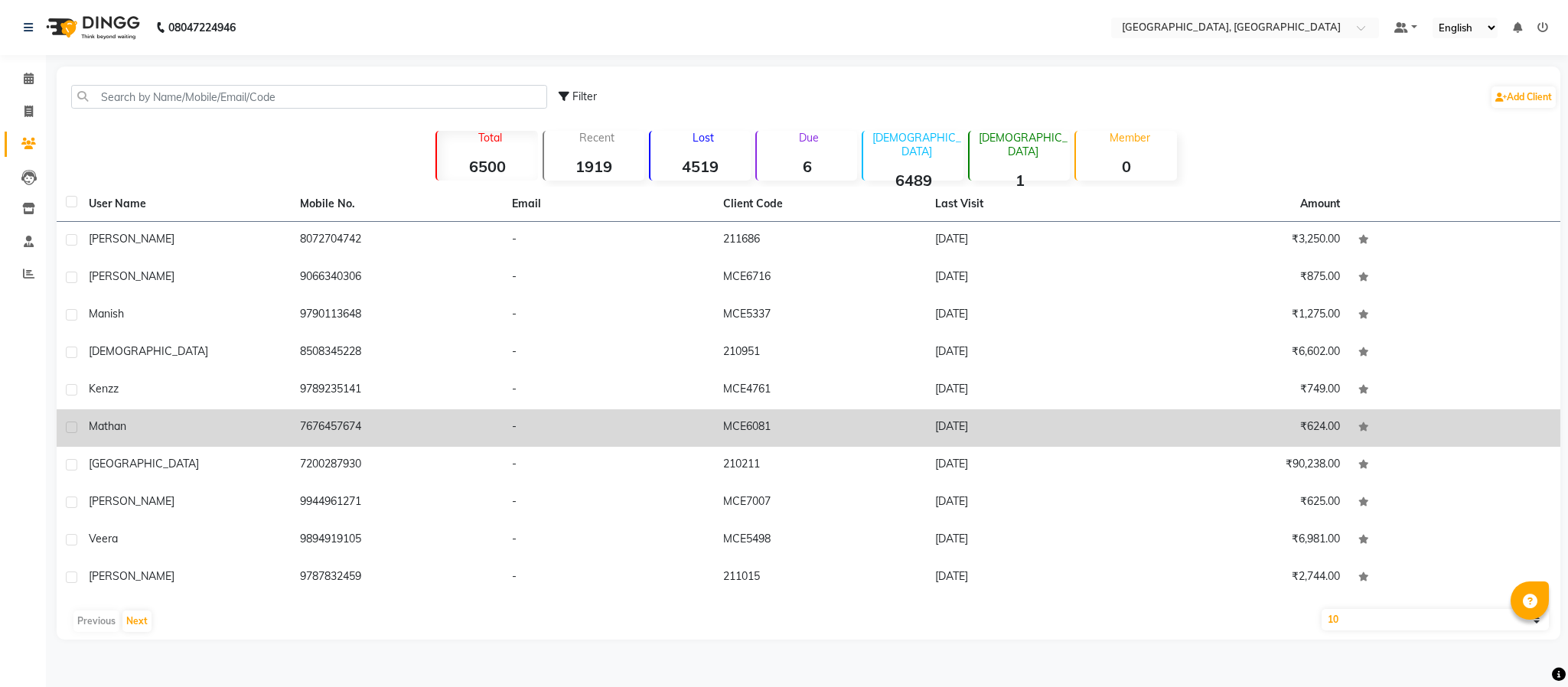
click at [329, 425] on td "7676457674" at bounding box center [397, 429] width 211 height 38
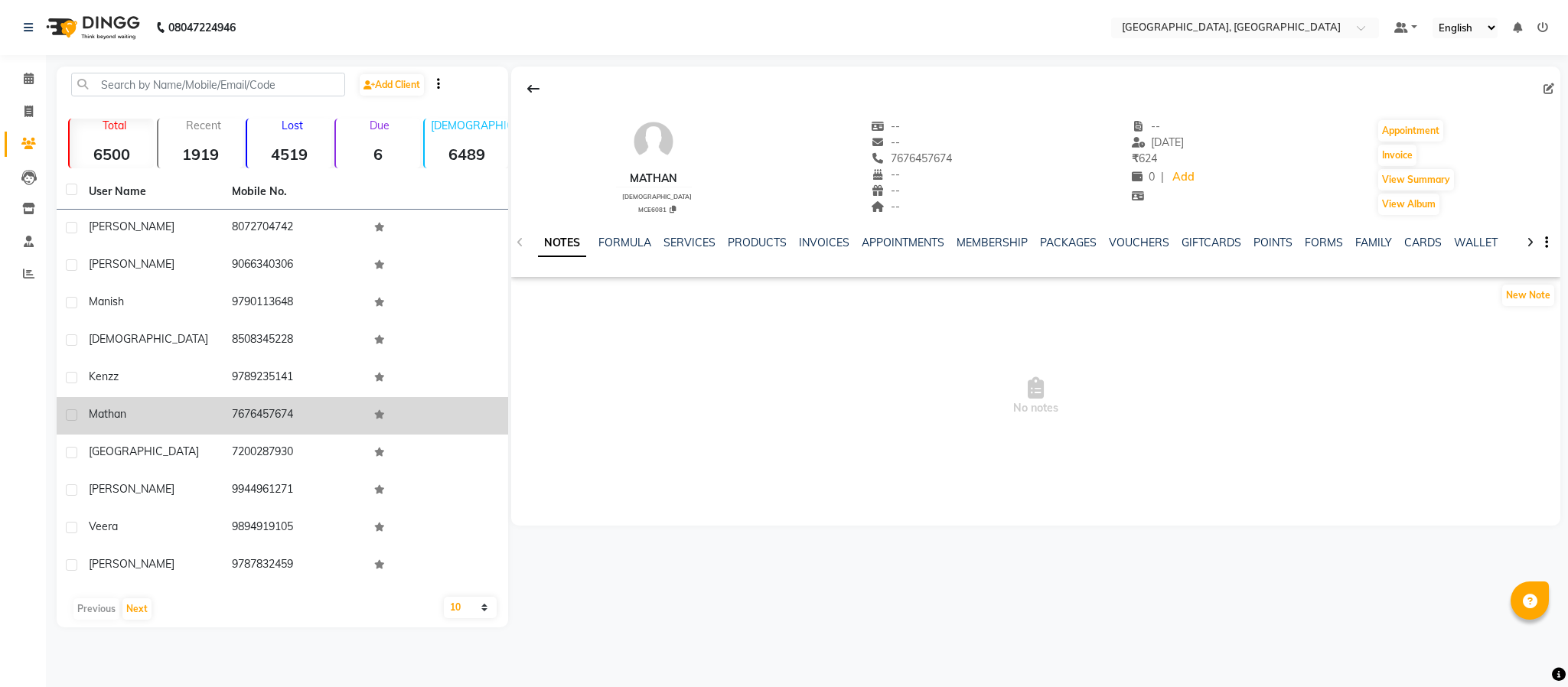
click at [262, 407] on td "7676457674" at bounding box center [294, 416] width 143 height 38
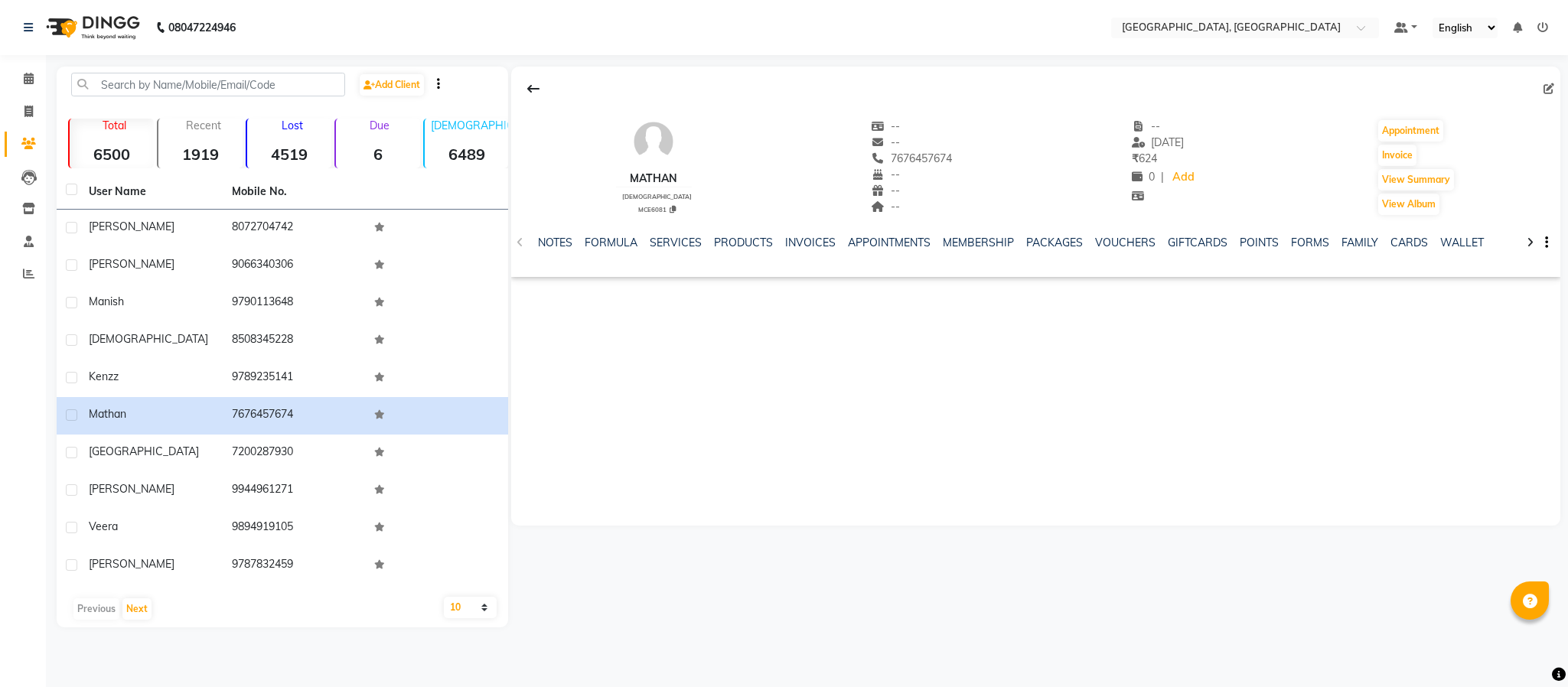
click at [678, 232] on div "NOTES FORMULA SERVICES PRODUCTS INVOICES APPOINTMENTS MEMBERSHIP PACKAGES VOUCH…" at bounding box center [1036, 243] width 1050 height 52
click at [675, 237] on link "SERVICES" at bounding box center [675, 243] width 52 height 14
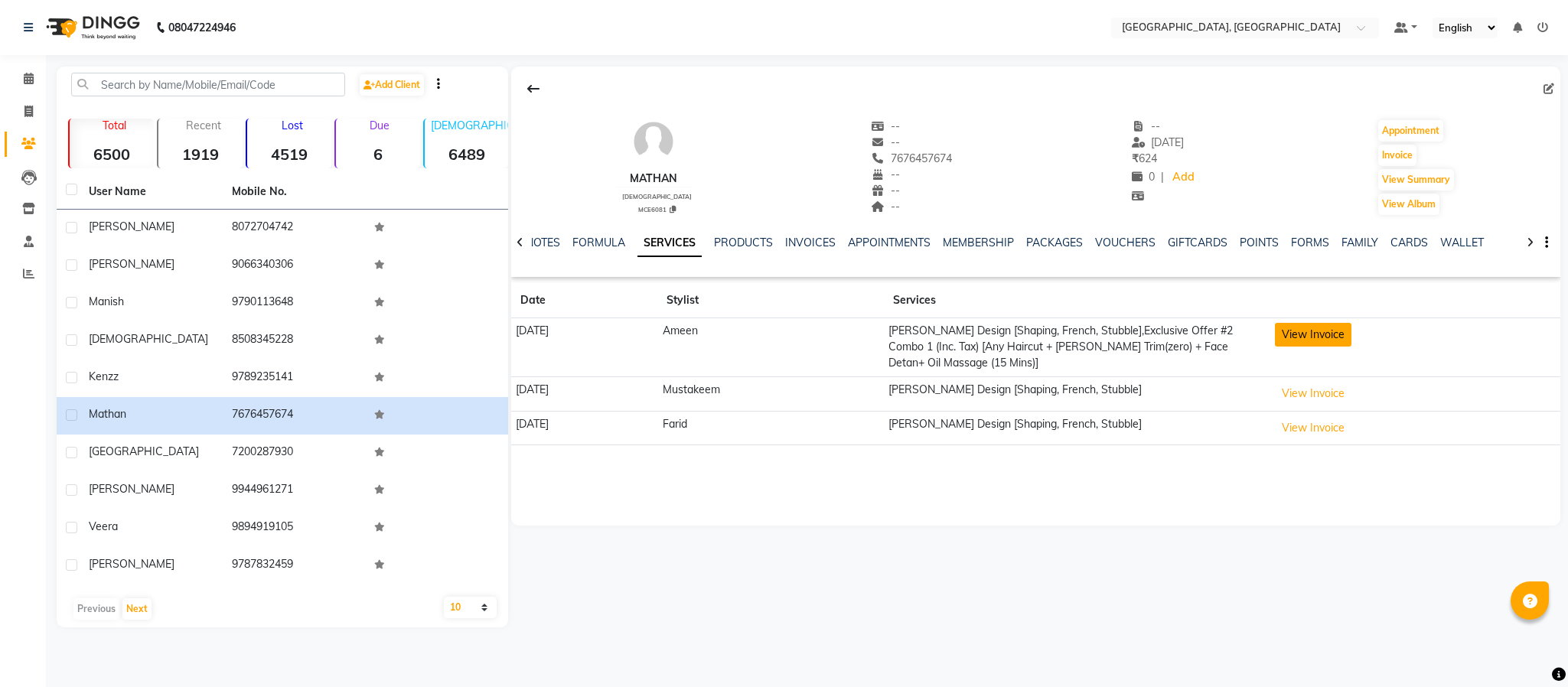
click at [1334, 329] on button "View Invoice" at bounding box center [1313, 334] width 76 height 24
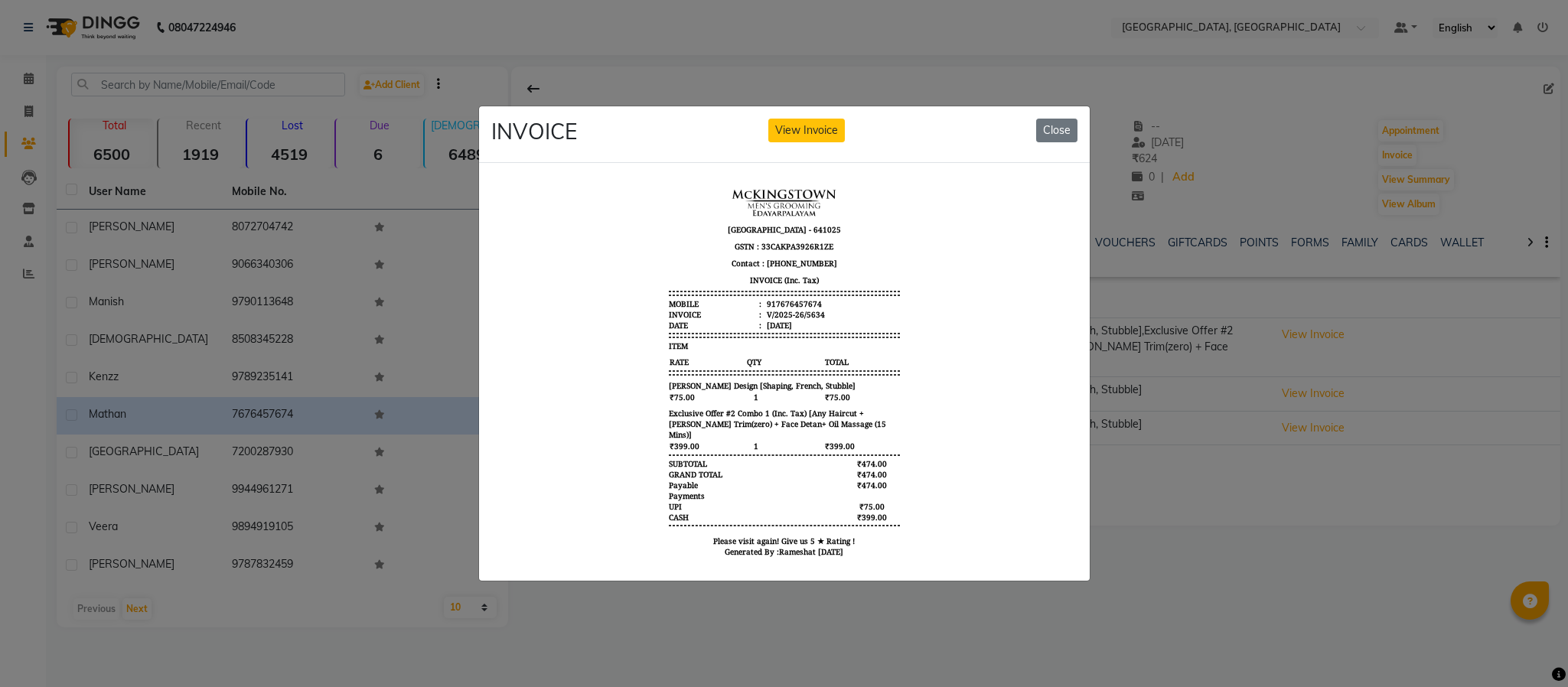
scroll to position [11, 0]
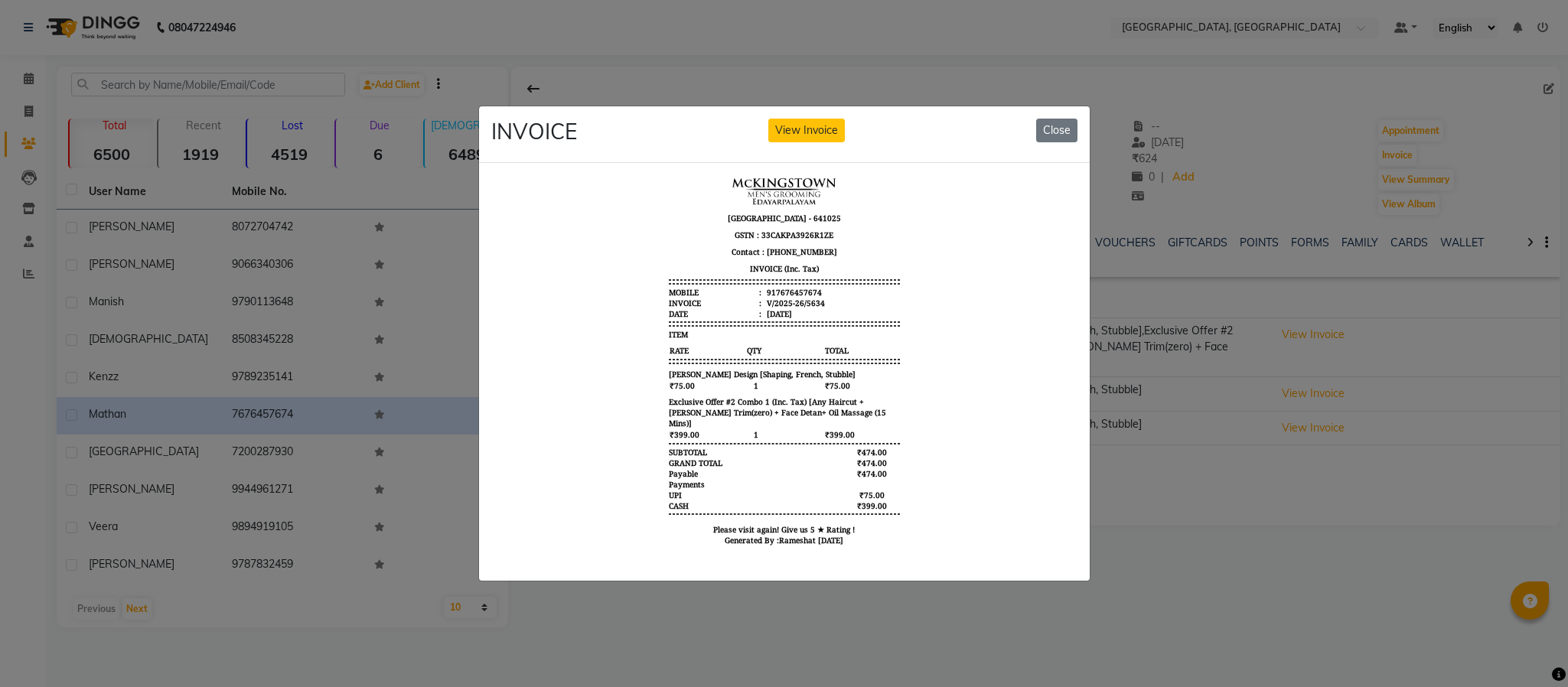
click at [1225, 209] on ngb-modal-window "INVOICE View Invoice Close" at bounding box center [784, 344] width 1568 height 687
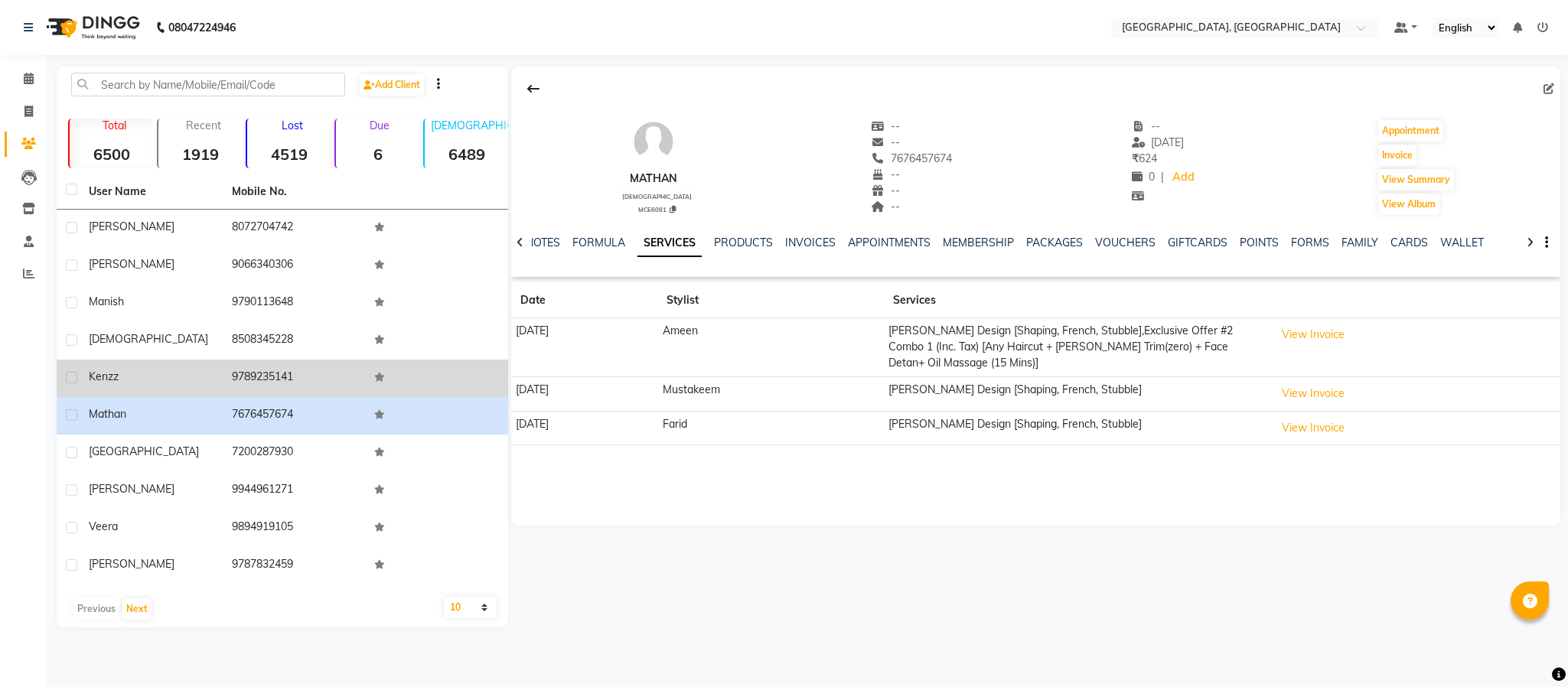
click at [261, 360] on td "9789235141" at bounding box center [294, 379] width 143 height 38
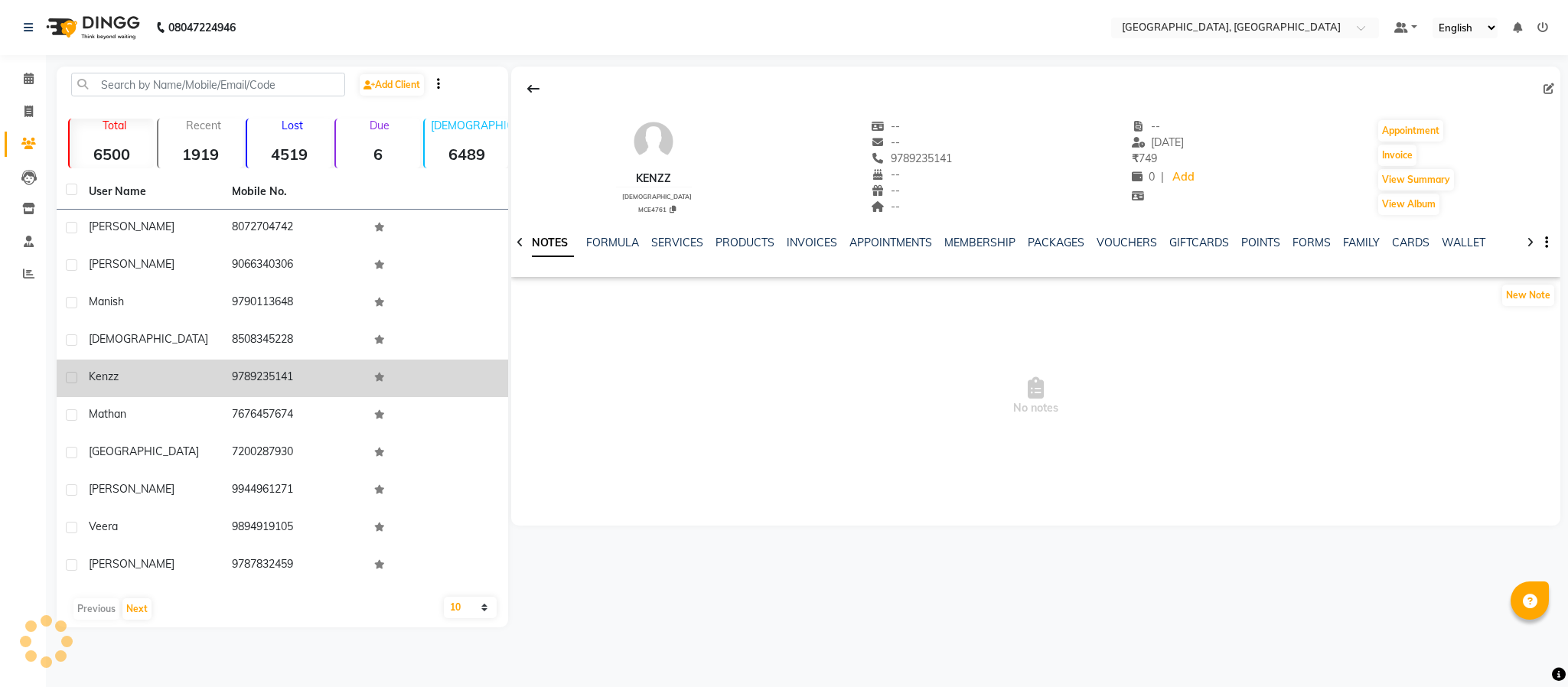
click at [260, 372] on td "9789235141" at bounding box center [294, 379] width 143 height 38
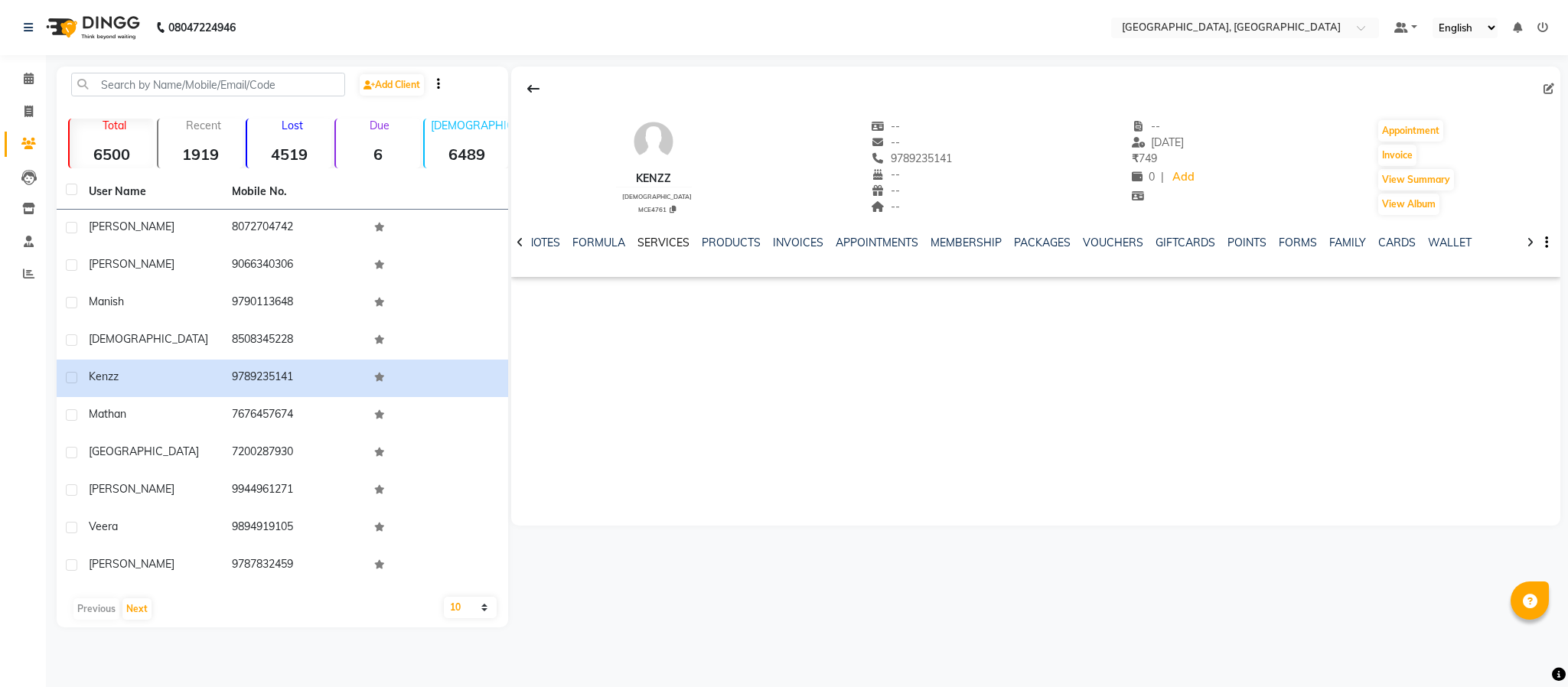
drag, startPoint x: 671, startPoint y: 239, endPoint x: 639, endPoint y: 212, distance: 41.9
click at [671, 239] on link "SERVICES" at bounding box center [663, 243] width 52 height 14
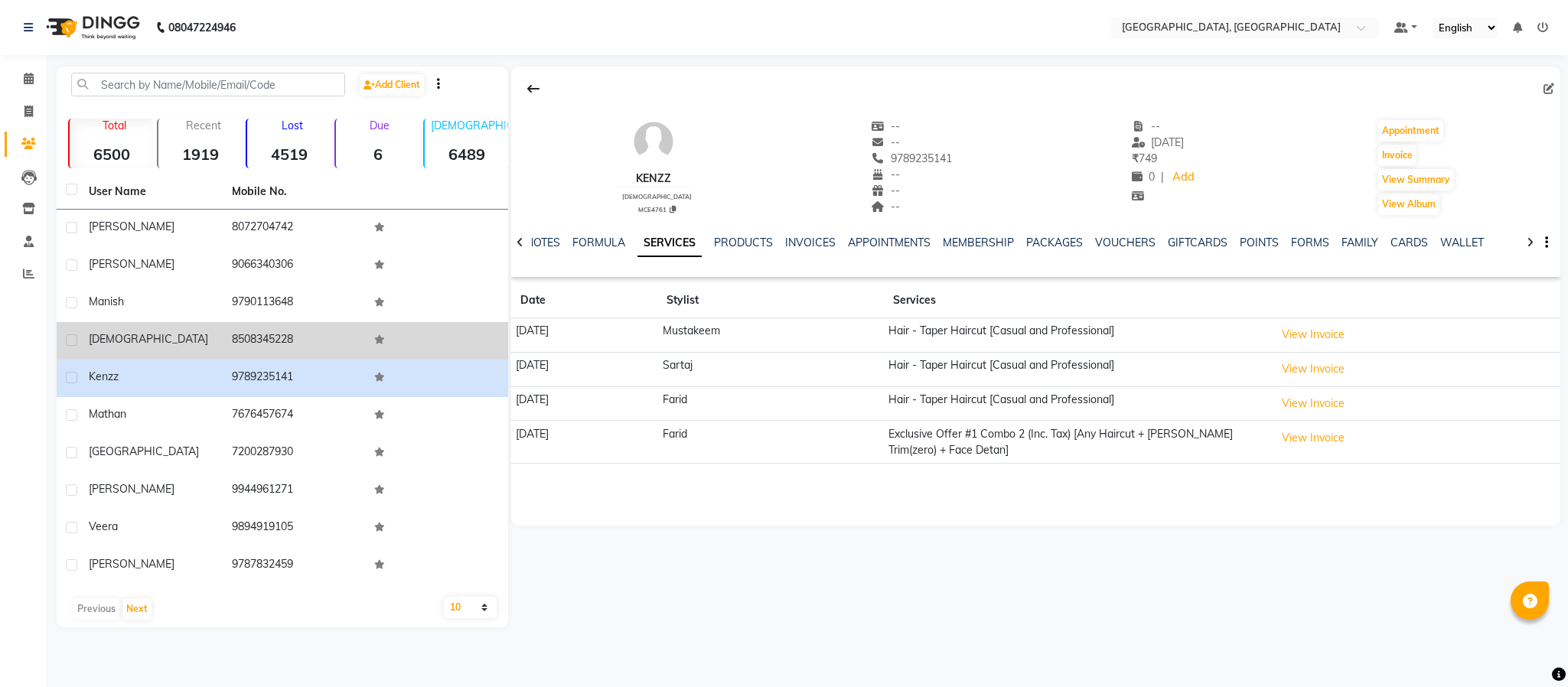
click at [260, 340] on td "8508345228" at bounding box center [294, 341] width 143 height 38
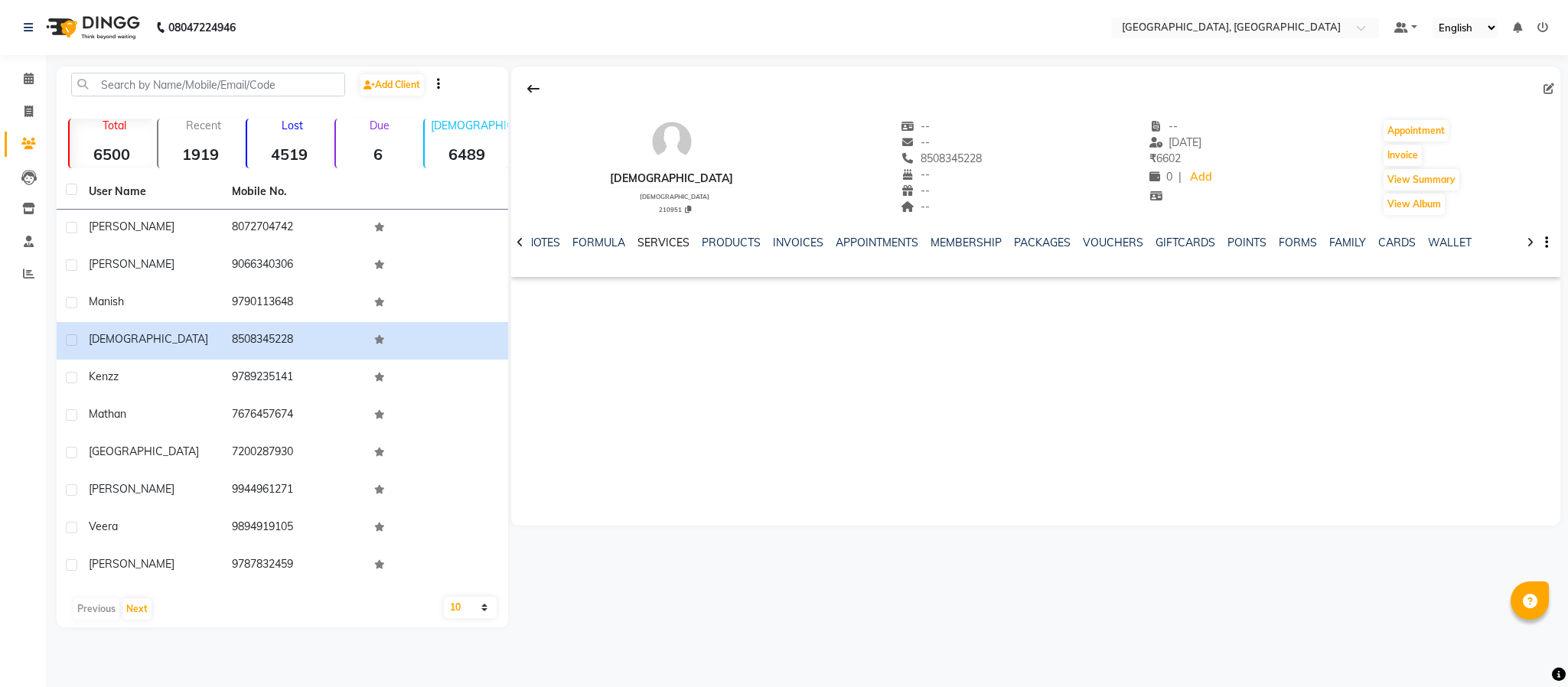
click at [666, 237] on link "SERVICES" at bounding box center [663, 243] width 52 height 14
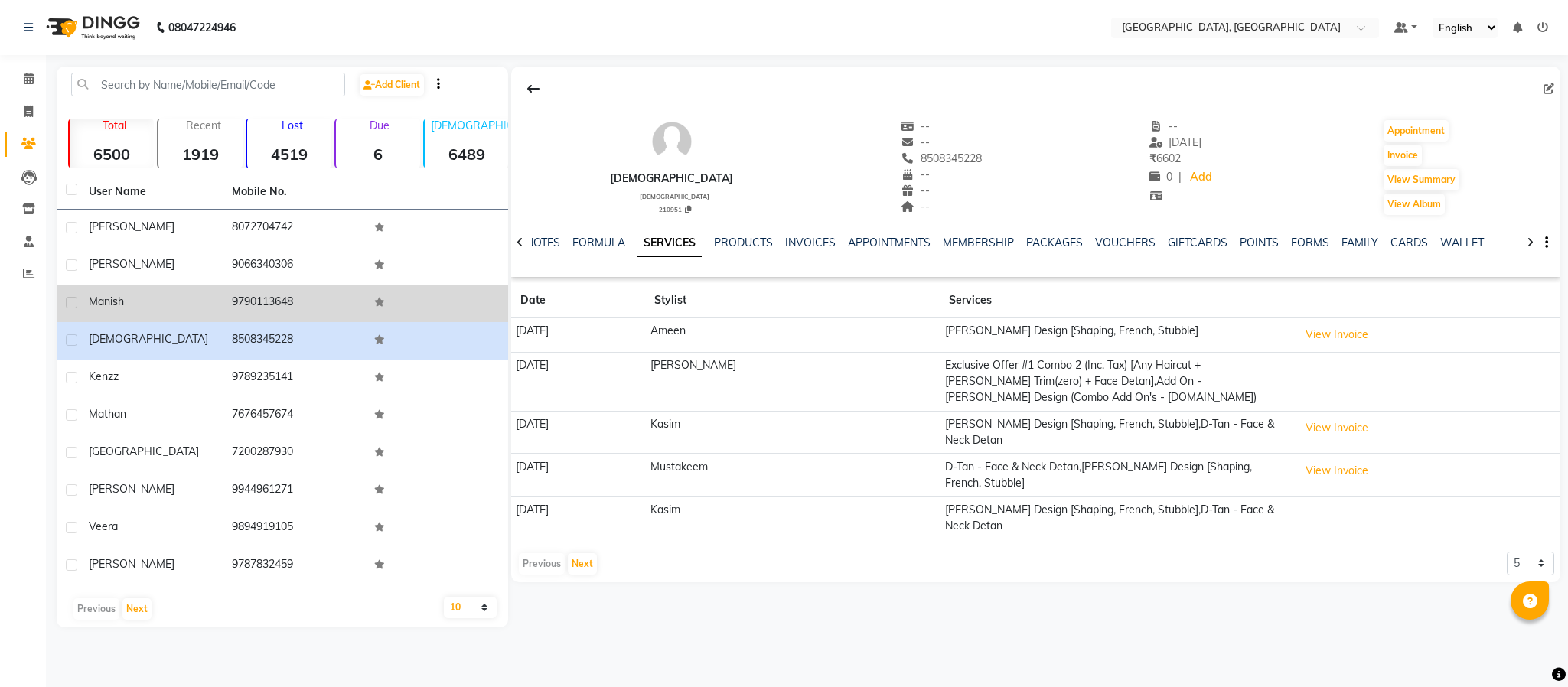
click at [287, 299] on td "9790113648" at bounding box center [294, 303] width 143 height 38
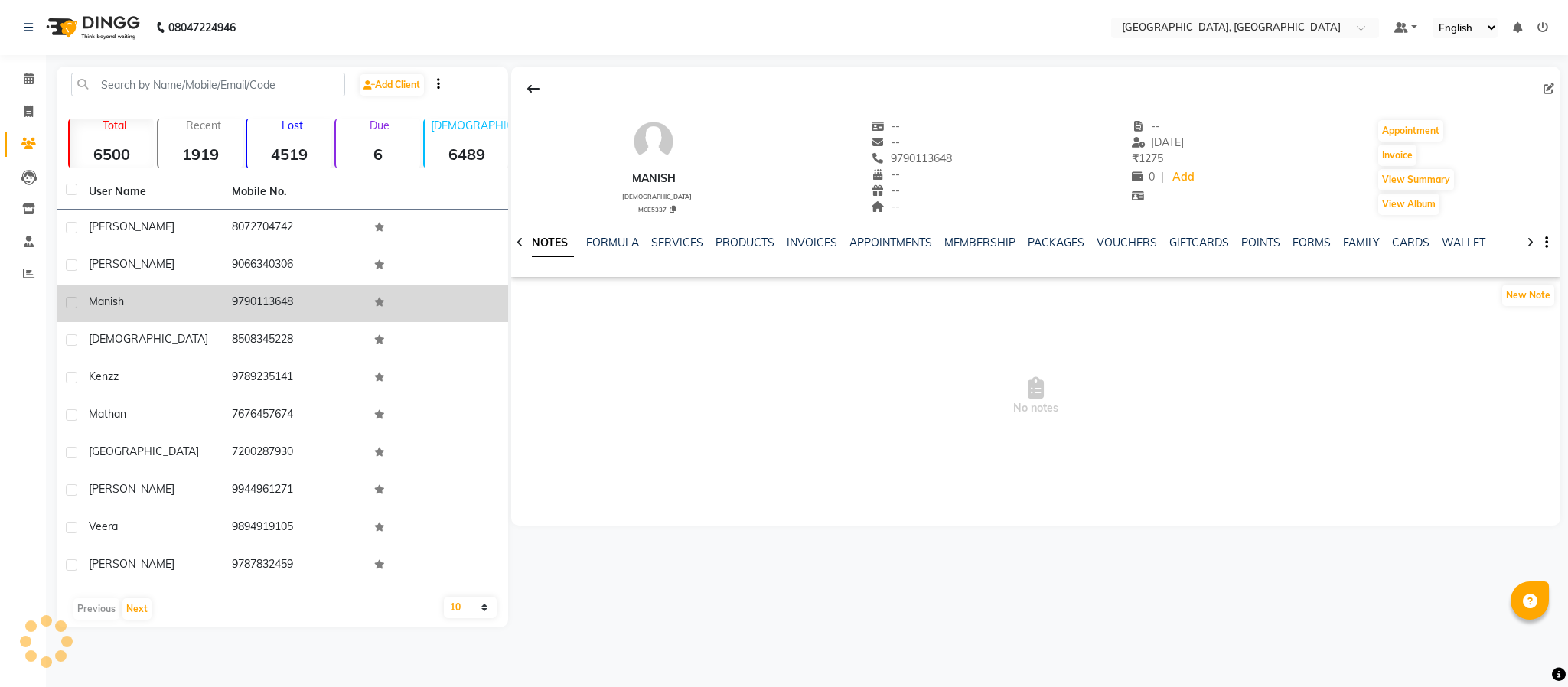
click at [287, 299] on td "9790113648" at bounding box center [294, 303] width 143 height 38
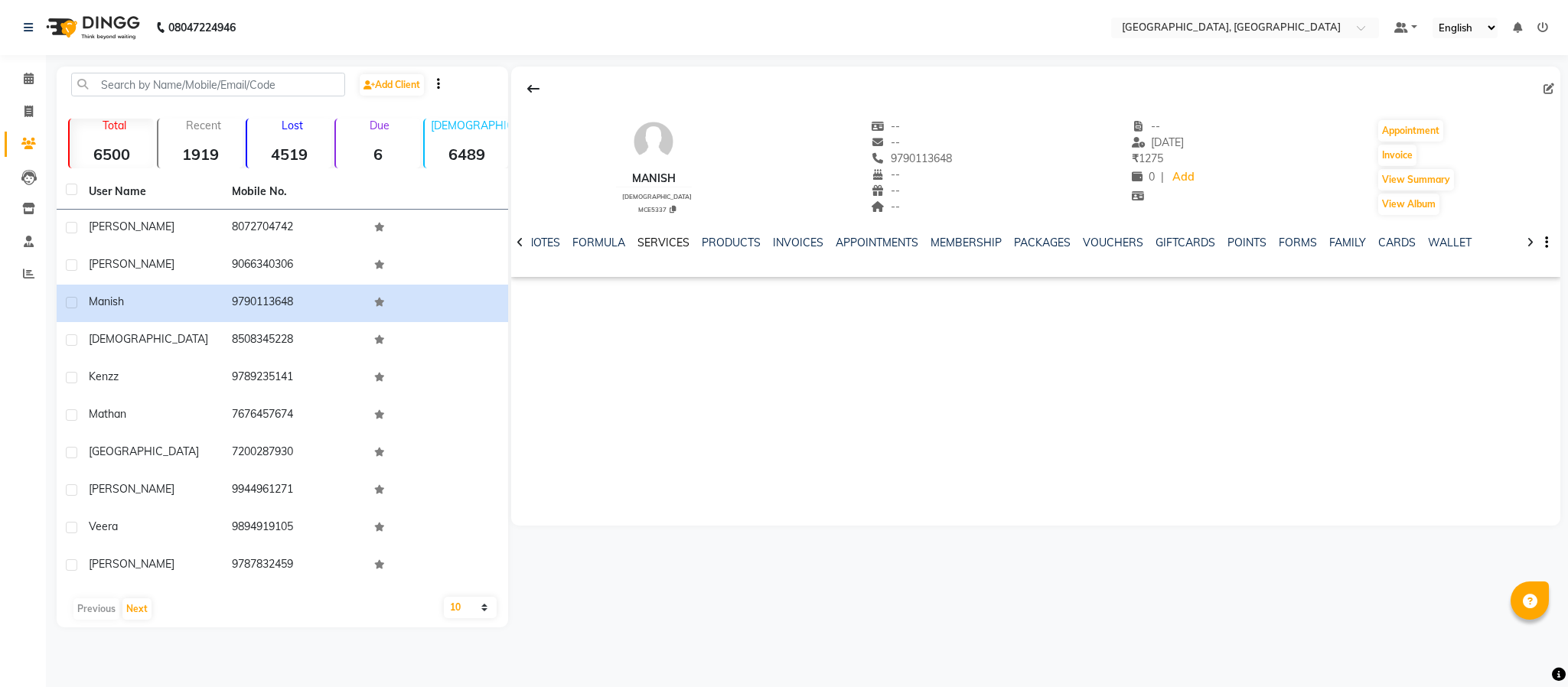
click at [659, 248] on link "SERVICES" at bounding box center [663, 243] width 52 height 14
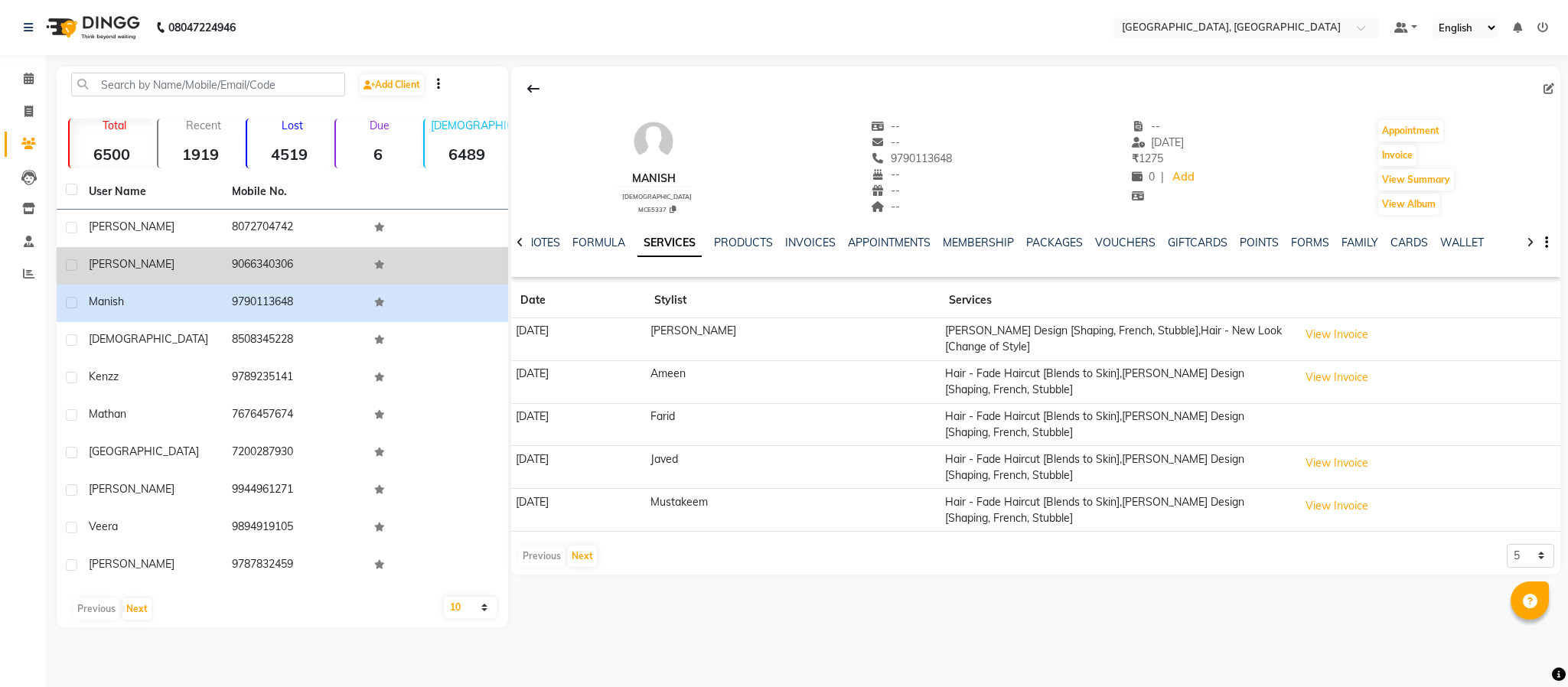
click at [237, 262] on td "9066340306" at bounding box center [294, 266] width 143 height 38
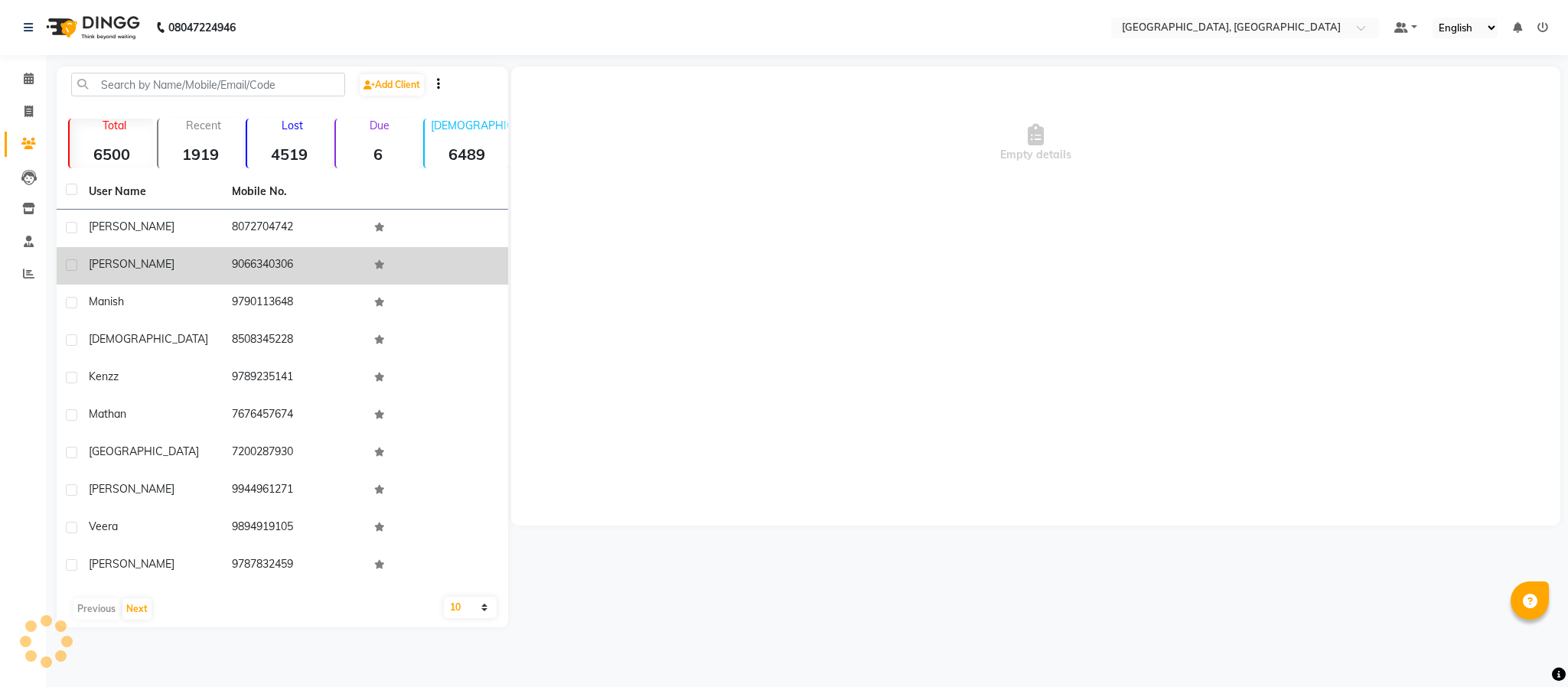
click at [237, 262] on td "9066340306" at bounding box center [294, 266] width 143 height 38
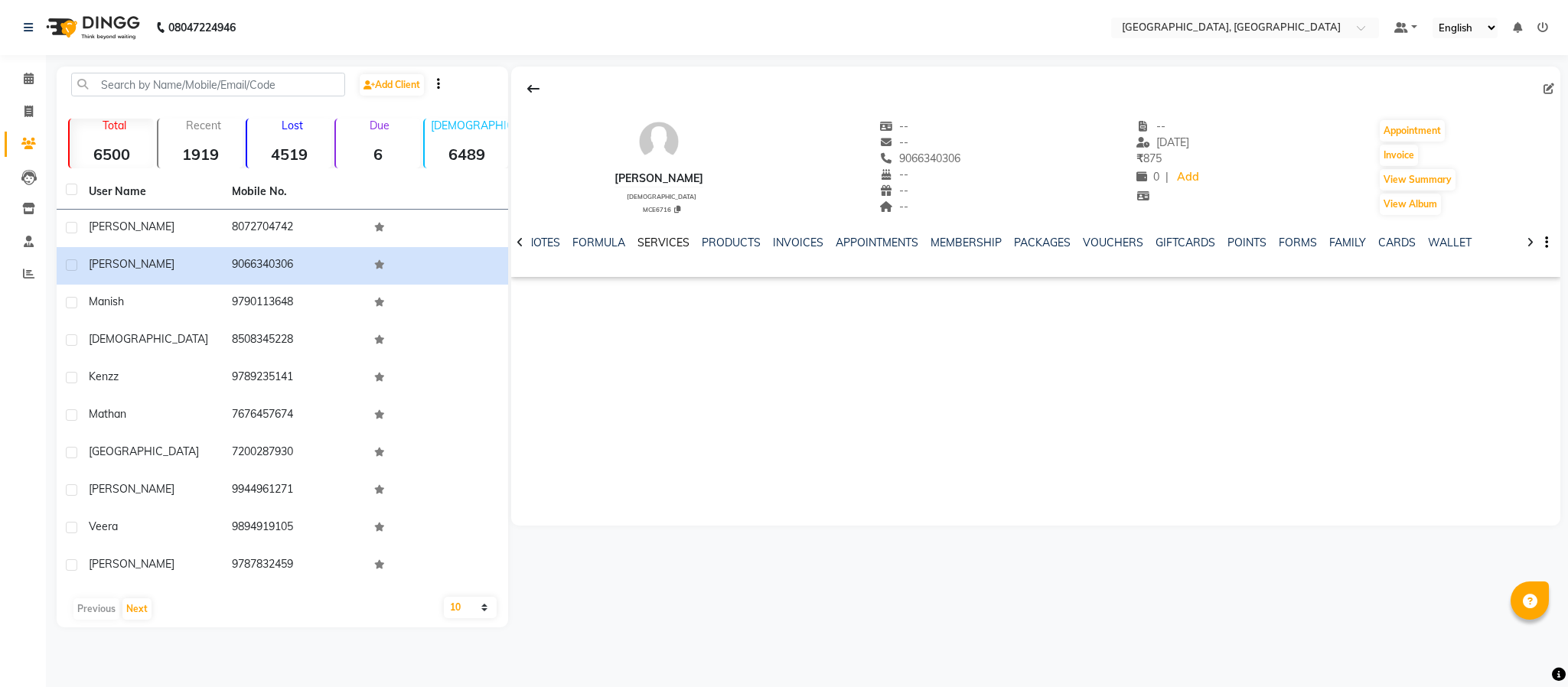
click at [664, 244] on link "SERVICES" at bounding box center [663, 243] width 52 height 14
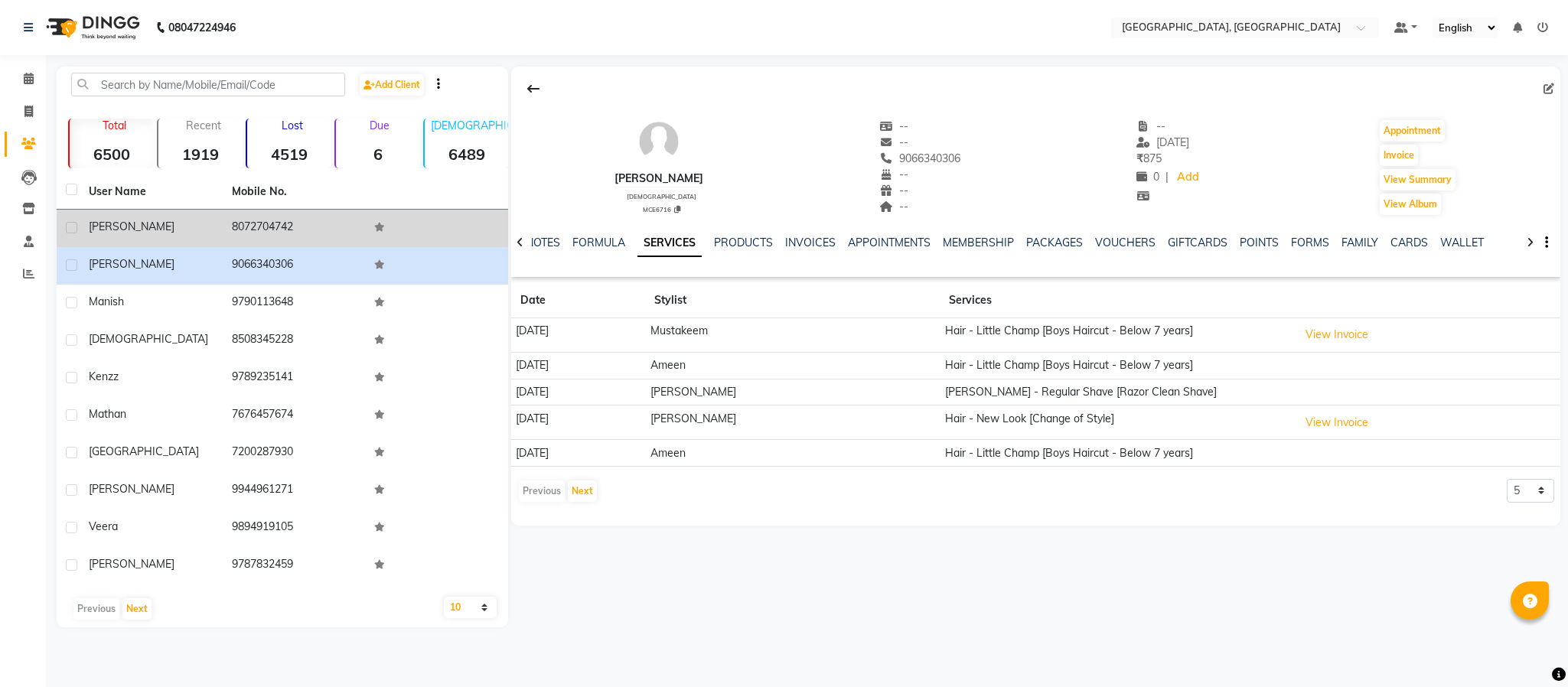
click at [261, 225] on td "8072704742" at bounding box center [294, 229] width 143 height 38
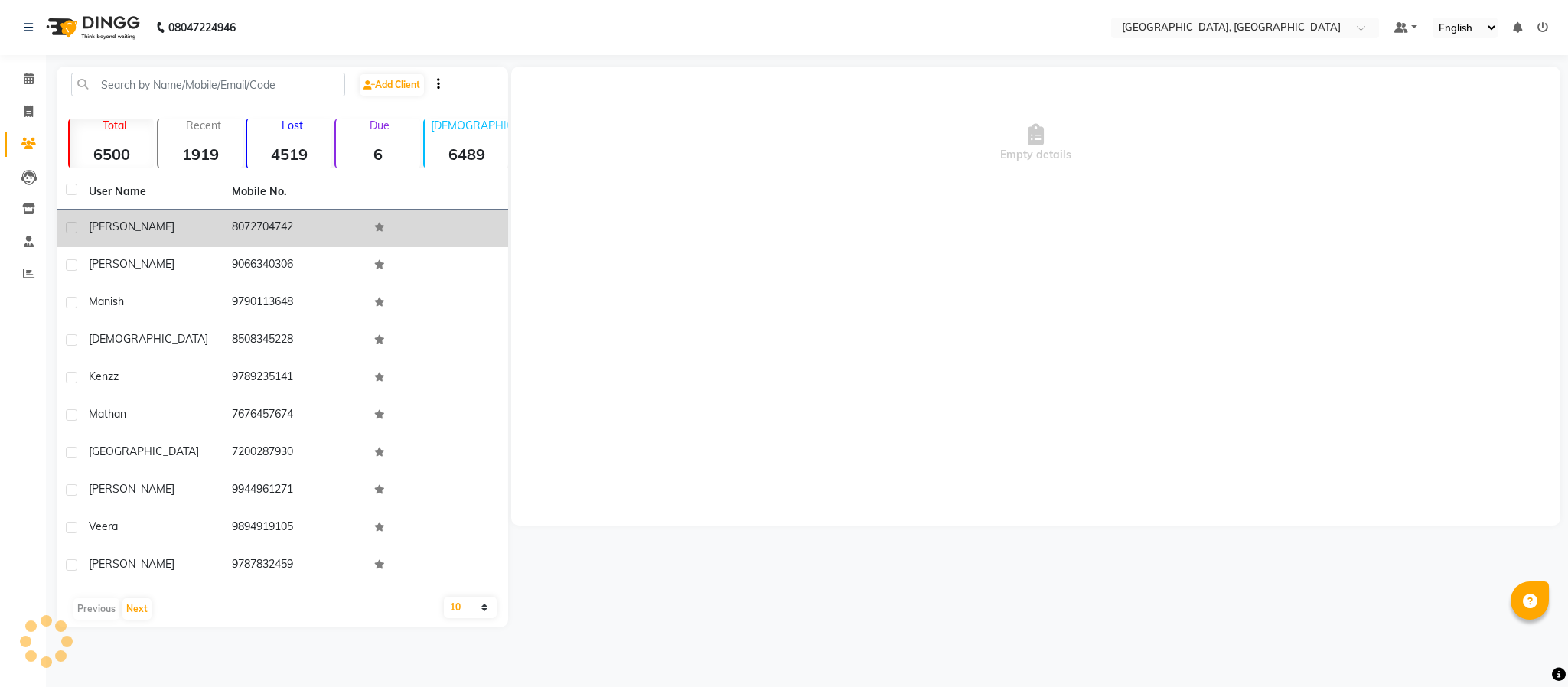
click at [261, 225] on td "8072704742" at bounding box center [294, 229] width 143 height 38
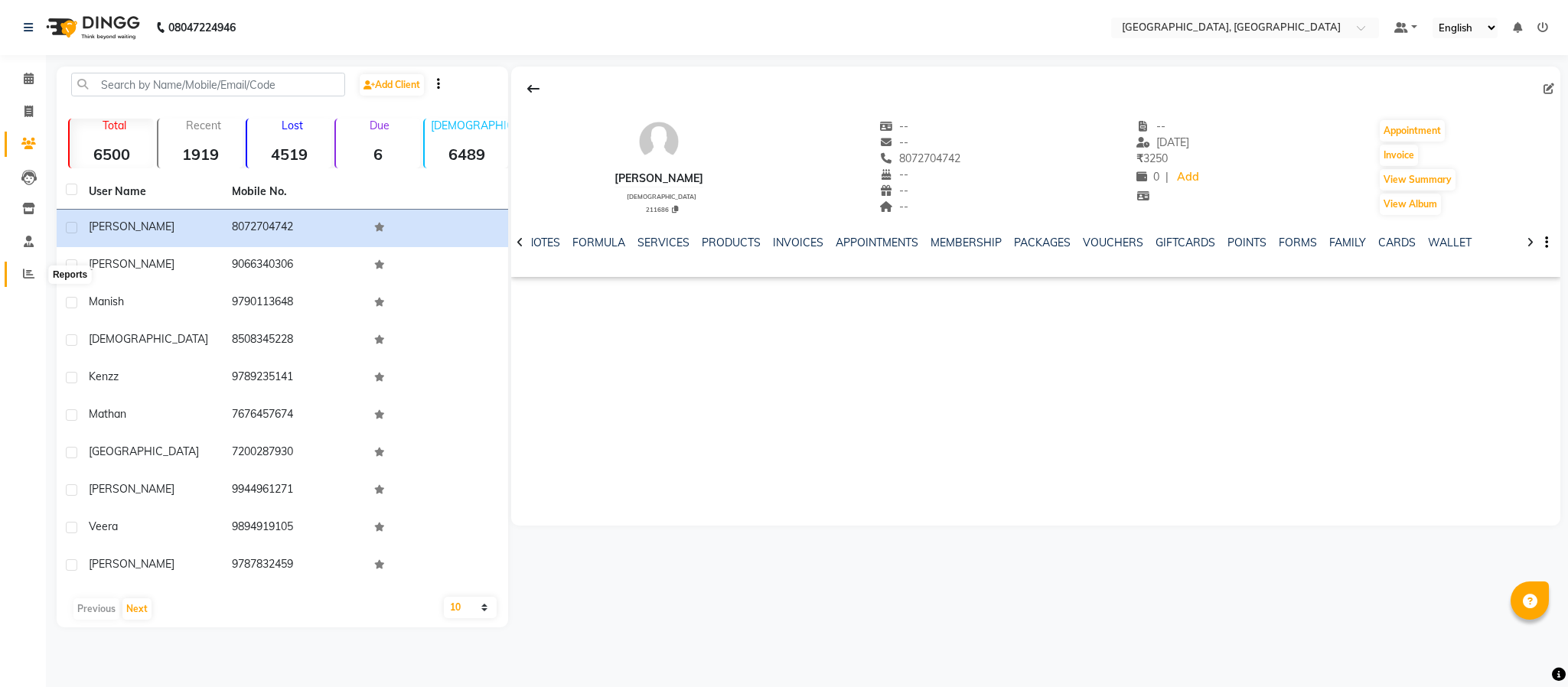
click at [17, 271] on span at bounding box center [29, 274] width 27 height 17
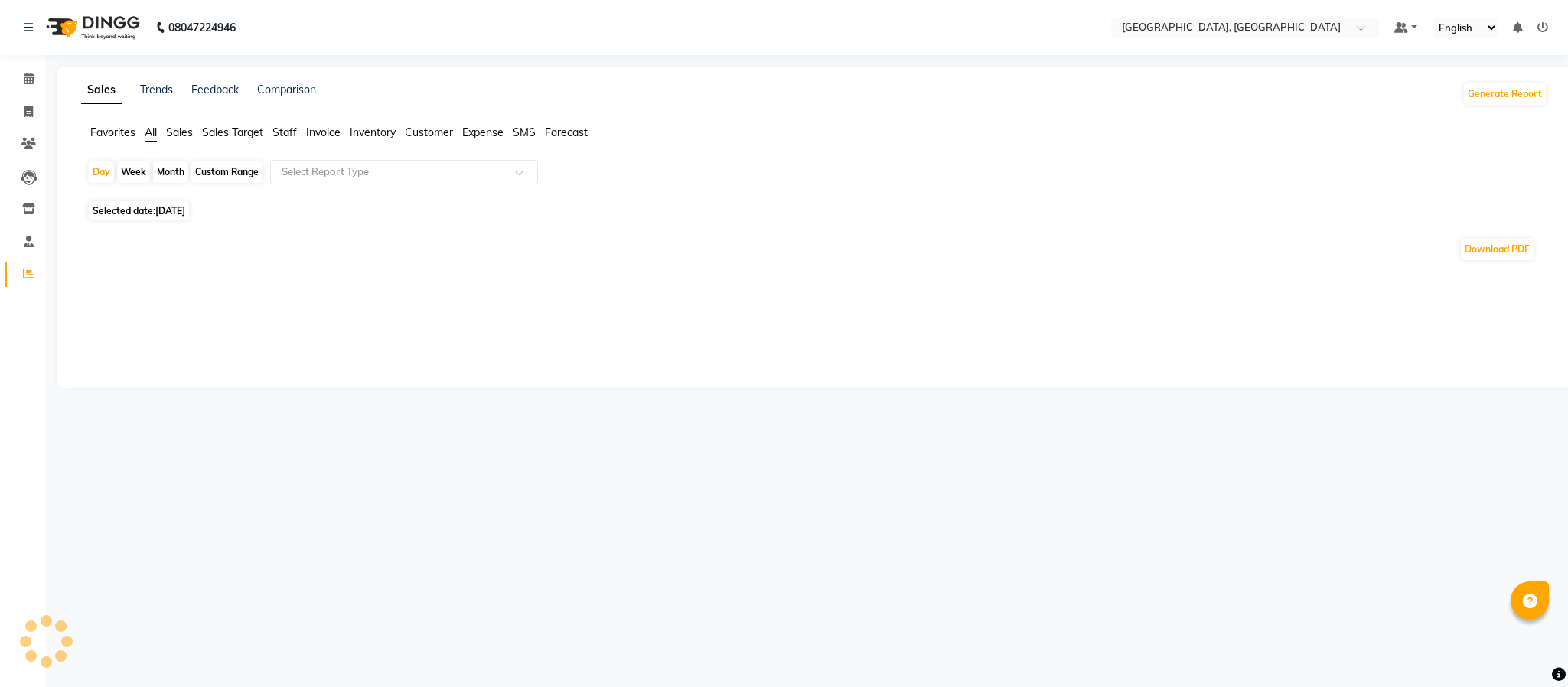
click at [284, 127] on span "Staff" at bounding box center [284, 132] width 25 height 14
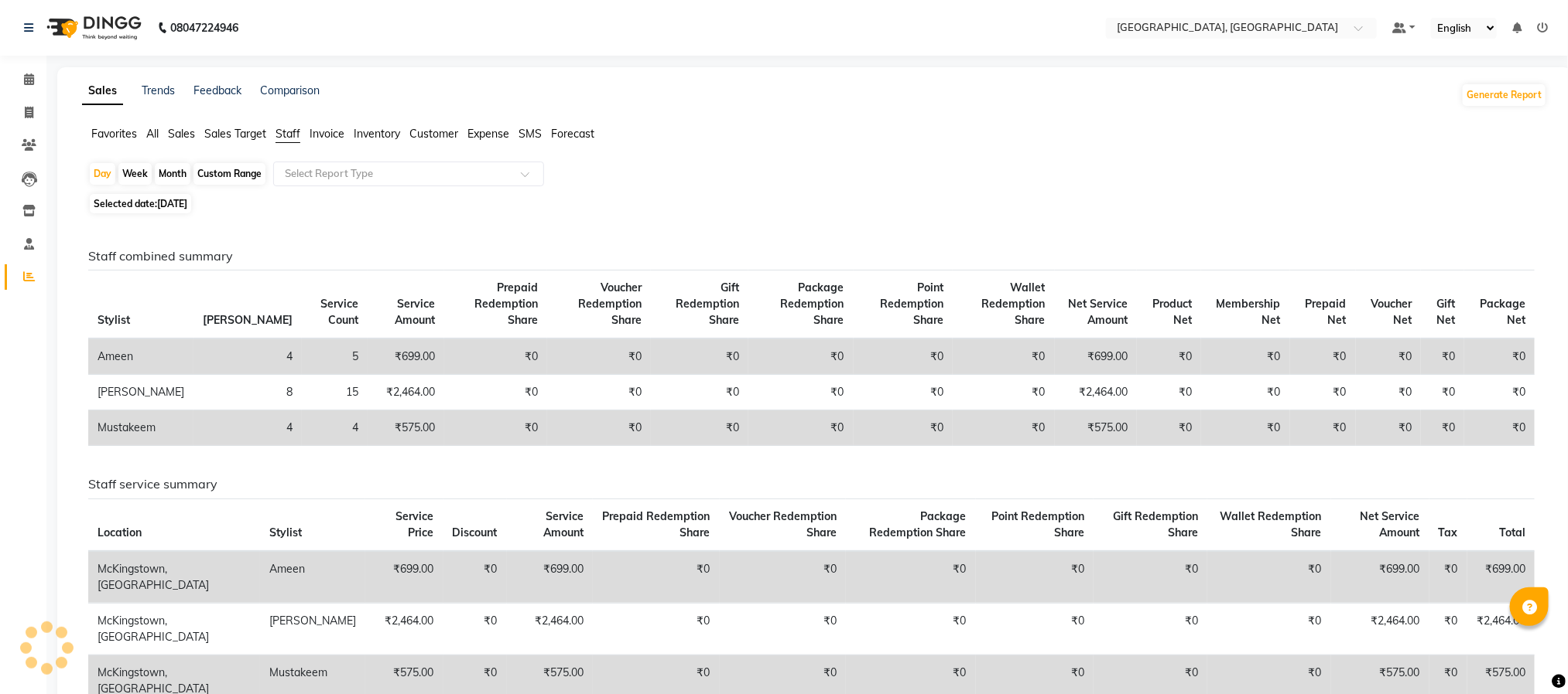
click at [910, 93] on div "Sales Trends Feedback Comparison Generate Report" at bounding box center [815, 95] width 1483 height 25
click at [24, 75] on icon at bounding box center [29, 80] width 10 height 12
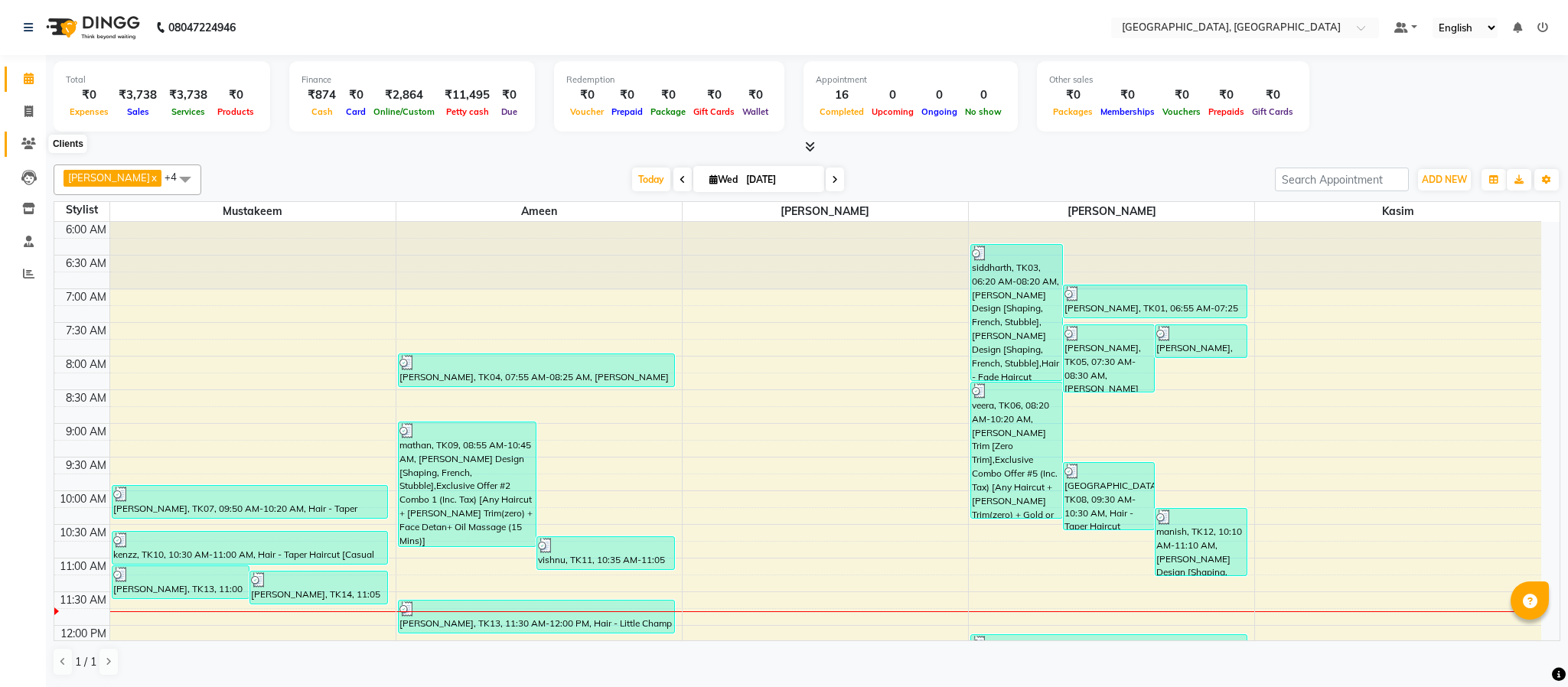
click at [28, 140] on icon at bounding box center [29, 143] width 15 height 11
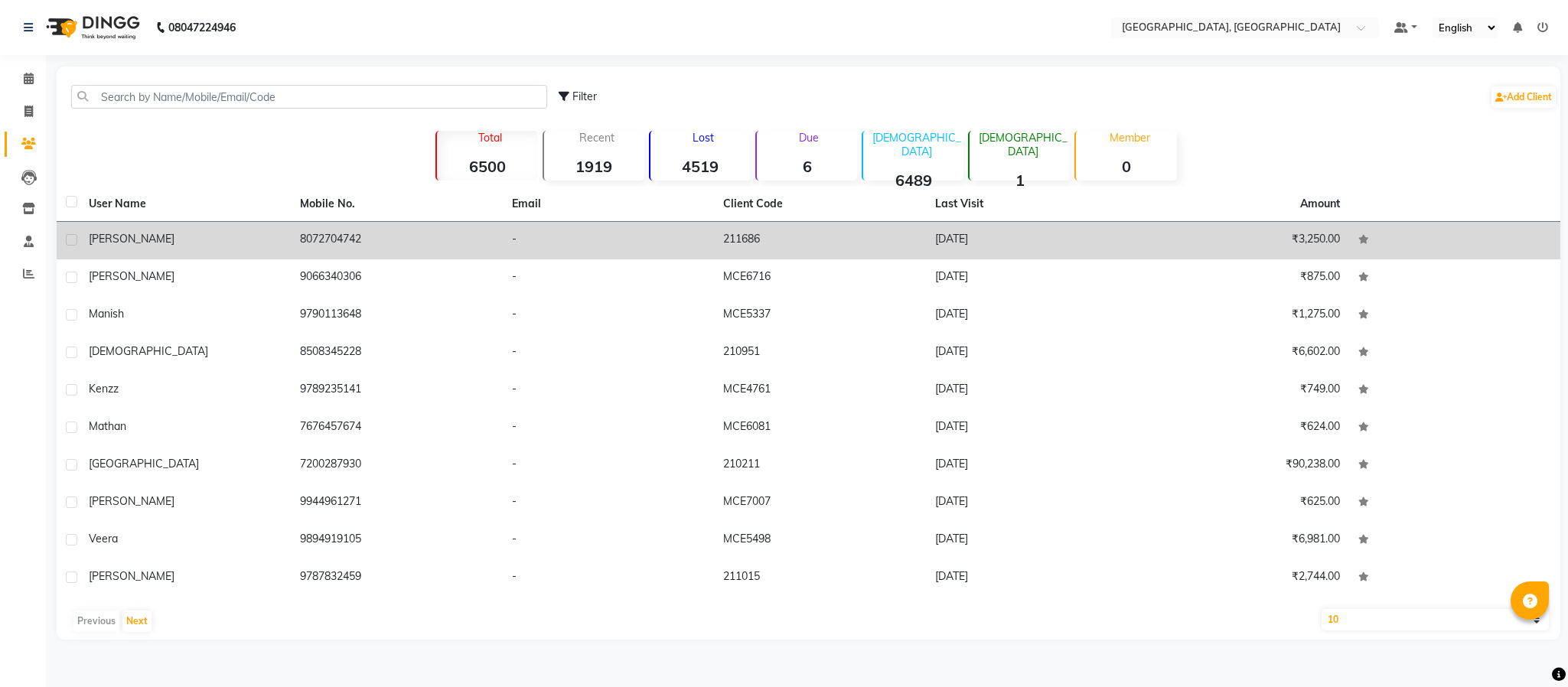
click at [110, 235] on span "[PERSON_NAME]" at bounding box center [131, 239] width 86 height 14
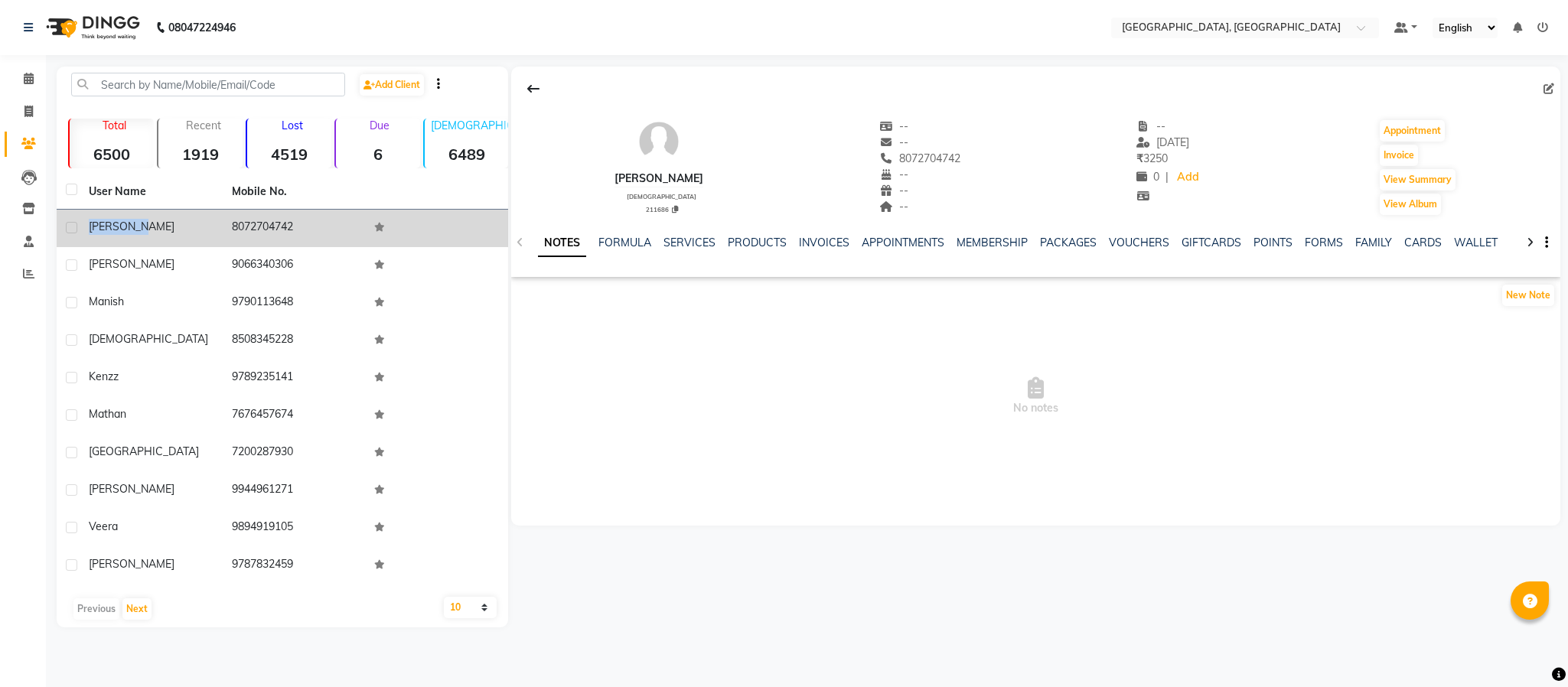
click at [109, 235] on td "[PERSON_NAME]" at bounding box center [151, 229] width 143 height 38
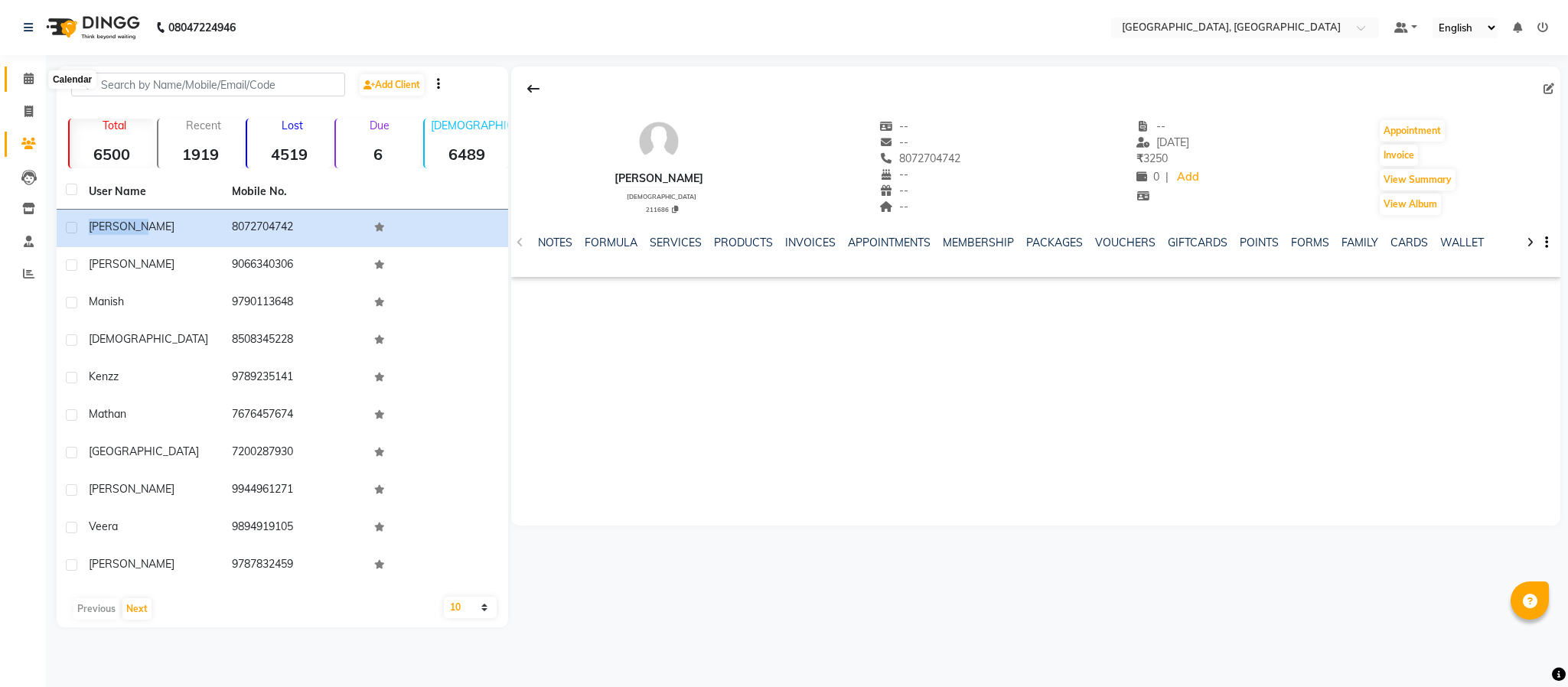
click at [24, 76] on icon at bounding box center [29, 79] width 10 height 11
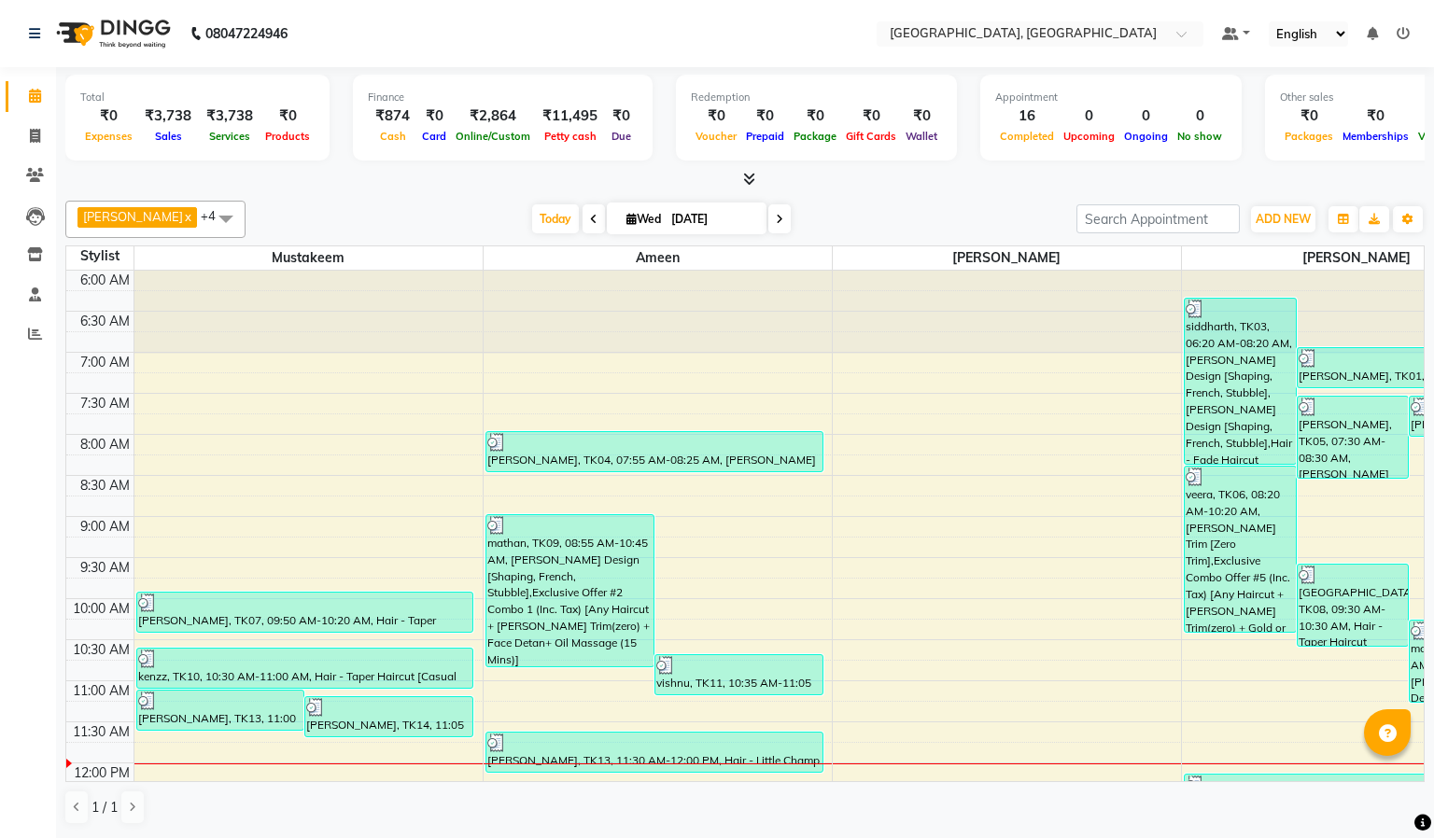
drag, startPoint x: 1101, startPoint y: 297, endPoint x: 1090, endPoint y: 301, distance: 11.8
click at [1095, 300] on div at bounding box center [1007, 312] width 348 height 83
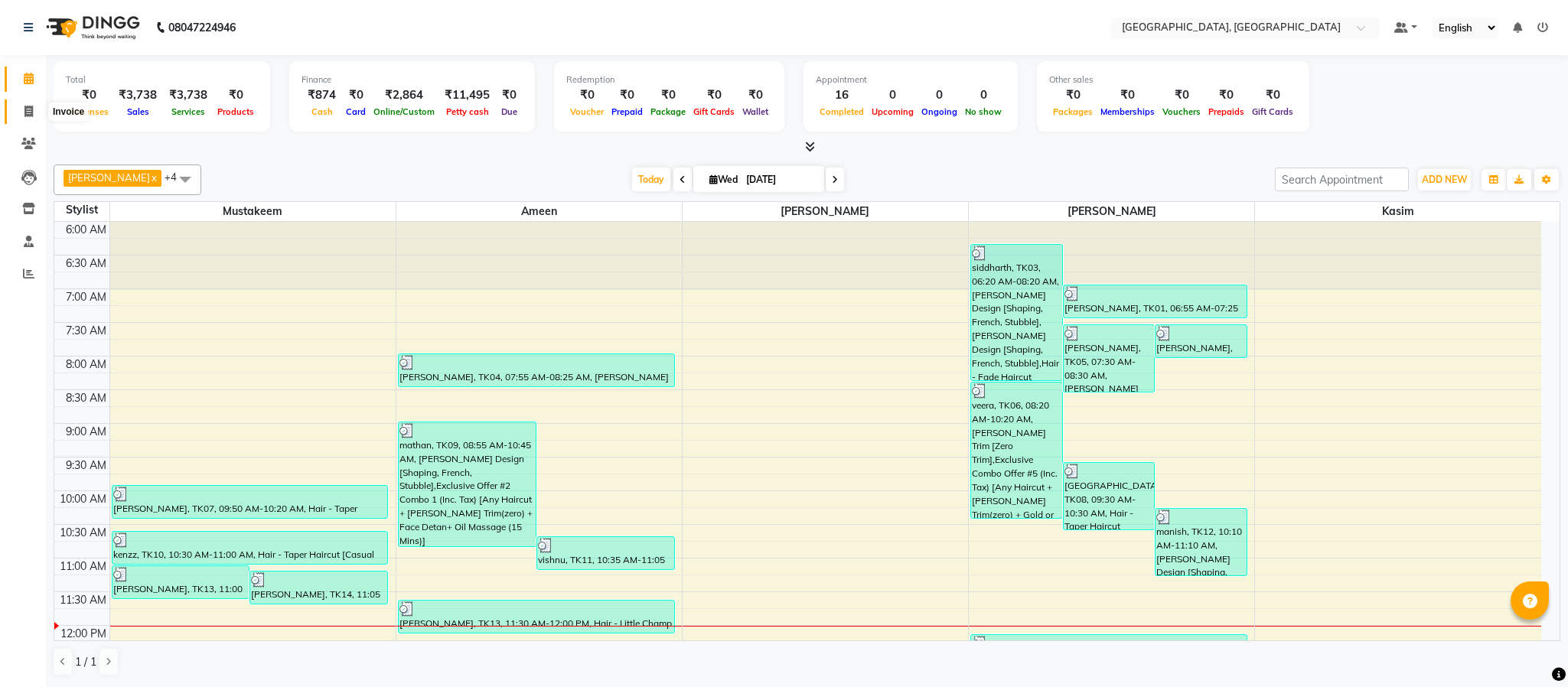
click at [34, 107] on span at bounding box center [29, 111] width 27 height 17
select select "service"
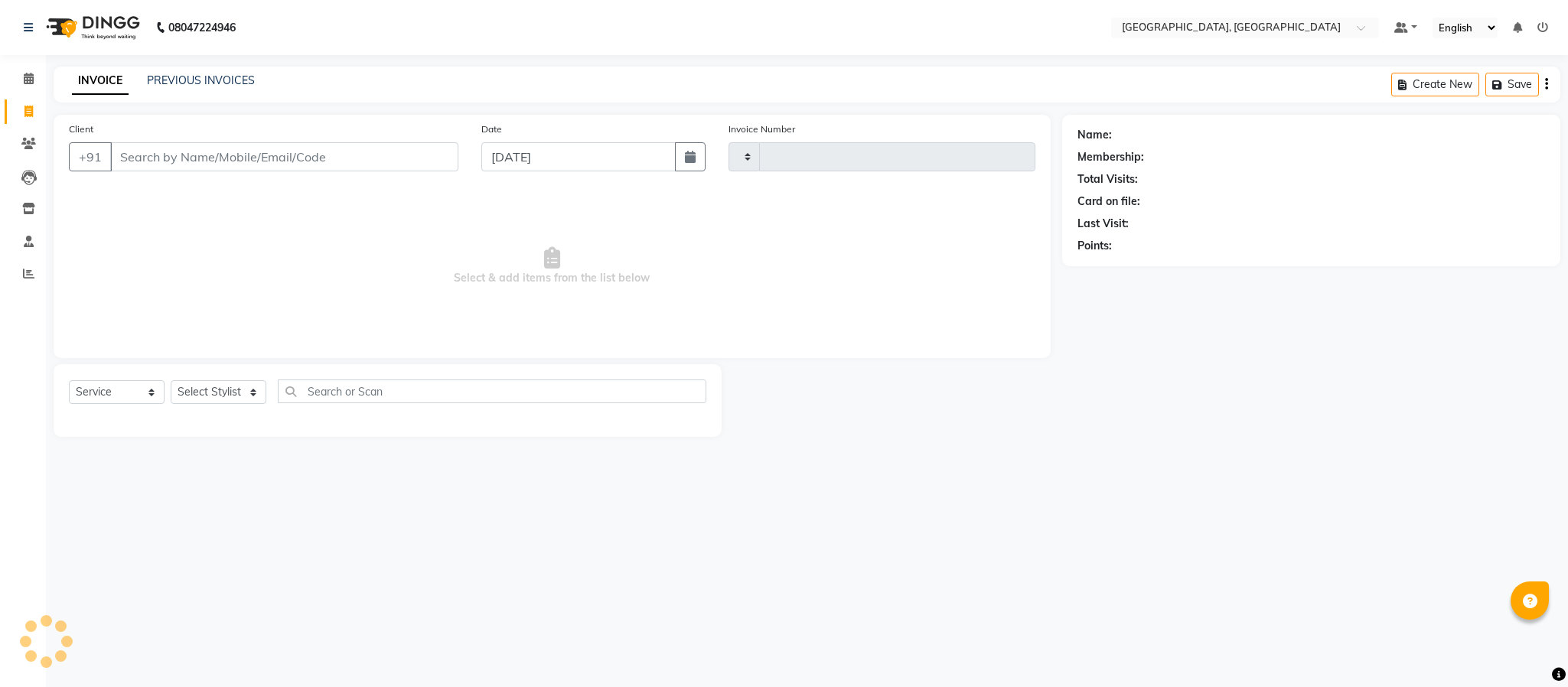
type input "5640"
select select "4977"
click at [209, 384] on select "Select Stylist Ameen House Keeping [PERSON_NAME] [PERSON_NAME] Prathiswar [PERS…" at bounding box center [218, 392] width 96 height 24
select select "84531"
click at [170, 381] on select "Select Stylist Ameen House Keeping [PERSON_NAME] [PERSON_NAME] Prathiswar [PERS…" at bounding box center [218, 392] width 96 height 24
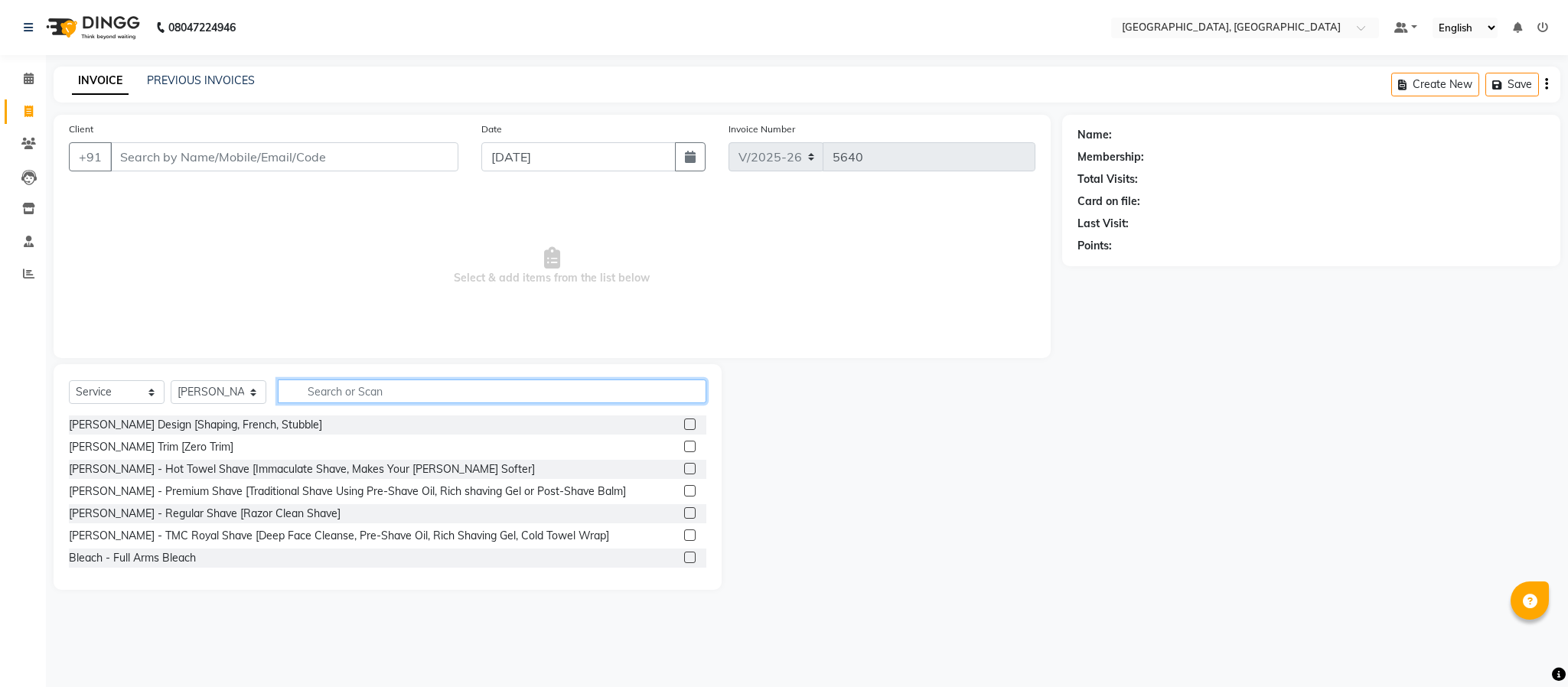
click at [357, 394] on input "text" at bounding box center [492, 391] width 429 height 24
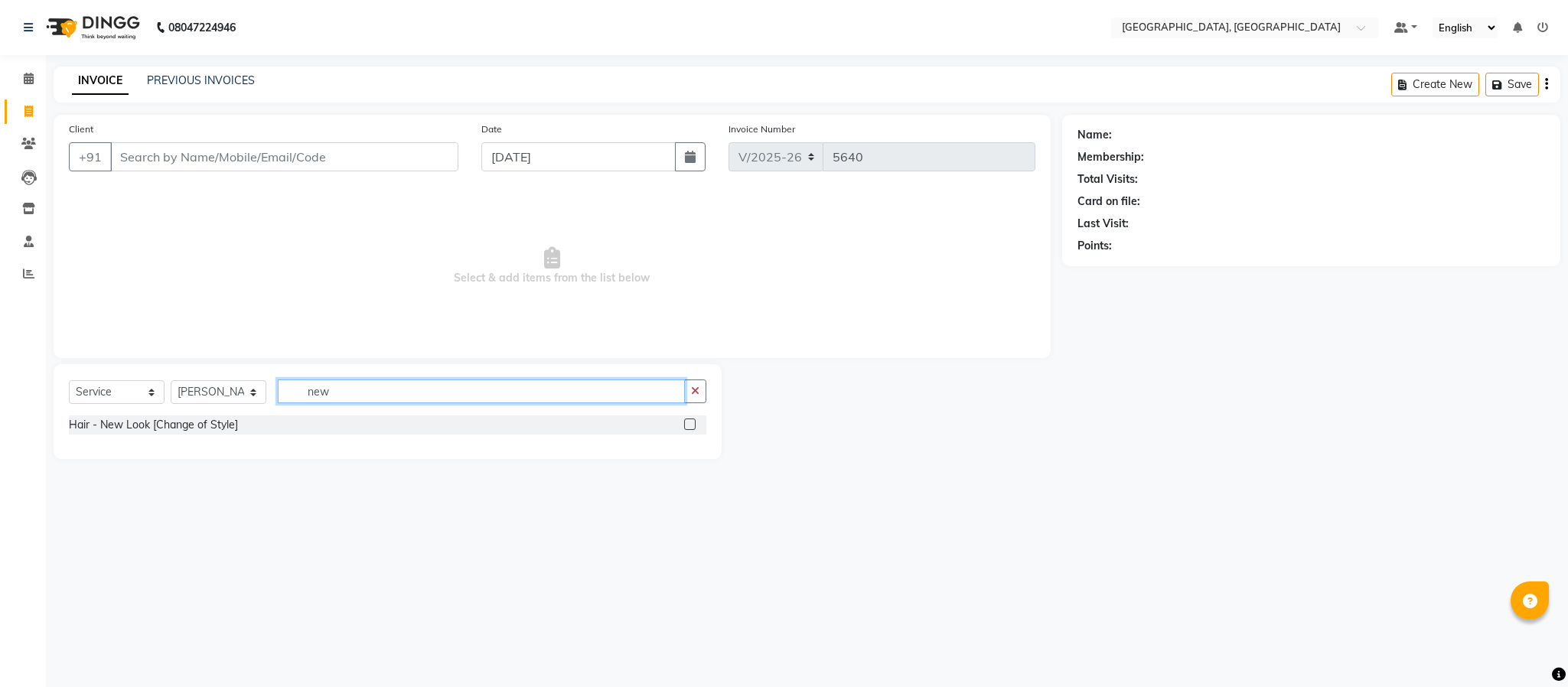
type input "new"
click at [689, 430] on label at bounding box center [690, 425] width 11 height 11
click at [689, 430] on input "checkbox" at bounding box center [689, 425] width 10 height 10
checkbox input "true"
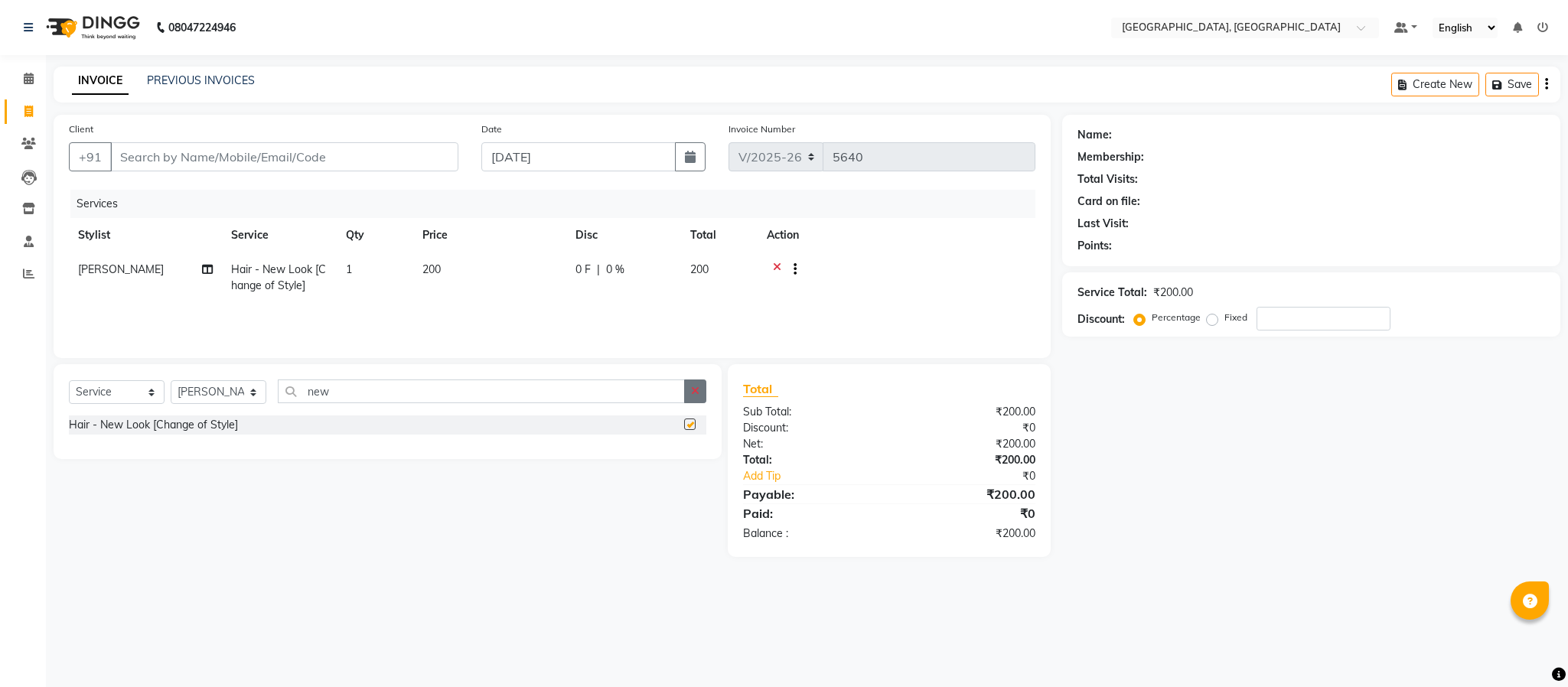
click at [700, 398] on button "button" at bounding box center [695, 391] width 22 height 24
checkbox input "false"
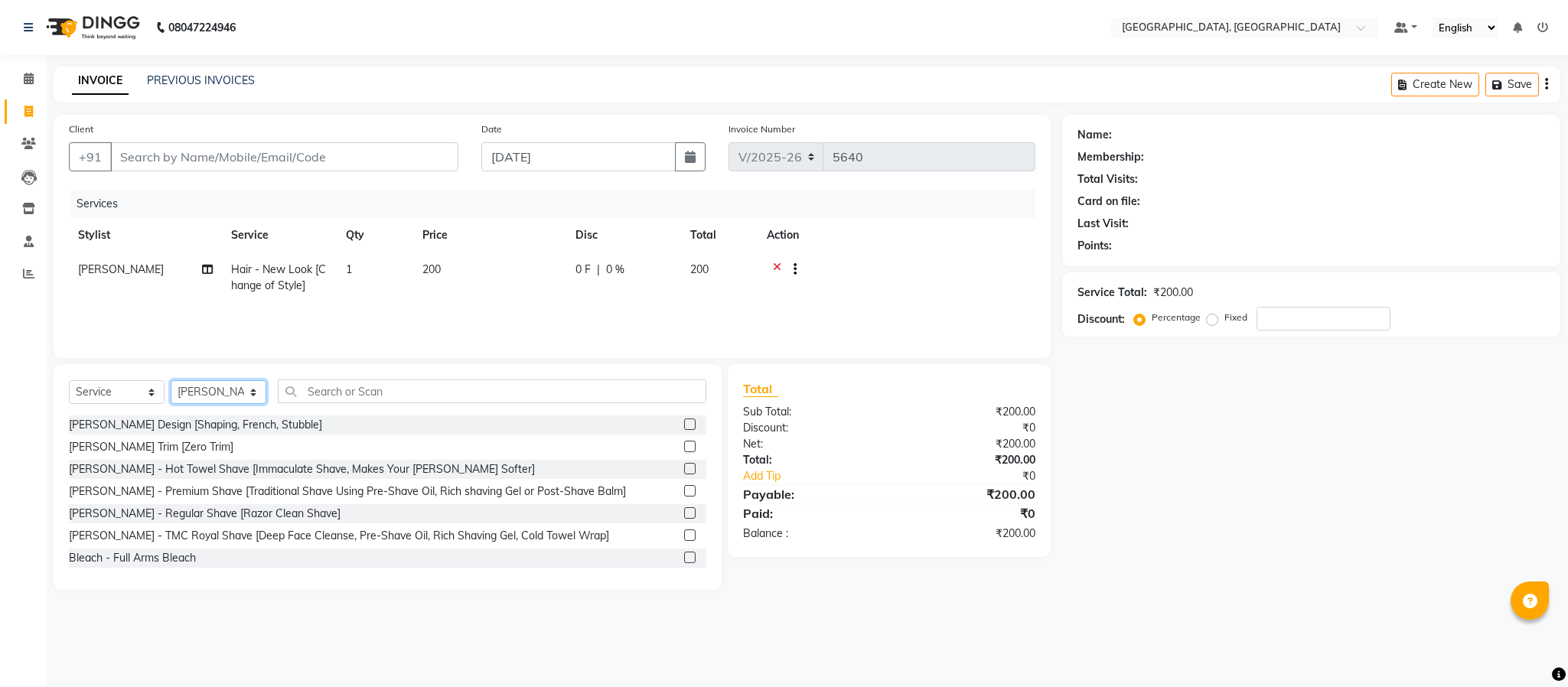
click at [224, 388] on select "Select Stylist Ameen House Keeping [PERSON_NAME] [PERSON_NAME] Prathiswar [PERS…" at bounding box center [218, 392] width 96 height 24
select select "59056"
click at [170, 381] on select "Select Stylist Ameen House Keeping [PERSON_NAME] [PERSON_NAME] Prathiswar [PERS…" at bounding box center [218, 392] width 96 height 24
click at [684, 423] on label at bounding box center [690, 425] width 11 height 11
click at [684, 423] on input "checkbox" at bounding box center [689, 425] width 10 height 10
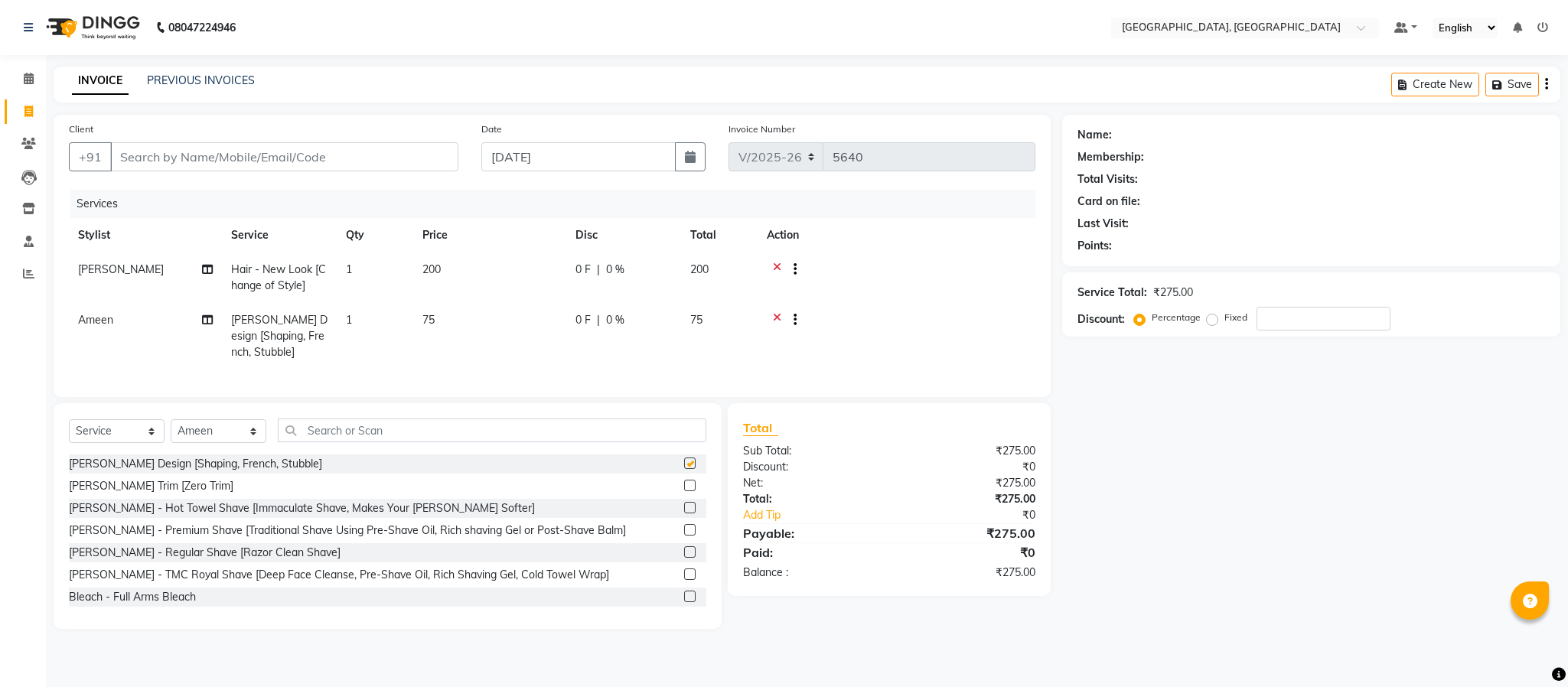
checkbox input "false"
drag, startPoint x: 636, startPoint y: 434, endPoint x: 623, endPoint y: 445, distance: 17.0
click at [632, 436] on div "Select Service Product Membership Package Voucher Prepaid Gift Card Select Styl…" at bounding box center [387, 516] width 668 height 225
click at [620, 443] on input "text" at bounding box center [492, 430] width 429 height 24
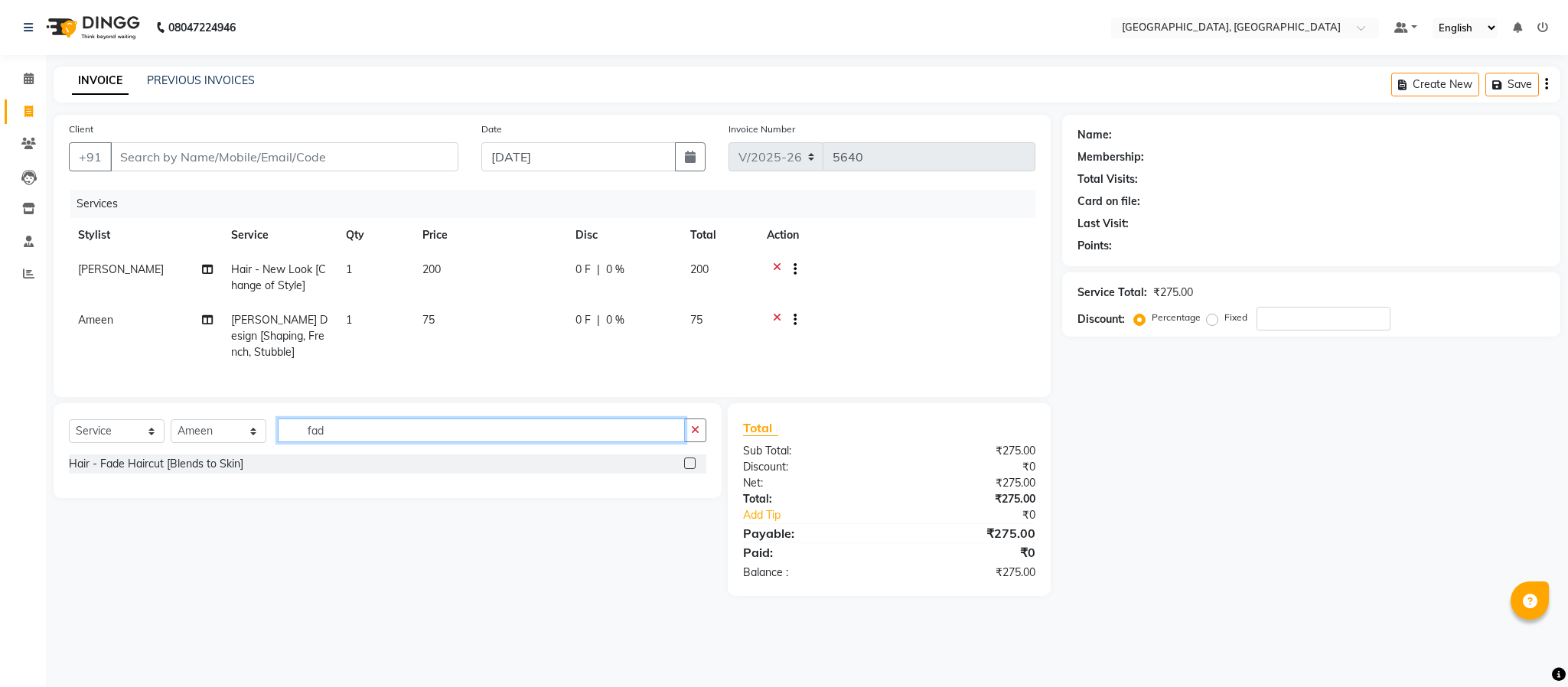
type input "fad"
click at [689, 469] on label at bounding box center [690, 463] width 11 height 11
click at [689, 469] on input "checkbox" at bounding box center [689, 464] width 10 height 10
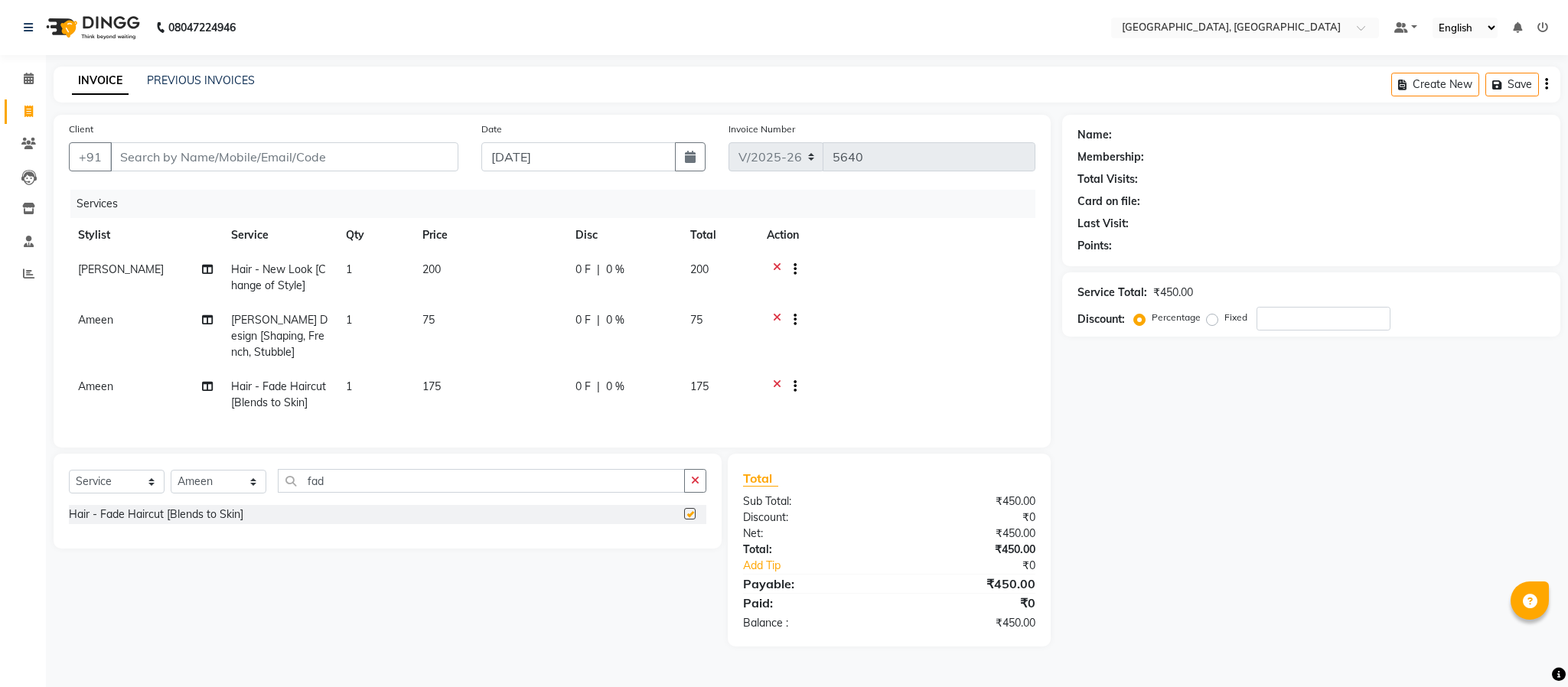
checkbox input "false"
click at [701, 493] on button "button" at bounding box center [695, 480] width 22 height 24
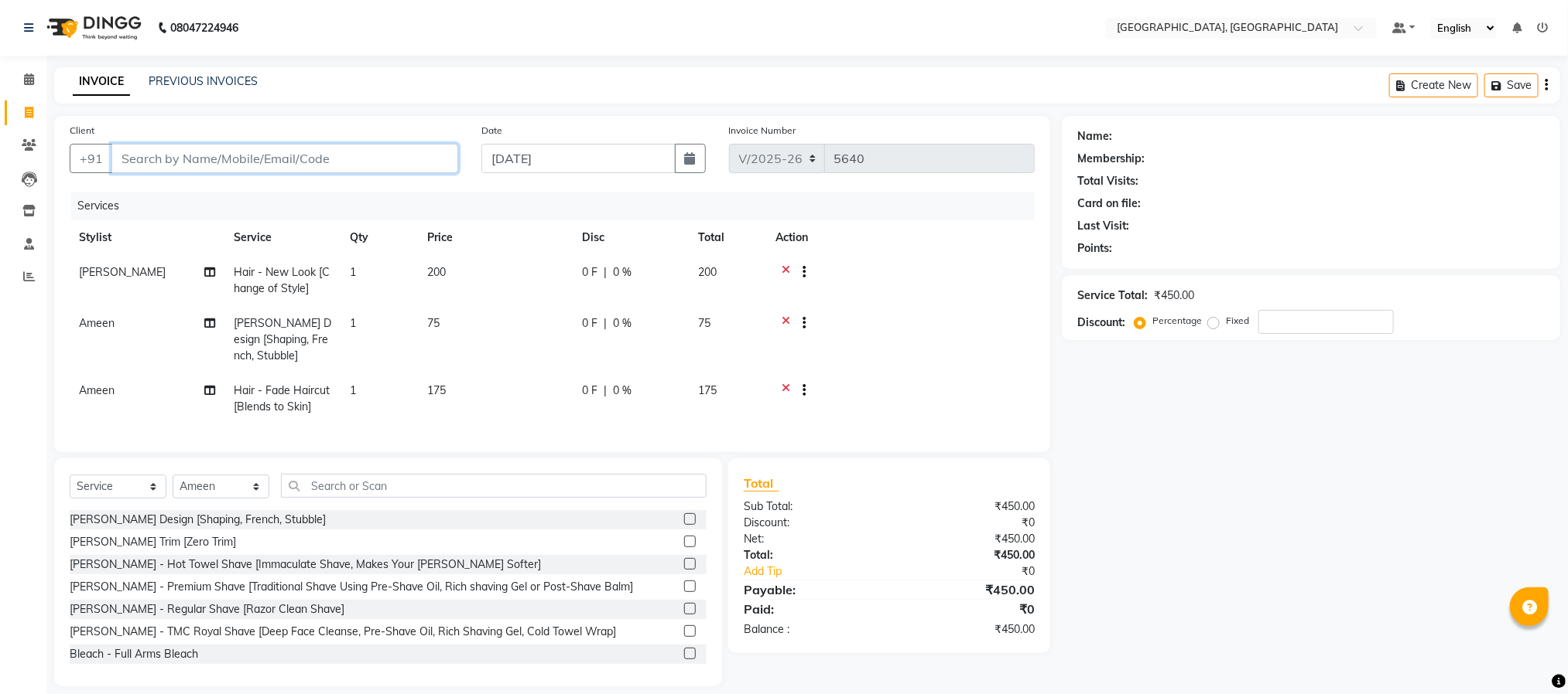
click at [356, 160] on input "Client" at bounding box center [284, 158] width 346 height 29
type input "9"
type input "0"
type input "9345816734"
click at [437, 157] on span "Add Client" at bounding box center [419, 158] width 61 height 16
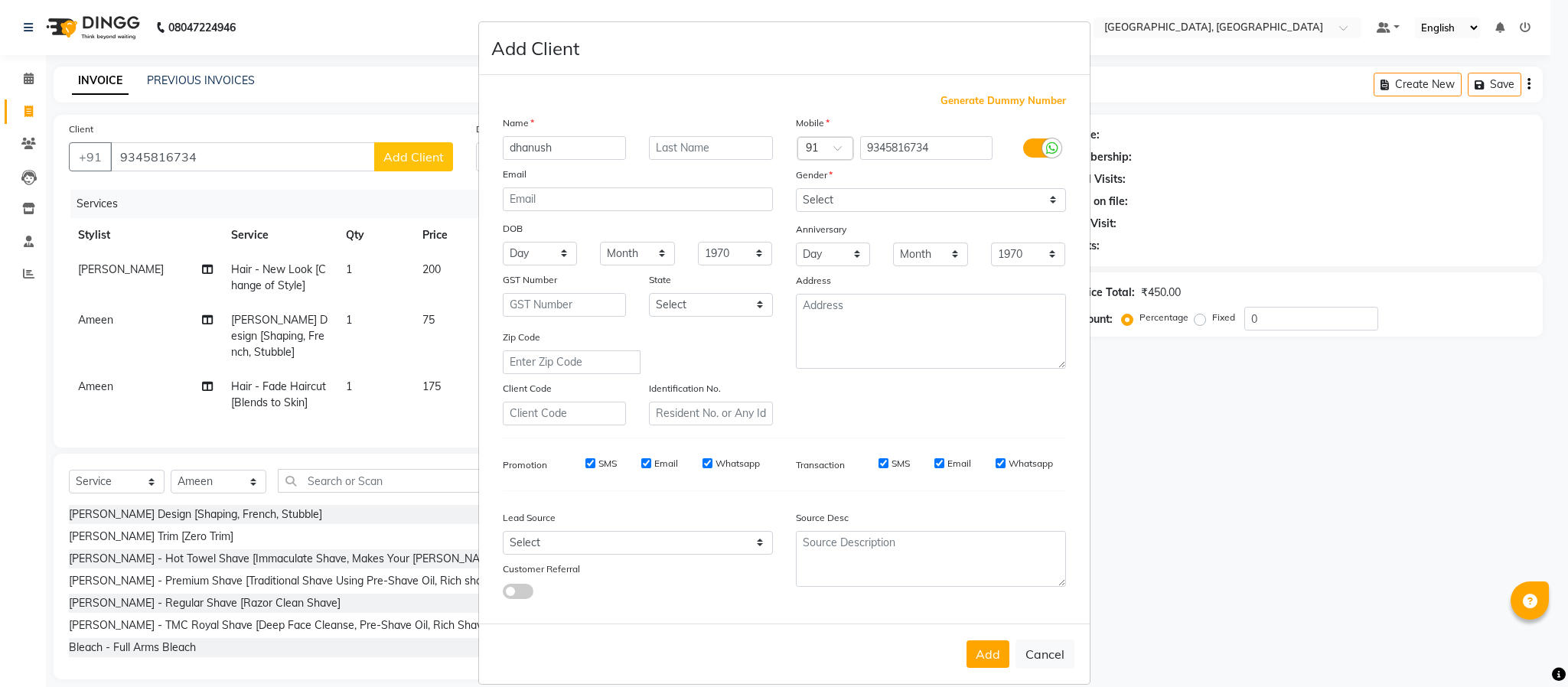
type input "dhanush"
click at [864, 196] on select "Select [DEMOGRAPHIC_DATA] [DEMOGRAPHIC_DATA] Other Prefer Not To Say" at bounding box center [931, 200] width 270 height 24
select select "[DEMOGRAPHIC_DATA]"
click at [796, 189] on select "Select [DEMOGRAPHIC_DATA] [DEMOGRAPHIC_DATA] Other Prefer Not To Say" at bounding box center [931, 200] width 270 height 24
click at [966, 655] on button "Add" at bounding box center [988, 655] width 43 height 28
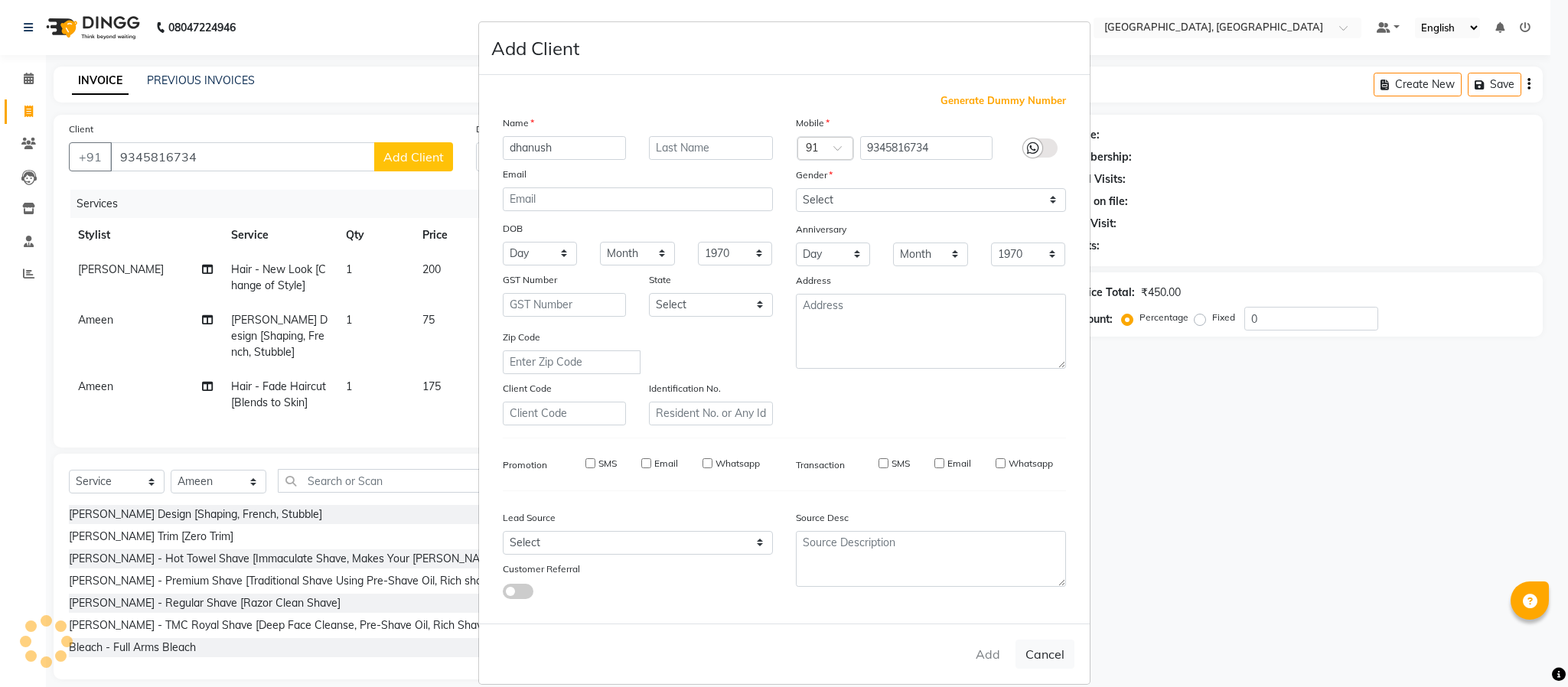
select select
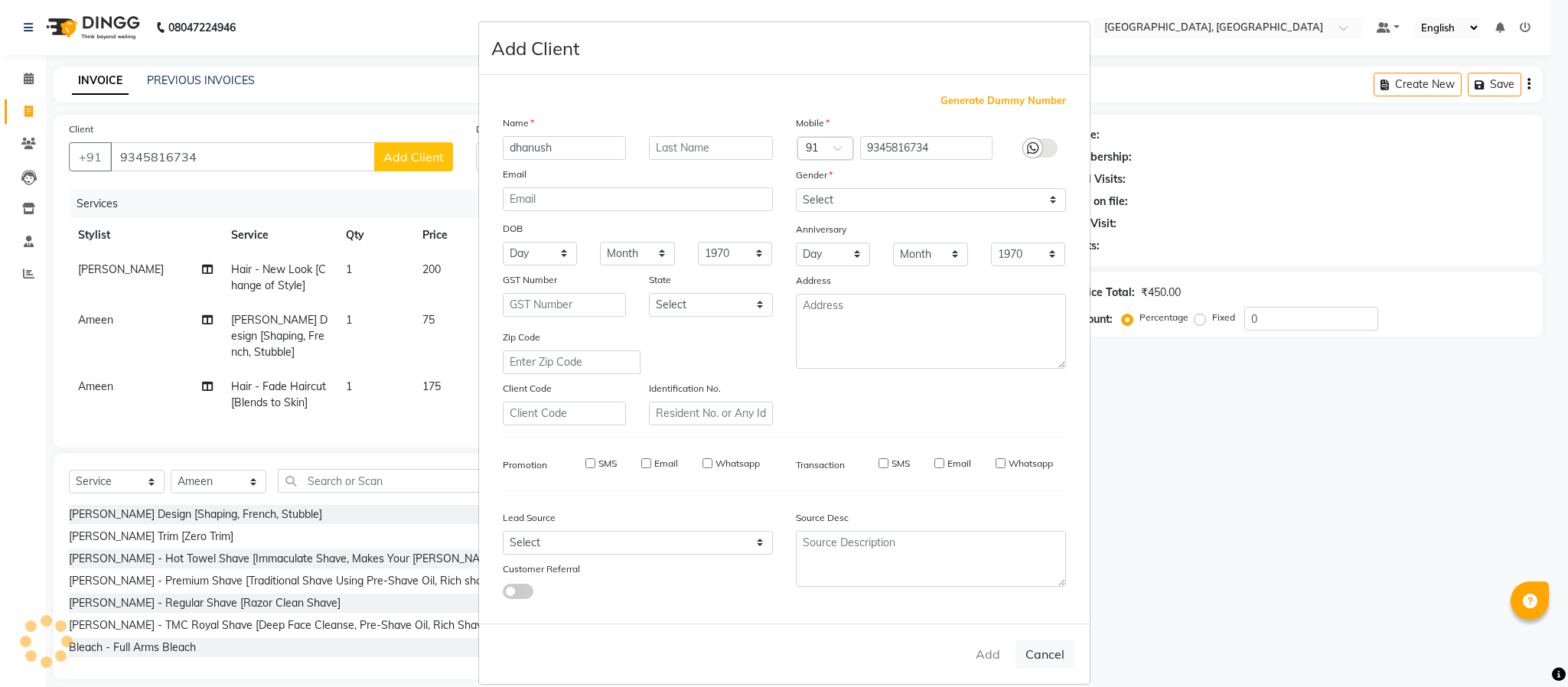
select select
checkbox input "false"
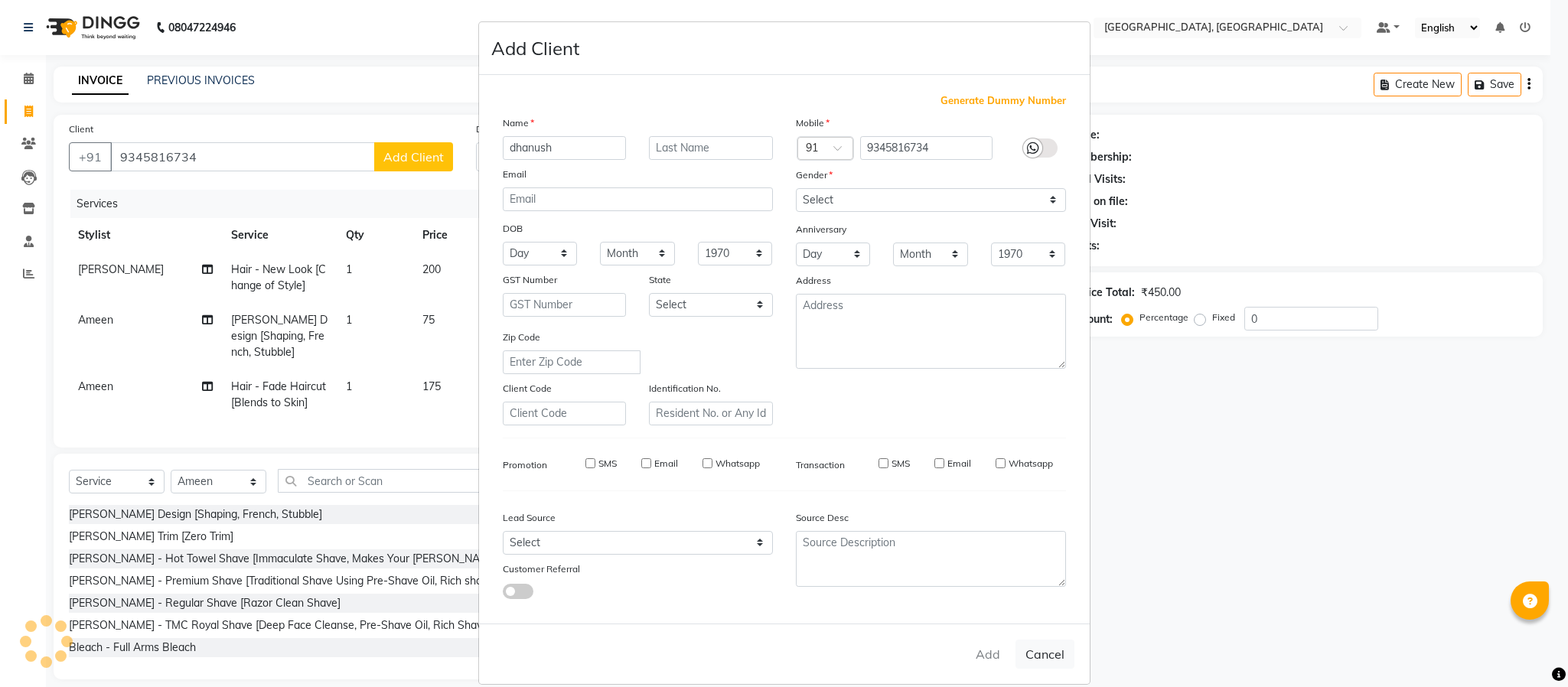
checkbox input "false"
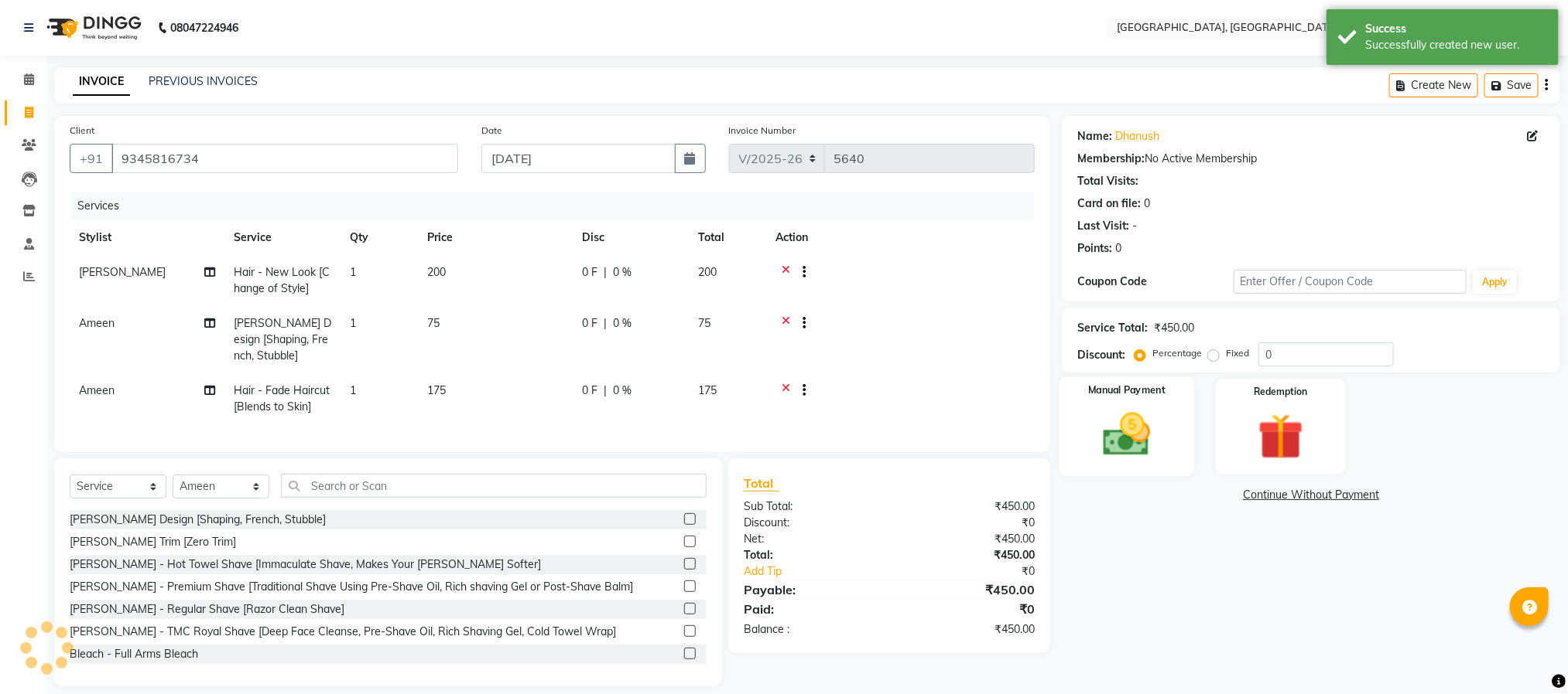
click at [1138, 439] on img at bounding box center [1126, 435] width 77 height 55
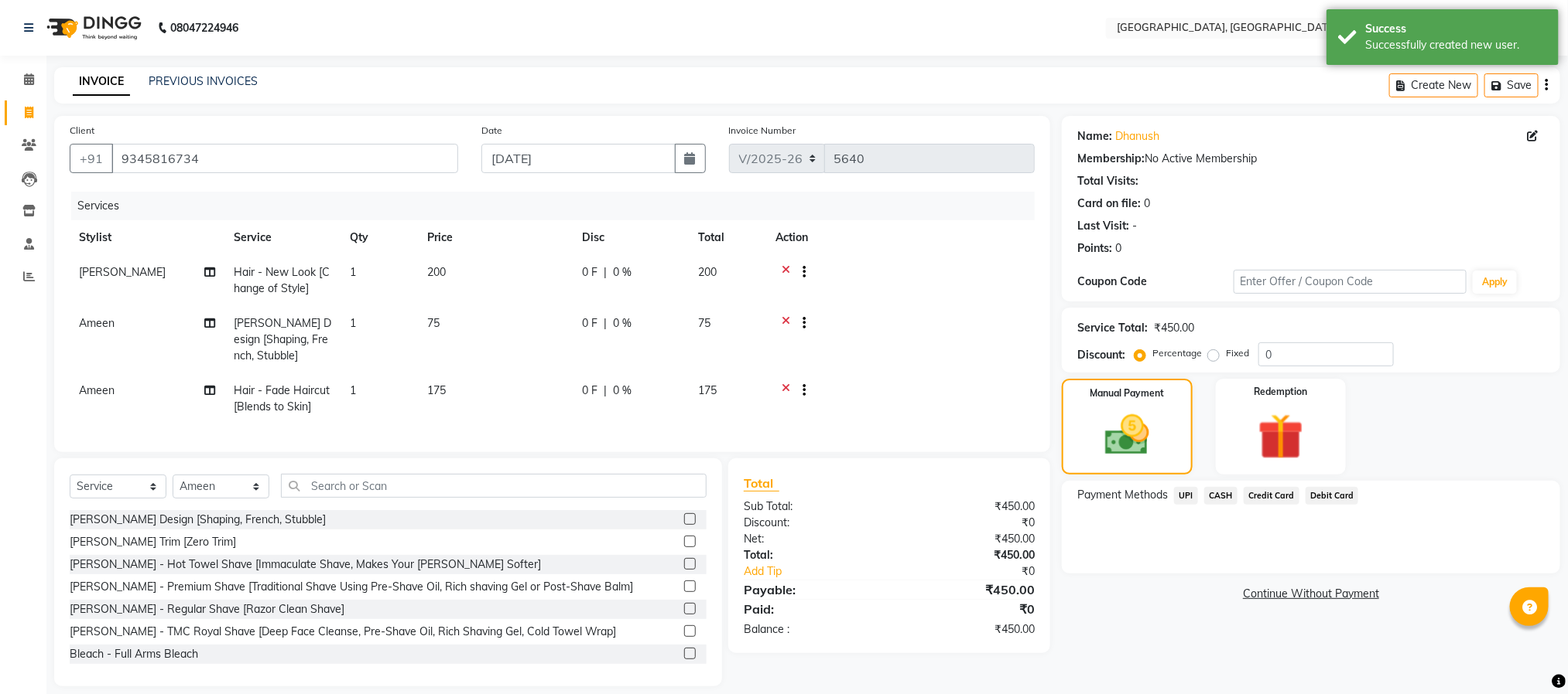
click at [1223, 494] on span "CASH" at bounding box center [1221, 495] width 33 height 17
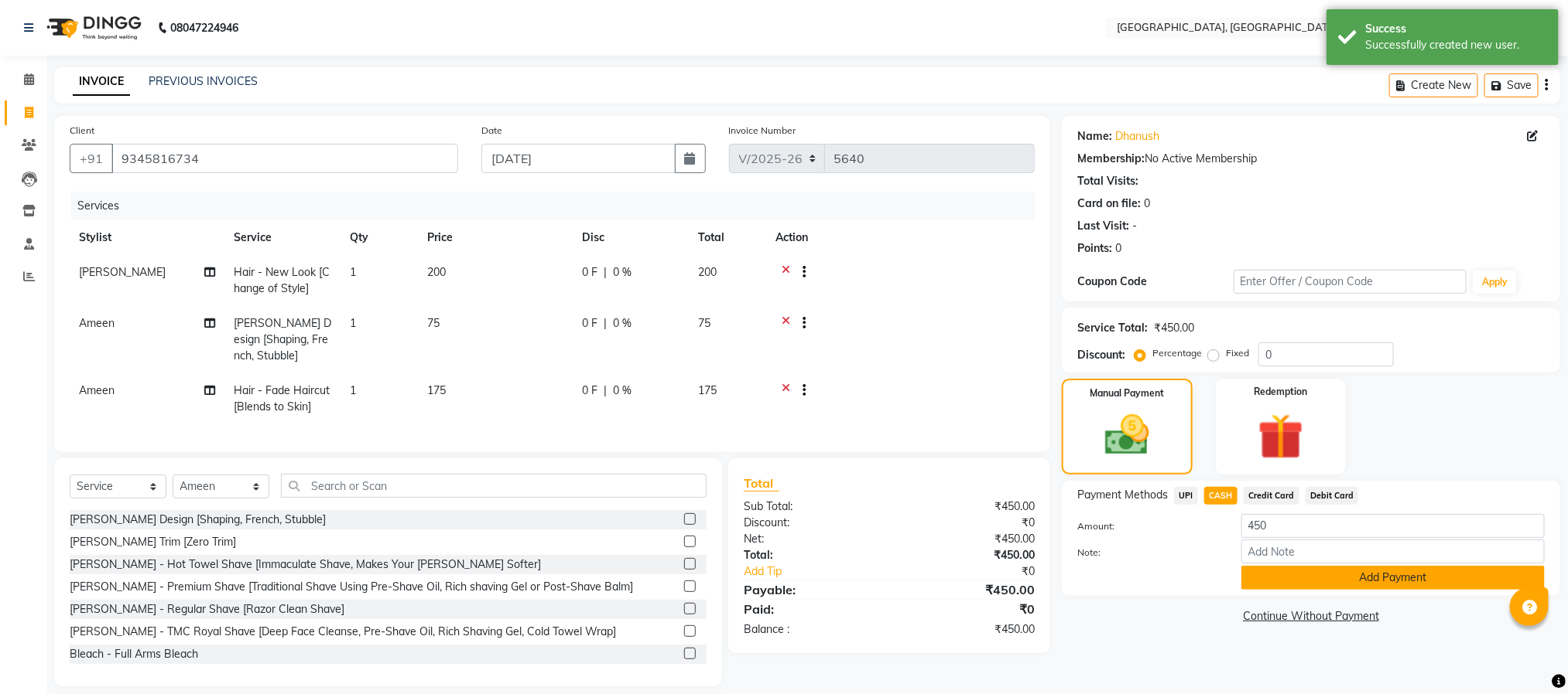
click at [1331, 576] on button "Add Payment" at bounding box center [1393, 577] width 303 height 24
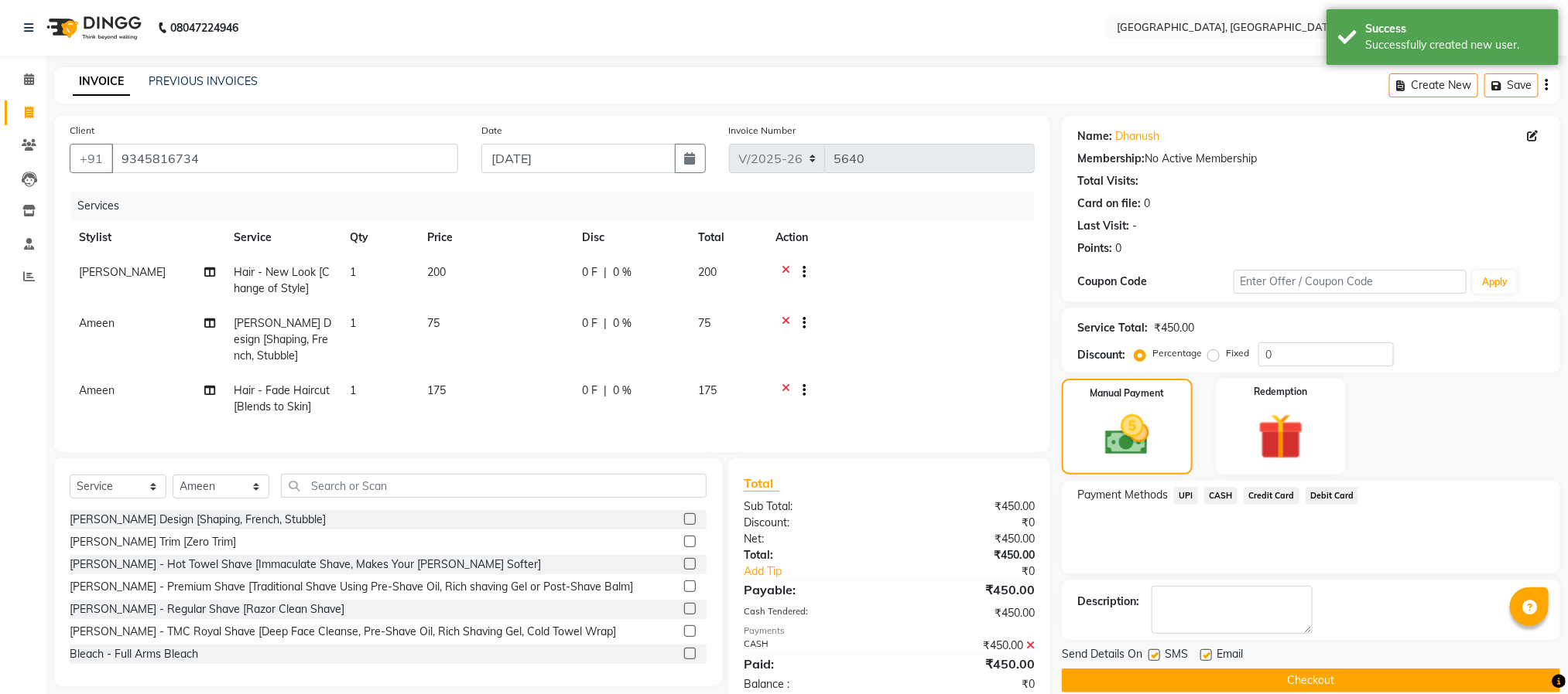
click at [1328, 677] on button "Checkout" at bounding box center [1310, 681] width 498 height 24
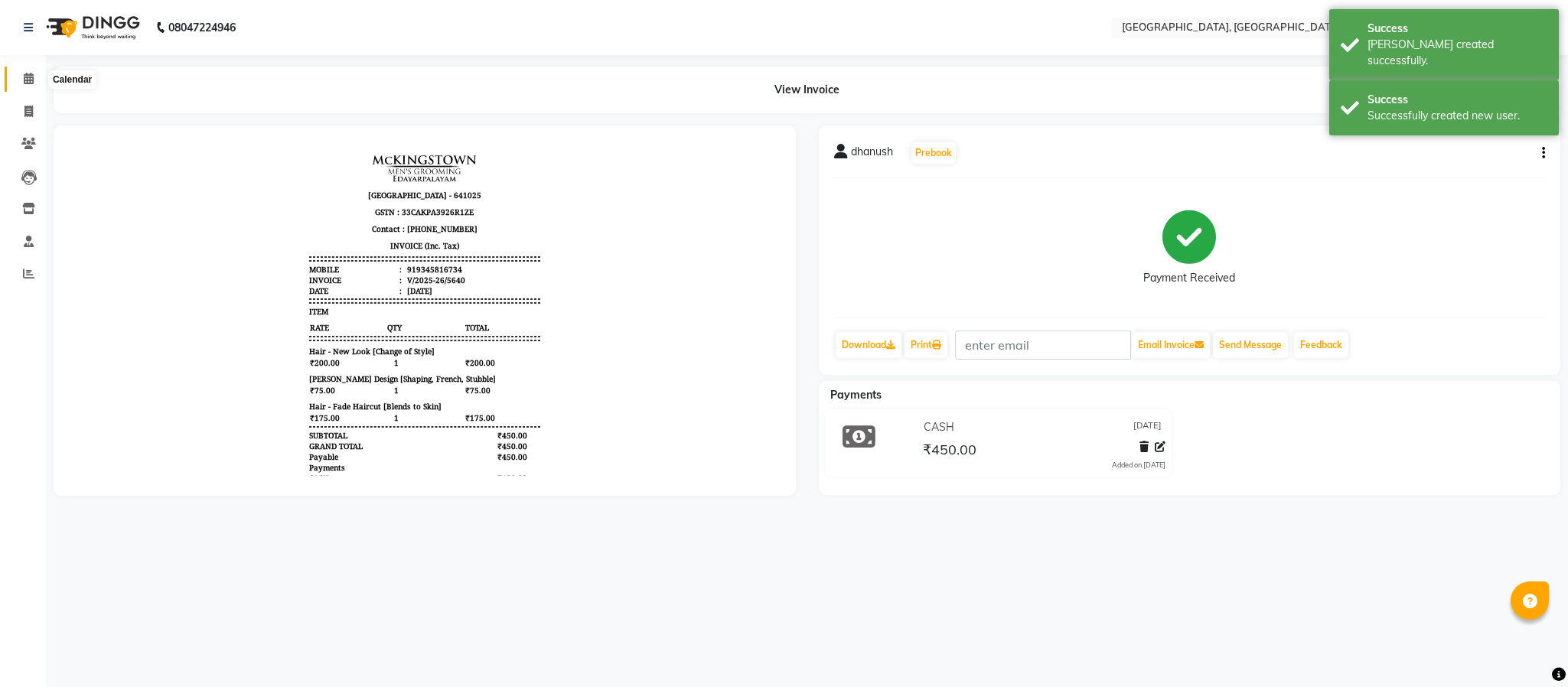
click at [29, 75] on icon at bounding box center [29, 79] width 10 height 11
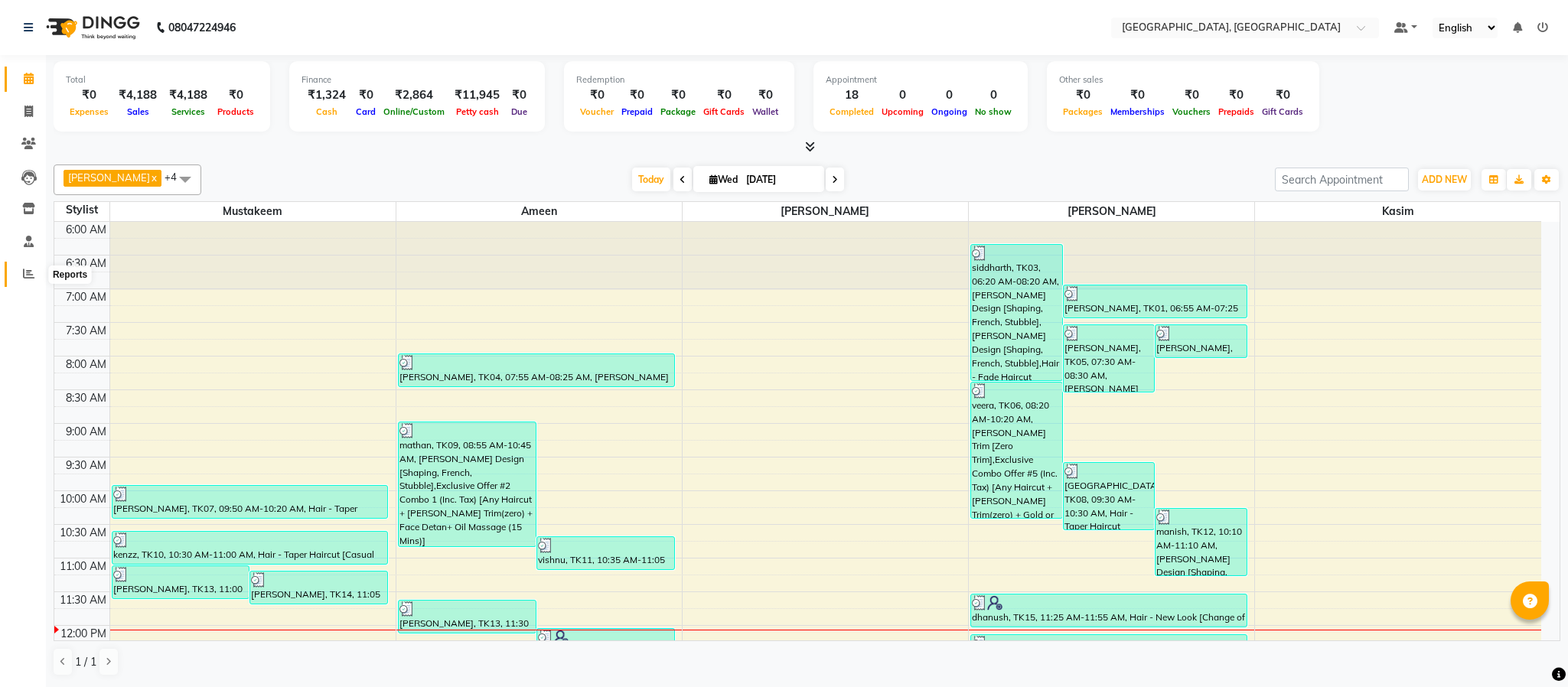
click at [24, 273] on icon at bounding box center [29, 274] width 11 height 11
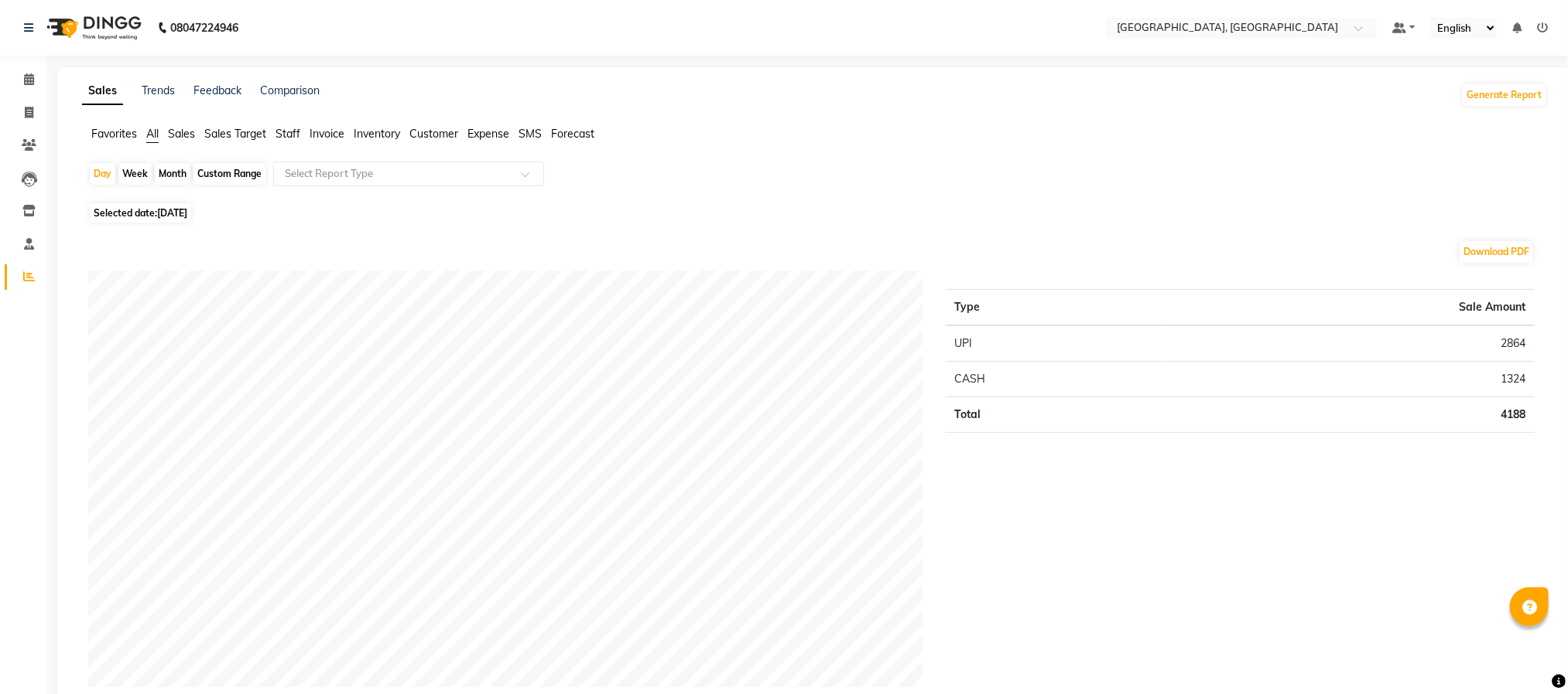
click at [286, 135] on span "Staff" at bounding box center [288, 133] width 25 height 14
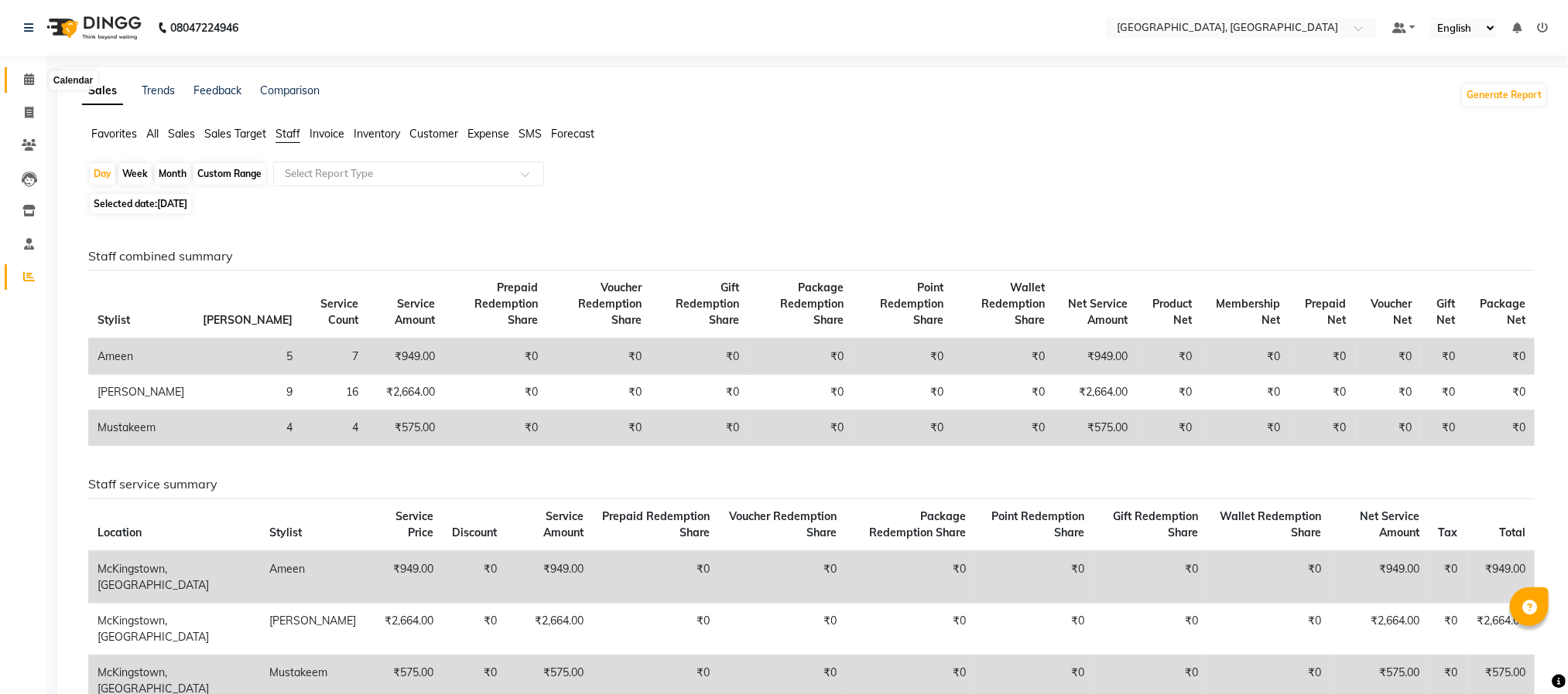
click at [26, 71] on span at bounding box center [29, 80] width 27 height 17
